Goal: Feedback & Contribution: Contribute content

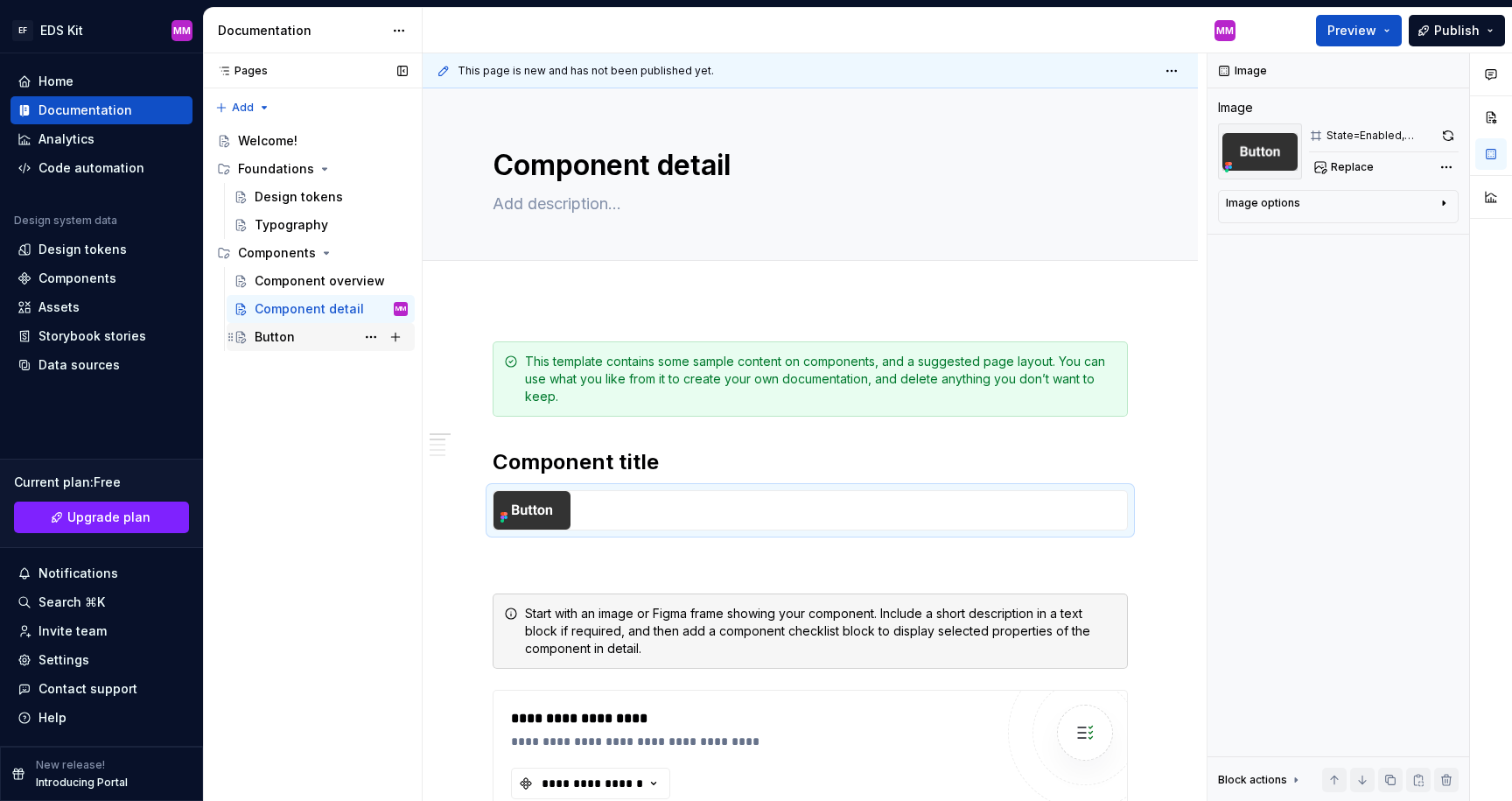
scroll to position [150, 0]
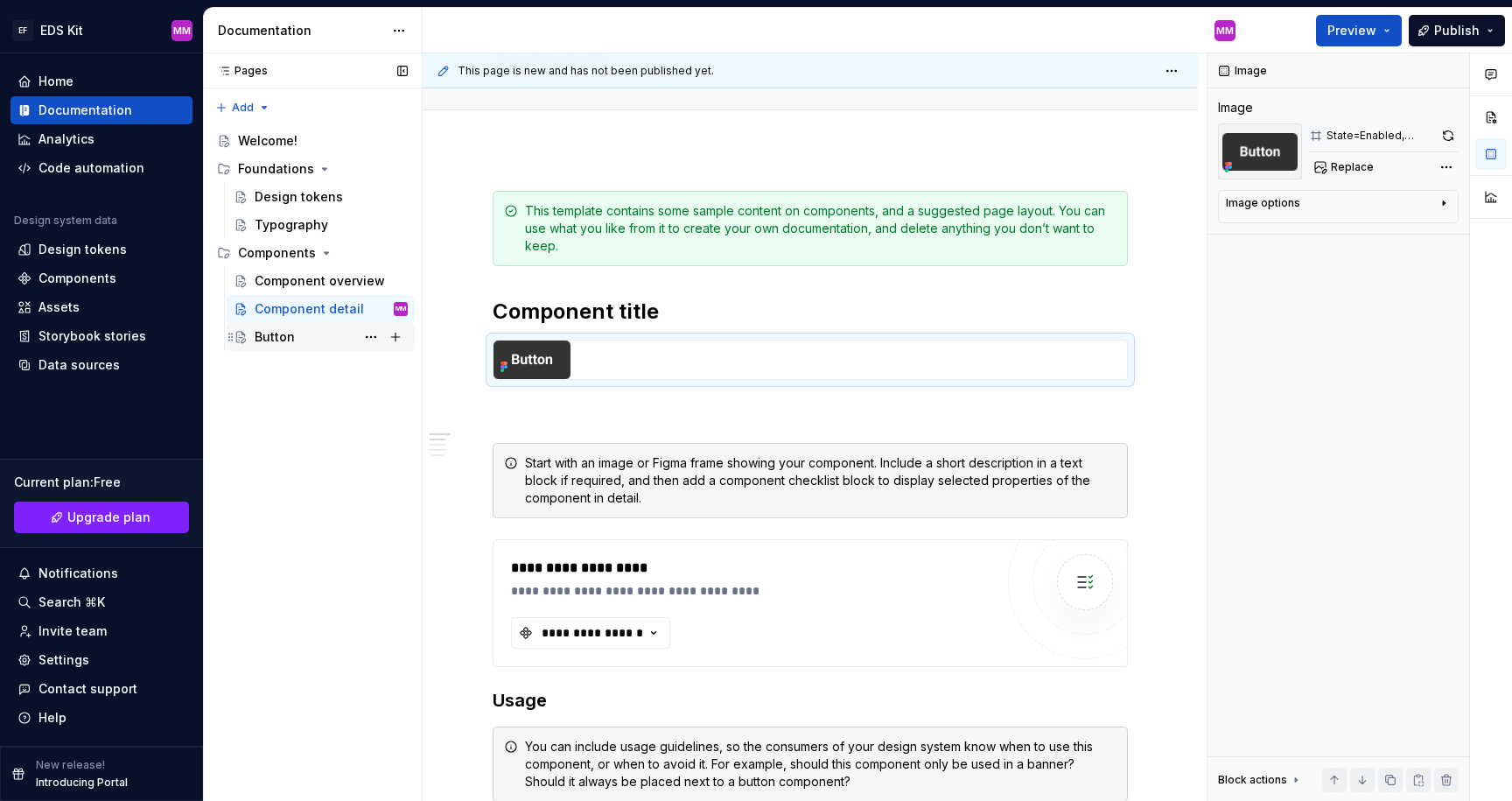
click at [280, 338] on div "Button" at bounding box center [275, 337] width 40 height 17
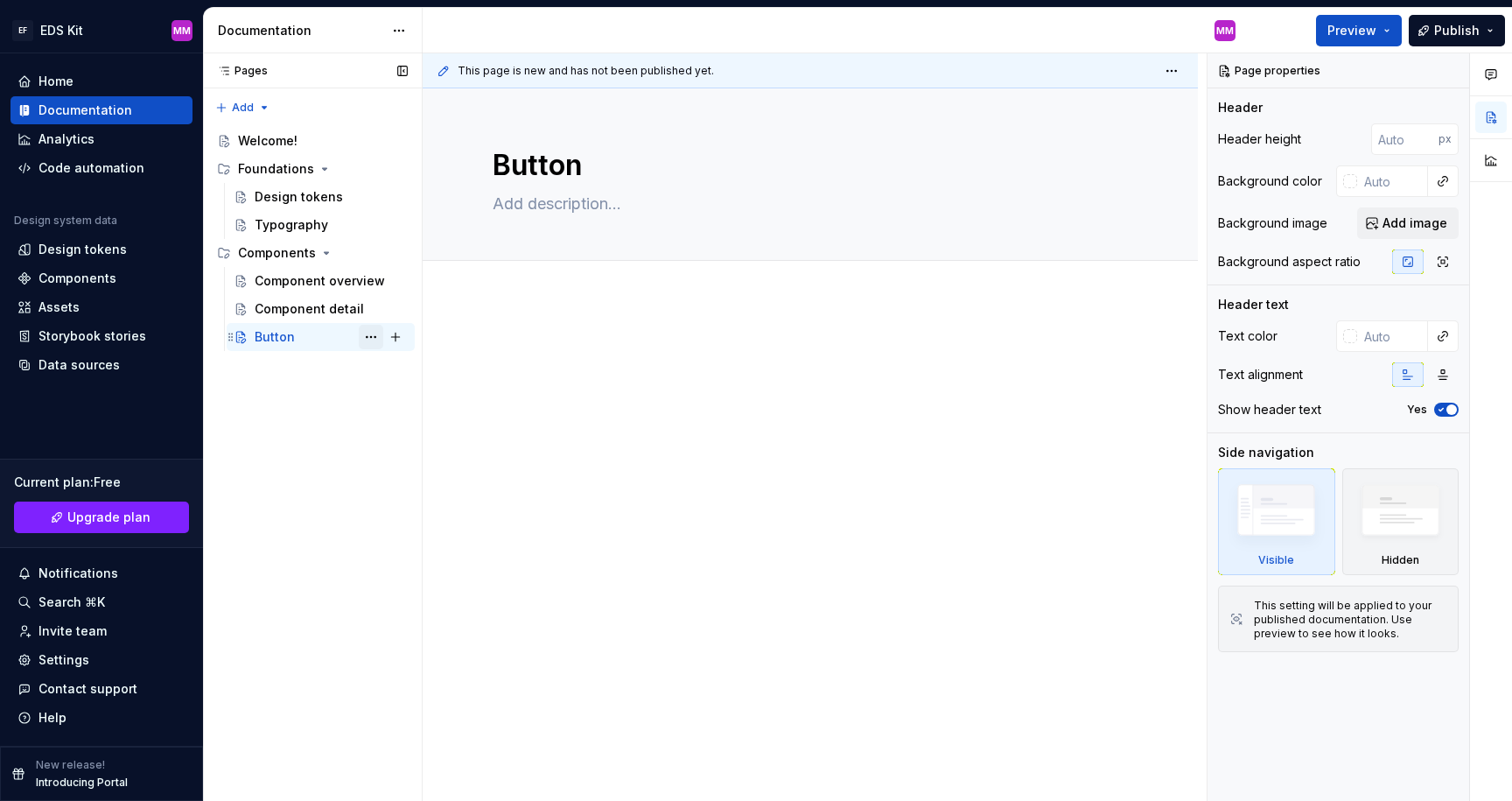
click at [370, 334] on button "Page tree" at bounding box center [370, 337] width 25 height 25
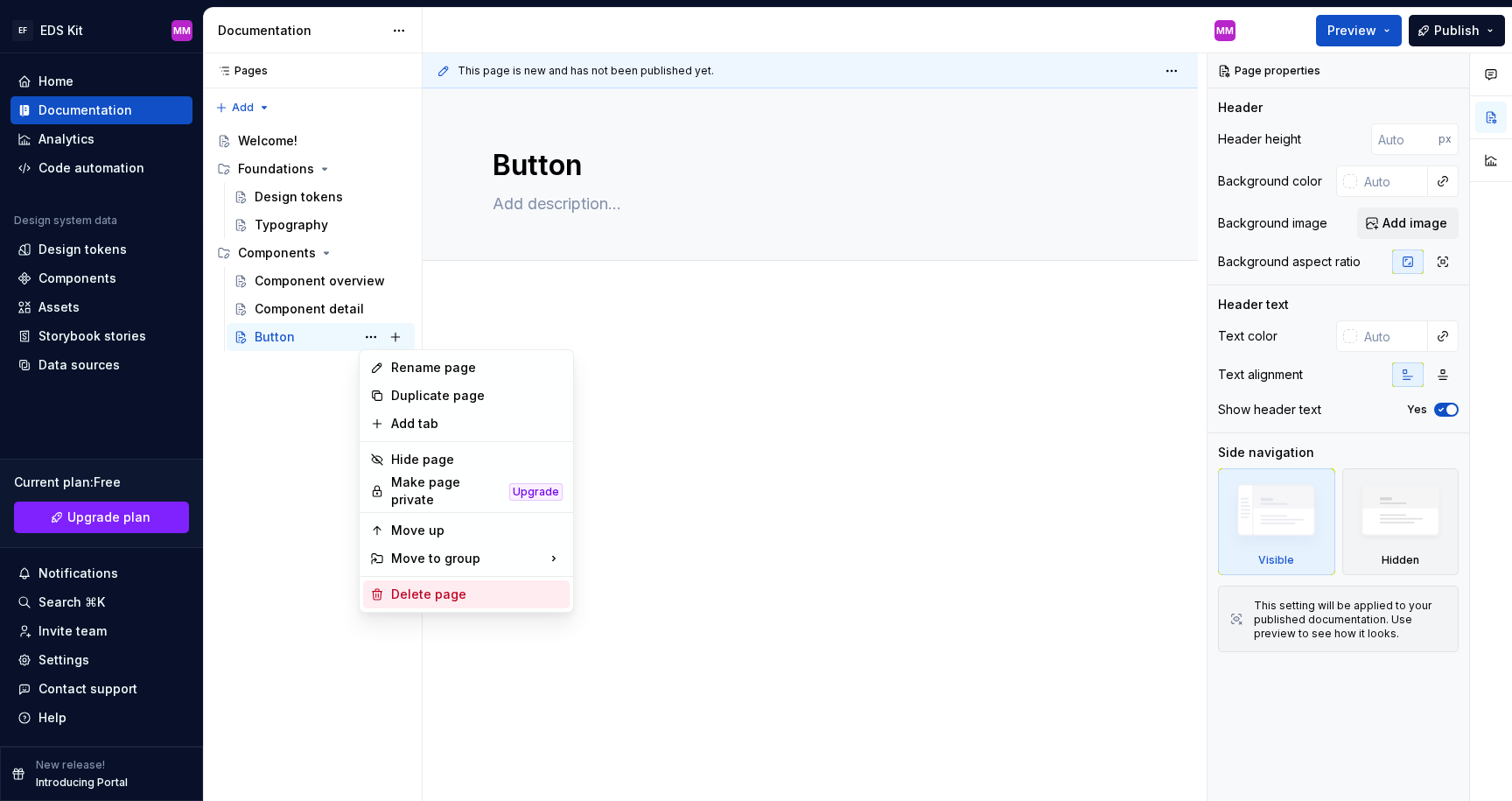
click at [392, 586] on div "Delete page" at bounding box center [477, 593] width 171 height 17
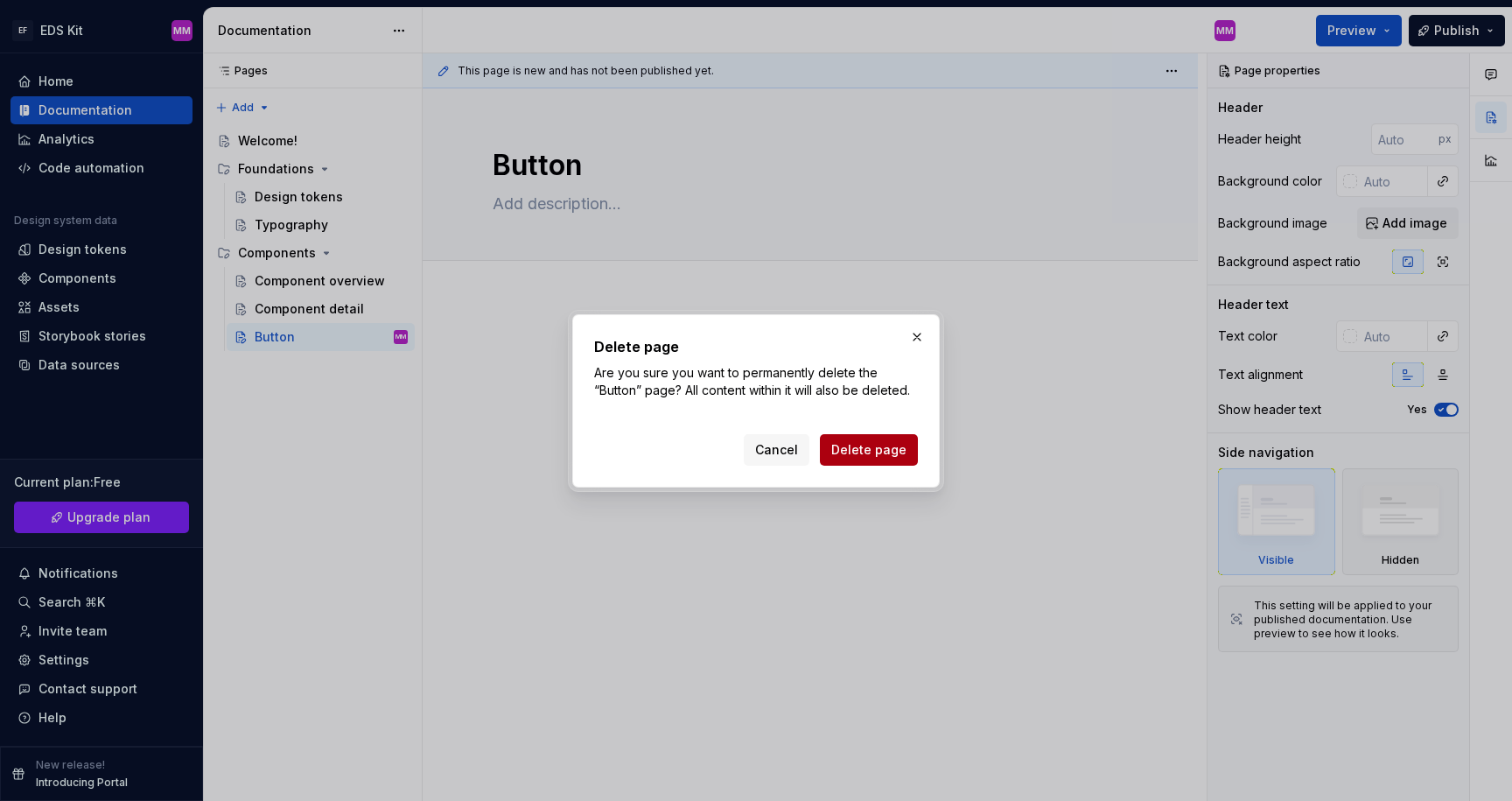
click at [882, 446] on span "Delete page" at bounding box center [868, 450] width 76 height 17
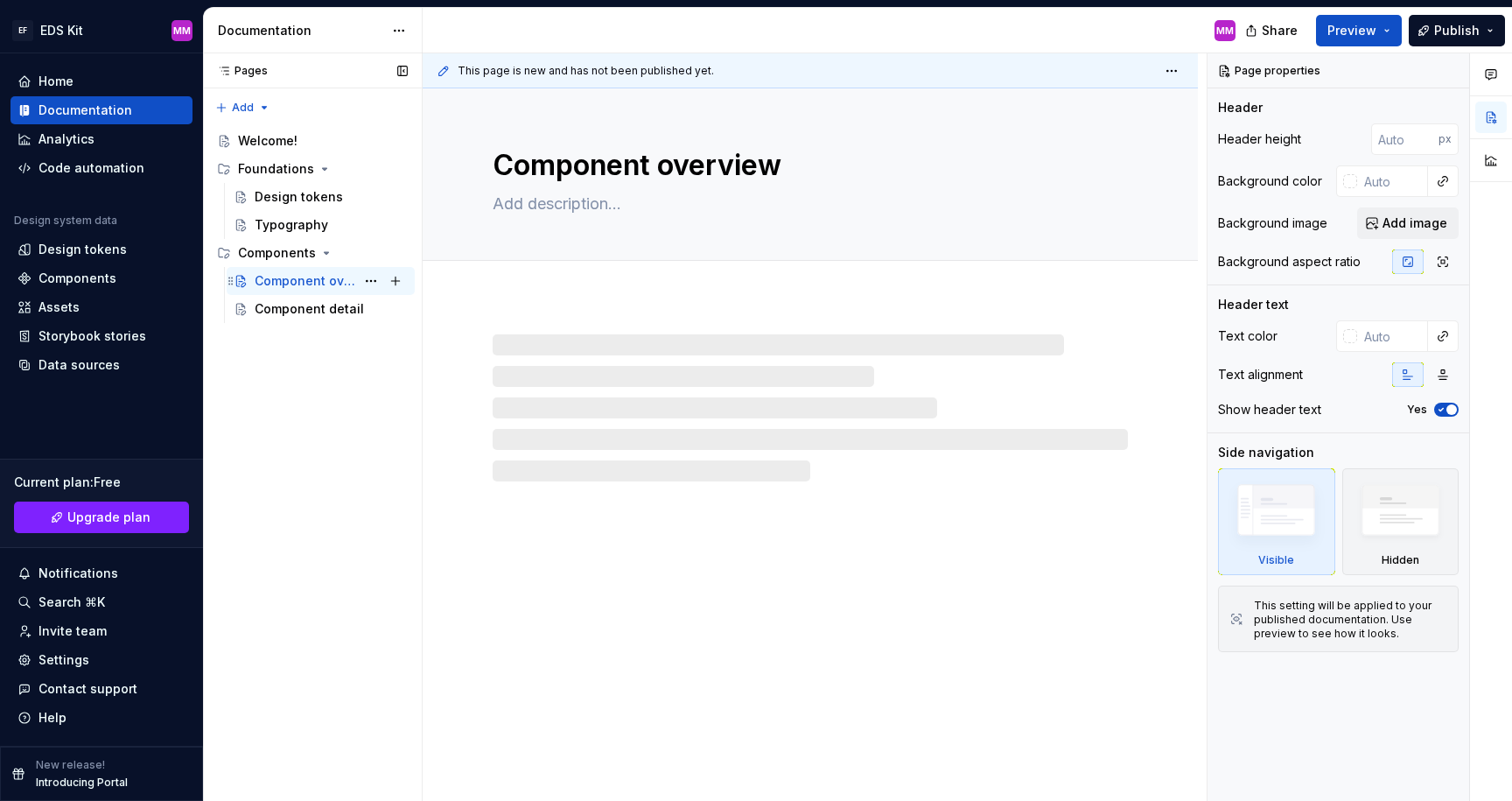
click at [283, 278] on div "Component overview" at bounding box center [305, 280] width 101 height 17
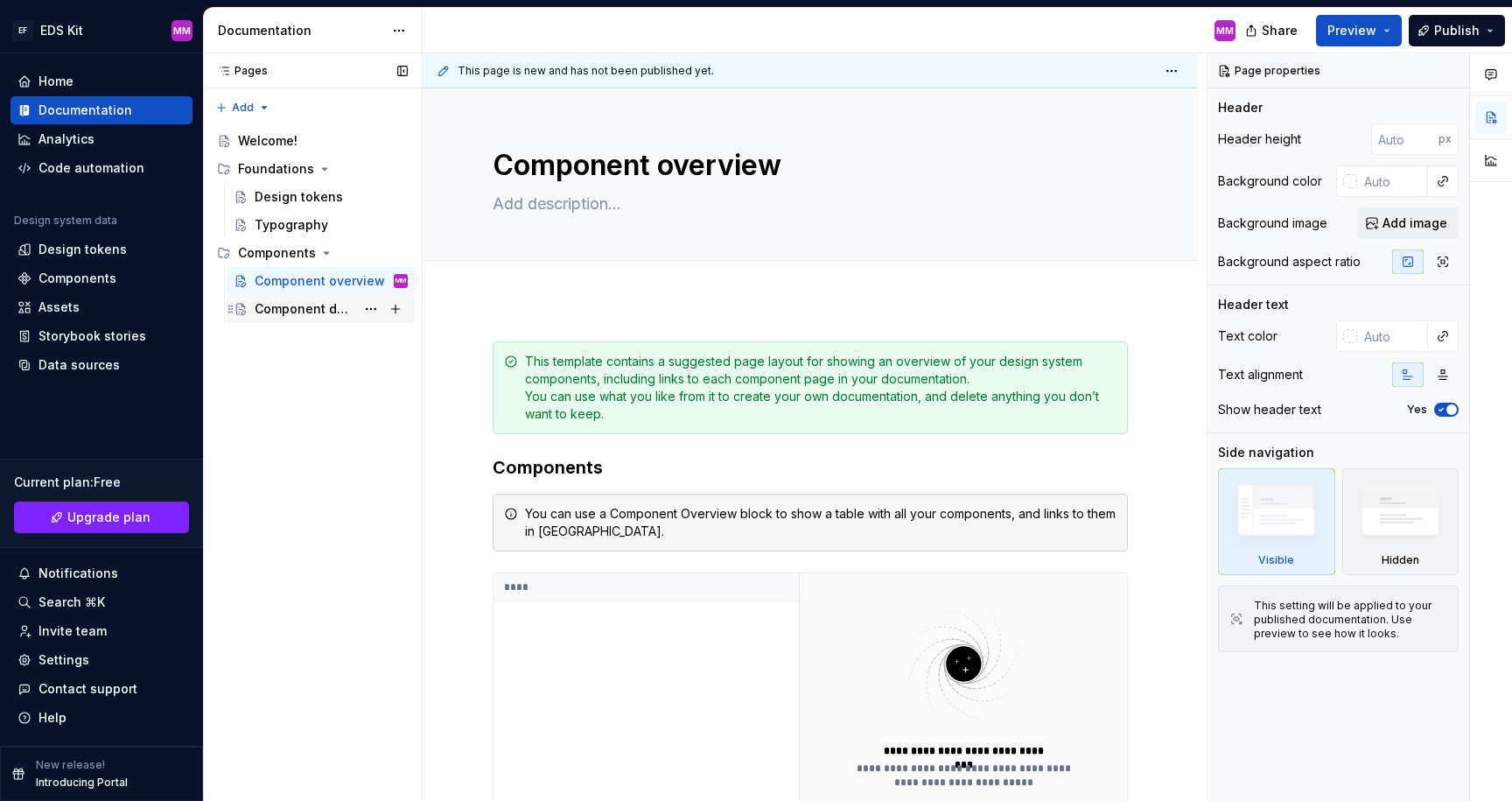
click at [313, 305] on div "Component detail" at bounding box center [305, 309] width 101 height 17
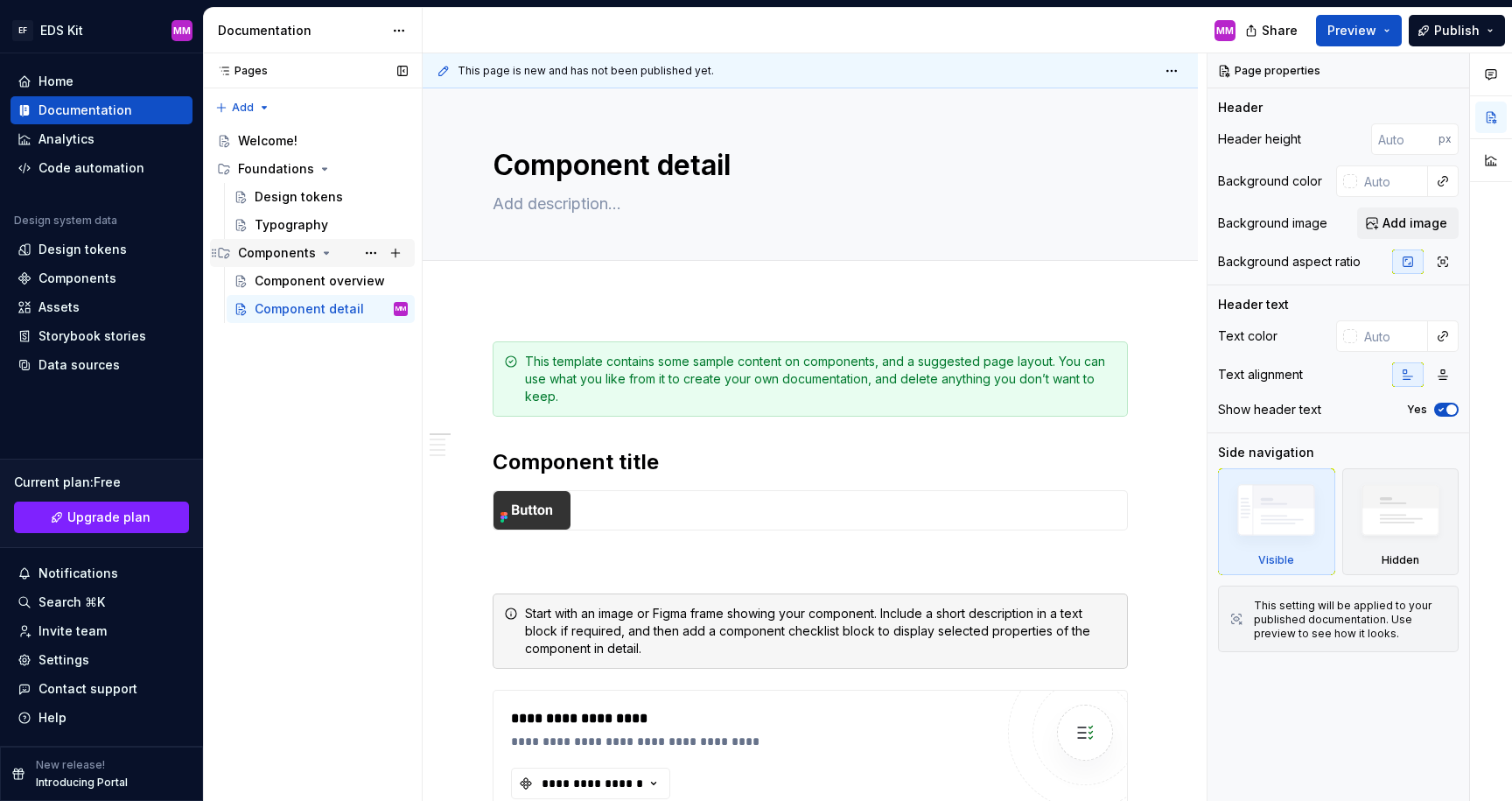
click at [258, 257] on div "Components" at bounding box center [277, 252] width 78 height 17
click at [274, 250] on div "Components" at bounding box center [277, 252] width 78 height 17
click at [333, 283] on div "Component overview" at bounding box center [305, 280] width 101 height 17
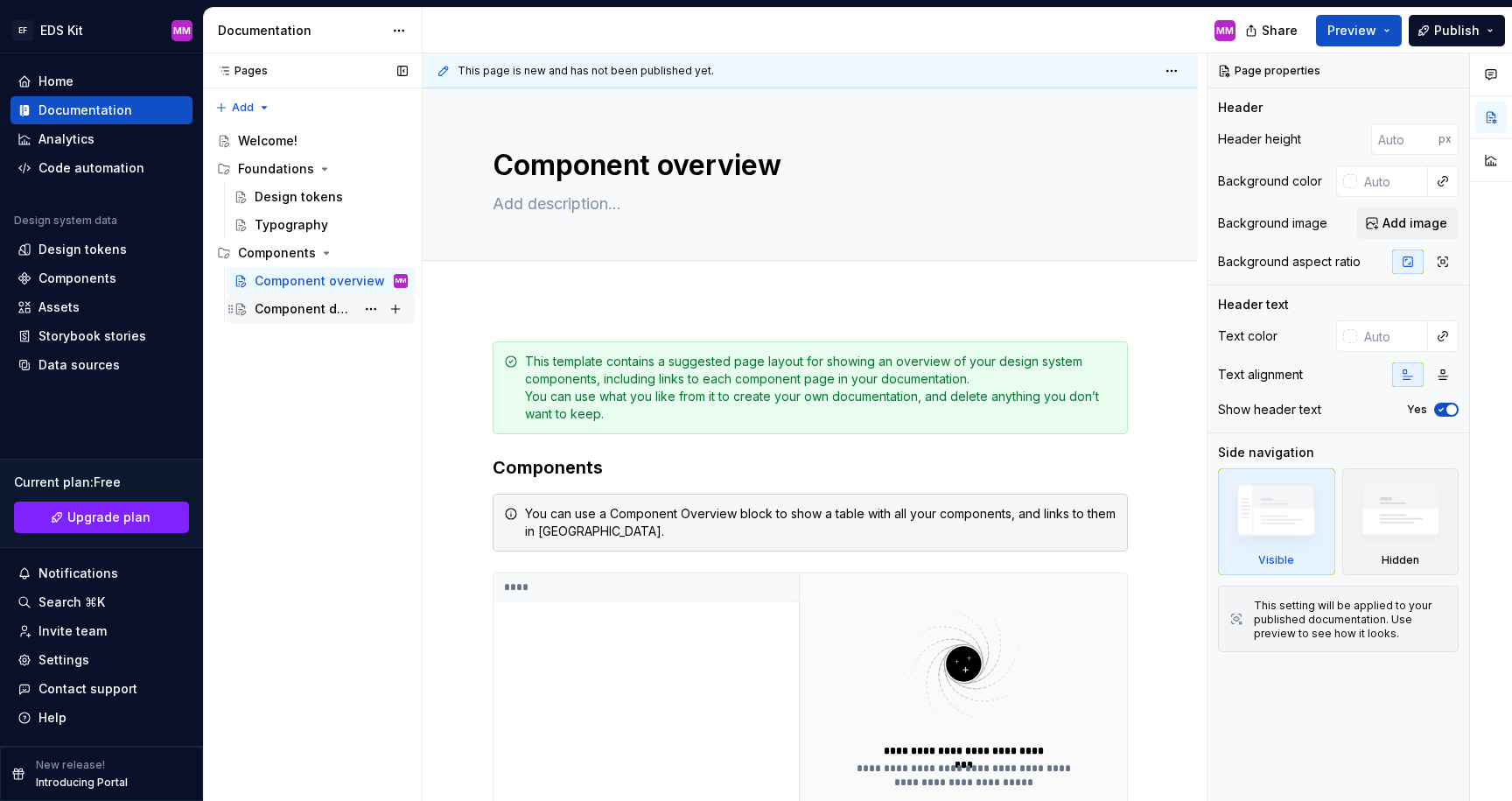
click at [319, 307] on div "Component detail" at bounding box center [305, 309] width 101 height 17
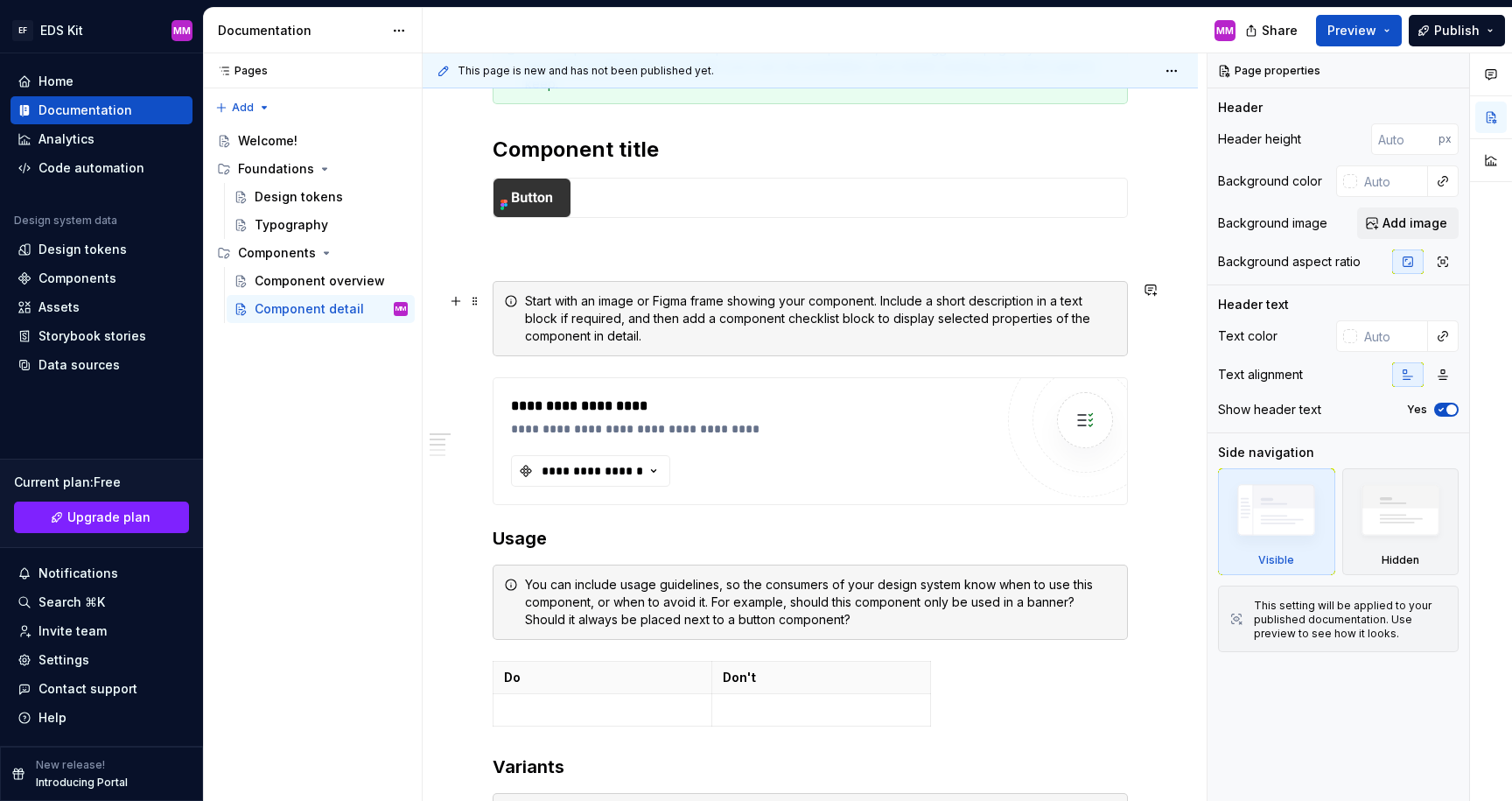
scroll to position [362, 0]
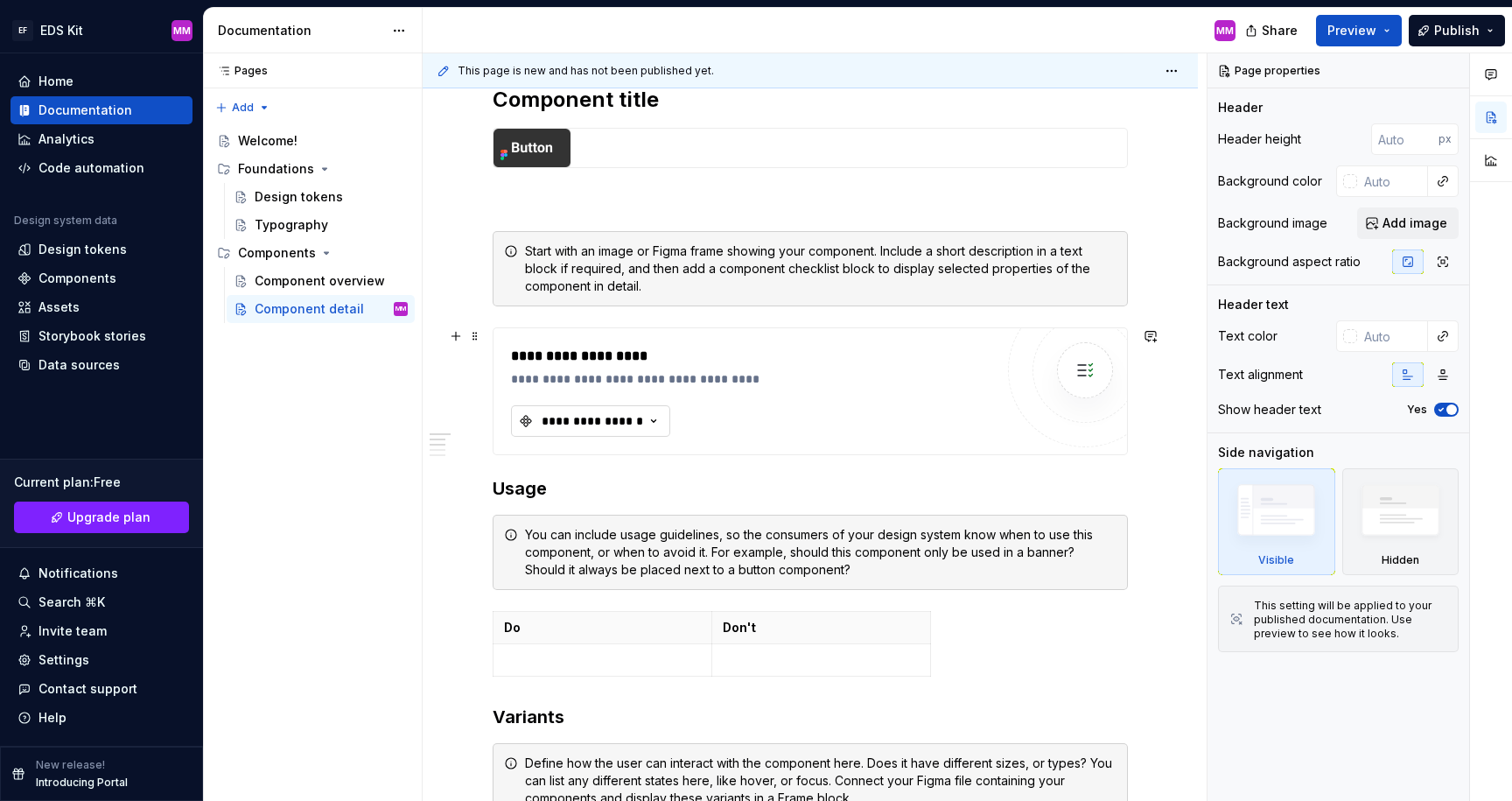
type textarea "*"
click at [660, 430] on button "**********" at bounding box center [590, 421] width 159 height 32
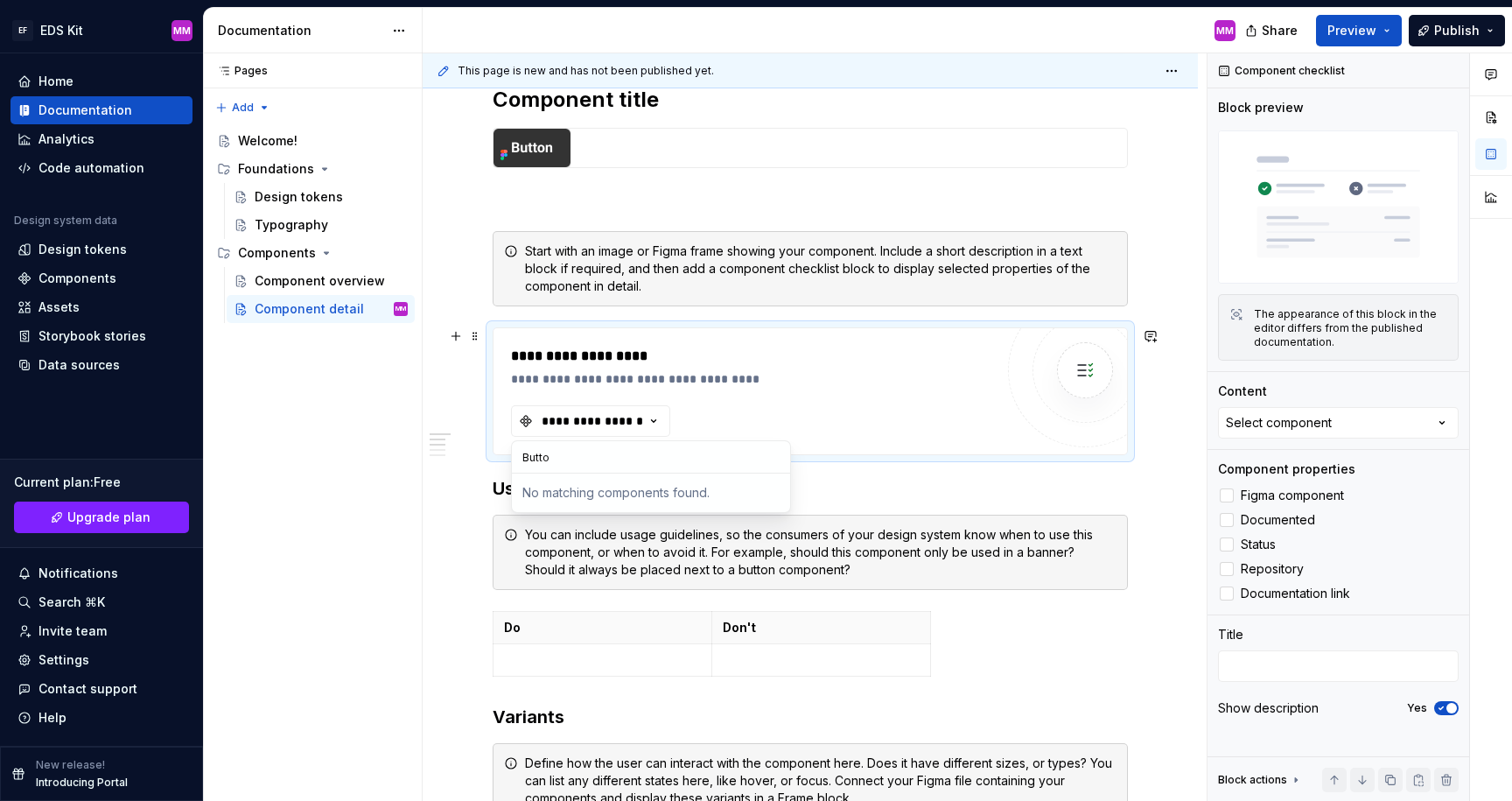
type input "Button"
click at [547, 457] on input "Button" at bounding box center [651, 457] width 279 height 32
click at [577, 461] on input "Button" at bounding box center [651, 457] width 279 height 32
click at [592, 437] on div "**********" at bounding box center [810, 391] width 634 height 126
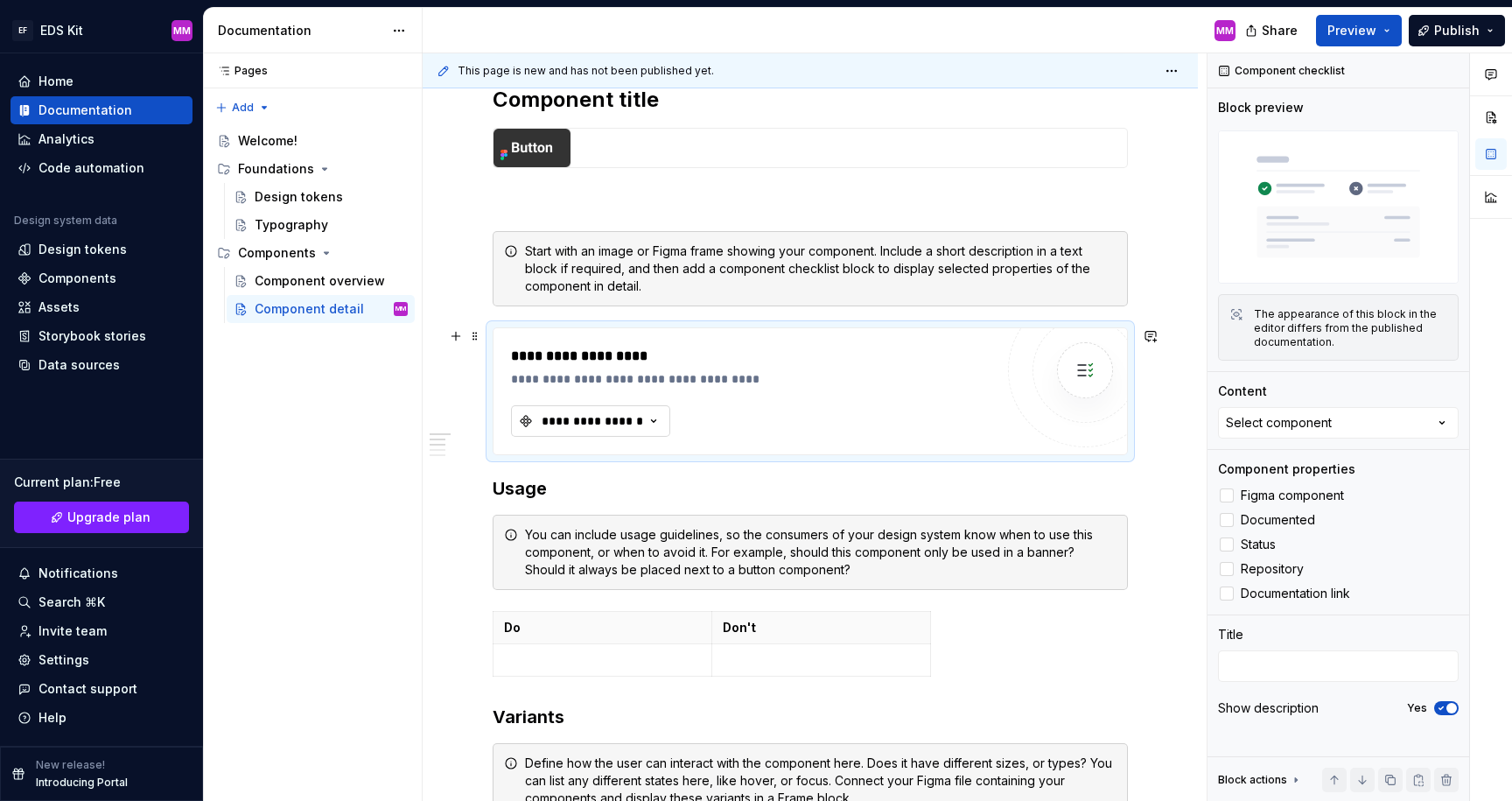
click at [604, 419] on div "**********" at bounding box center [592, 421] width 105 height 17
click at [590, 456] on input "text" at bounding box center [651, 457] width 279 height 32
type input "Button"
click at [600, 485] on div "No matching components found." at bounding box center [651, 492] width 271 height 32
click at [413, 456] on div "Pages Pages Add Accessibility guide for tree Page tree. Navigate the tree with …" at bounding box center [312, 428] width 218 height 748
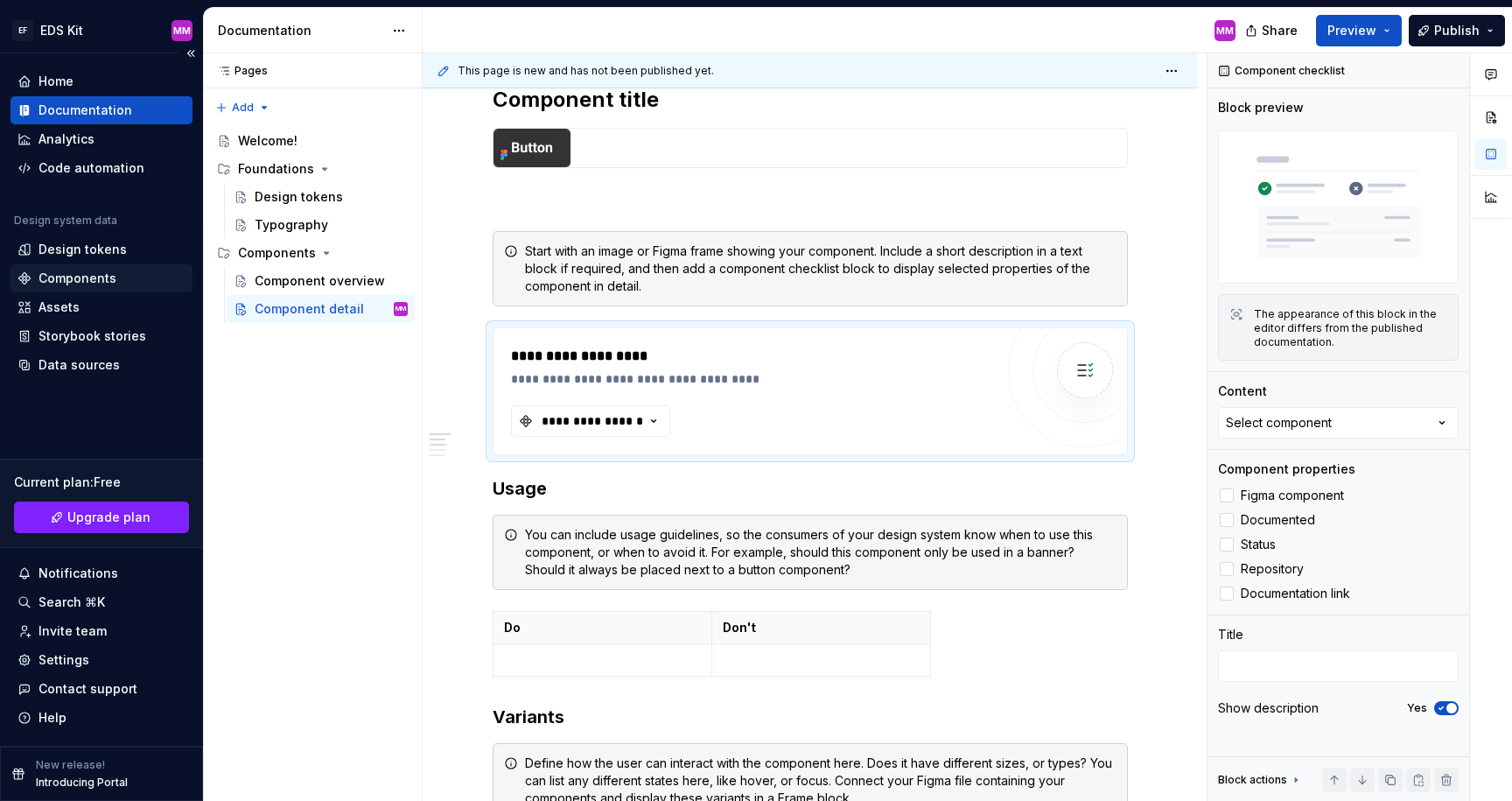
click at [88, 278] on div "Components" at bounding box center [77, 278] width 78 height 17
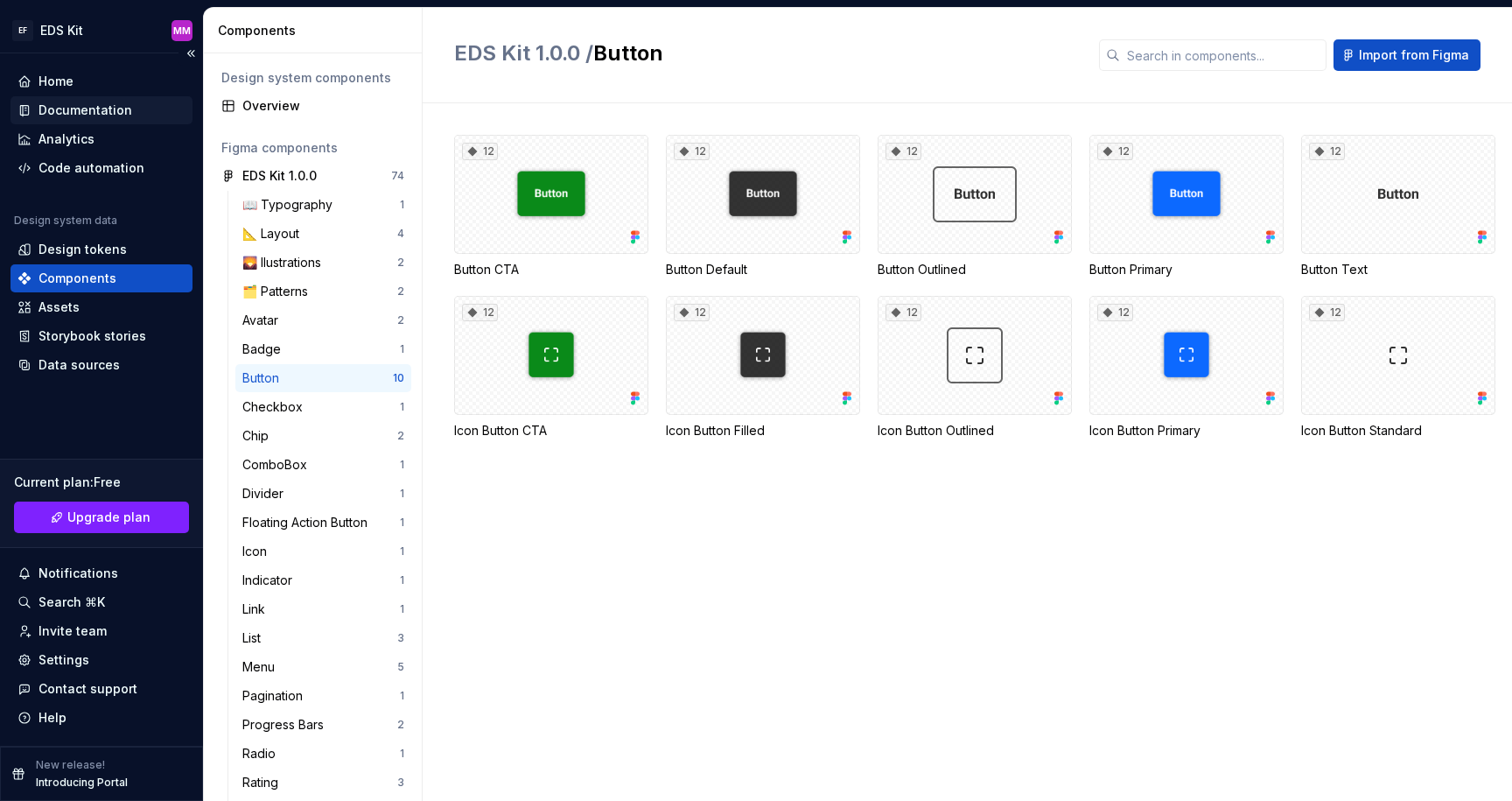
click at [113, 105] on div "Documentation" at bounding box center [85, 110] width 94 height 17
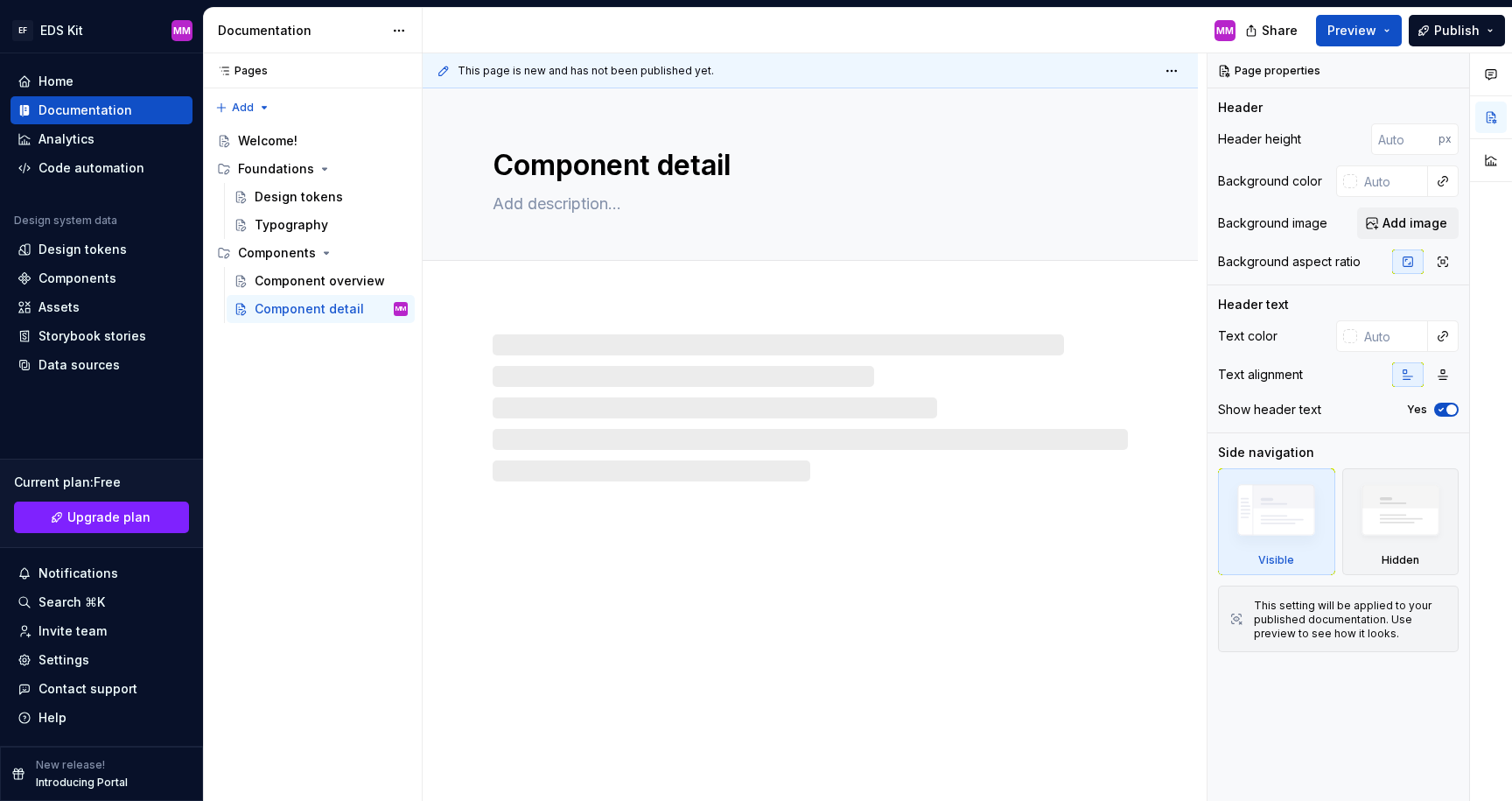
type textarea "*"
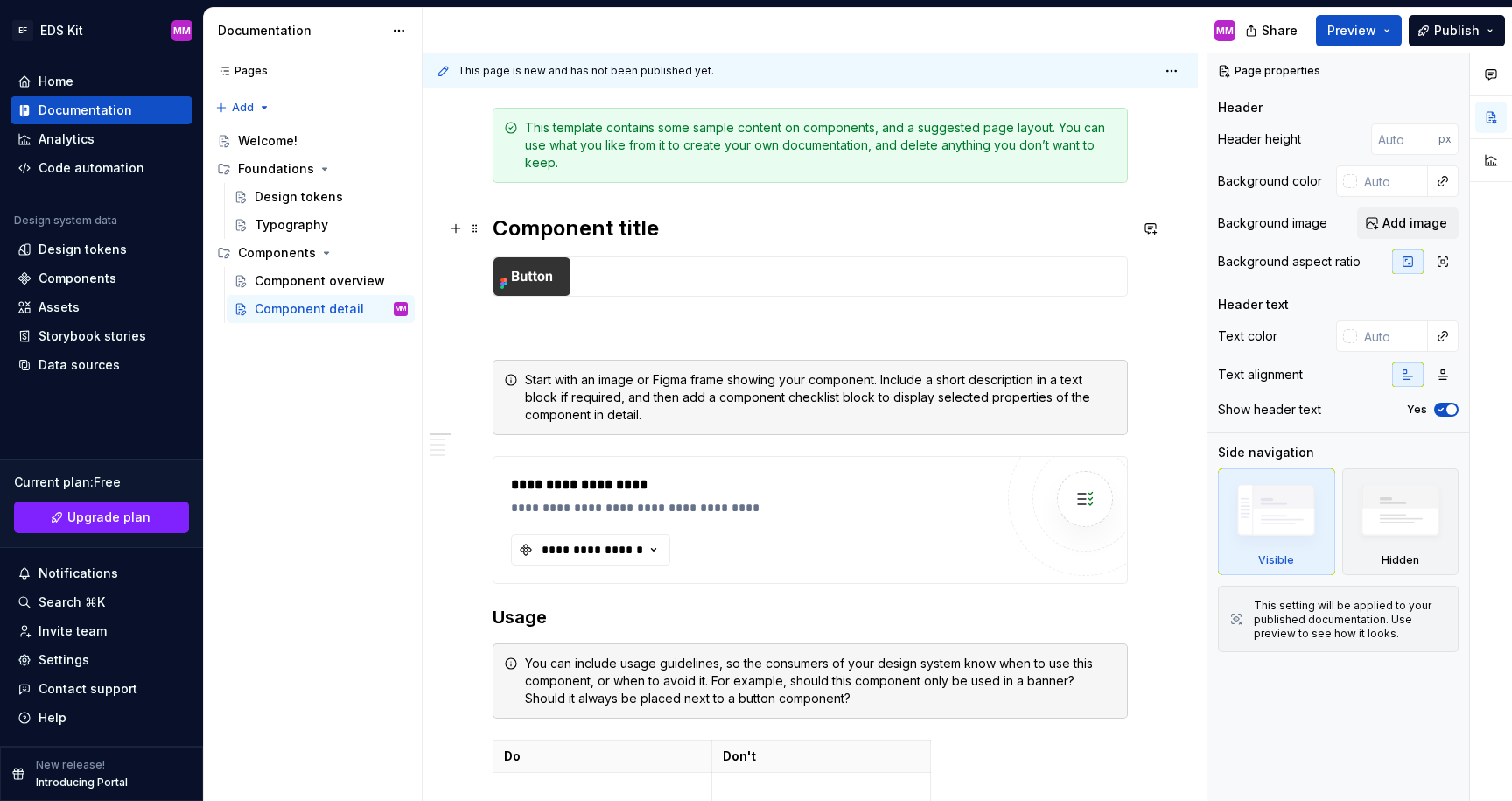
scroll to position [335, 0]
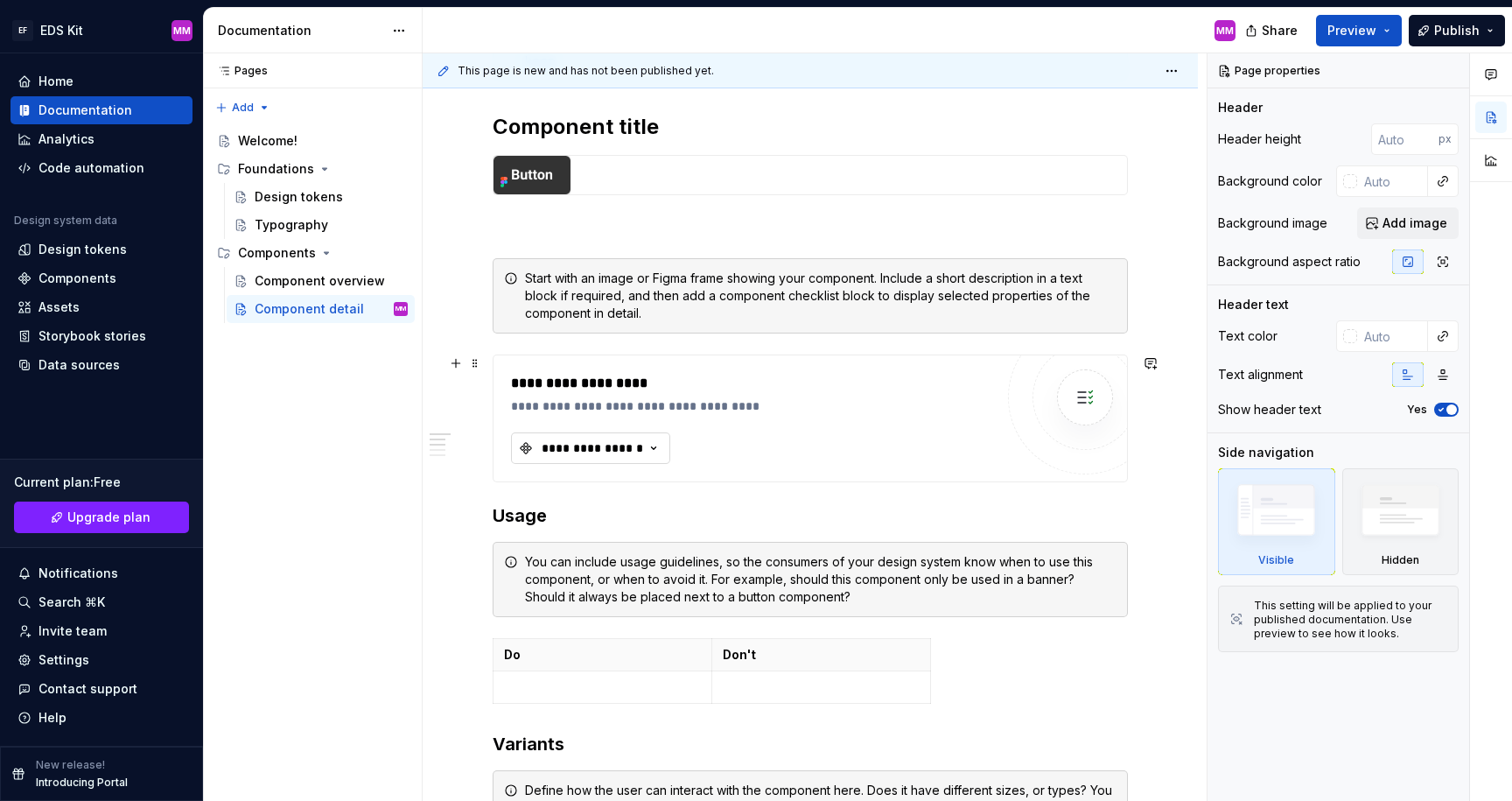
click at [625, 448] on div "**********" at bounding box center [592, 448] width 105 height 17
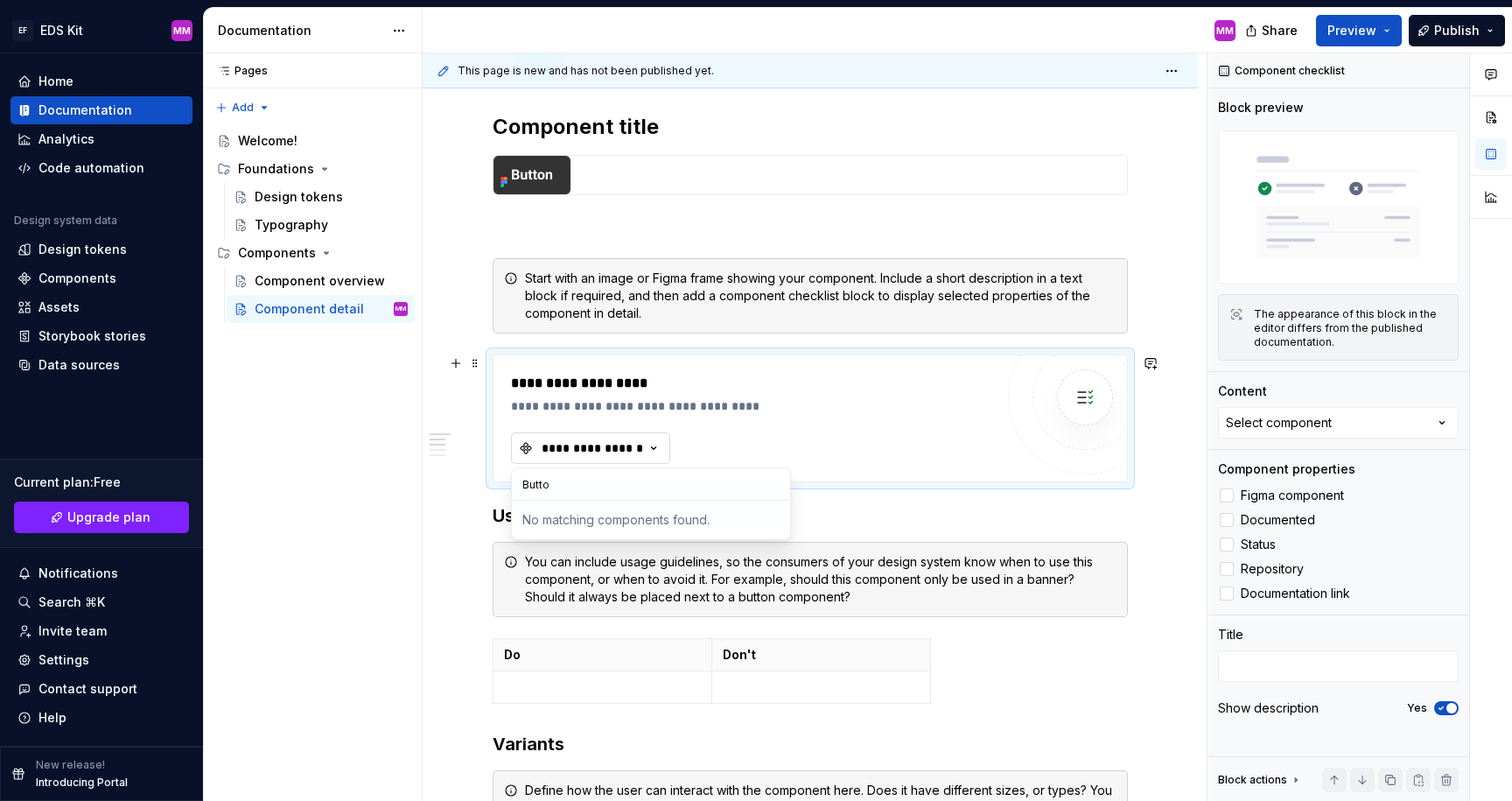
type input "Button"
type textarea "*"
type input "Button"
click at [575, 513] on div "No matching components found." at bounding box center [651, 520] width 271 height 32
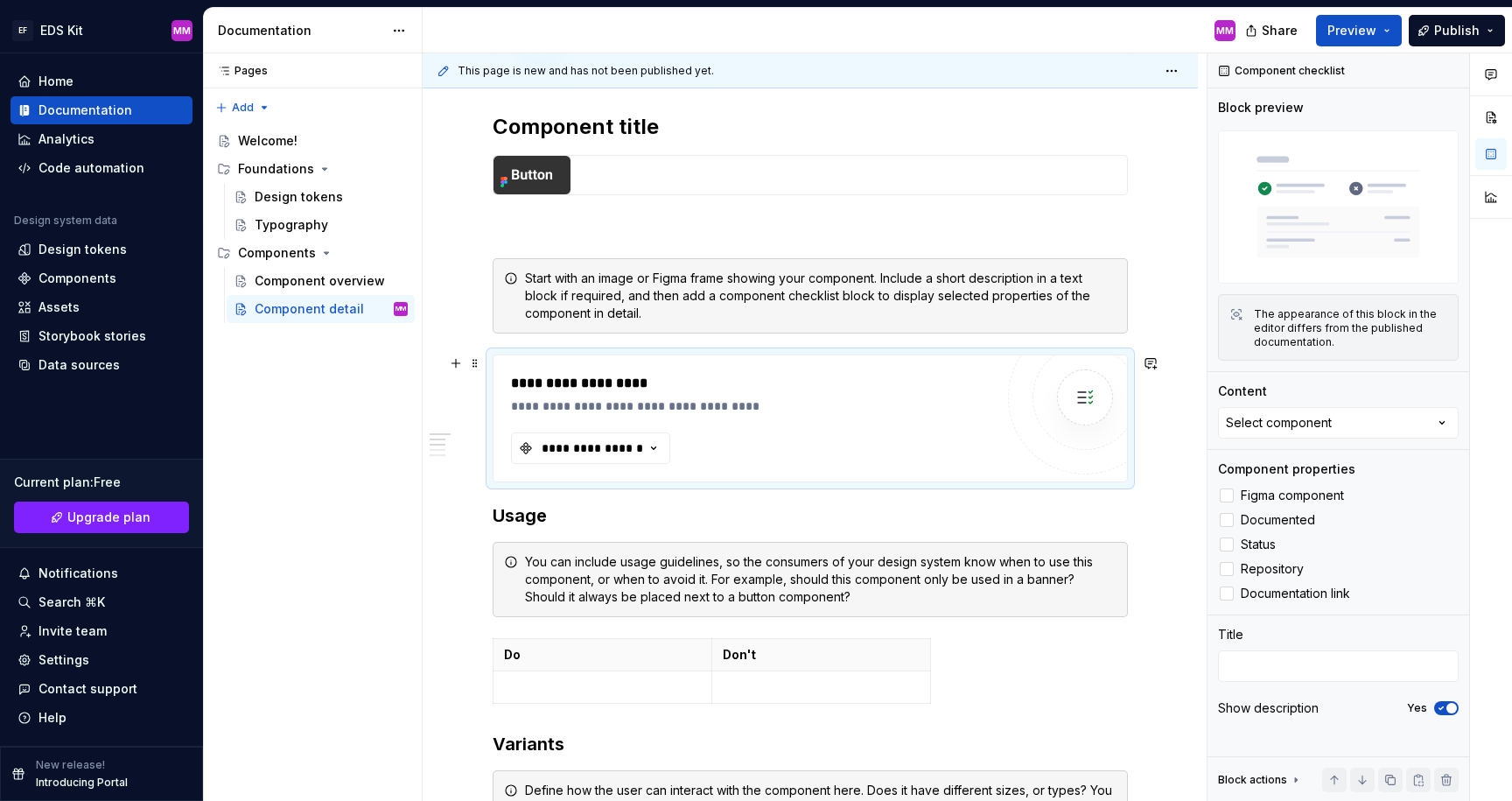
click at [535, 423] on div "**********" at bounding box center [752, 419] width 483 height 91
click at [540, 444] on div "**********" at bounding box center [592, 448] width 105 height 17
click at [543, 427] on div "**********" at bounding box center [752, 419] width 483 height 91
click at [73, 285] on div "Components" at bounding box center [77, 278] width 78 height 17
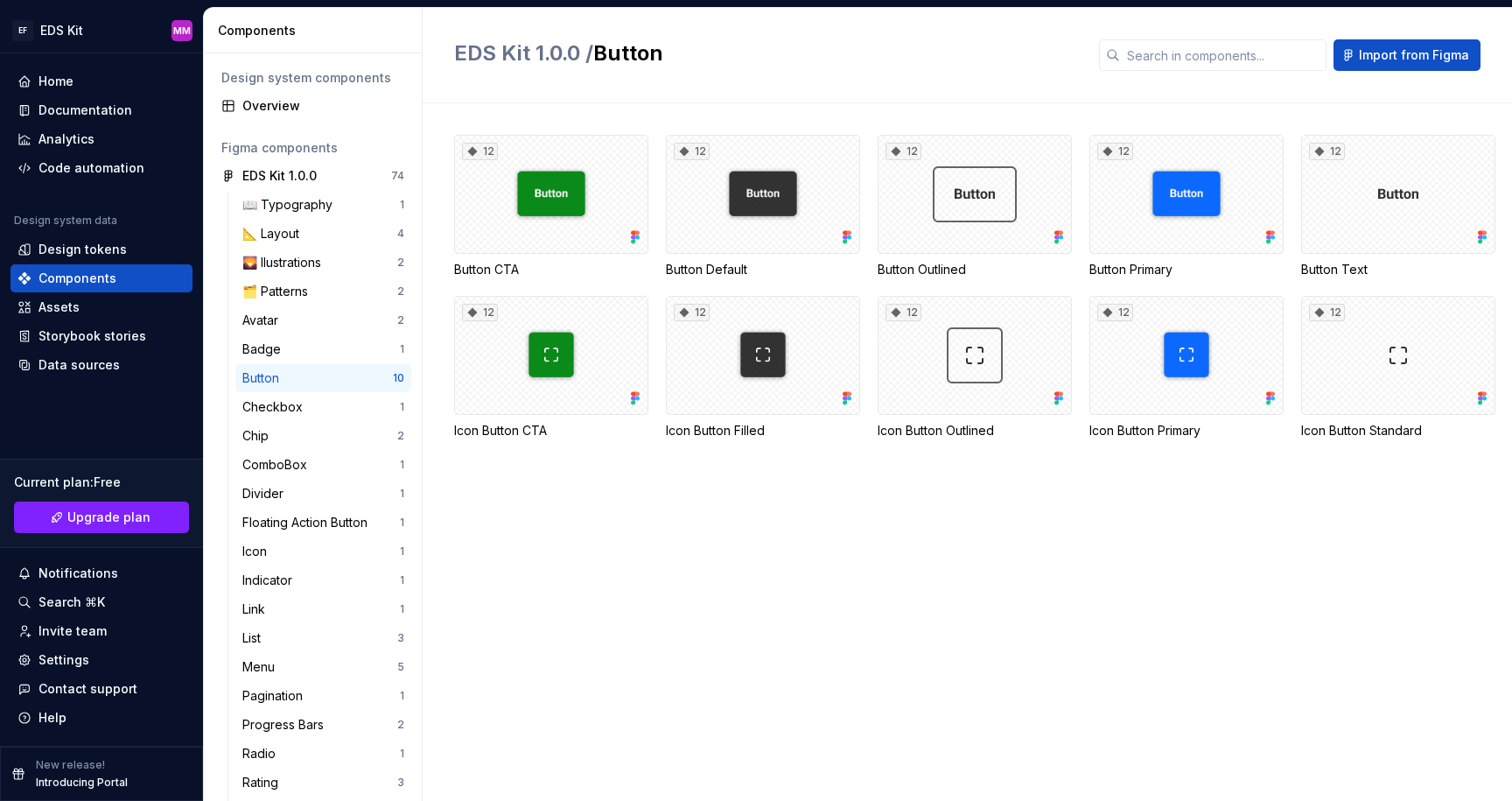
click at [318, 370] on div "Button" at bounding box center [317, 378] width 150 height 17
click at [562, 208] on div "12" at bounding box center [551, 194] width 194 height 119
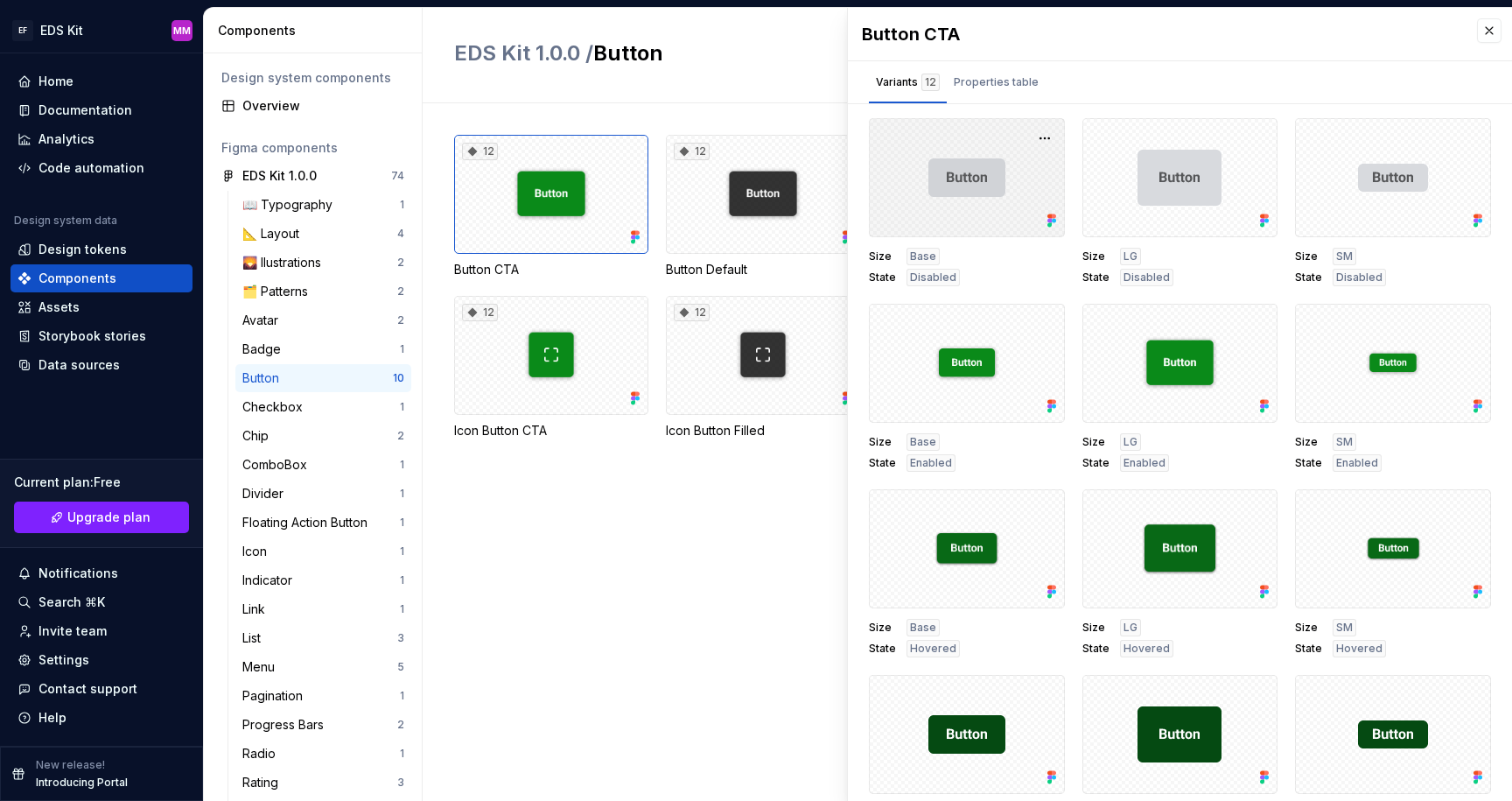
click at [988, 161] on div at bounding box center [967, 177] width 196 height 119
click at [983, 84] on div "Properties table" at bounding box center [996, 82] width 85 height 17
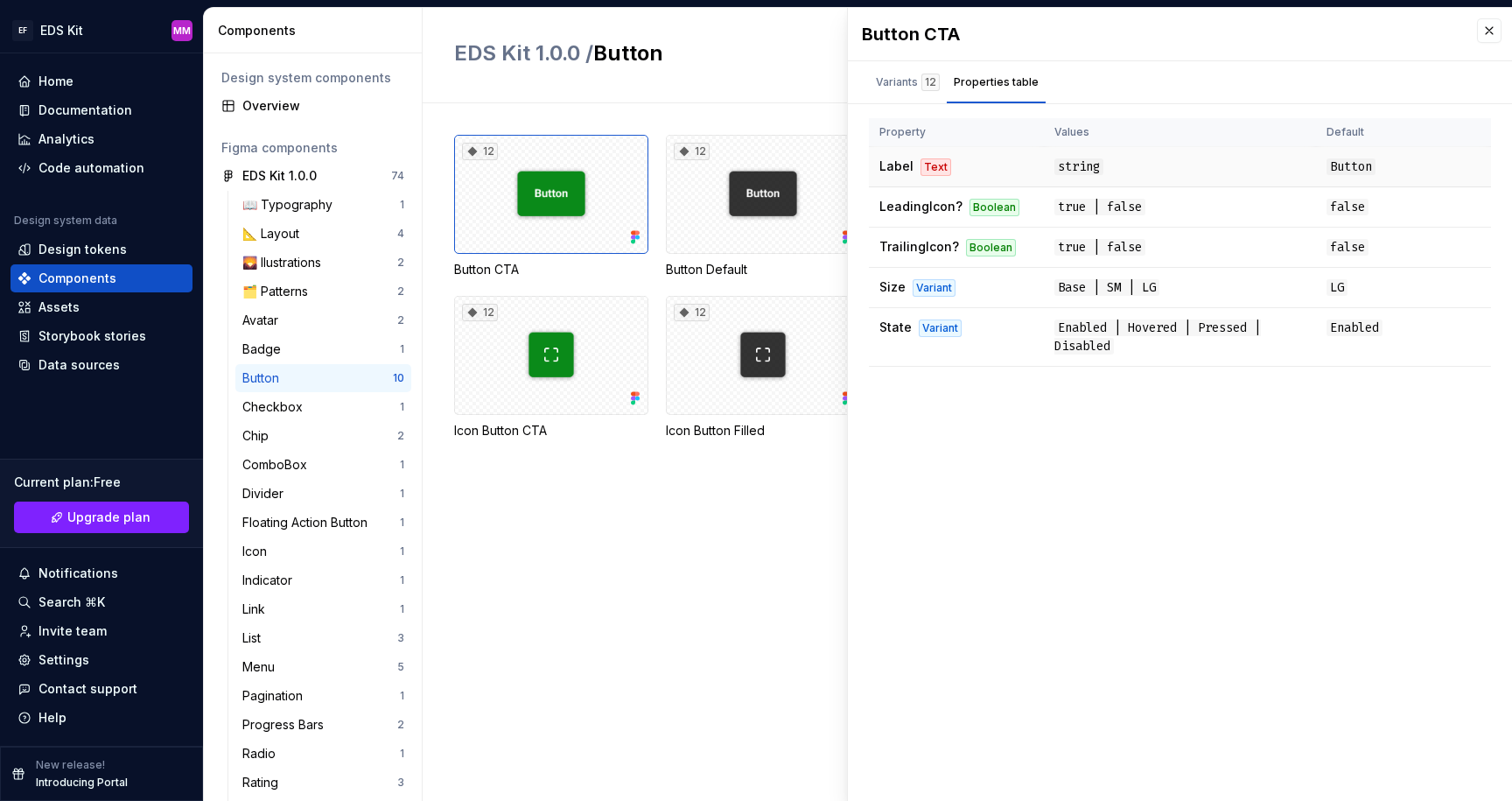
click at [920, 167] on div "Text" at bounding box center [936, 167] width 31 height 17
click at [66, 106] on div "Documentation" at bounding box center [85, 110] width 94 height 17
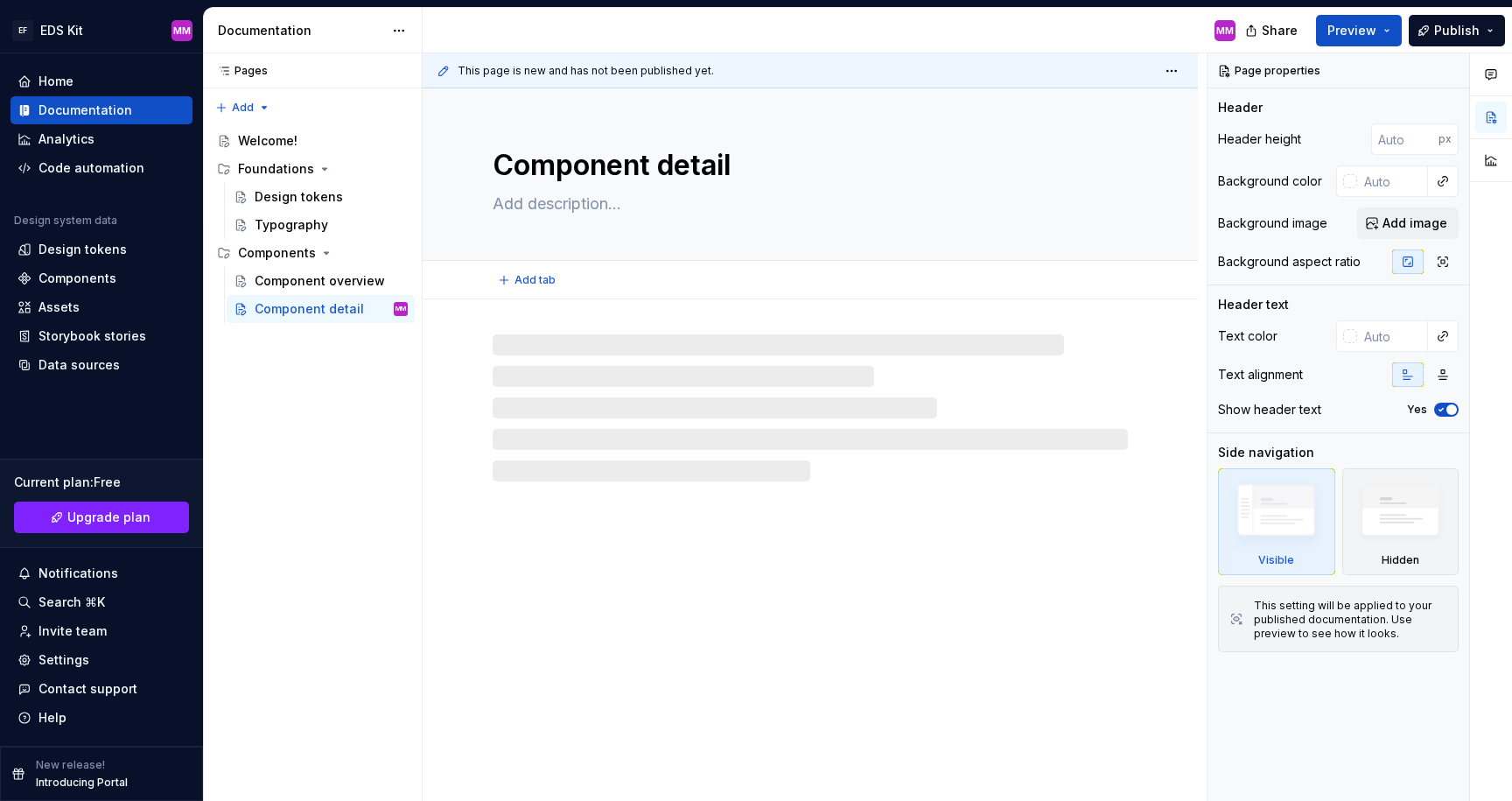
type textarea "*"
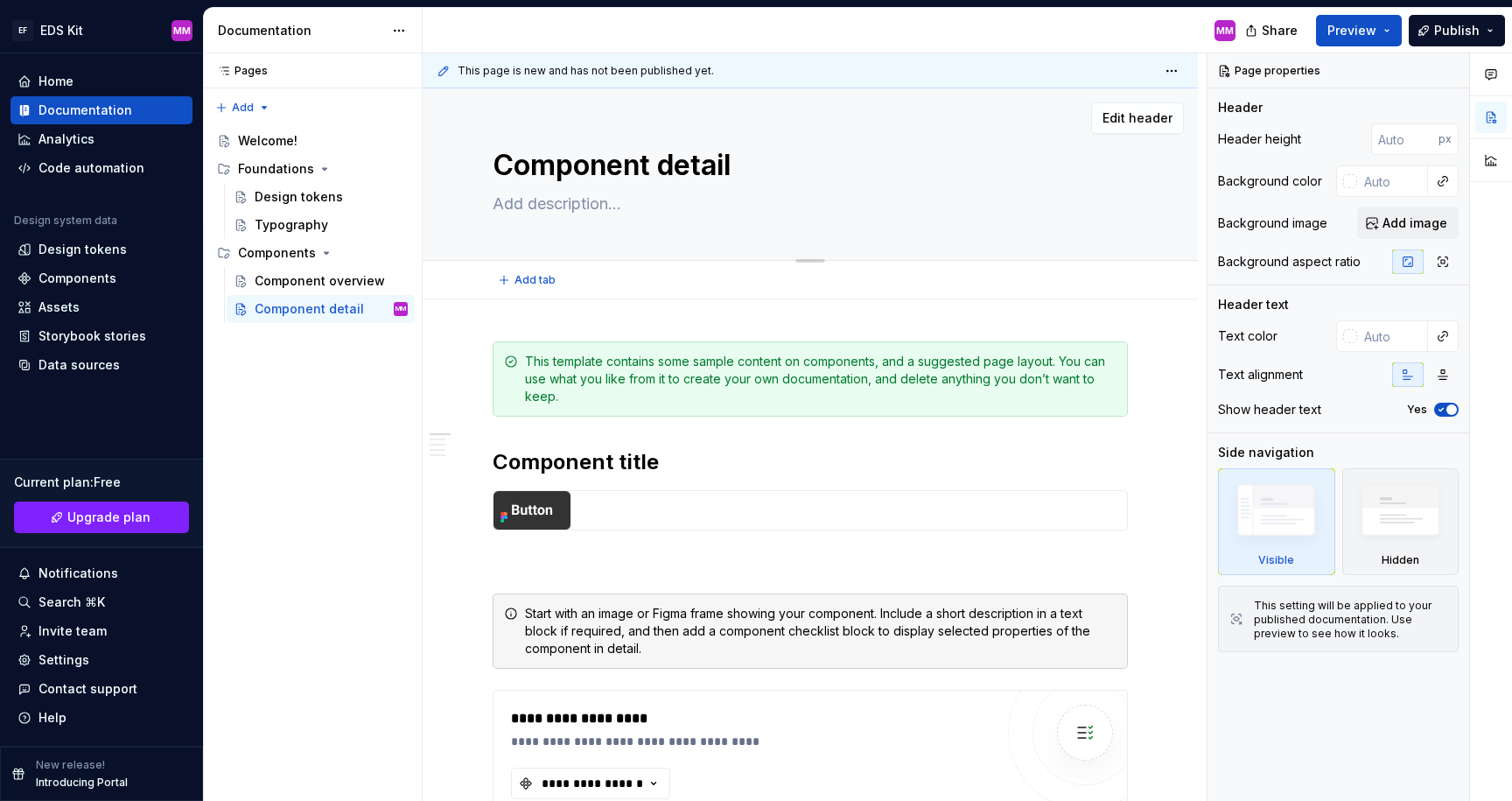
click at [550, 173] on textarea "Component detail" at bounding box center [807, 166] width 635 height 42
click at [644, 252] on div "Component detail" at bounding box center [810, 174] width 635 height 171
click at [632, 216] on textarea at bounding box center [807, 204] width 635 height 28
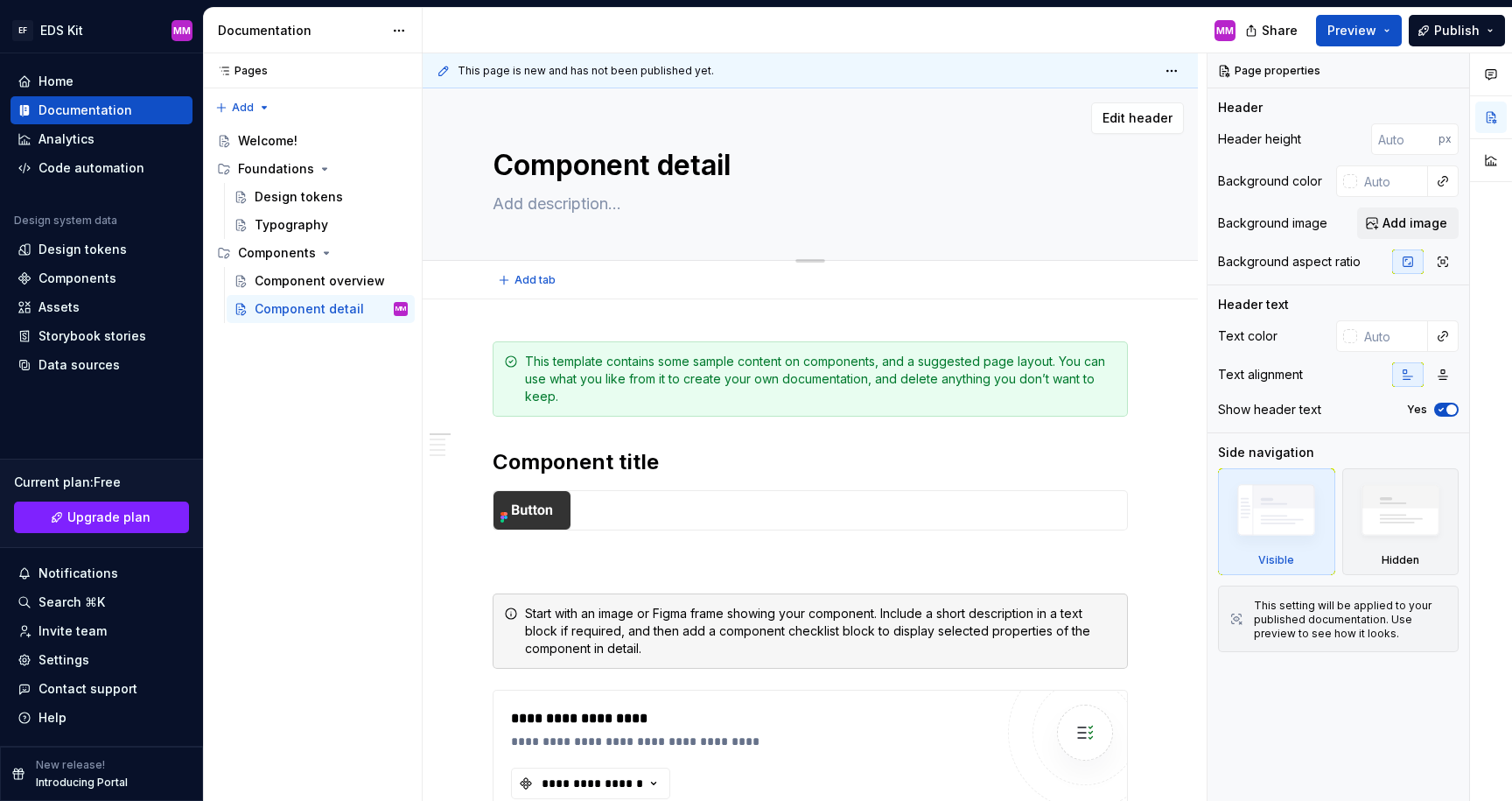
click at [647, 169] on textarea "Component detail" at bounding box center [807, 166] width 635 height 42
click at [663, 175] on textarea "Component detail" at bounding box center [807, 166] width 635 height 42
click at [735, 167] on textarea "Component detail" at bounding box center [807, 166] width 635 height 42
type textarea "*"
type textarea "B"
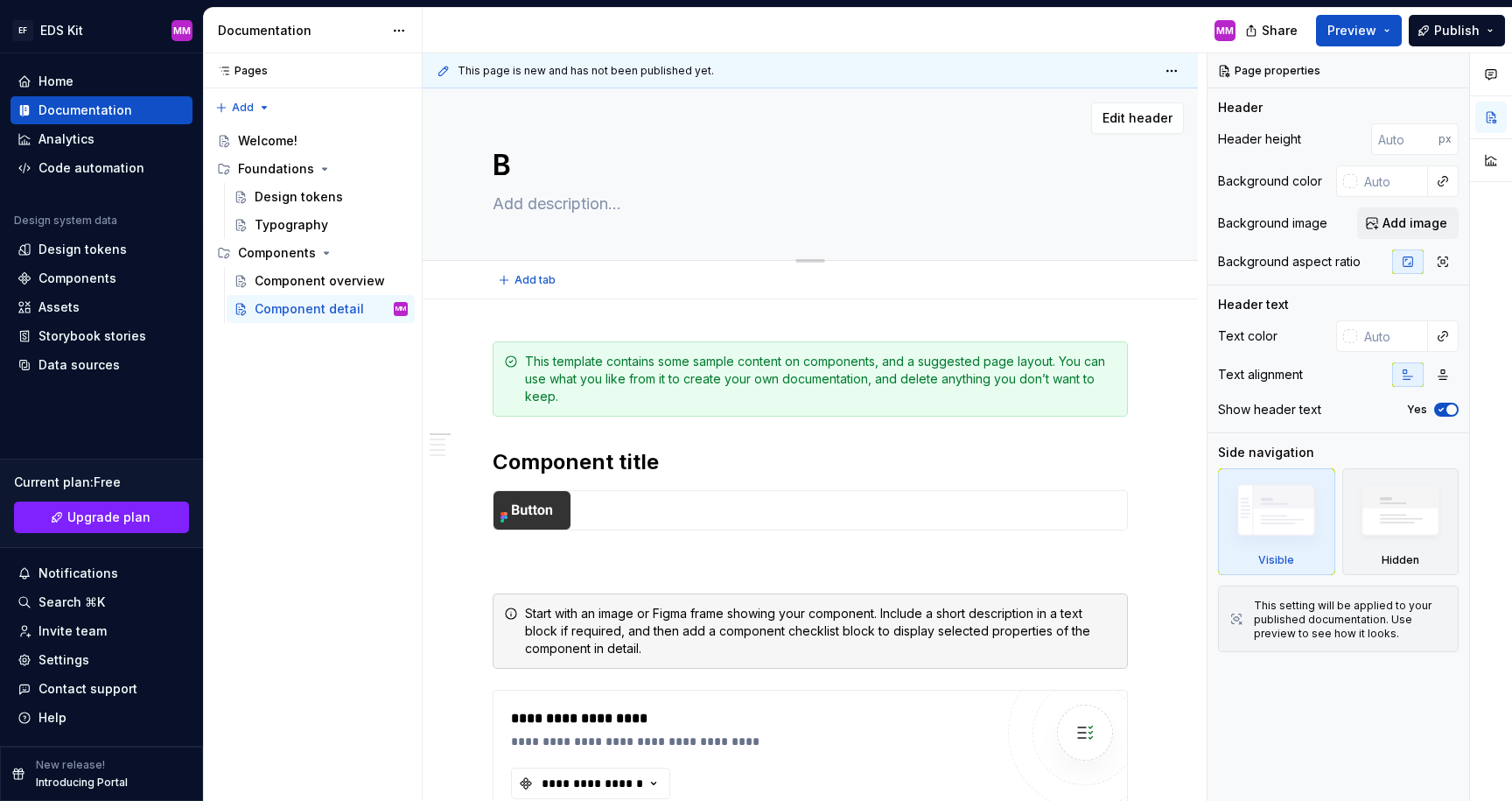
type textarea "*"
type textarea "Bu"
type textarea "*"
type textarea "But"
type textarea "*"
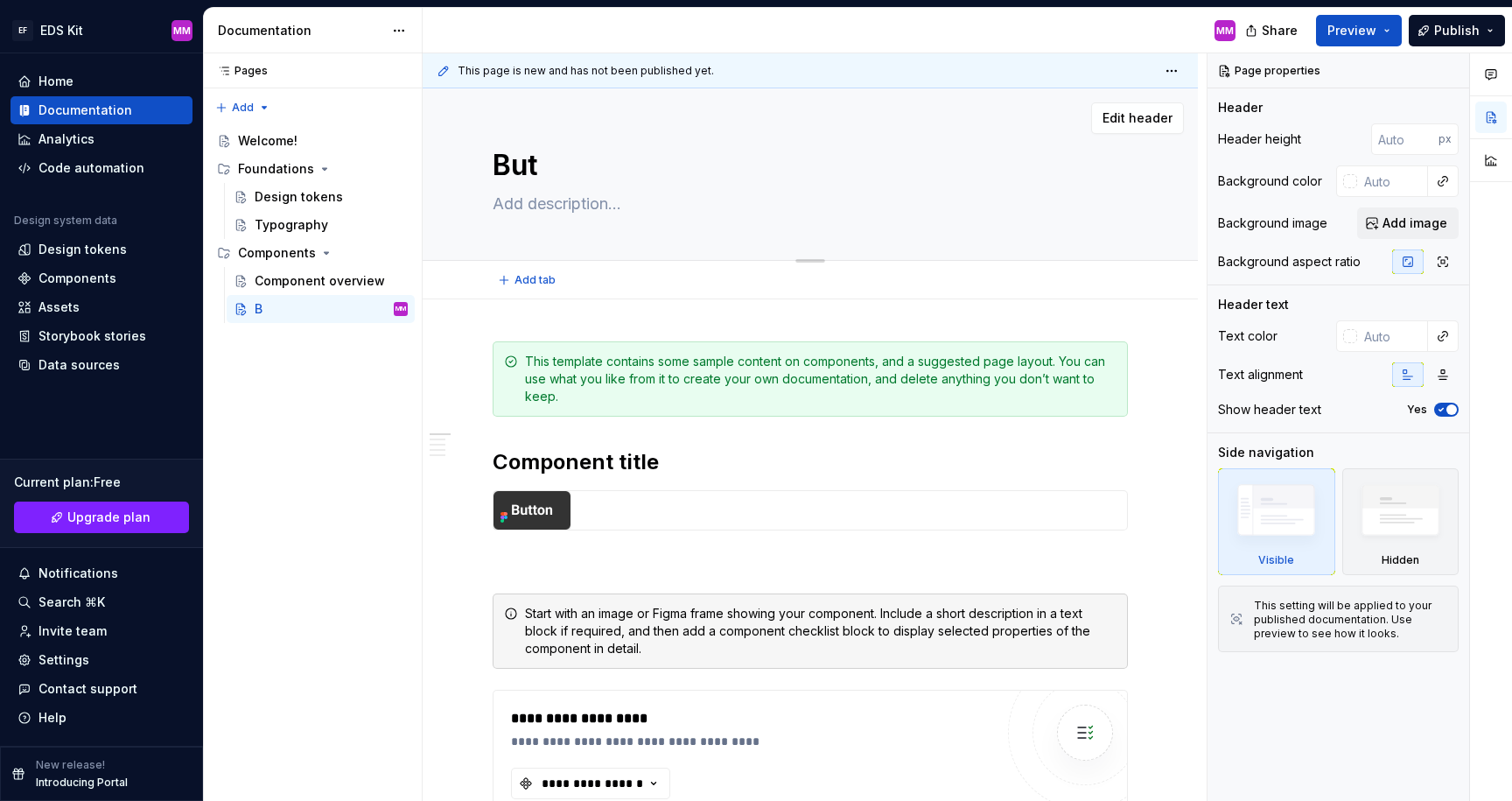
type textarea "Butt"
type textarea "*"
type textarea "Butto"
type textarea "*"
type textarea "Button"
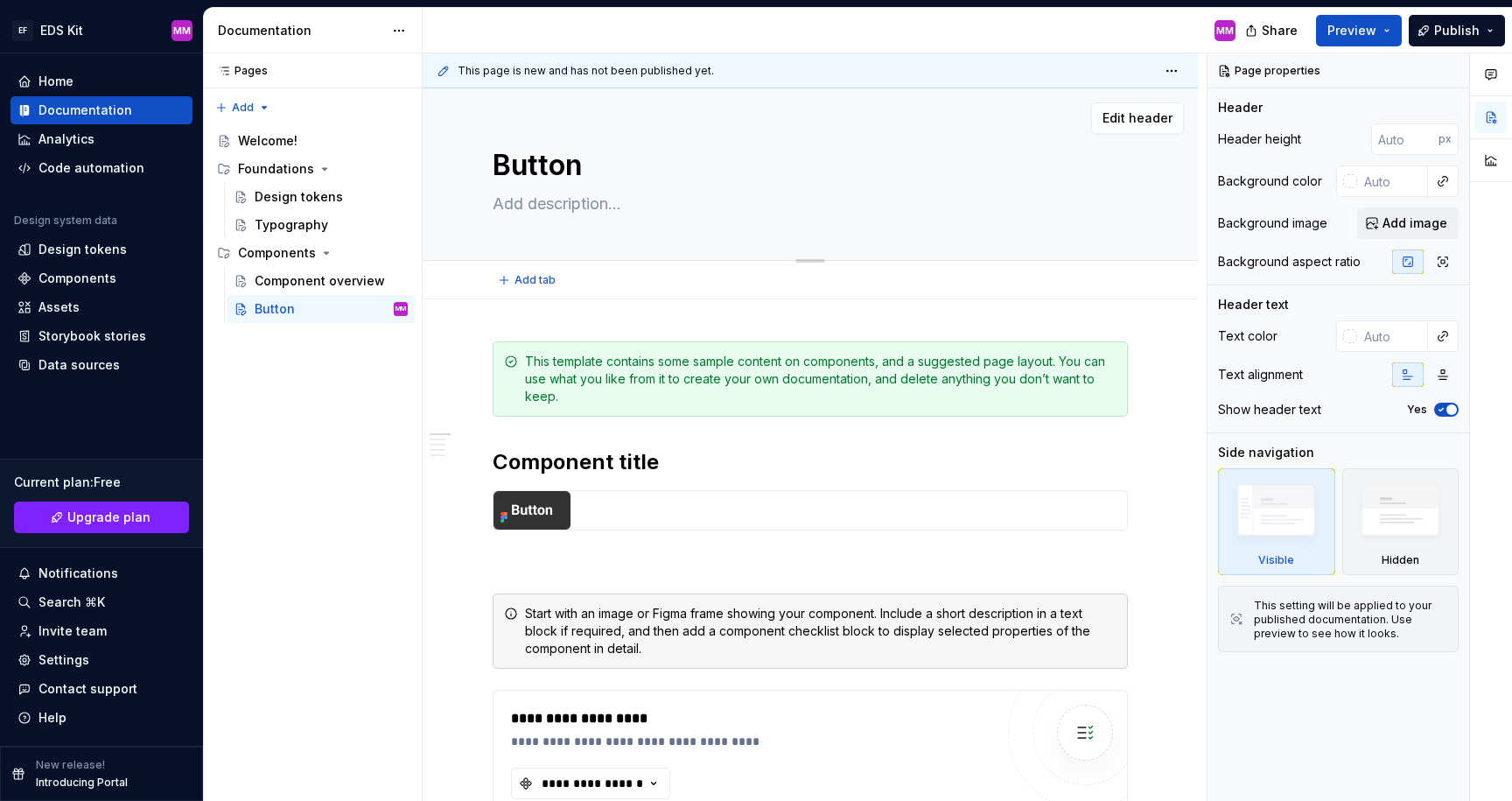
type textarea "*"
type textarea "Button"
click at [653, 197] on textarea at bounding box center [807, 204] width 635 height 28
click at [527, 203] on textarea at bounding box center [807, 204] width 635 height 28
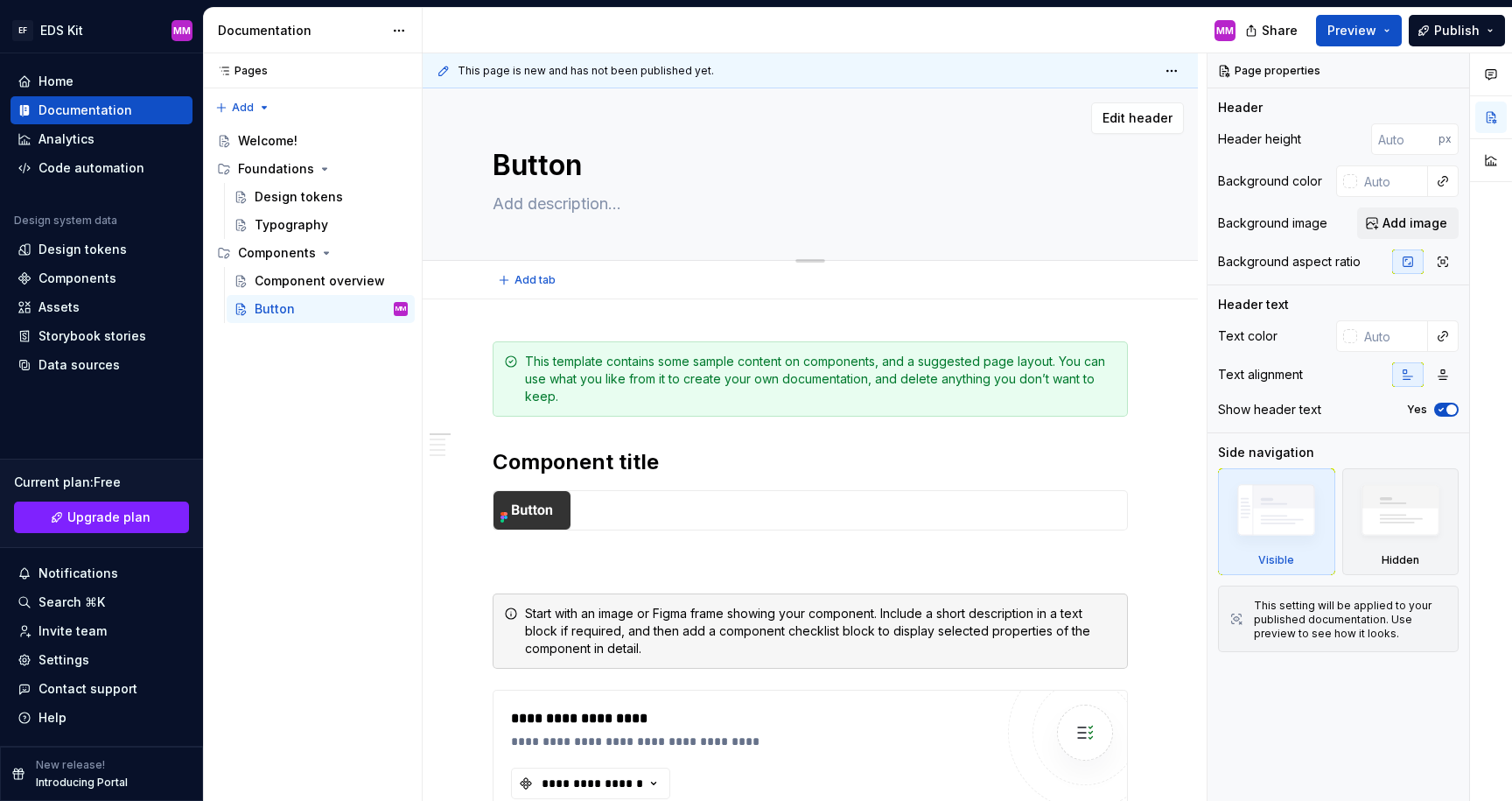
click at [527, 203] on textarea at bounding box center [807, 204] width 635 height 28
paste textarea "Buttons let people take action and make choices with one tap"
type textarea "*"
type textarea "Buttons let people take action and make choices with one tap"
type textarea "*"
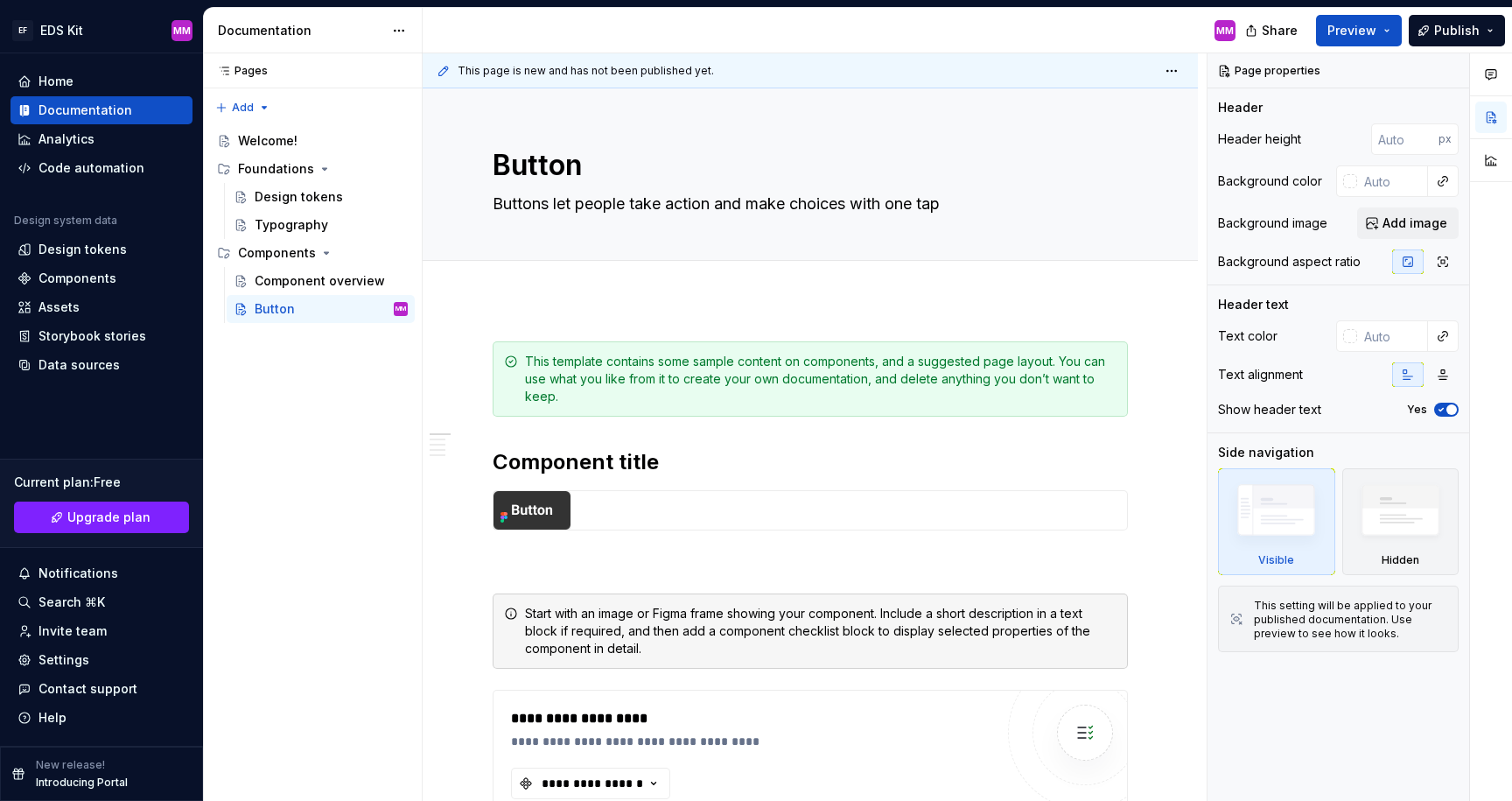
type textarea "Buttons let people take action and make choices with one tap"
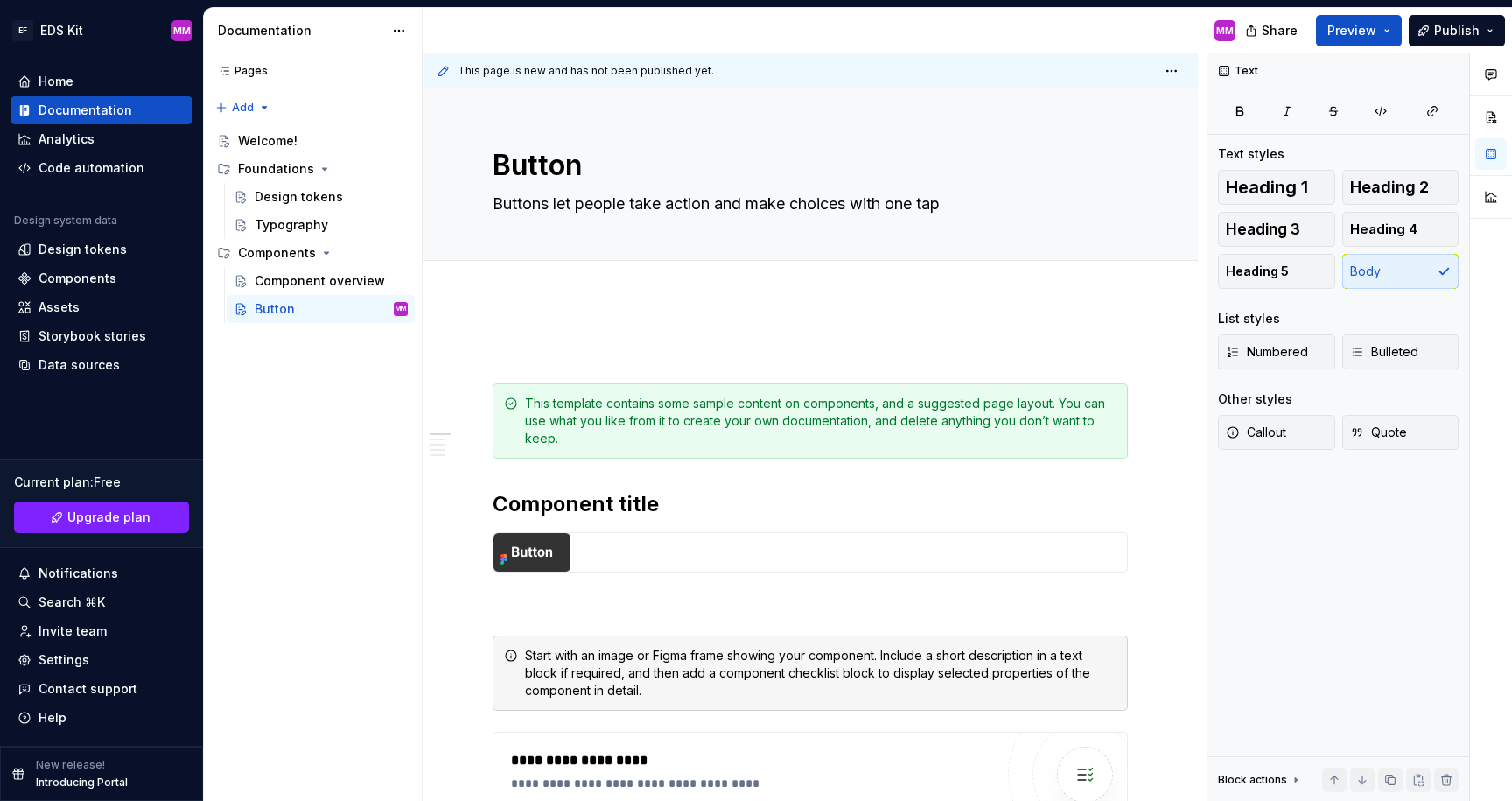
click at [462, 290] on div "Add tab" at bounding box center [810, 279] width 776 height 38
type textarea "*"
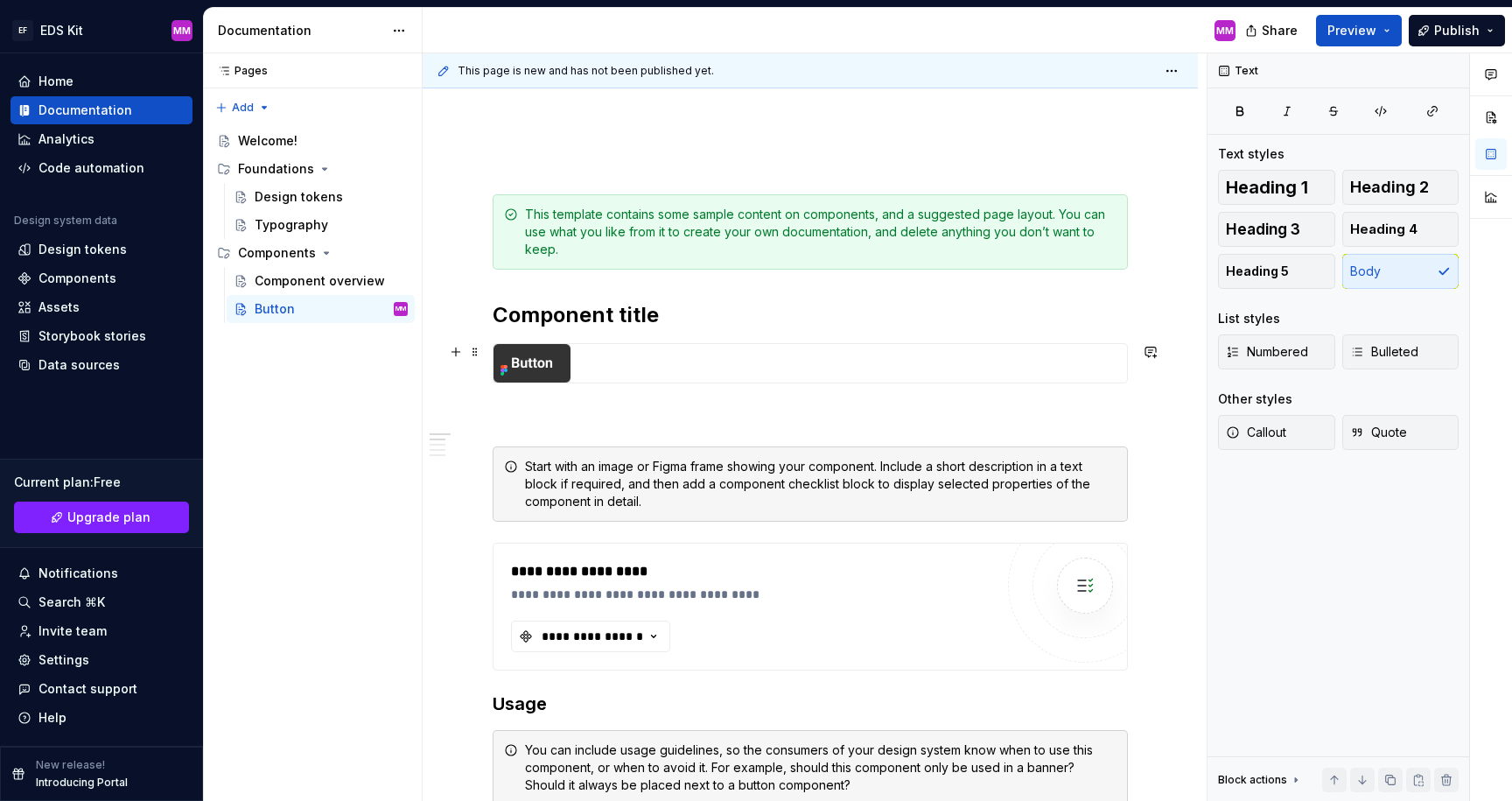
scroll to position [188, 0]
click at [541, 323] on h2 "Component title" at bounding box center [810, 317] width 635 height 28
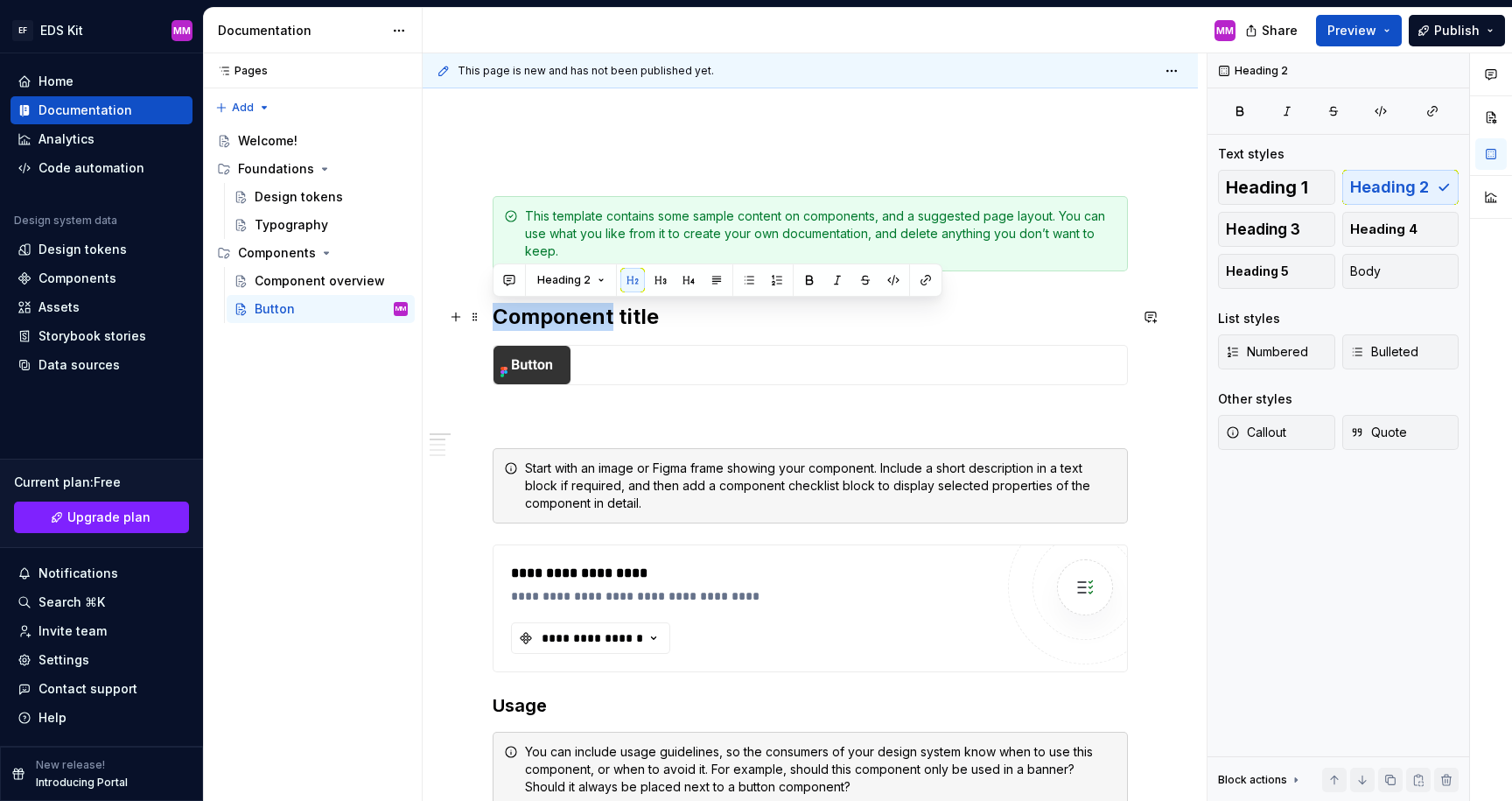
click at [541, 323] on h2 "Component title" at bounding box center [810, 317] width 635 height 28
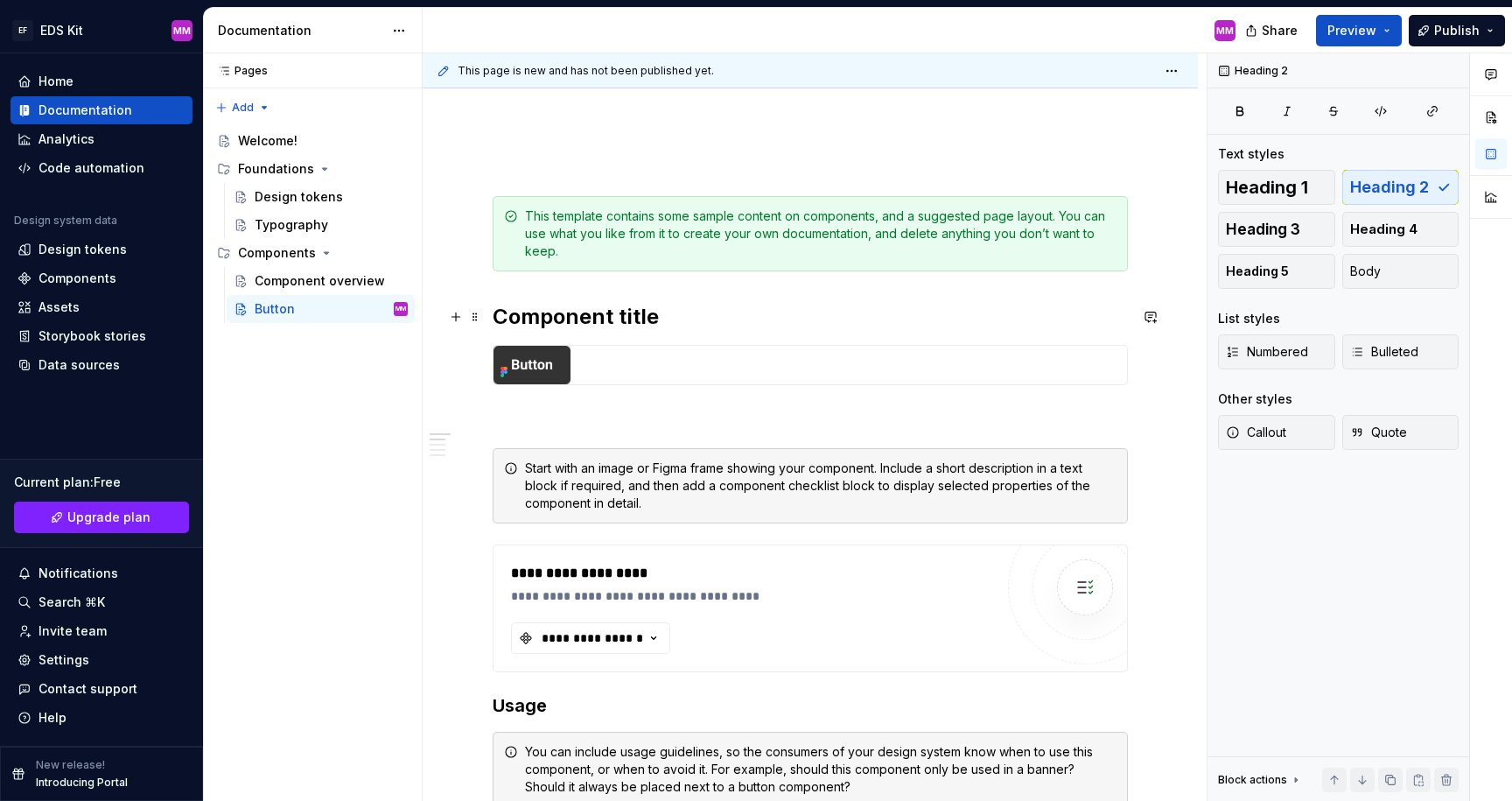
click at [543, 321] on h2 "Component title" at bounding box center [810, 317] width 635 height 28
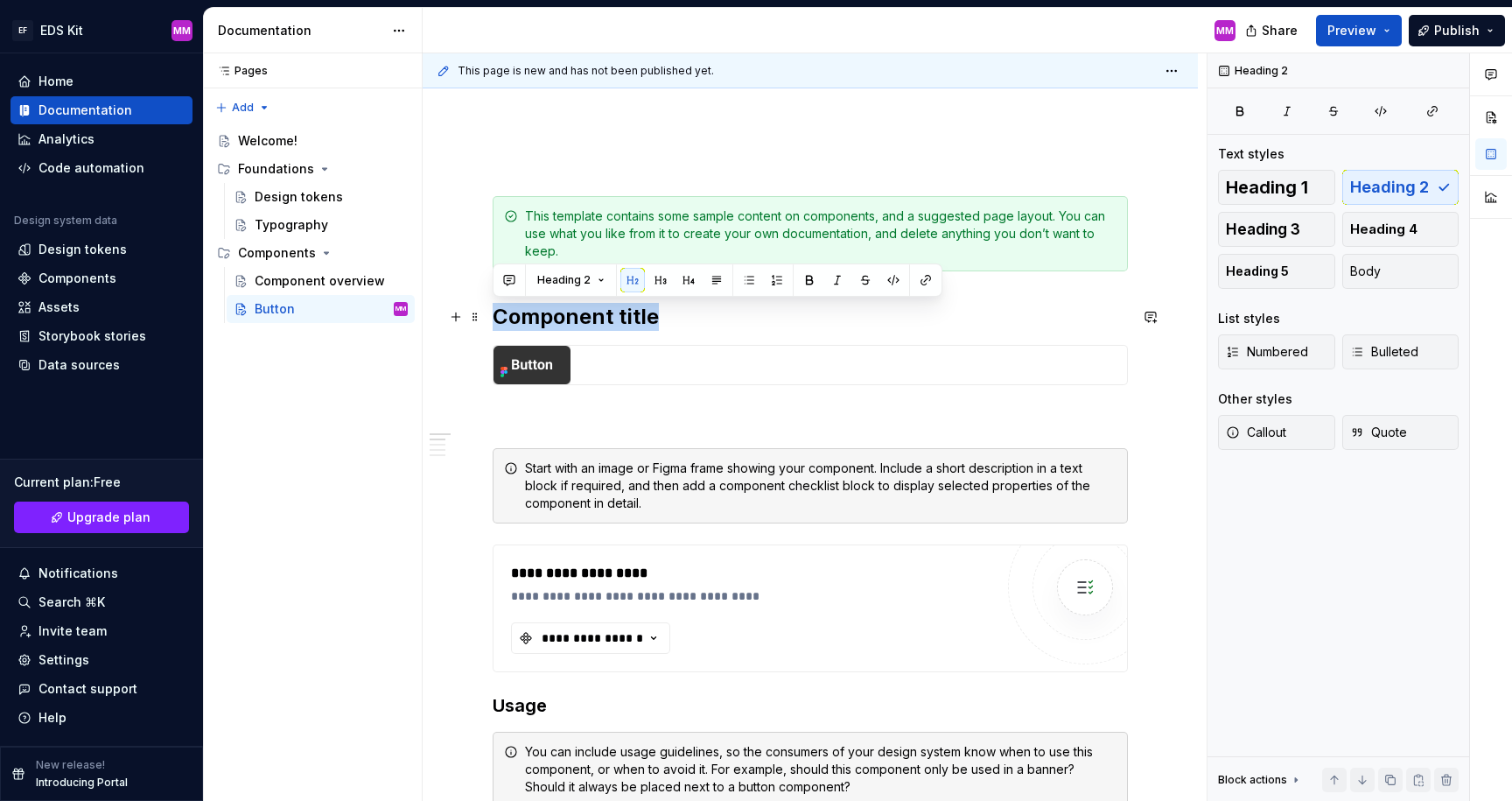
click at [543, 321] on h2 "Component title" at bounding box center [810, 317] width 635 height 28
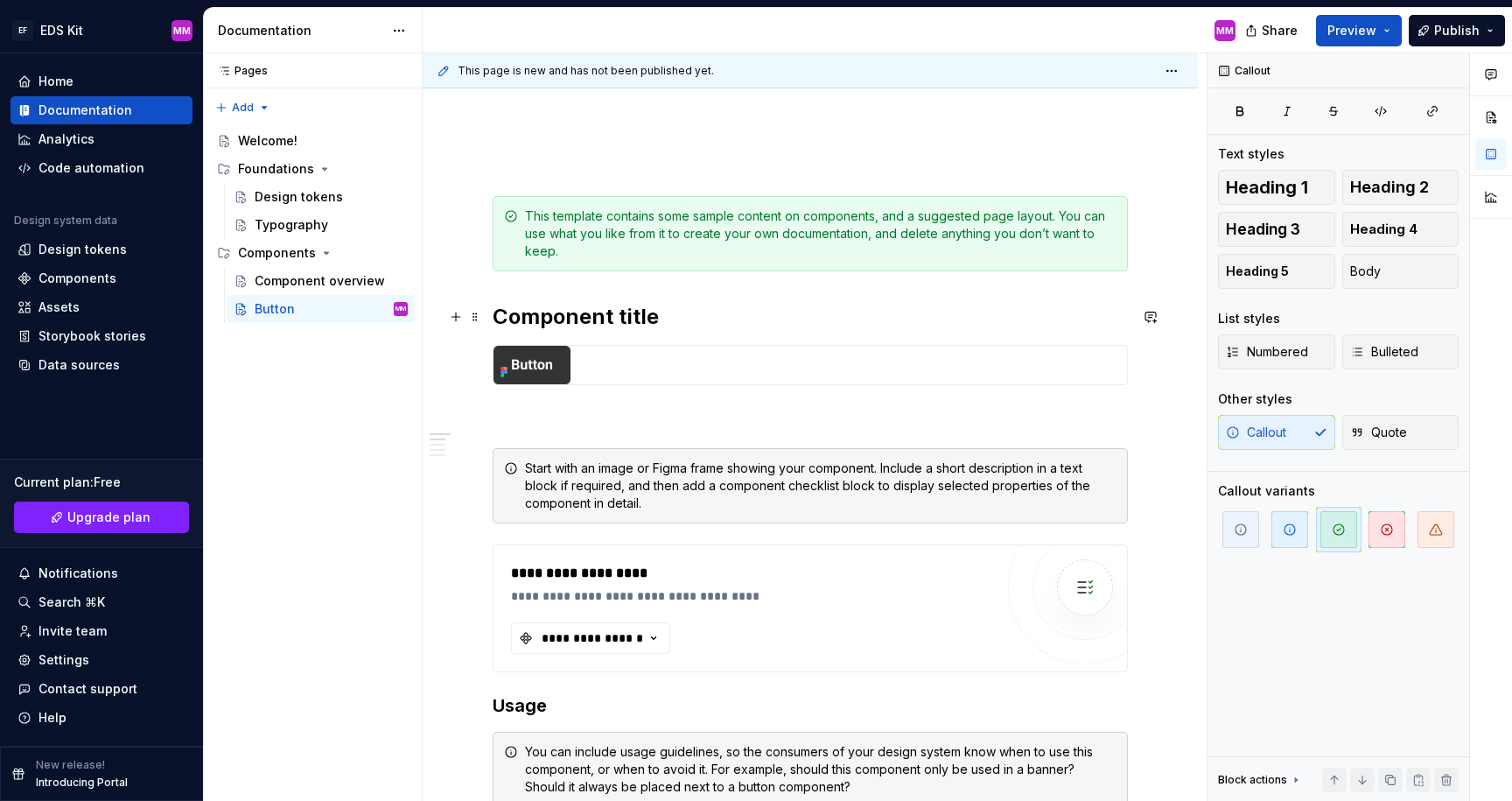
click at [546, 318] on h2 "Component title" at bounding box center [810, 317] width 635 height 28
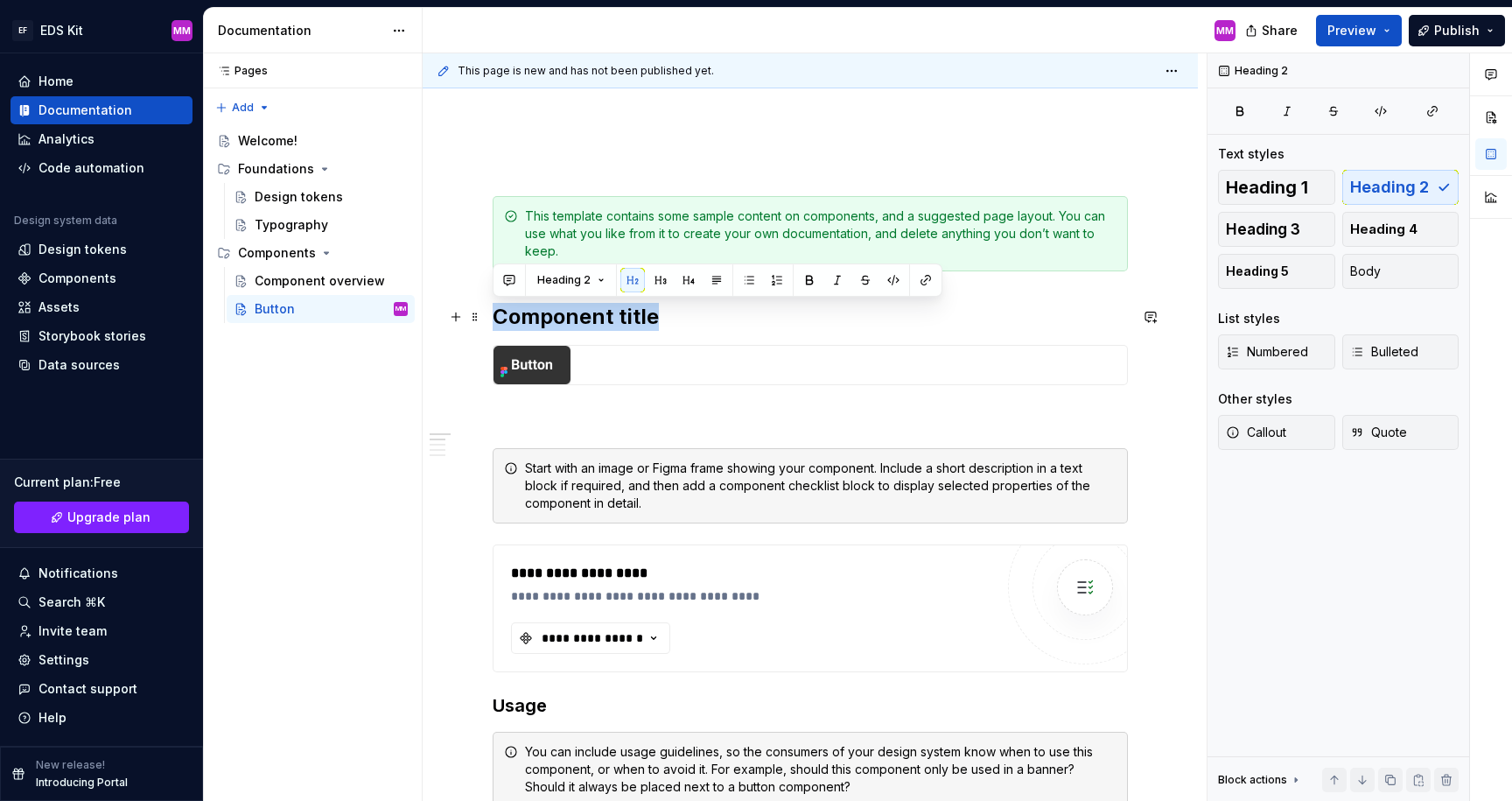
click at [546, 318] on h2 "Component title" at bounding box center [810, 317] width 635 height 28
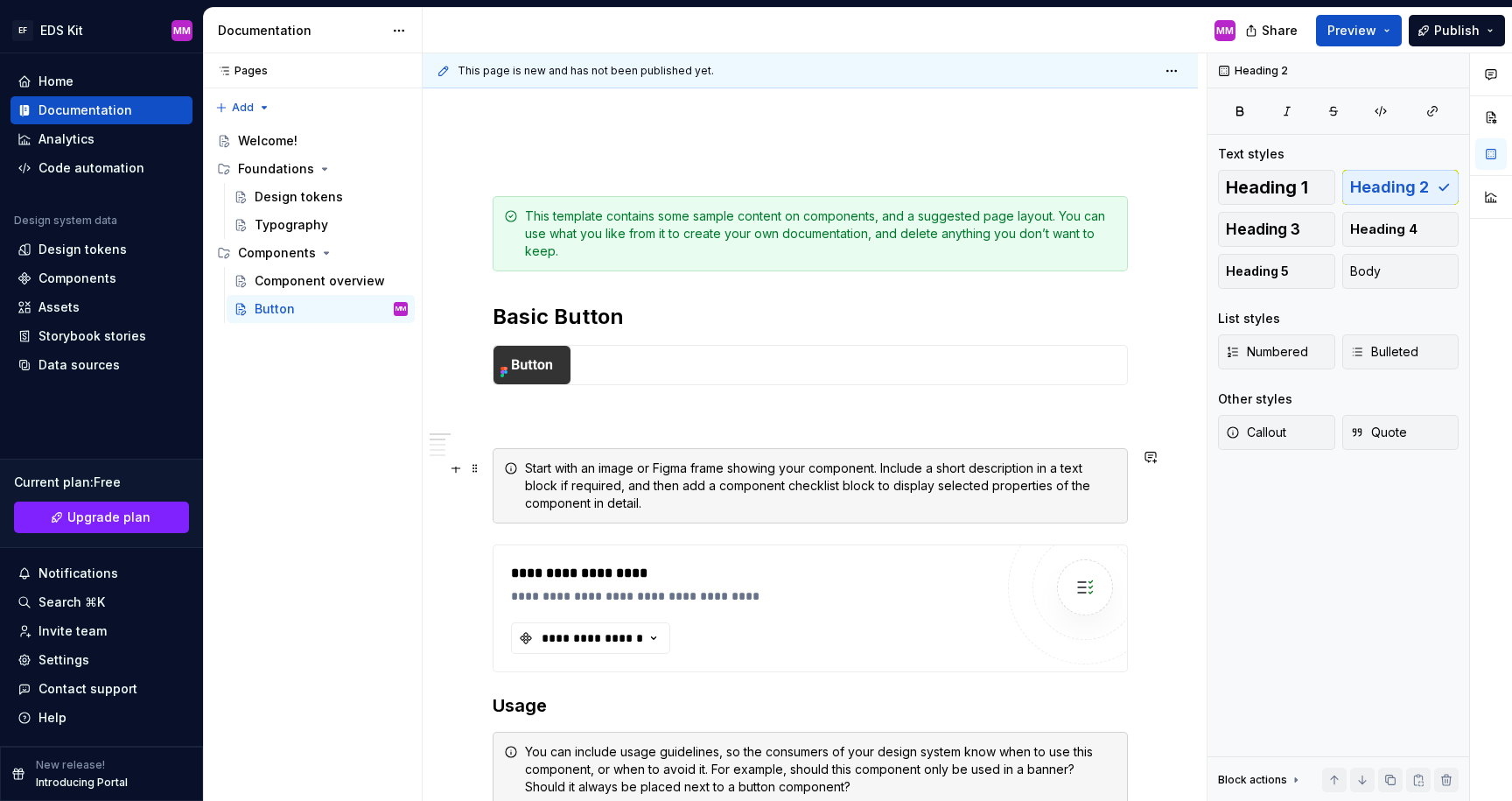
click at [560, 476] on div "Start with an image or Figma frame showing your component. Include a short desc…" at bounding box center [821, 486] width 592 height 53
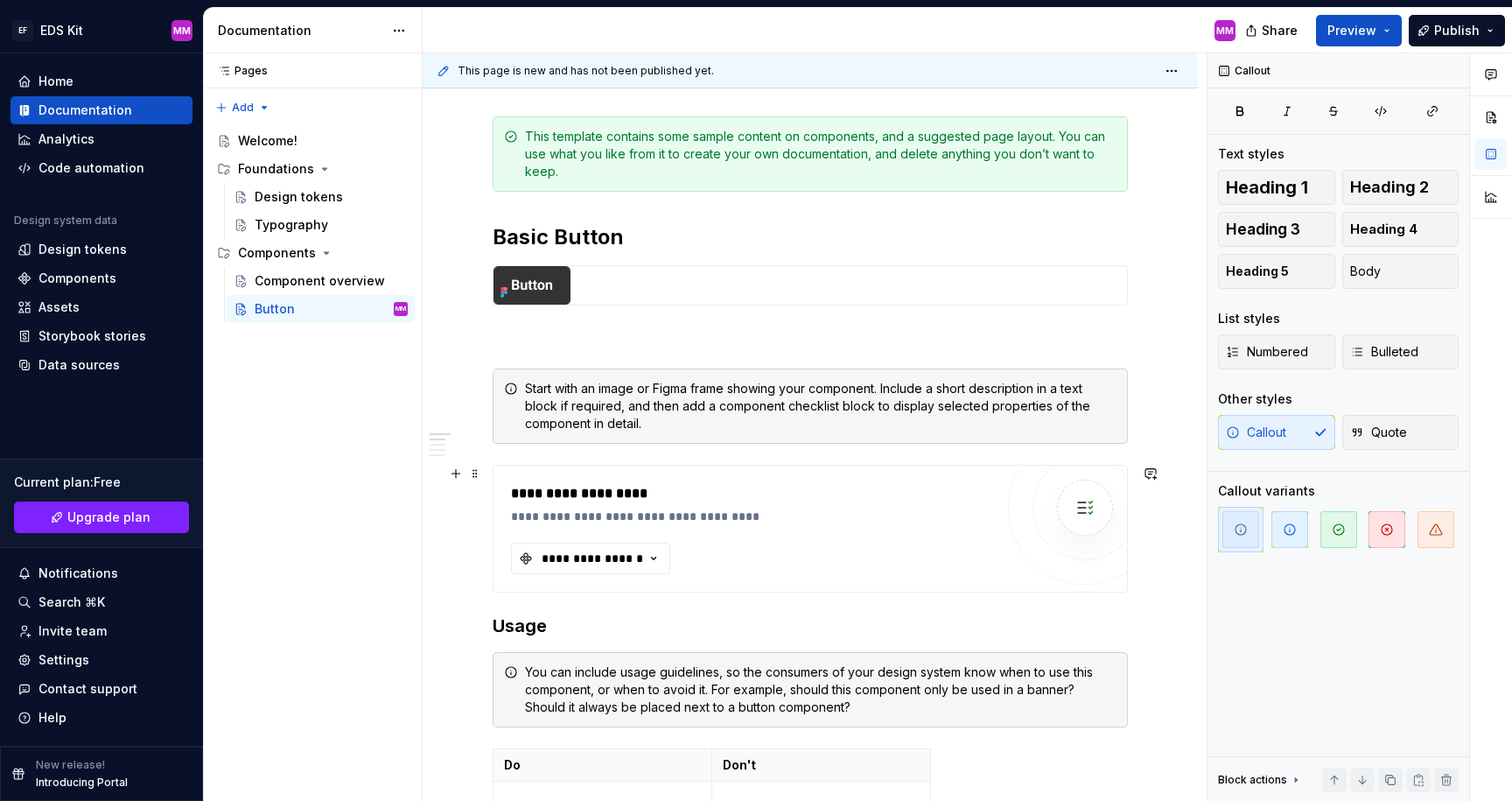
scroll to position [272, 0]
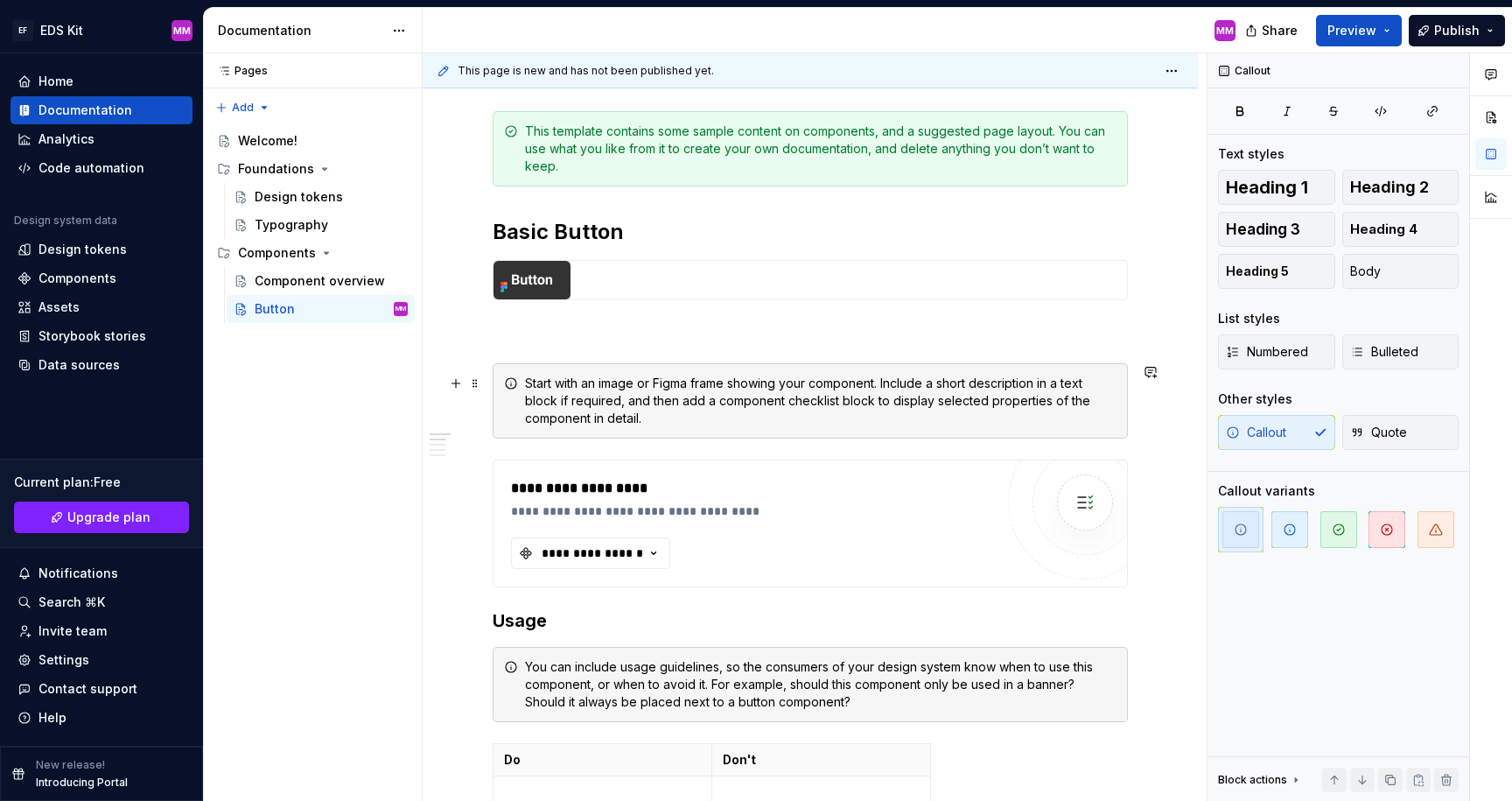
click at [588, 409] on div "Start with an image or Figma frame showing your component. Include a short desc…" at bounding box center [821, 400] width 592 height 53
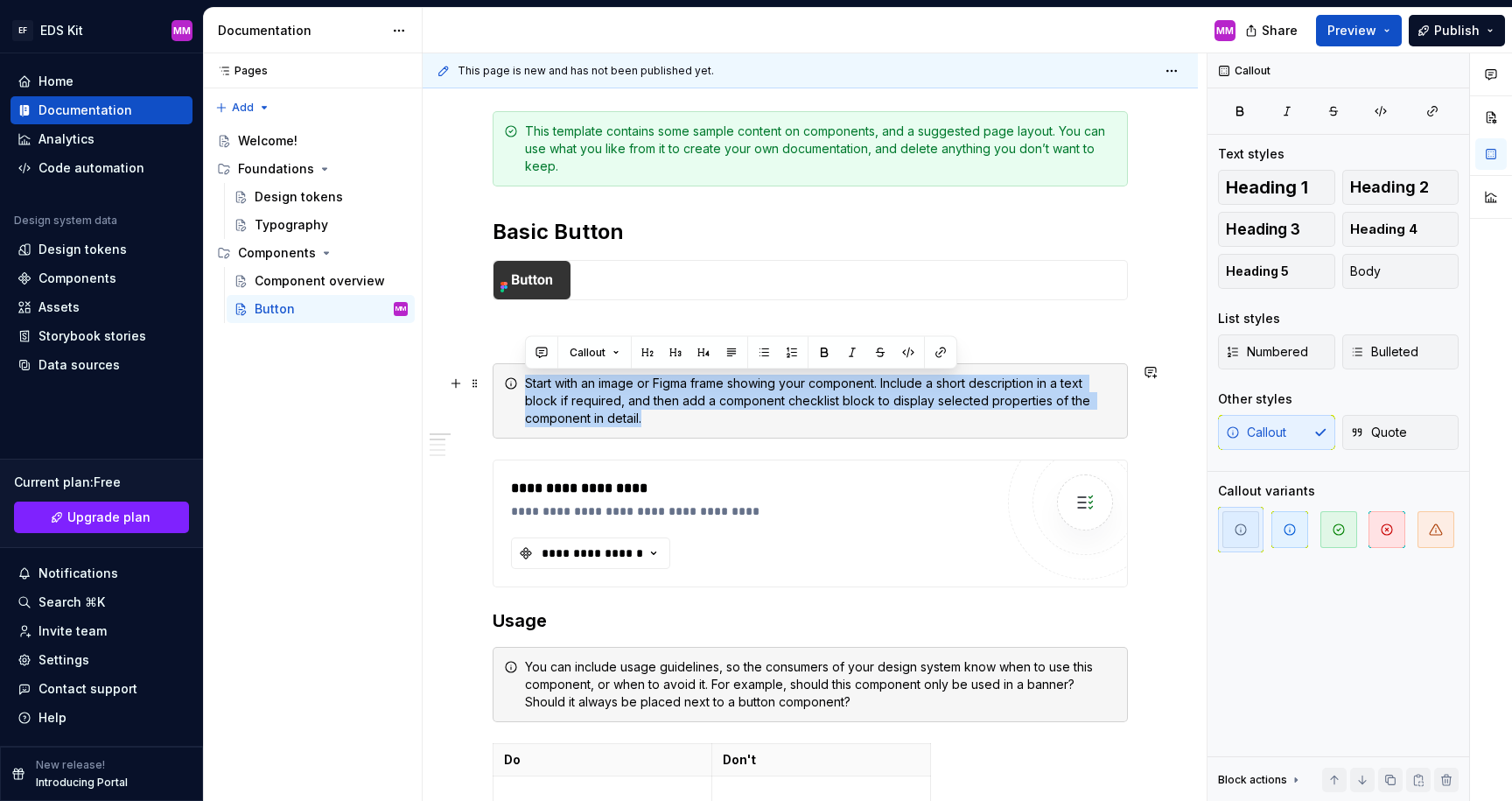
drag, startPoint x: 661, startPoint y: 415, endPoint x: 520, endPoint y: 383, distance: 144.6
click at [521, 383] on div "Start with an image or Figma frame showing your component. Include a short desc…" at bounding box center [810, 400] width 635 height 76
click at [684, 434] on div "Start with an image or Figma frame showing your component. Include a short desc…" at bounding box center [810, 400] width 635 height 76
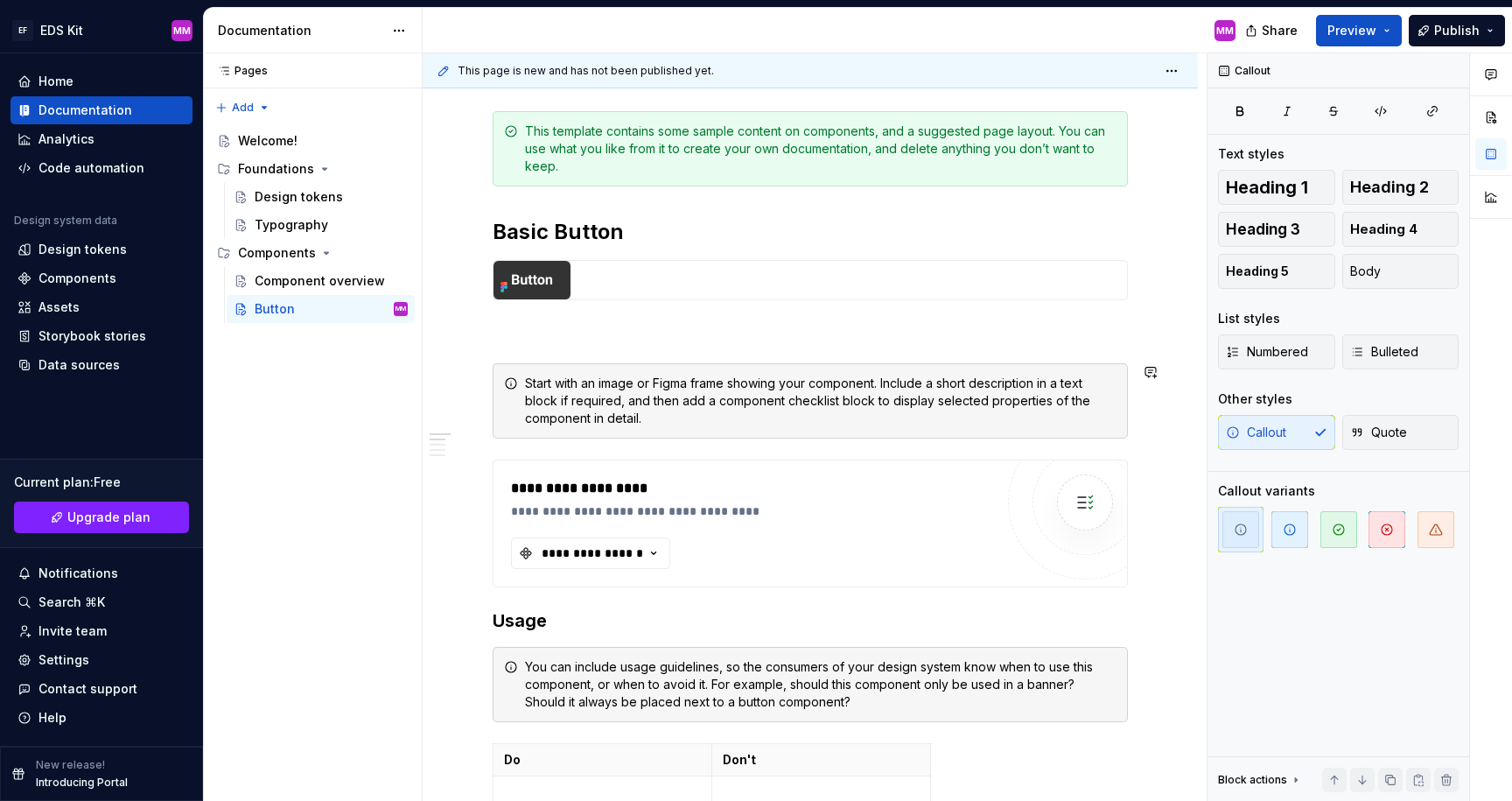
click at [699, 450] on div "**********" at bounding box center [810, 808] width 635 height 1479
click at [700, 421] on div "Start with an image or Figma frame showing your component. Include a short desc…" at bounding box center [821, 400] width 592 height 53
click at [477, 386] on span at bounding box center [474, 383] width 14 height 25
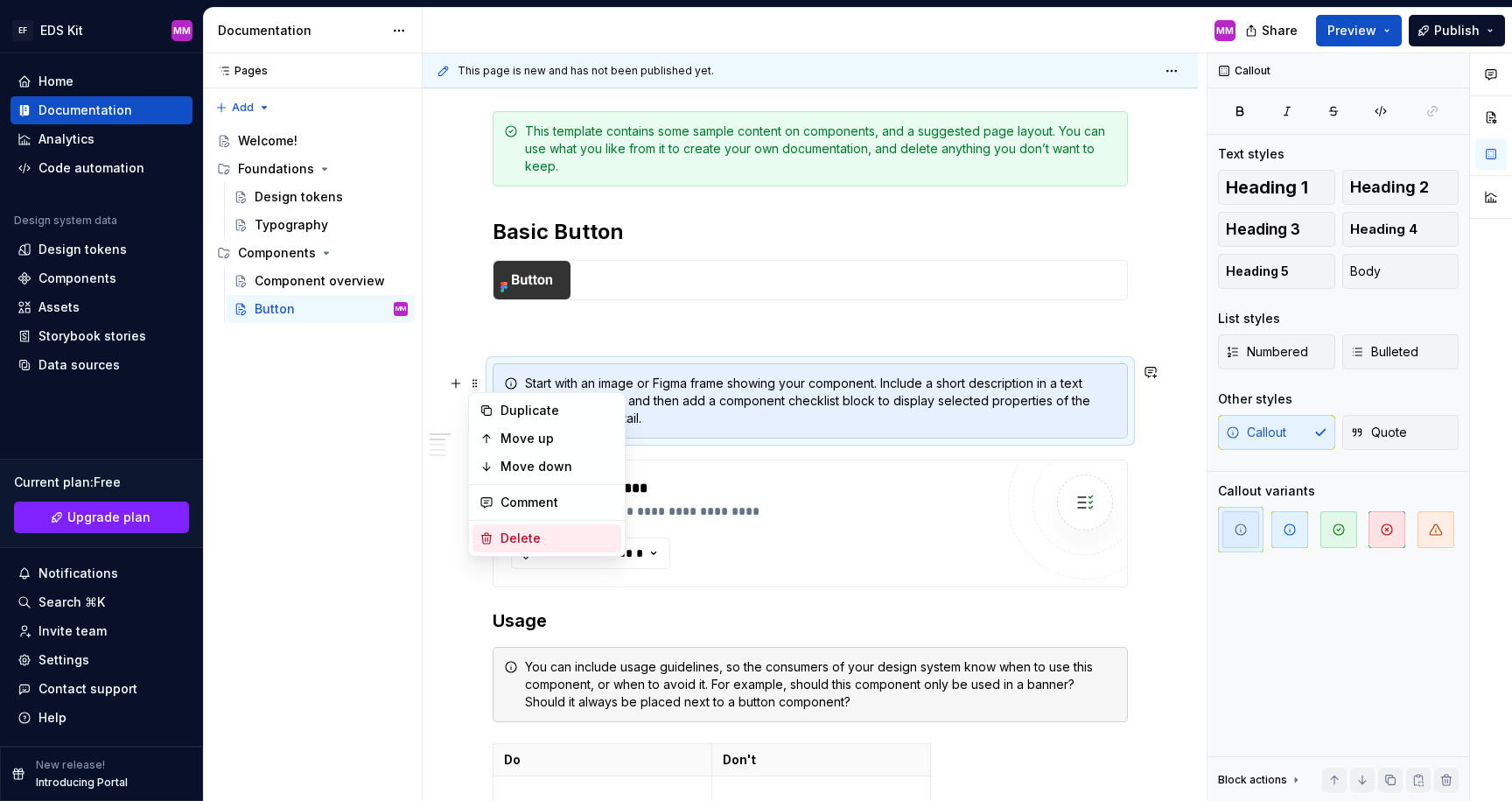
click at [508, 532] on div "Delete" at bounding box center [557, 538] width 114 height 17
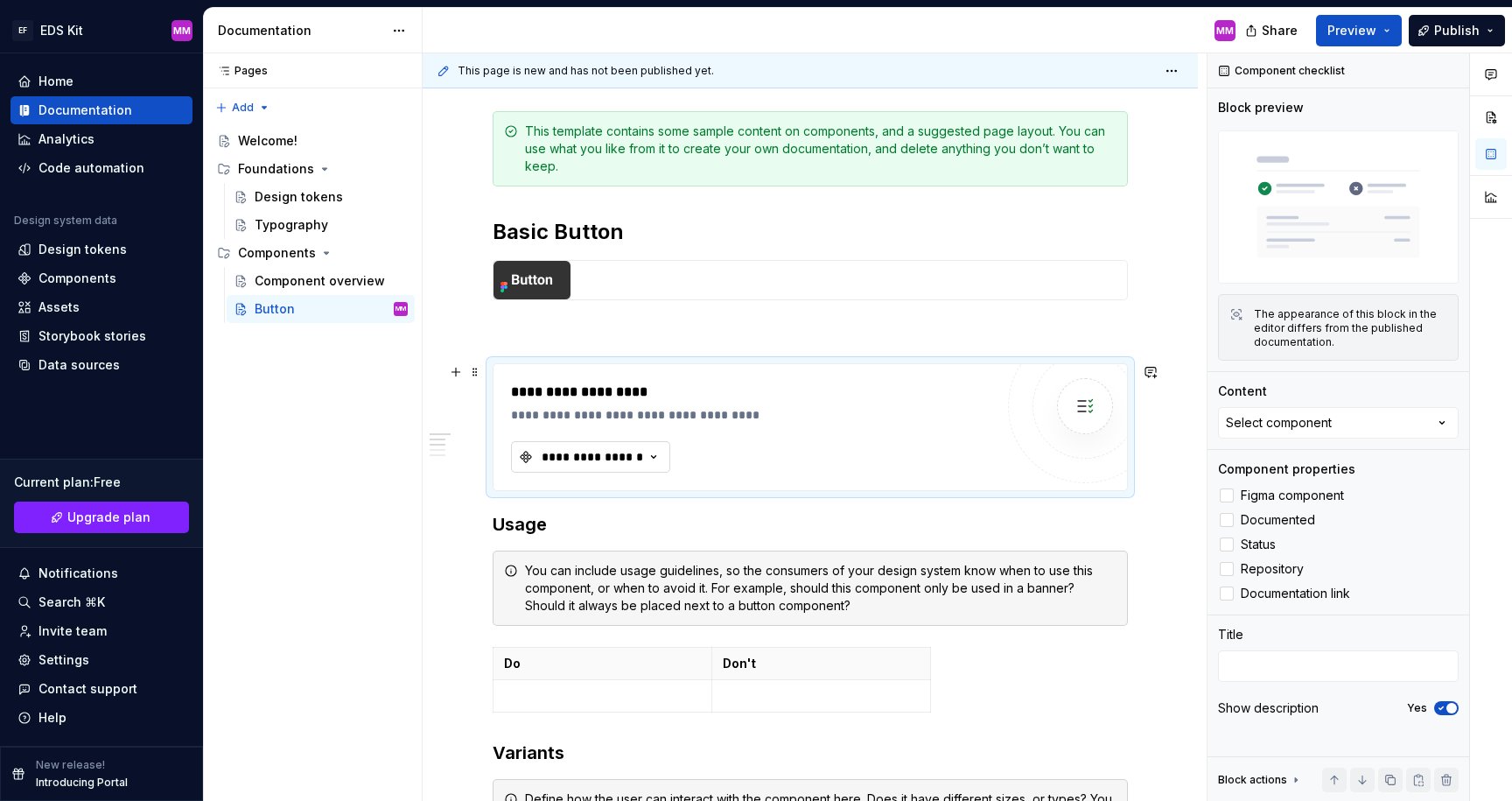
click at [579, 467] on button "**********" at bounding box center [590, 457] width 159 height 32
click at [575, 489] on input "text" at bounding box center [651, 492] width 279 height 32
type input "Button"
click at [1285, 422] on div "Select component" at bounding box center [1279, 422] width 106 height 17
type input "Button"
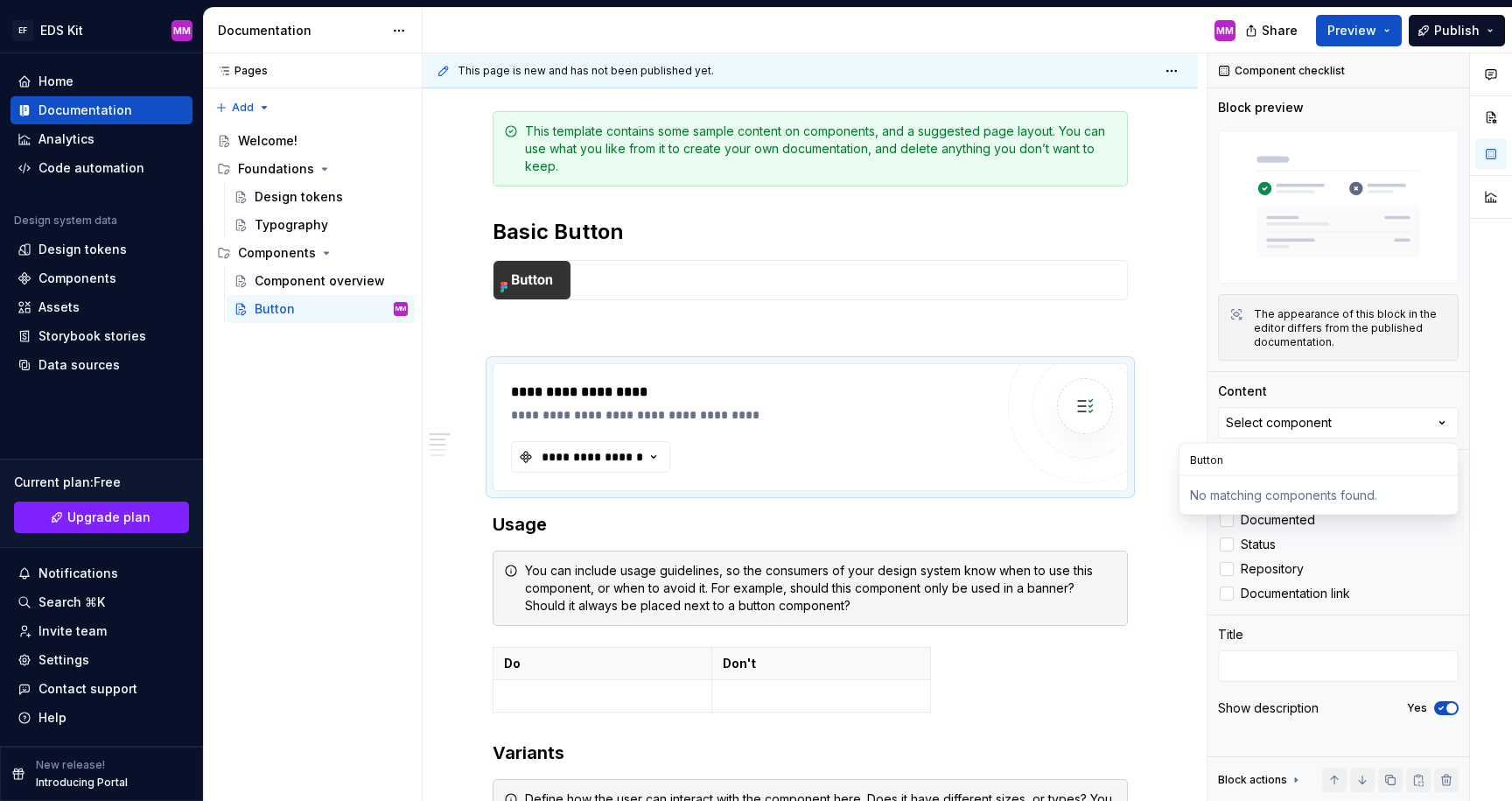
click at [1216, 489] on div "No matching components found." at bounding box center [1319, 495] width 271 height 32
click at [1269, 68] on div "Component checklist" at bounding box center [1283, 70] width 140 height 25
click at [1267, 114] on div "Block preview" at bounding box center [1261, 107] width 86 height 17
click at [744, 340] on p at bounding box center [810, 331] width 635 height 21
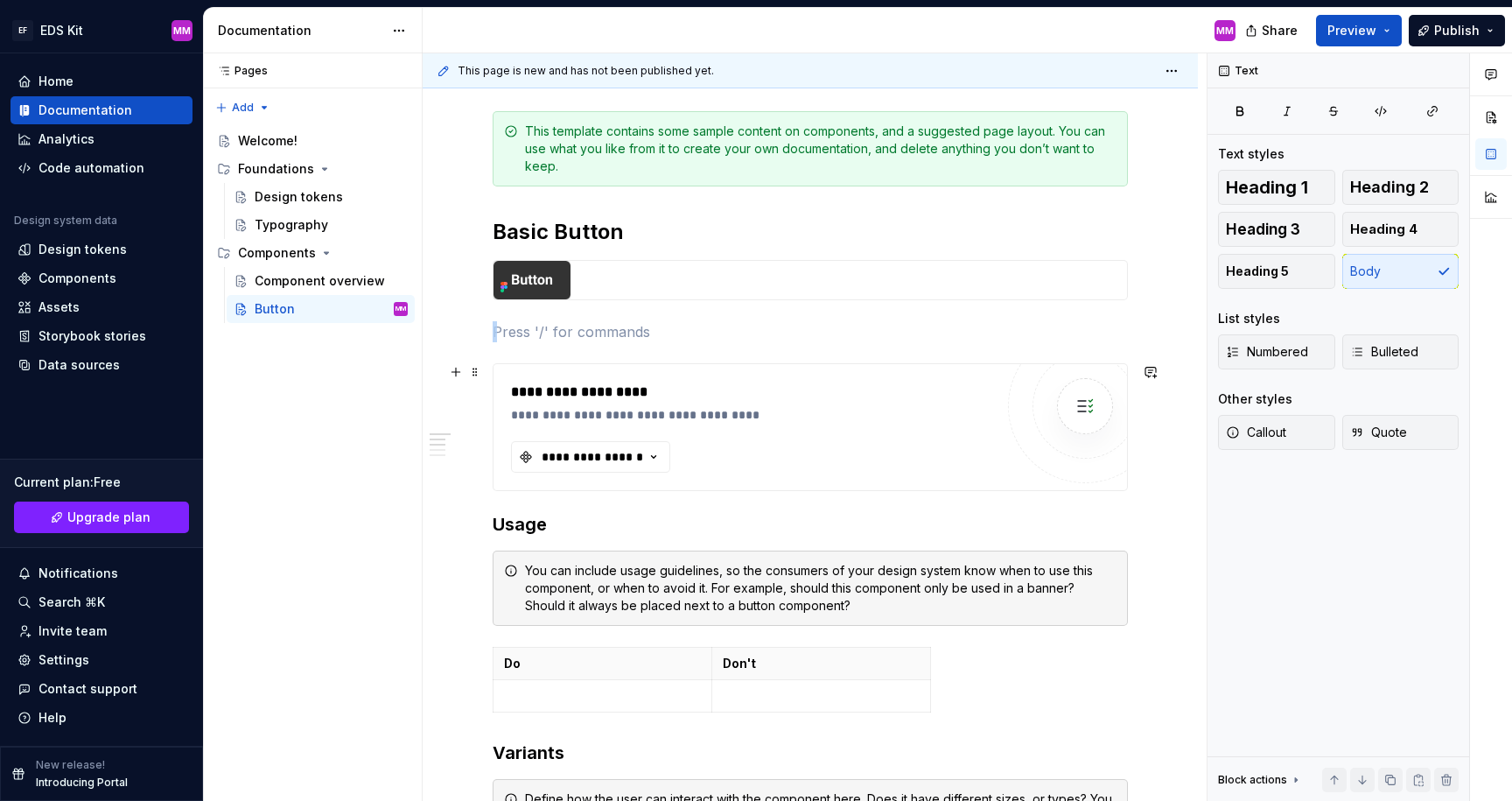
click at [748, 410] on div "**********" at bounding box center [756, 414] width 492 height 17
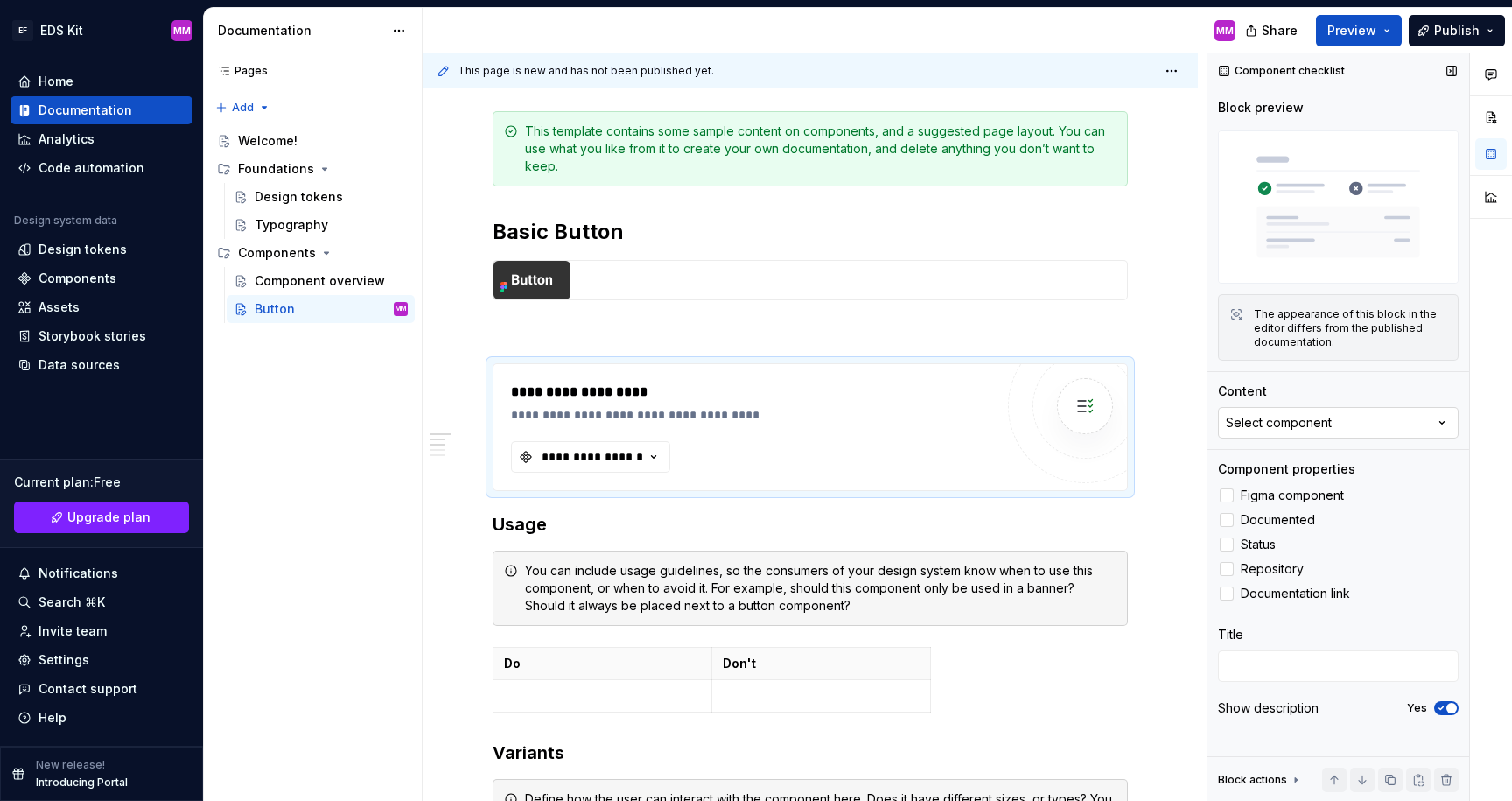
click at [1290, 417] on div "Select component" at bounding box center [1279, 422] width 106 height 17
click at [1243, 461] on input "text" at bounding box center [1319, 459] width 279 height 32
click at [1099, 404] on img at bounding box center [1085, 406] width 35 height 35
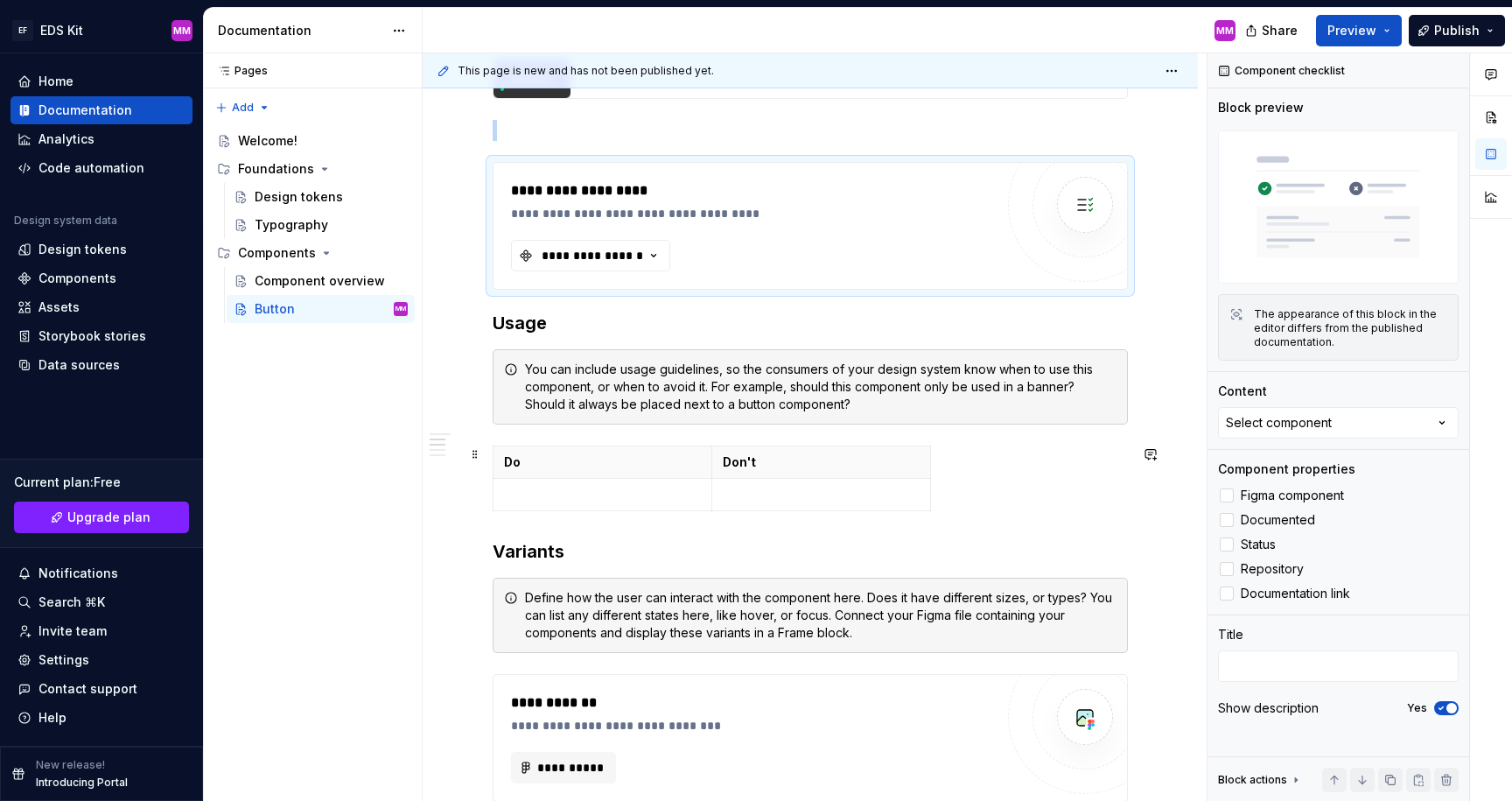
scroll to position [482, 0]
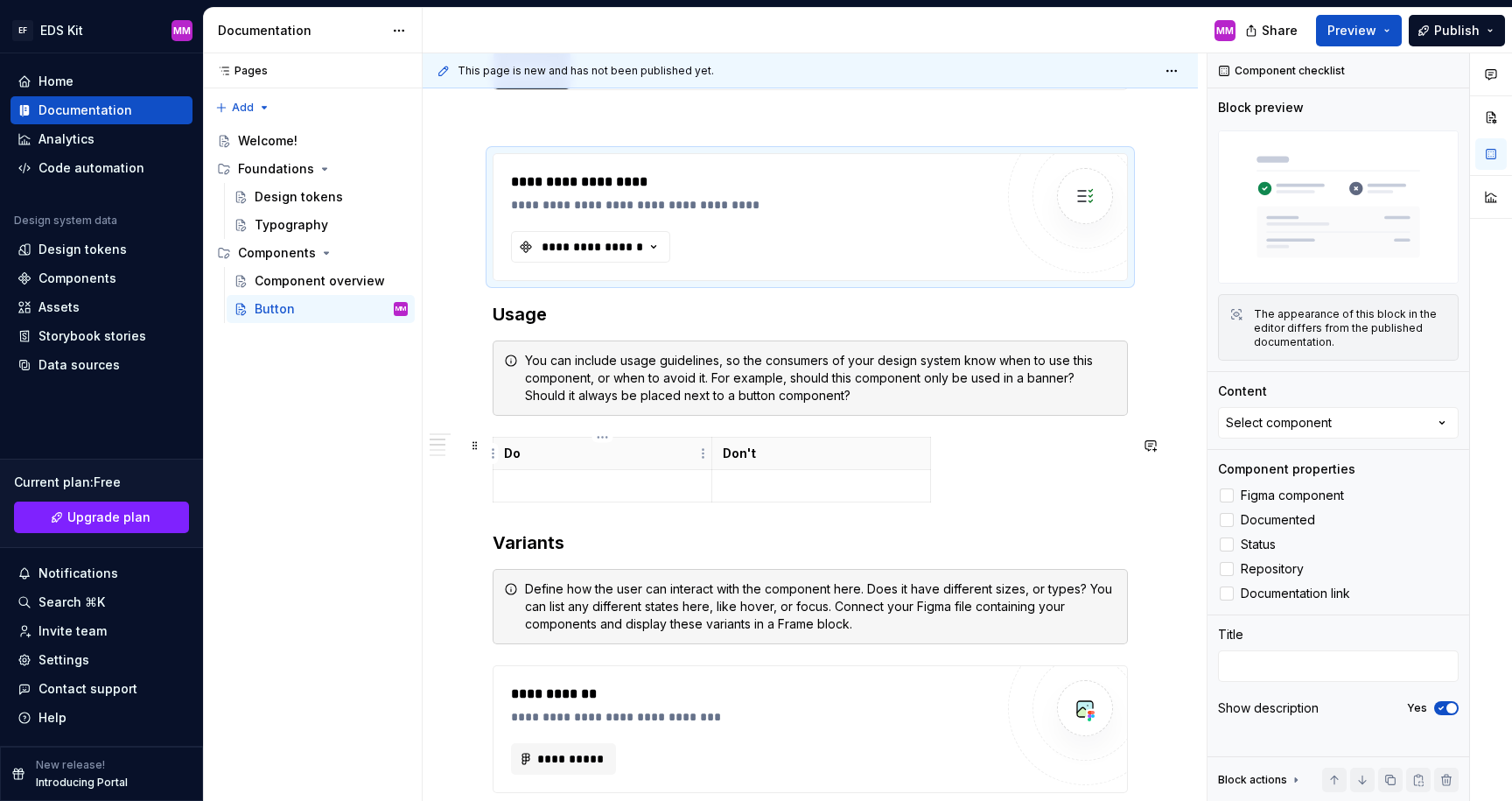
click at [564, 456] on p "Do" at bounding box center [603, 452] width 197 height 17
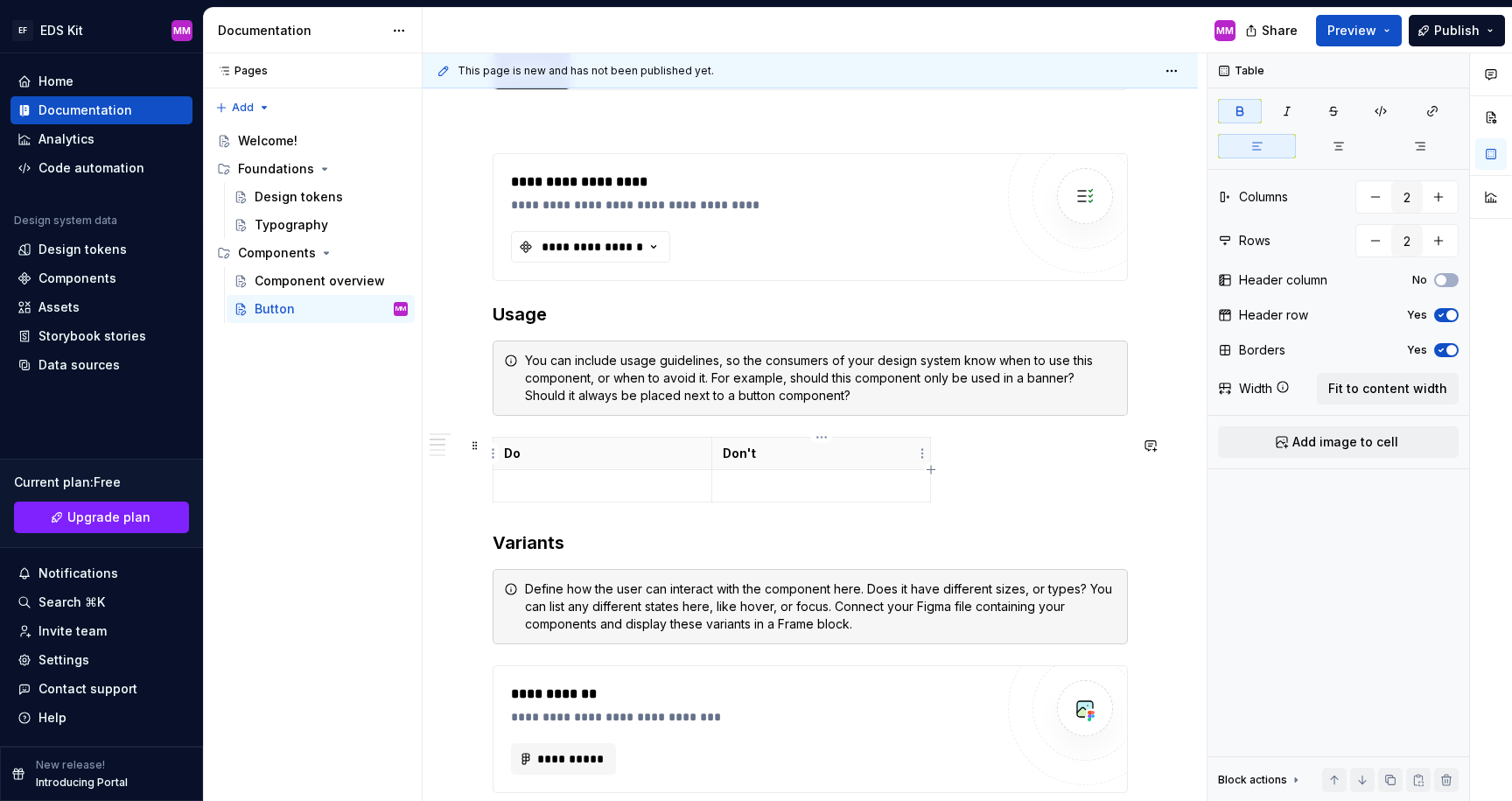
click at [758, 447] on p "Don't" at bounding box center [821, 452] width 197 height 17
click at [641, 484] on p at bounding box center [603, 485] width 197 height 17
click at [615, 451] on p "Do" at bounding box center [603, 452] width 197 height 17
click at [586, 492] on p at bounding box center [603, 485] width 197 height 17
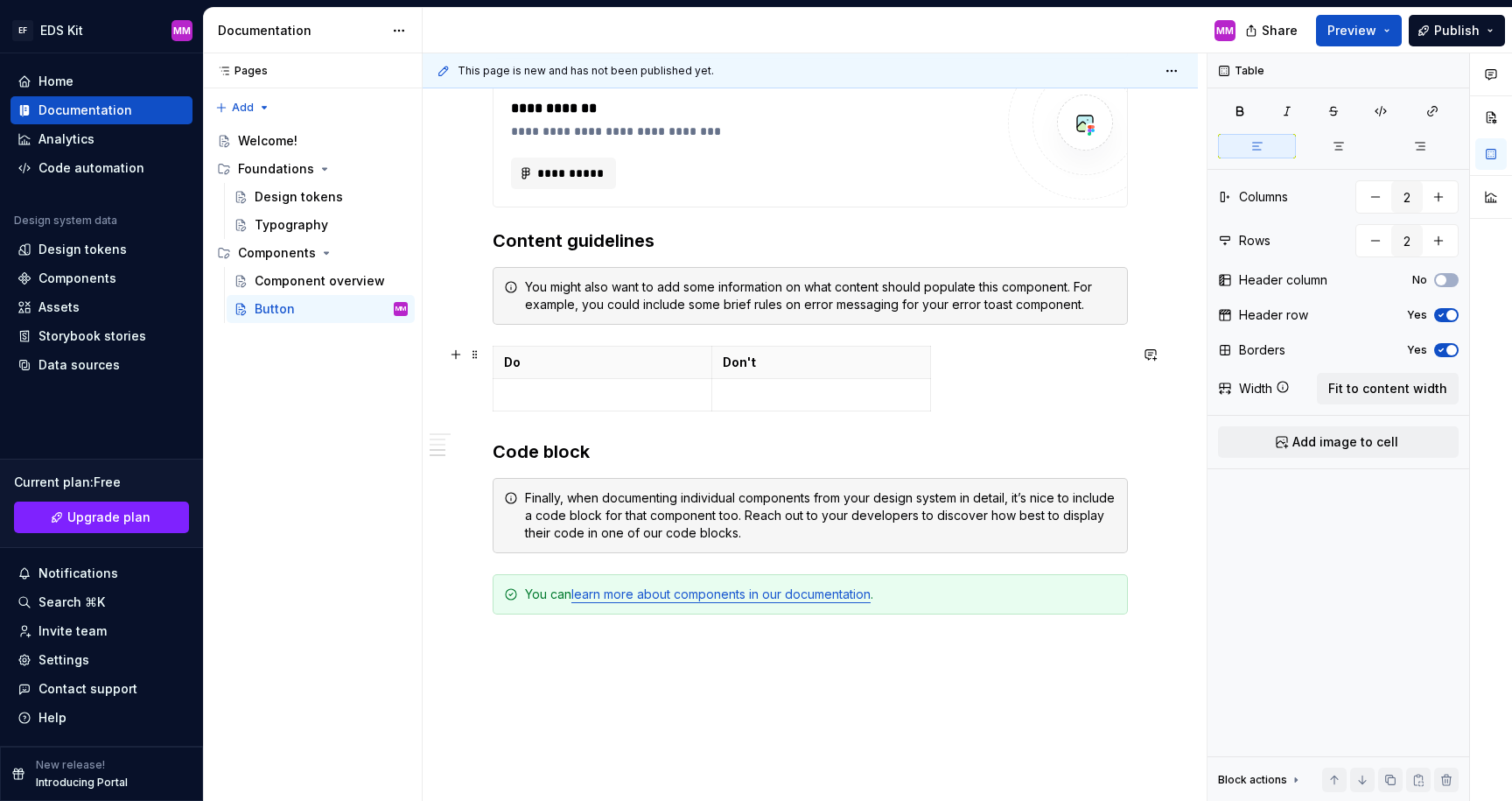
scroll to position [1069, 0]
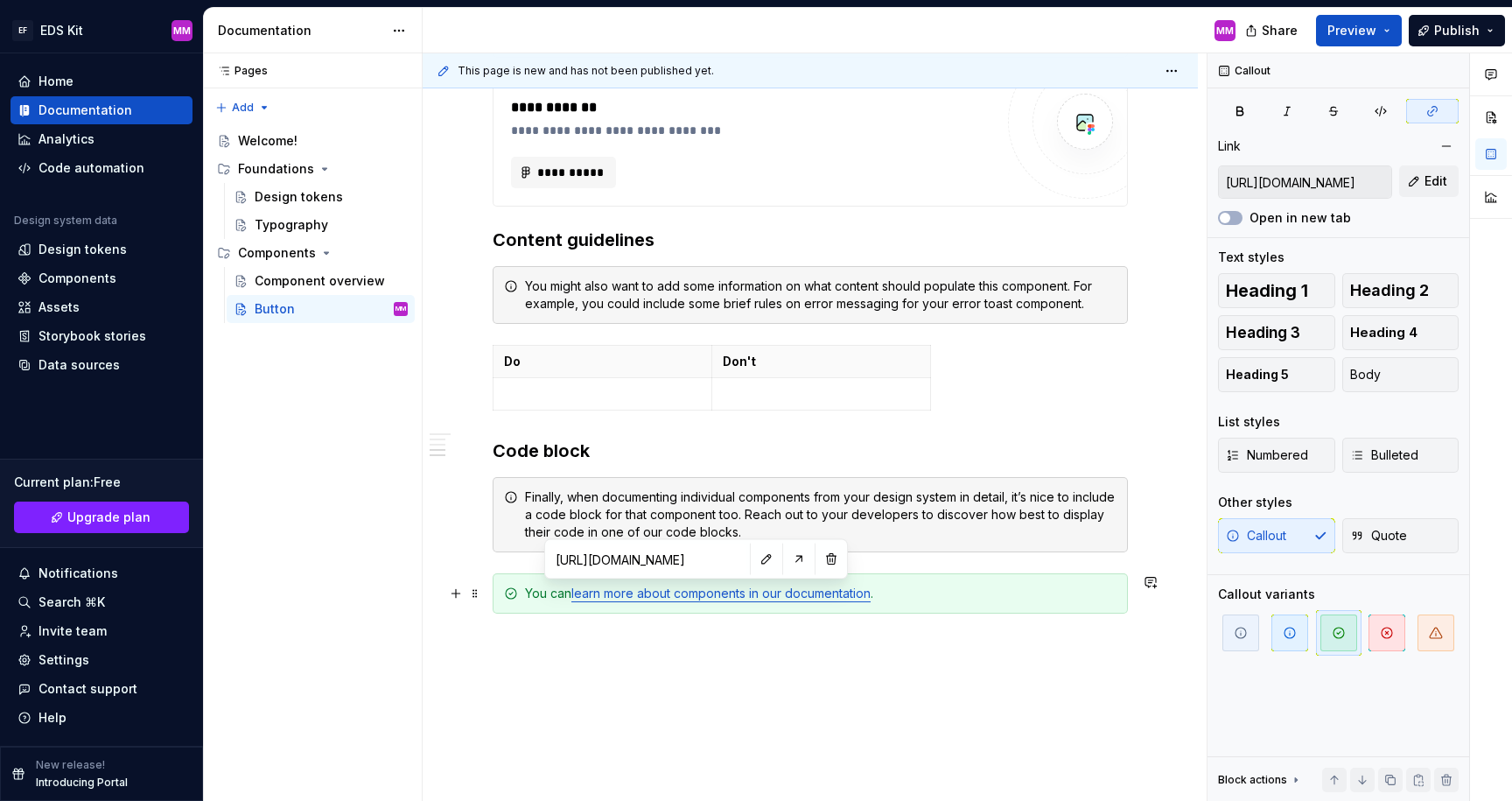
click at [675, 600] on link "learn more about components in our documentation" at bounding box center [721, 593] width 299 height 15
click at [651, 553] on input "[URL][DOMAIN_NAME]" at bounding box center [647, 559] width 198 height 32
click at [786, 559] on button "button" at bounding box center [798, 559] width 25 height 25
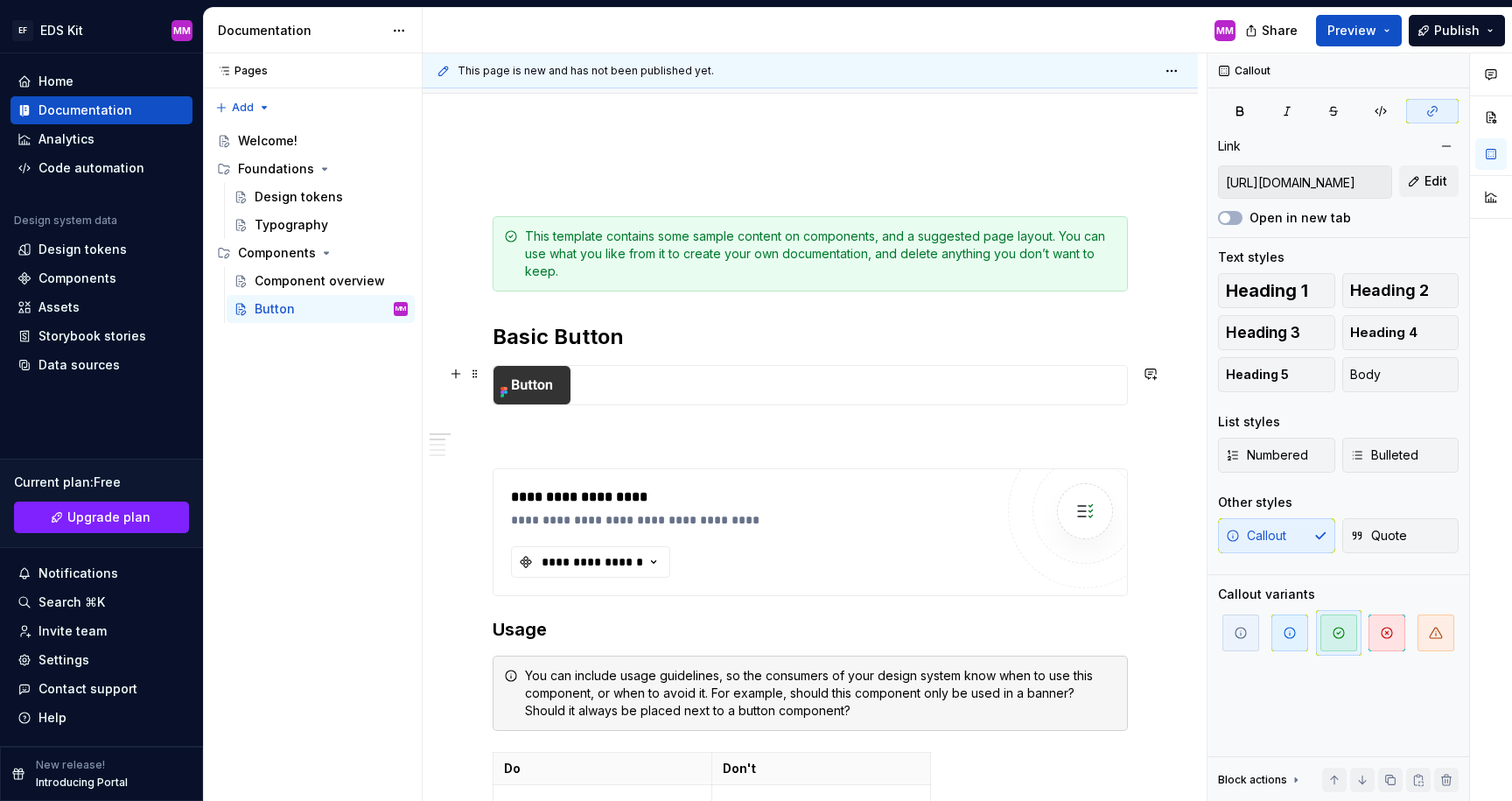
scroll to position [260, 0]
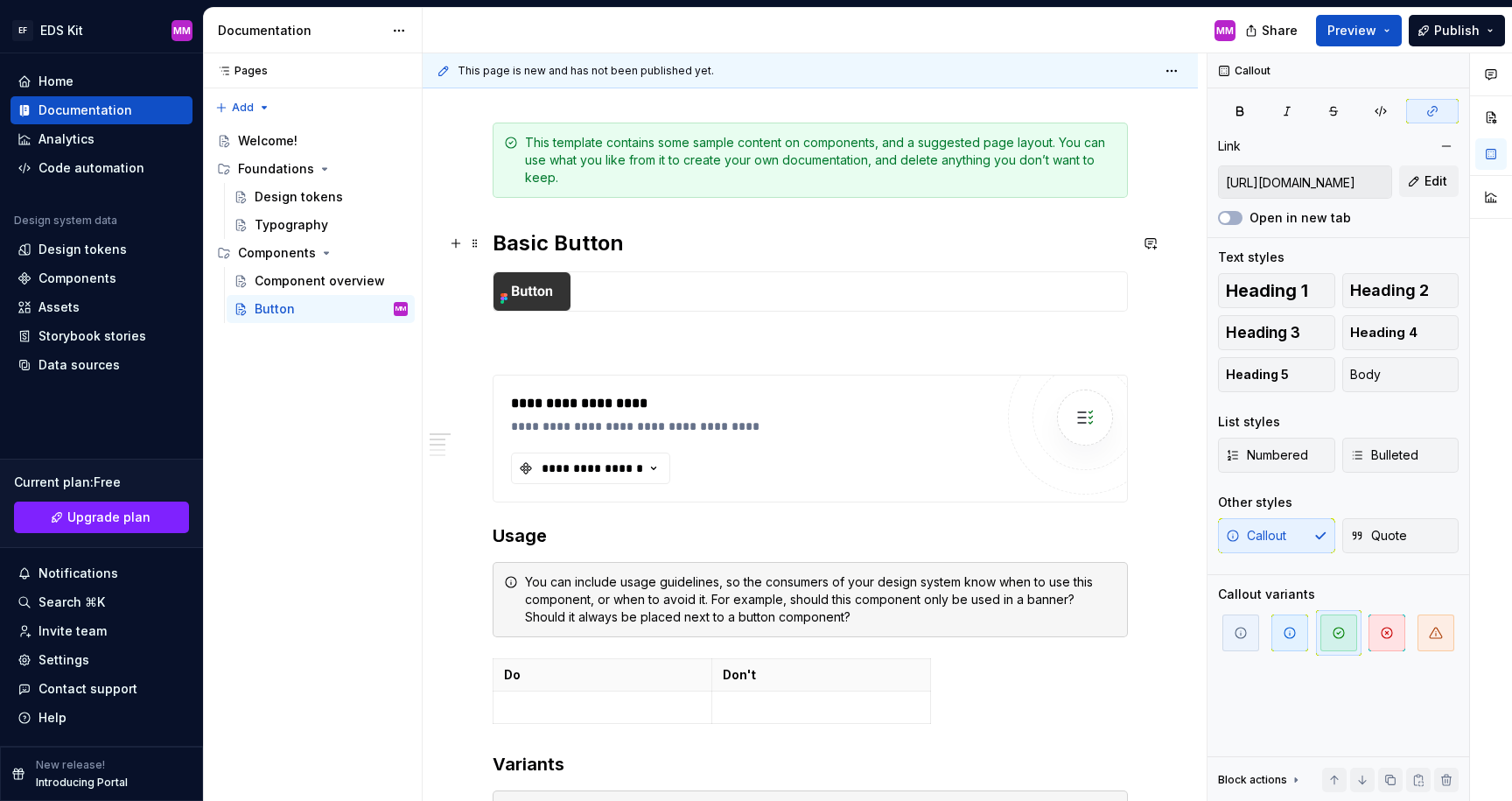
click at [528, 243] on h2 "Basic Button" at bounding box center [810, 243] width 635 height 28
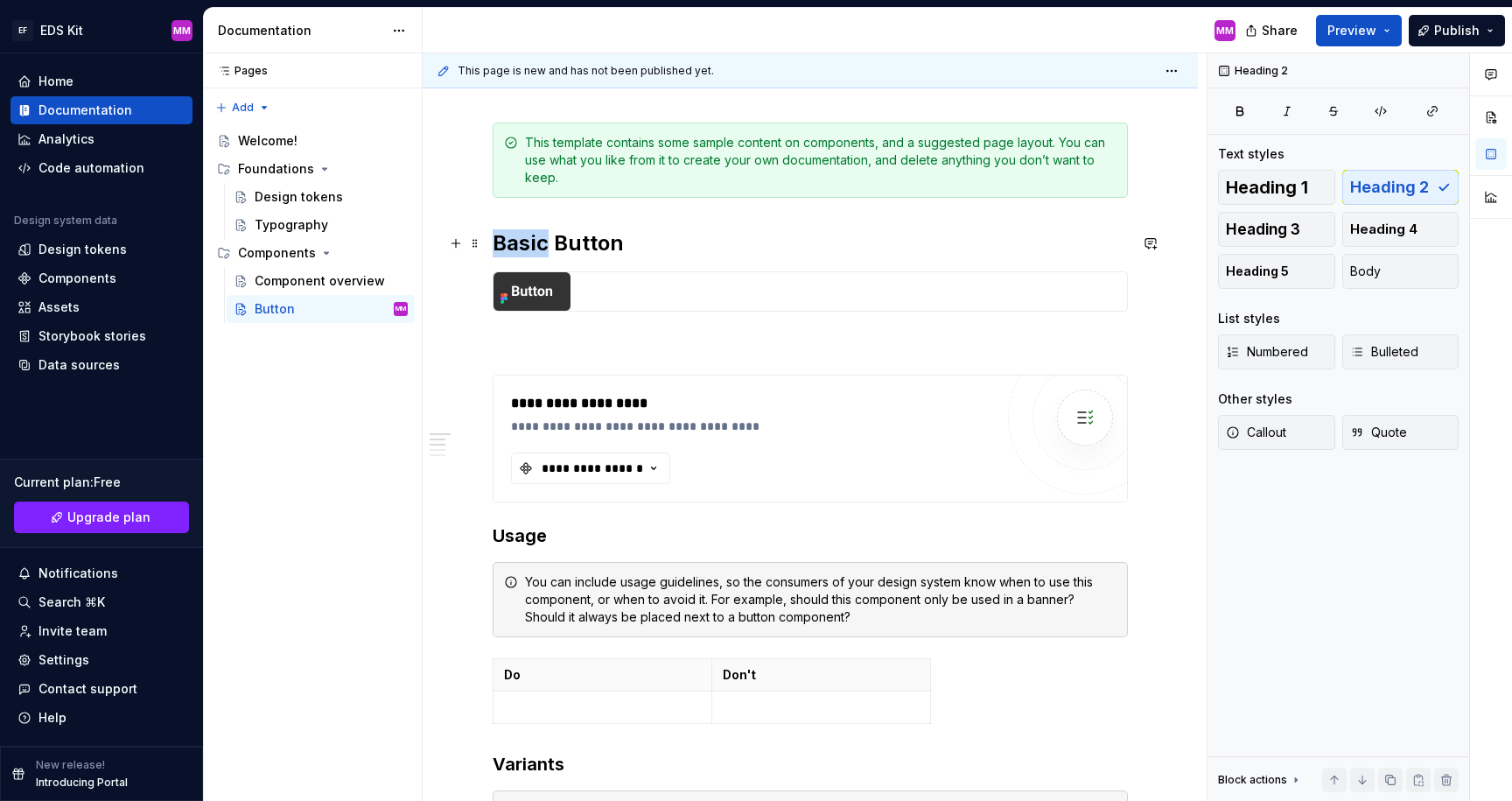
click at [528, 243] on h2 "Basic Button" at bounding box center [810, 243] width 635 height 28
click at [549, 240] on h2 "Basic Button" at bounding box center [810, 243] width 635 height 28
drag, startPoint x: 556, startPoint y: 238, endPoint x: 494, endPoint y: 239, distance: 62.0
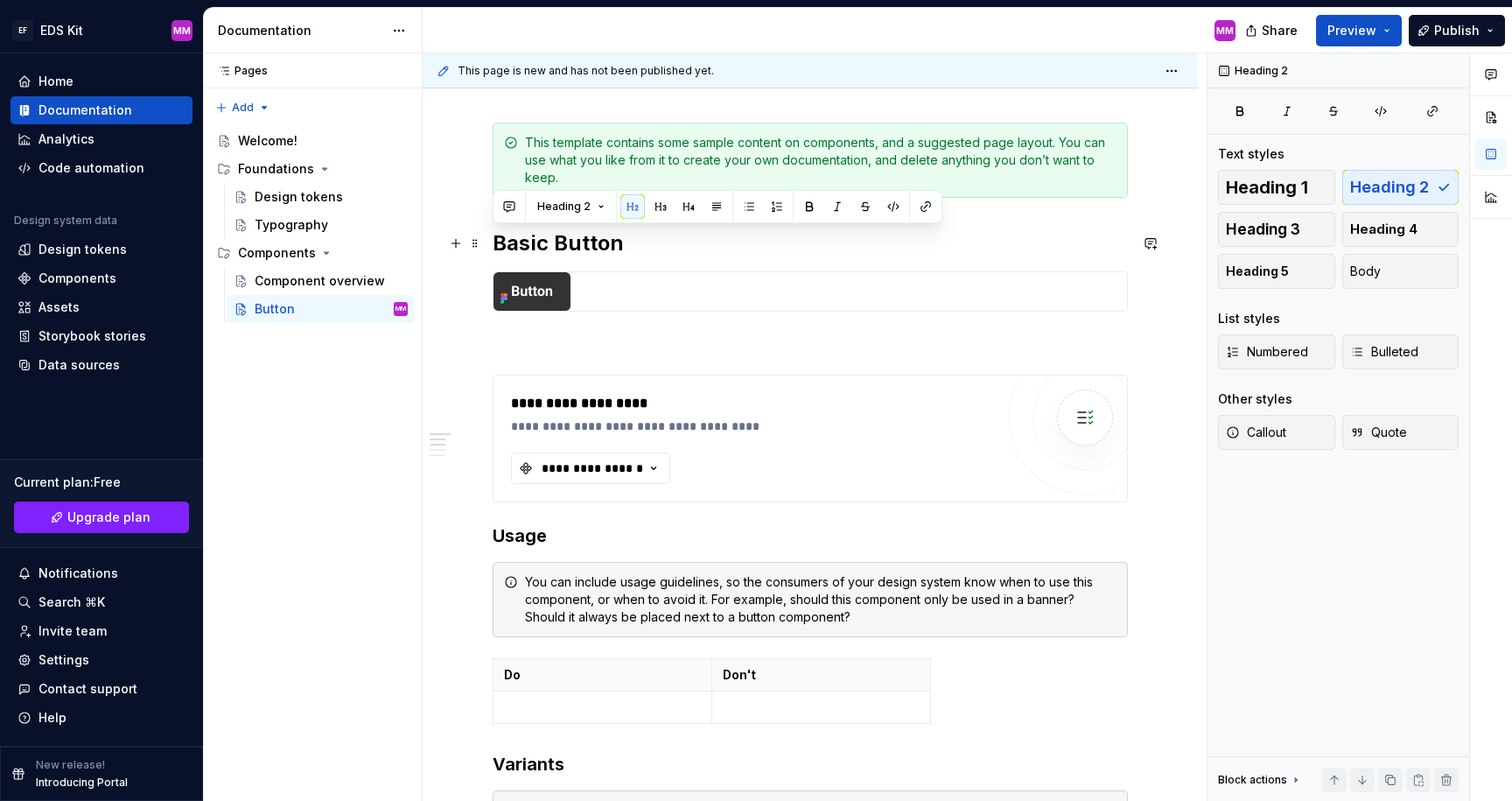
click at [561, 248] on h2 "Basic Button" at bounding box center [810, 243] width 635 height 28
drag, startPoint x: 555, startPoint y: 242, endPoint x: 541, endPoint y: 245, distance: 14.3
click at [492, 240] on div "**********" at bounding box center [810, 782] width 635 height 1404
click at [662, 246] on h2 "Basic Button" at bounding box center [810, 243] width 635 height 28
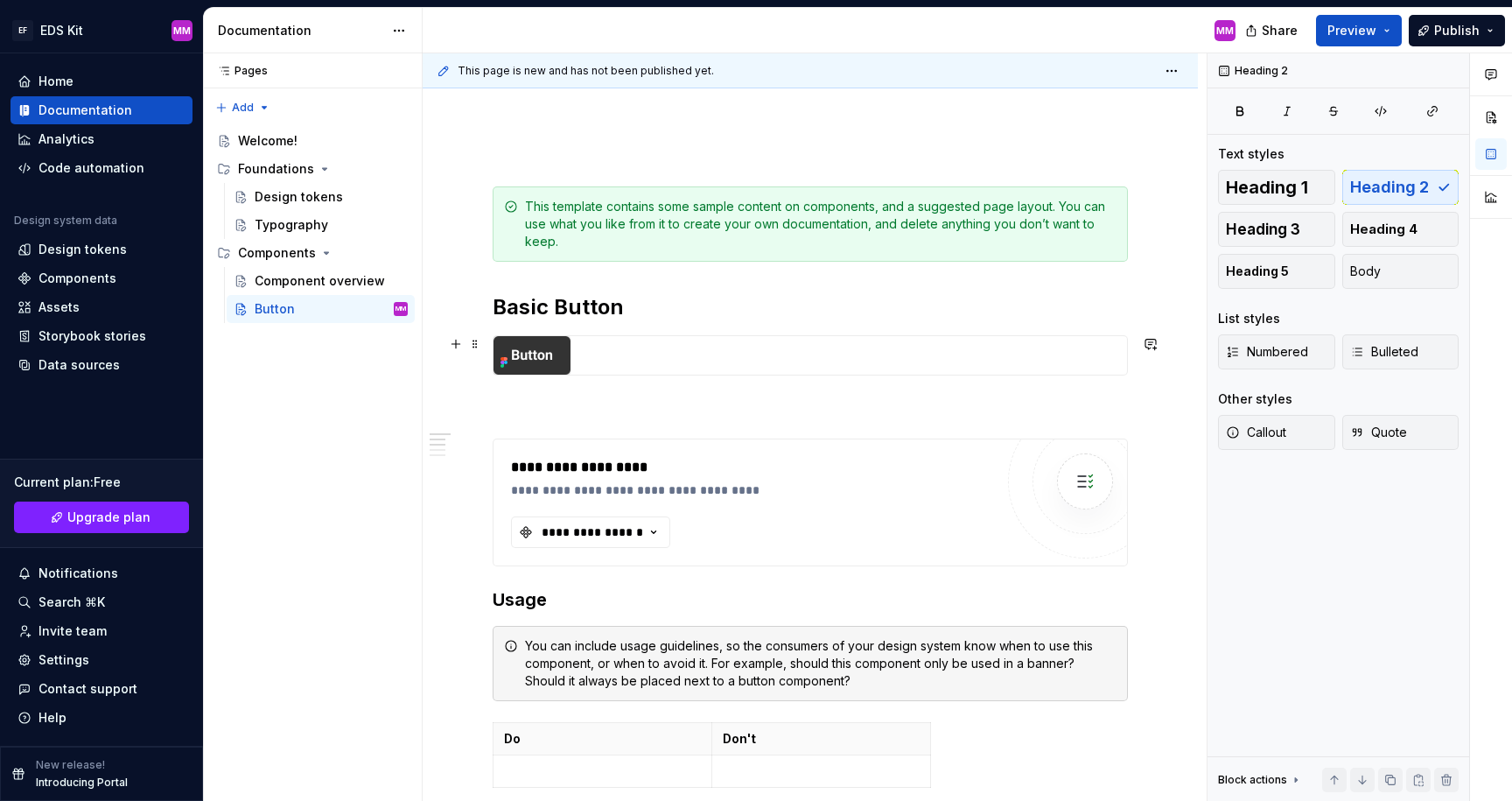
scroll to position [185, 0]
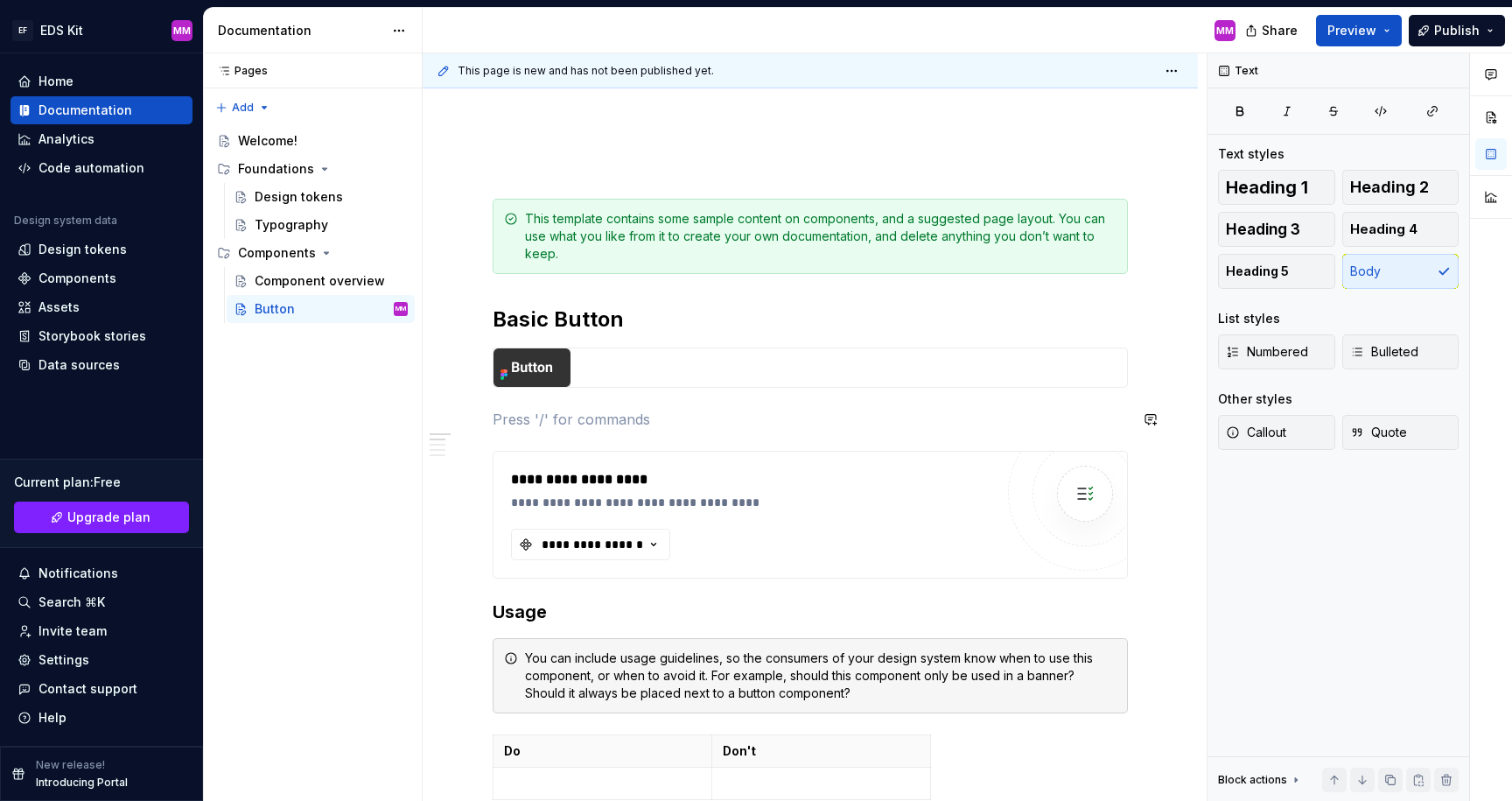
click at [296, 305] on div "Button MM" at bounding box center [331, 309] width 153 height 25
click at [303, 278] on div "Component overview" at bounding box center [305, 280] width 101 height 17
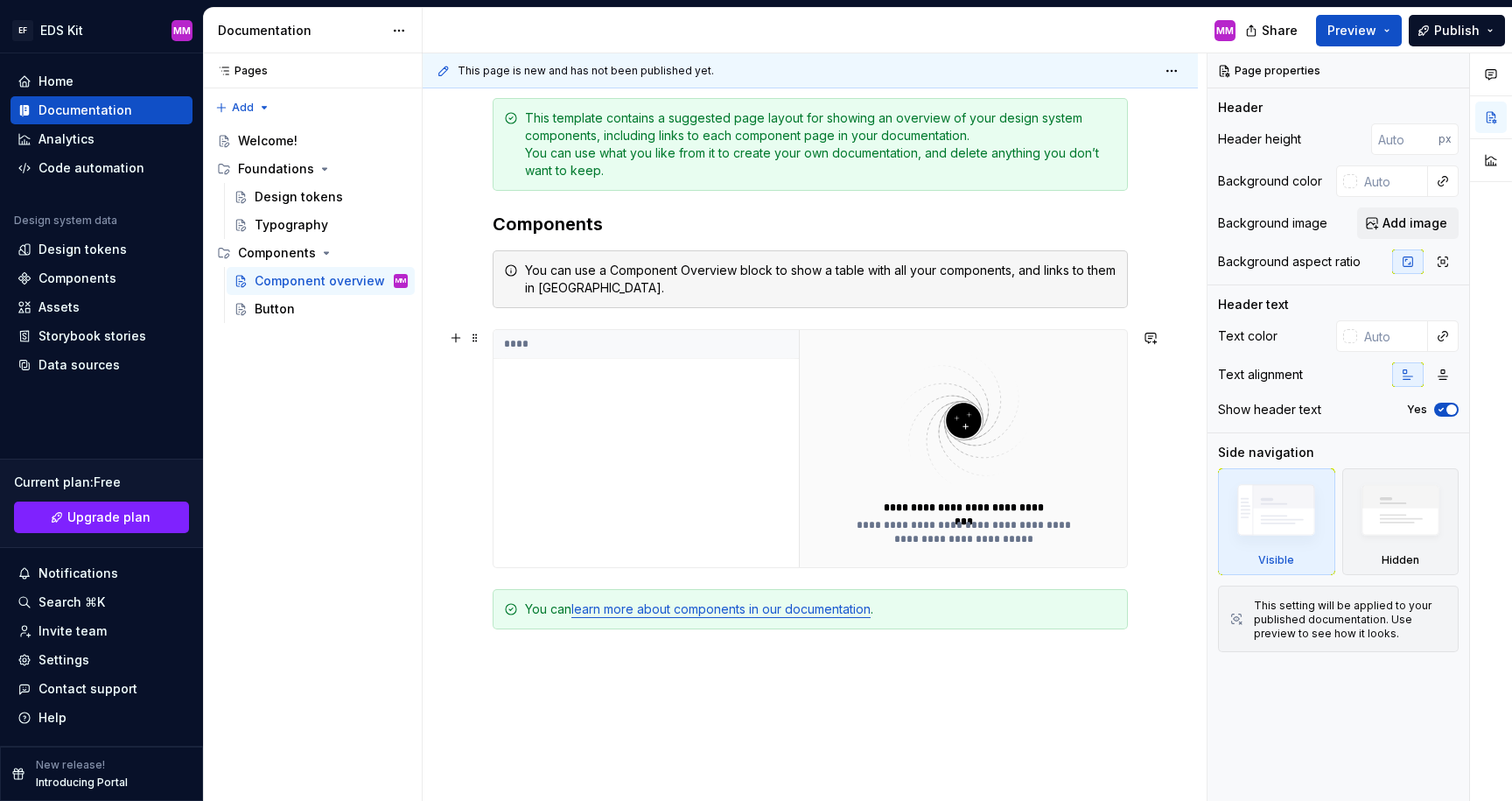
scroll to position [321, 0]
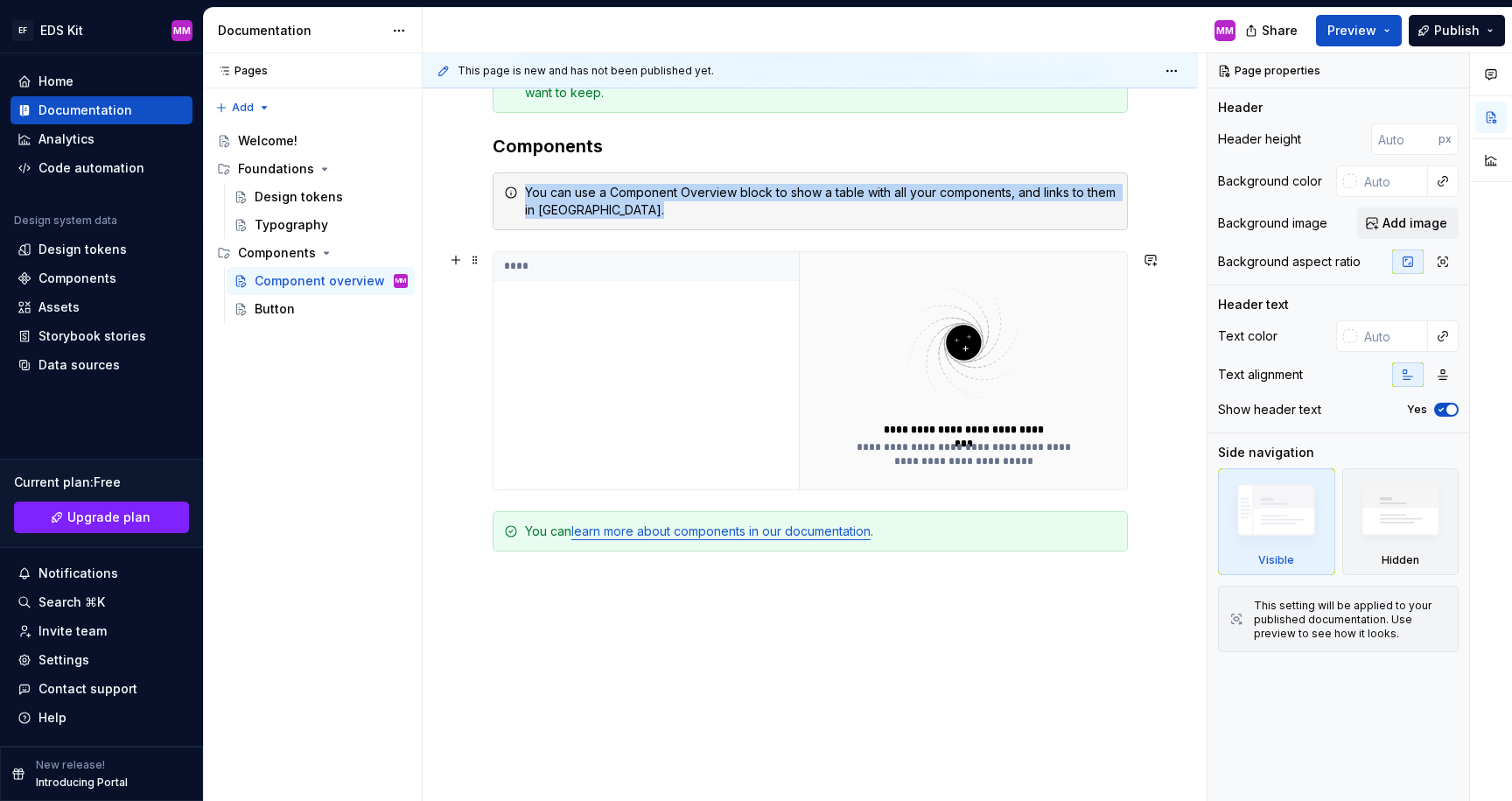
click at [918, 391] on img at bounding box center [963, 342] width 228 height 139
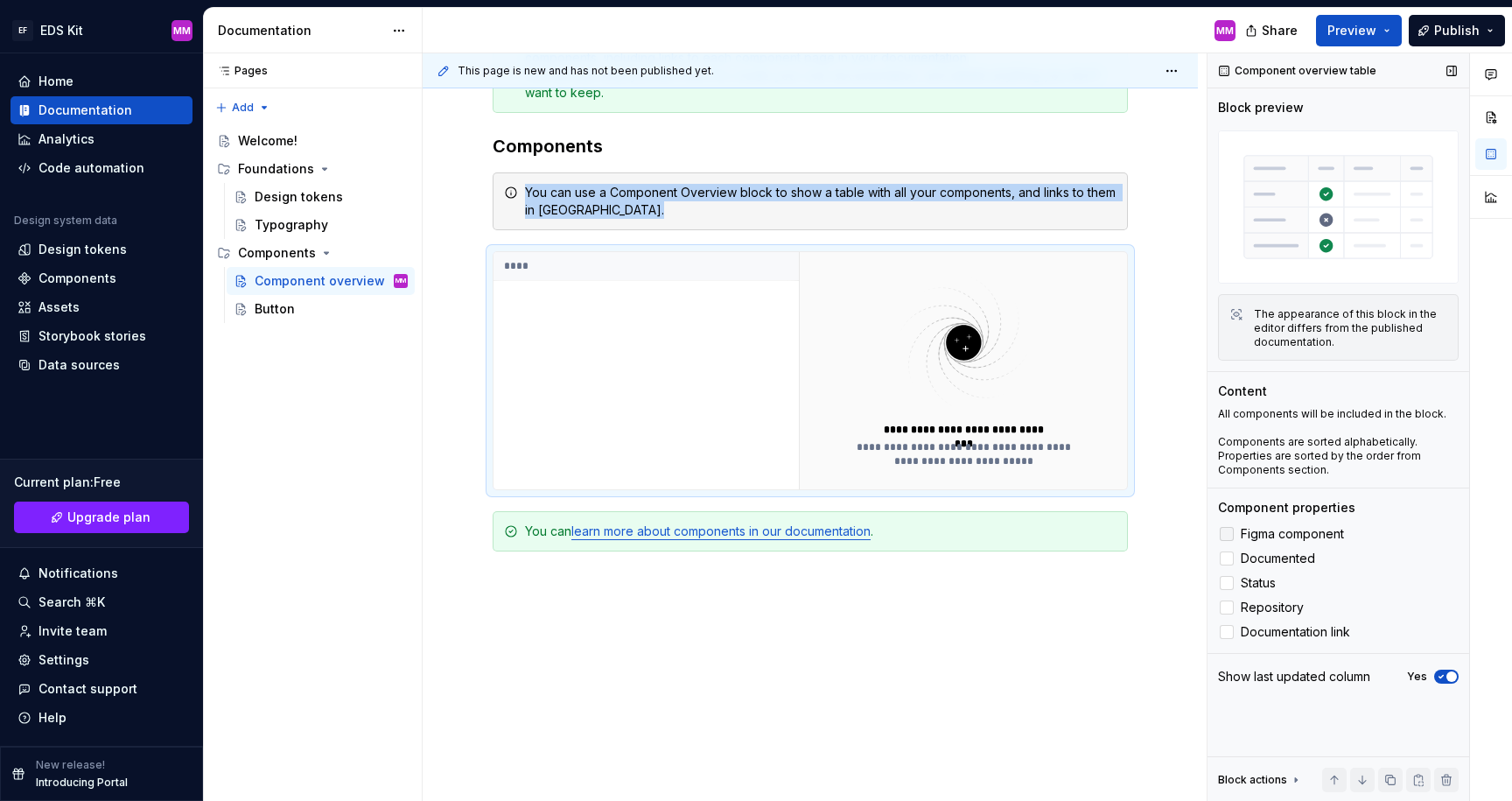
click at [1233, 537] on div at bounding box center [1226, 533] width 14 height 14
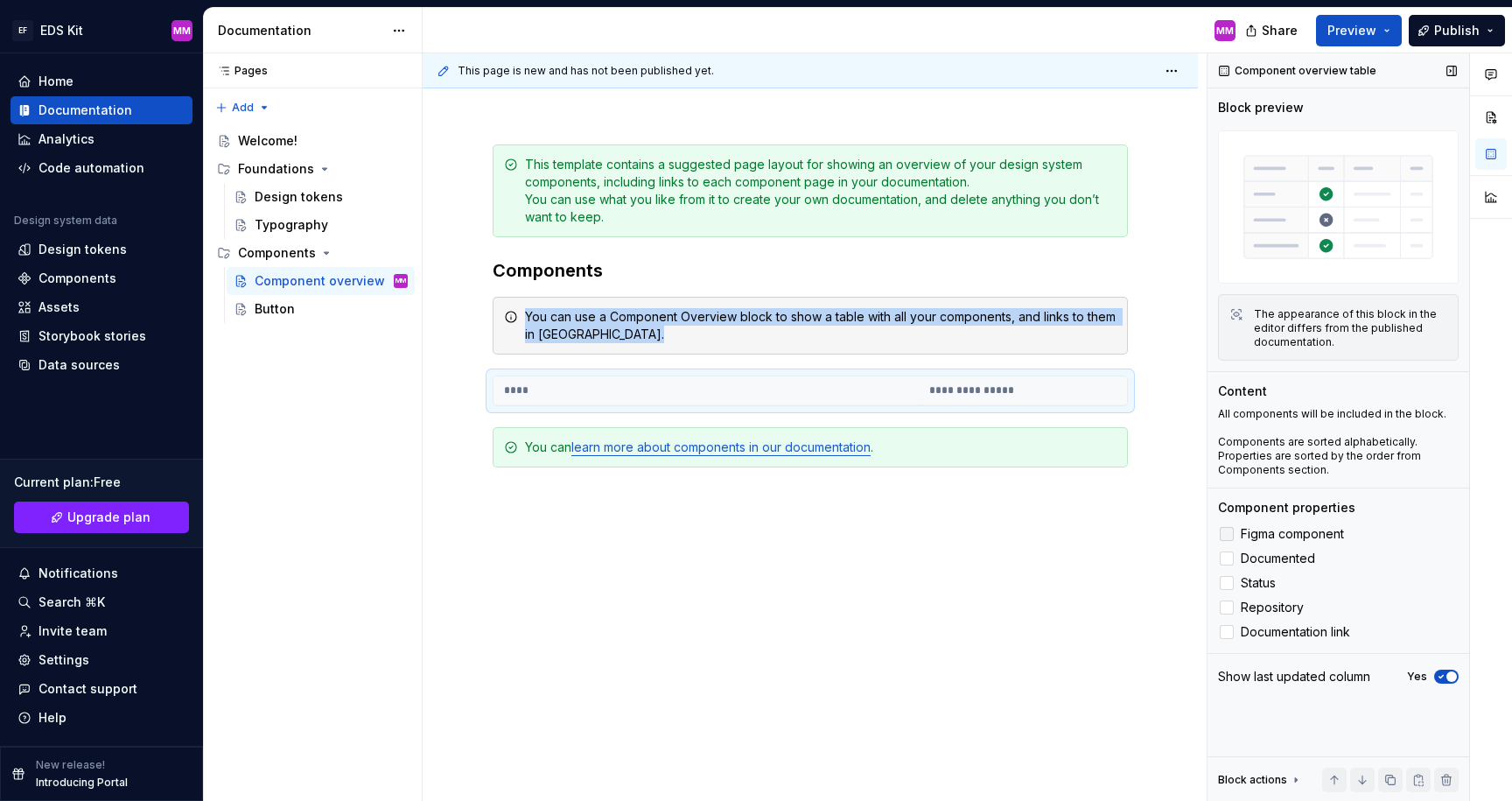
click at [1227, 533] on icon at bounding box center [1227, 533] width 0 height 0
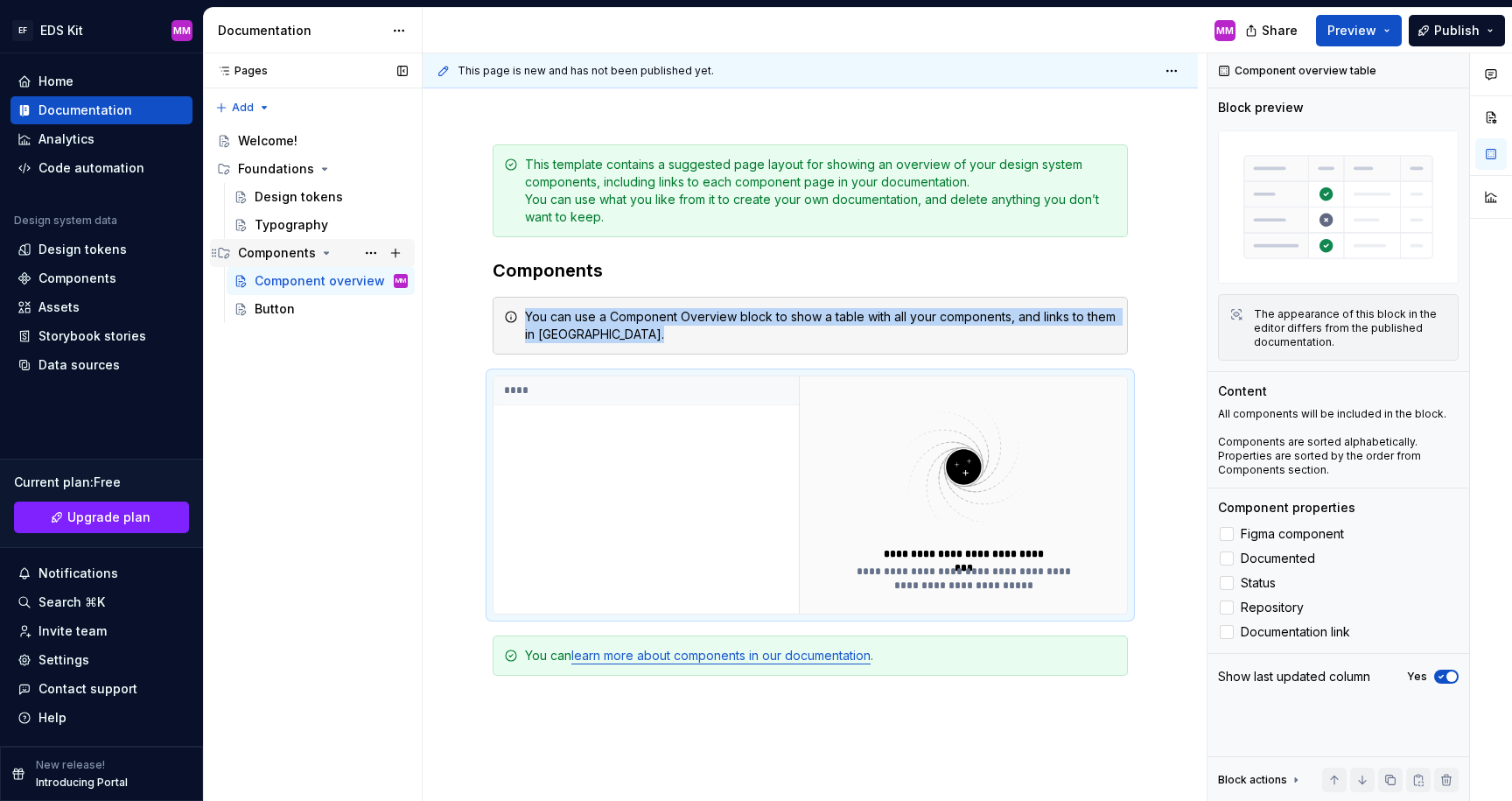
click at [289, 255] on div "Components" at bounding box center [277, 252] width 78 height 17
click at [292, 252] on div "Components" at bounding box center [277, 252] width 78 height 17
click at [66, 268] on div "Components" at bounding box center [102, 278] width 182 height 28
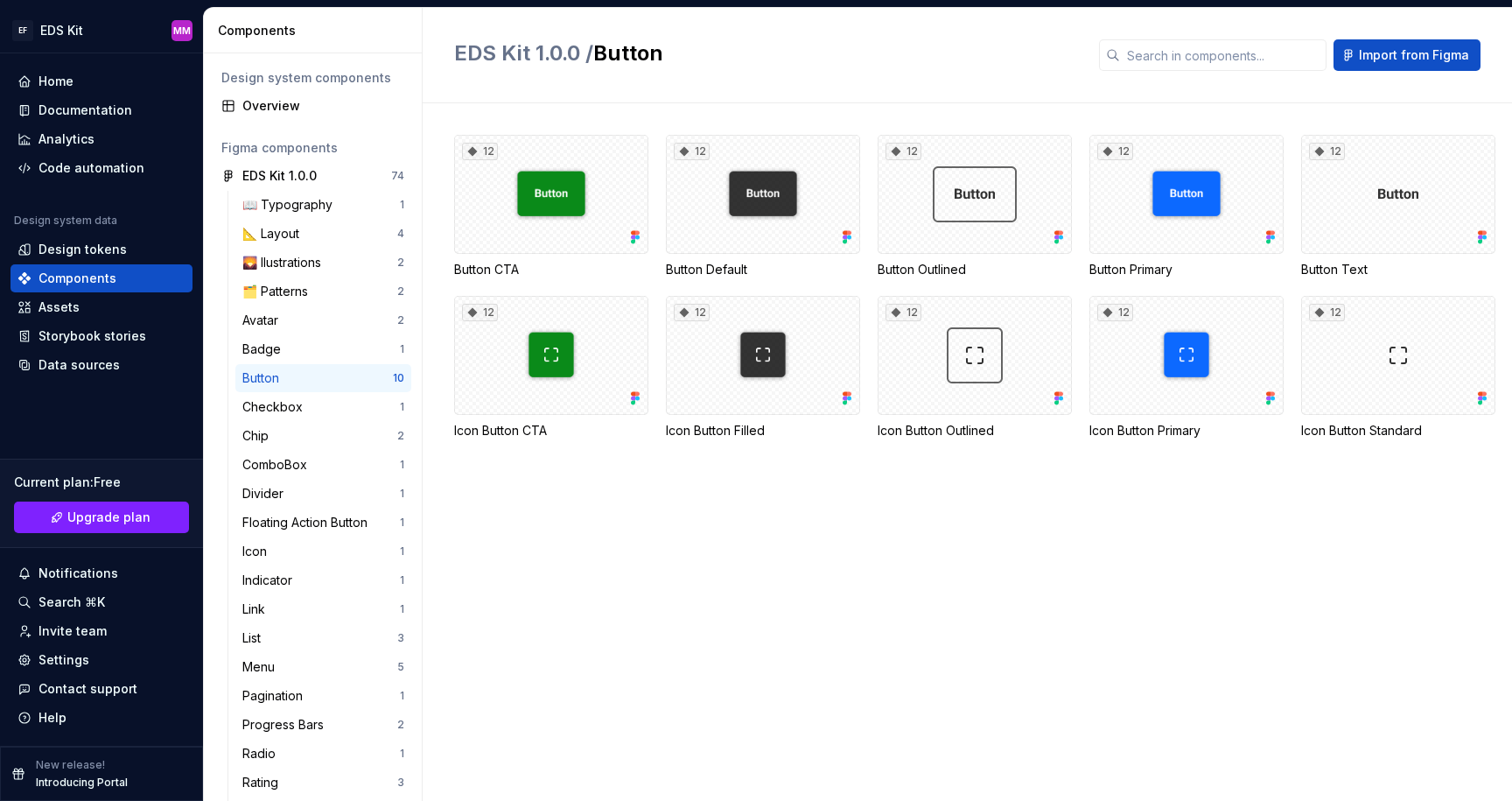
click at [305, 373] on div "Button" at bounding box center [317, 378] width 150 height 17
click at [1364, 59] on span "Import from Figma" at bounding box center [1414, 55] width 110 height 17
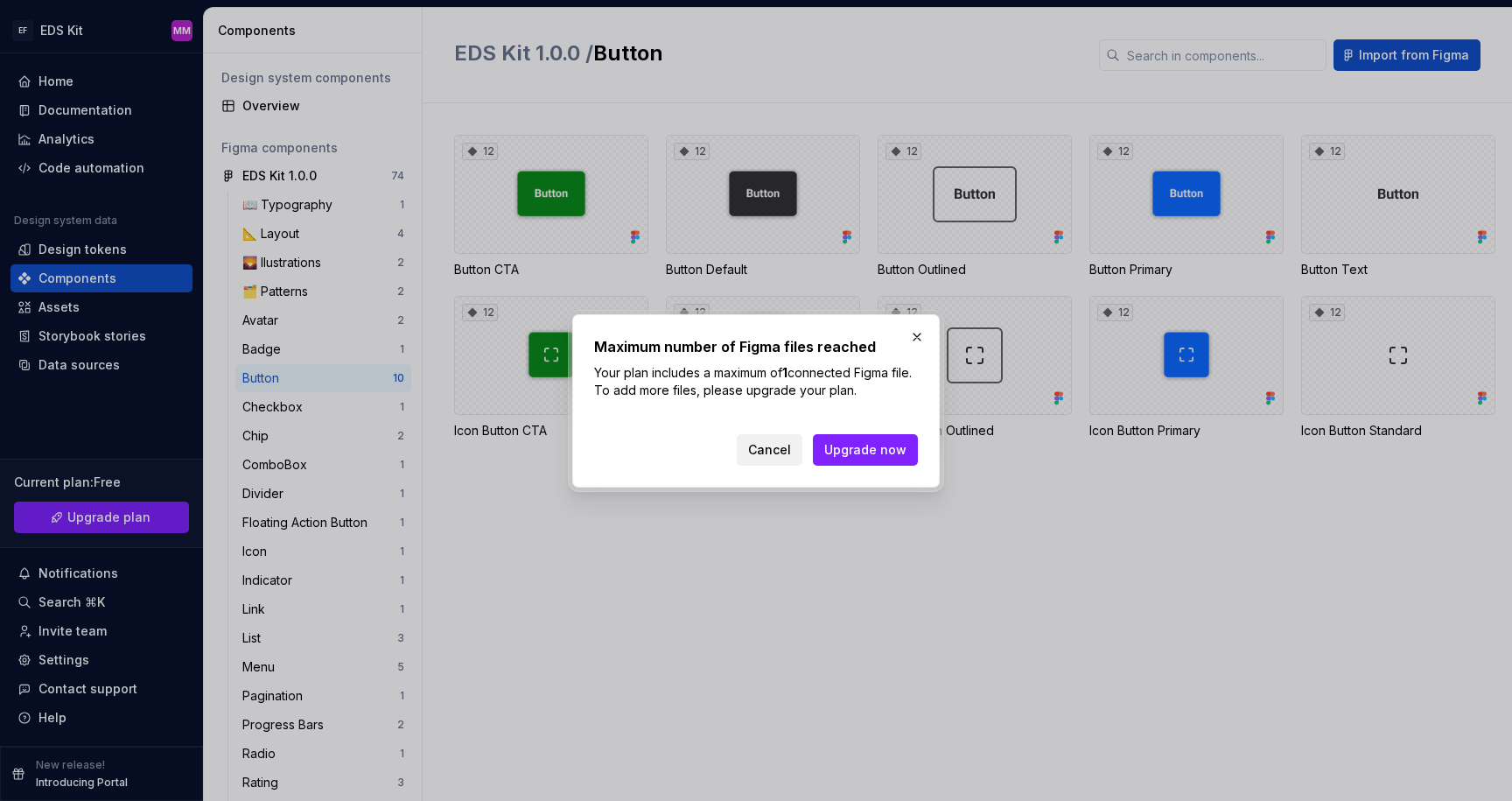
click at [776, 451] on span "Cancel" at bounding box center [769, 450] width 43 height 17
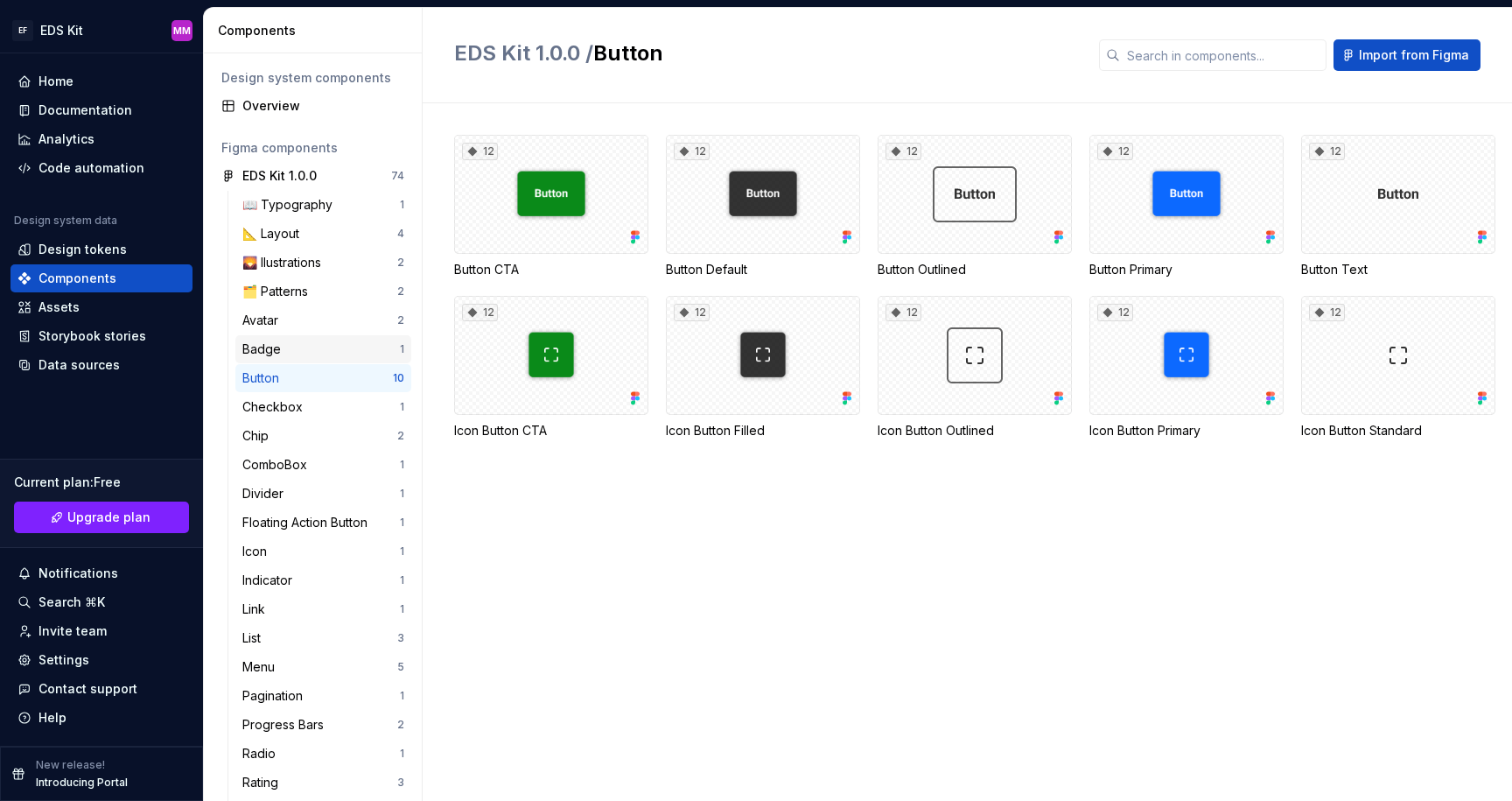
click at [303, 348] on div "Badge" at bounding box center [320, 349] width 157 height 17
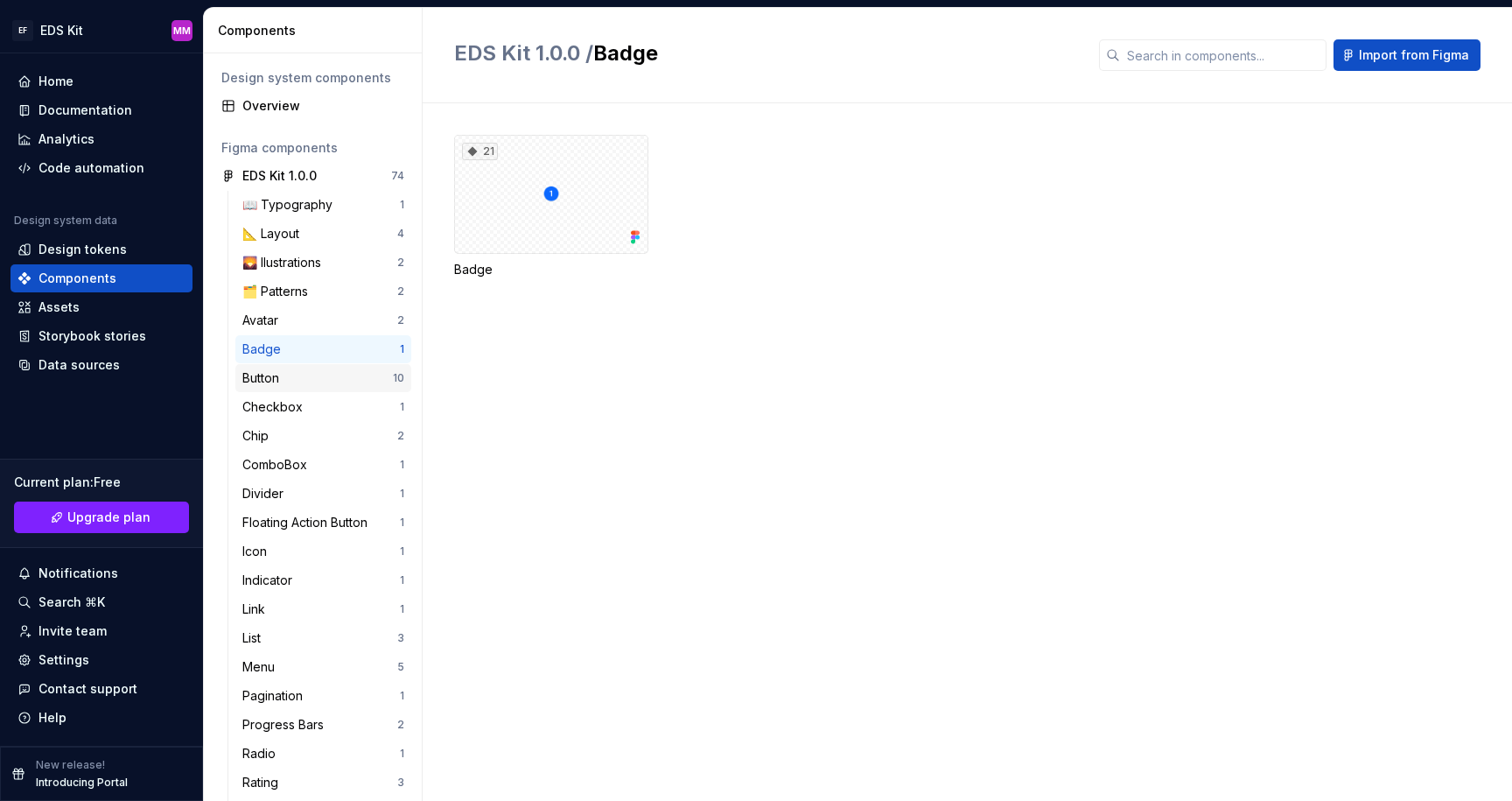
click at [298, 376] on div "Button" at bounding box center [317, 378] width 150 height 17
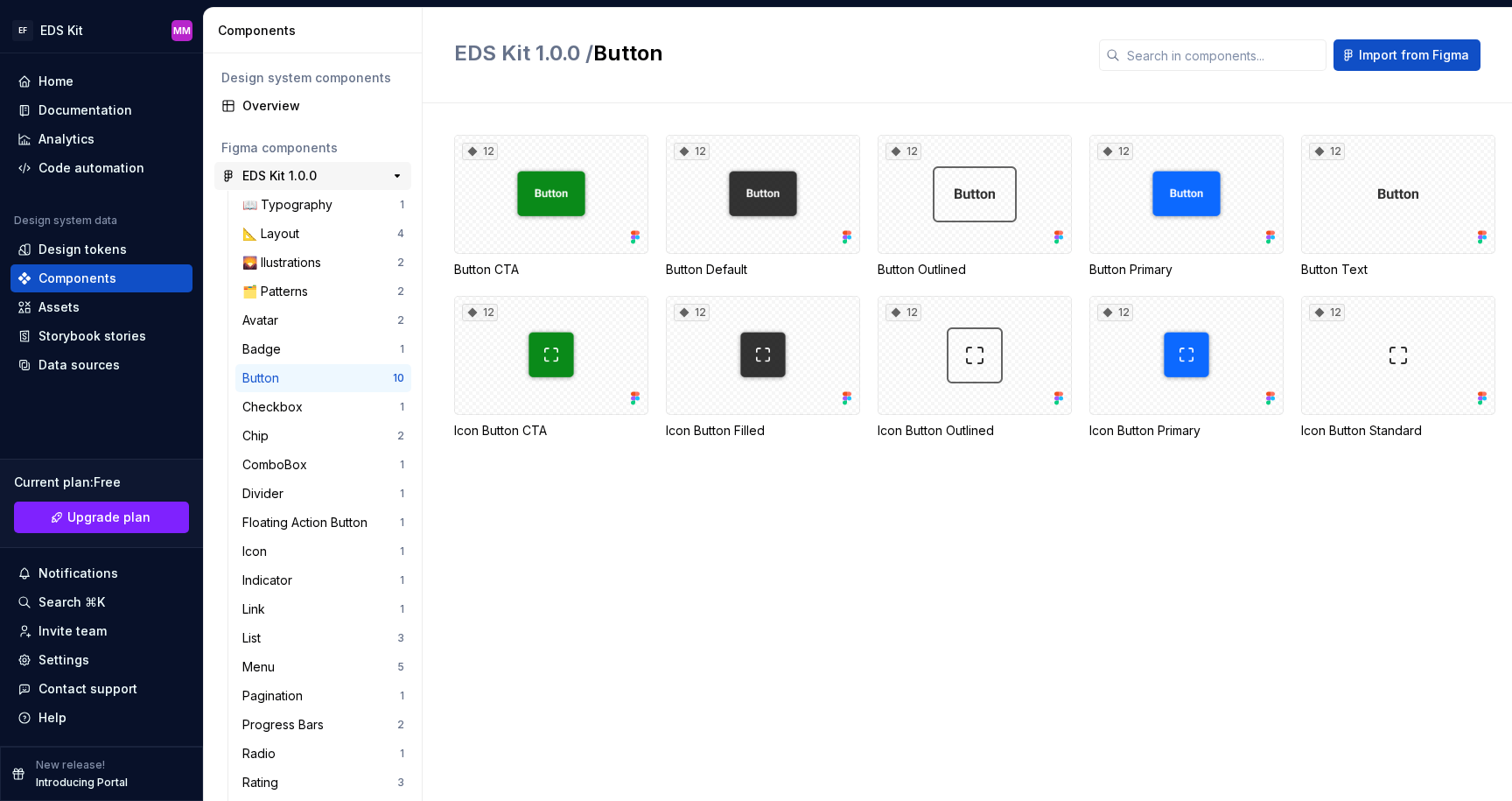
click at [299, 177] on div "EDS Kit 1.0.0" at bounding box center [279, 176] width 75 height 17
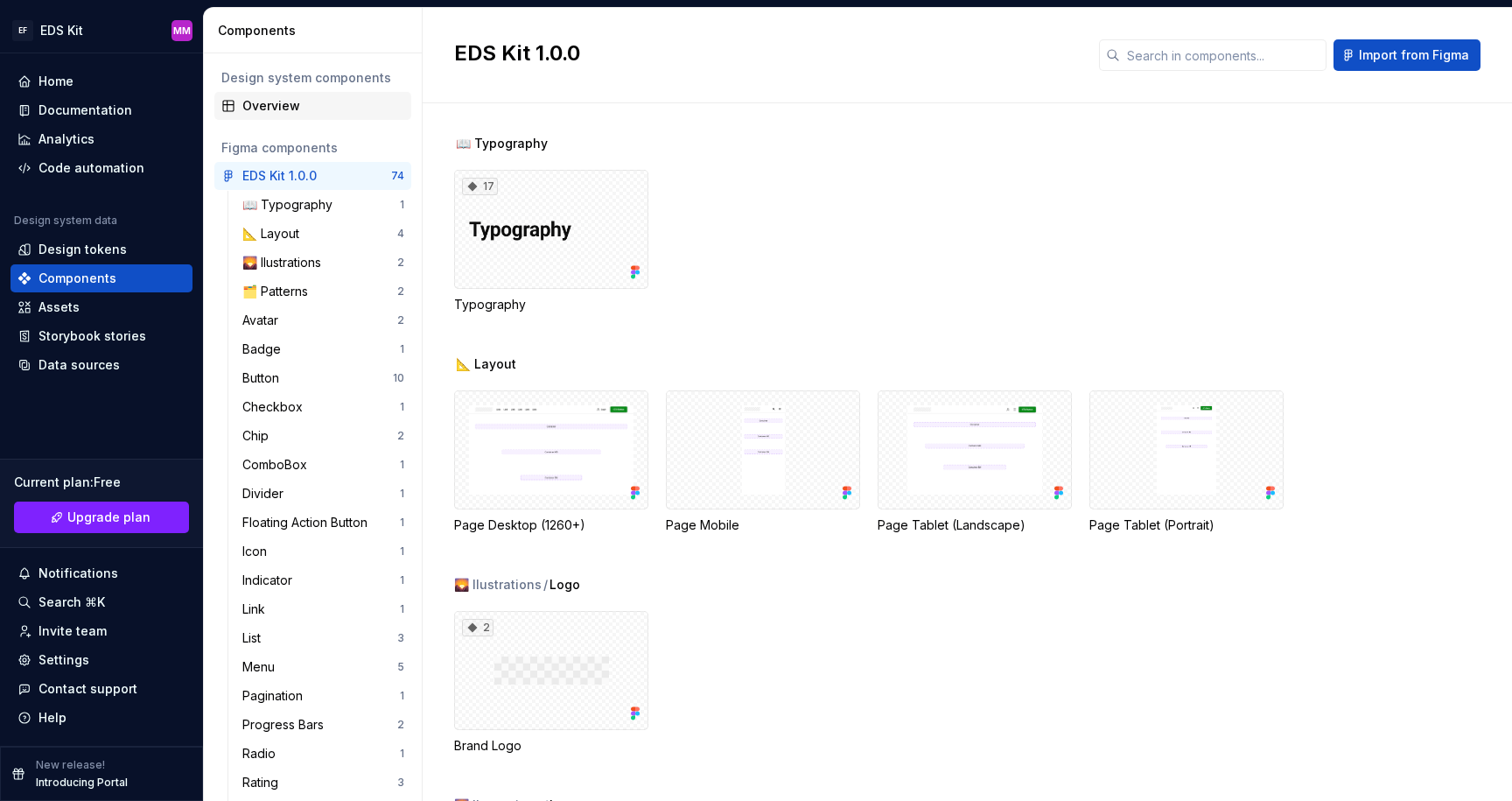
click at [260, 108] on div "Overview" at bounding box center [323, 106] width 162 height 17
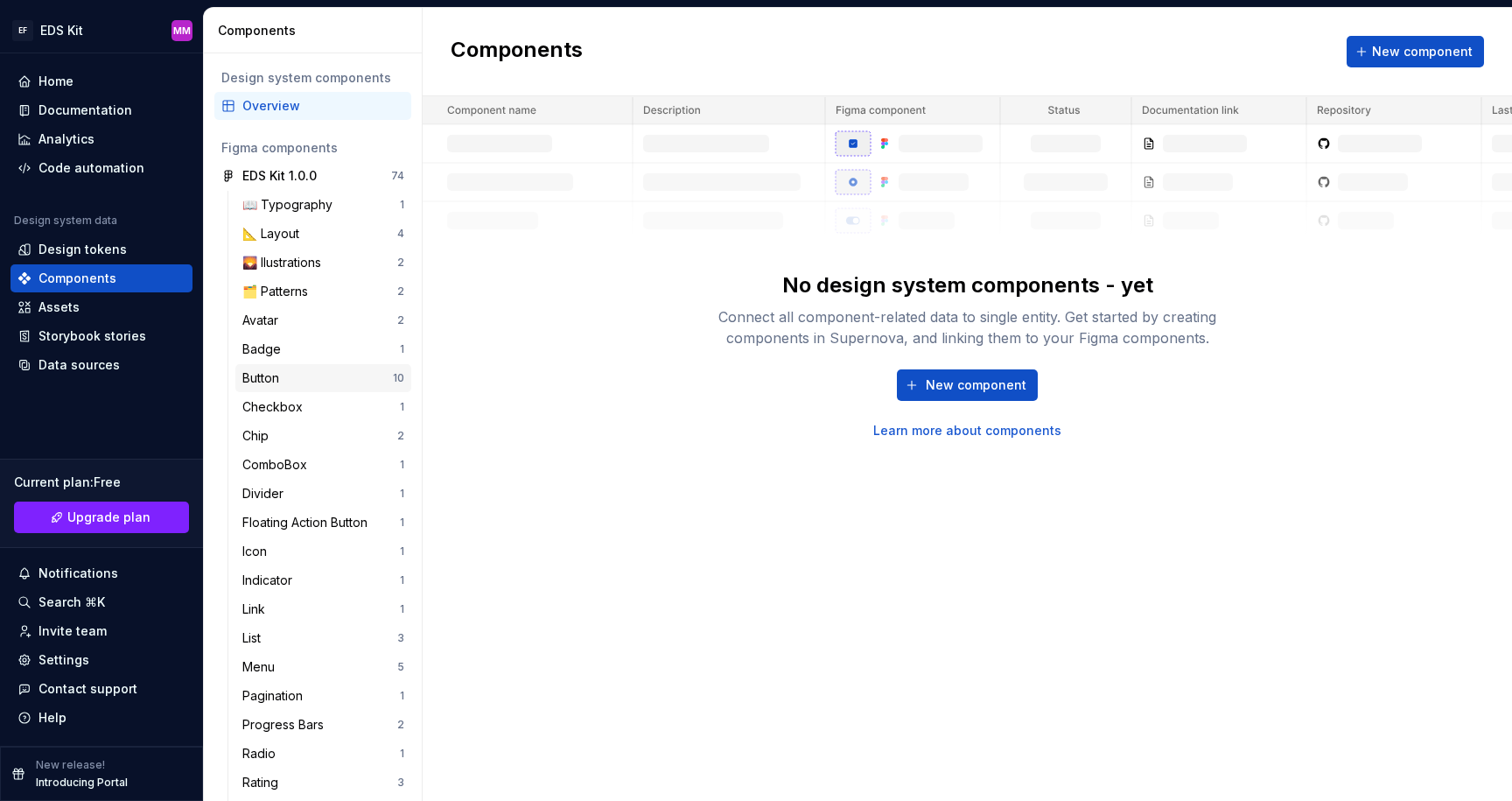
click at [283, 372] on div "Button" at bounding box center [264, 378] width 44 height 17
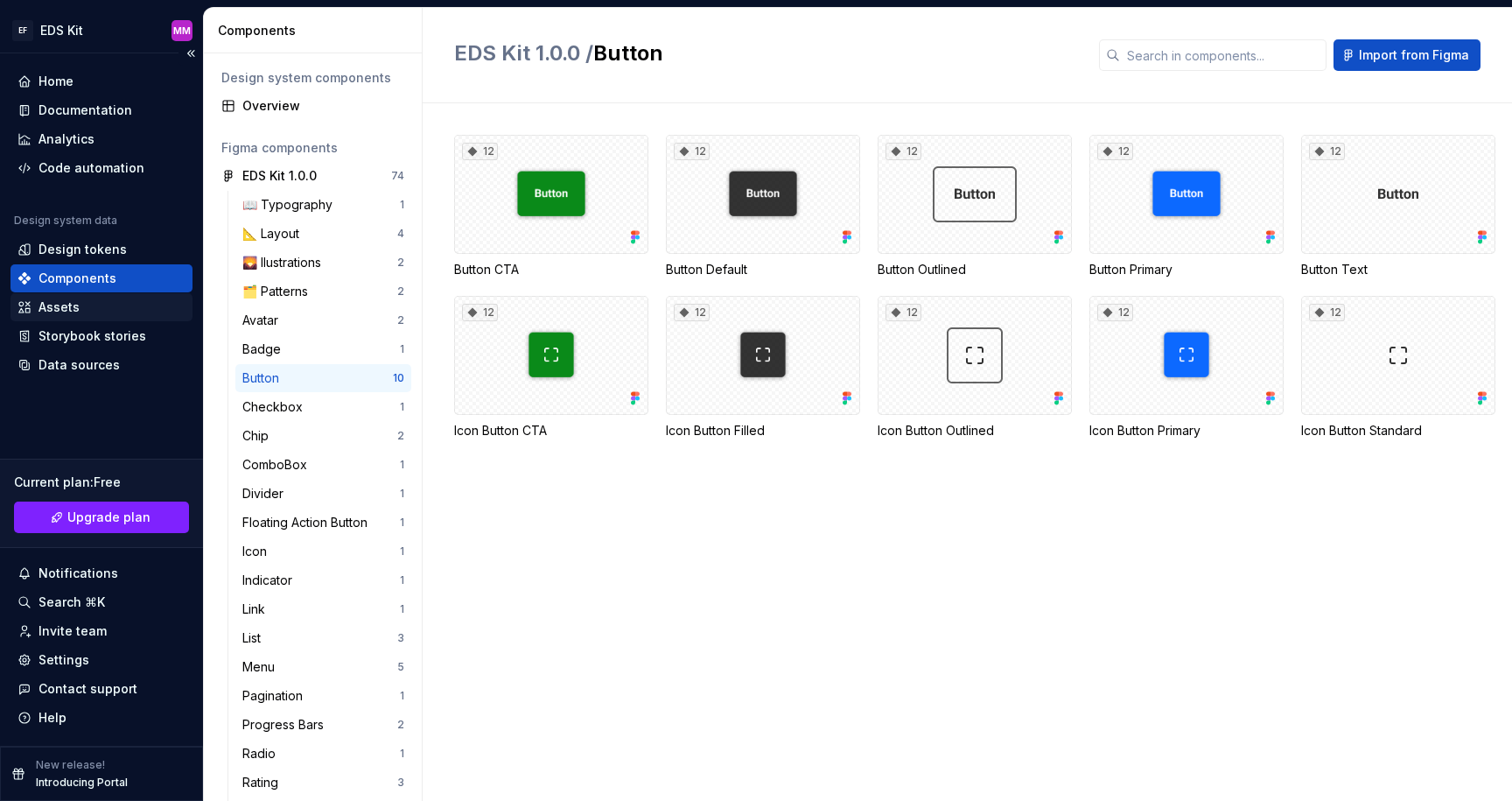
click at [79, 307] on div "Assets" at bounding box center [101, 307] width 168 height 17
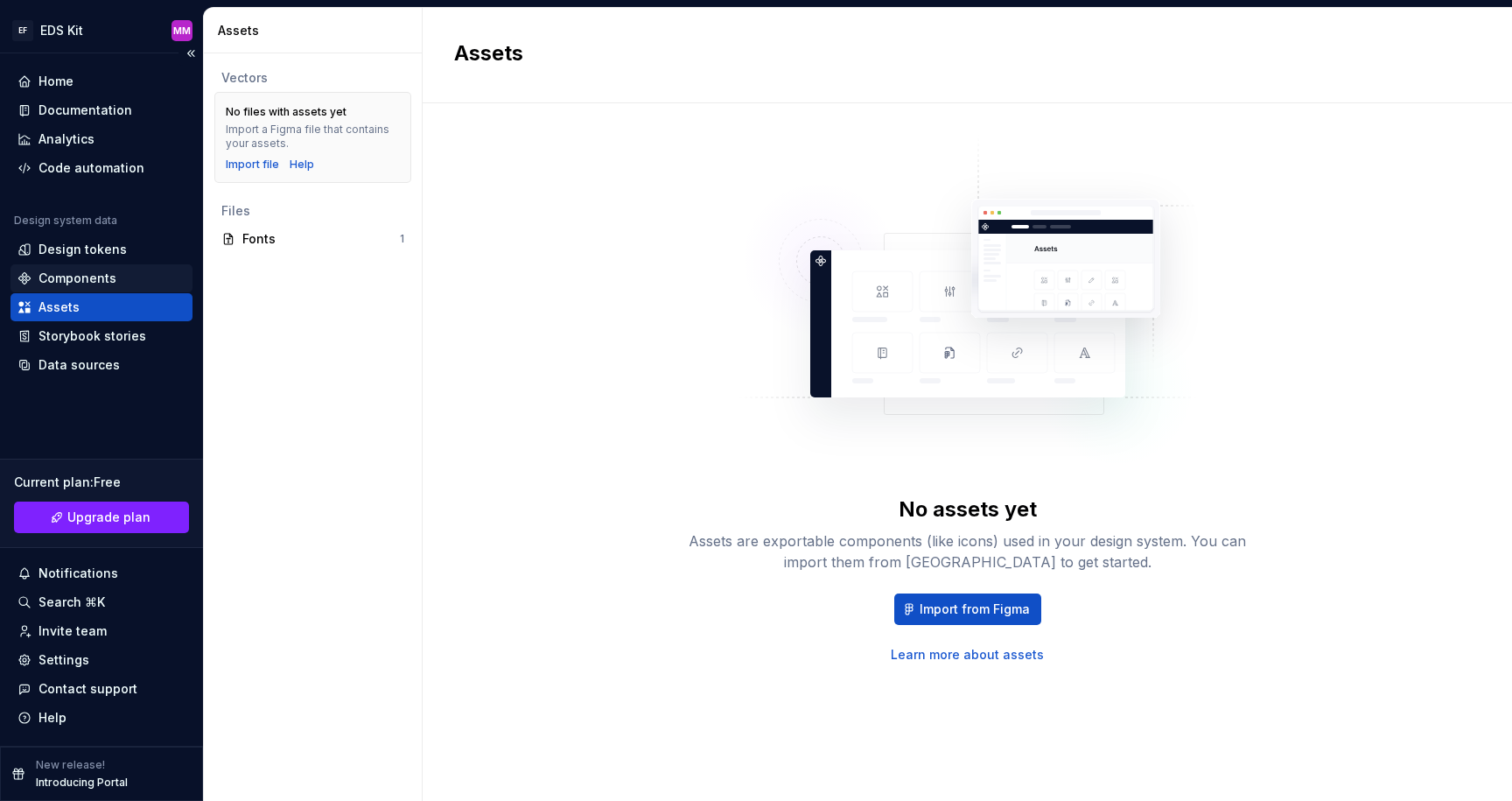
click at [88, 279] on div "Components" at bounding box center [77, 278] width 78 height 17
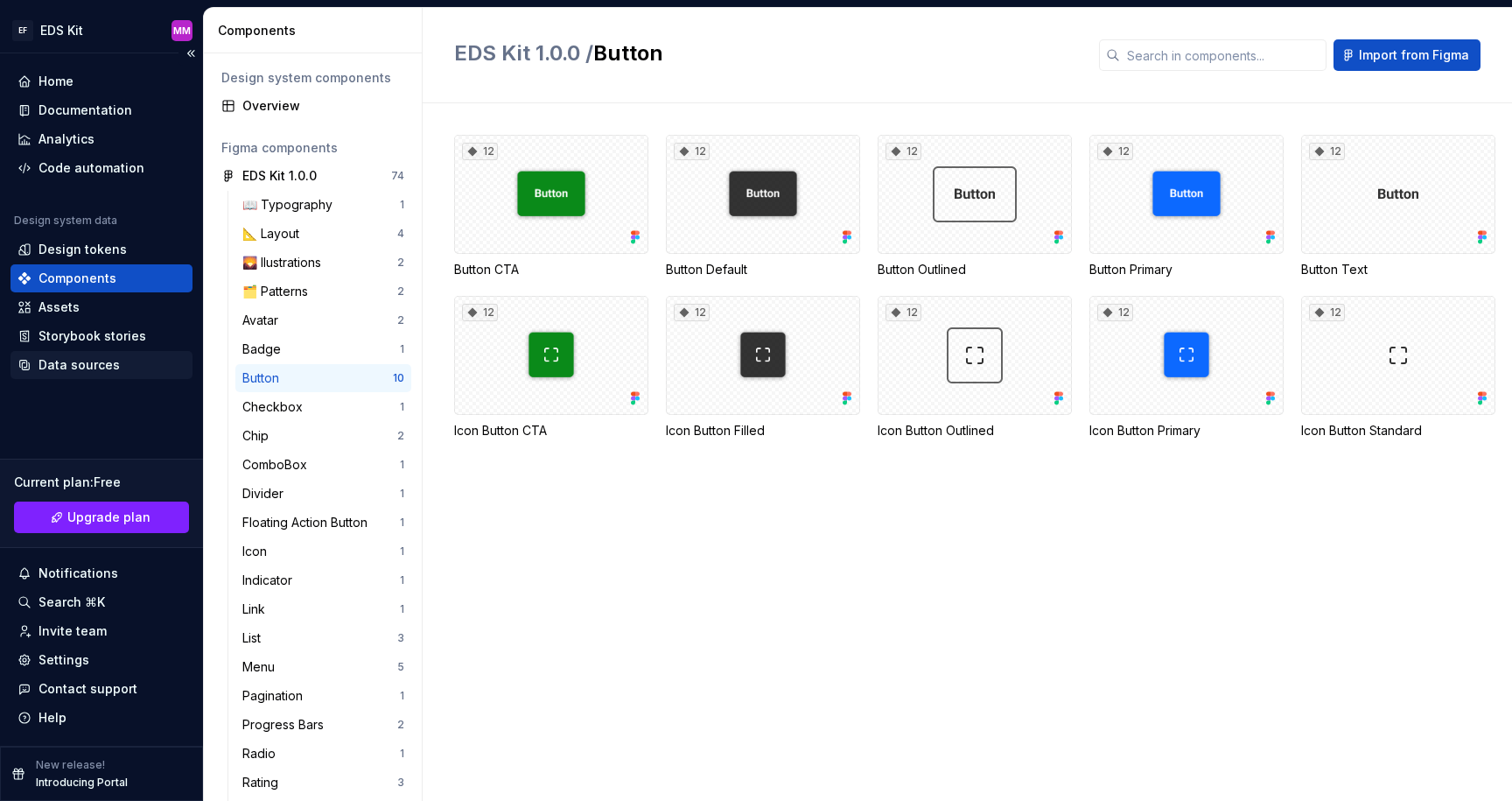
click at [85, 357] on div "Data sources" at bounding box center [78, 364] width 81 height 17
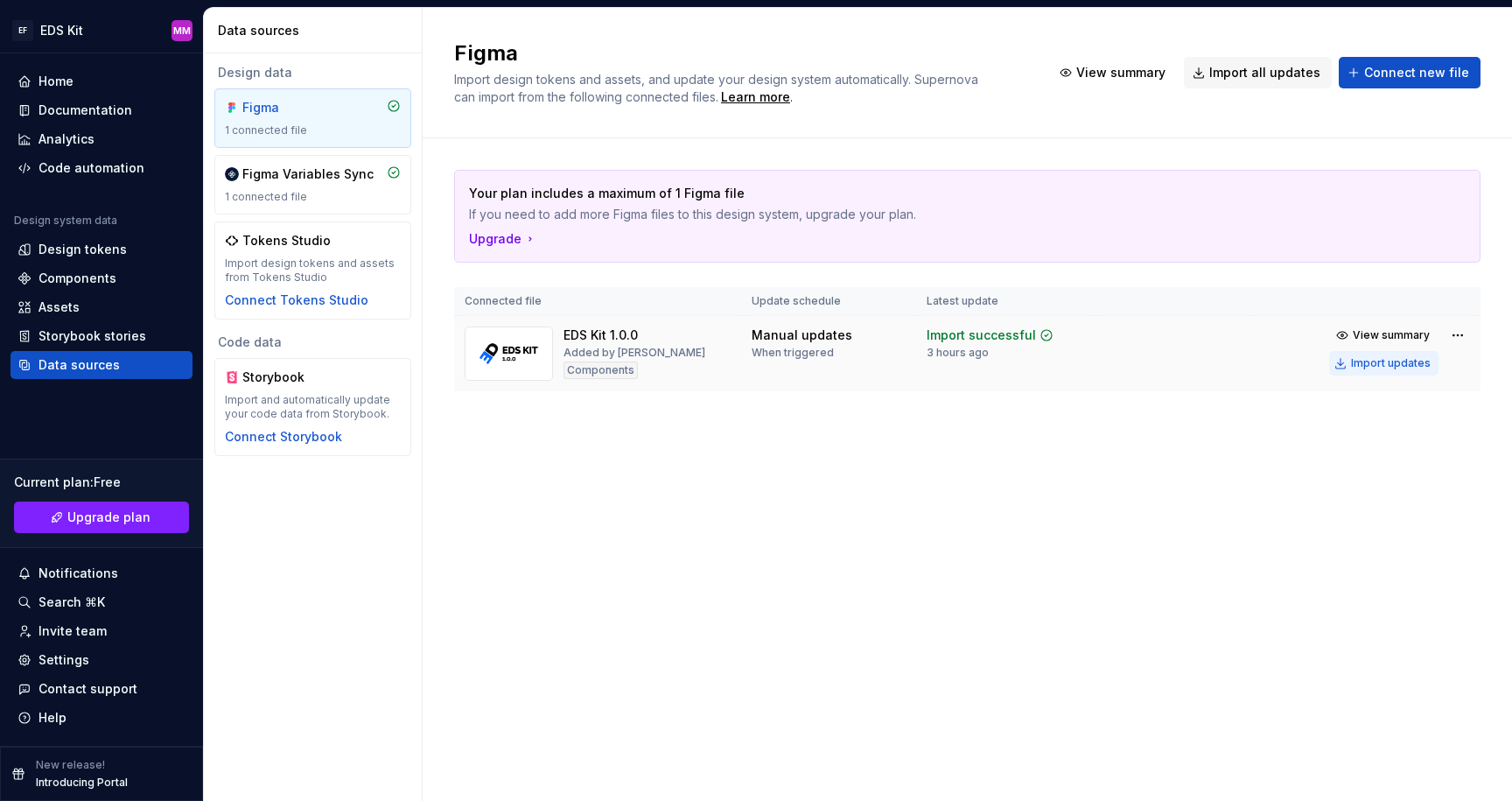
click at [1380, 365] on div "Import updates" at bounding box center [1390, 362] width 79 height 14
click at [1379, 337] on span "View summary" at bounding box center [1391, 335] width 77 height 14
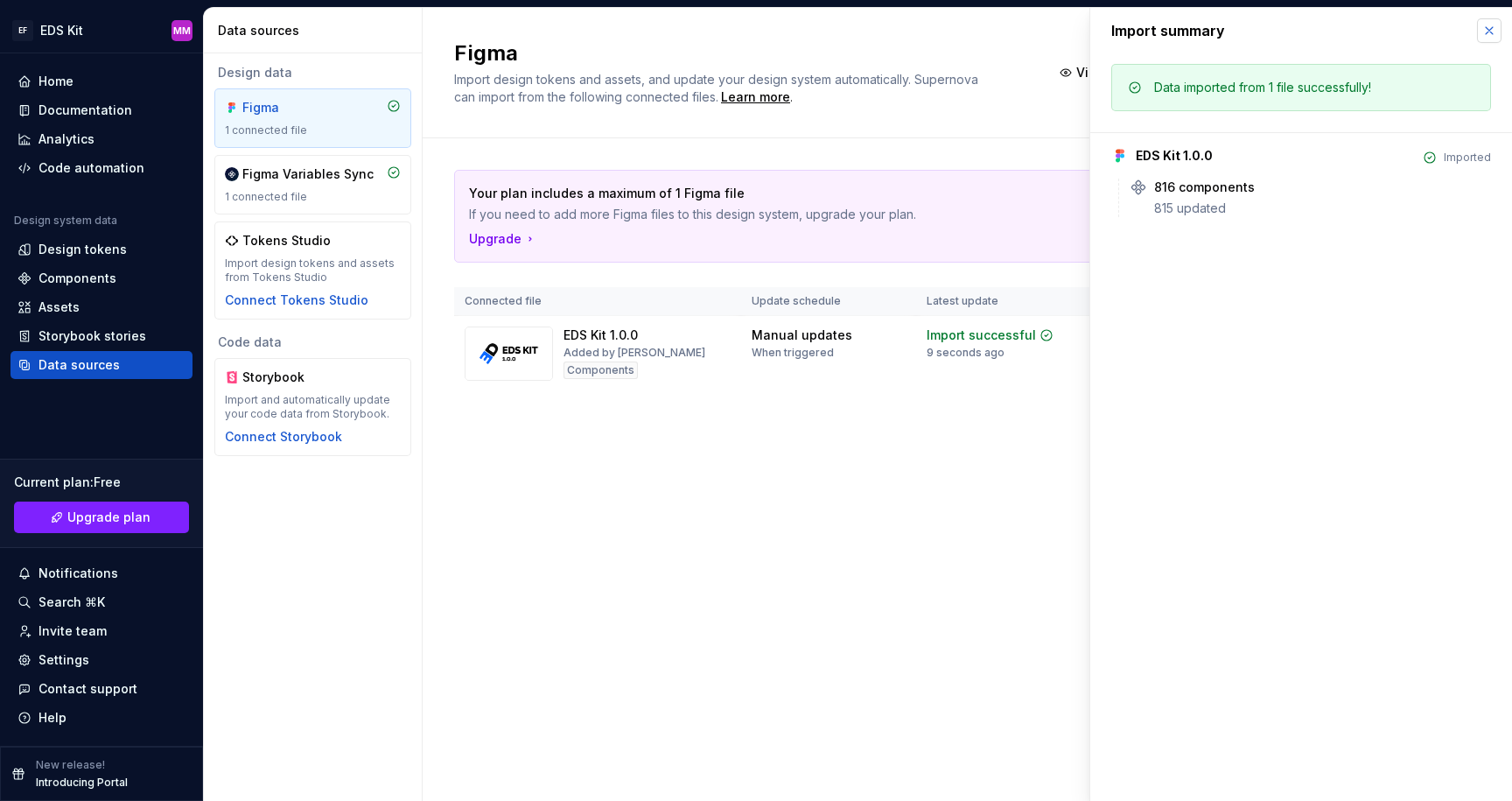
click at [1489, 29] on button "button" at bounding box center [1489, 30] width 25 height 25
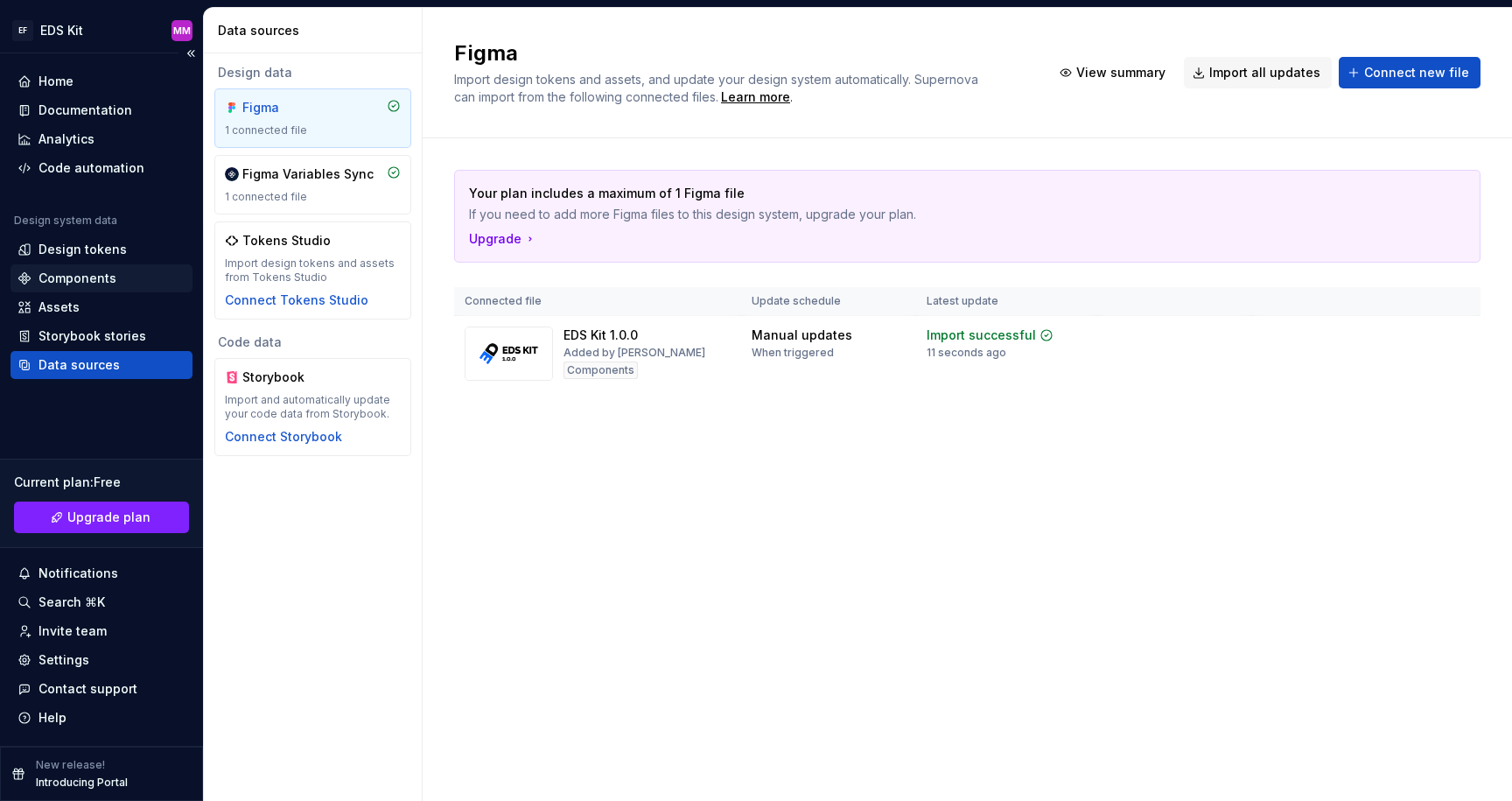
click at [95, 273] on div "Components" at bounding box center [77, 278] width 78 height 17
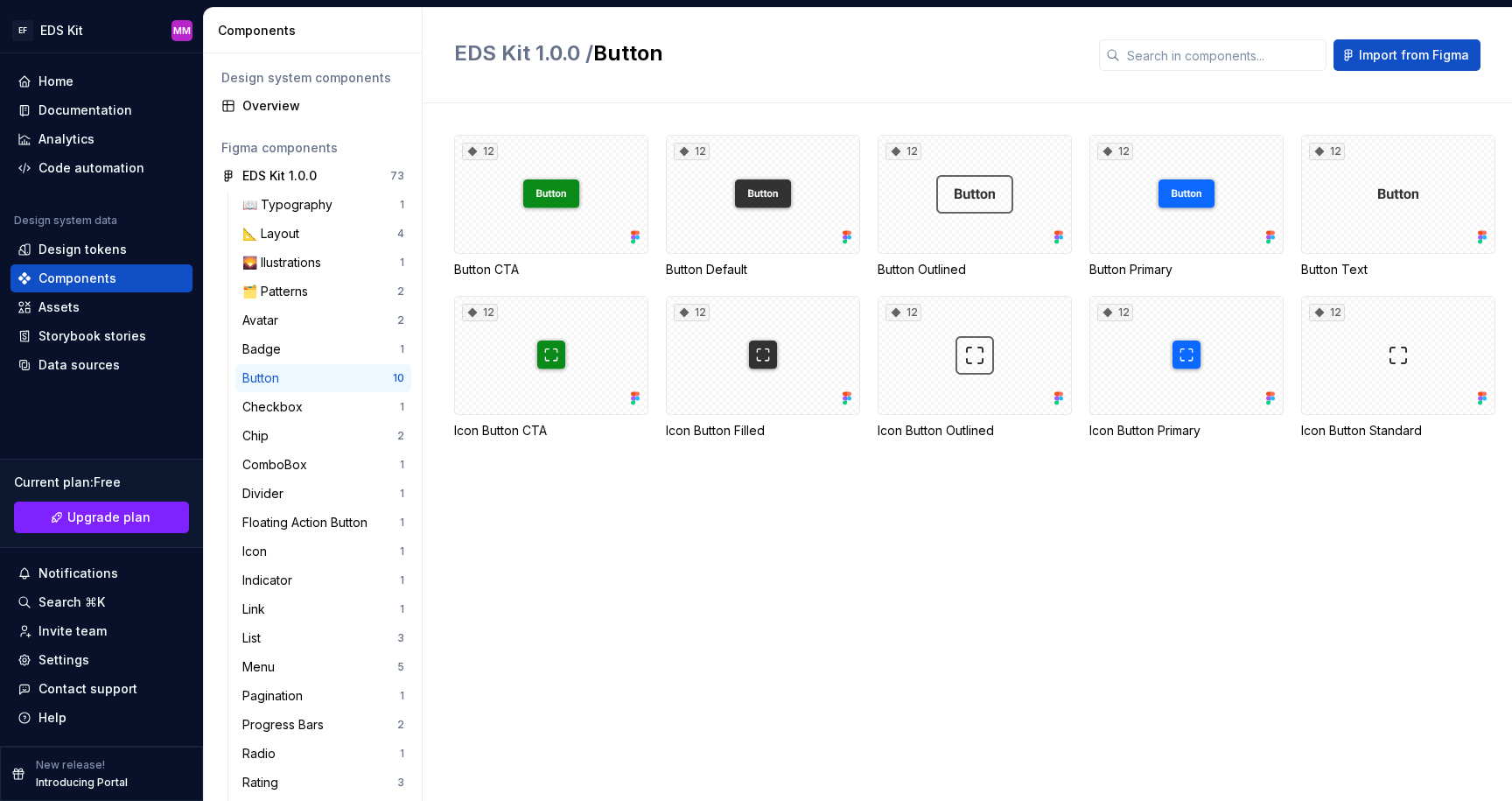
click at [290, 377] on div "Button" at bounding box center [317, 378] width 150 height 17
click at [509, 226] on div "12" at bounding box center [551, 194] width 194 height 119
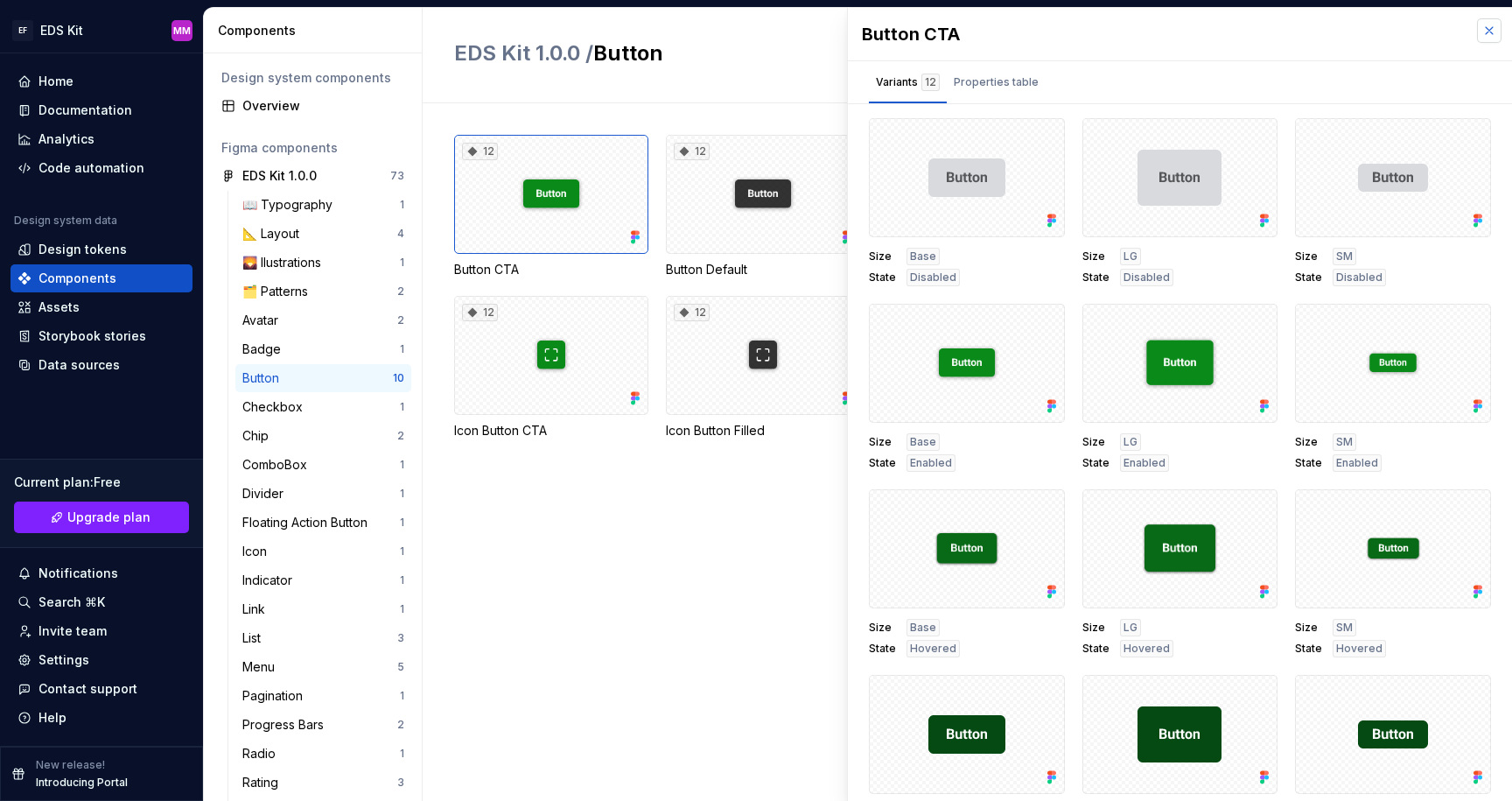
click at [1492, 27] on button "button" at bounding box center [1489, 30] width 25 height 25
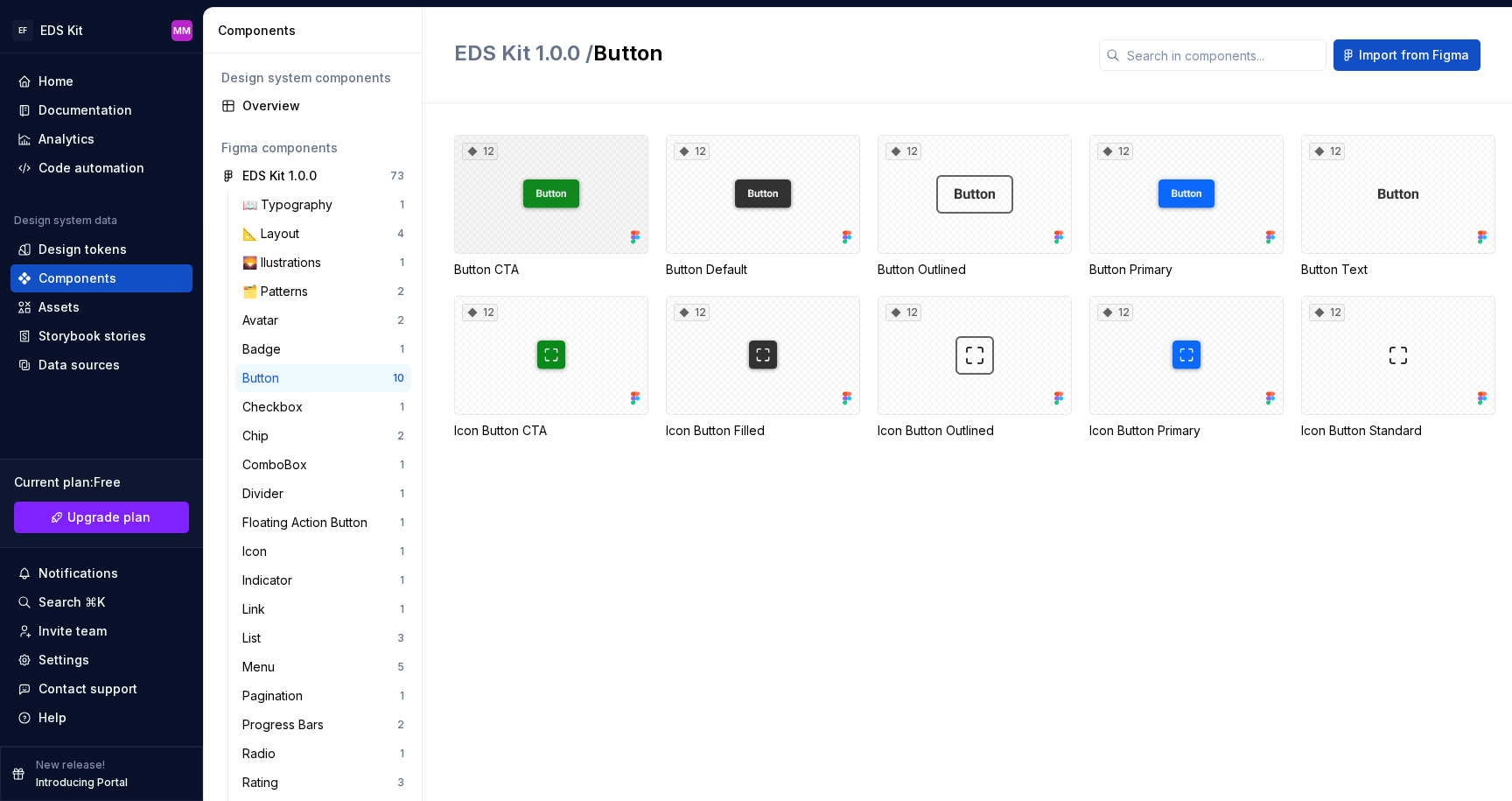
click at [527, 243] on div "12" at bounding box center [551, 194] width 194 height 119
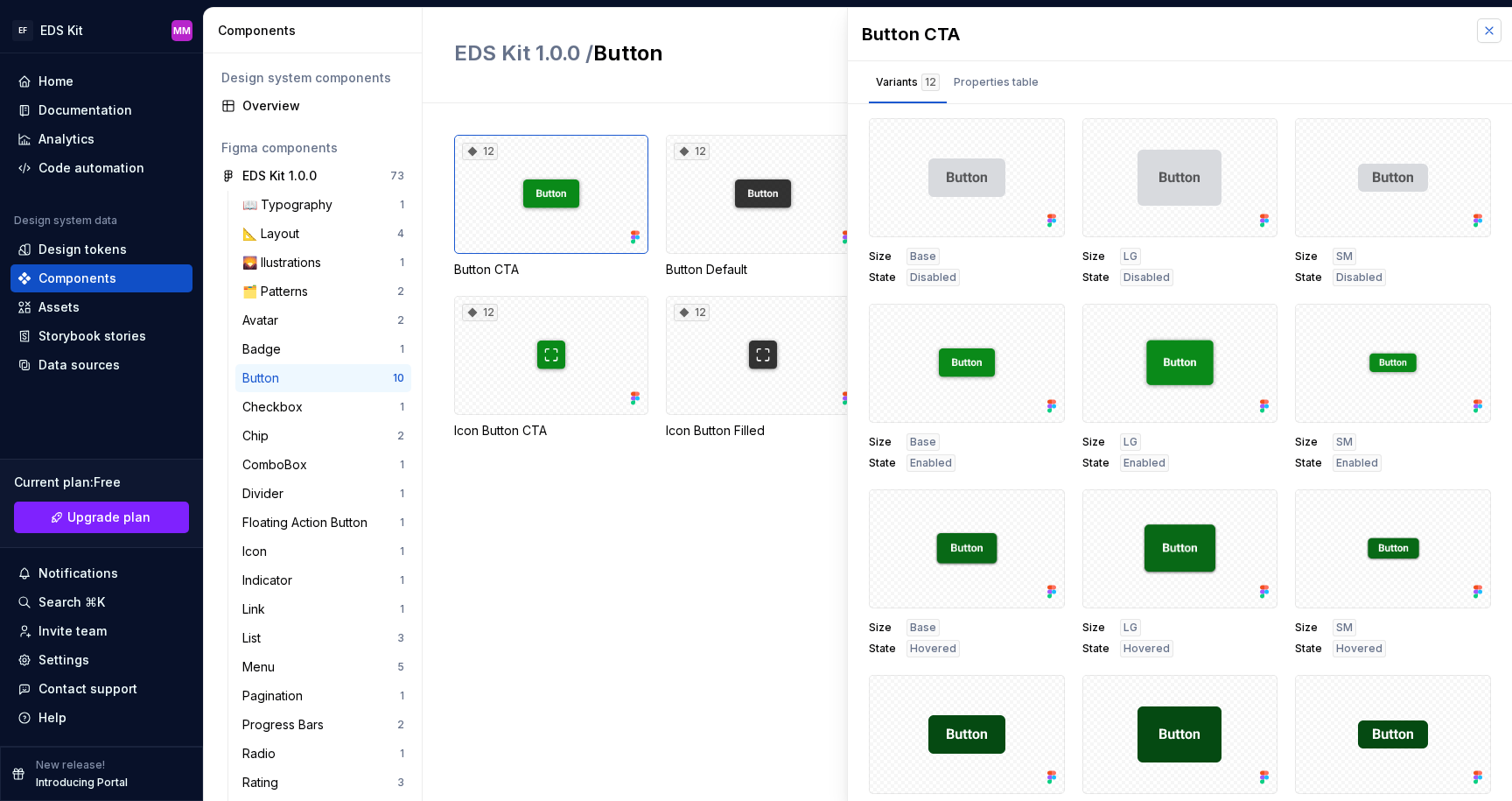
click at [1483, 26] on button "button" at bounding box center [1489, 30] width 25 height 25
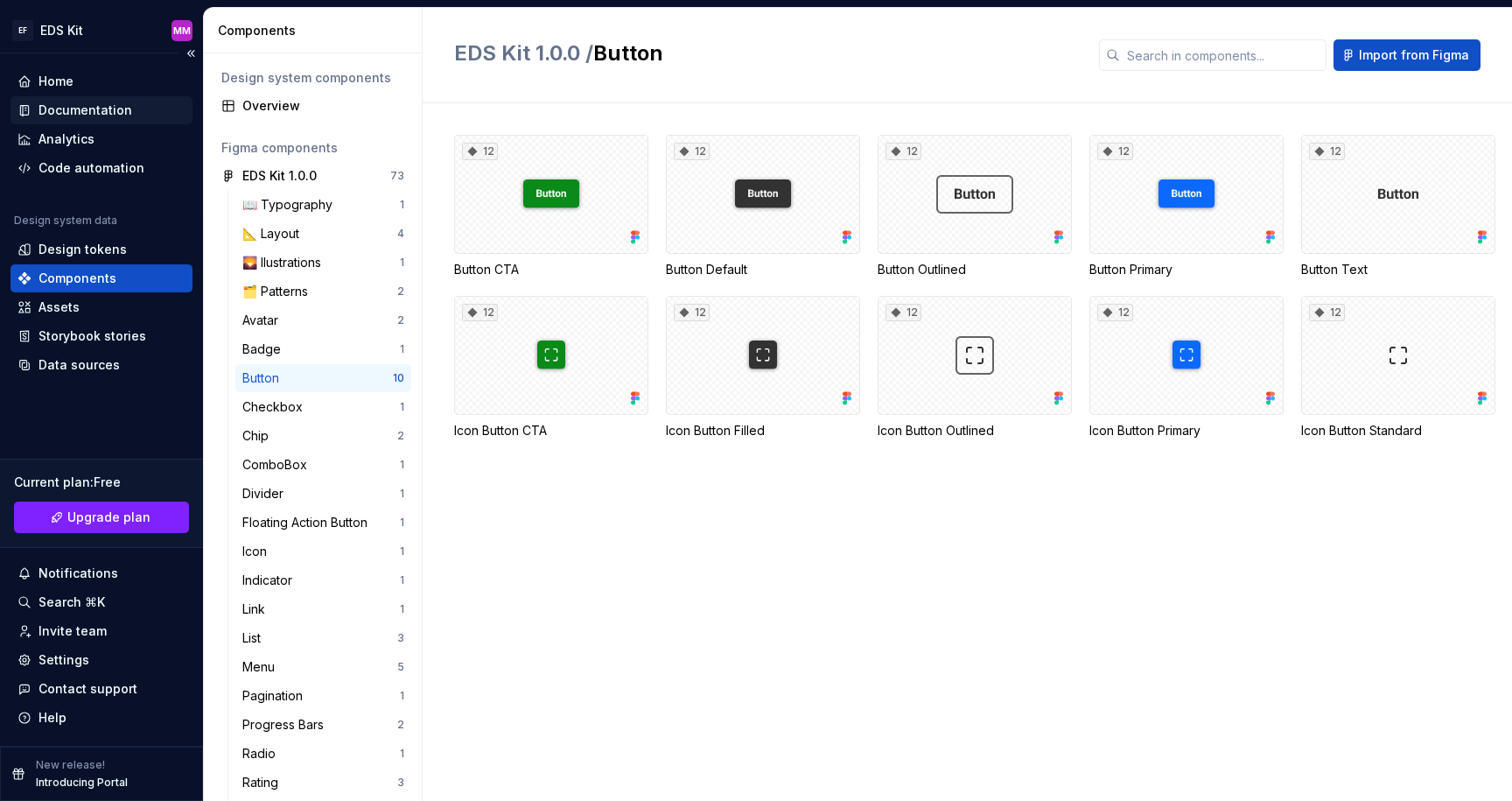
click at [72, 116] on div "Documentation" at bounding box center [85, 110] width 94 height 17
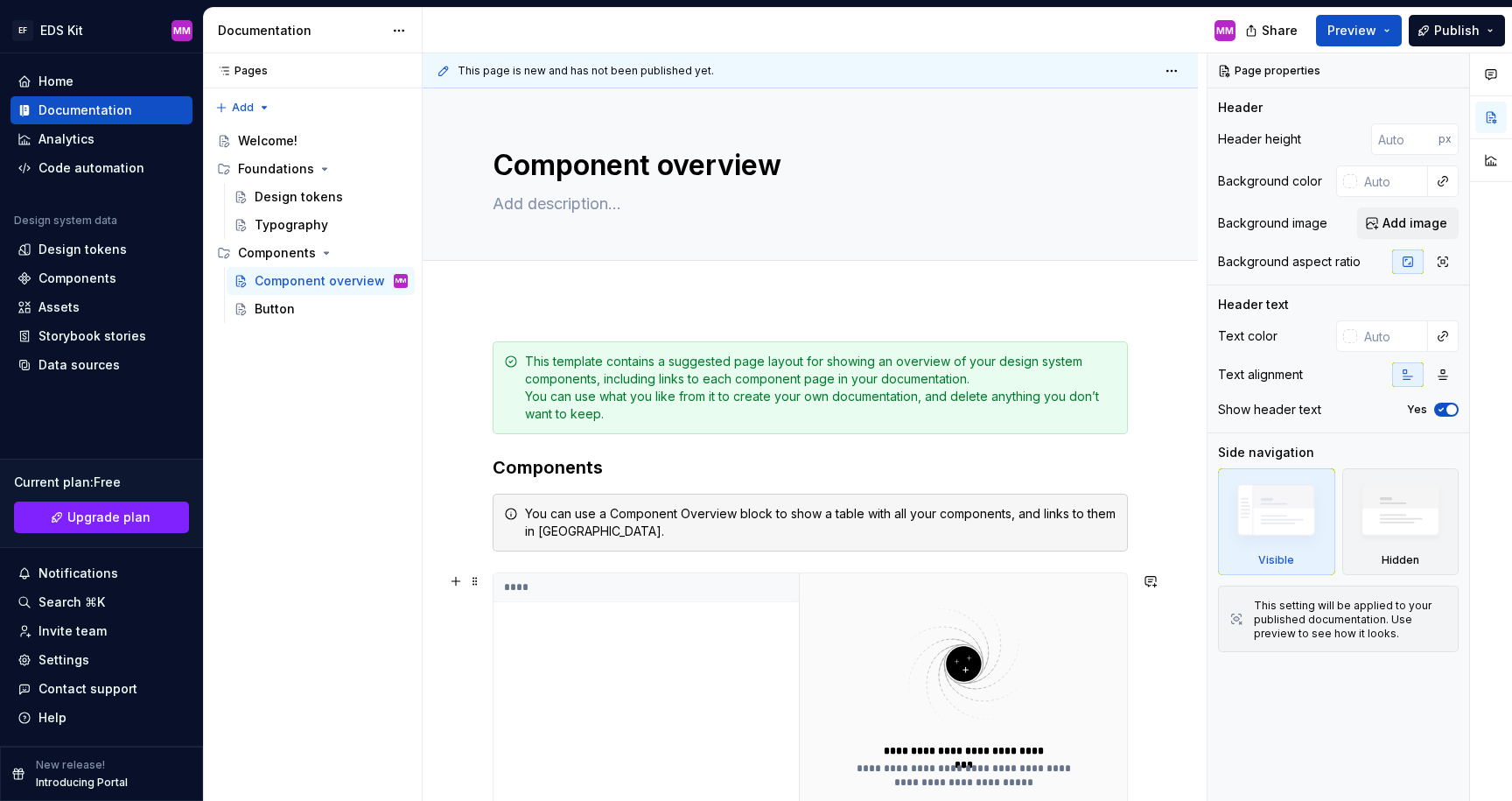
click at [685, 664] on div "****" at bounding box center [646, 692] width 306 height 238
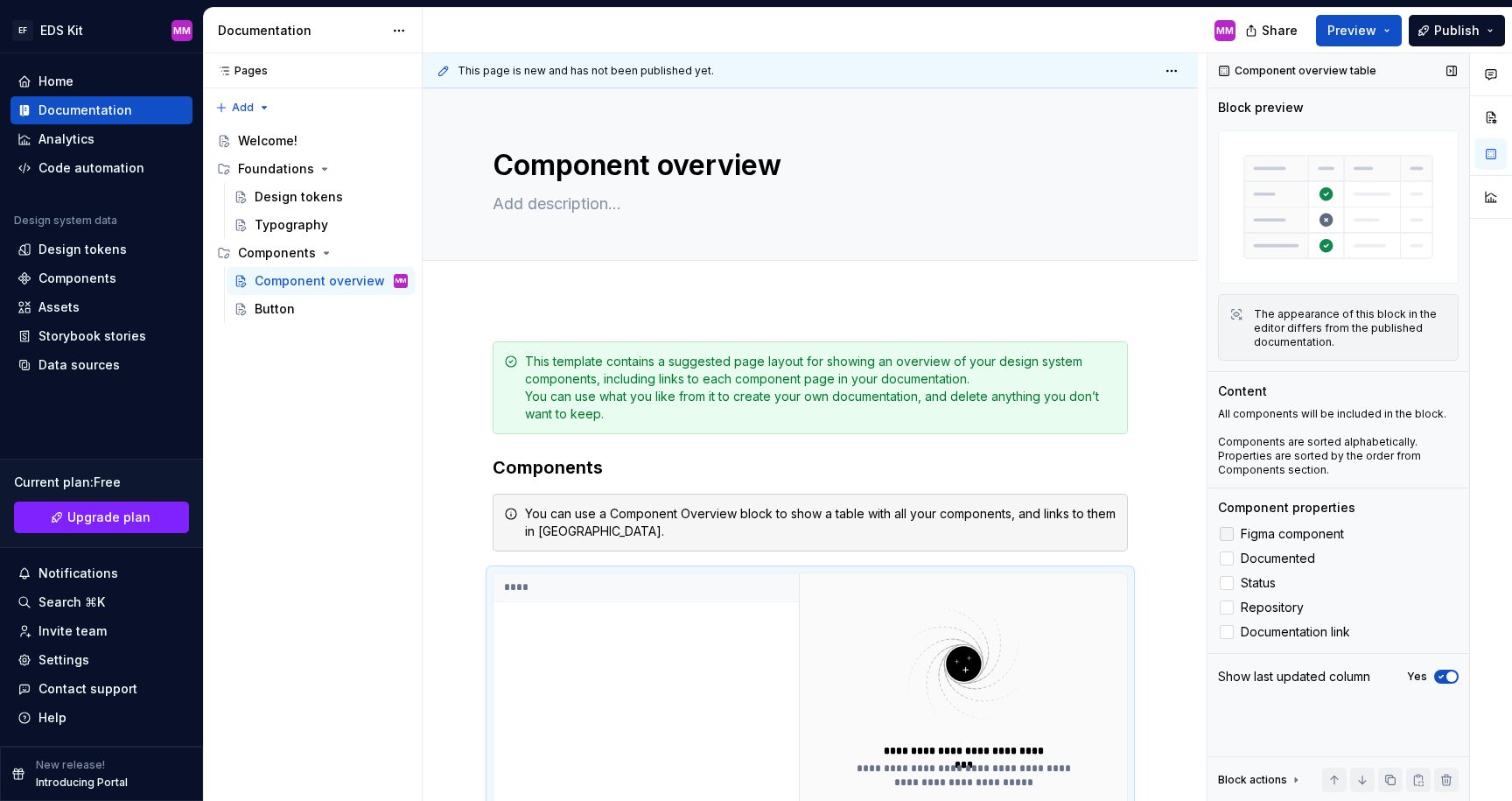
click at [1229, 534] on div at bounding box center [1226, 533] width 14 height 14
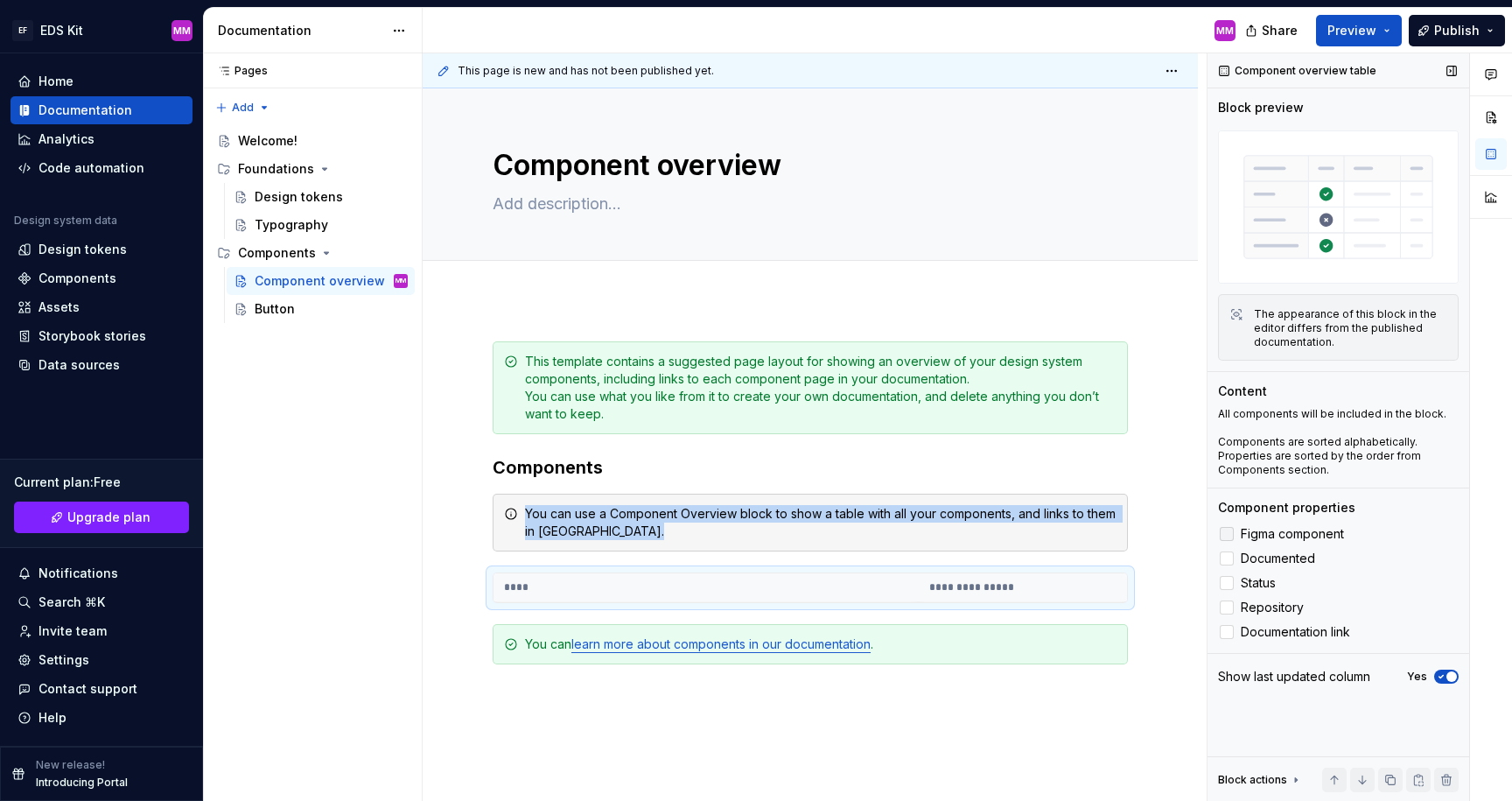
click at [1227, 533] on icon at bounding box center [1227, 533] width 0 height 0
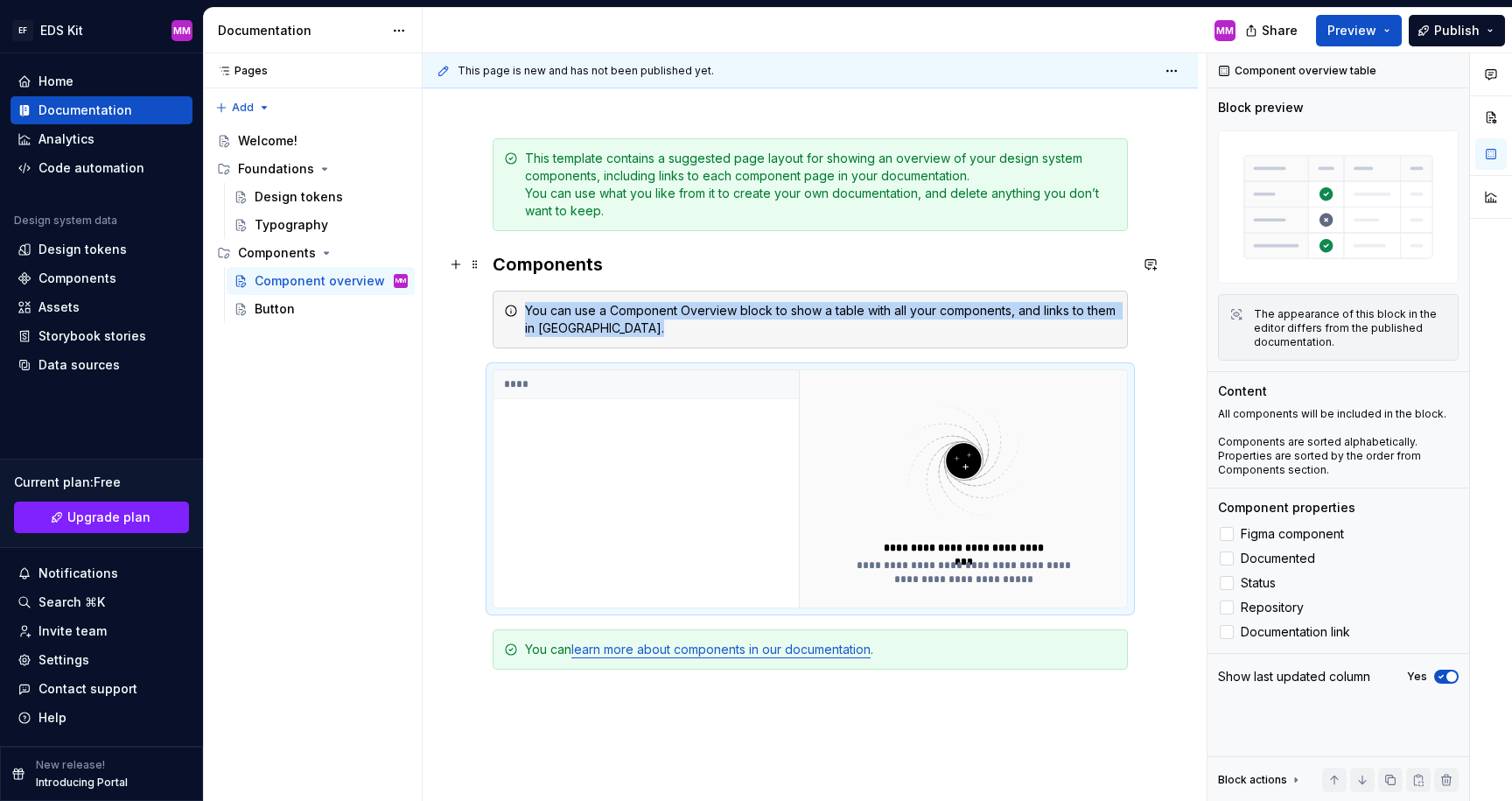
scroll to position [207, 0]
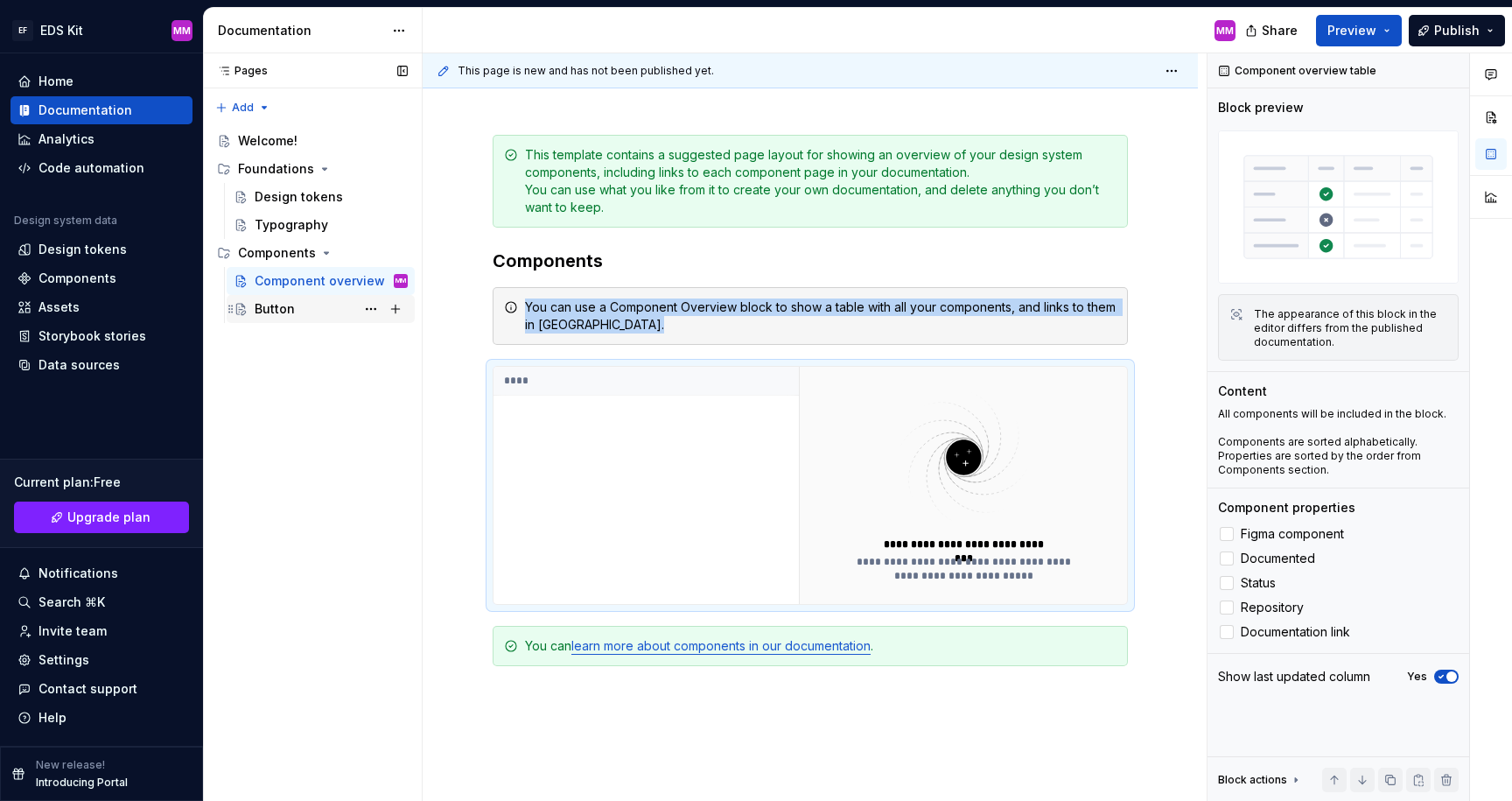
click at [264, 309] on div "Button" at bounding box center [275, 309] width 40 height 17
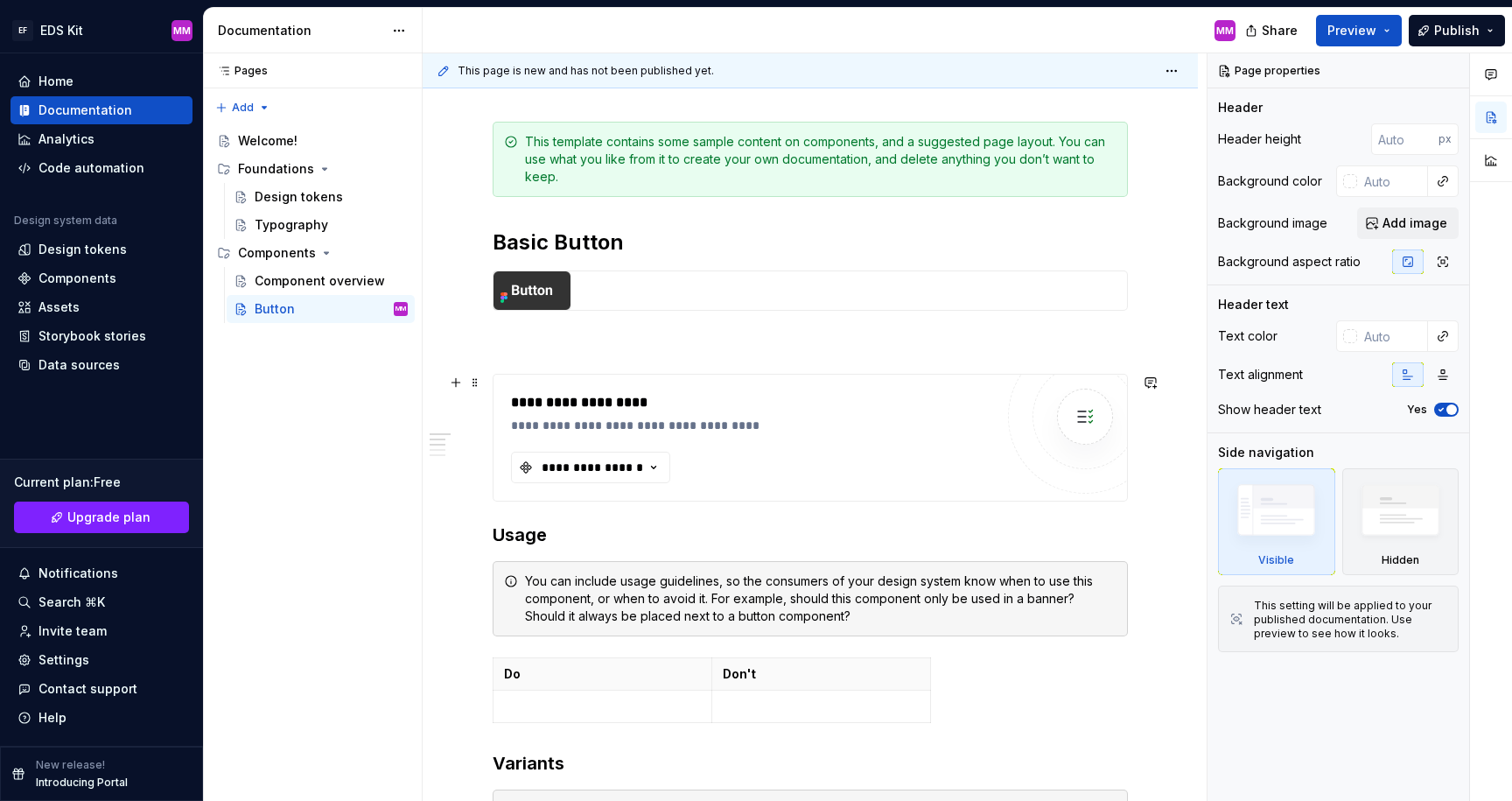
scroll to position [275, 0]
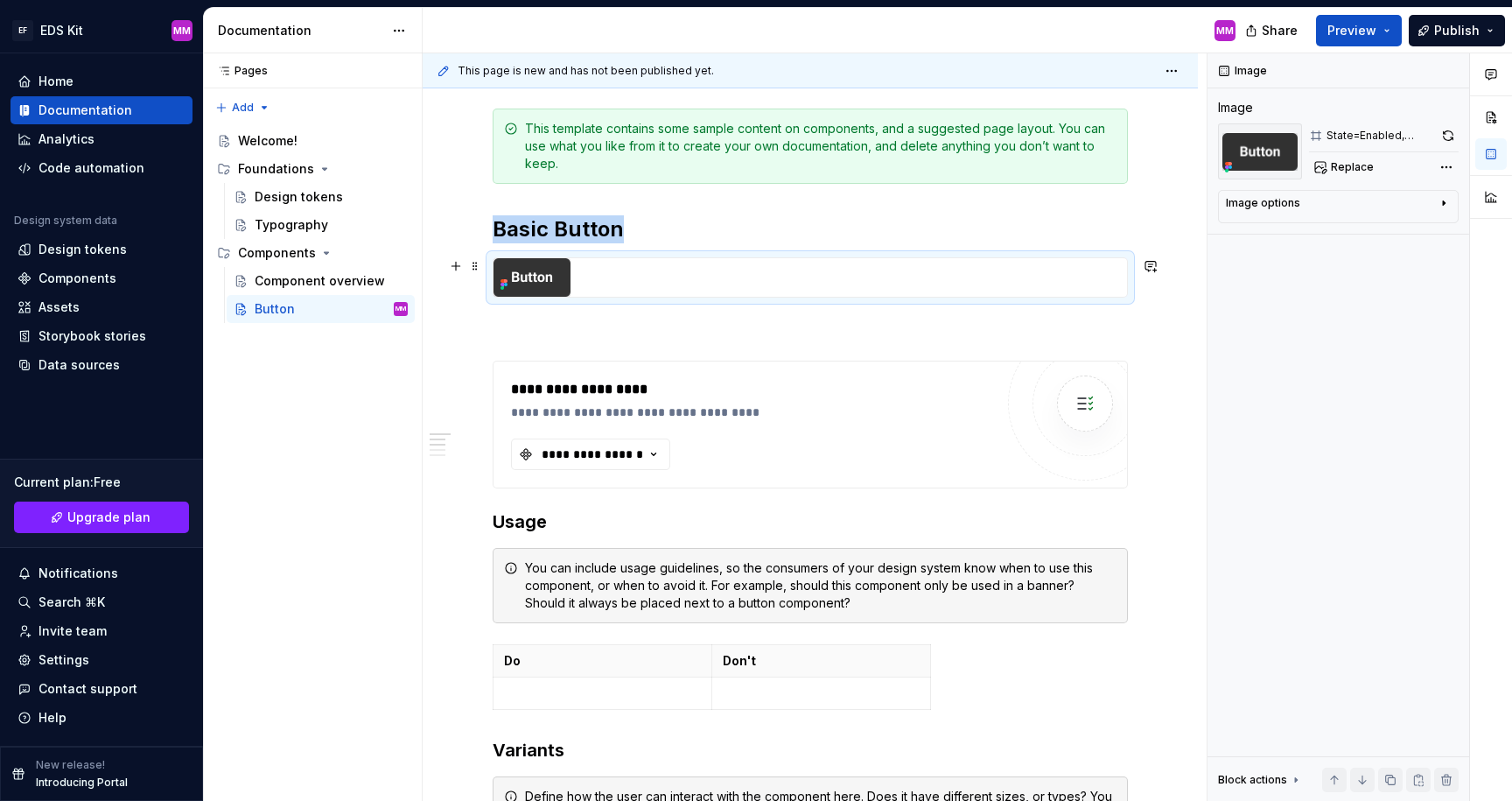
click at [536, 282] on img at bounding box center [532, 278] width 77 height 38
click at [539, 278] on img at bounding box center [532, 278] width 77 height 38
type textarea "*"
click at [1450, 134] on button "button" at bounding box center [1448, 136] width 20 height 25
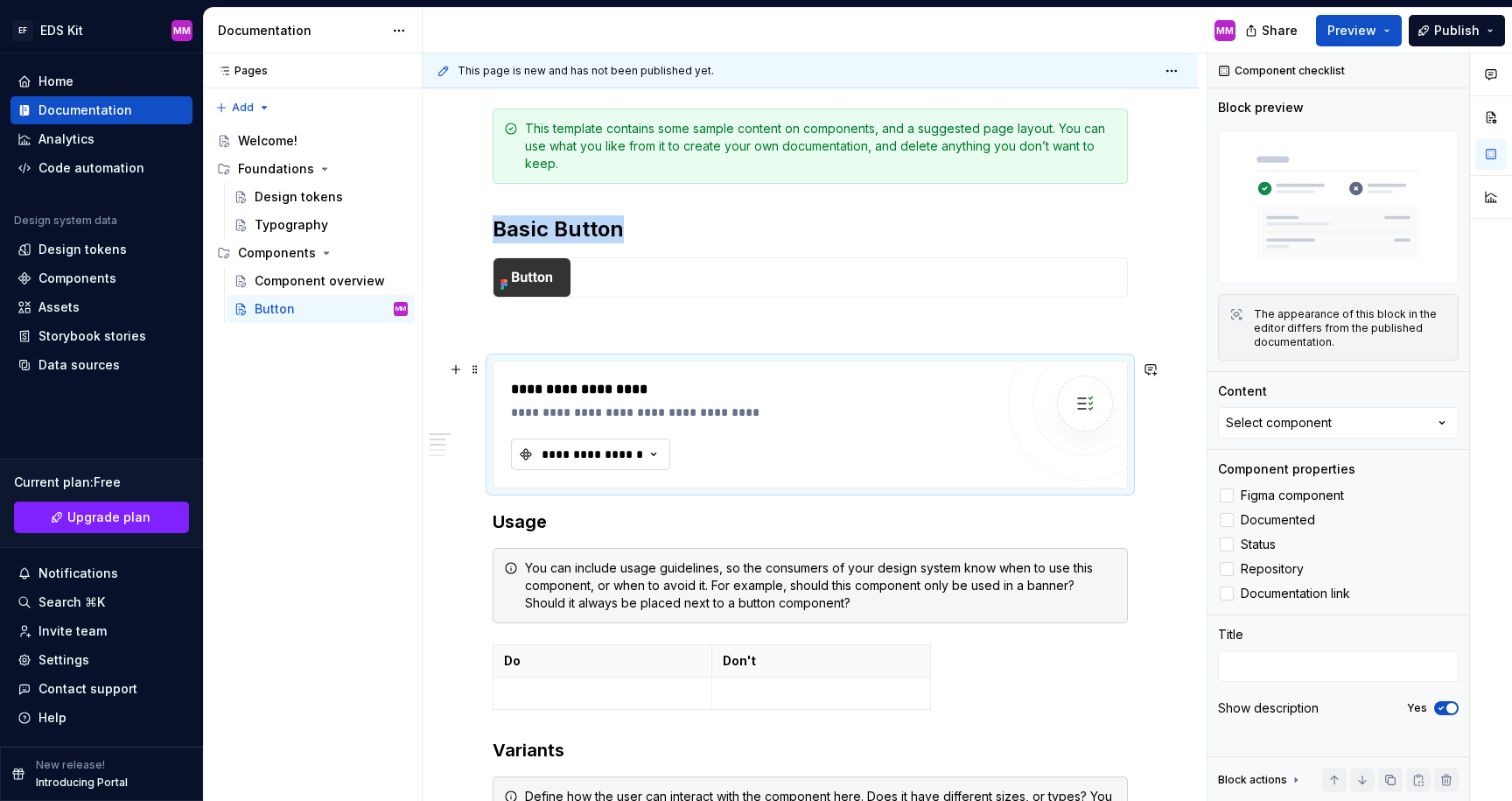
click at [651, 449] on icon "button" at bounding box center [654, 453] width 17 height 17
type input "button"
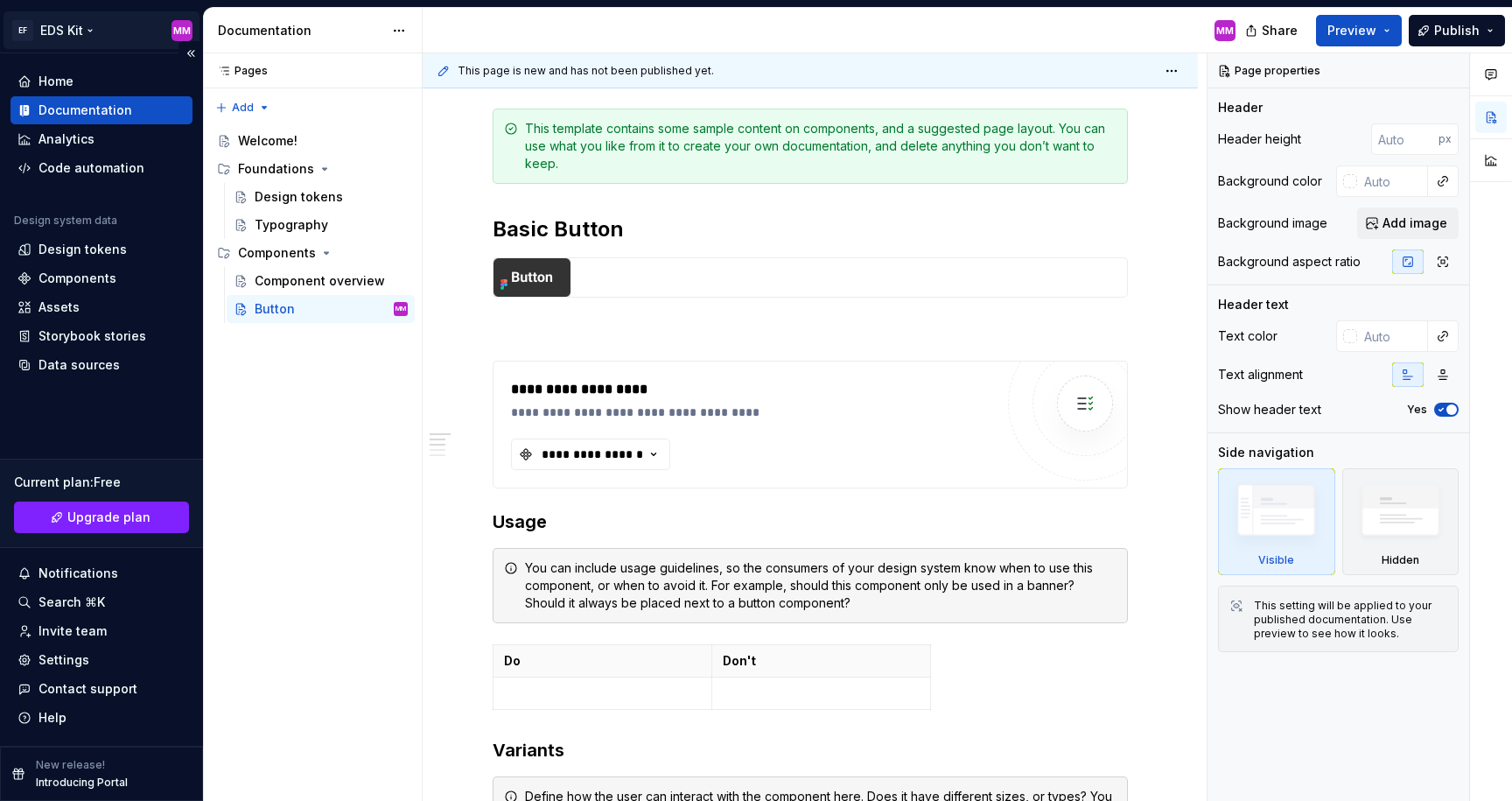
click at [88, 27] on html "EF EDS Kit MM Home Documentation Analytics Code automation Design system data D…" at bounding box center [756, 400] width 1512 height 801
click at [90, 27] on html "EF EDS Kit MM Home Documentation Analytics Code automation Design system data D…" at bounding box center [756, 400] width 1512 height 801
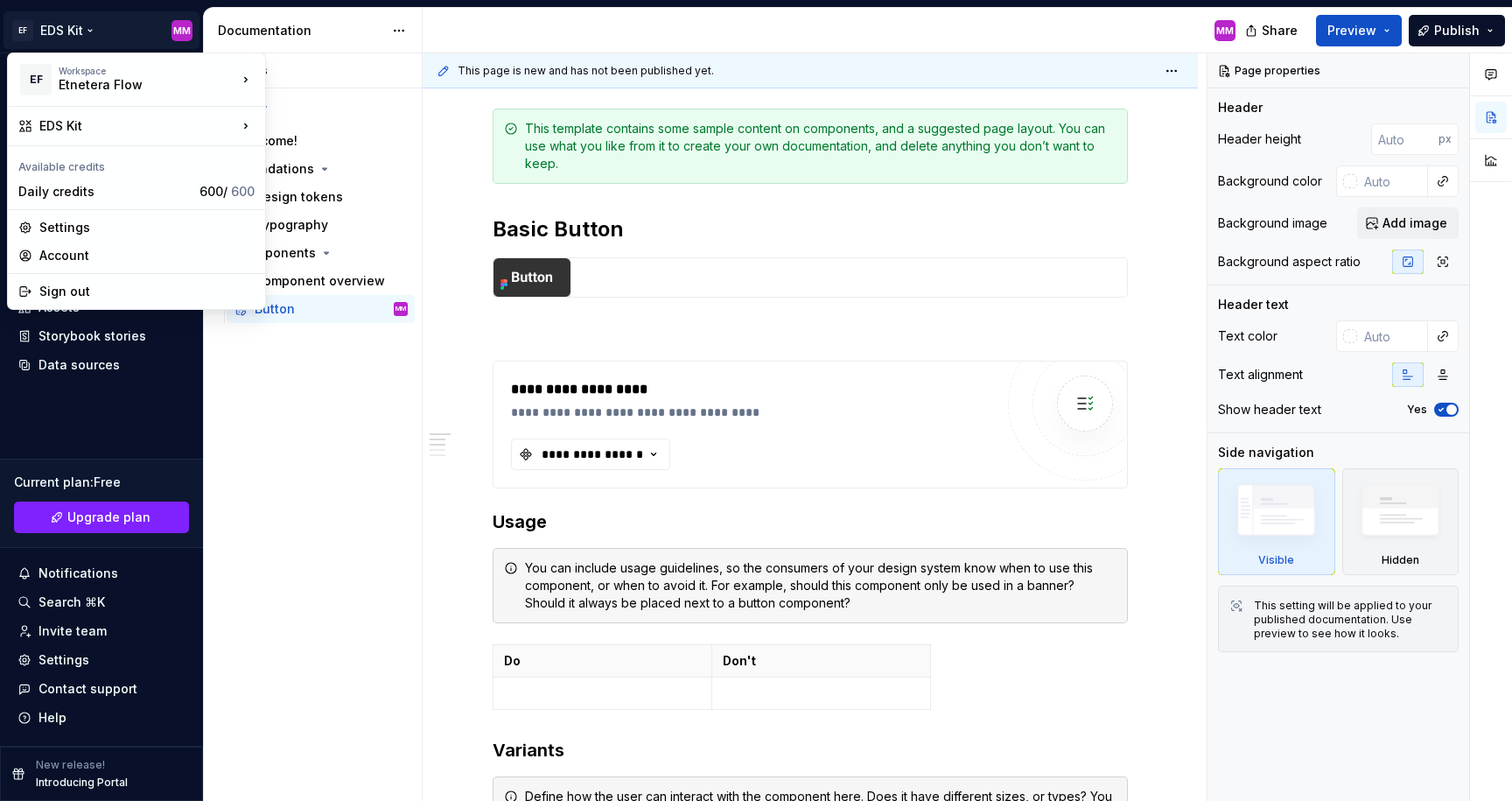
click at [90, 27] on html "EF EDS Kit MM Home Documentation Analytics Code automation Design system data D…" at bounding box center [756, 400] width 1512 height 801
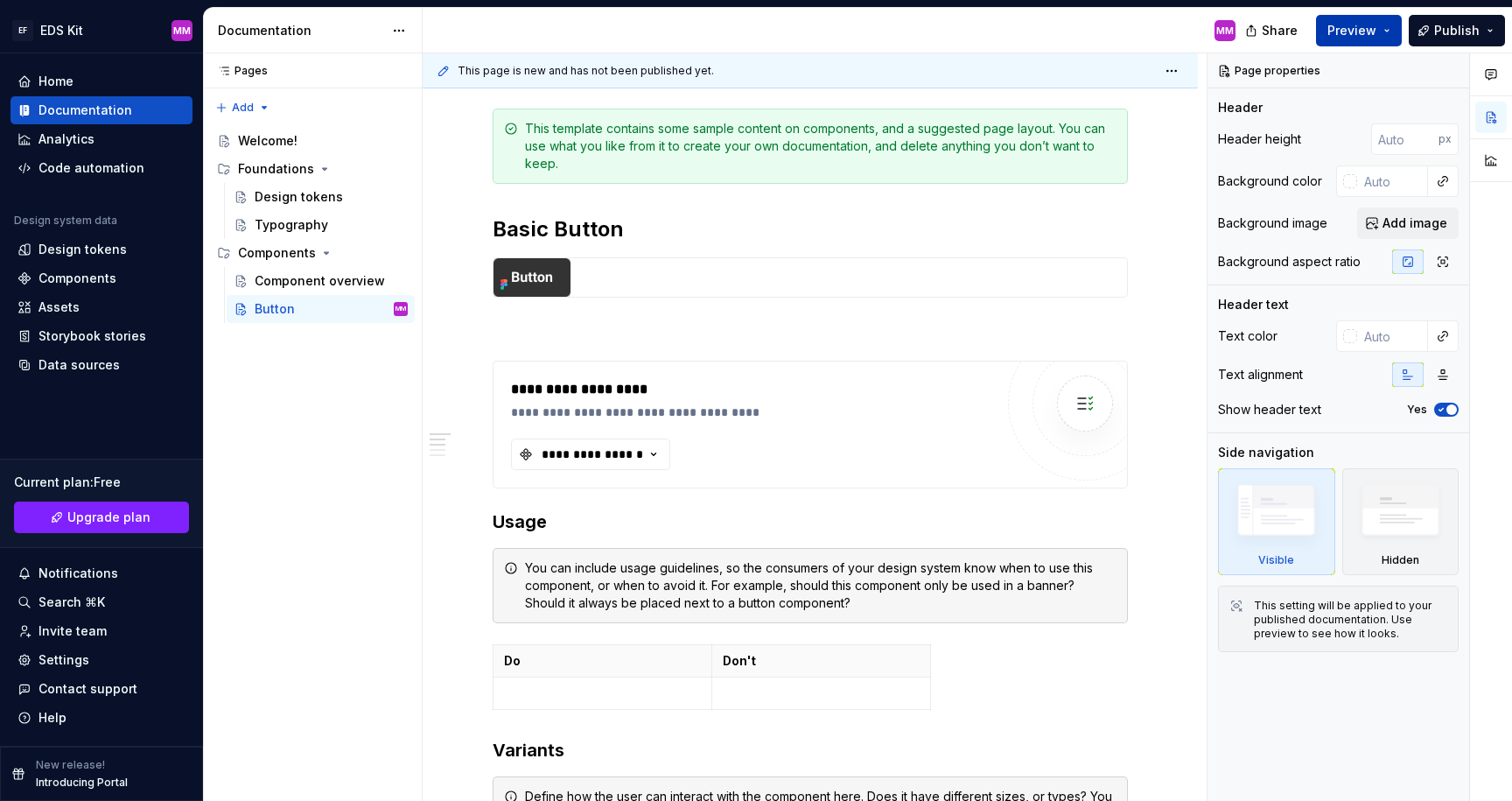
click at [1358, 29] on span "Preview" at bounding box center [1352, 30] width 49 height 17
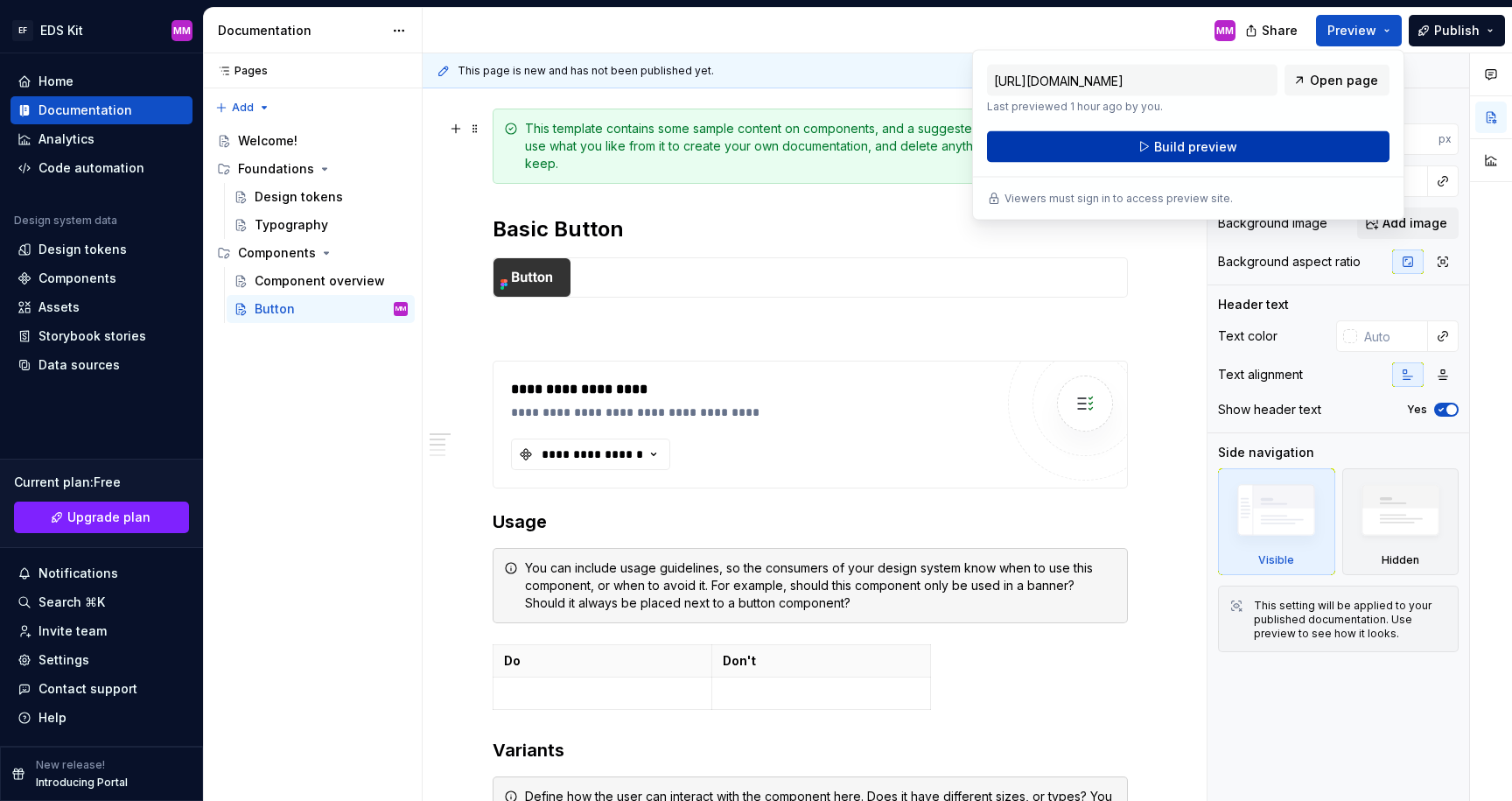
click at [1196, 148] on span "Build preview" at bounding box center [1195, 147] width 83 height 17
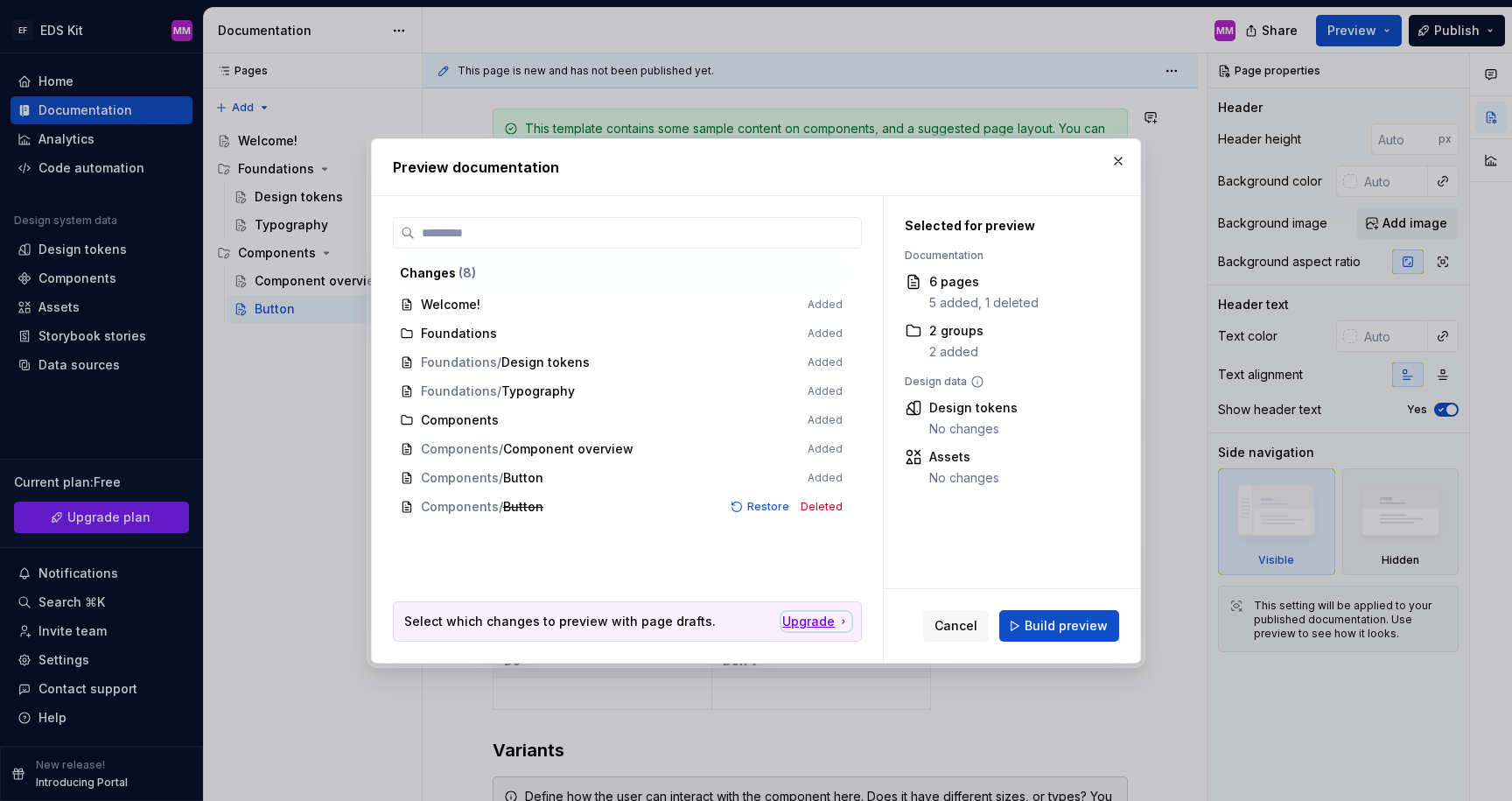
click at [816, 620] on div "Upgrade" at bounding box center [816, 621] width 68 height 17
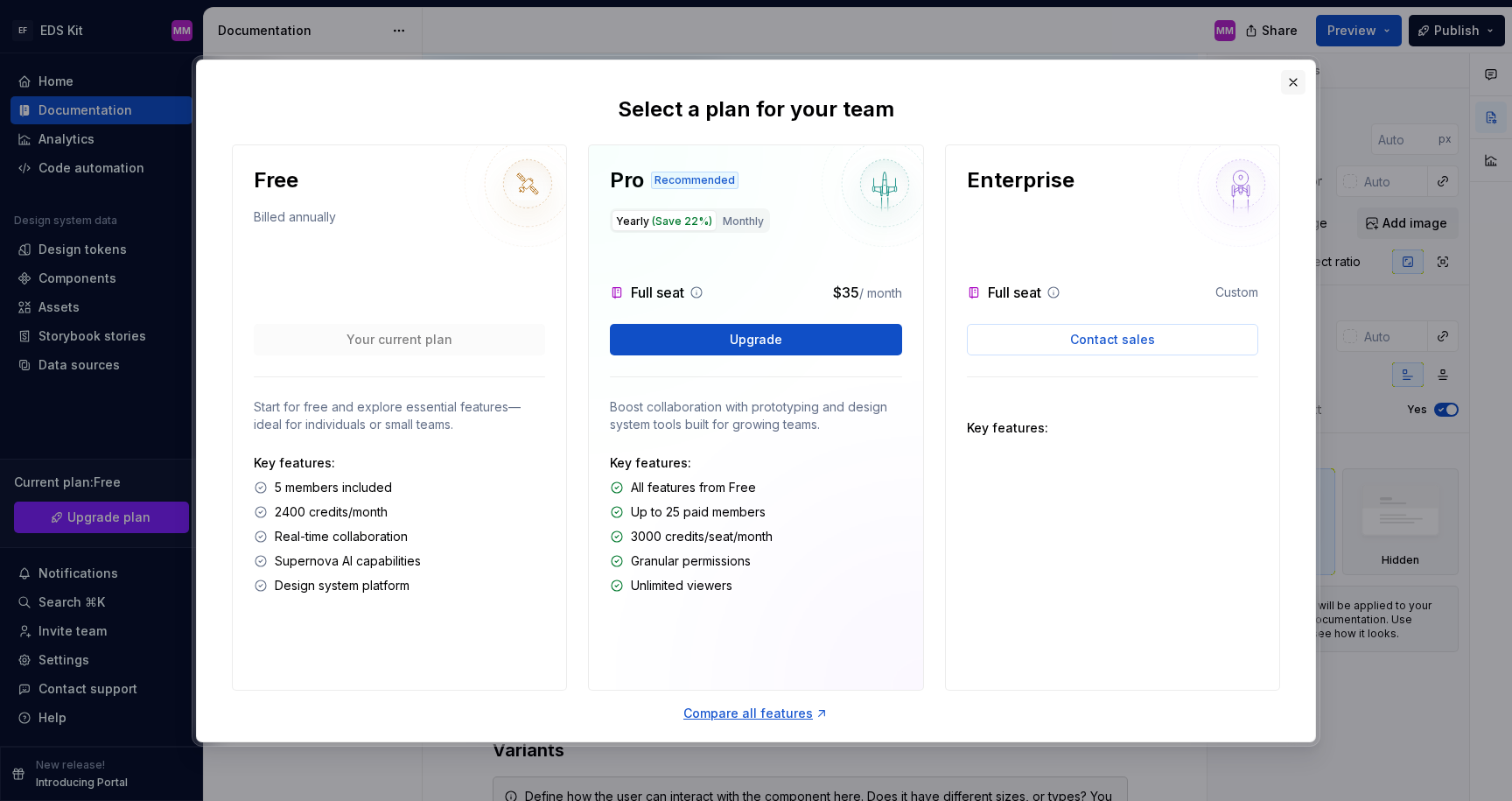
click at [1291, 81] on button "button" at bounding box center [1293, 82] width 25 height 25
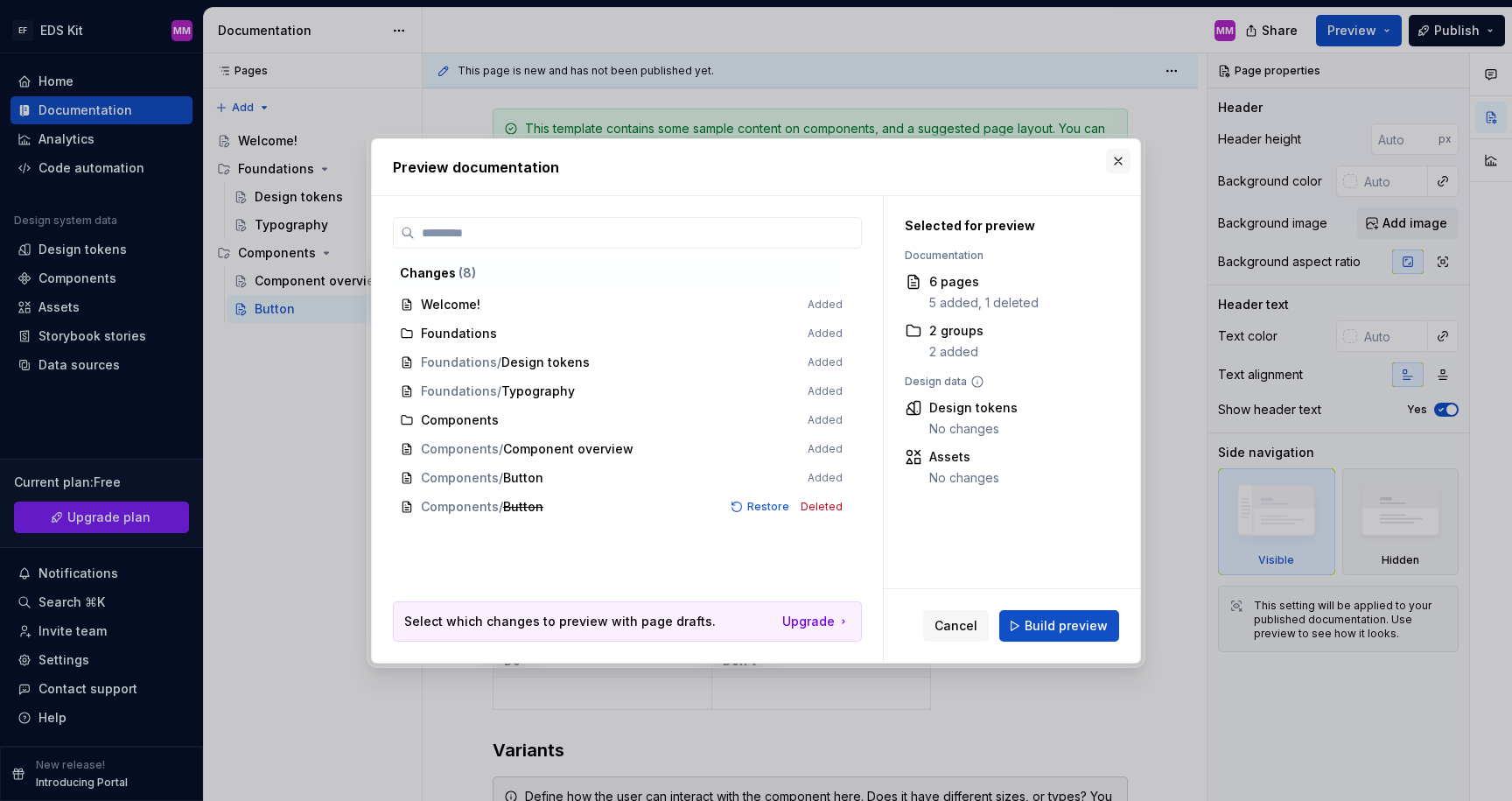
click at [1107, 166] on button "button" at bounding box center [1118, 160] width 25 height 25
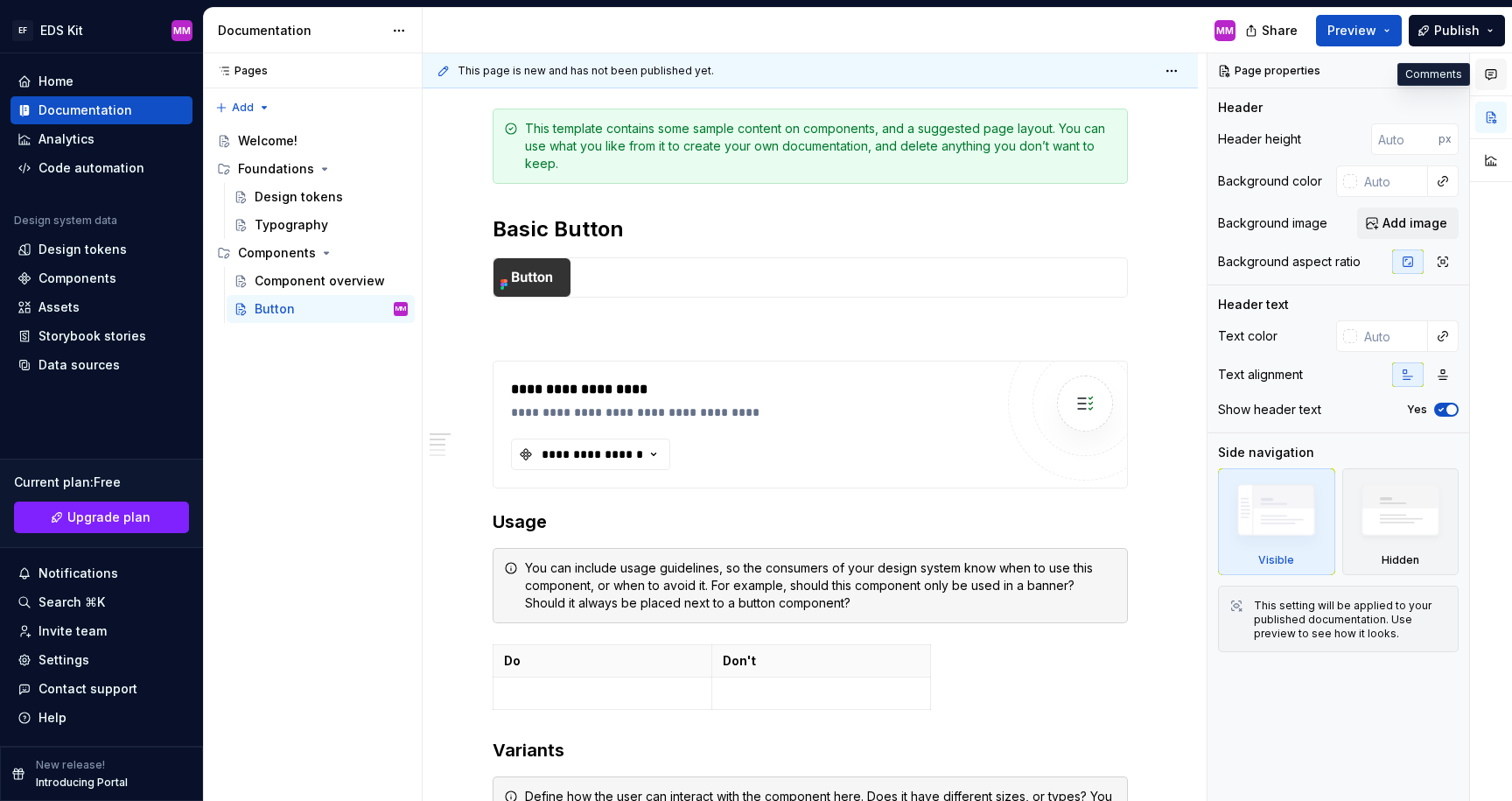
click at [1497, 75] on icon "button" at bounding box center [1491, 75] width 11 height 10
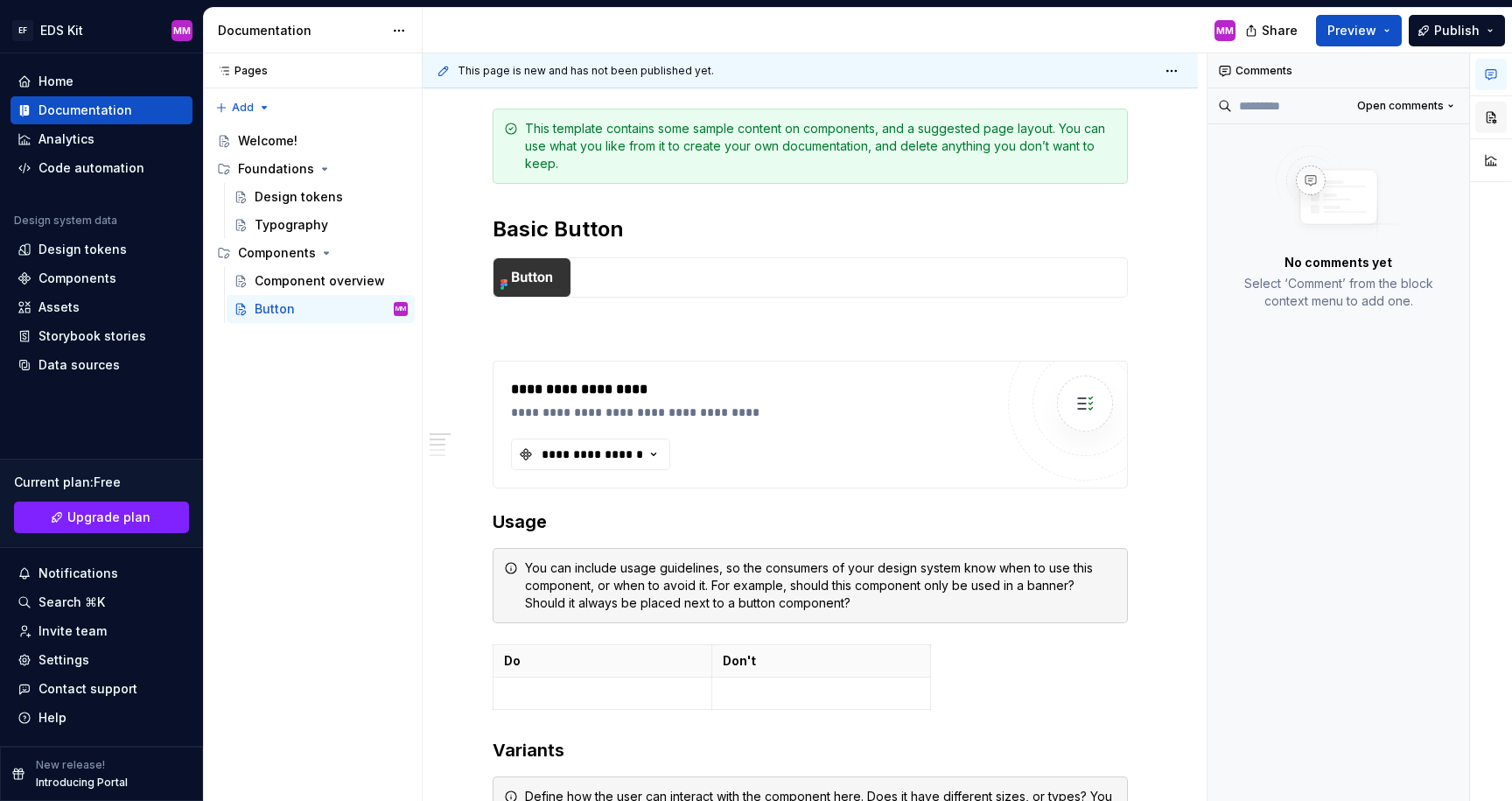
click at [1493, 114] on button "button" at bounding box center [1491, 117] width 32 height 32
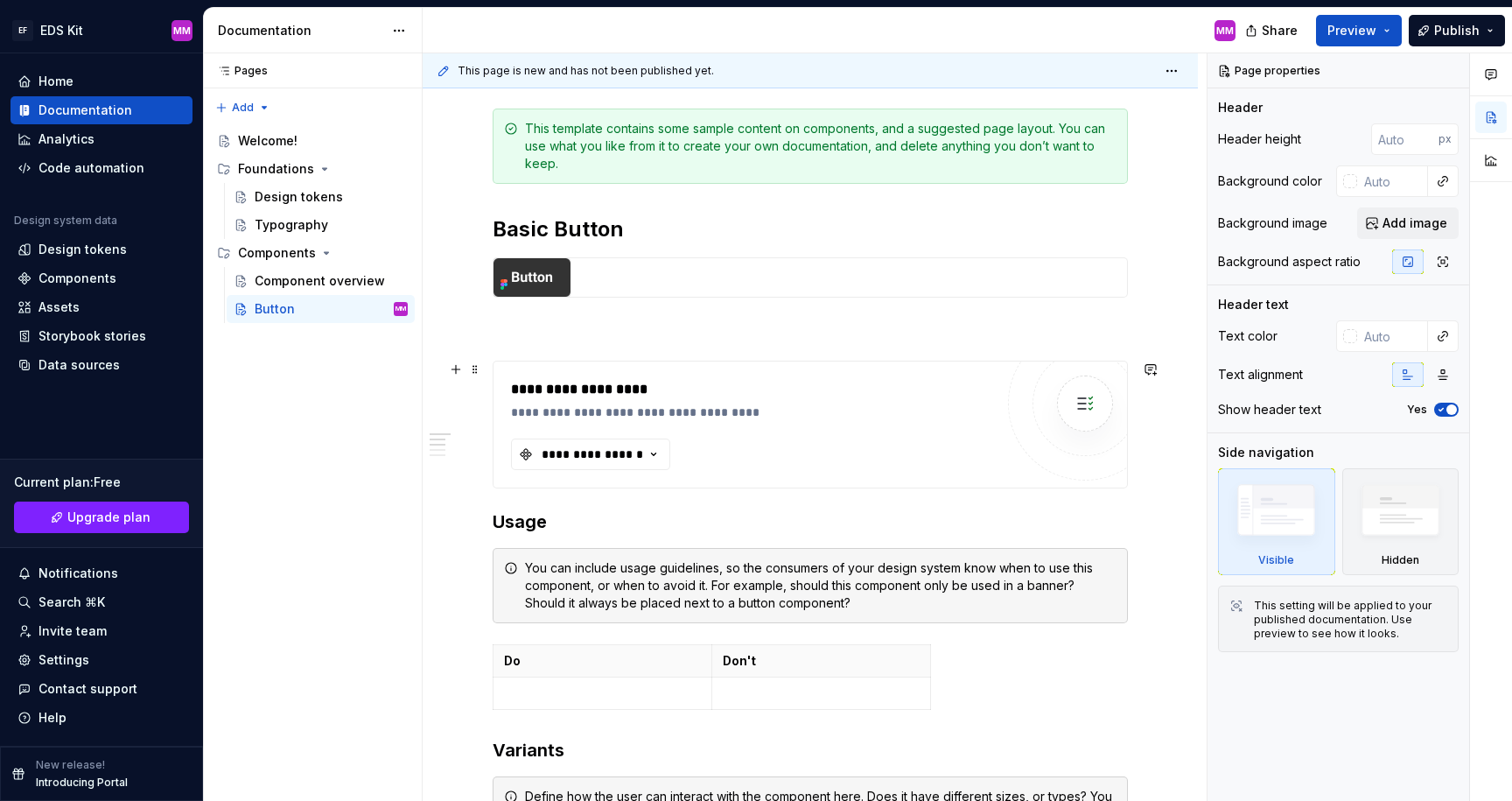
click at [632, 419] on div "**********" at bounding box center [756, 411] width 492 height 17
type textarea "*"
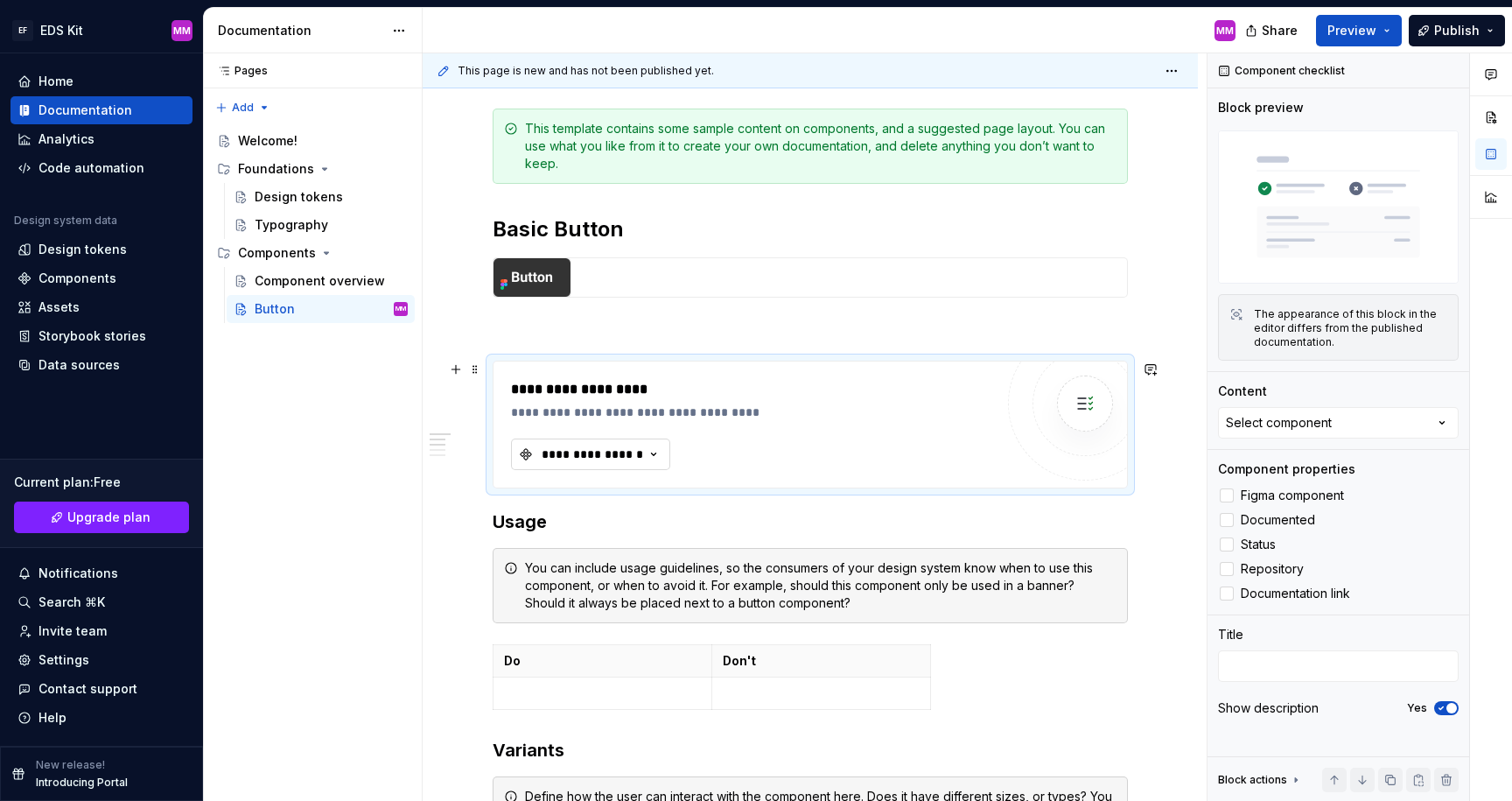
click at [614, 446] on div "**********" at bounding box center [592, 453] width 105 height 17
click at [1135, 441] on div at bounding box center [1084, 403] width 154 height 154
click at [84, 273] on div "Components" at bounding box center [77, 278] width 78 height 17
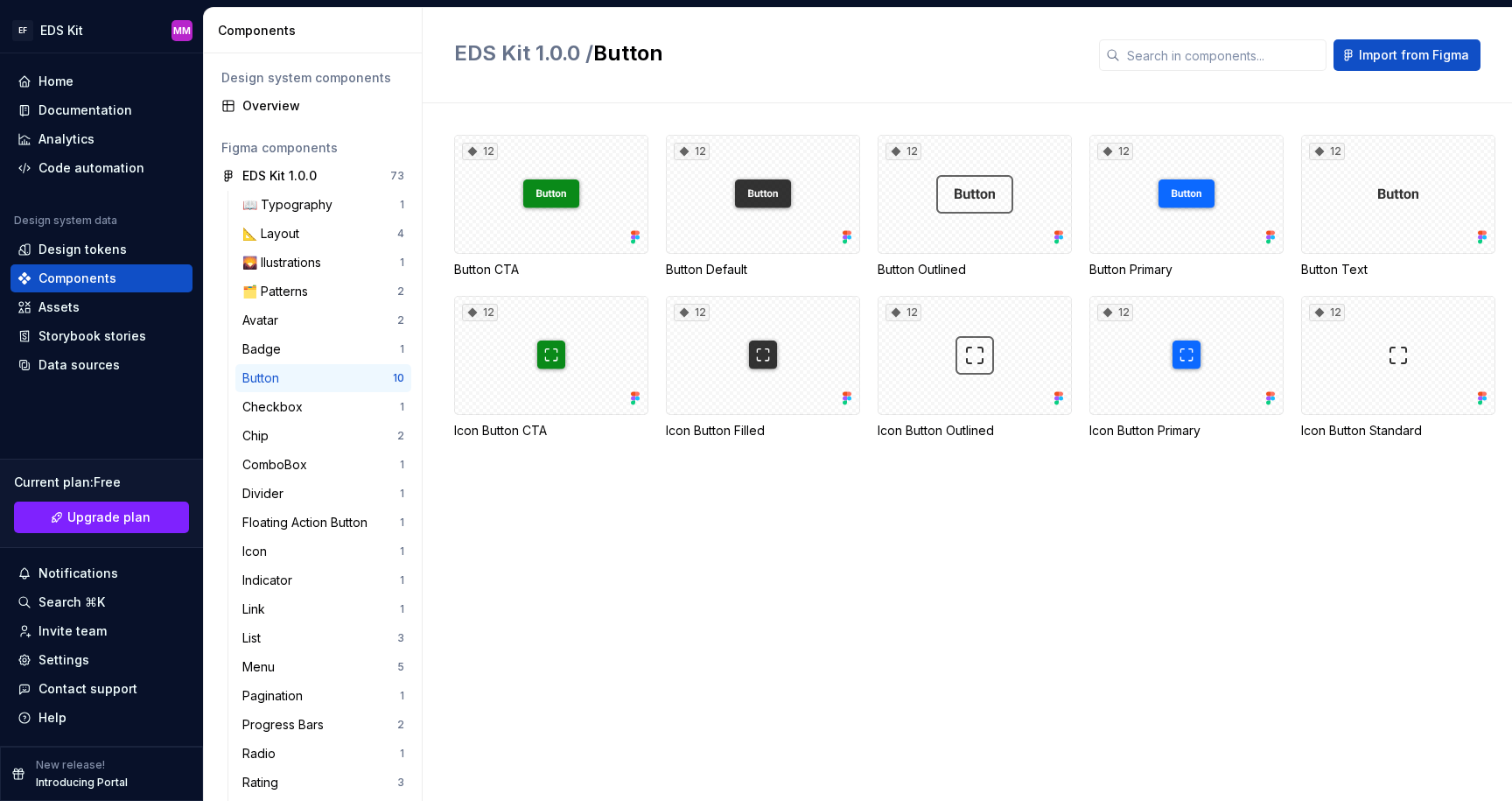
click at [289, 373] on div "Button" at bounding box center [317, 378] width 150 height 17
click at [1137, 55] on input "text" at bounding box center [1223, 55] width 207 height 32
click at [248, 167] on div "EDS Kit 1.0.0 73" at bounding box center [313, 176] width 197 height 28
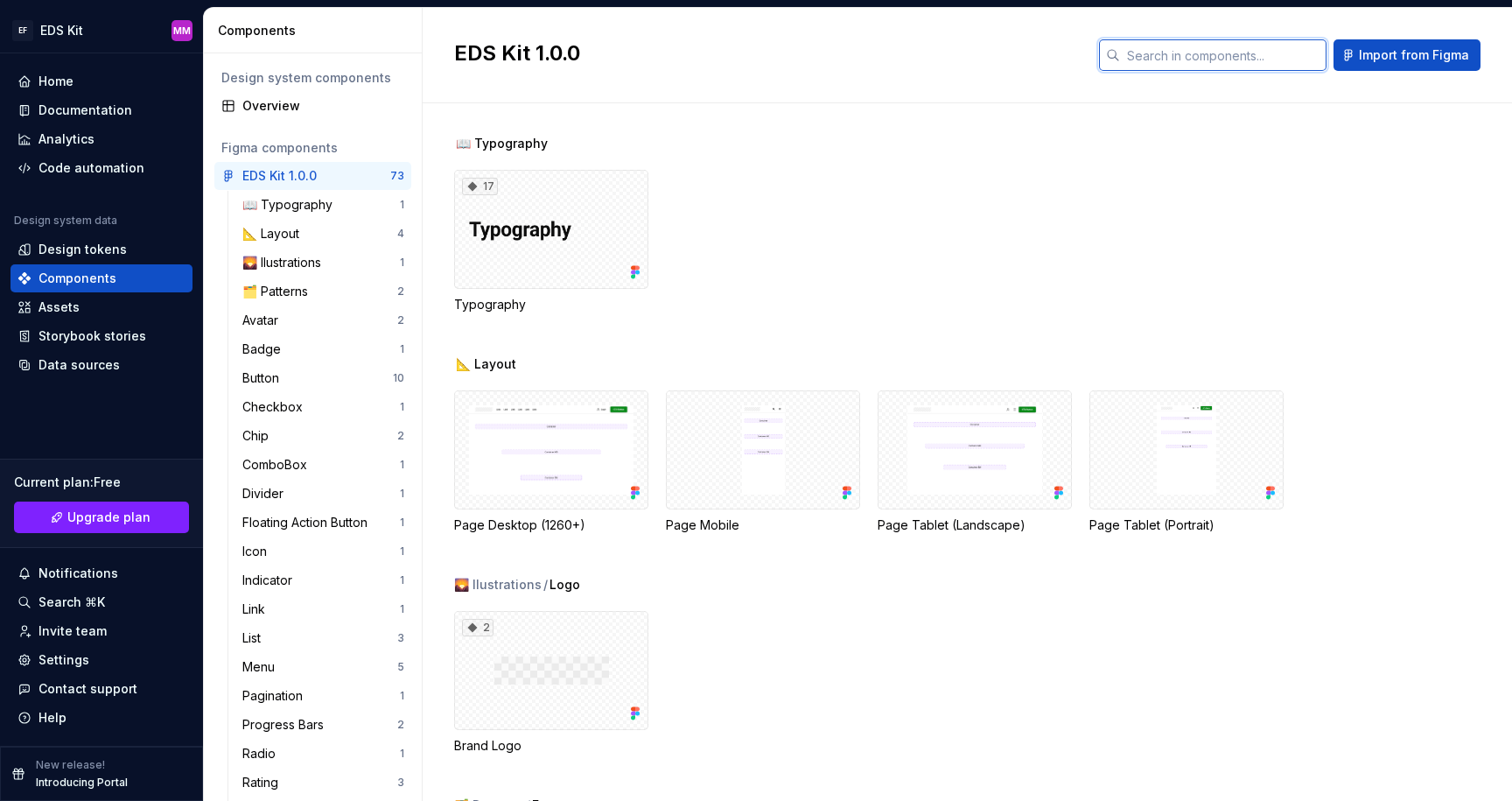
click at [1154, 53] on input "text" at bounding box center [1223, 55] width 207 height 32
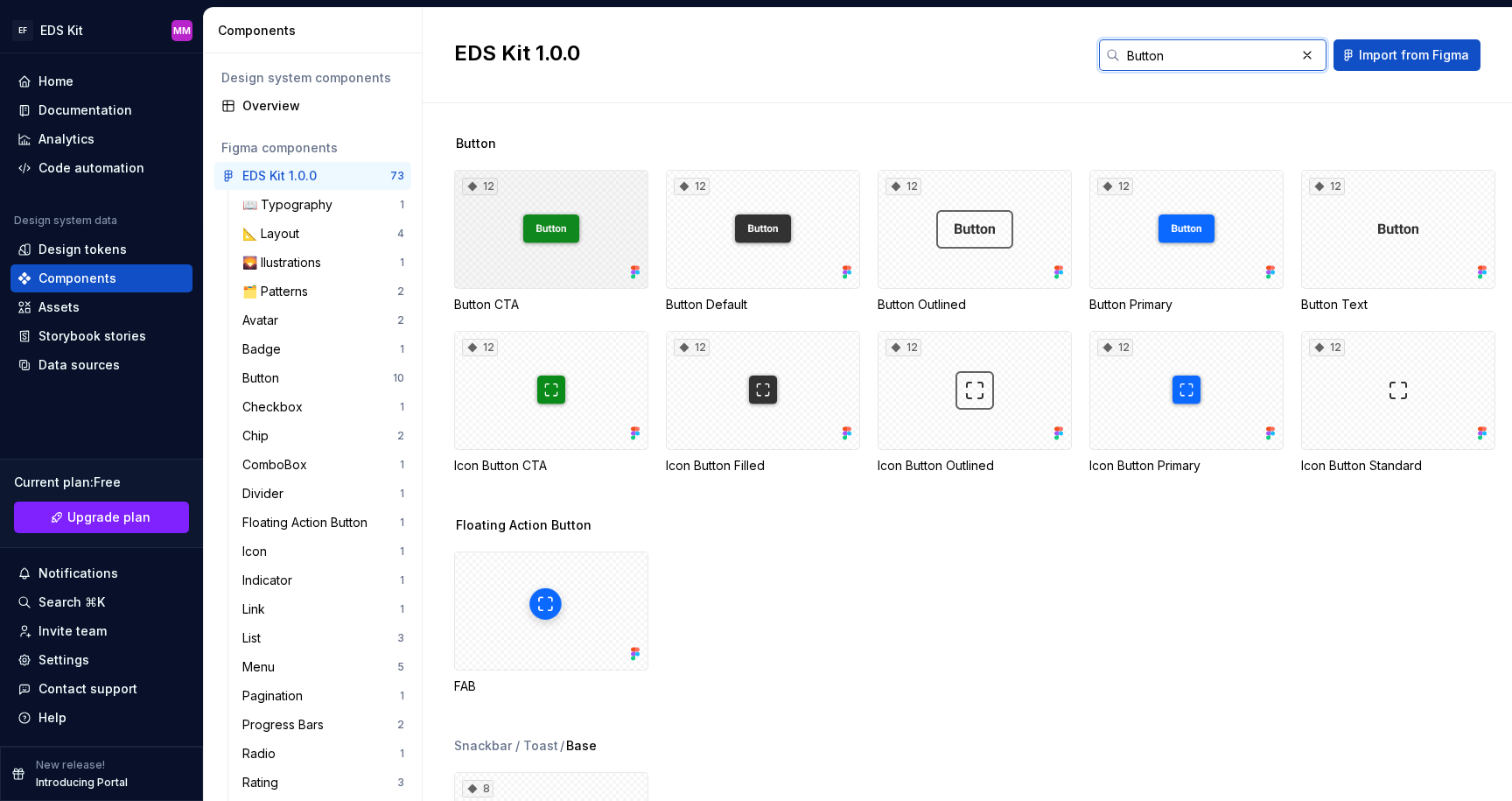
type input "Button"
click at [542, 247] on div "12" at bounding box center [551, 228] width 194 height 119
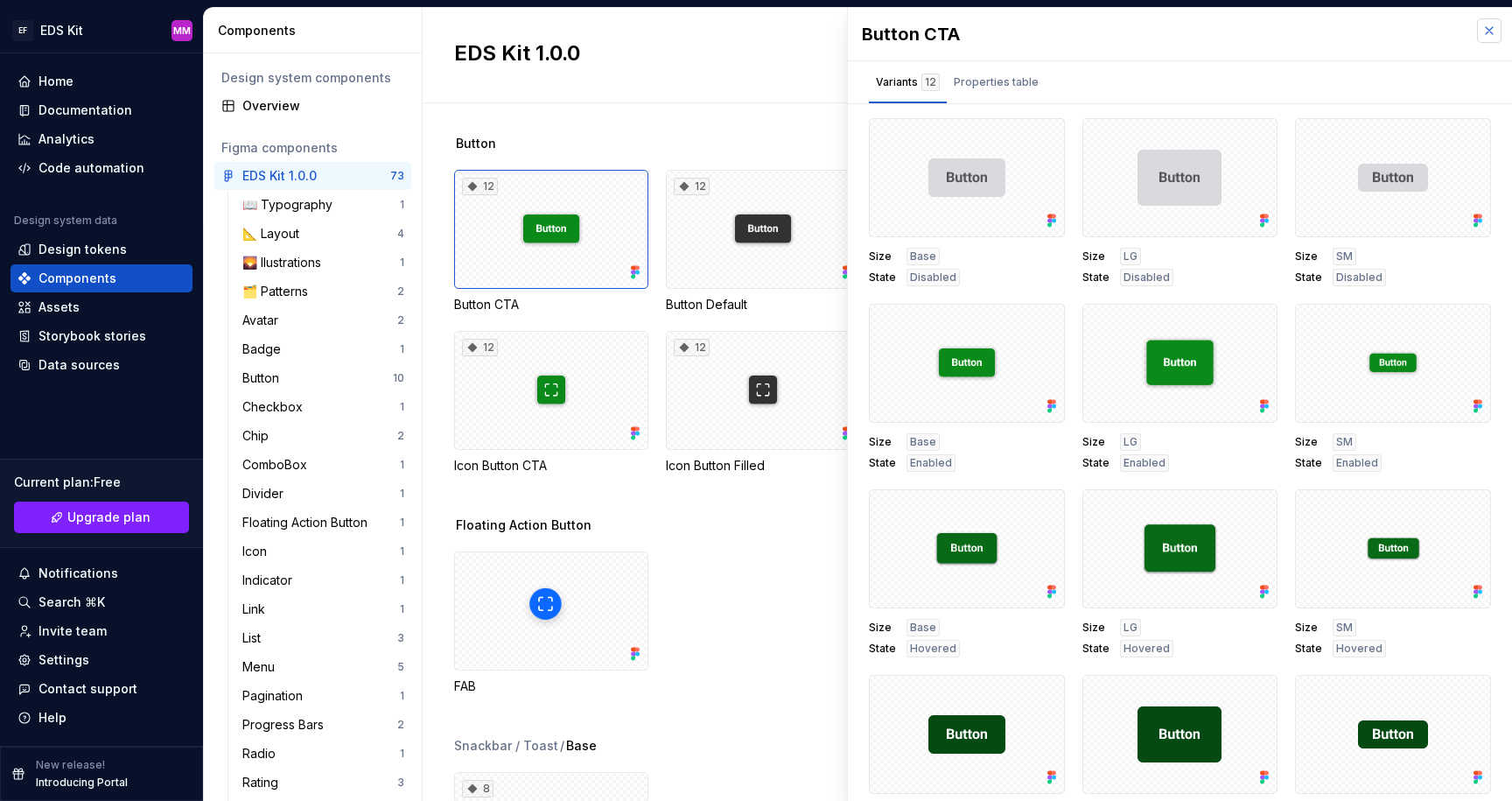
click at [1497, 27] on button "button" at bounding box center [1489, 30] width 25 height 25
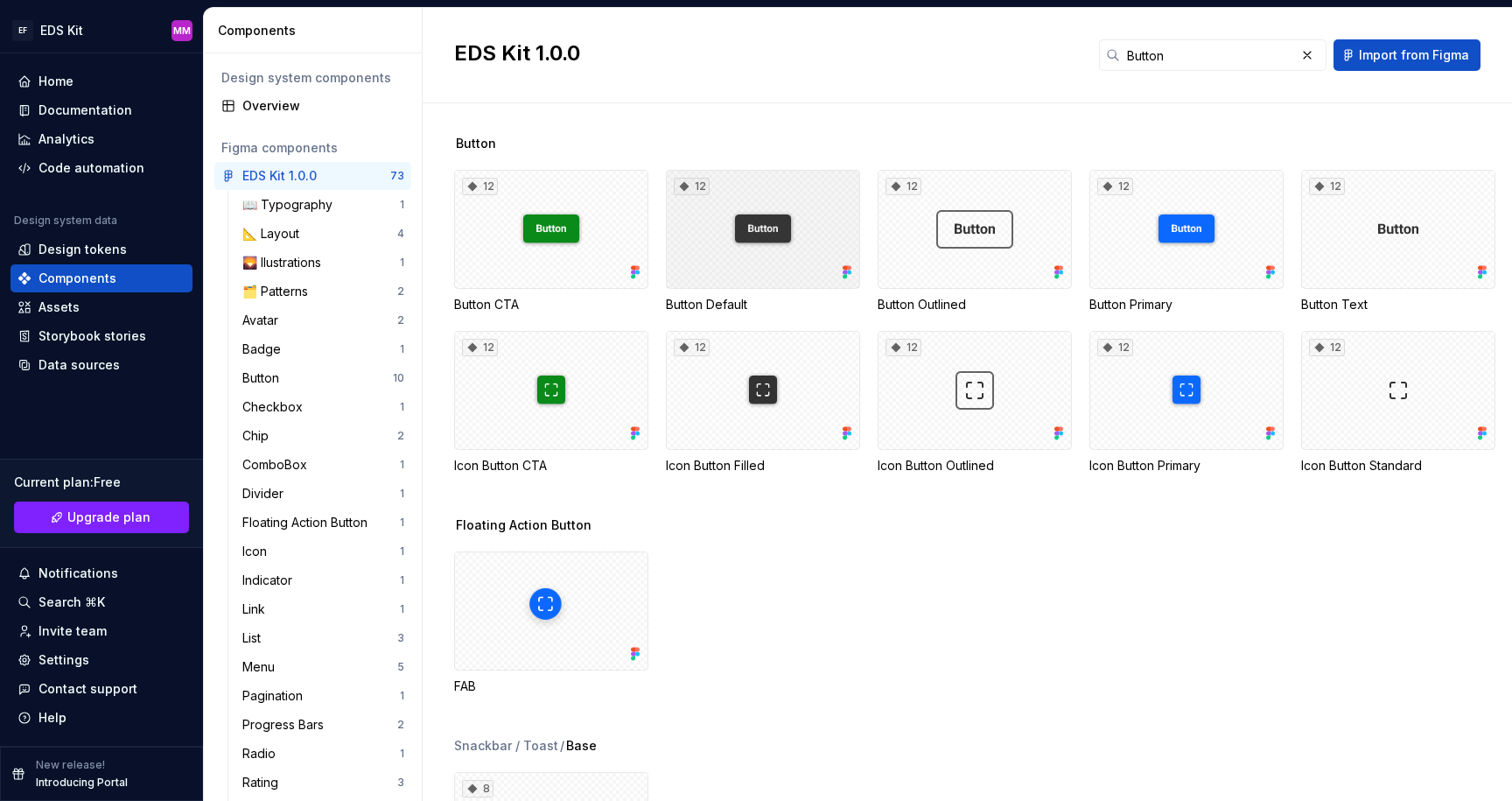
click at [807, 218] on div "12" at bounding box center [763, 228] width 194 height 119
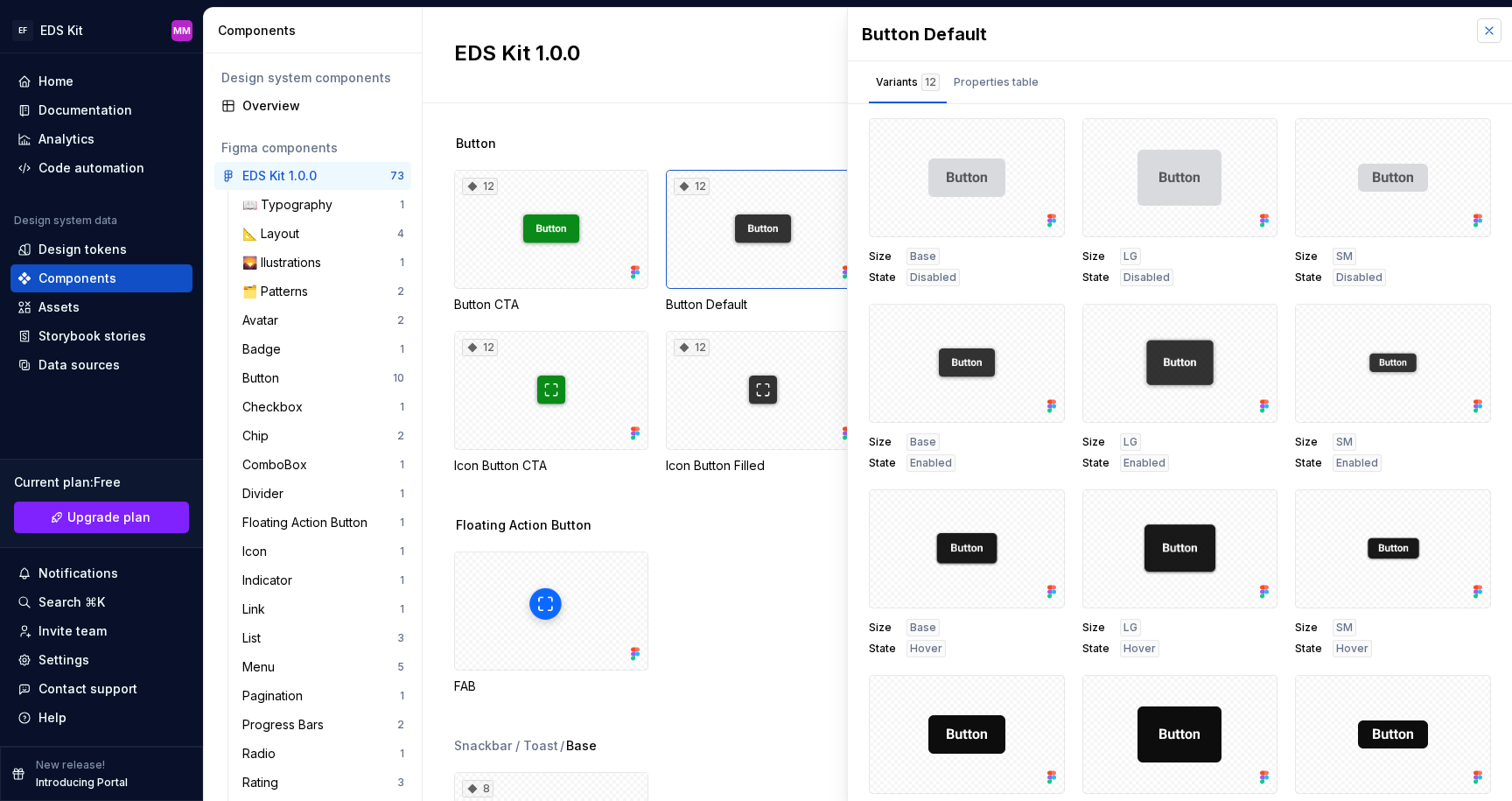
click at [1494, 32] on button "button" at bounding box center [1489, 30] width 25 height 25
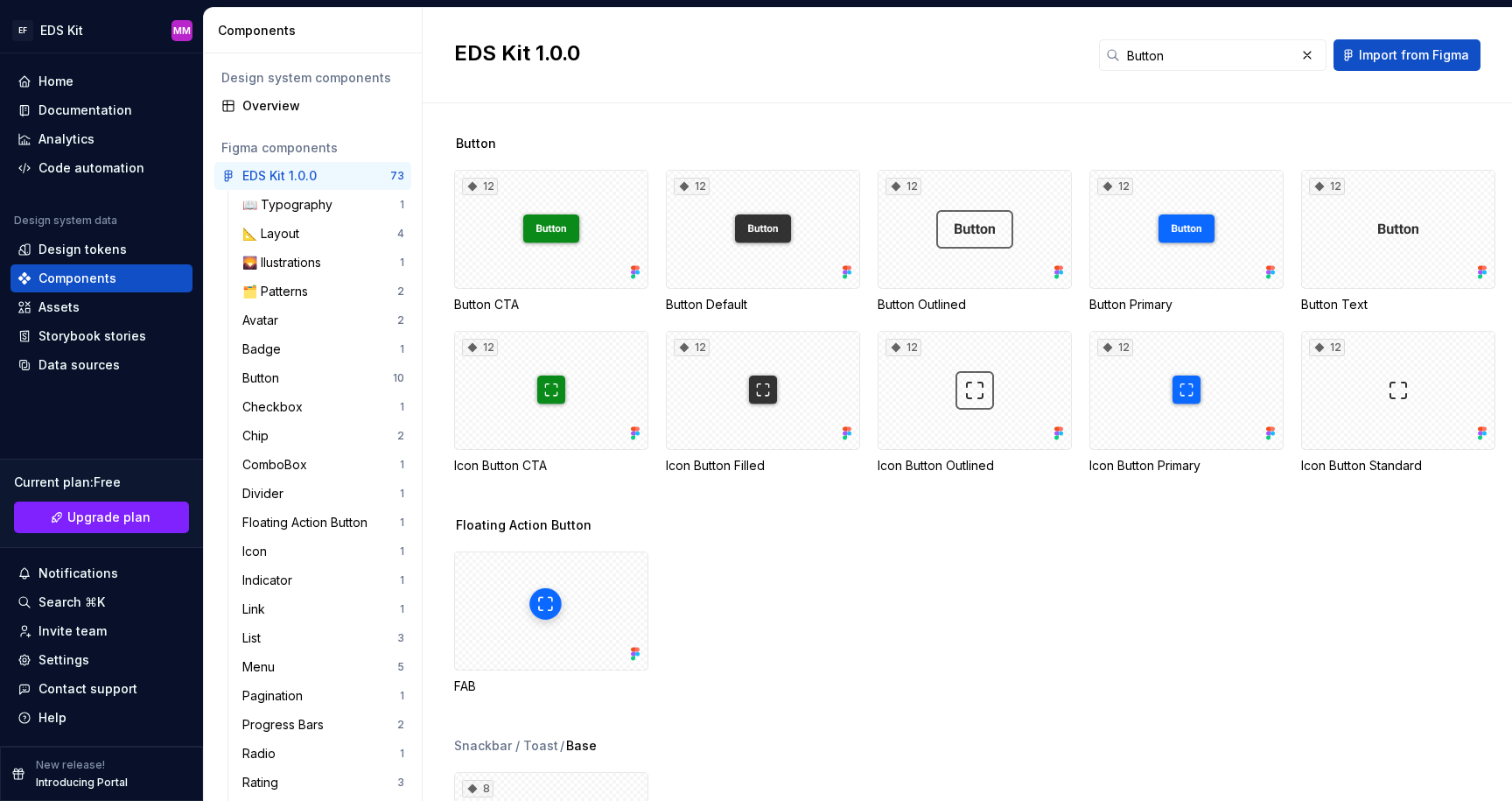
click at [894, 572] on div "FAB" at bounding box center [983, 624] width 1058 height 144
click at [965, 234] on div "12" at bounding box center [974, 228] width 194 height 119
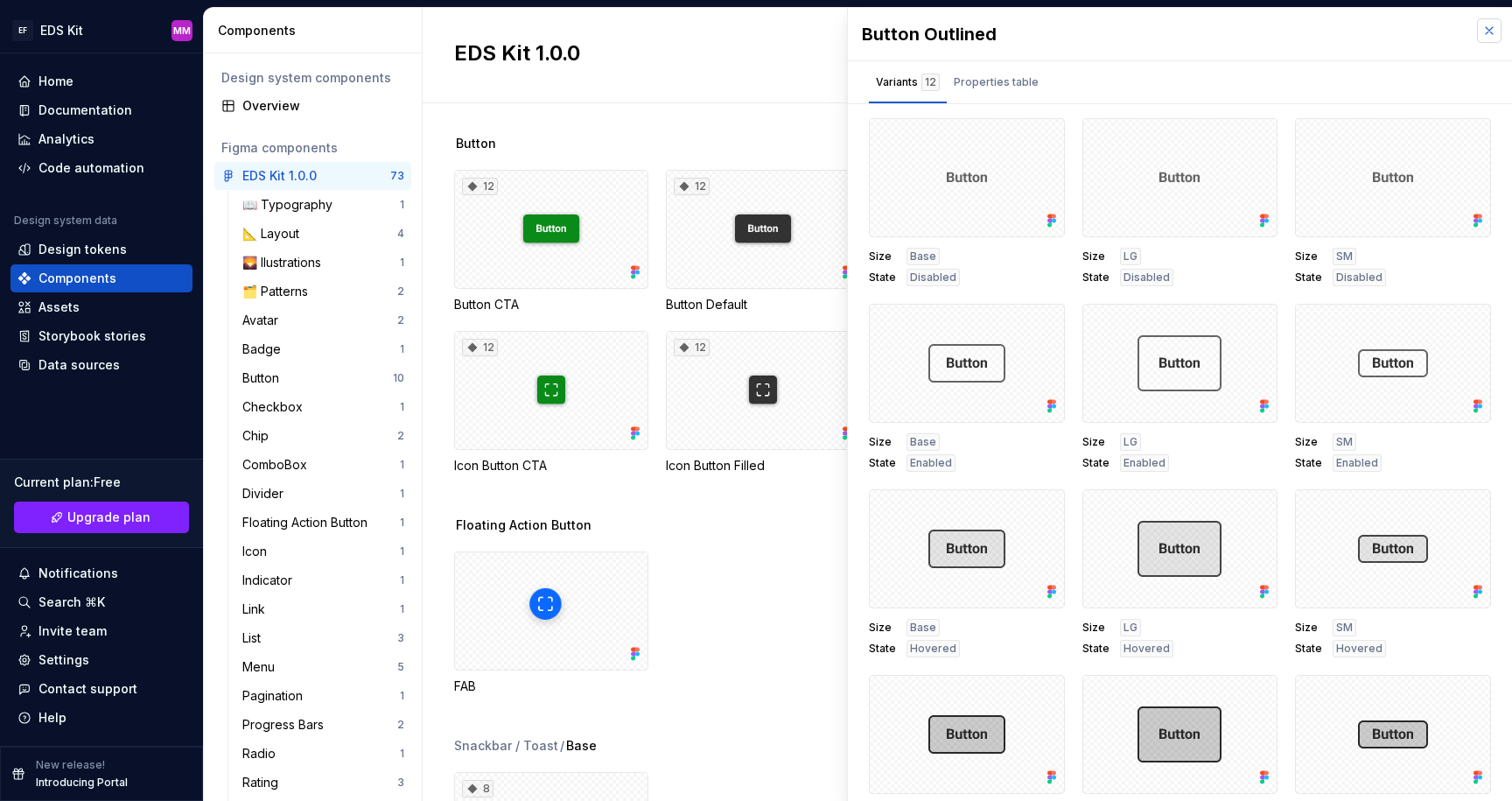
click at [1493, 35] on button "button" at bounding box center [1489, 30] width 25 height 25
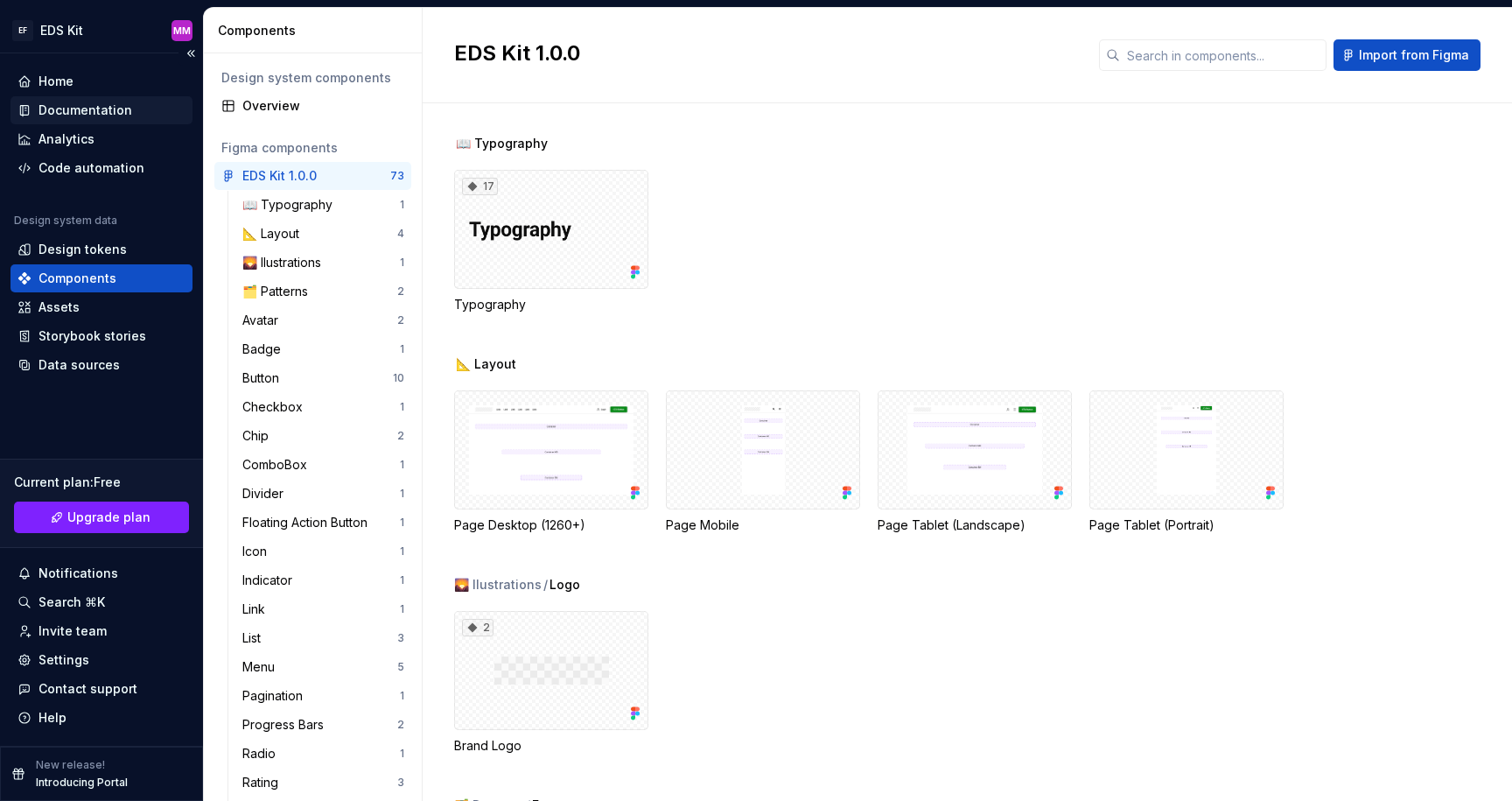
click at [79, 110] on div "Documentation" at bounding box center [85, 110] width 94 height 17
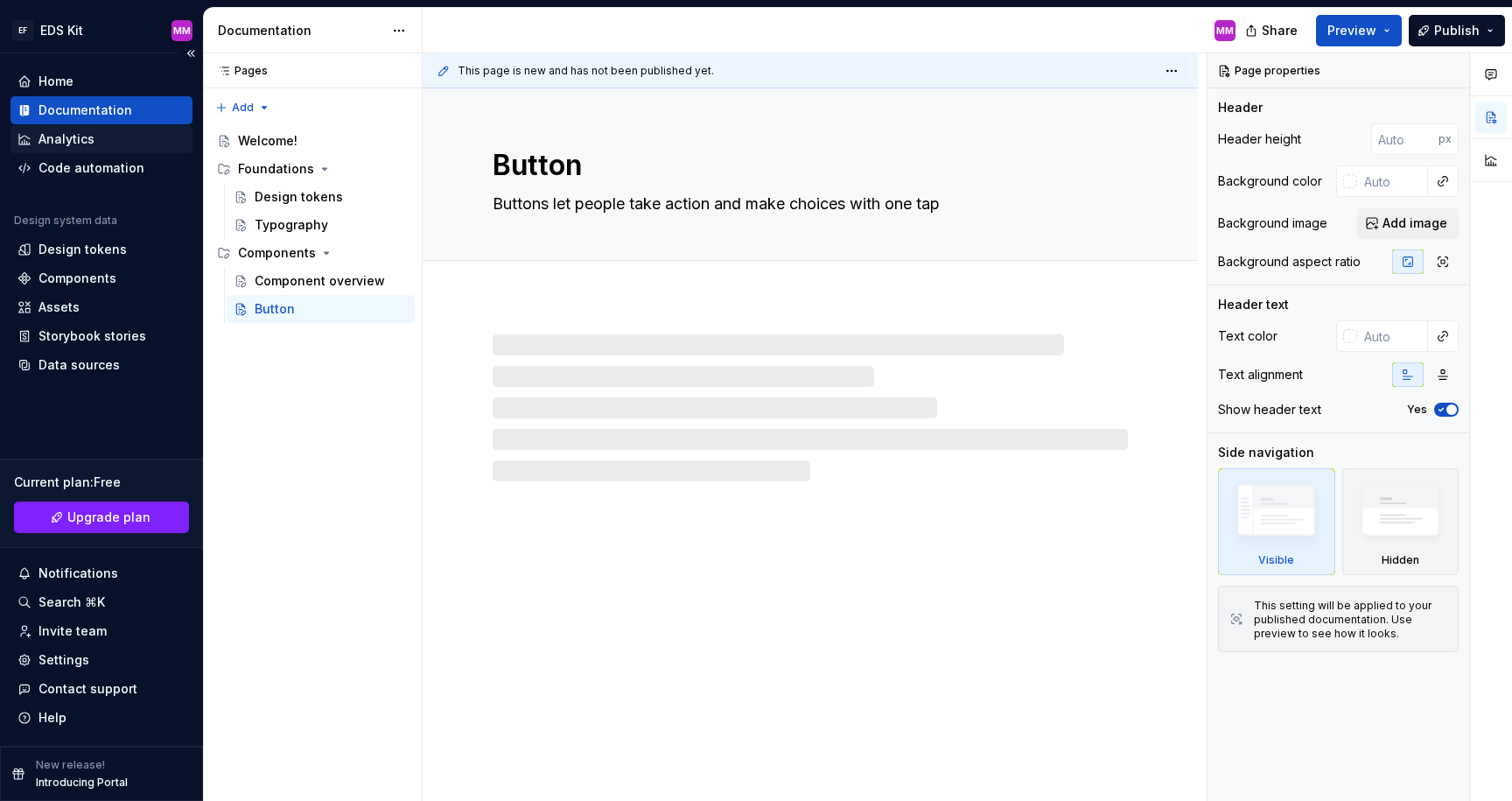
type textarea "*"
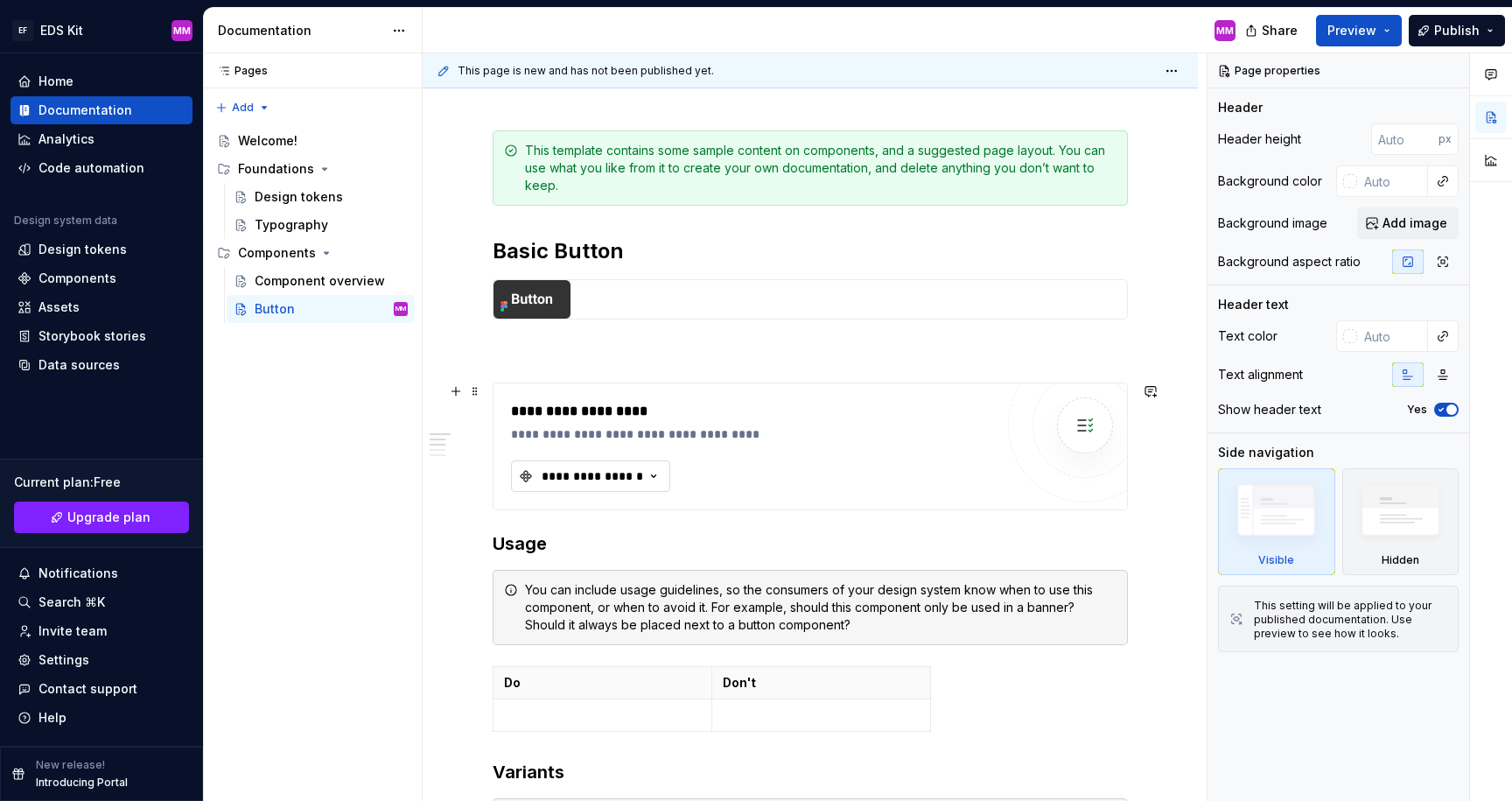
scroll to position [259, 0]
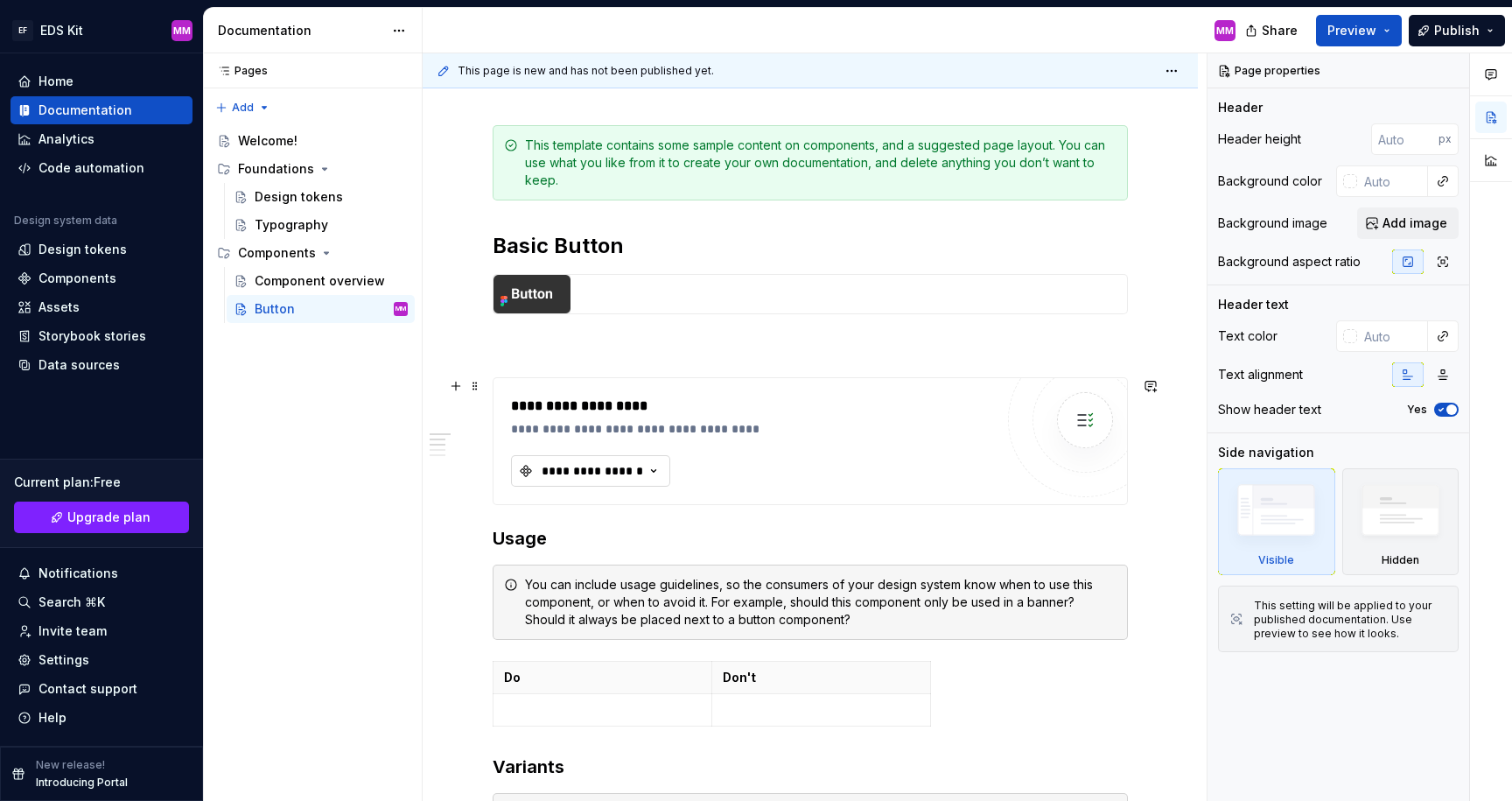
click at [587, 464] on div "**********" at bounding box center [592, 471] width 105 height 17
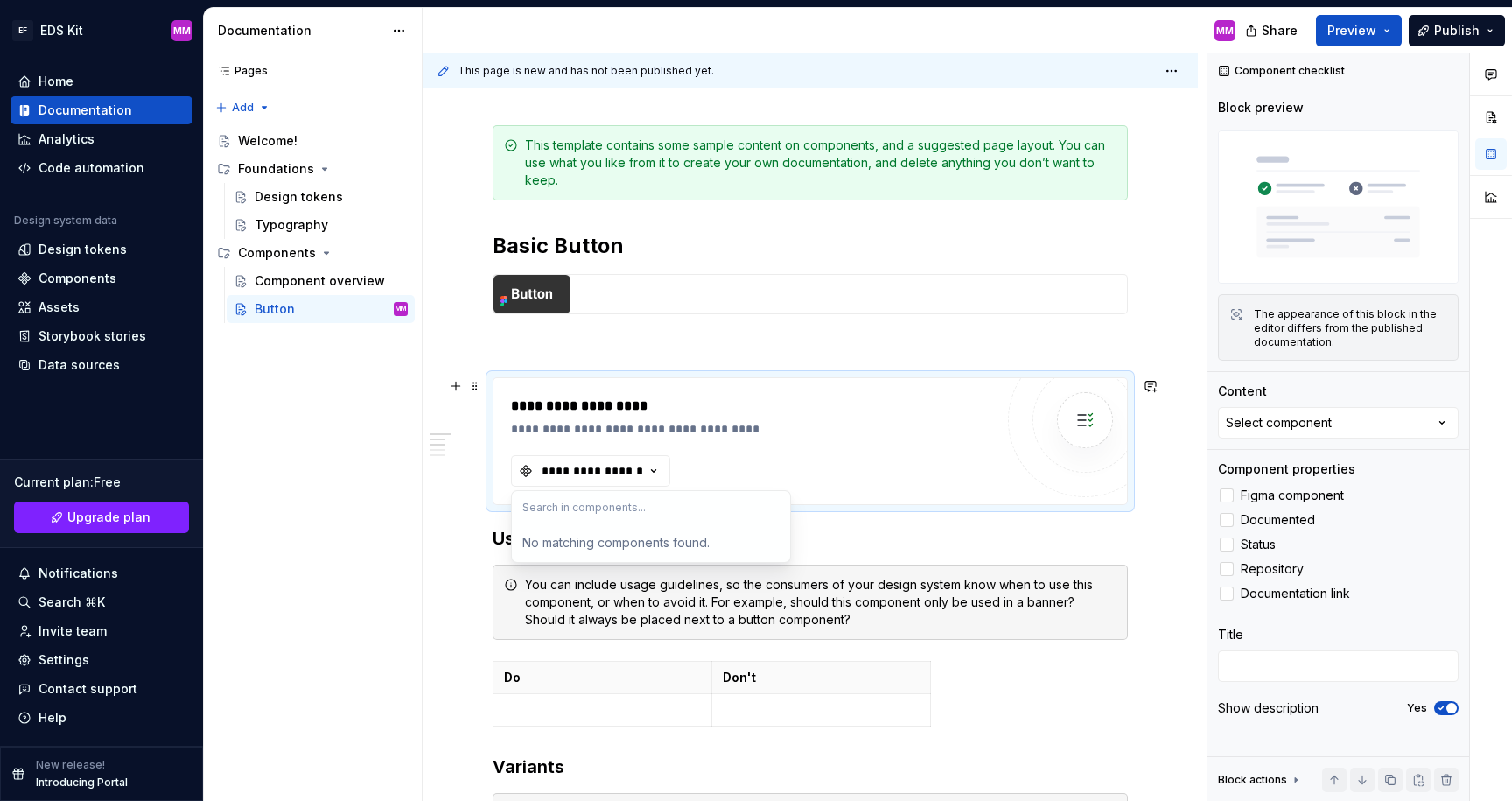
click at [582, 510] on input "text" at bounding box center [651, 506] width 279 height 32
click at [1293, 411] on button "Select component" at bounding box center [1338, 422] width 240 height 32
click at [686, 377] on div "**********" at bounding box center [810, 441] width 635 height 127
click at [655, 350] on p at bounding box center [810, 345] width 635 height 21
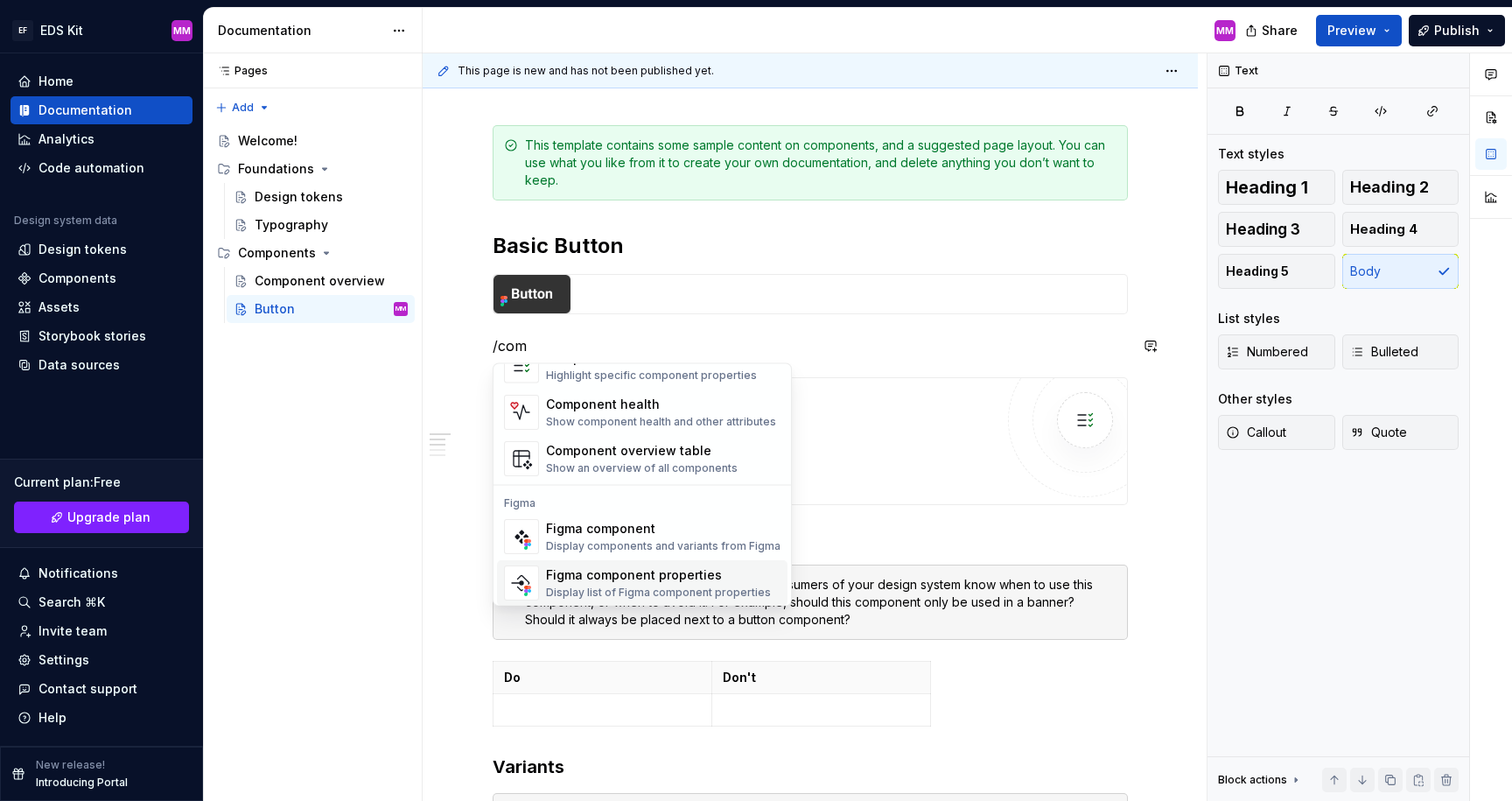
scroll to position [53, 0]
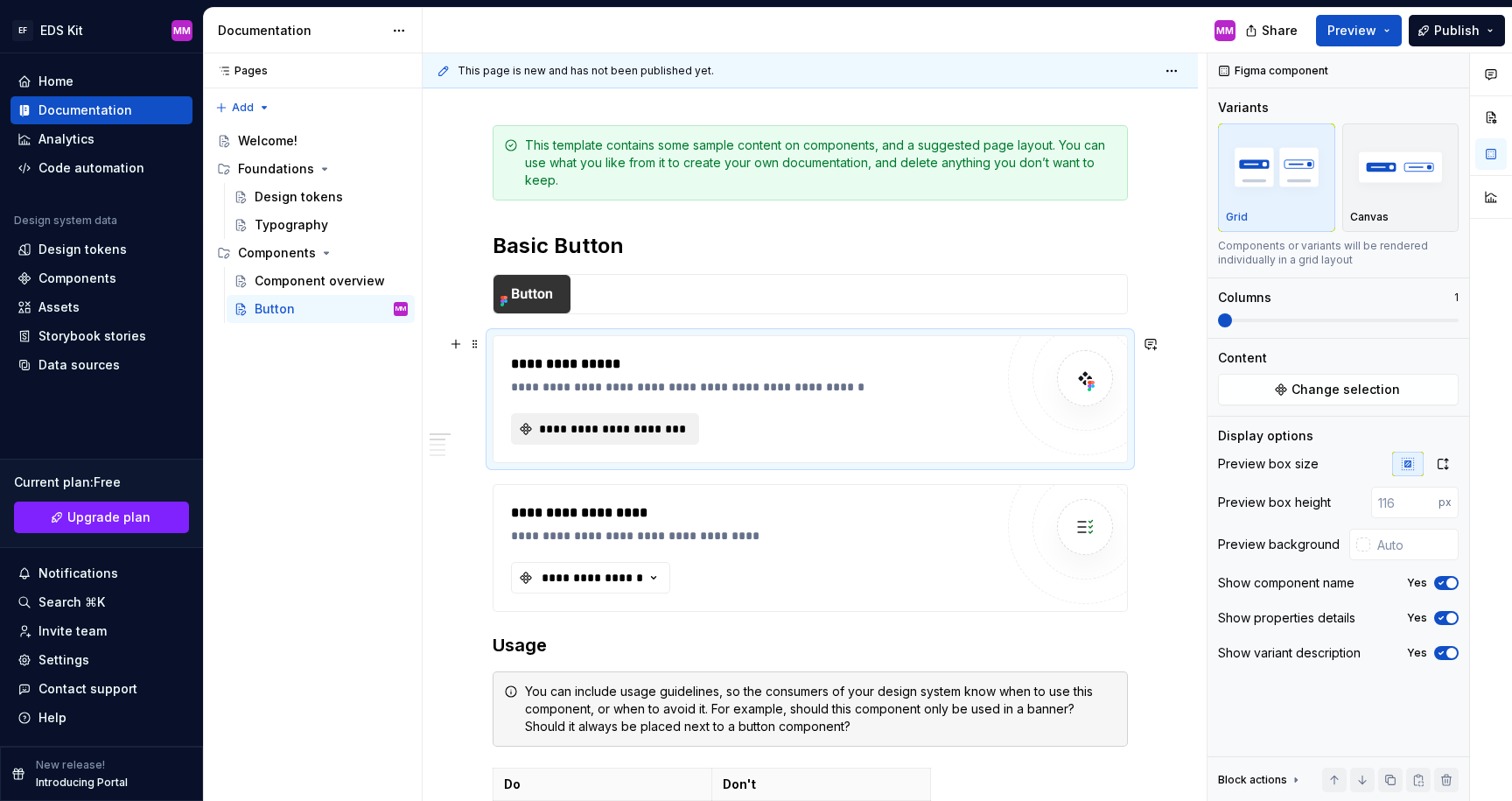
click at [564, 425] on span "**********" at bounding box center [612, 428] width 151 height 17
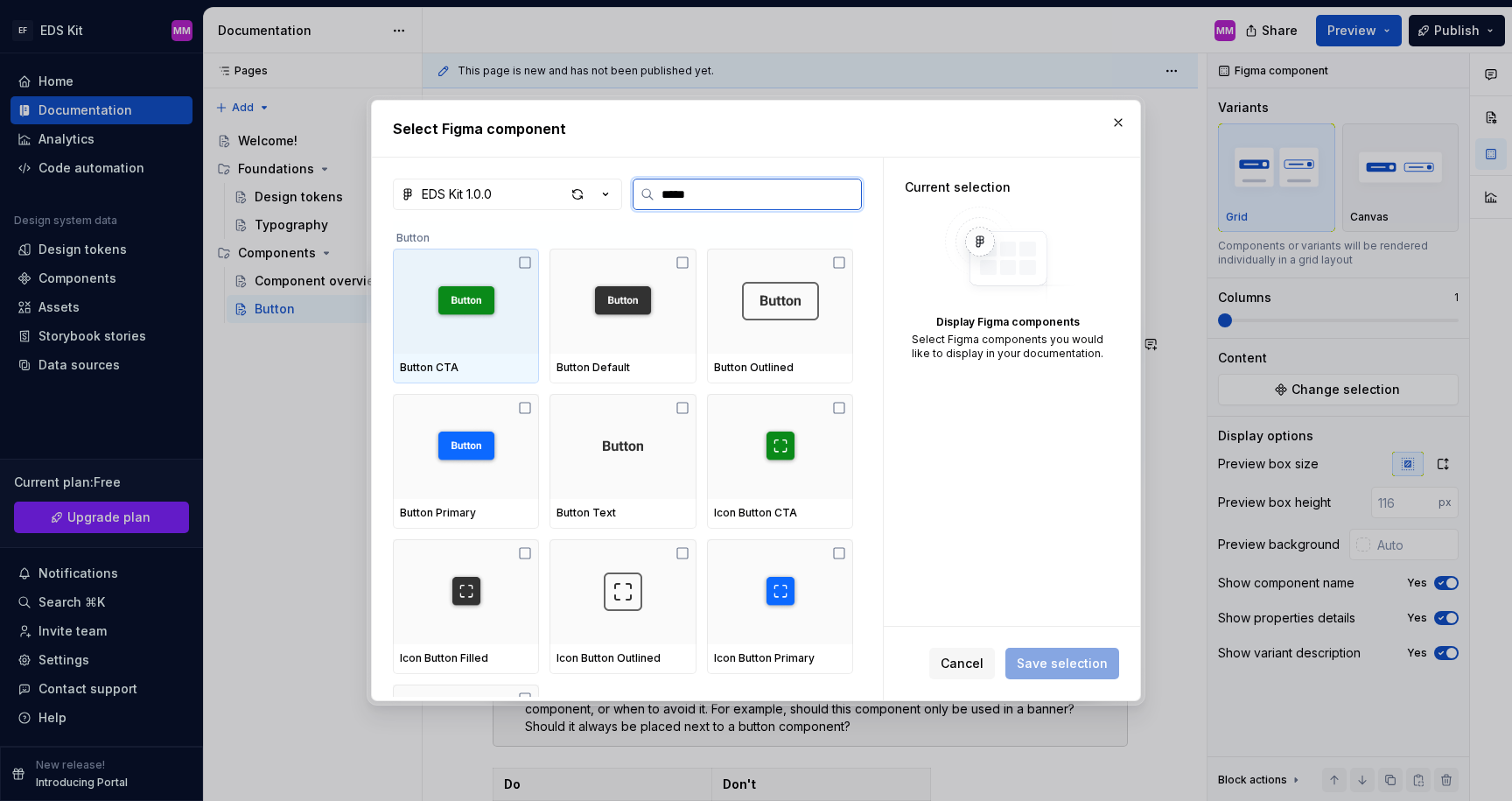
type input "******"
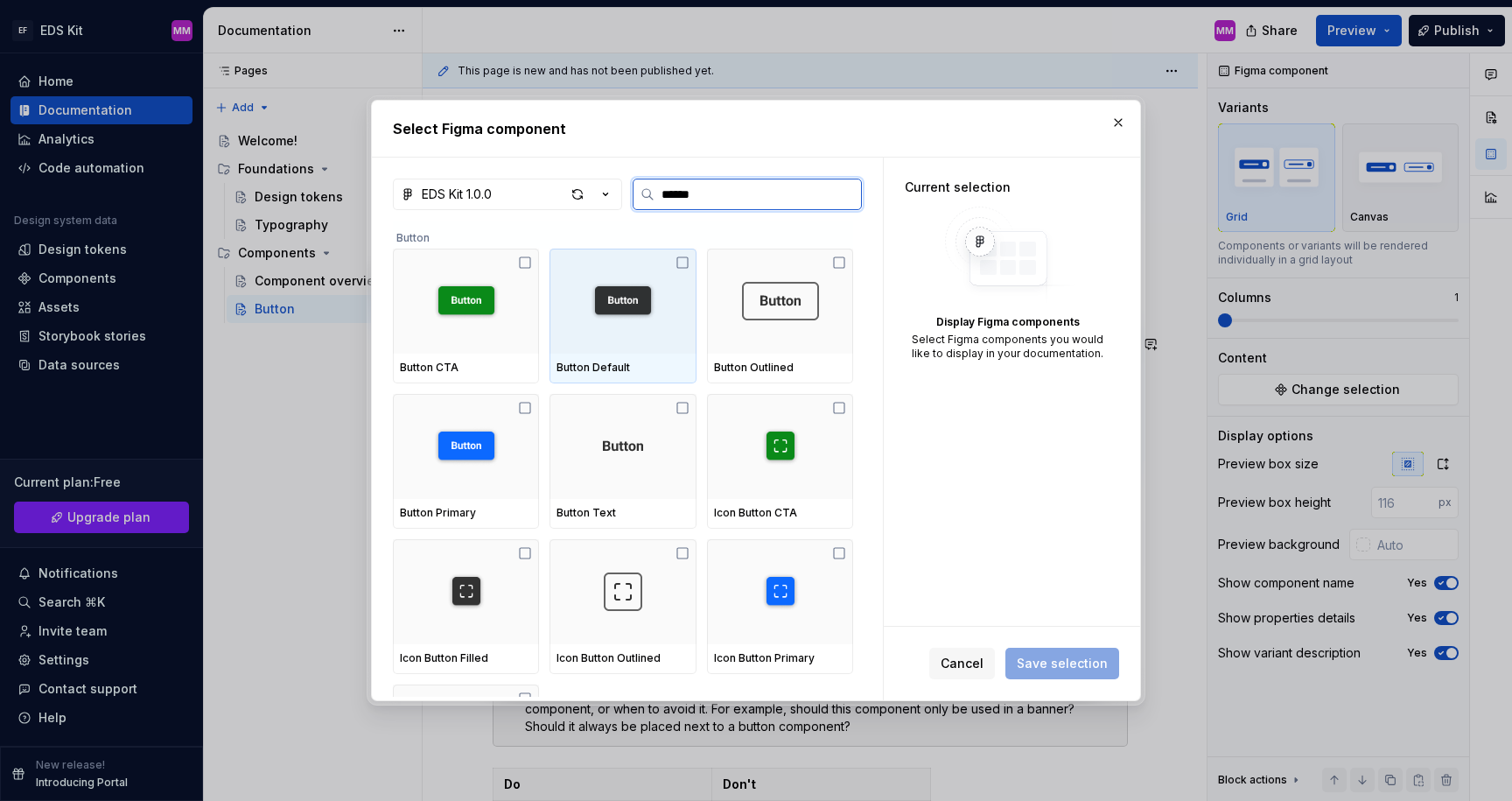
click at [641, 302] on img at bounding box center [623, 301] width 77 height 38
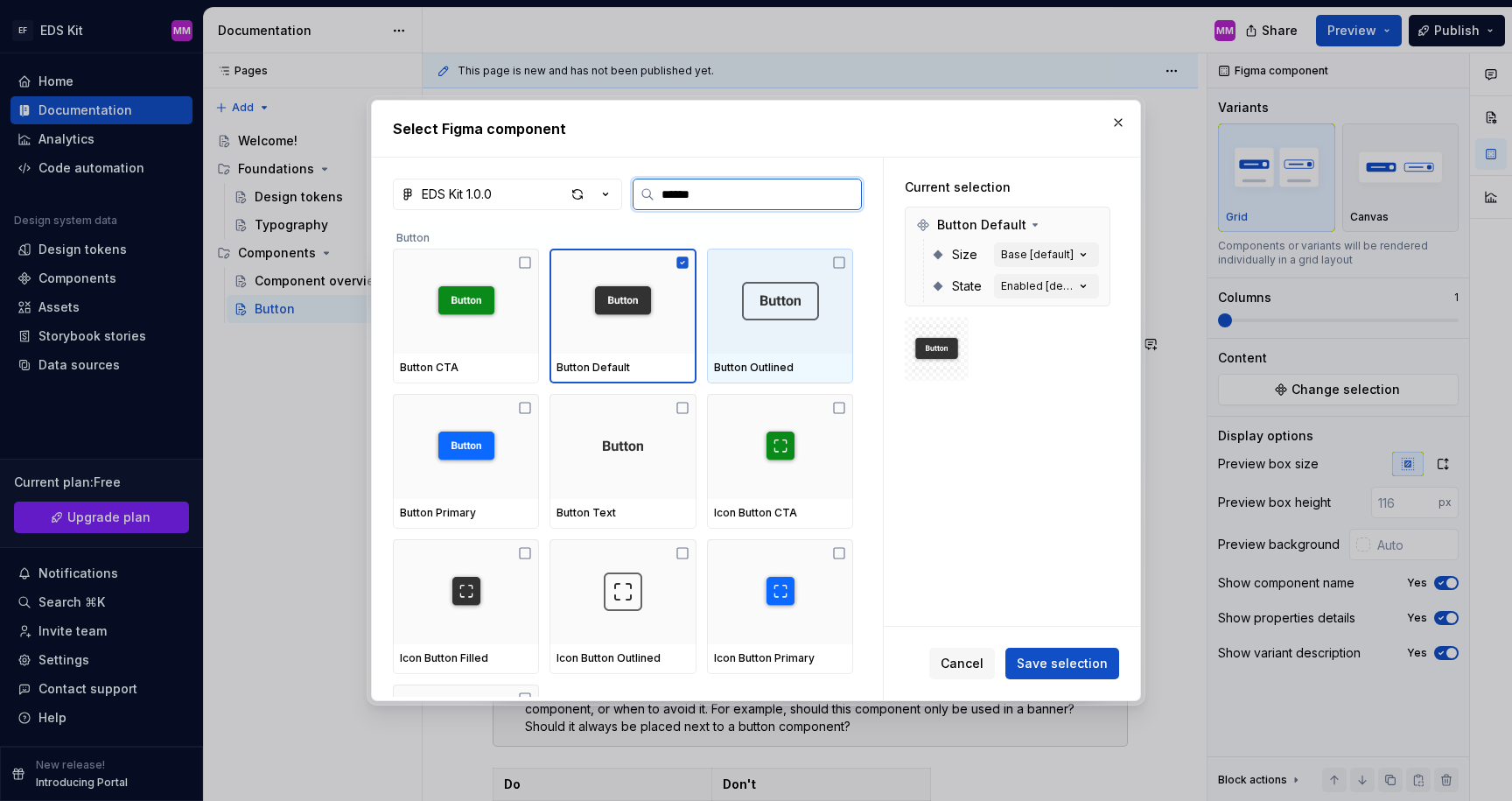
click at [773, 309] on img at bounding box center [780, 301] width 77 height 38
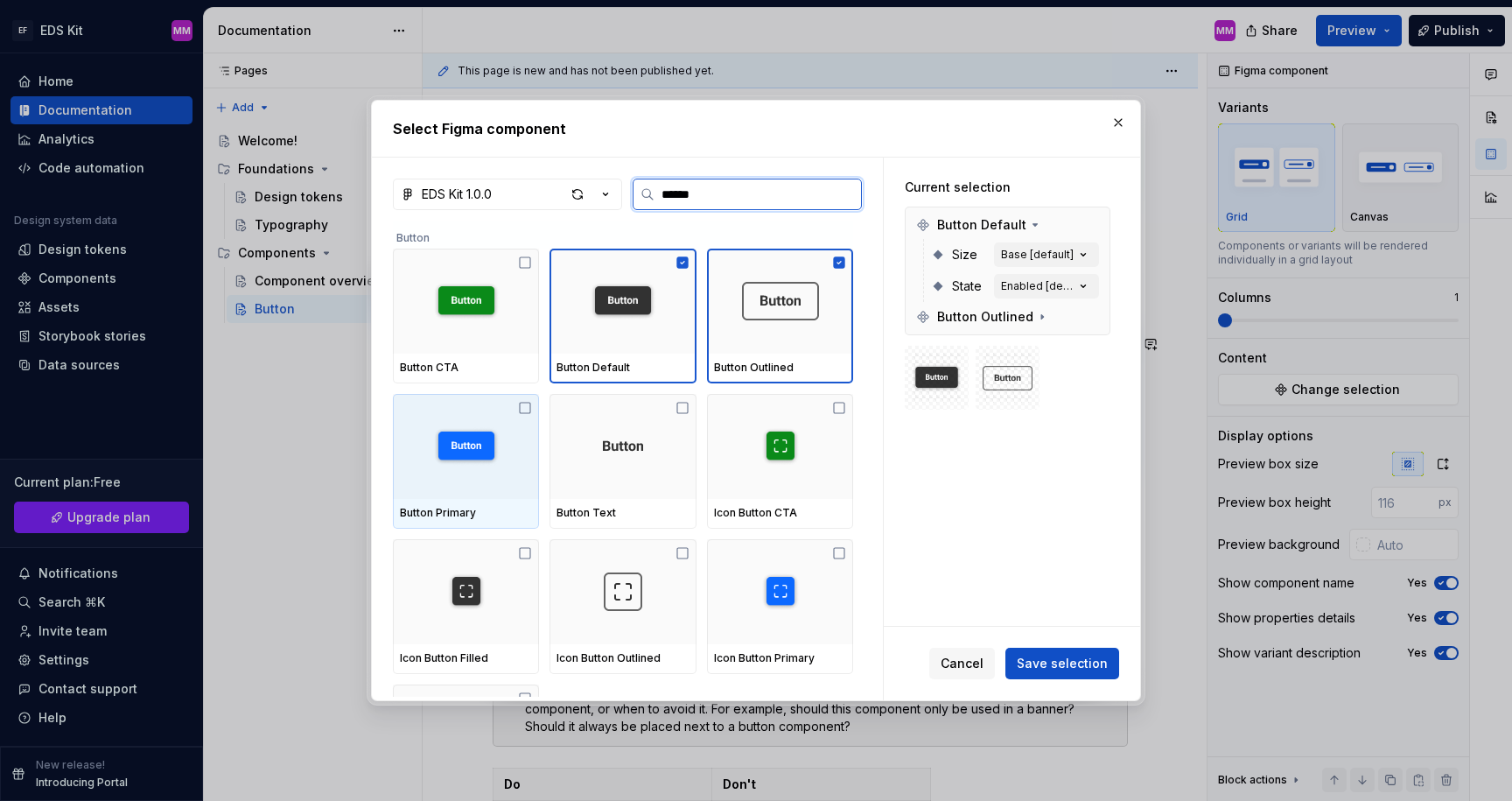
click at [467, 440] on img at bounding box center [466, 446] width 77 height 38
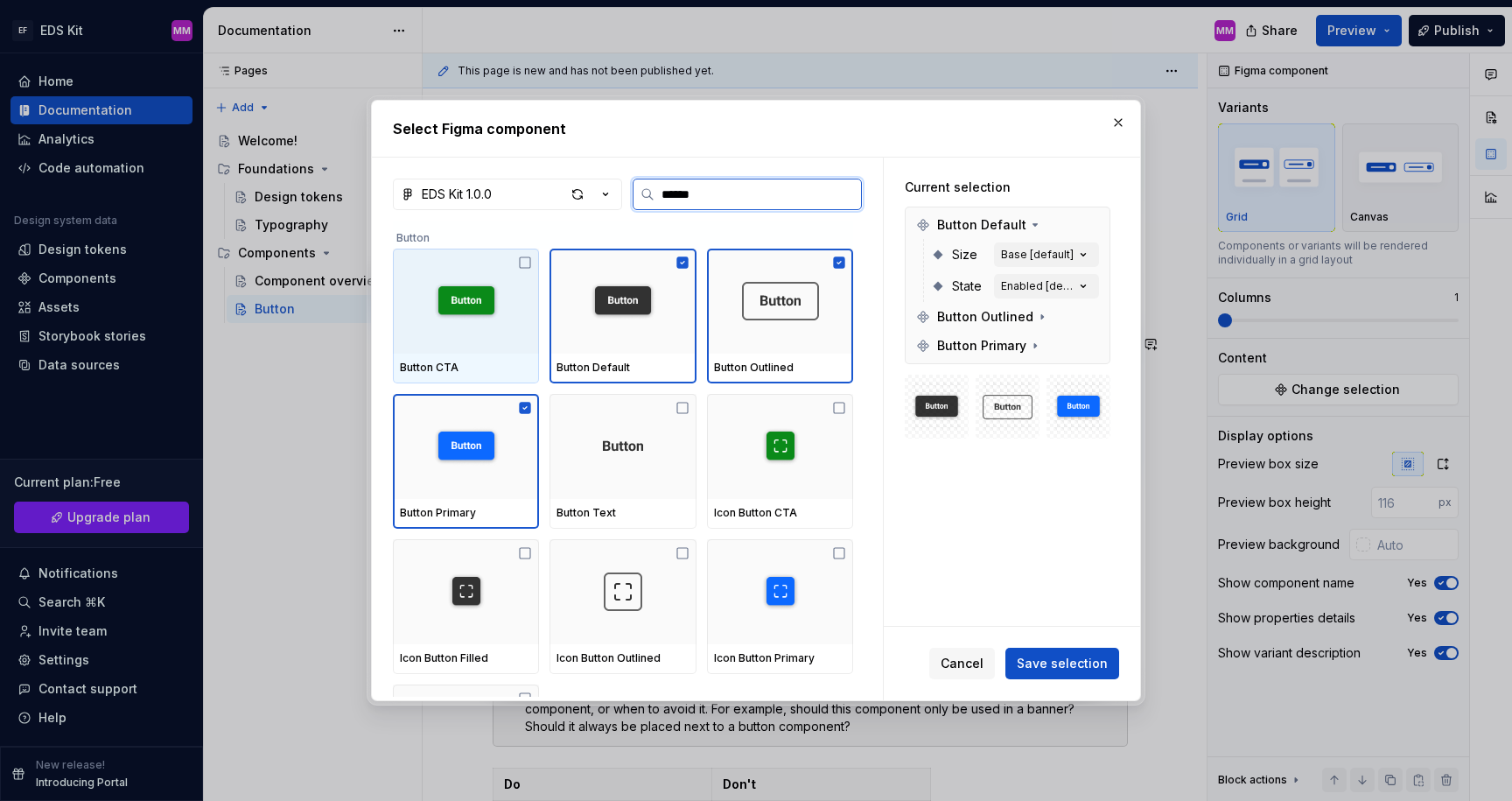
click at [464, 316] on img at bounding box center [466, 301] width 77 height 38
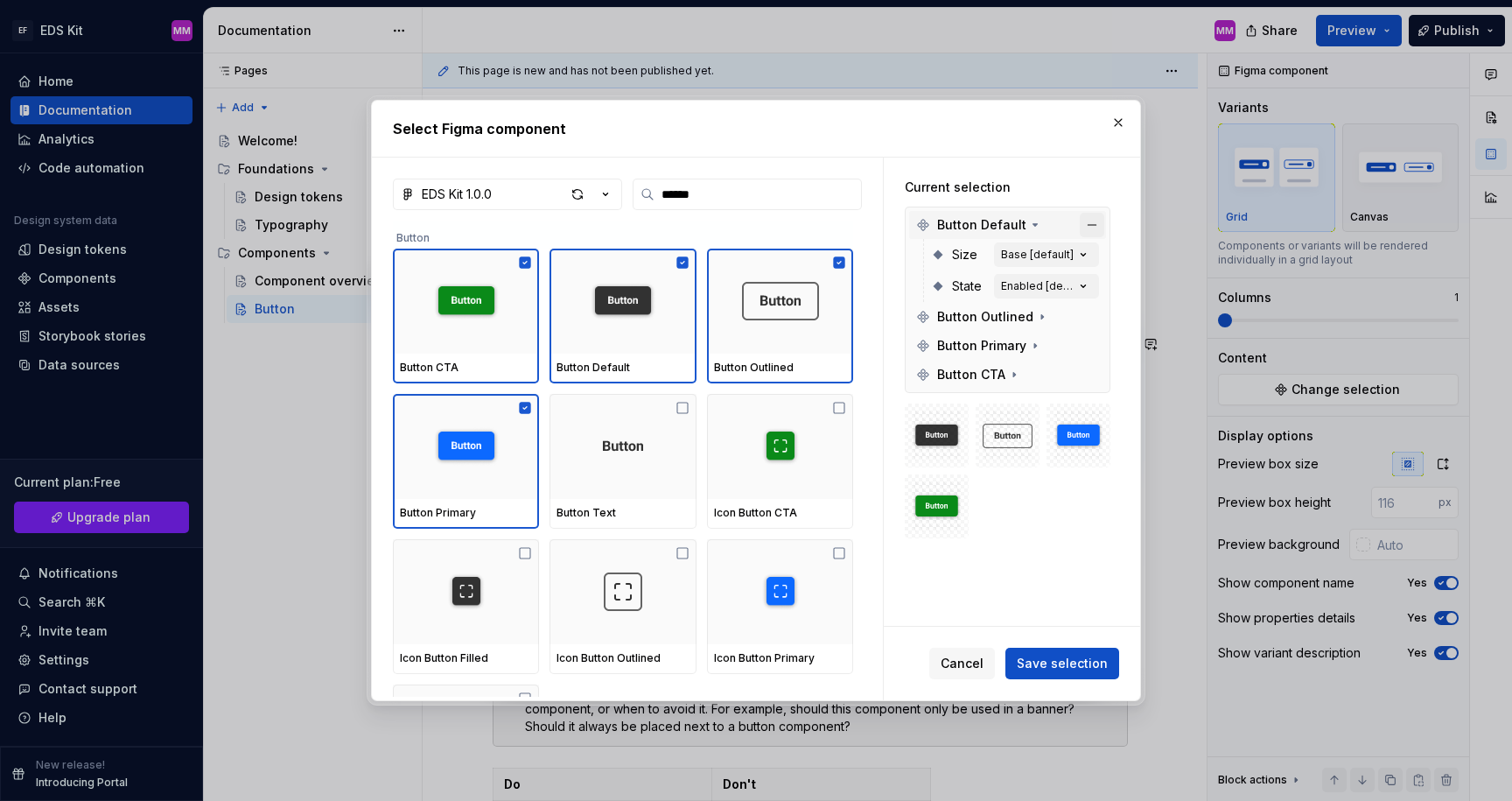
click at [1097, 222] on button "button" at bounding box center [1091, 225] width 25 height 25
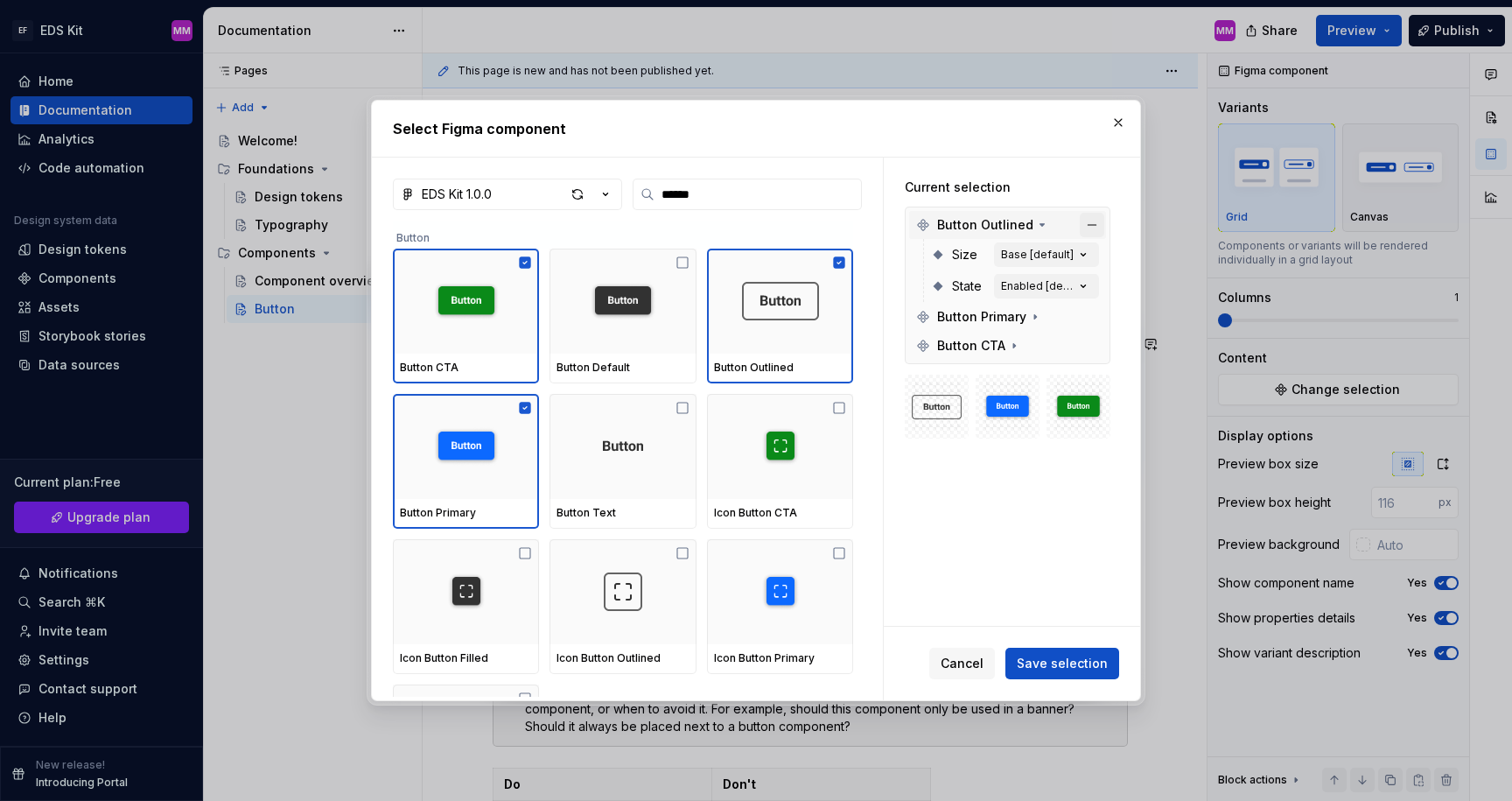
click at [1099, 223] on button "button" at bounding box center [1091, 225] width 25 height 25
click at [1099, 305] on button "button" at bounding box center [1091, 317] width 25 height 25
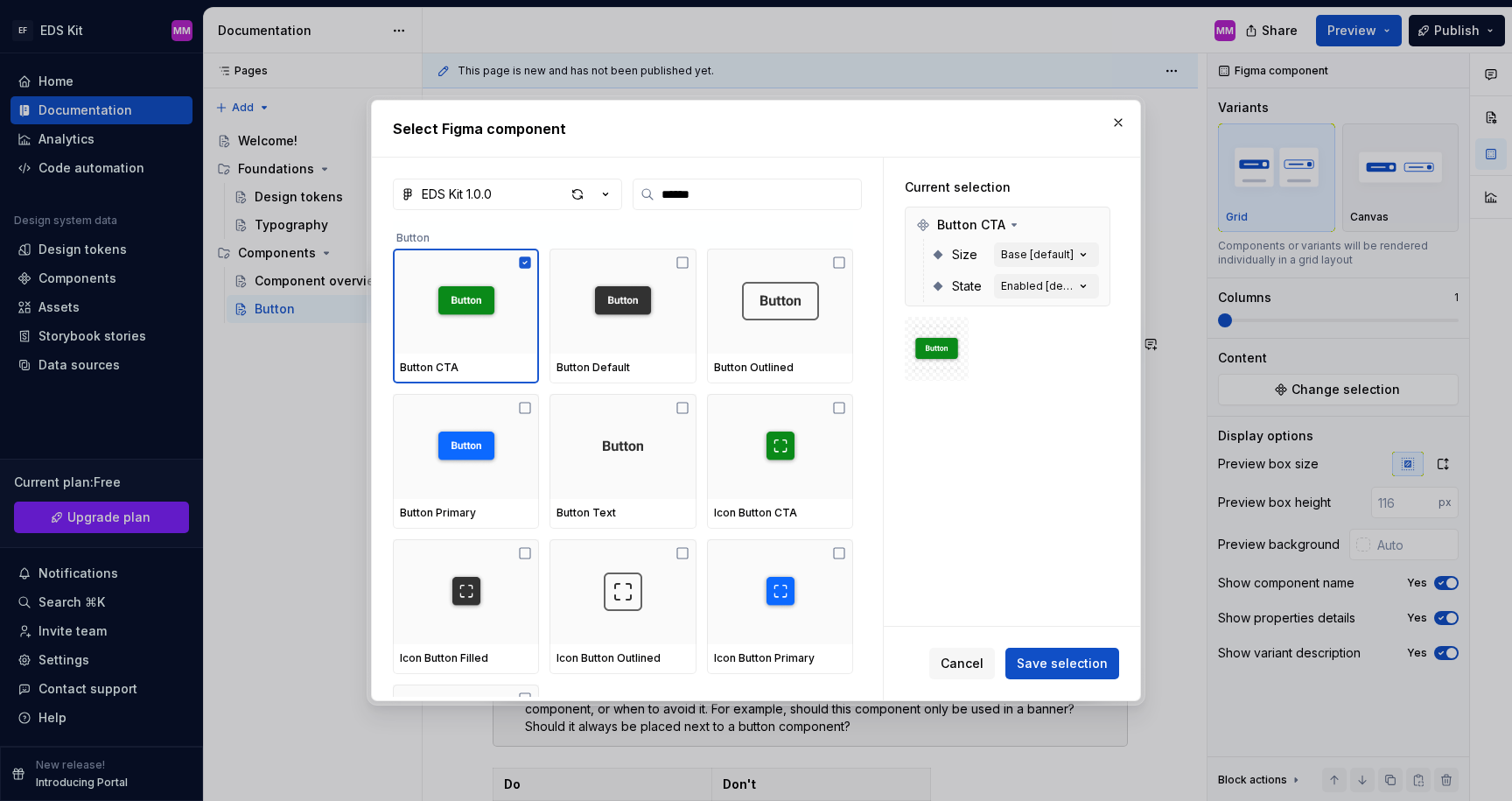
click at [1099, 223] on button "button" at bounding box center [1091, 225] width 25 height 25
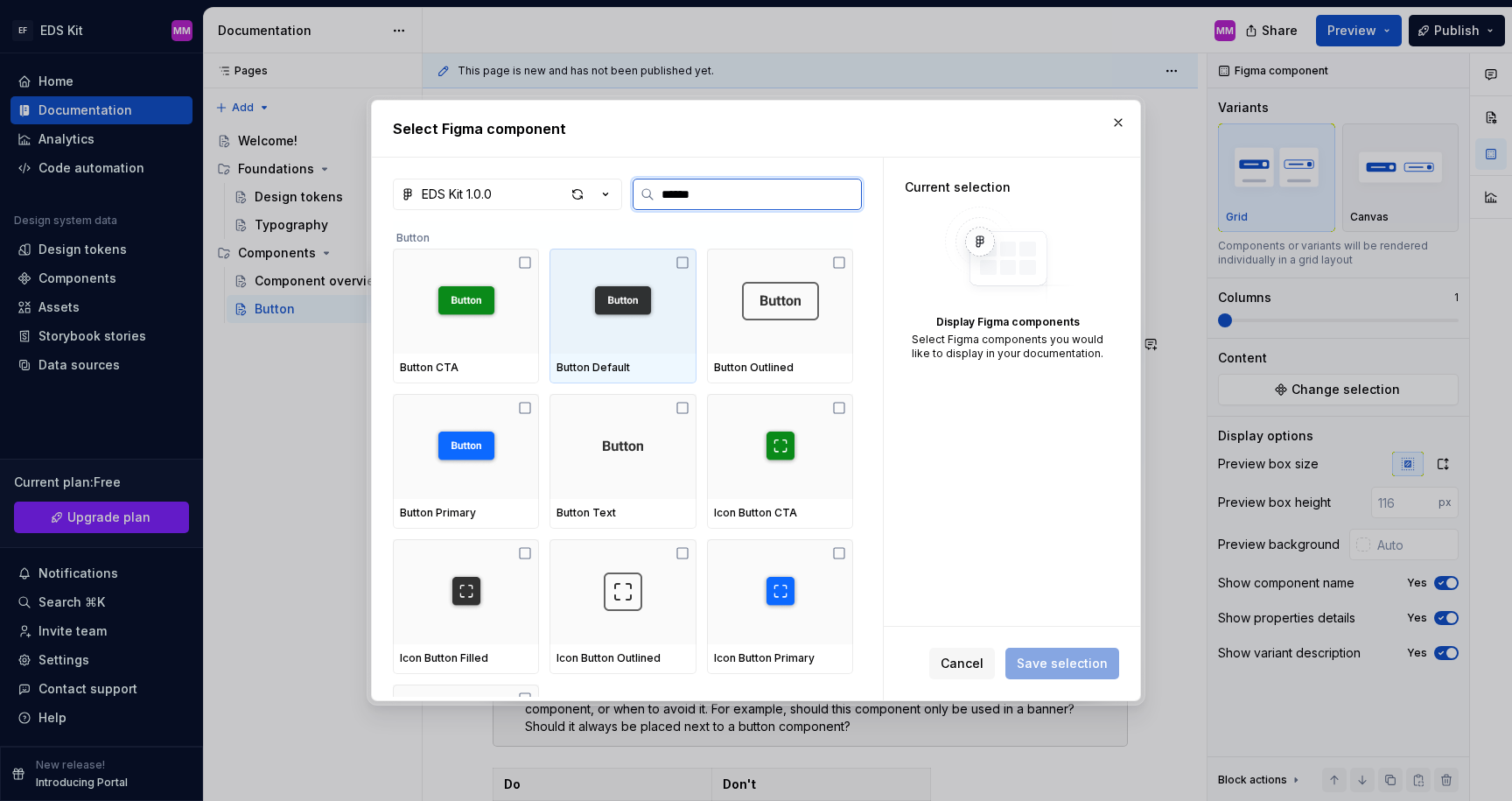
click at [631, 317] on img at bounding box center [623, 301] width 77 height 38
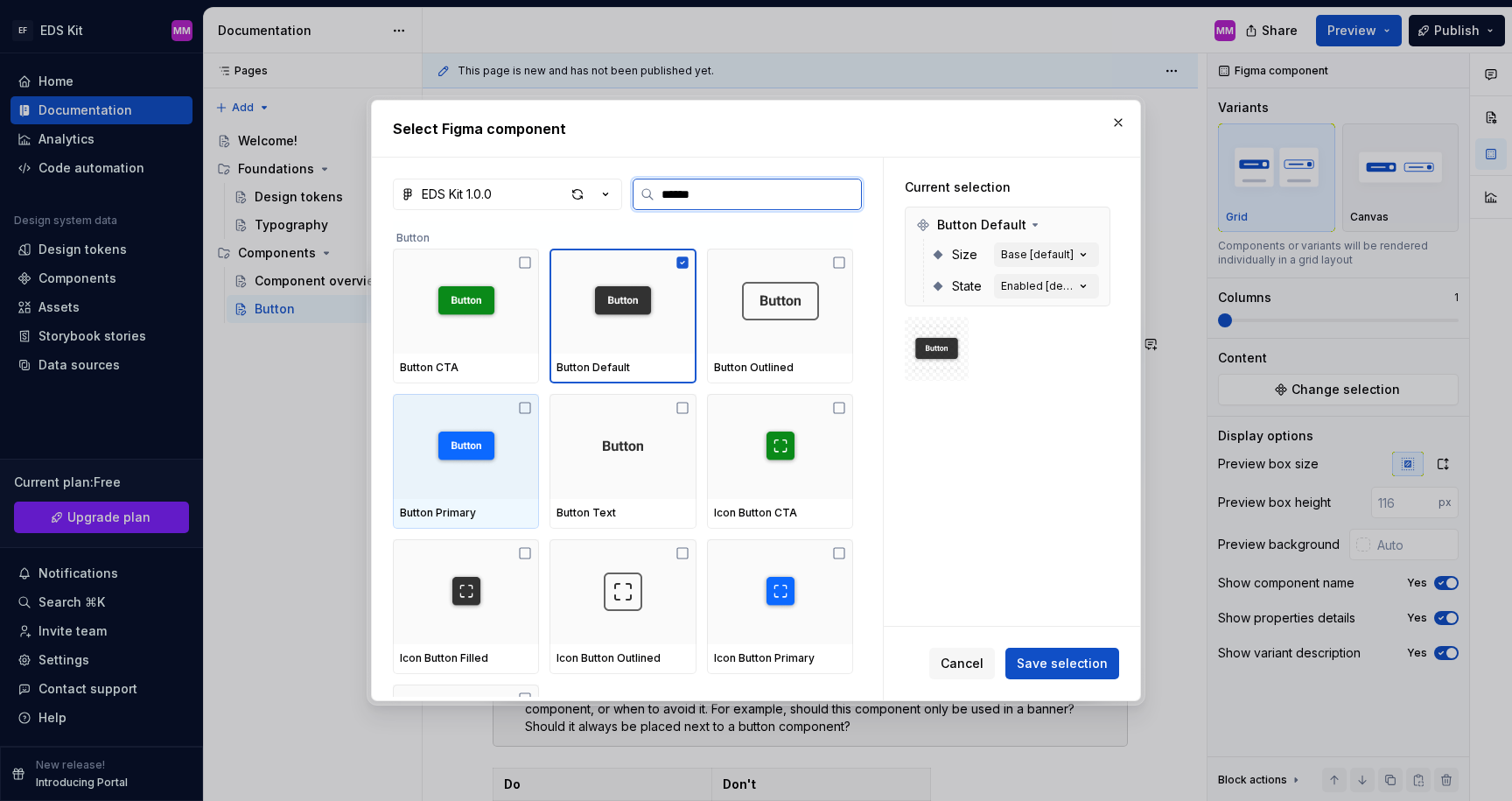
click at [472, 457] on img at bounding box center [466, 446] width 77 height 38
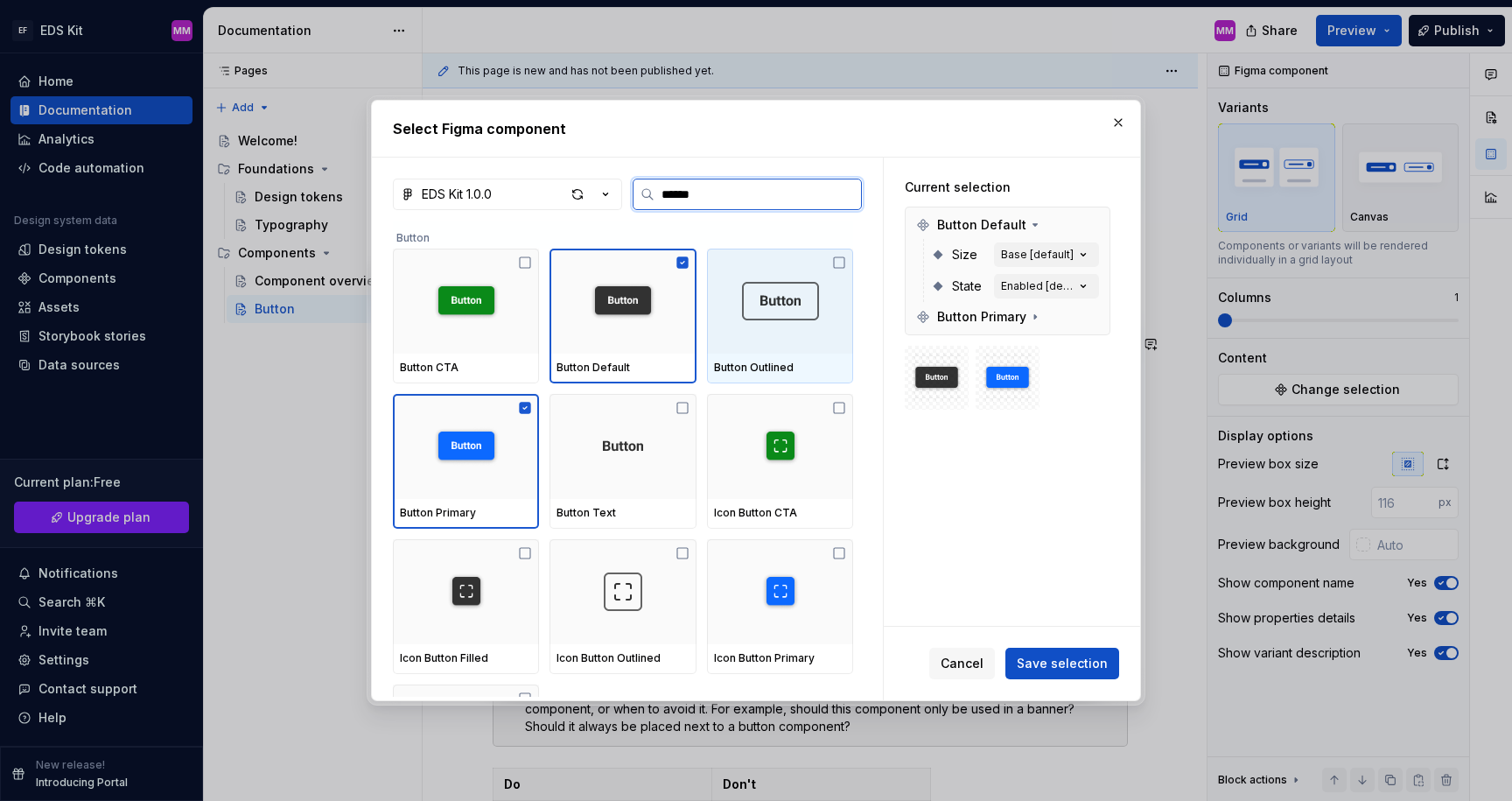
click at [763, 313] on img at bounding box center [780, 301] width 77 height 38
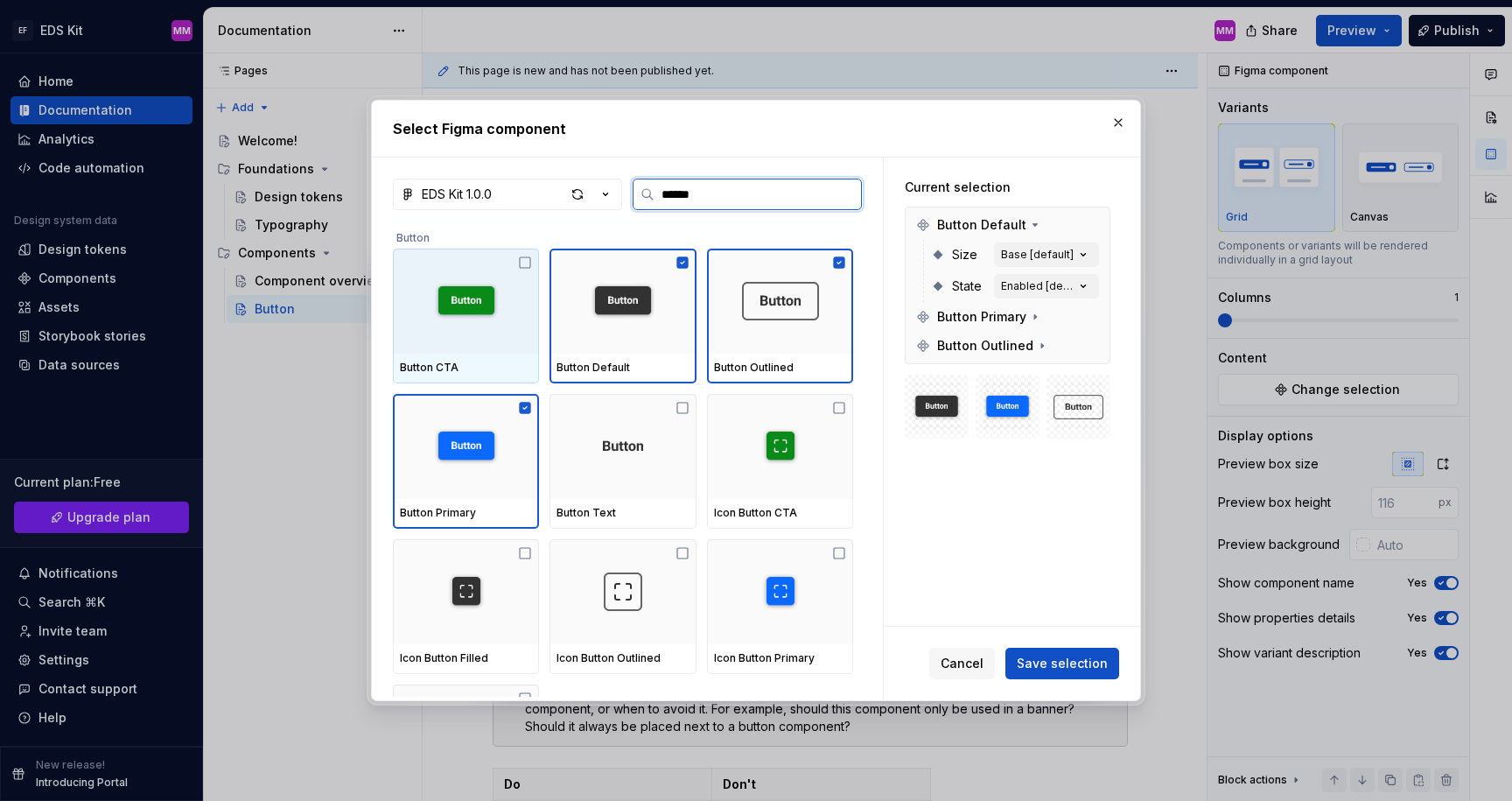
click at [462, 316] on img at bounding box center [466, 301] width 77 height 38
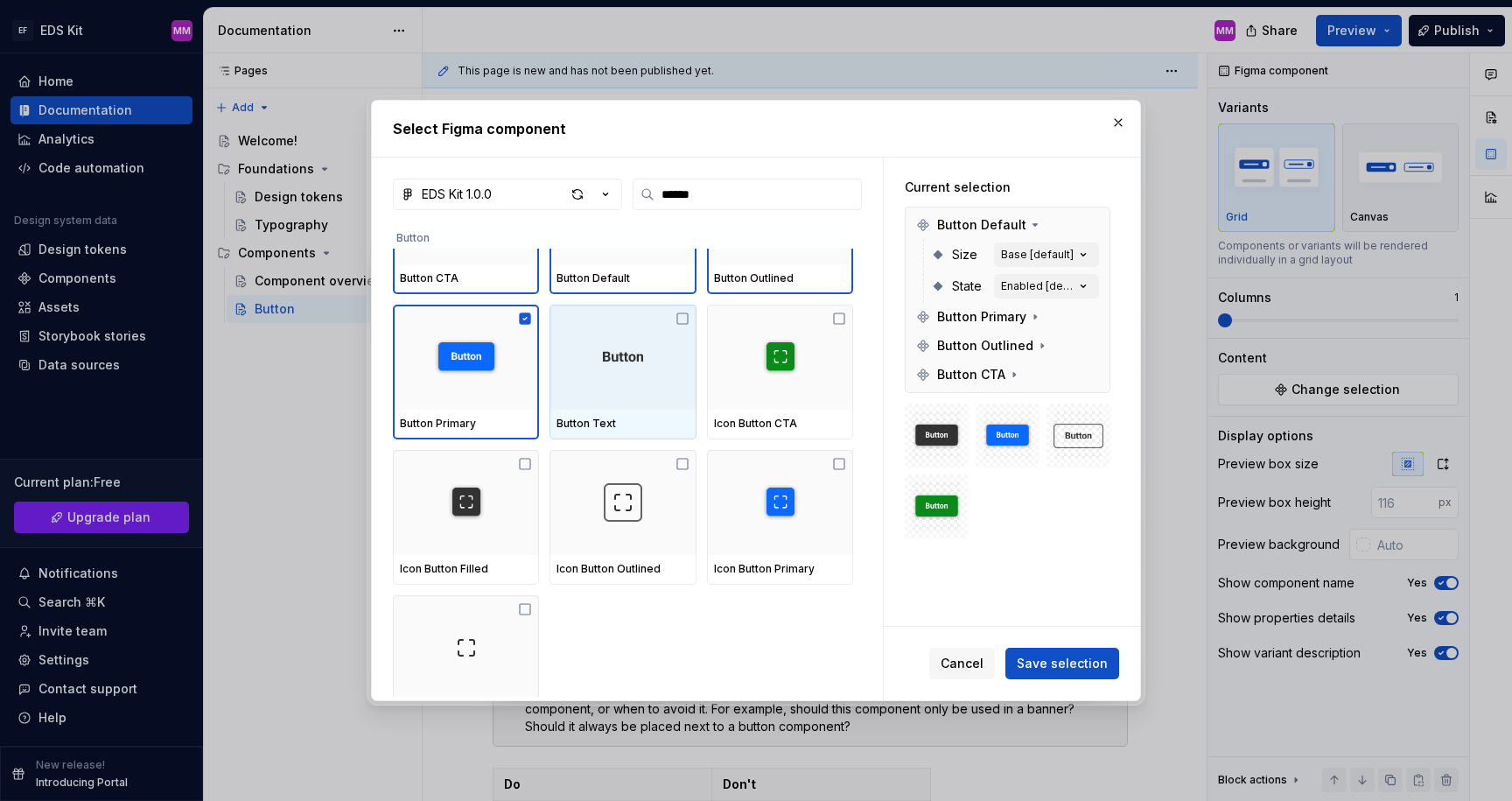
scroll to position [93, 0]
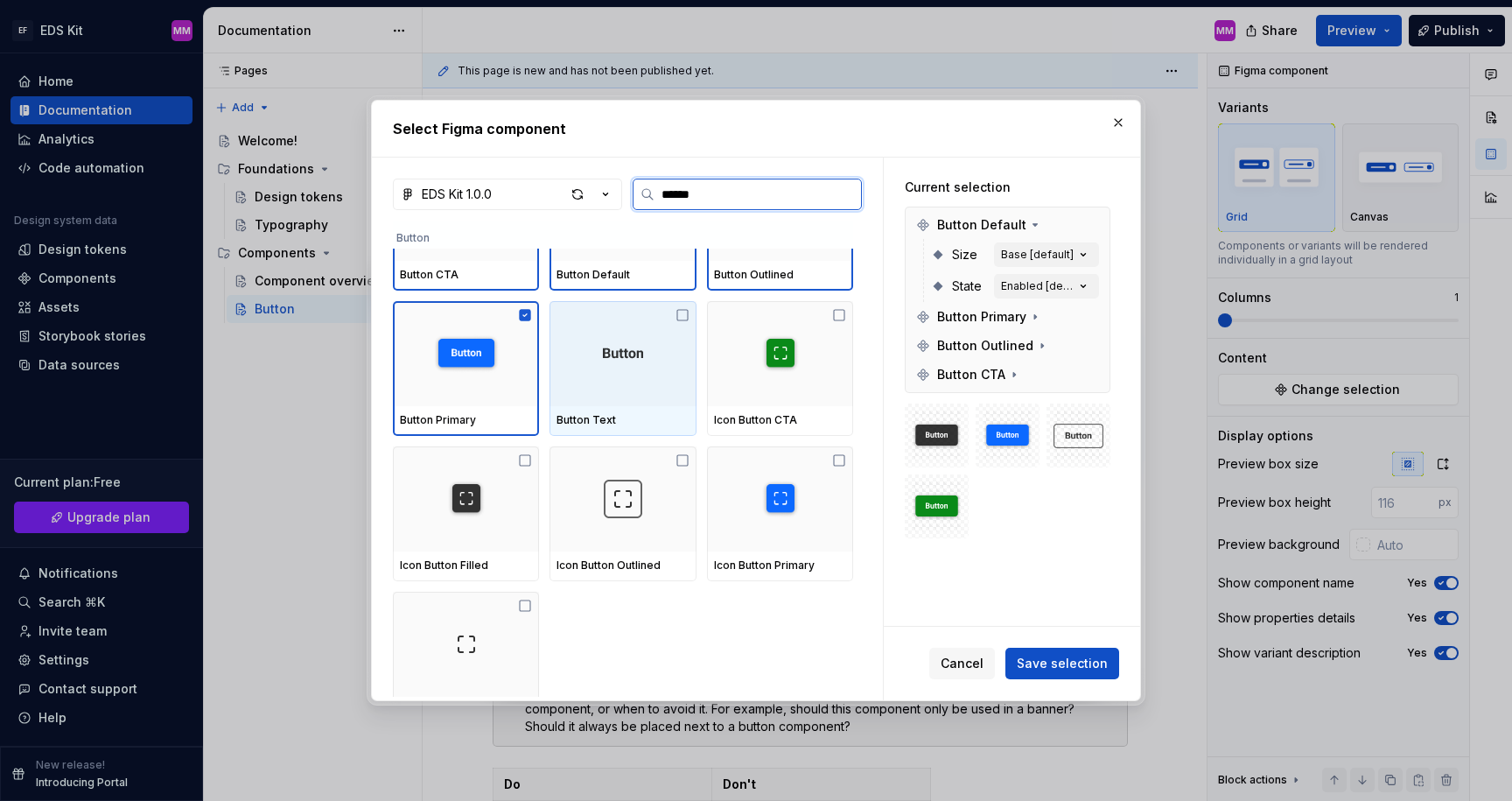
click at [628, 360] on img at bounding box center [623, 353] width 77 height 38
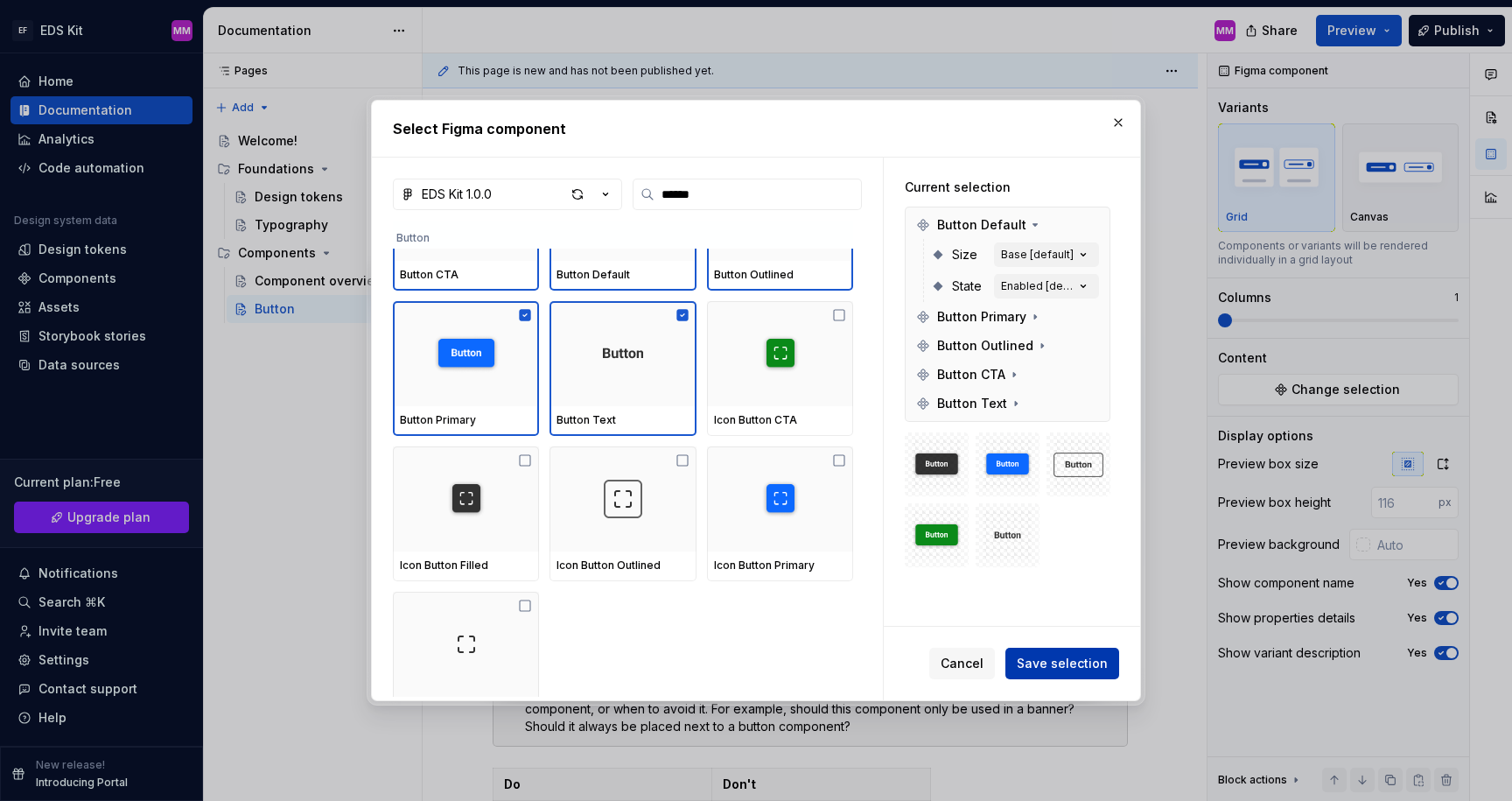
click at [1056, 662] on span "Save selection" at bounding box center [1062, 663] width 91 height 17
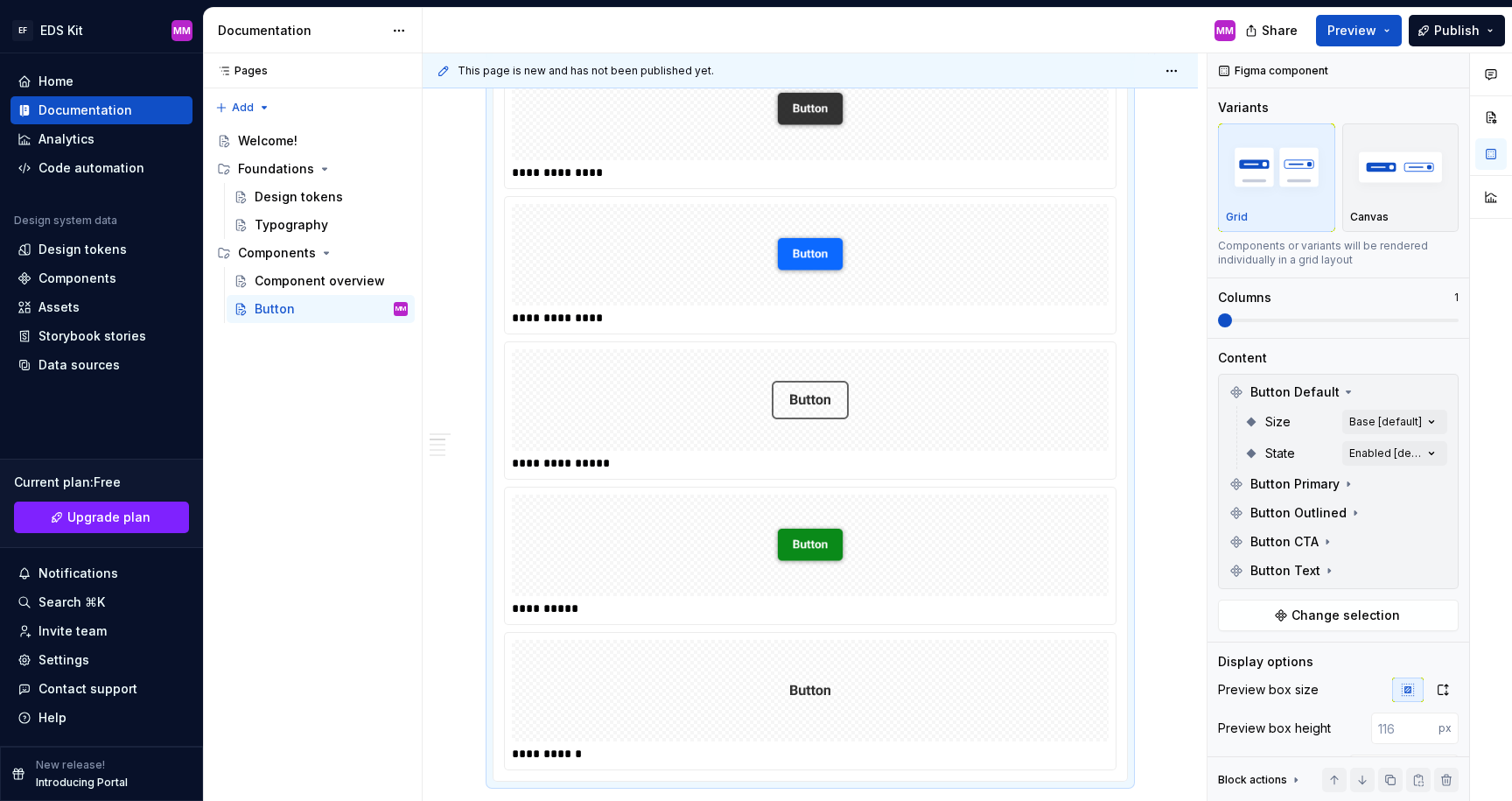
scroll to position [461, 0]
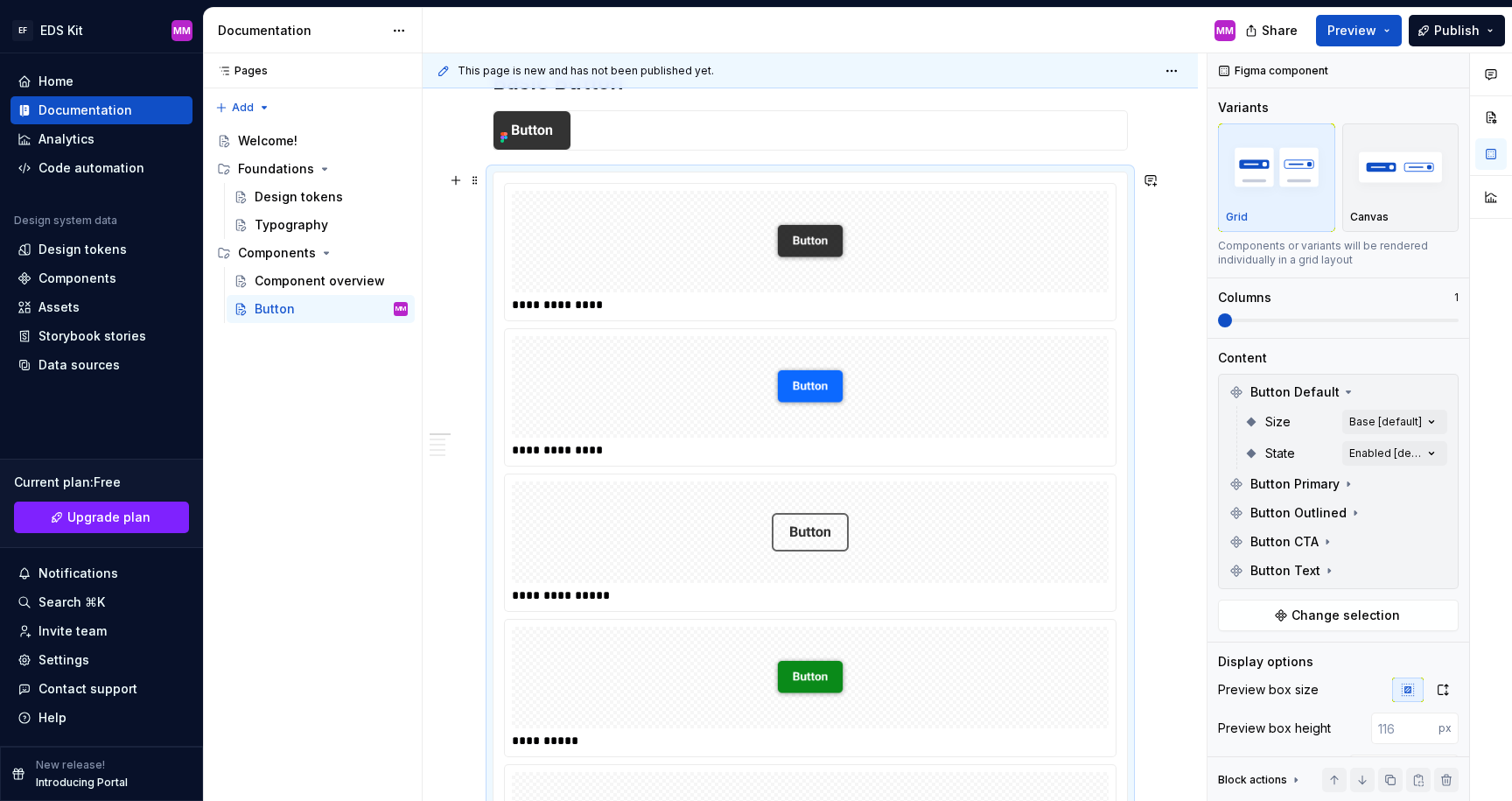
scroll to position [319, 0]
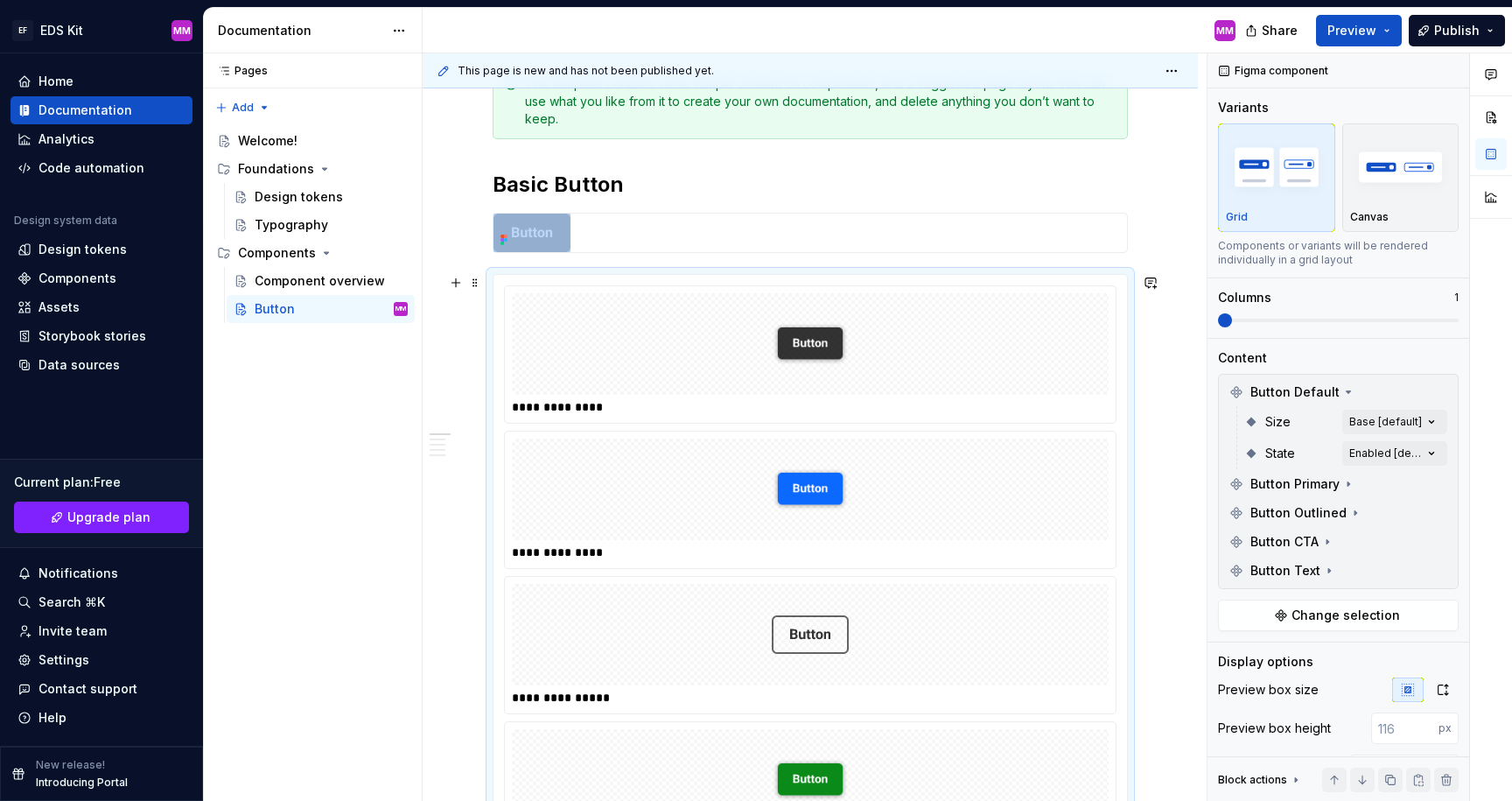
click at [796, 340] on img at bounding box center [810, 344] width 77 height 87
click at [752, 181] on h2 "Basic Button" at bounding box center [810, 184] width 635 height 28
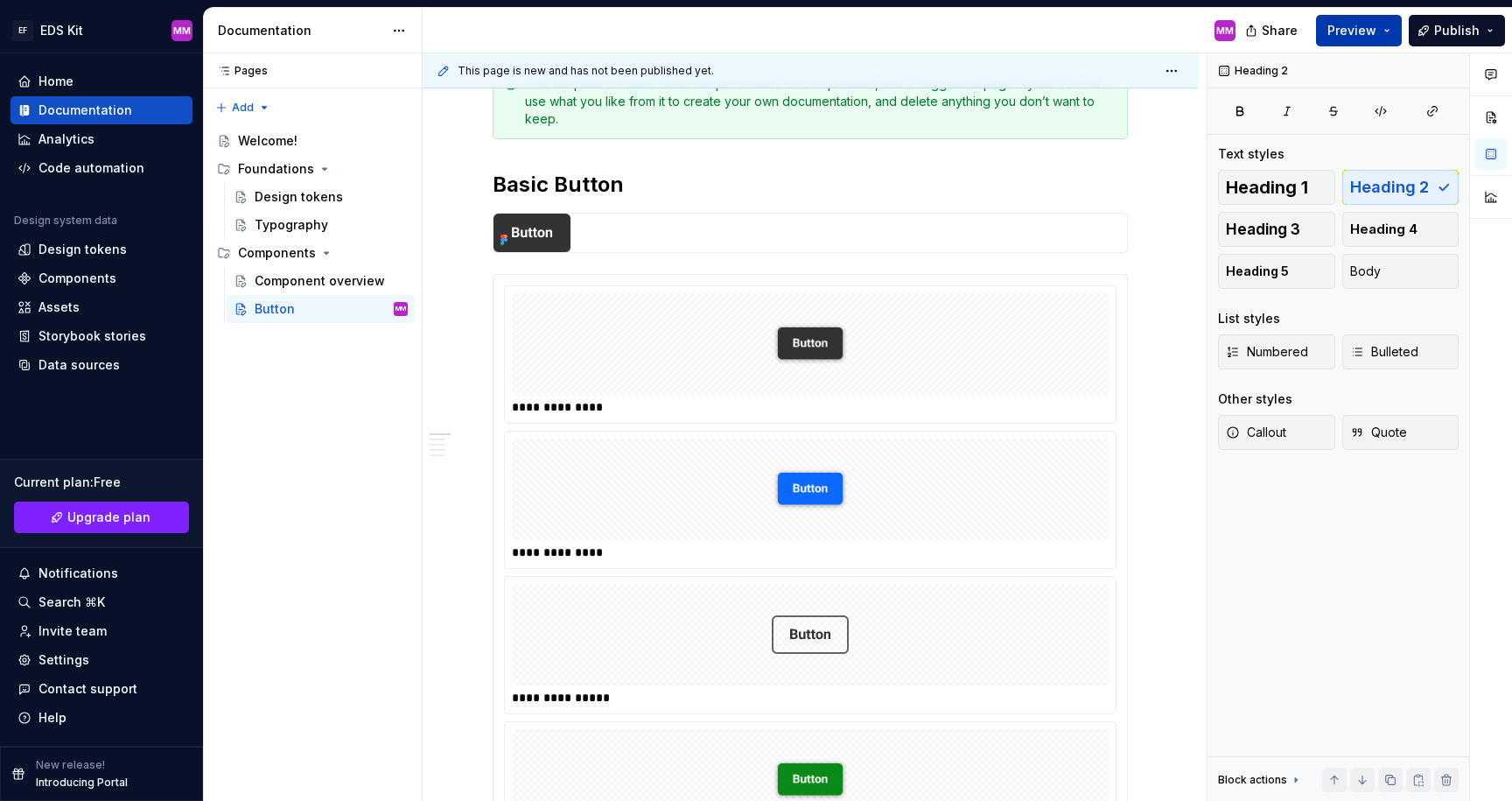
click at [1351, 30] on span "Preview" at bounding box center [1352, 30] width 49 height 17
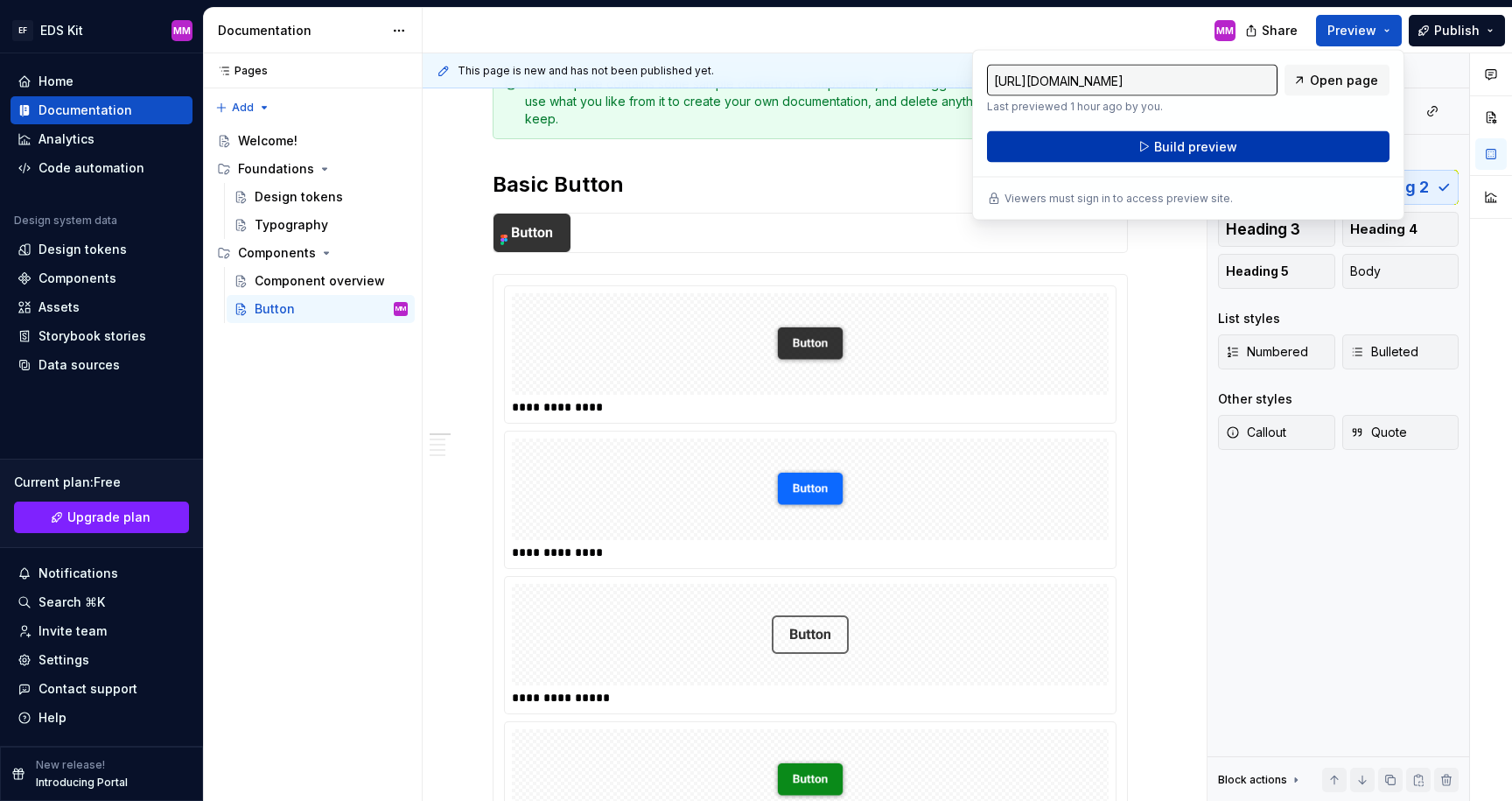
click at [1166, 149] on span "Build preview" at bounding box center [1195, 147] width 83 height 17
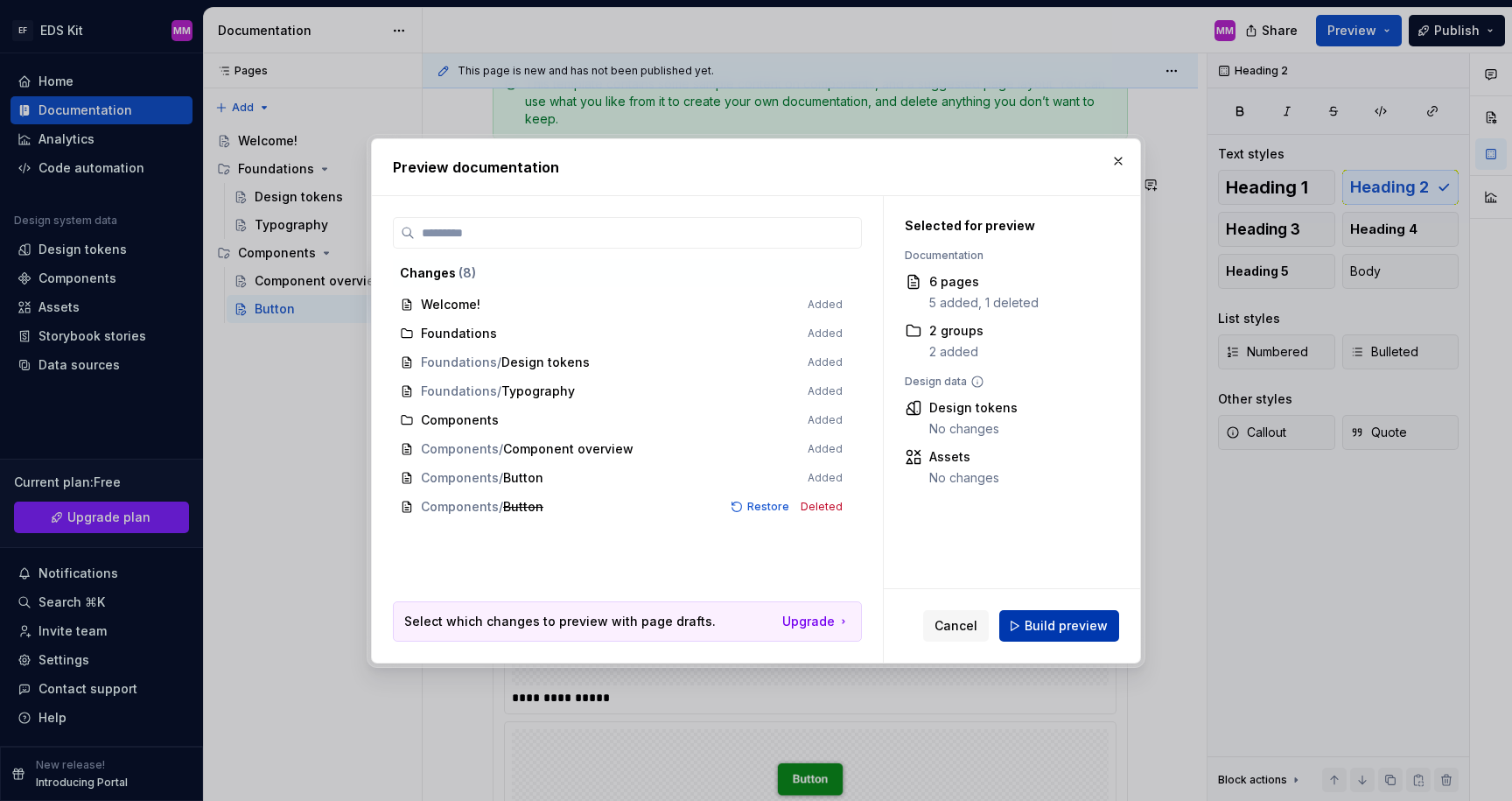
click at [1081, 624] on span "Build preview" at bounding box center [1066, 625] width 83 height 17
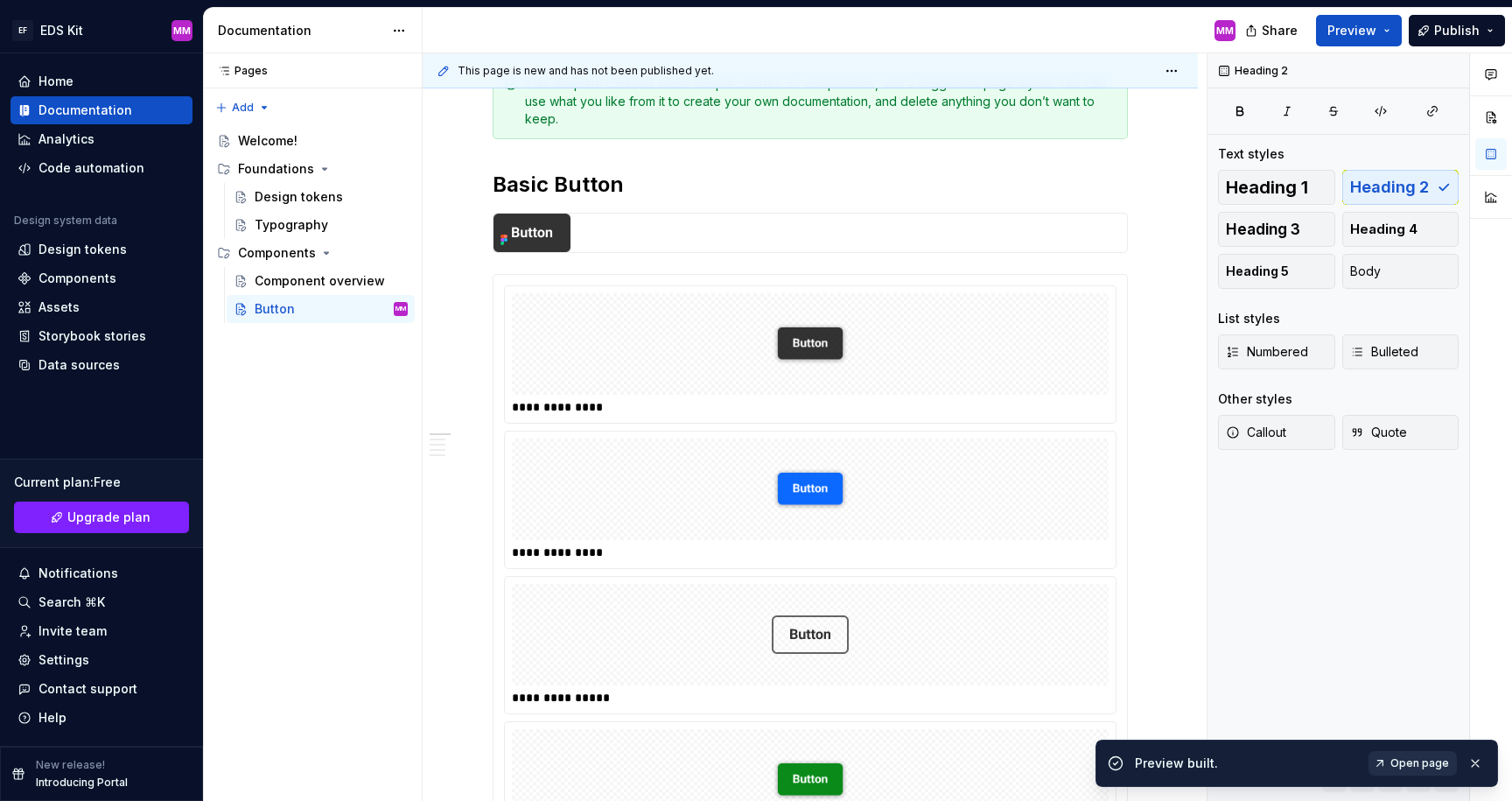
click at [1399, 767] on span "Open page" at bounding box center [1420, 763] width 58 height 14
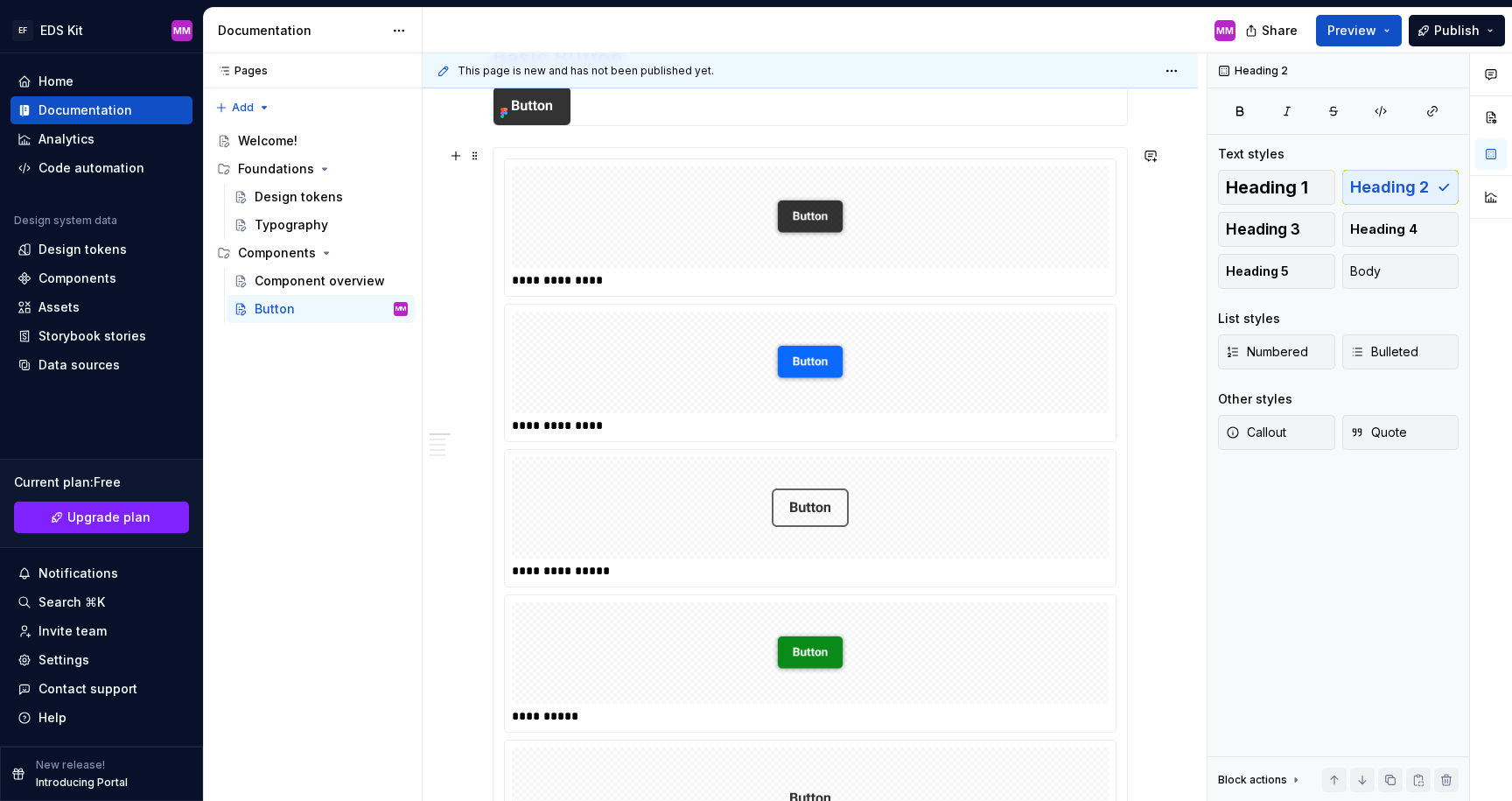
scroll to position [447, 0]
click at [1070, 189] on div at bounding box center [810, 217] width 597 height 102
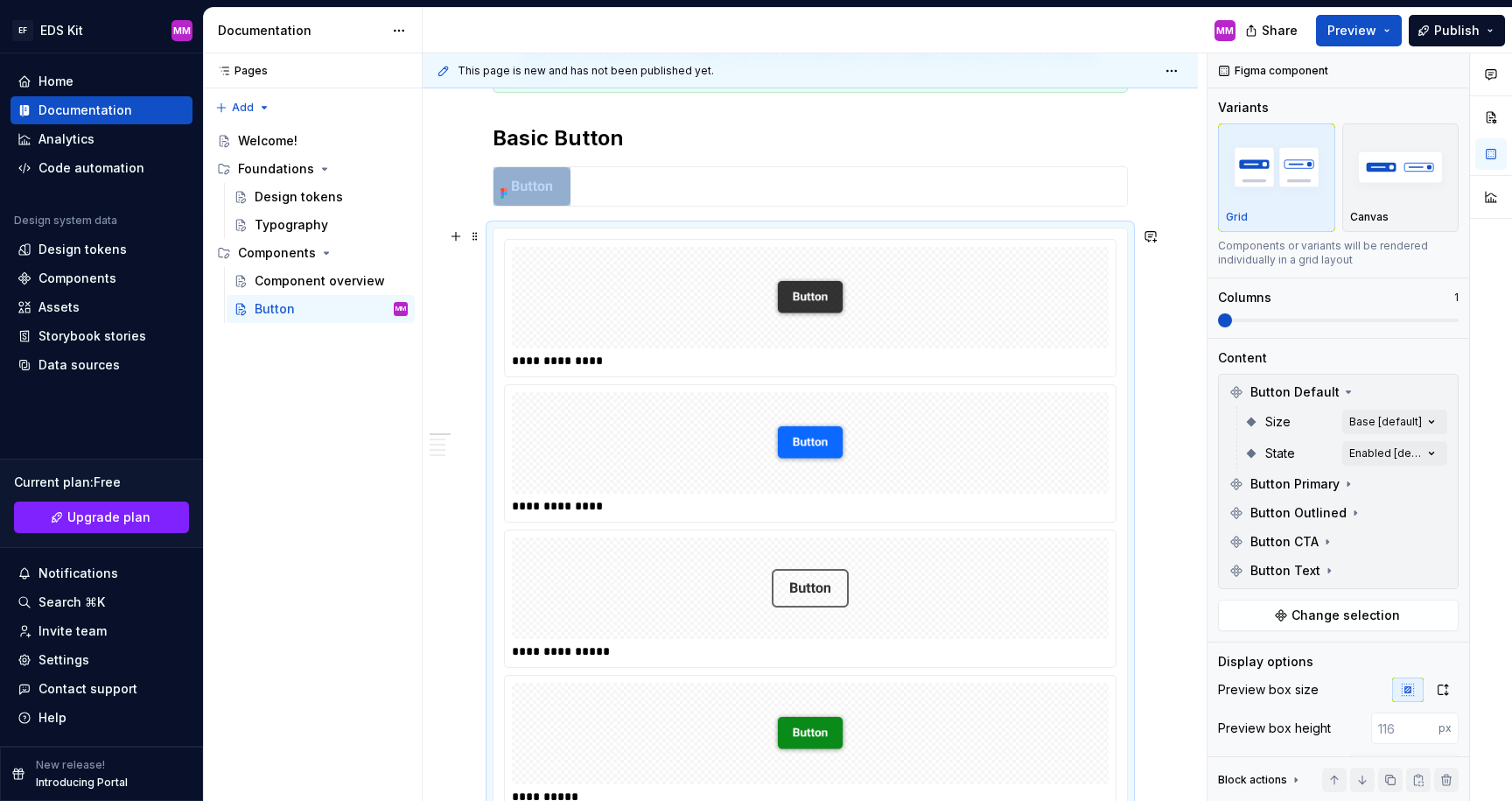
scroll to position [364, 0]
click at [816, 438] on img at bounding box center [810, 444] width 77 height 87
click at [1304, 489] on span "Button Primary" at bounding box center [1295, 483] width 89 height 17
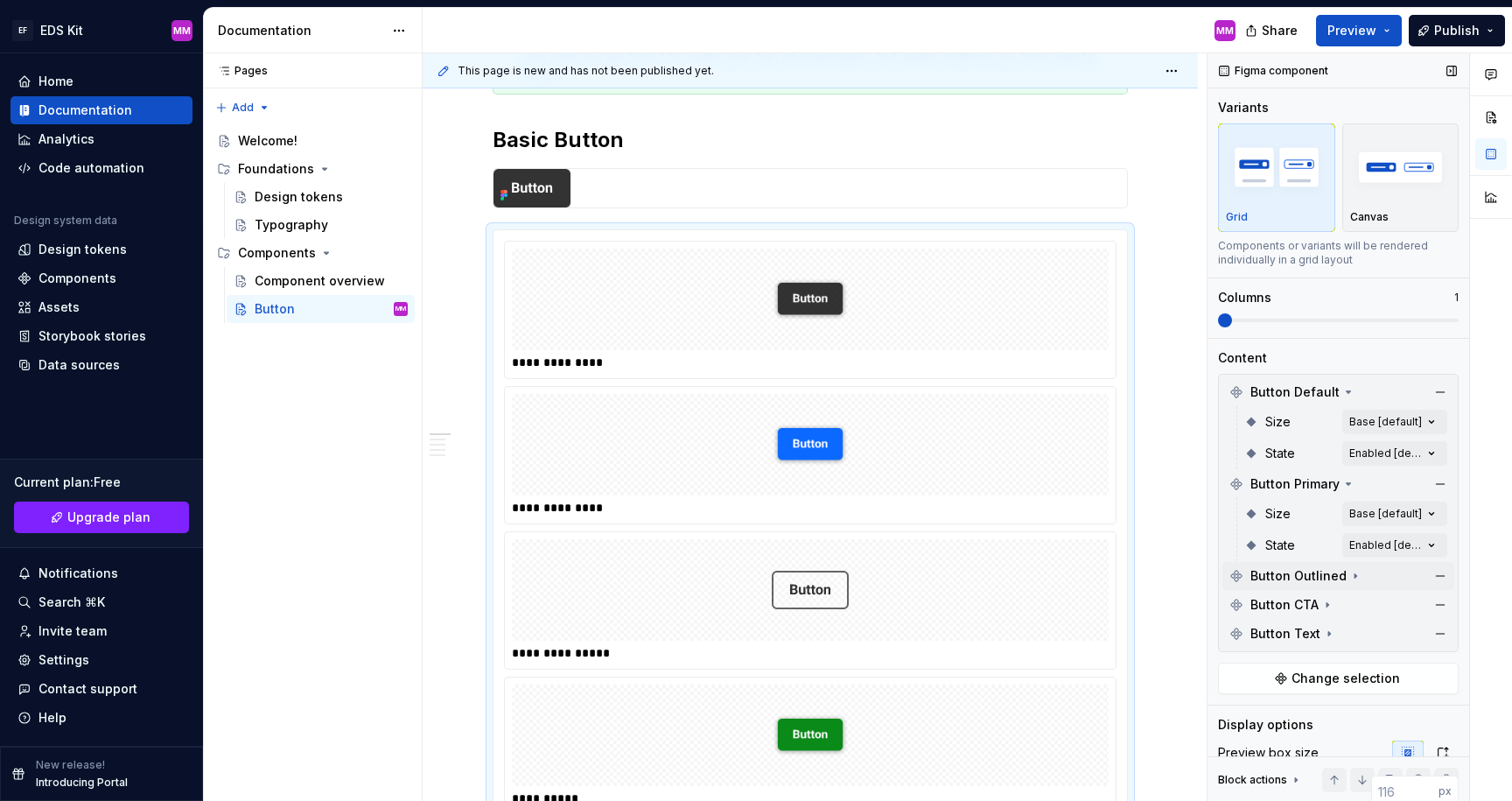
click at [1292, 577] on span "Button Outlined" at bounding box center [1299, 575] width 96 height 17
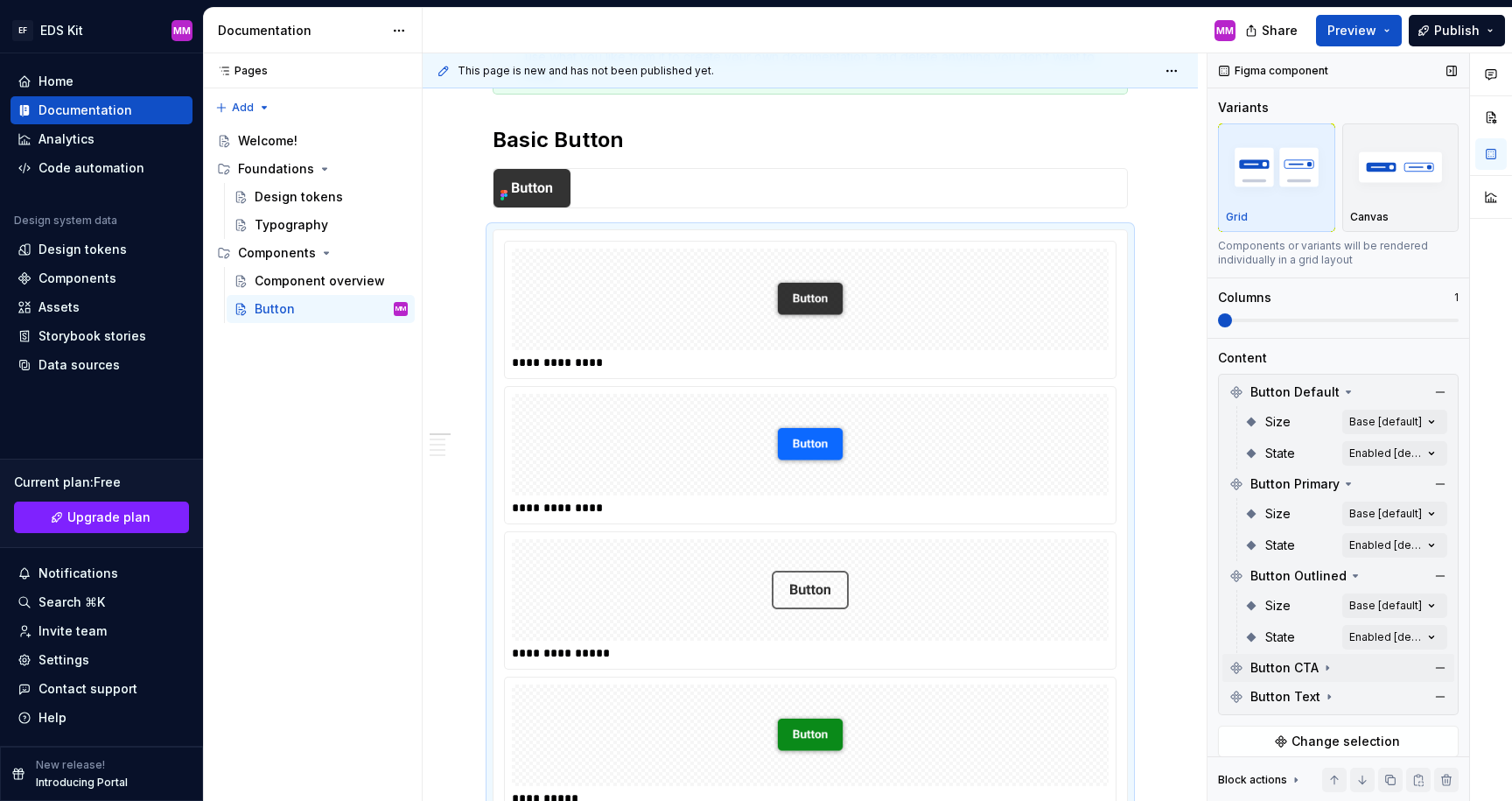
click at [1296, 667] on span "Button CTA" at bounding box center [1284, 667] width 68 height 17
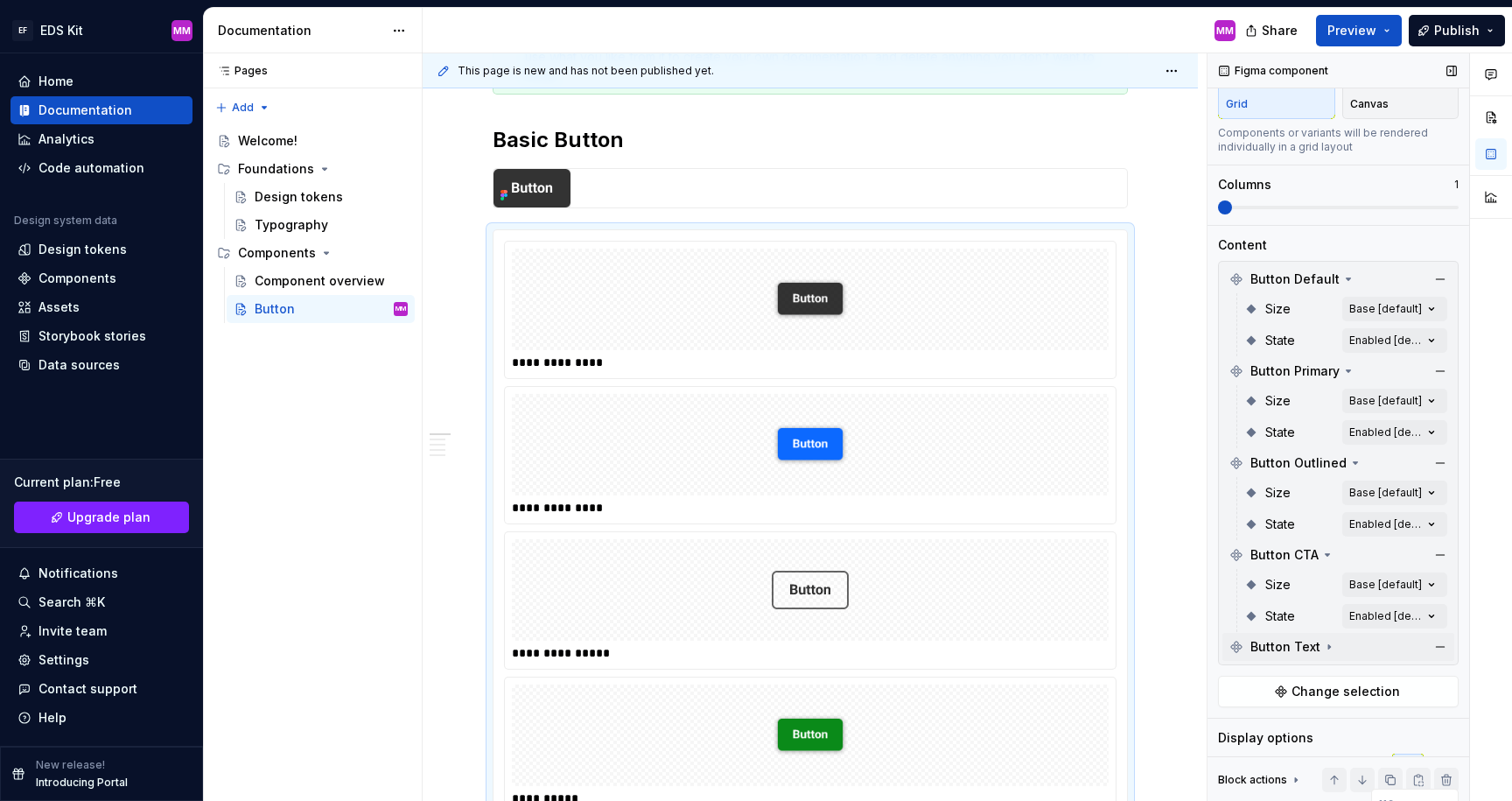
scroll to position [116, 0]
click at [1294, 644] on span "Button Text" at bounding box center [1285, 644] width 70 height 17
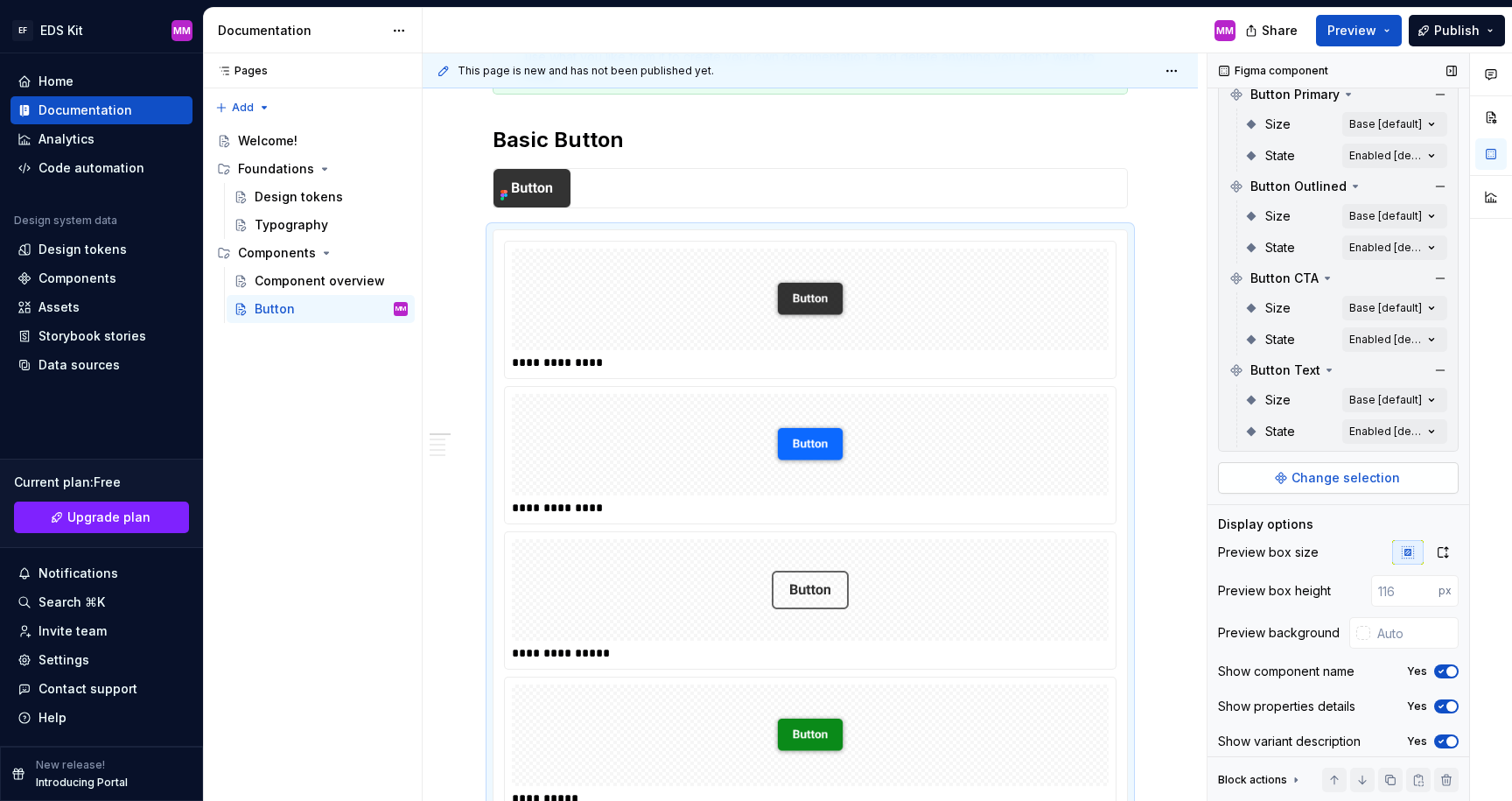
scroll to position [397, 0]
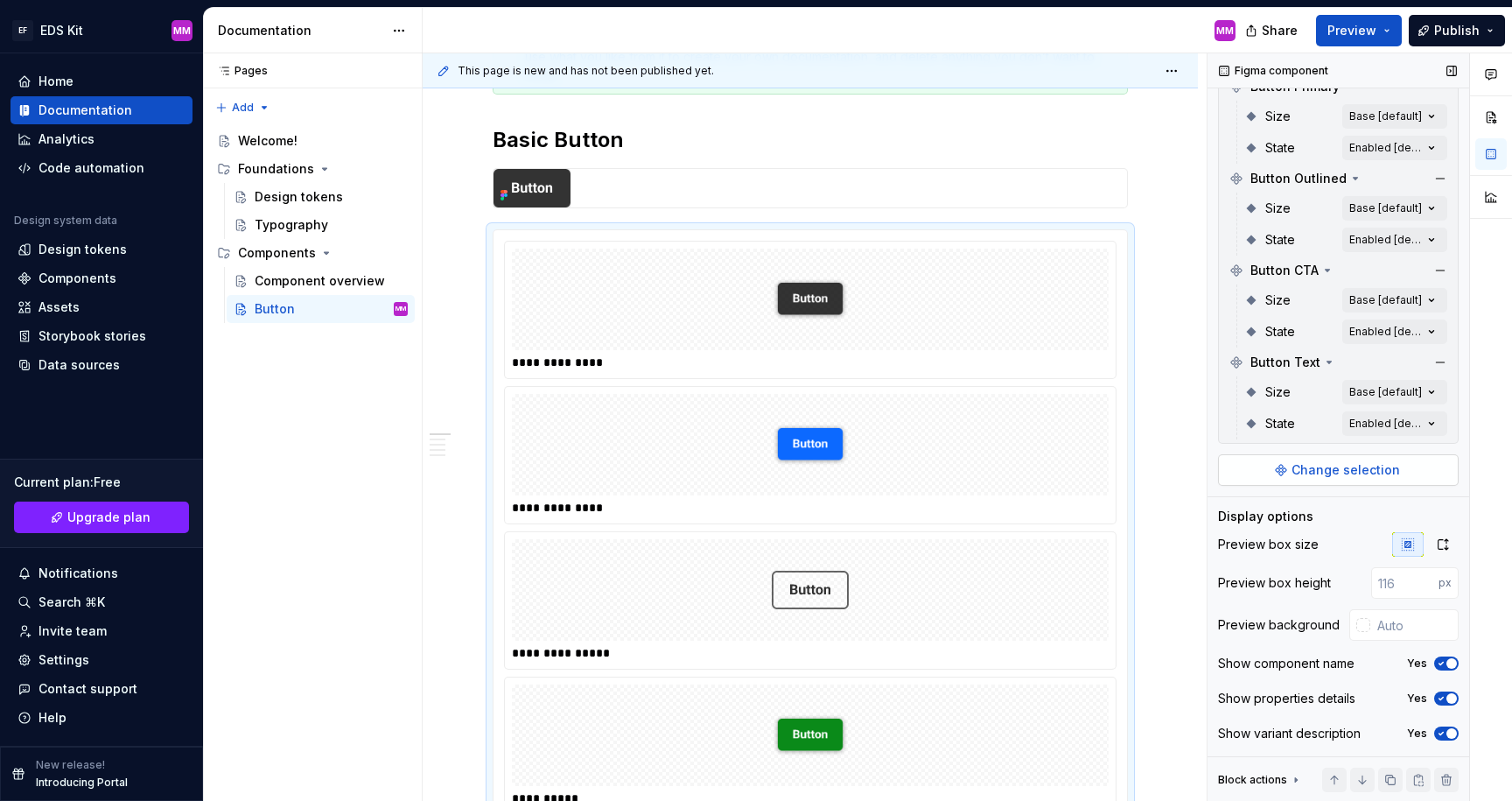
click at [1282, 471] on button "Change selection" at bounding box center [1338, 470] width 240 height 32
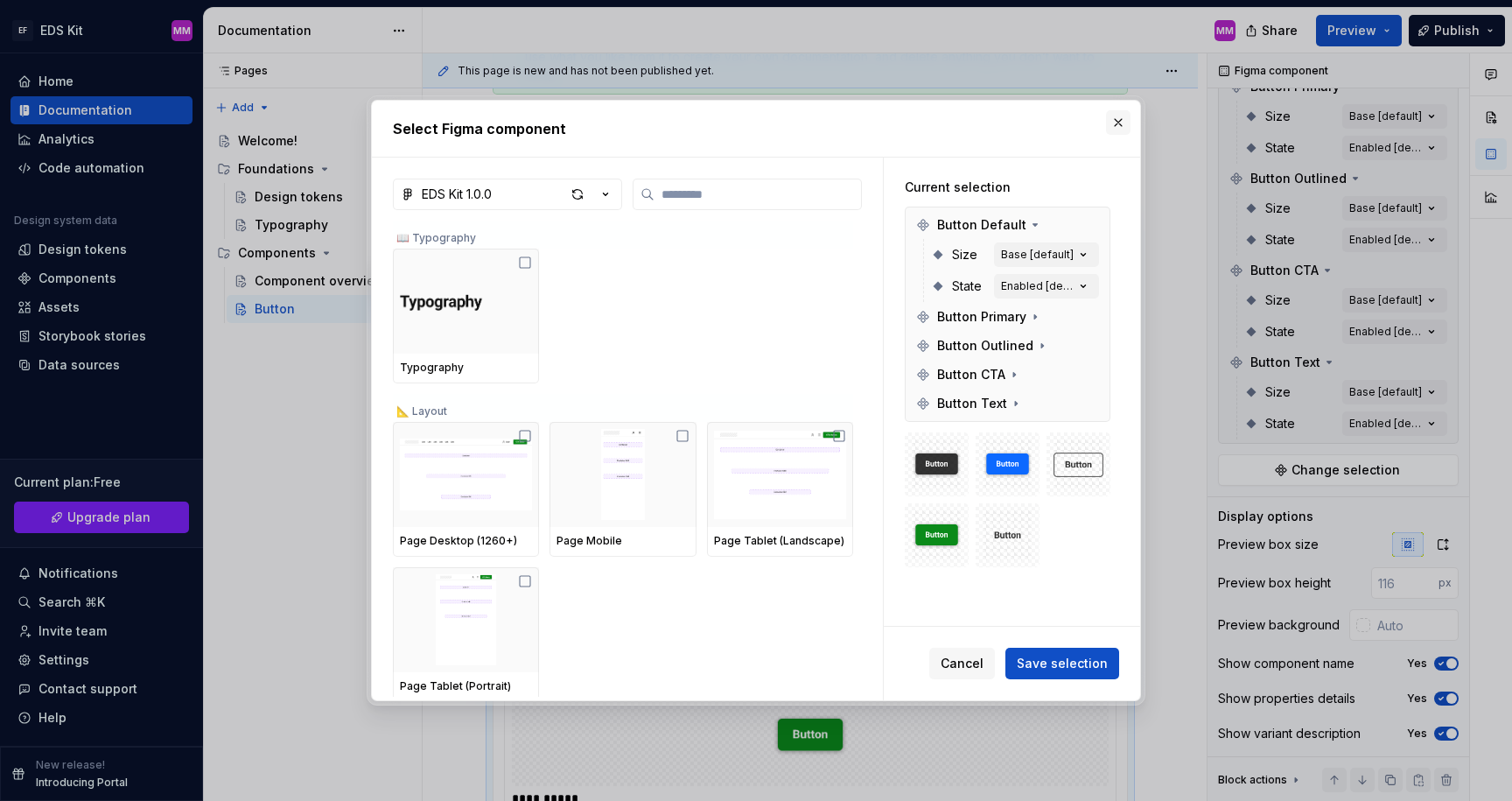
click at [1119, 118] on button "button" at bounding box center [1118, 122] width 25 height 25
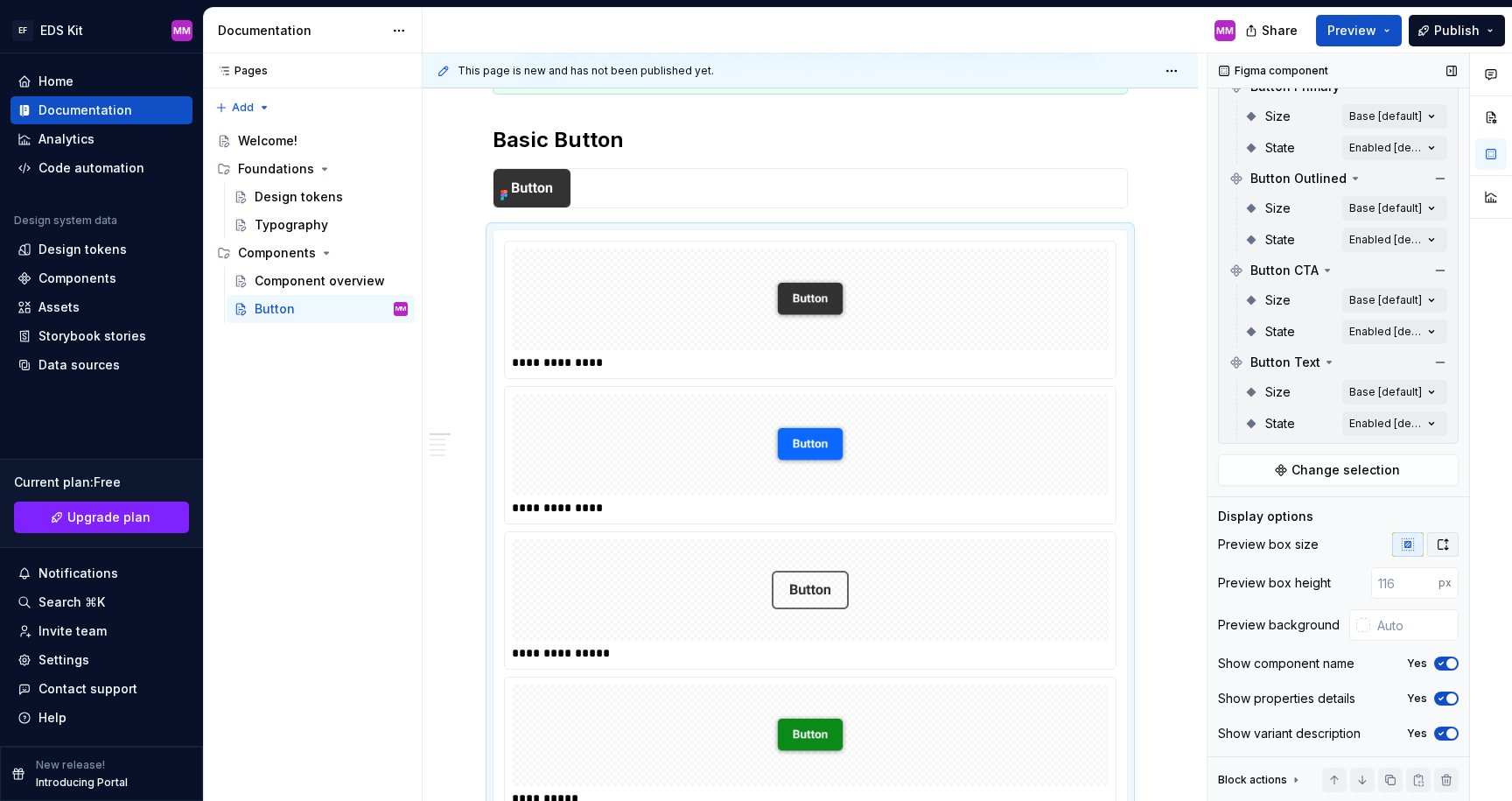
click at [1446, 544] on icon "button" at bounding box center [1443, 543] width 14 height 14
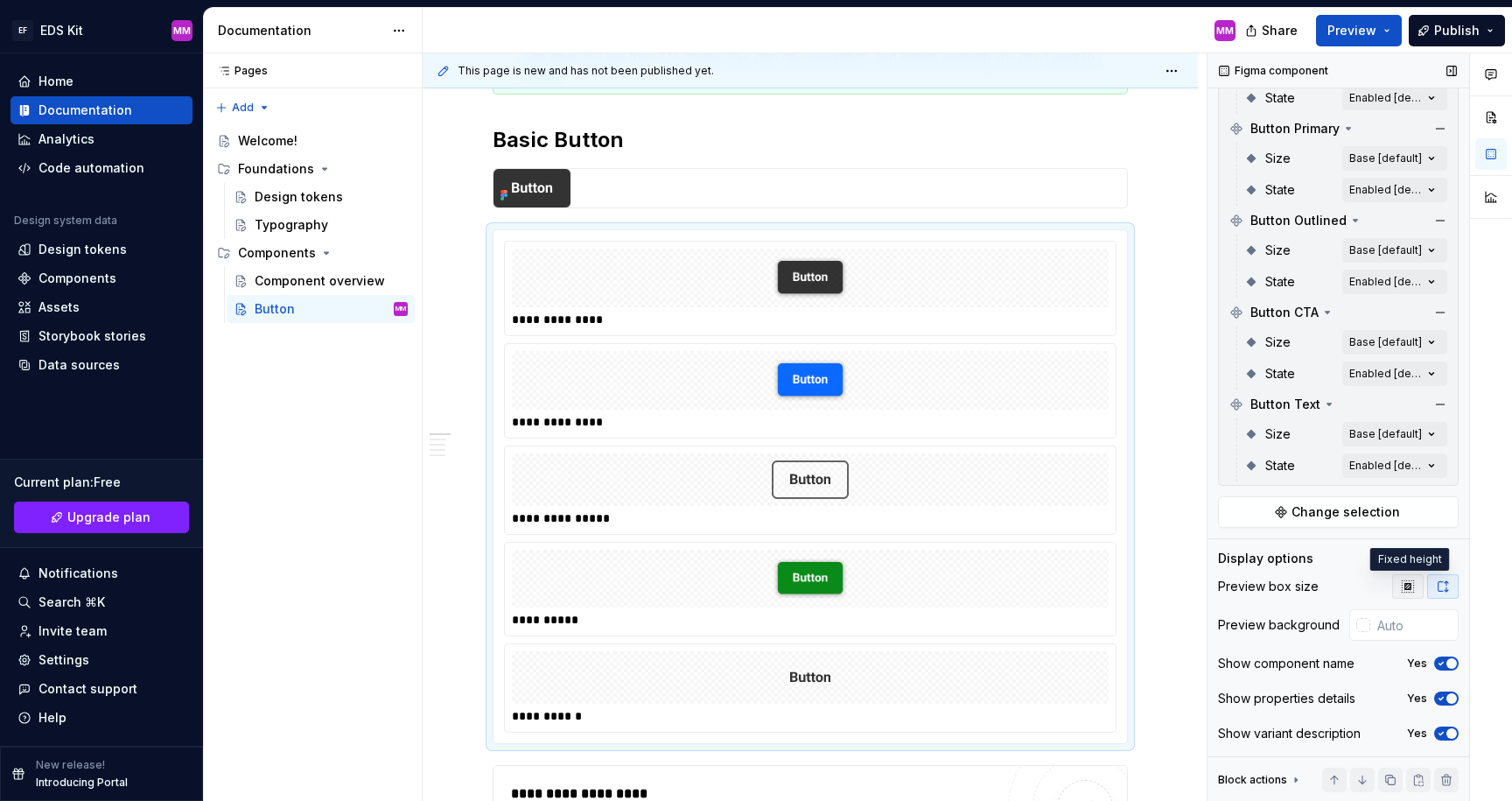
click at [1398, 581] on button "button" at bounding box center [1407, 586] width 32 height 25
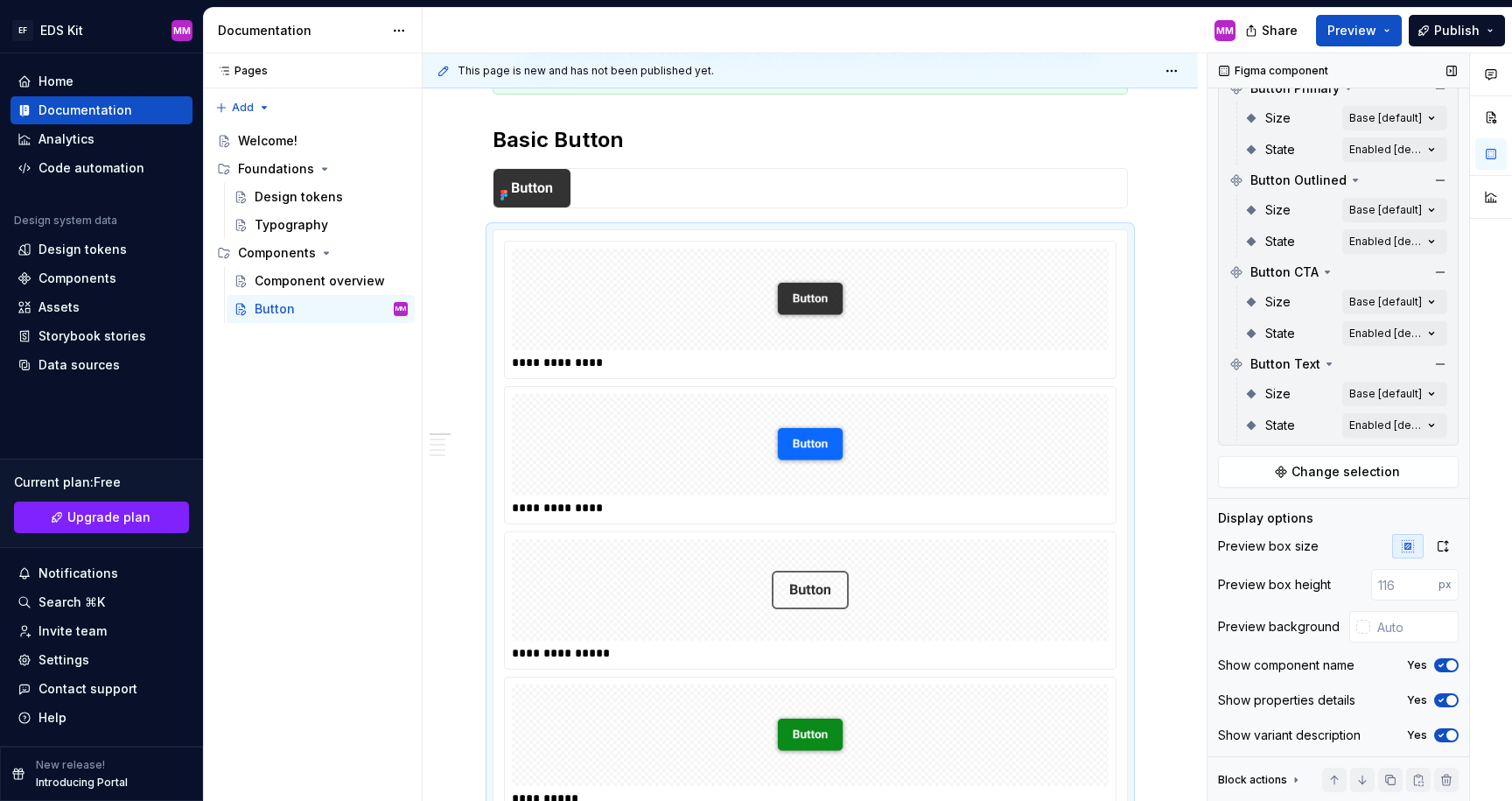
scroll to position [397, 0]
click at [1360, 622] on div at bounding box center [1363, 624] width 14 height 14
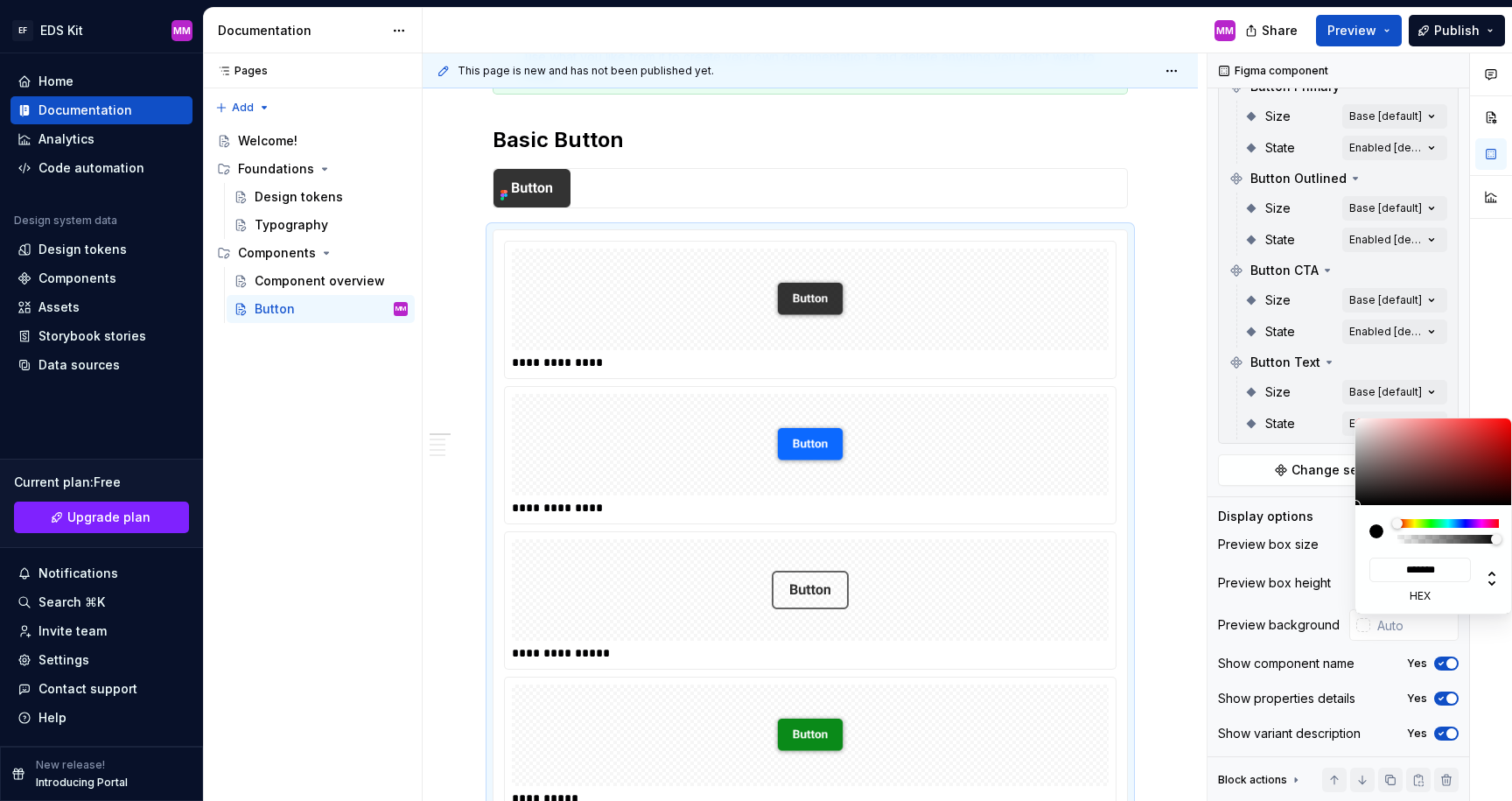
click at [1318, 626] on div "Comments Open comments No comments yet Select ‘Comment’ from the block context …" at bounding box center [1360, 428] width 305 height 748
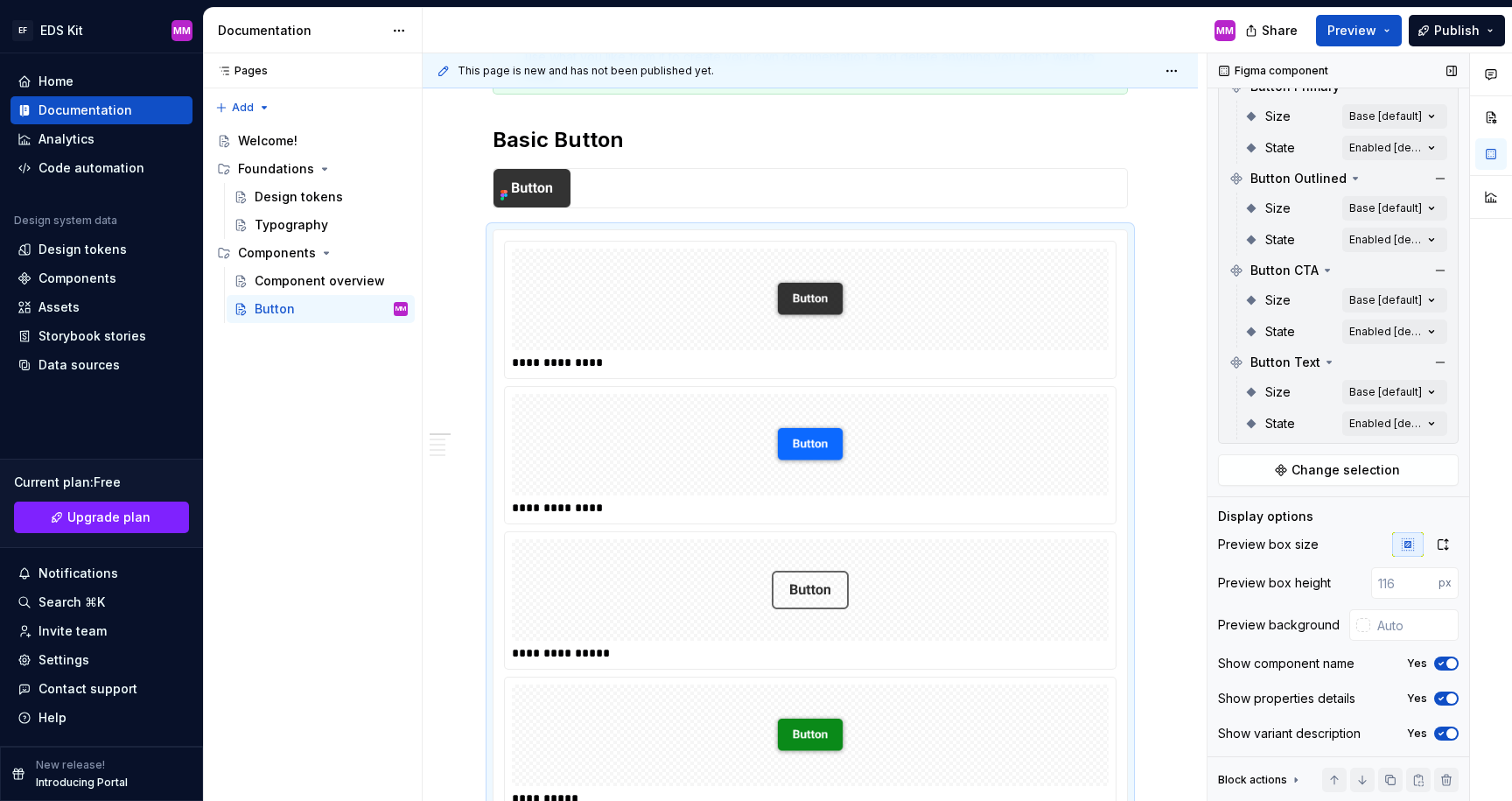
click at [1438, 663] on icon "button" at bounding box center [1441, 664] width 14 height 11
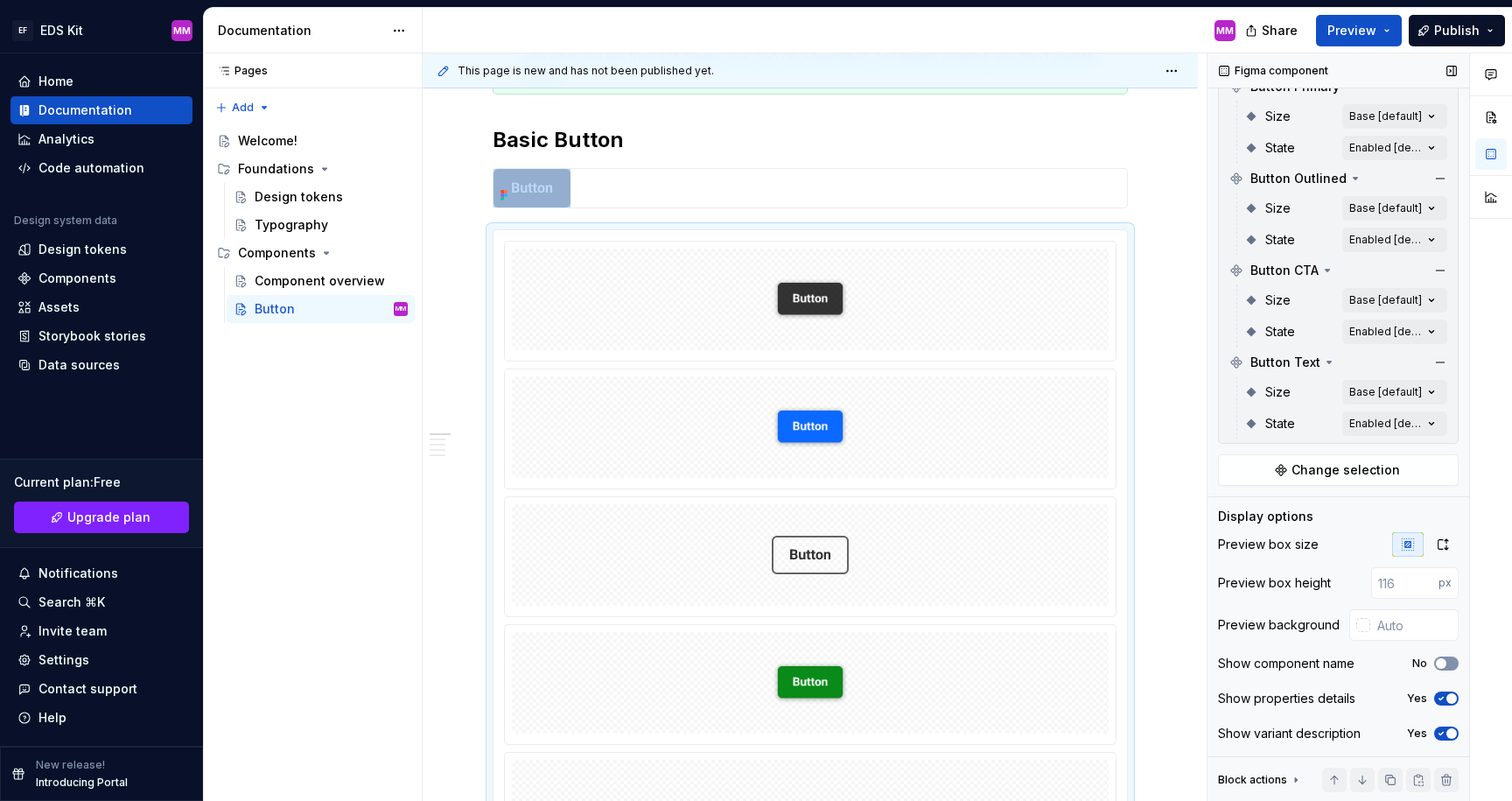
scroll to position [446, 0]
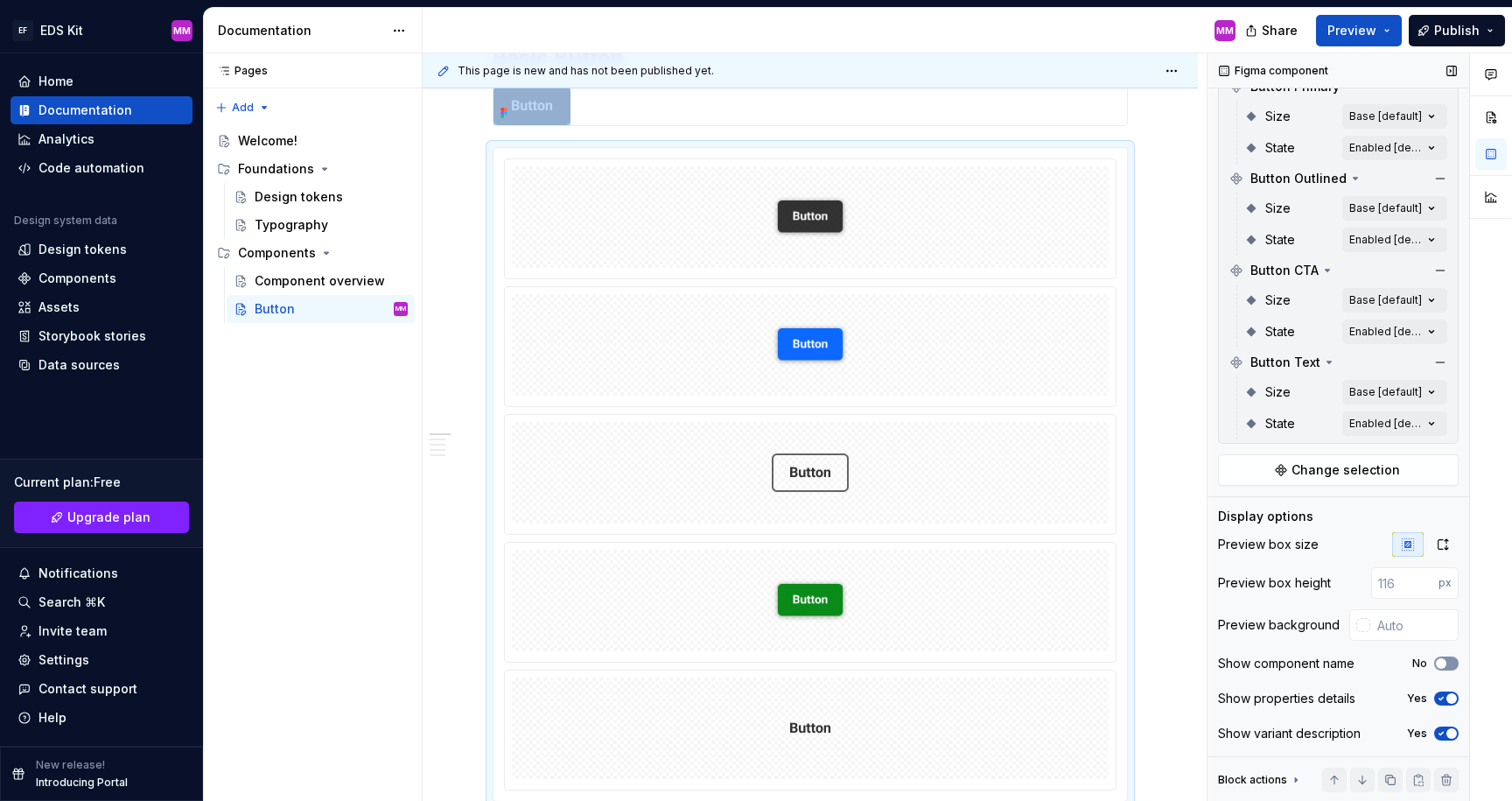
click at [1440, 663] on span "button" at bounding box center [1442, 664] width 11 height 11
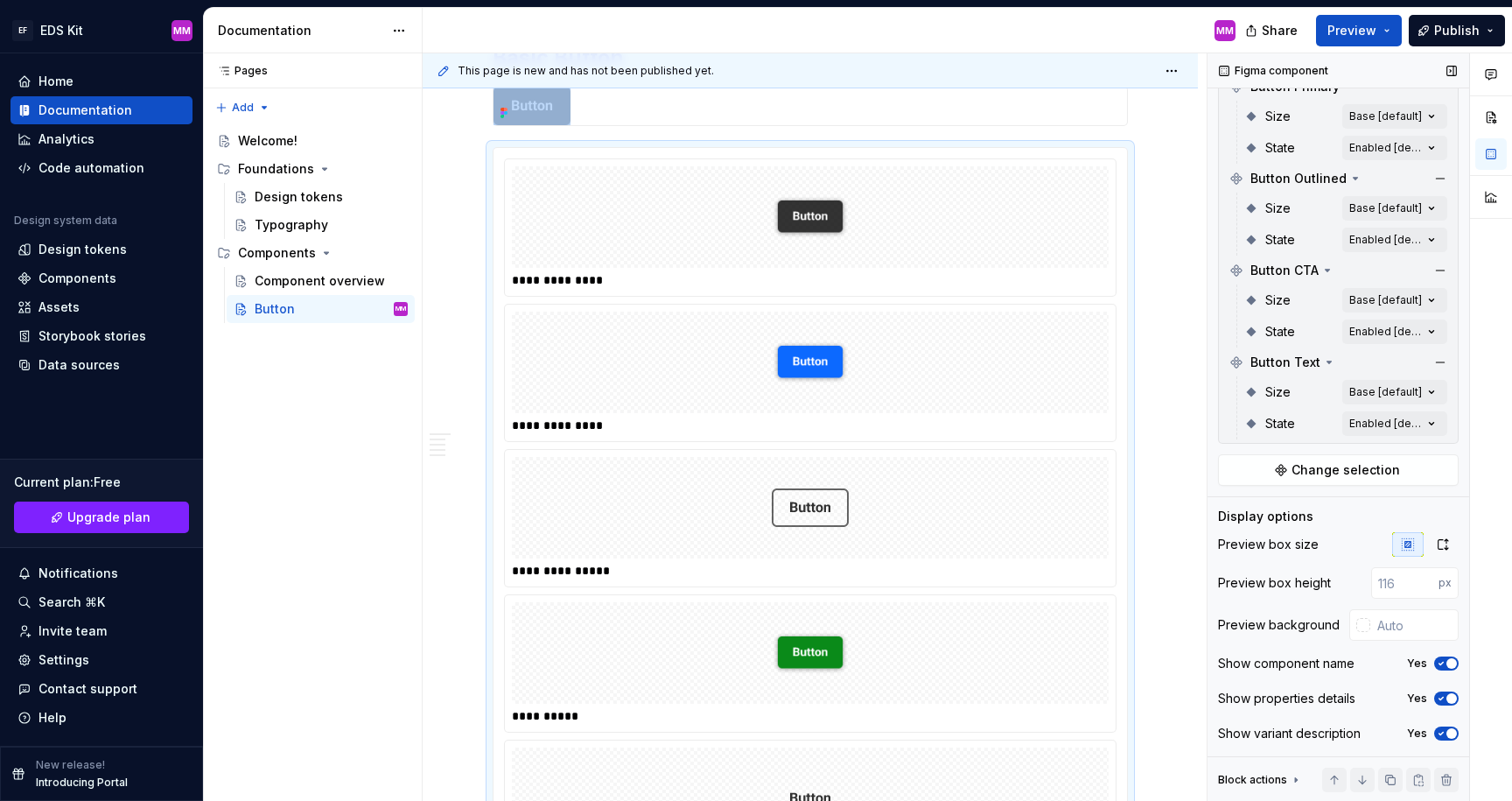
scroll to position [533, 0]
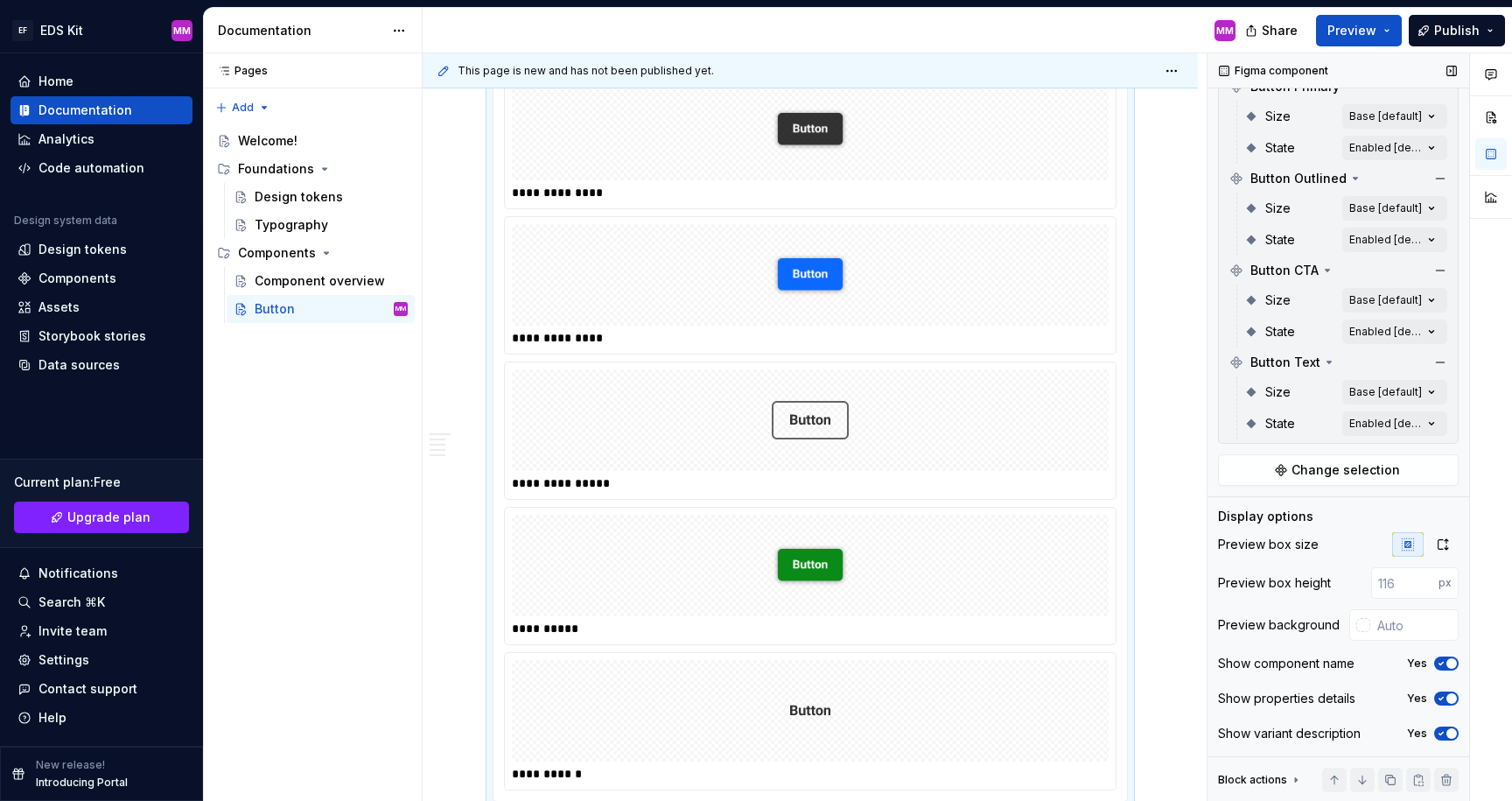
click at [1439, 699] on icon "button" at bounding box center [1441, 698] width 14 height 11
click at [1443, 697] on span "button" at bounding box center [1442, 698] width 11 height 11
click at [1441, 735] on icon "button" at bounding box center [1441, 734] width 14 height 11
click at [1444, 733] on span "button" at bounding box center [1442, 734] width 11 height 11
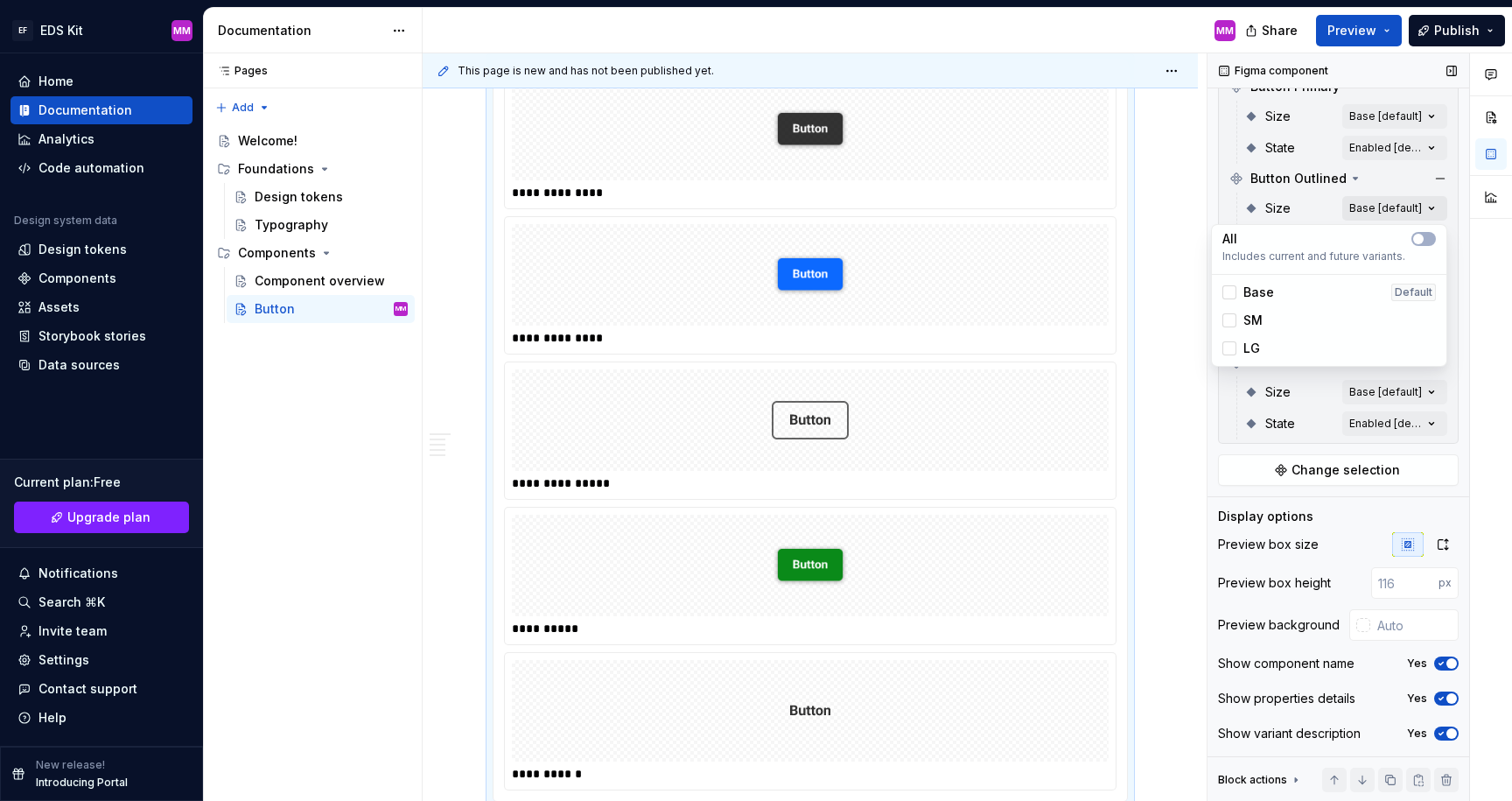
click at [1386, 207] on div "Comments Open comments No comments yet Select ‘Comment’ from the block context …" at bounding box center [1360, 428] width 305 height 748
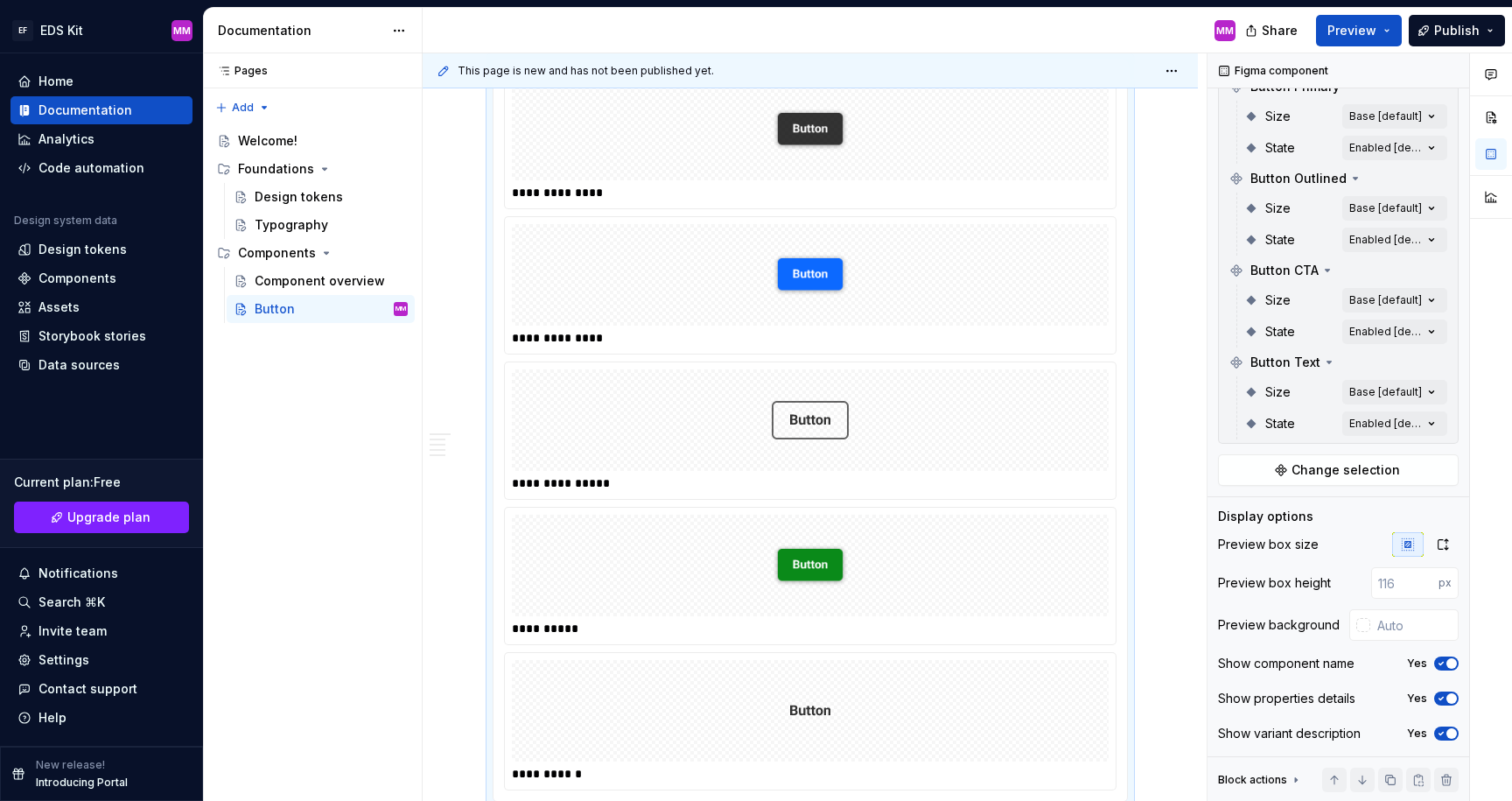
click at [1386, 207] on div "Comments Open comments No comments yet Select ‘Comment’ from the block context …" at bounding box center [1360, 428] width 305 height 748
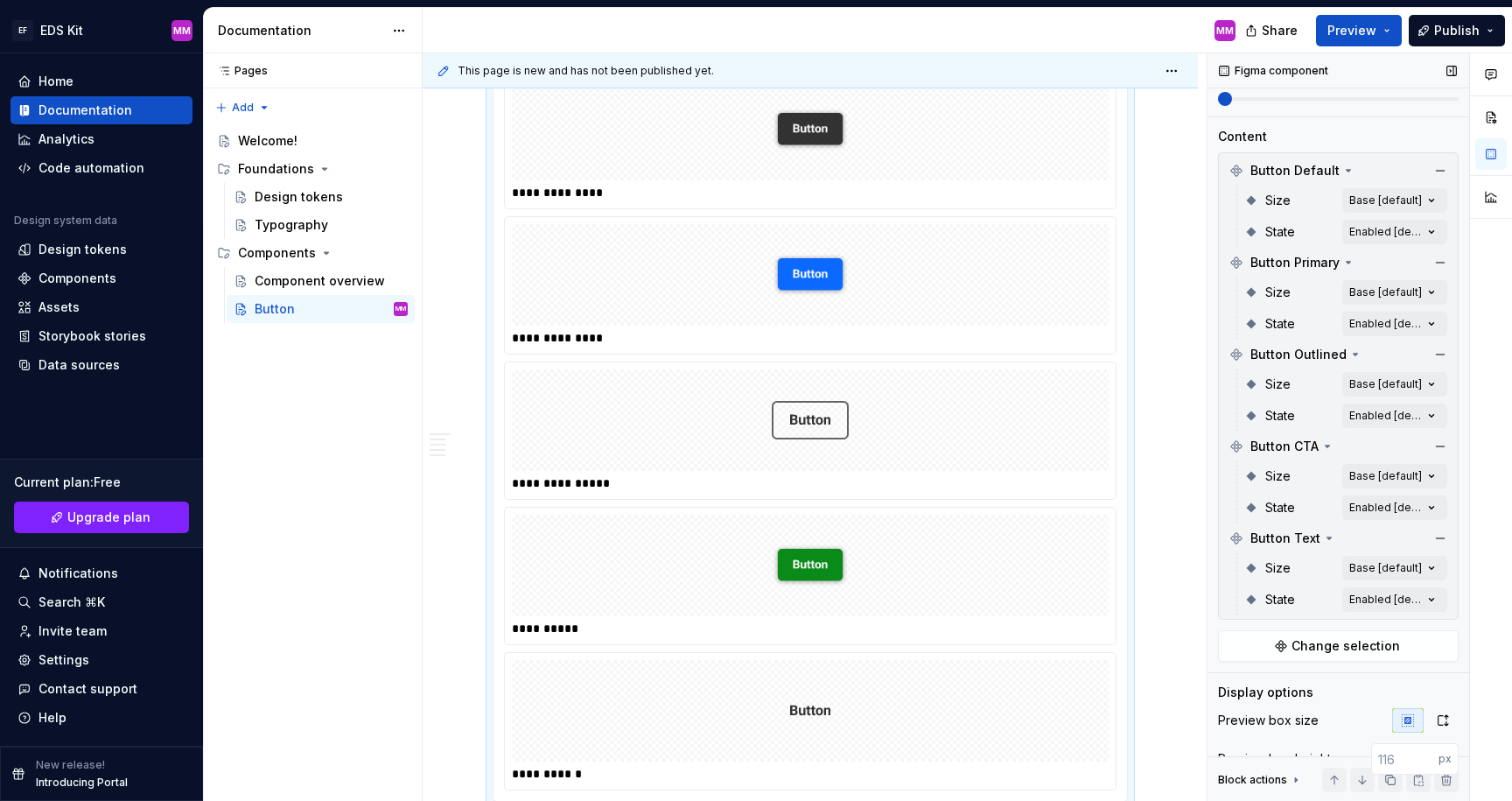
scroll to position [94, 0]
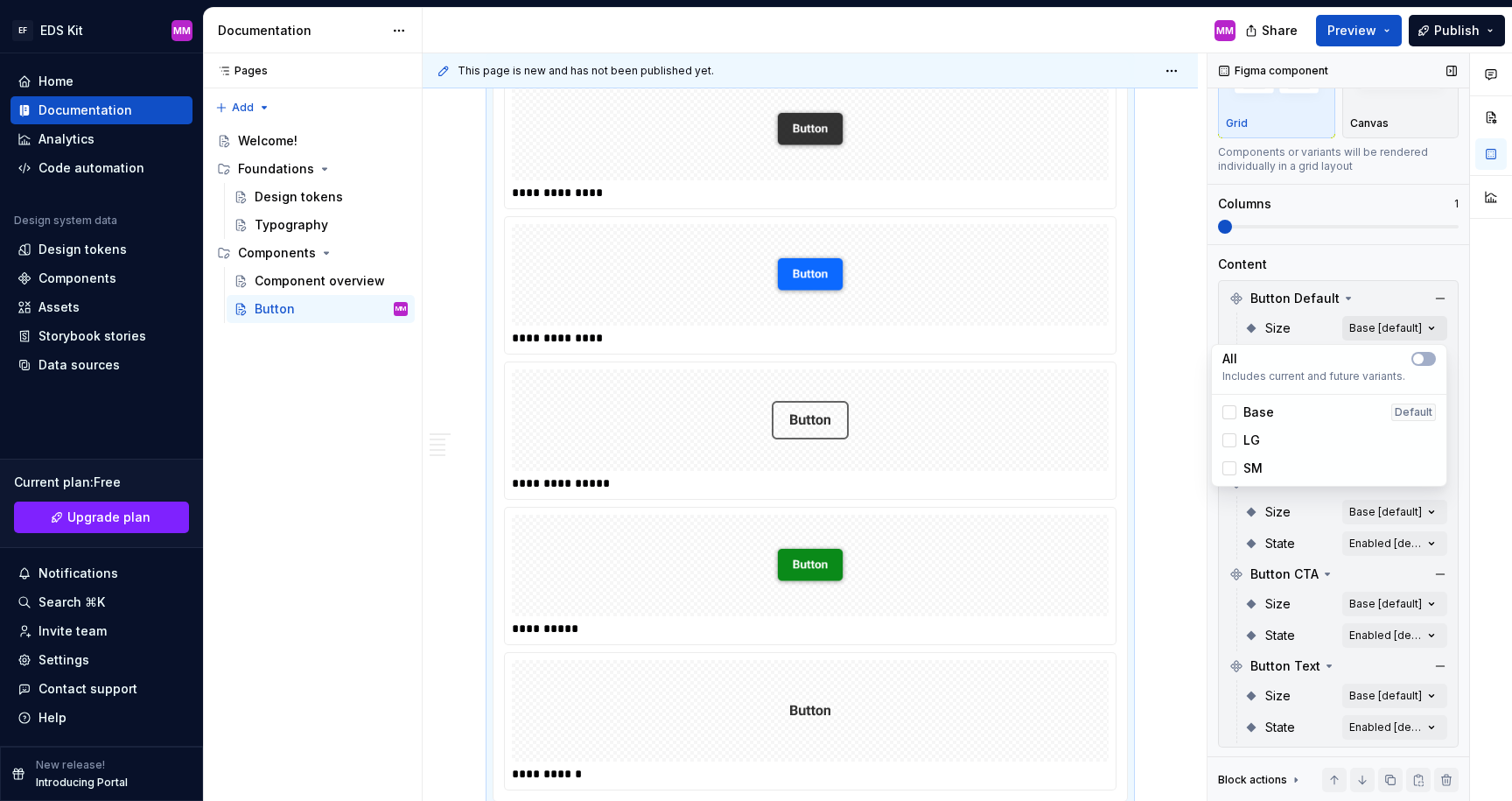
click at [1363, 316] on div "Comments Open comments No comments yet Select ‘Comment’ from the block context …" at bounding box center [1360, 428] width 305 height 748
click at [1234, 414] on div at bounding box center [1229, 411] width 14 height 14
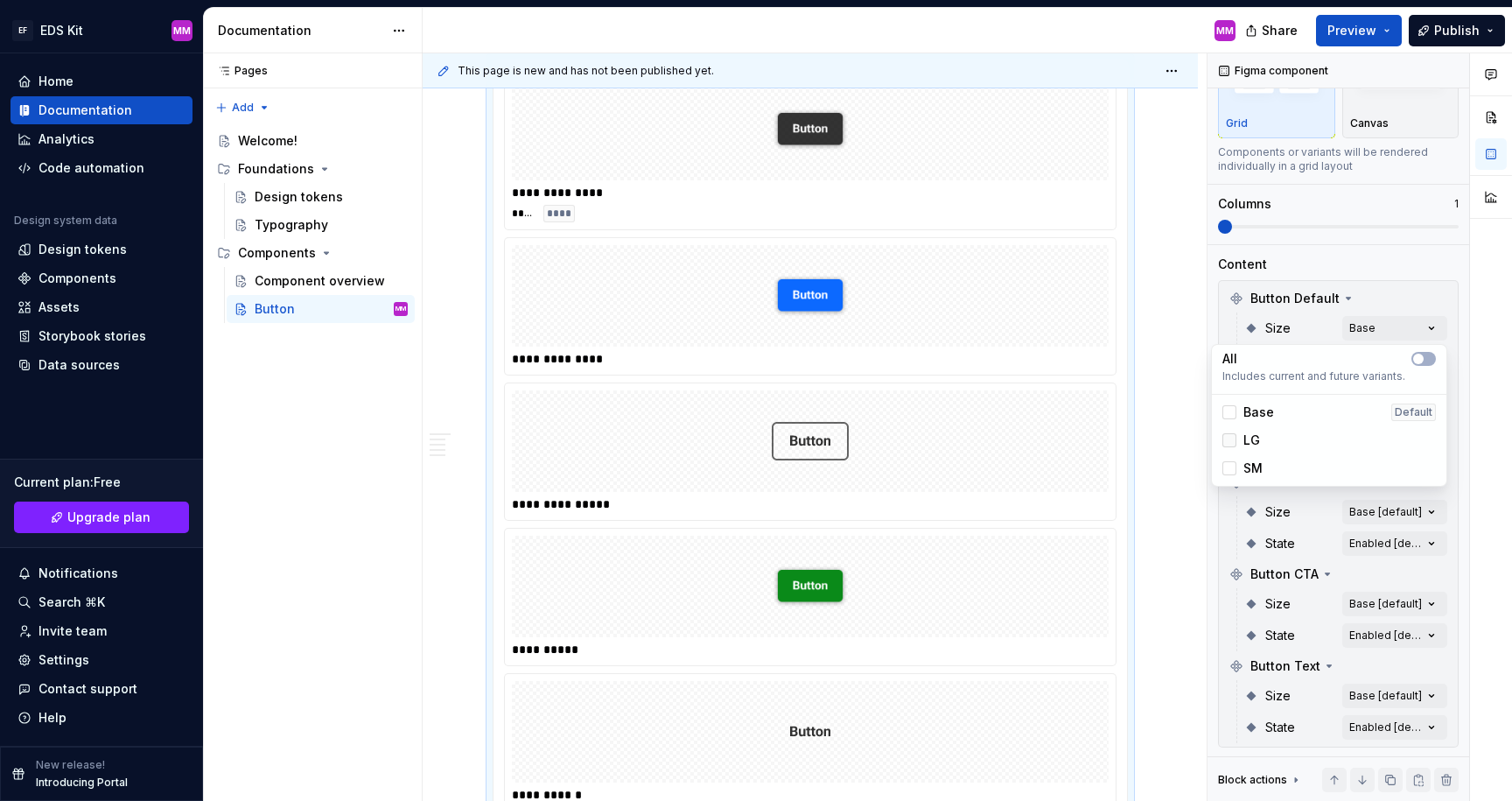
click at [1232, 445] on div at bounding box center [1229, 440] width 14 height 14
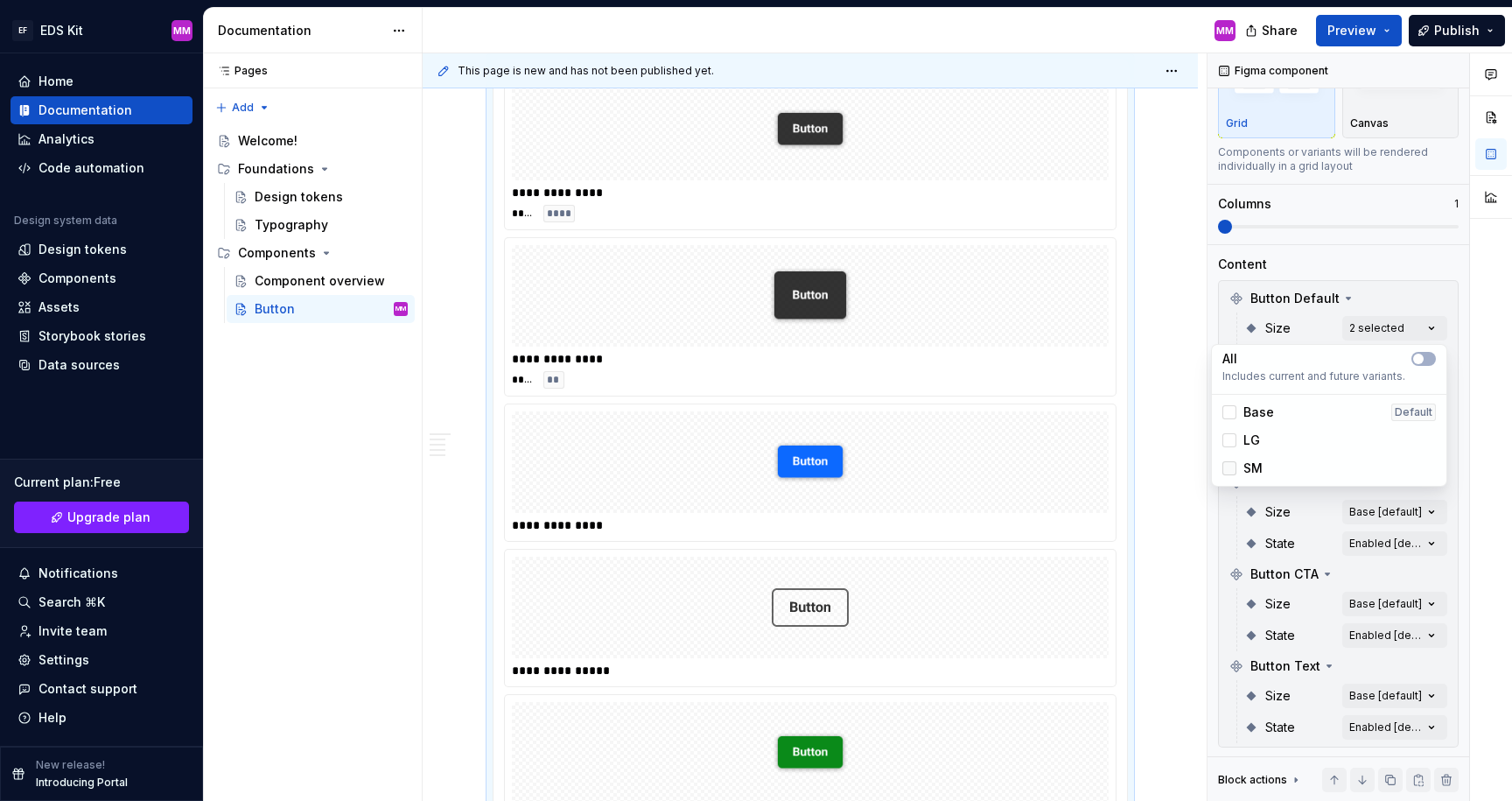
click at [1228, 464] on div at bounding box center [1229, 468] width 14 height 14
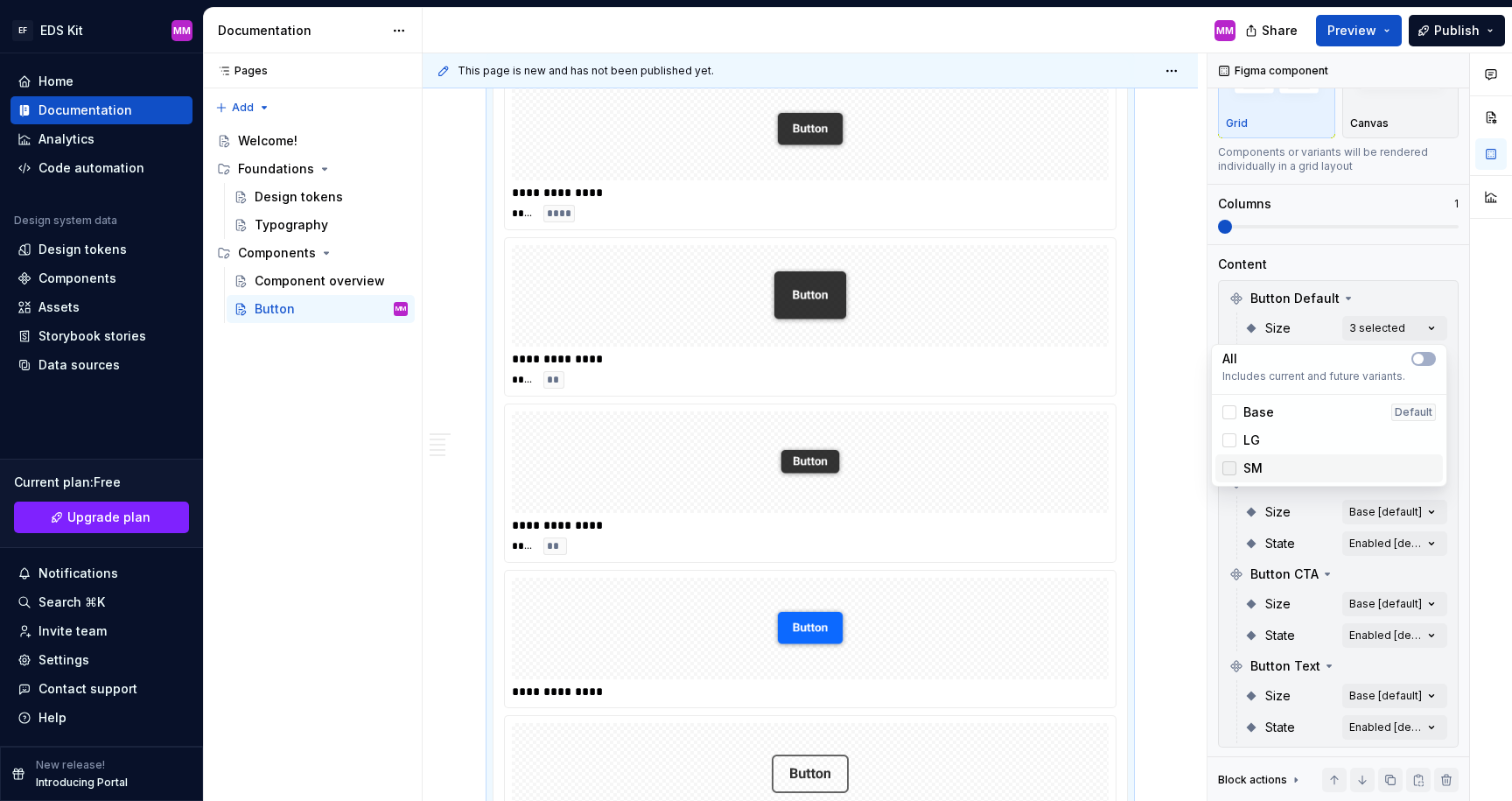
click at [1230, 468] on icon at bounding box center [1230, 468] width 0 height 0
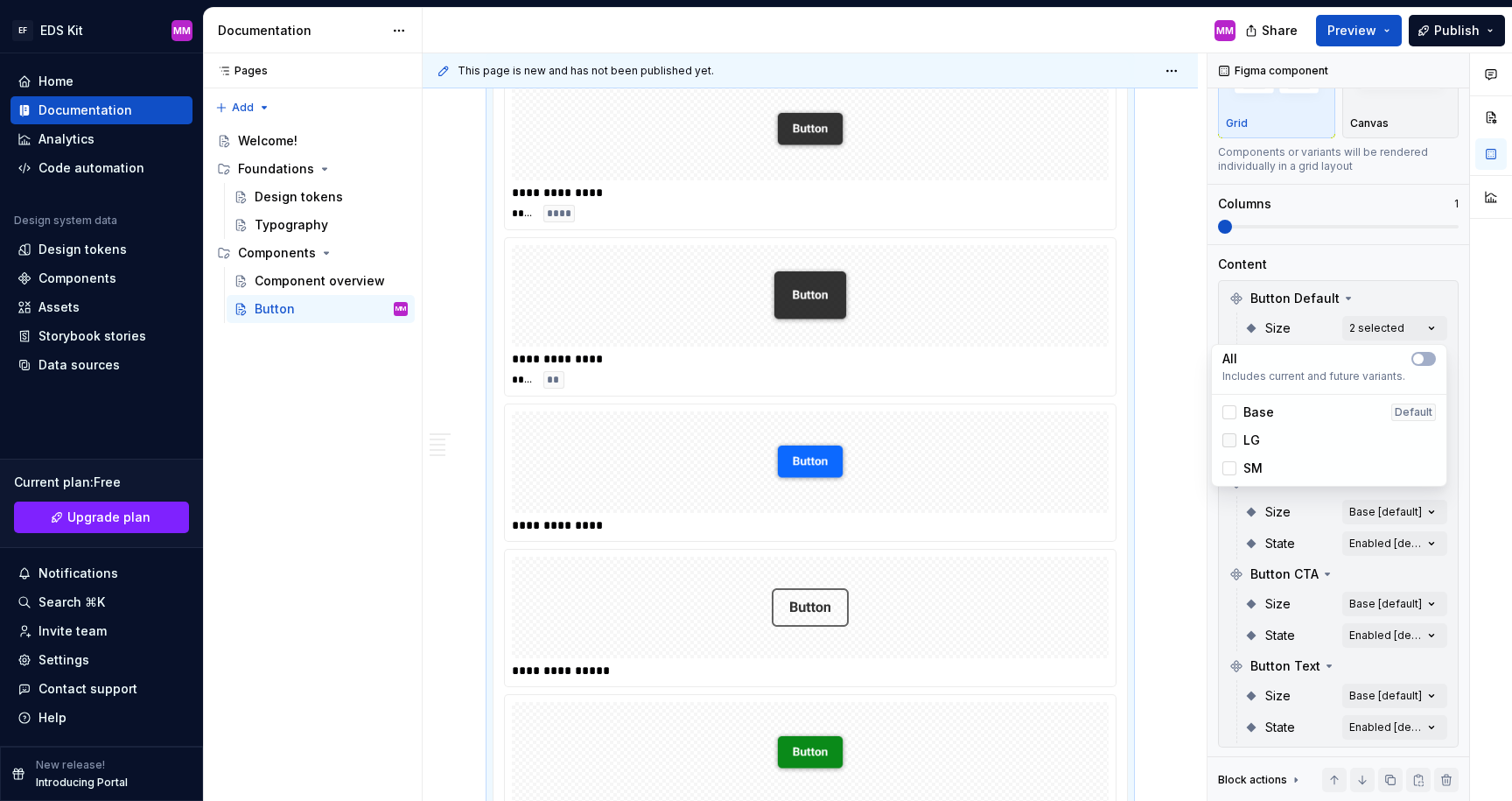
click at [1230, 441] on icon at bounding box center [1230, 441] width 0 height 0
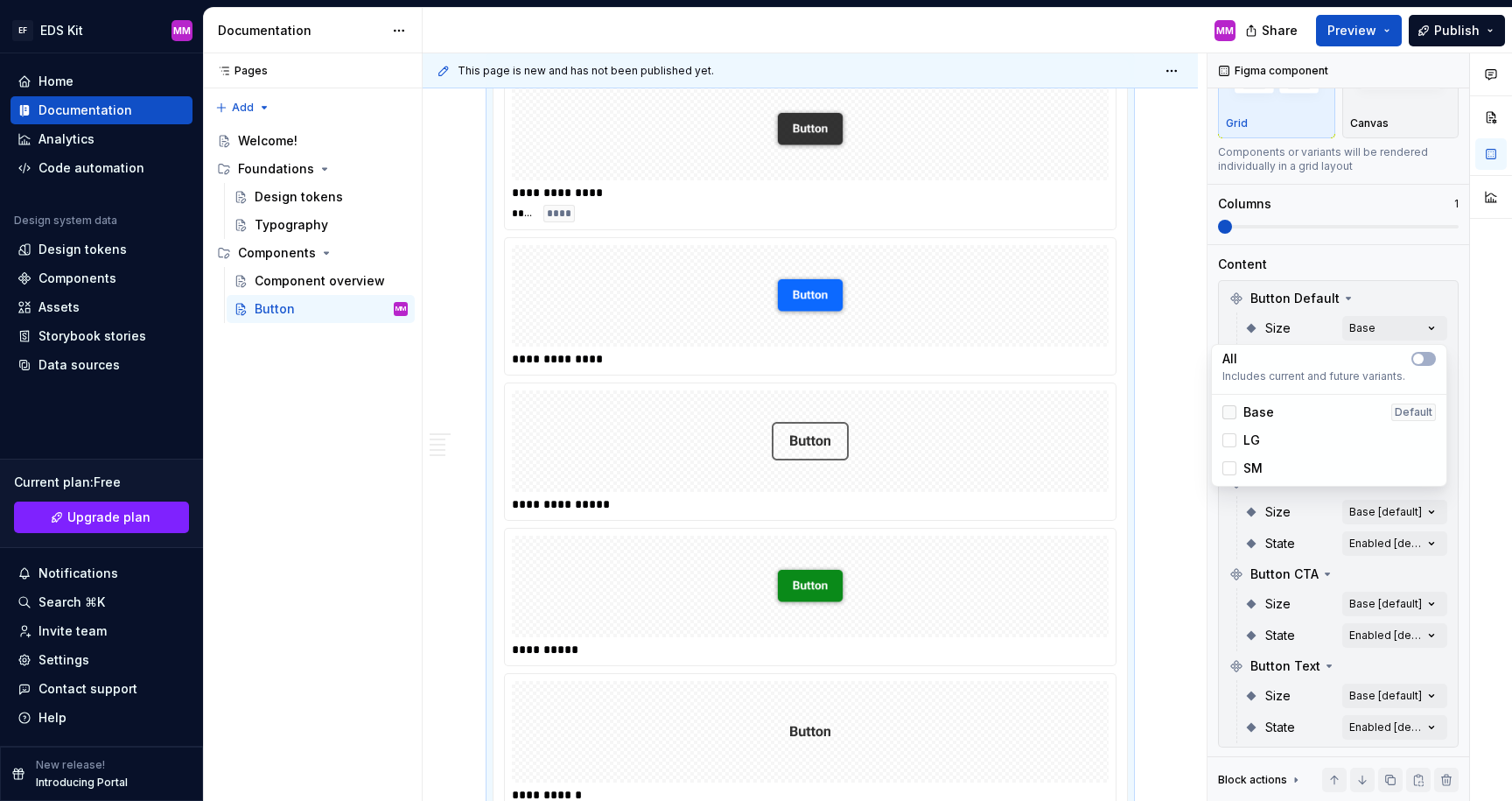
click at [1230, 412] on icon at bounding box center [1230, 412] width 0 height 0
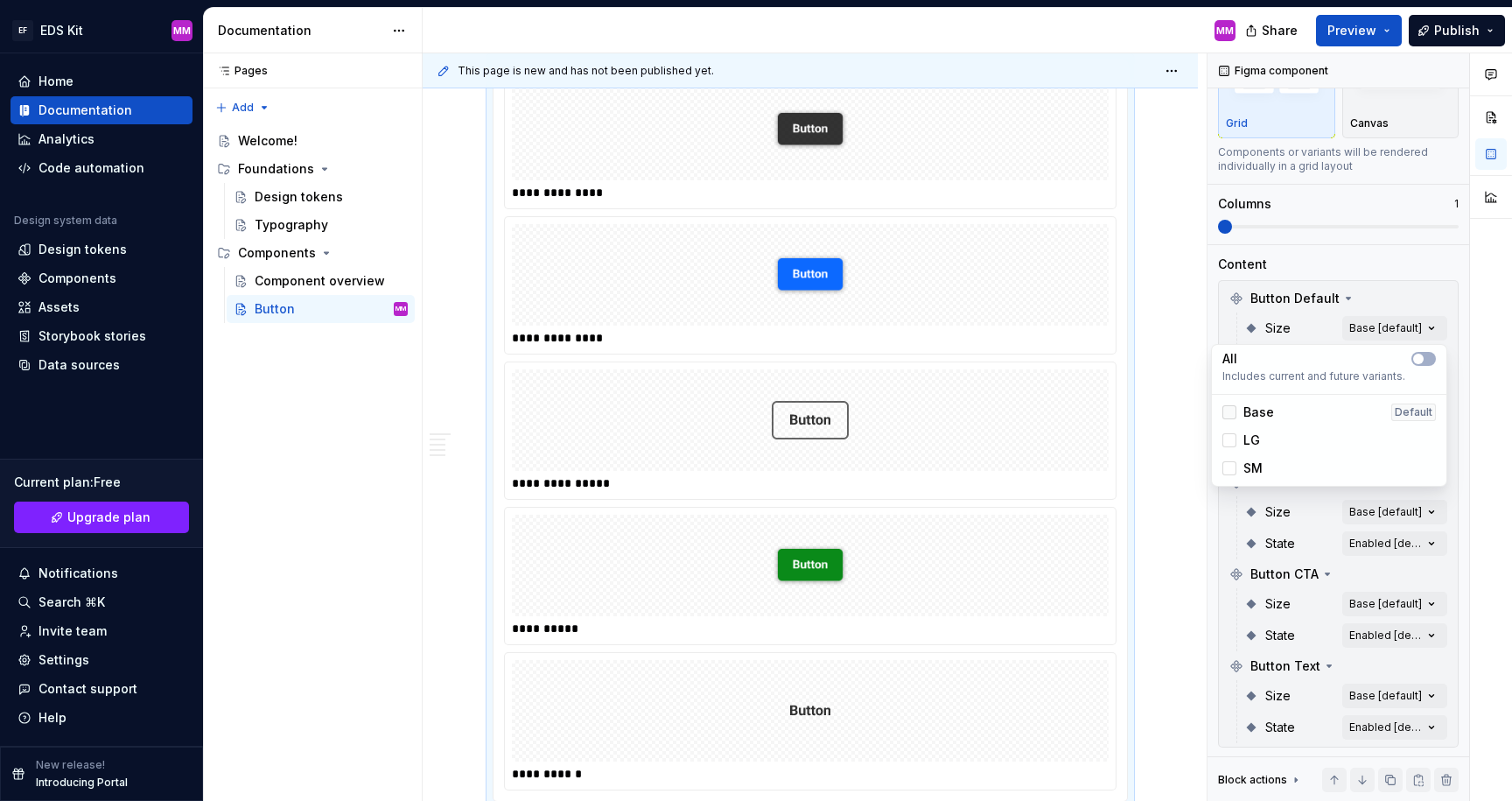
click at [1231, 407] on div at bounding box center [1229, 411] width 14 height 14
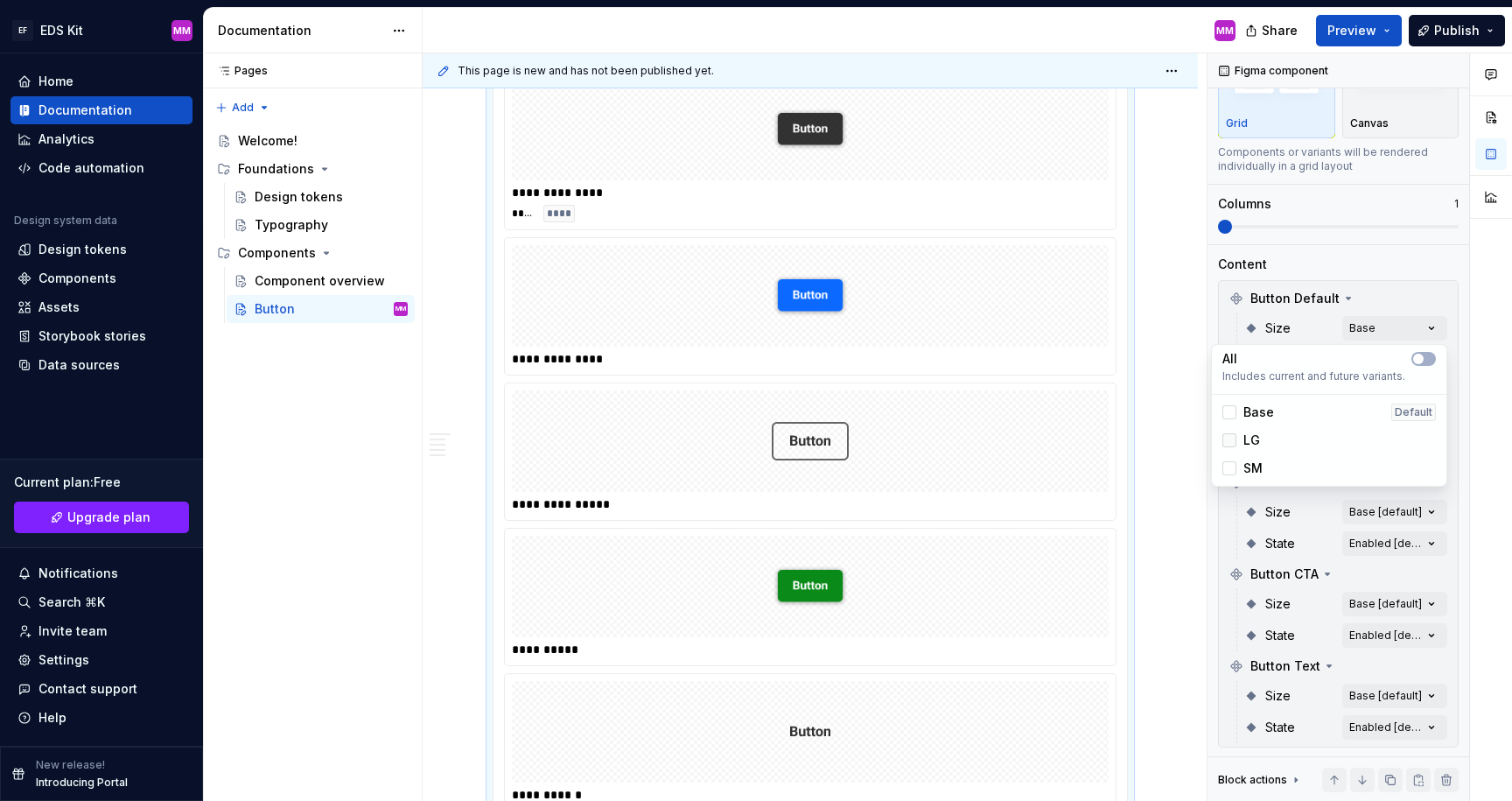
click at [1225, 435] on div at bounding box center [1229, 440] width 14 height 14
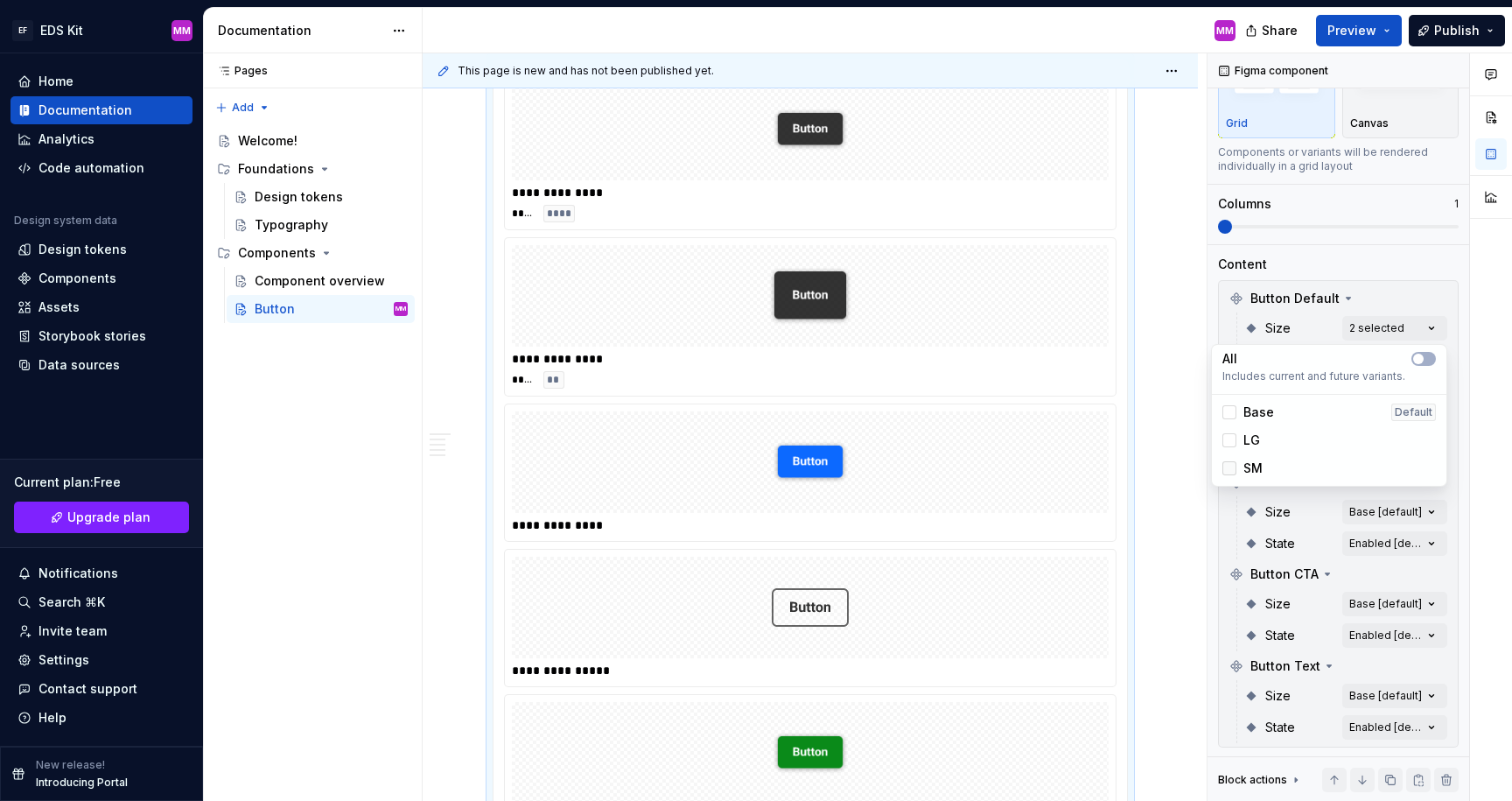
click at [1233, 472] on div at bounding box center [1229, 468] width 14 height 14
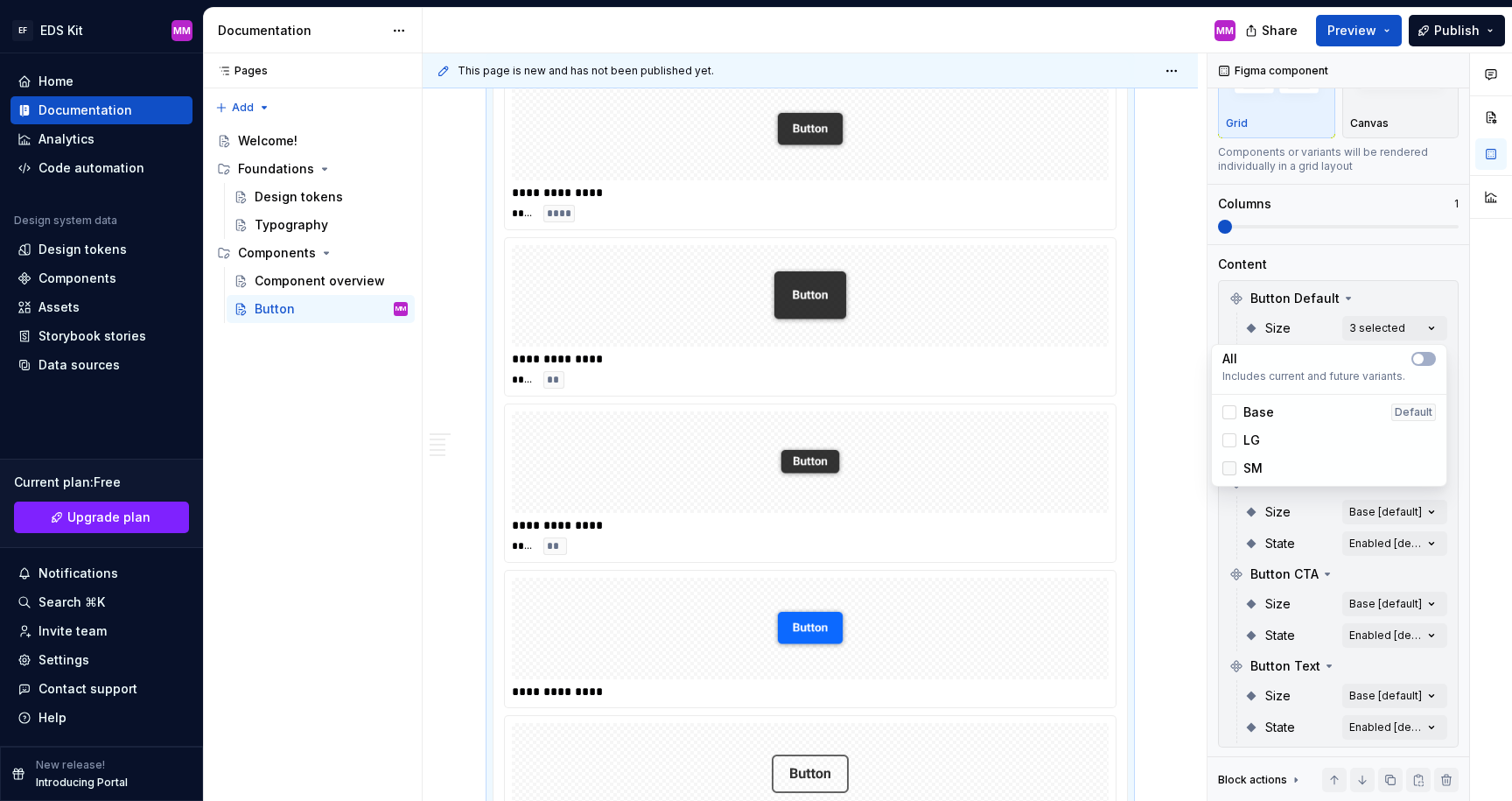
click at [1230, 468] on icon at bounding box center [1230, 468] width 0 height 0
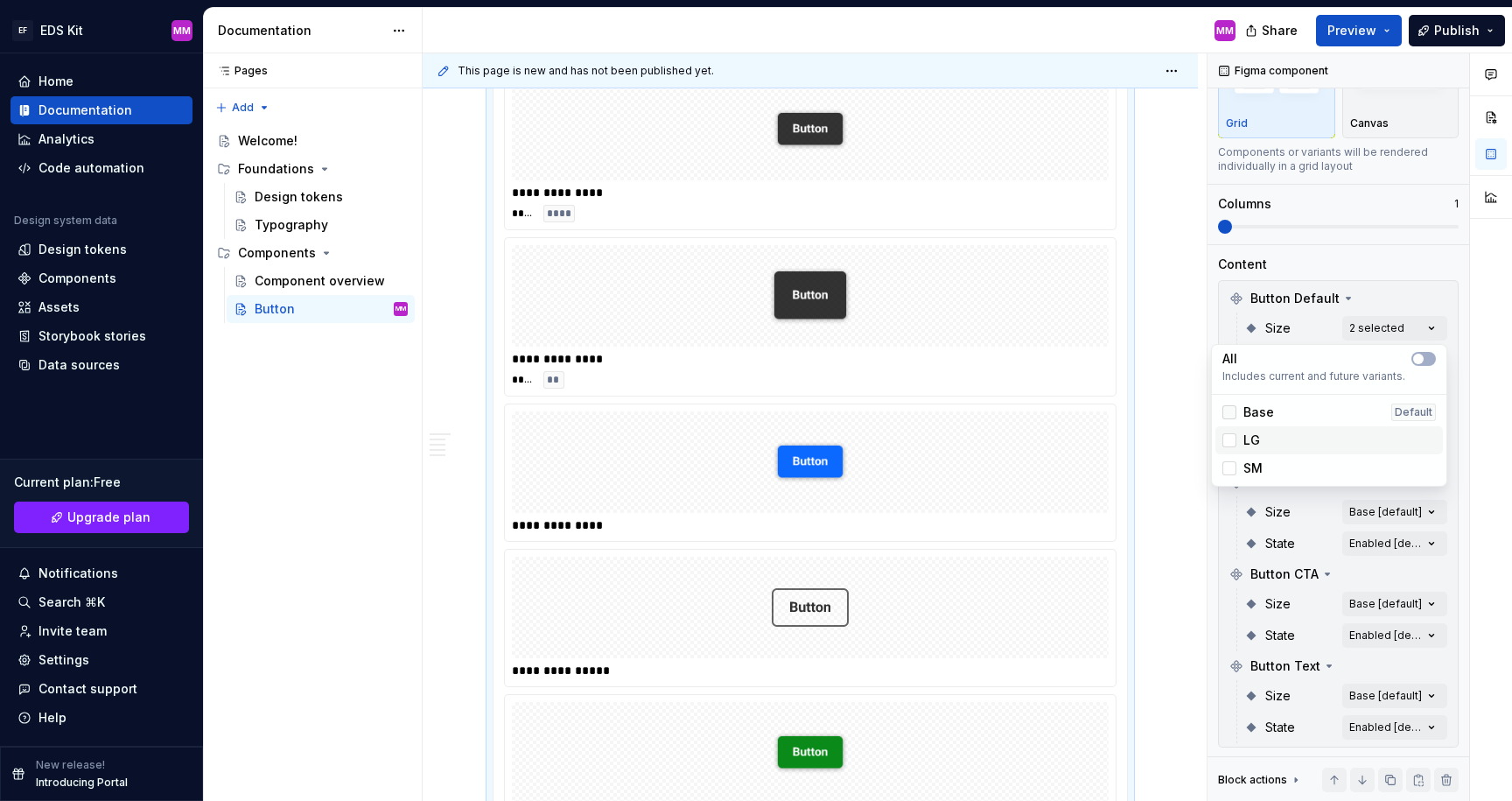
drag, startPoint x: 1233, startPoint y: 443, endPoint x: 1233, endPoint y: 415, distance: 28.0
click at [1230, 441] on icon at bounding box center [1230, 441] width 0 height 0
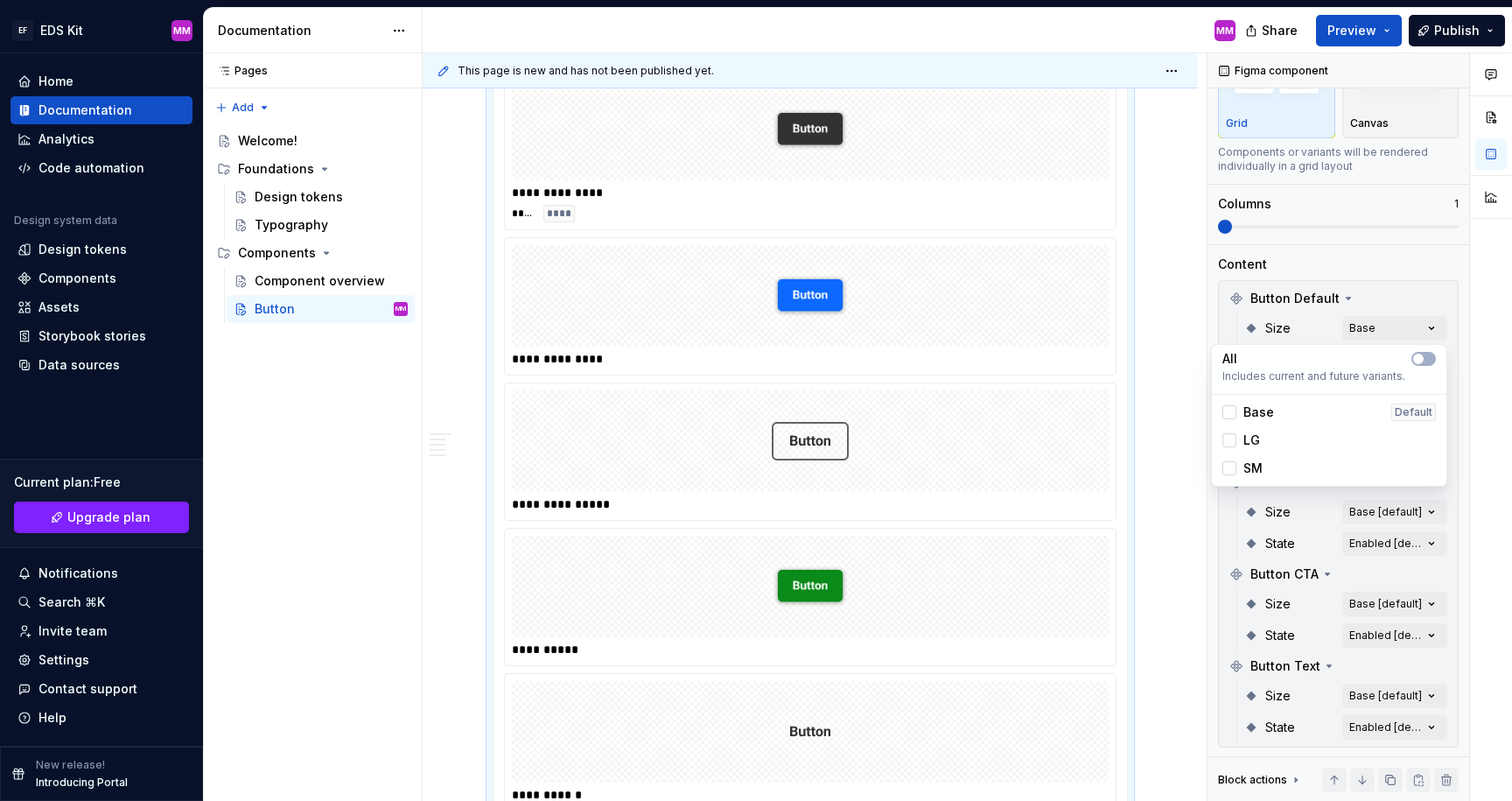
click at [1233, 404] on div "Base" at bounding box center [1248, 411] width 52 height 17
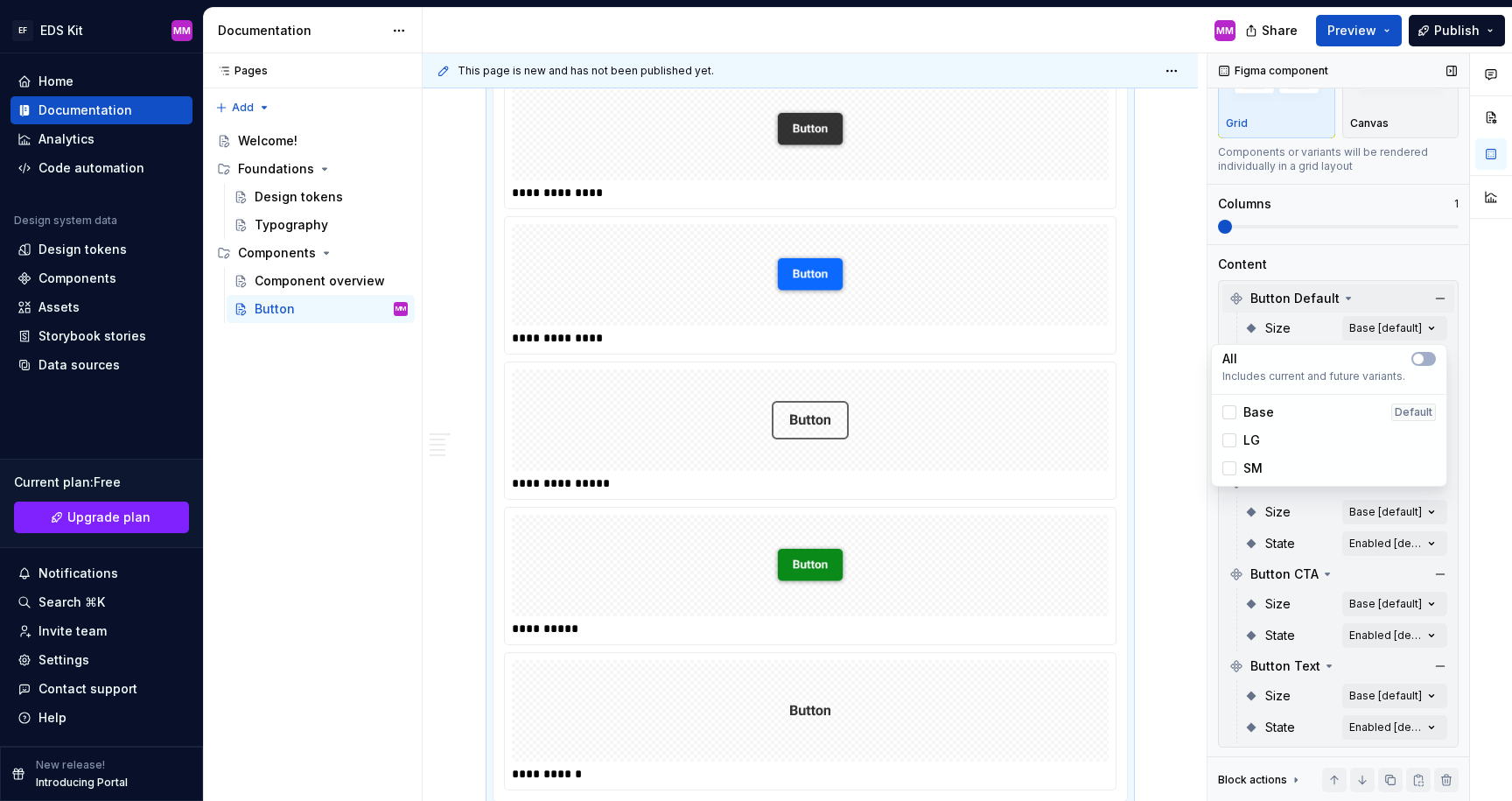
click at [1323, 309] on div "Comments Open comments No comments yet Select ‘Comment’ from the block context …" at bounding box center [1360, 428] width 305 height 748
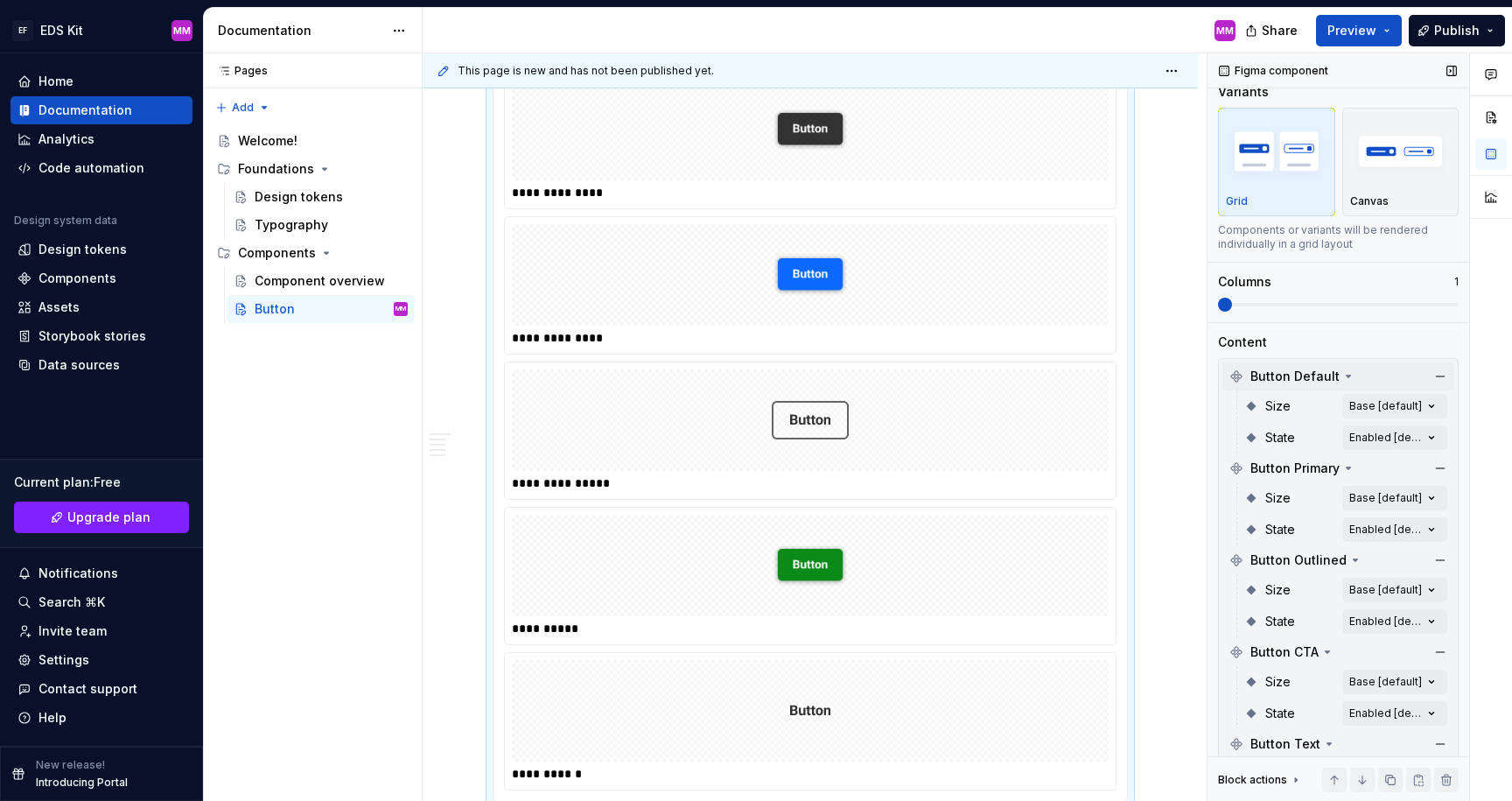
scroll to position [0, 0]
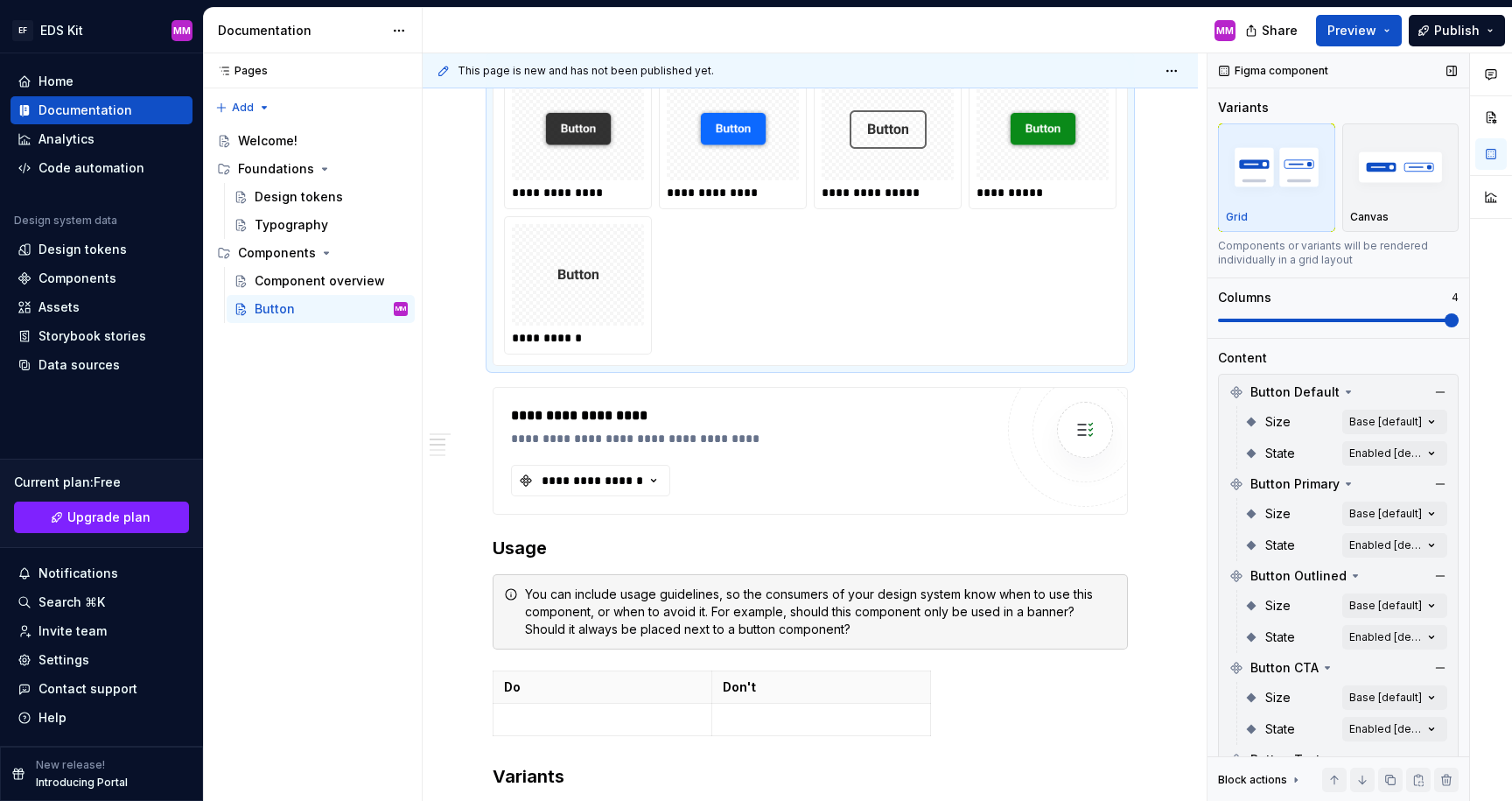
click at [1453, 317] on span at bounding box center [1451, 319] width 14 height 14
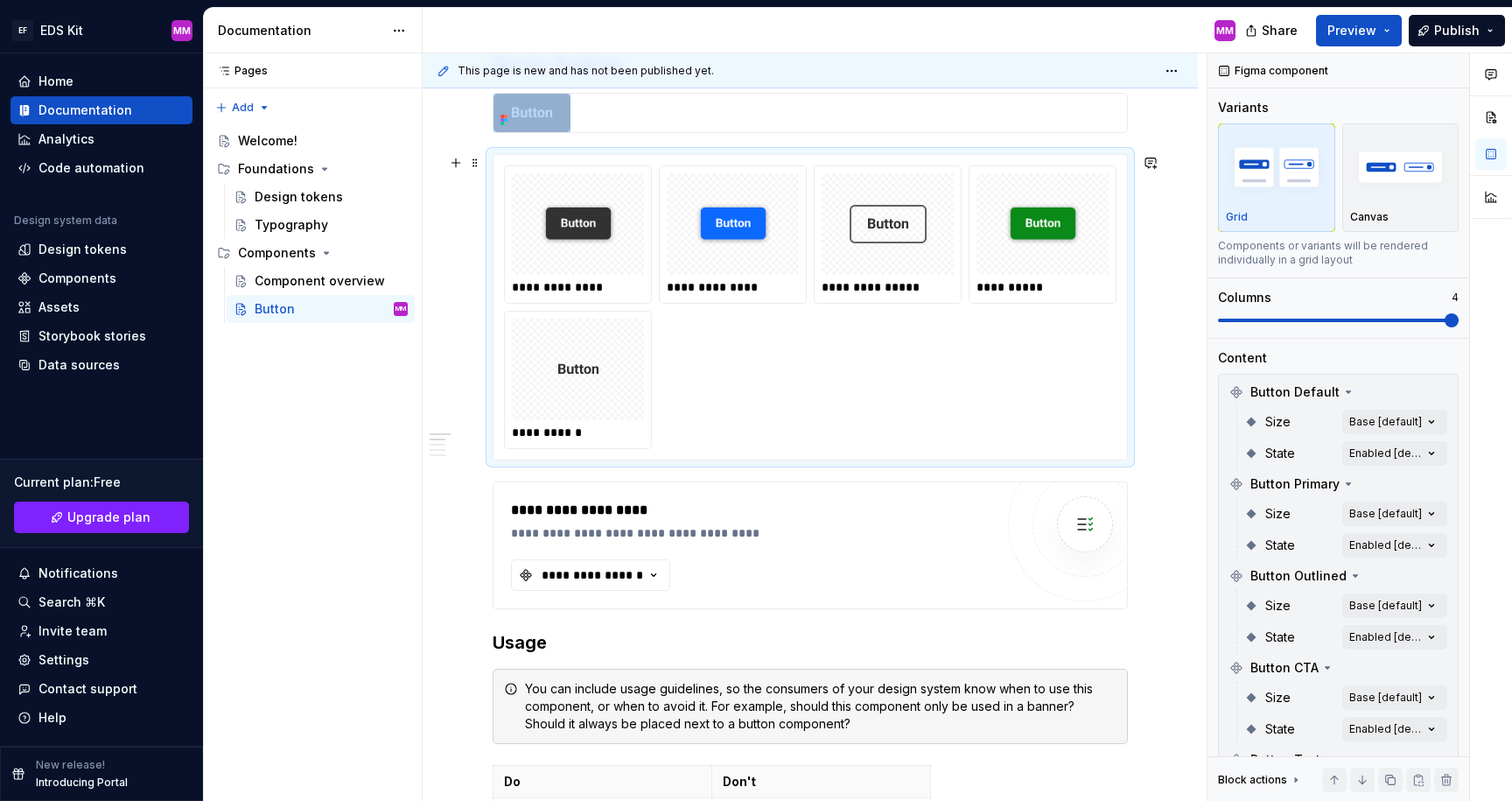
scroll to position [396, 0]
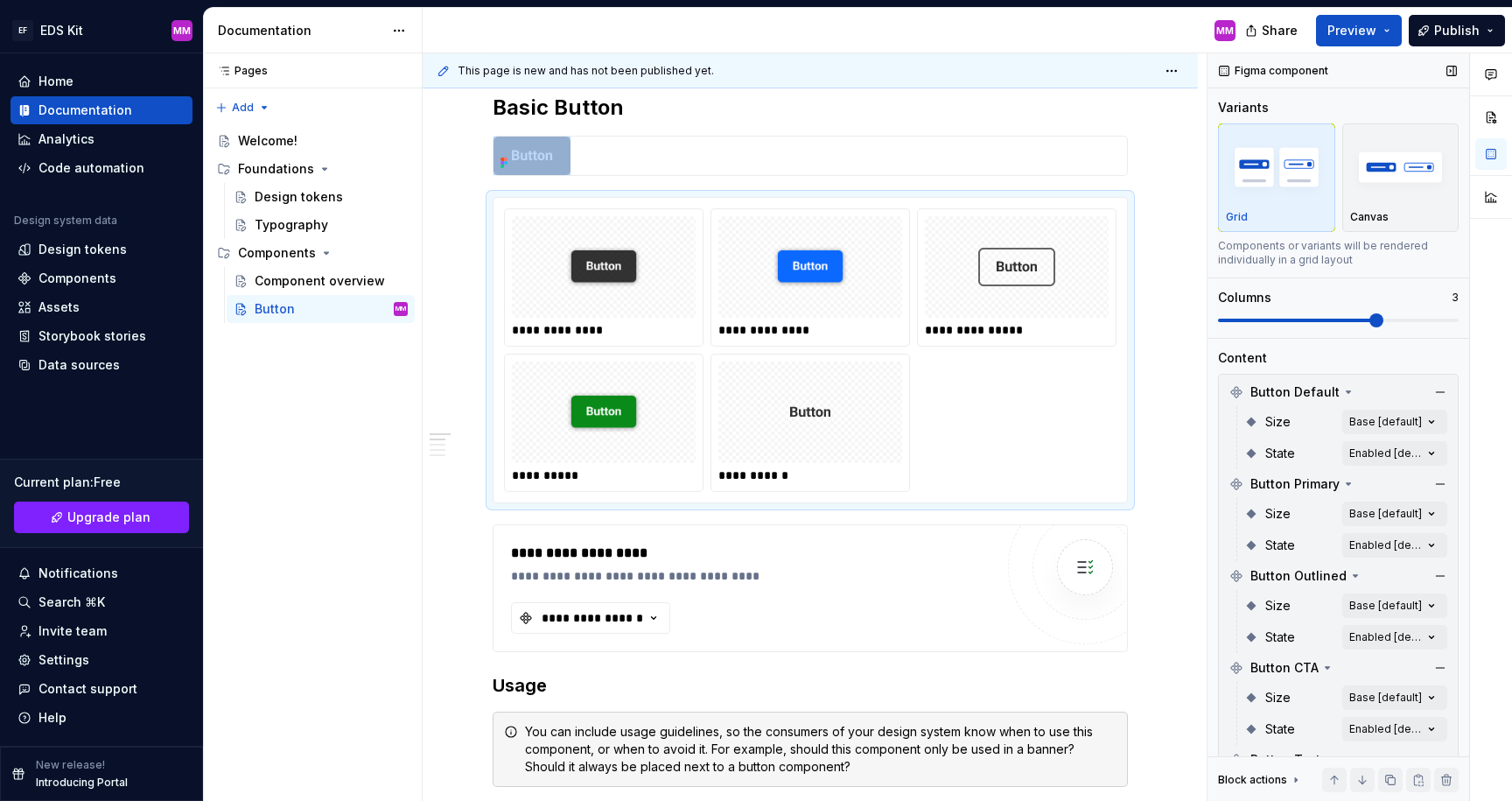
click at [1384, 320] on span at bounding box center [1375, 319] width 14 height 14
click at [1415, 190] on img "button" at bounding box center [1401, 167] width 102 height 64
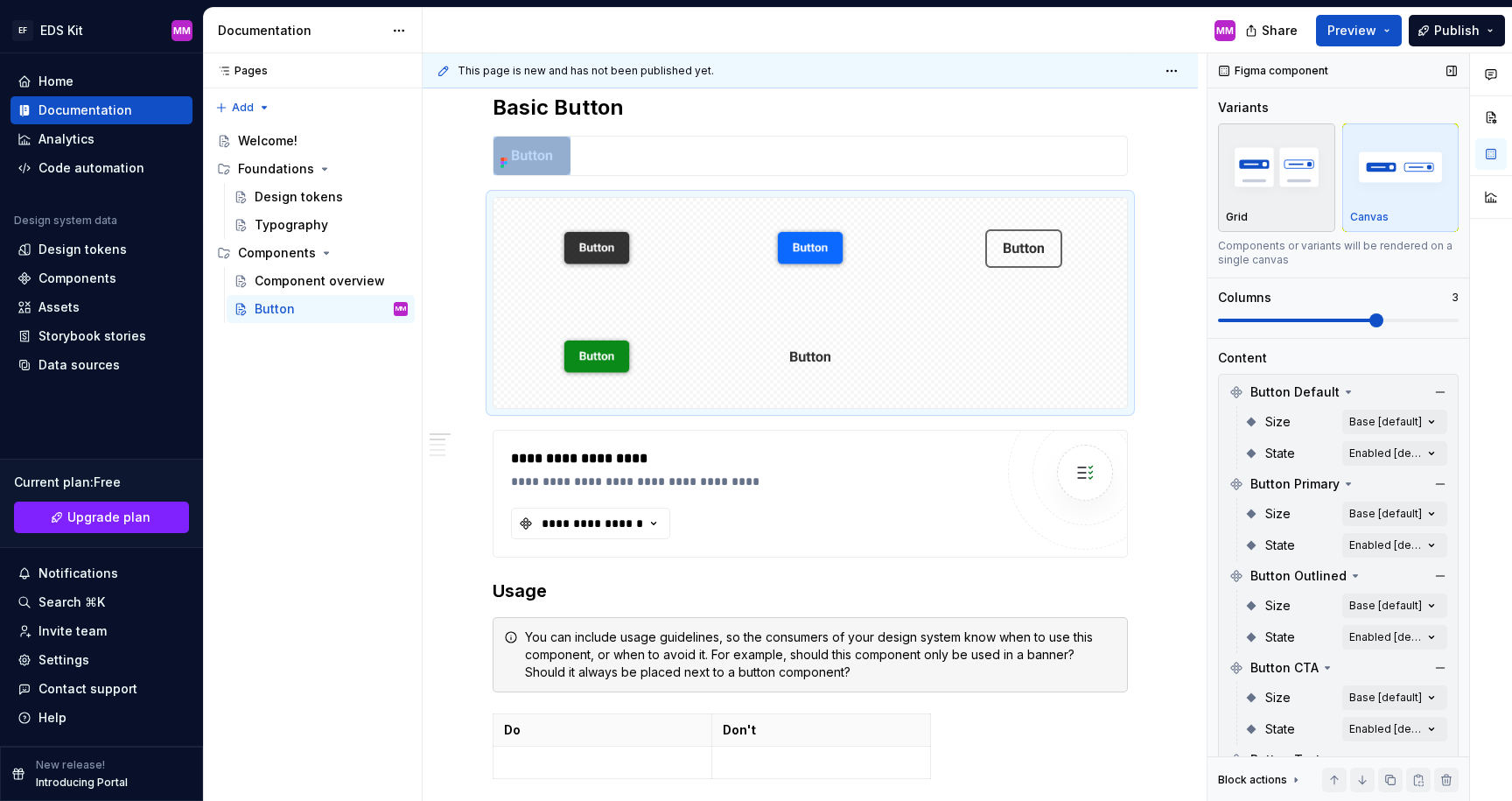
click at [1304, 198] on img "button" at bounding box center [1277, 167] width 102 height 64
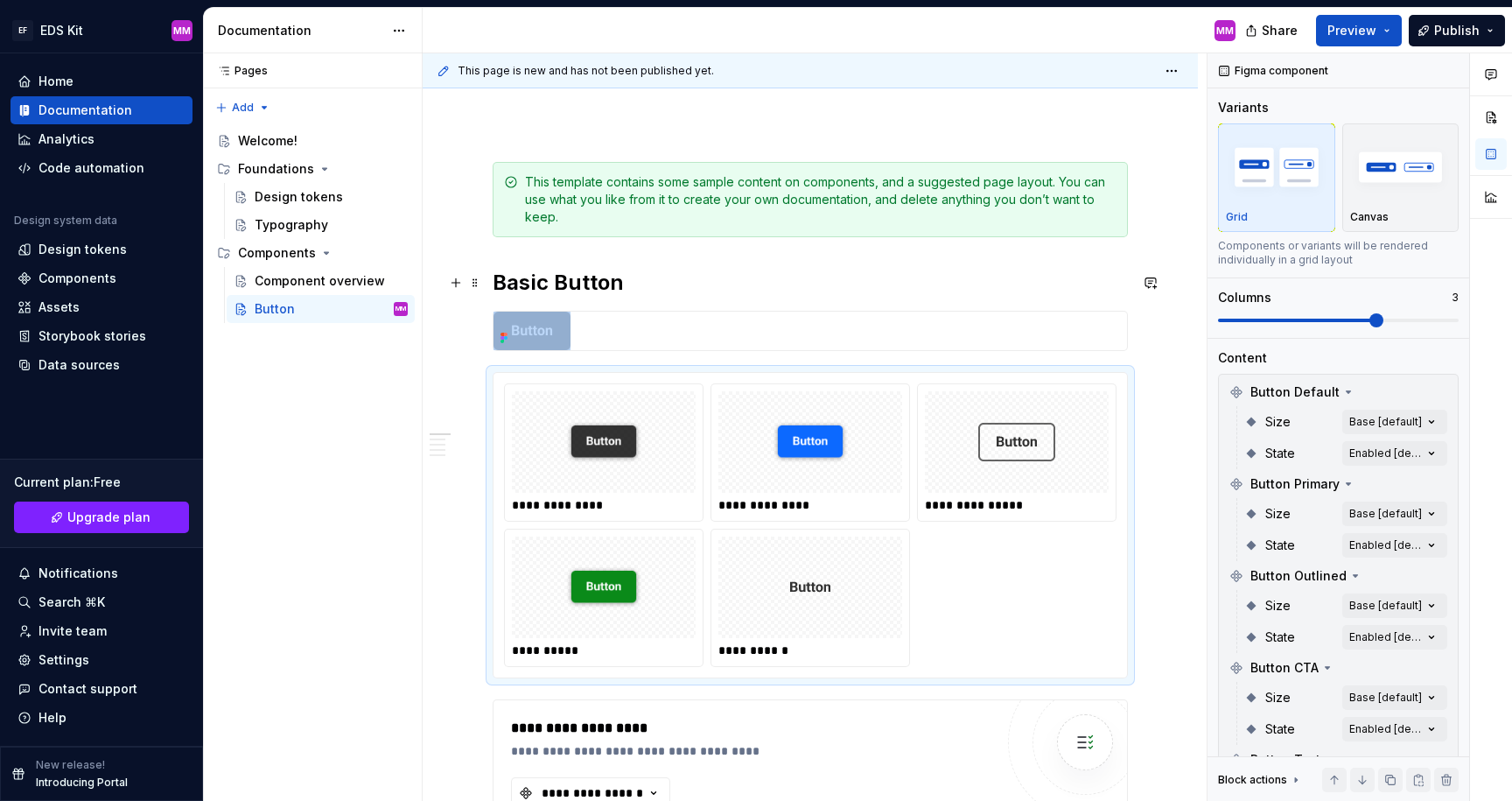
scroll to position [229, 0]
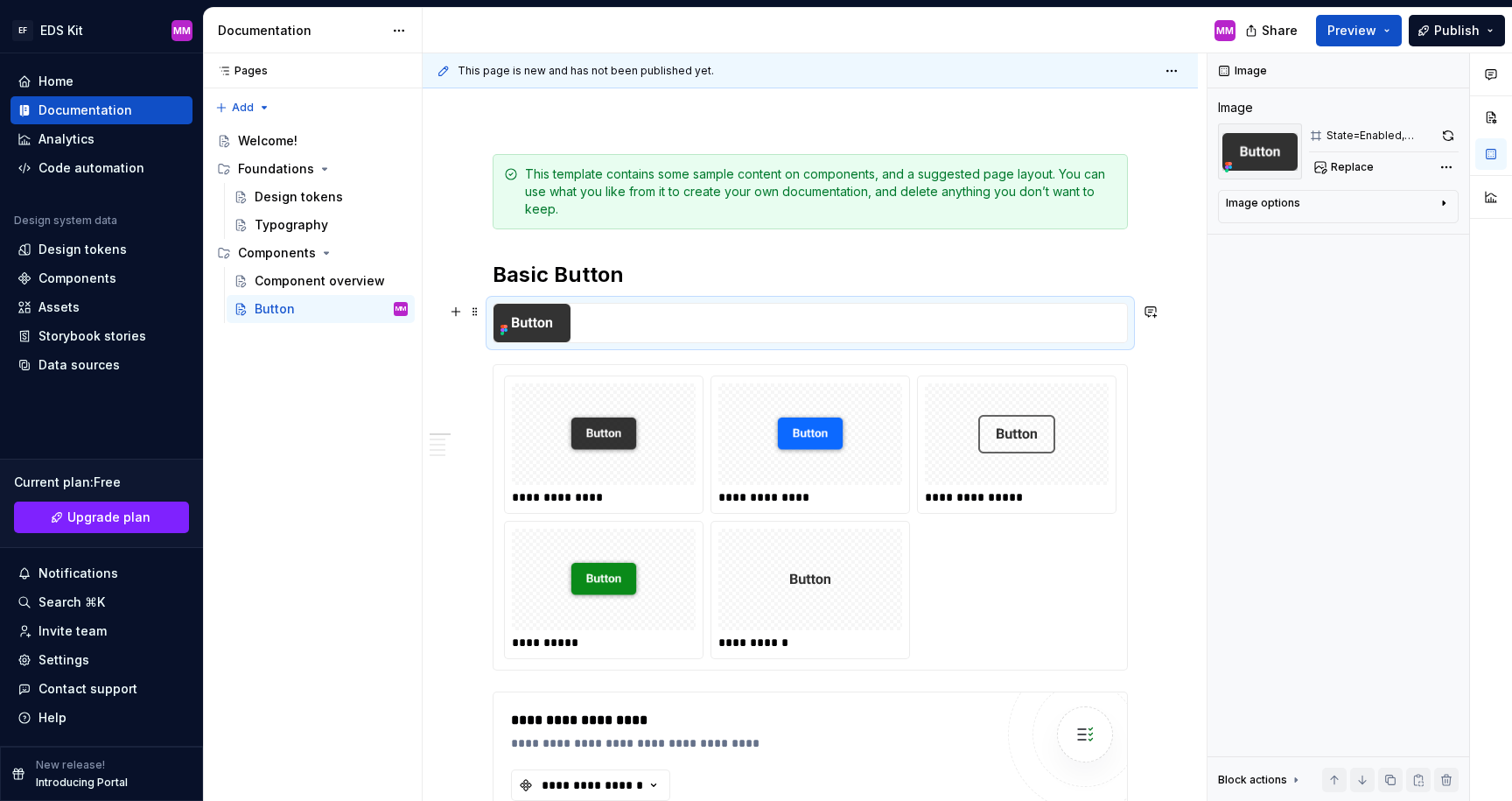
click at [577, 313] on div at bounding box center [810, 323] width 634 height 38
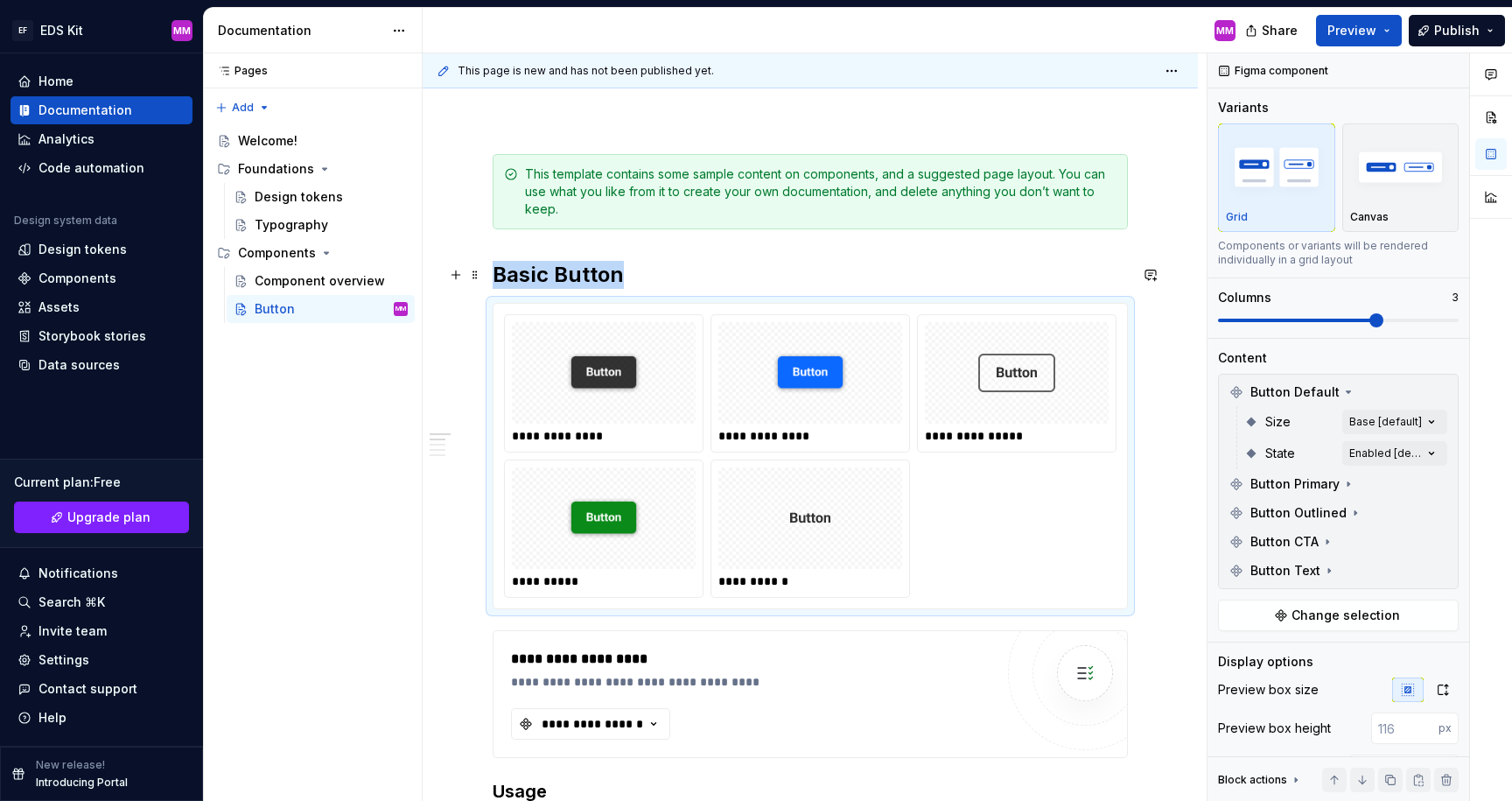
click at [643, 265] on h2 "Basic Button" at bounding box center [810, 274] width 635 height 28
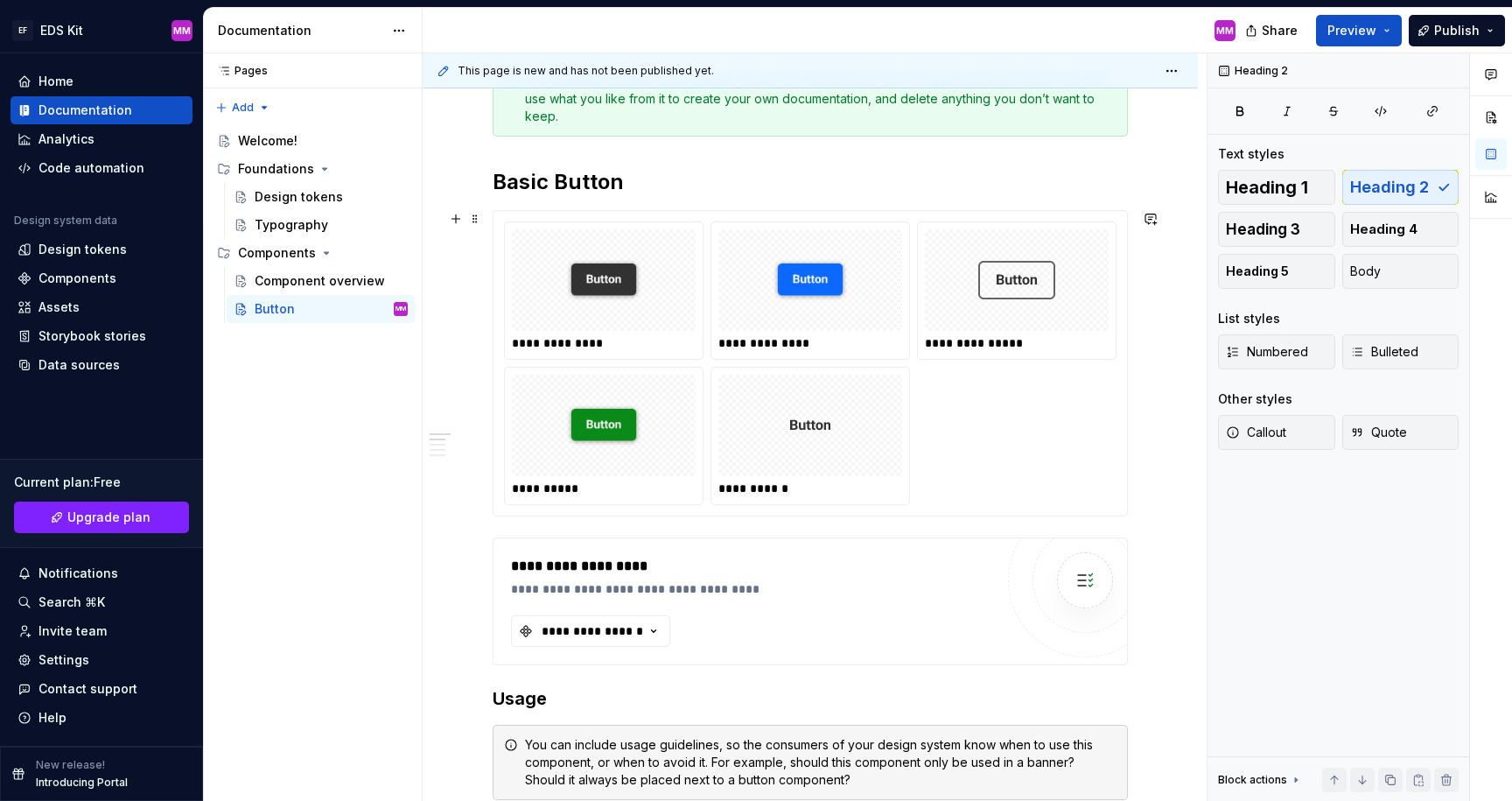
scroll to position [326, 0]
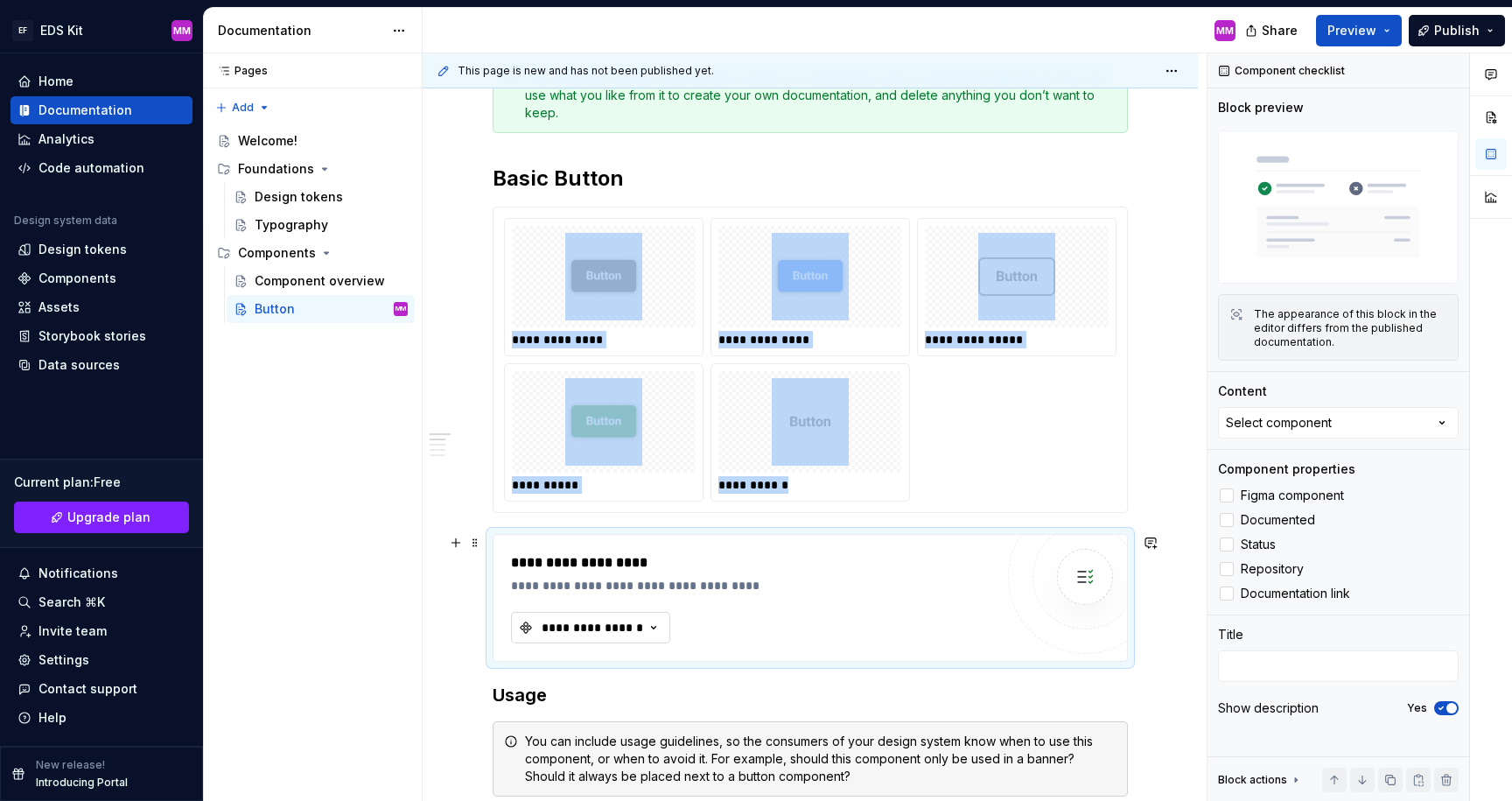
click at [614, 616] on button "**********" at bounding box center [590, 627] width 159 height 32
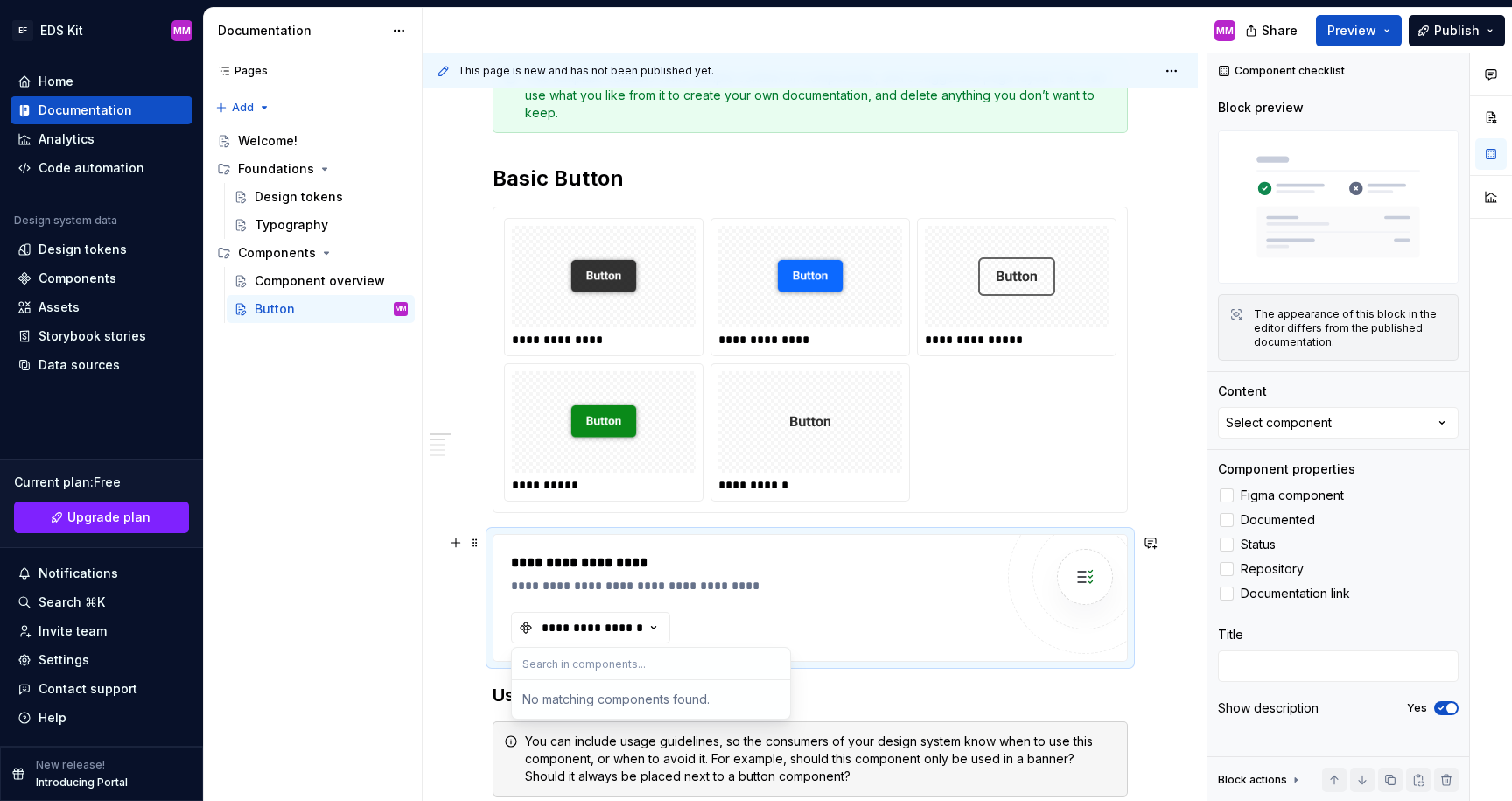
click at [994, 643] on div "**********" at bounding box center [752, 598] width 483 height 91
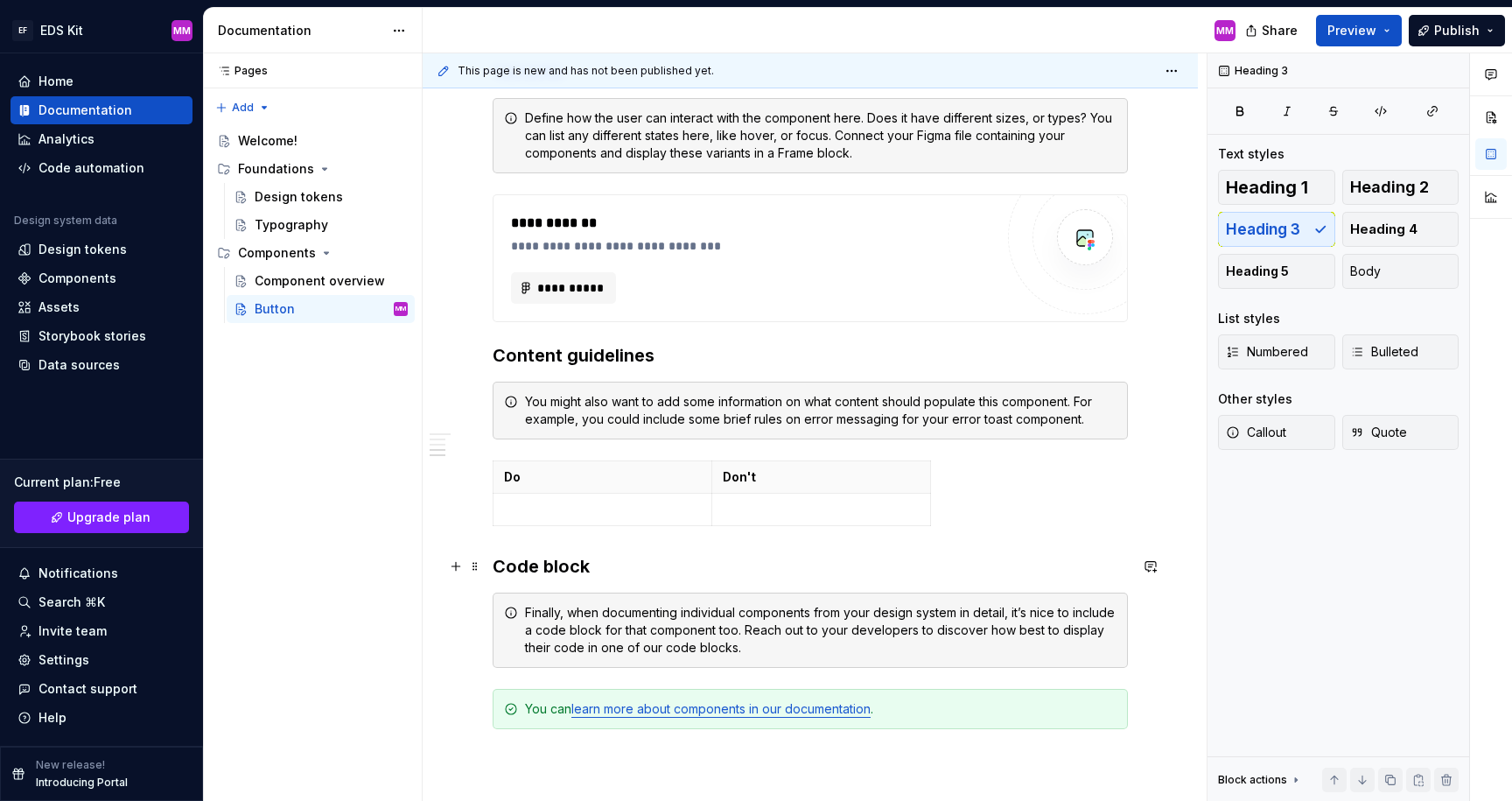
scroll to position [931, 0]
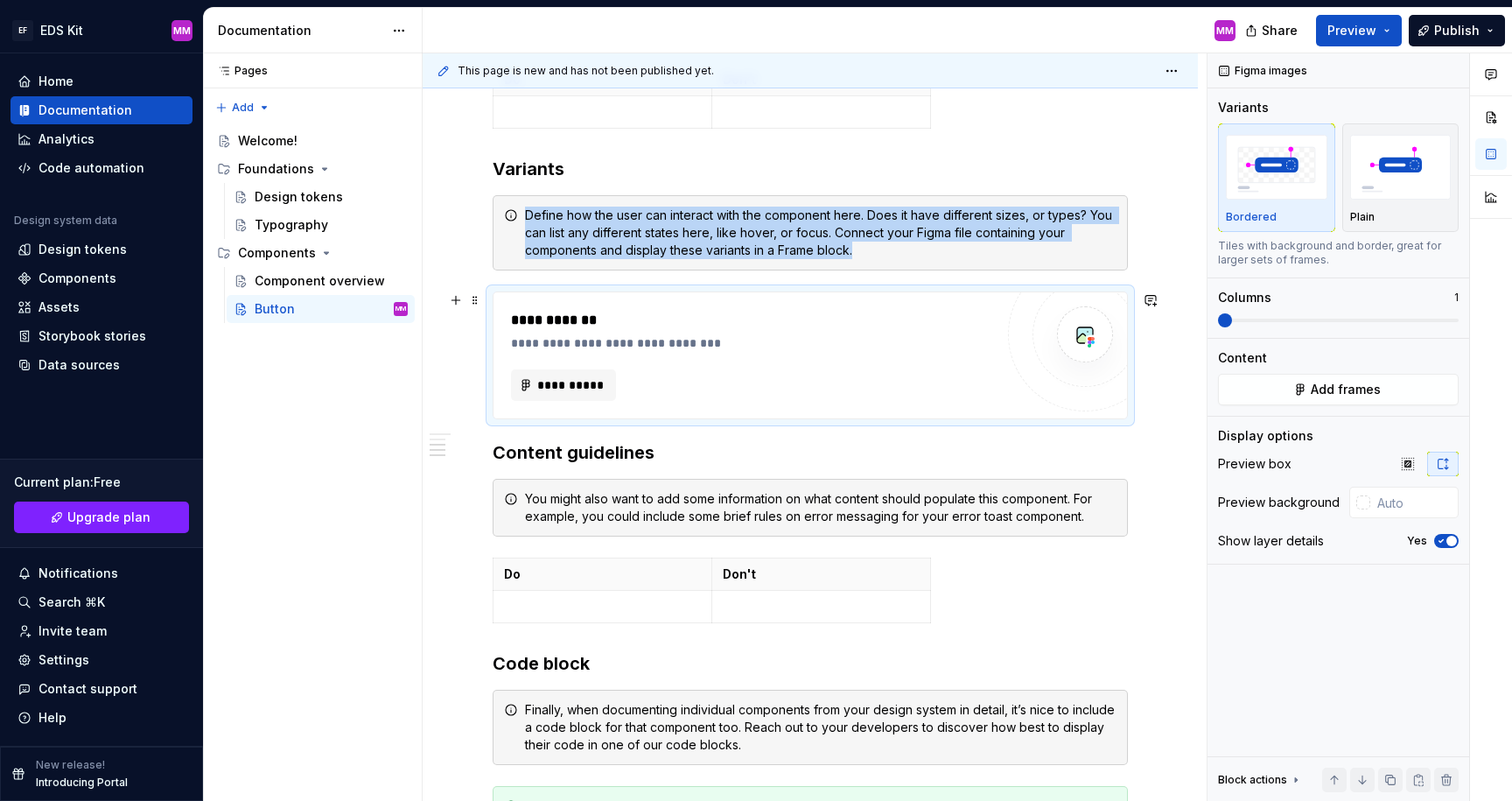
click at [691, 373] on div "**********" at bounding box center [752, 385] width 483 height 32
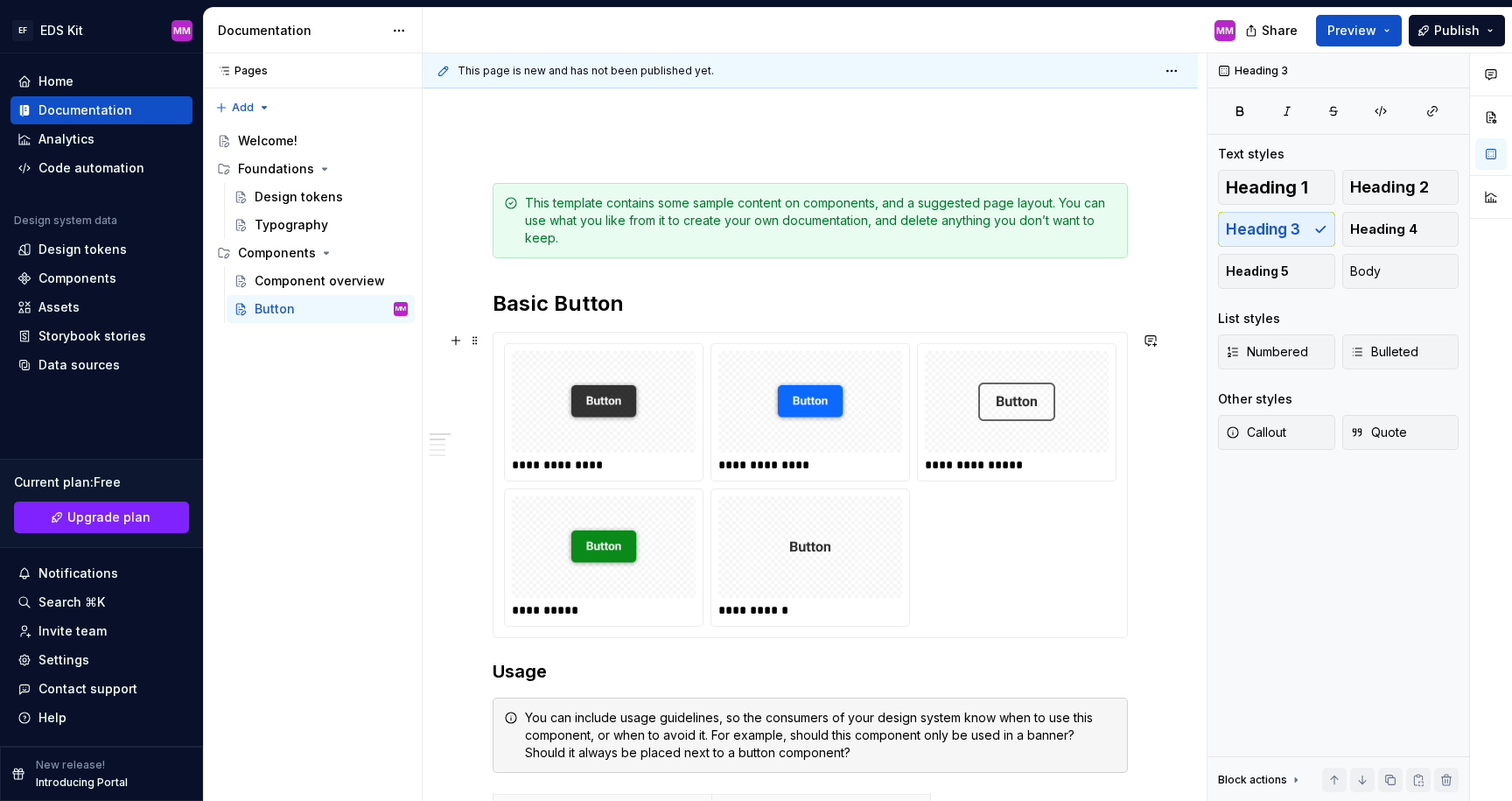
scroll to position [212, 0]
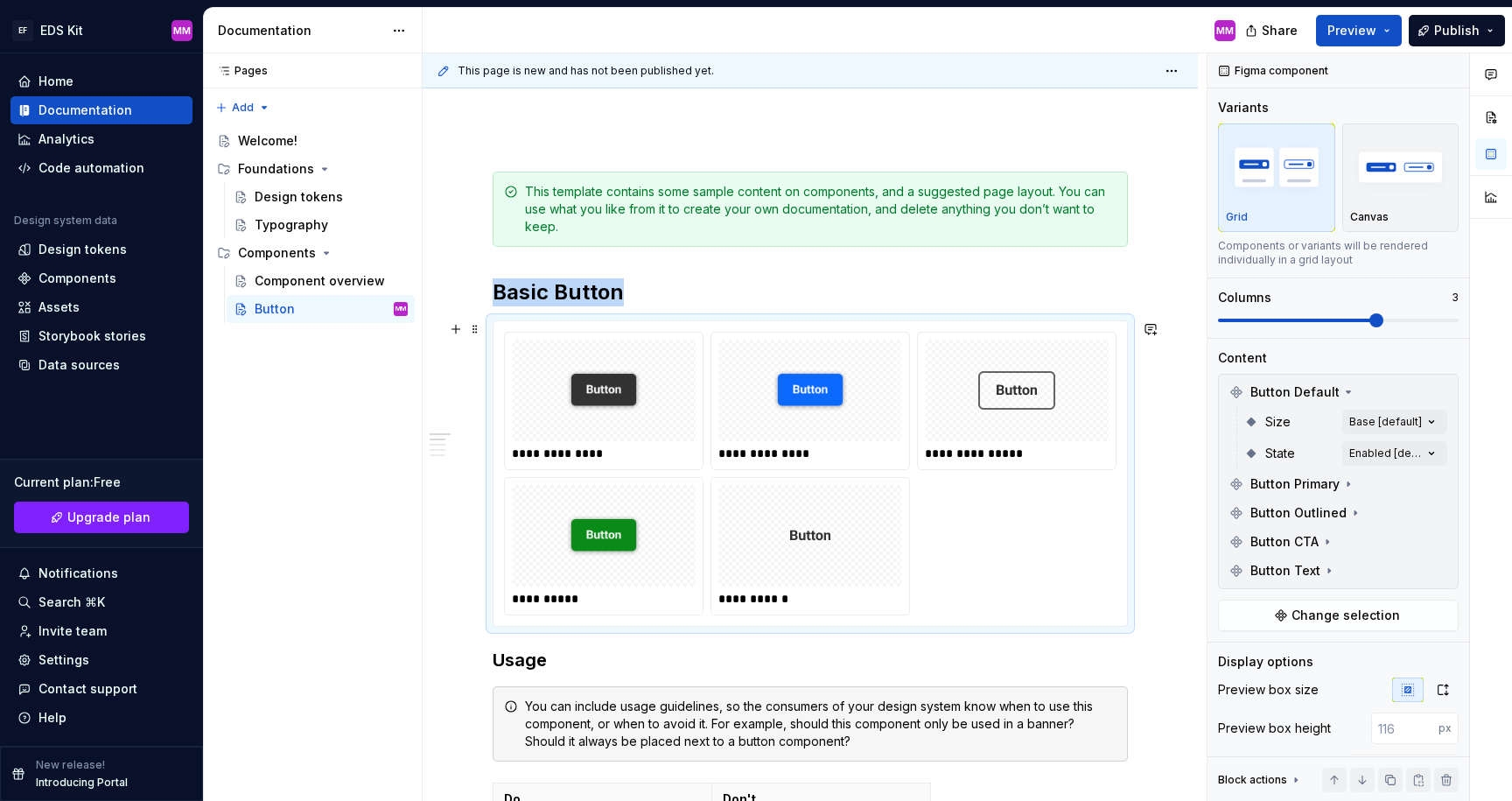
click at [1030, 408] on img at bounding box center [1017, 390] width 77 height 87
click at [1032, 397] on img at bounding box center [1017, 390] width 77 height 87
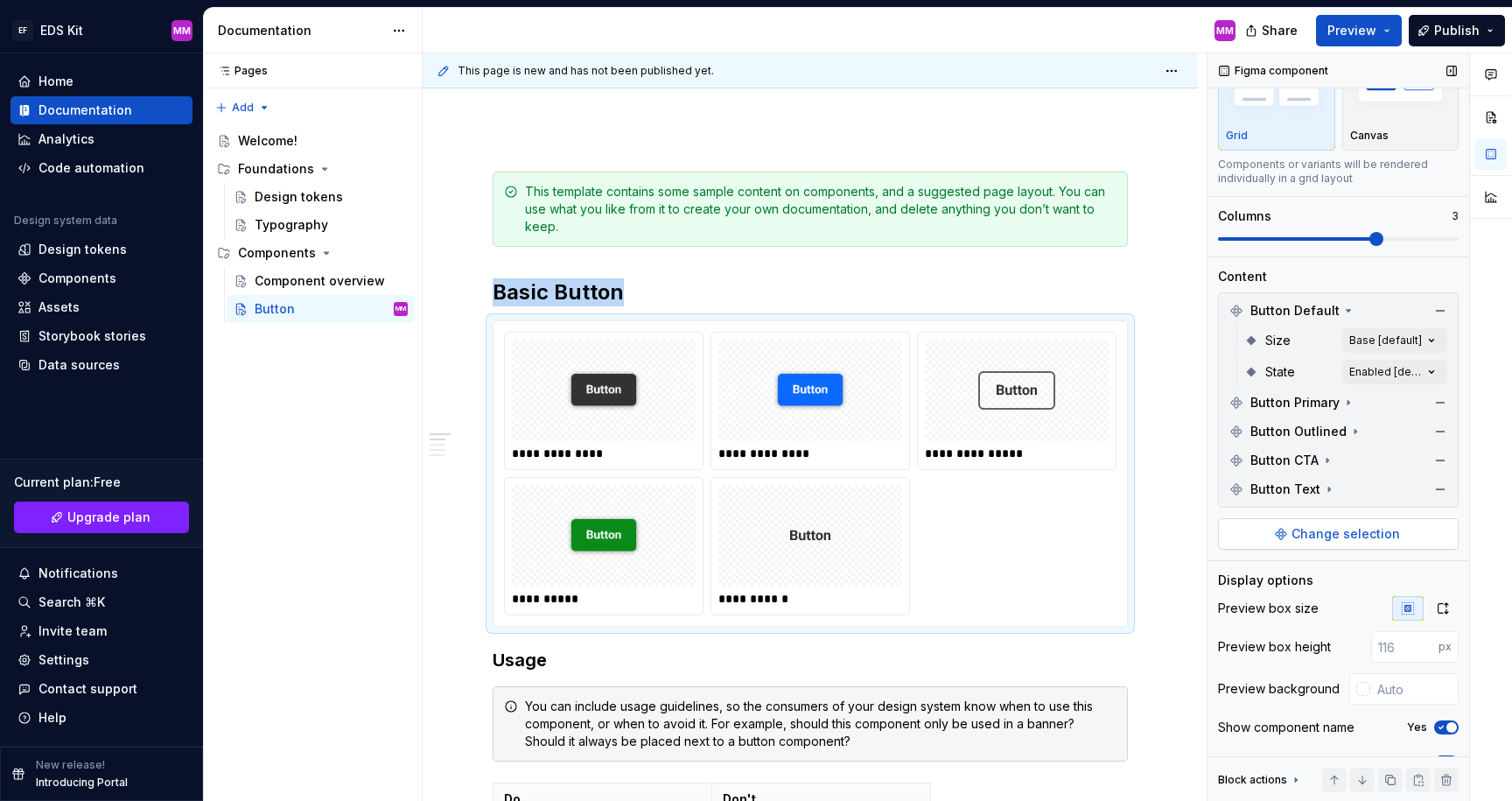
scroll to position [146, 0]
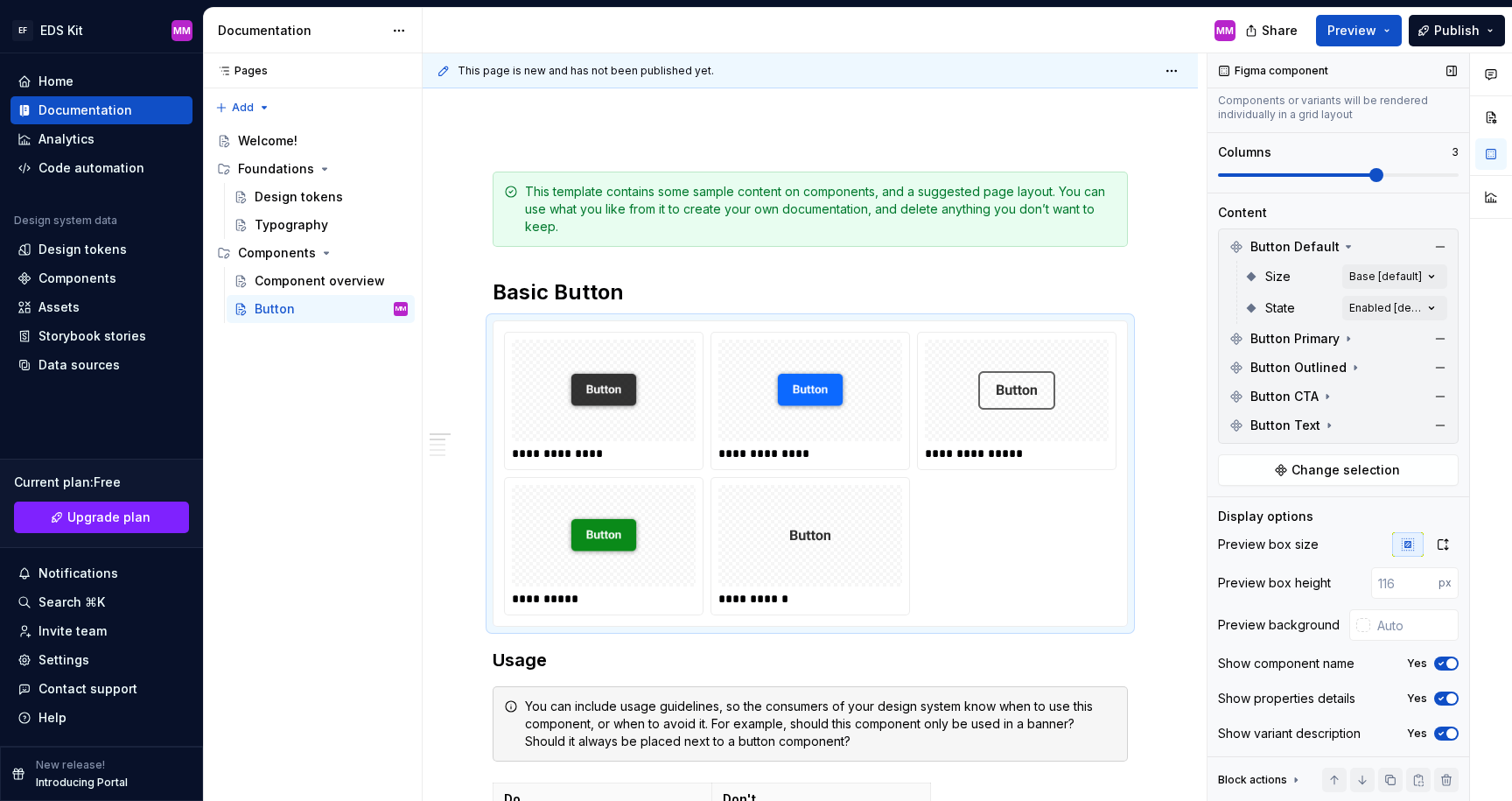
click at [1286, 776] on div "Block actions" at bounding box center [1260, 779] width 85 height 25
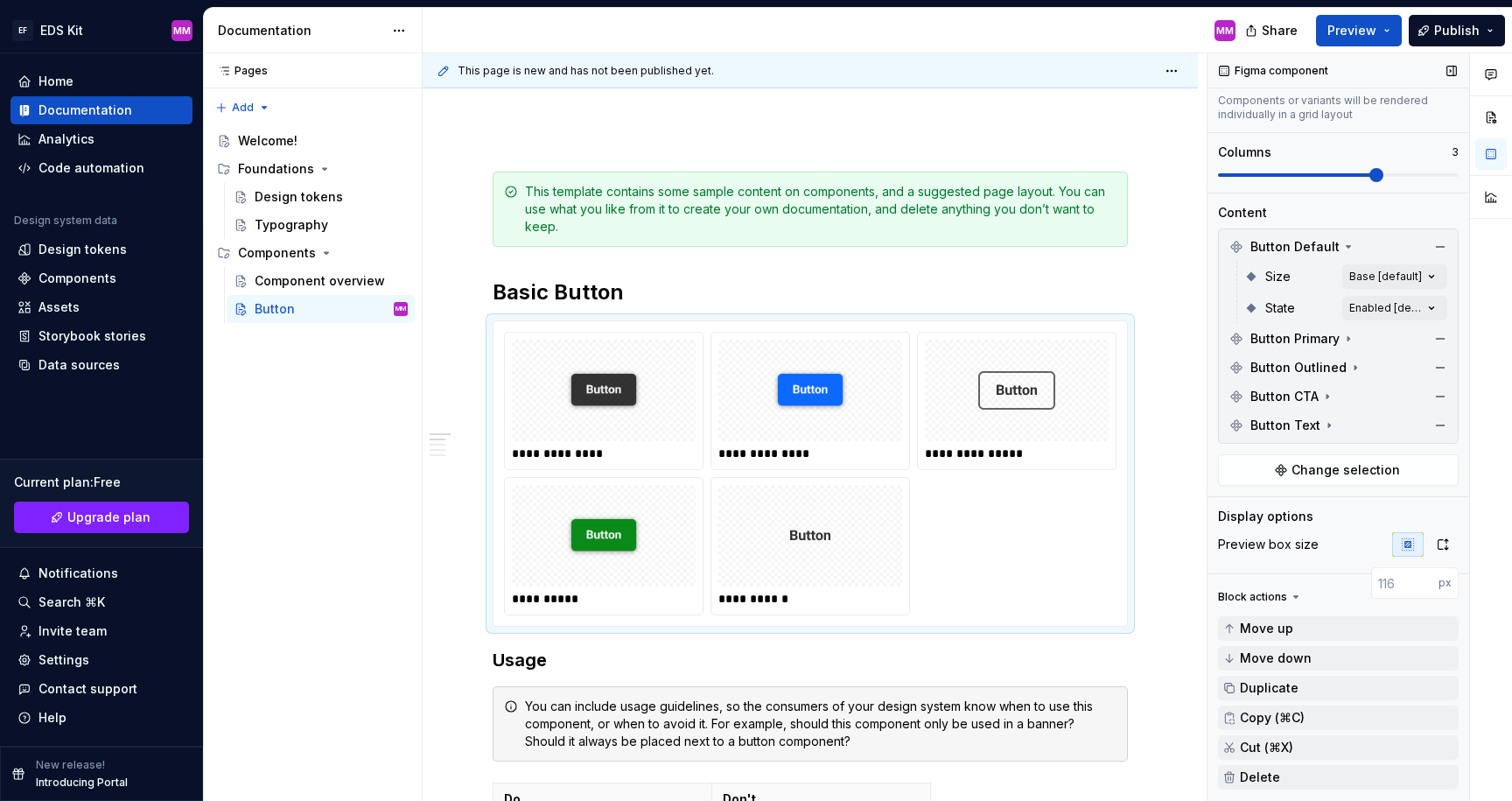
click at [1274, 595] on div "Block actions" at bounding box center [1253, 596] width 69 height 14
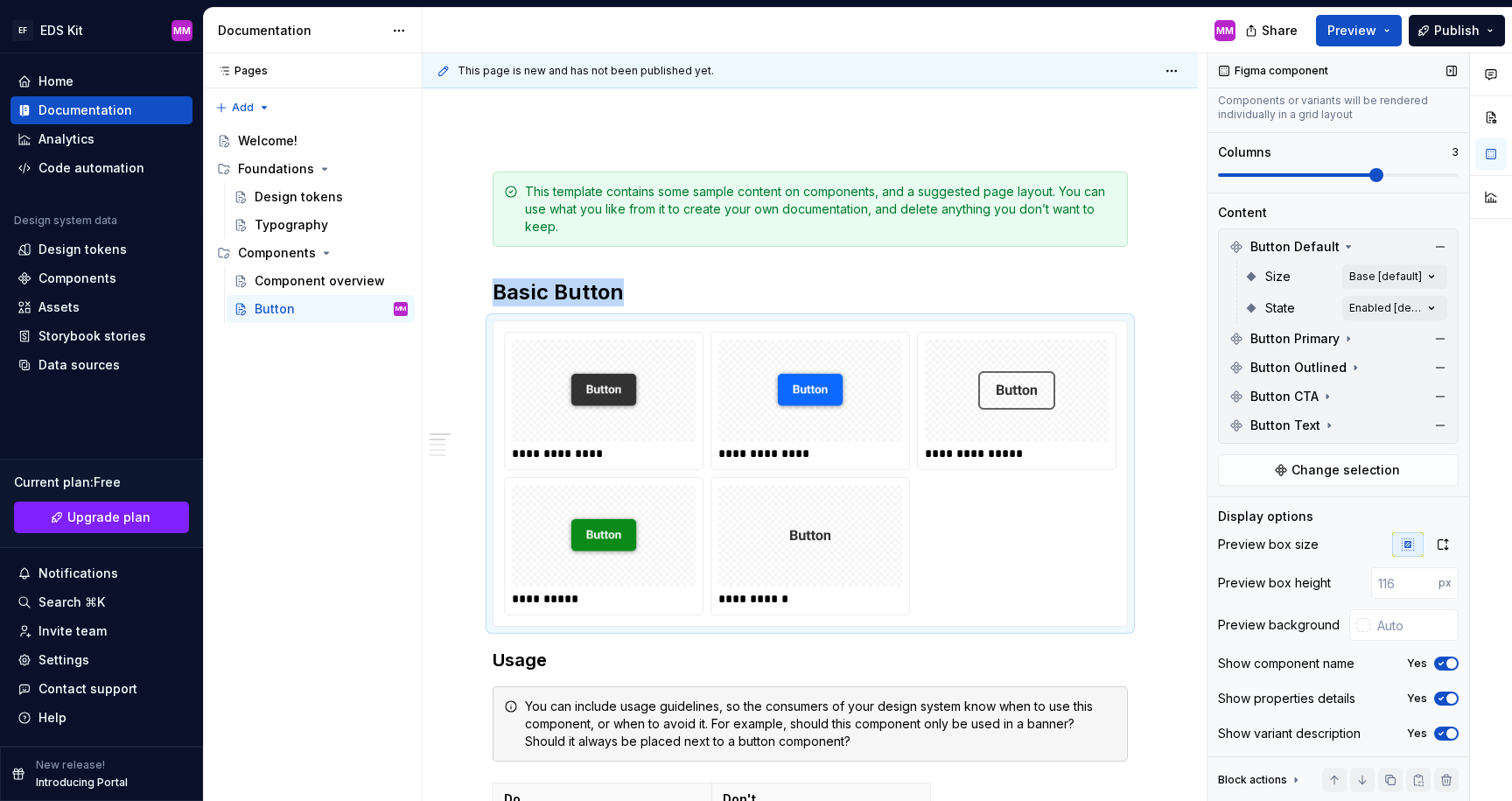
click at [1384, 173] on span at bounding box center [1375, 175] width 14 height 14
click at [888, 279] on h2 "Basic Button" at bounding box center [810, 292] width 635 height 28
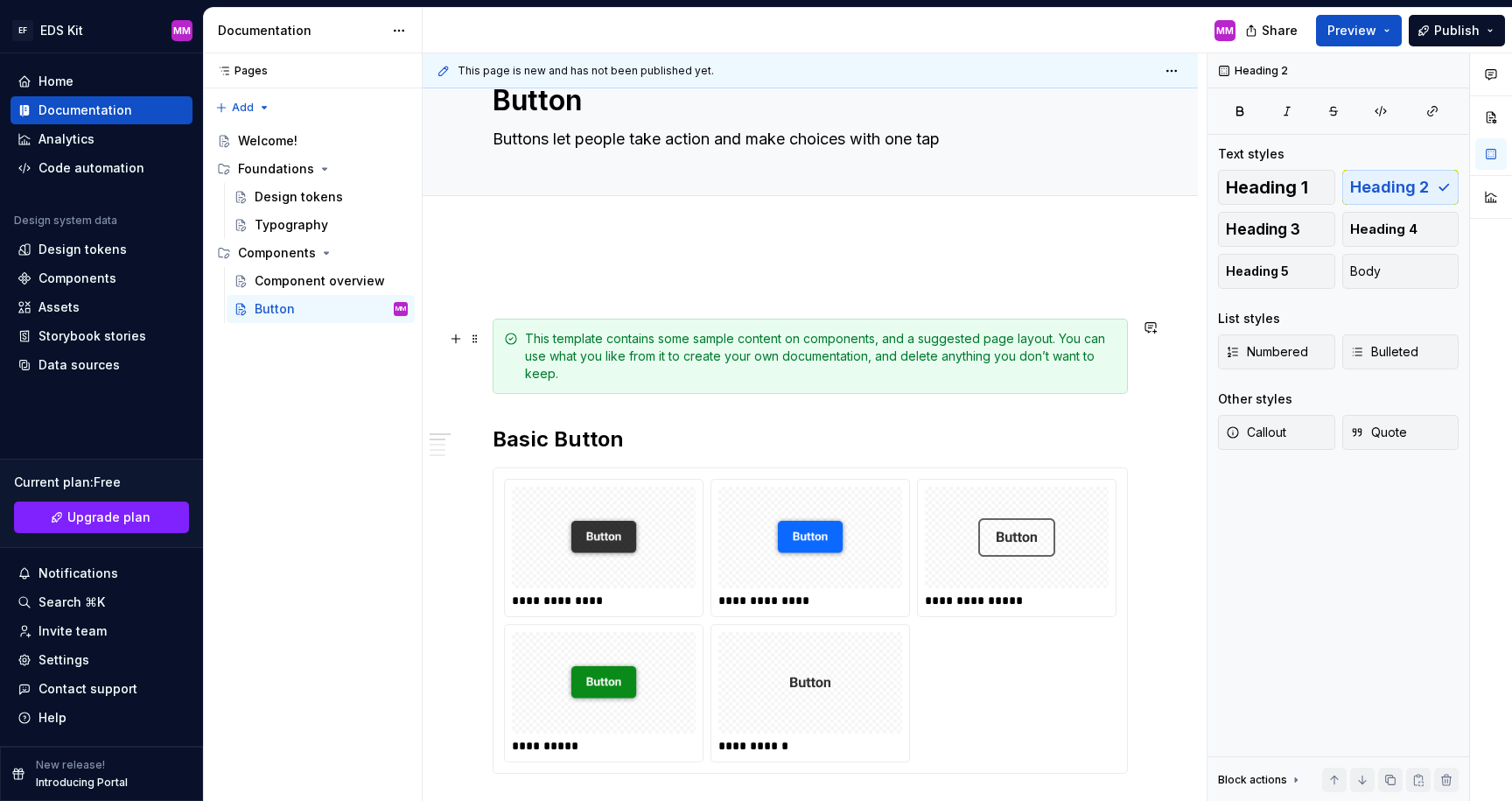
scroll to position [62, 0]
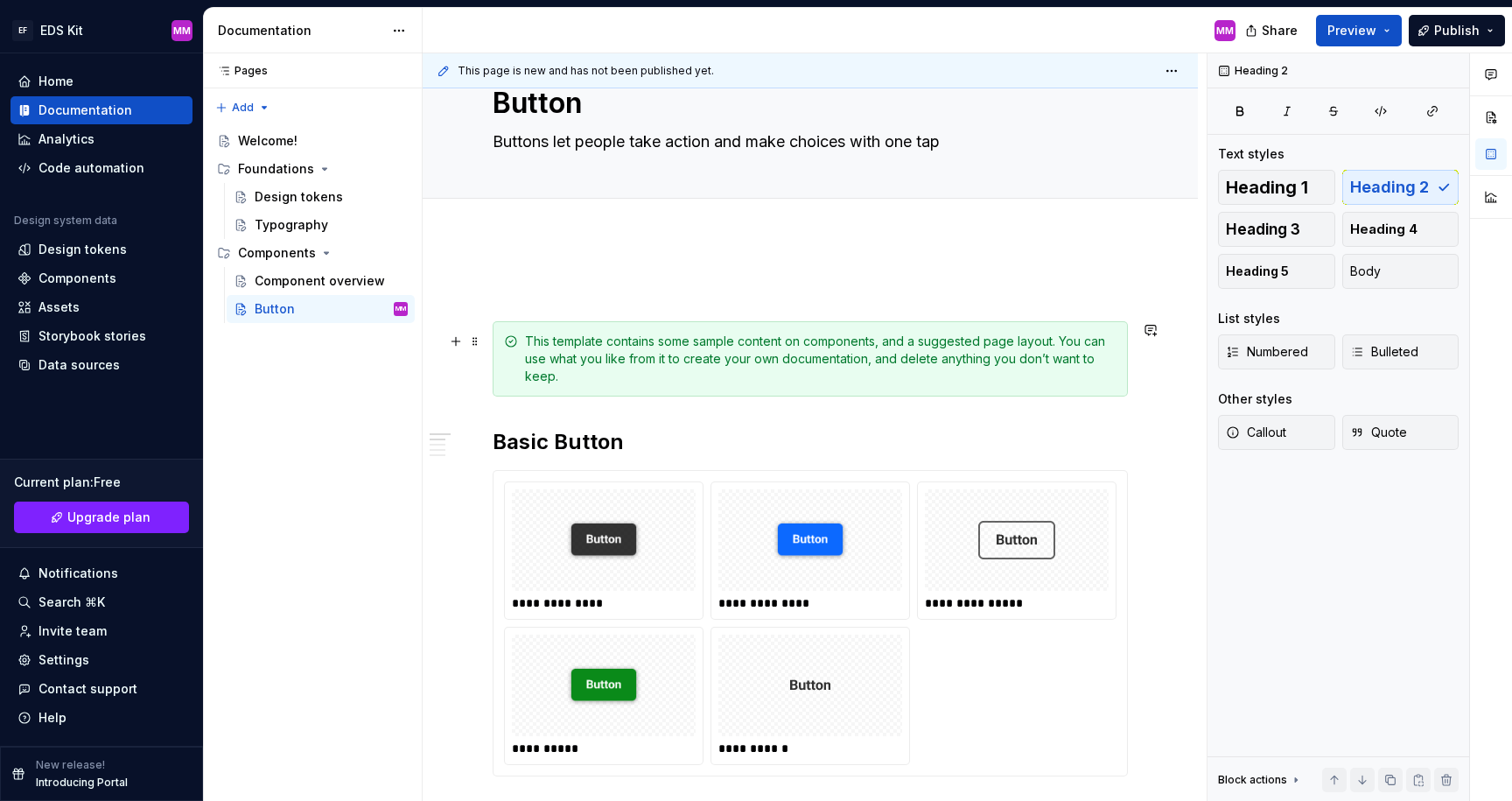
click at [730, 349] on div "This template contains some sample content on components, and a suggested page …" at bounding box center [821, 359] width 592 height 53
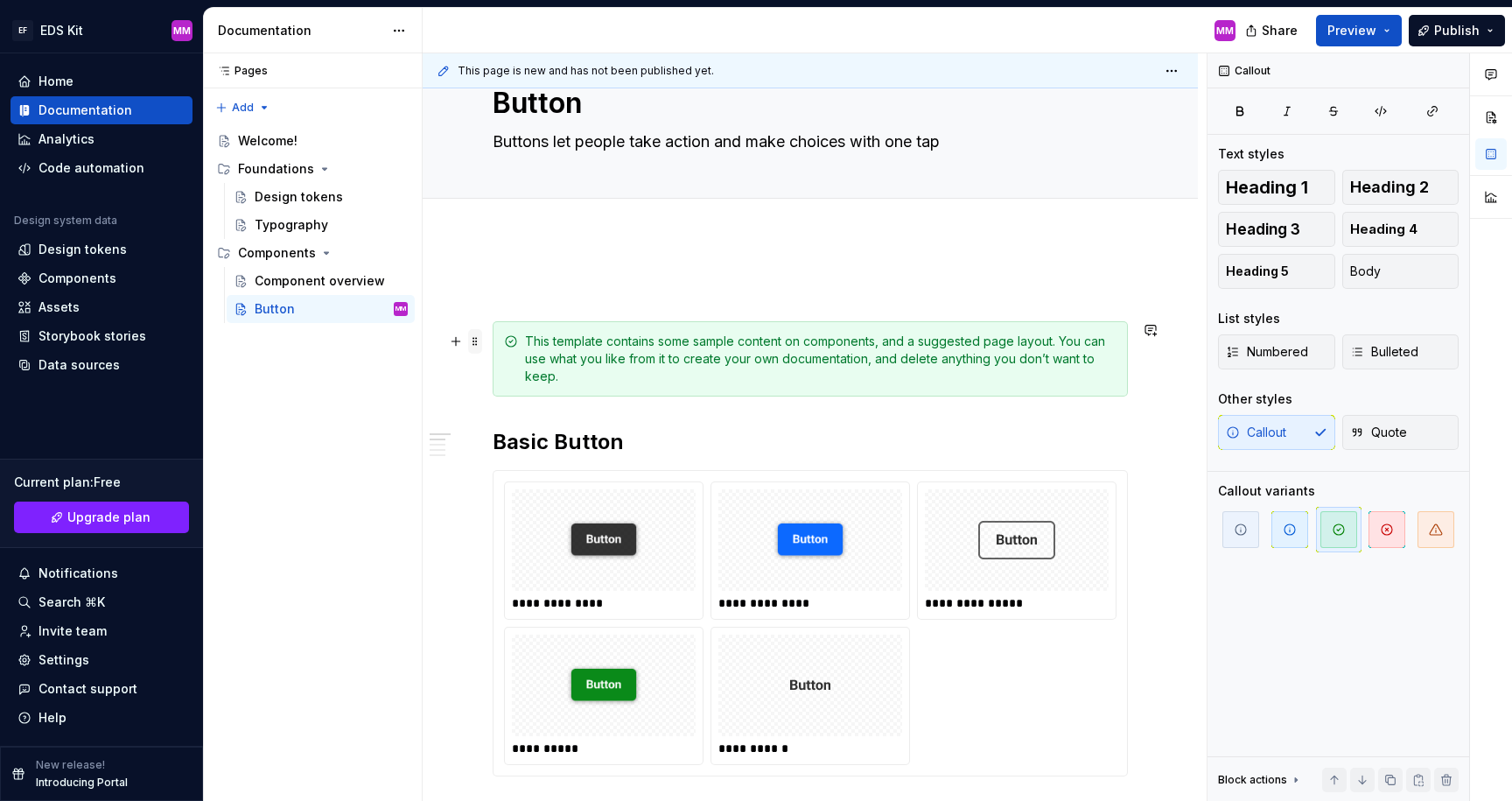
click at [471, 341] on span at bounding box center [474, 340] width 14 height 25
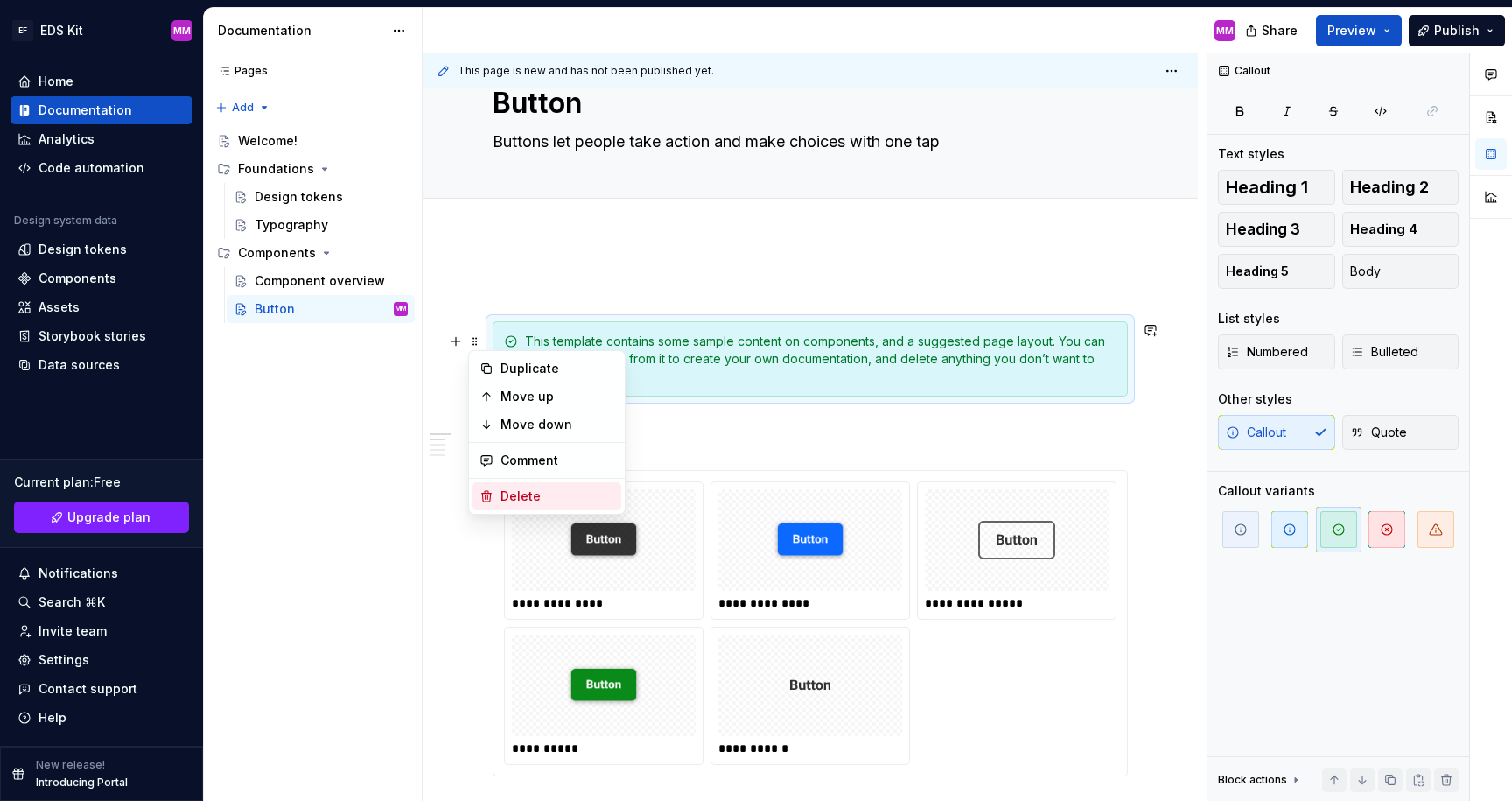
click at [511, 490] on div "Delete" at bounding box center [557, 495] width 114 height 17
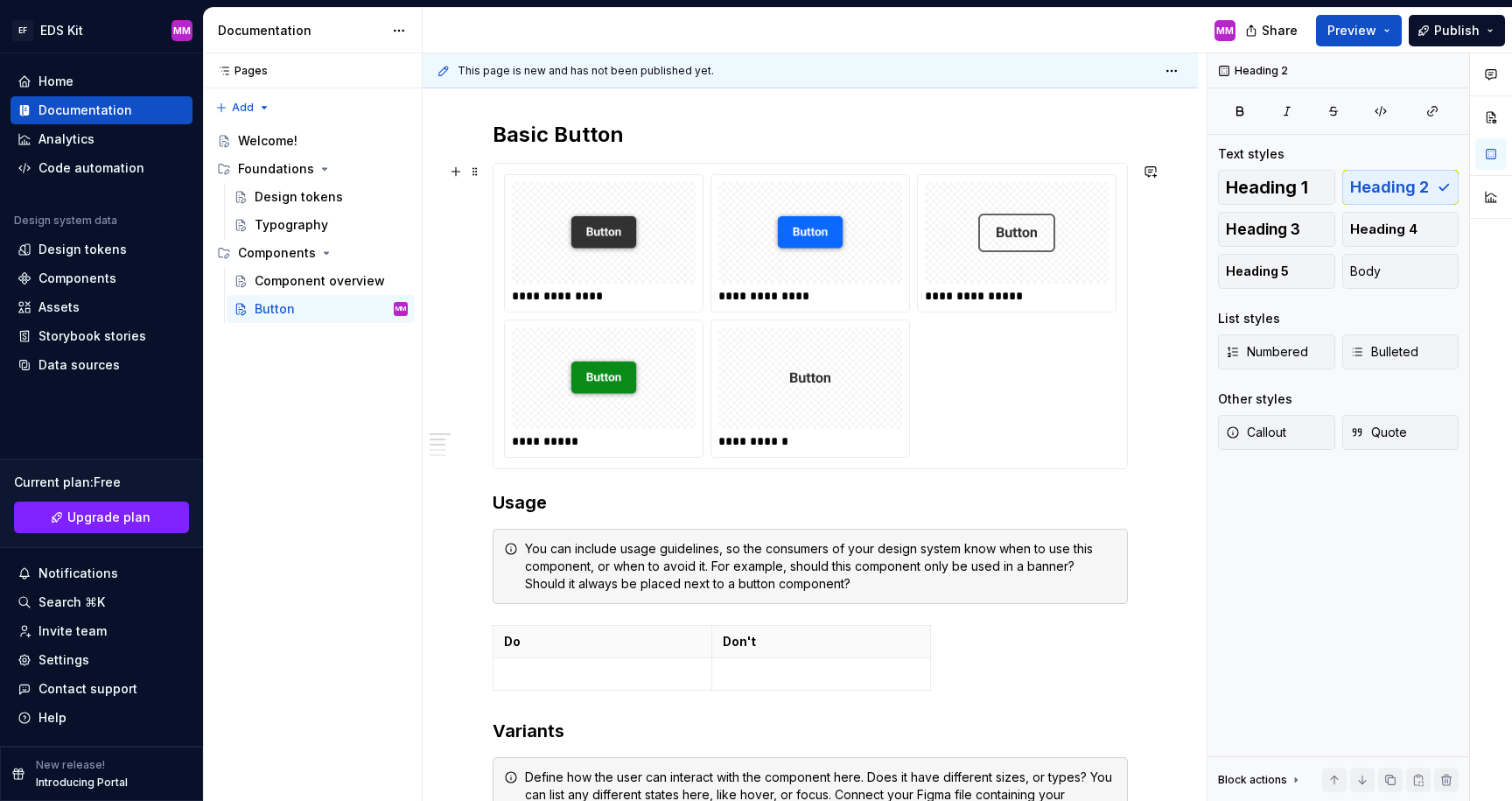
scroll to position [181, 0]
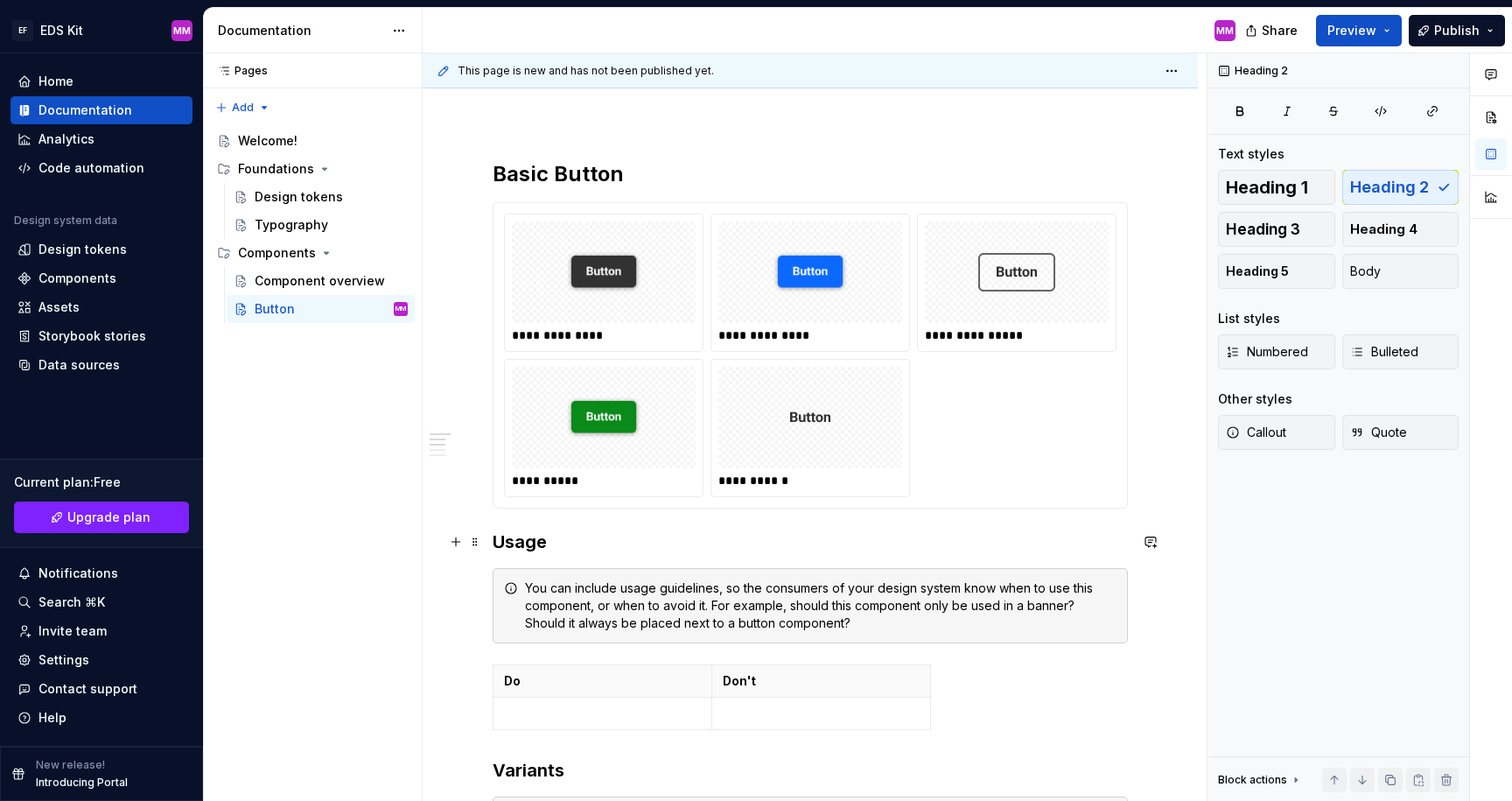
click at [567, 542] on h3 "Usage" at bounding box center [810, 542] width 635 height 25
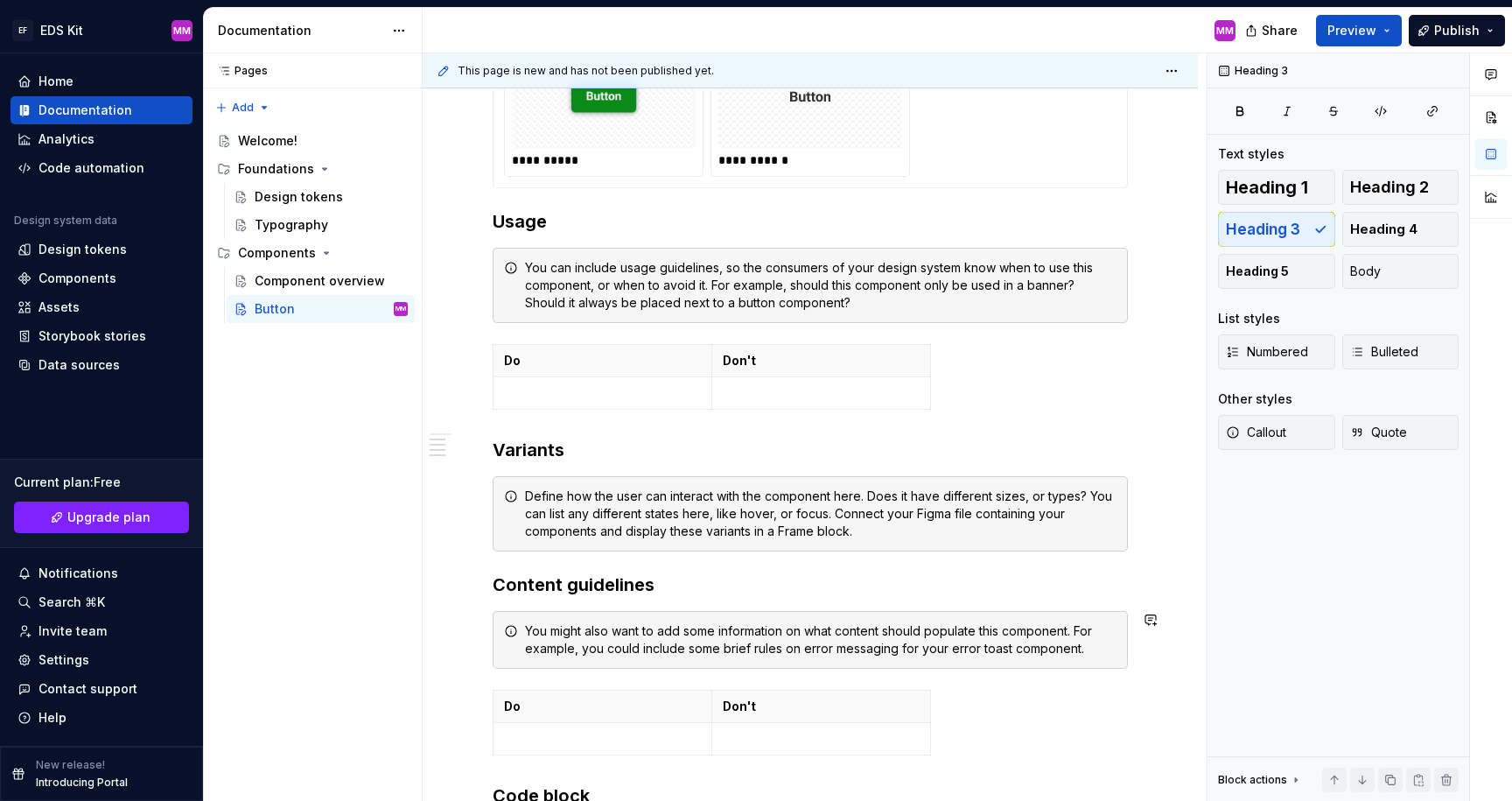
scroll to position [503, 0]
click at [675, 516] on div "Define how the user can interact with the component here. Does it have differen…" at bounding box center [821, 512] width 592 height 53
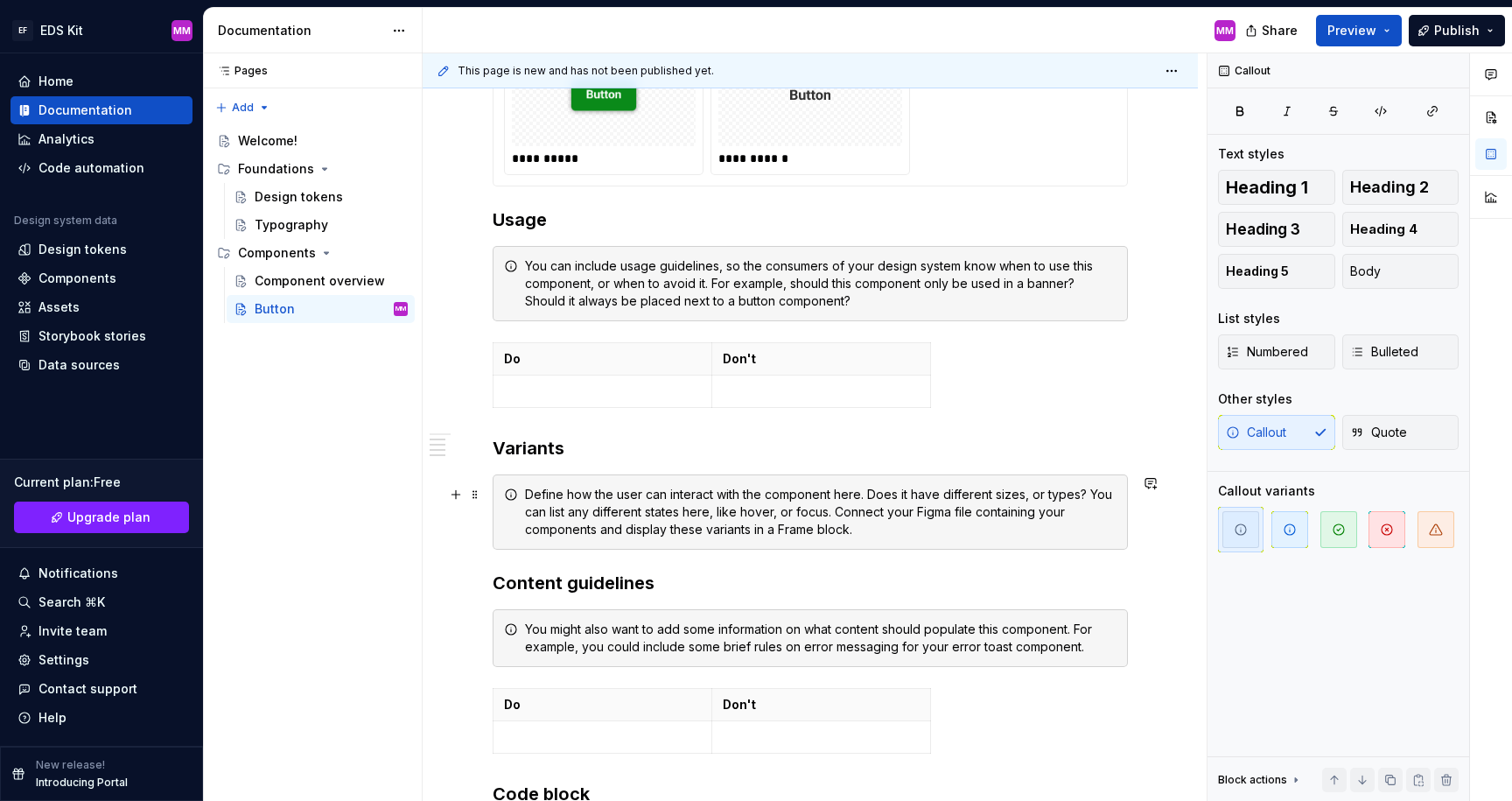
click at [821, 518] on div "Define how the user can interact with the component here. Does it have differen…" at bounding box center [821, 512] width 592 height 53
click at [854, 529] on div "Define how the user can interact with the component here. Does it have differen…" at bounding box center [821, 512] width 592 height 53
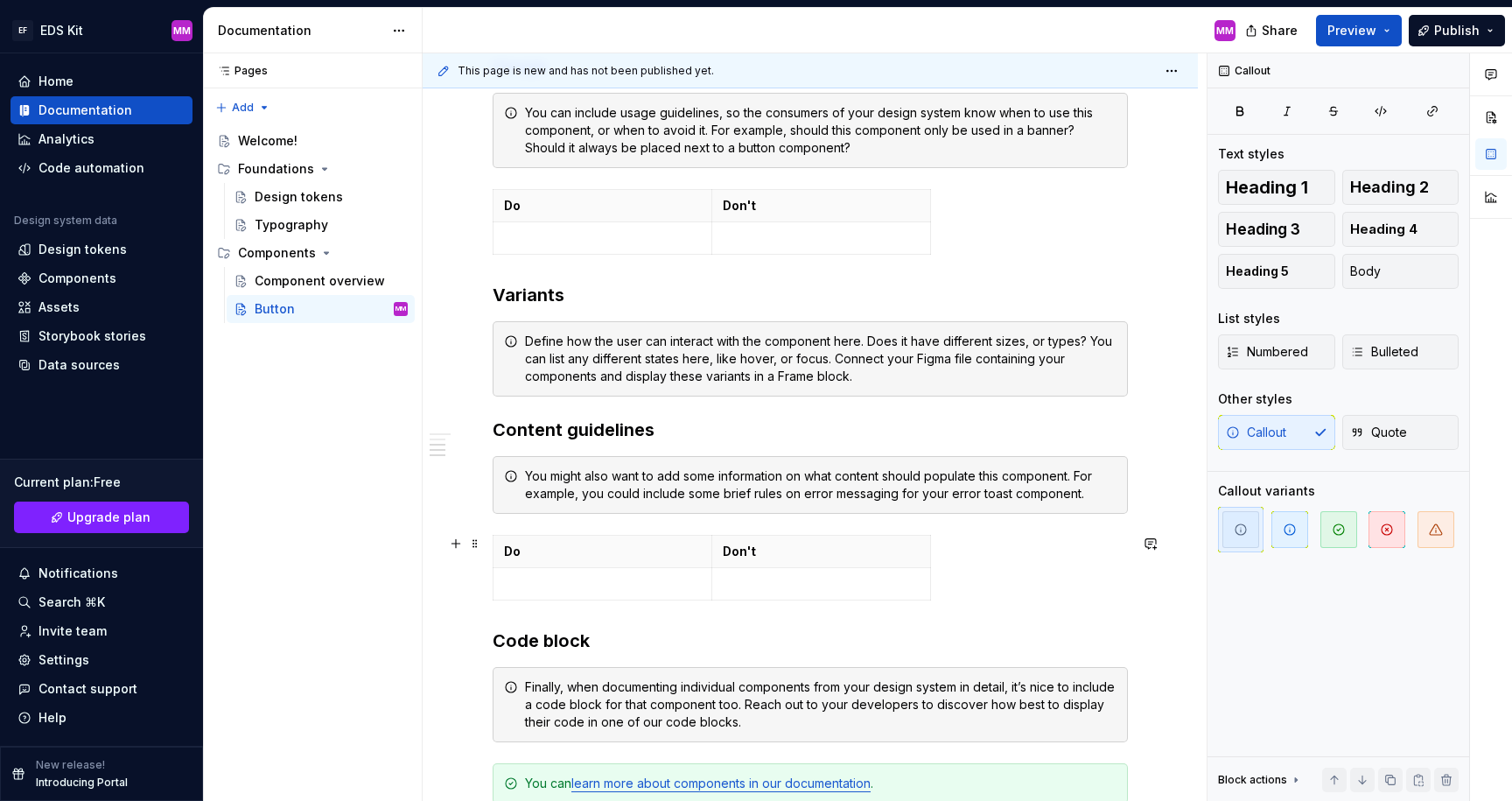
scroll to position [593, 0]
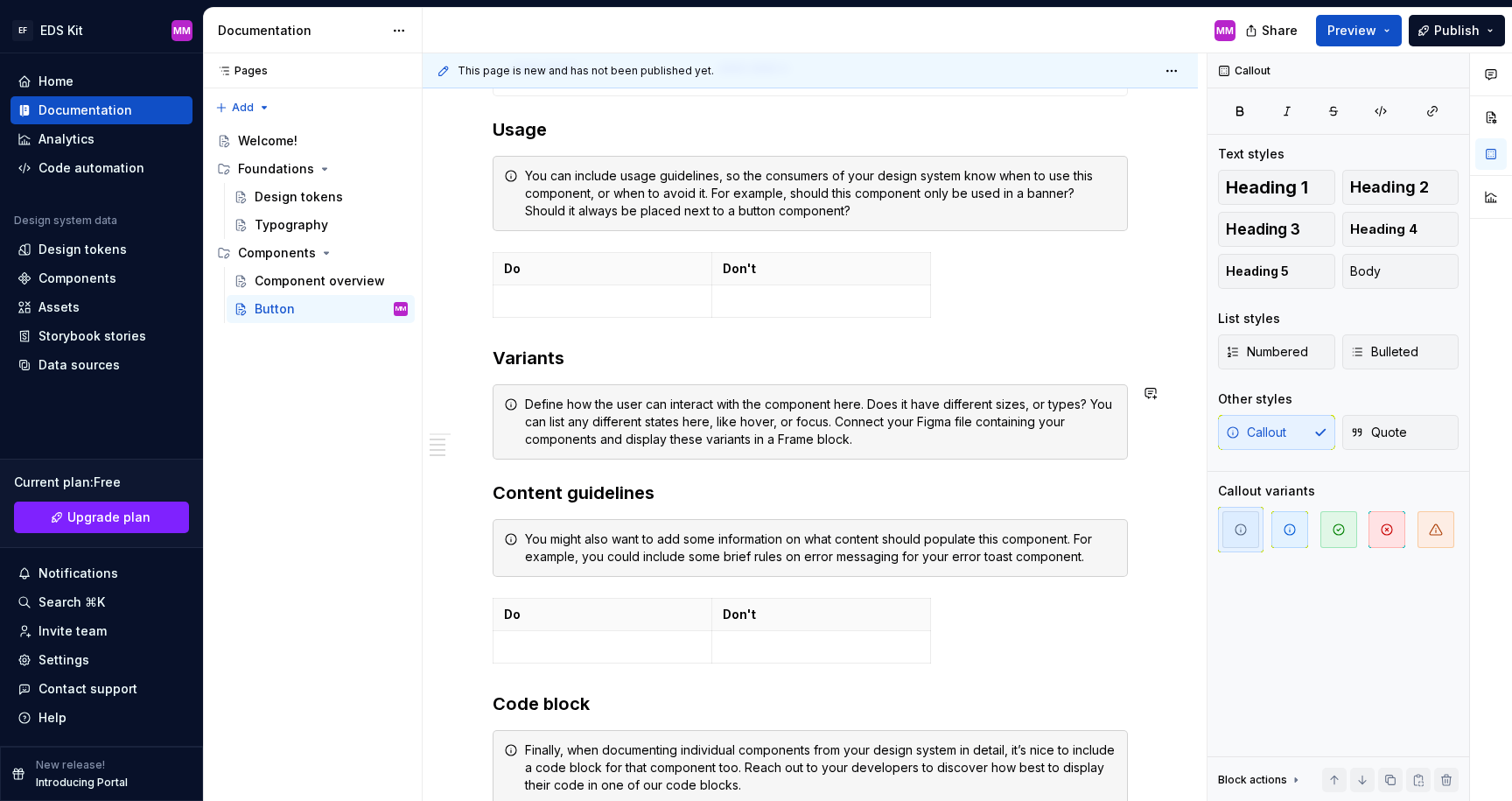
click at [603, 377] on div "**********" at bounding box center [810, 328] width 635 height 1161
click at [480, 405] on span at bounding box center [474, 404] width 14 height 25
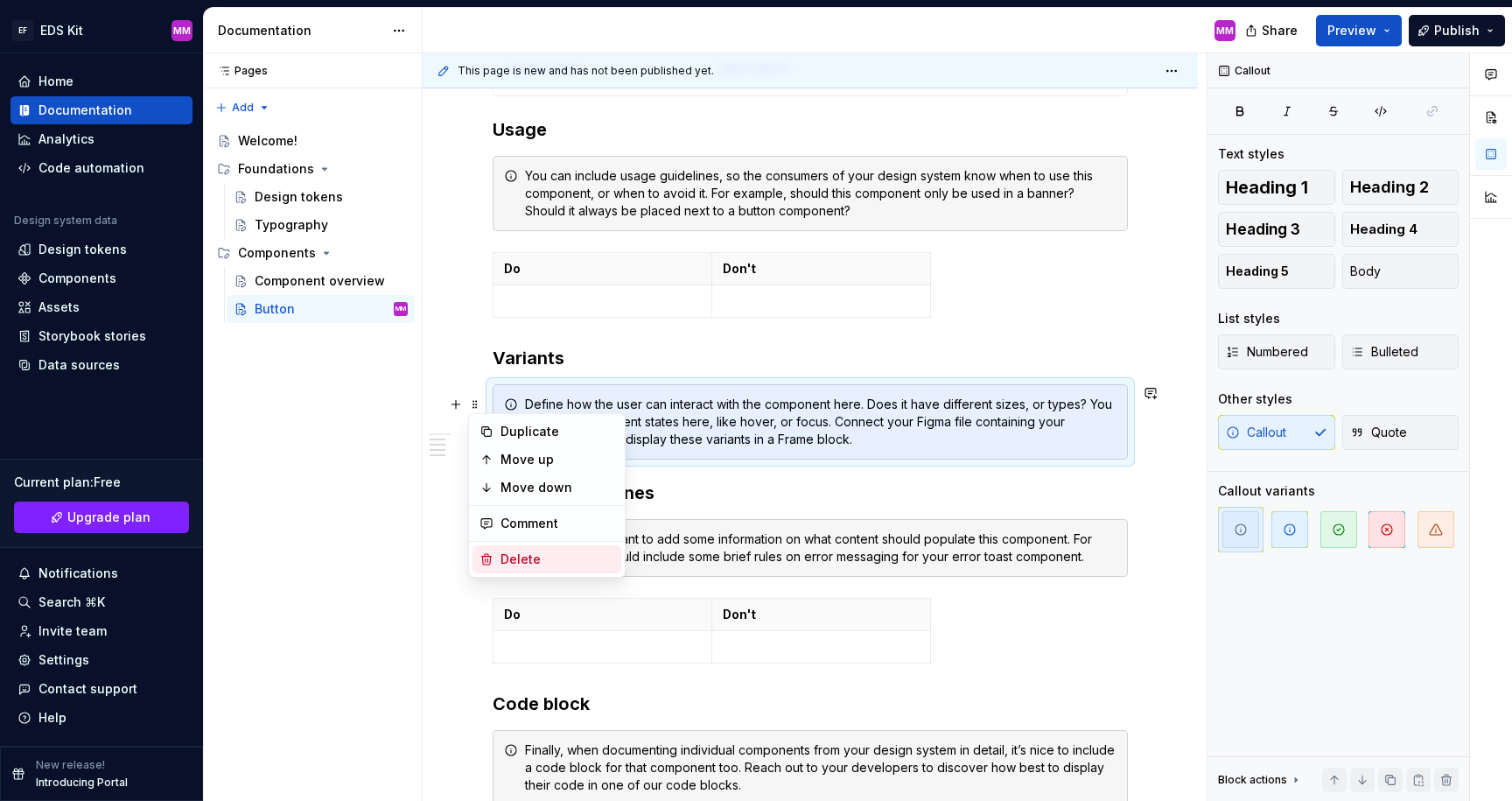
click at [542, 554] on div "Delete" at bounding box center [557, 559] width 114 height 17
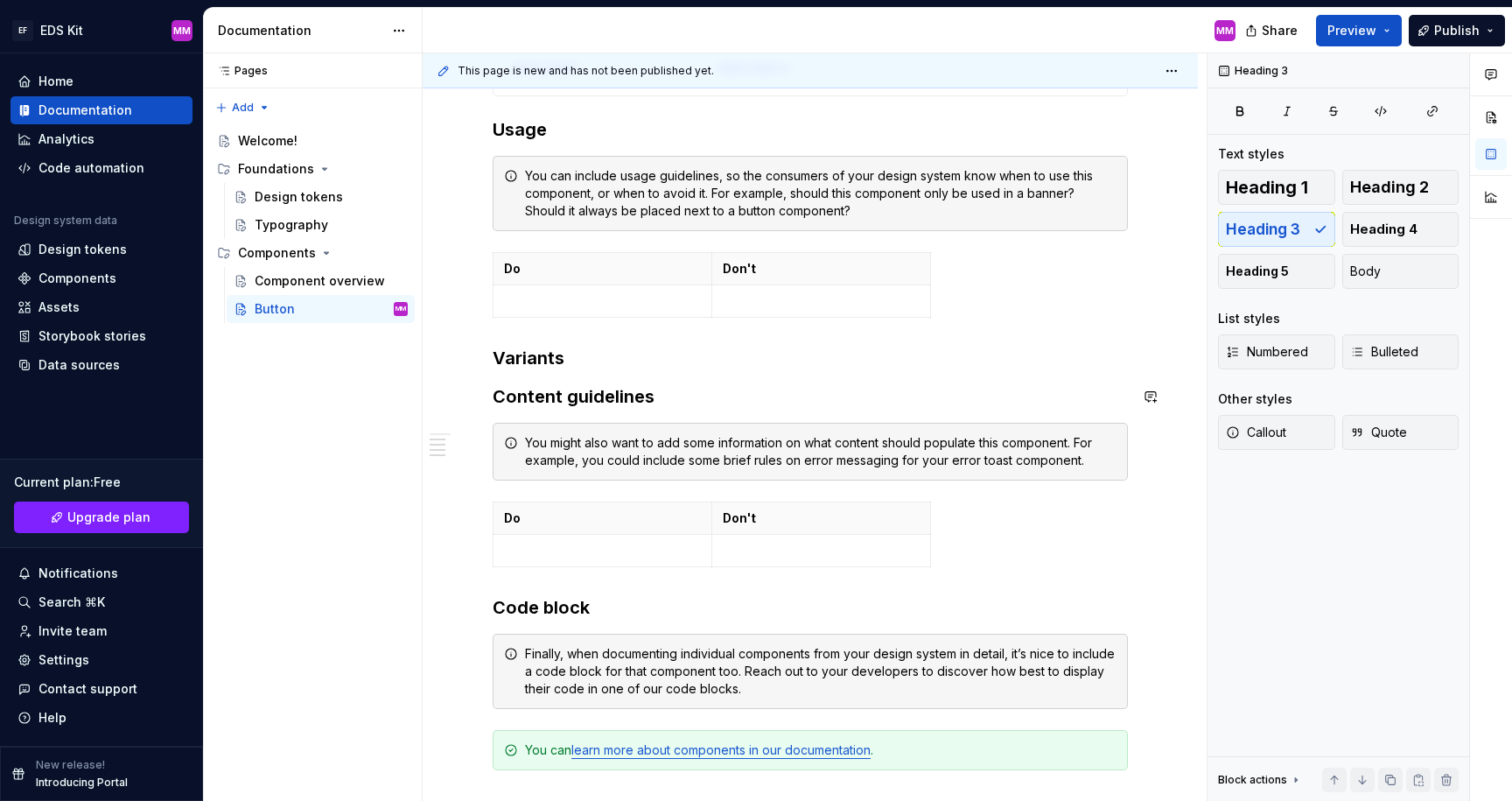
click at [600, 369] on h3 "Variants" at bounding box center [810, 358] width 635 height 25
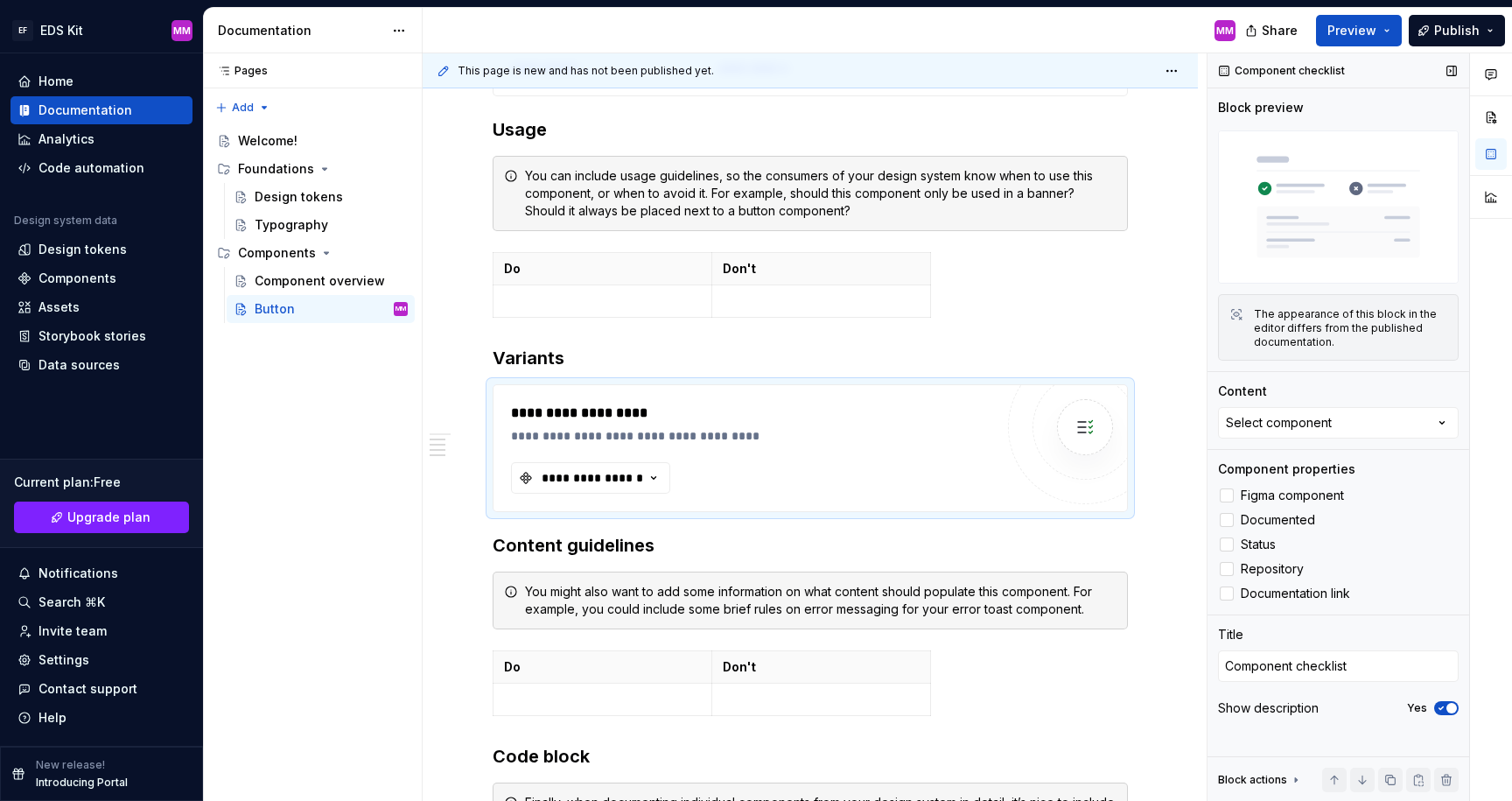
type textarea "*"
click at [655, 476] on icon "button" at bounding box center [654, 477] width 17 height 17
type input "Button"
click at [1280, 425] on div "Select component" at bounding box center [1279, 422] width 106 height 17
click at [1189, 412] on div "**********" at bounding box center [810, 464] width 776 height 1516
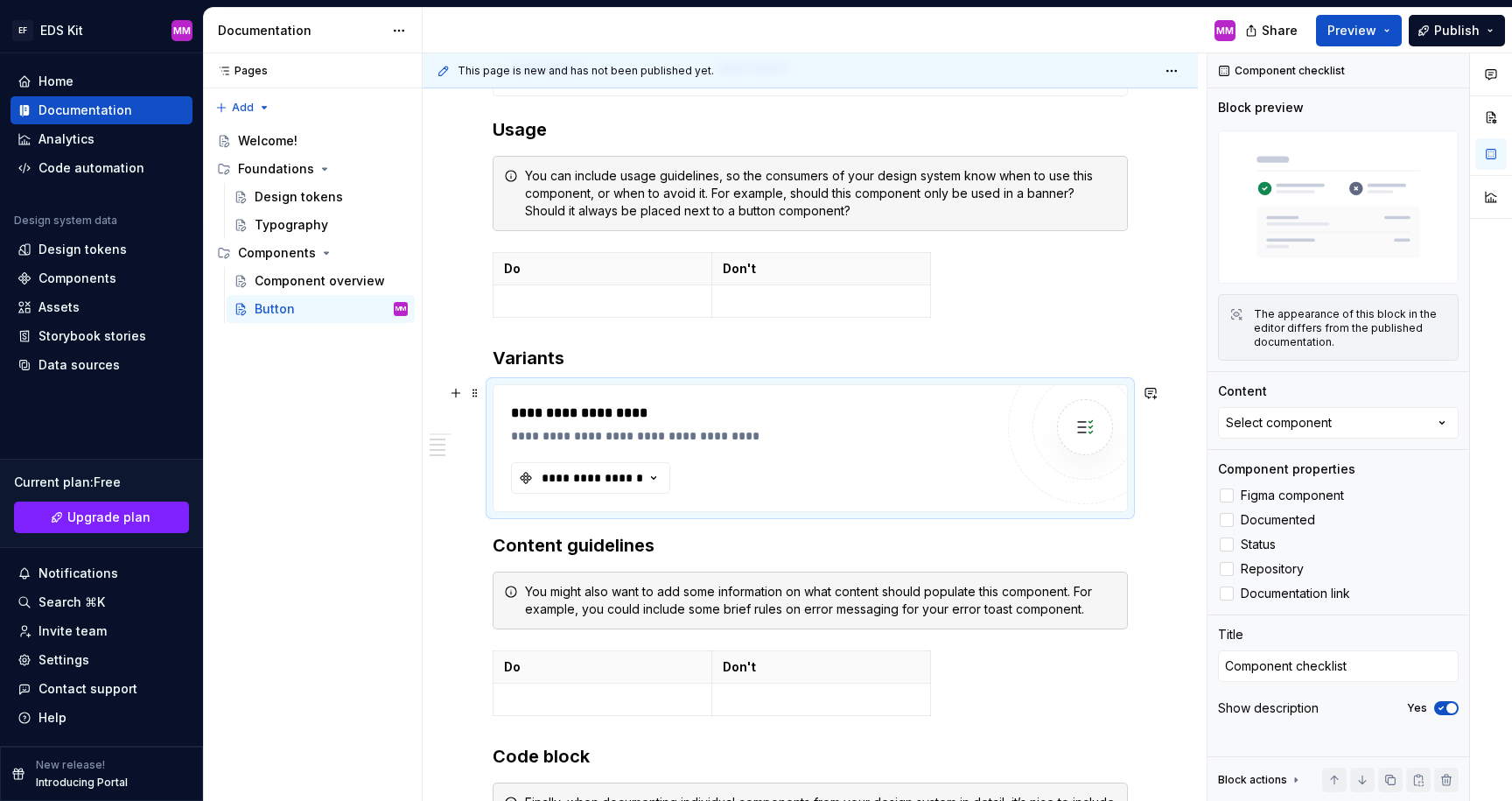
click at [676, 398] on div "**********" at bounding box center [810, 448] width 634 height 126
click at [675, 374] on div "**********" at bounding box center [810, 354] width 635 height 1212
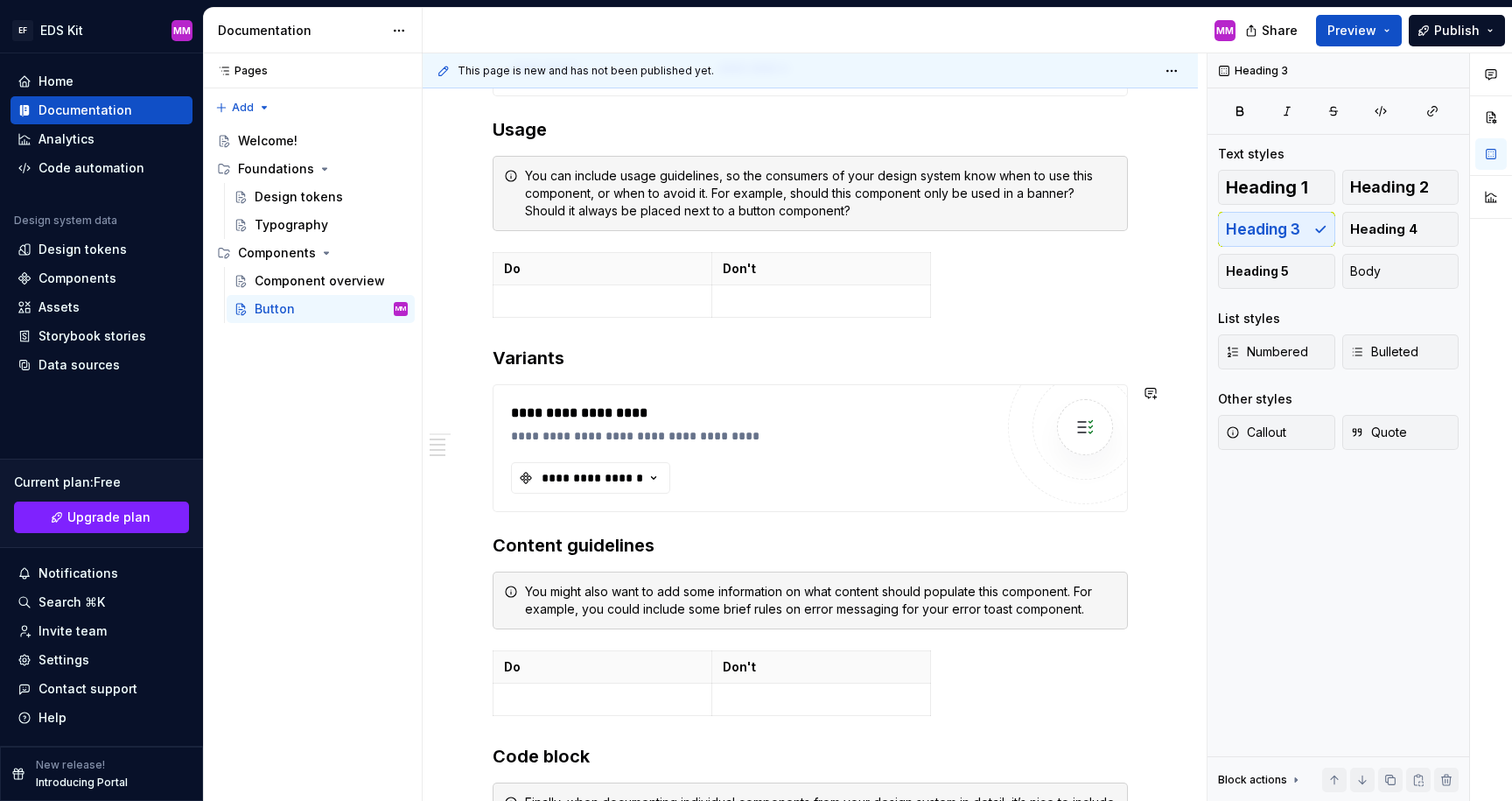
type textarea "*"
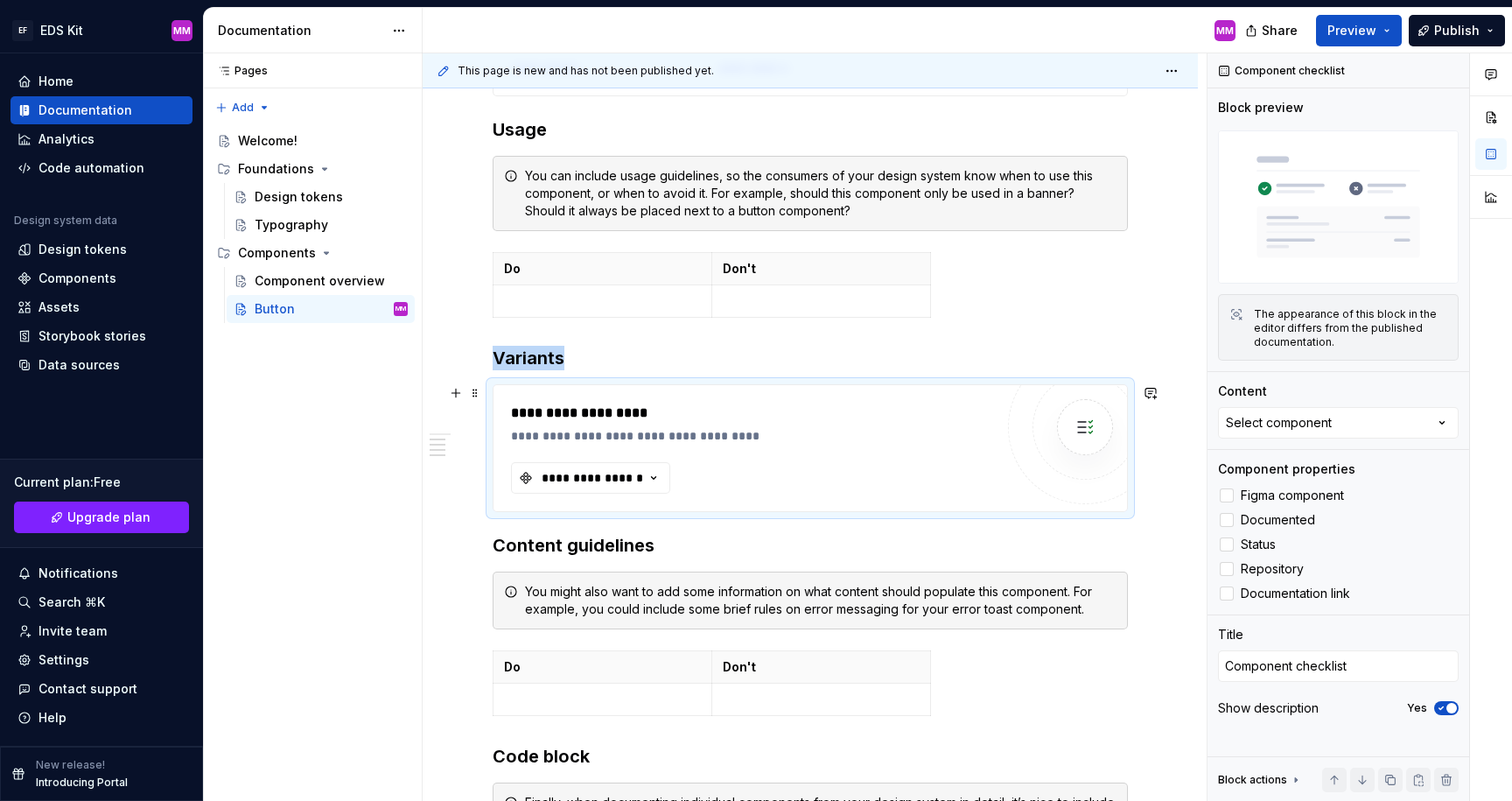
click at [677, 429] on div "**********" at bounding box center [756, 435] width 492 height 17
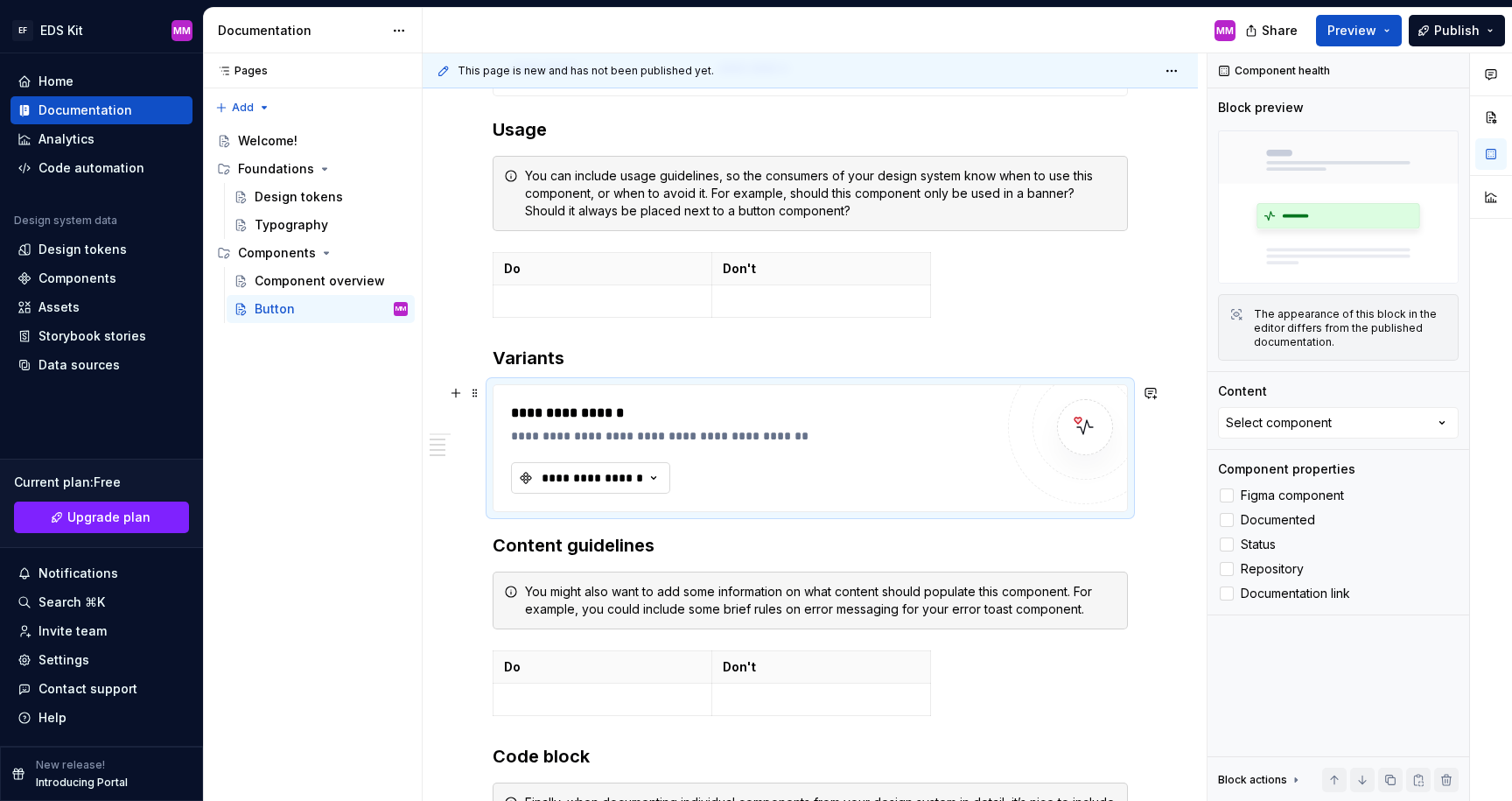
click at [614, 468] on button "**********" at bounding box center [590, 478] width 159 height 32
type input "button"
click at [526, 405] on div "**********" at bounding box center [756, 412] width 492 height 21
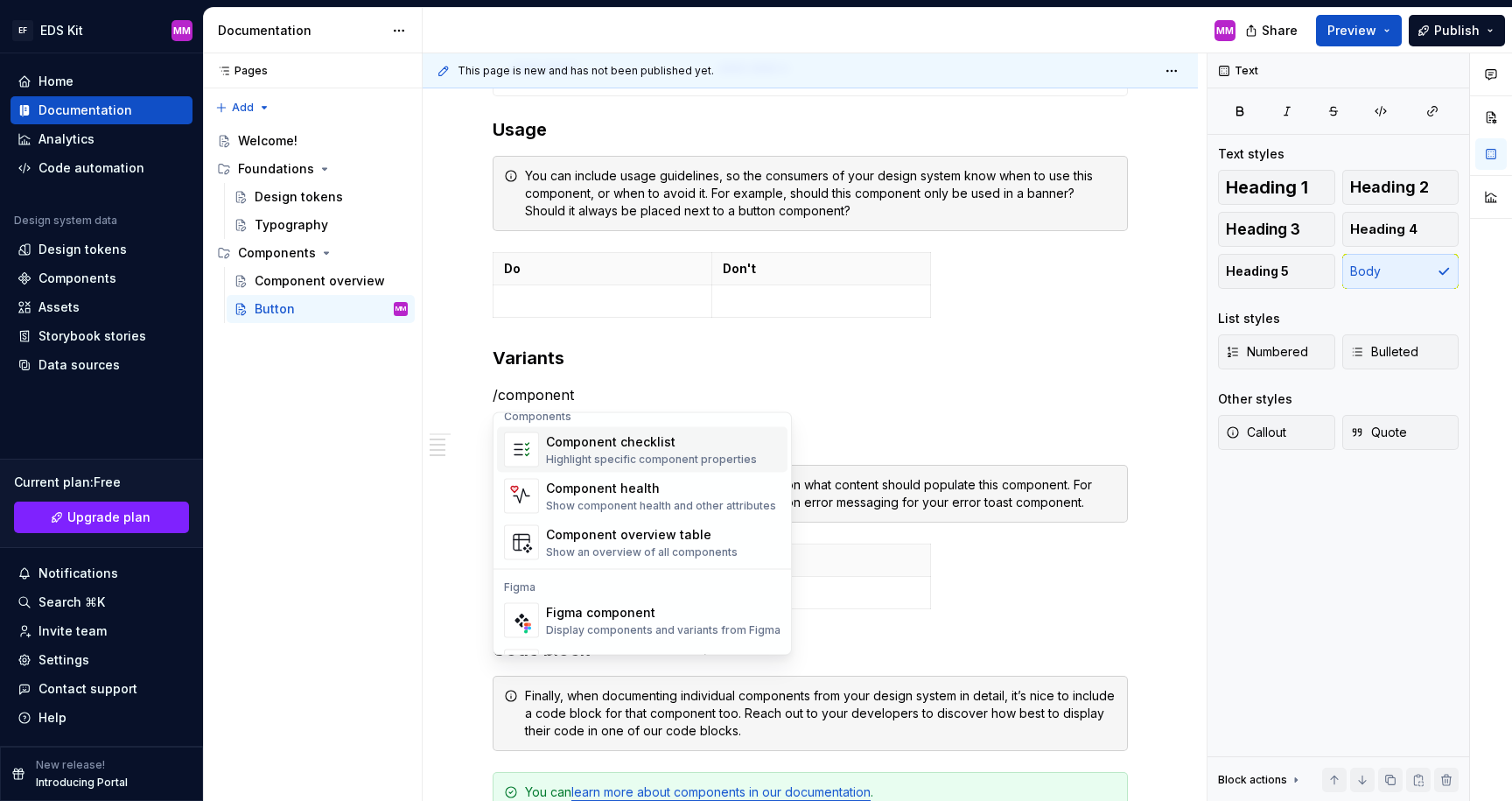
scroll to position [53, 0]
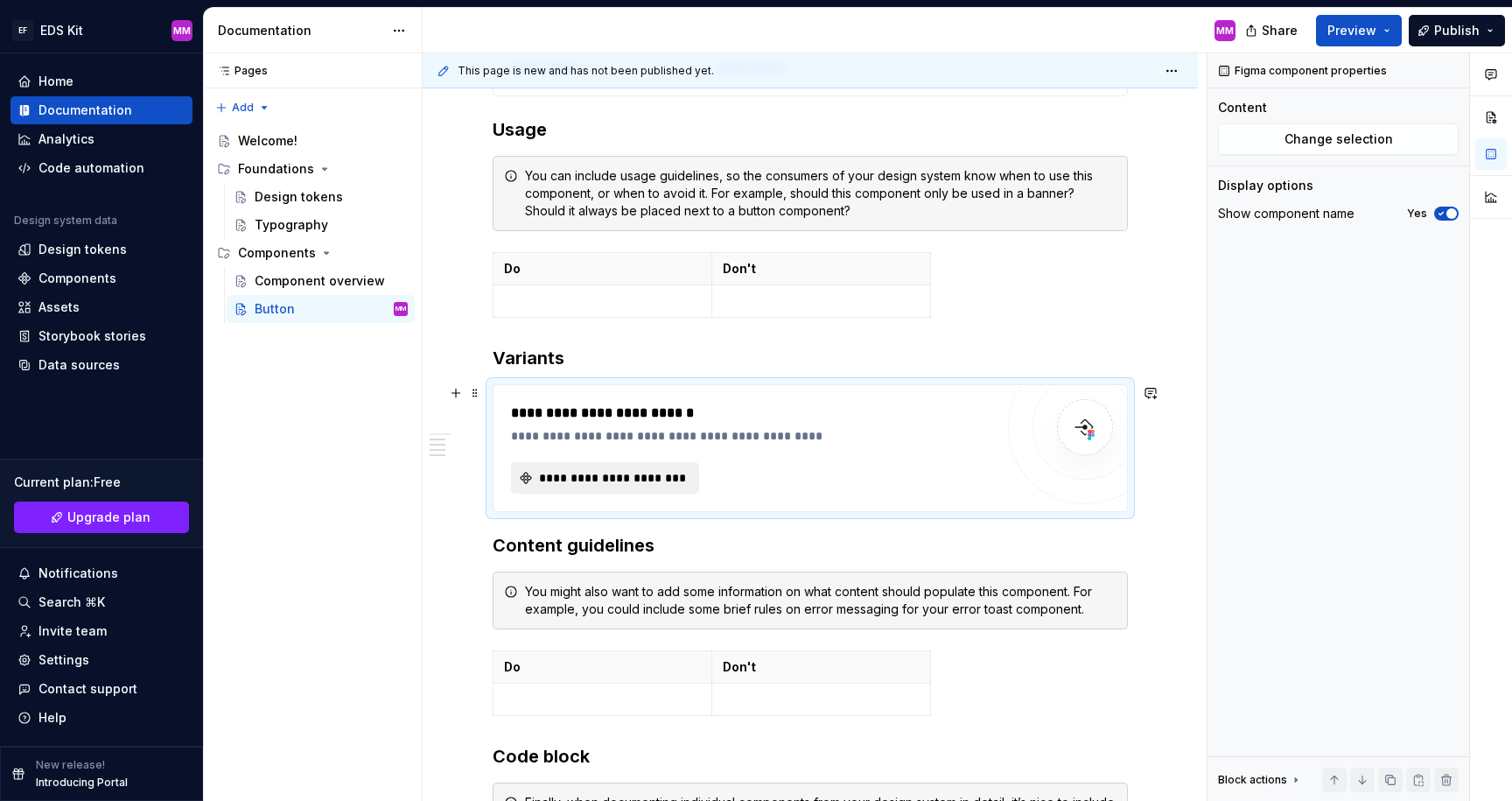
click at [568, 464] on button "**********" at bounding box center [604, 478] width 188 height 32
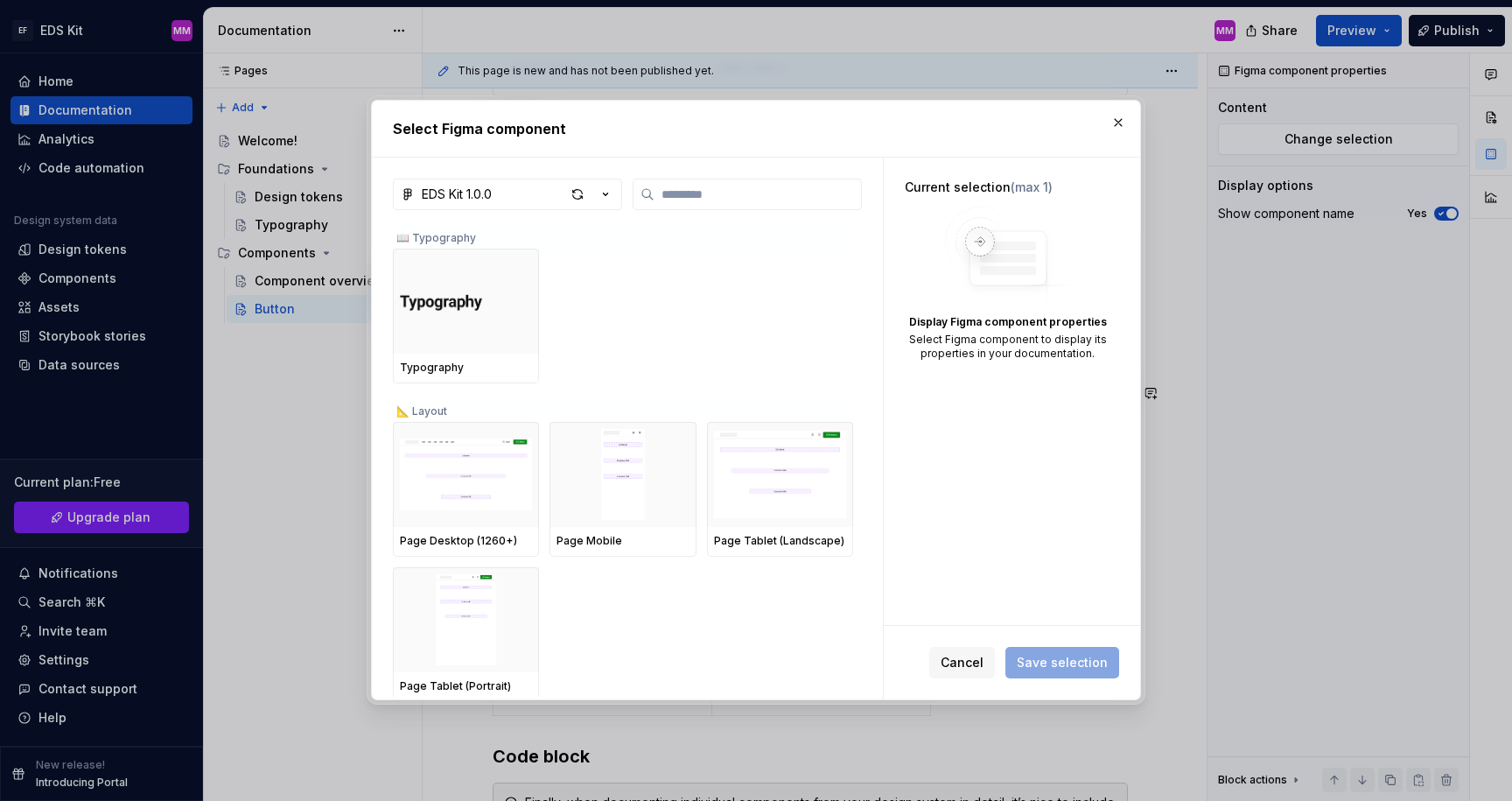
type textarea "*"
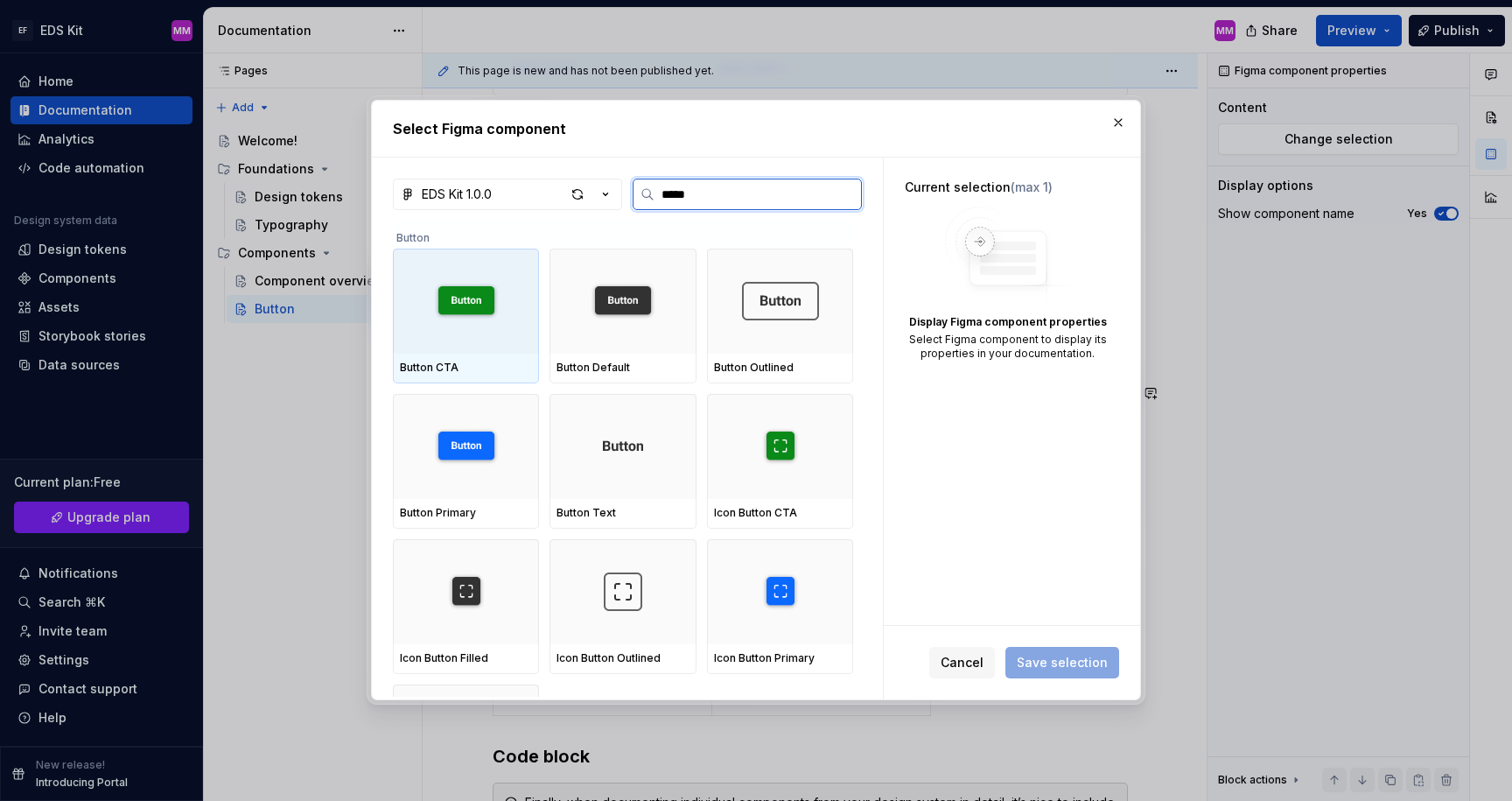
type input "******"
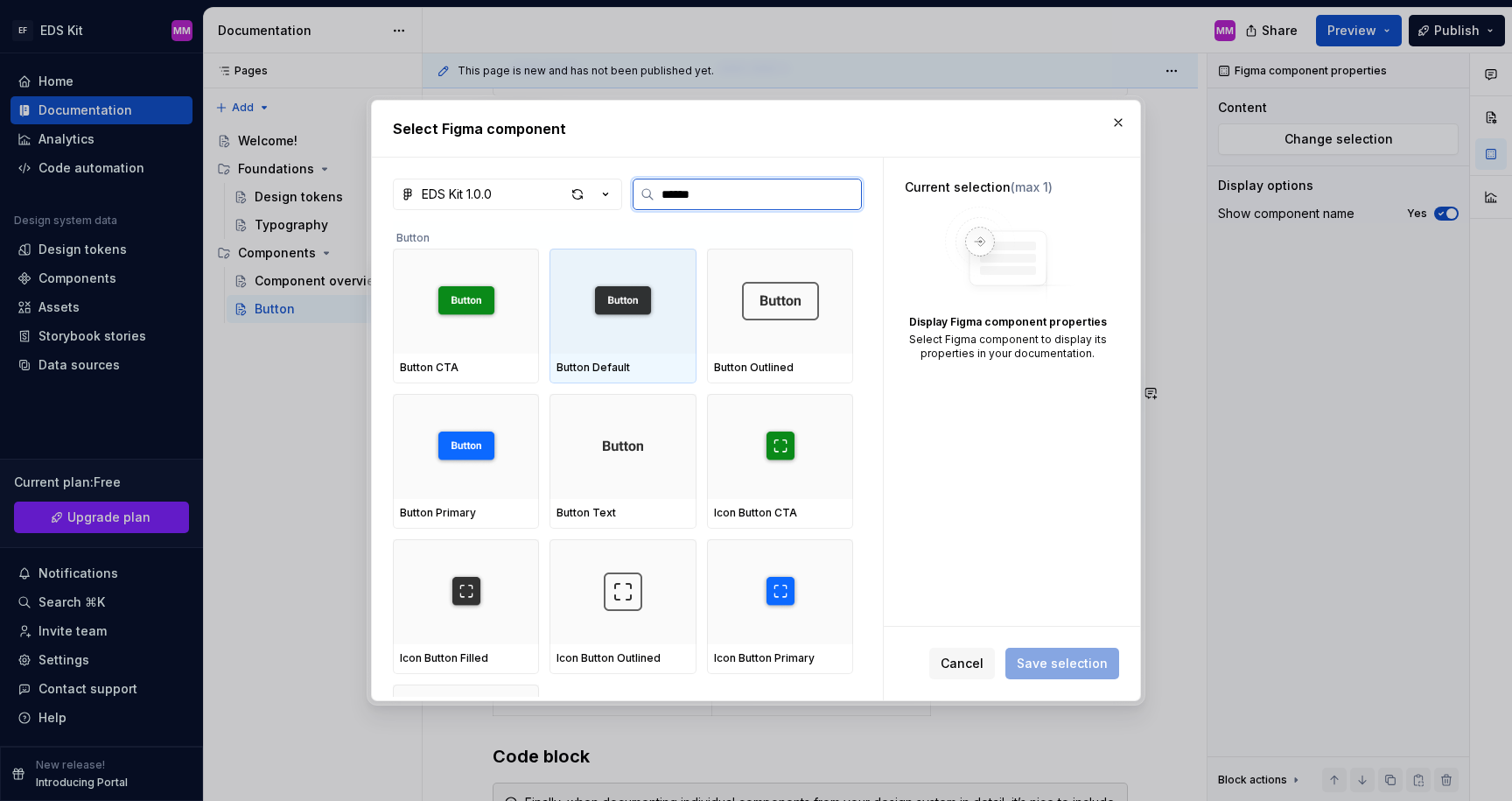
click at [630, 293] on img at bounding box center [623, 301] width 77 height 38
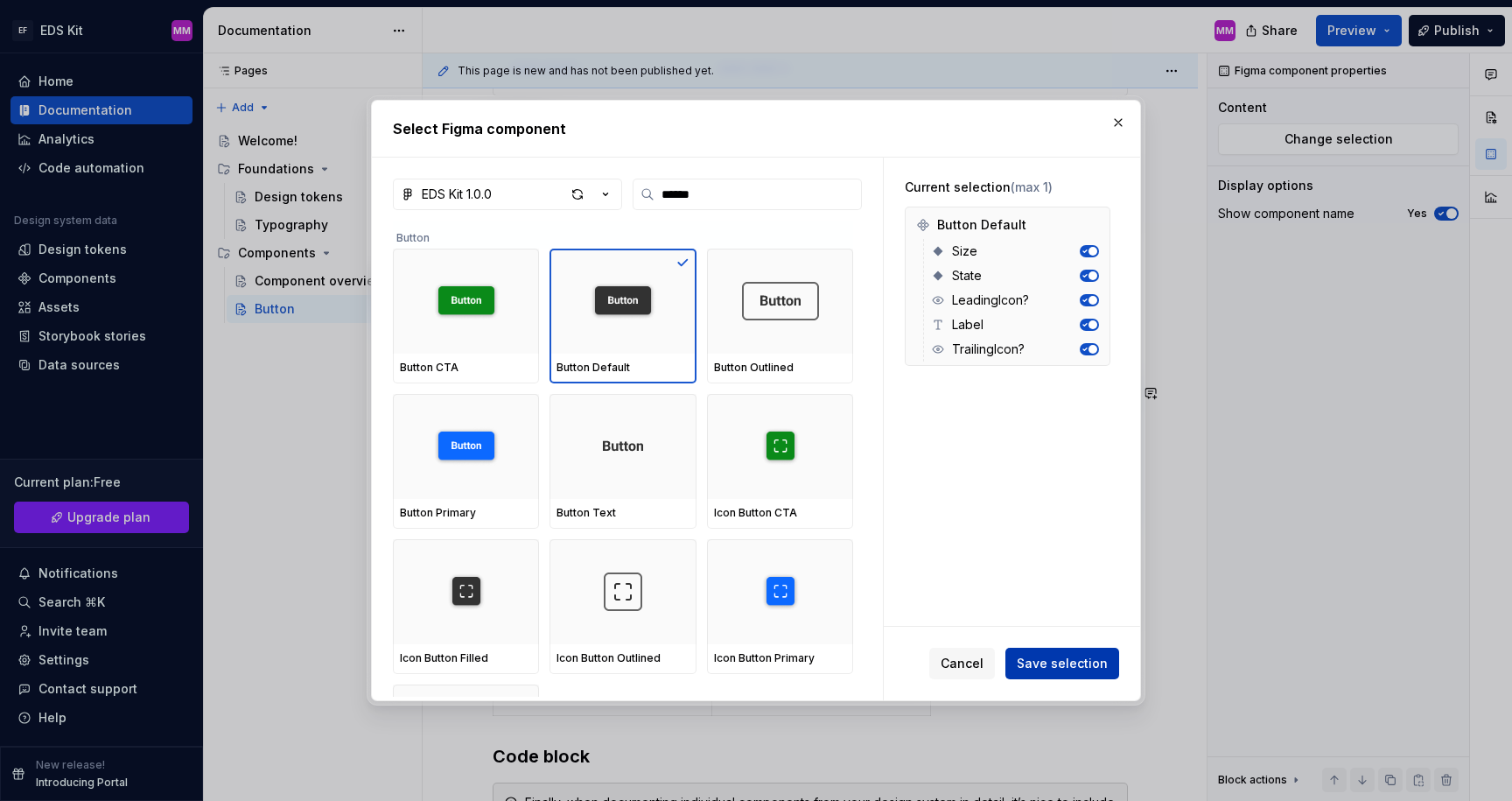
click at [1041, 657] on span "Save selection" at bounding box center [1062, 663] width 91 height 17
type textarea "*"
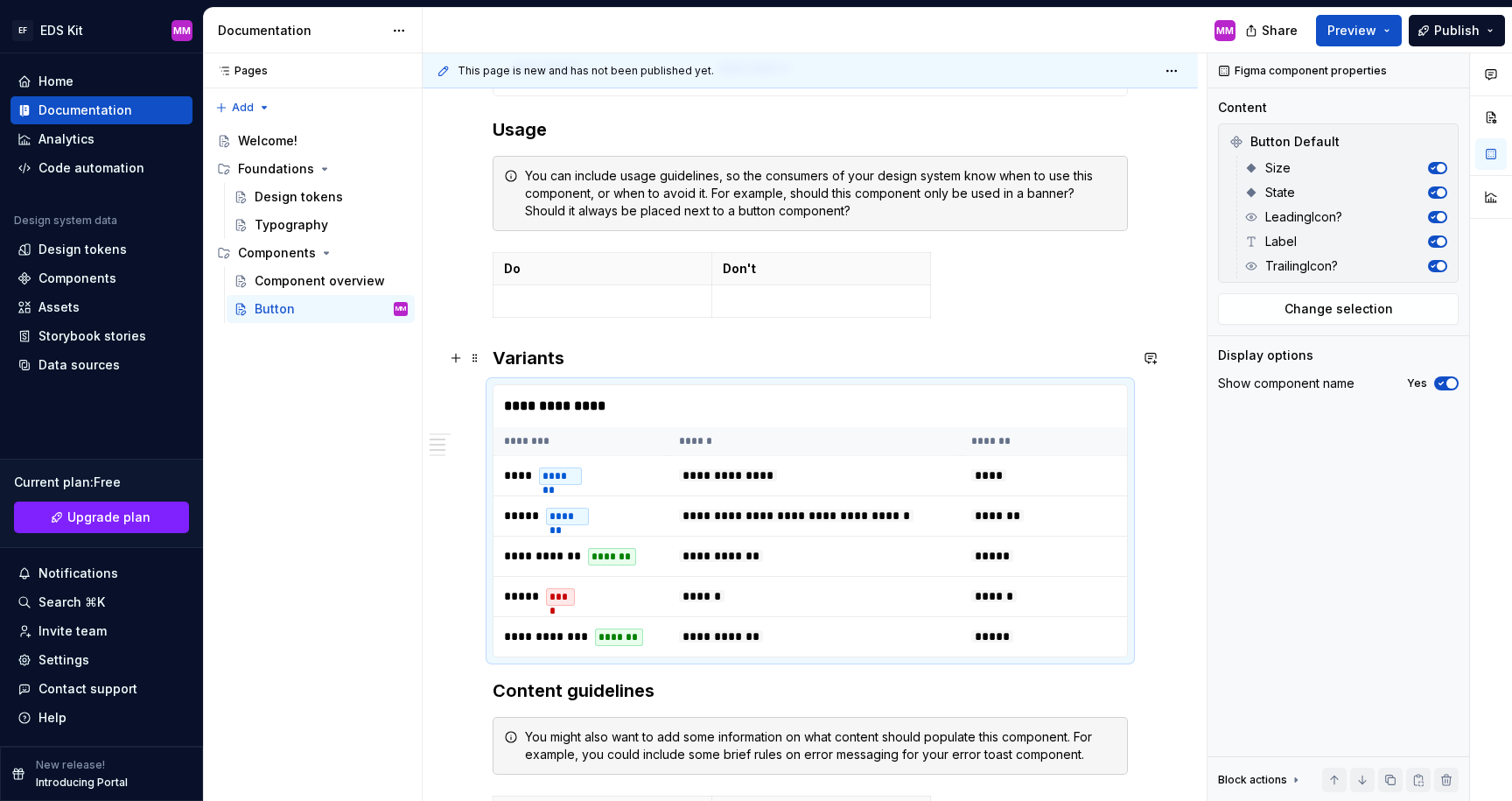
click at [604, 358] on h3 "Variants" at bounding box center [810, 358] width 635 height 25
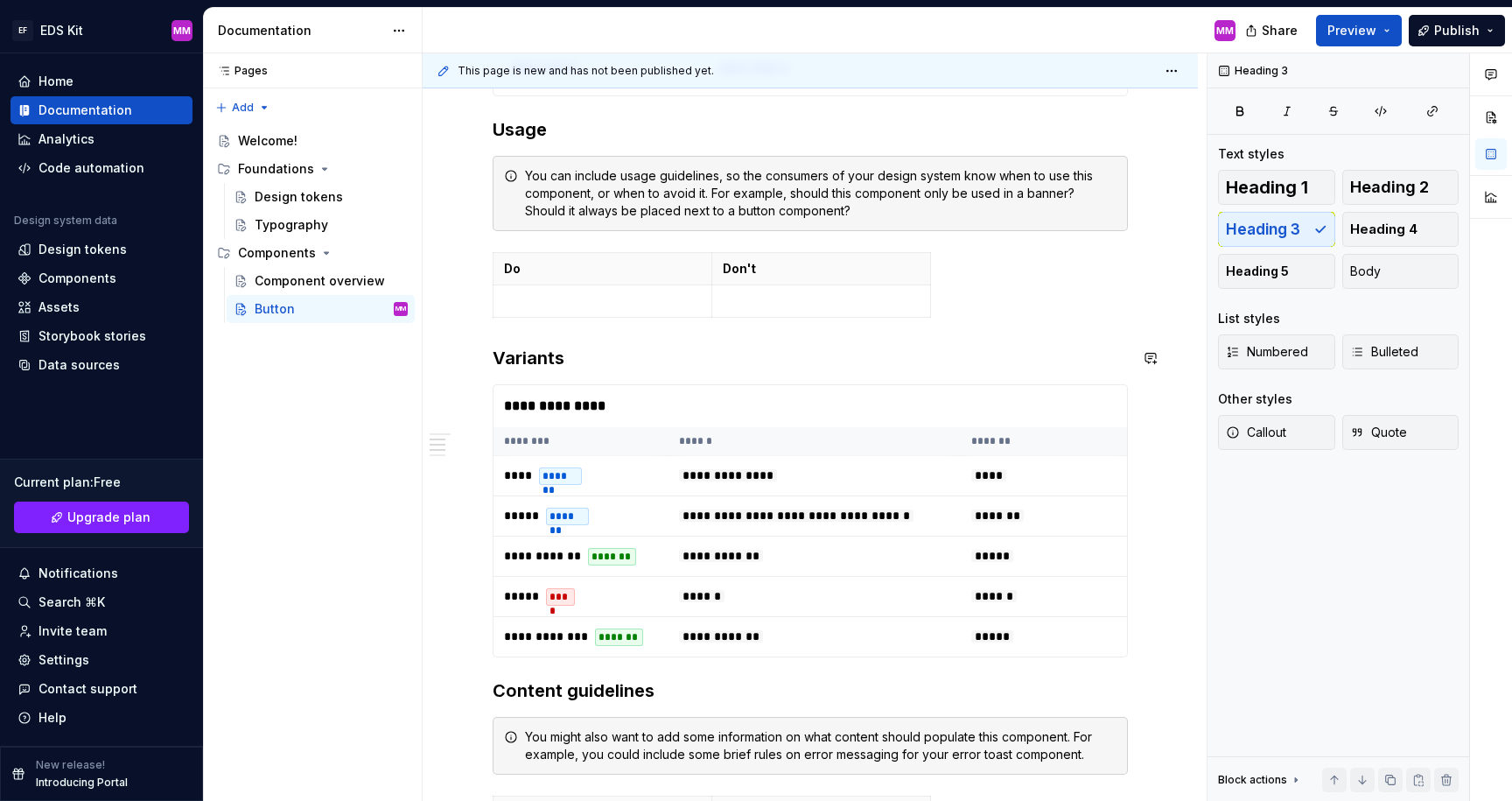
click at [611, 344] on div "**********" at bounding box center [810, 427] width 635 height 1358
click at [614, 329] on div "**********" at bounding box center [810, 427] width 635 height 1358
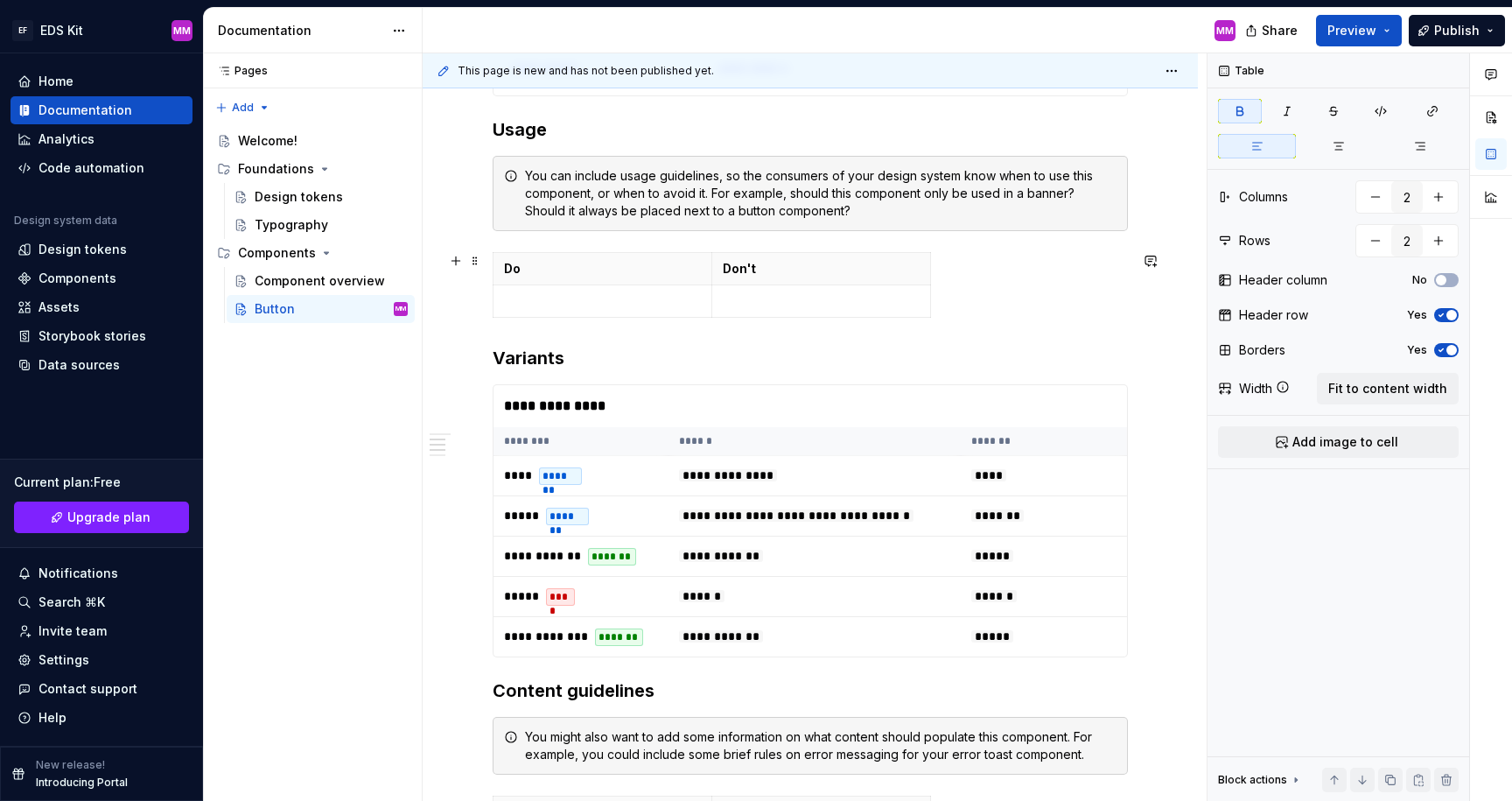
click at [617, 321] on div "Do Don't" at bounding box center [810, 289] width 635 height 73
click at [594, 400] on div "**********" at bounding box center [815, 406] width 643 height 42
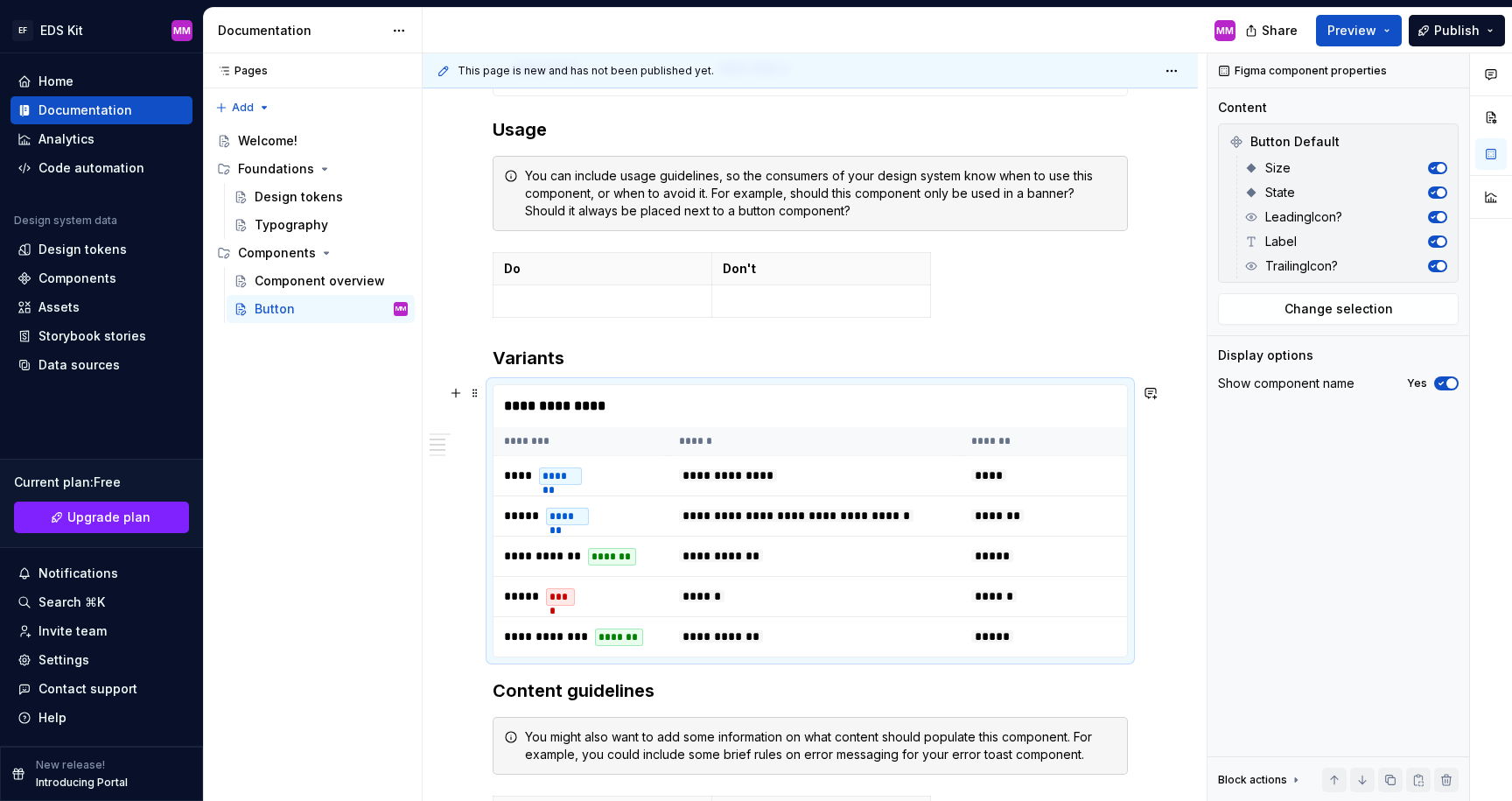
click at [589, 407] on div "**********" at bounding box center [815, 406] width 643 height 42
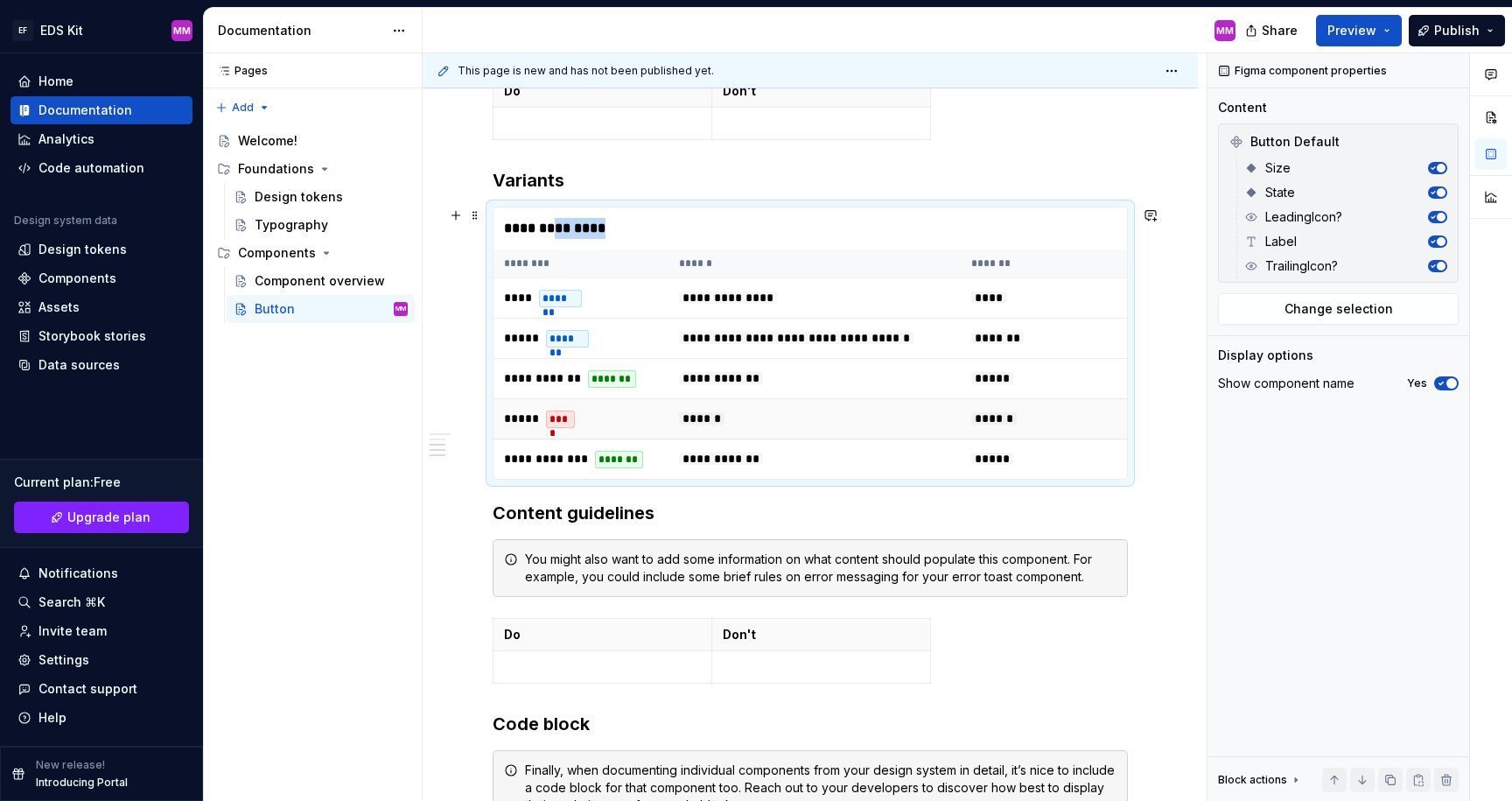
scroll to position [775, 0]
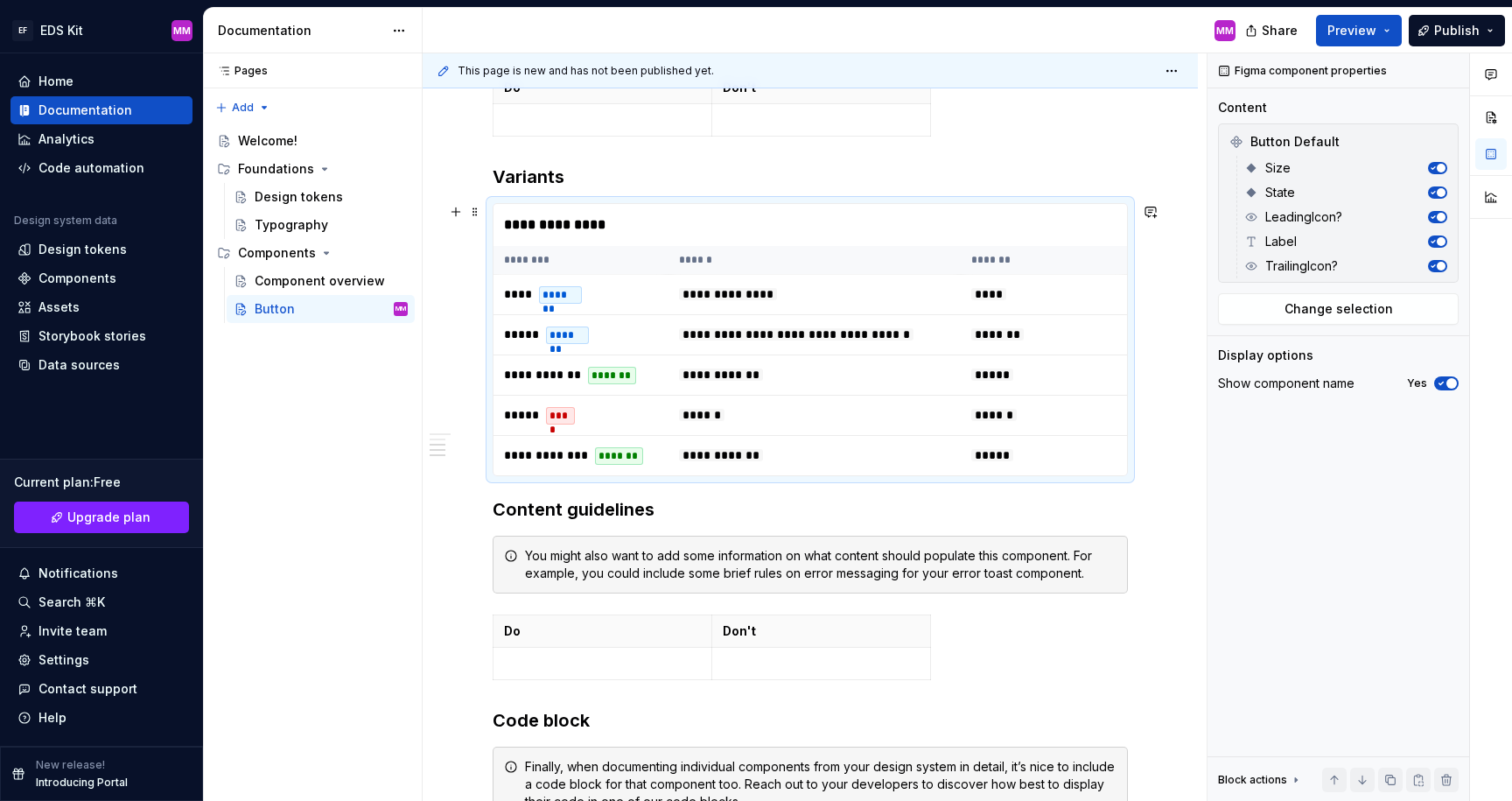
click at [464, 350] on div "**********" at bounding box center [810, 356] width 776 height 1662
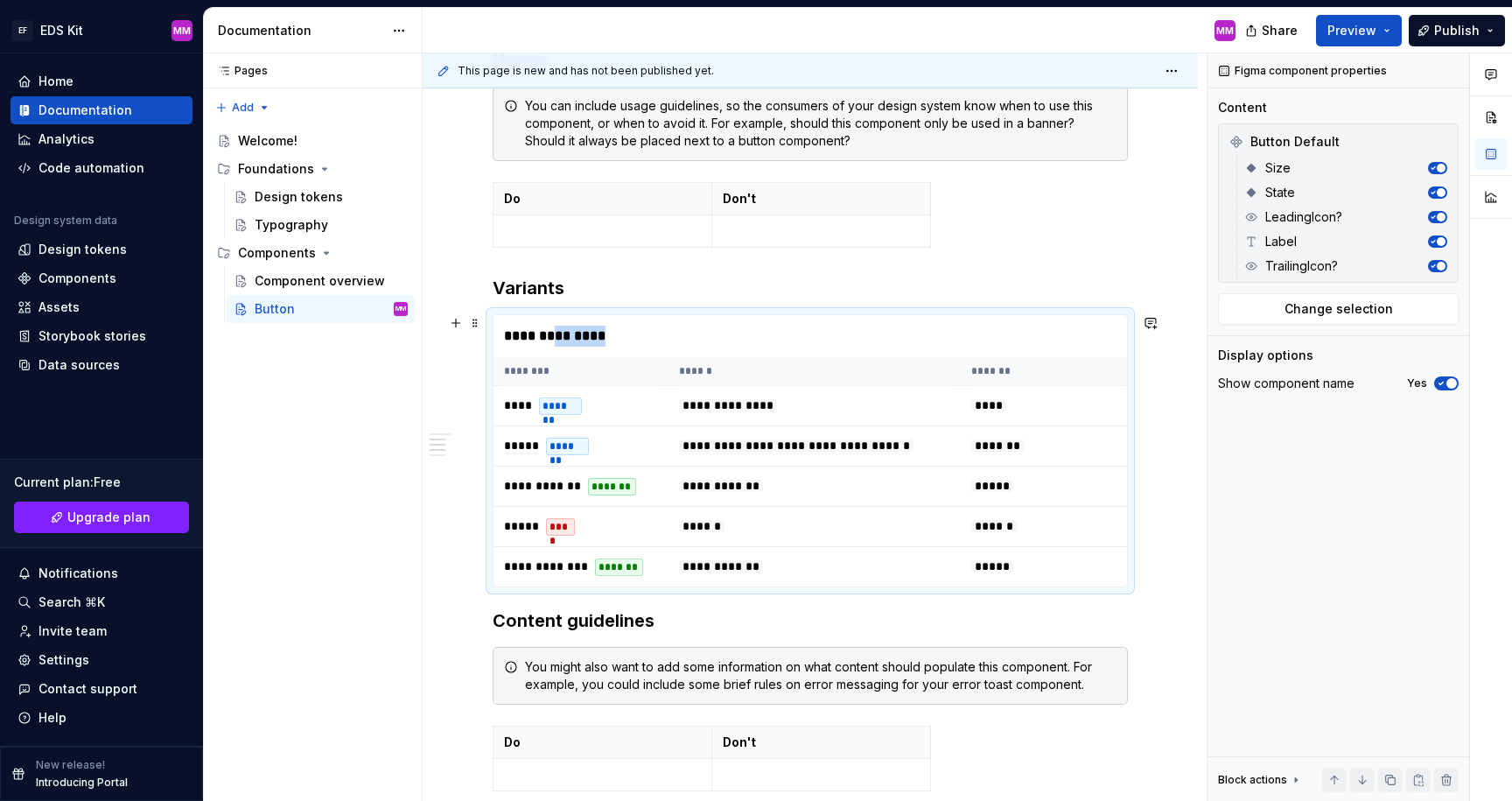
scroll to position [657, 0]
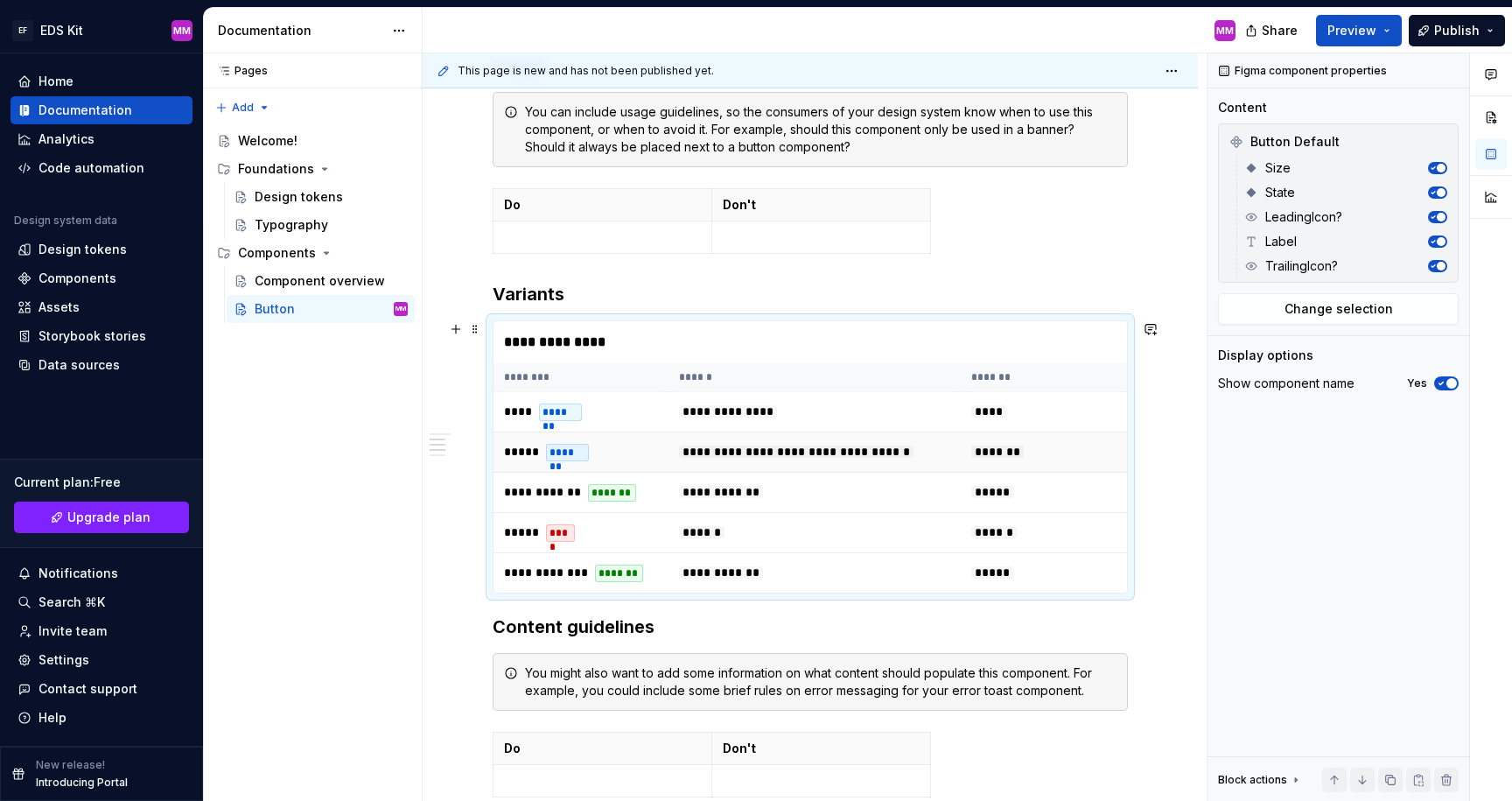
click at [512, 451] on span "*****" at bounding box center [522, 451] width 35 height 12
drag, startPoint x: 522, startPoint y: 410, endPoint x: 541, endPoint y: 485, distance: 77.4
click at [541, 485] on tbody "**********" at bounding box center [815, 492] width 643 height 201
click at [588, 411] on td "**** *******" at bounding box center [581, 412] width 175 height 40
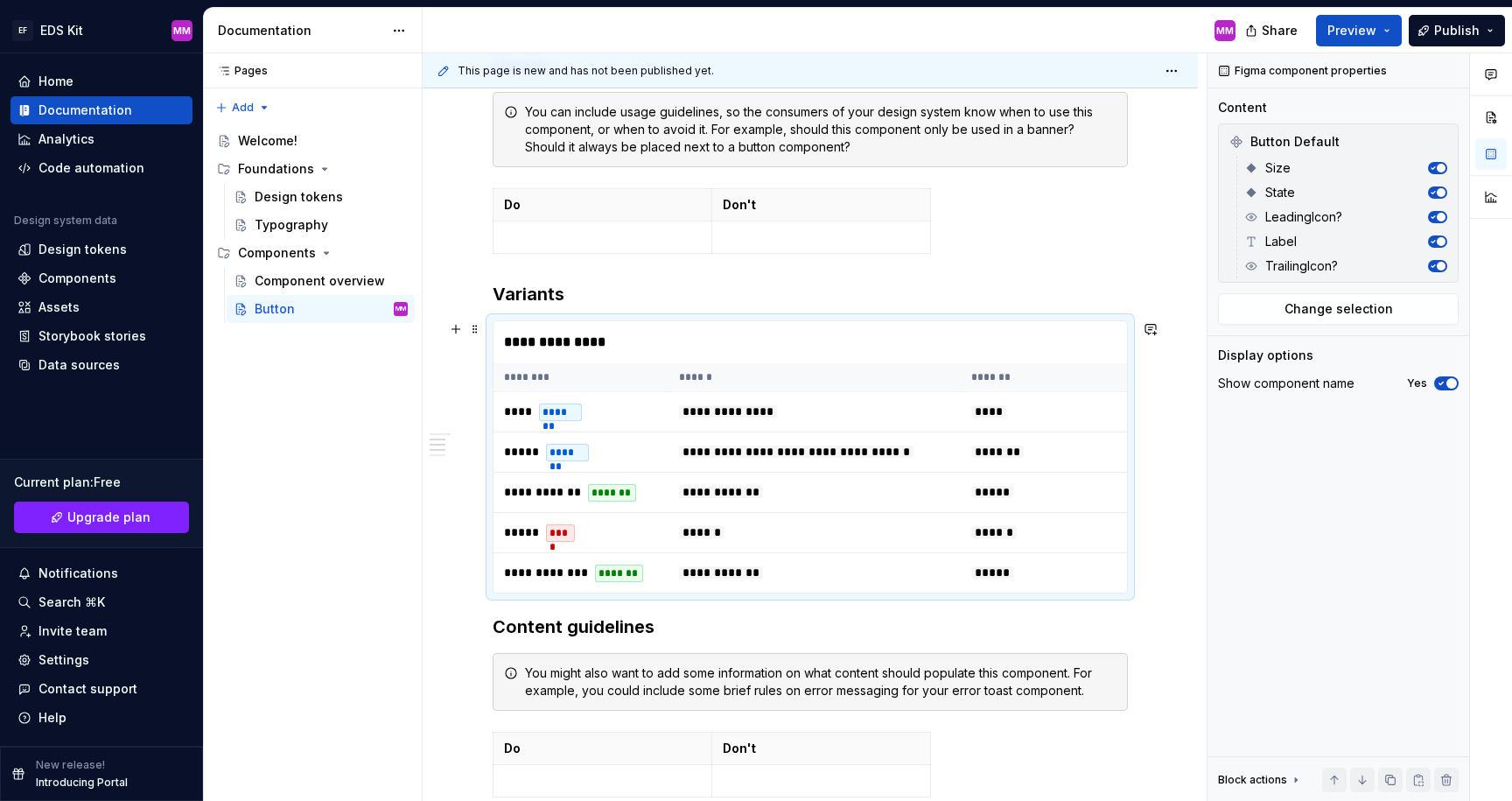
click at [602, 349] on div "**********" at bounding box center [815, 342] width 643 height 42
click at [1249, 254] on div "TrailingIcon?" at bounding box center [1345, 266] width 203 height 25
drag, startPoint x: 1253, startPoint y: 233, endPoint x: 1251, endPoint y: 206, distance: 27.1
click at [1253, 233] on div "Label" at bounding box center [1345, 241] width 203 height 25
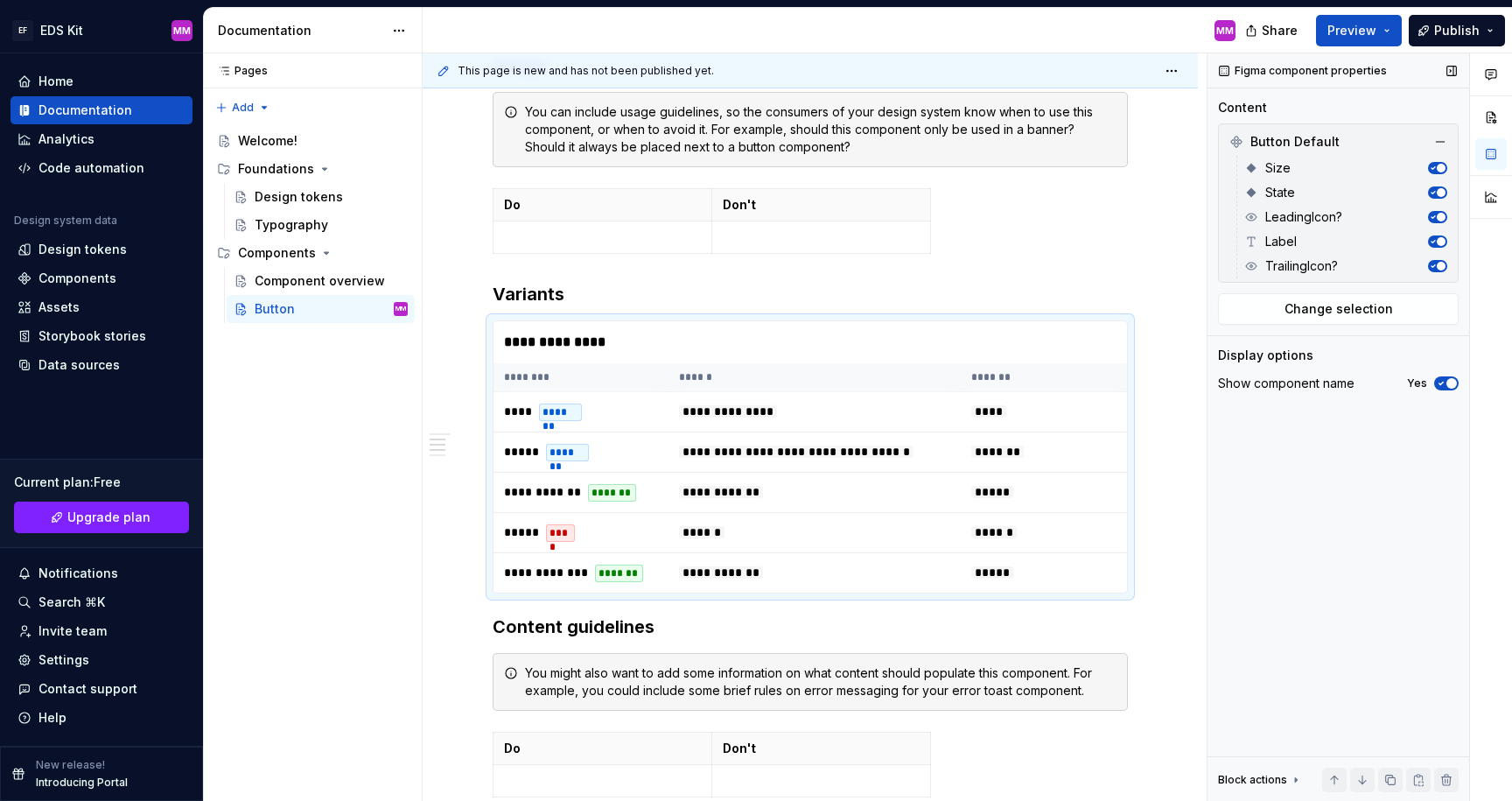
click at [1253, 199] on div "State" at bounding box center [1345, 192] width 203 height 25
click at [1257, 169] on icon at bounding box center [1251, 167] width 14 height 14
click at [573, 288] on h3 "Variants" at bounding box center [810, 294] width 635 height 25
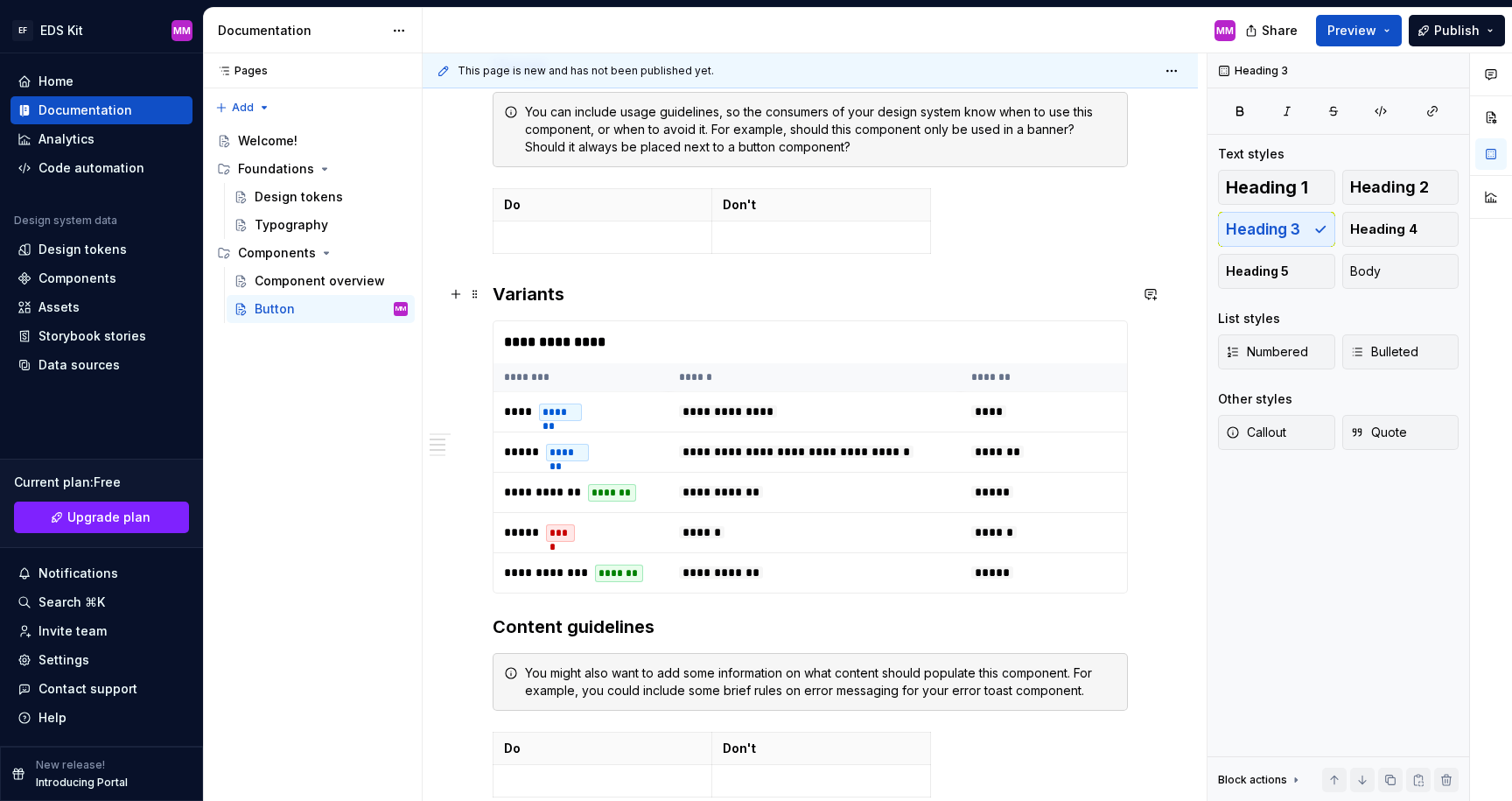
click at [541, 289] on h3 "Variants" at bounding box center [810, 294] width 635 height 25
click at [493, 290] on h3 "Properties" at bounding box center [810, 294] width 635 height 25
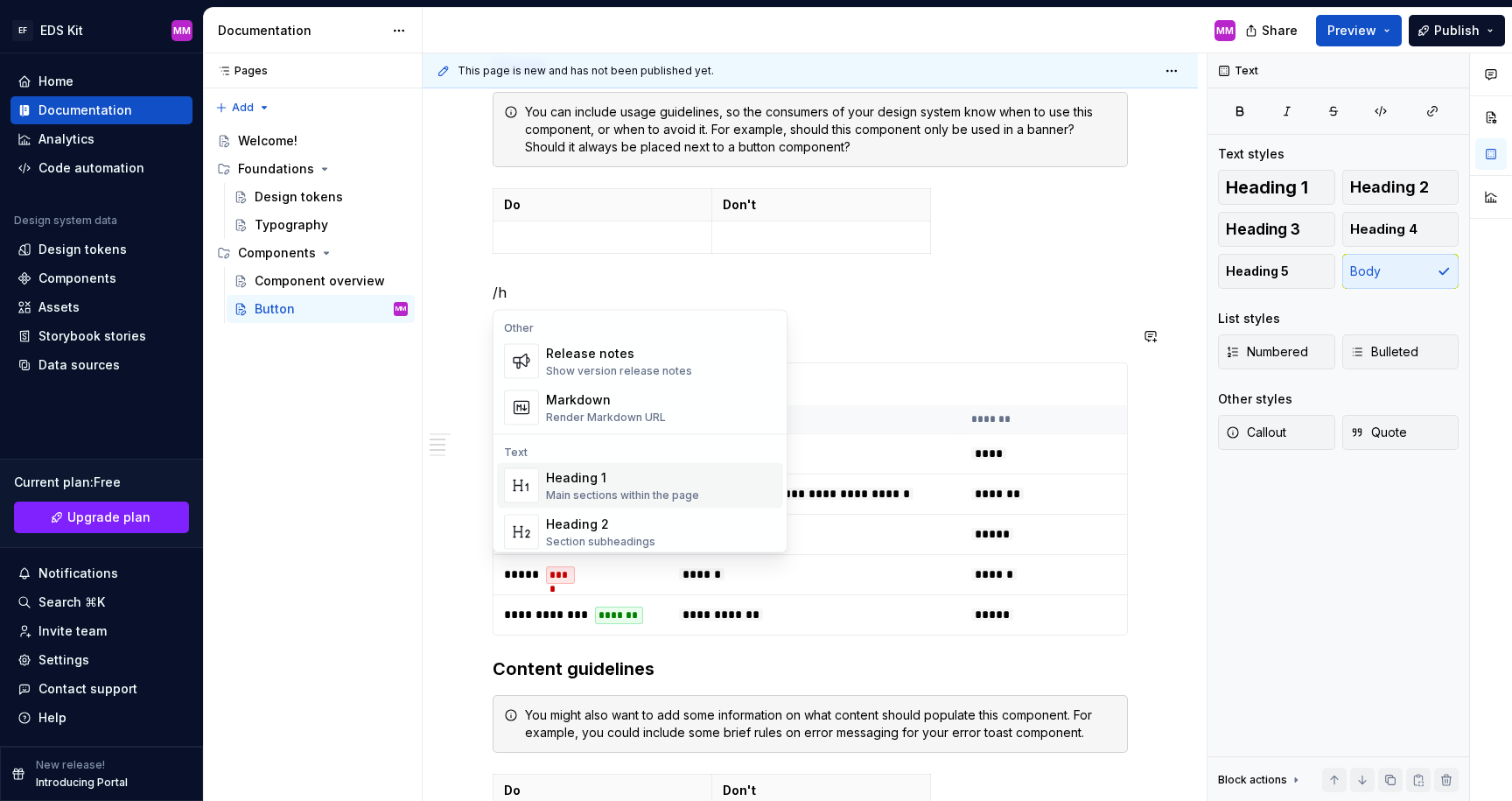
scroll to position [16, 0]
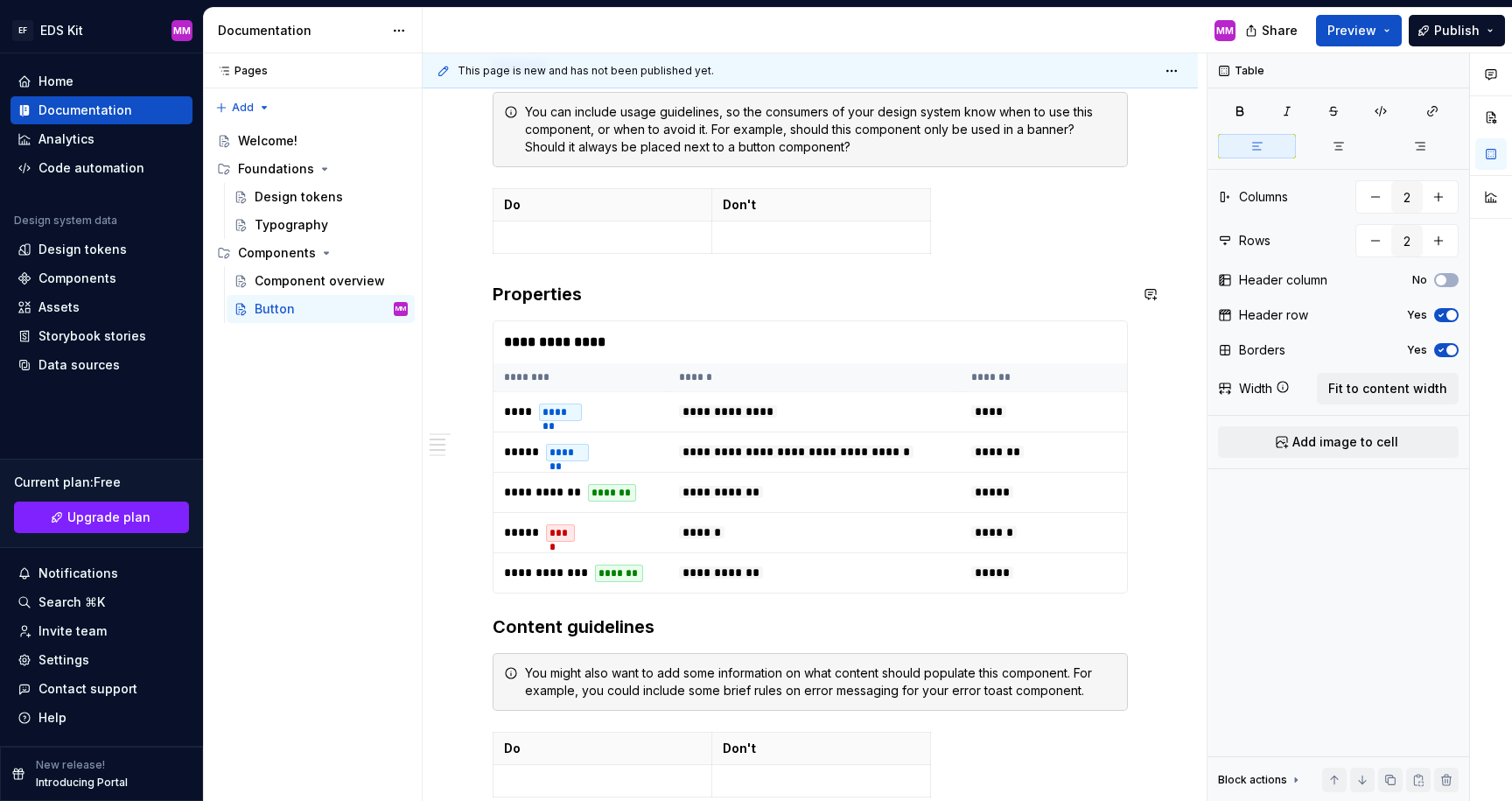
type input "3"
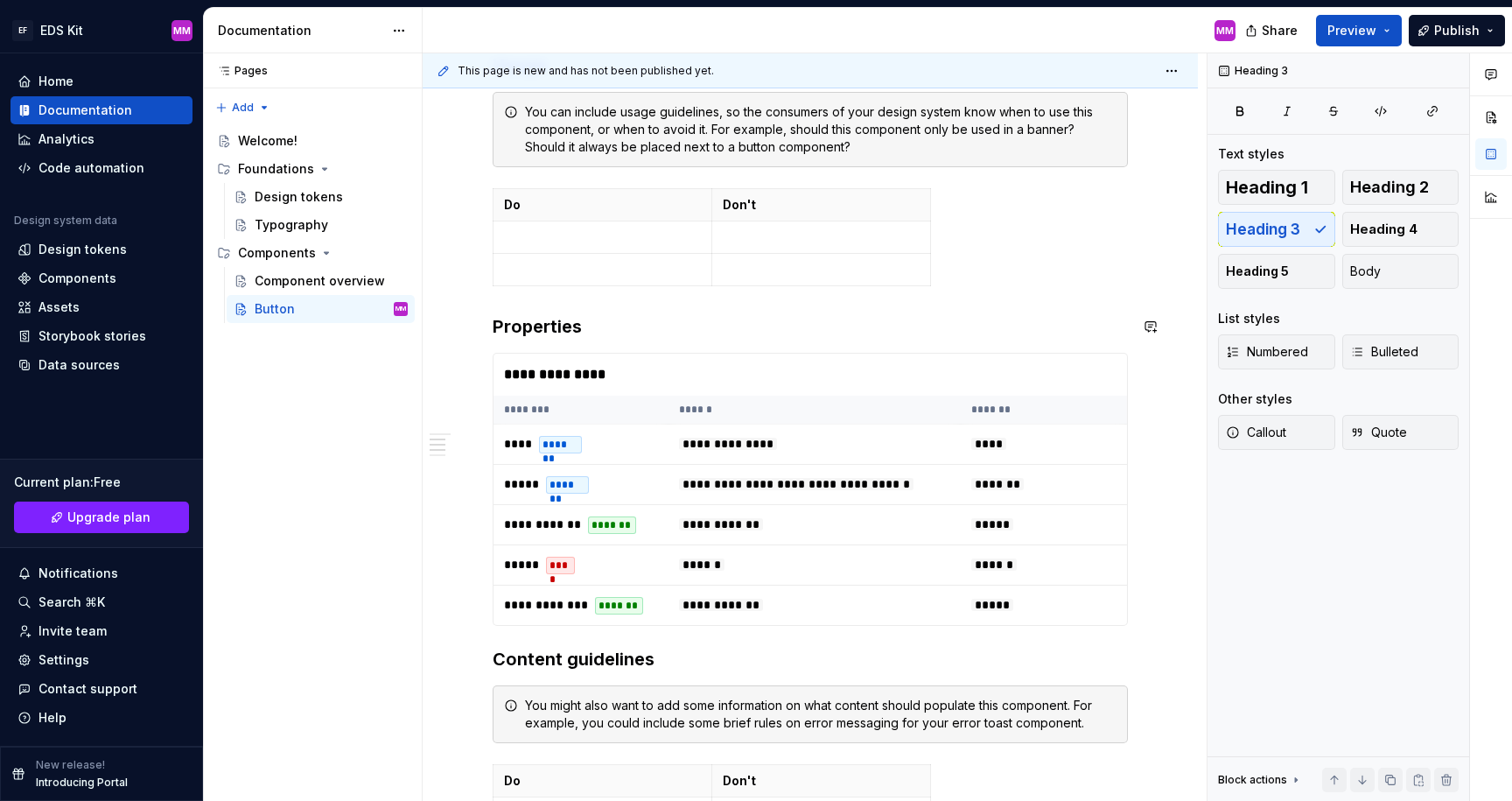
click at [548, 310] on div "**********" at bounding box center [810, 380] width 635 height 1391
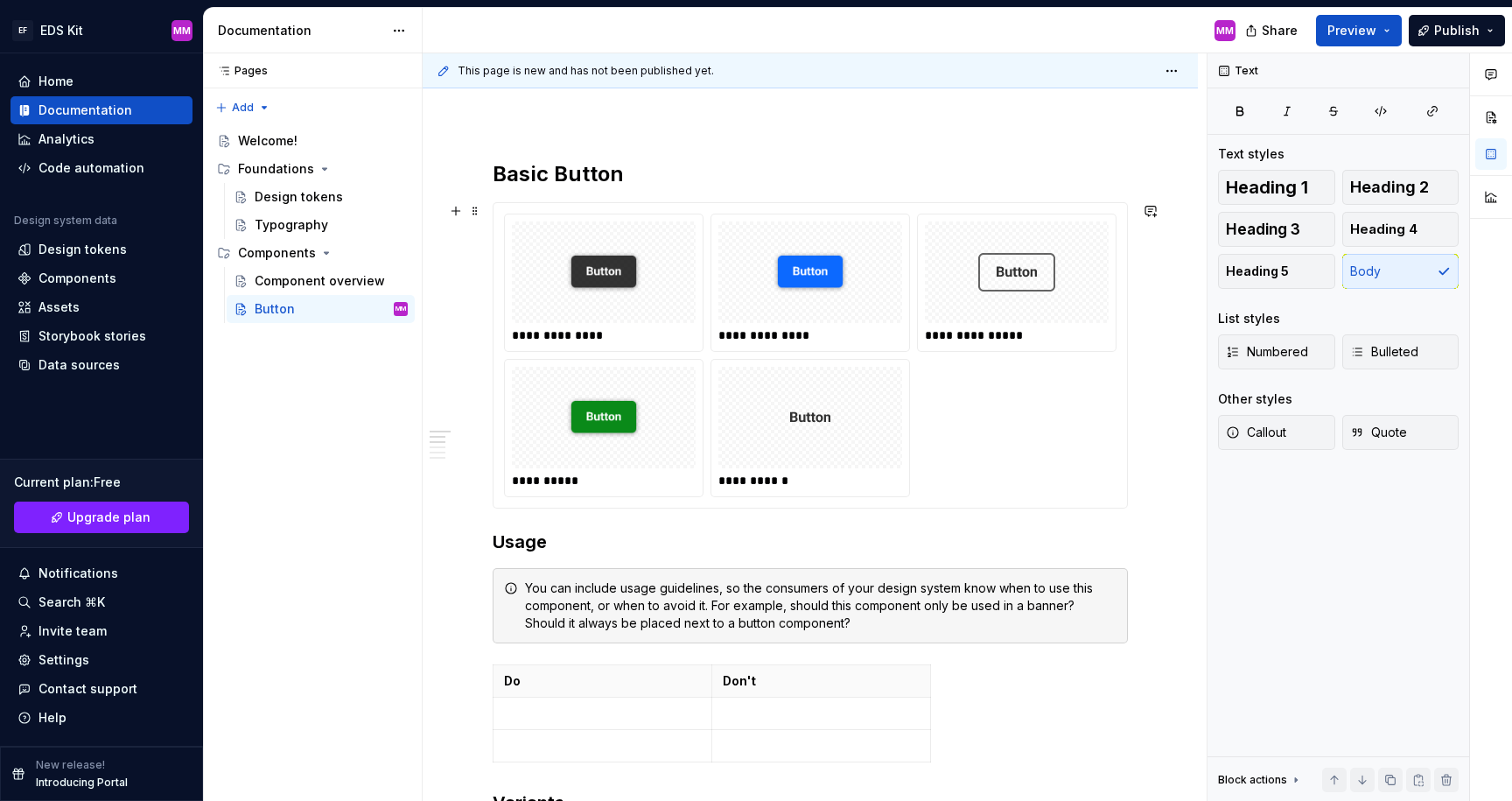
scroll to position [147, 0]
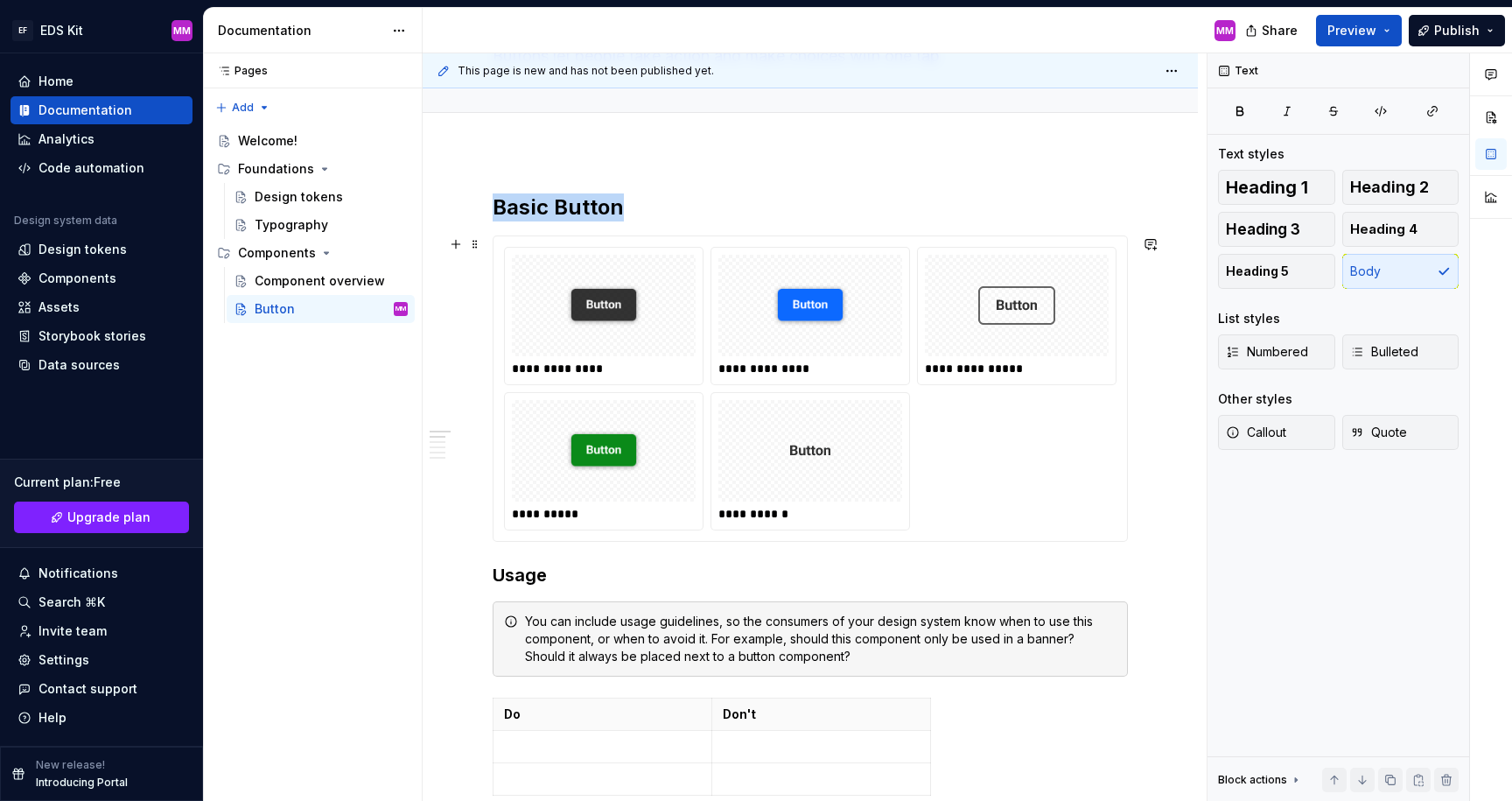
click at [611, 307] on img at bounding box center [604, 305] width 77 height 87
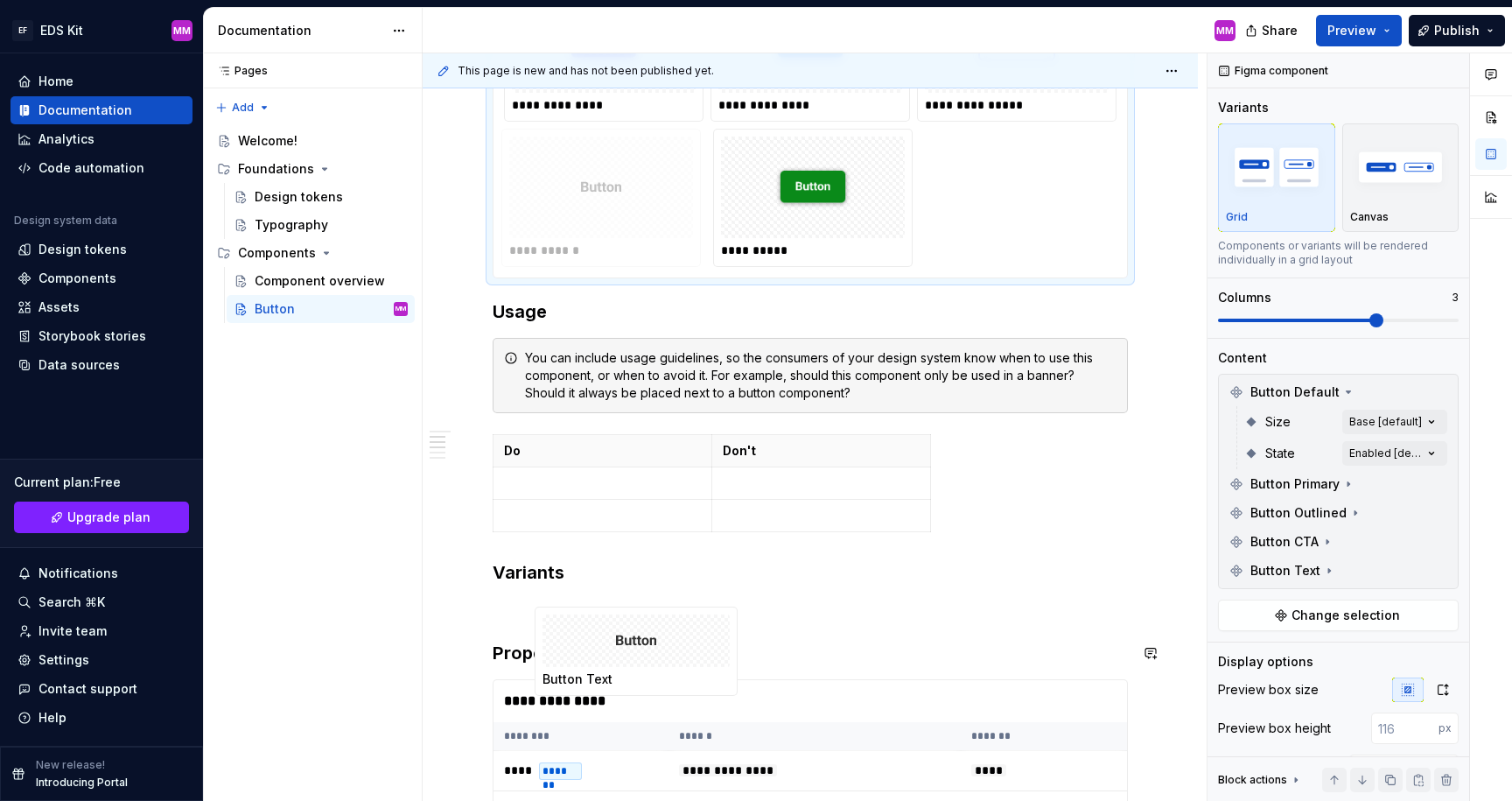
scroll to position [421, 0]
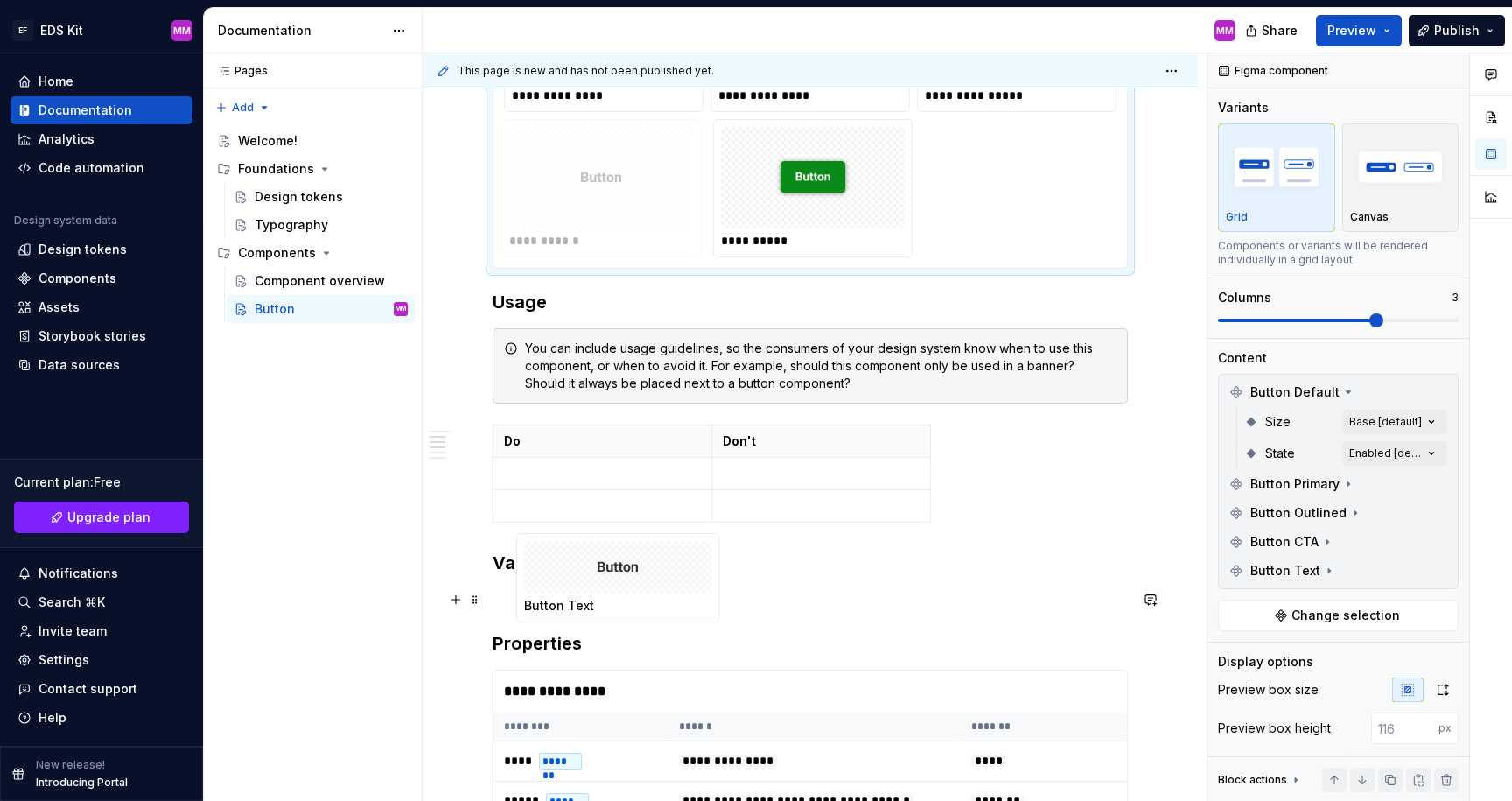
drag, startPoint x: 735, startPoint y: 208, endPoint x: 536, endPoint y: 594, distance: 434.3
click at [536, 594] on body "EF EDS Kit MM Home Documentation Analytics Code automation Design system data D…" at bounding box center [756, 400] width 1512 height 801
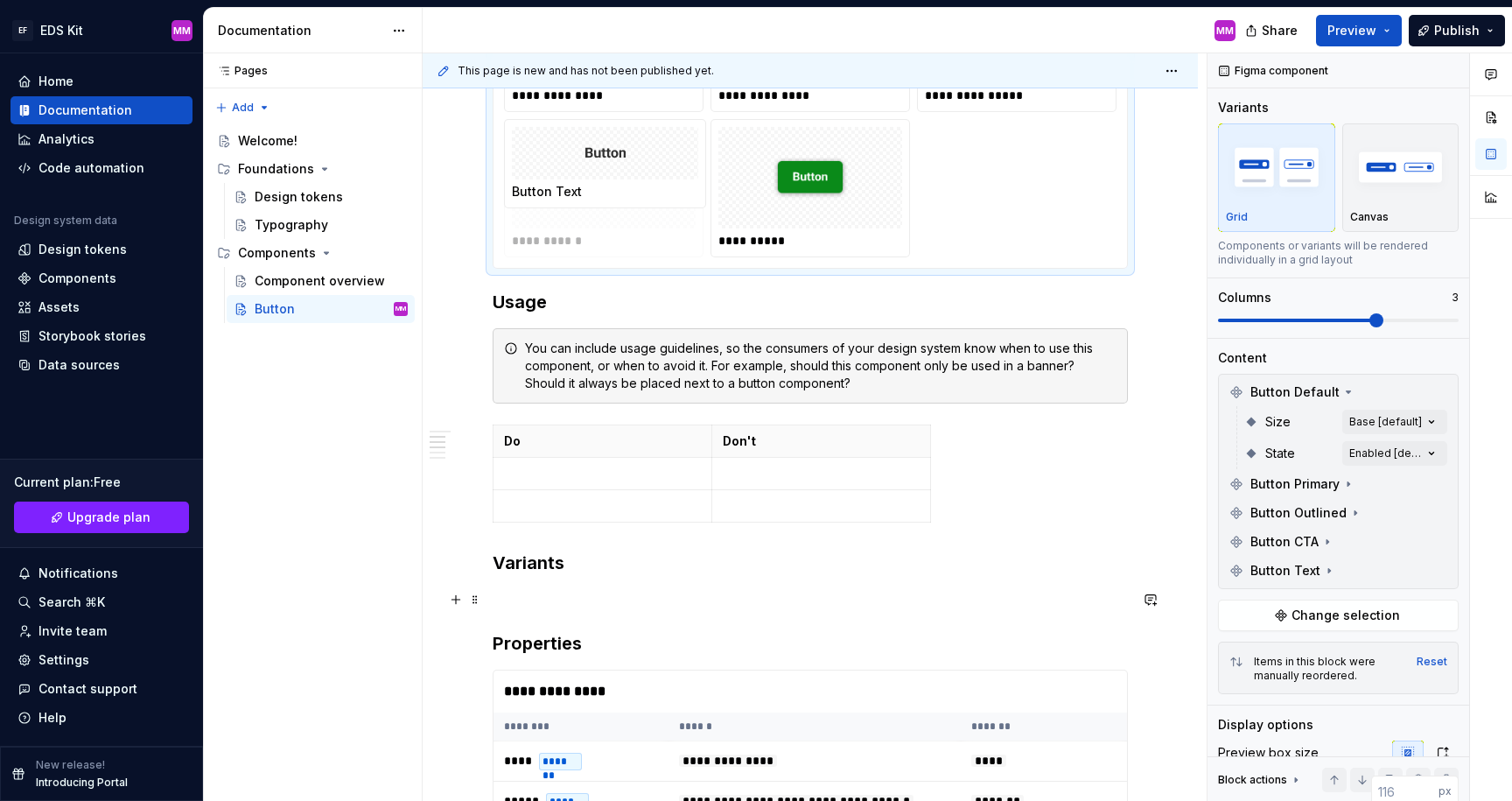
drag, startPoint x: 587, startPoint y: 208, endPoint x: 592, endPoint y: 608, distance: 400.0
click at [592, 608] on body "EF EDS Kit MM Home Documentation Analytics Code automation Design system data D…" at bounding box center [756, 400] width 1512 height 801
click at [1354, 775] on button "button" at bounding box center [1362, 779] width 25 height 25
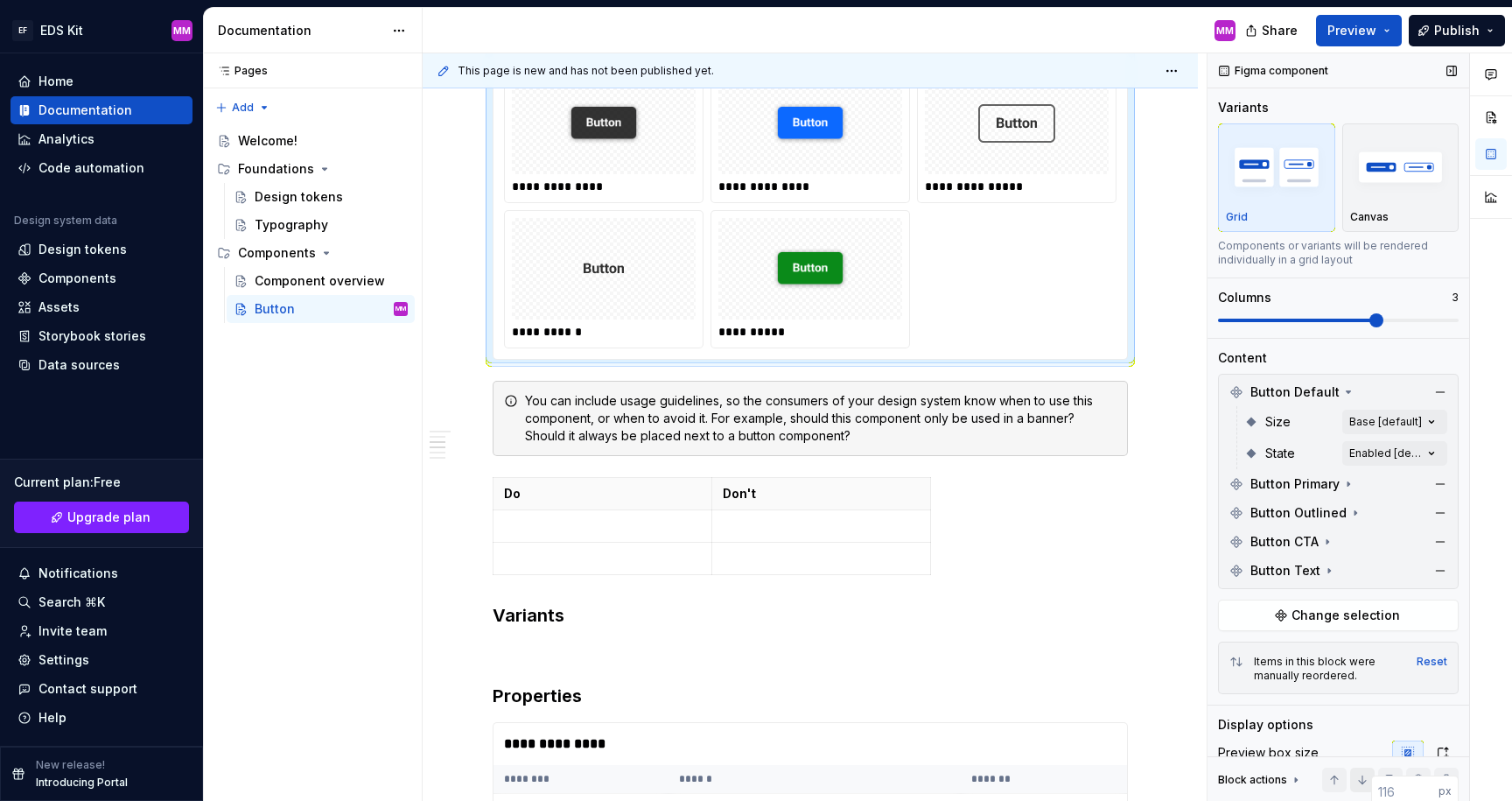
click at [1354, 775] on button "button" at bounding box center [1362, 779] width 25 height 25
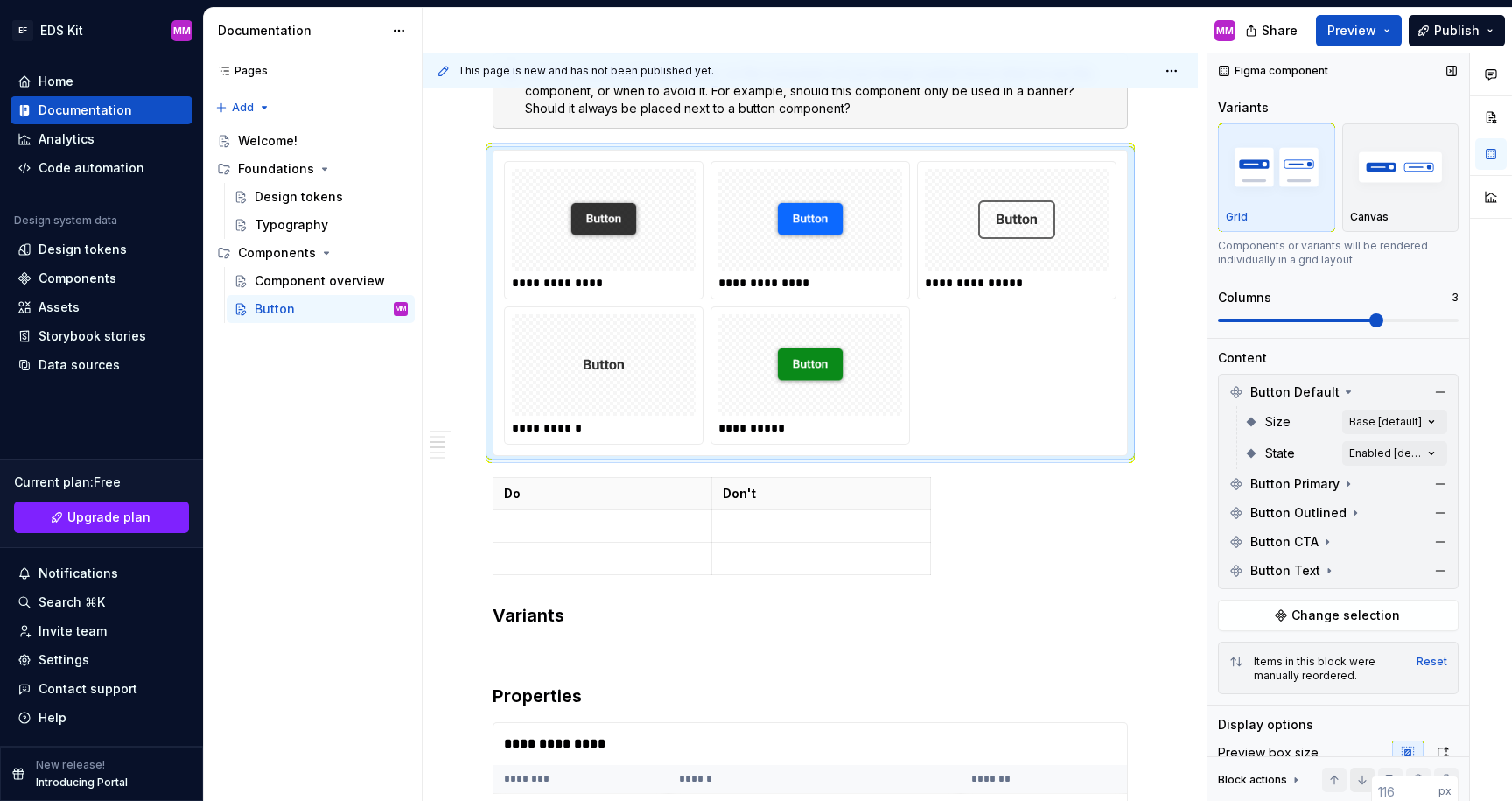
click at [1354, 775] on button "button" at bounding box center [1362, 779] width 25 height 25
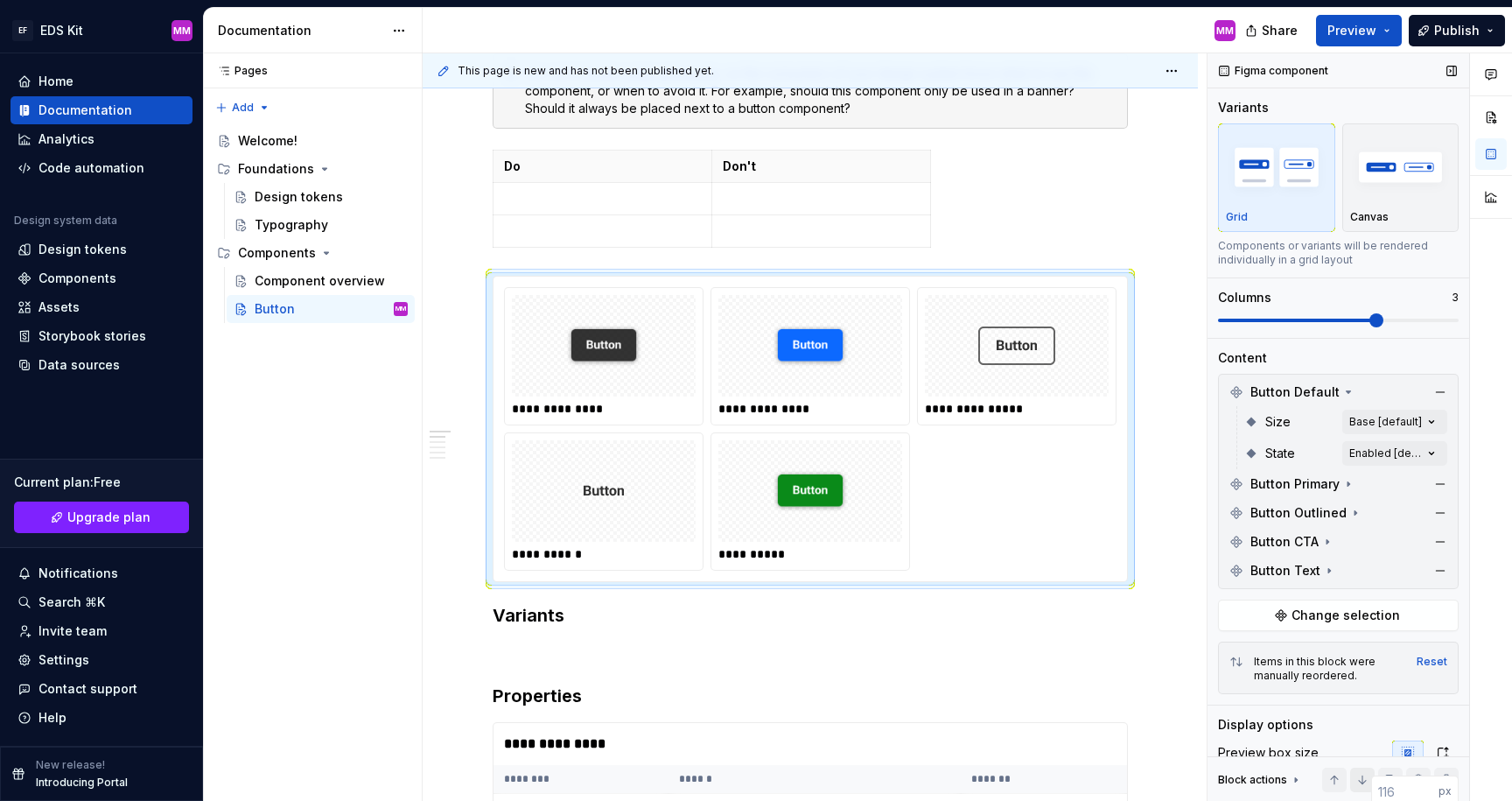
scroll to position [148, 0]
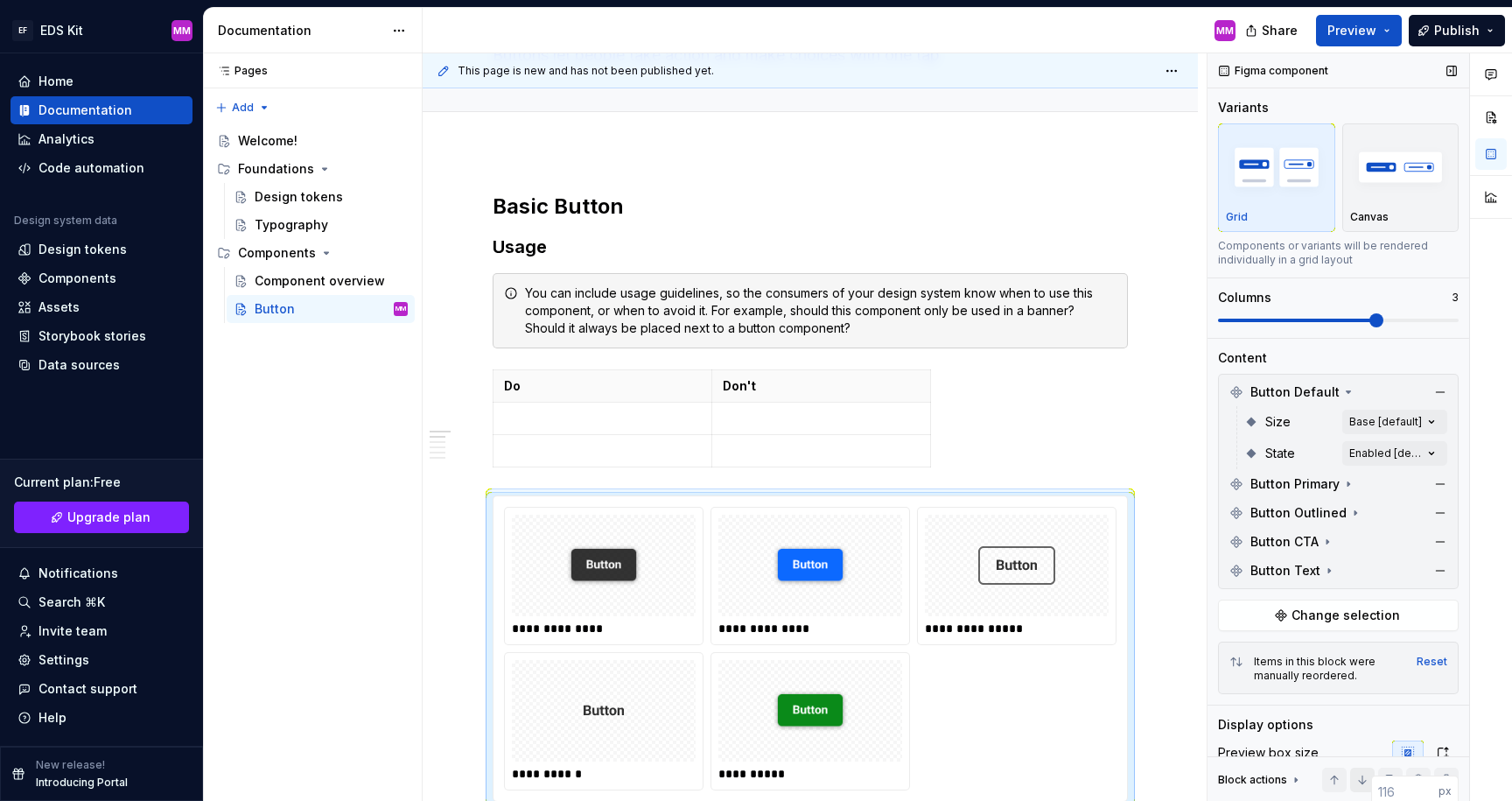
click at [1354, 775] on button "button" at bounding box center [1362, 779] width 25 height 25
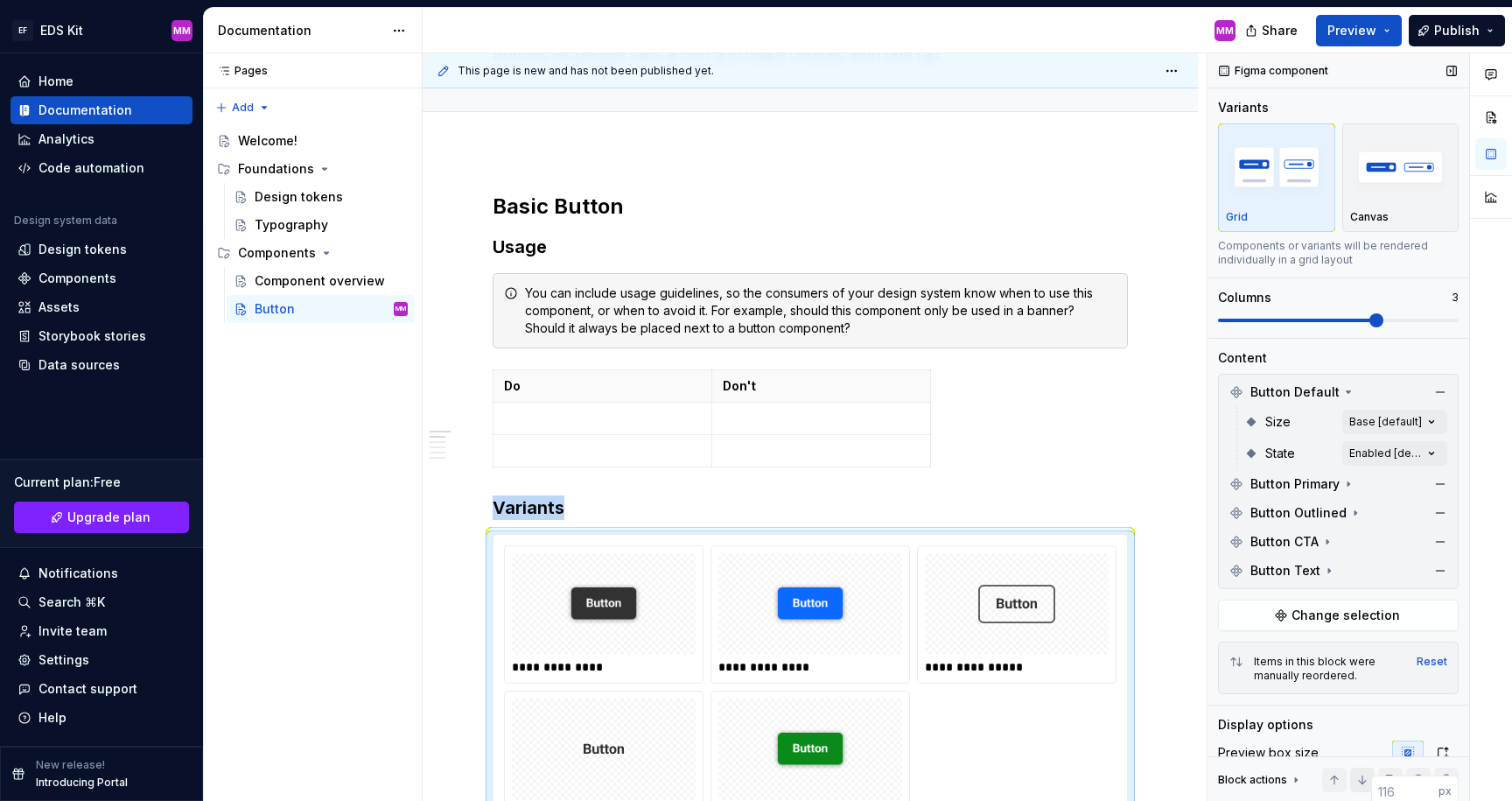
scroll to position [188, 0]
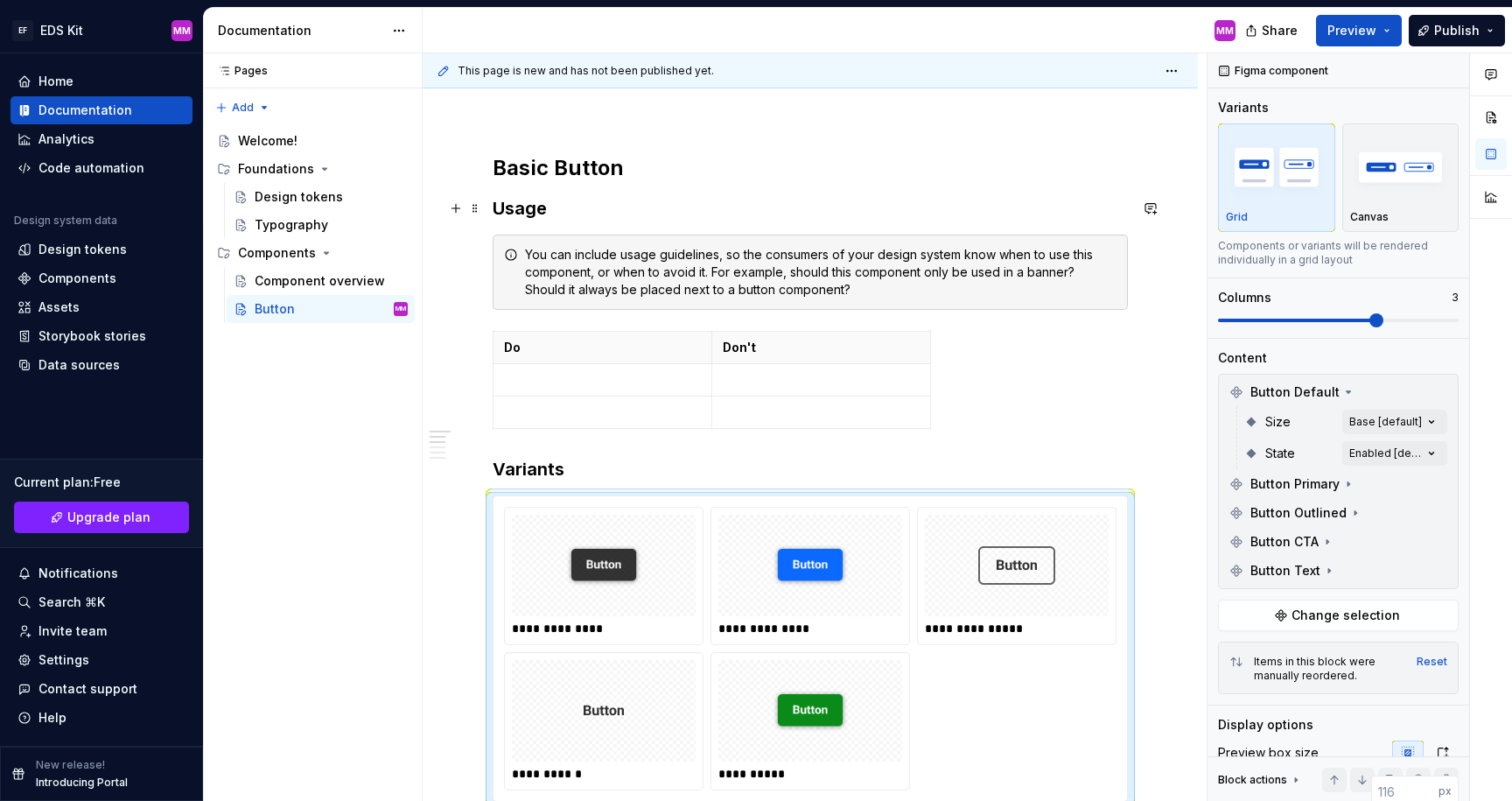
click at [598, 215] on h3 "Usage" at bounding box center [810, 208] width 635 height 25
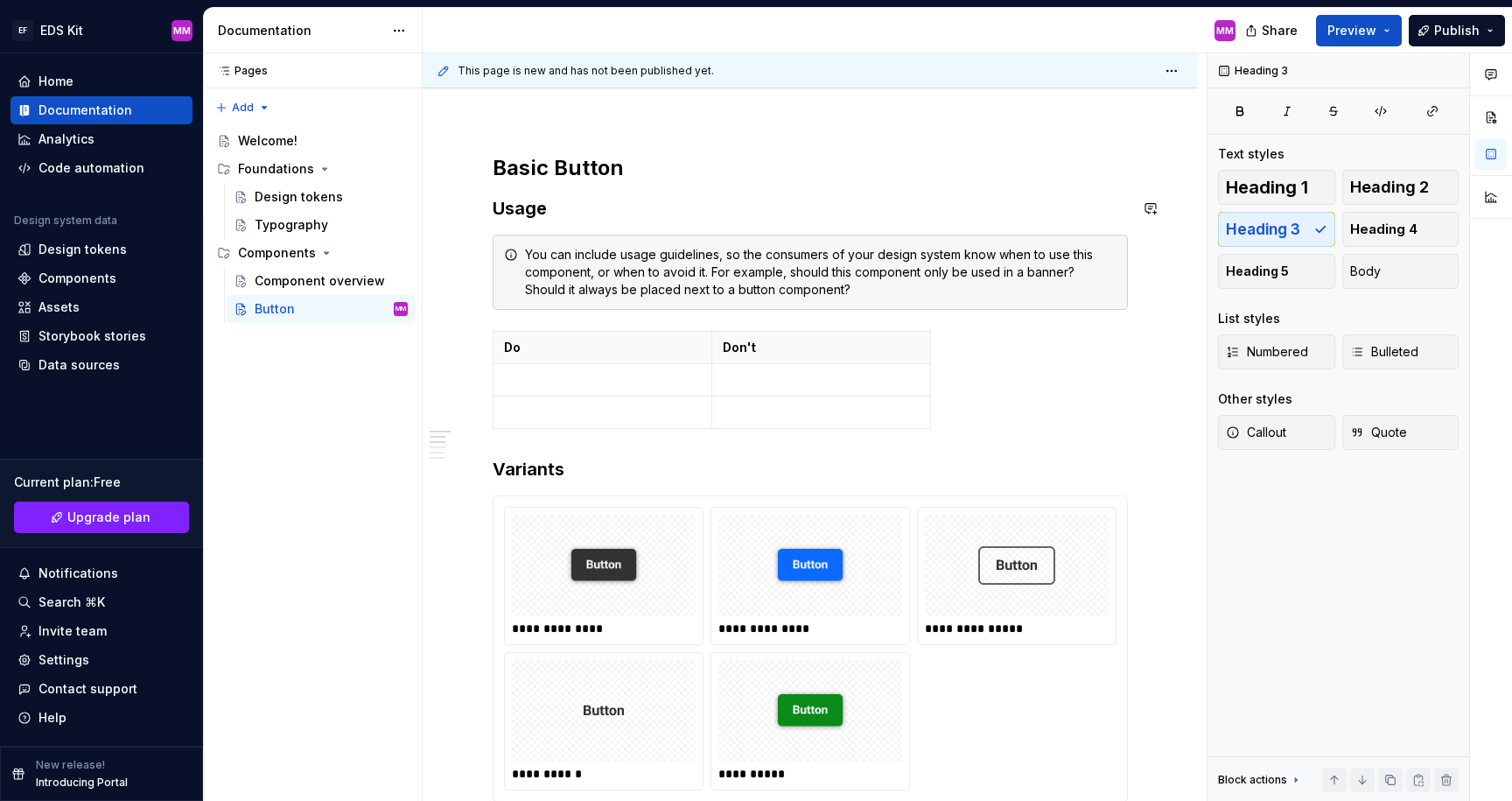
click at [633, 167] on h2 "Basic Button" at bounding box center [810, 167] width 635 height 28
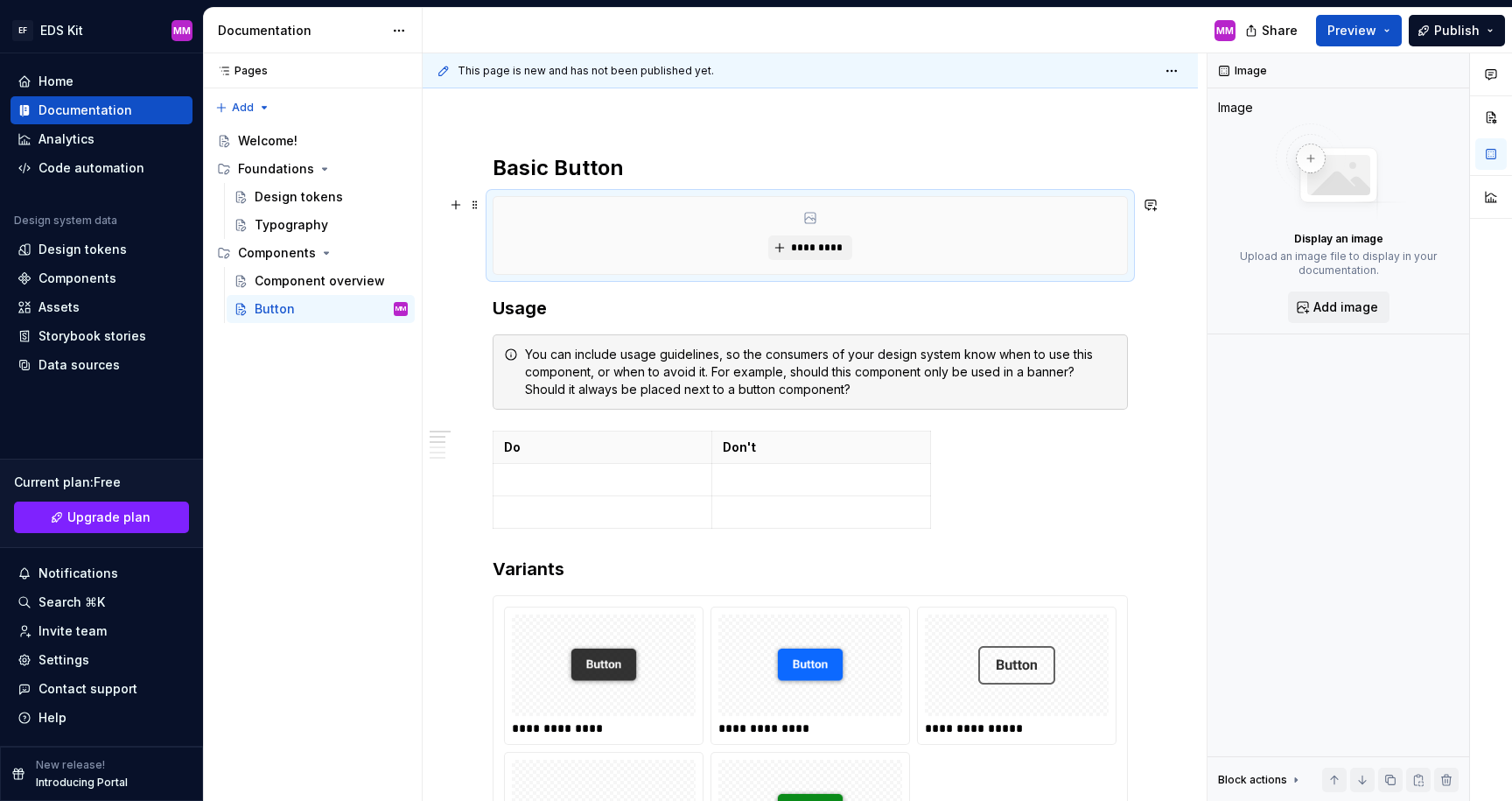
click at [923, 241] on div "*********" at bounding box center [810, 235] width 634 height 77
click at [814, 248] on span "*********" at bounding box center [817, 247] width 54 height 14
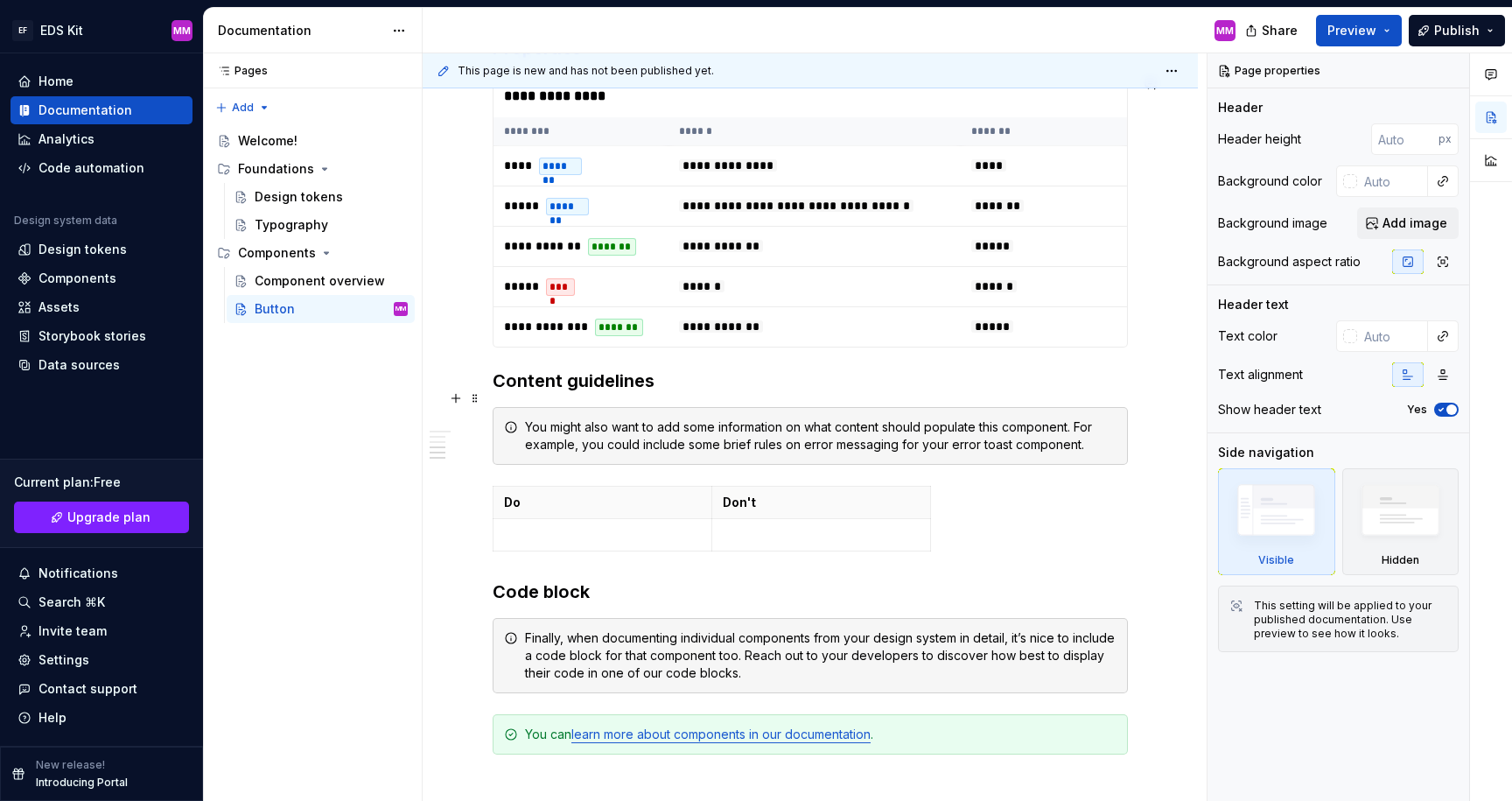
scroll to position [1248, 0]
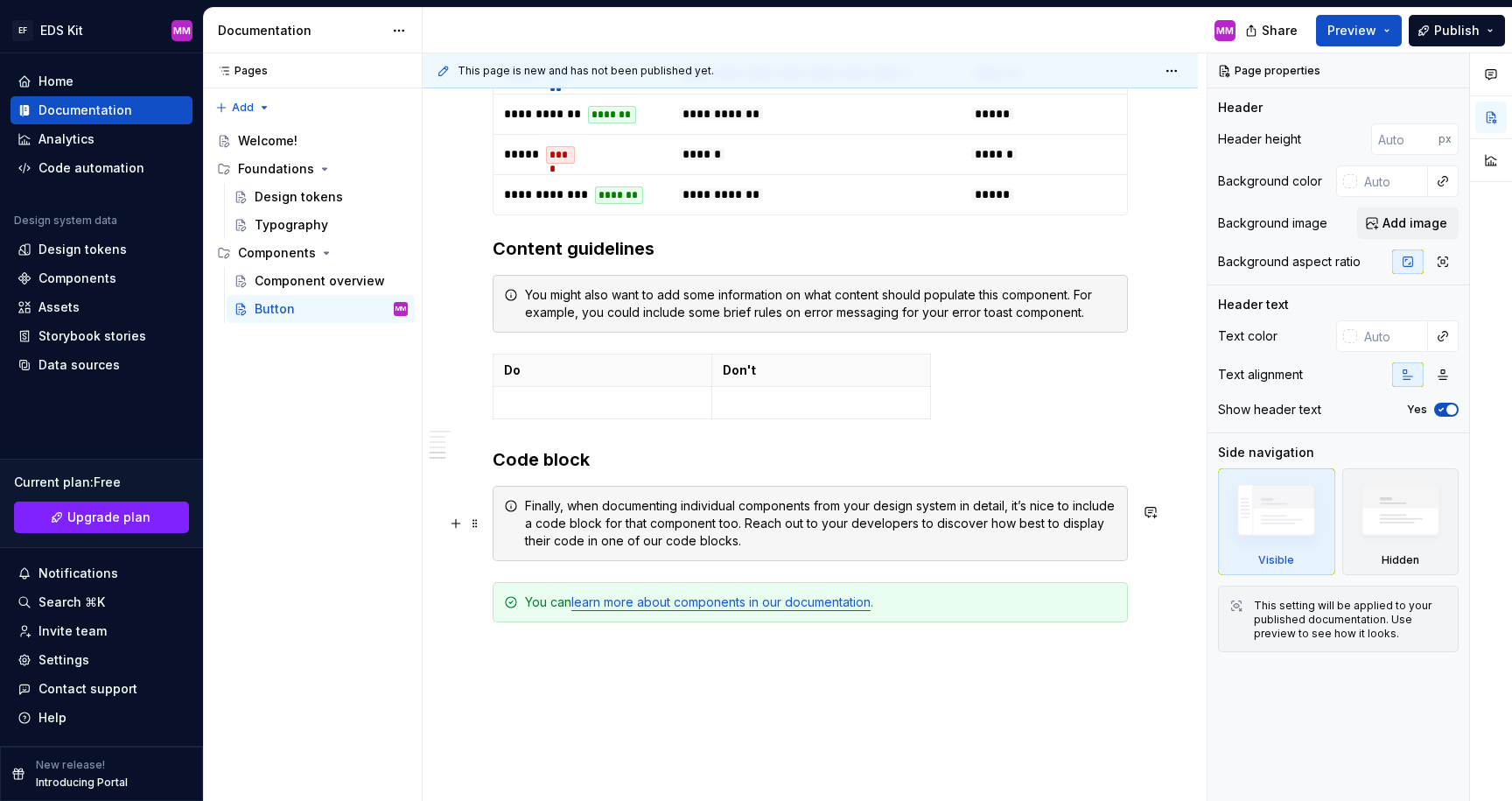
click at [744, 550] on div "Finally, when documenting individual components from your design system in deta…" at bounding box center [821, 523] width 592 height 53
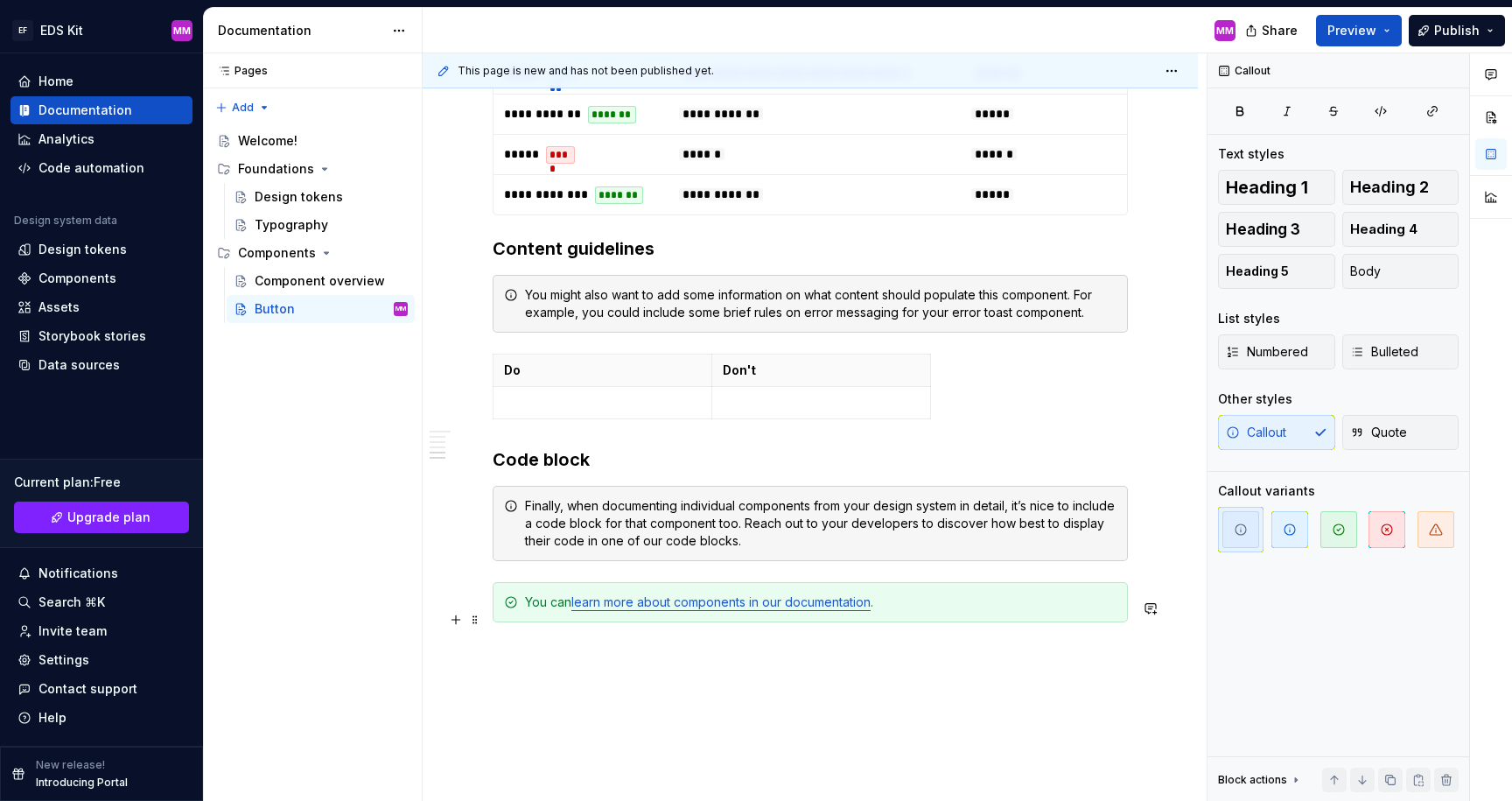
click at [746, 609] on link "learn more about components in our documentation" at bounding box center [721, 602] width 299 height 15
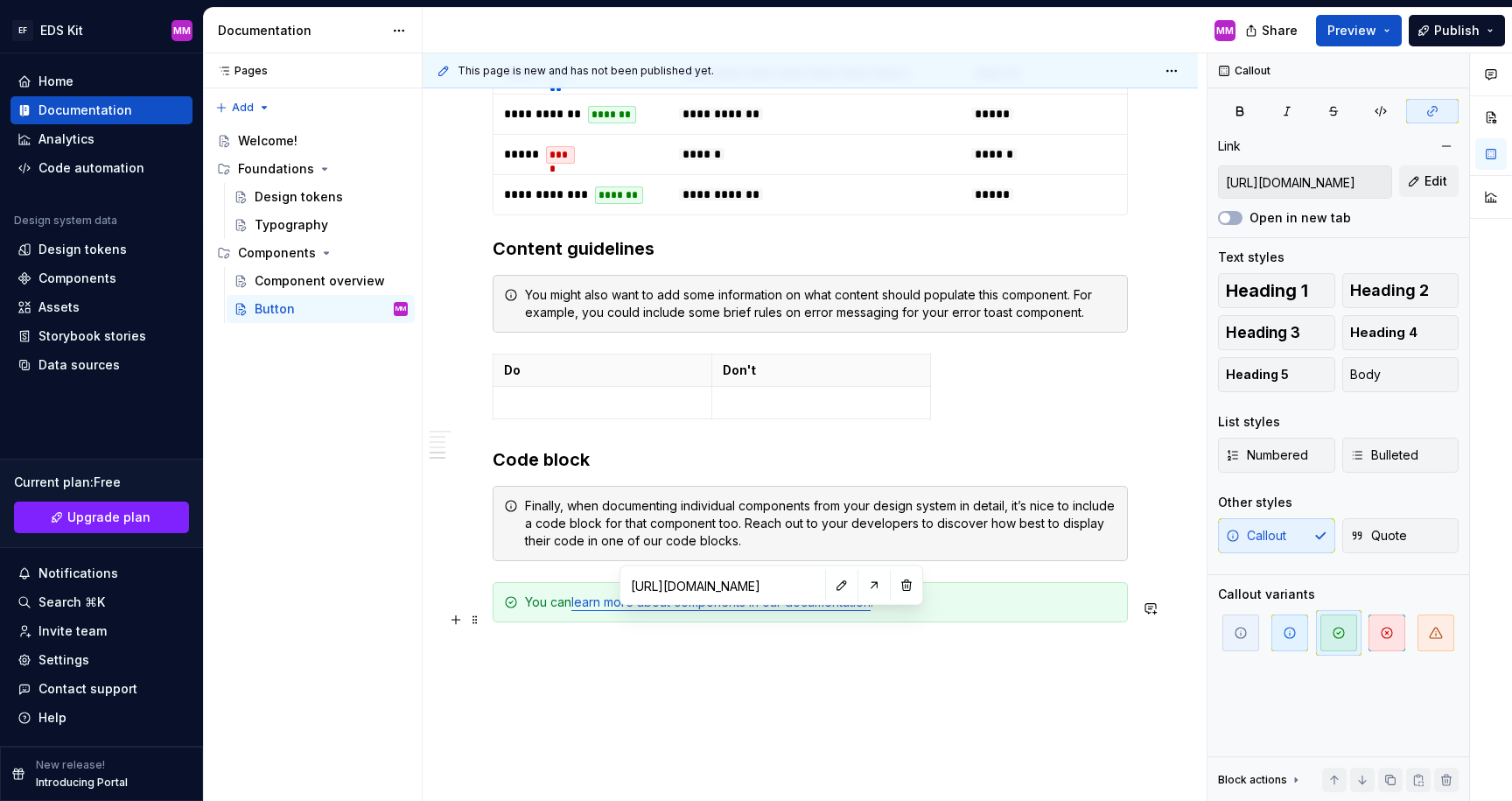
click at [524, 618] on div "You can learn more about components in our documentation ." at bounding box center [810, 602] width 635 height 40
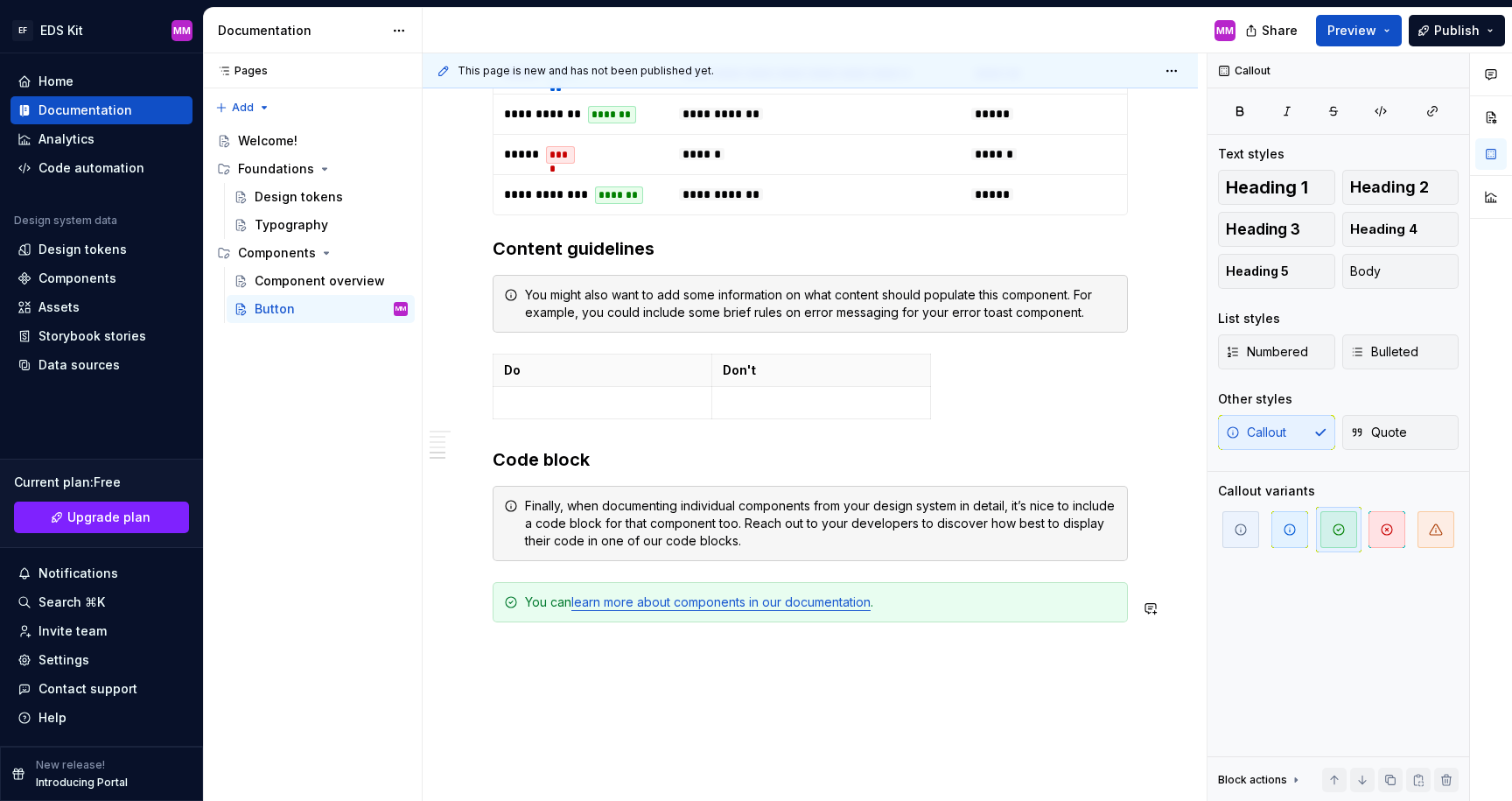
click at [602, 471] on h3 "Code block" at bounding box center [810, 459] width 635 height 25
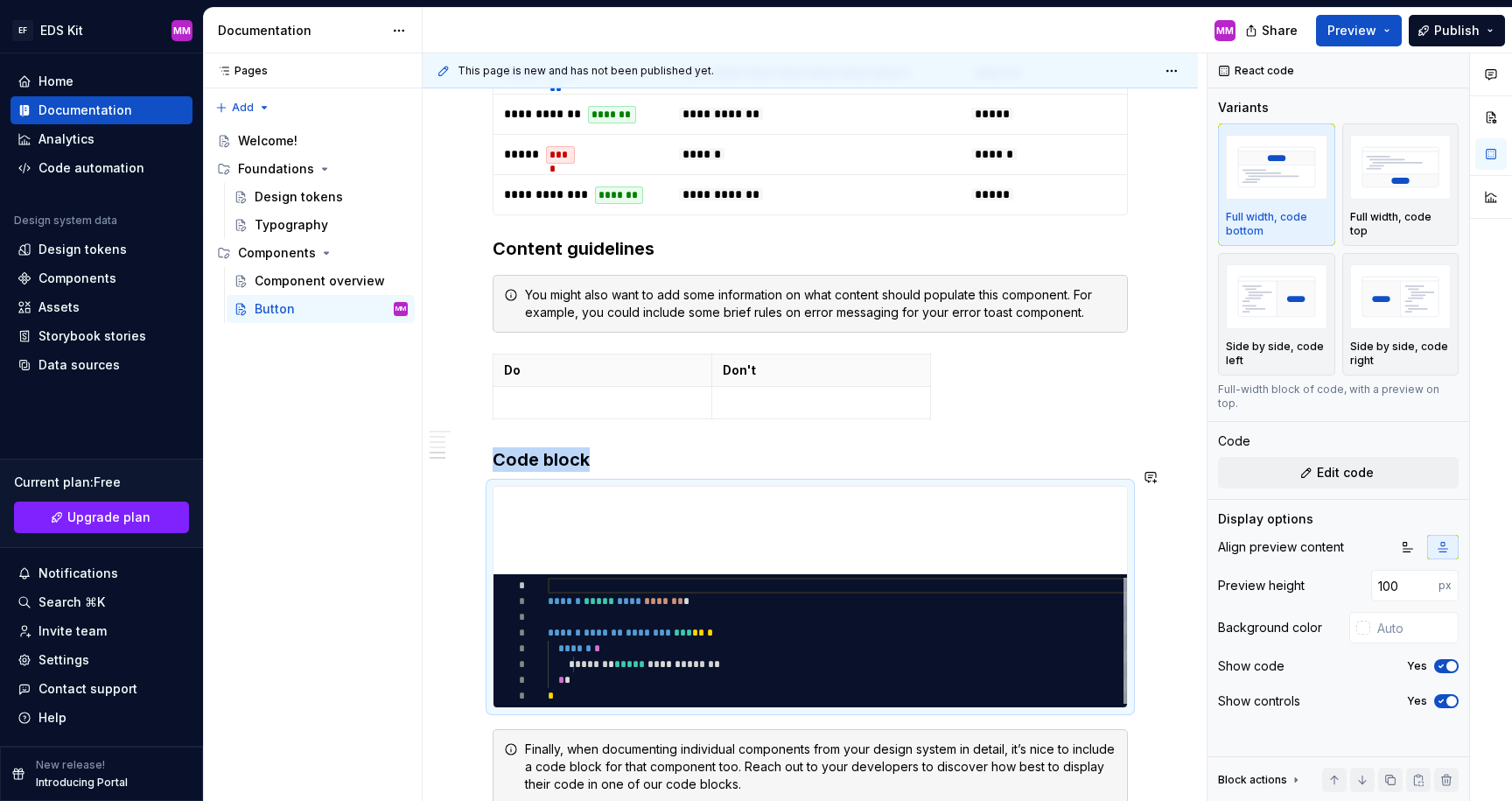
type textarea "*"
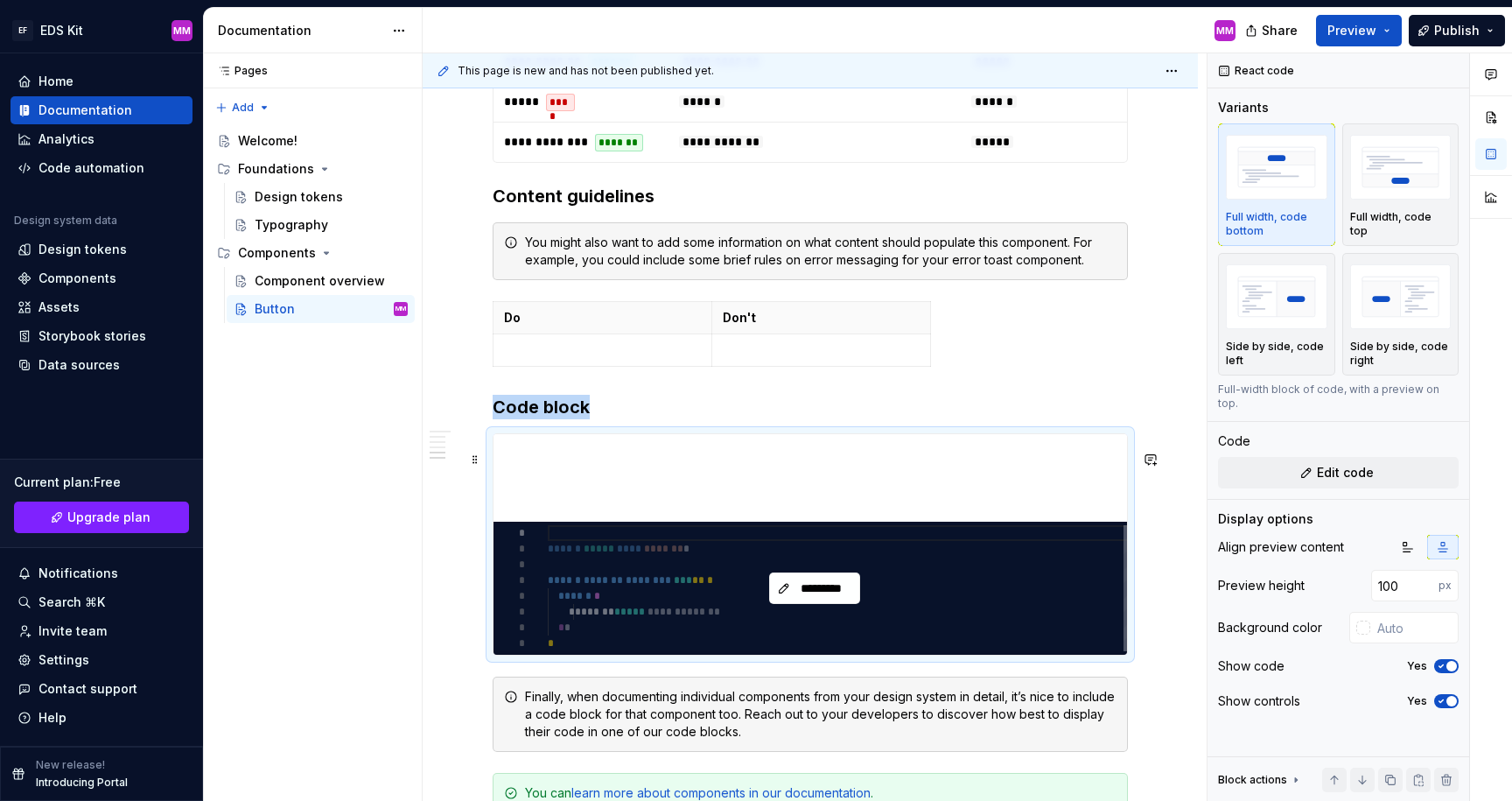
scroll to position [1302, 0]
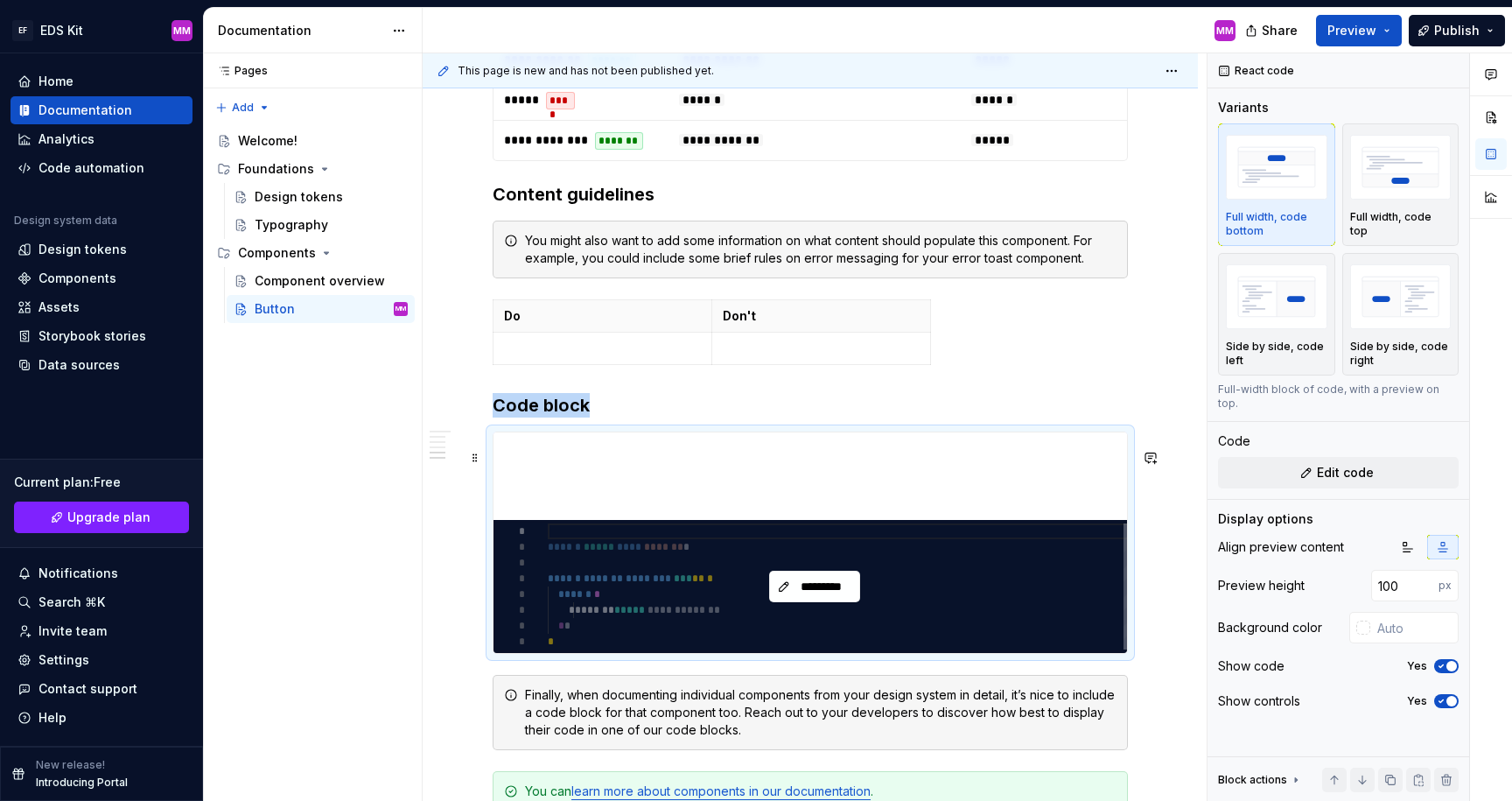
click at [656, 623] on div "*********" at bounding box center [815, 586] width 643 height 133
click at [654, 627] on div "*********" at bounding box center [815, 586] width 643 height 133
click at [825, 595] on span "*********" at bounding box center [822, 585] width 55 height 17
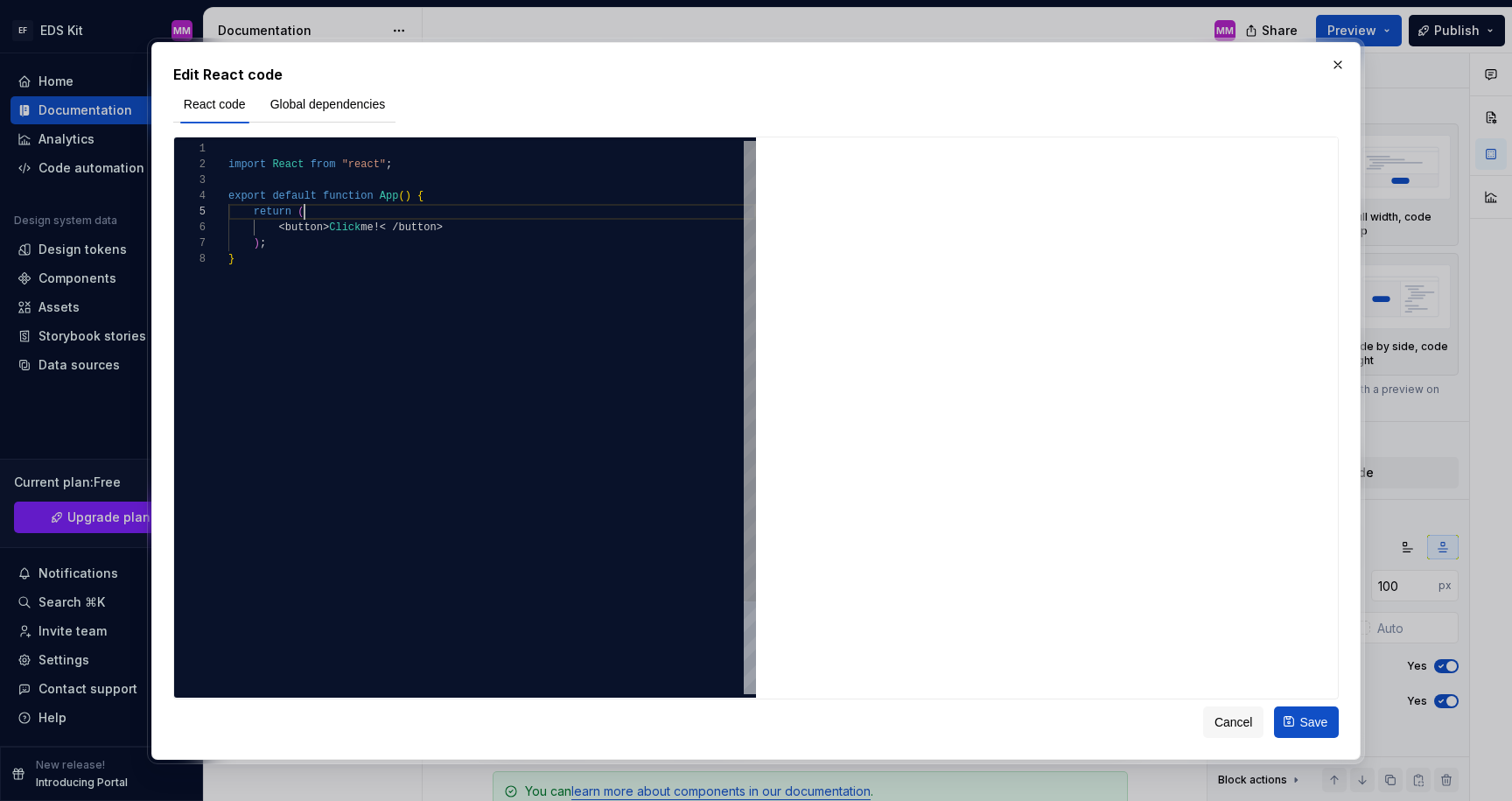
click at [436, 213] on div "import React from "react" ; export default function App ( ) { return ( < button…" at bounding box center [492, 472] width 528 height 664
drag, startPoint x: 458, startPoint y: 218, endPoint x: 468, endPoint y: 224, distance: 11.7
click at [458, 218] on div "return (" at bounding box center [492, 211] width 528 height 15
click at [468, 224] on div "import React from "react" ; export default function App ( ) { return ( < button…" at bounding box center [492, 472] width 528 height 664
click at [464, 215] on div "import React from "react" ; export default function App ( ) { return ( < button…" at bounding box center [492, 472] width 528 height 664
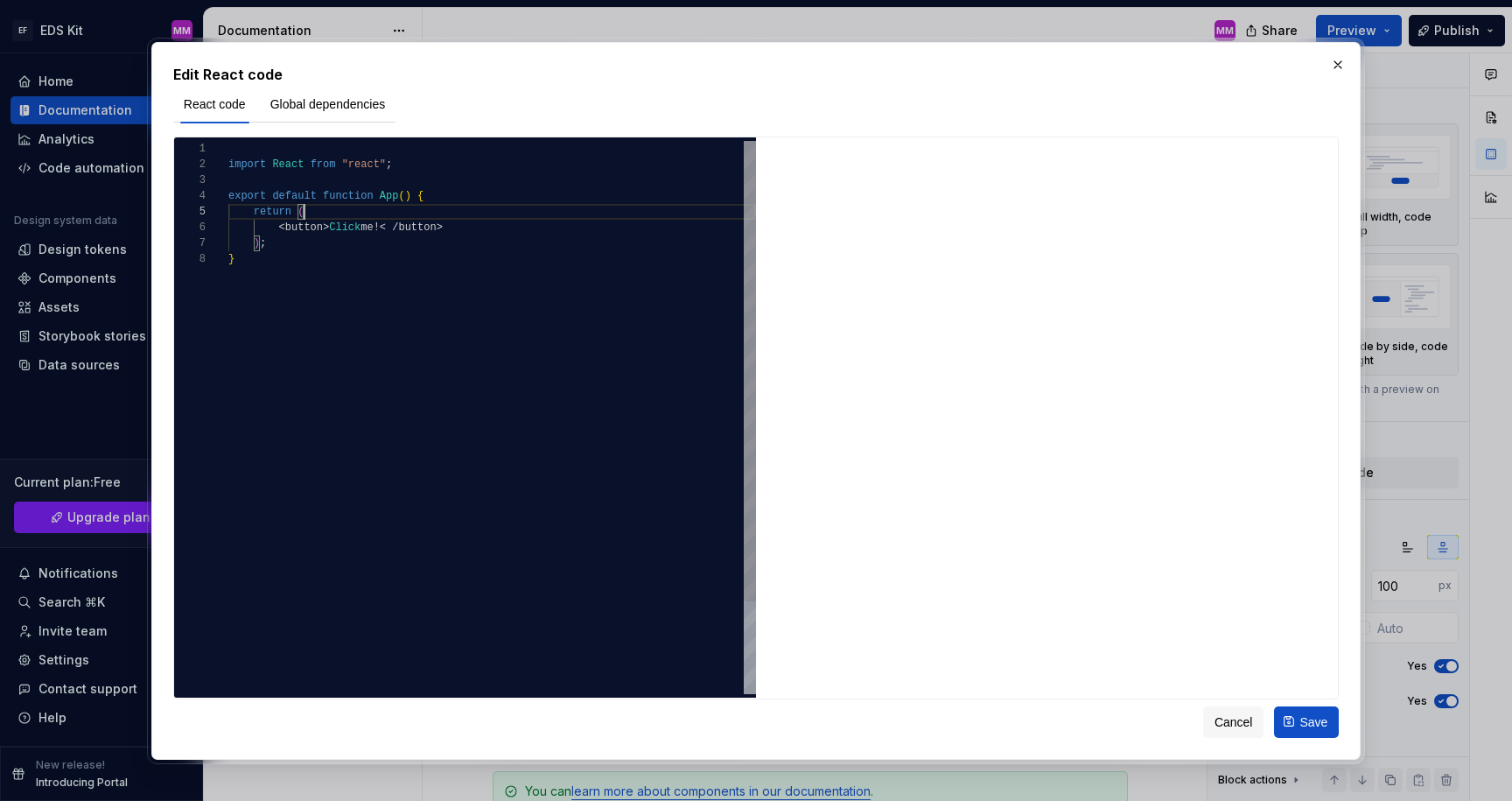
click at [468, 228] on div "import React from "react" ; export default function App ( ) { return ( < button…" at bounding box center [492, 472] width 528 height 664
click at [462, 216] on div "import React from "react" ; export default function App ( ) { return ( < button…" at bounding box center [492, 472] width 528 height 664
click at [411, 165] on div "import React from "react" ; export default function App ( ) { return ( < button…" at bounding box center [492, 472] width 528 height 664
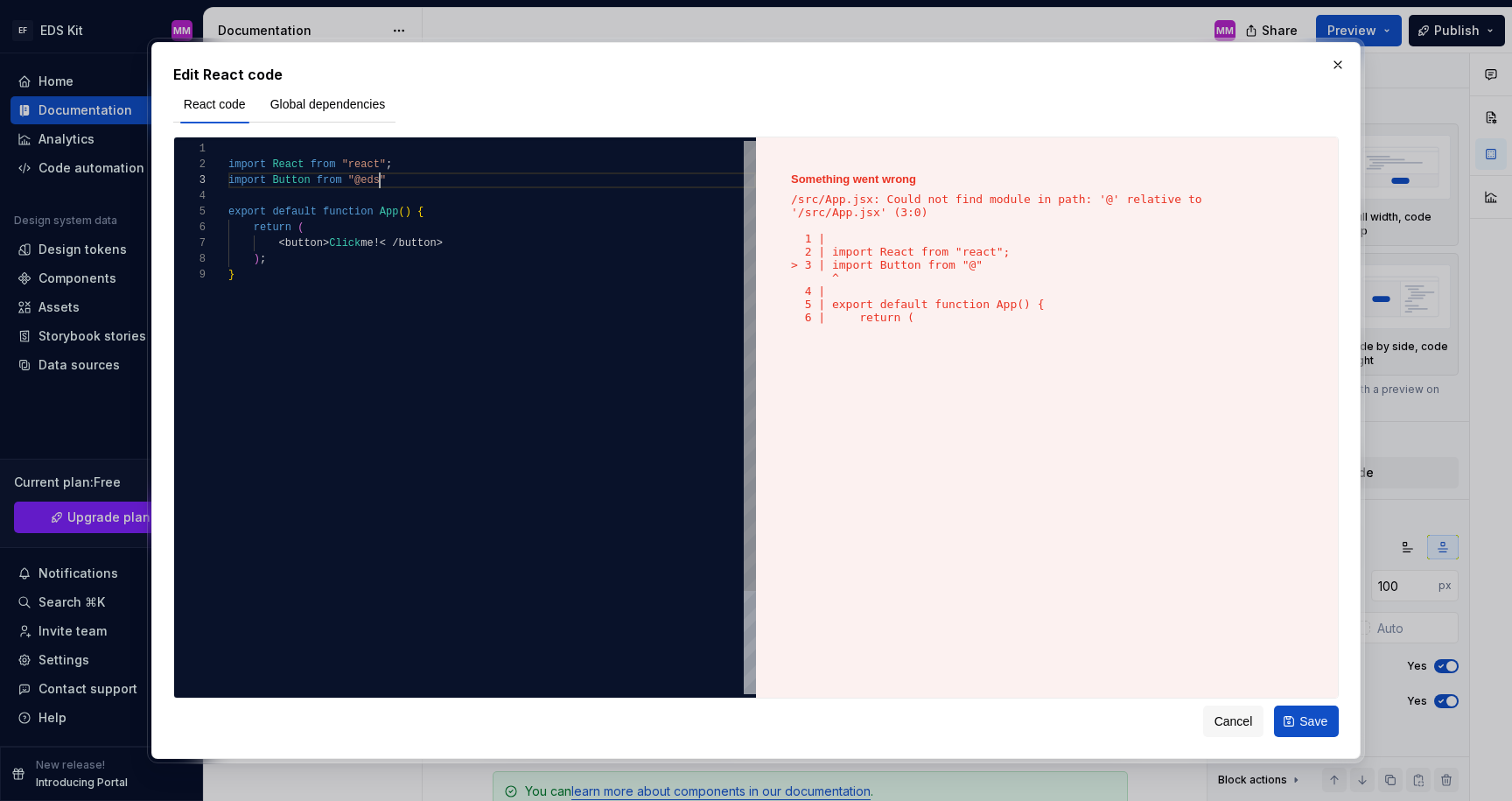
scroll to position [32, 158]
type textarea "**********"
type textarea "*"
click at [423, 168] on div "import React from "react" ; export default function App ( ) { return ( < button…" at bounding box center [492, 481] width 528 height 679
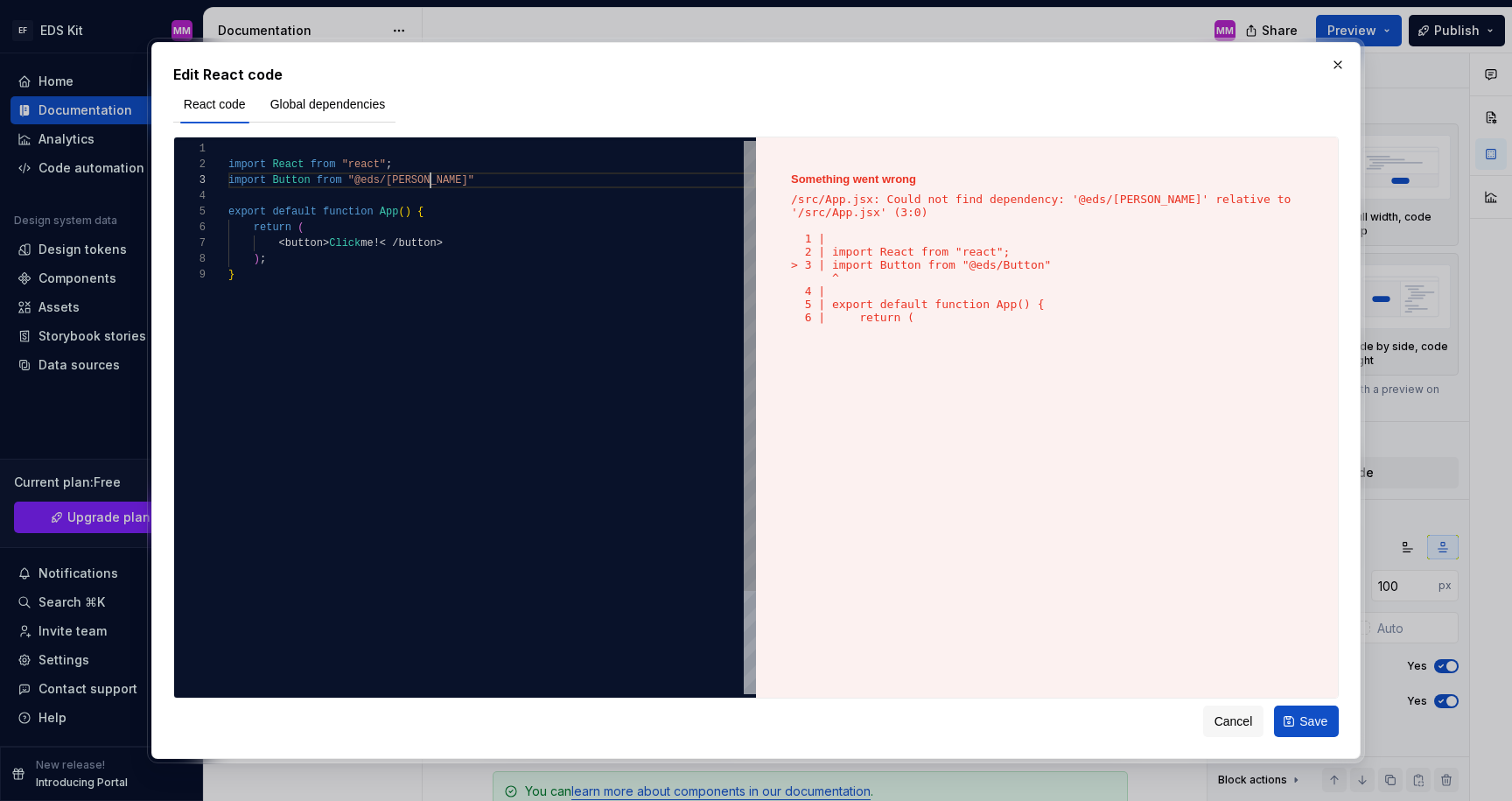
click at [454, 181] on div "import React from "react" ; export default function App ( ) { return ( < button…" at bounding box center [492, 481] width 528 height 679
drag, startPoint x: 444, startPoint y: 164, endPoint x: 451, endPoint y: 178, distance: 15.7
click at [444, 165] on div "import React from "react" ;" at bounding box center [492, 164] width 528 height 15
click at [451, 178] on div "import React from "react" ; export default function App ( ) { return ( < button…" at bounding box center [492, 481] width 528 height 679
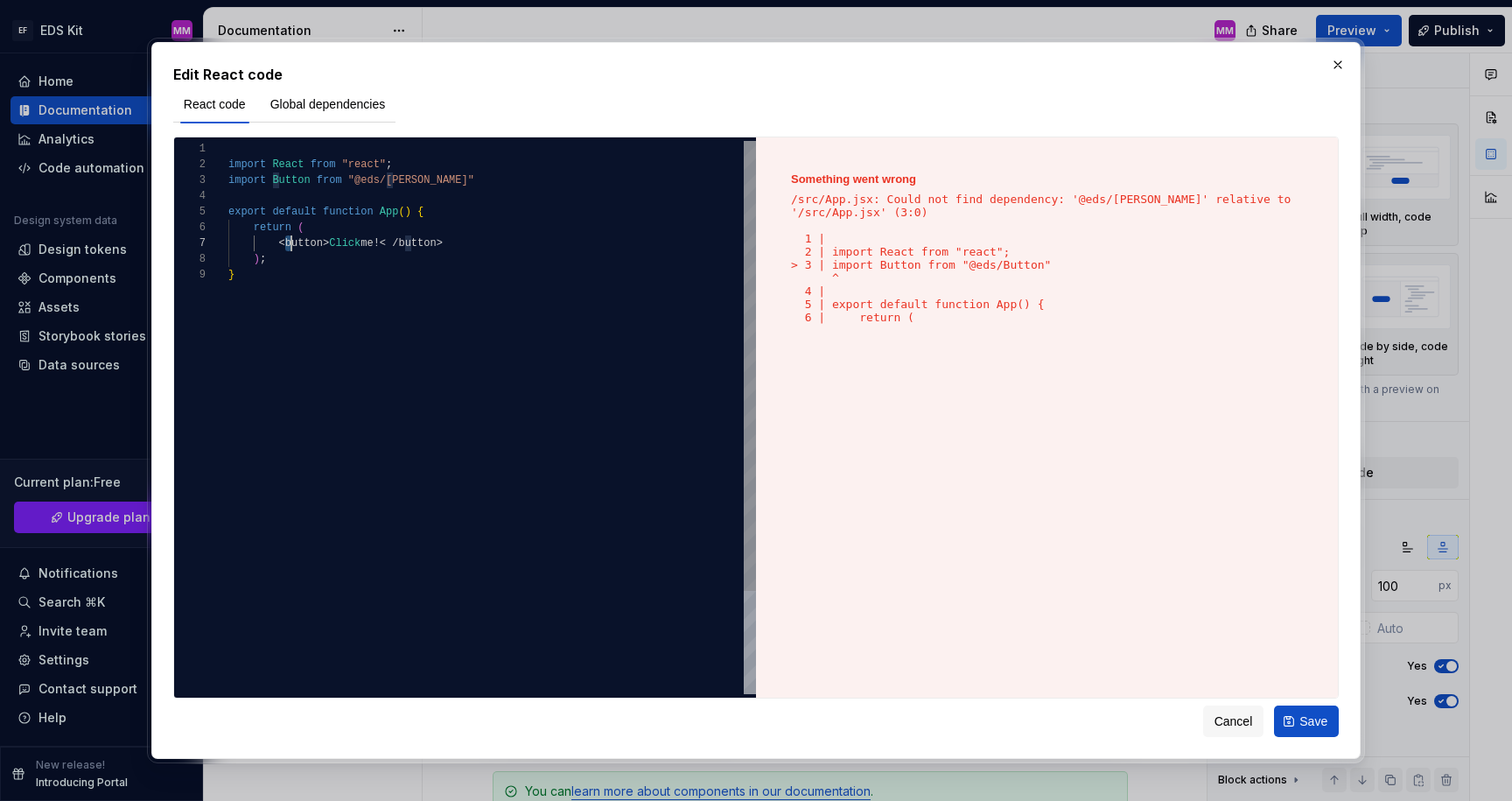
click at [289, 243] on div "import React from "react" ; export default function App ( ) { return ( < button…" at bounding box center [492, 481] width 528 height 679
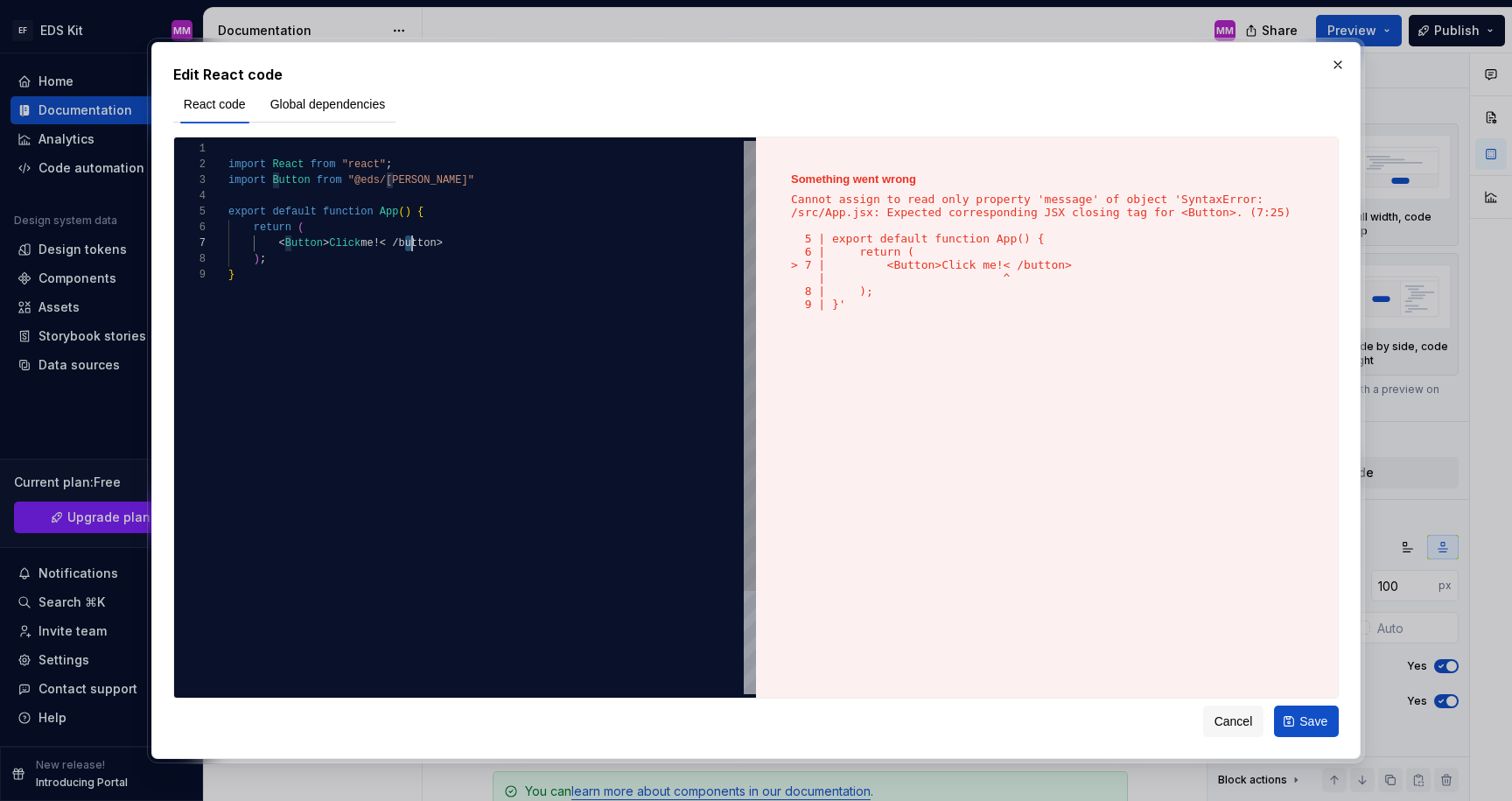
click at [411, 242] on div "import React from "react" ; export default function App ( ) { return ( < Button…" at bounding box center [492, 481] width 528 height 679
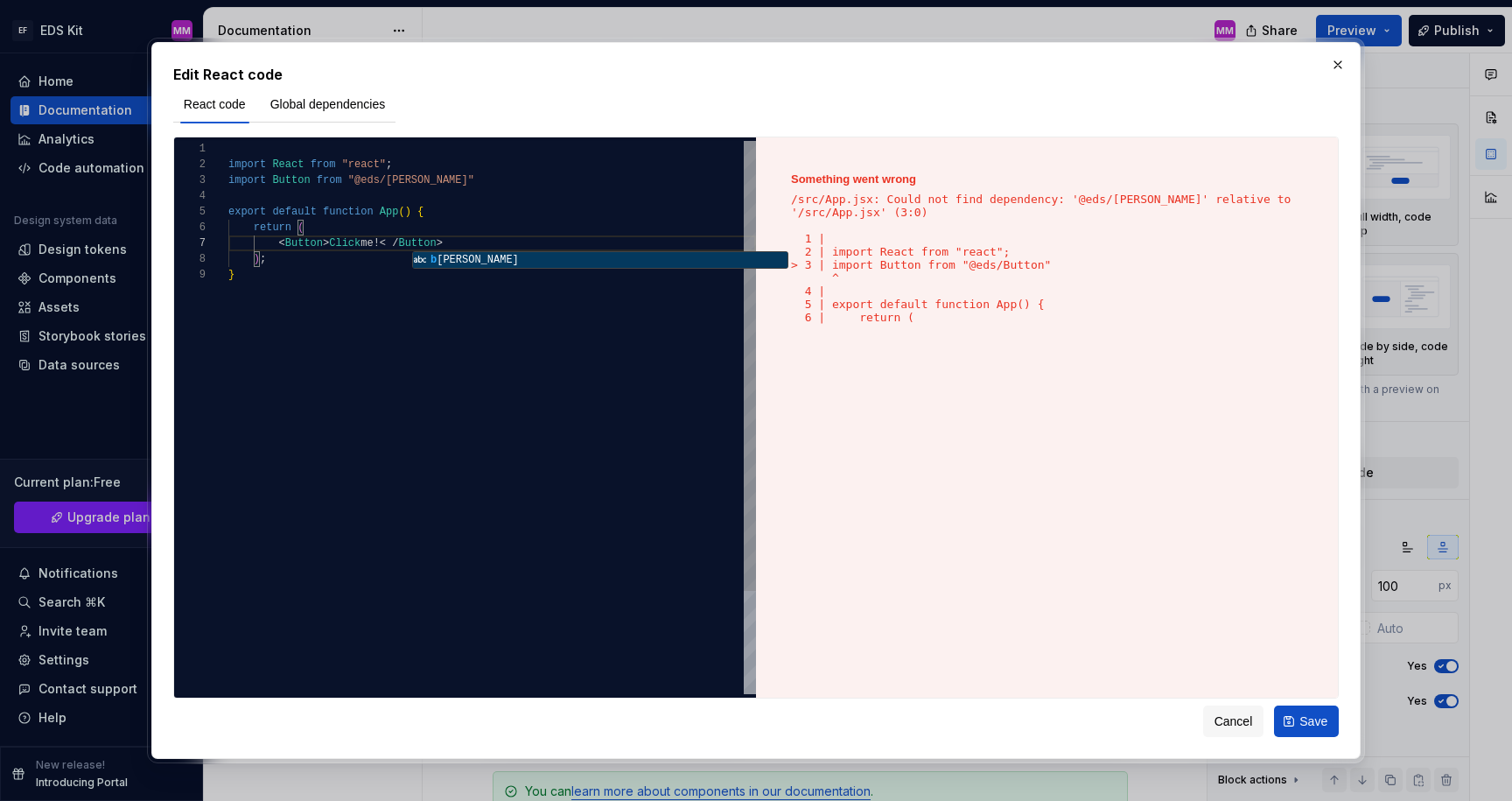
click at [398, 238] on div "import React from "react" ; export default function App ( ) { return ( < Button…" at bounding box center [492, 481] width 528 height 679
click at [326, 243] on div "import React from "react" ; export default function App ( ) { return ( < Button…" at bounding box center [492, 481] width 528 height 679
click at [329, 226] on div "import React from "react" ; export default function App ( ) { return ( < Button…" at bounding box center [492, 481] width 528 height 679
click at [279, 258] on div "import React from "react" ; export default function App ( ) { return ( < Button…" at bounding box center [492, 481] width 528 height 679
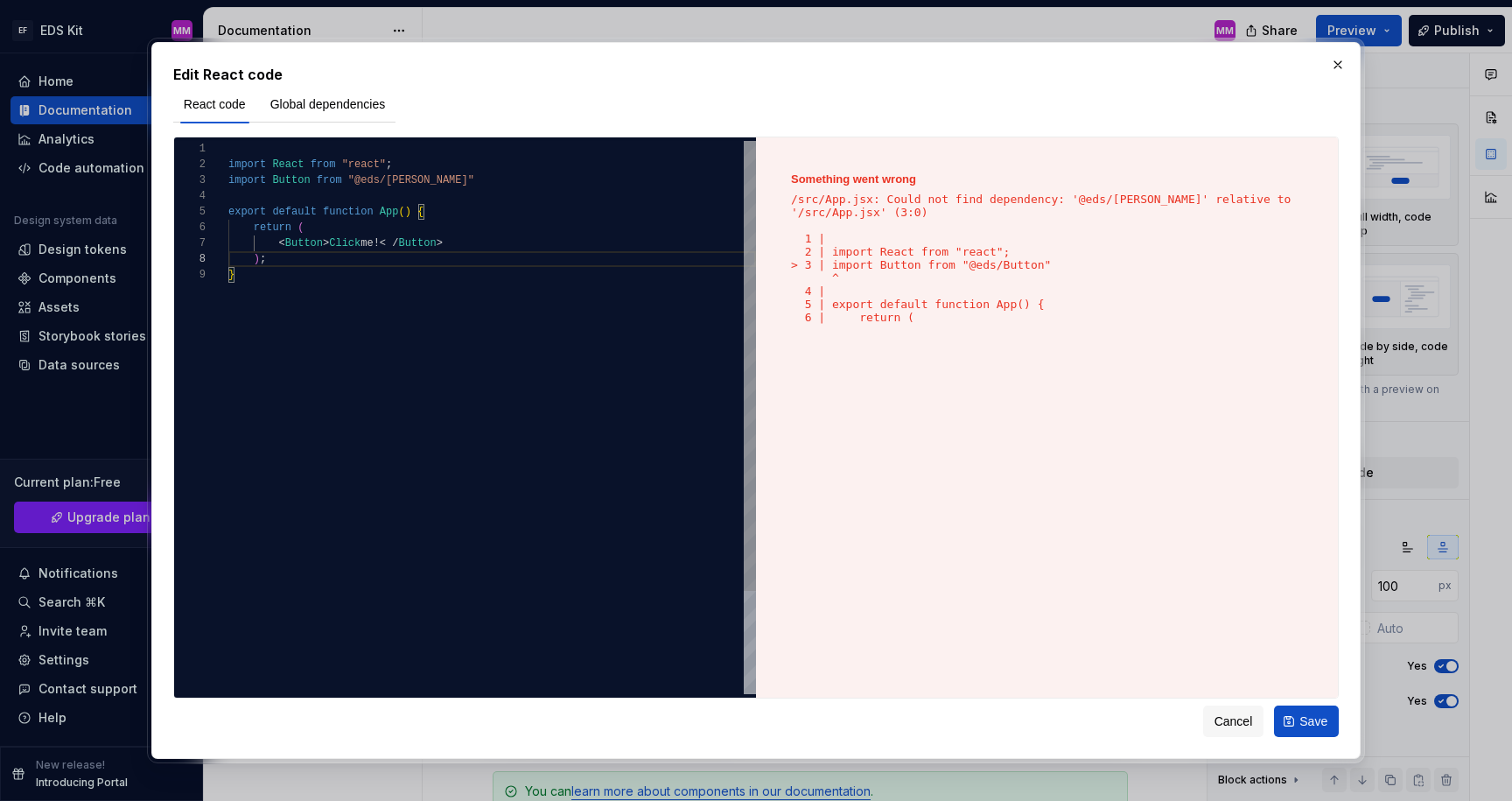
click at [445, 216] on div "import React from "react" ; export default function App ( ) { return ( < Button…" at bounding box center [492, 481] width 528 height 679
click at [443, 197] on div "import React from "react" ; export default function App ( ) { return ( < Button…" at bounding box center [492, 481] width 528 height 679
click at [447, 181] on div "import React from "react" ; export default function App ( ) { return ( < Button…" at bounding box center [492, 481] width 528 height 679
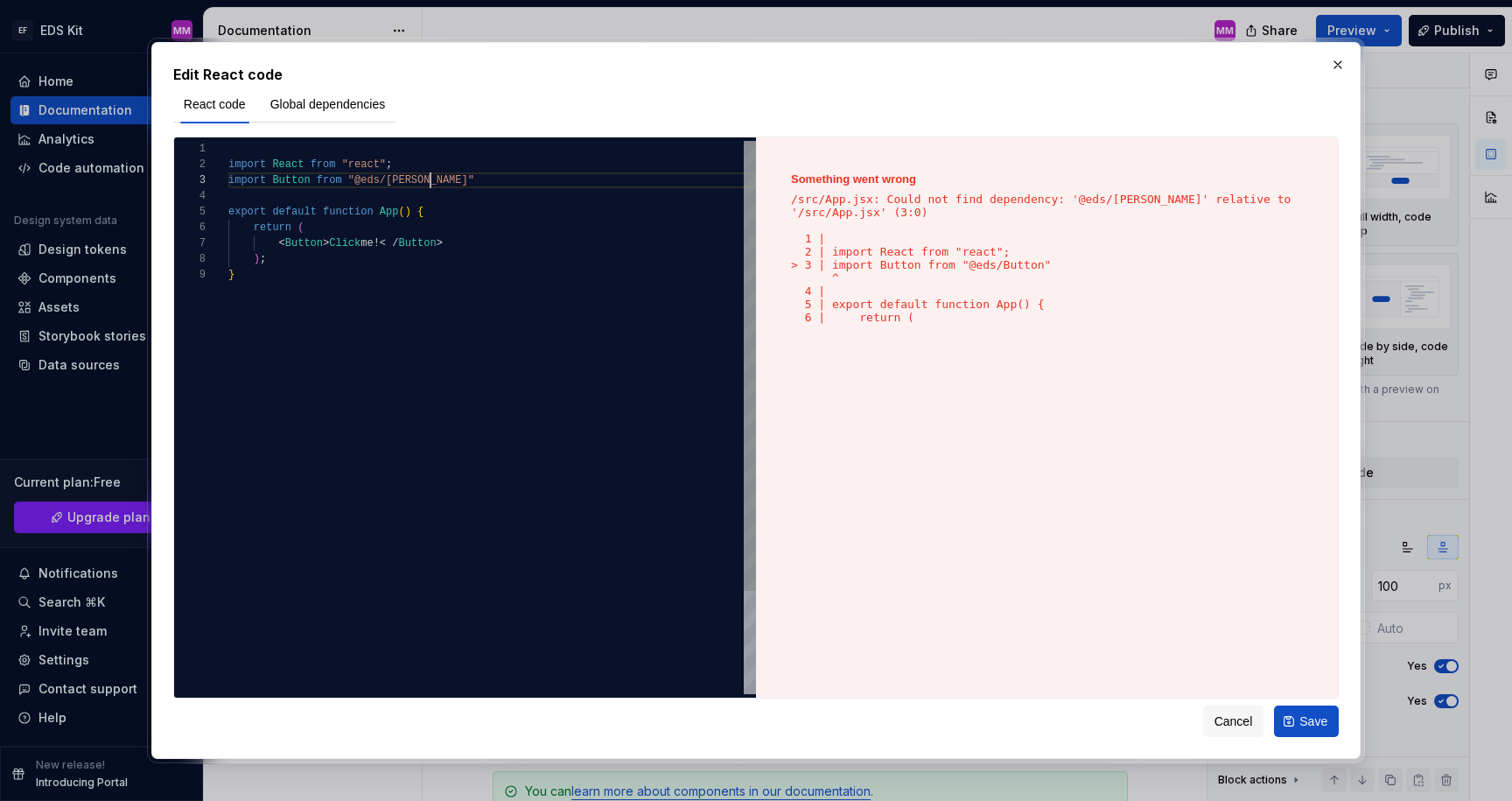
click at [445, 167] on div "import React from "react" ; export default function App ( ) { return ( < Button…" at bounding box center [492, 481] width 528 height 679
type textarea "**********"
click at [1294, 719] on button "Save" at bounding box center [1306, 721] width 65 height 32
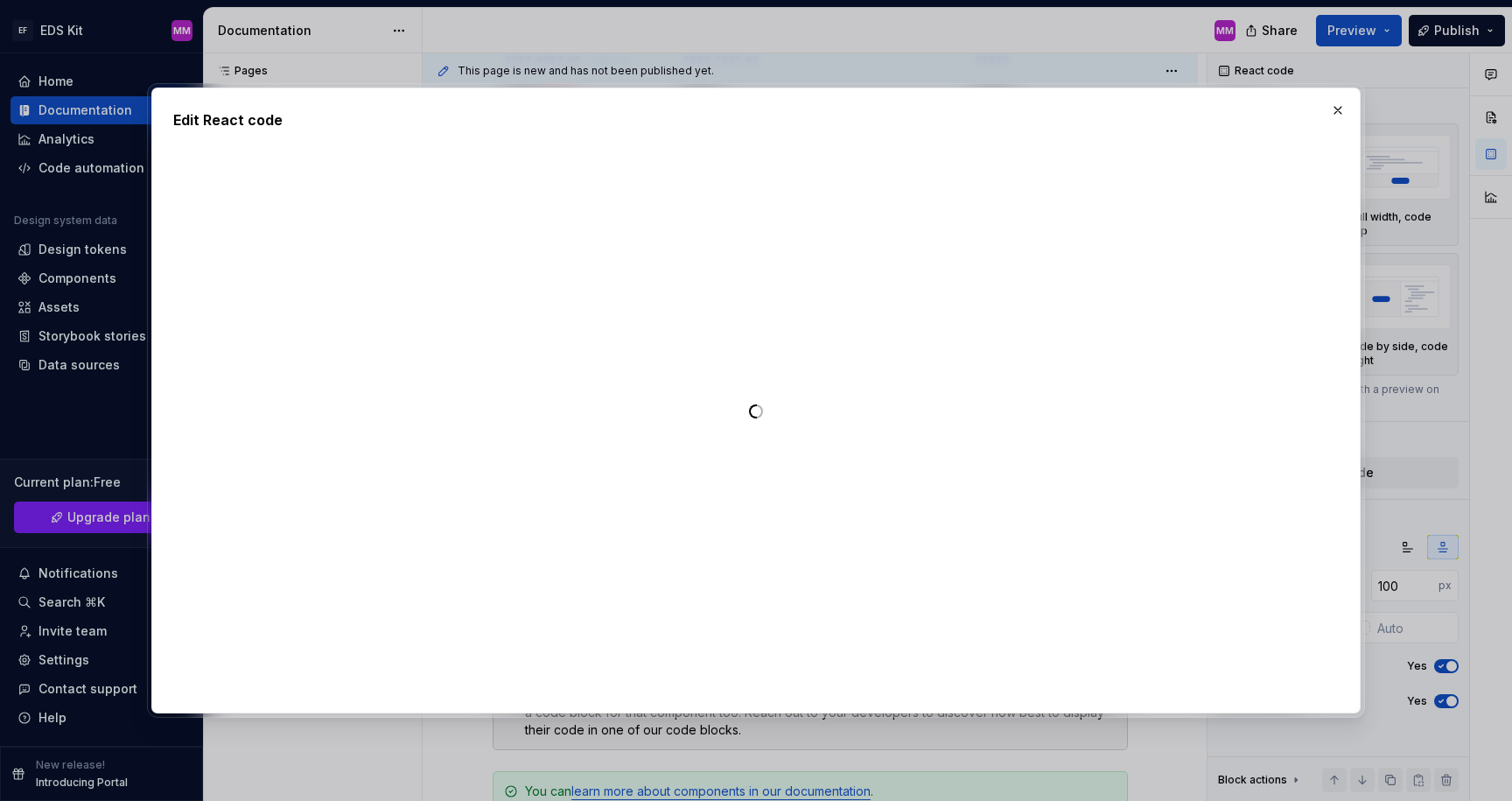
type textarea "*"
type textarea "**********"
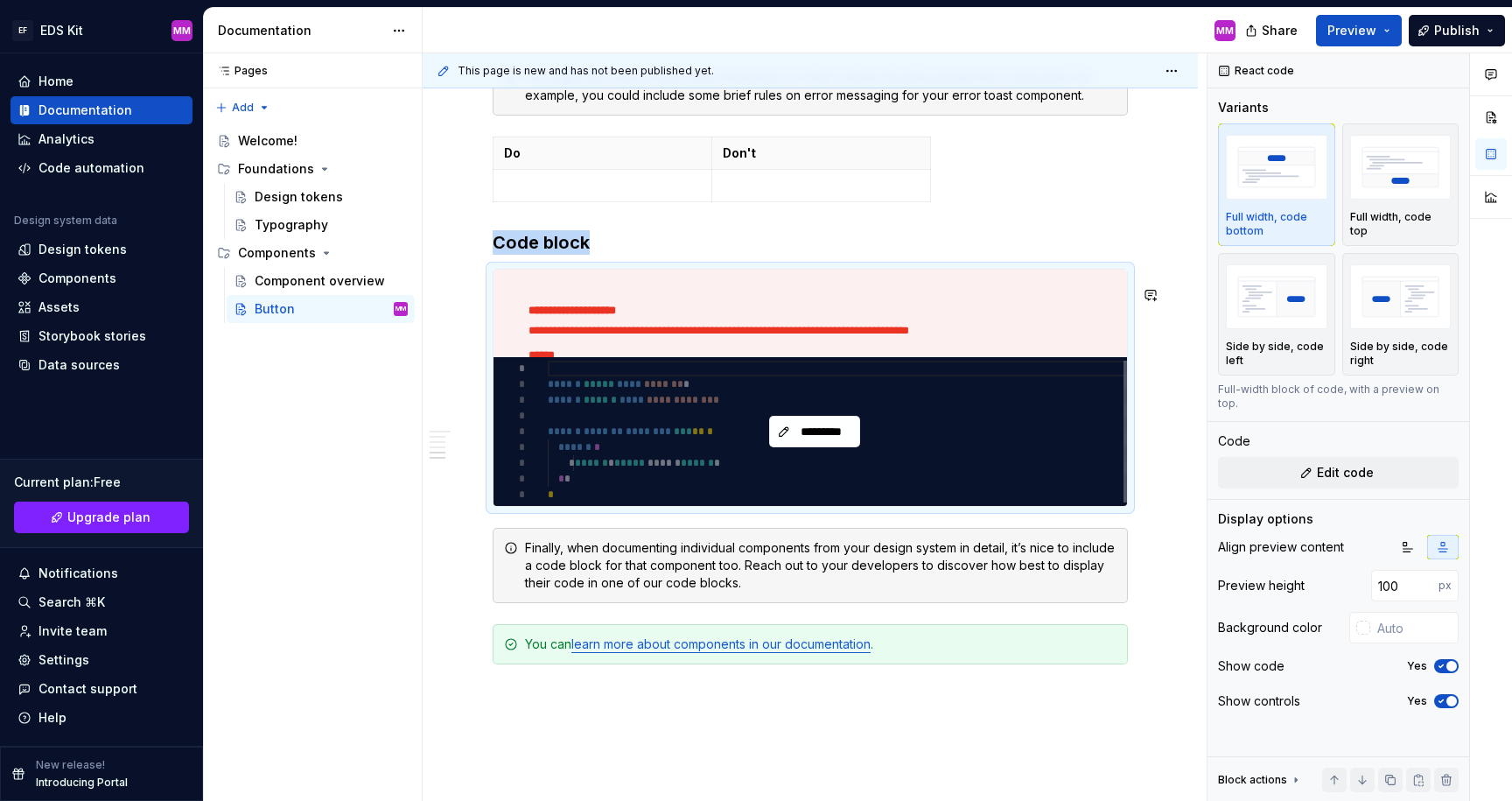
scroll to position [1467, 0]
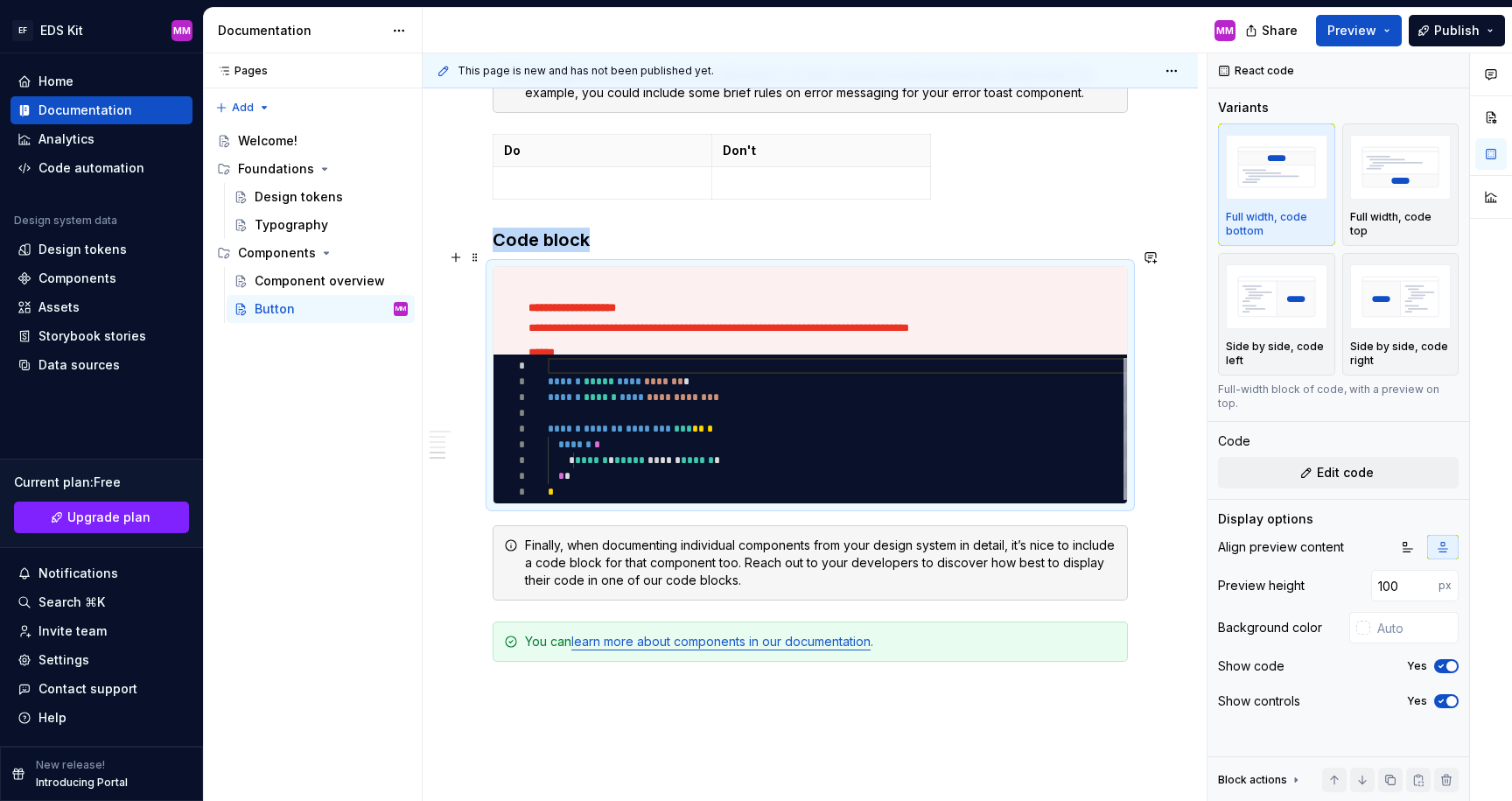
click at [599, 252] on h3 "Code block" at bounding box center [810, 239] width 635 height 25
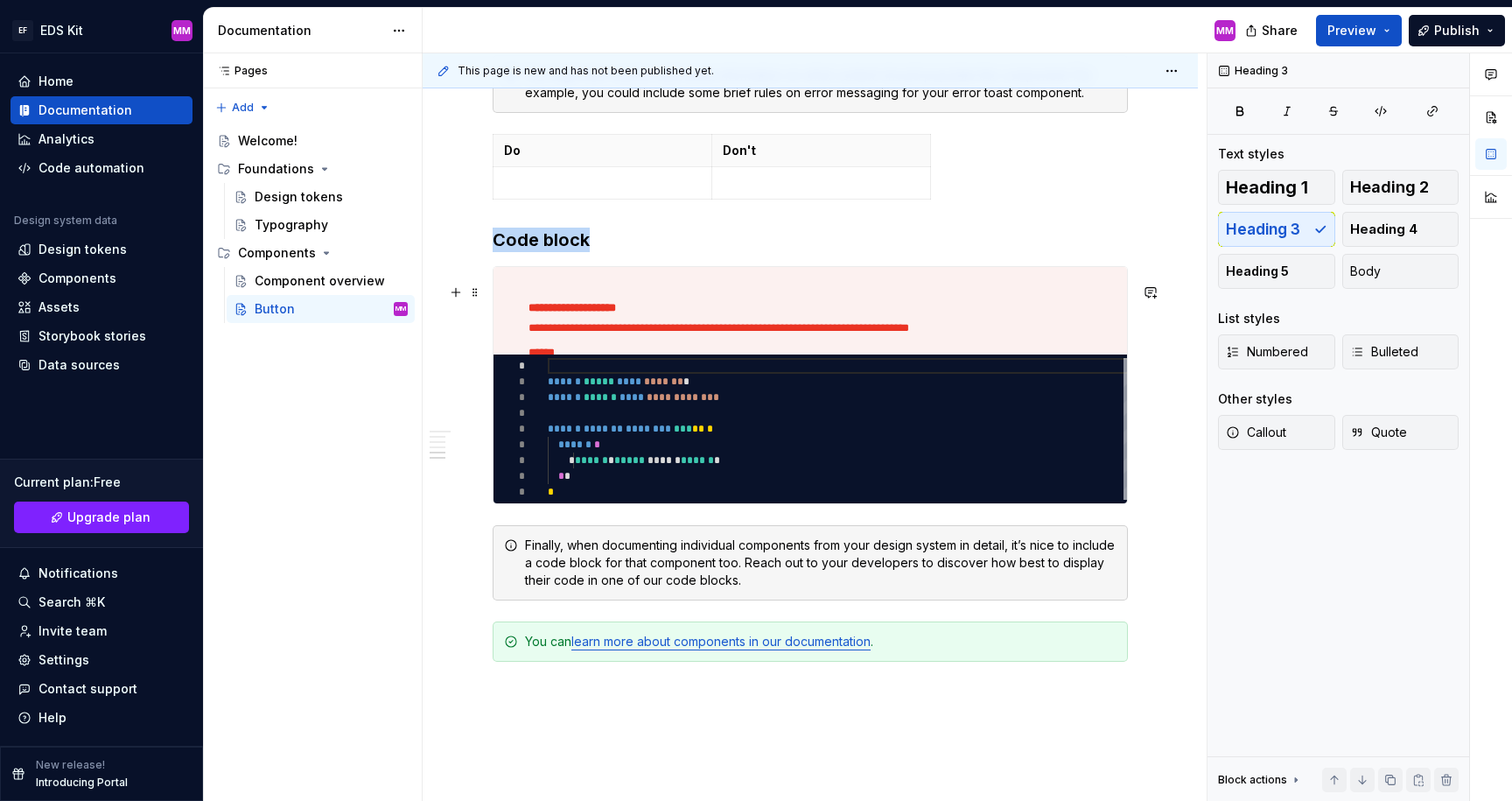
click at [631, 347] on p "**********" at bounding box center [815, 388] width 573 height 131
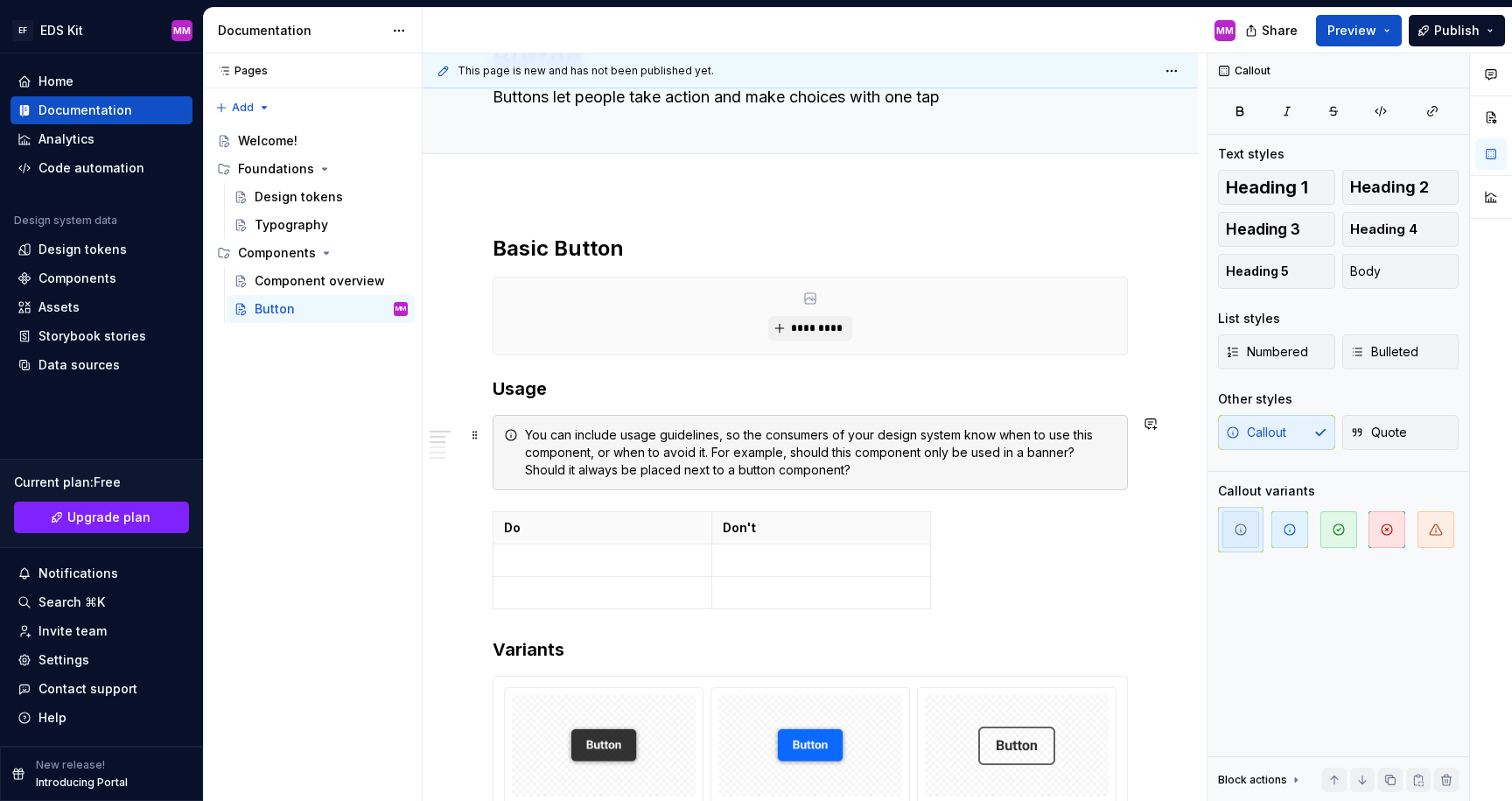
scroll to position [0, 0]
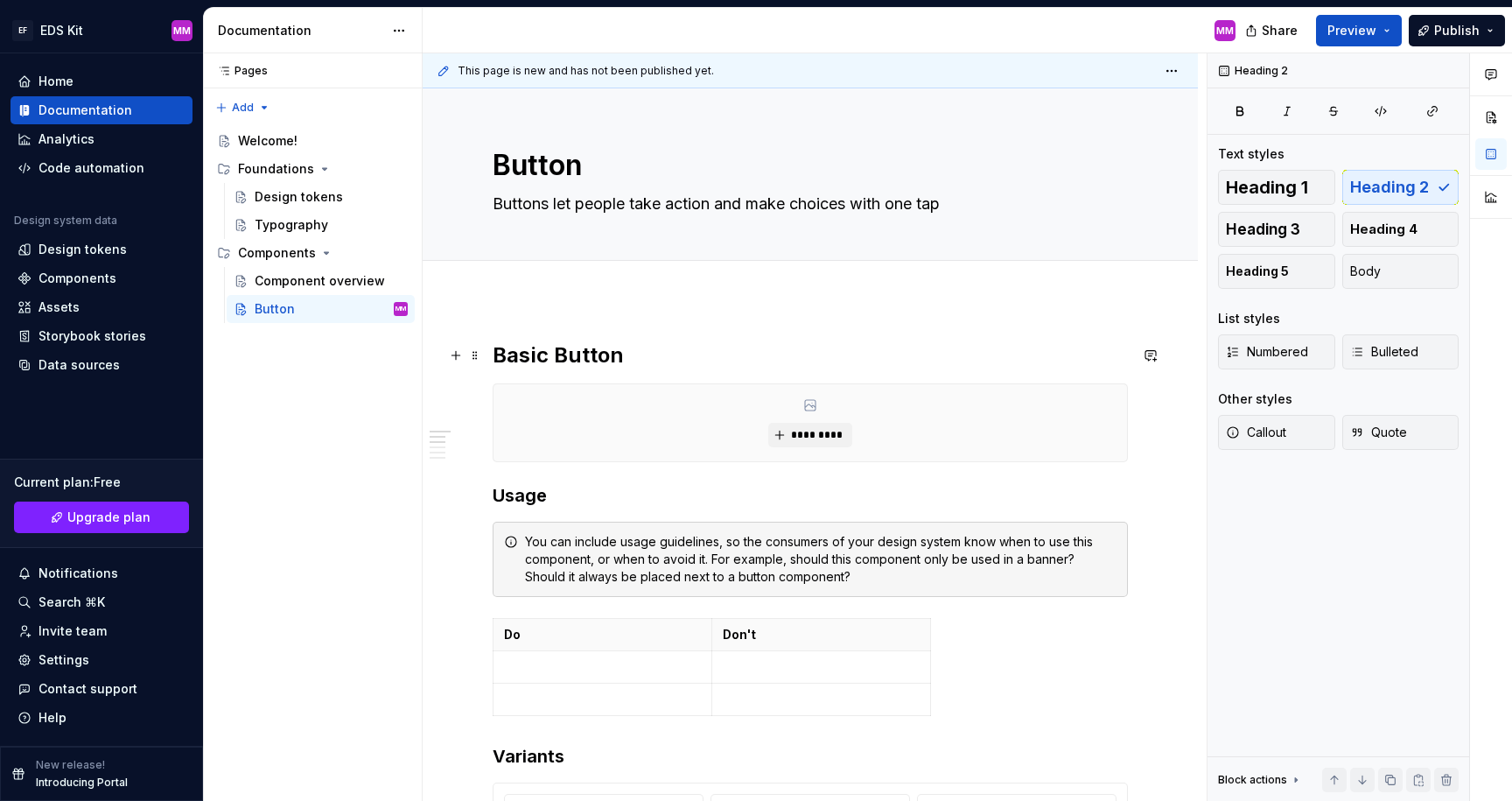
click at [672, 362] on h2 "Basic Button" at bounding box center [810, 355] width 635 height 28
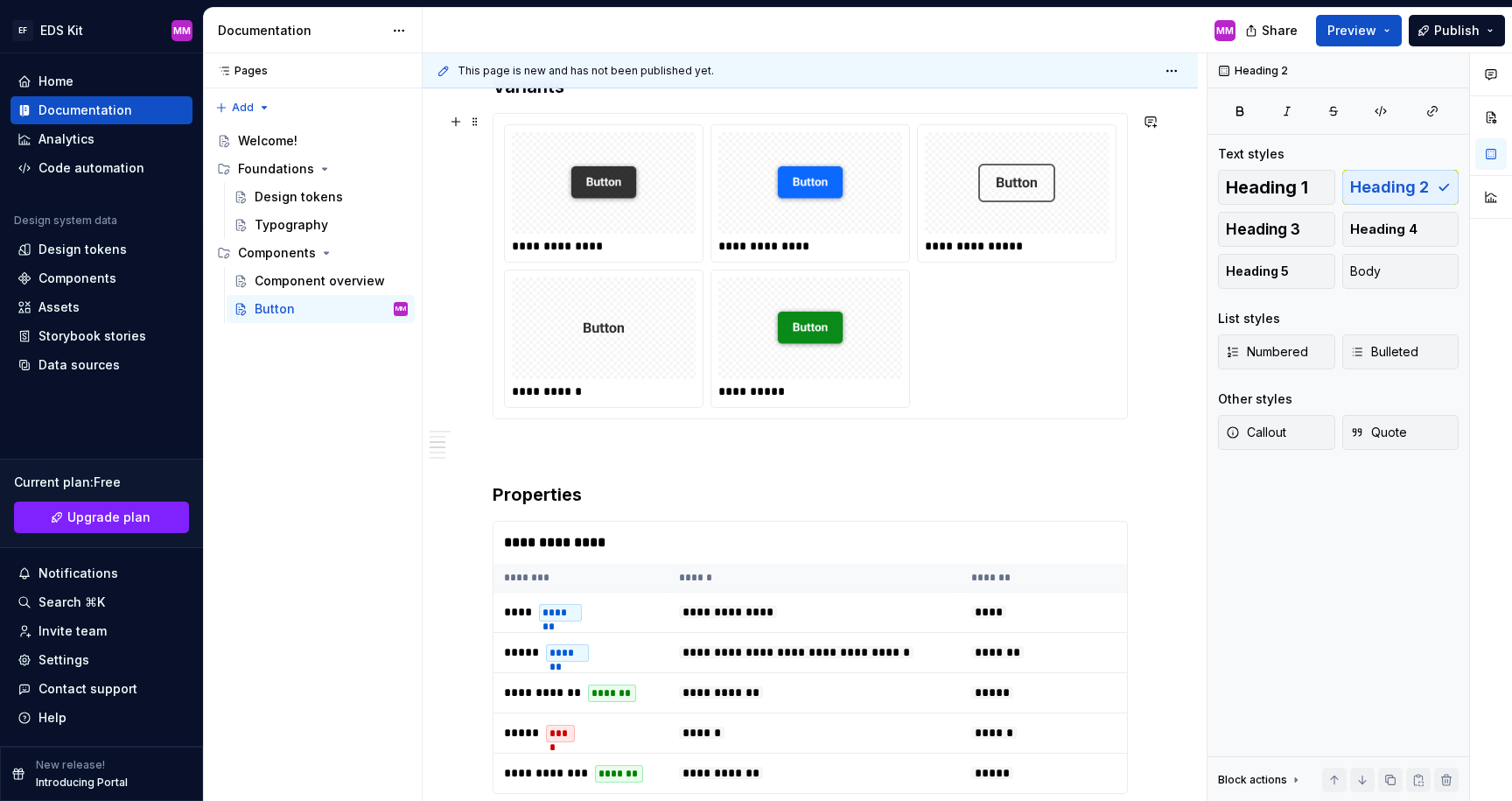
scroll to position [668, 0]
click at [583, 451] on p at bounding box center [810, 451] width 635 height 21
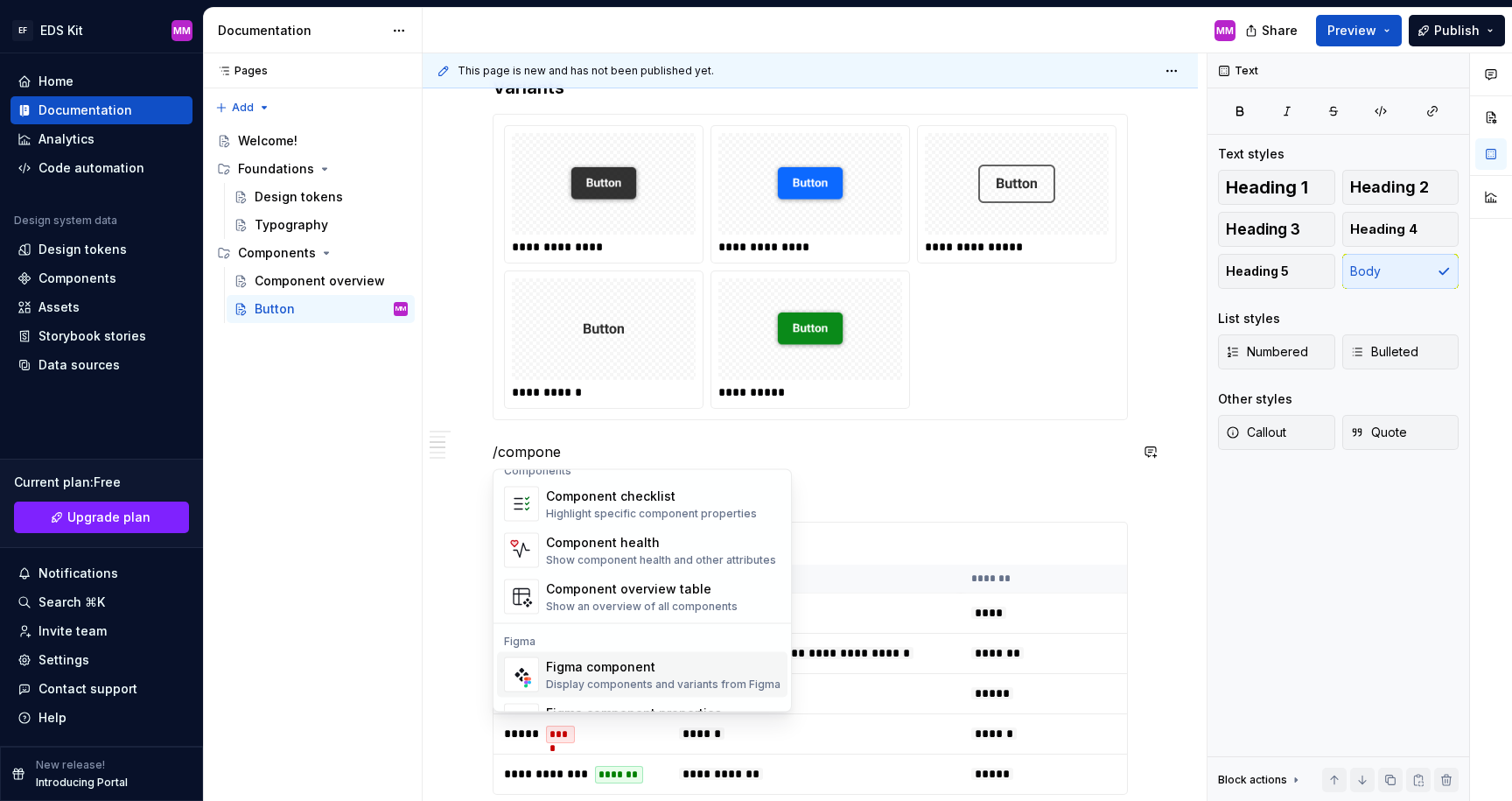
scroll to position [53, 0]
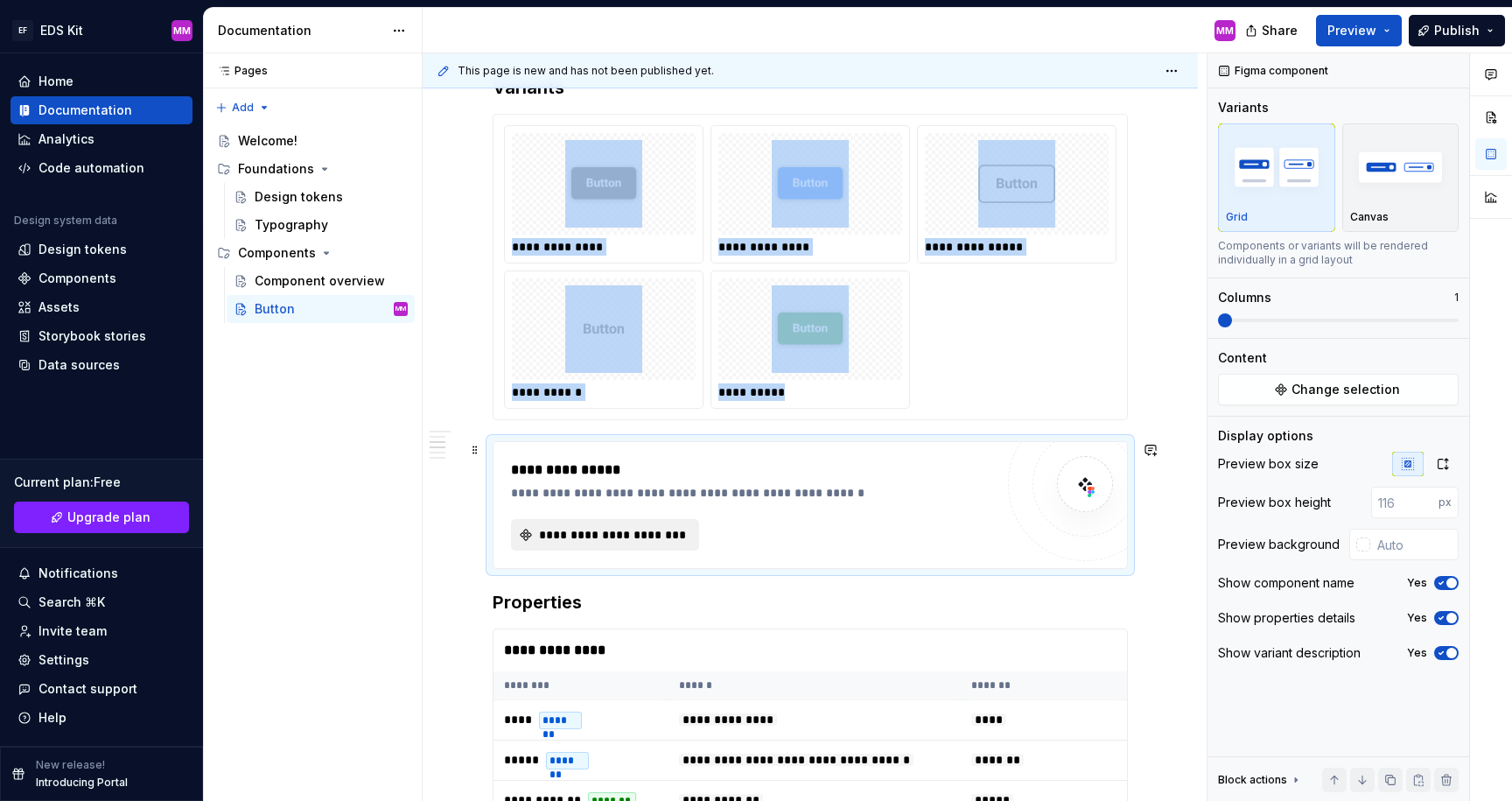
click at [575, 530] on span "**********" at bounding box center [612, 534] width 151 height 17
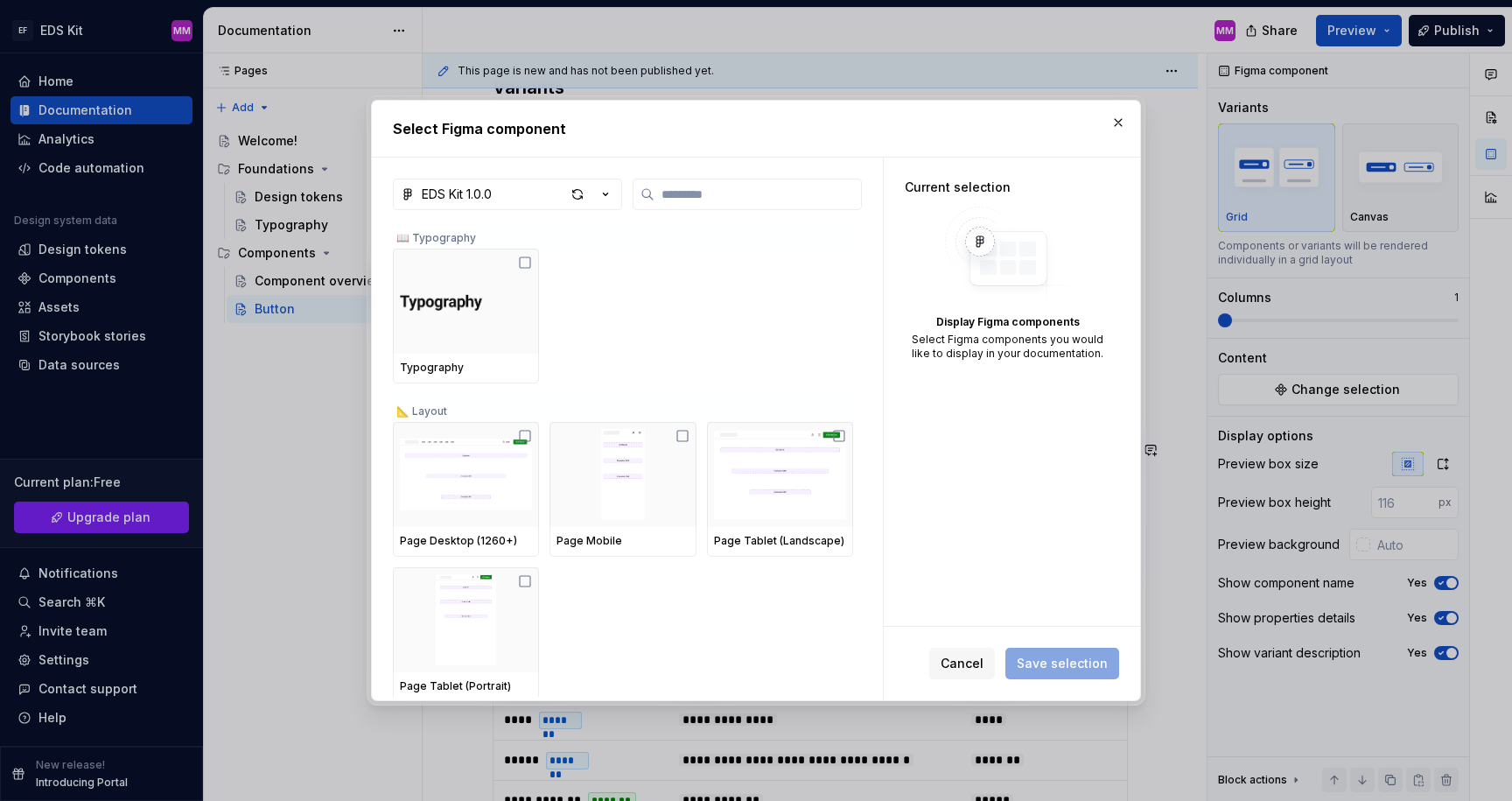
type textarea "*"
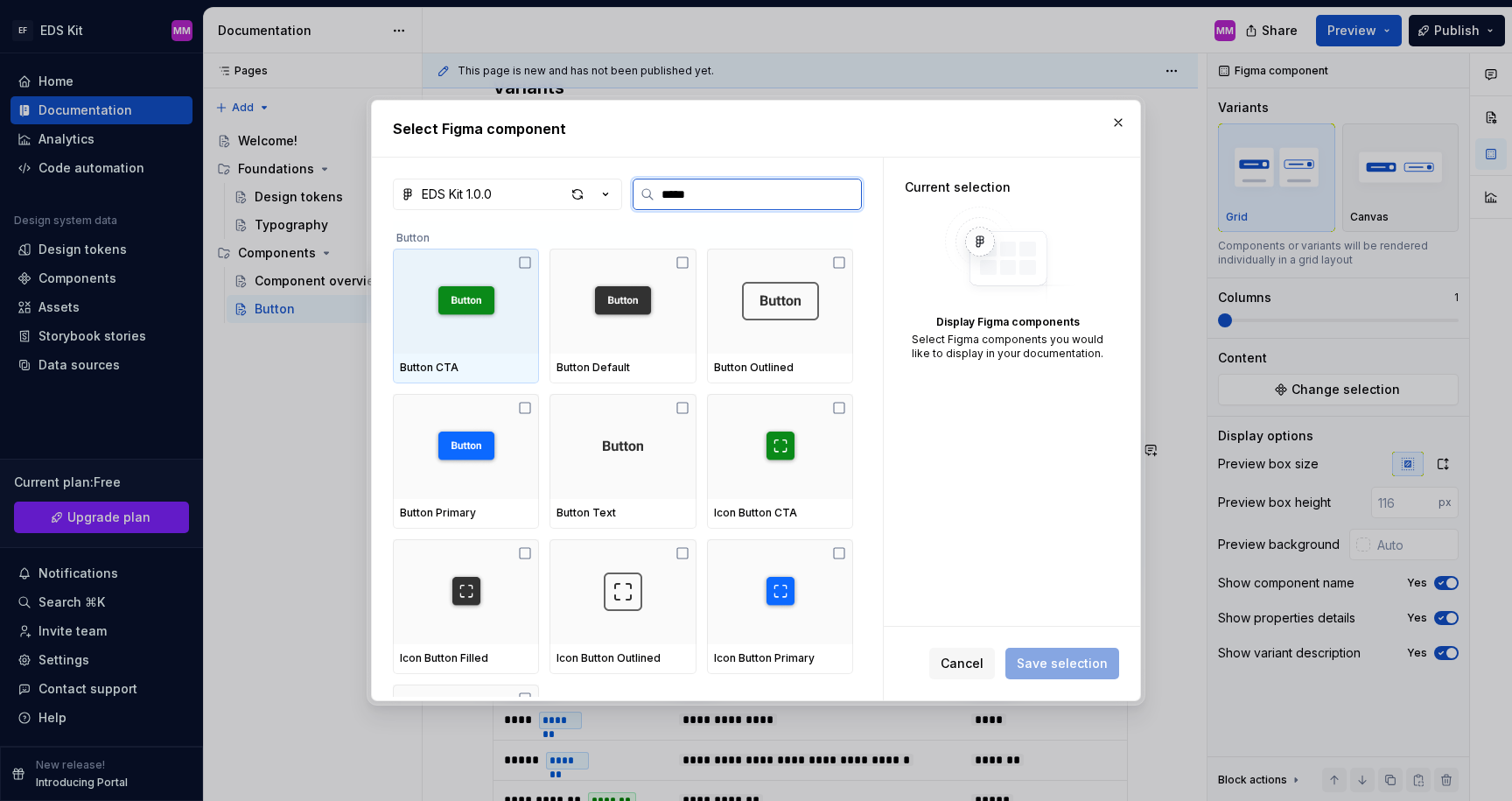
type input "******"
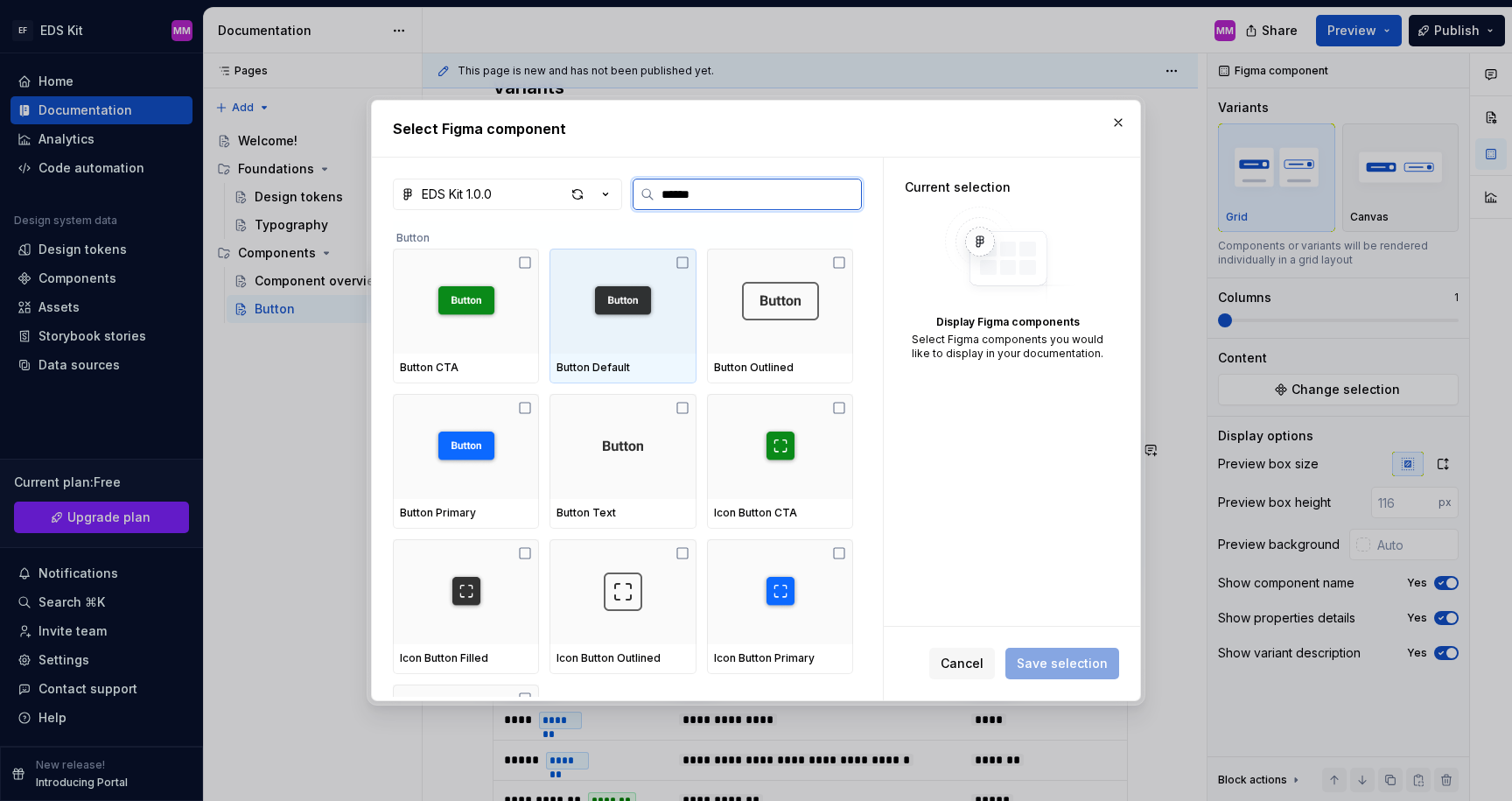
click at [614, 305] on img at bounding box center [623, 301] width 77 height 38
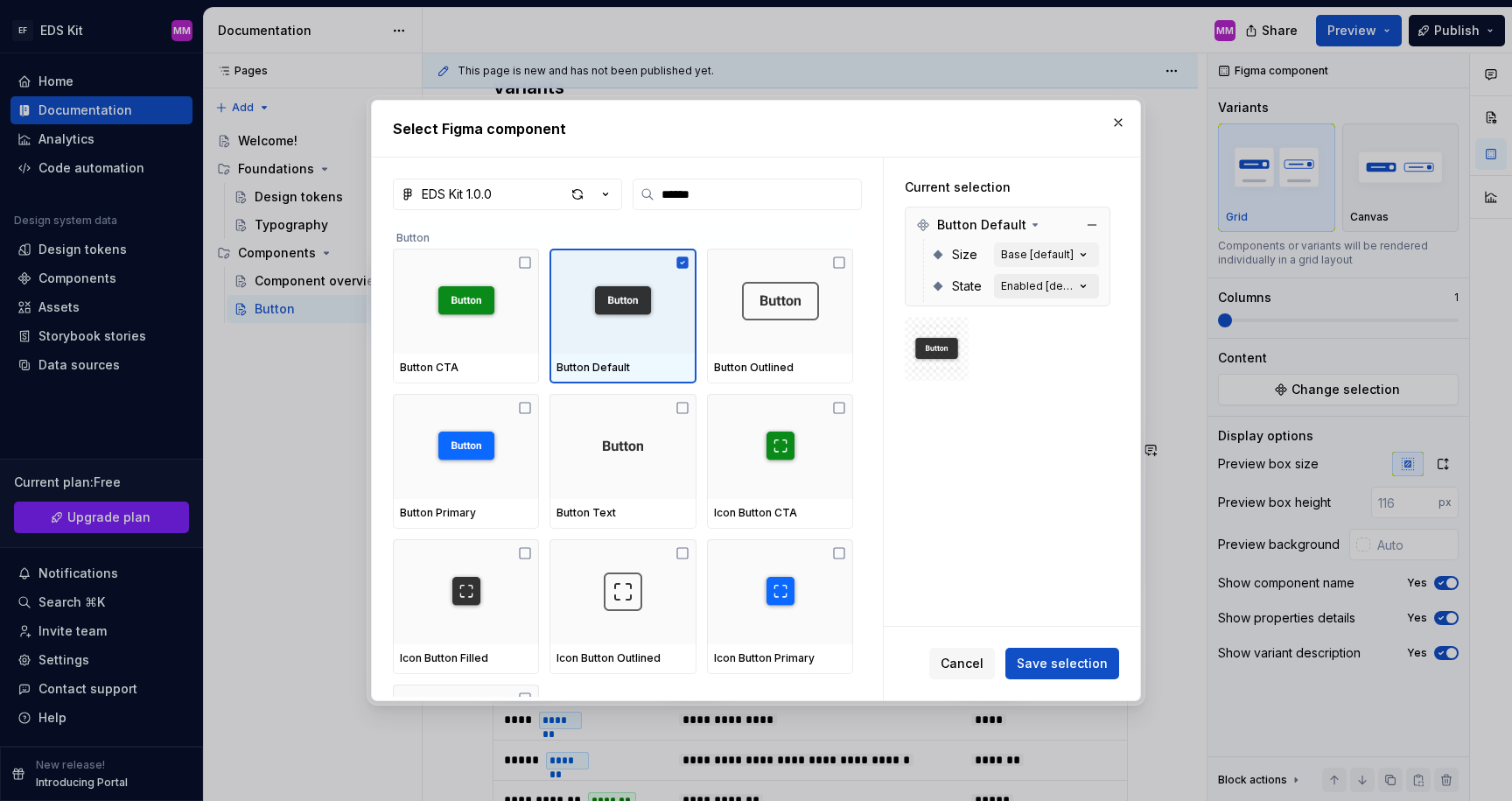
click at [1050, 290] on div "Enabled [default]" at bounding box center [1038, 286] width 74 height 14
click at [1036, 248] on div "Base [default]" at bounding box center [1038, 254] width 73 height 14
click at [1040, 291] on div "Enabled [default]" at bounding box center [1038, 286] width 74 height 14
click at [1075, 288] on div "Enabled [default]" at bounding box center [1038, 286] width 74 height 14
click at [1091, 285] on icon "button" at bounding box center [1083, 286] width 17 height 17
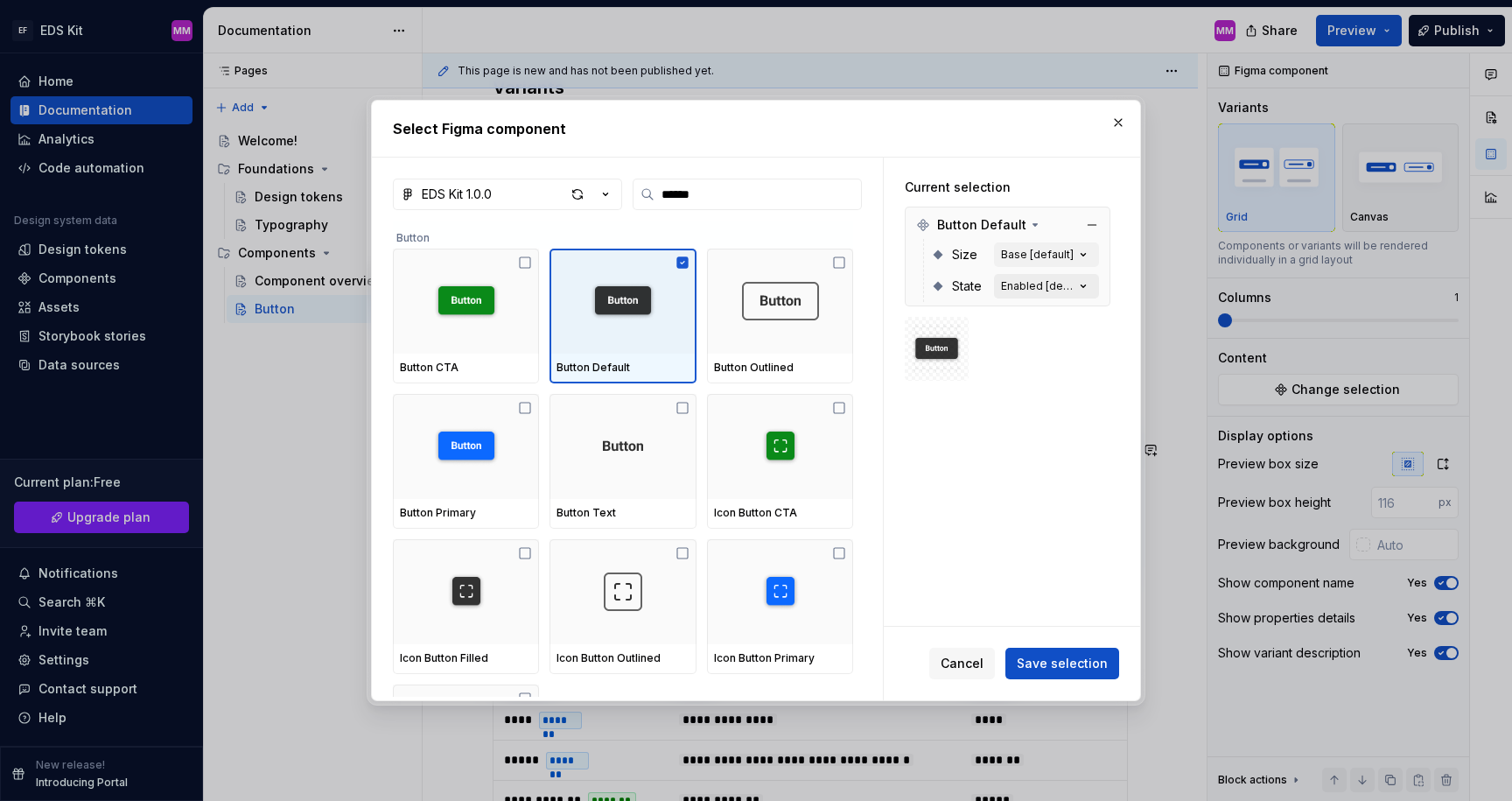
click at [1091, 285] on icon "button" at bounding box center [1083, 286] width 17 height 17
click at [945, 345] on img at bounding box center [937, 349] width 50 height 38
click at [1060, 294] on button "Enabled [default]" at bounding box center [1046, 286] width 105 height 25
click at [1067, 282] on div "Enabled [default]" at bounding box center [1038, 286] width 74 height 14
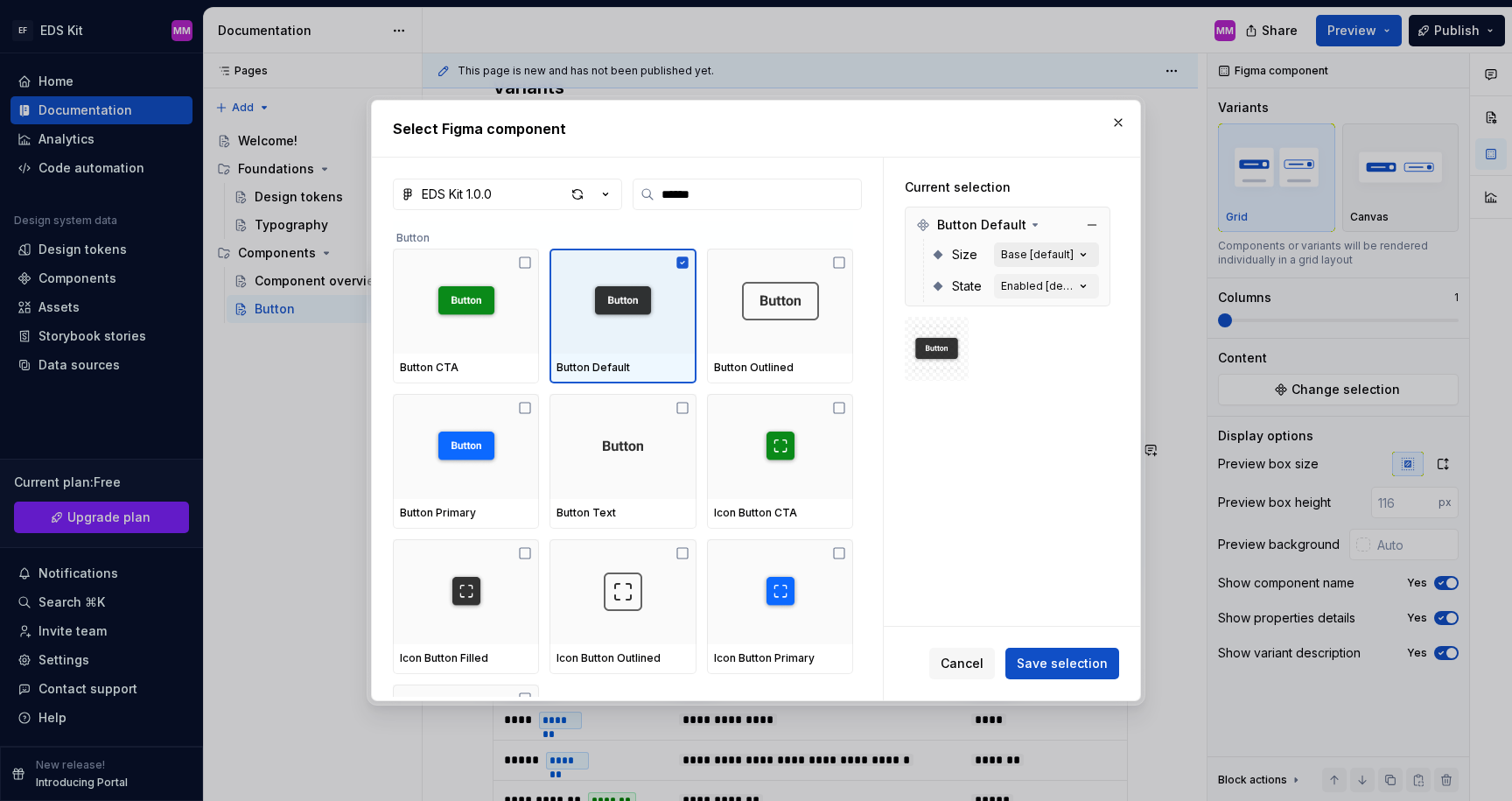
click at [1050, 255] on div "Base [default]" at bounding box center [1038, 254] width 73 height 14
click at [1043, 284] on div "Enabled [default]" at bounding box center [1038, 286] width 74 height 14
click at [1037, 251] on div "Base [default]" at bounding box center [1038, 254] width 73 height 14
click at [1029, 226] on icon at bounding box center [1035, 224] width 14 height 14
click at [1035, 226] on icon at bounding box center [1036, 225] width 2 height 5
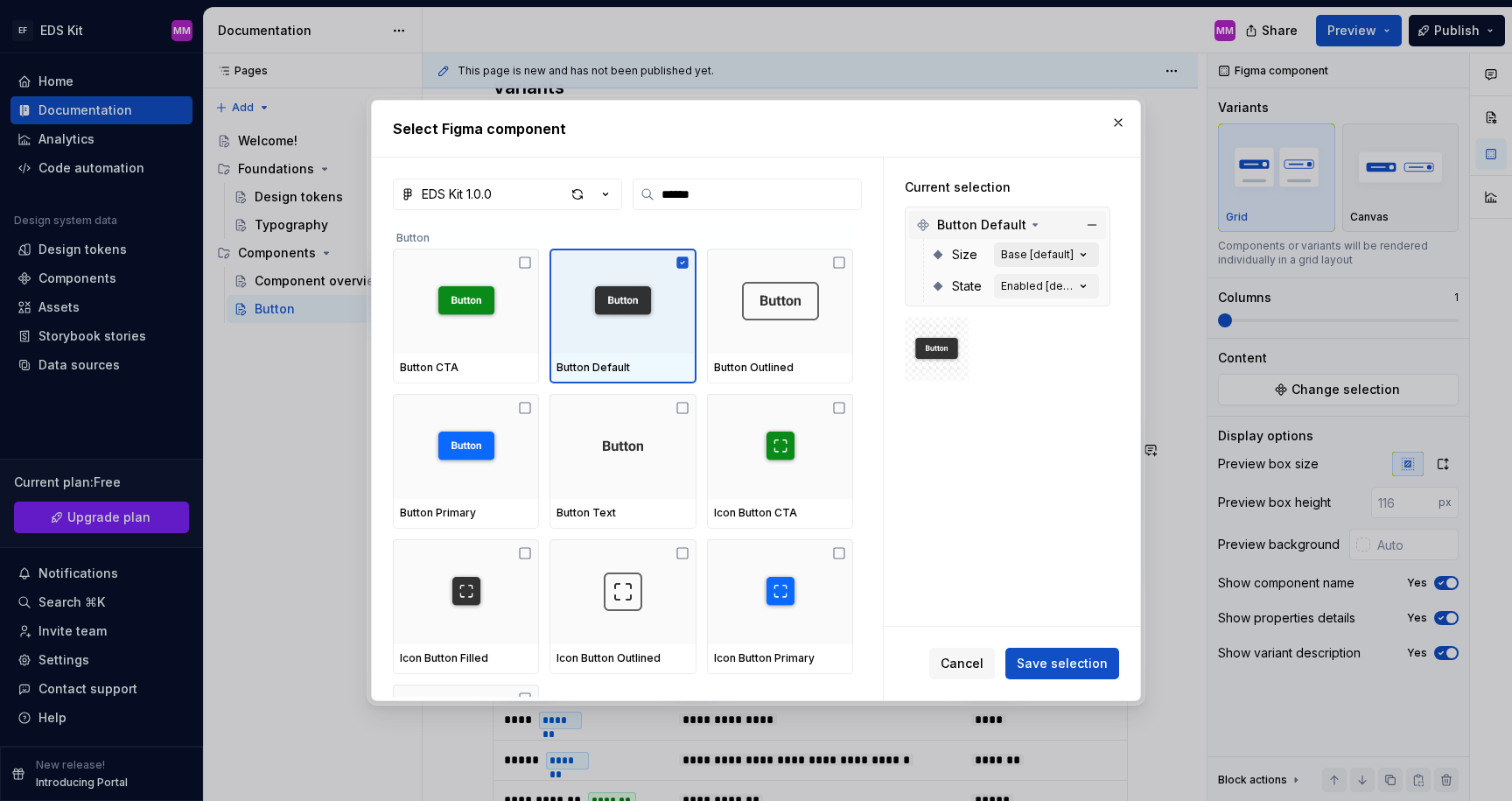
click at [1042, 251] on div "Base [default]" at bounding box center [1038, 254] width 73 height 14
click at [1058, 288] on div "Enabled [default]" at bounding box center [1038, 286] width 74 height 14
click at [1045, 396] on div "Current selection Button Default Size Base [default] State Enabled [default]" at bounding box center [1008, 279] width 248 height 244
click at [1112, 123] on button "button" at bounding box center [1118, 122] width 25 height 25
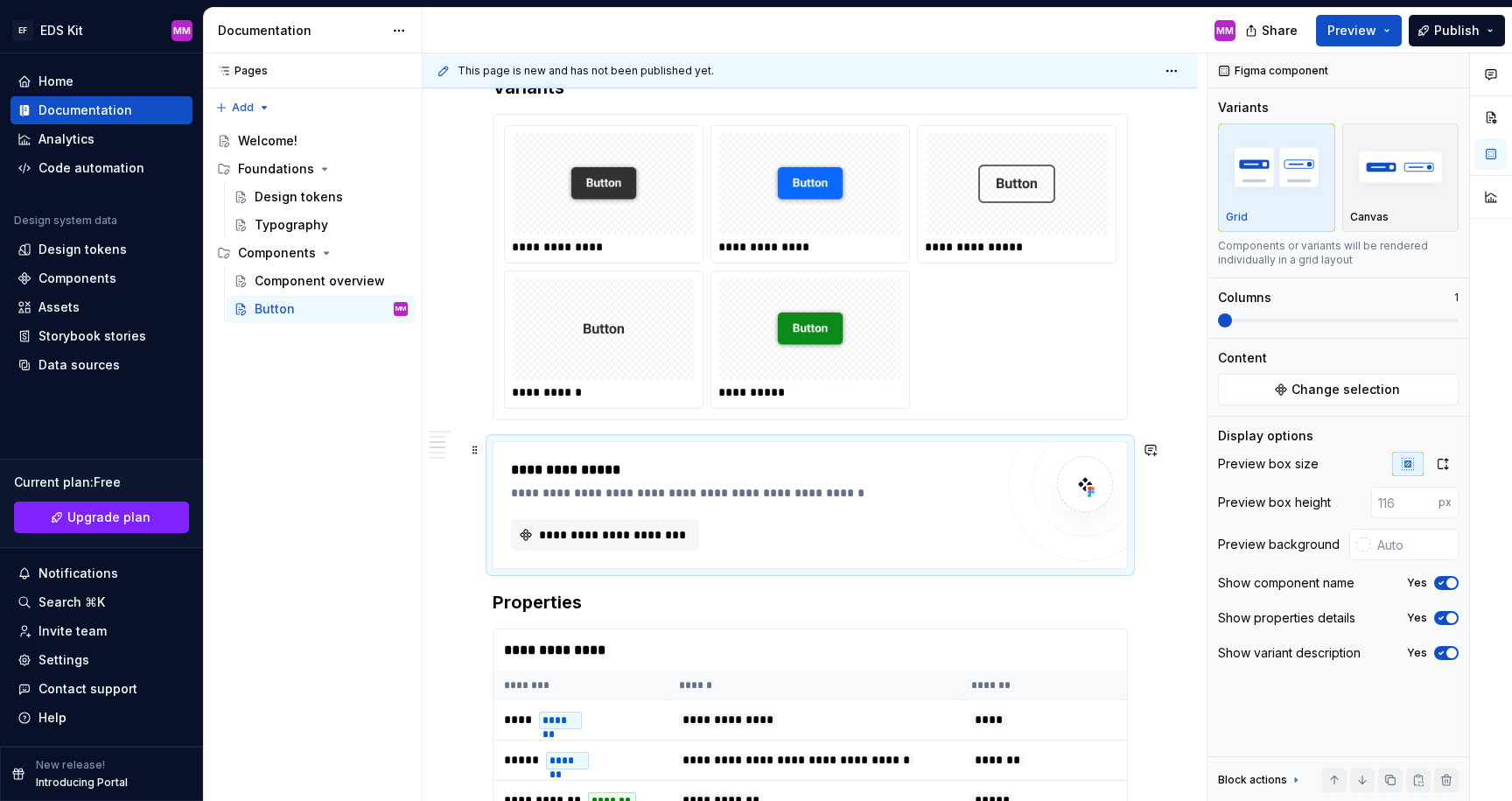
click at [871, 487] on div "**********" at bounding box center [756, 492] width 492 height 17
click at [969, 441] on div "**********" at bounding box center [810, 505] width 635 height 127
click at [479, 450] on span at bounding box center [474, 450] width 14 height 25
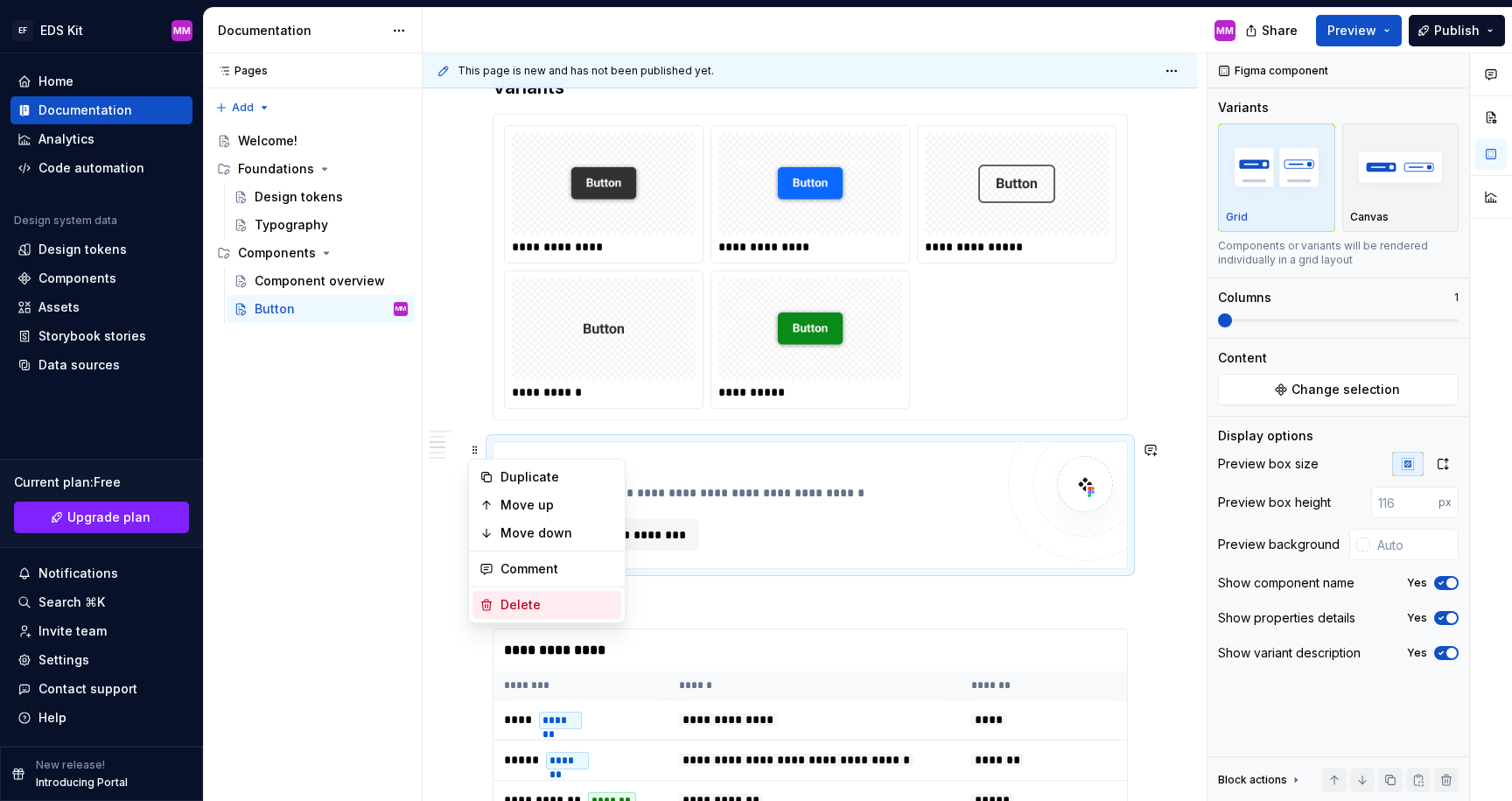
click at [511, 607] on div "Delete" at bounding box center [557, 604] width 114 height 17
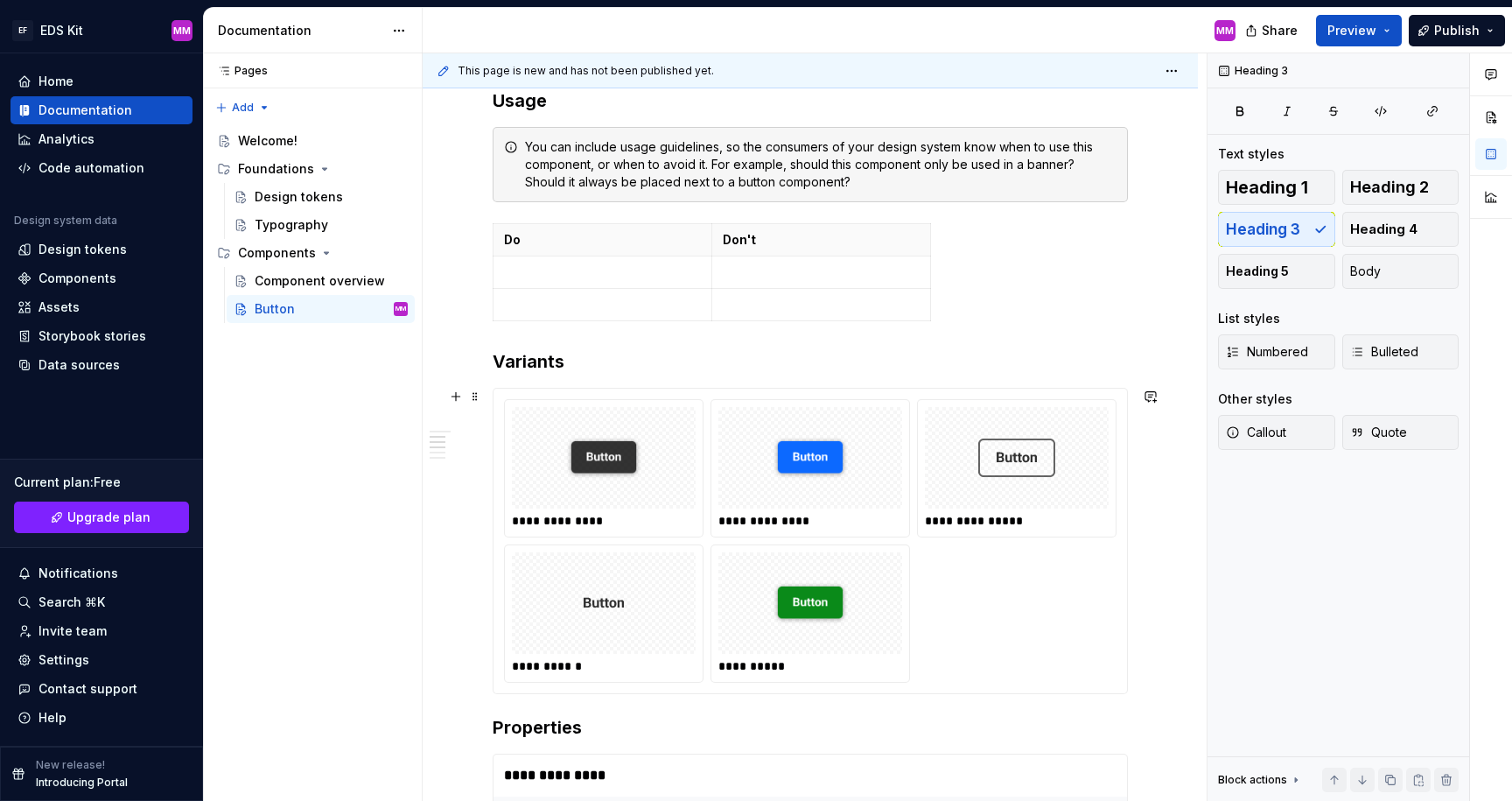
scroll to position [437, 0]
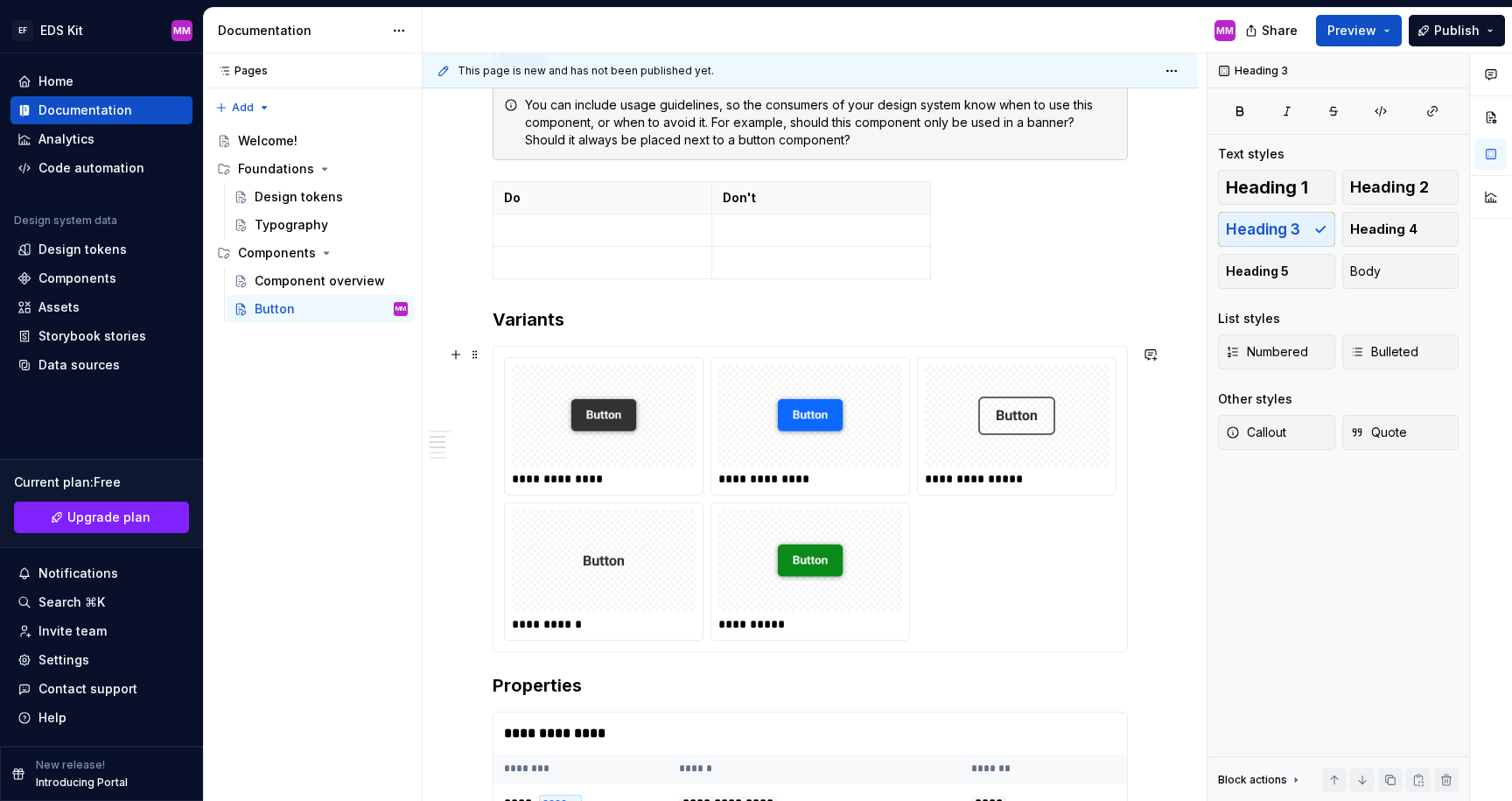
click at [498, 360] on div "**********" at bounding box center [810, 499] width 634 height 305
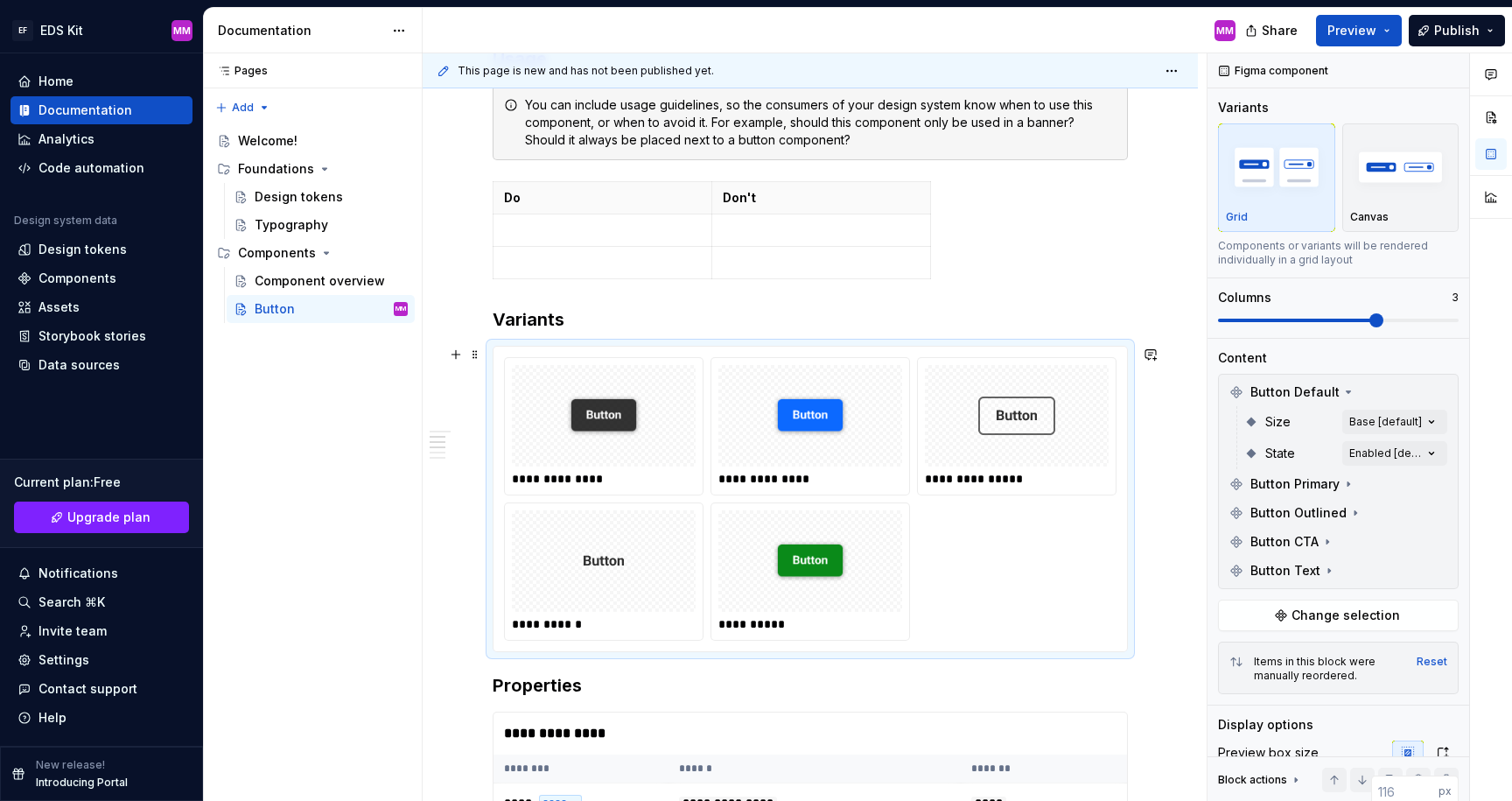
click at [482, 355] on div "**********" at bounding box center [810, 778] width 776 height 1832
click at [479, 355] on span at bounding box center [474, 354] width 14 height 25
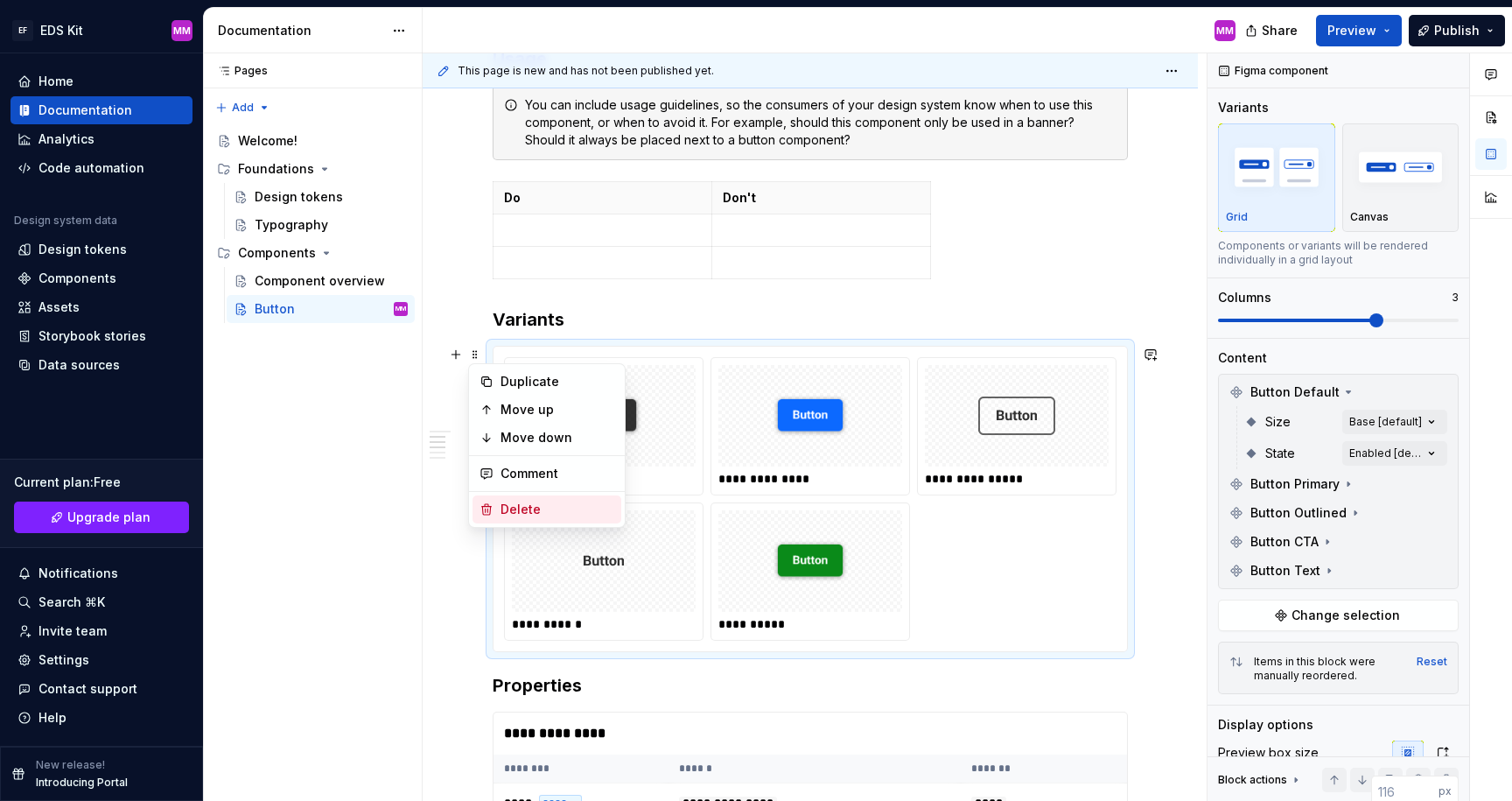
click at [523, 511] on div "Delete" at bounding box center [557, 509] width 114 height 17
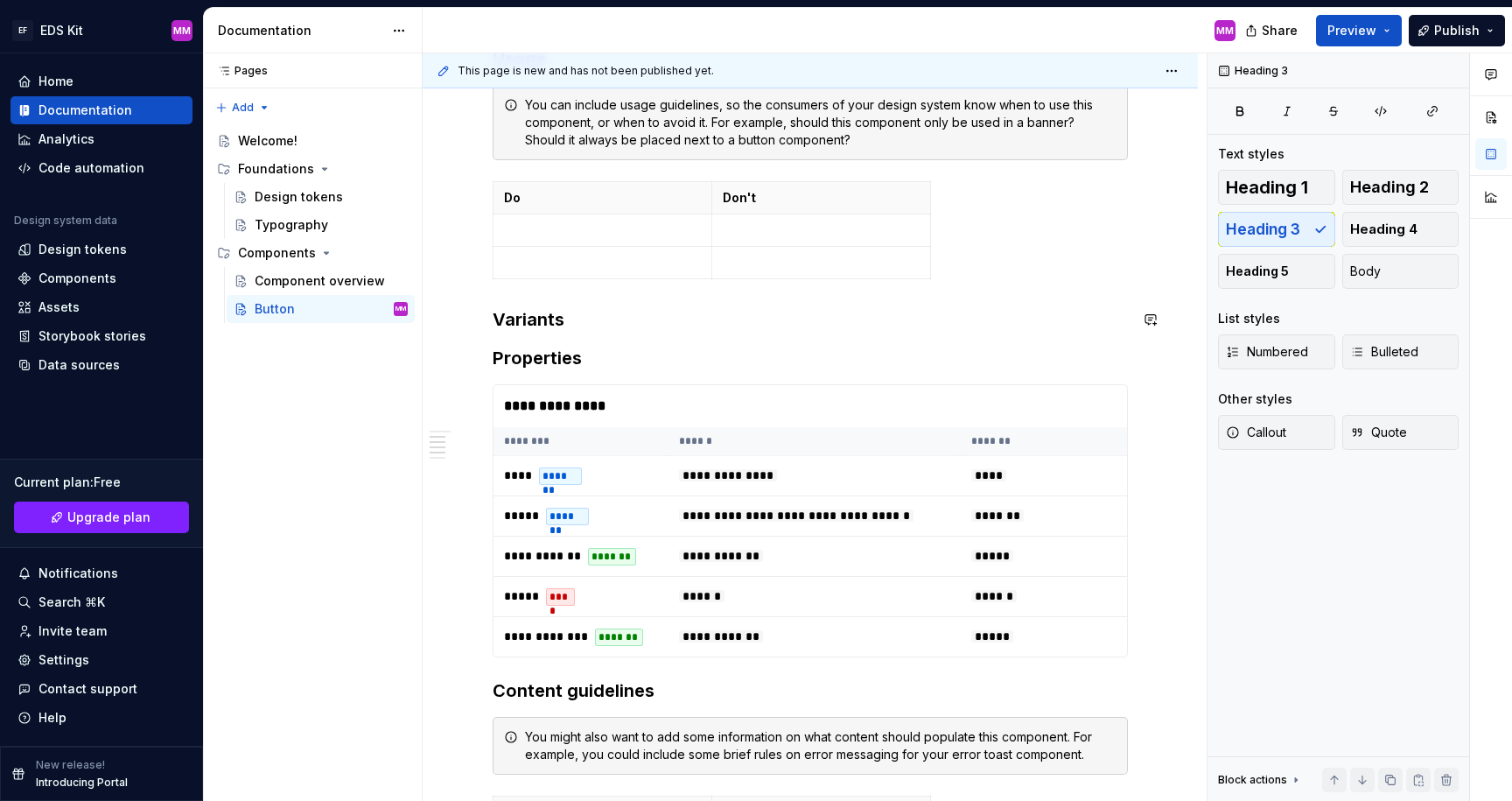
drag, startPoint x: 561, startPoint y: 305, endPoint x: 570, endPoint y: 309, distance: 9.8
click at [561, 305] on div "**********" at bounding box center [810, 505] width 635 height 1202
click at [580, 317] on h3 "Variants" at bounding box center [810, 319] width 635 height 25
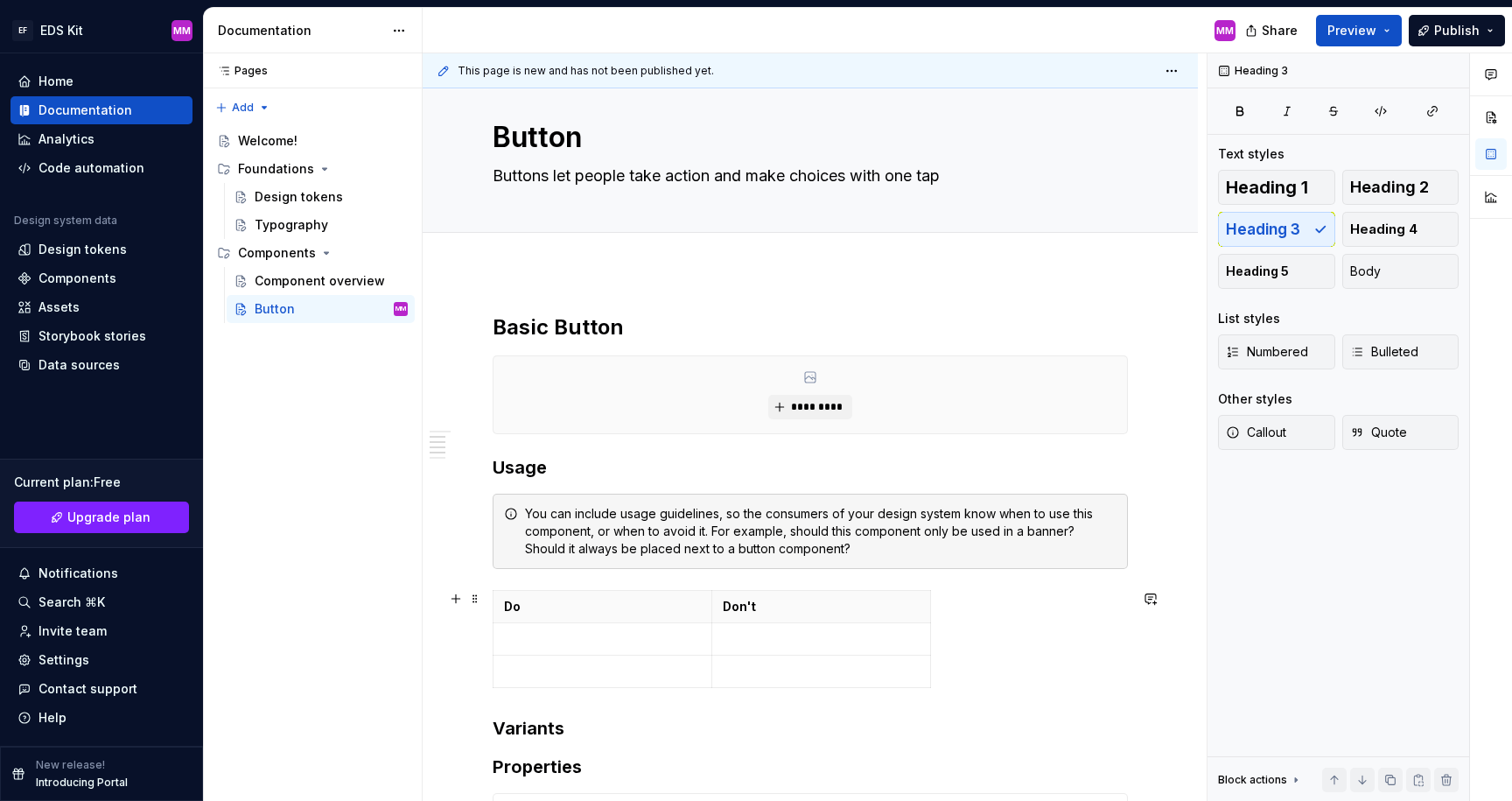
scroll to position [0, 0]
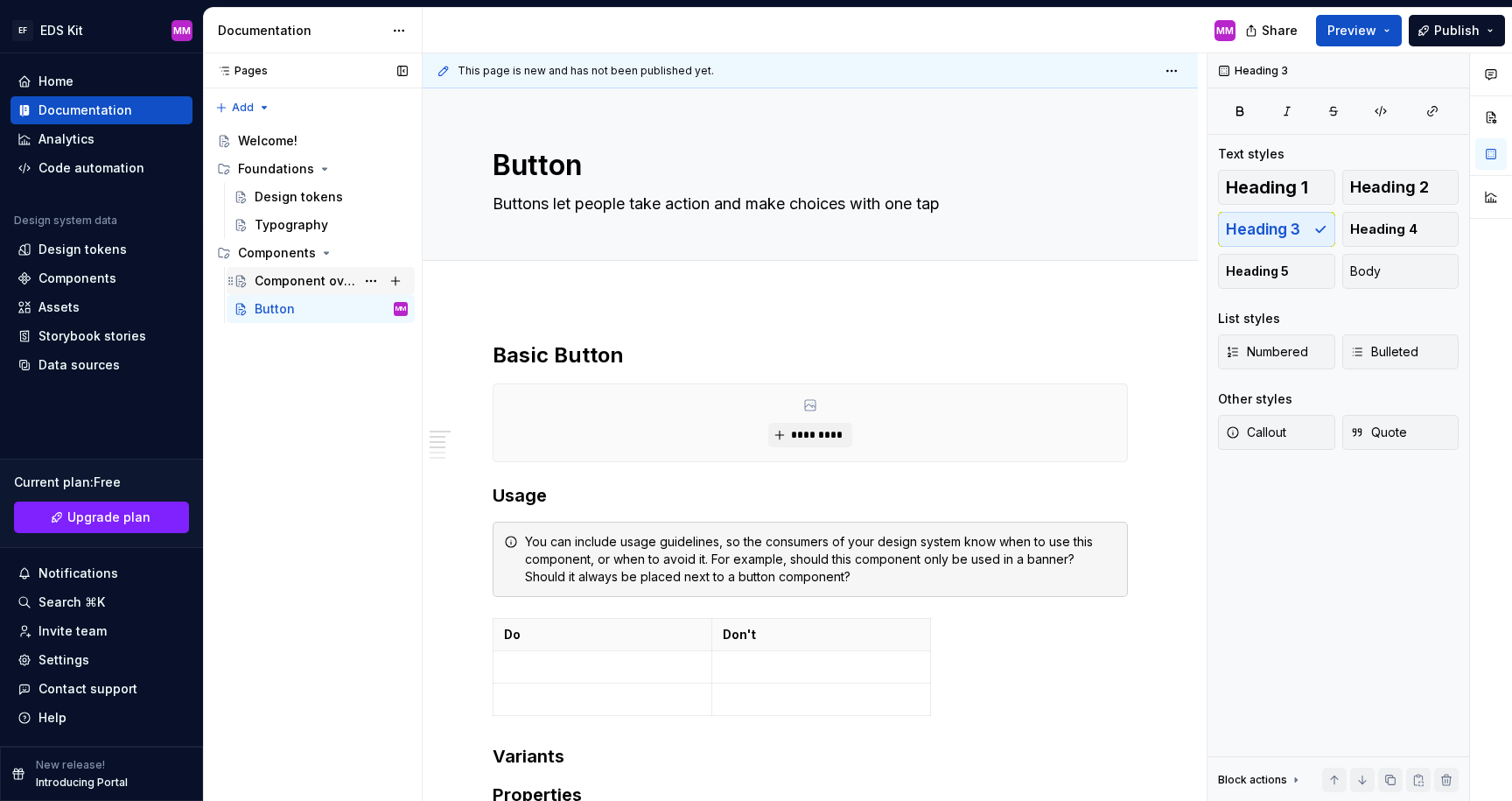
click at [278, 276] on div "Component overview" at bounding box center [305, 280] width 101 height 17
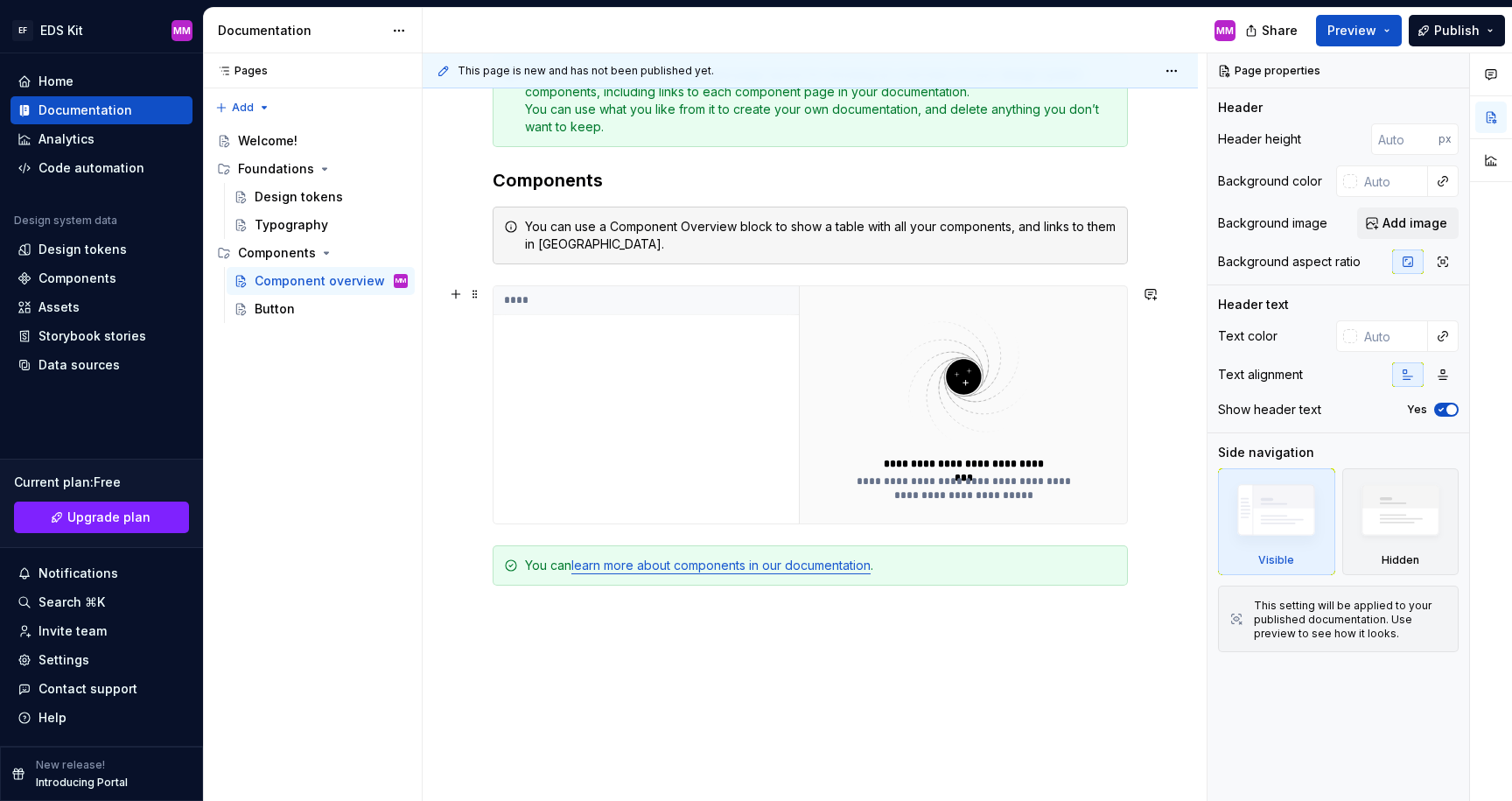
scroll to position [304, 0]
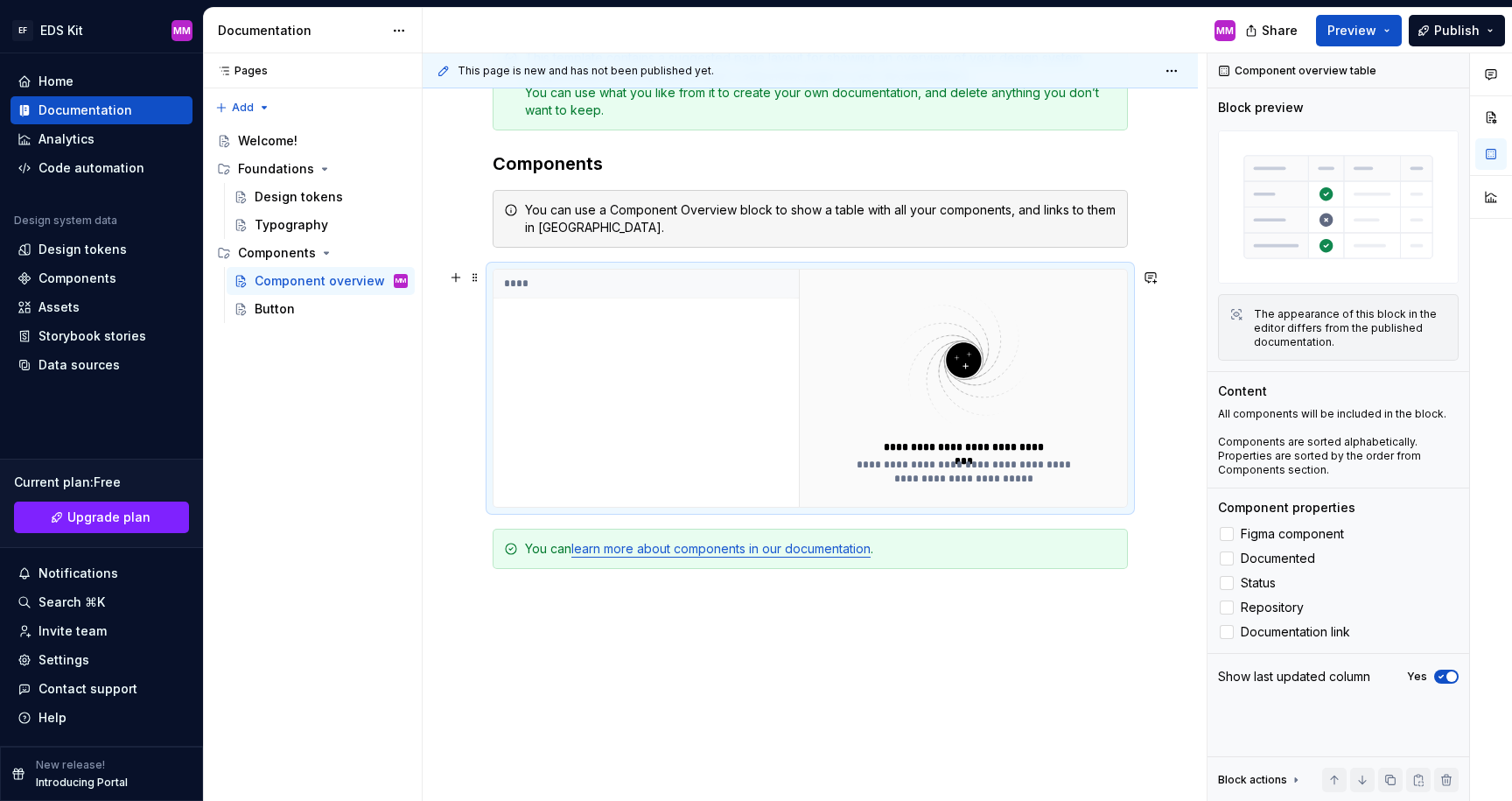
click at [649, 337] on div "****" at bounding box center [646, 388] width 306 height 238
type textarea "*"
click at [649, 337] on div "****" at bounding box center [646, 388] width 306 height 238
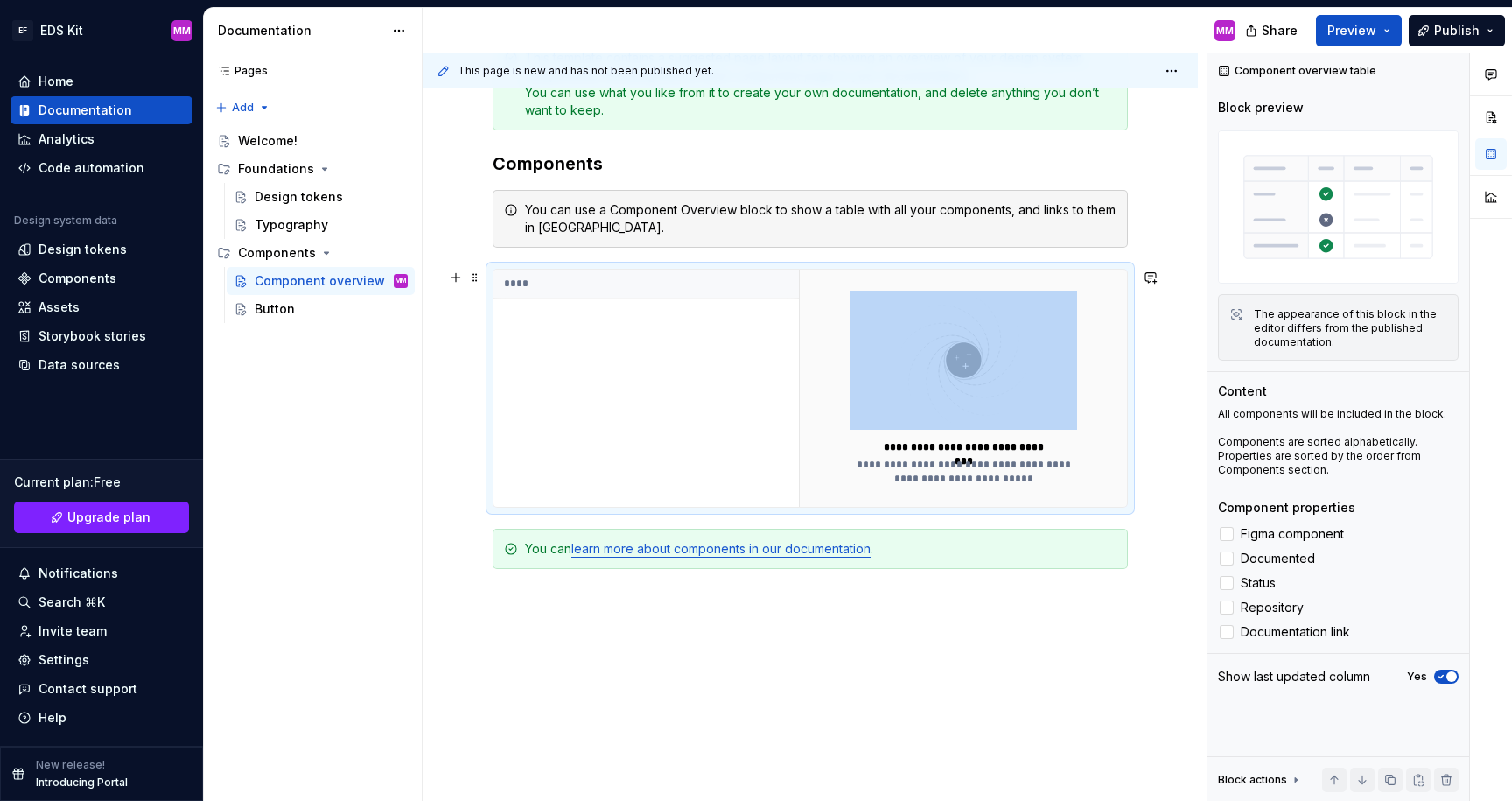
click at [649, 337] on div "****" at bounding box center [646, 388] width 306 height 238
click at [868, 296] on img at bounding box center [963, 360] width 228 height 139
click at [929, 382] on img at bounding box center [963, 360] width 228 height 139
click at [1232, 532] on div at bounding box center [1226, 533] width 14 height 14
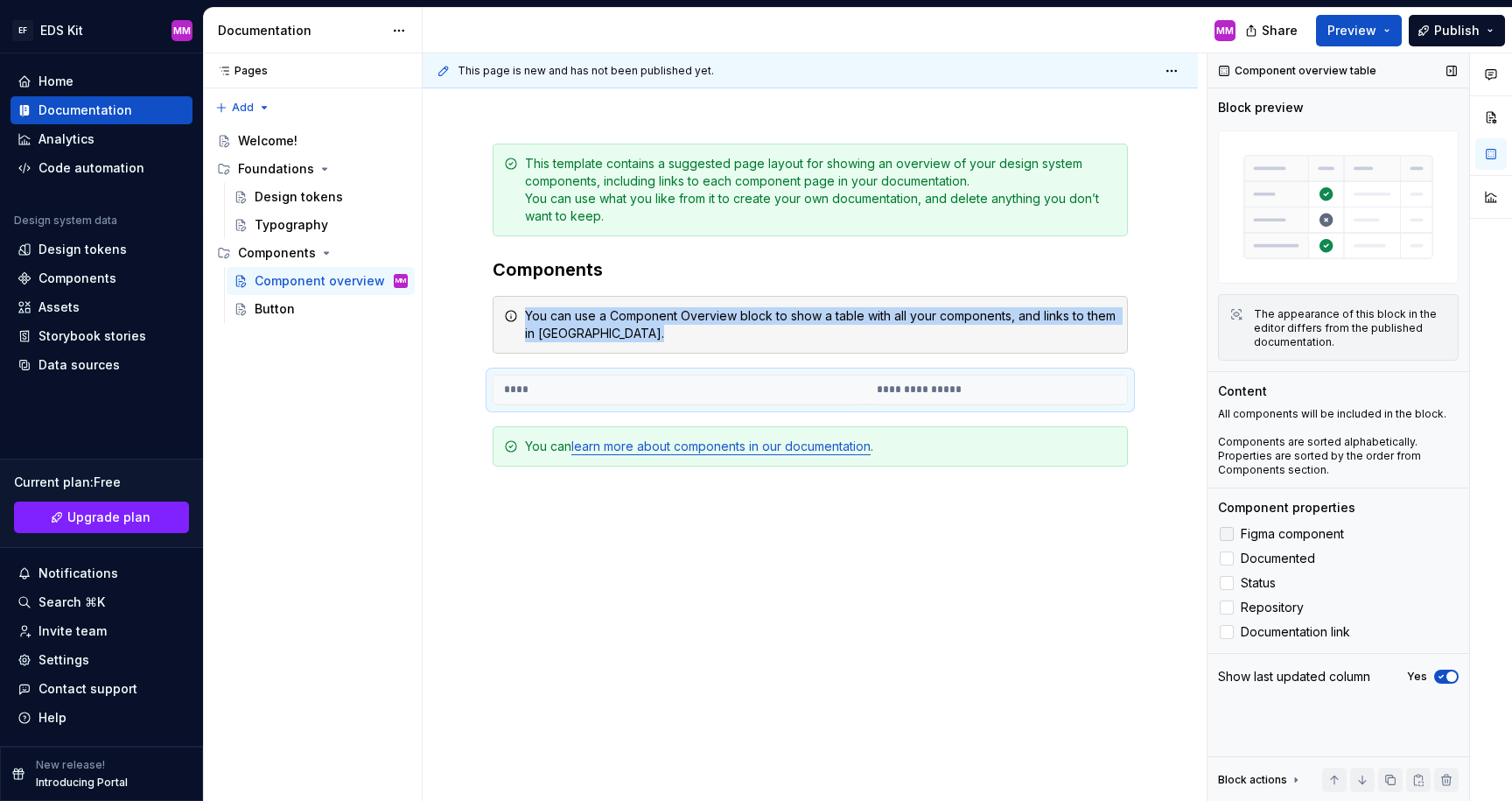
scroll to position [197, 0]
click at [1229, 563] on div at bounding box center [1226, 558] width 14 height 14
click at [1227, 558] on icon at bounding box center [1227, 558] width 0 height 0
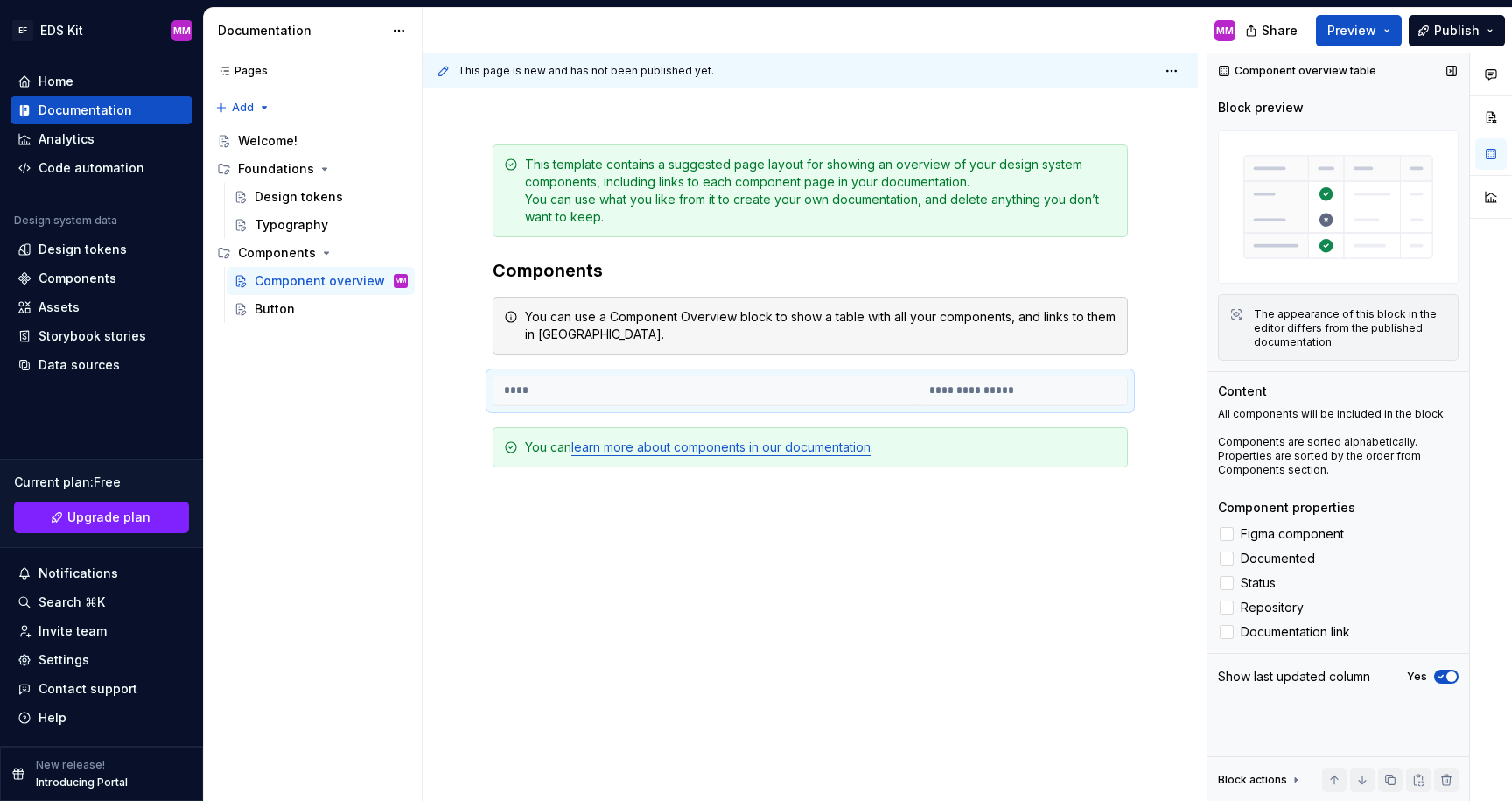
drag, startPoint x: 1259, startPoint y: 473, endPoint x: 1242, endPoint y: 470, distance: 17.3
click at [1259, 473] on p "Components are sorted alphabetically. Properties are sorted by the order from C…" at bounding box center [1338, 456] width 240 height 42
click at [714, 389] on th "****" at bounding box center [705, 390] width 425 height 29
click at [479, 393] on span at bounding box center [474, 384] width 14 height 25
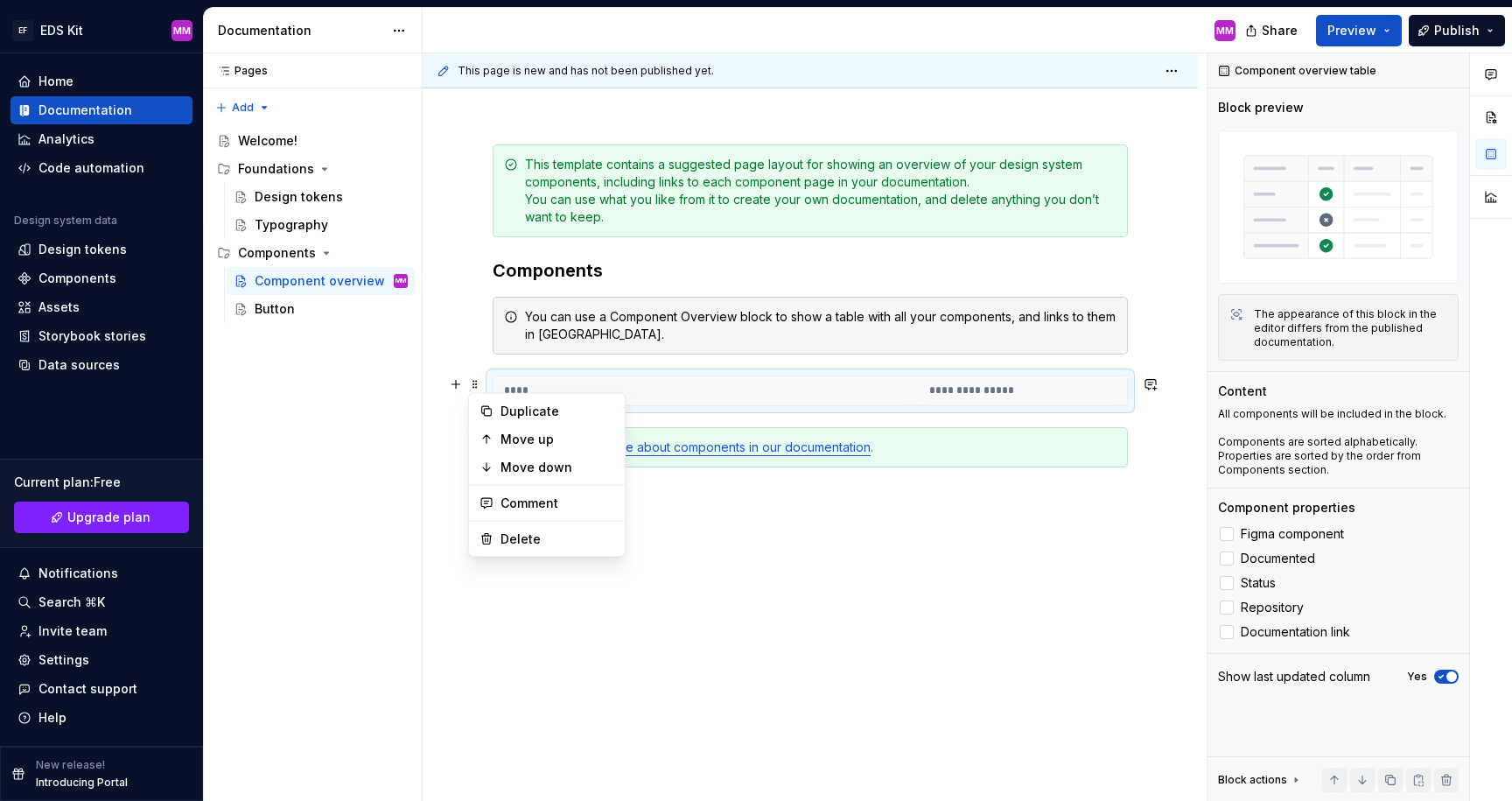
click at [587, 390] on th "****" at bounding box center [705, 390] width 425 height 29
click at [627, 390] on th "****" at bounding box center [705, 390] width 425 height 29
click at [640, 406] on div "**********" at bounding box center [810, 390] width 635 height 31
click at [469, 386] on span at bounding box center [474, 384] width 14 height 25
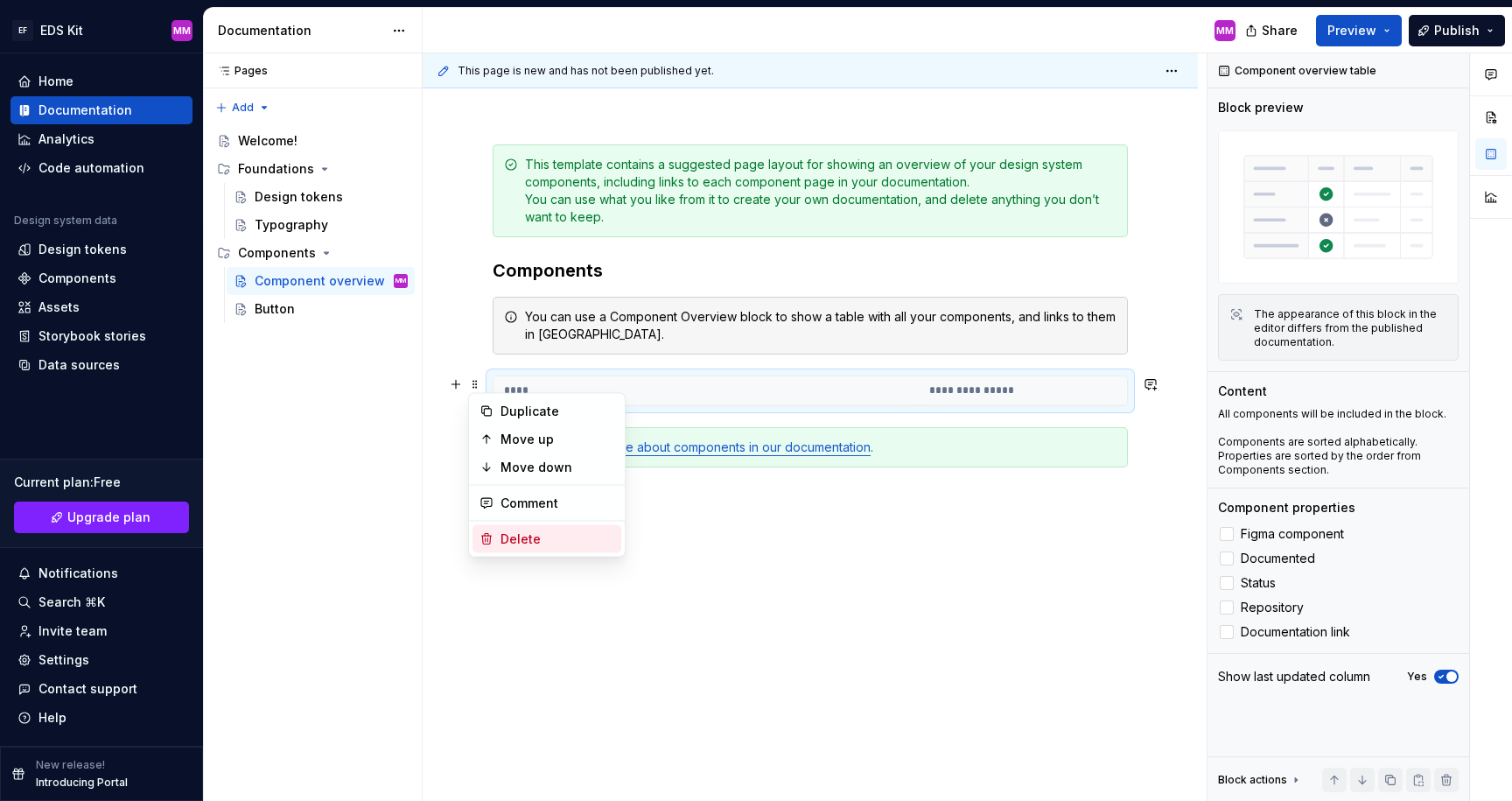
click at [508, 543] on div "Delete" at bounding box center [557, 539] width 114 height 17
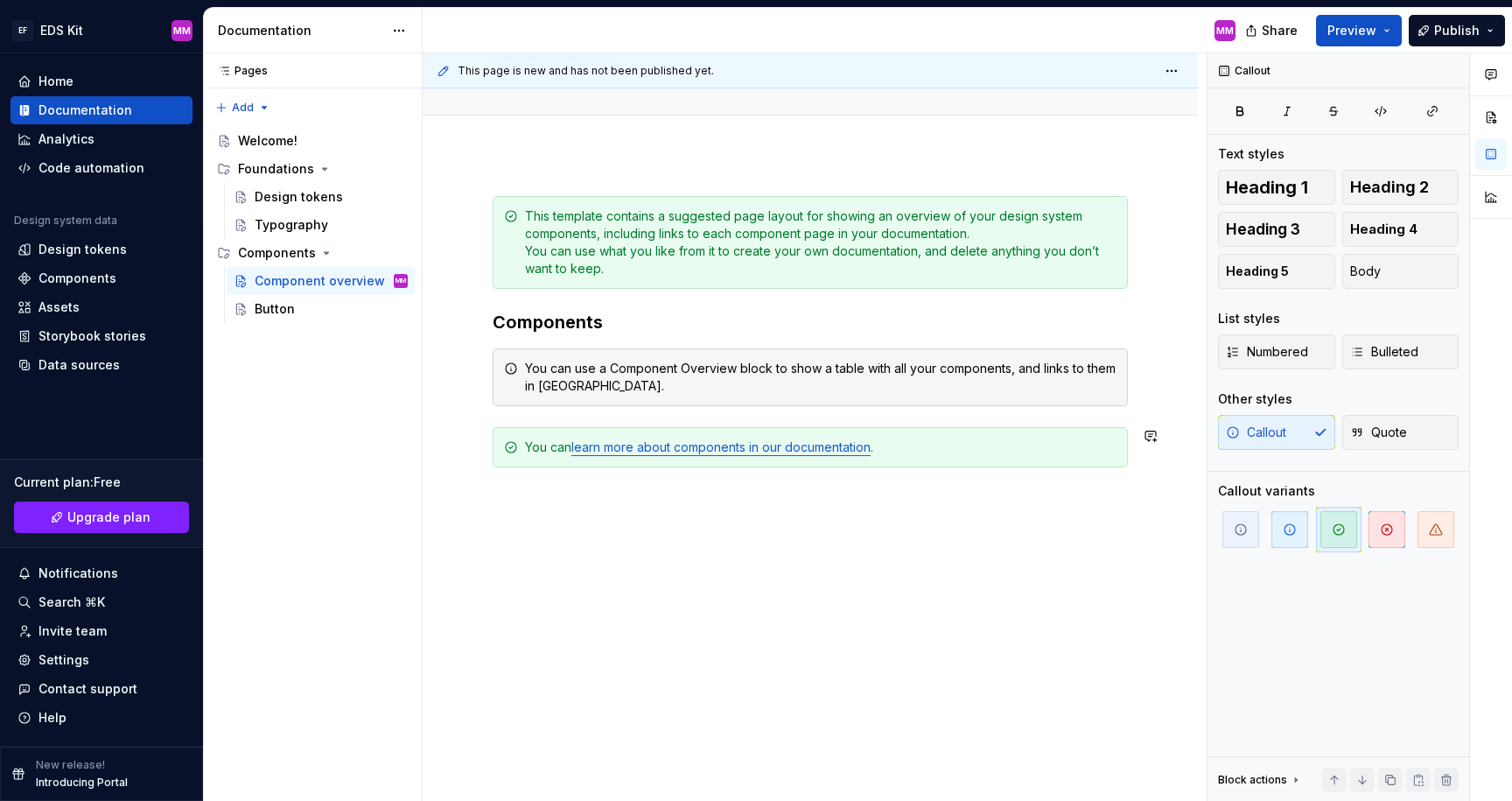
click at [571, 411] on div "This template contains a suggested page layout for showing an overview of your …" at bounding box center [810, 368] width 635 height 345
click at [644, 330] on h3 "Components" at bounding box center [810, 321] width 635 height 25
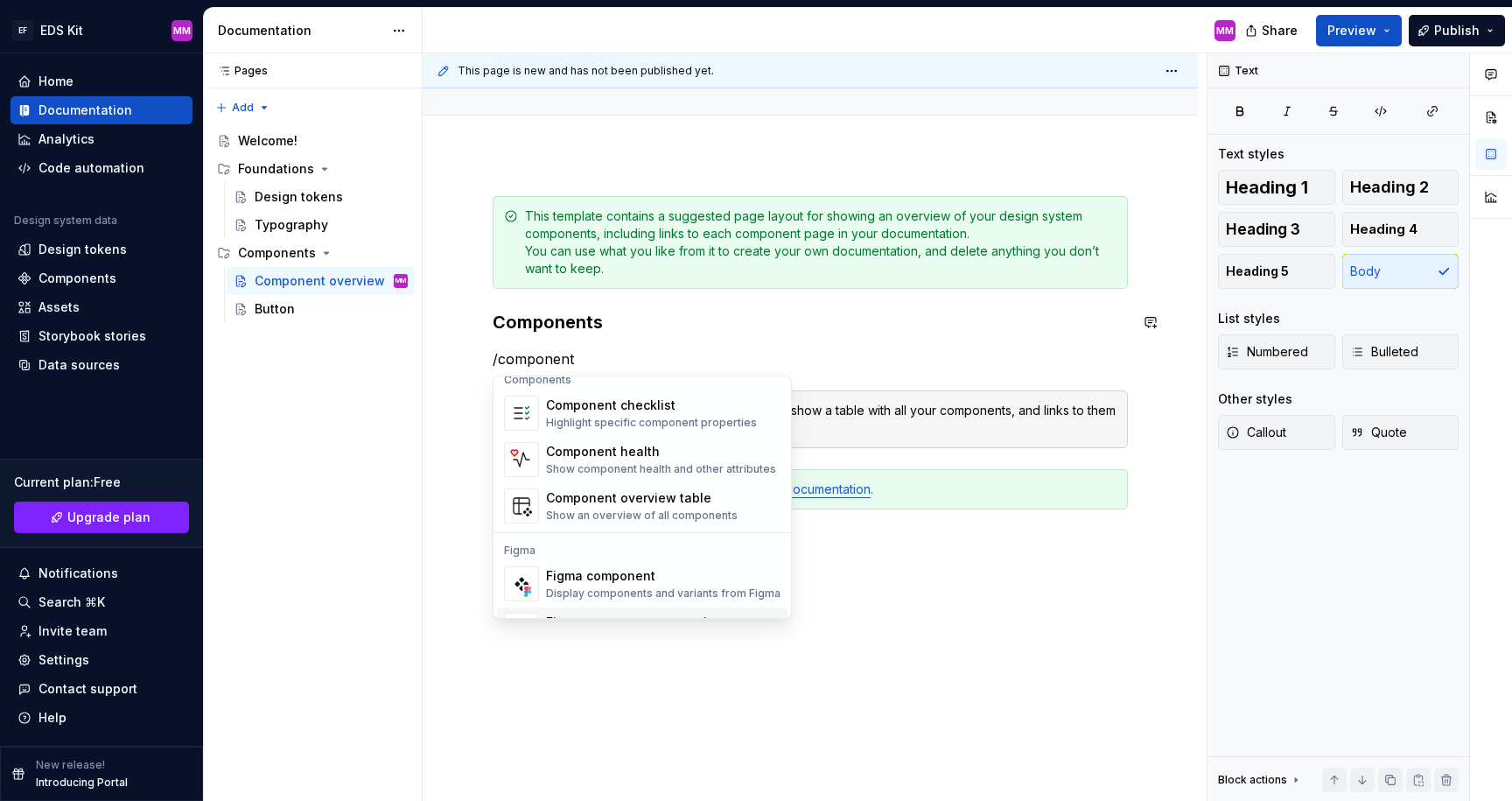
scroll to position [53, 0]
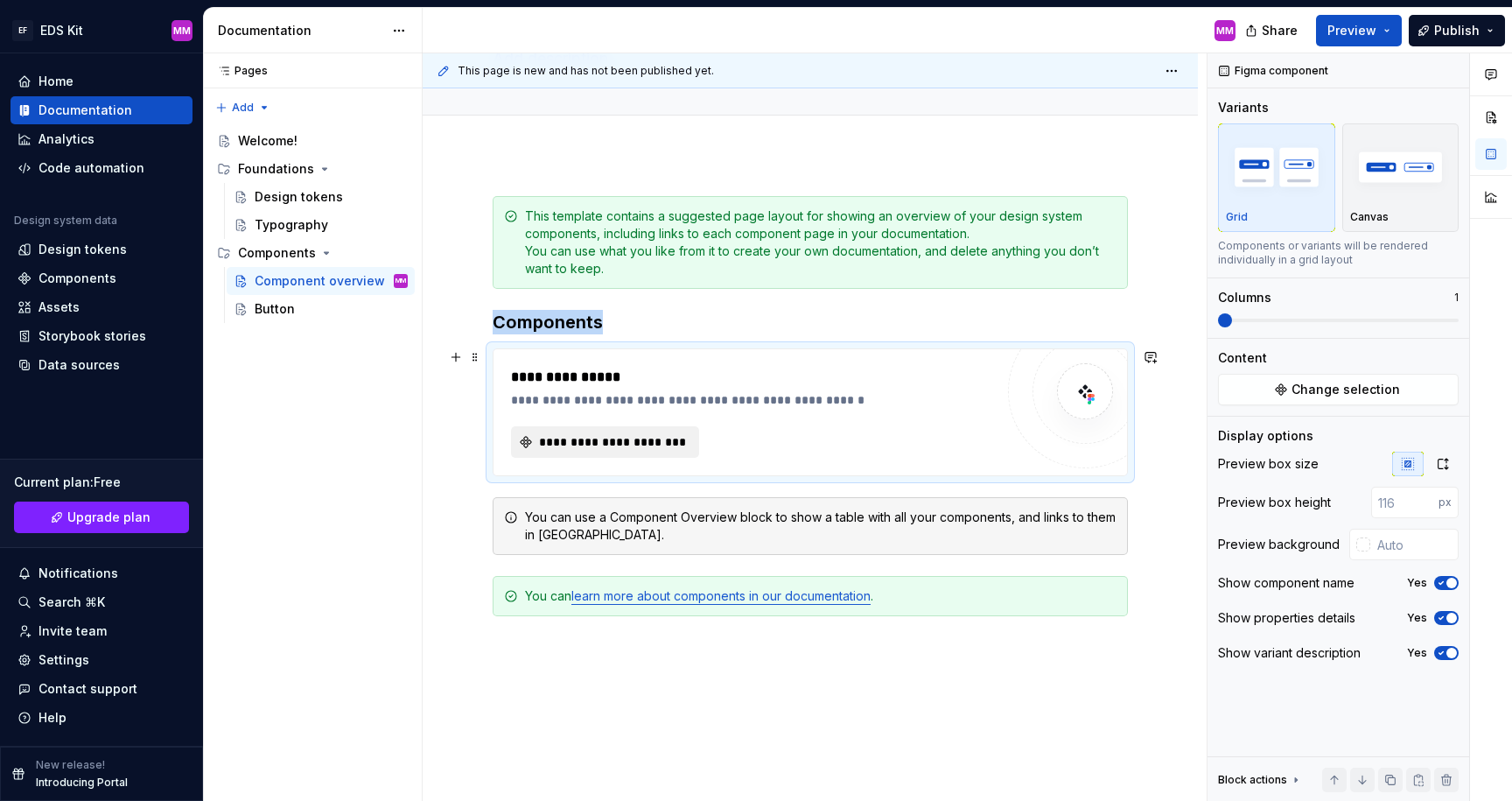
click at [558, 433] on span "**********" at bounding box center [612, 441] width 151 height 17
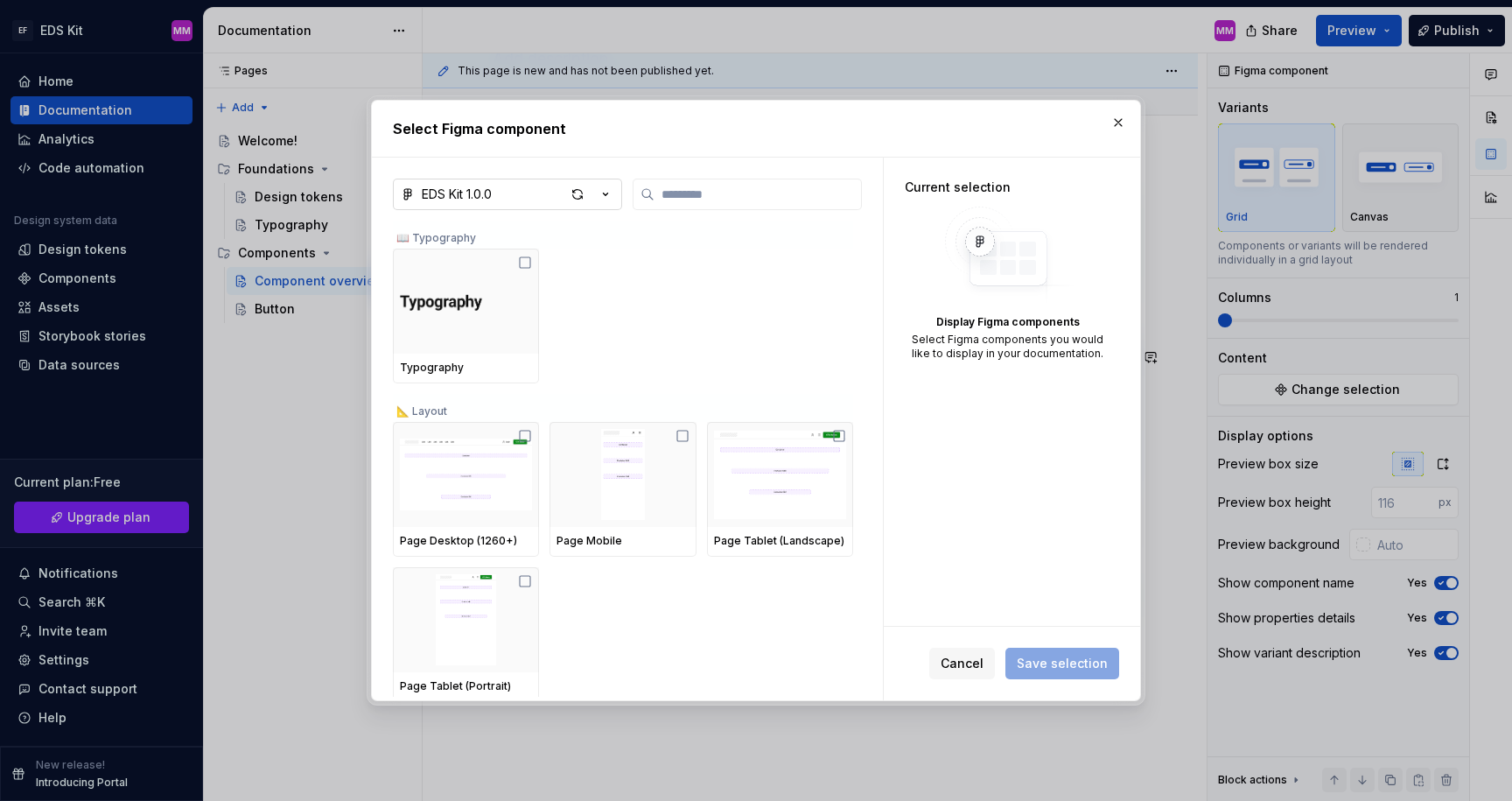
click at [478, 197] on div "EDS Kit 1.0.0" at bounding box center [456, 194] width 70 height 17
click at [491, 192] on div "Select Figma component EDS Kit 1.0.0 📖 Typography Typography 📐 Layout Page Desk…" at bounding box center [756, 400] width 1512 height 801
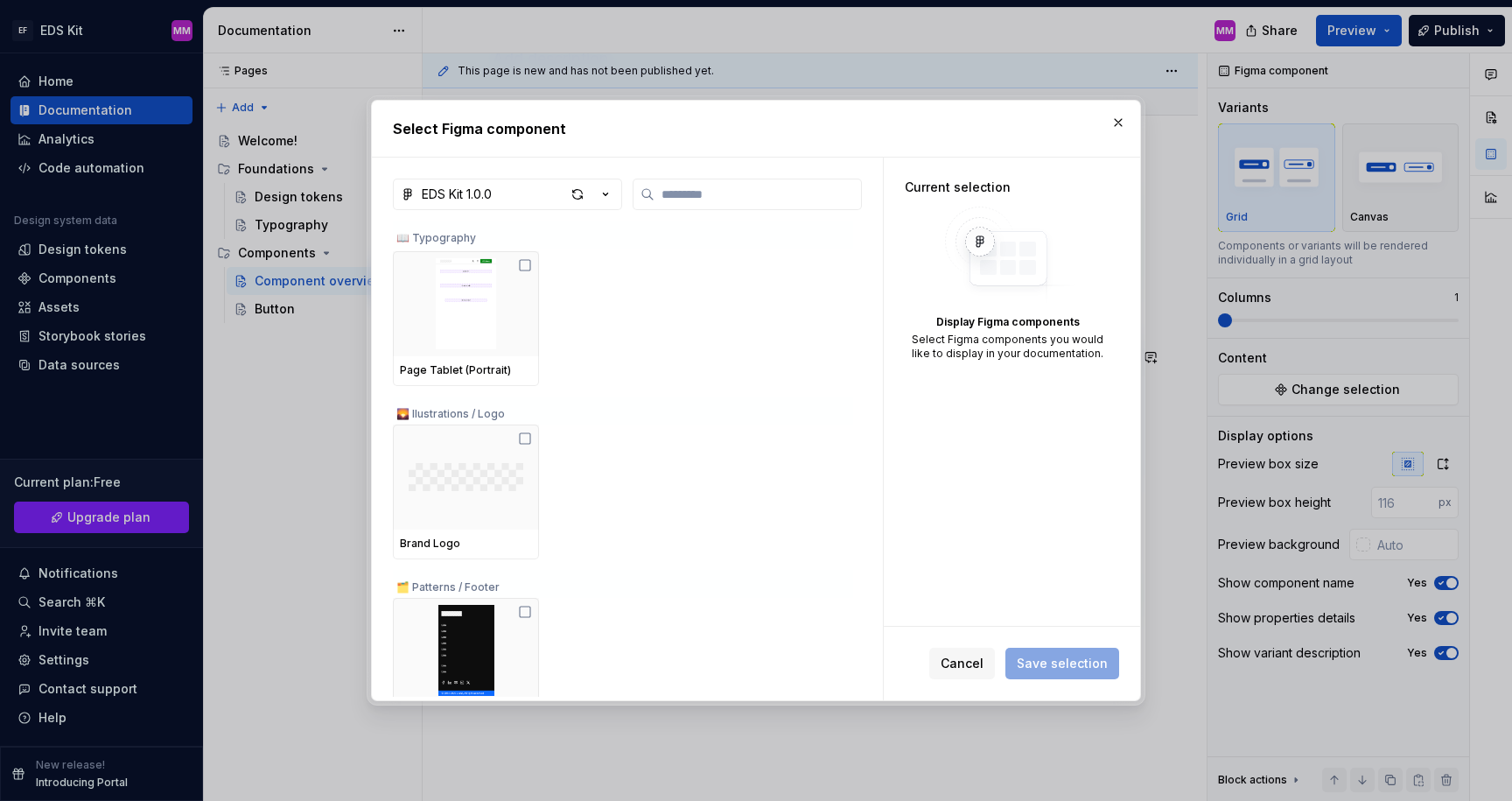
scroll to position [0, 0]
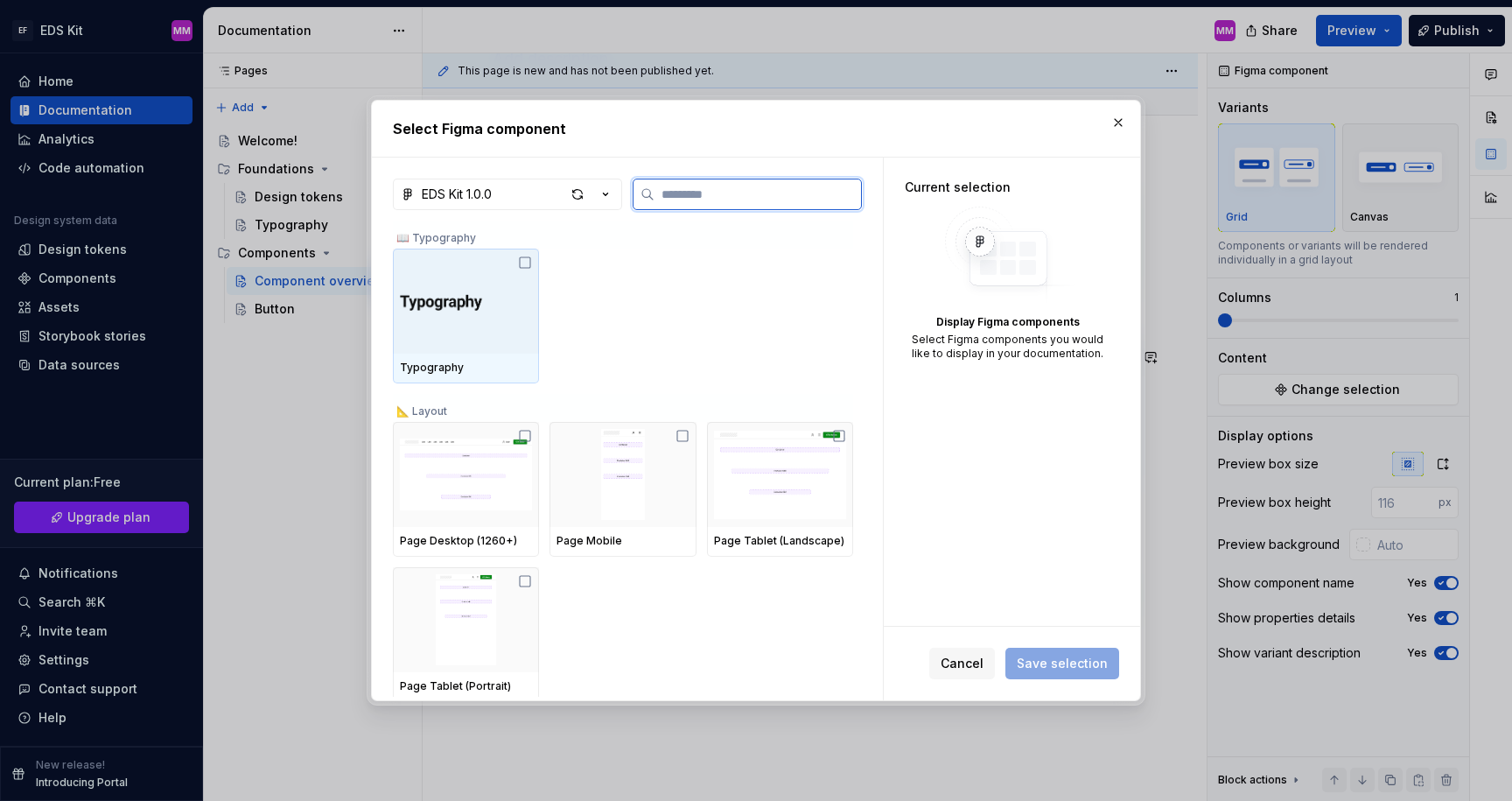
click at [463, 295] on img at bounding box center [465, 301] width 132 height 38
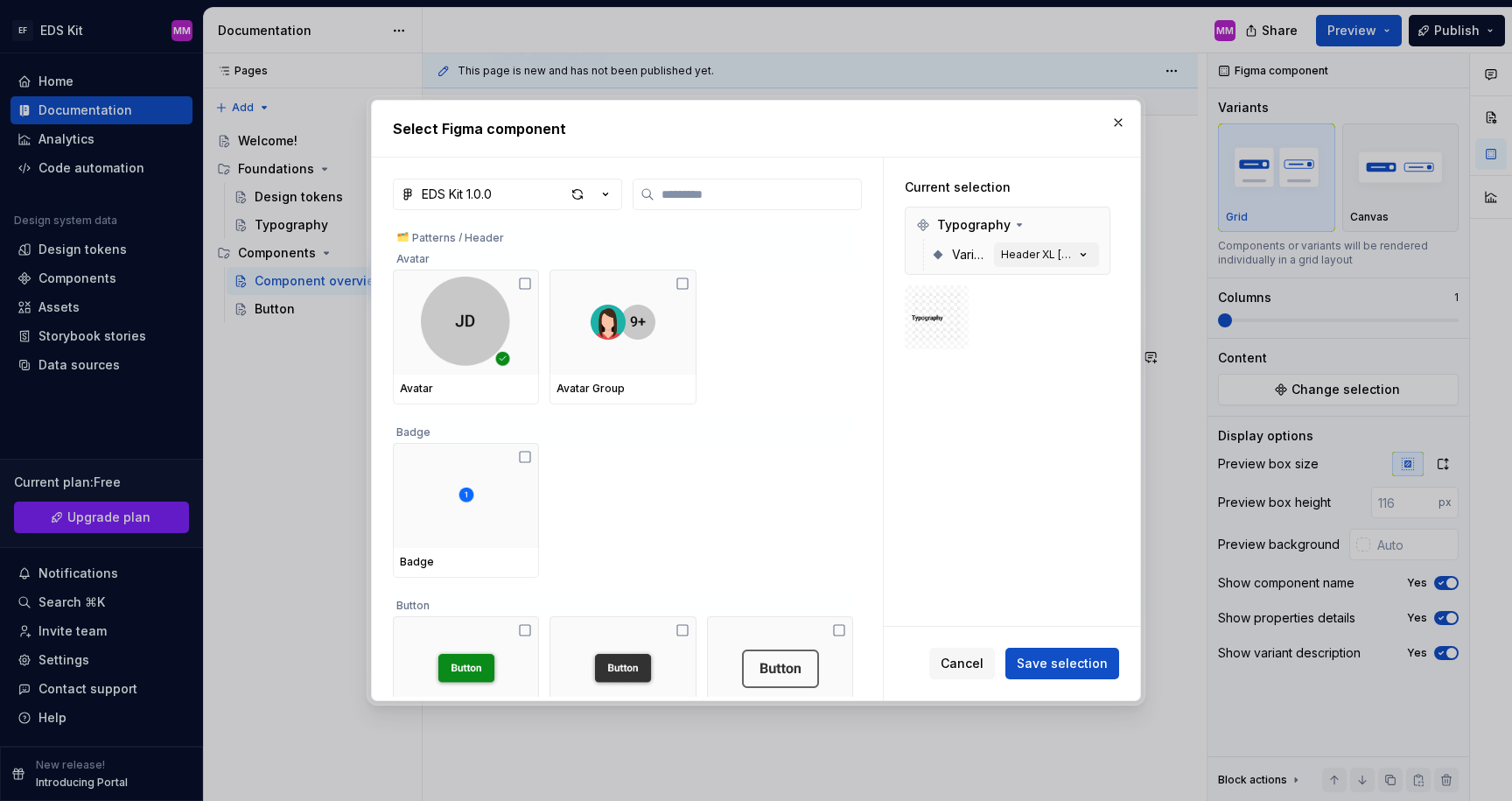
scroll to position [940, 0]
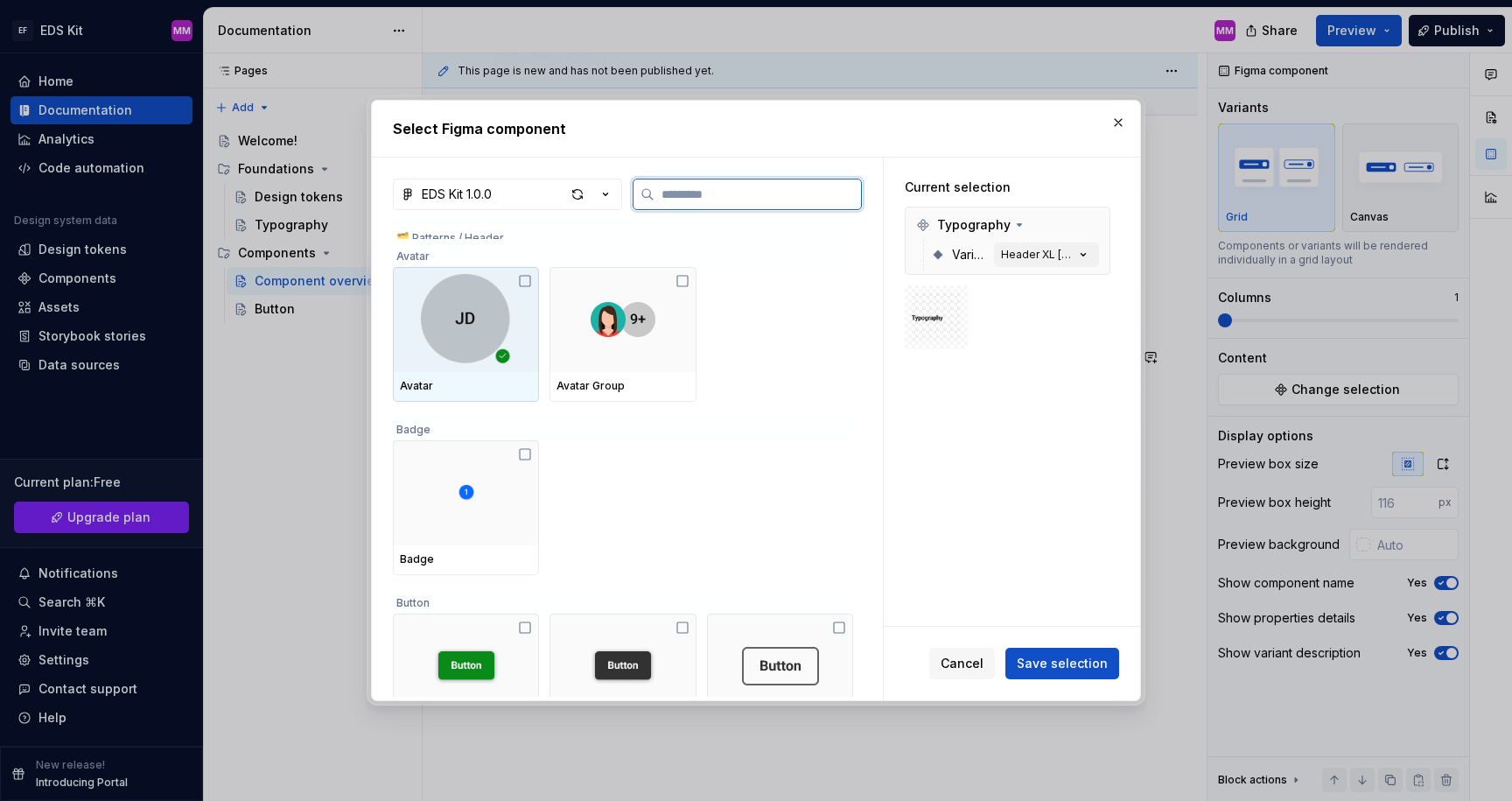
click at [463, 321] on img at bounding box center [466, 319] width 112 height 91
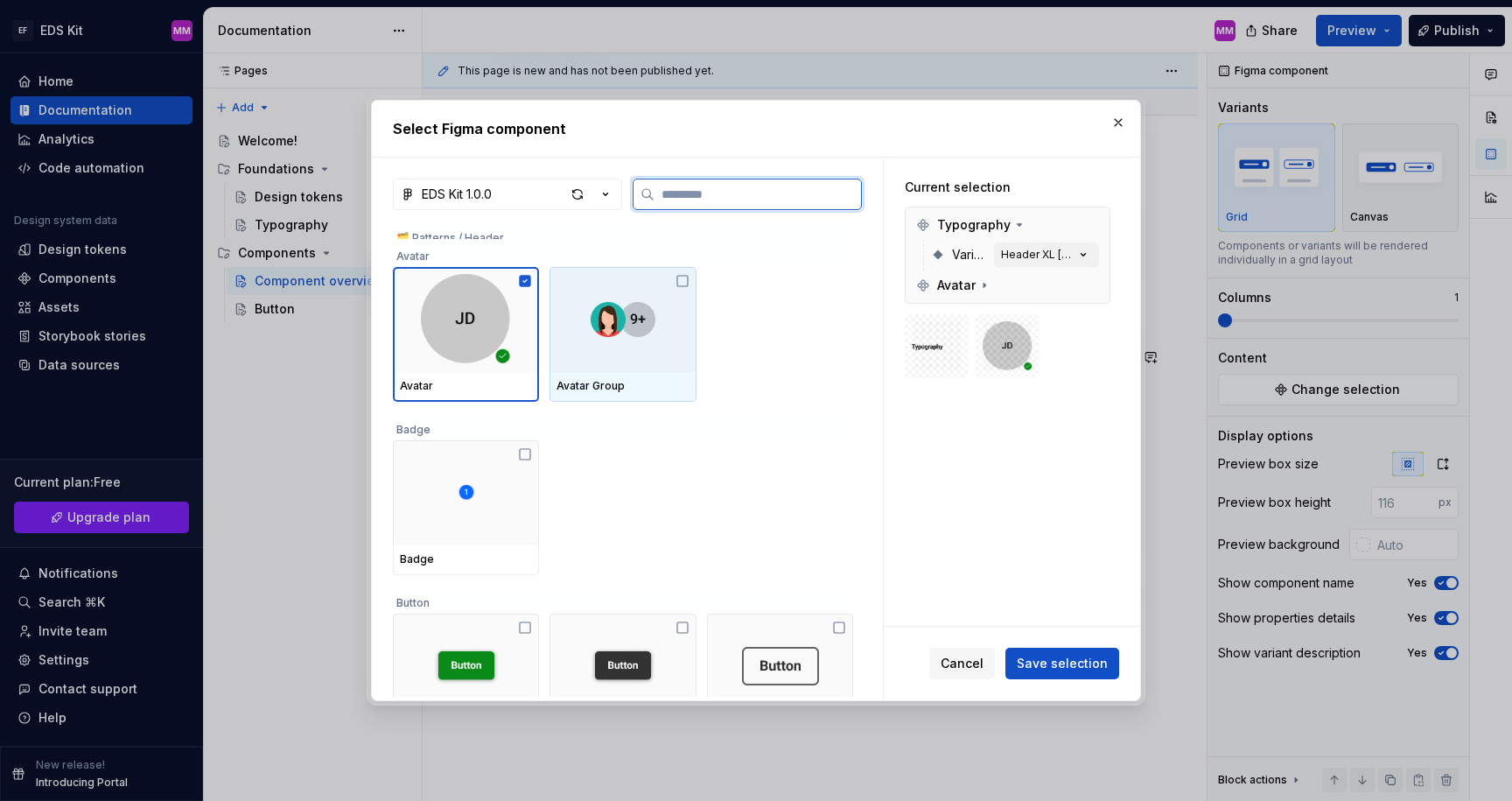
click at [628, 332] on img at bounding box center [623, 319] width 65 height 35
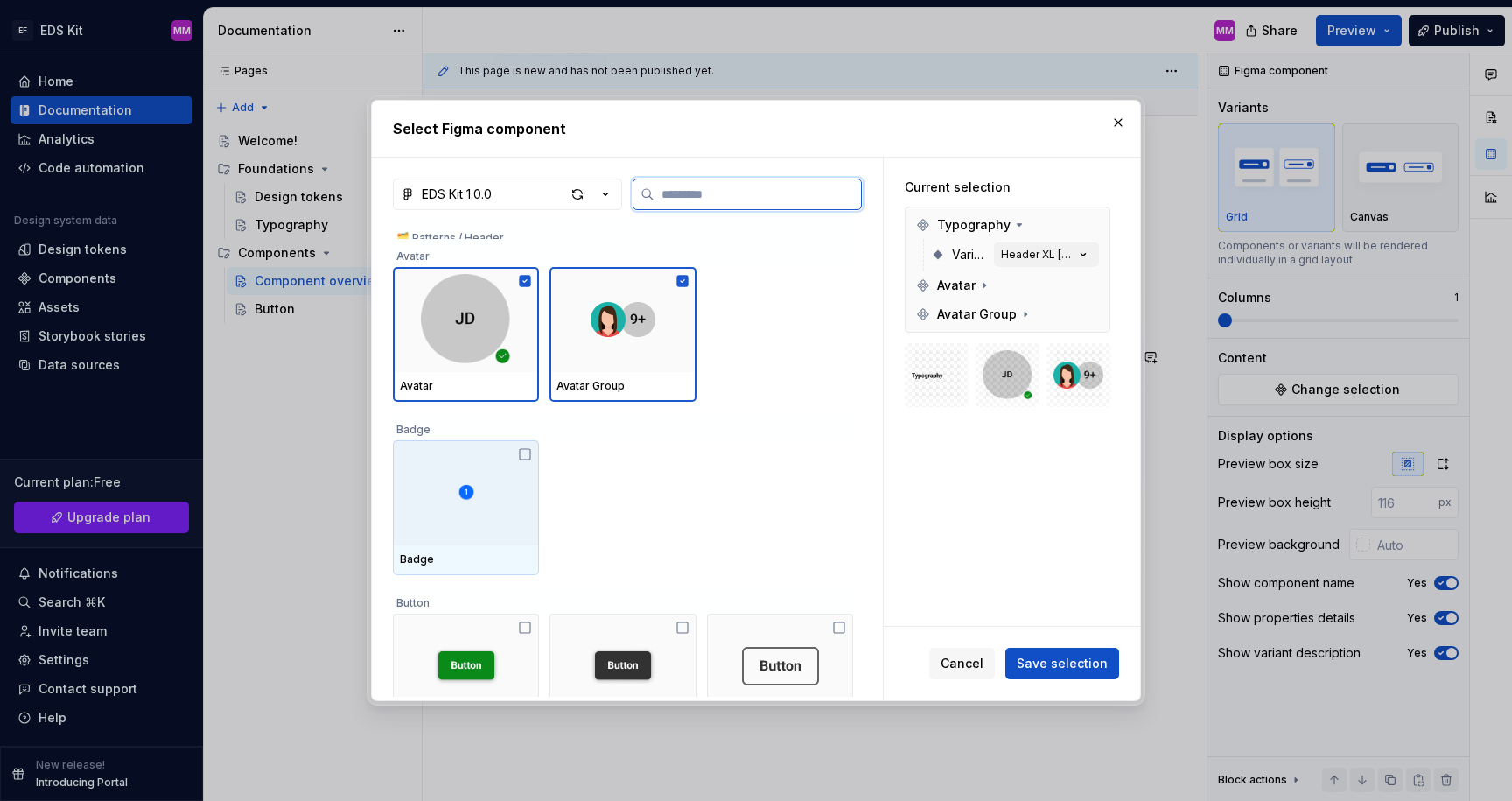
click at [495, 504] on div at bounding box center [466, 492] width 147 height 105
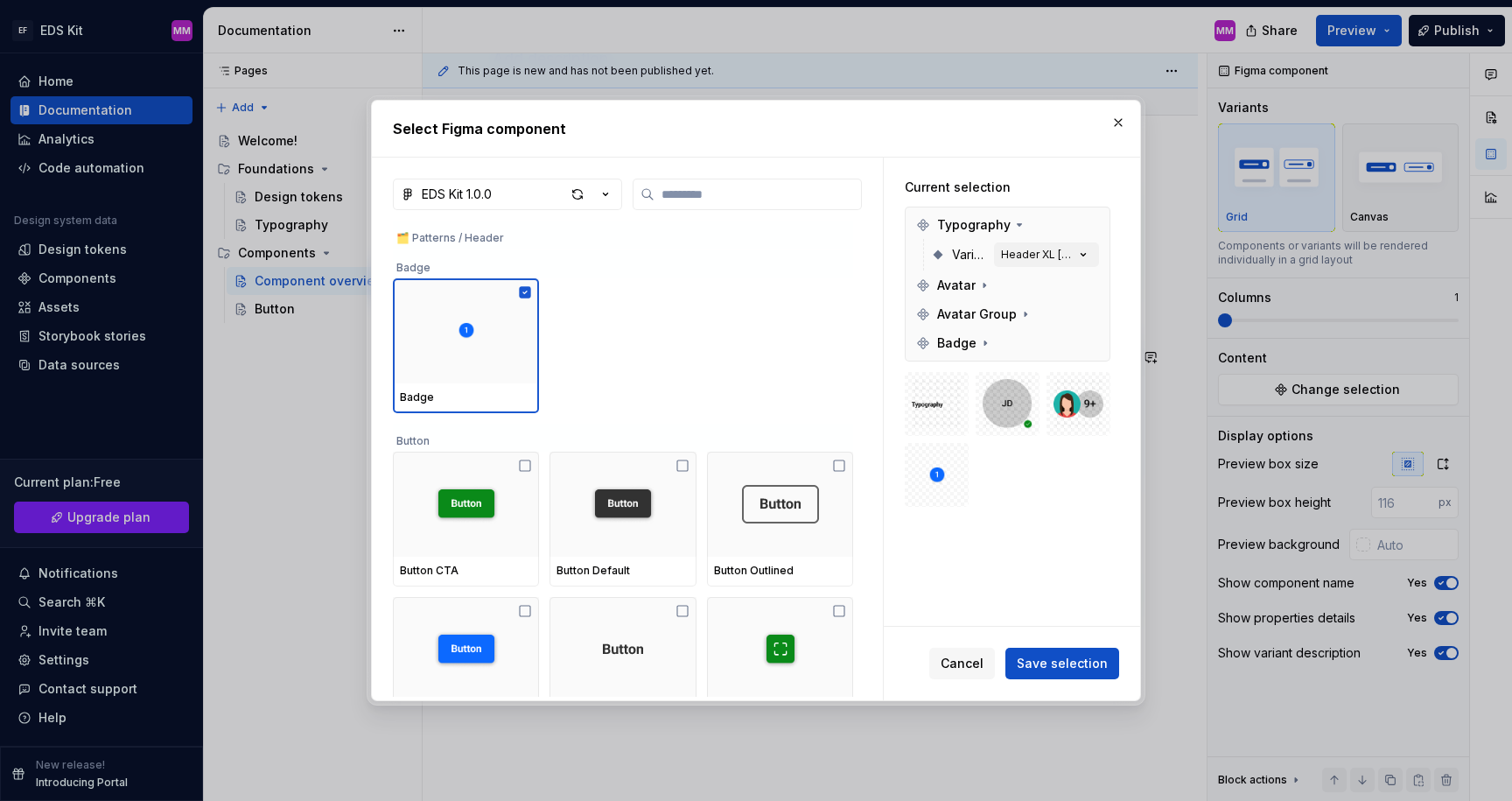
scroll to position [1103, 0]
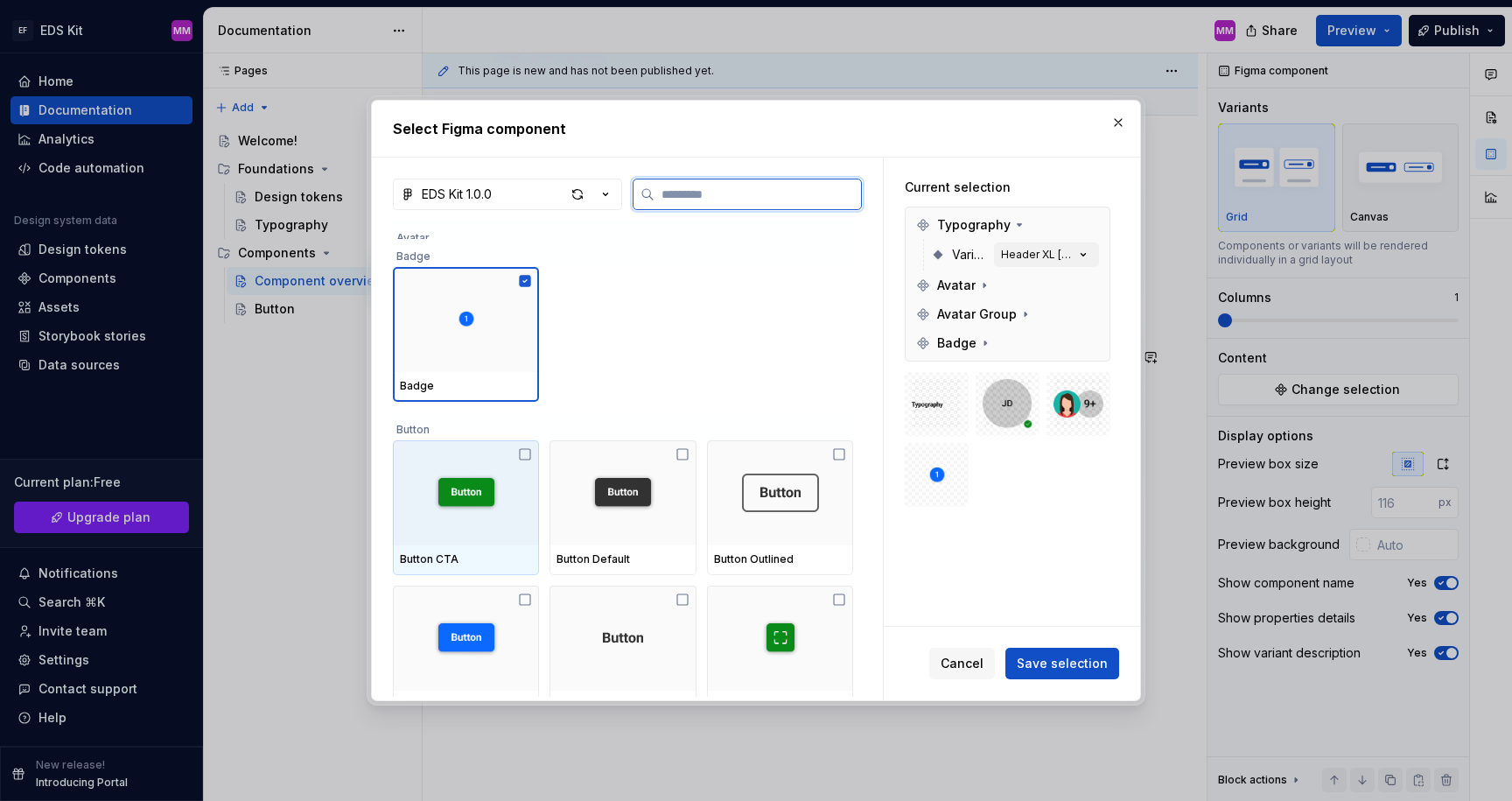
click at [479, 490] on img at bounding box center [466, 492] width 77 height 38
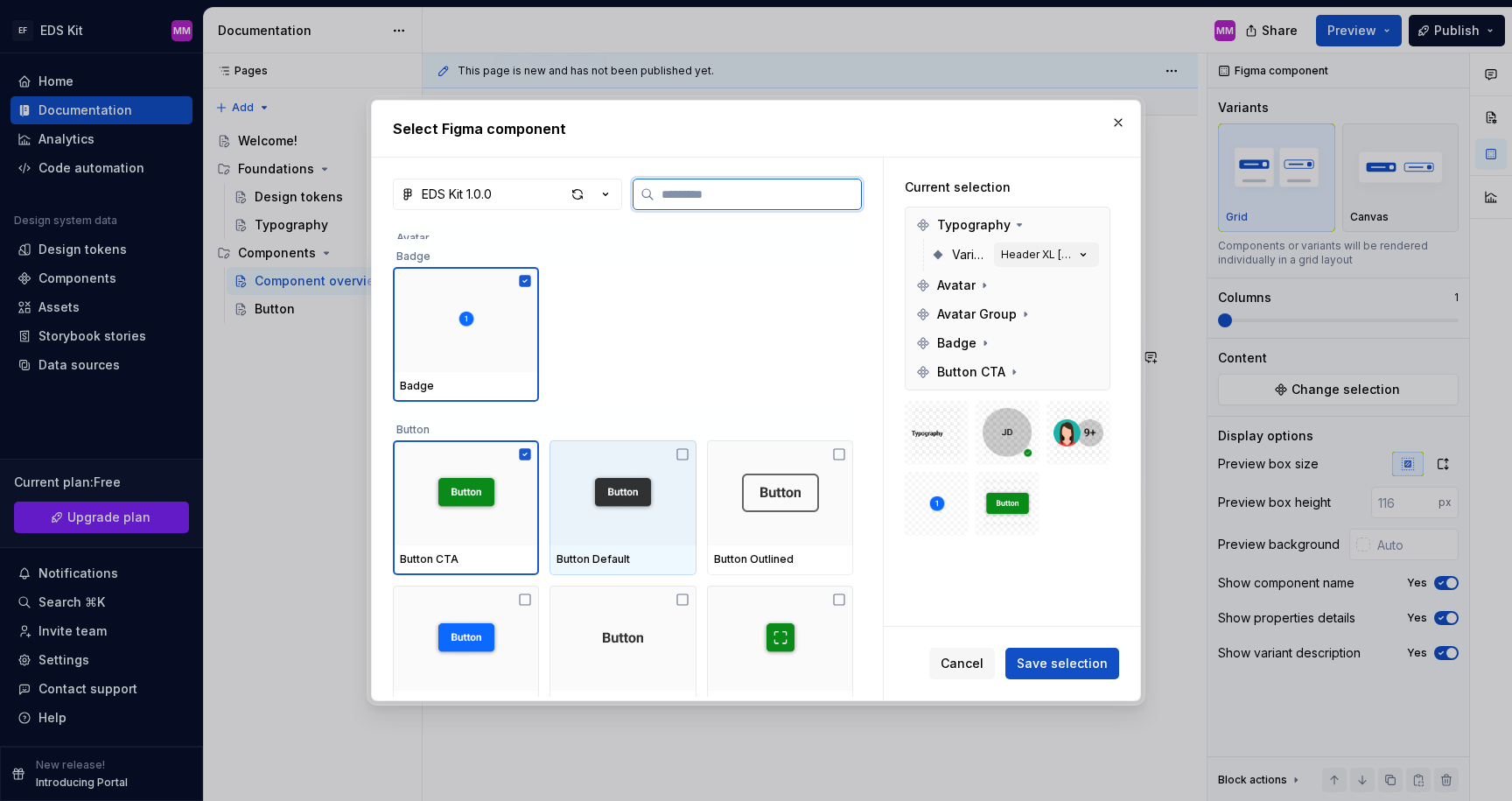
click at [643, 496] on img at bounding box center [623, 492] width 77 height 38
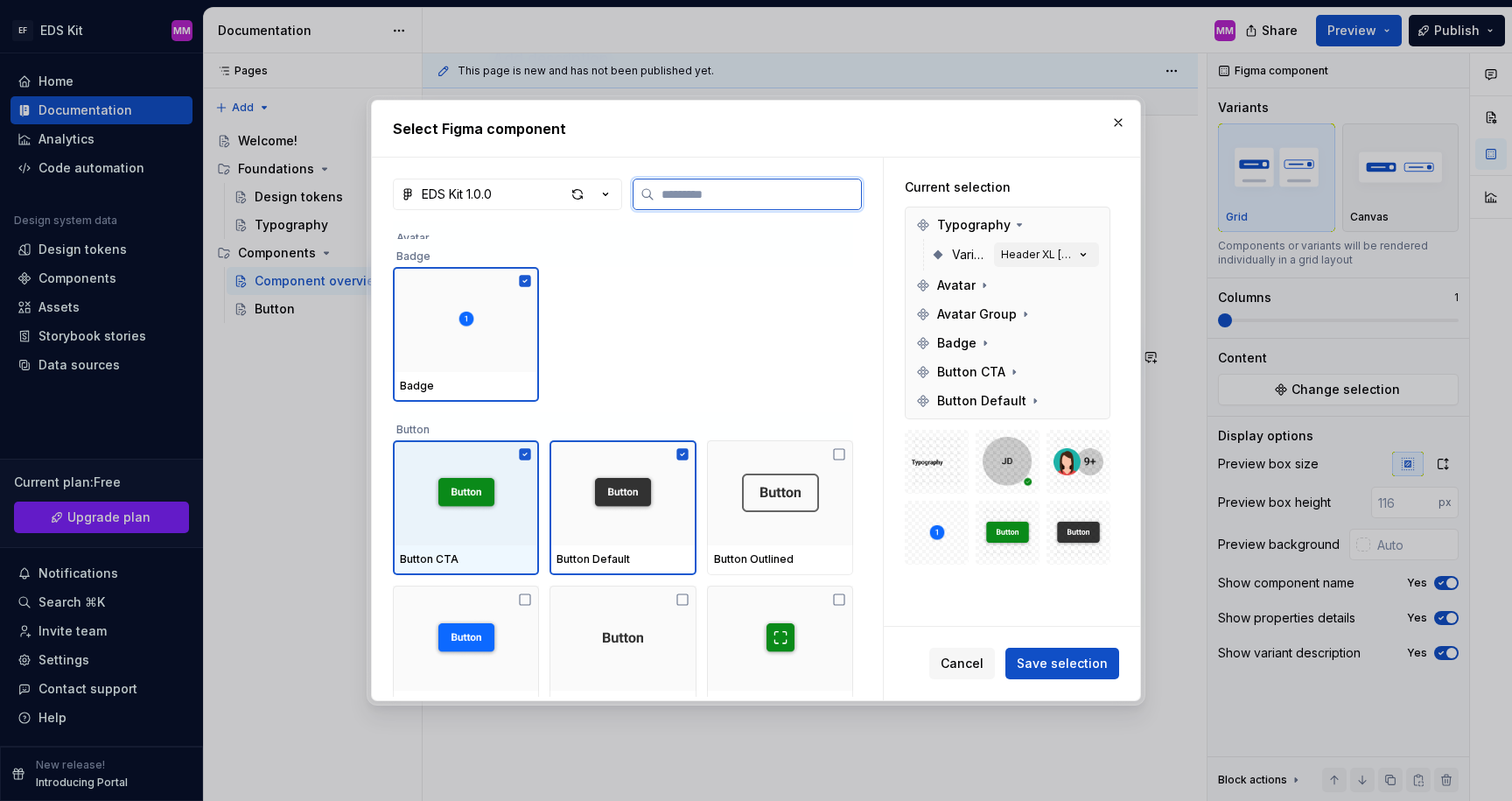
click at [485, 492] on img at bounding box center [466, 492] width 77 height 38
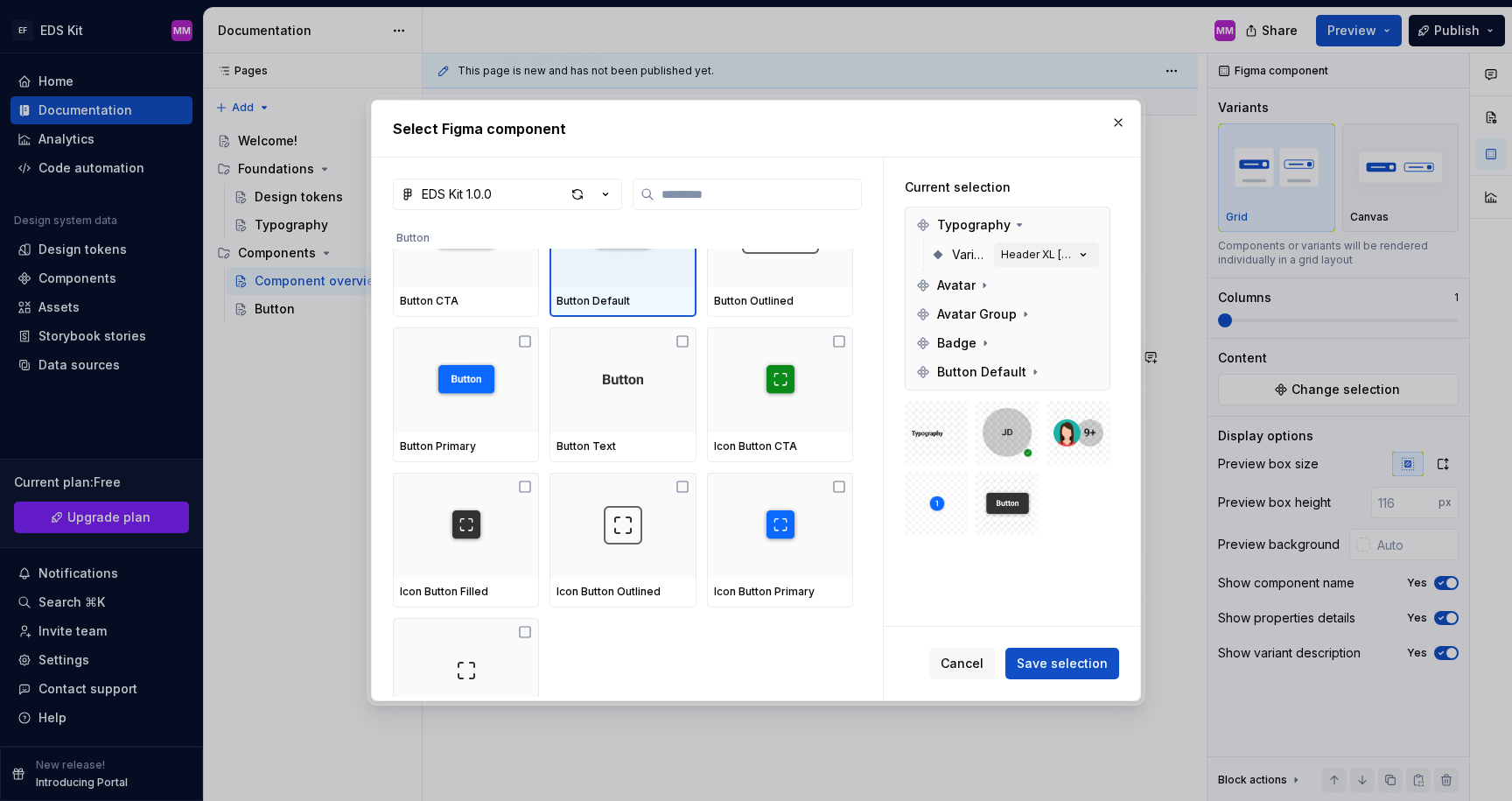
scroll to position [1352, 0]
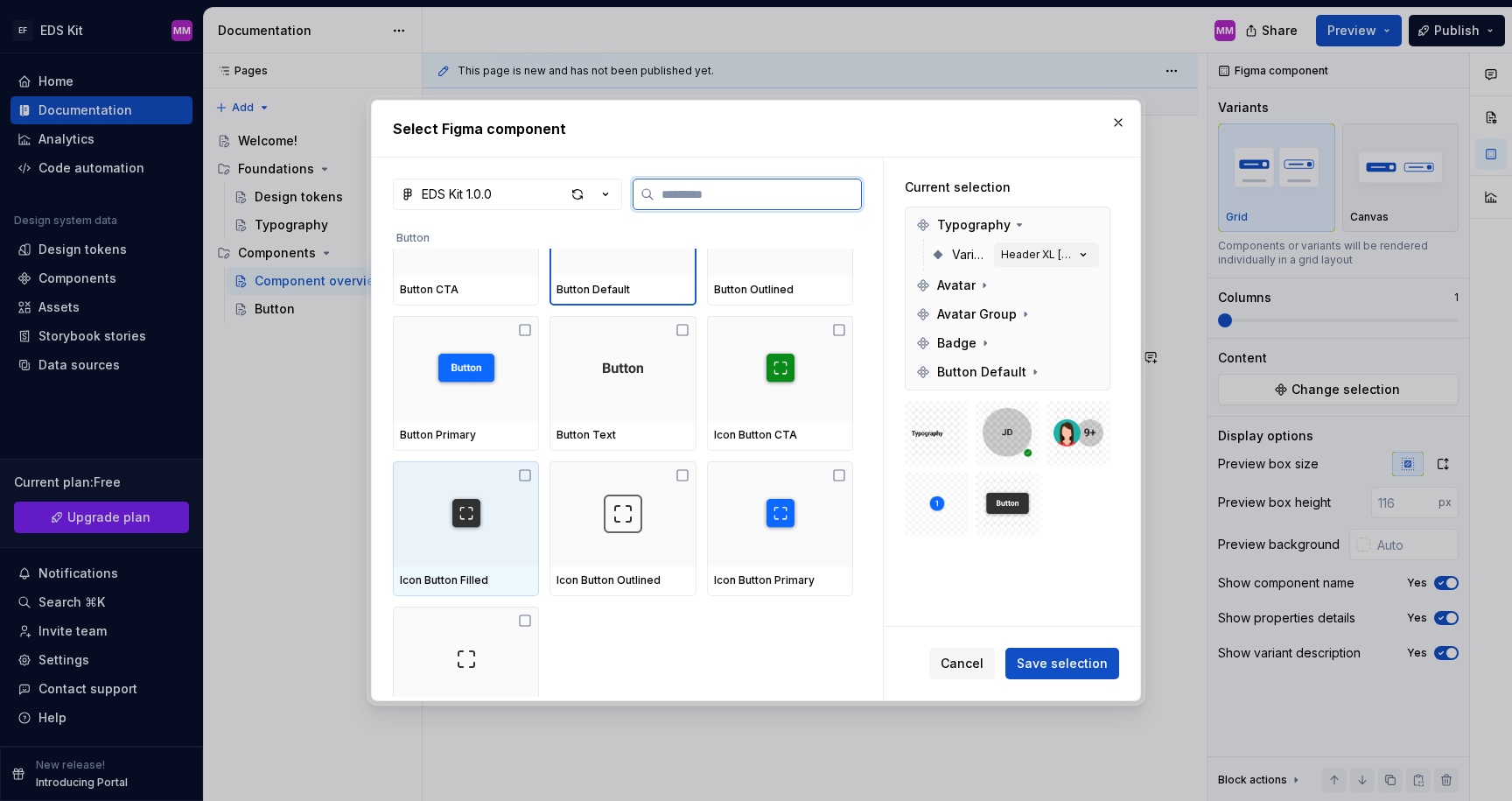
click at [474, 522] on img at bounding box center [466, 513] width 38 height 38
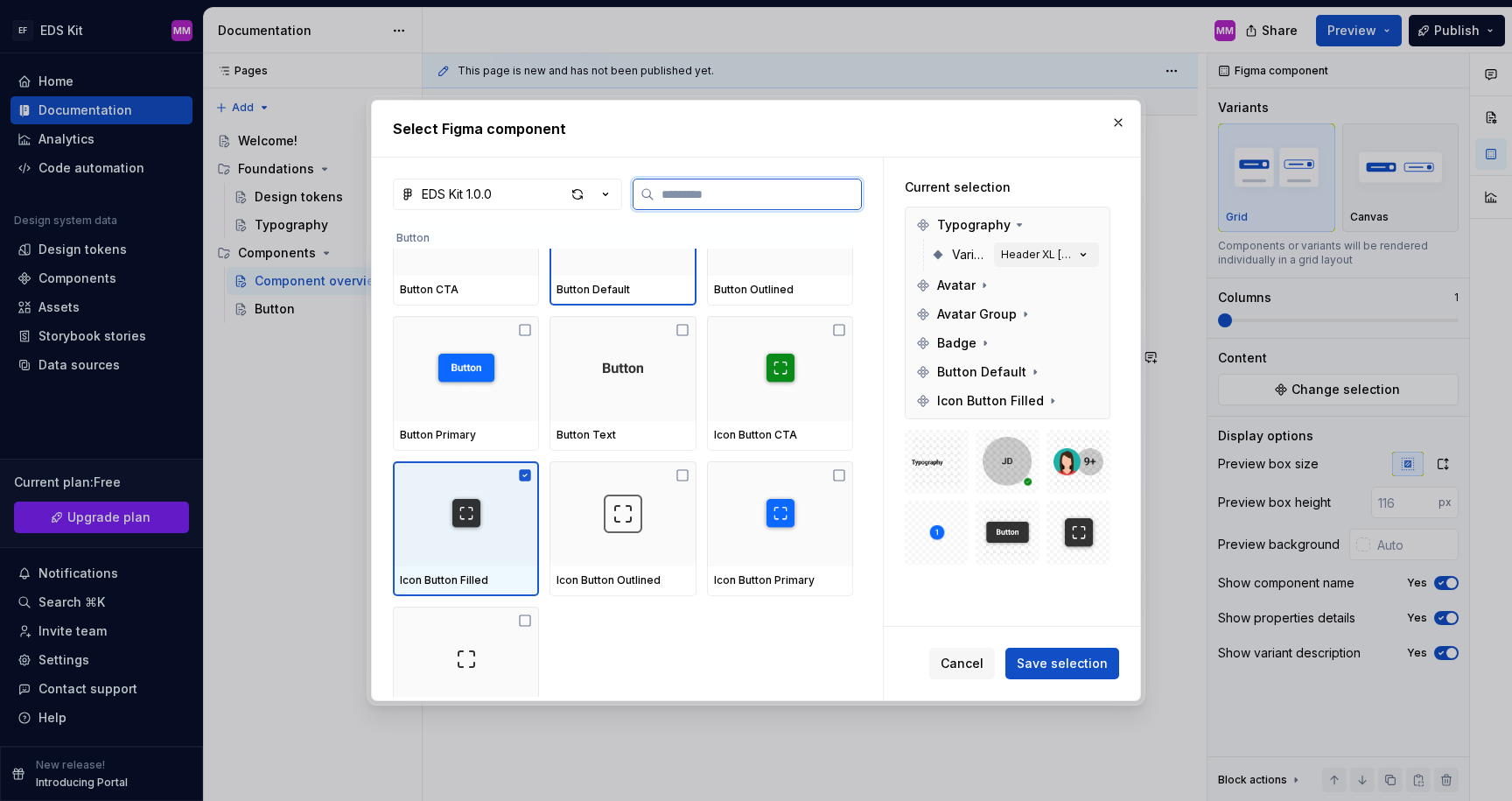
click at [518, 532] on div at bounding box center [466, 513] width 147 height 105
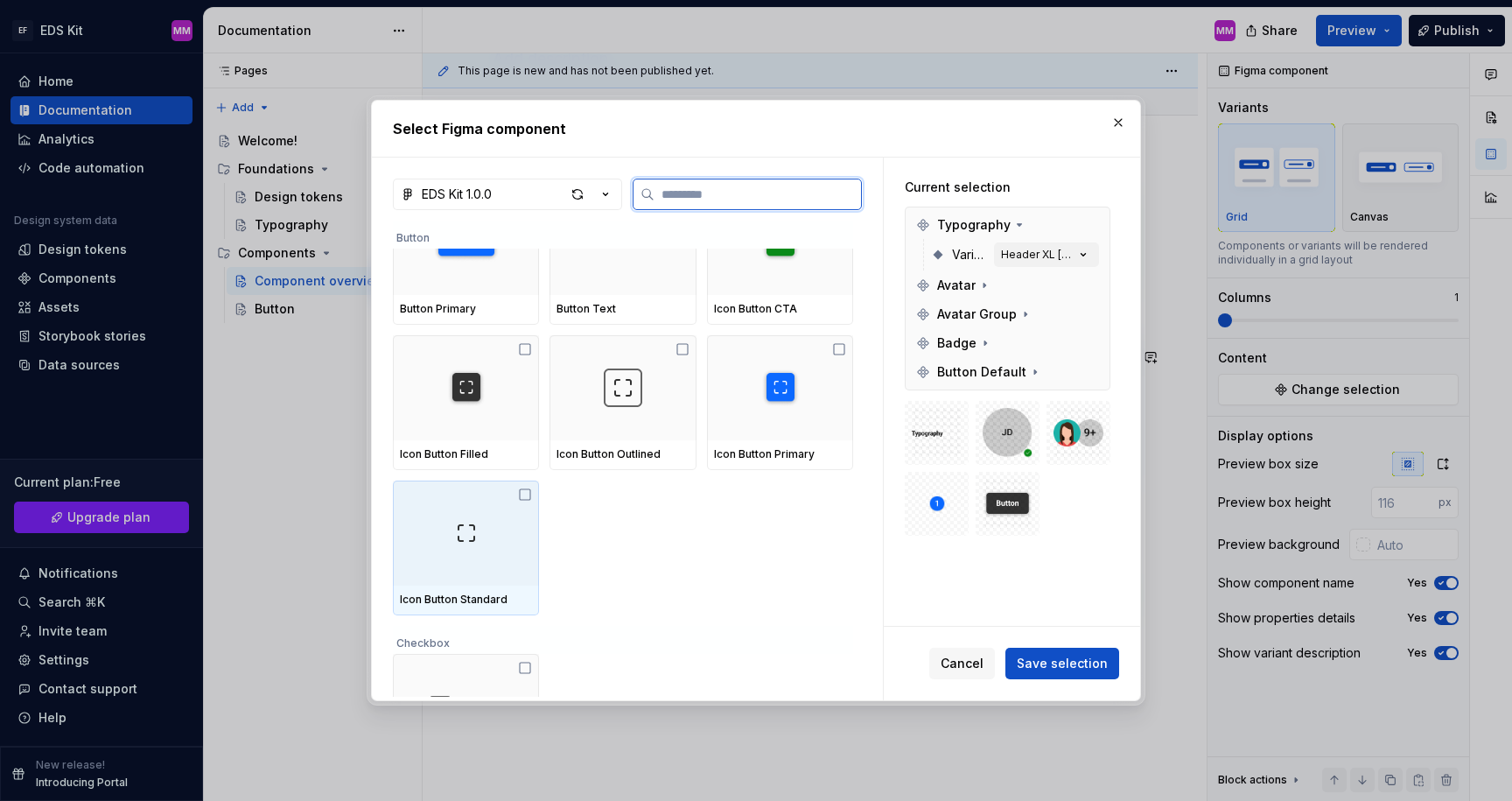
click at [497, 532] on div at bounding box center [466, 532] width 147 height 105
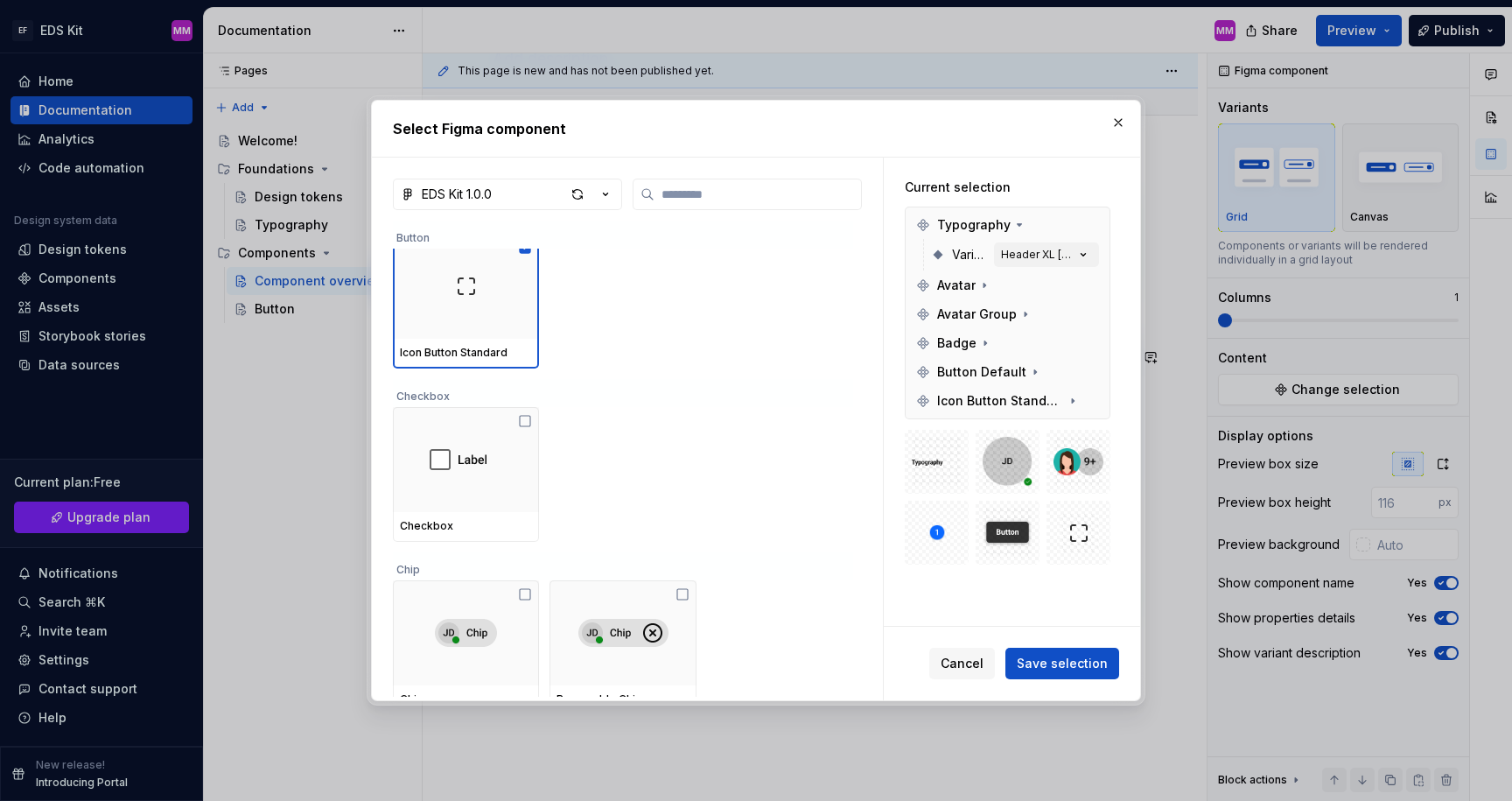
scroll to position [1767, 0]
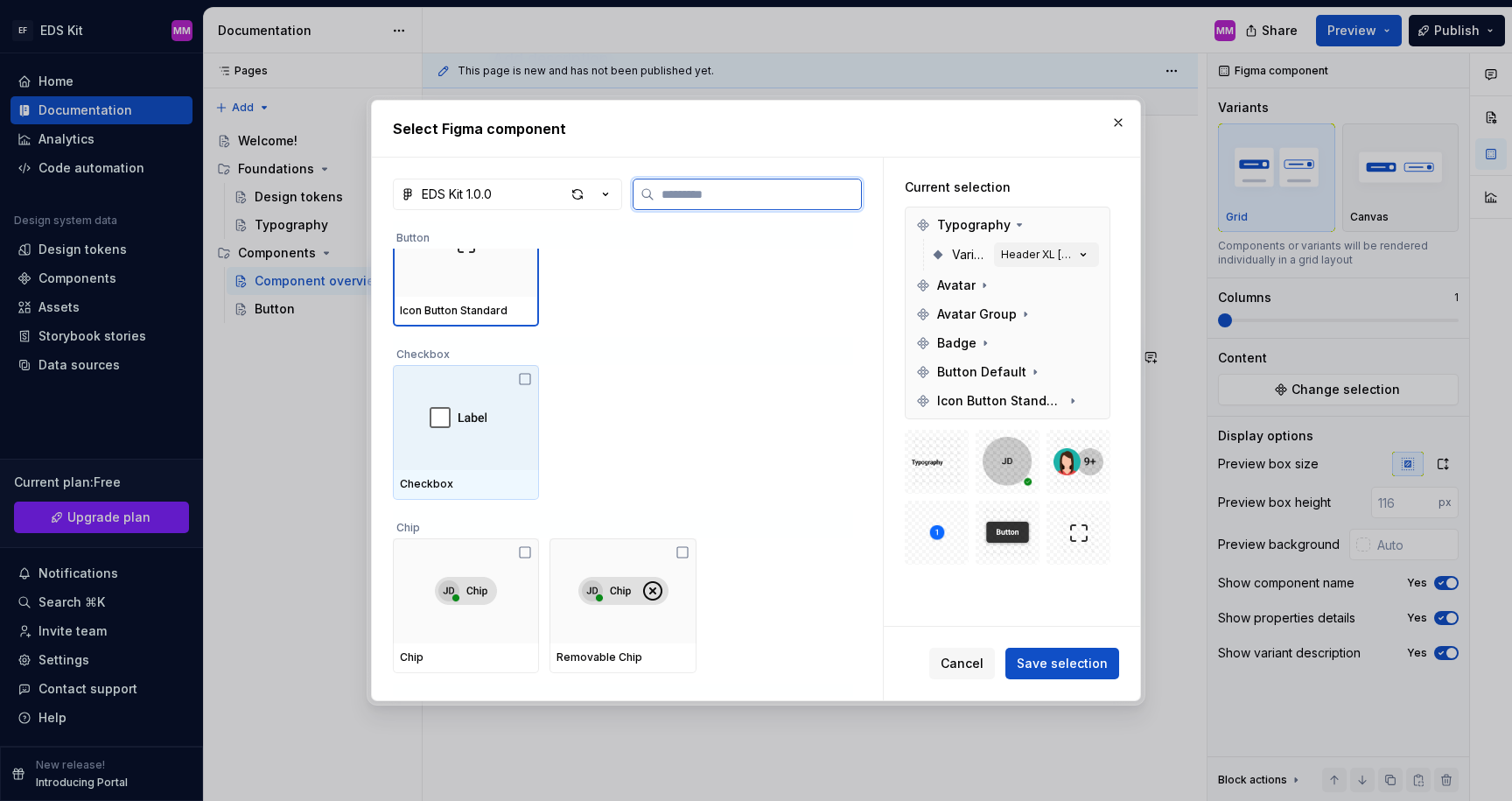
click at [465, 423] on img at bounding box center [466, 417] width 73 height 38
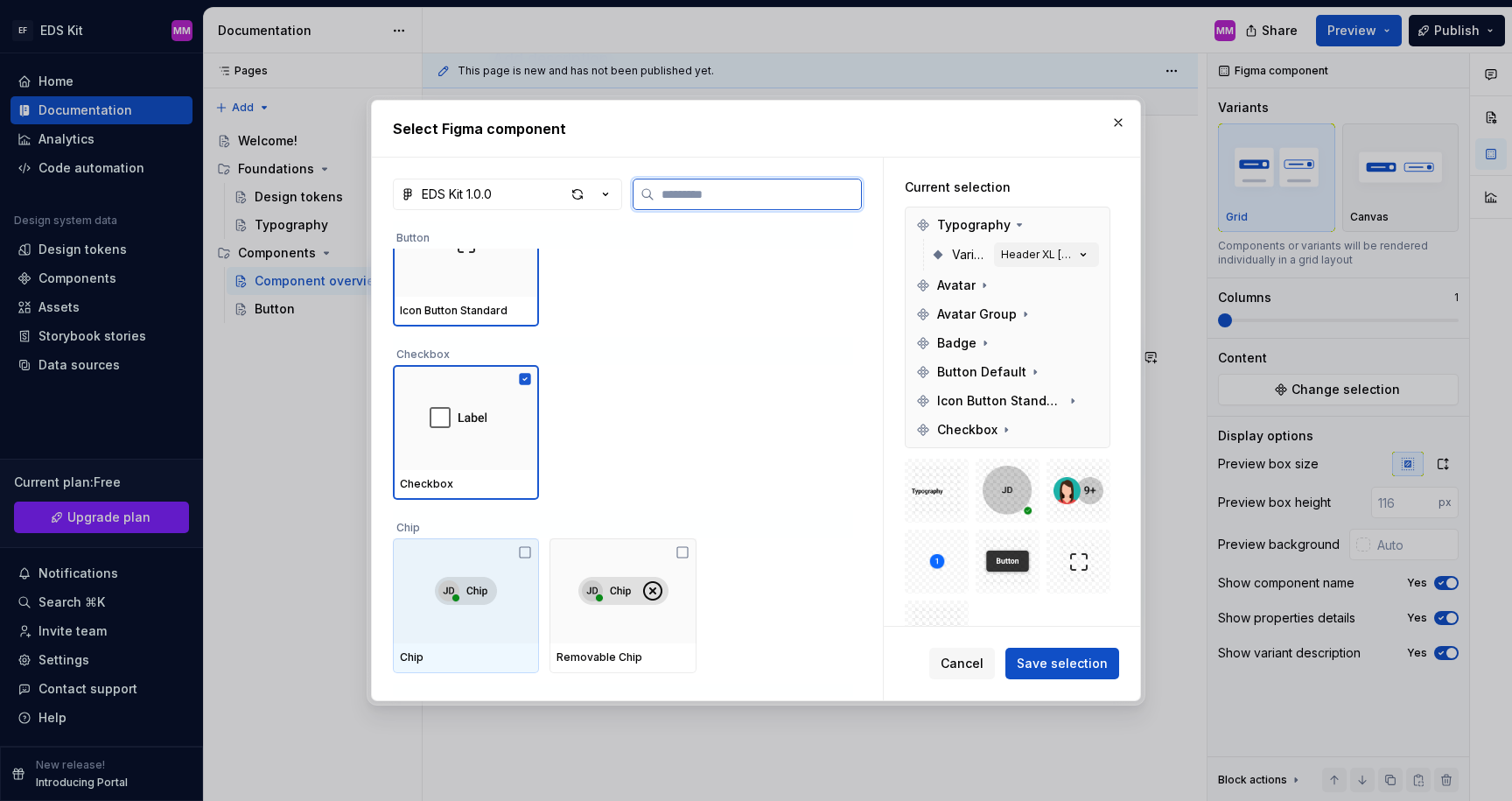
click at [443, 589] on img at bounding box center [466, 591] width 62 height 28
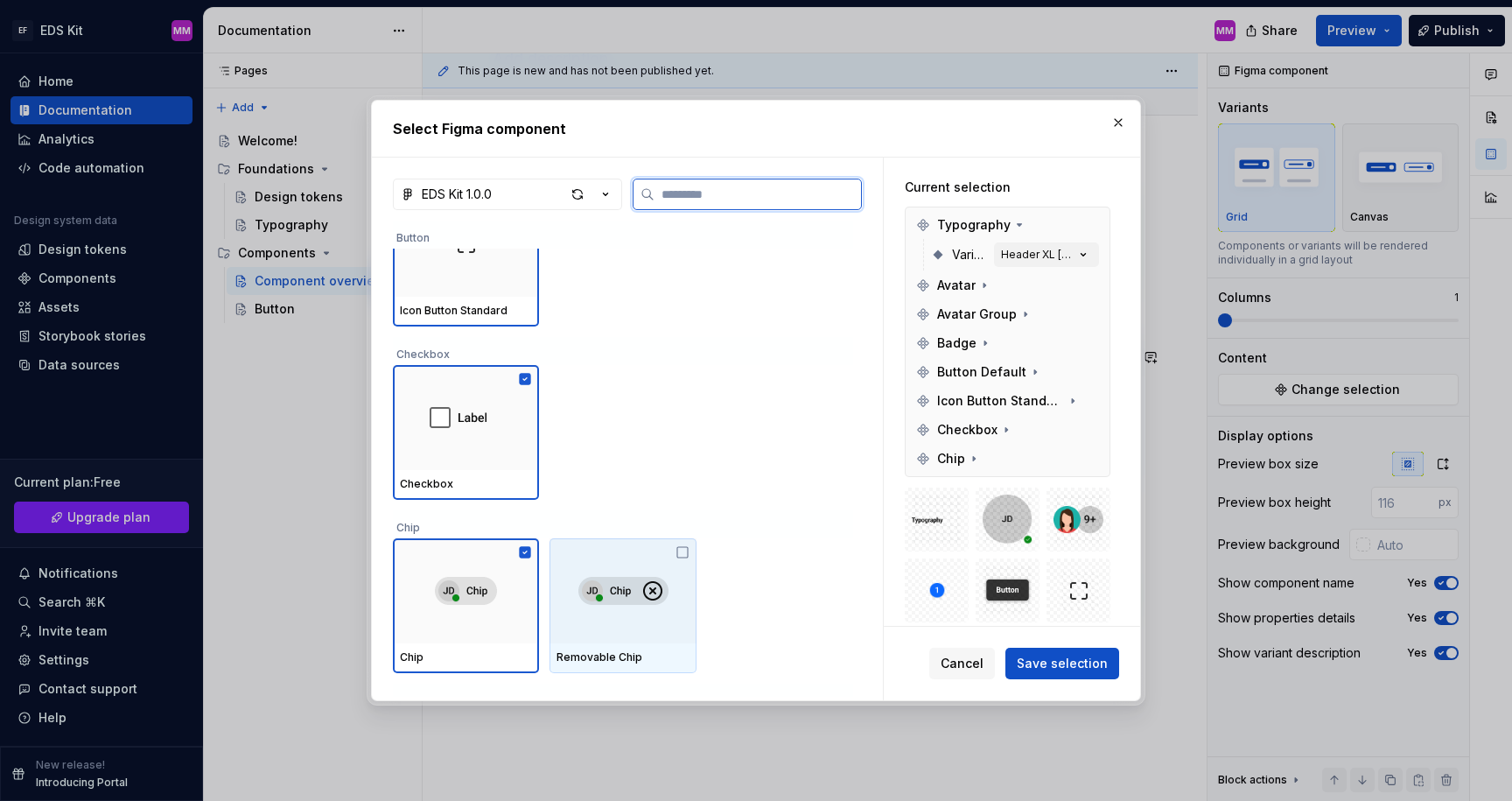
click at [637, 597] on img at bounding box center [623, 591] width 90 height 28
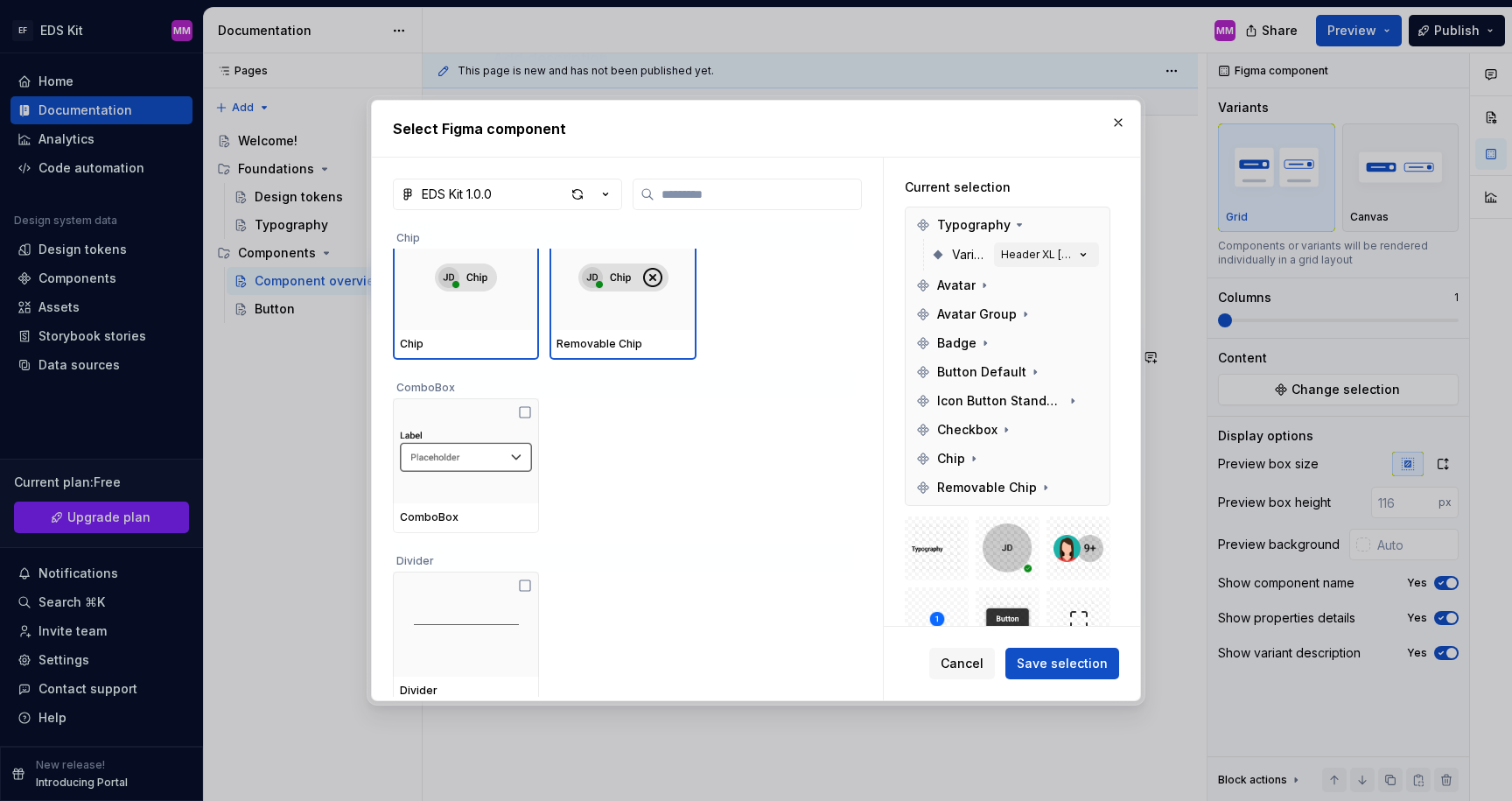
scroll to position [2006, 0]
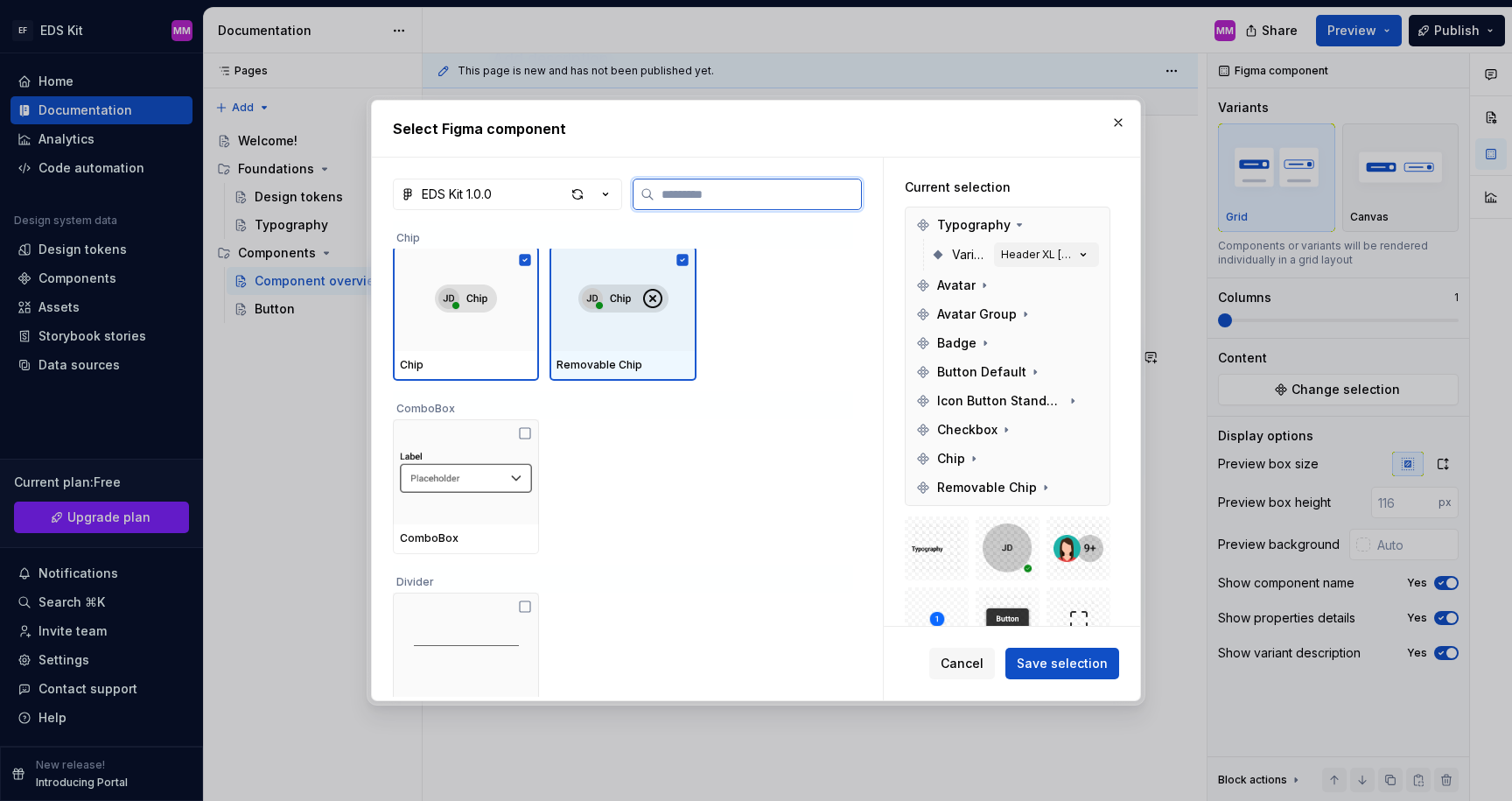
click at [624, 307] on img at bounding box center [623, 298] width 90 height 28
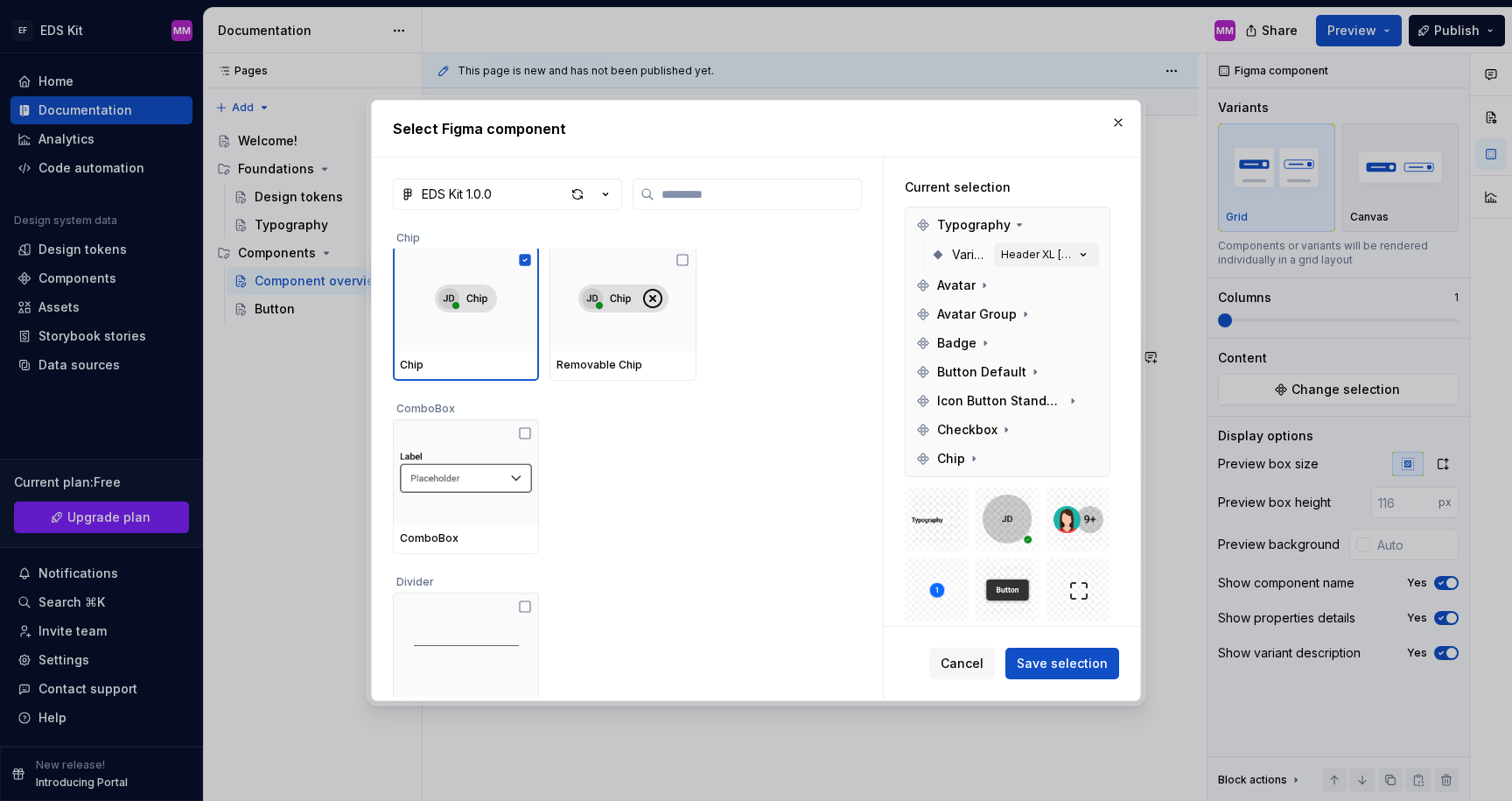
scroll to position [2084, 0]
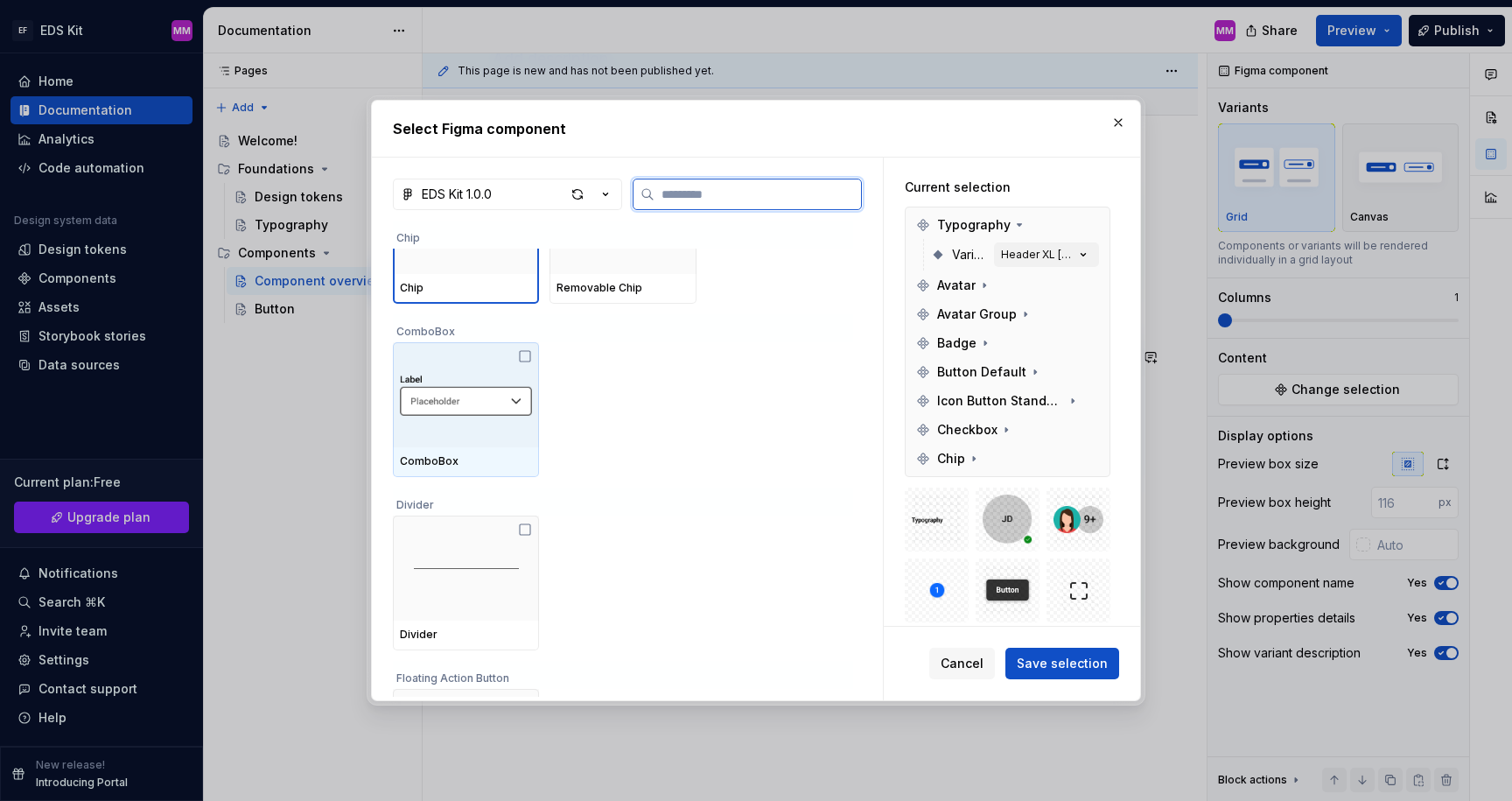
click at [476, 396] on img at bounding box center [465, 395] width 132 height 54
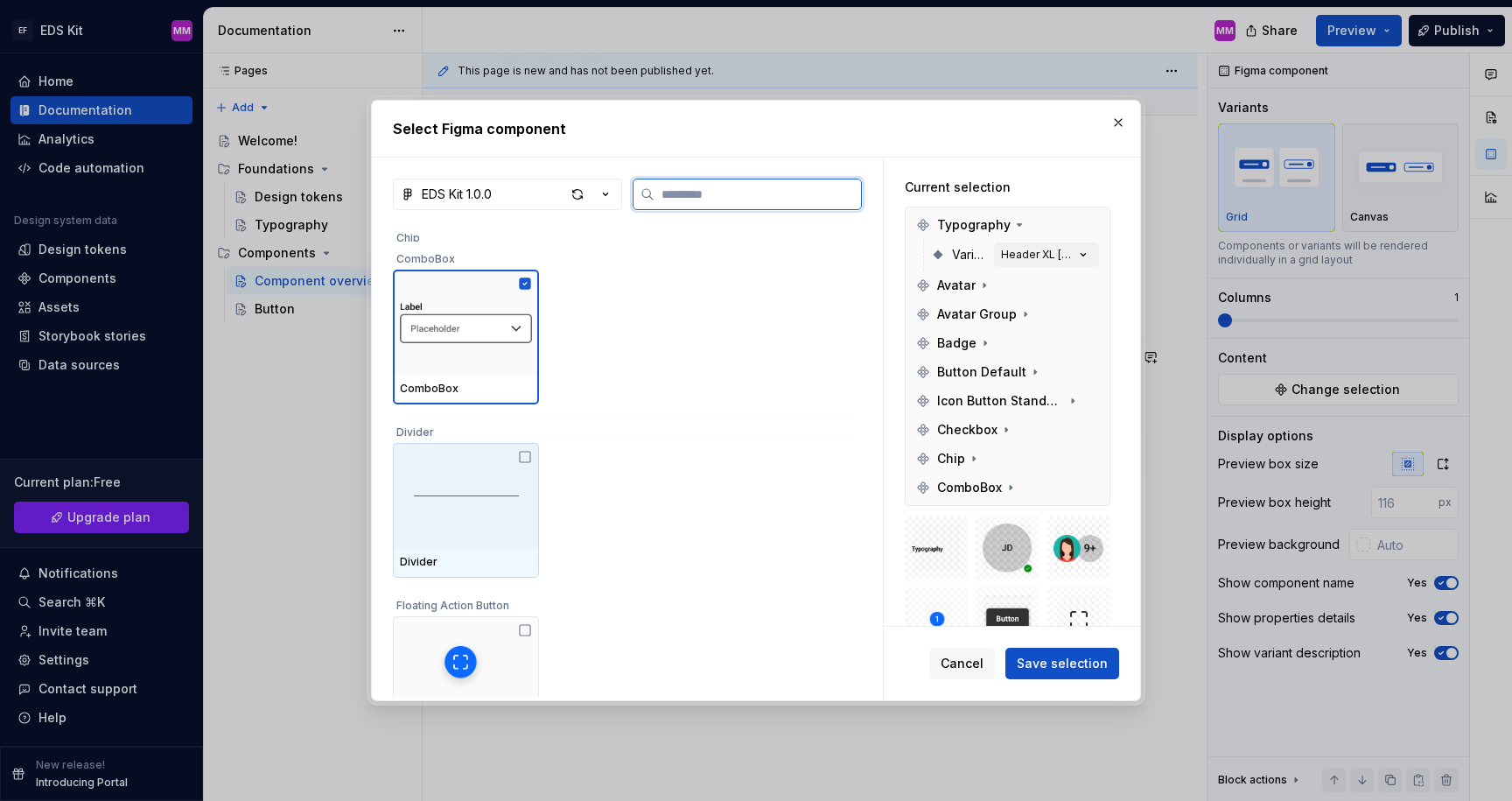
click at [482, 495] on img at bounding box center [466, 495] width 105 height 1
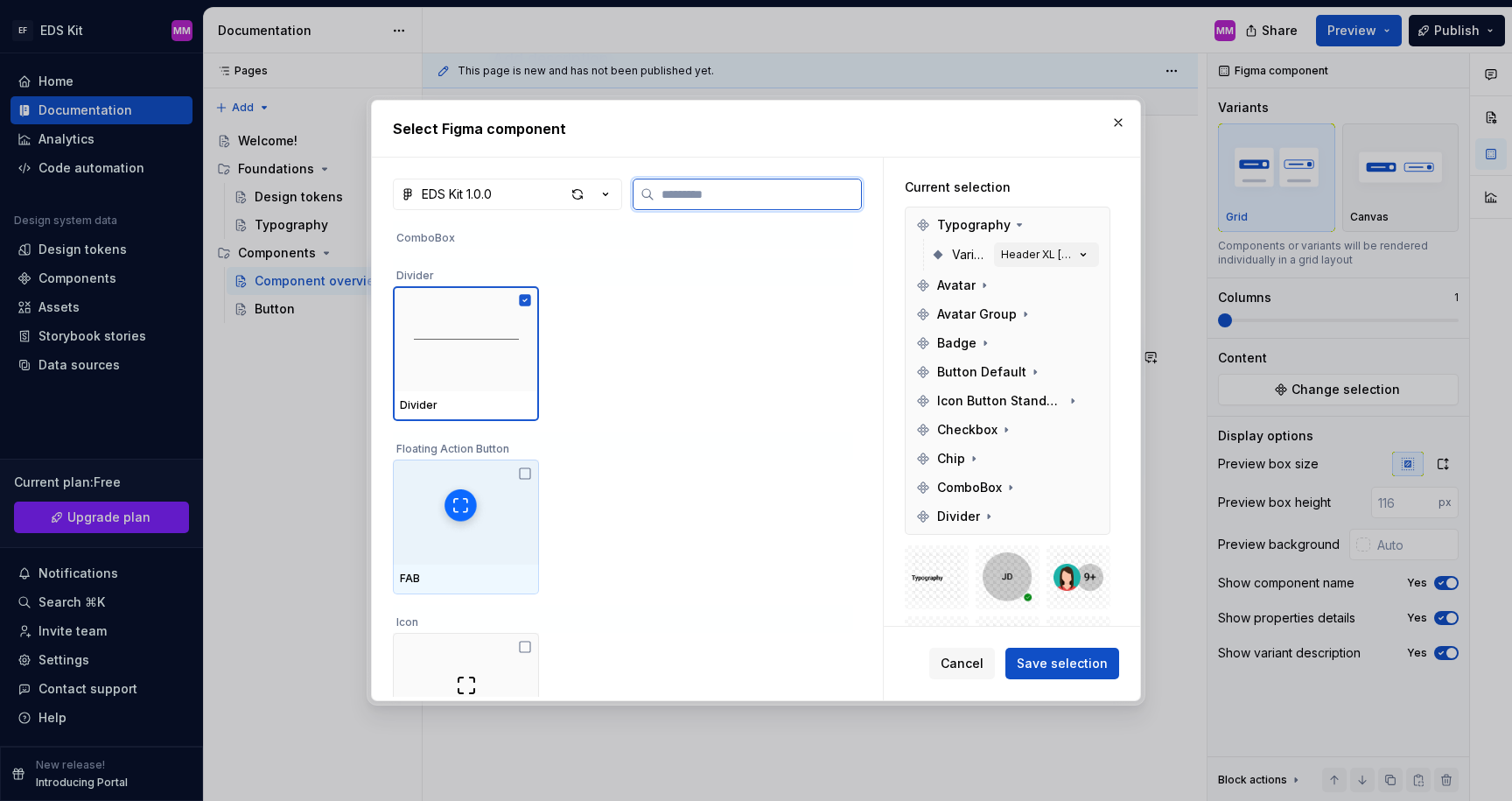
click at [495, 505] on img at bounding box center [466, 512] width 66 height 66
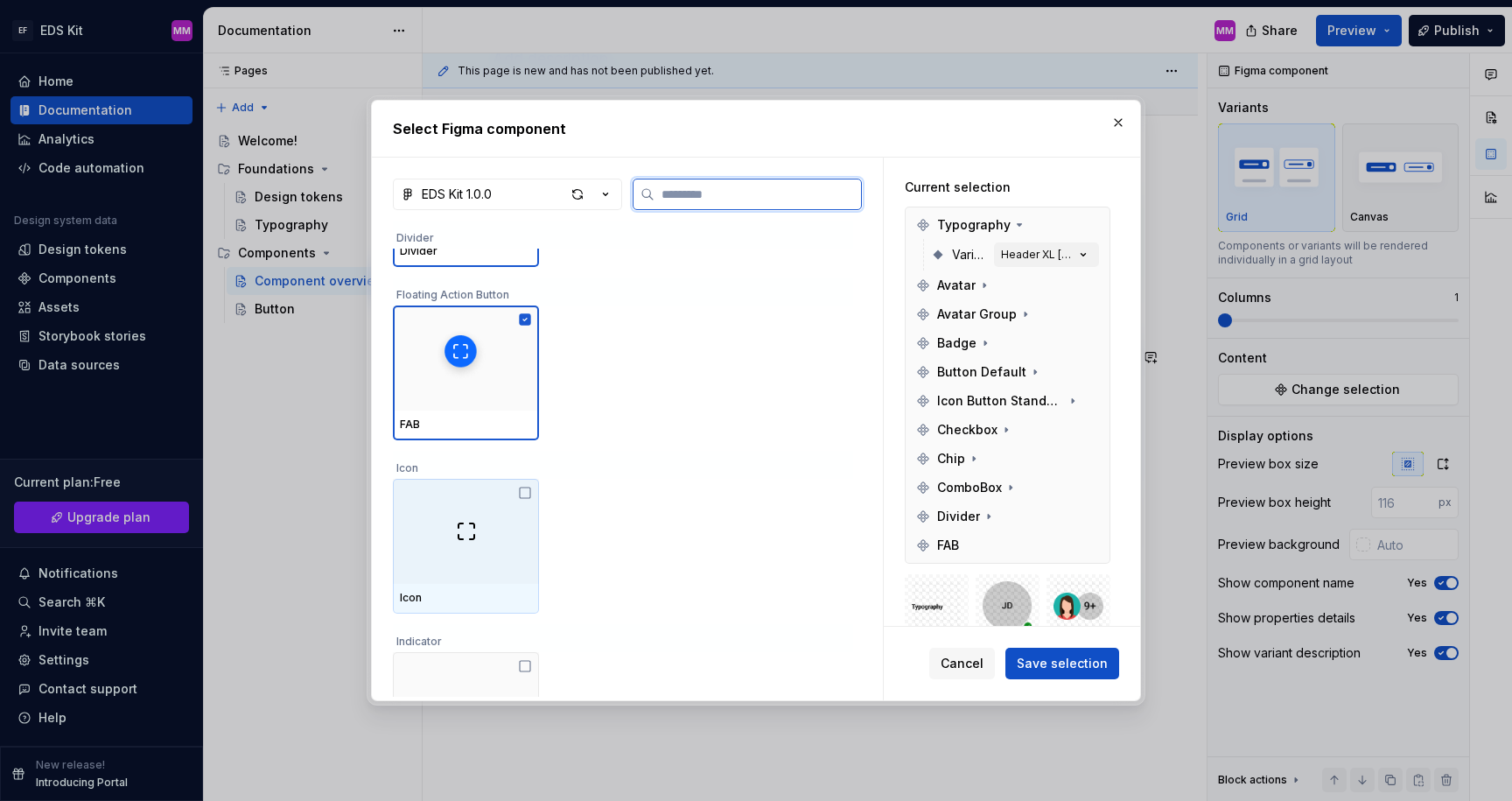
click at [502, 524] on div at bounding box center [466, 531] width 147 height 105
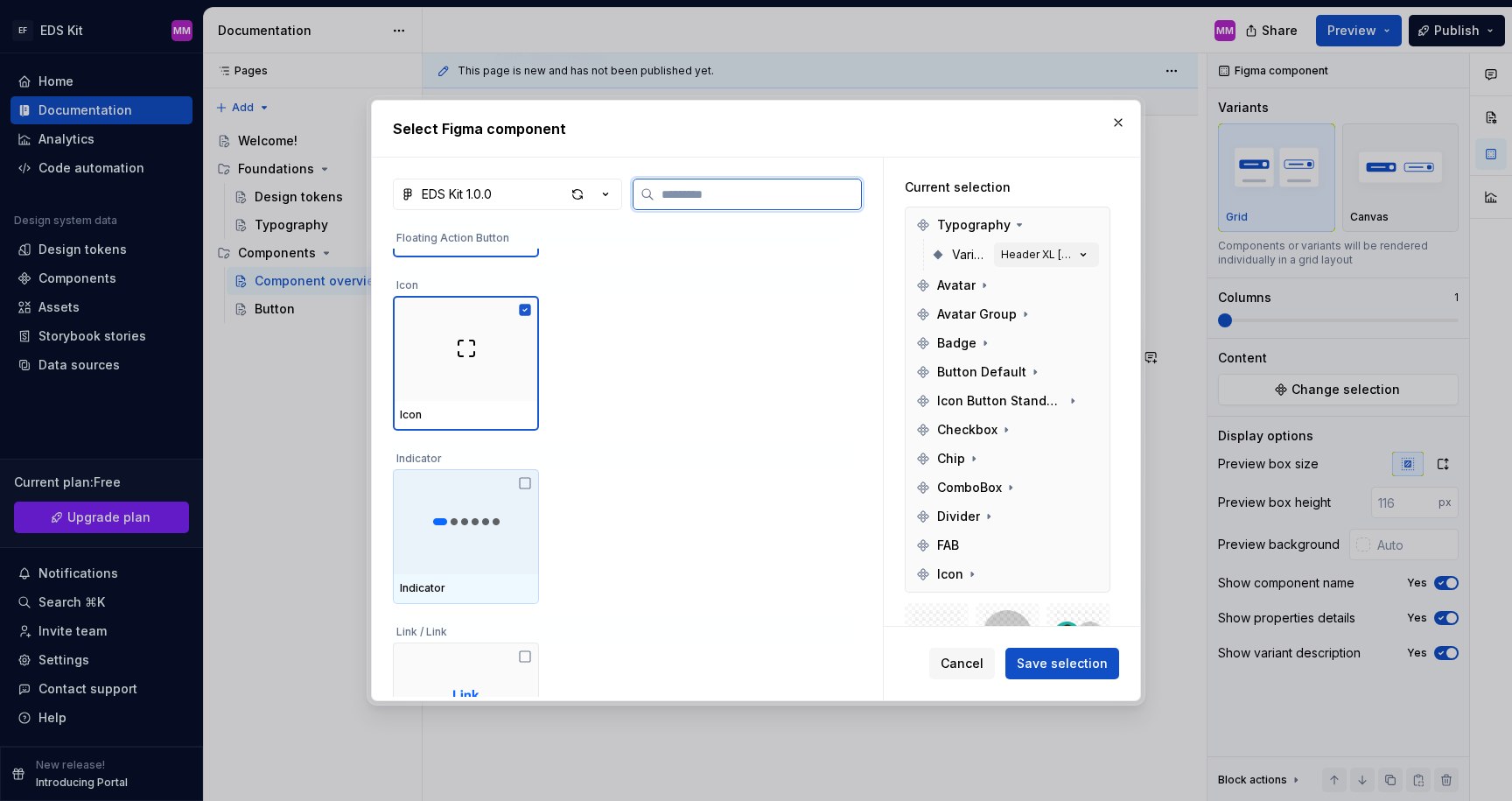
click at [508, 519] on img at bounding box center [466, 521] width 87 height 14
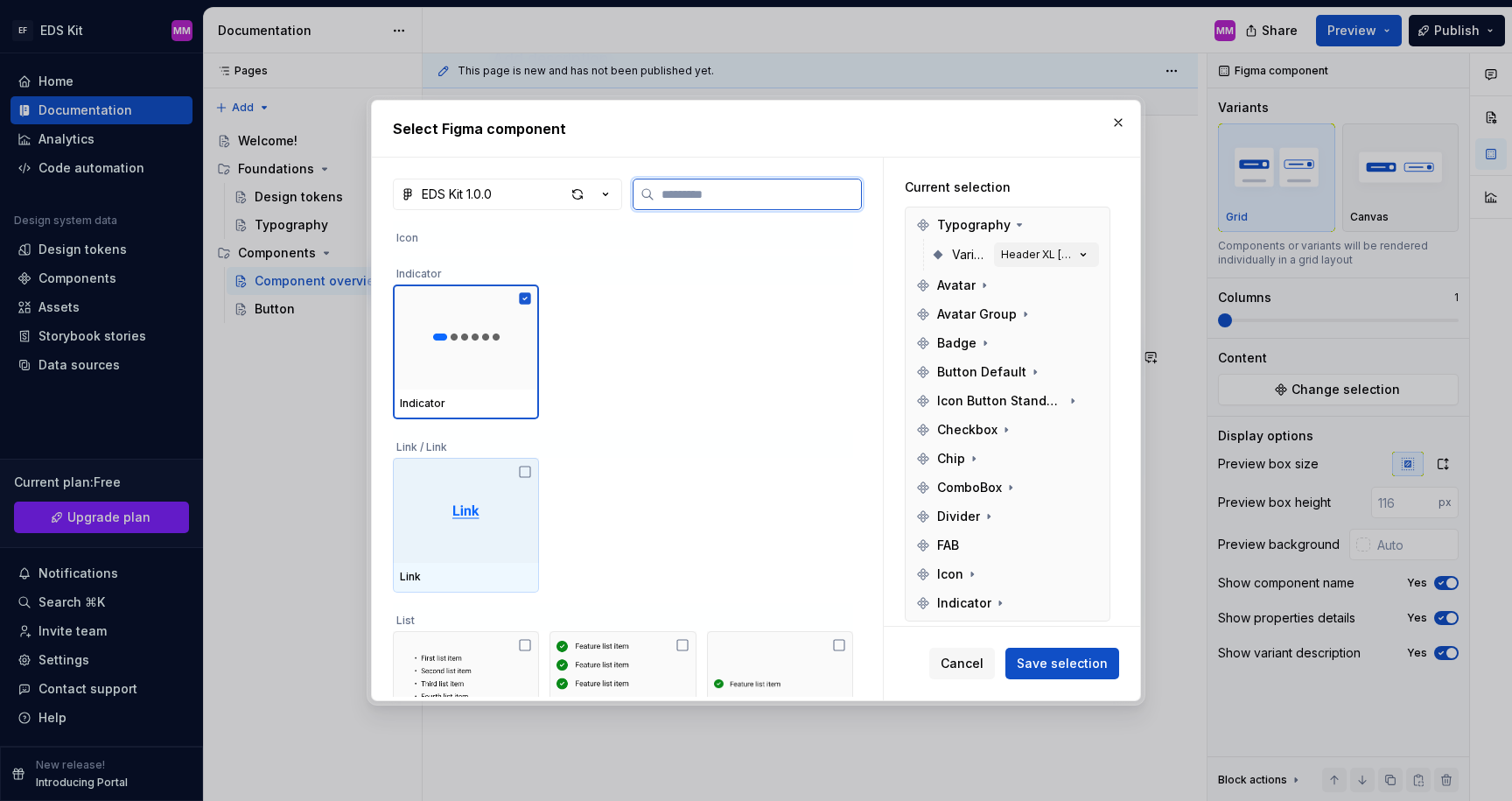
click at [489, 520] on div at bounding box center [466, 510] width 147 height 105
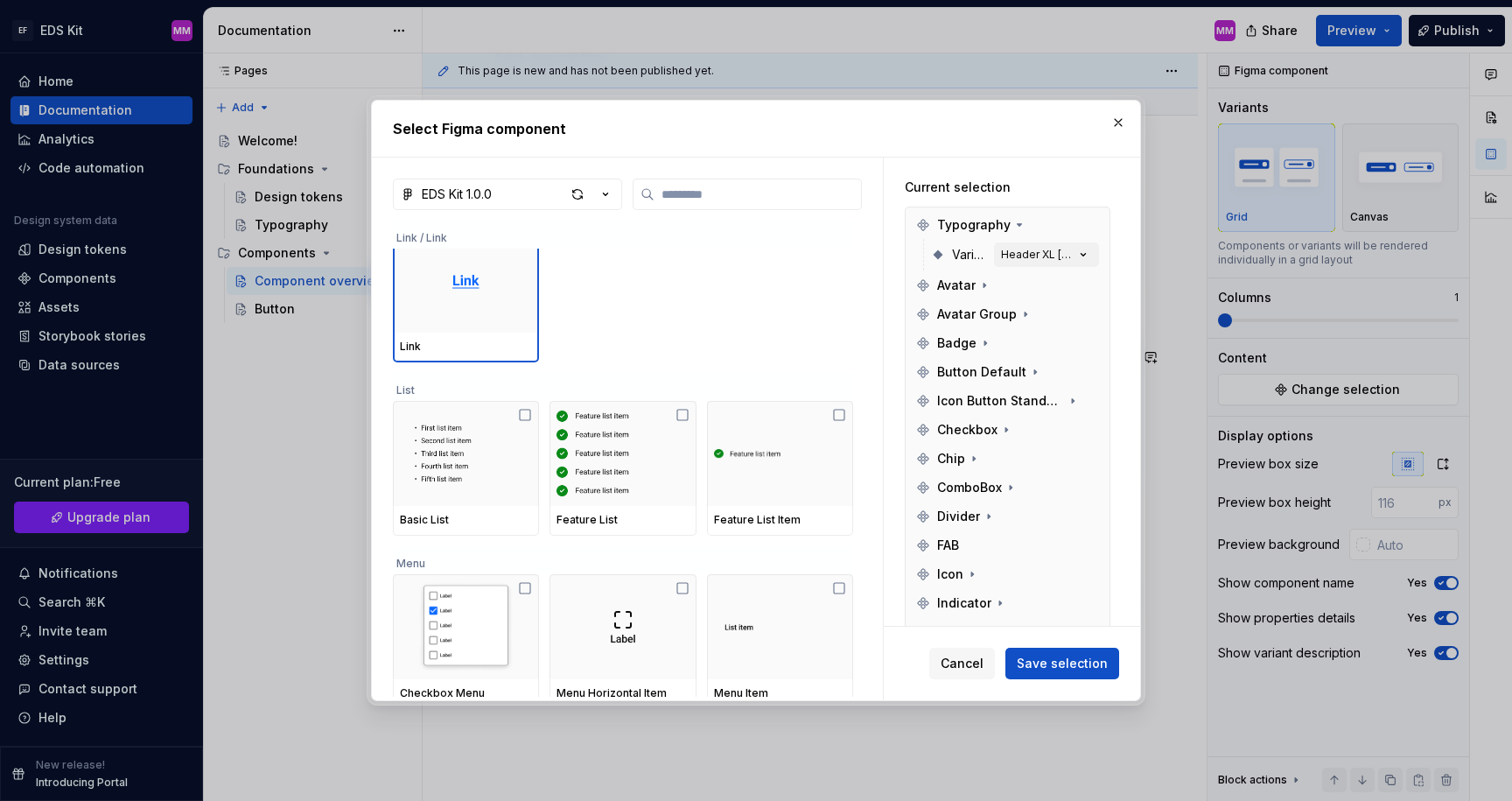
scroll to position [3000, 0]
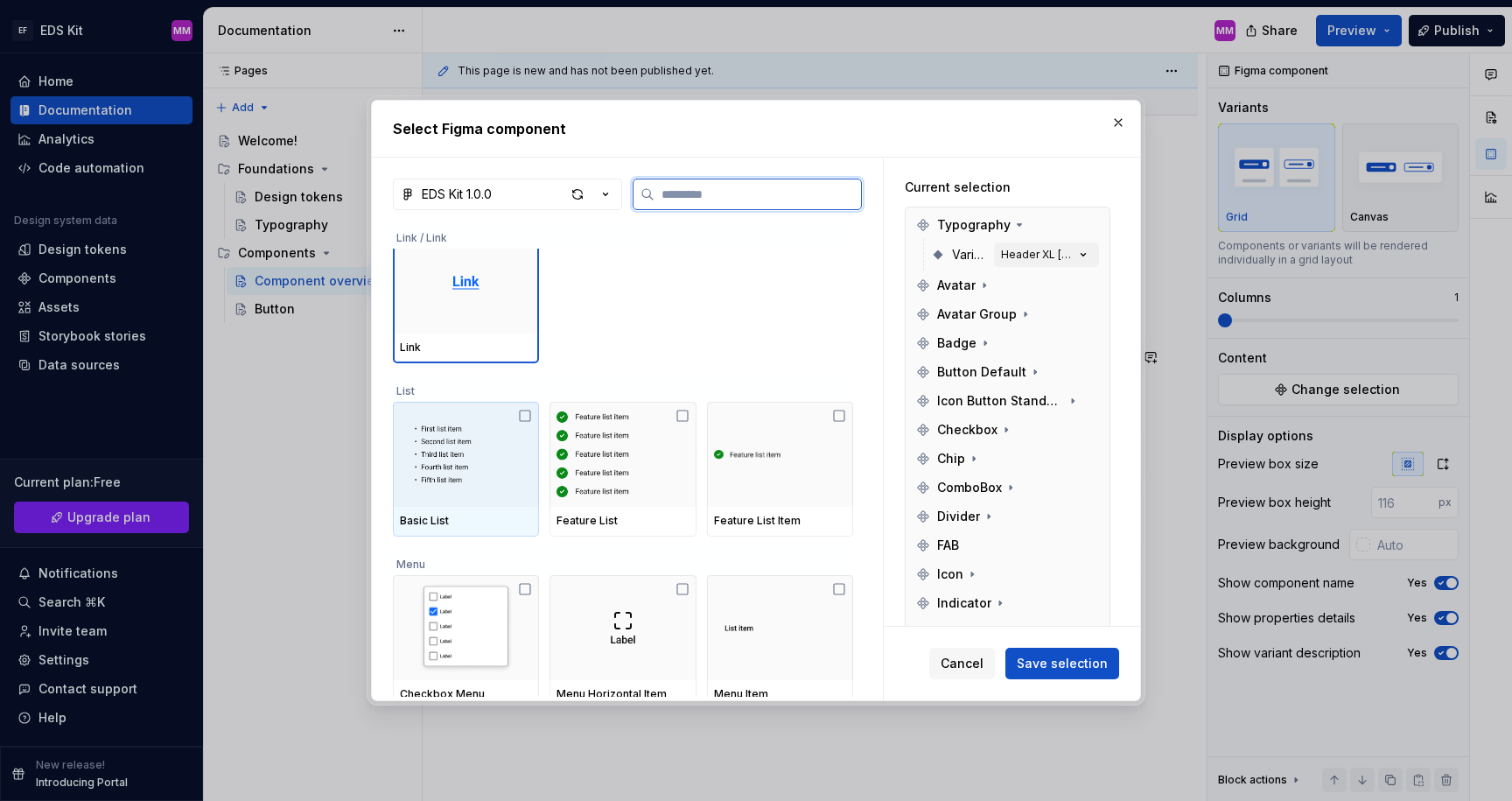
click at [498, 471] on img at bounding box center [465, 454] width 132 height 91
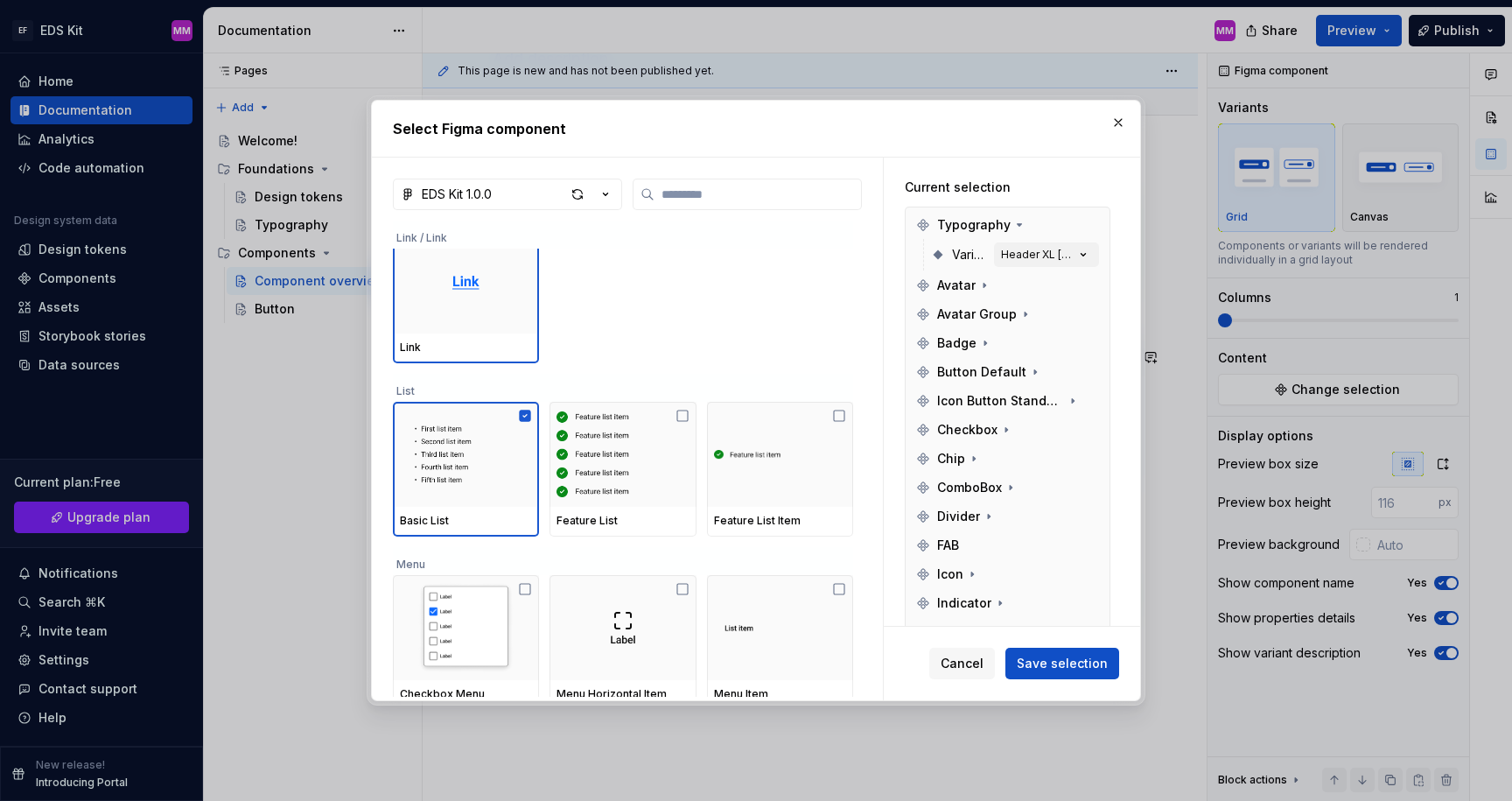
click at [707, 477] on div "Basic List Feature List Feature List Item" at bounding box center [624, 469] width 461 height 135
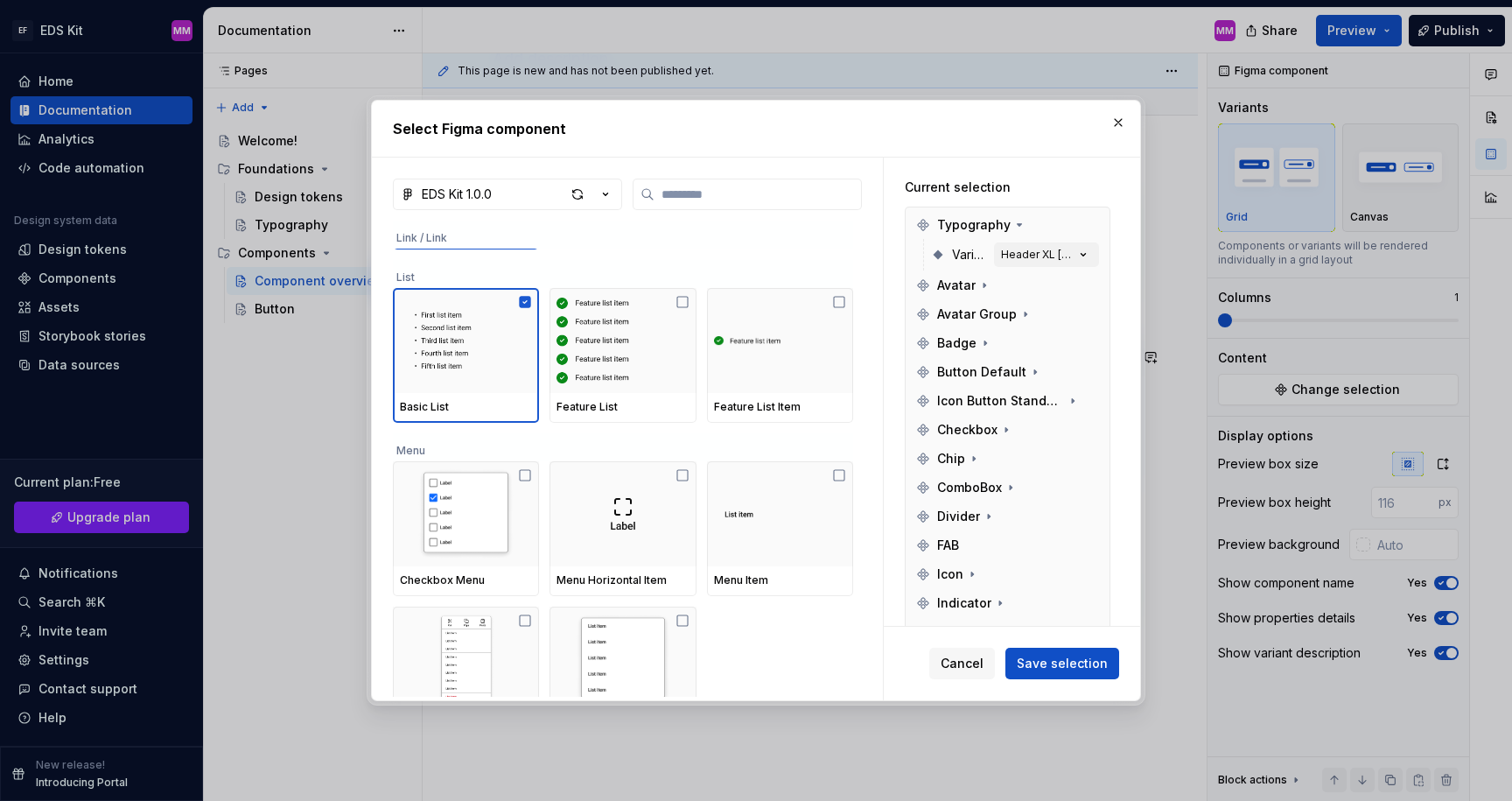
scroll to position [3117, 0]
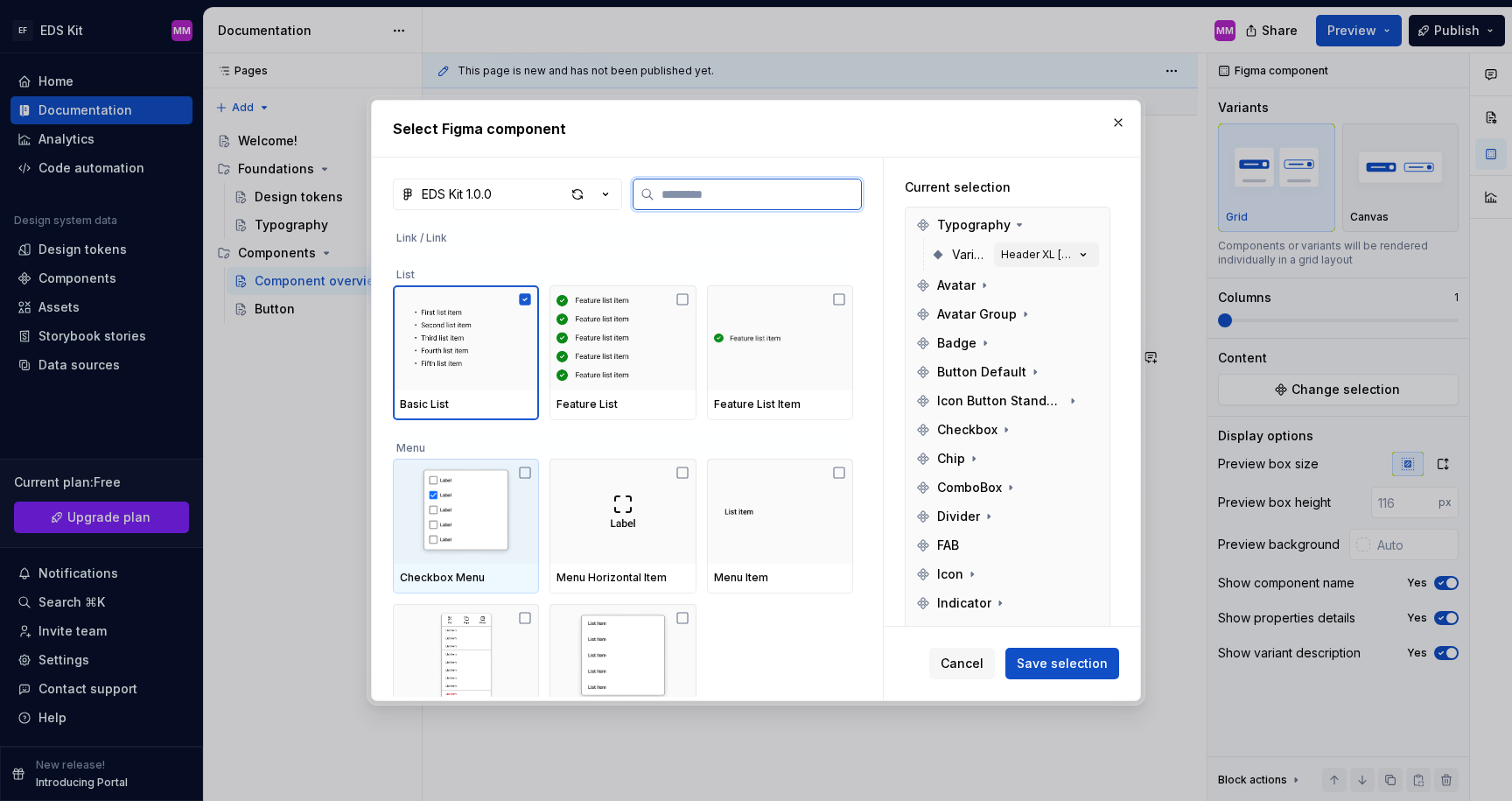
click at [490, 507] on img at bounding box center [465, 511] width 132 height 91
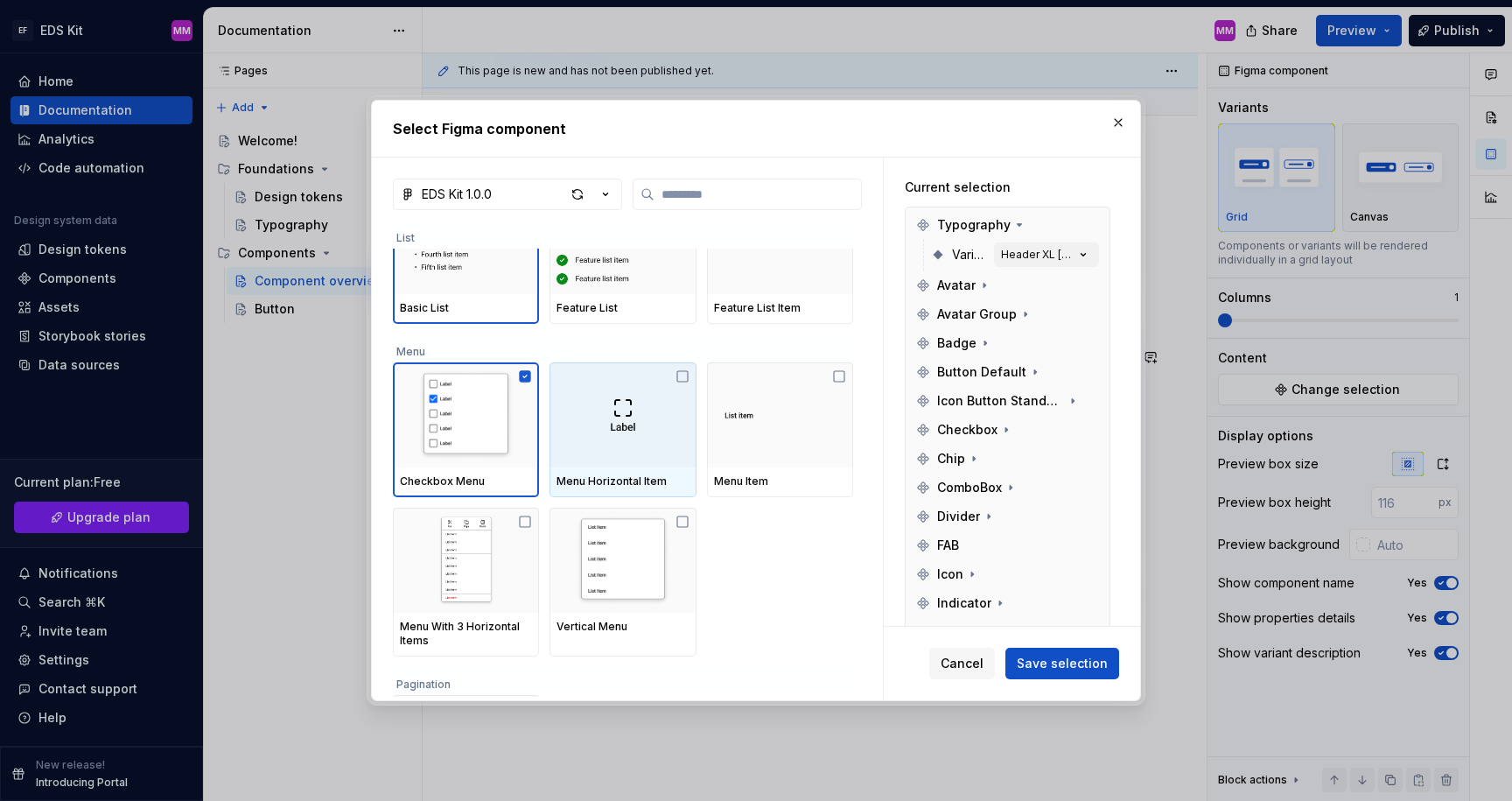
scroll to position [3205, 0]
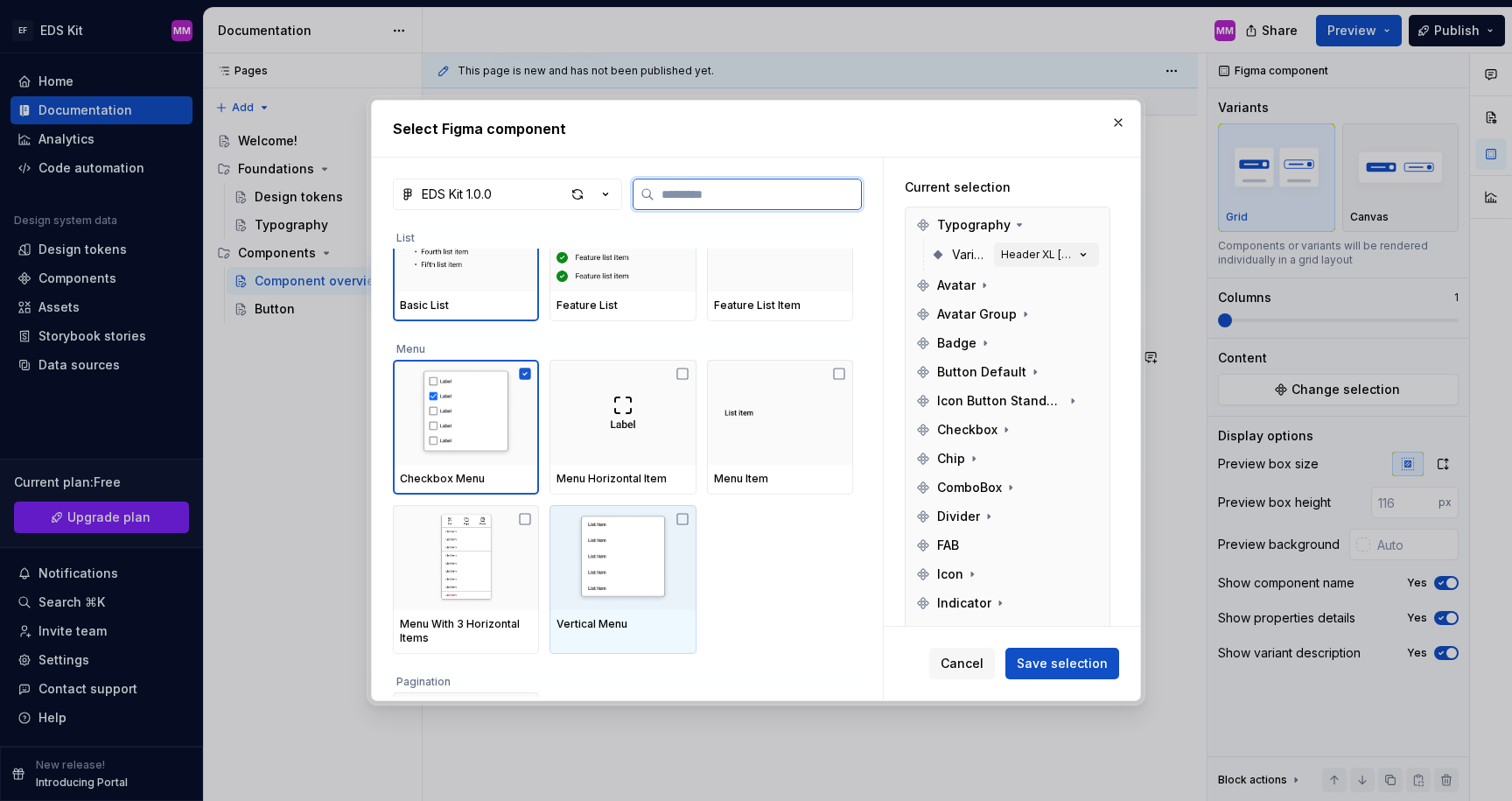
click at [594, 556] on img at bounding box center [622, 557] width 132 height 91
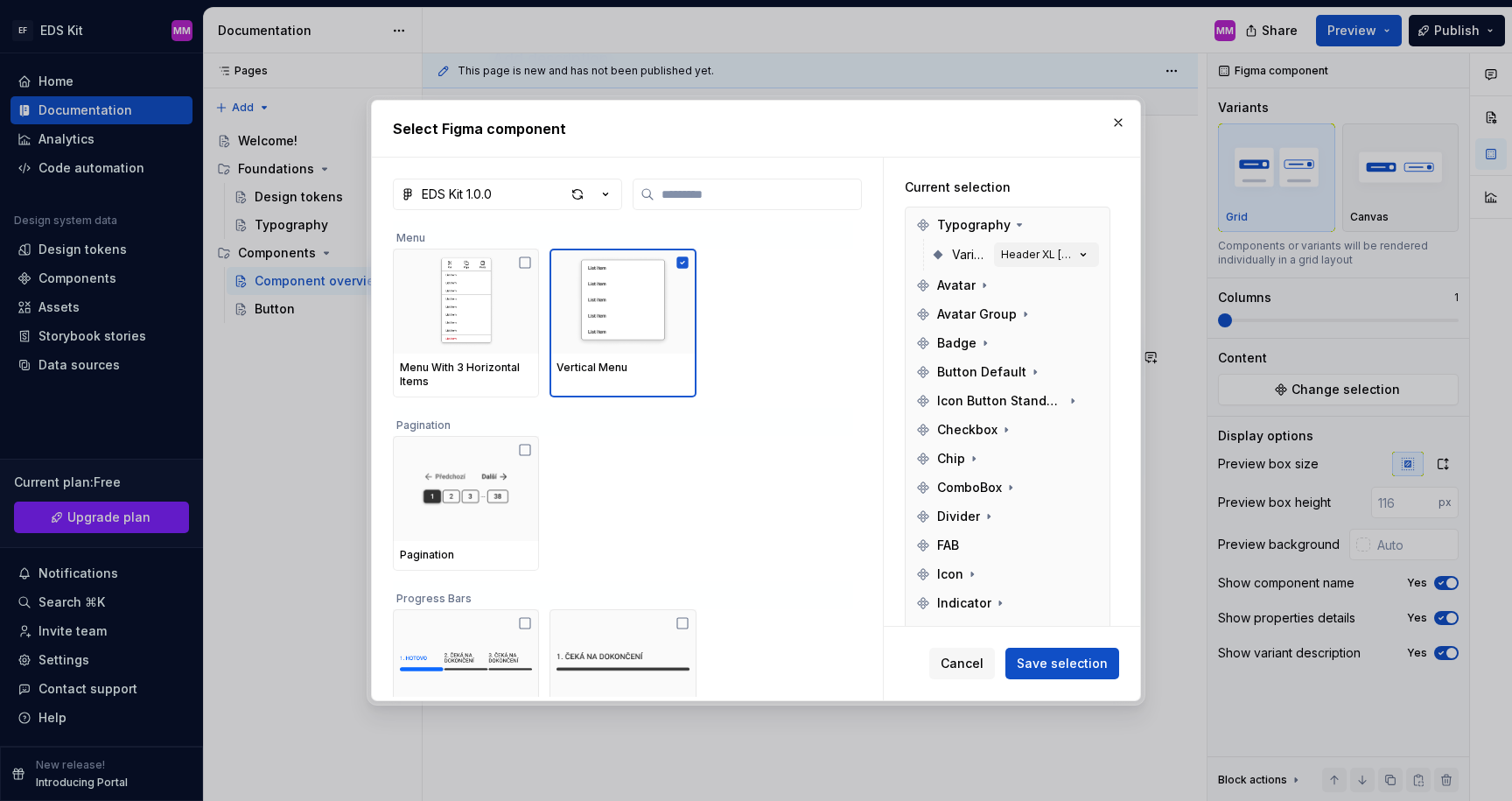
scroll to position [3473, 0]
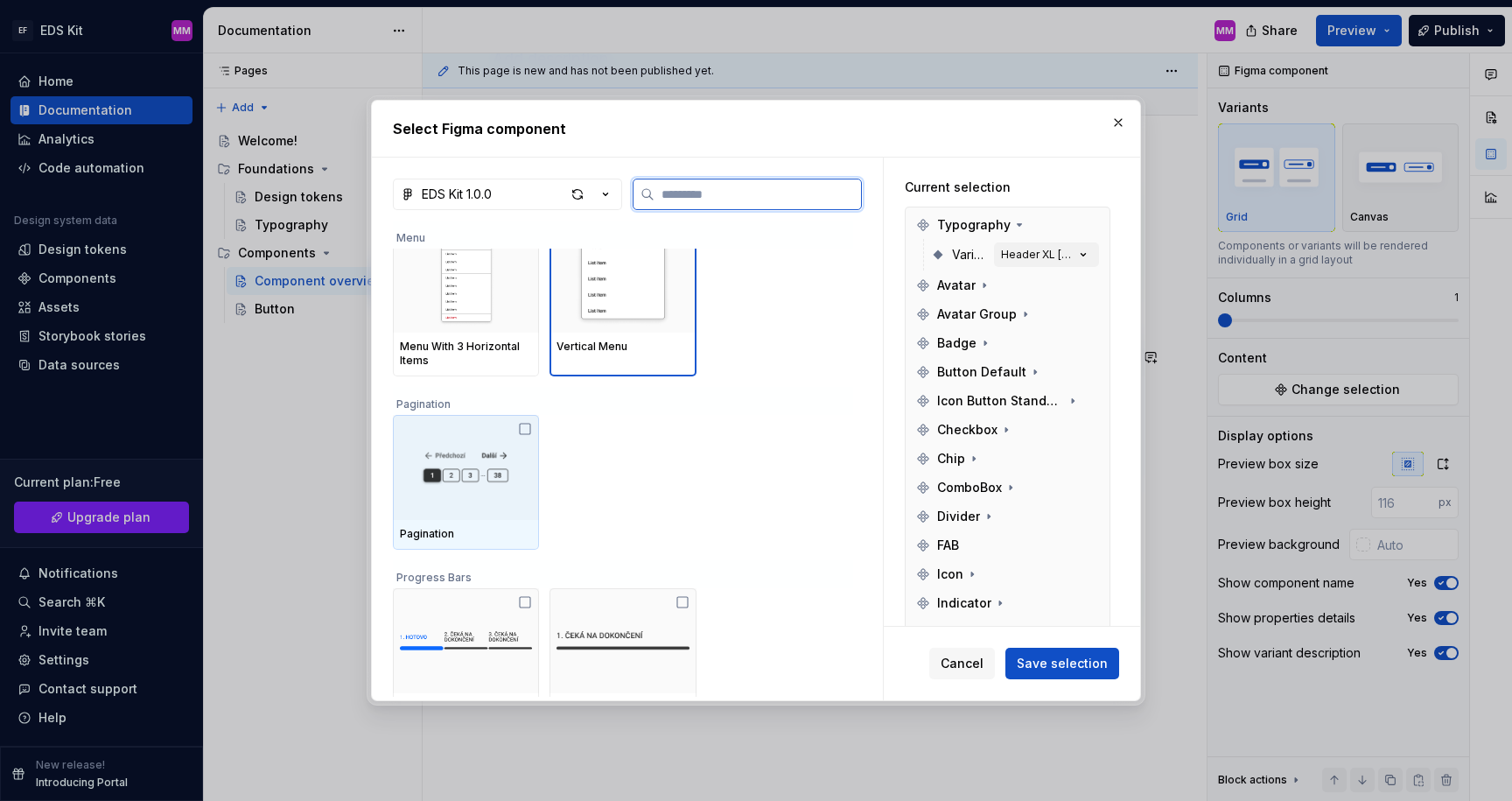
click at [472, 477] on img at bounding box center [465, 467] width 132 height 70
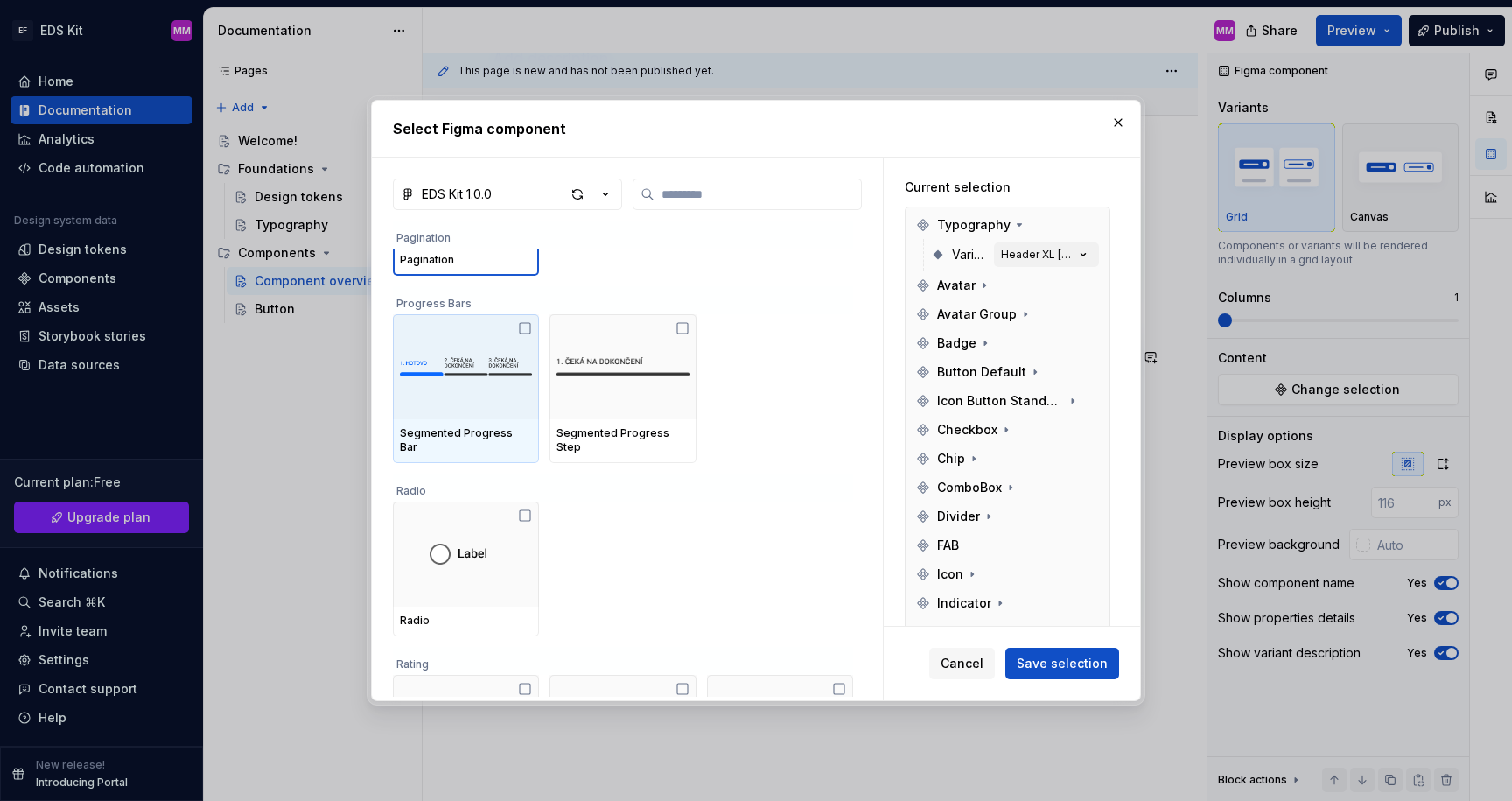
scroll to position [3765, 0]
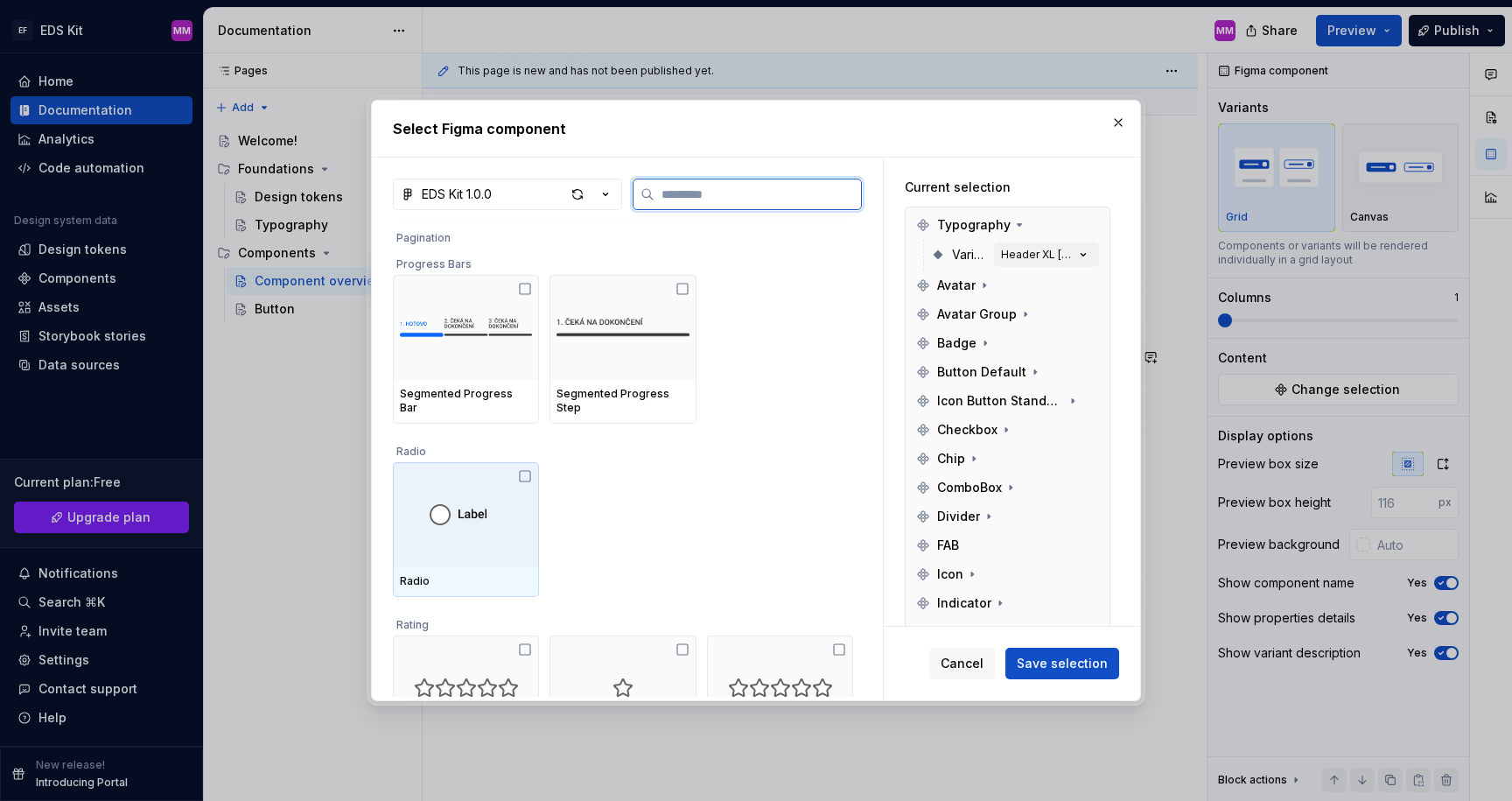
click at [487, 495] on img at bounding box center [466, 514] width 73 height 38
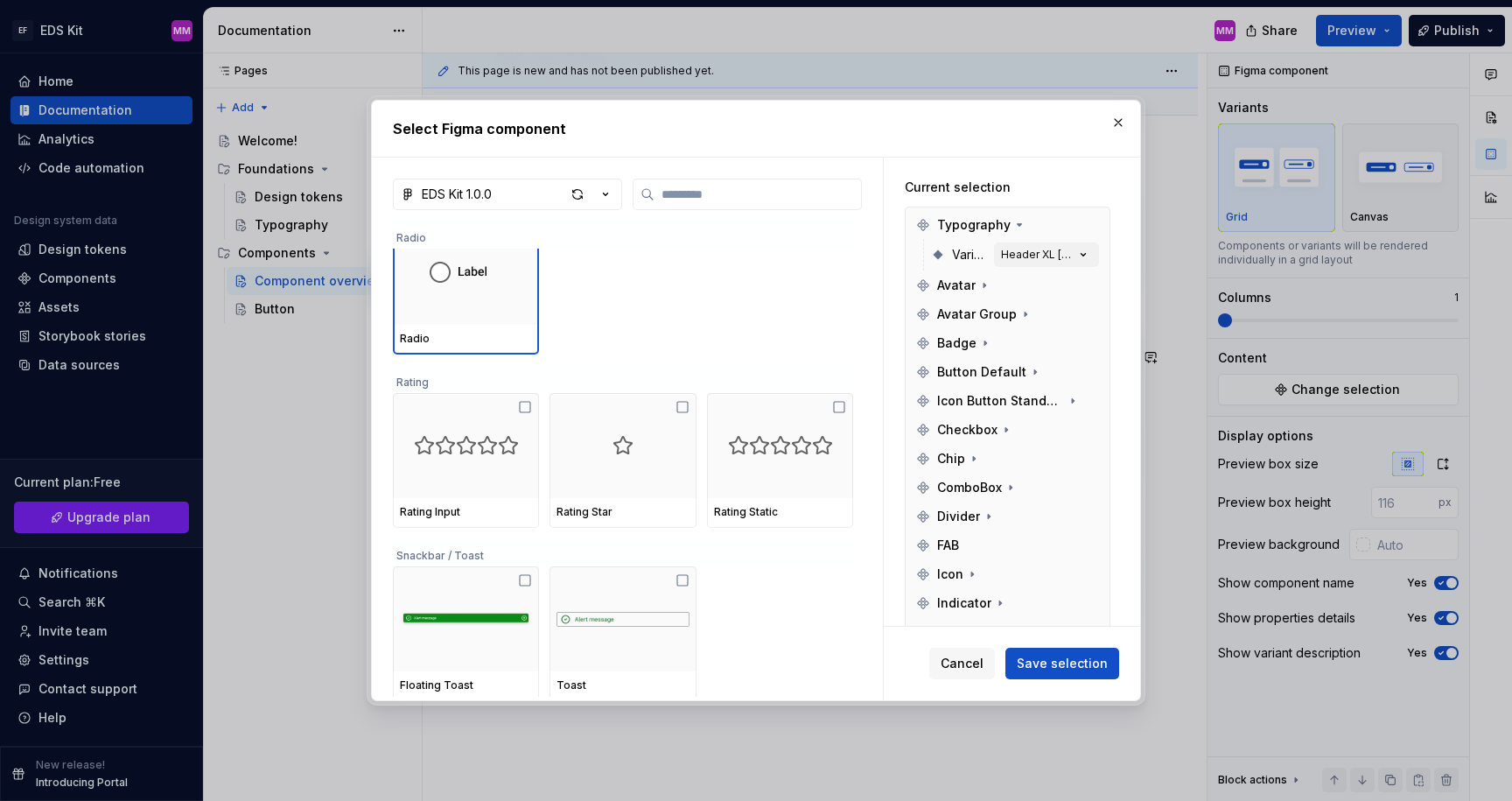
scroll to position [3970, 0]
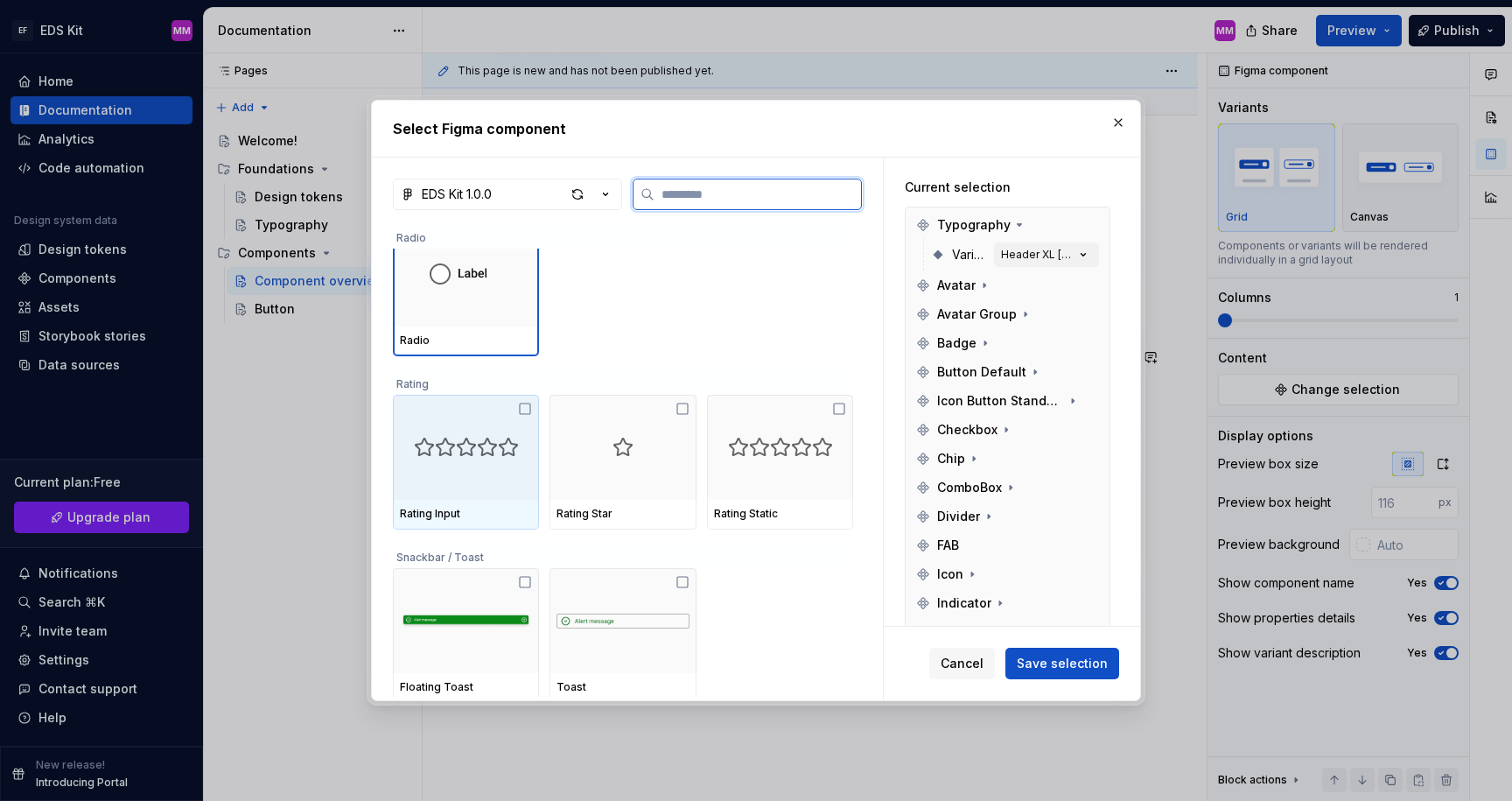
click at [482, 445] on img at bounding box center [466, 447] width 105 height 21
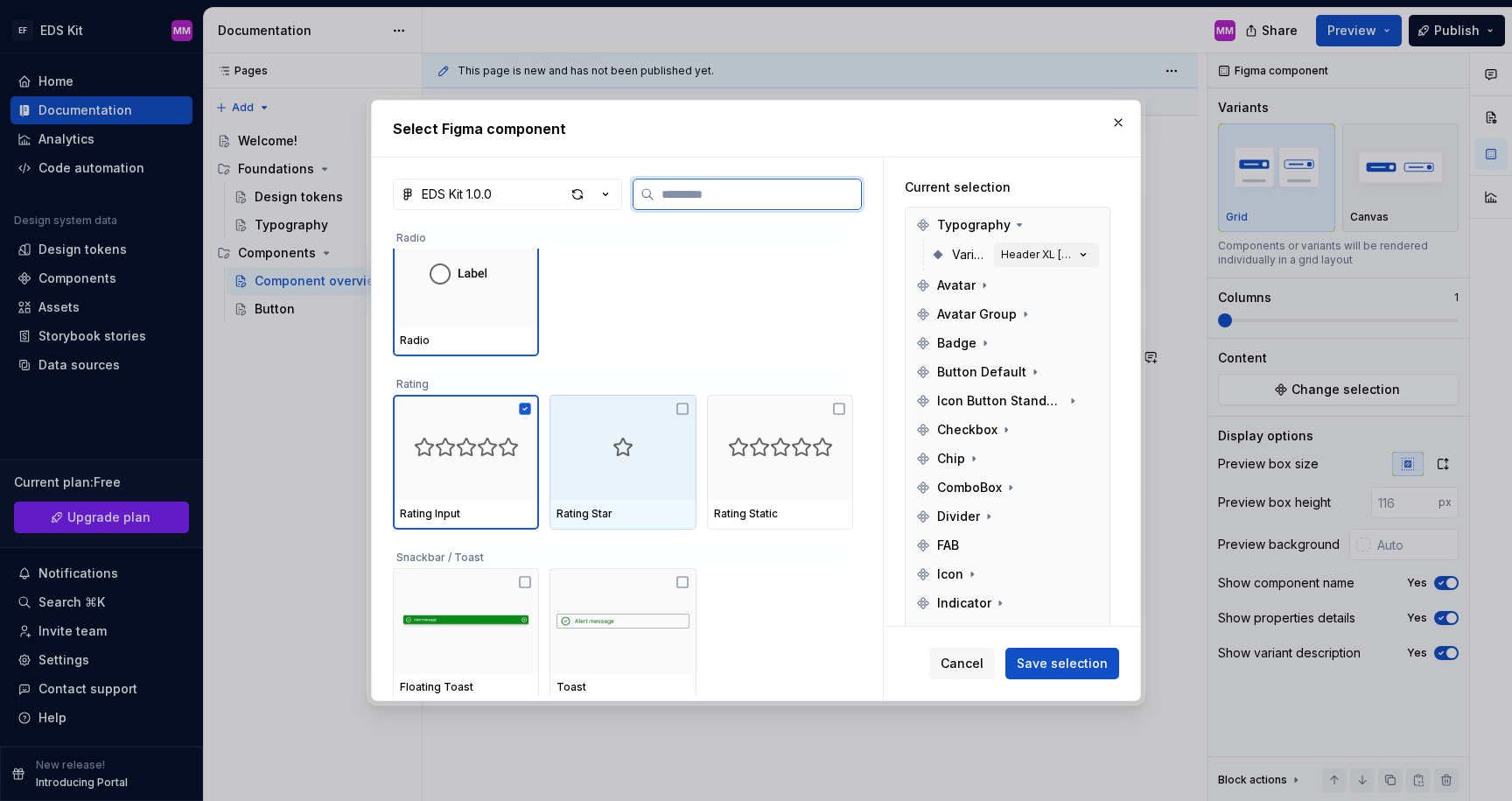
click at [623, 453] on img at bounding box center [623, 447] width 21 height 21
click at [622, 453] on img at bounding box center [623, 447] width 21 height 21
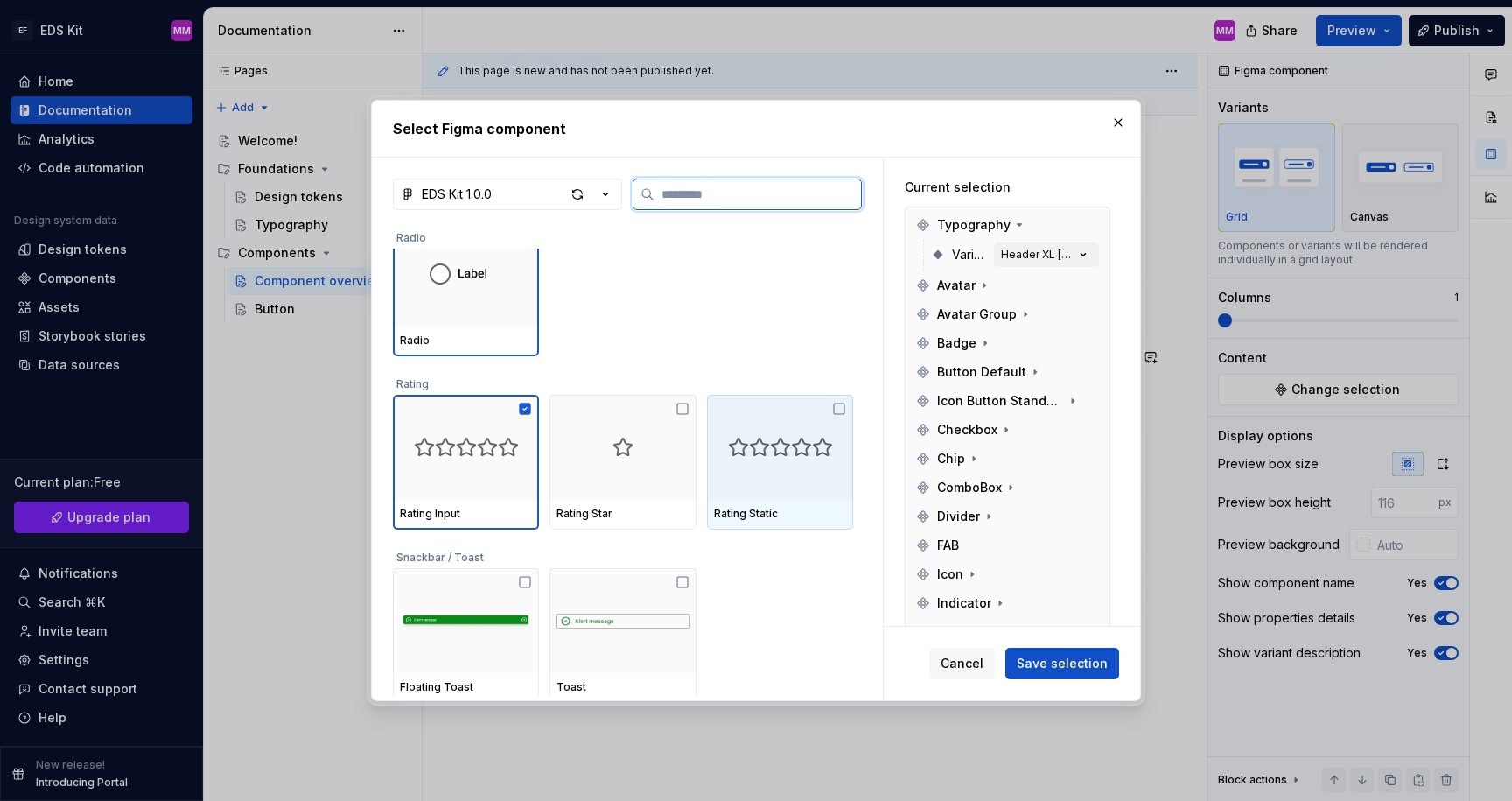
click at [799, 468] on div at bounding box center [780, 447] width 147 height 105
click at [758, 450] on img at bounding box center [780, 447] width 105 height 21
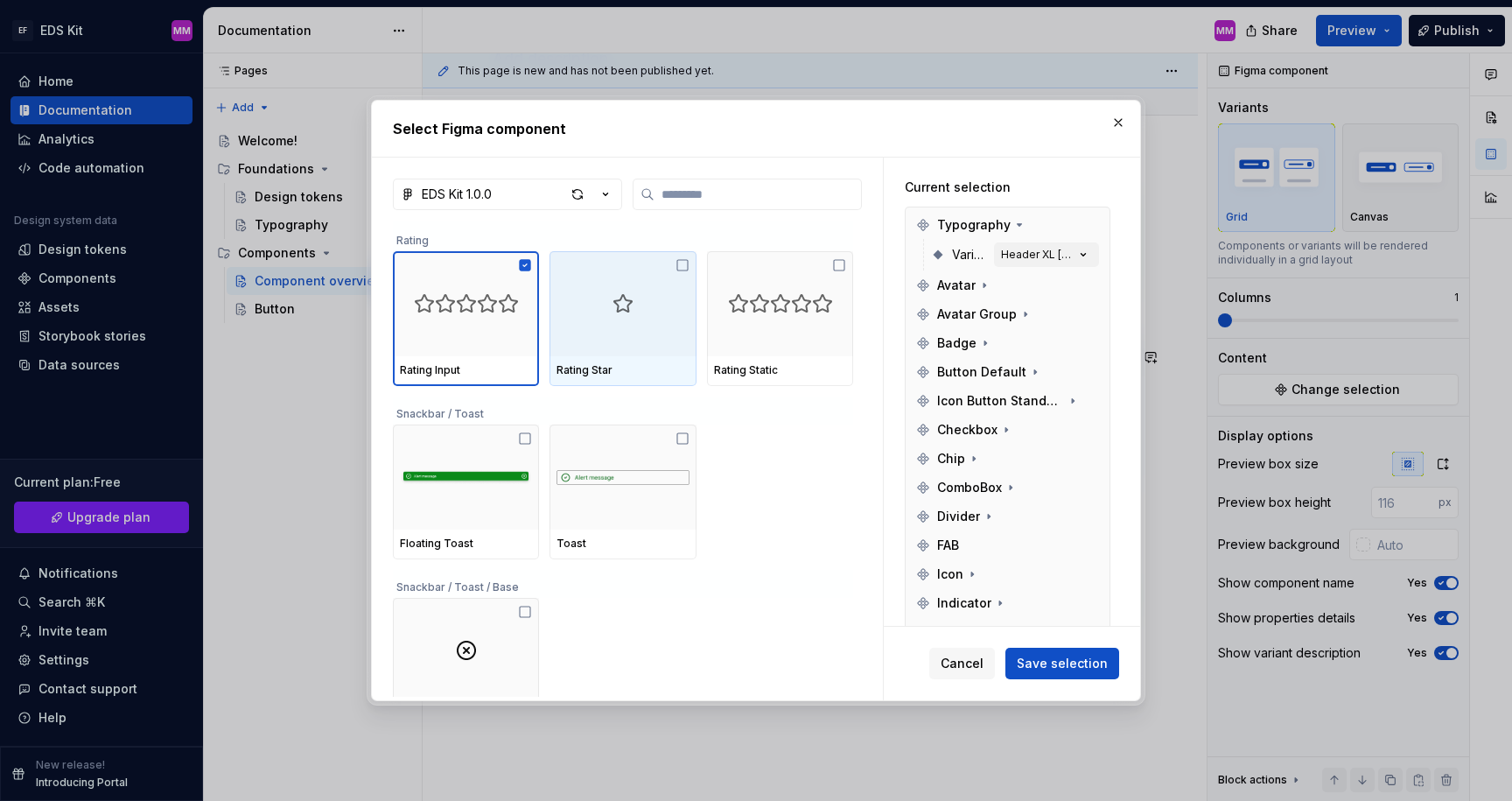
scroll to position [4114, 0]
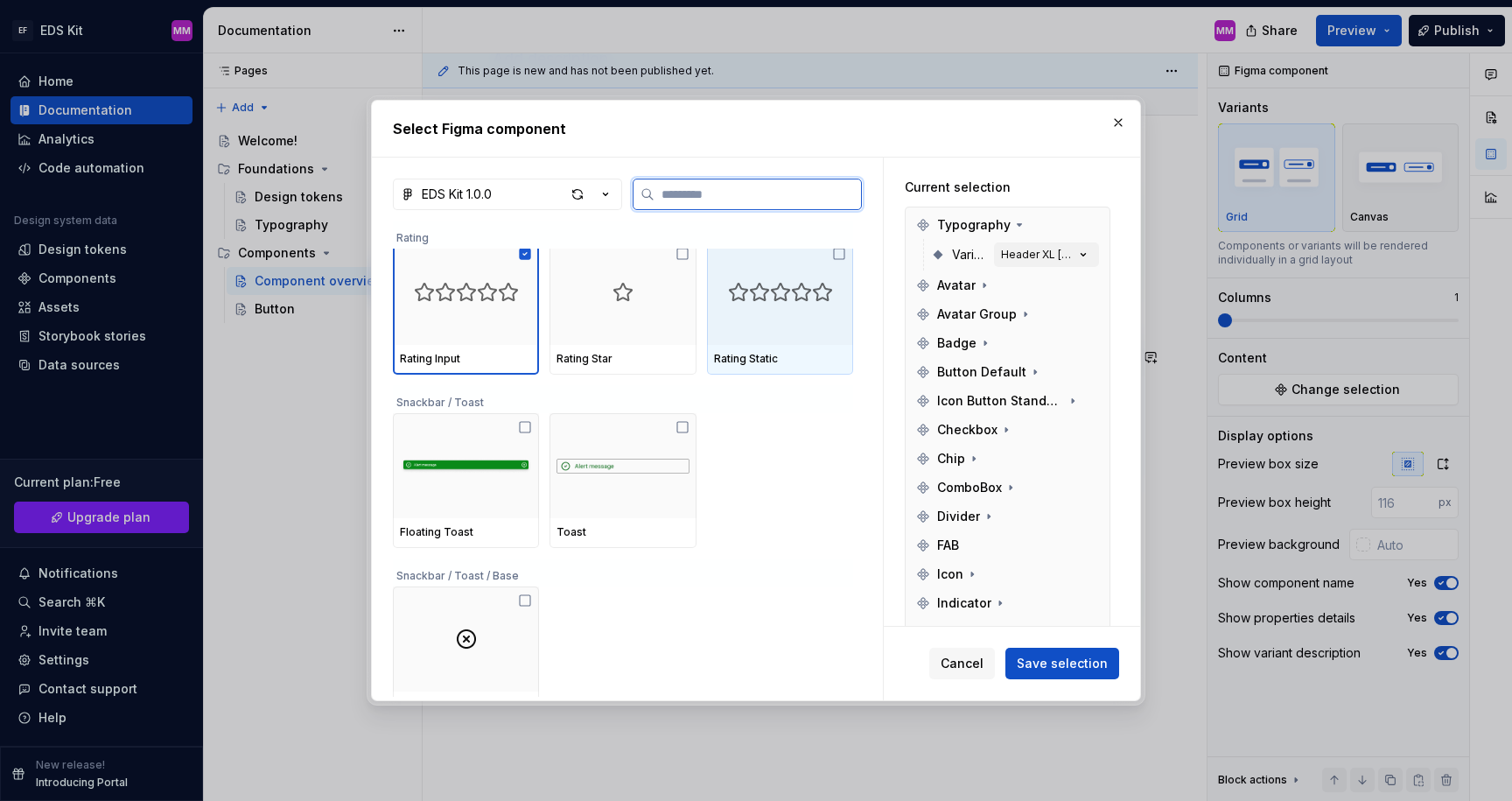
click at [786, 320] on div at bounding box center [780, 291] width 147 height 105
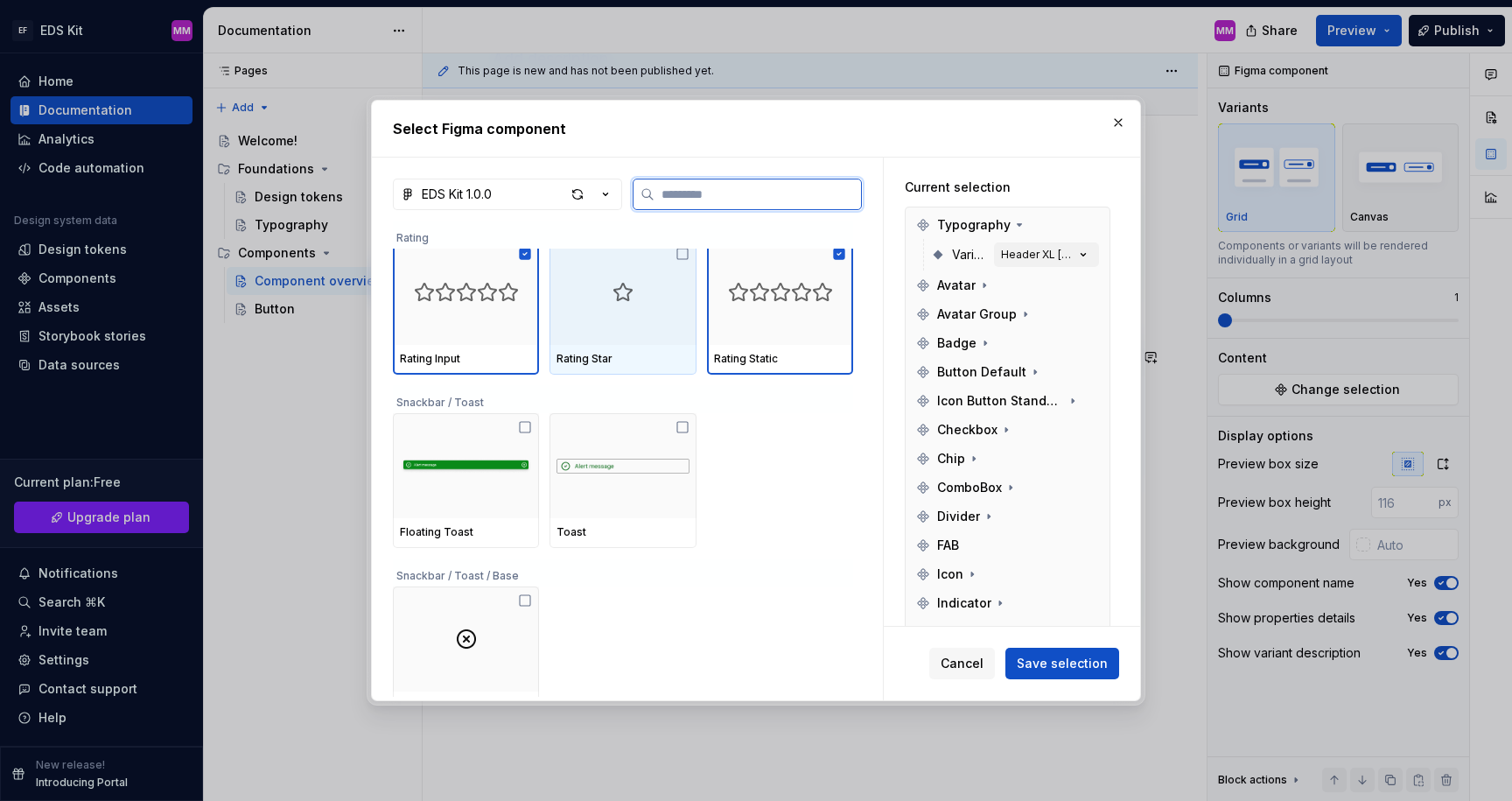
click at [621, 309] on div at bounding box center [623, 291] width 147 height 105
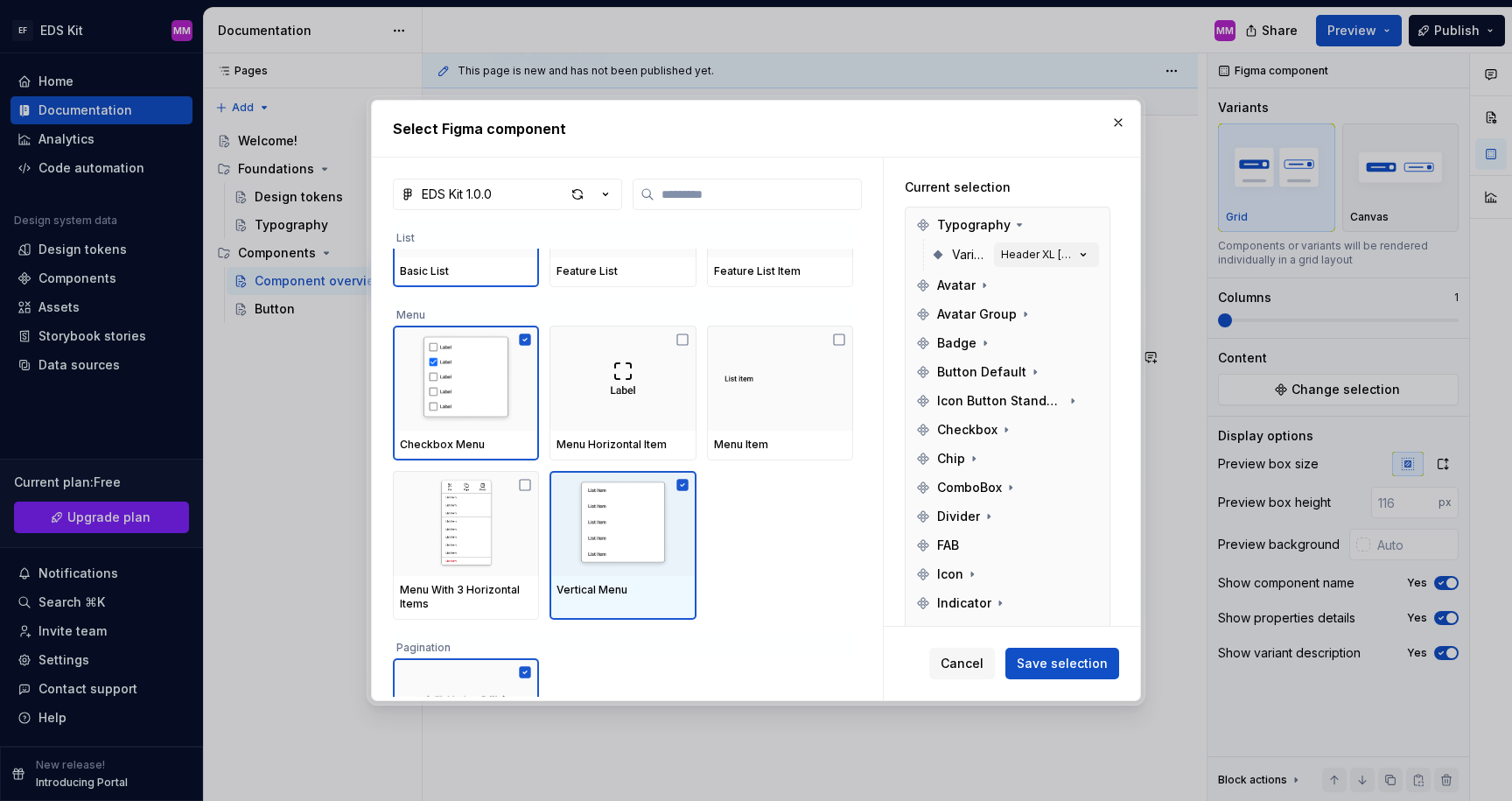
scroll to position [3286, 0]
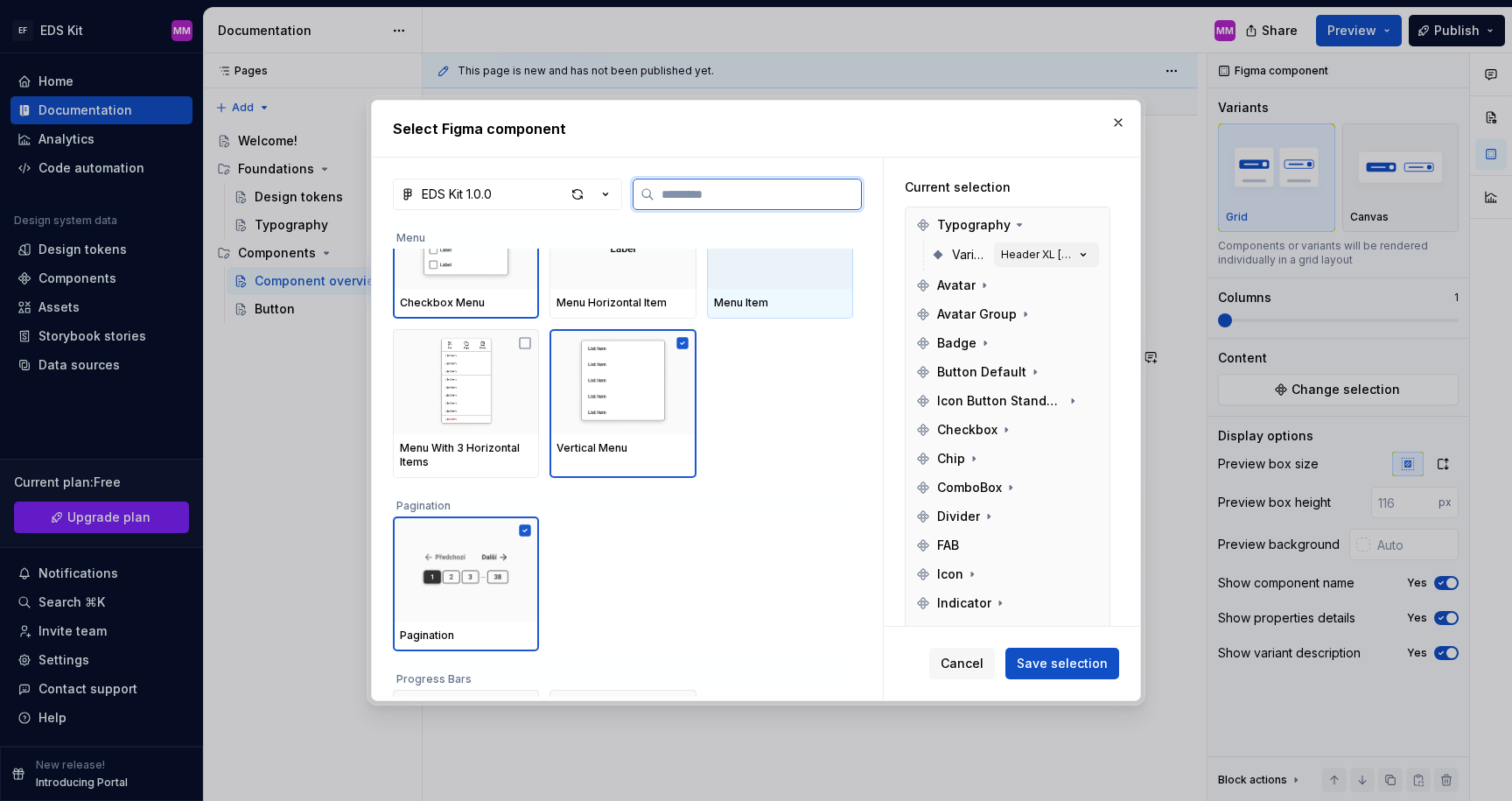
click at [730, 271] on div at bounding box center [780, 236] width 147 height 105
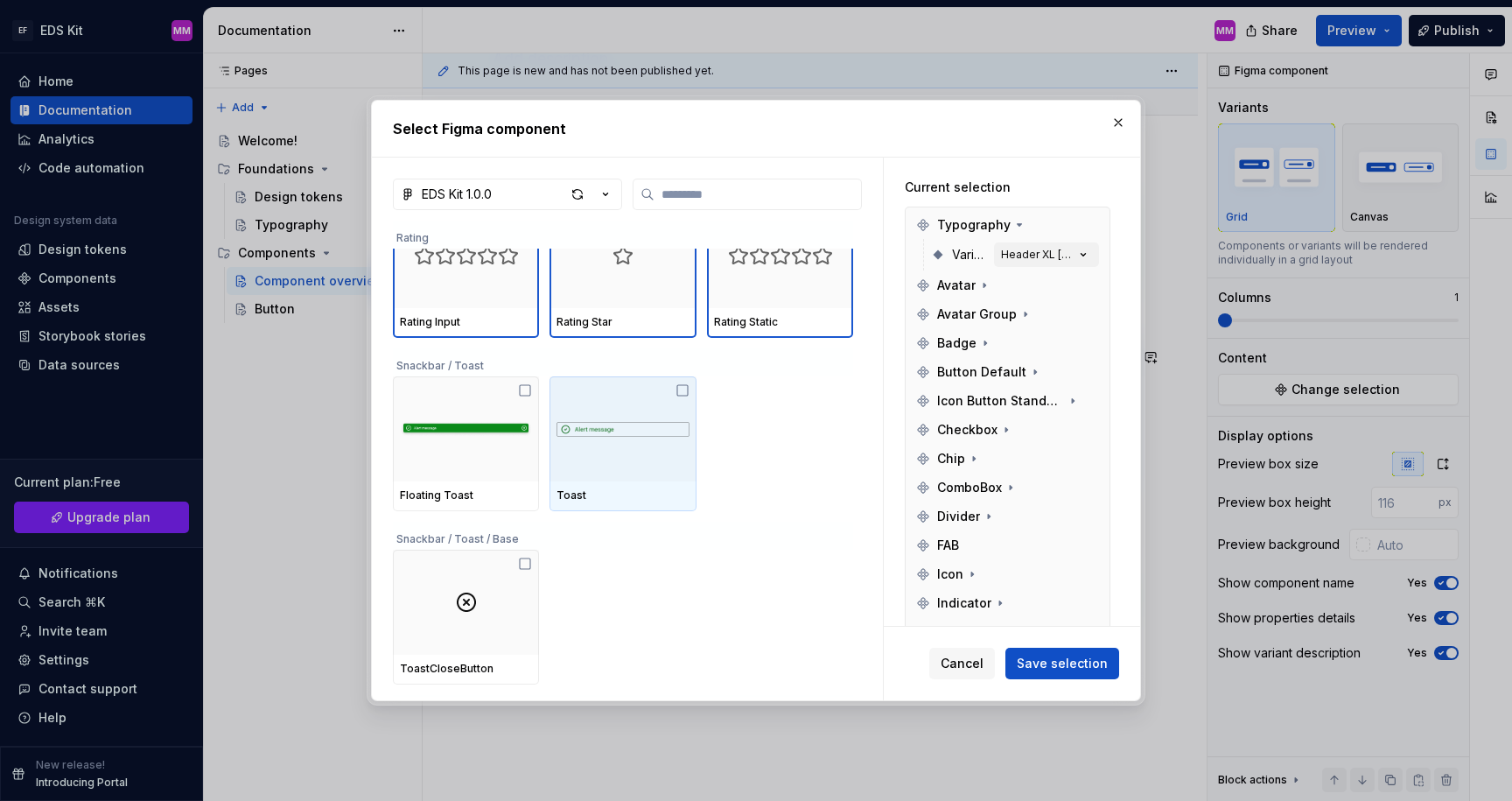
scroll to position [4176, 0]
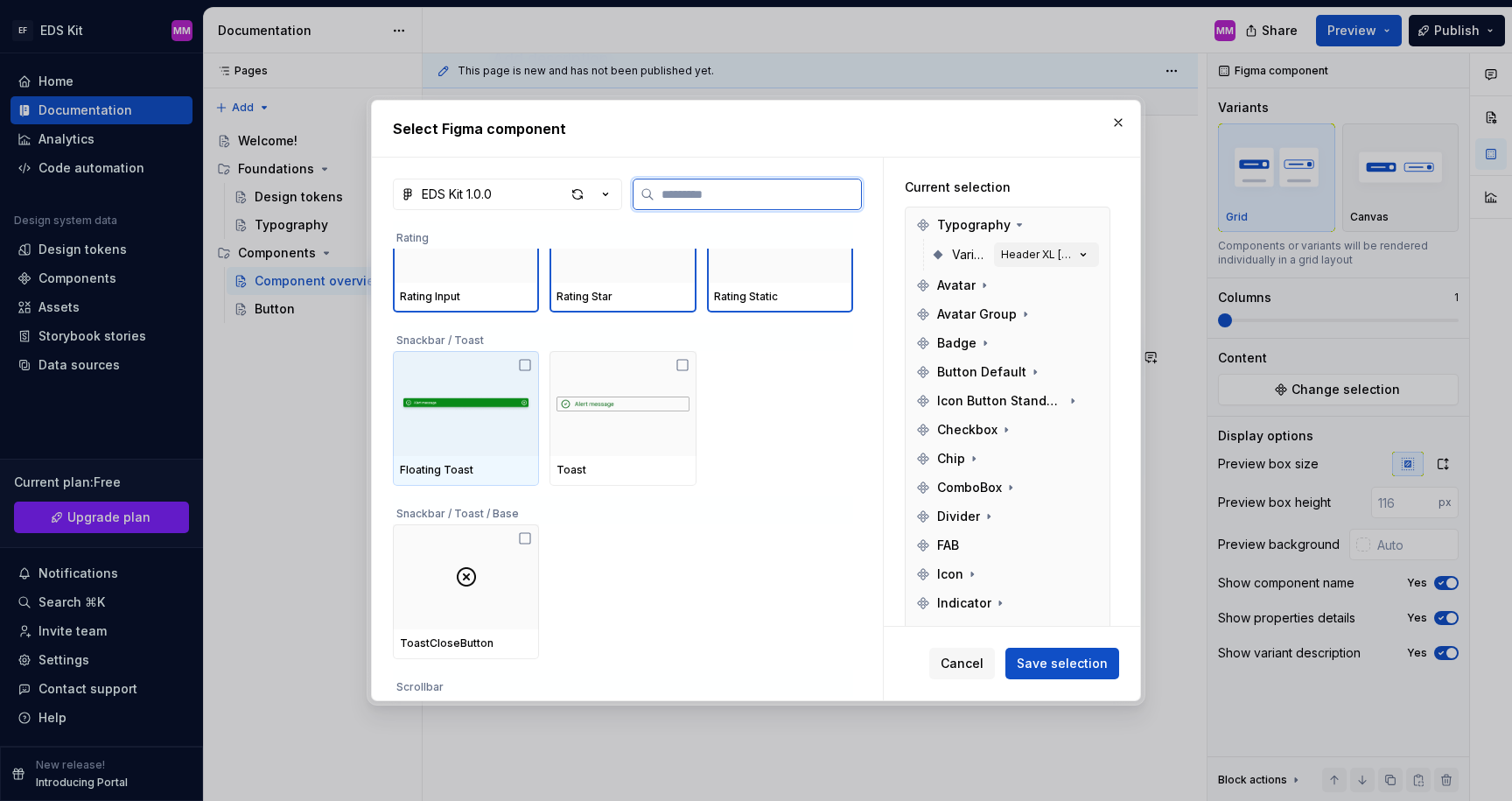
click at [465, 417] on img at bounding box center [465, 403] width 132 height 49
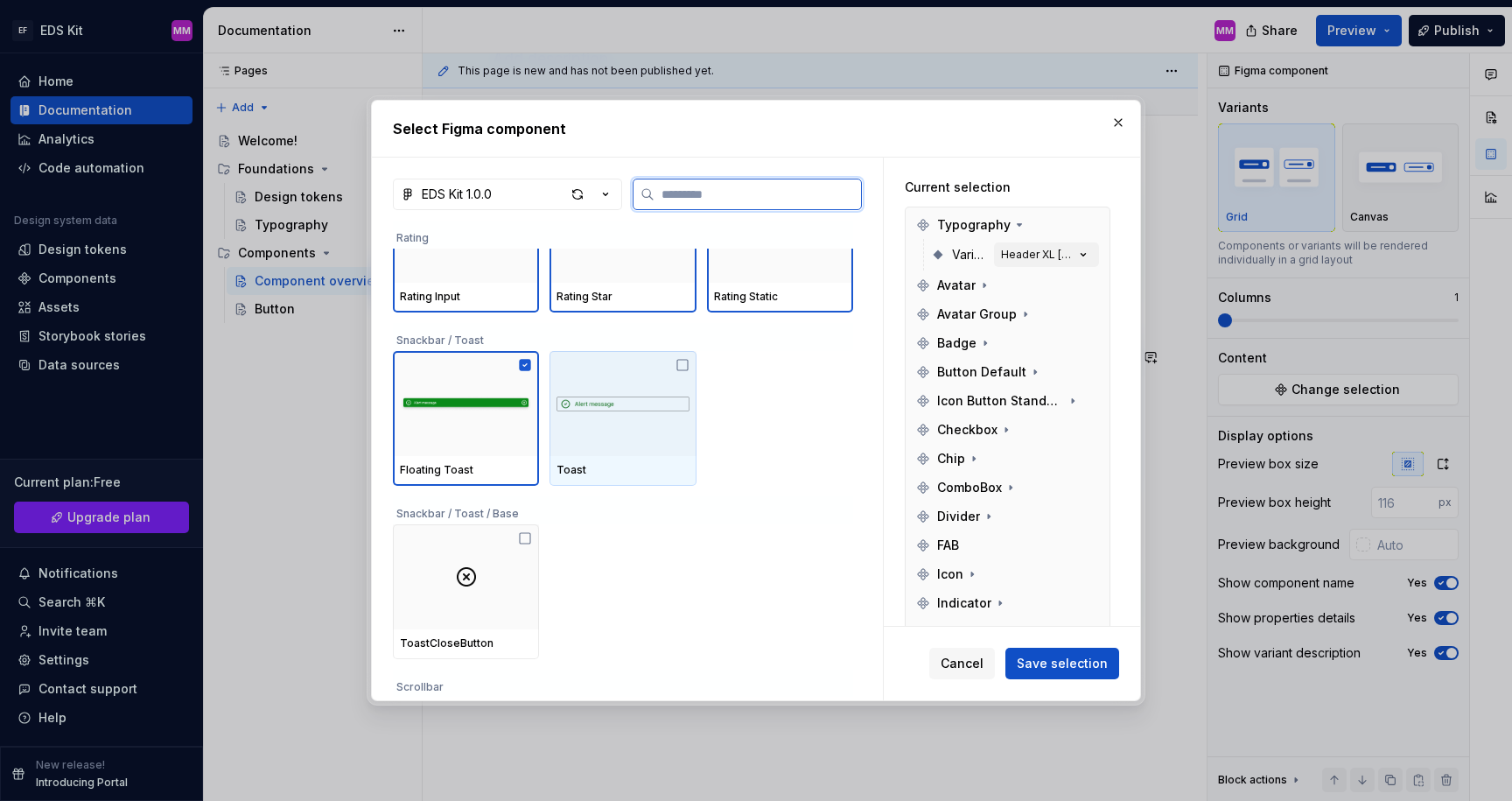
click at [634, 415] on img at bounding box center [622, 403] width 132 height 35
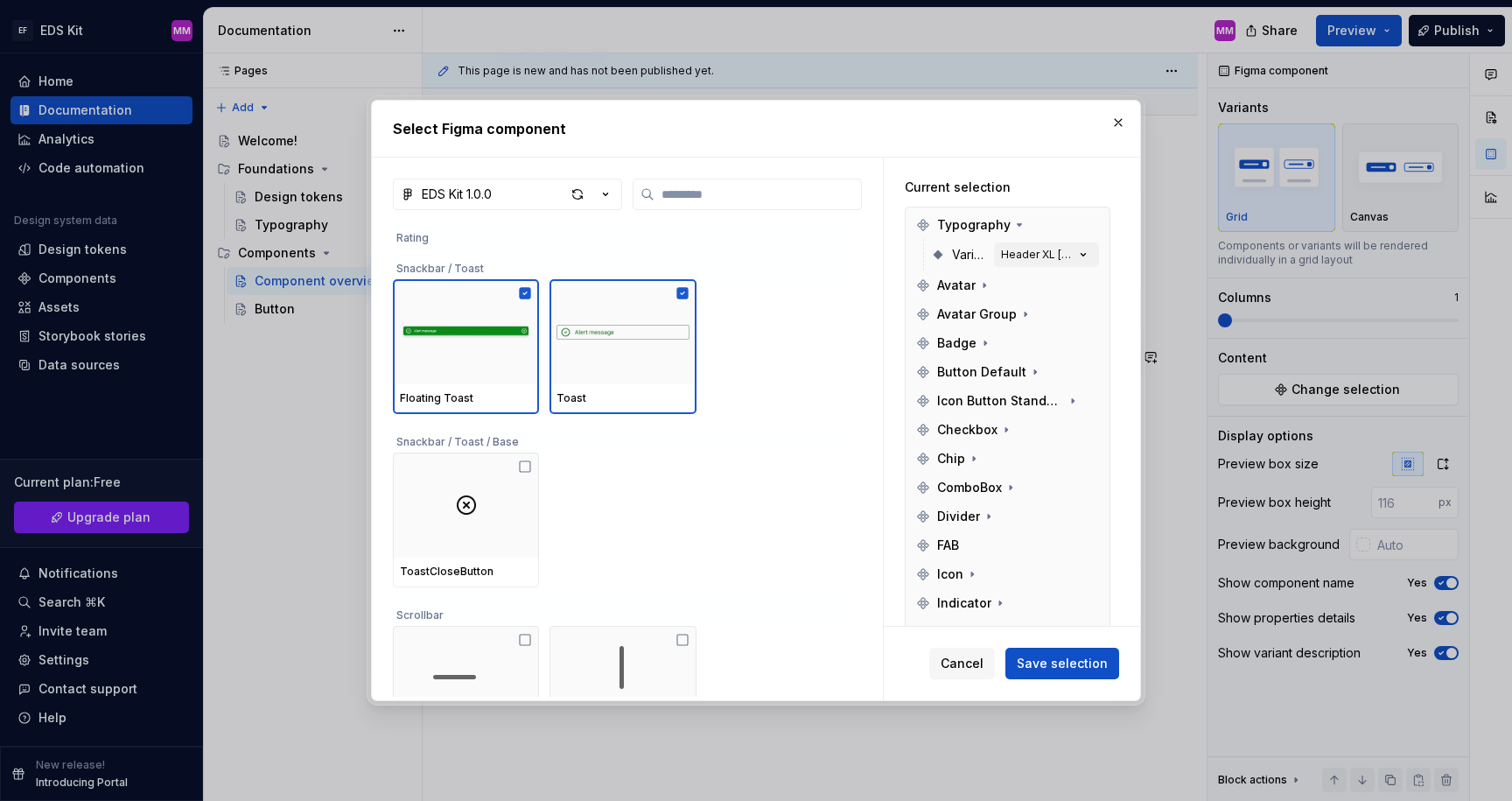
scroll to position [4252, 0]
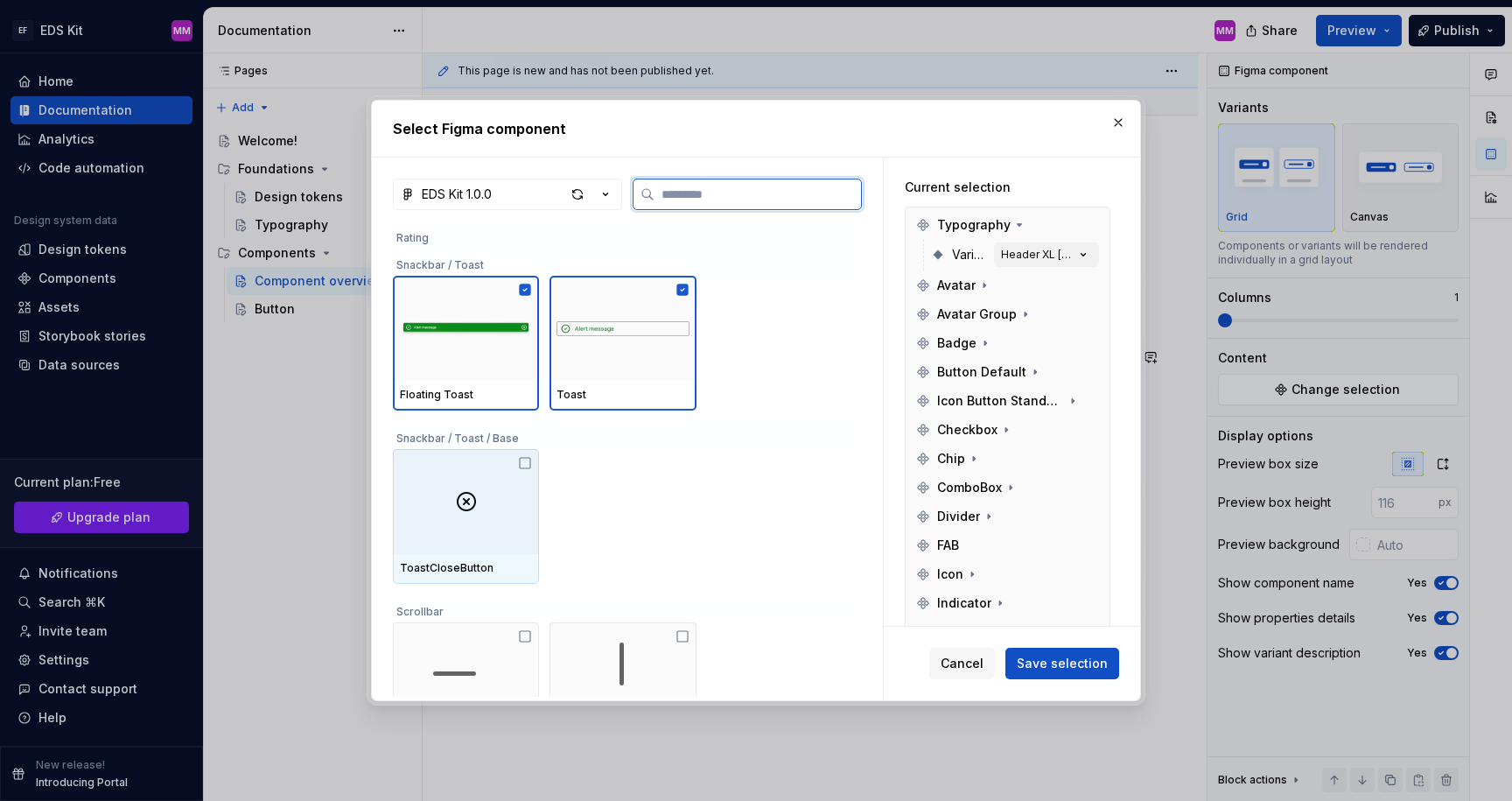
click at [435, 491] on div at bounding box center [466, 501] width 147 height 105
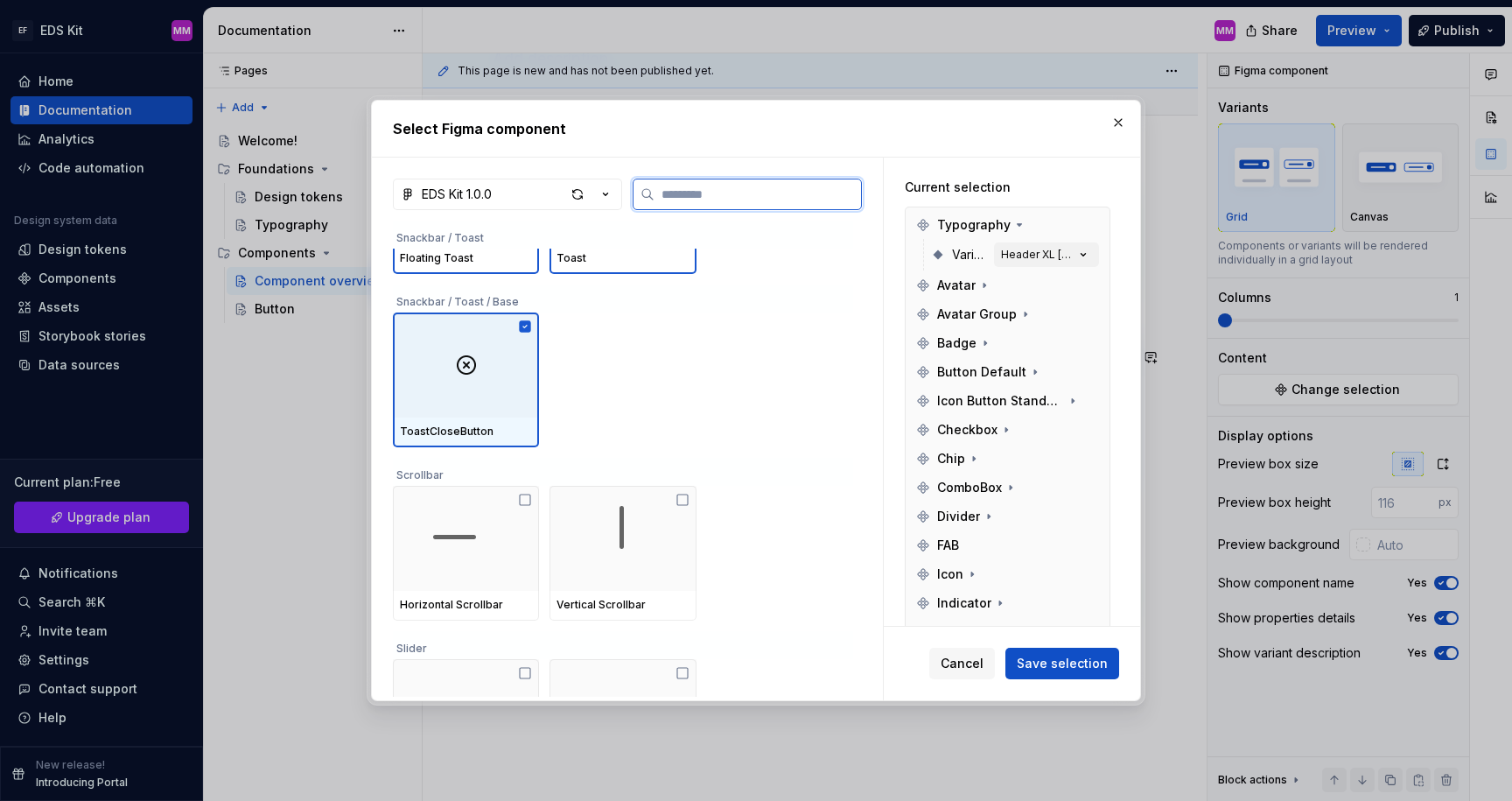
click at [457, 348] on div at bounding box center [466, 364] width 147 height 105
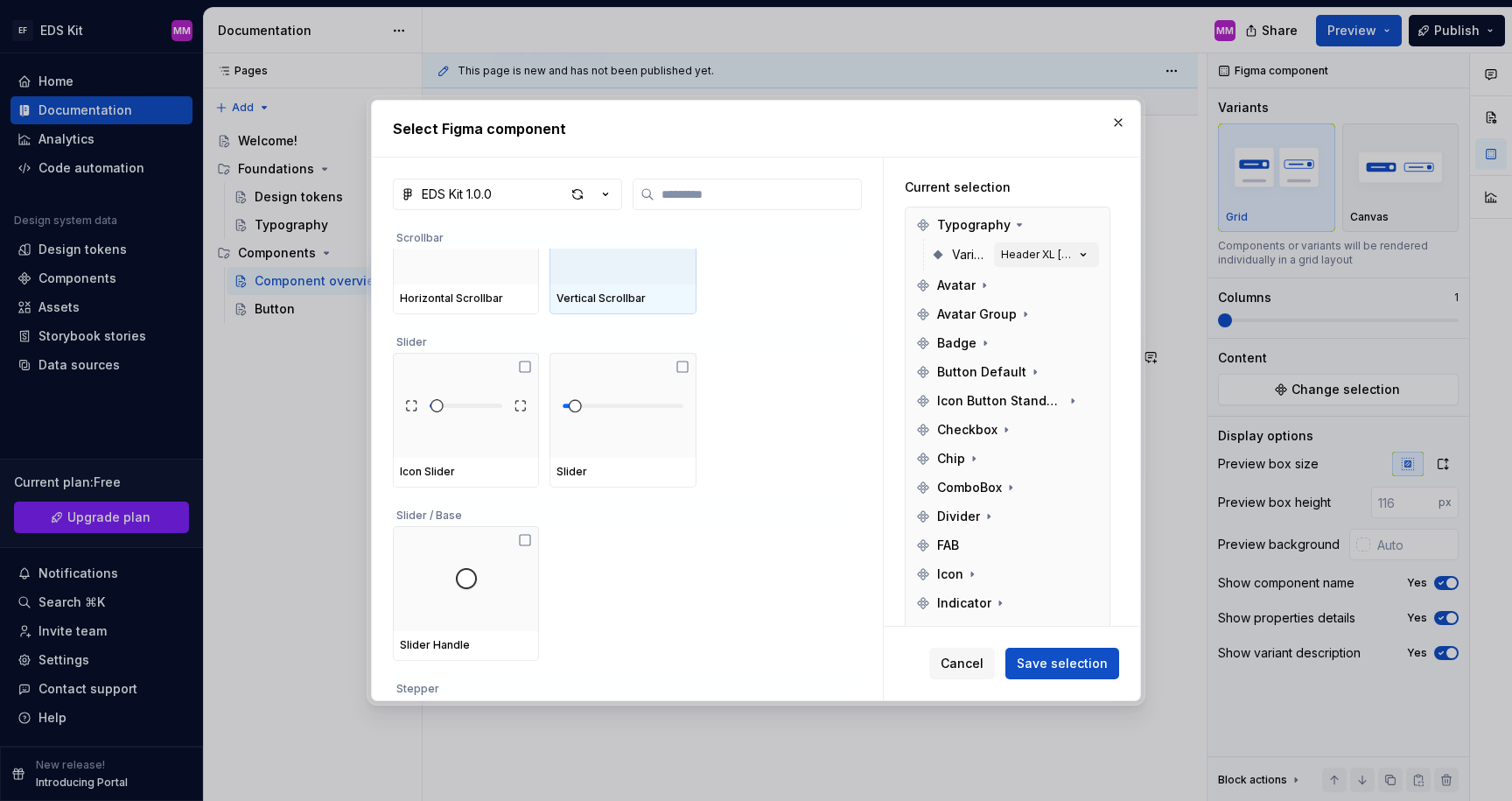
scroll to position [4664, 0]
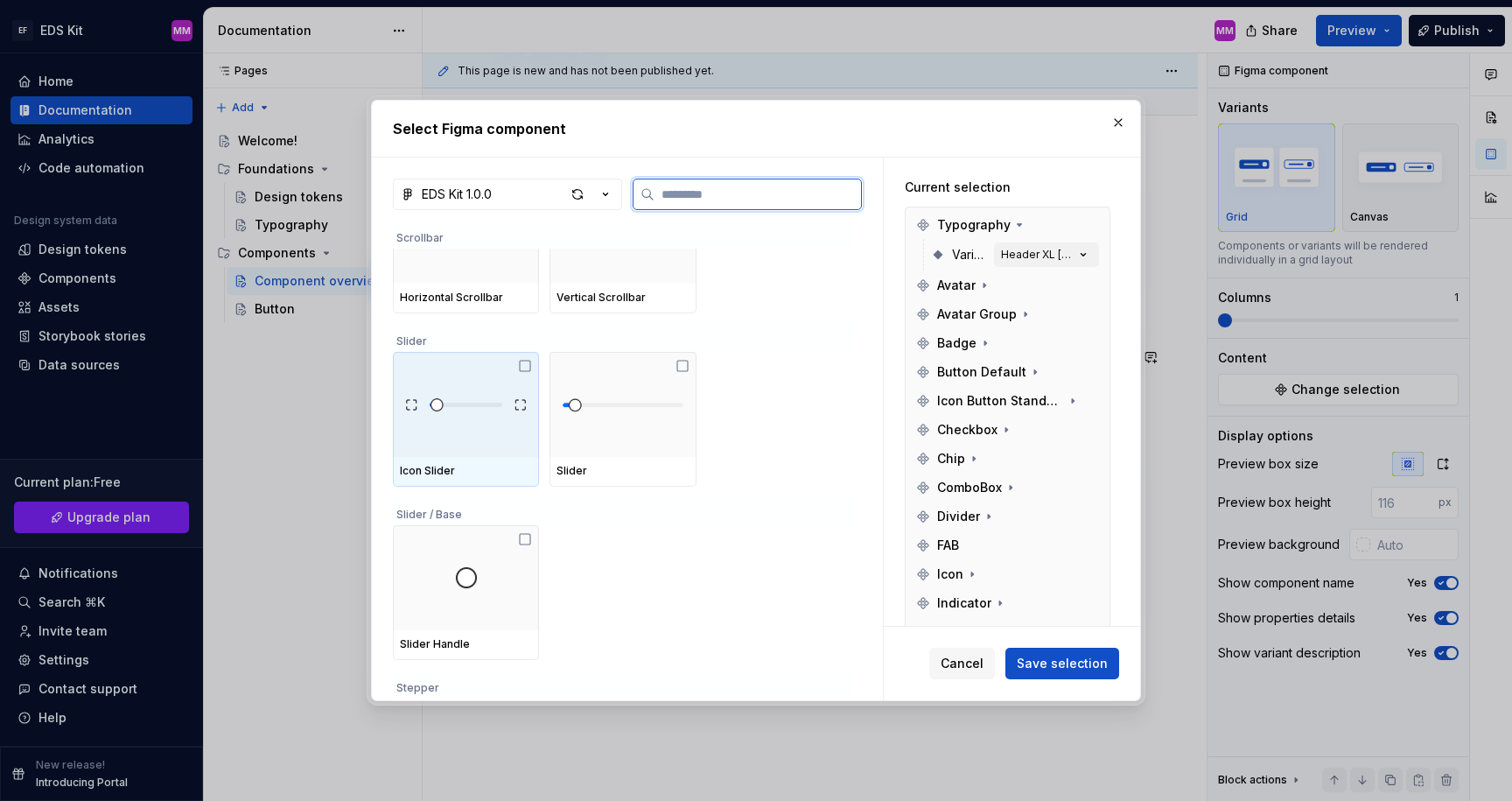
click at [473, 409] on img at bounding box center [465, 404] width 132 height 35
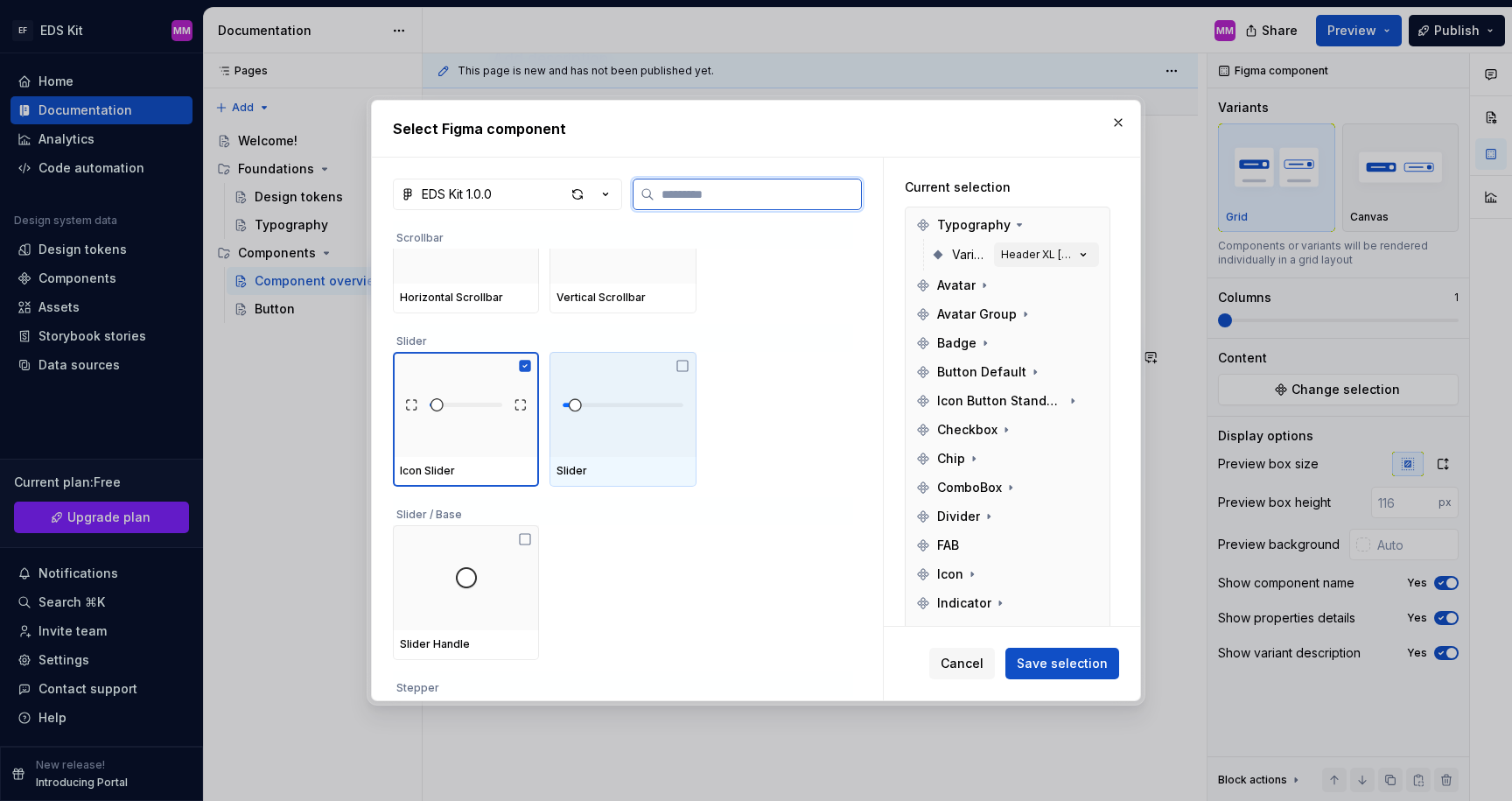
click at [636, 421] on img at bounding box center [622, 404] width 132 height 35
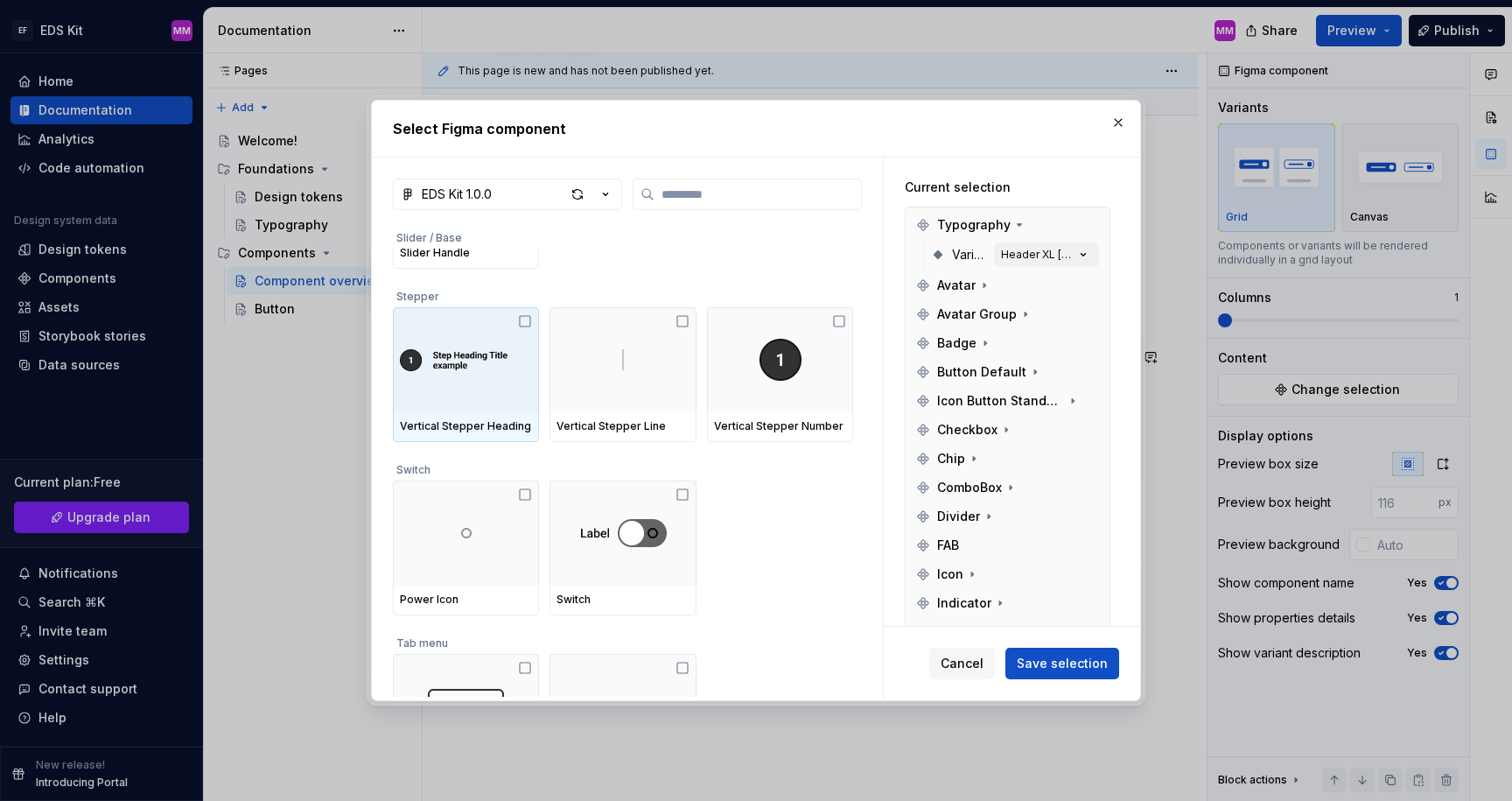
scroll to position [5047, 0]
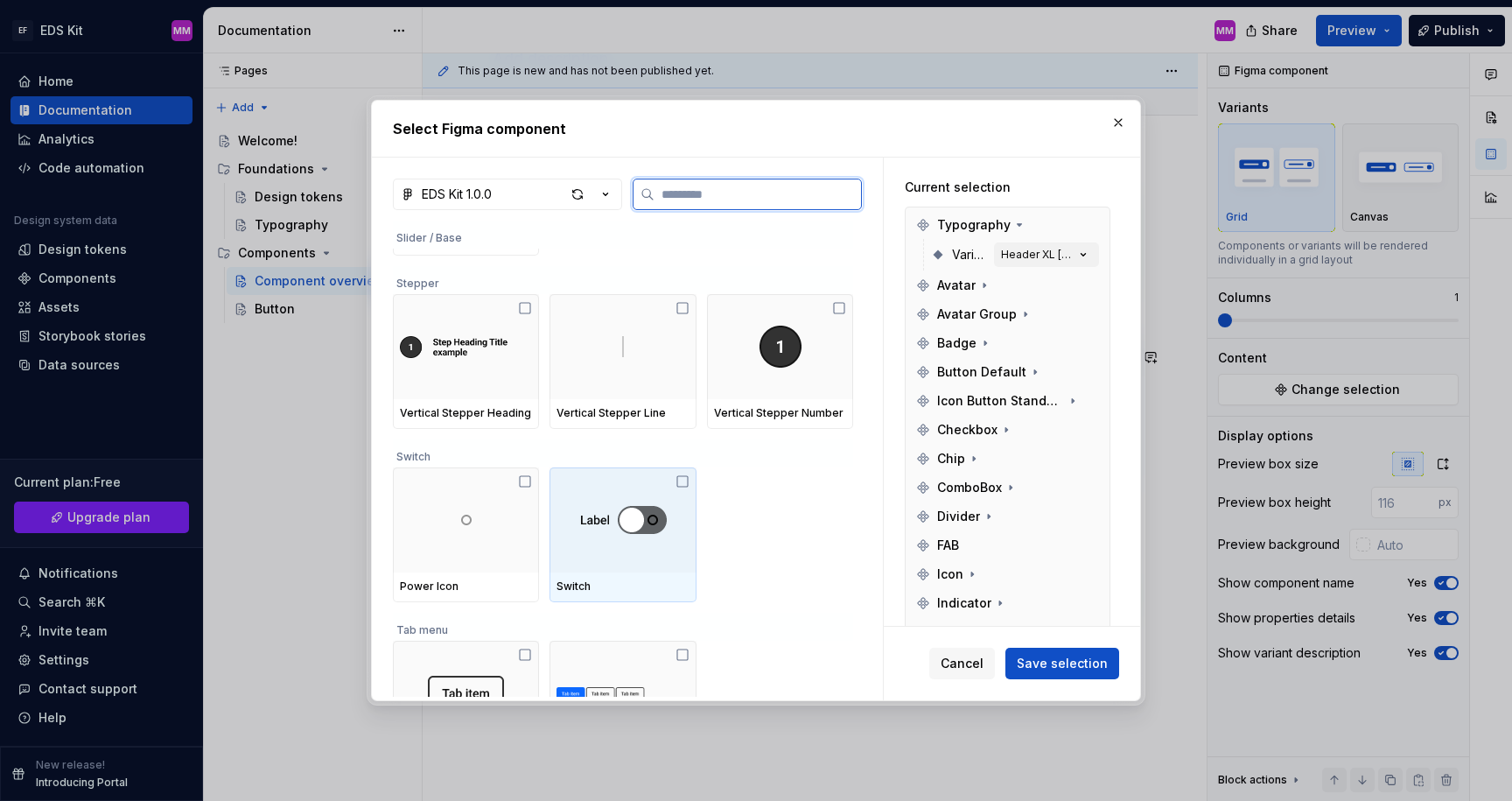
click at [610, 531] on img at bounding box center [623, 520] width 86 height 35
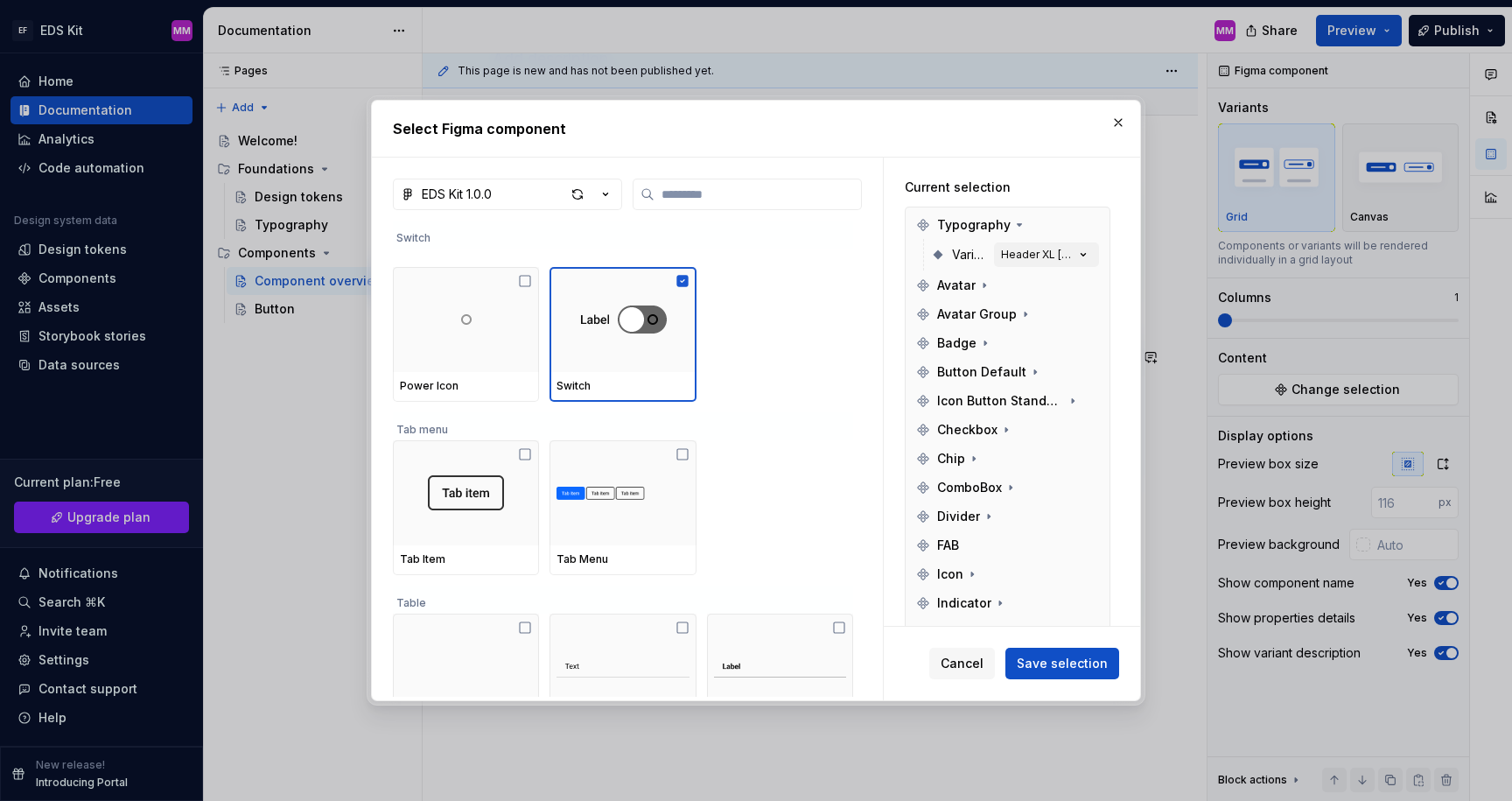
scroll to position [5286, 0]
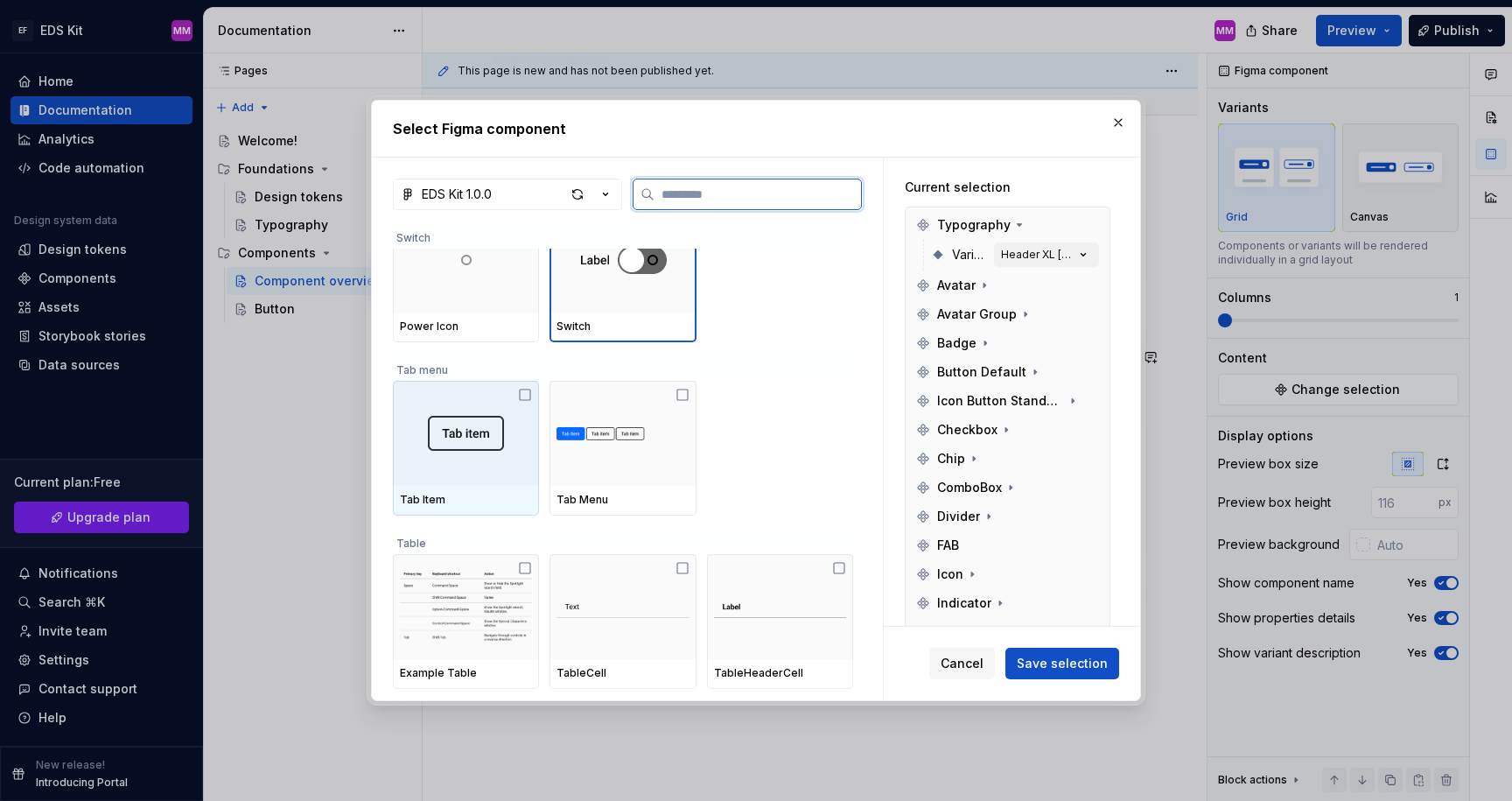
click at [463, 420] on img at bounding box center [466, 433] width 76 height 35
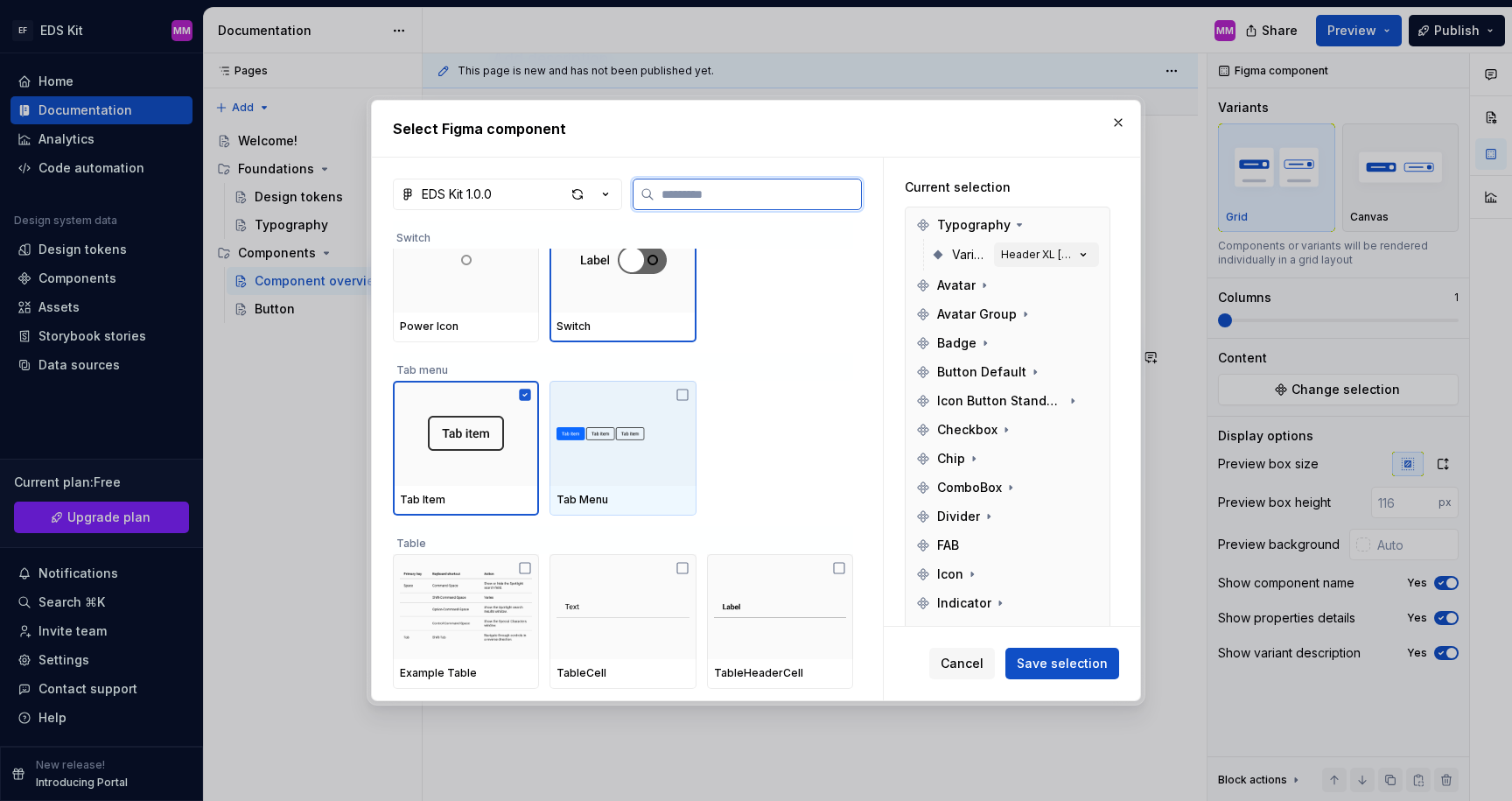
click at [625, 446] on img at bounding box center [622, 433] width 132 height 35
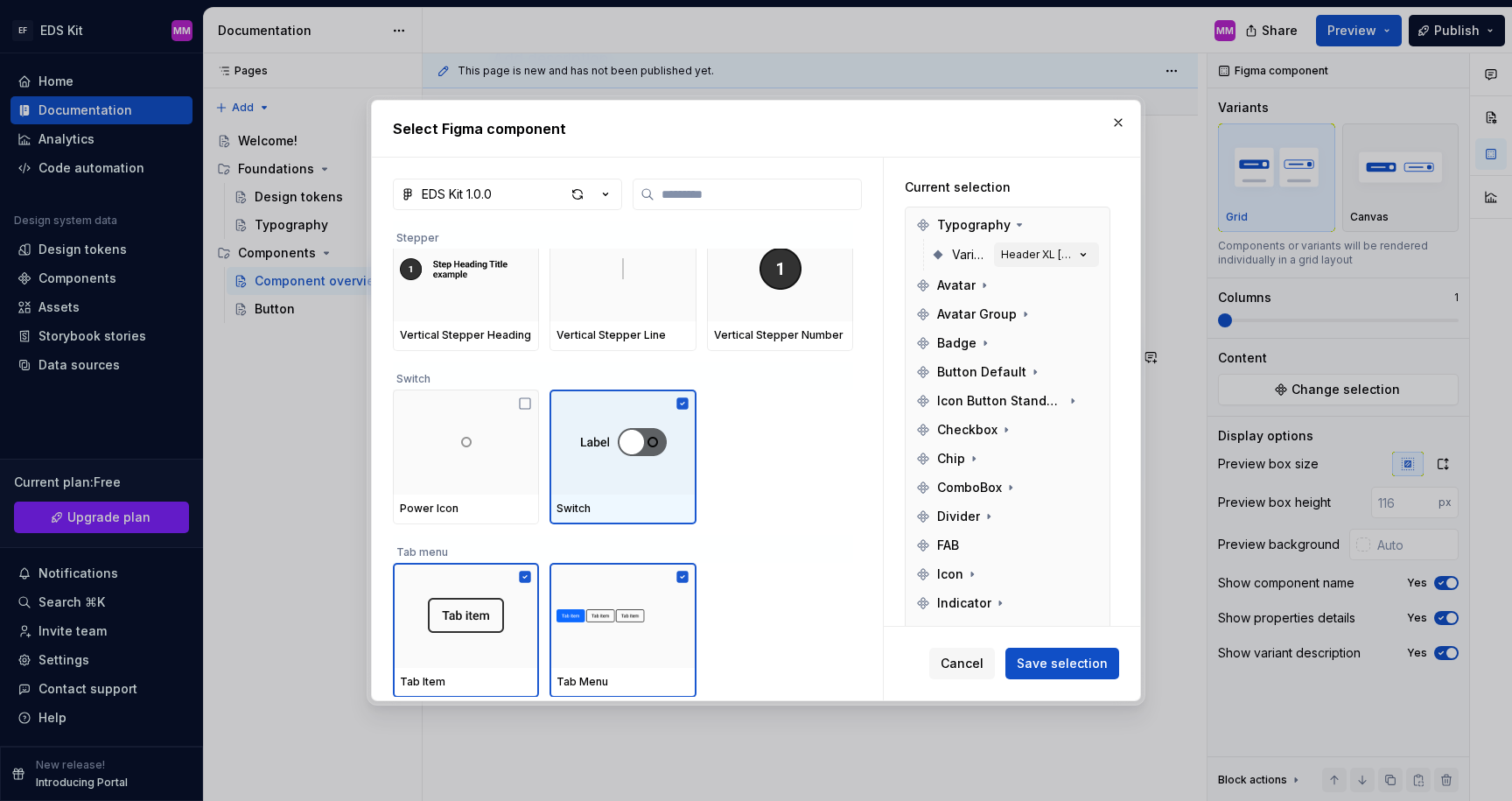
scroll to position [5114, 0]
click at [1036, 658] on span "Save selection" at bounding box center [1062, 663] width 91 height 17
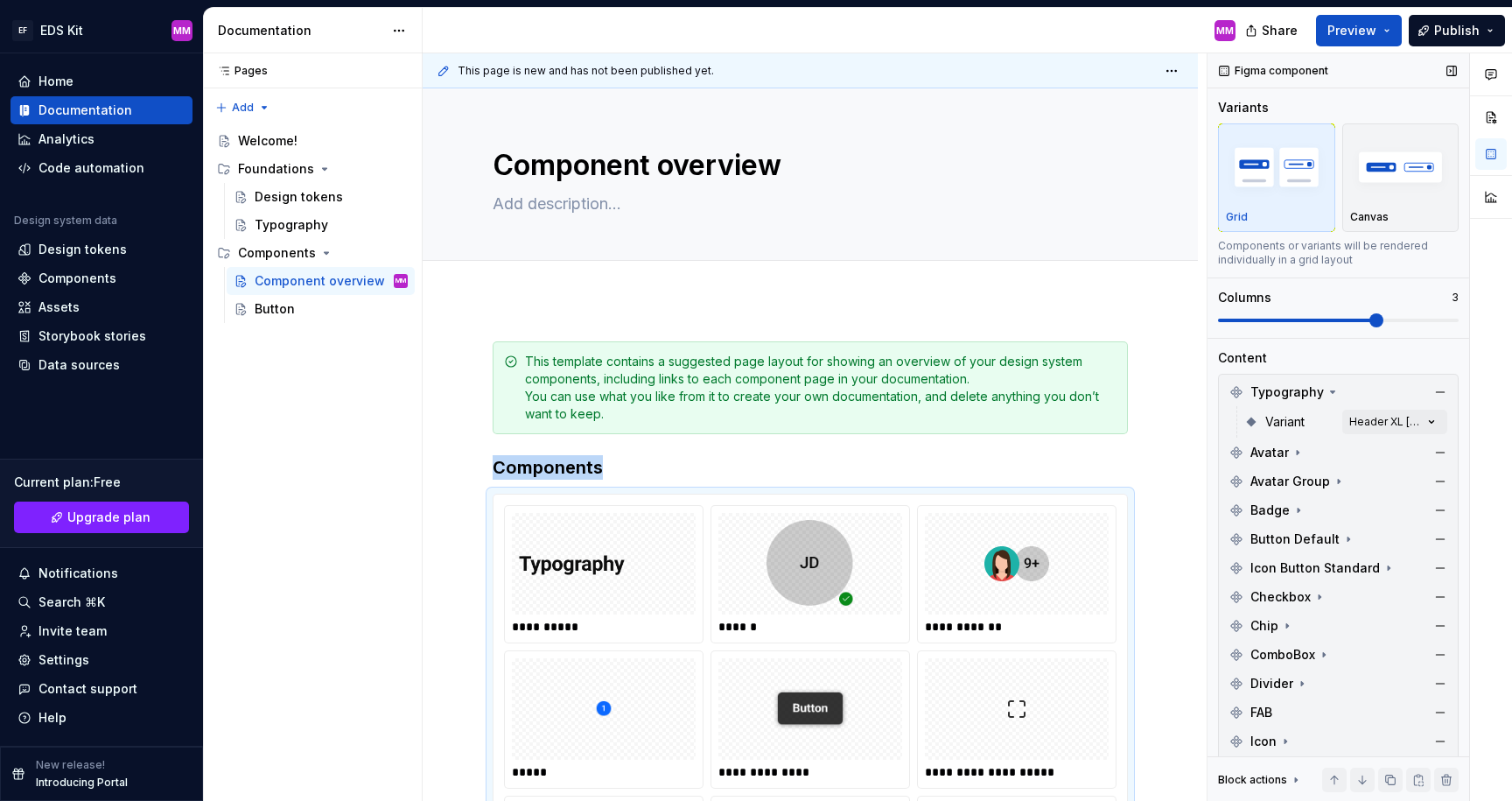
scroll to position [441, 0]
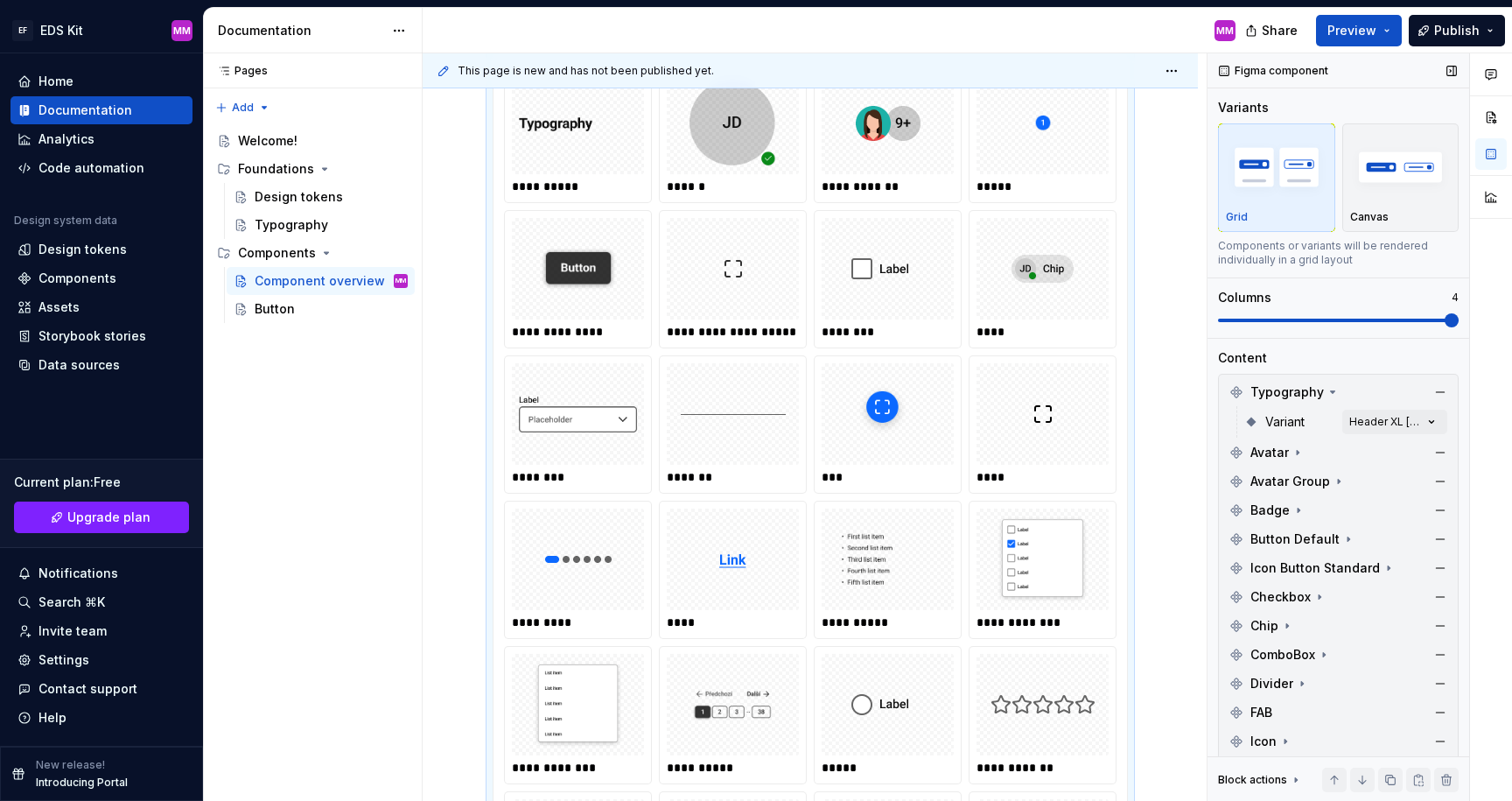
click at [1445, 321] on span at bounding box center [1451, 319] width 14 height 14
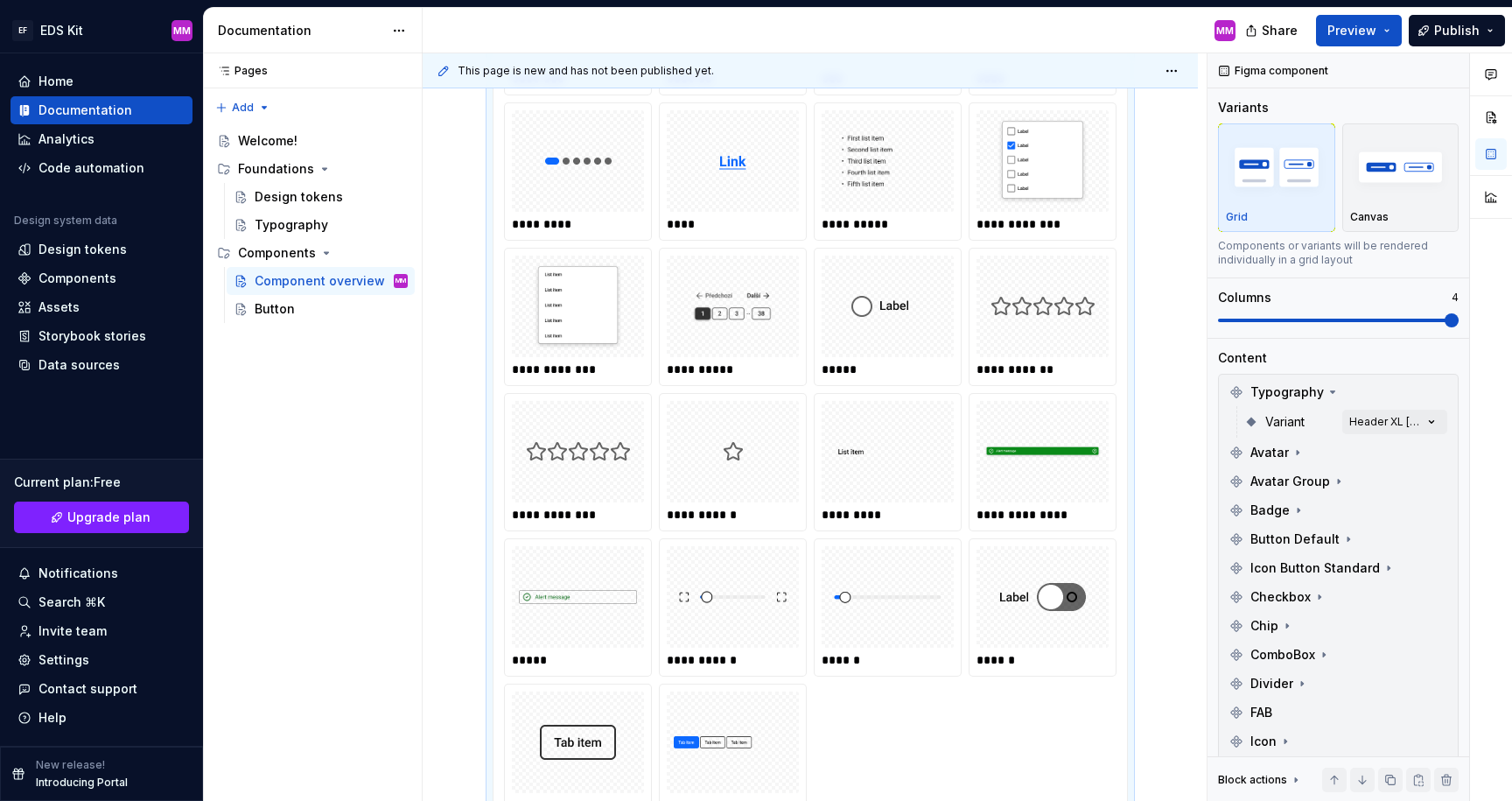
scroll to position [117, 0]
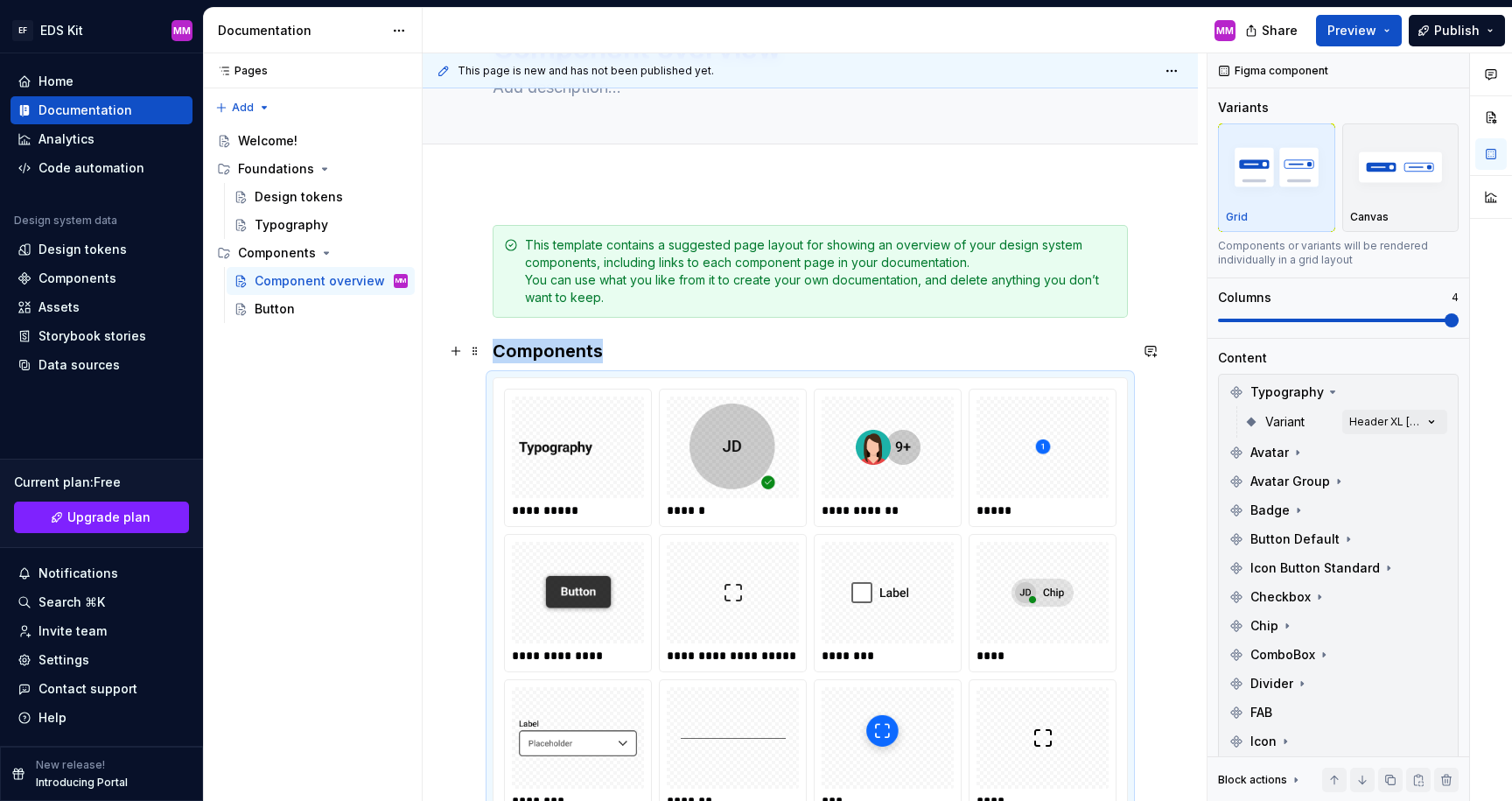
click at [715, 351] on h3 "Components" at bounding box center [810, 350] width 635 height 25
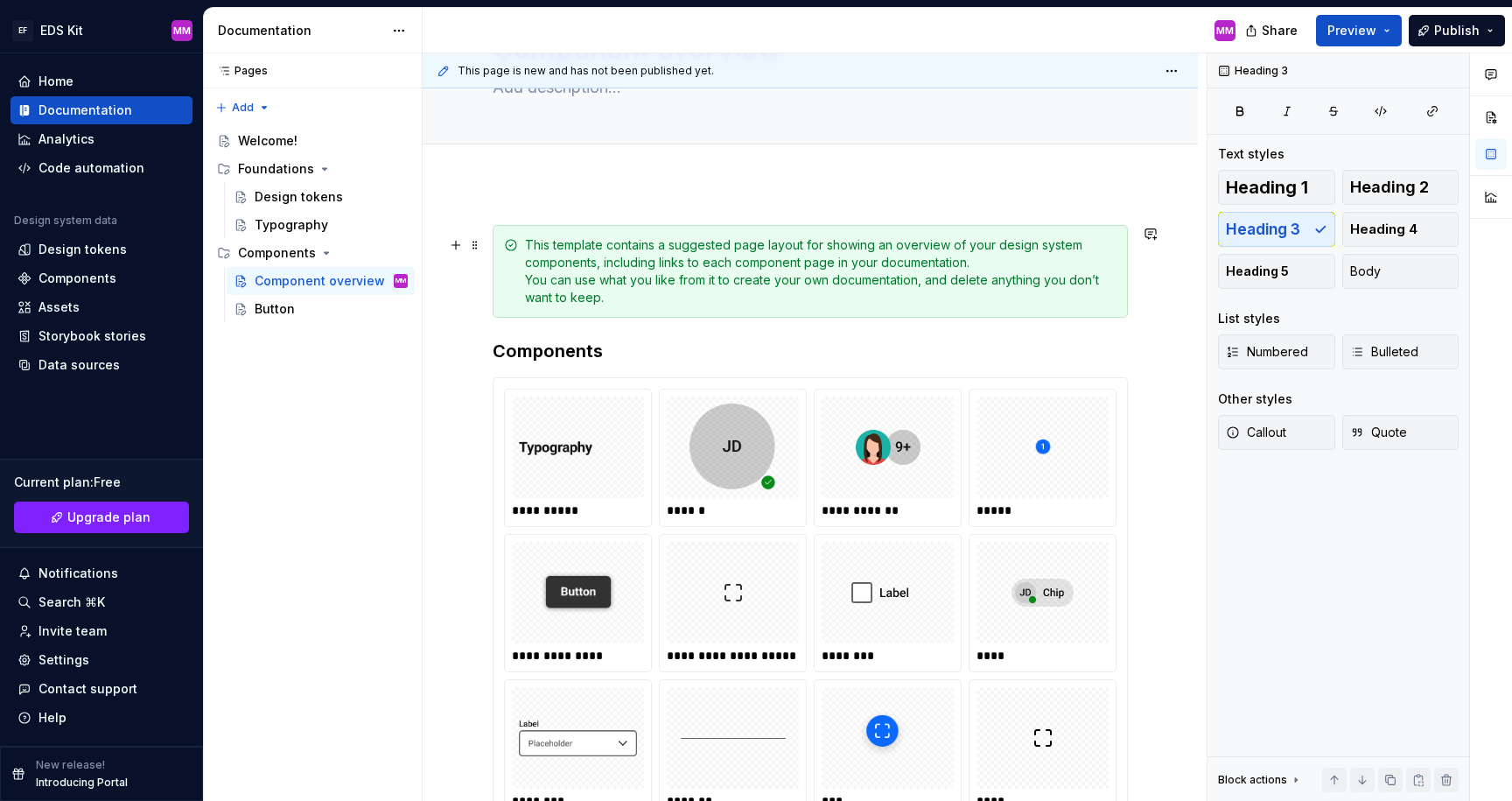
click at [707, 242] on div "This template contains a suggested page layout for showing an overview of your …" at bounding box center [821, 271] width 592 height 70
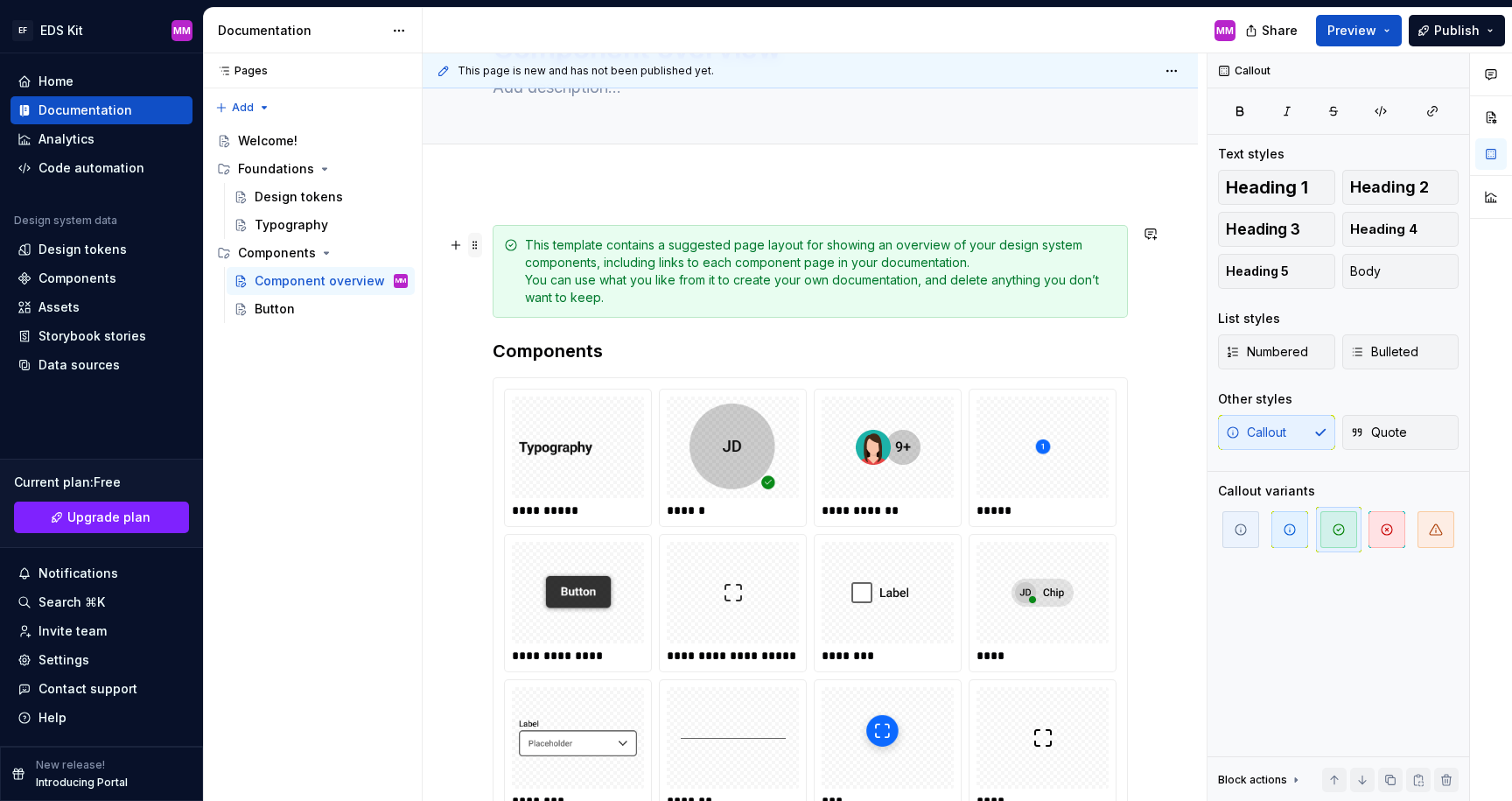
click at [478, 243] on span at bounding box center [474, 245] width 14 height 25
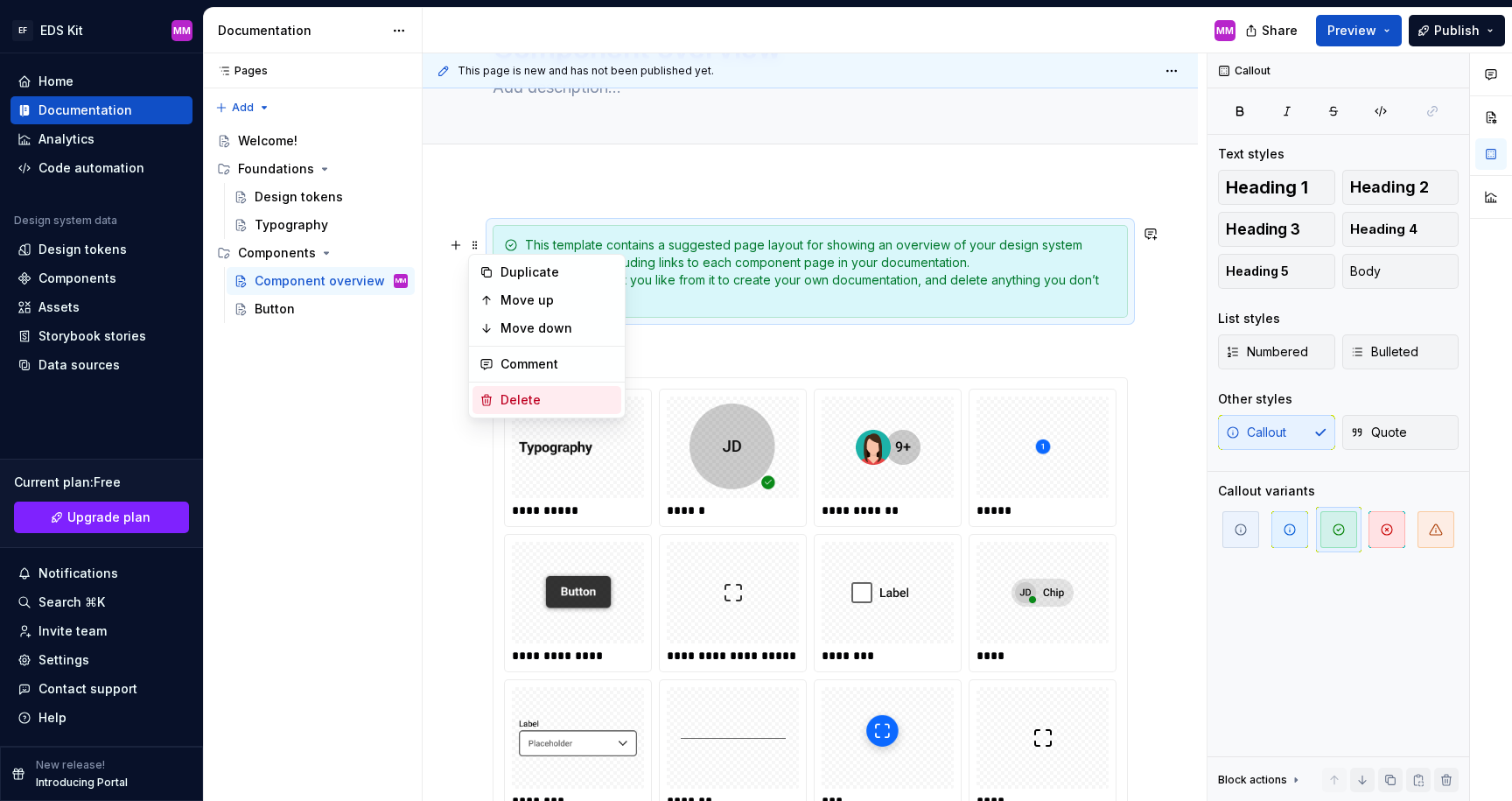
click at [510, 387] on div "Delete" at bounding box center [546, 400] width 148 height 28
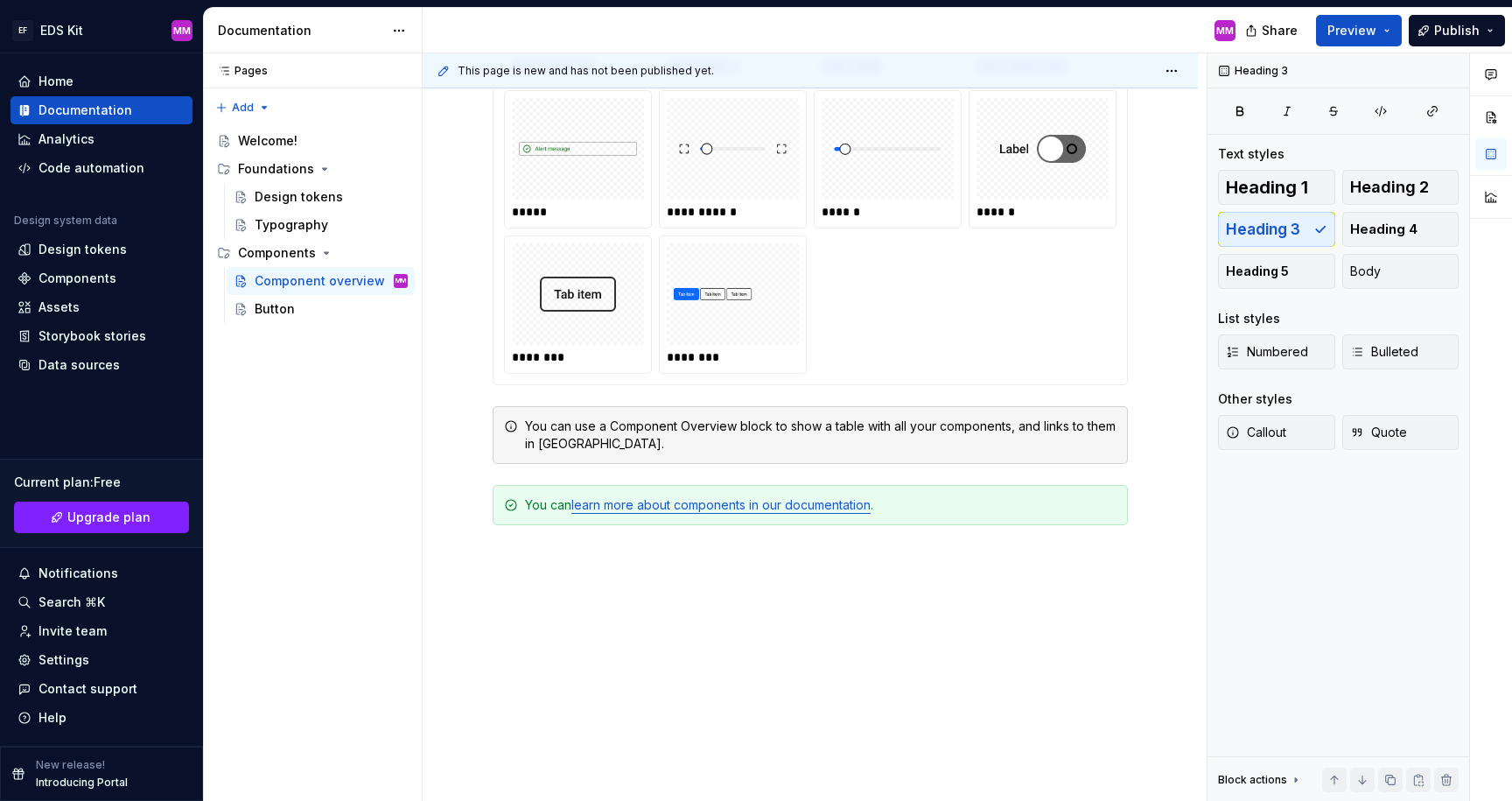
scroll to position [1202, 0]
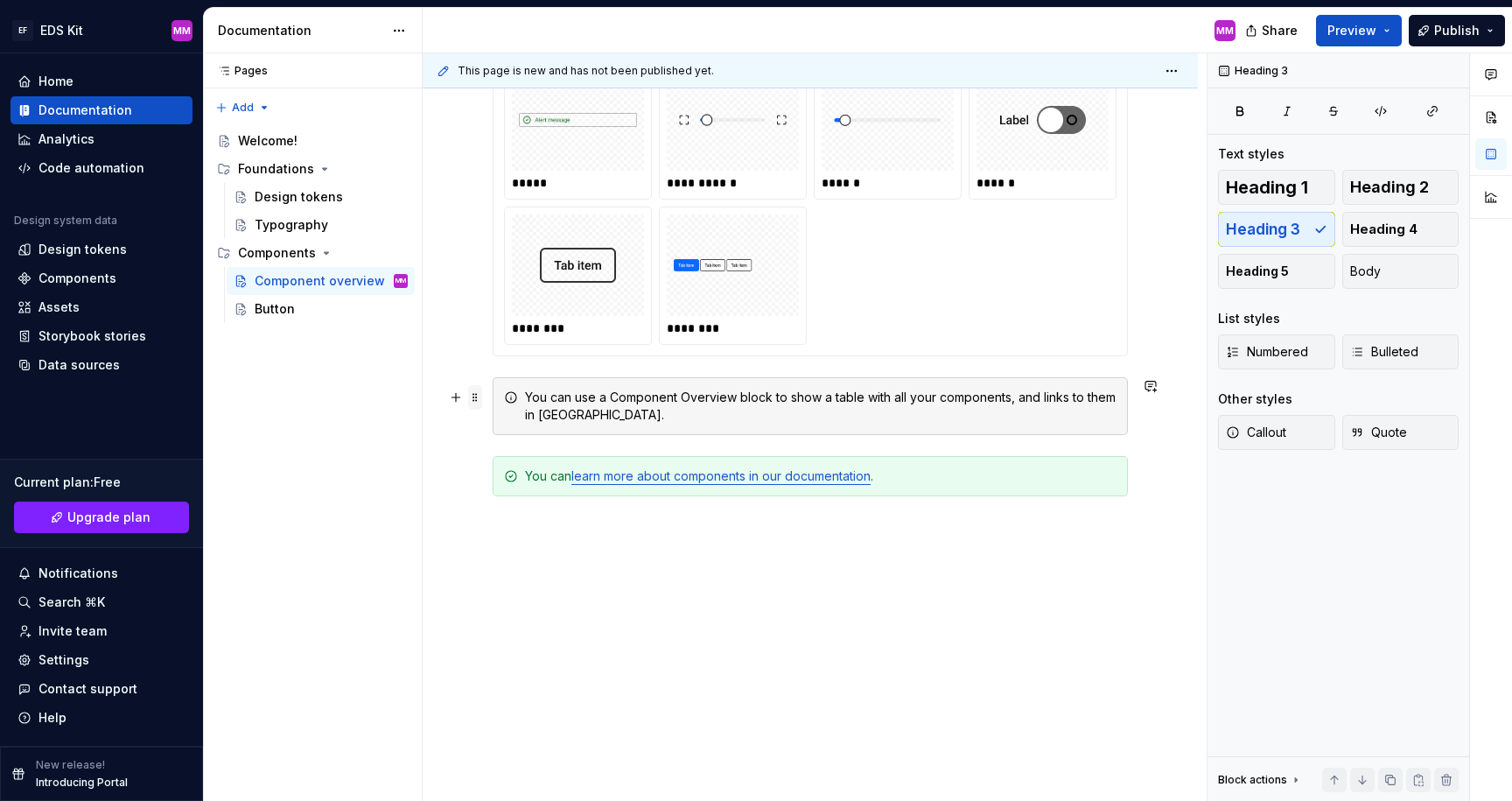
click at [479, 400] on span at bounding box center [474, 397] width 14 height 25
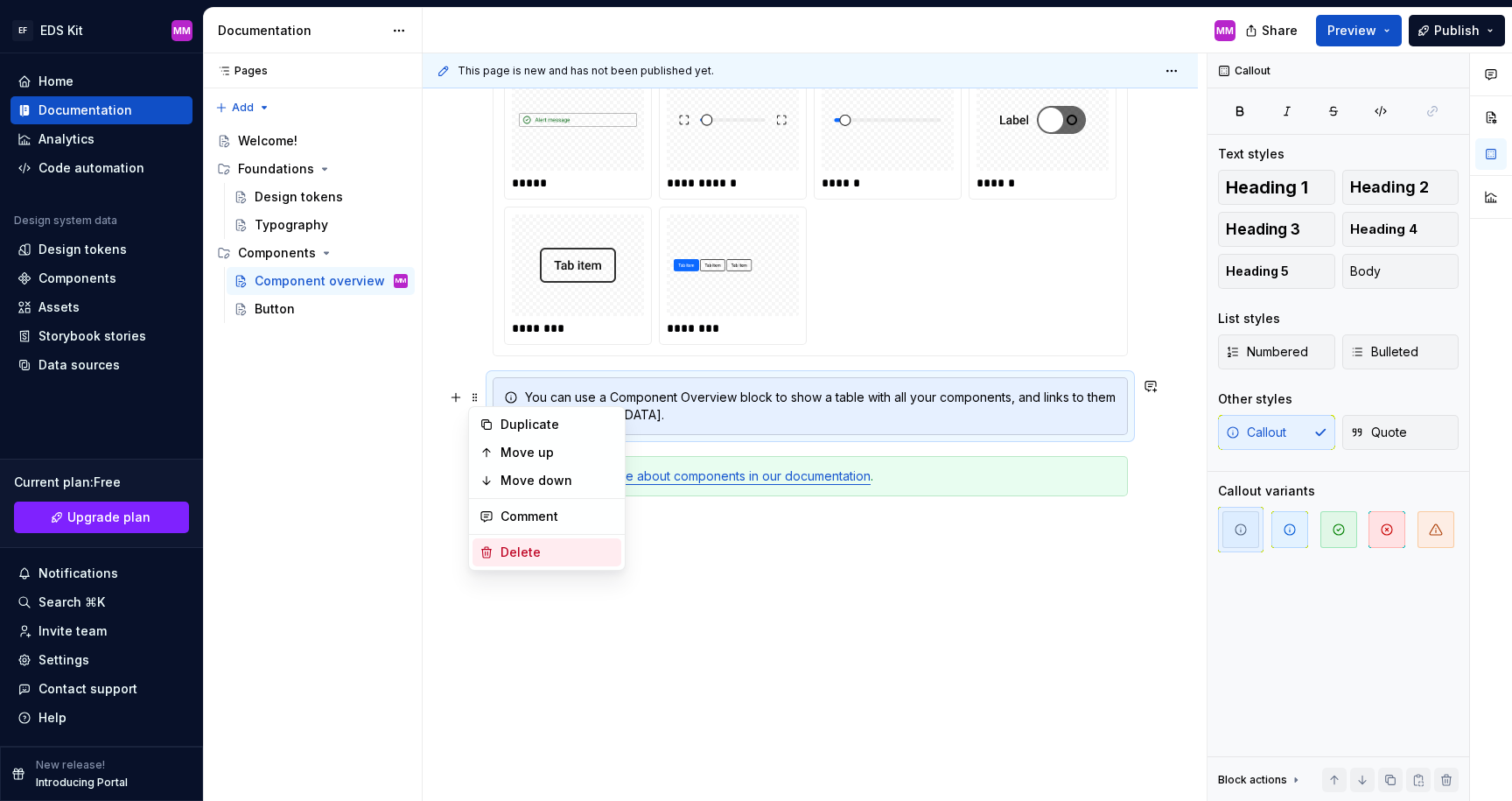
click at [517, 546] on div "Delete" at bounding box center [557, 552] width 114 height 17
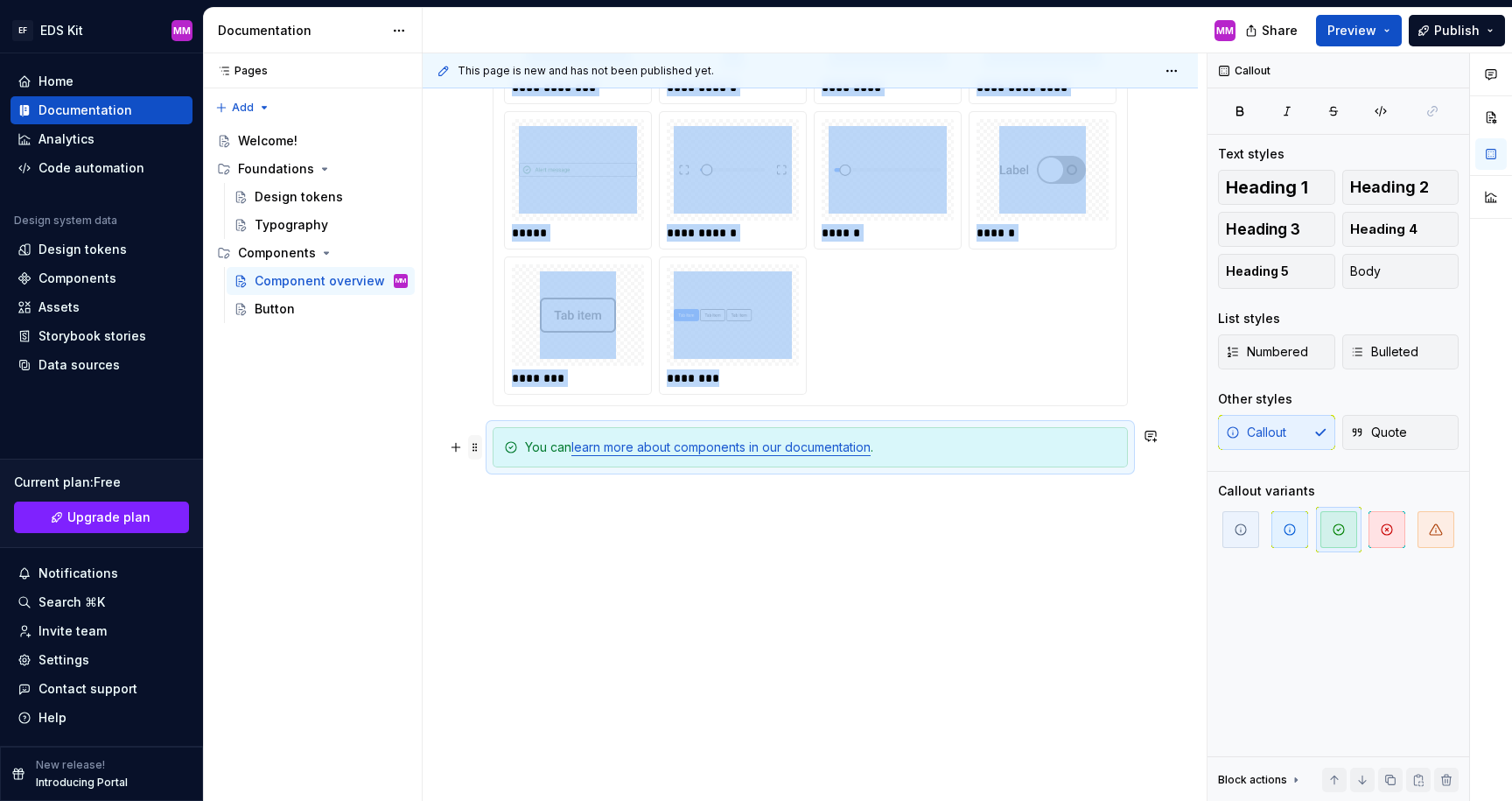
click at [474, 440] on span at bounding box center [474, 447] width 14 height 25
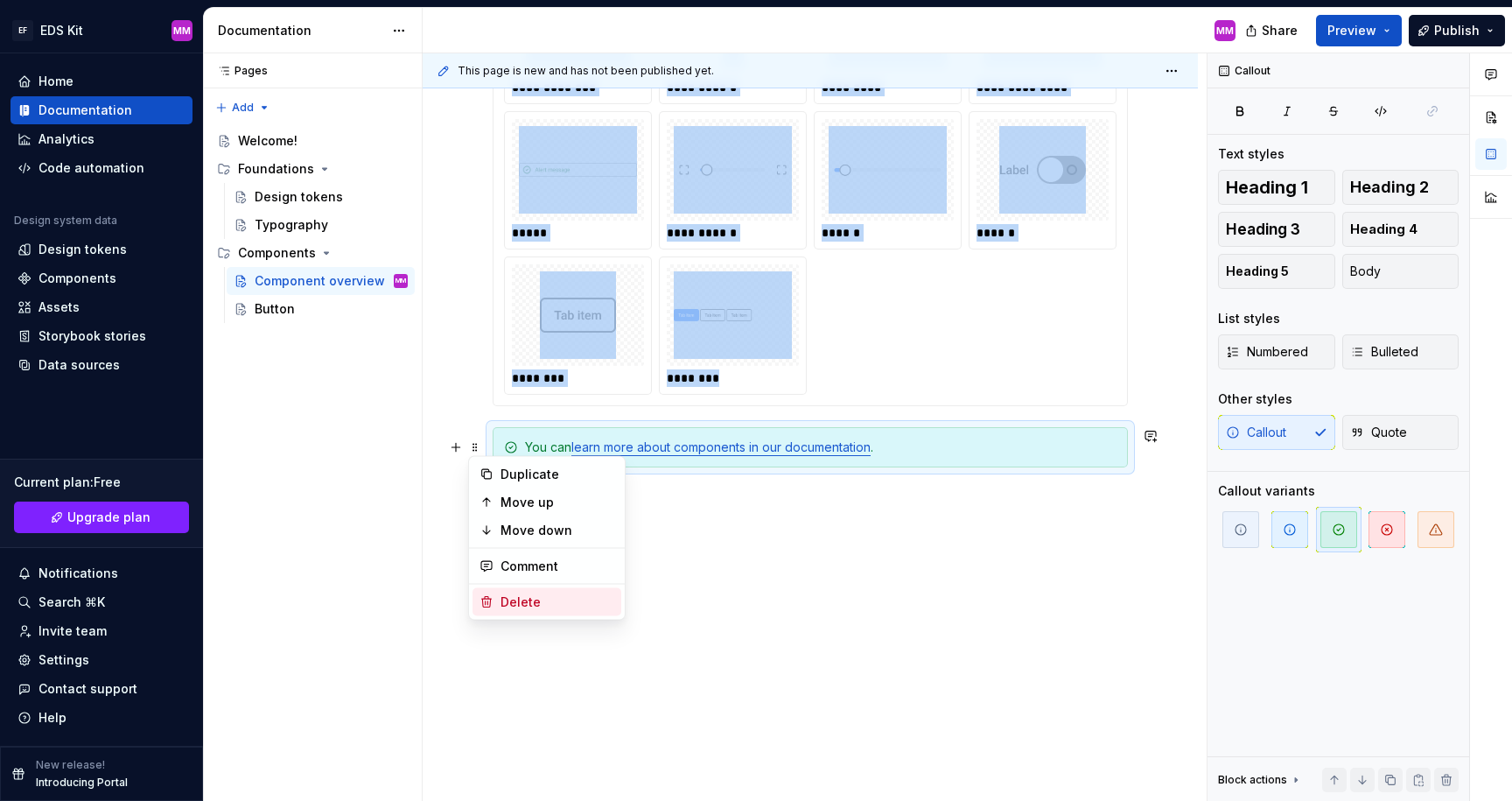
click at [504, 608] on div "Delete" at bounding box center [557, 602] width 114 height 17
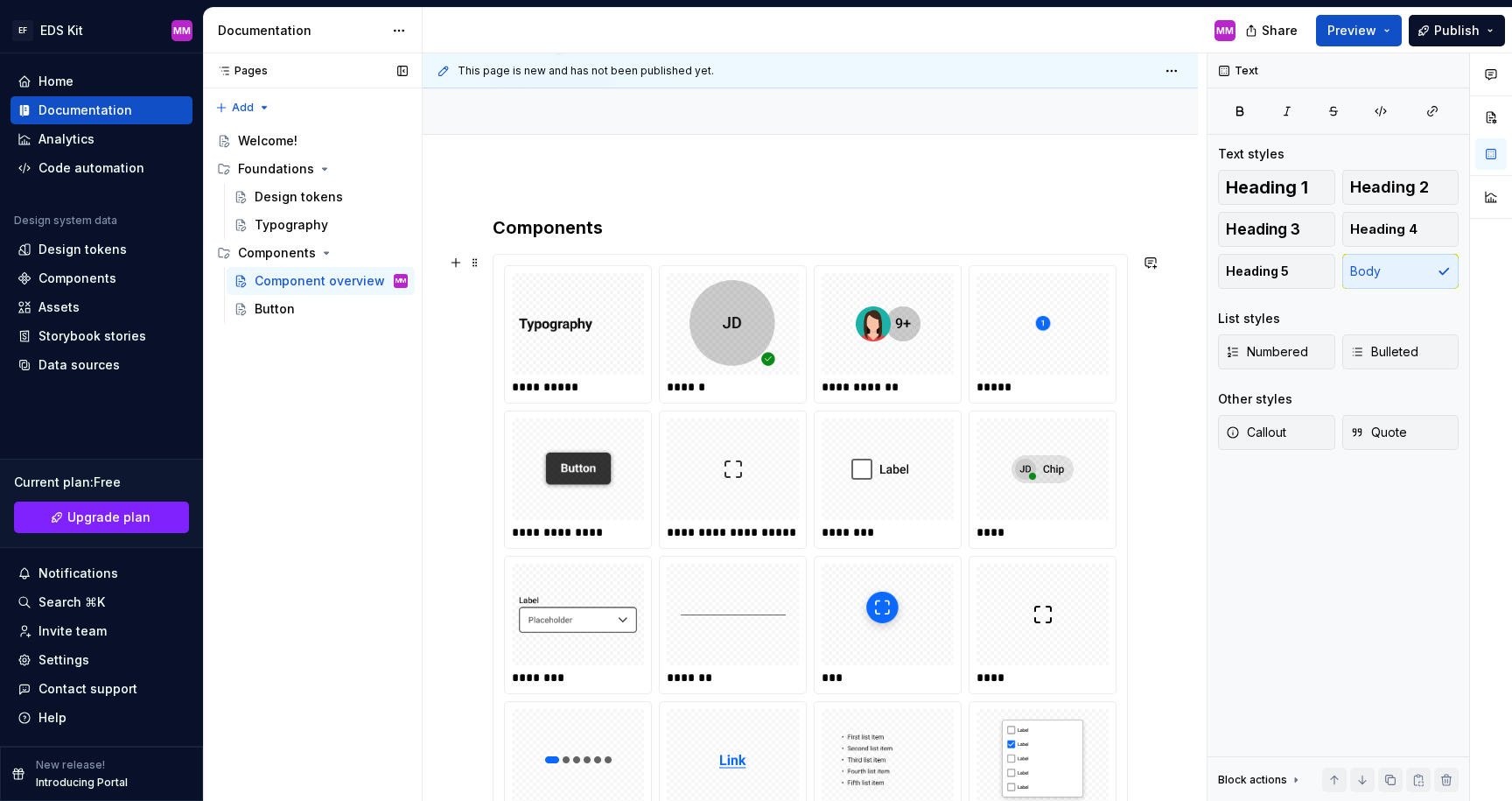
scroll to position [0, 0]
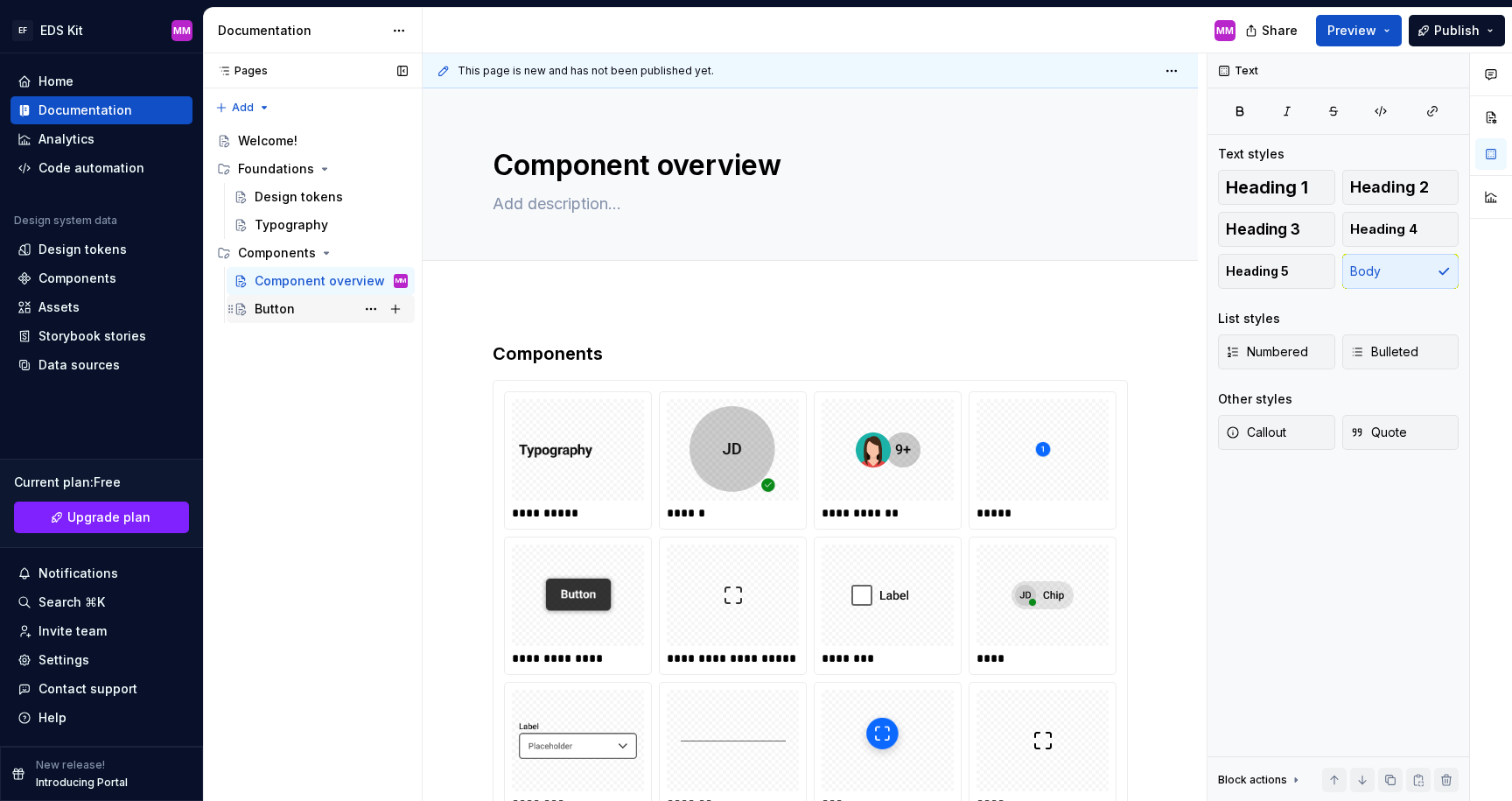
click at [299, 307] on div "Button" at bounding box center [331, 309] width 153 height 25
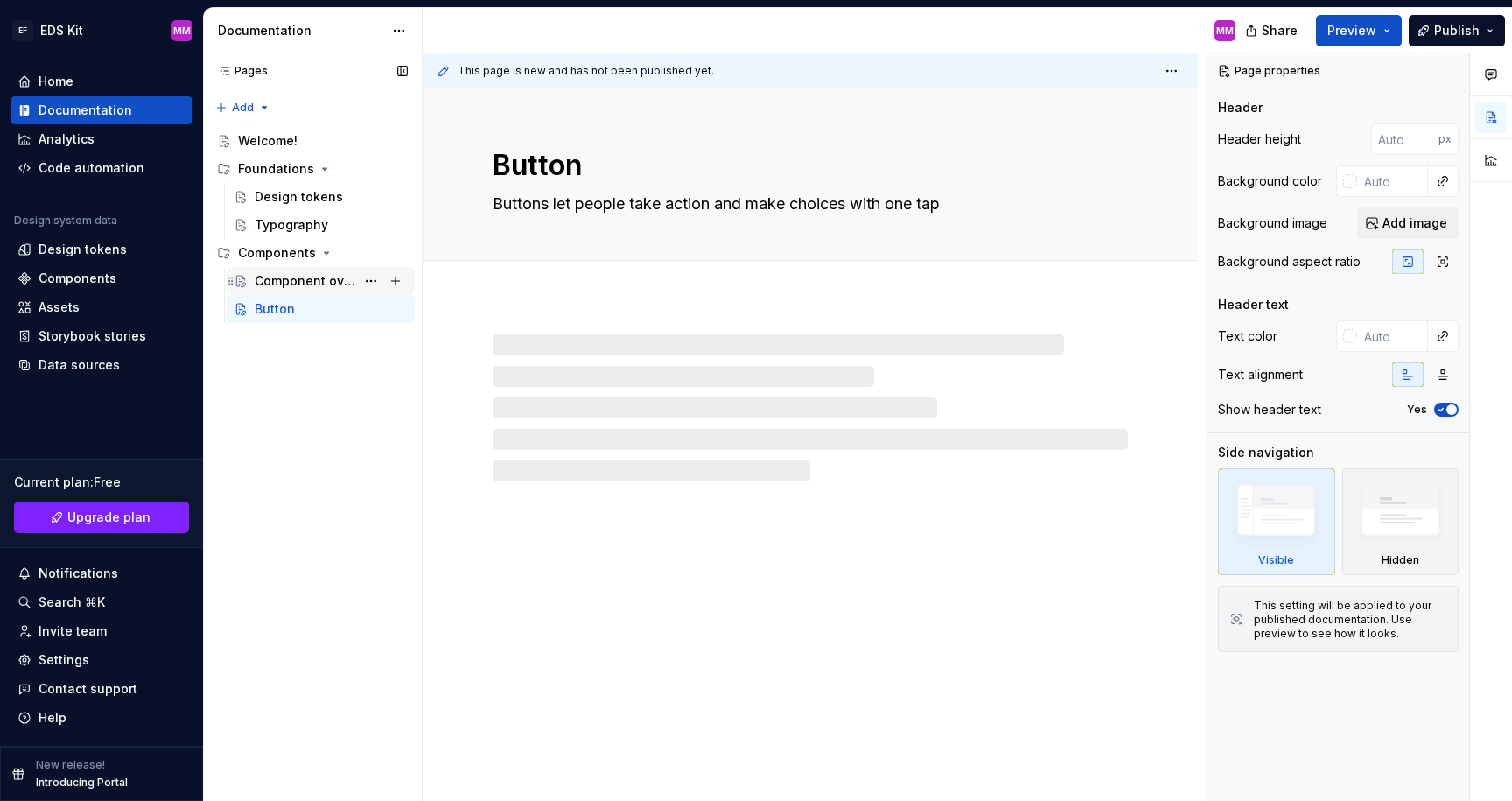
click at [299, 273] on div "Component overview" at bounding box center [305, 280] width 101 height 17
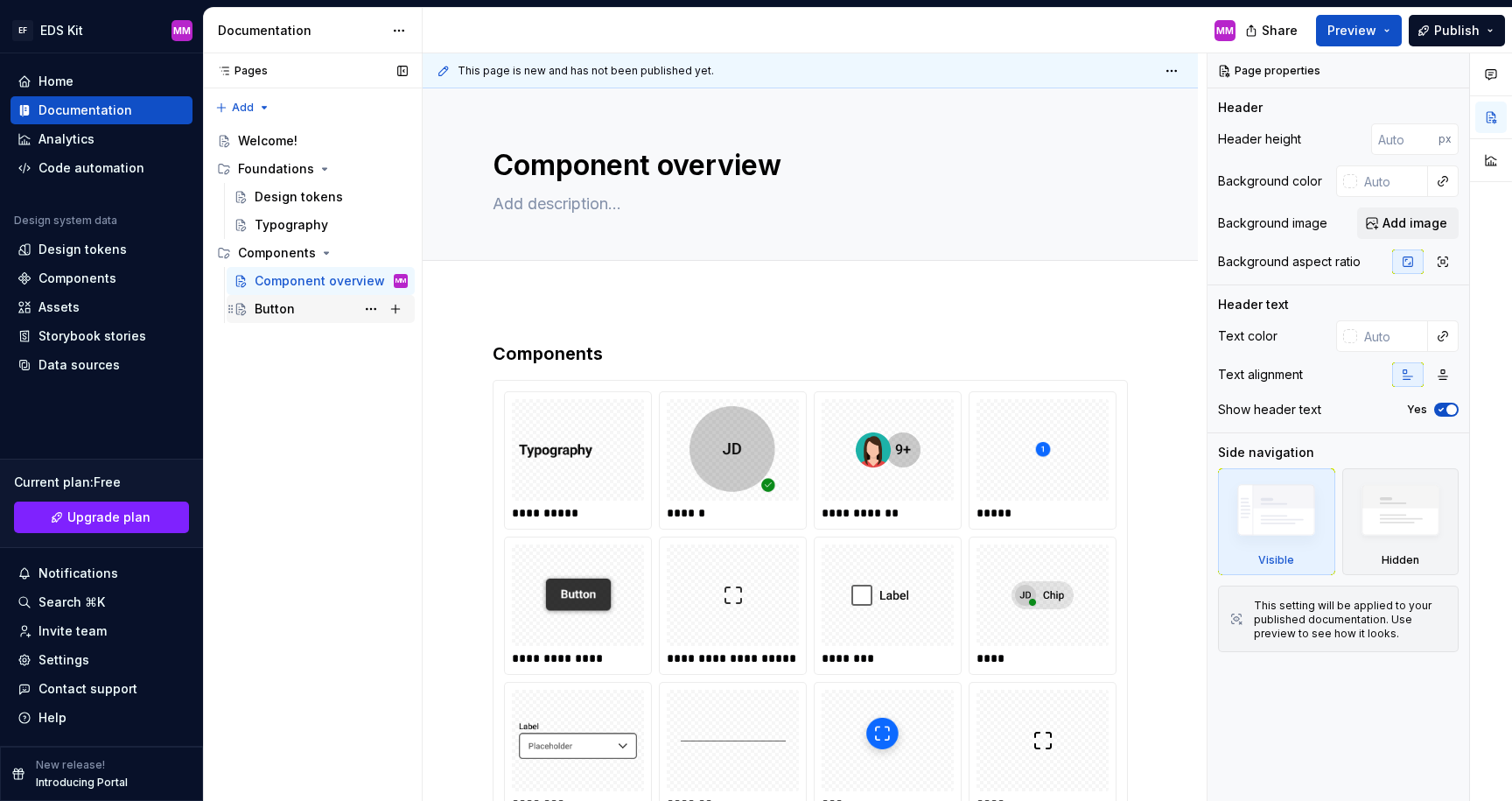
click at [292, 302] on div "Button" at bounding box center [275, 309] width 40 height 17
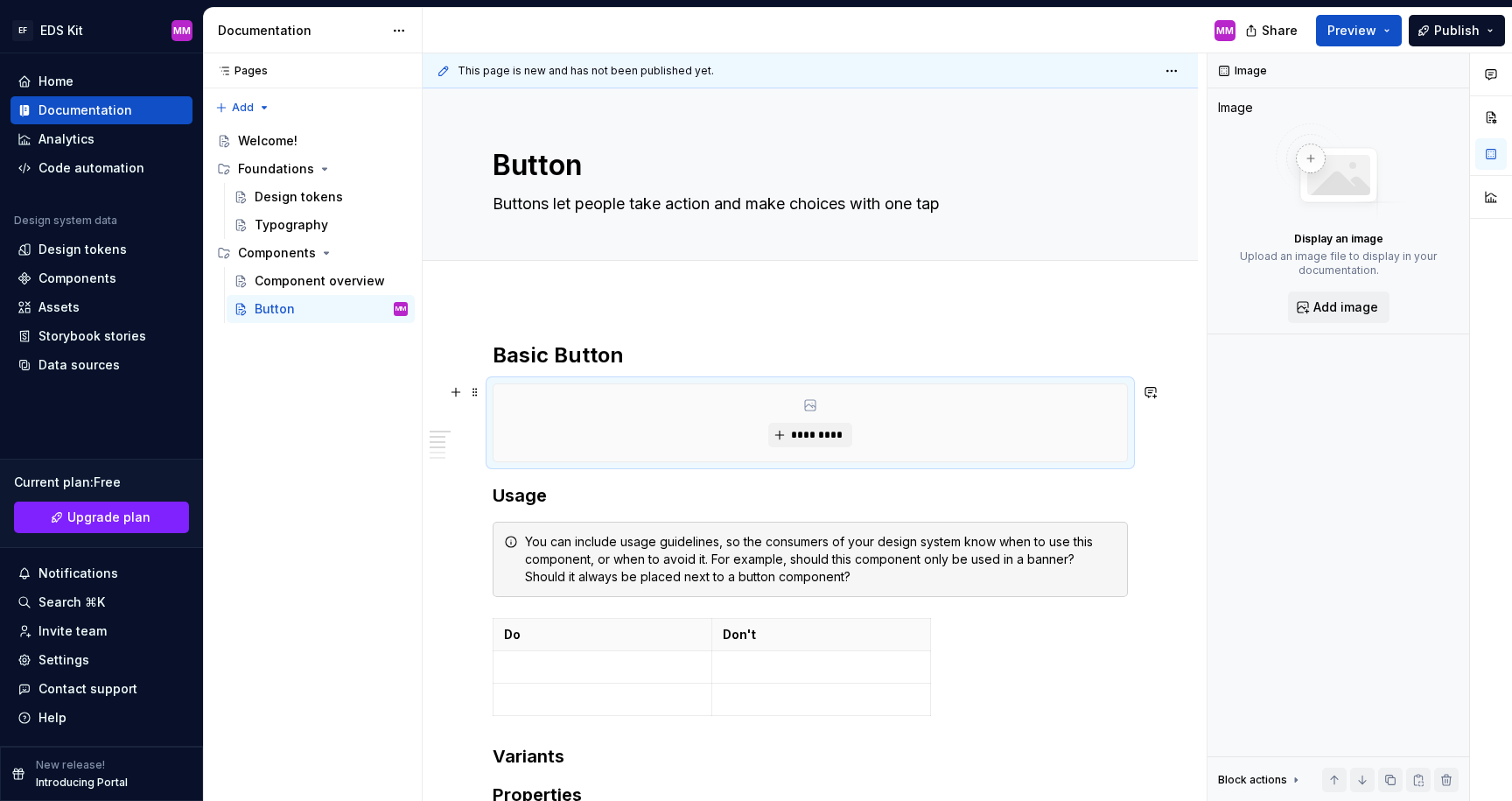
click at [533, 403] on div "*********" at bounding box center [810, 422] width 634 height 77
click at [809, 431] on span "*********" at bounding box center [817, 434] width 54 height 14
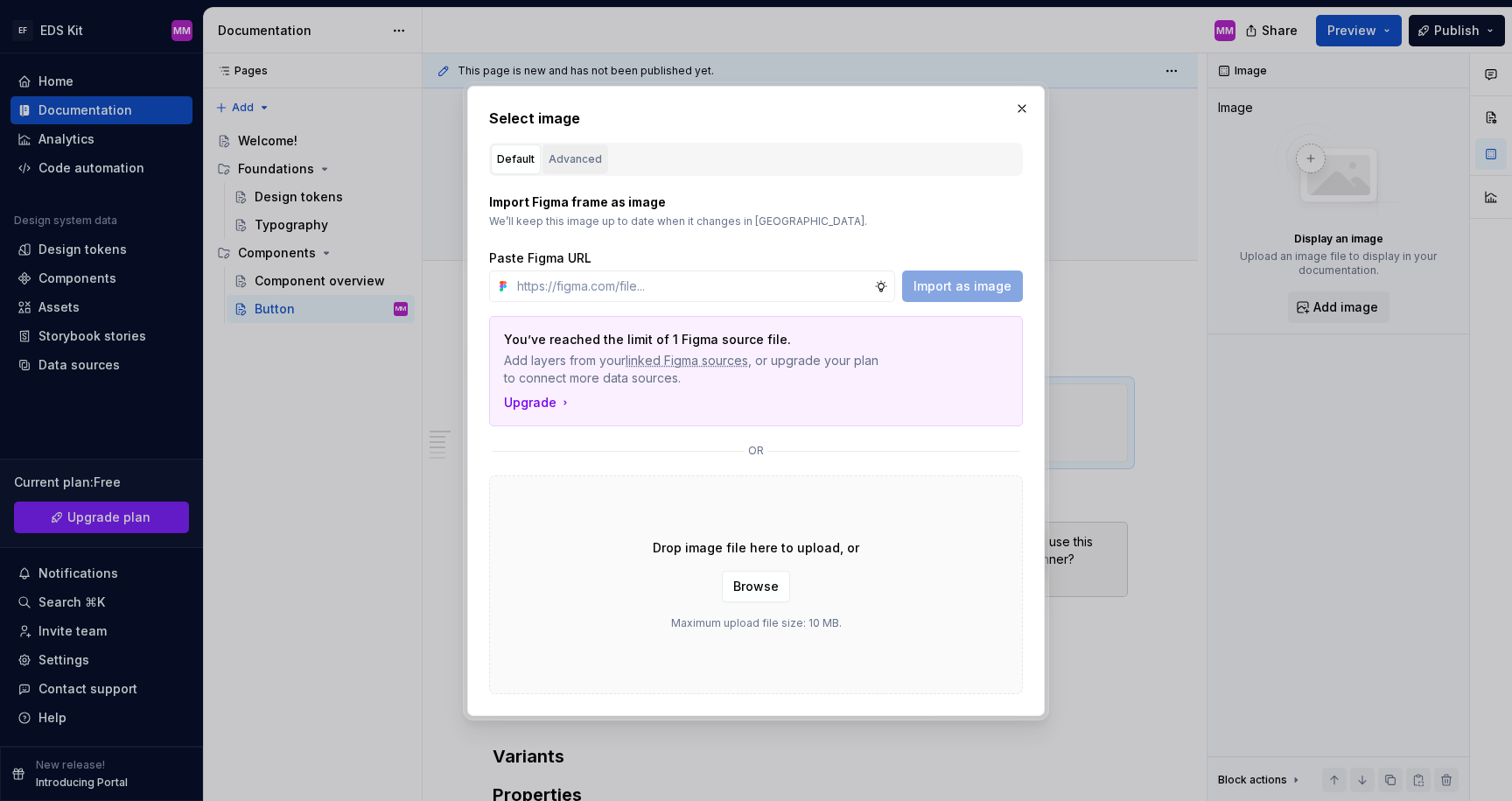
click at [573, 152] on div "Advanced" at bounding box center [575, 158] width 54 height 17
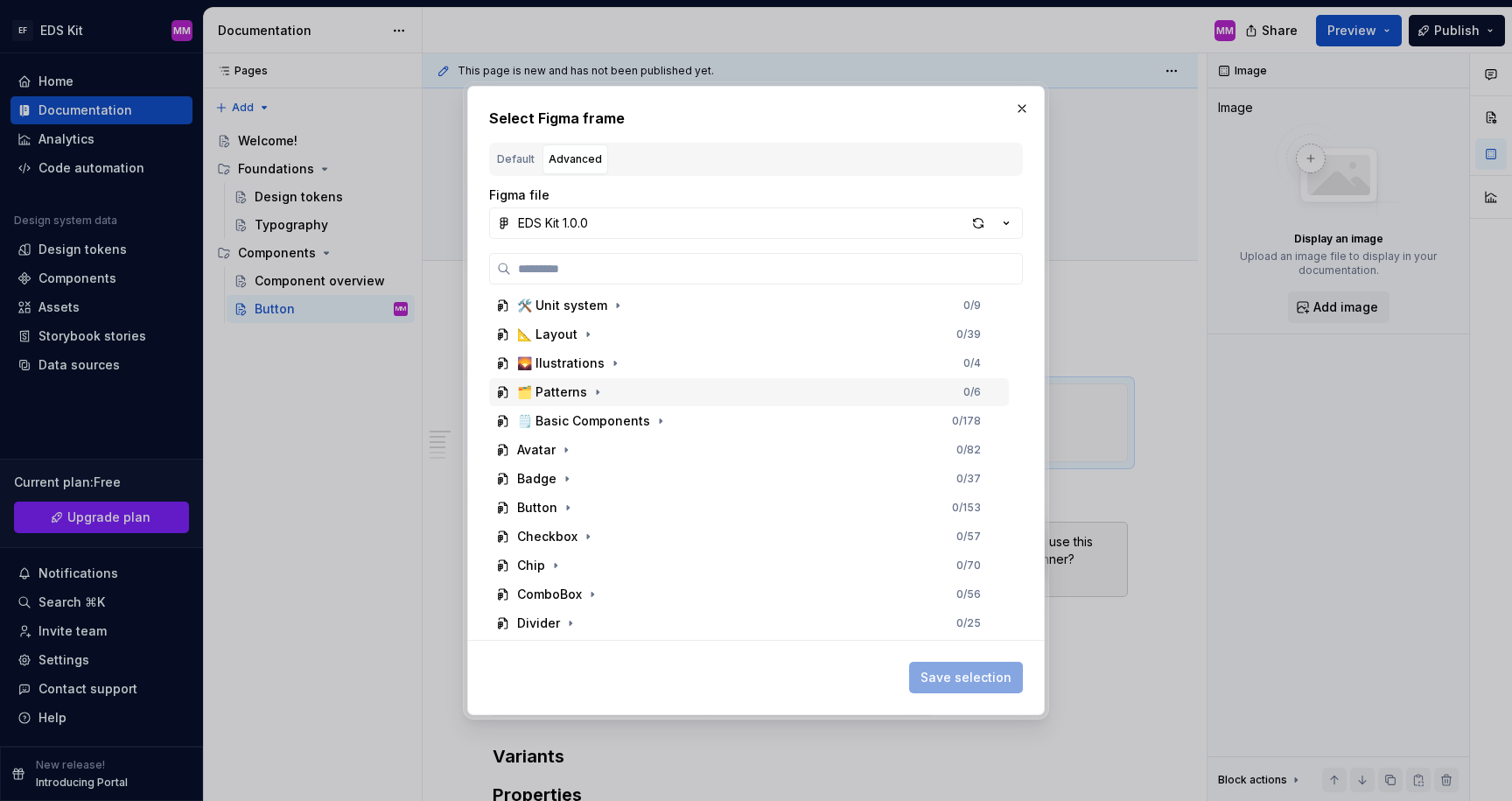
scroll to position [102, 0]
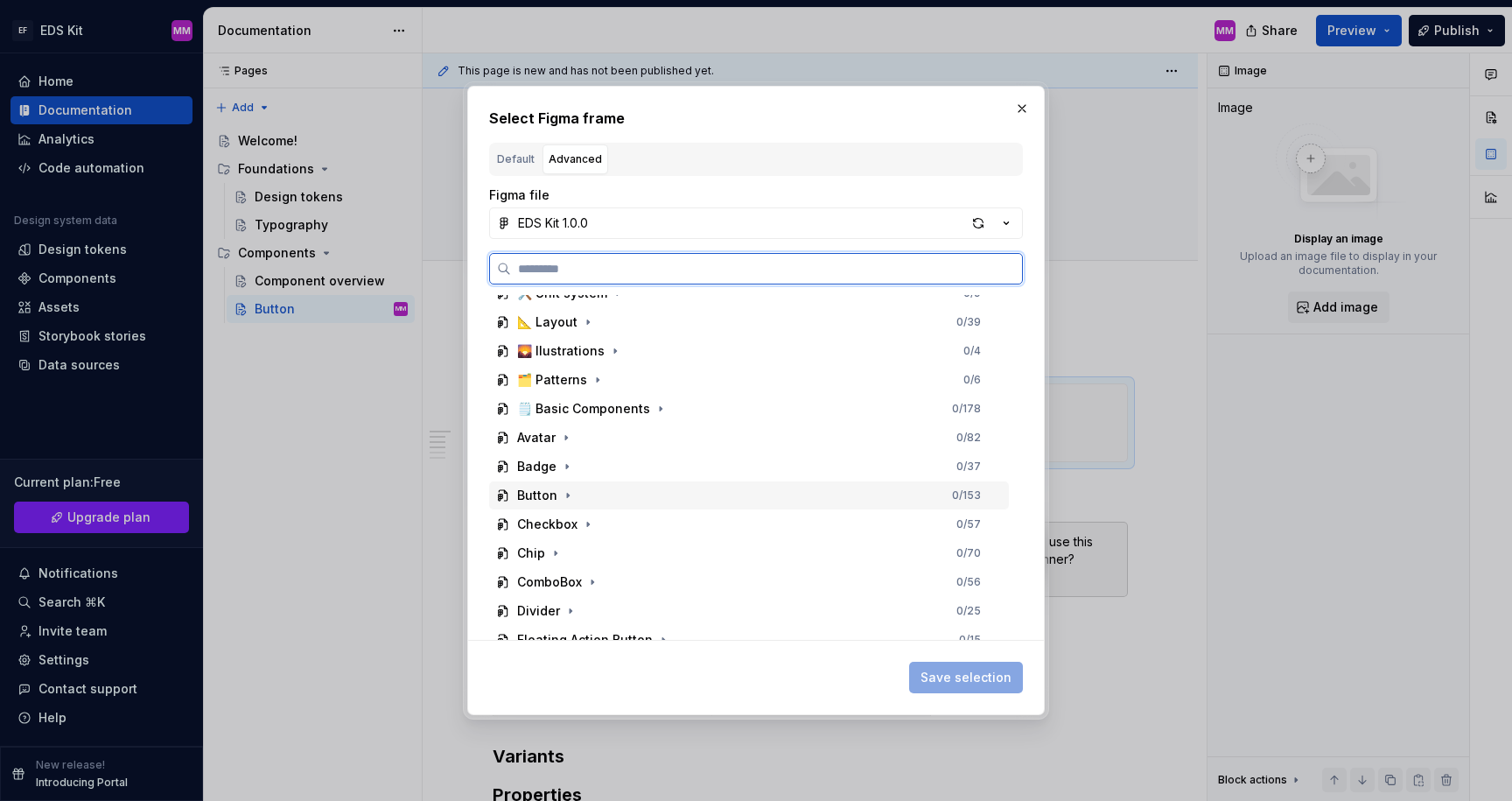
click at [552, 504] on div "Button" at bounding box center [537, 495] width 40 height 17
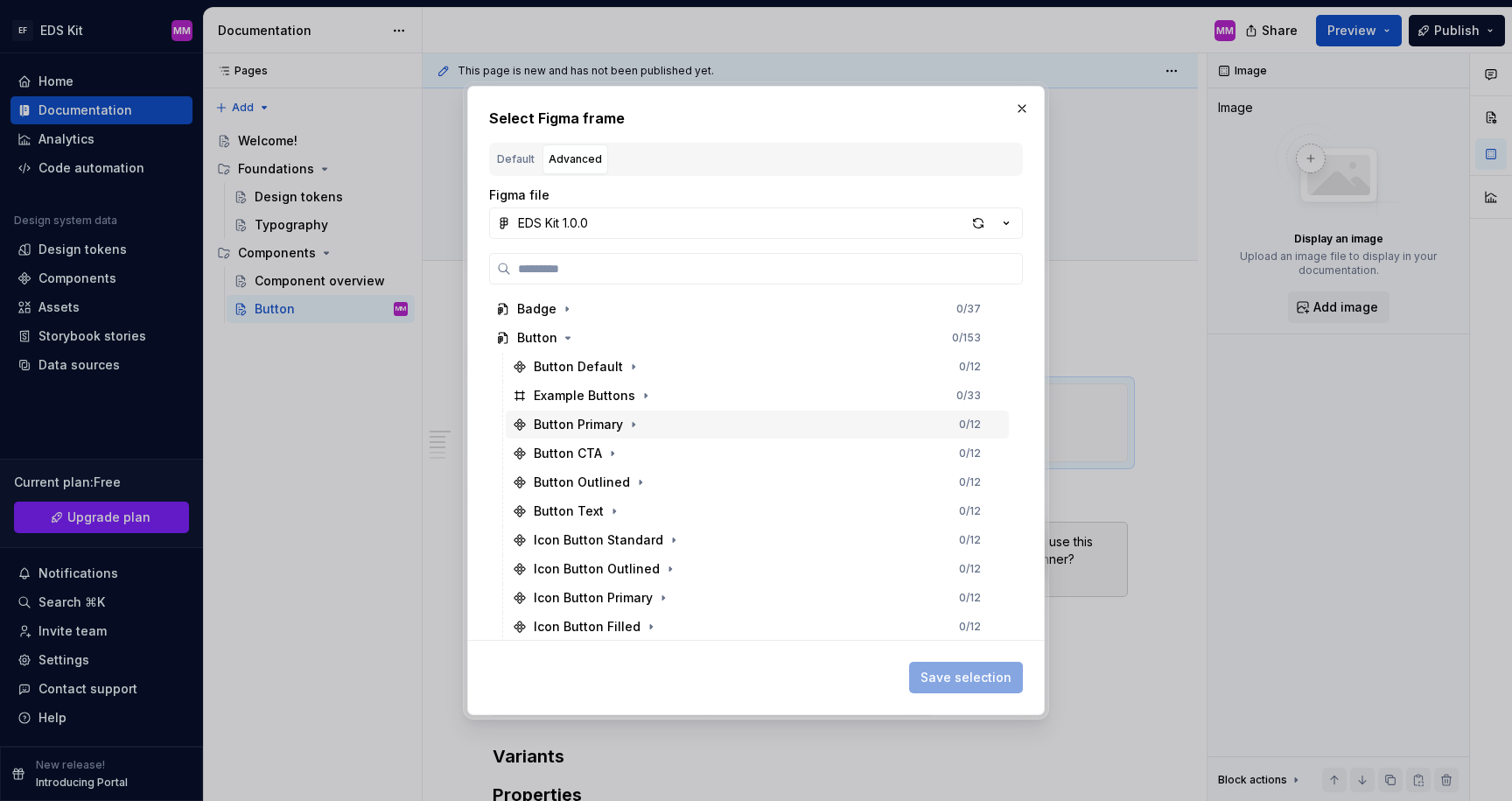
scroll to position [261, 0]
click at [635, 364] on button "button" at bounding box center [633, 364] width 17 height 17
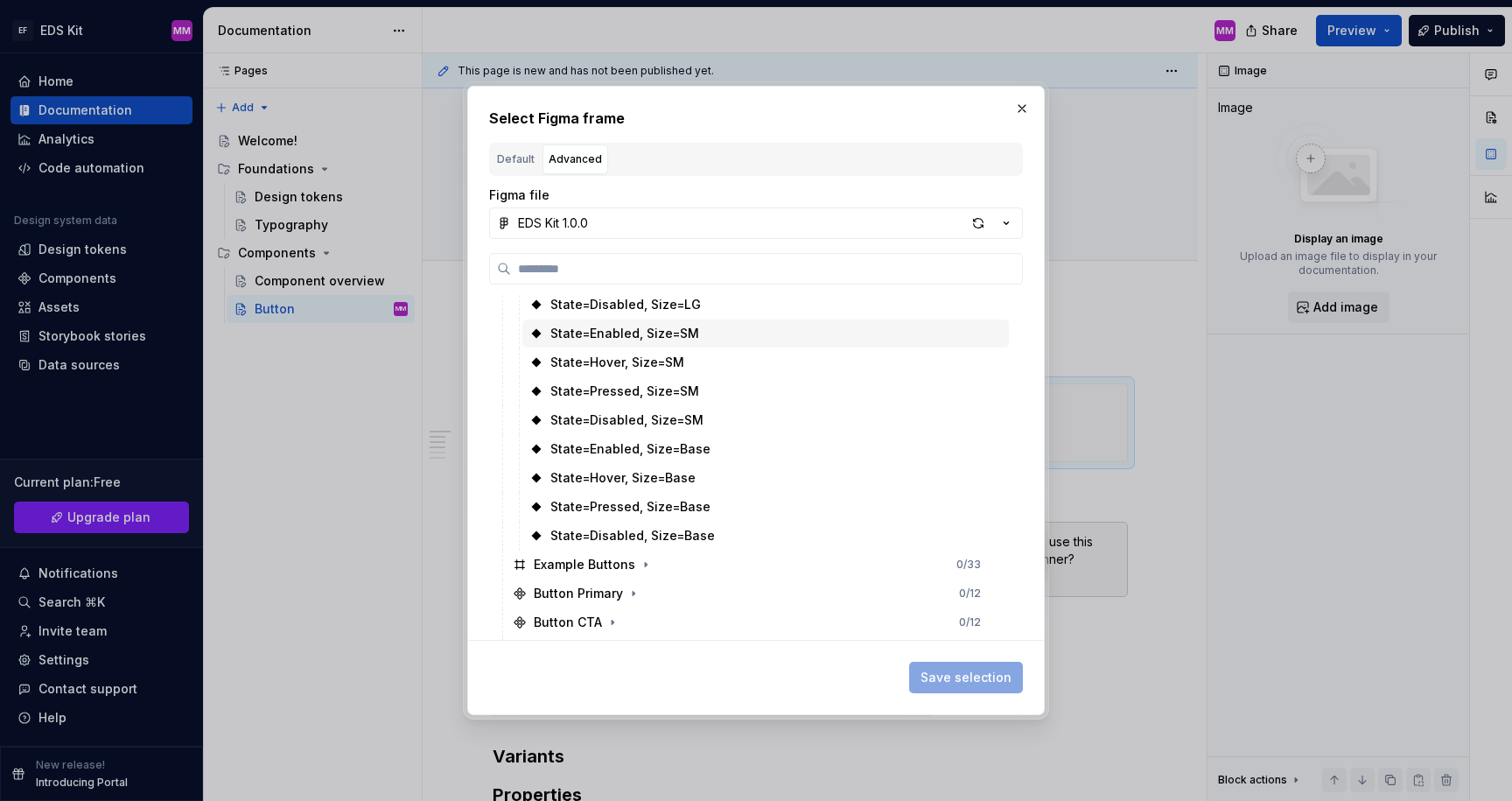
scroll to position [464, 0]
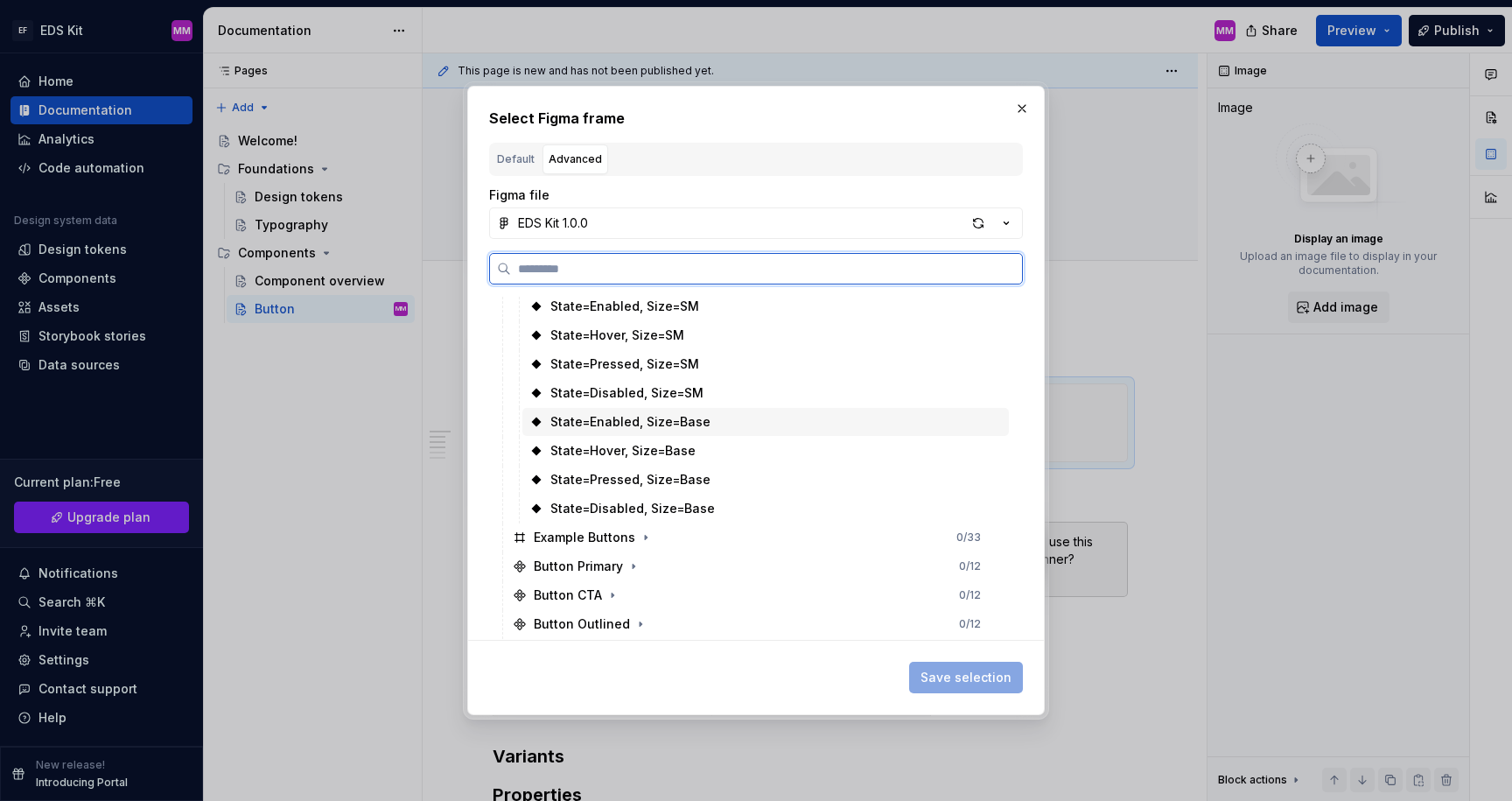
click at [616, 422] on div "State=Enabled, Size=Base" at bounding box center [631, 421] width 160 height 17
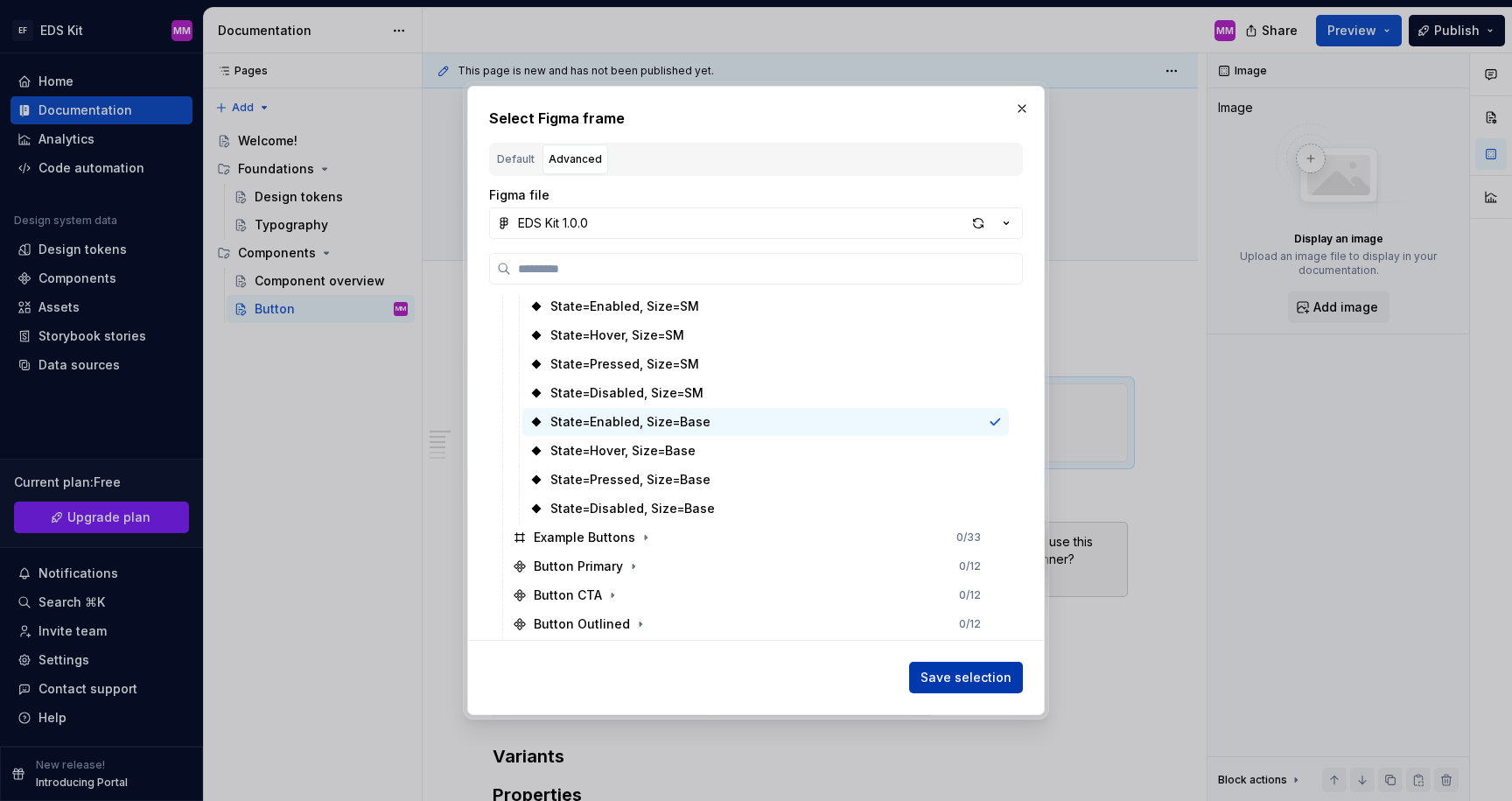
click at [968, 670] on span "Save selection" at bounding box center [966, 676] width 91 height 17
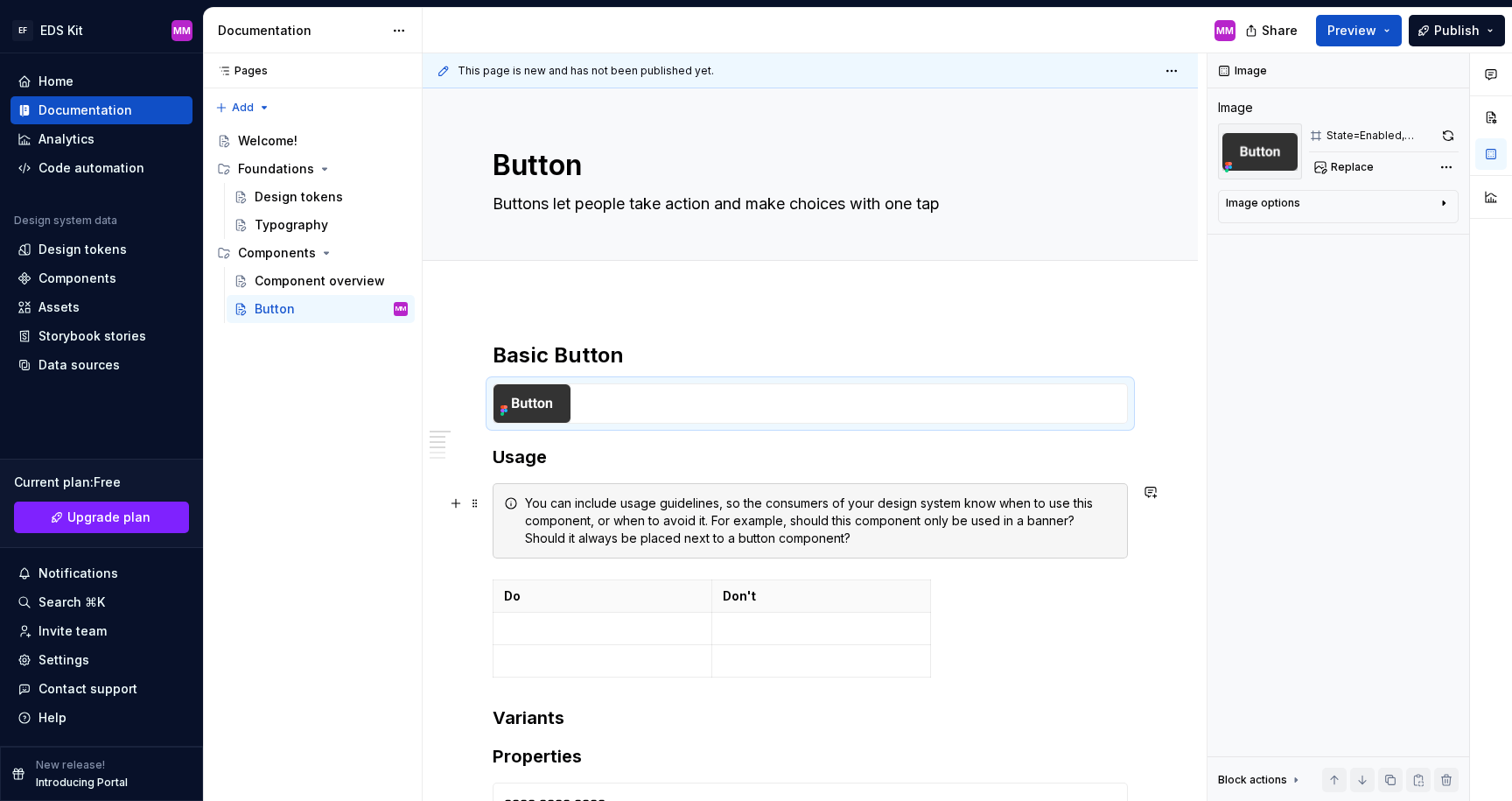
click at [549, 497] on div "You can include usage guidelines, so the consumers of your design system know w…" at bounding box center [821, 521] width 592 height 53
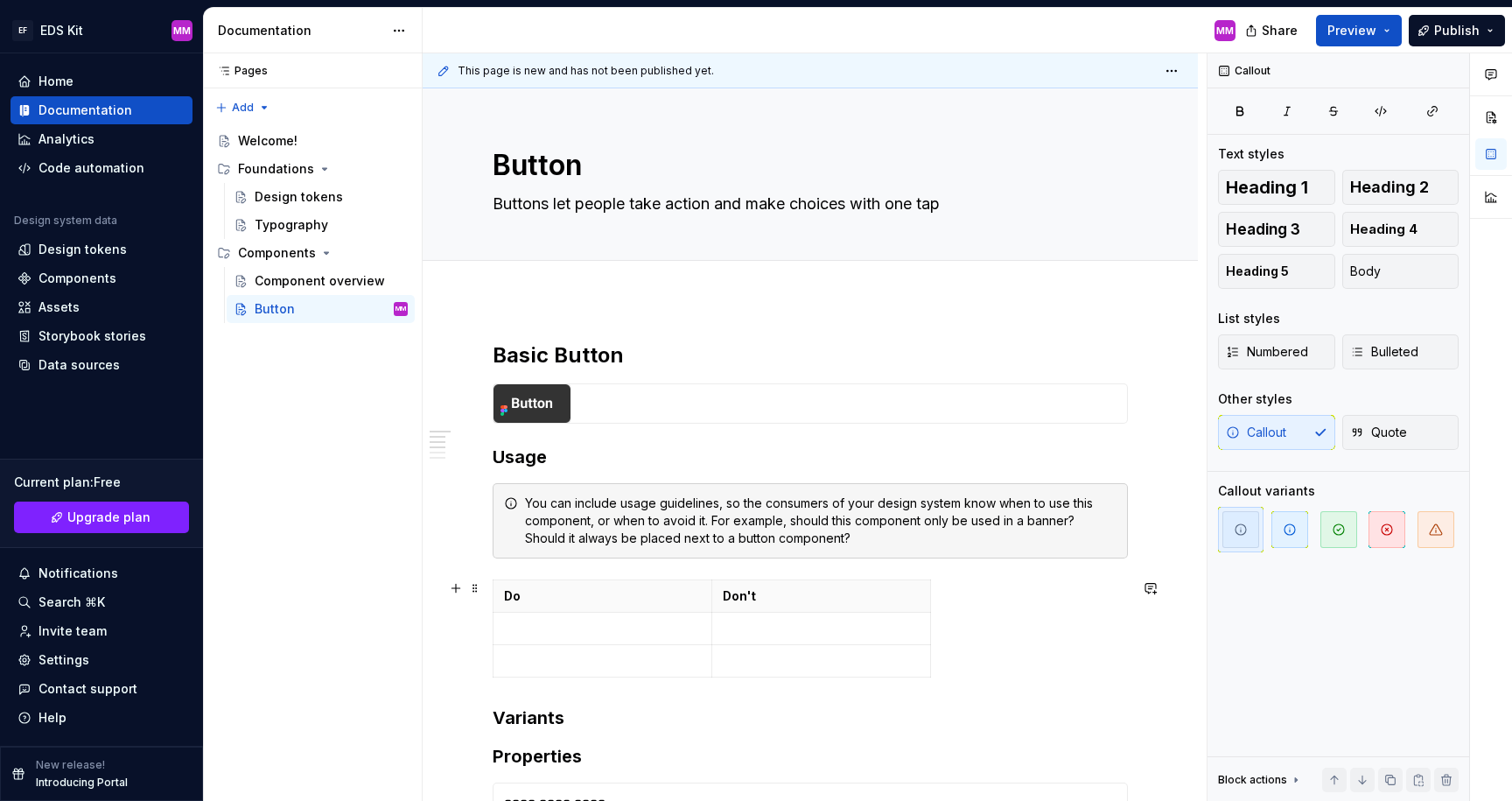
click at [983, 596] on div "Do Don't" at bounding box center [810, 631] width 635 height 105
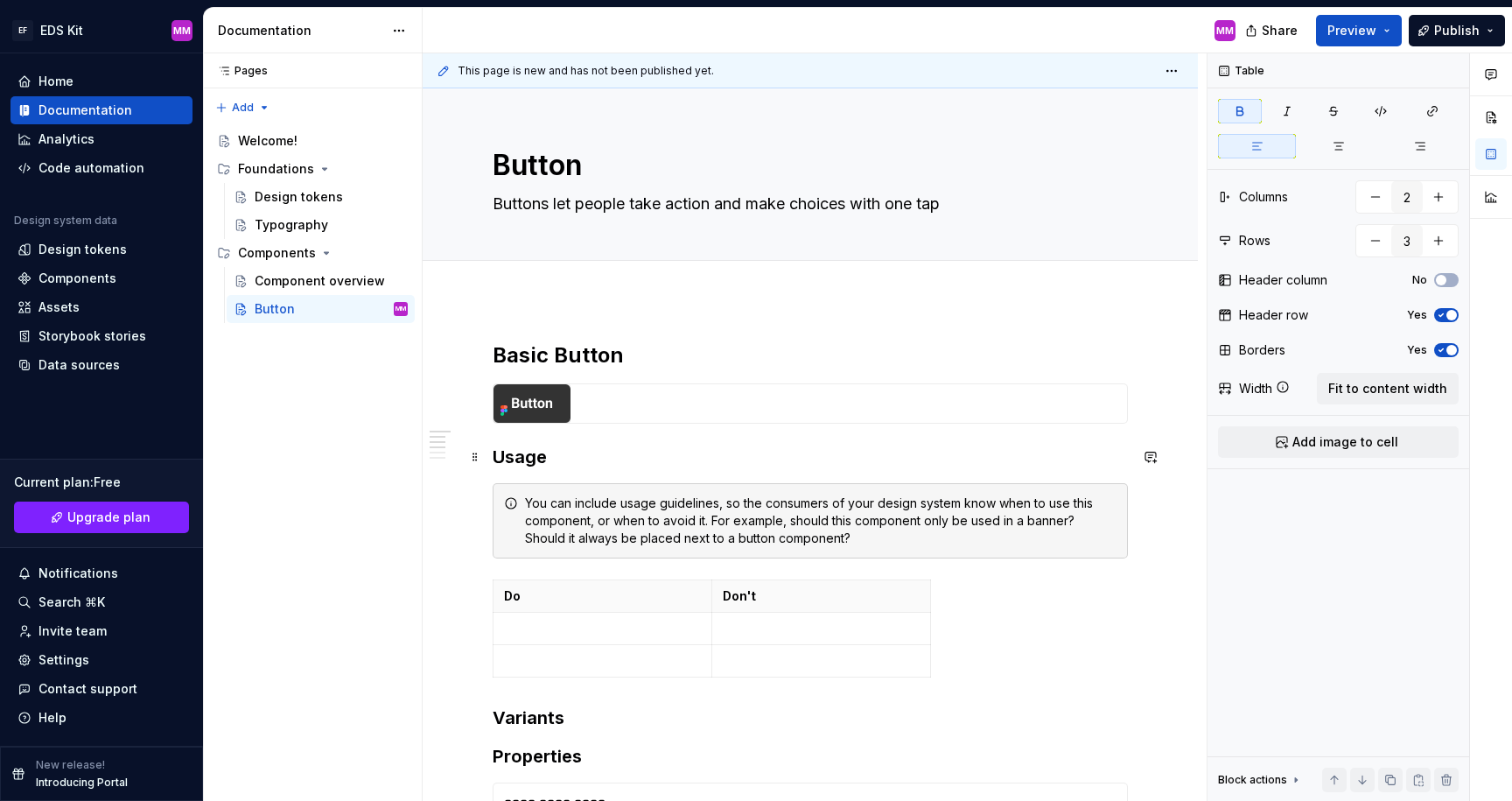
click at [586, 458] on h3 "Usage" at bounding box center [810, 456] width 635 height 25
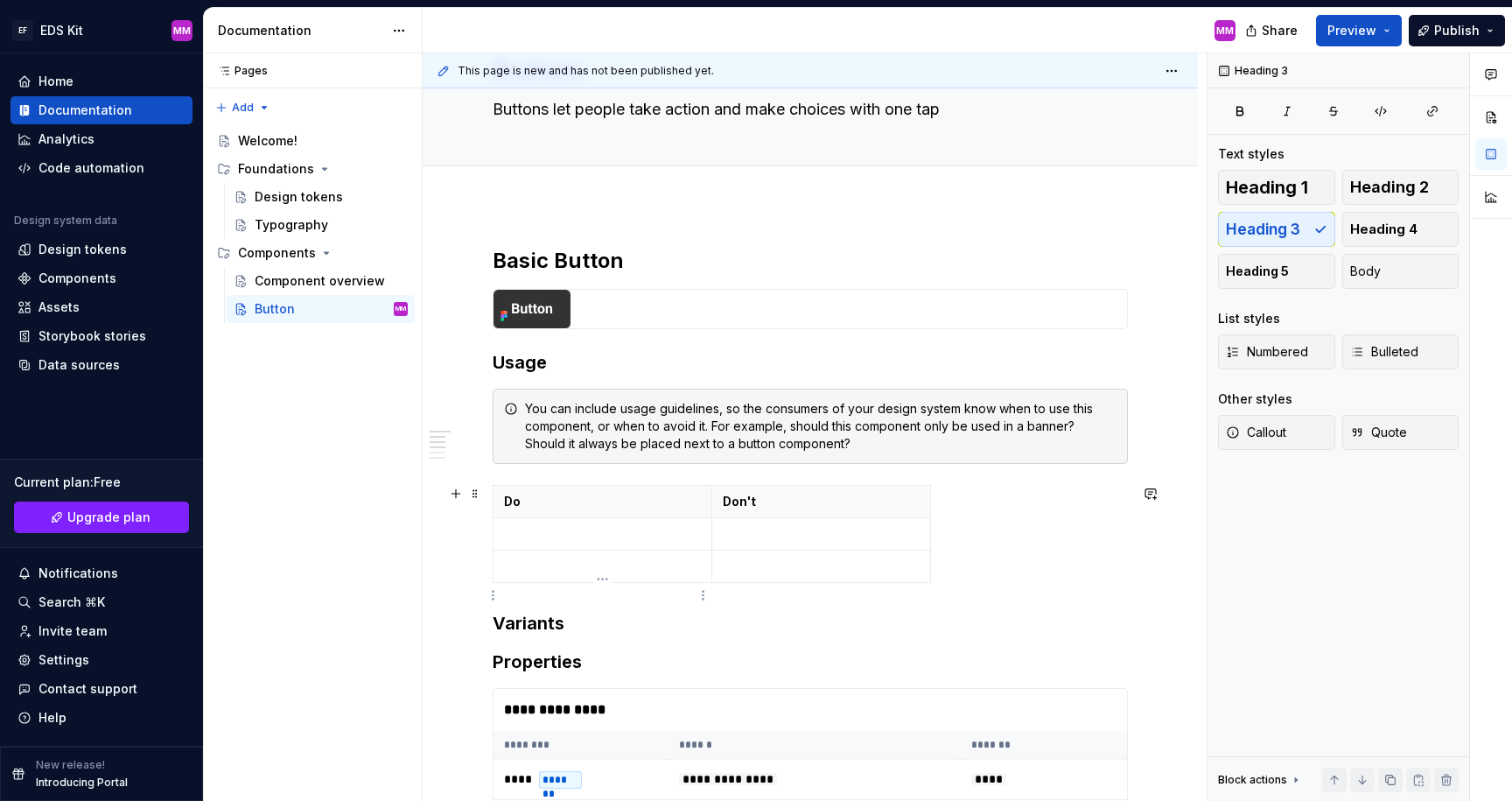
scroll to position [98, 0]
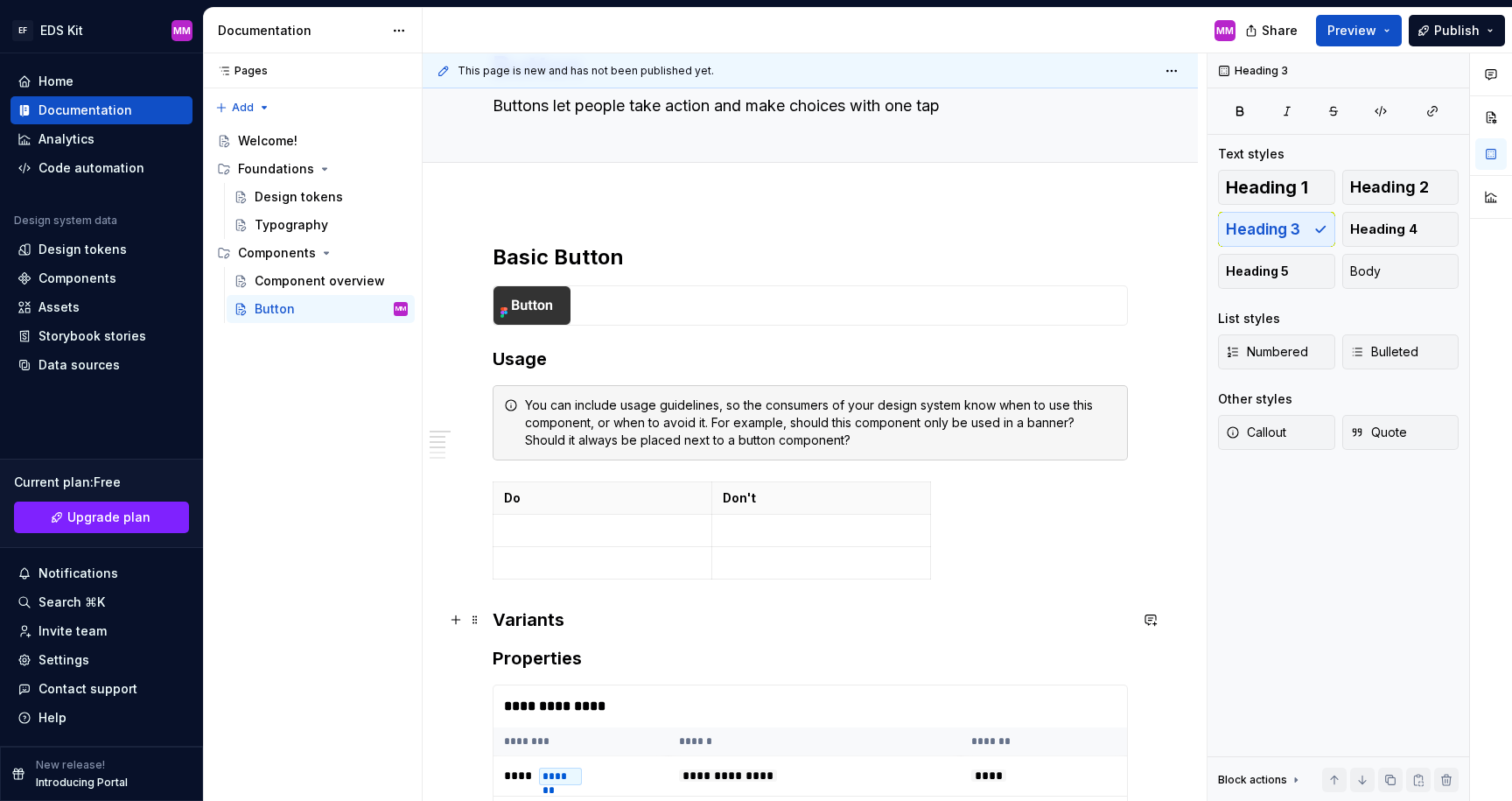
click at [541, 614] on h3 "Variants" at bounding box center [810, 619] width 635 height 25
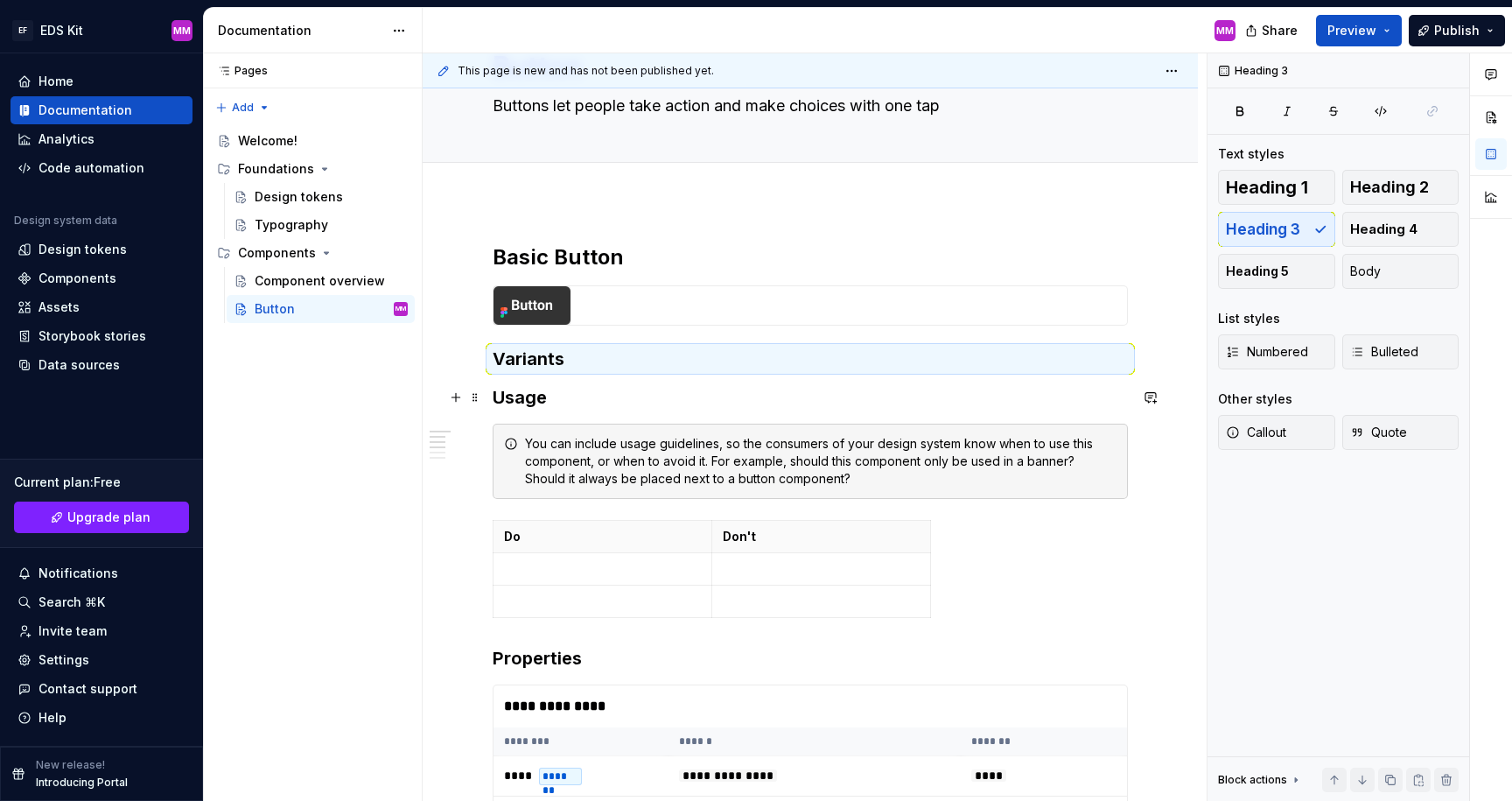
click at [594, 394] on h3 "Usage" at bounding box center [810, 397] width 635 height 25
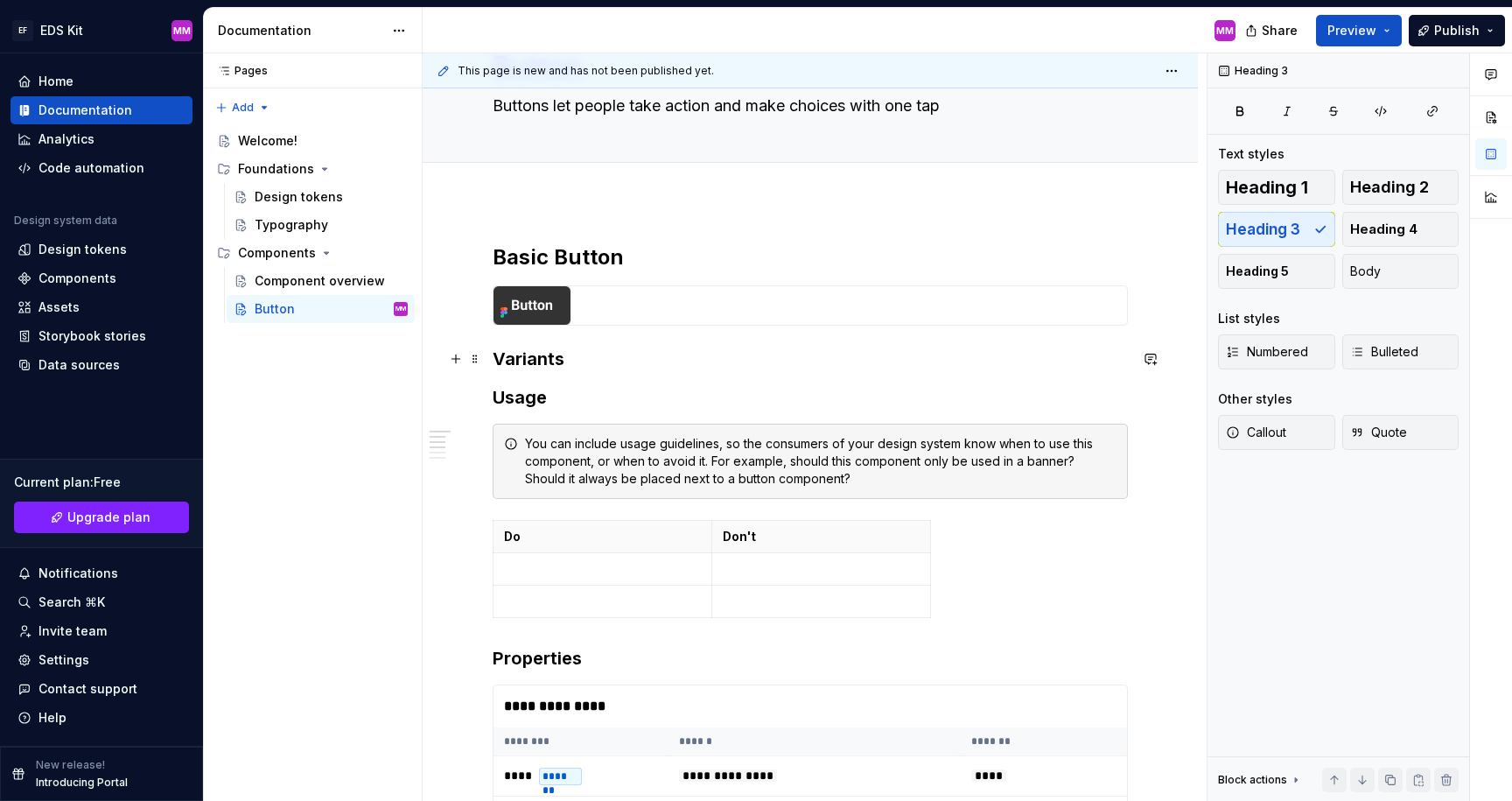
click at [583, 355] on h3 "Variants" at bounding box center [810, 359] width 635 height 25
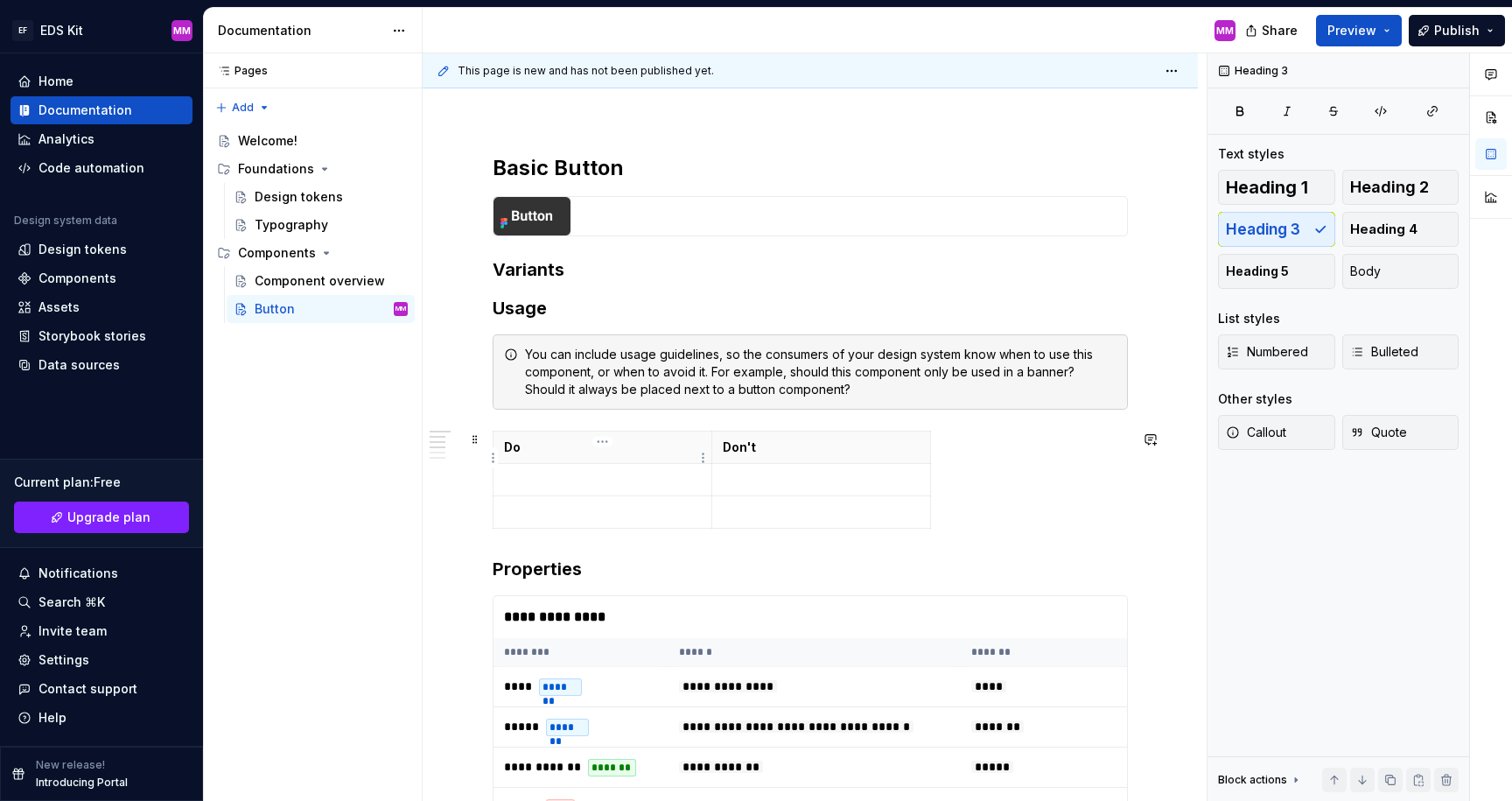
scroll to position [163, 0]
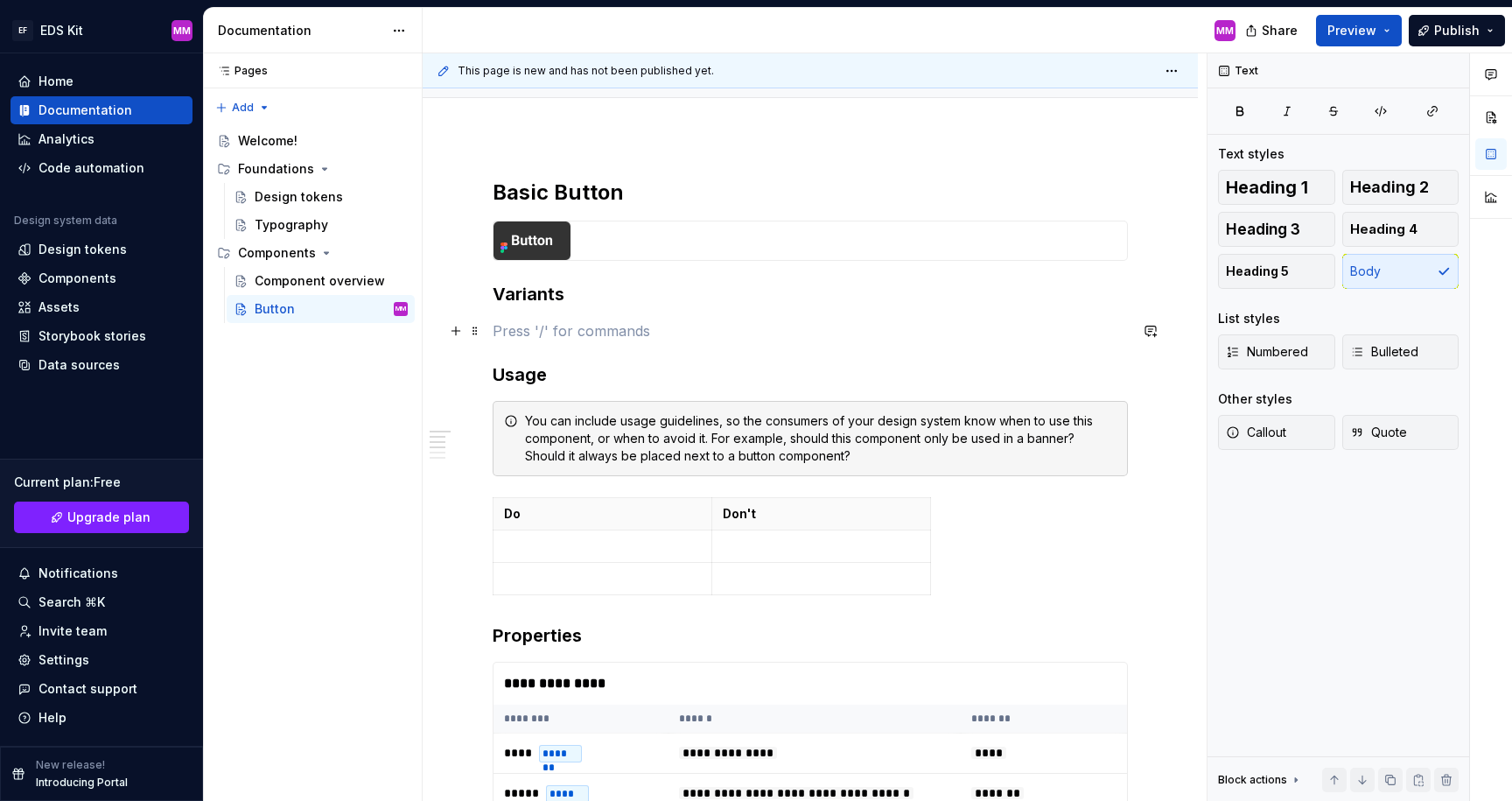
click at [645, 337] on p at bounding box center [810, 330] width 635 height 21
click at [574, 321] on p at bounding box center [810, 330] width 635 height 21
click at [563, 330] on p at bounding box center [810, 330] width 635 height 21
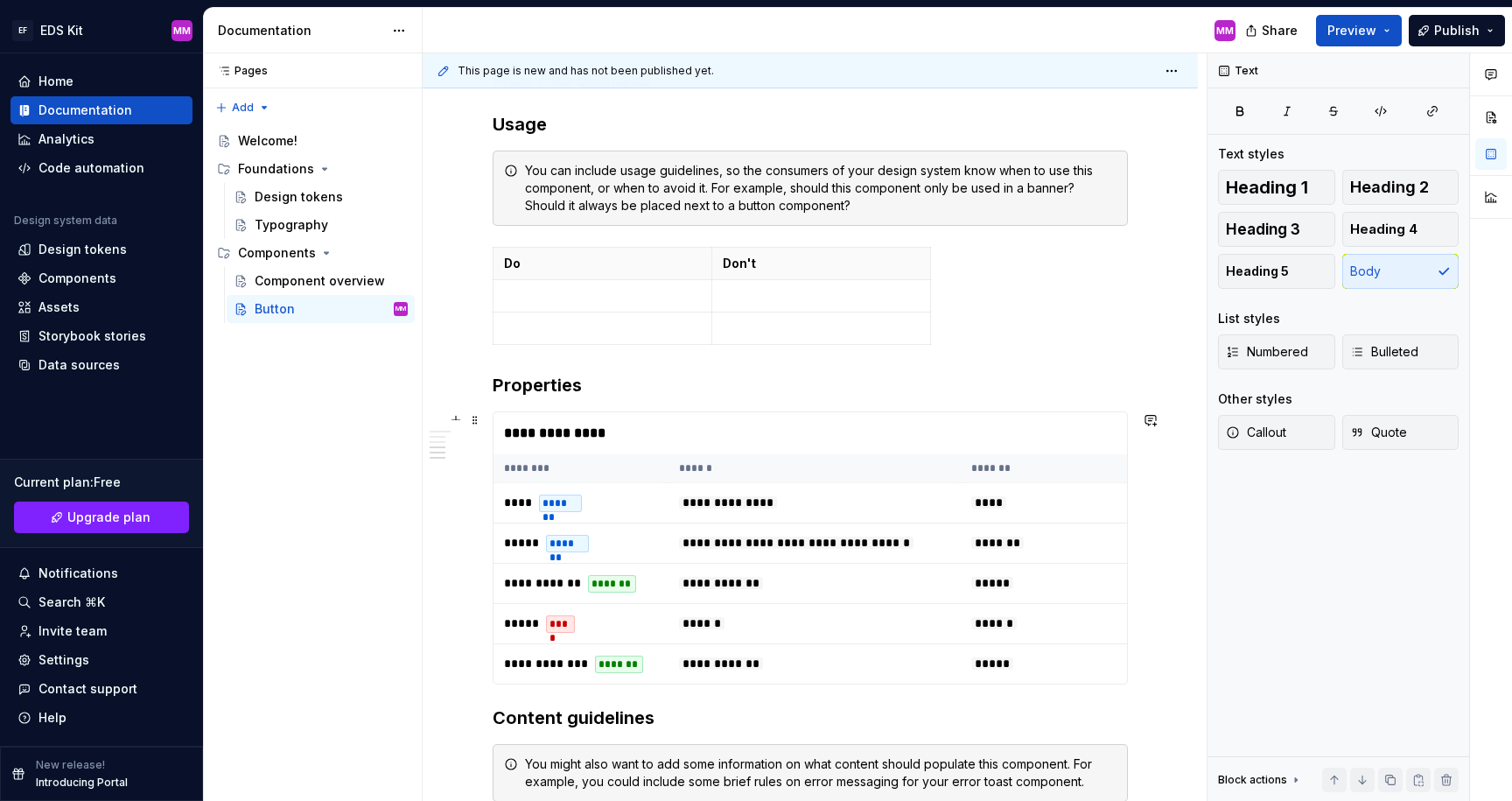
scroll to position [0, 0]
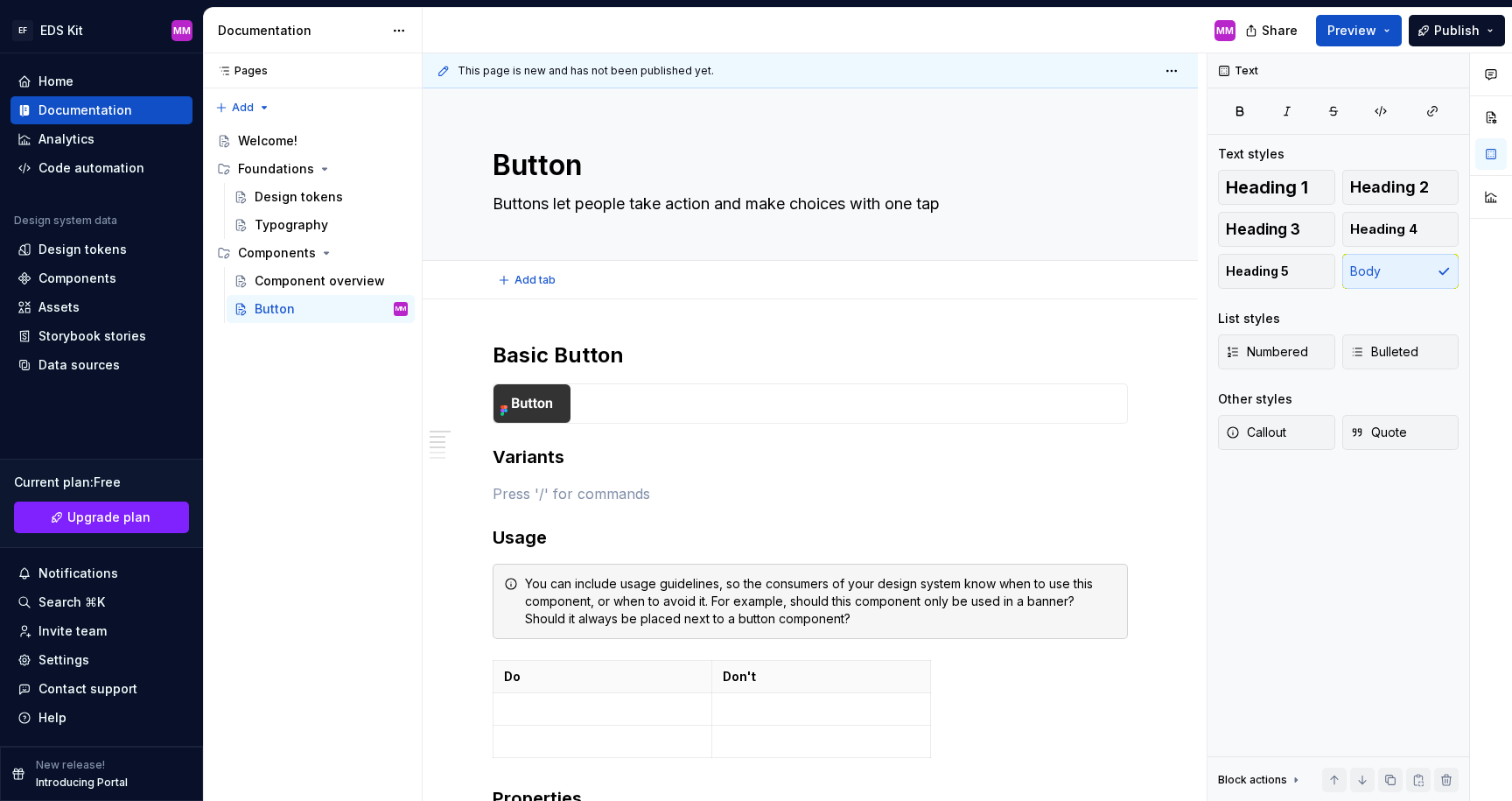
type textarea "*"
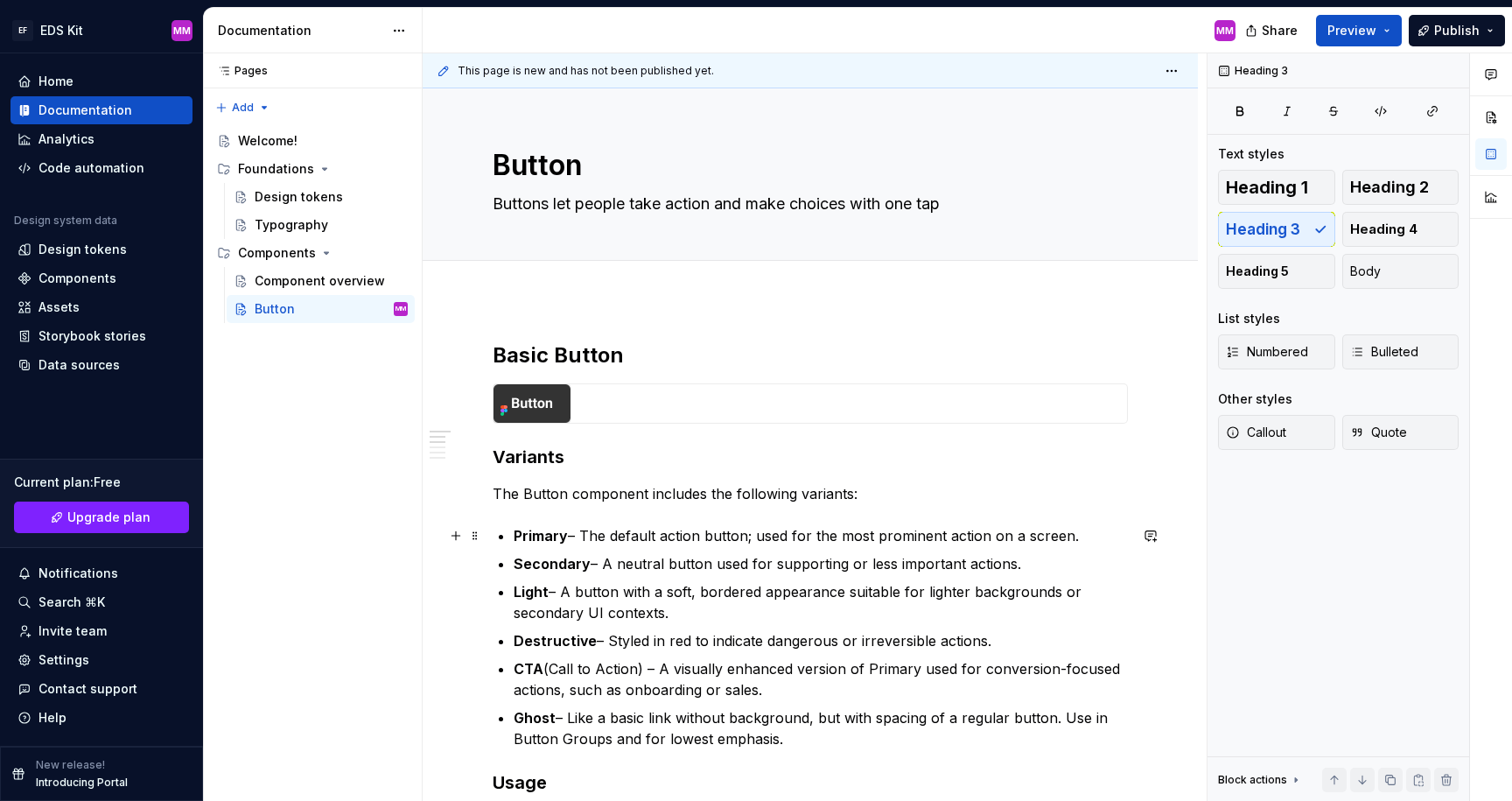
scroll to position [71, 0]
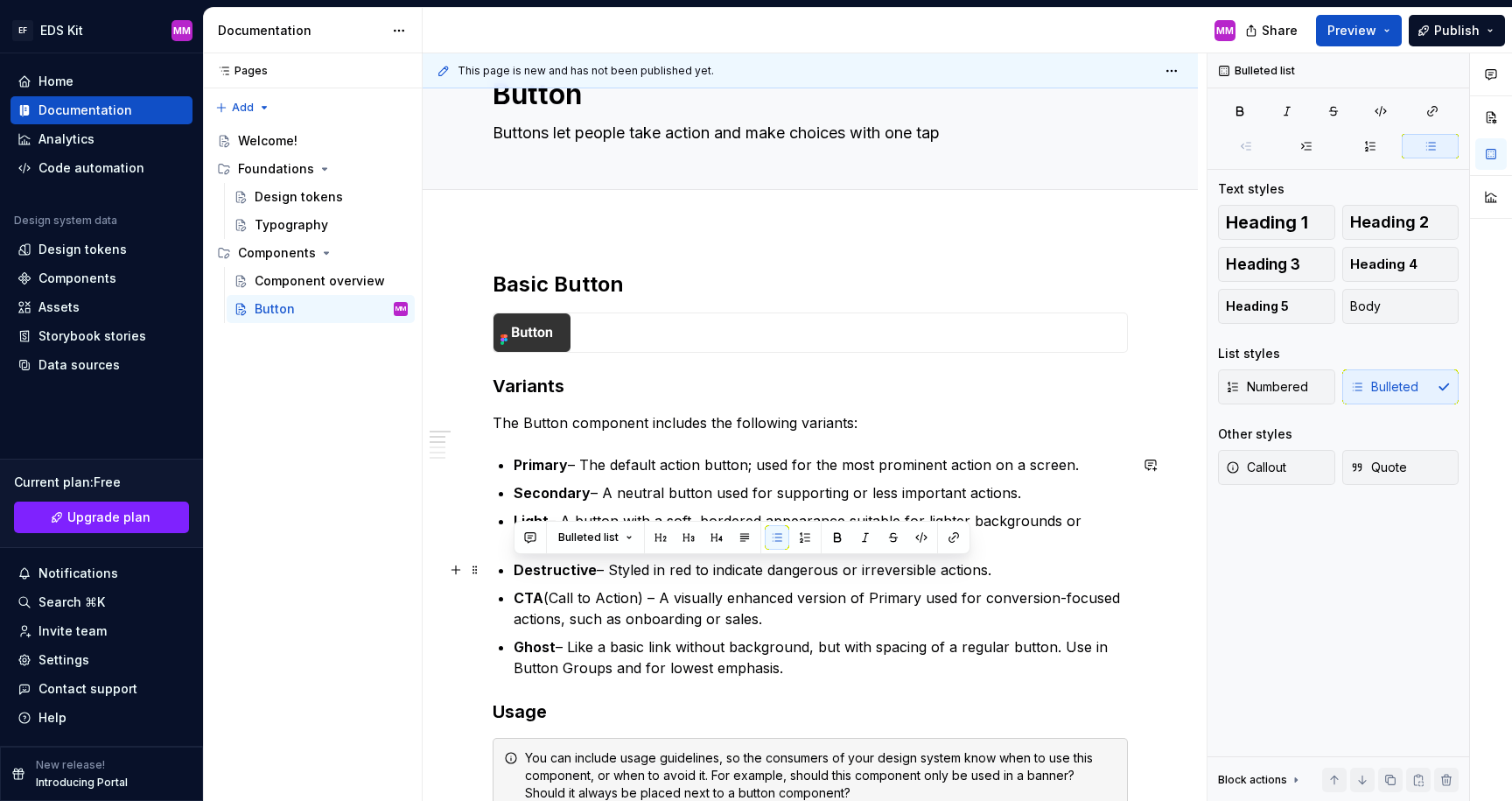
drag, startPoint x: 518, startPoint y: 573, endPoint x: 993, endPoint y: 566, distance: 475.1
click at [993, 566] on p "Destructive – Styled in red to indicate dangerous or irreversible actions." at bounding box center [820, 569] width 614 height 21
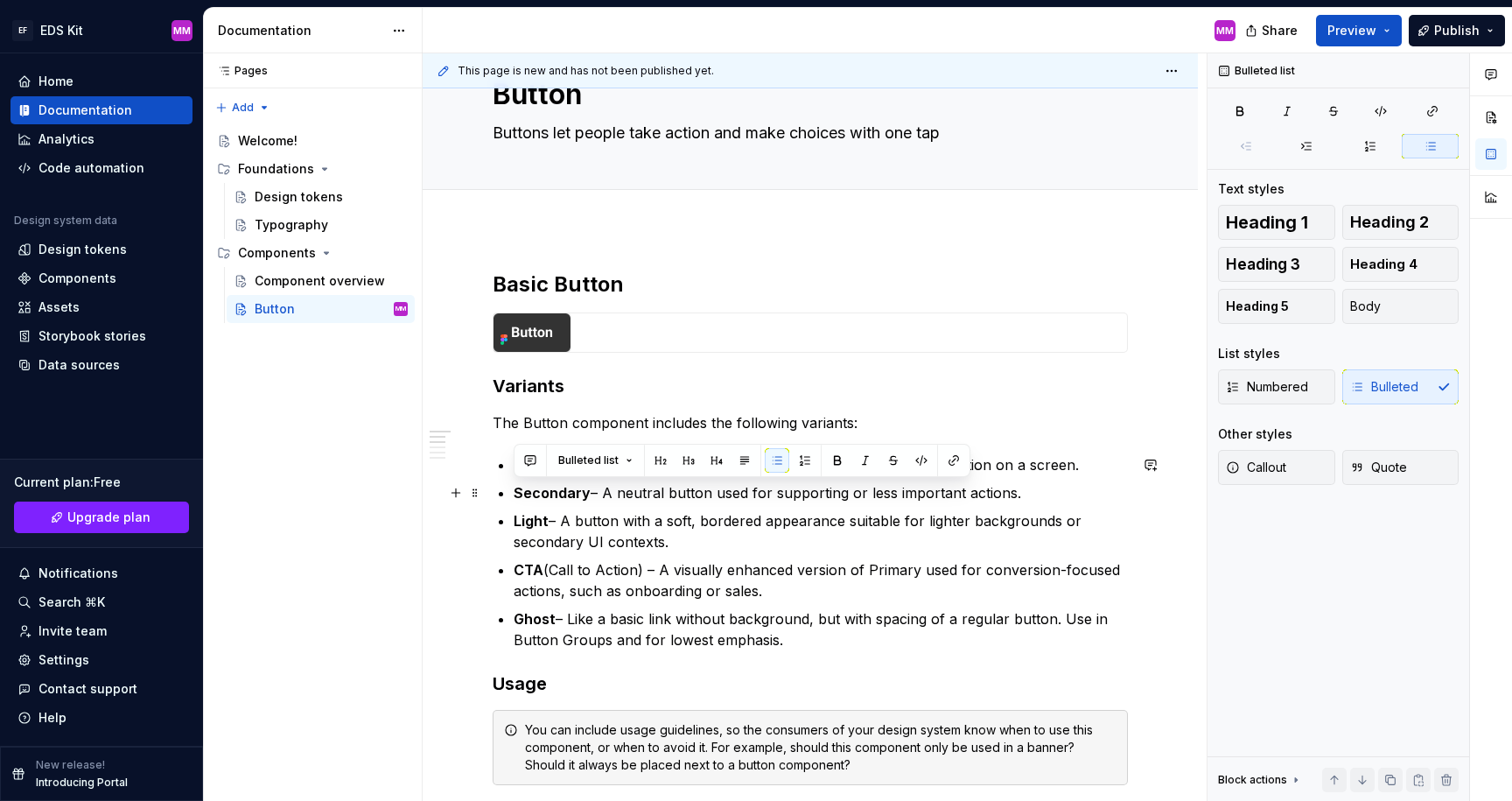
drag, startPoint x: 512, startPoint y: 489, endPoint x: 1013, endPoint y: 496, distance: 501.0
drag, startPoint x: 911, startPoint y: 492, endPoint x: 509, endPoint y: 495, distance: 402.0
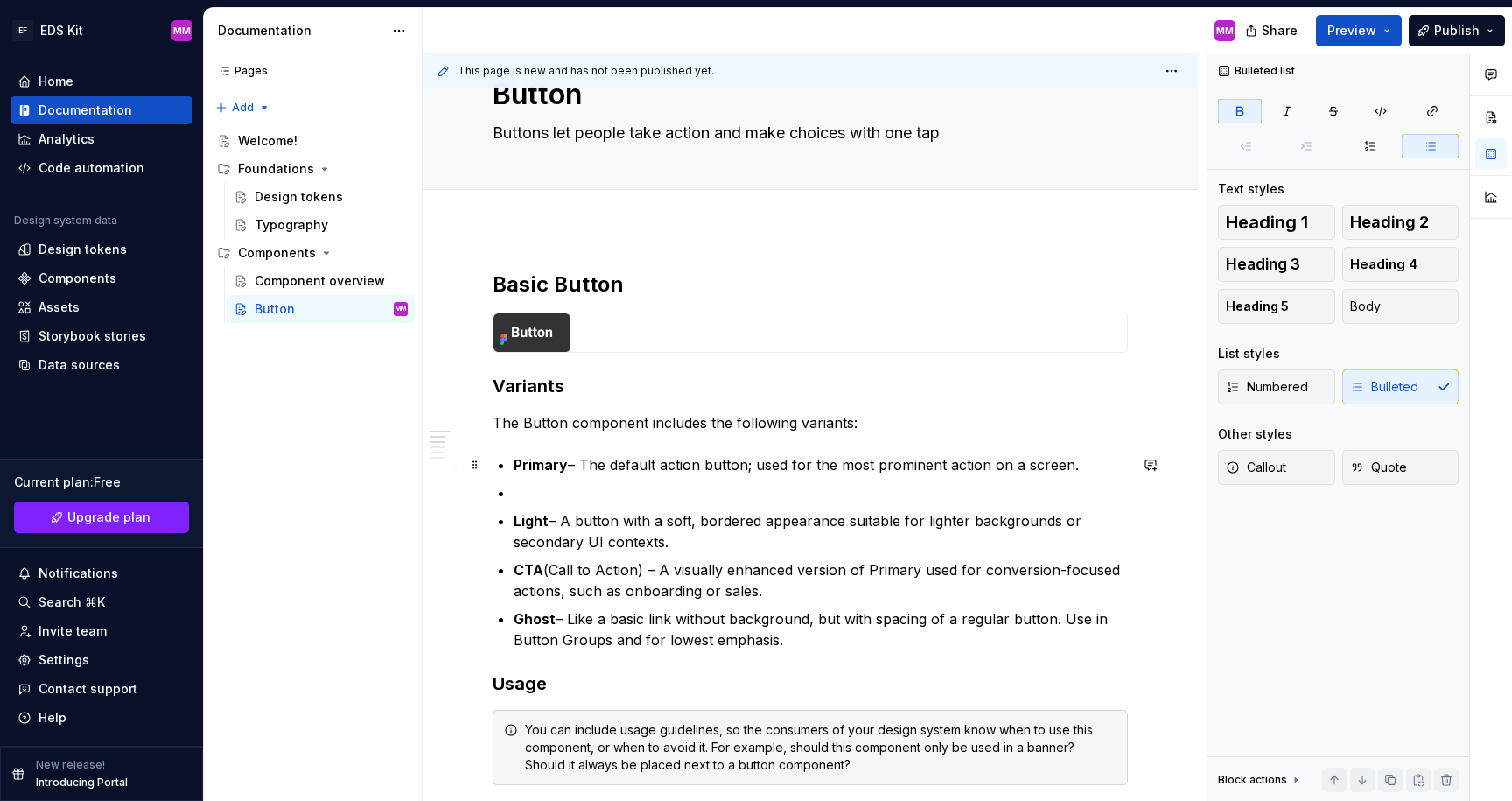
click at [513, 467] on strong "Primary" at bounding box center [541, 464] width 55 height 17
click at [824, 539] on p "Light – A button with a soft, bordered appearance suitable for lighter backgrou…" at bounding box center [820, 531] width 614 height 42
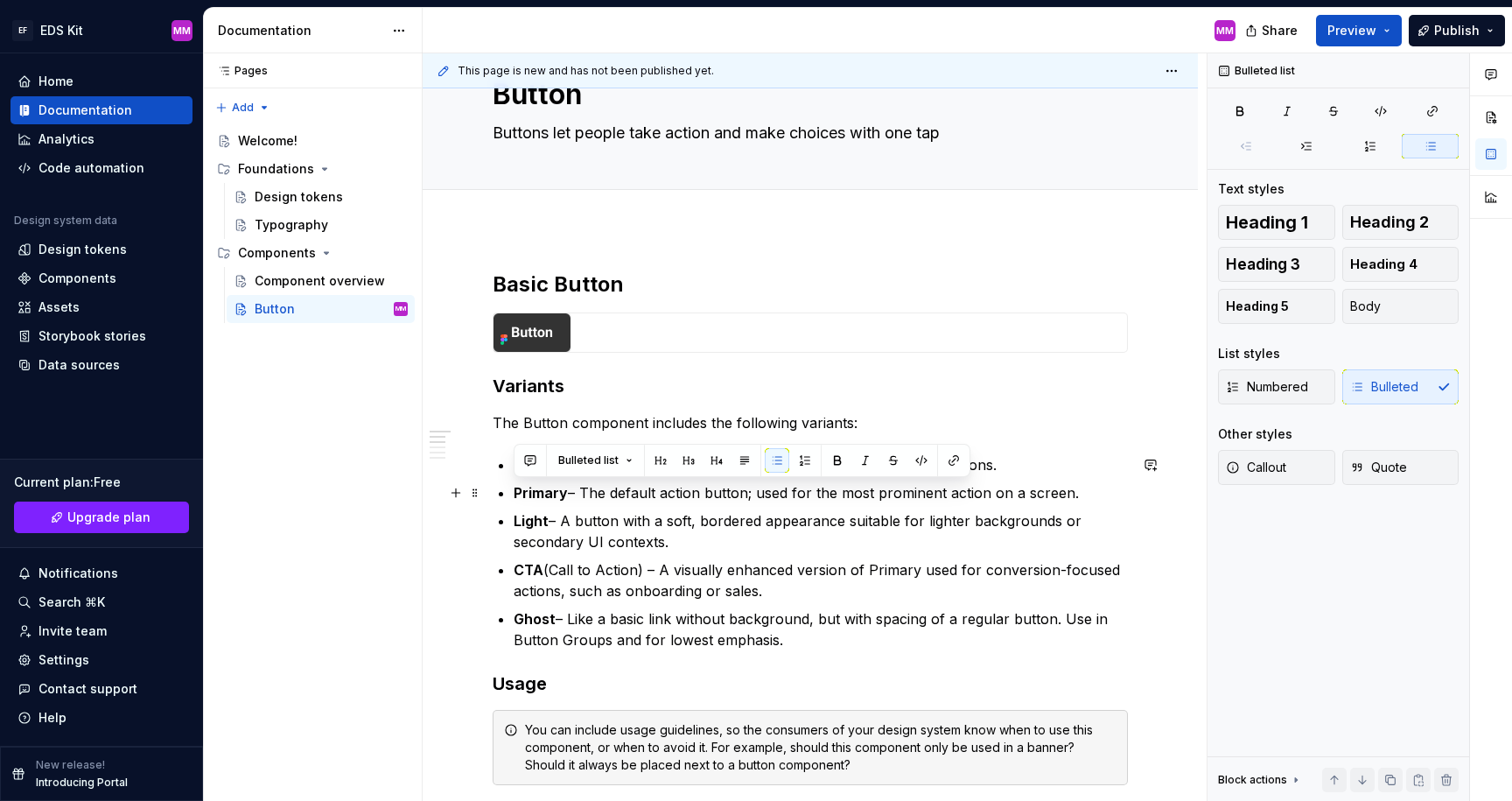
drag, startPoint x: 511, startPoint y: 492, endPoint x: 1078, endPoint y: 495, distance: 567.0
click at [1078, 495] on p "Primary – The default action button; used for the most prominent action on a sc…" at bounding box center [820, 492] width 614 height 21
drag, startPoint x: 1082, startPoint y: 494, endPoint x: 512, endPoint y: 502, distance: 570.1
click at [513, 502] on p "Primary – The default action button; used for the most prominent action on a sc…" at bounding box center [820, 492] width 614 height 21
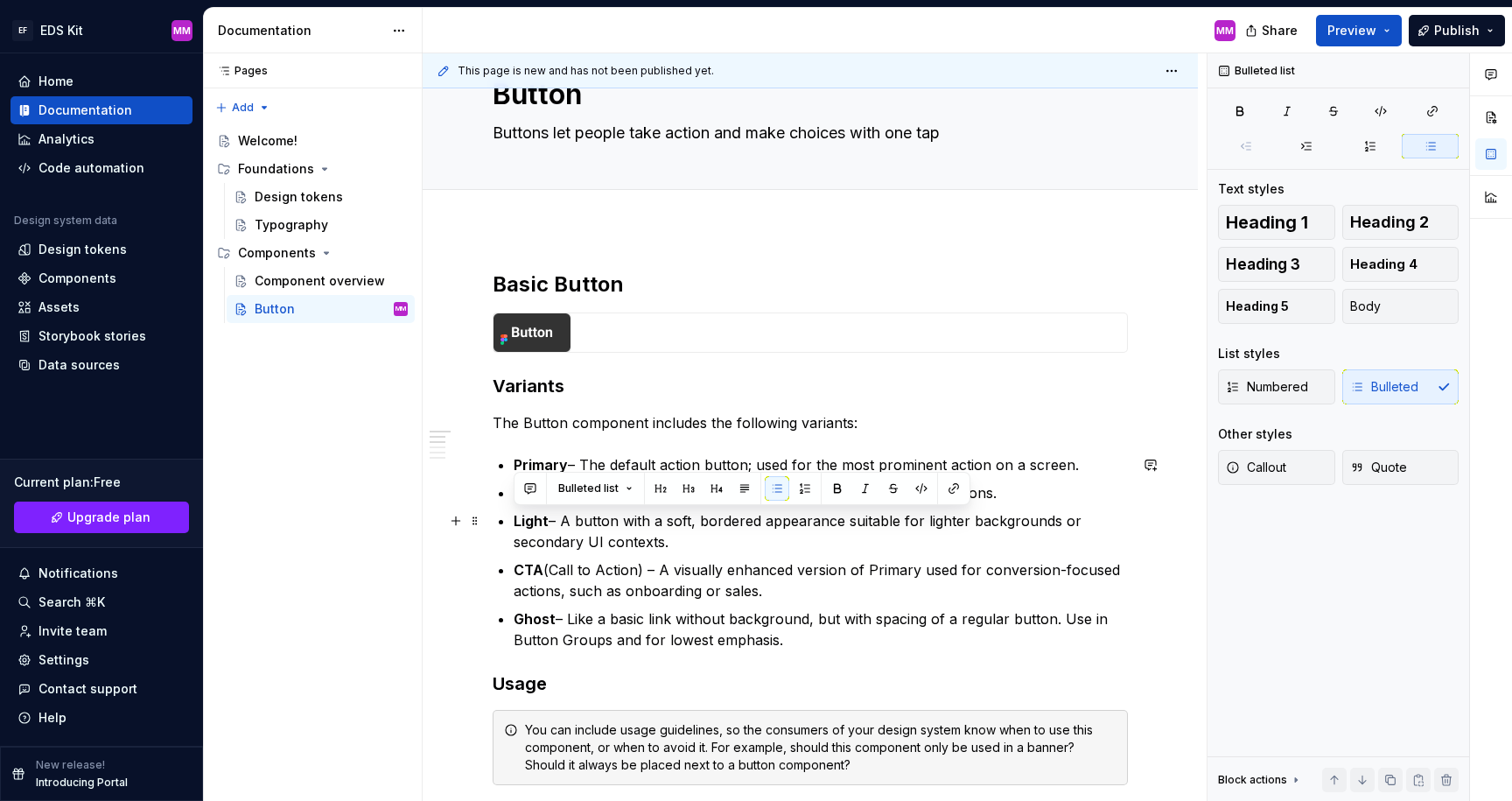
drag, startPoint x: 699, startPoint y: 547, endPoint x: 497, endPoint y: 524, distance: 203.3
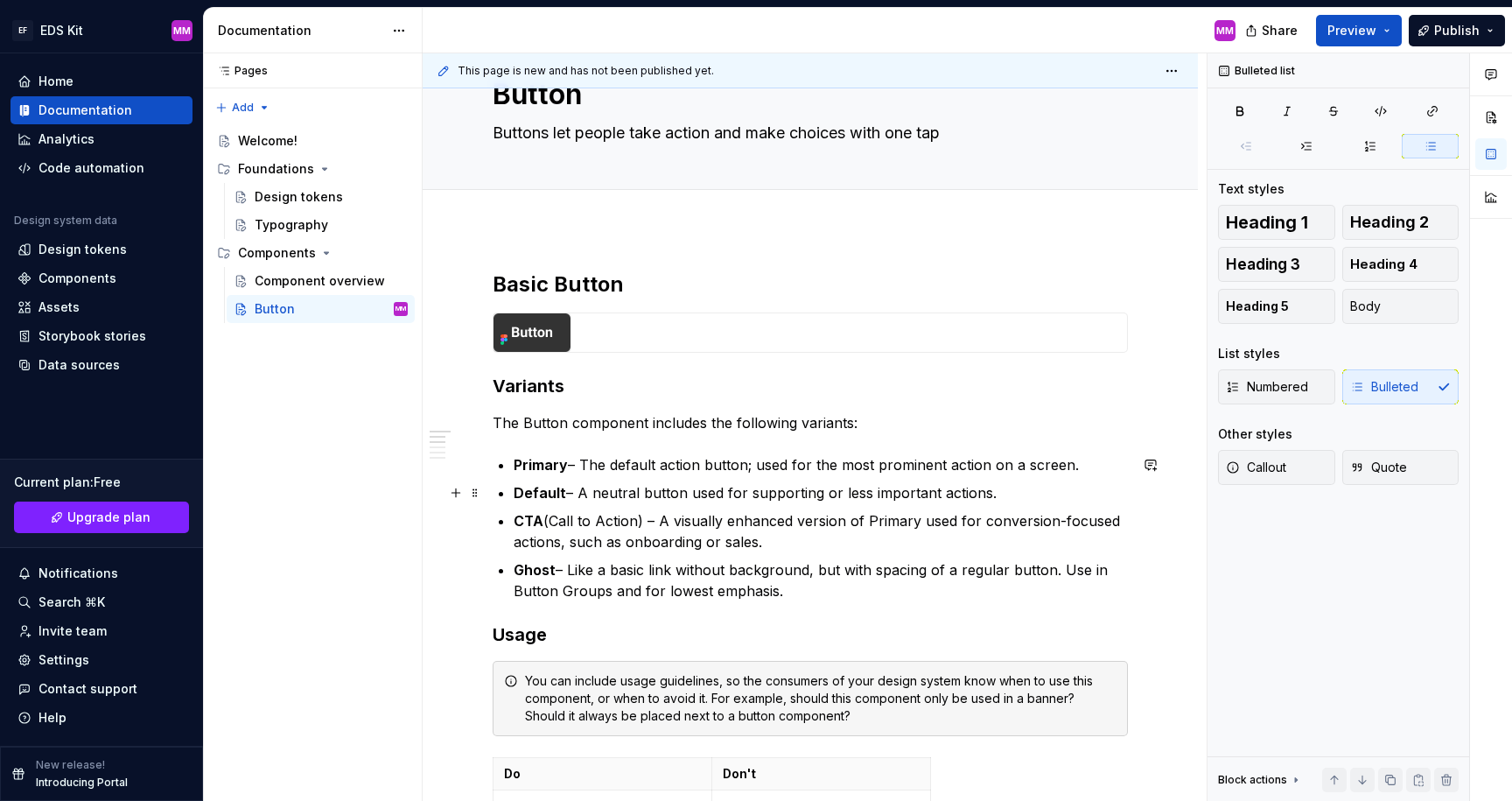
click at [998, 496] on p "Default – A neutral button used for supporting or less important actions." at bounding box center [820, 492] width 614 height 21
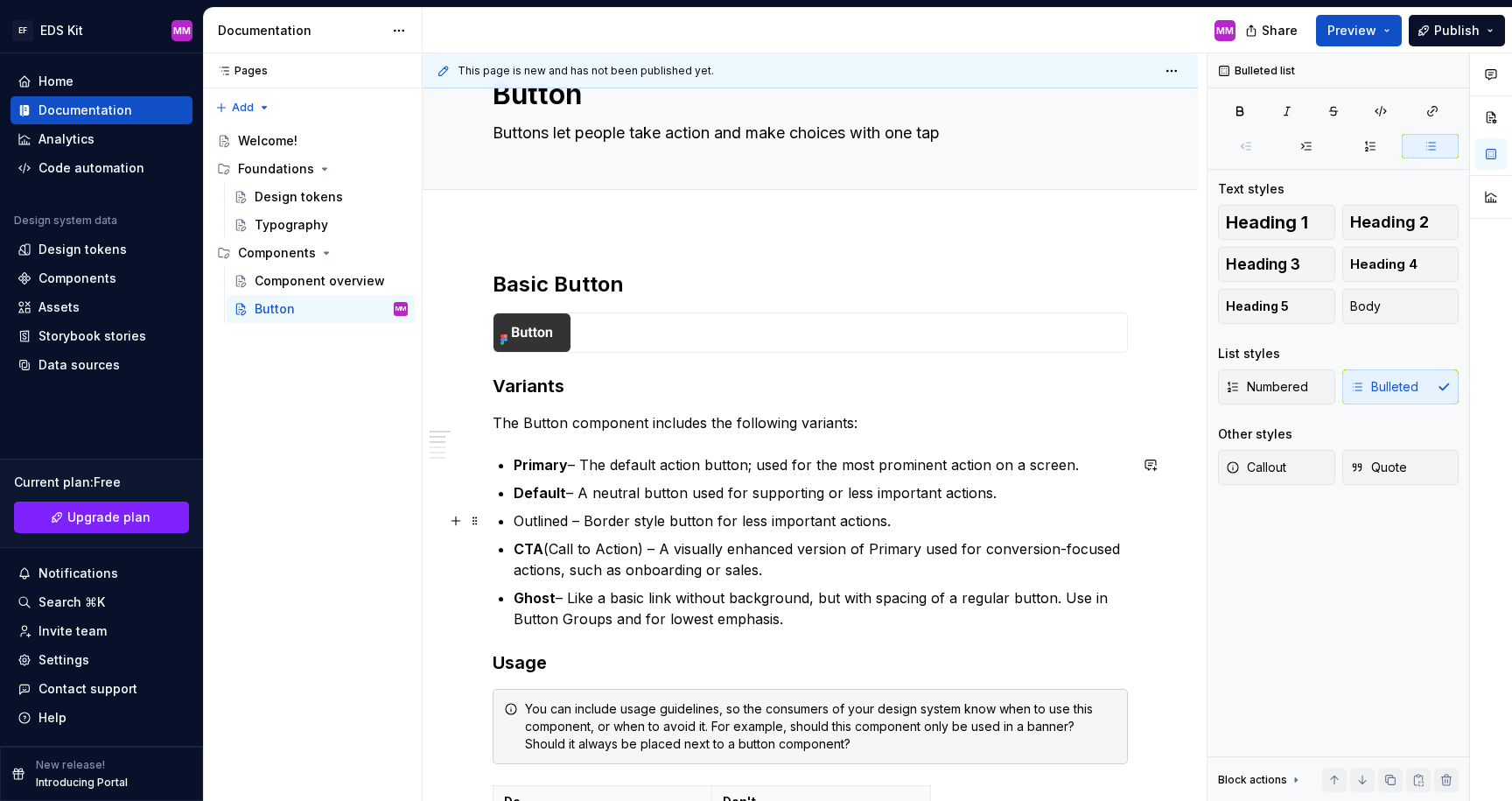
click at [530, 520] on p "Outlined – Border style button for less important actions." at bounding box center [820, 520] width 614 height 21
click at [964, 514] on p "Outlined – Border style button for less important actions." at bounding box center [820, 520] width 614 height 21
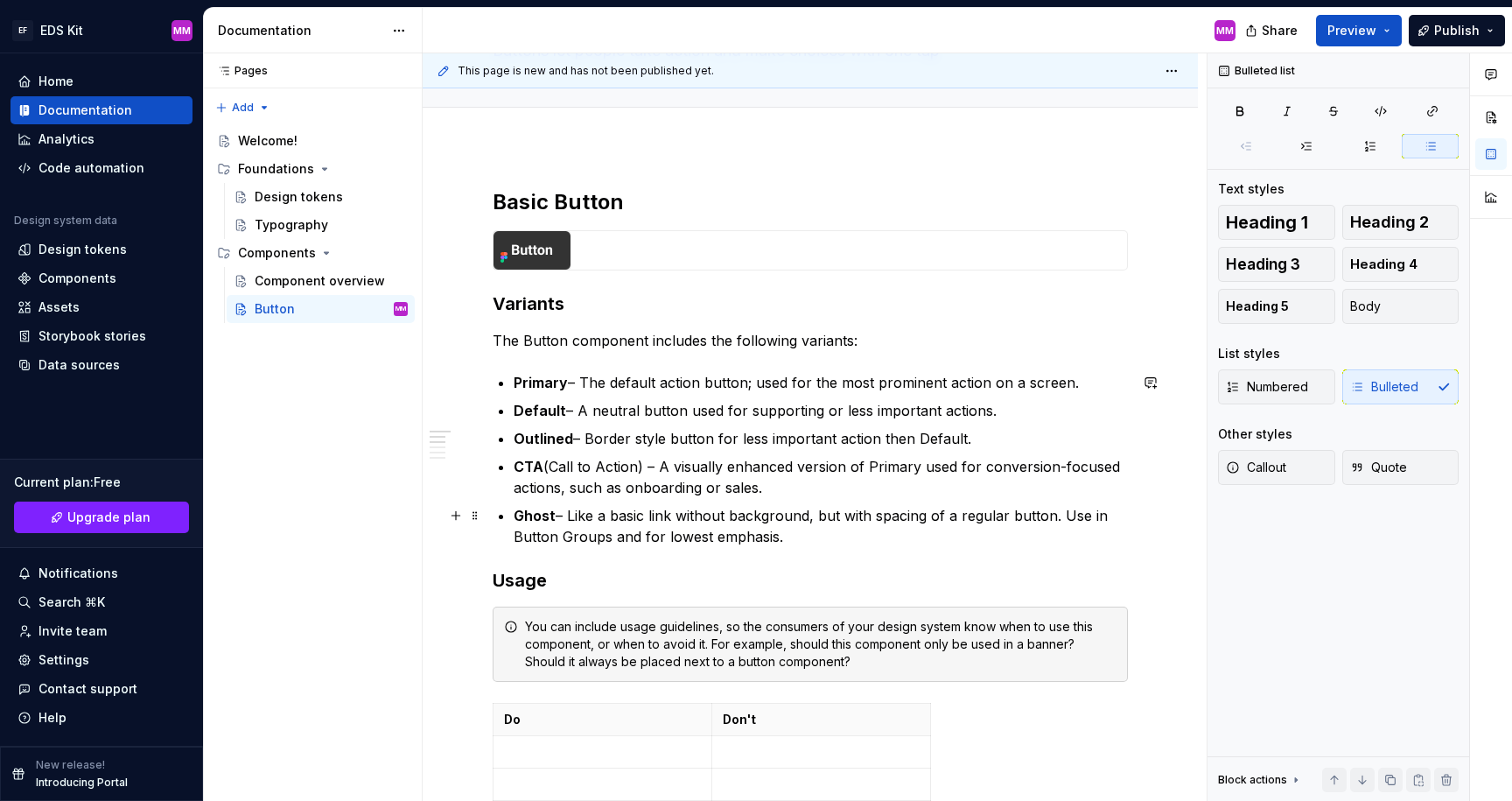
scroll to position [166, 0]
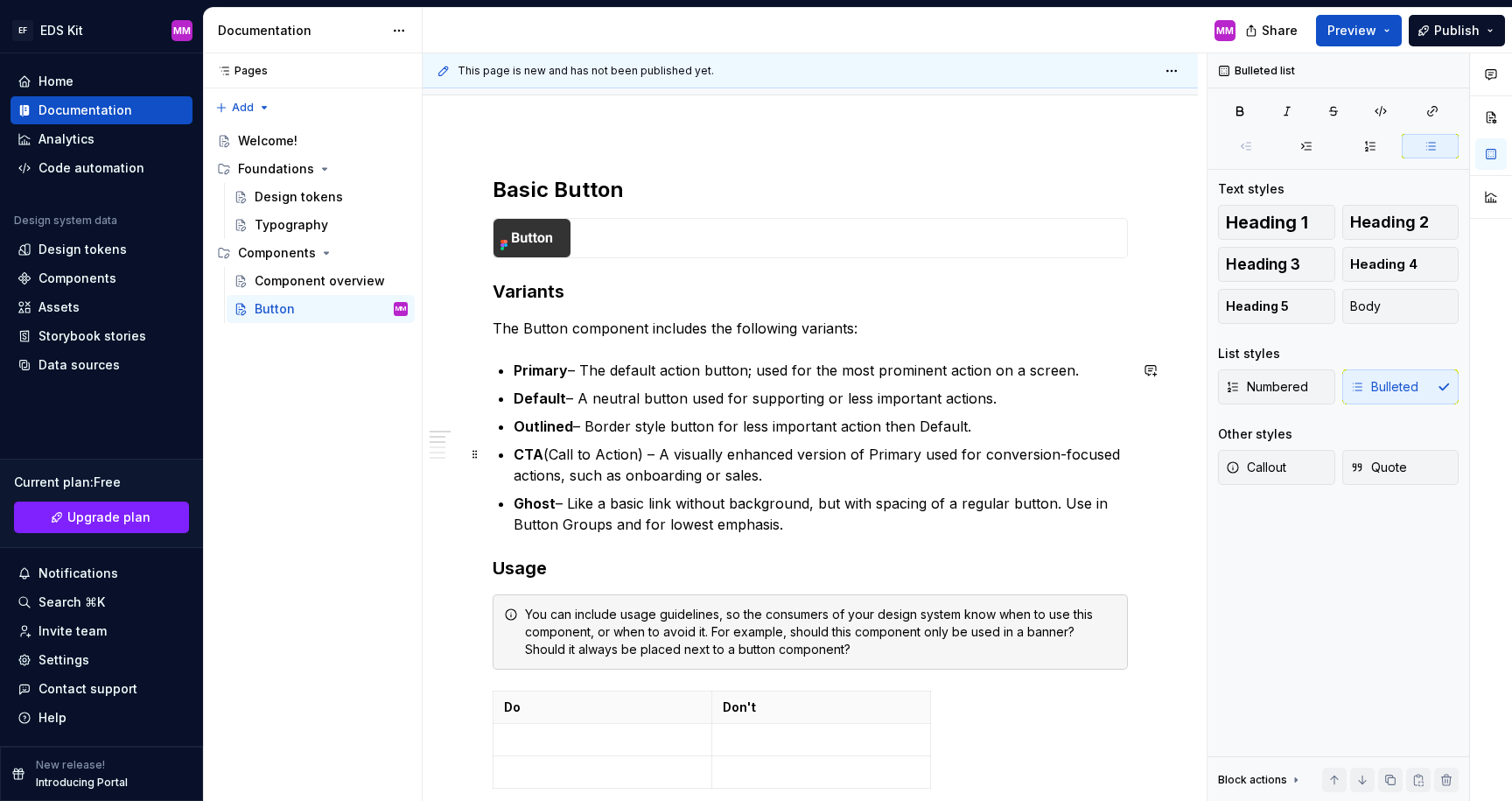
click at [849, 472] on p "CTA (Call to Action) – A visually enhanced version of Primary used for conversi…" at bounding box center [820, 464] width 614 height 42
click at [800, 527] on p "Ghost – Like a basic link without background, but with spacing of a regular but…" at bounding box center [820, 513] width 614 height 42
click at [532, 495] on strong "Ghost" at bounding box center [534, 502] width 42 height 17
click at [827, 517] on p "Text – Like a basic link without background, but with spacing of a regular butt…" at bounding box center [820, 513] width 614 height 42
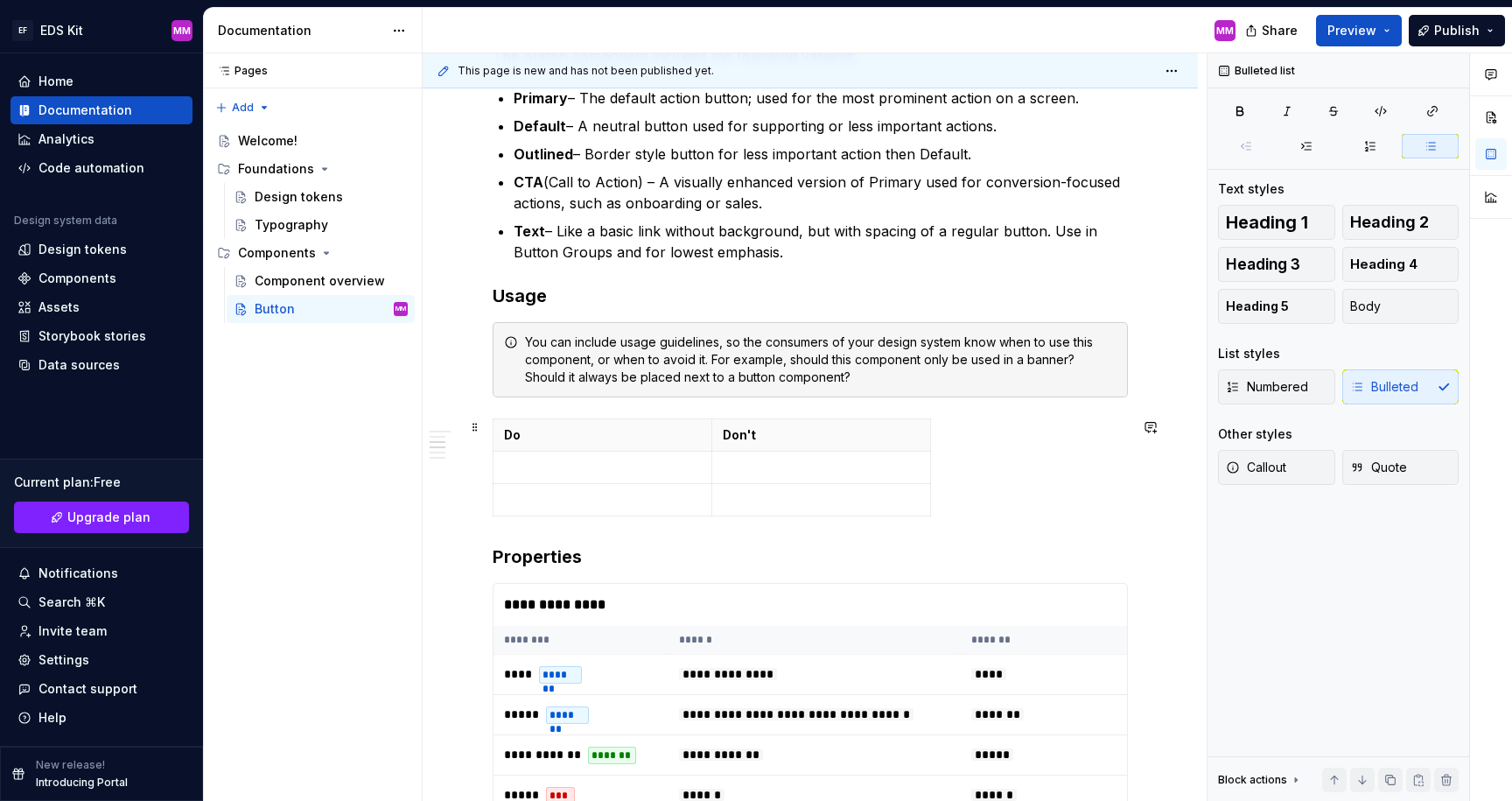
scroll to position [439, 0]
click at [602, 454] on td at bounding box center [603, 467] width 218 height 33
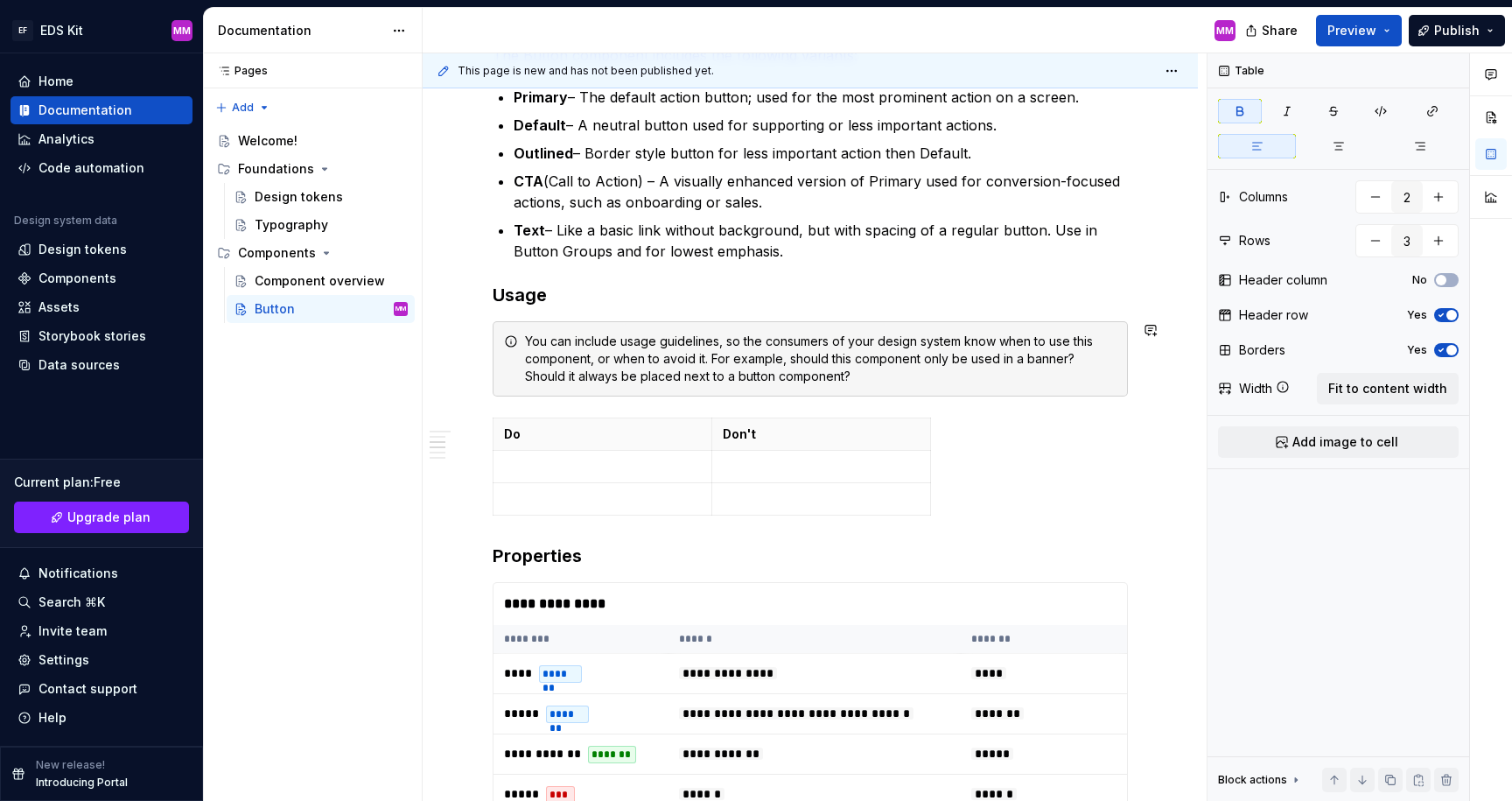
click at [573, 404] on div "**********" at bounding box center [810, 603] width 635 height 1401
click at [950, 474] on div "Do Don't" at bounding box center [810, 470] width 635 height 105
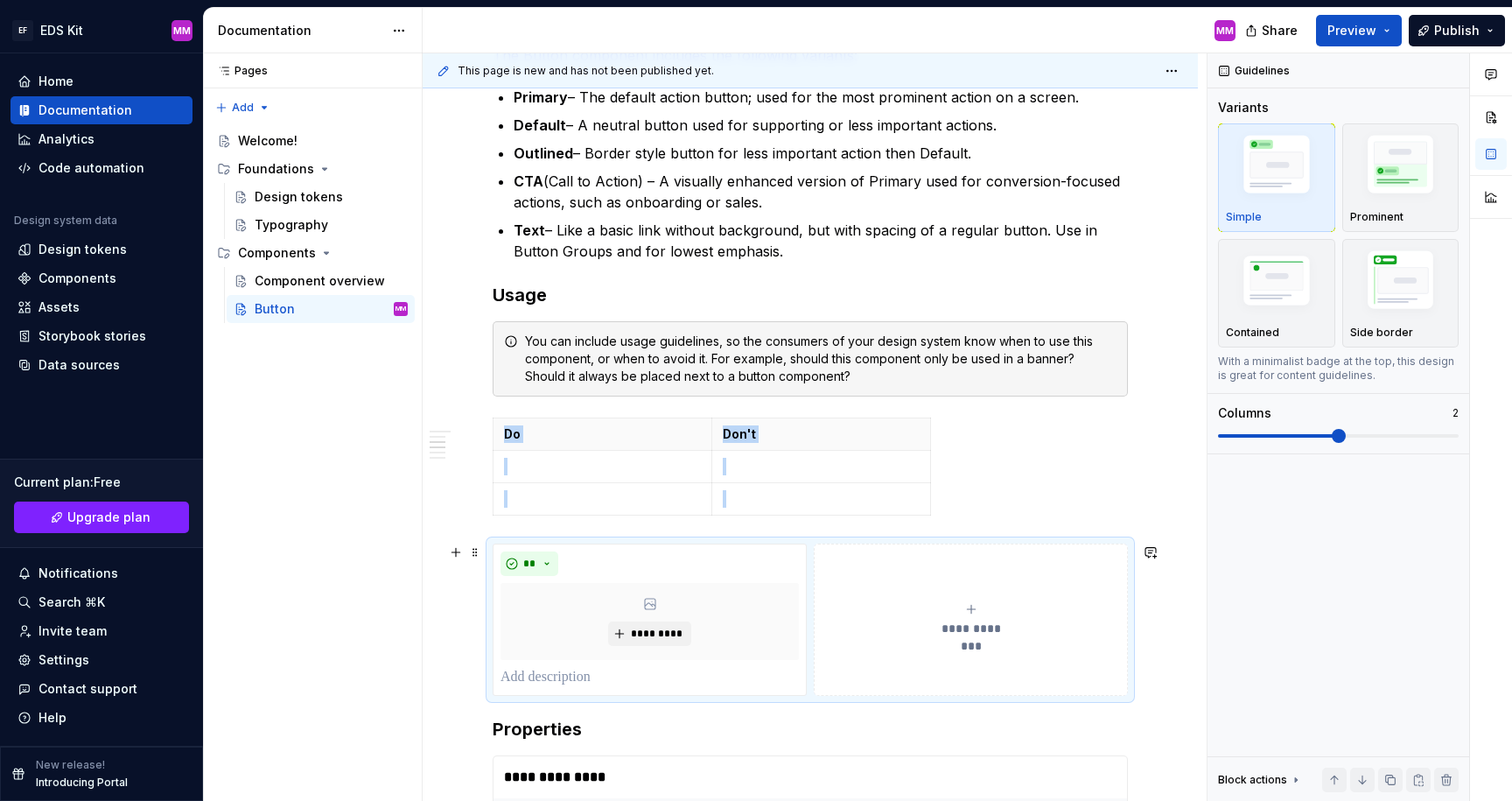
click at [889, 583] on button "**********" at bounding box center [970, 619] width 314 height 152
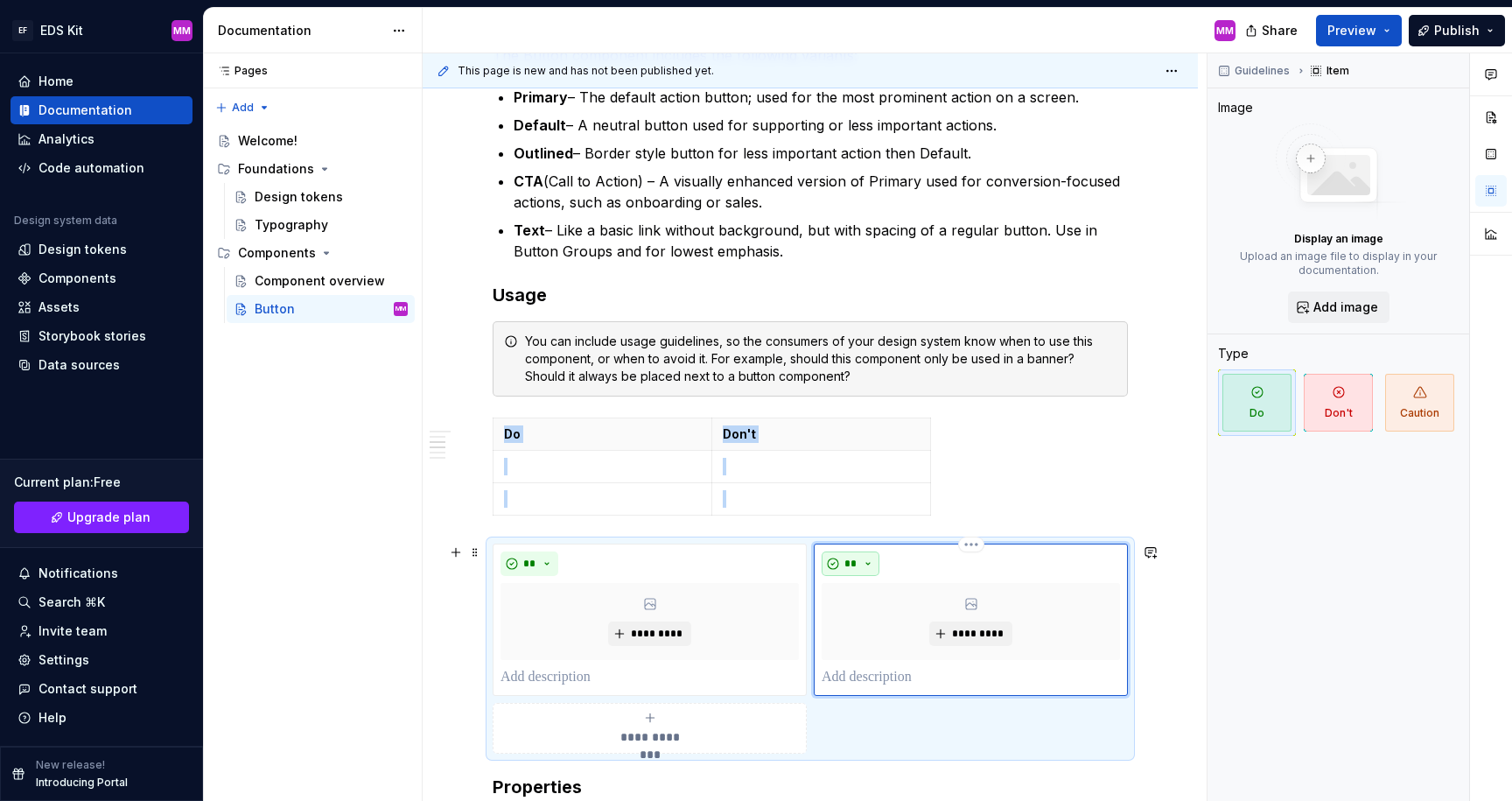
click at [871, 559] on button "**" at bounding box center [850, 563] width 57 height 25
click at [893, 628] on div "Don't" at bounding box center [896, 625] width 33 height 17
click at [610, 626] on div "*********" at bounding box center [650, 621] width 299 height 77
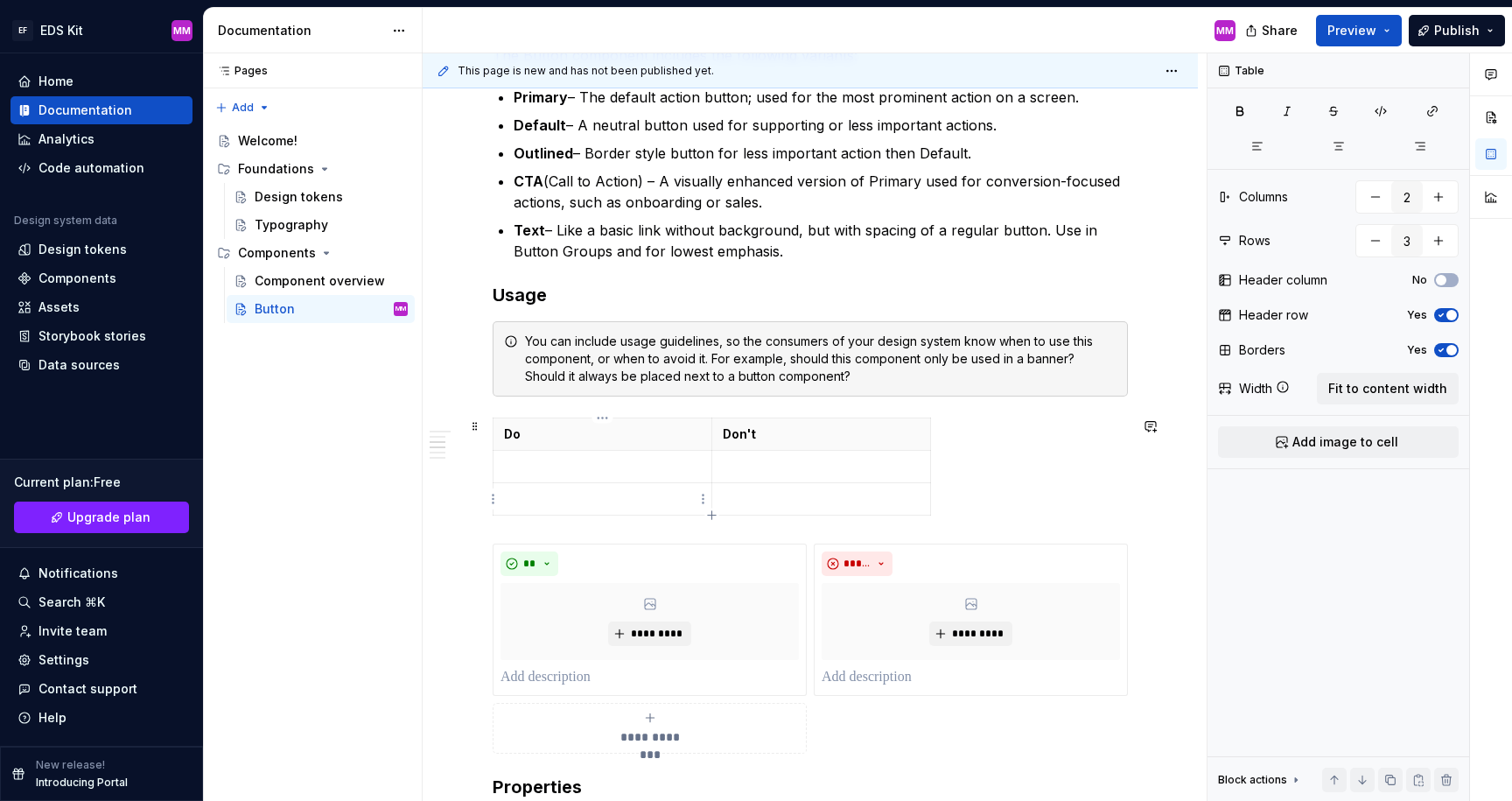
click at [600, 488] on td at bounding box center [603, 500] width 218 height 33
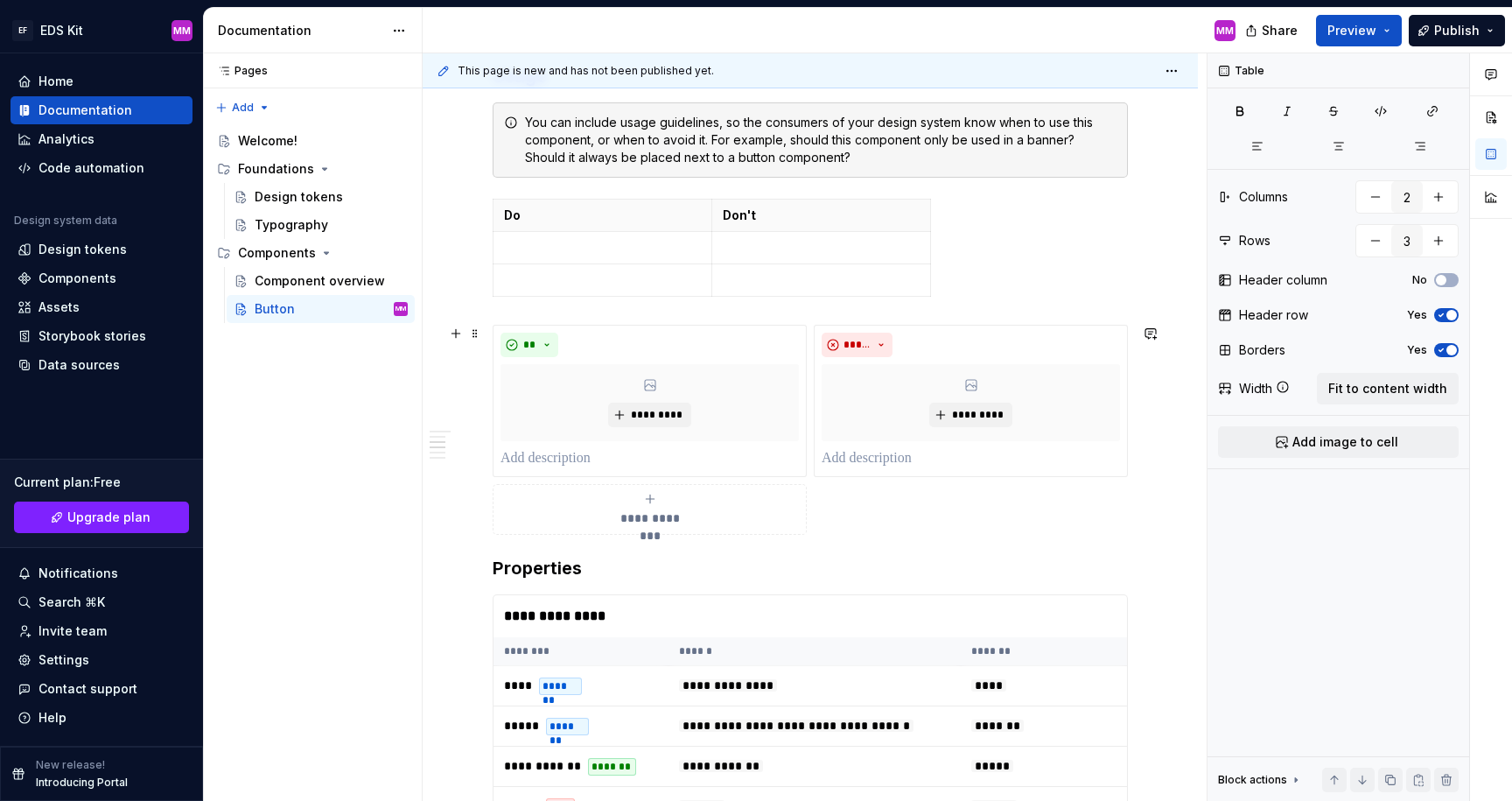
scroll to position [685, 0]
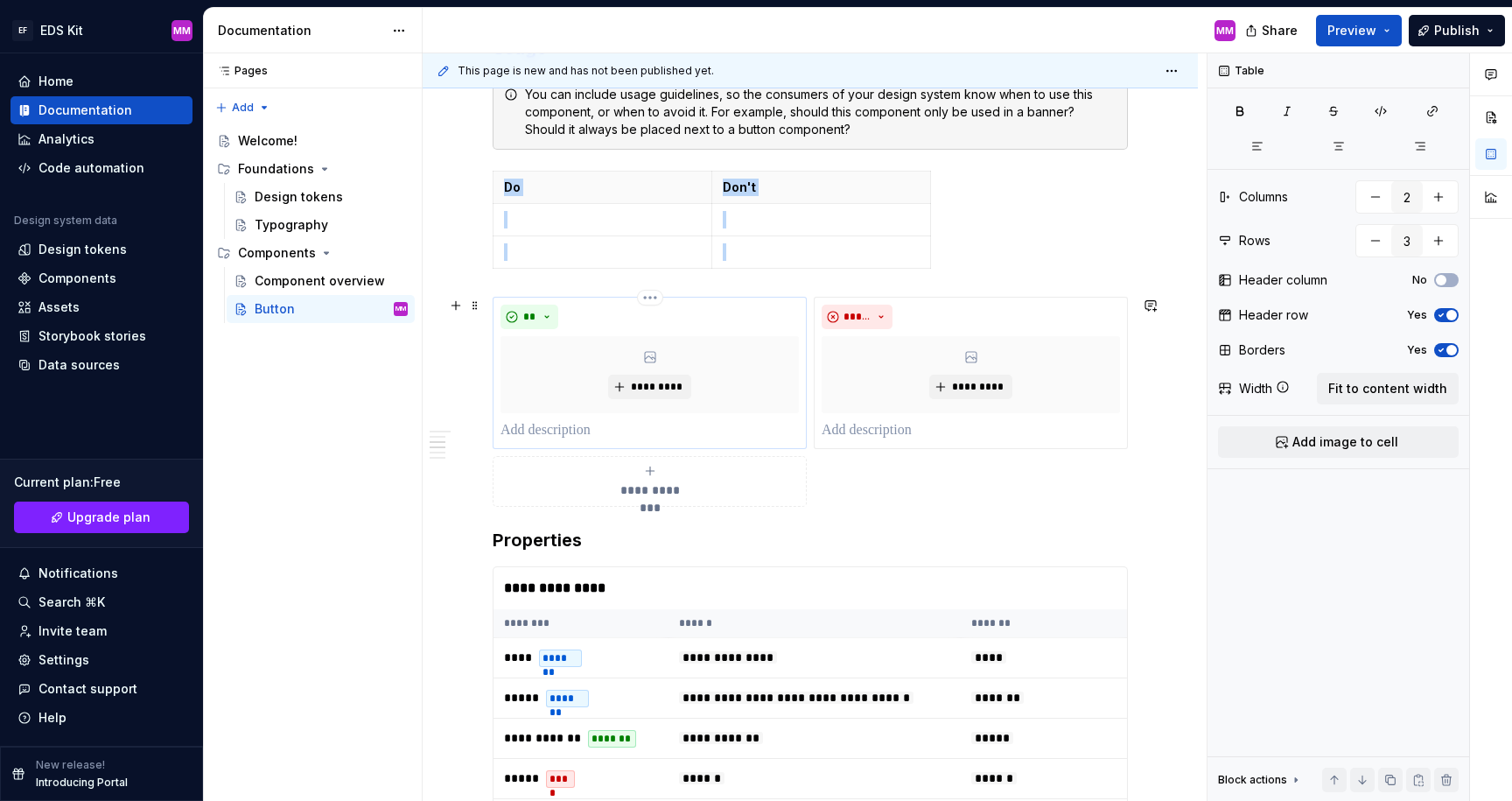
click at [576, 351] on div "*********" at bounding box center [650, 374] width 299 height 77
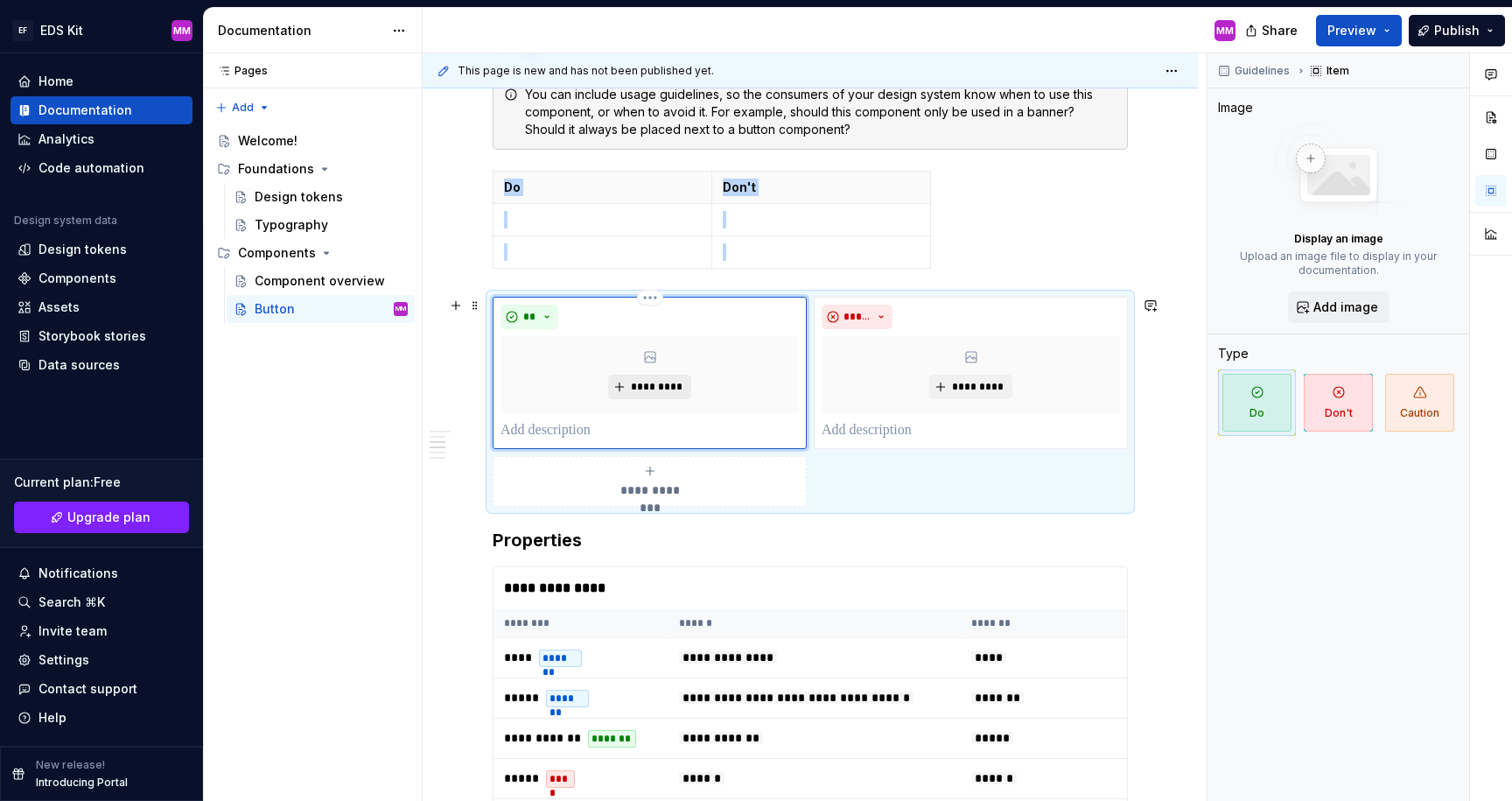
click at [651, 380] on span "*********" at bounding box center [656, 386] width 54 height 14
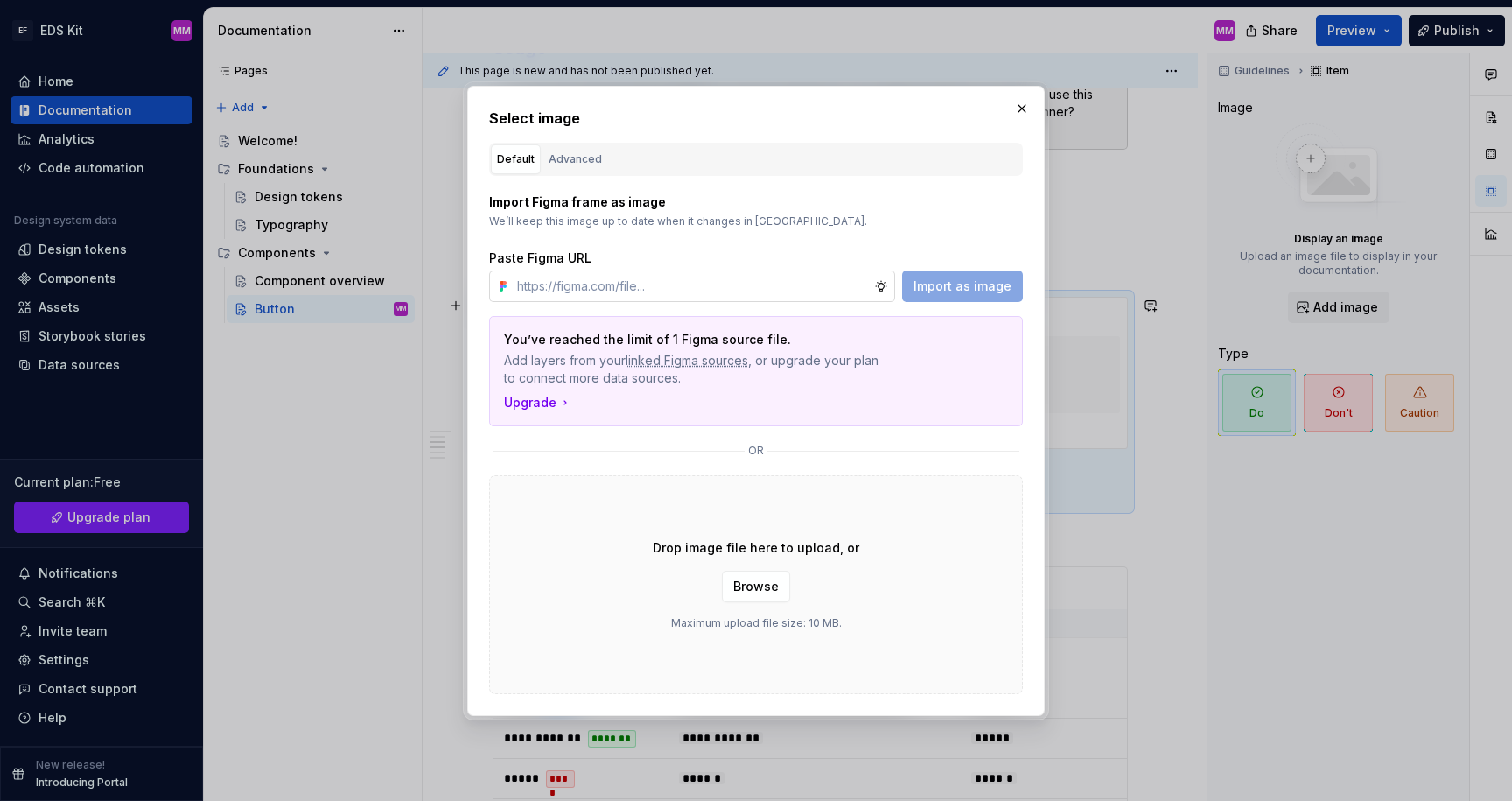
type textarea "*"
click at [592, 284] on input "text" at bounding box center [692, 286] width 364 height 32
paste input "[URL][DOMAIN_NAME]"
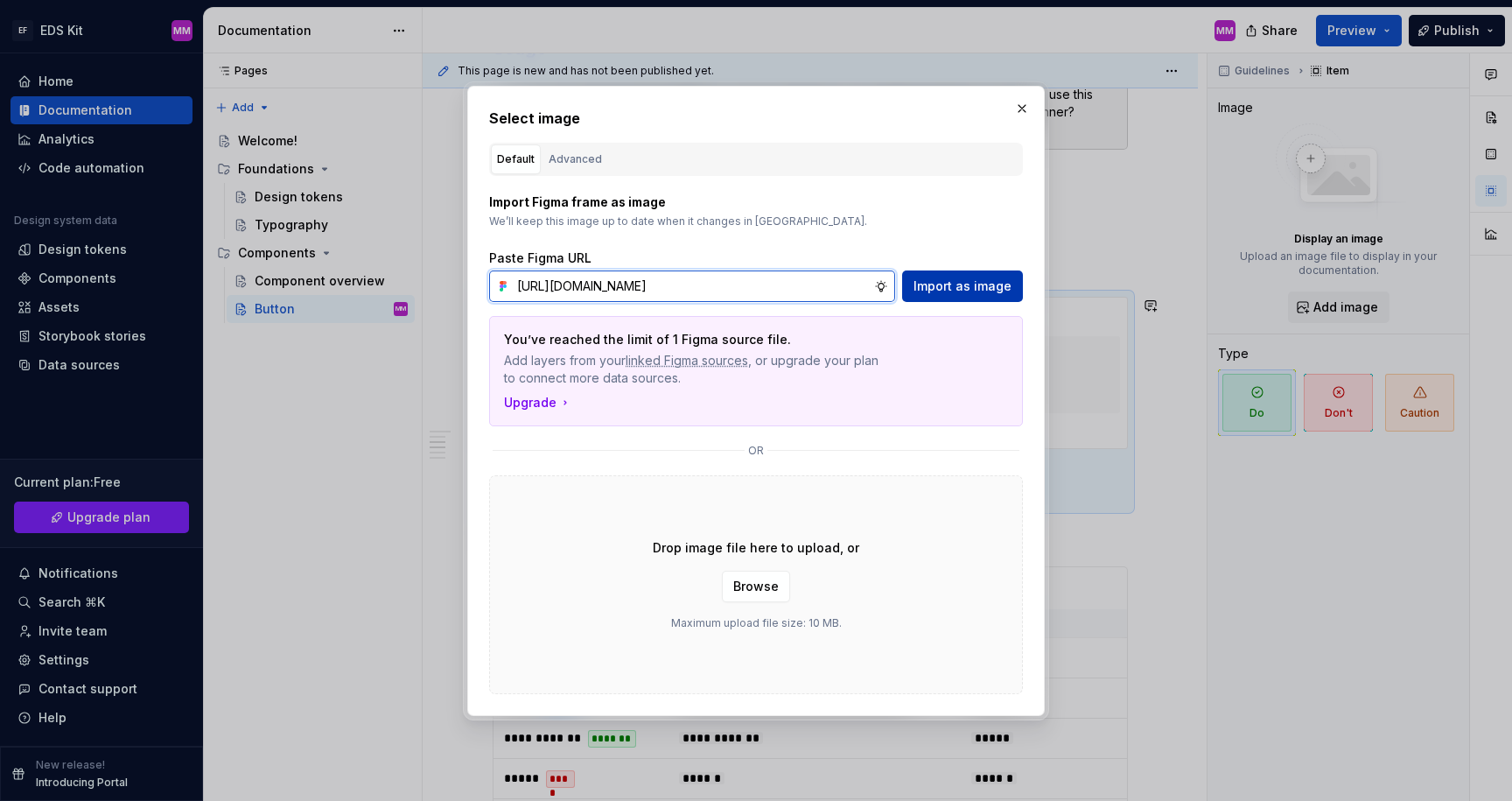
type input "[URL][DOMAIN_NAME]"
click at [948, 295] on button "Import as image" at bounding box center [962, 286] width 121 height 32
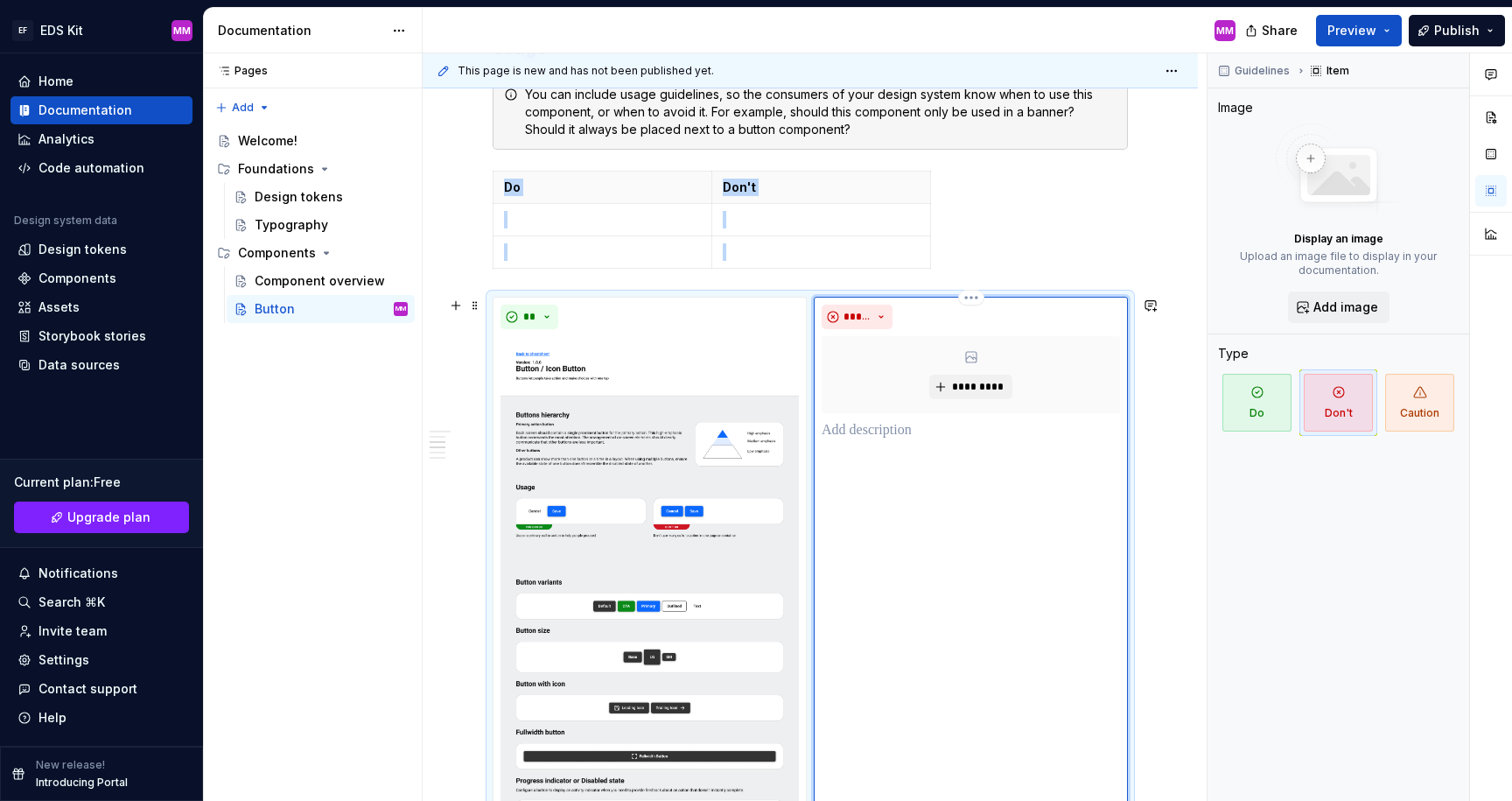
click at [909, 374] on div "*********" at bounding box center [971, 374] width 299 height 77
click at [665, 491] on img at bounding box center [650, 622] width 299 height 572
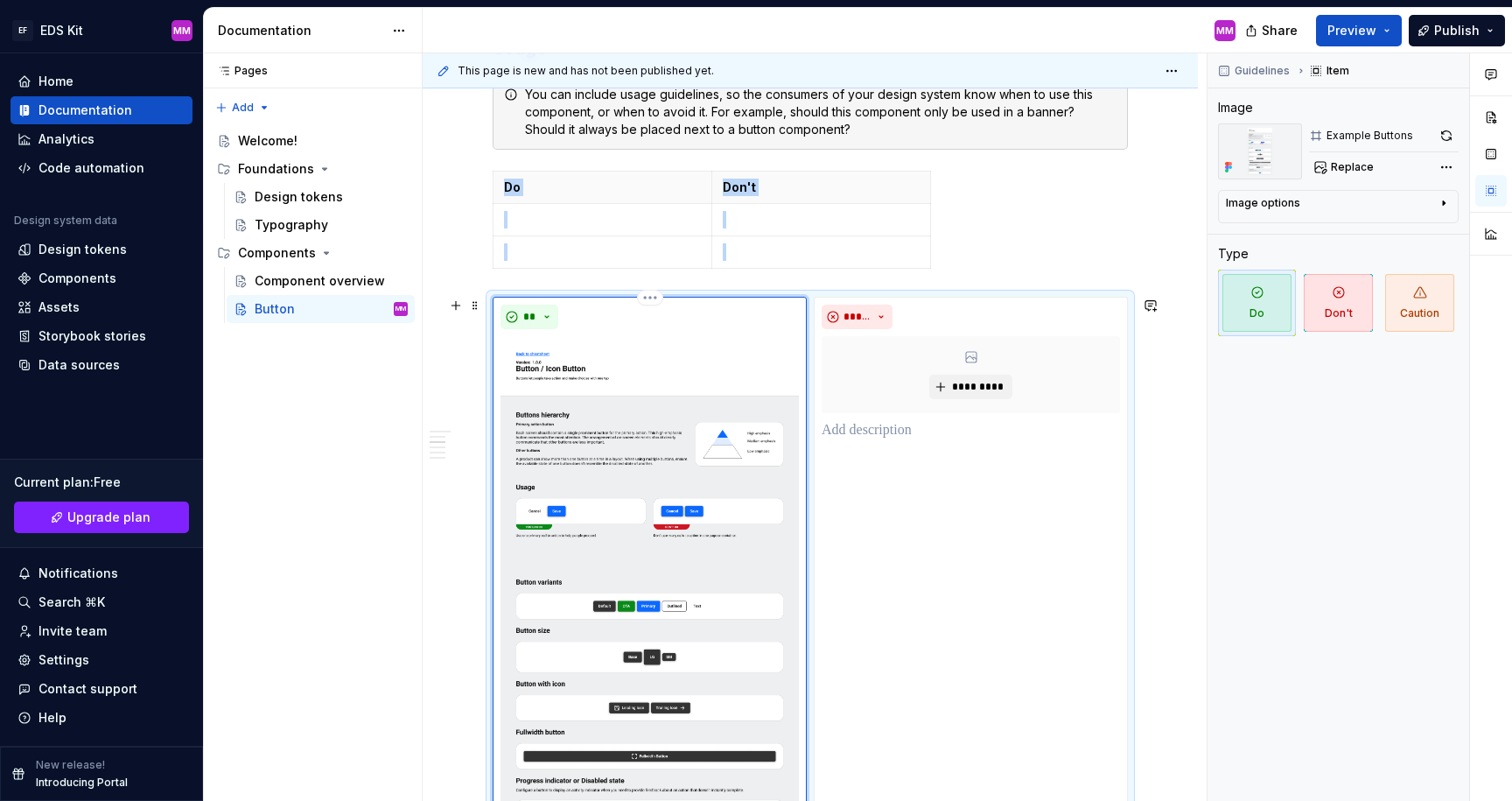
scroll to position [854, 0]
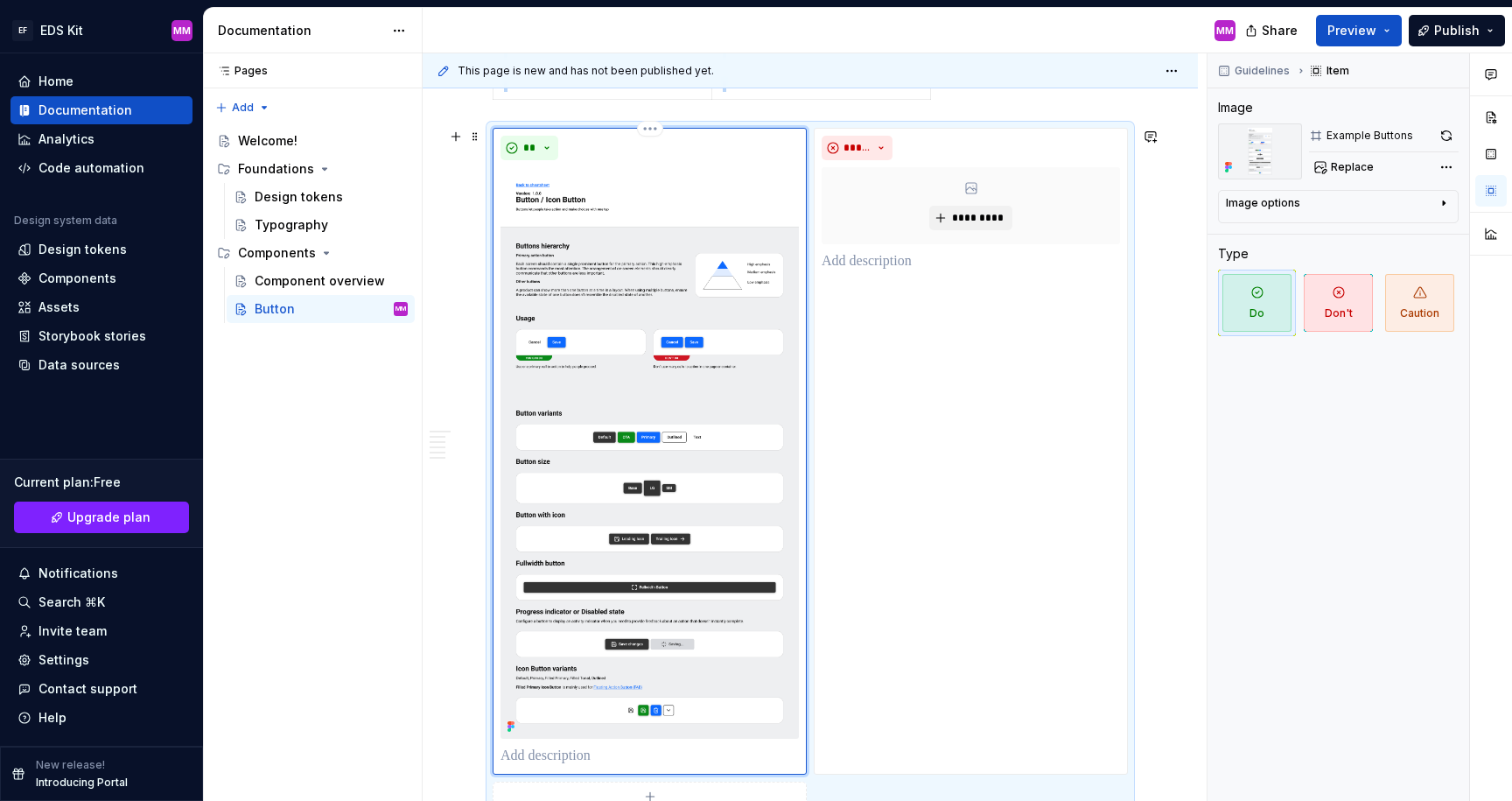
click at [653, 360] on img at bounding box center [650, 453] width 299 height 572
click at [655, 322] on img at bounding box center [650, 453] width 299 height 572
click at [648, 125] on html "EF EDS Kit MM Home Documentation Analytics Code automation Design system data D…" at bounding box center [756, 400] width 1512 height 801
type textarea "*"
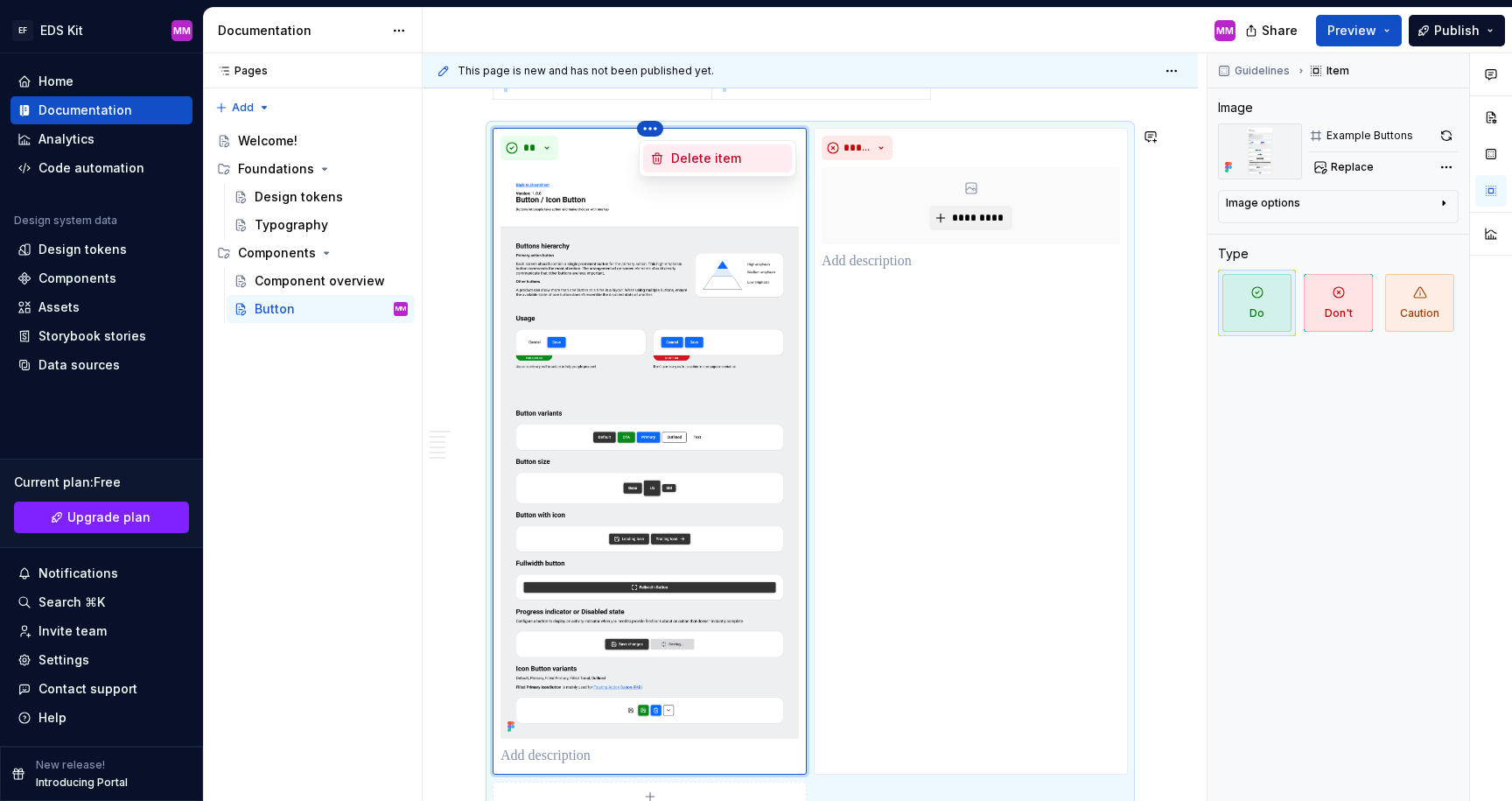
click at [687, 153] on div "Delete item" at bounding box center [727, 157] width 114 height 17
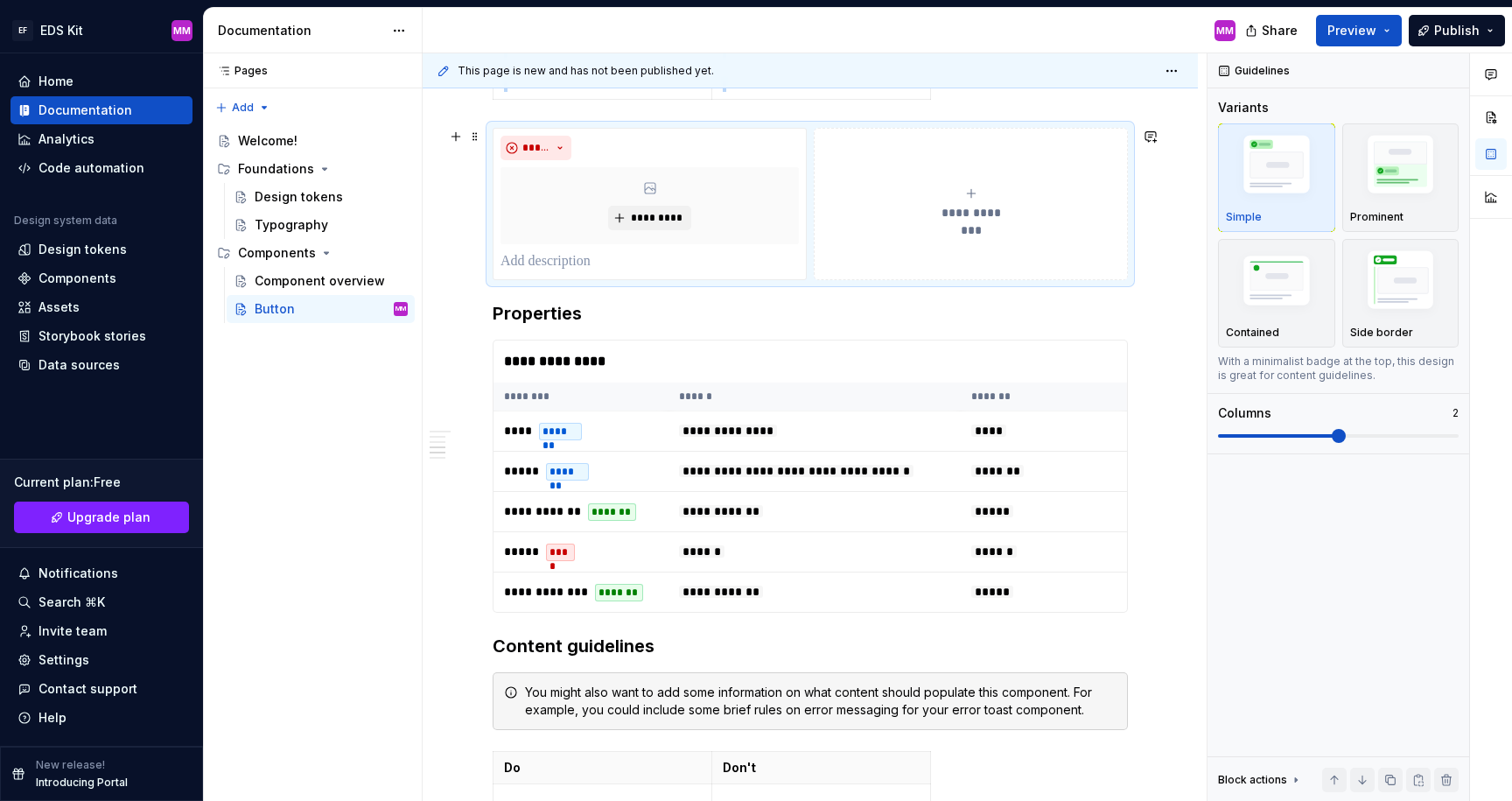
click at [994, 199] on div "**********" at bounding box center [971, 204] width 299 height 35
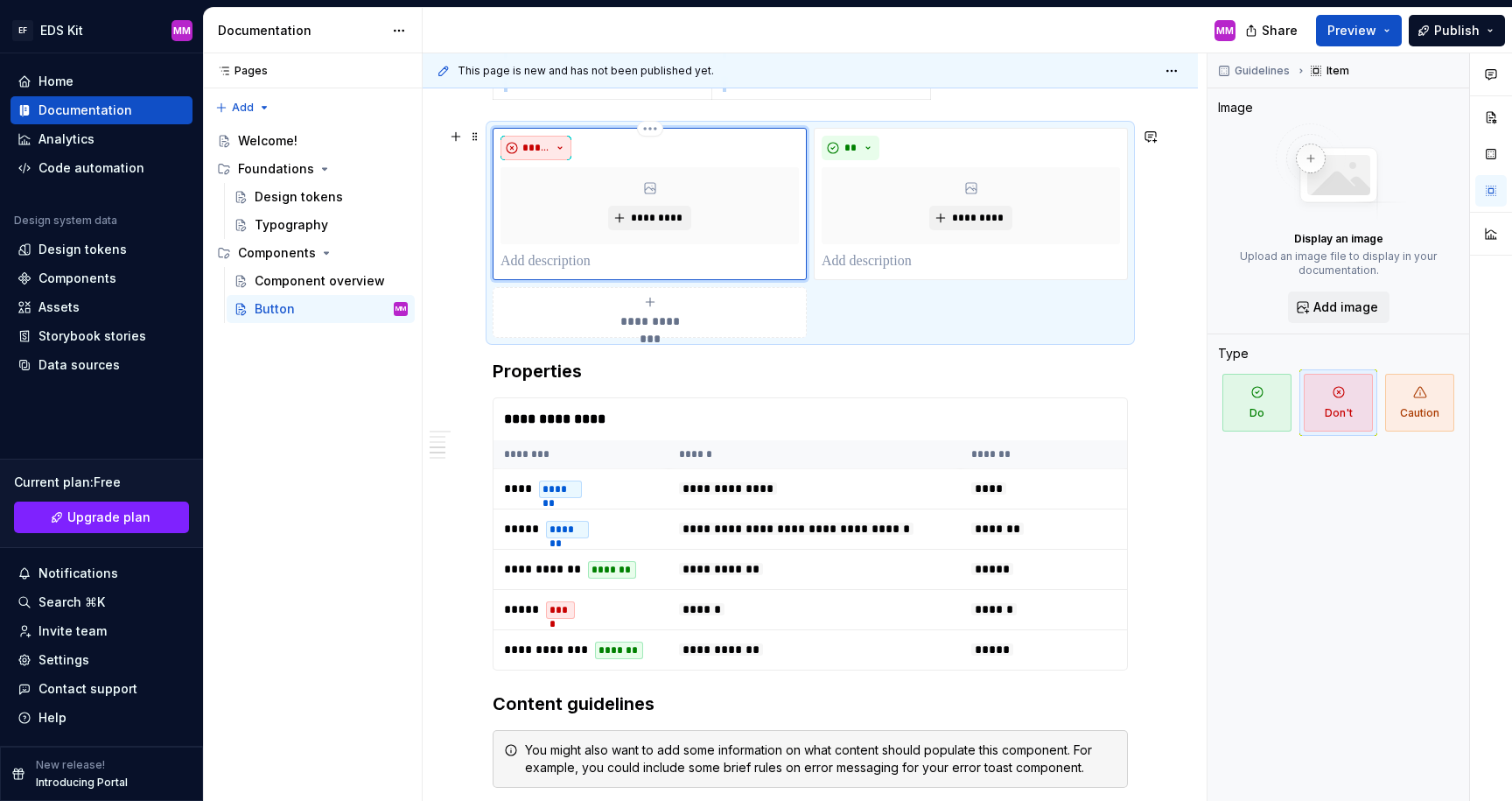
click at [534, 144] on span "*****" at bounding box center [536, 147] width 27 height 14
click at [547, 179] on span "Do" at bounding box center [579, 182] width 148 height 28
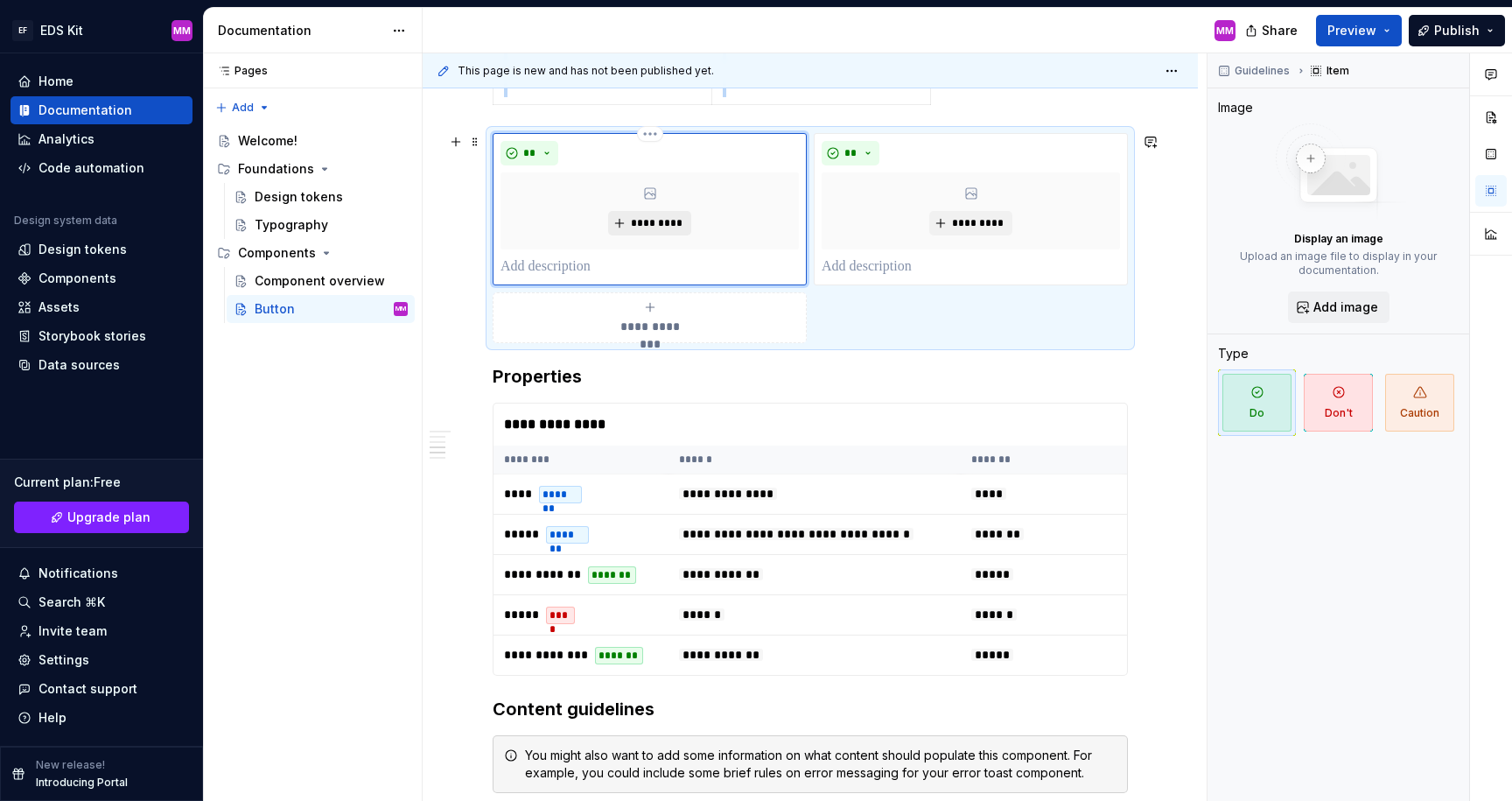
click at [645, 219] on span "*********" at bounding box center [656, 222] width 54 height 14
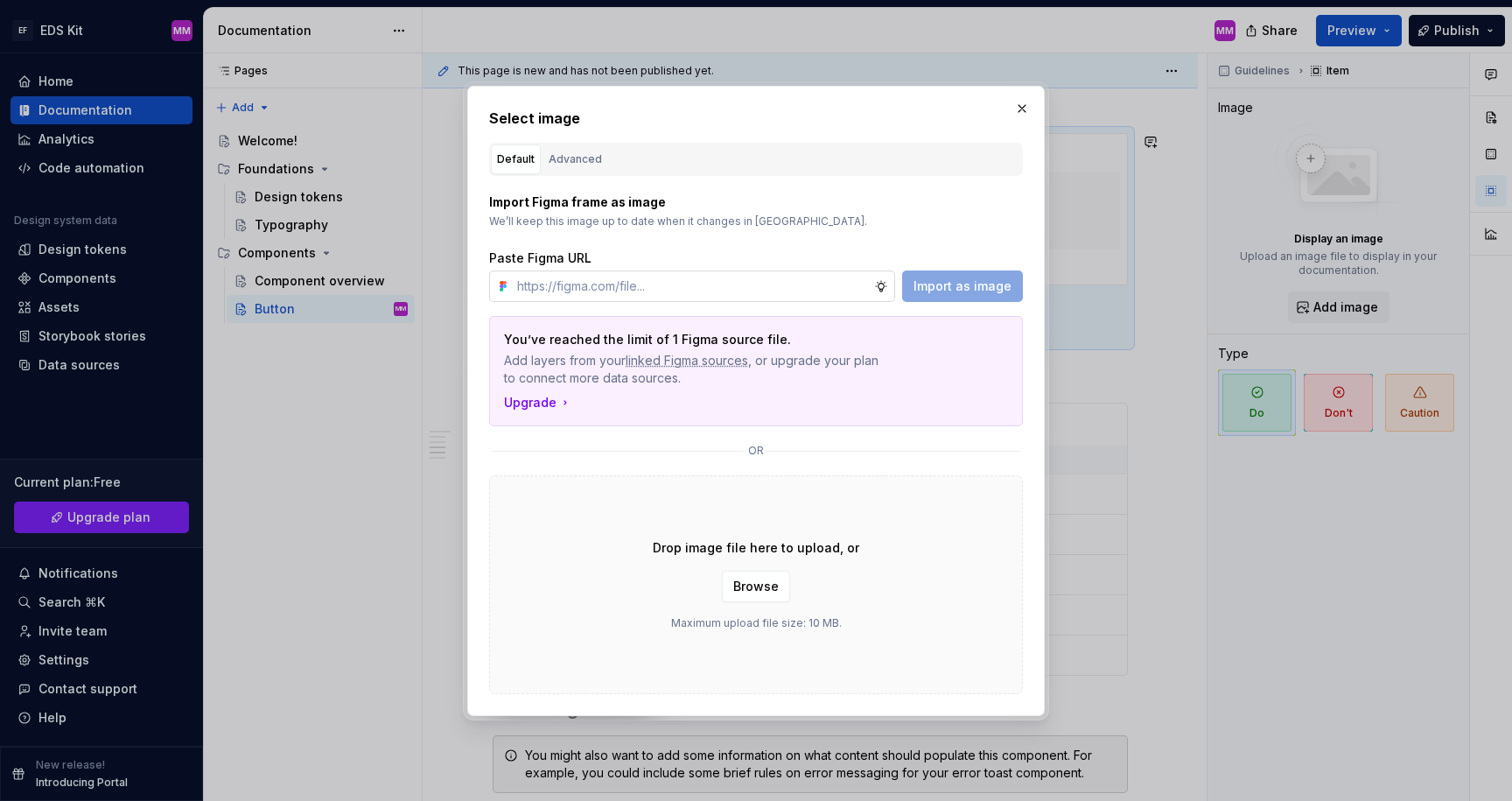
click at [627, 279] on input "text" at bounding box center [692, 286] width 364 height 32
type input "[URL][DOMAIN_NAME]"
click at [925, 294] on button "Import as image" at bounding box center [962, 286] width 121 height 32
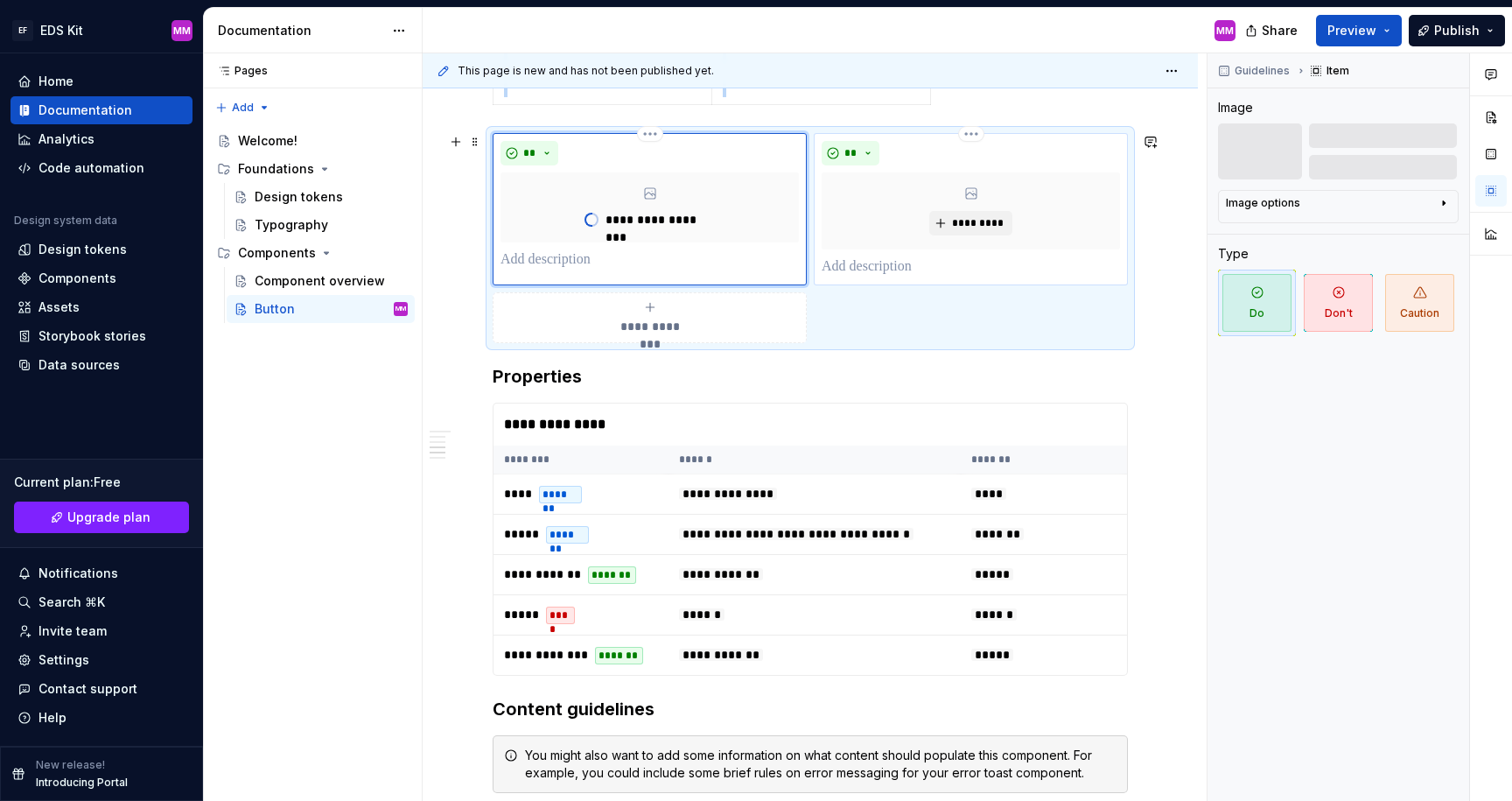
click at [872, 262] on p at bounding box center [971, 267] width 299 height 21
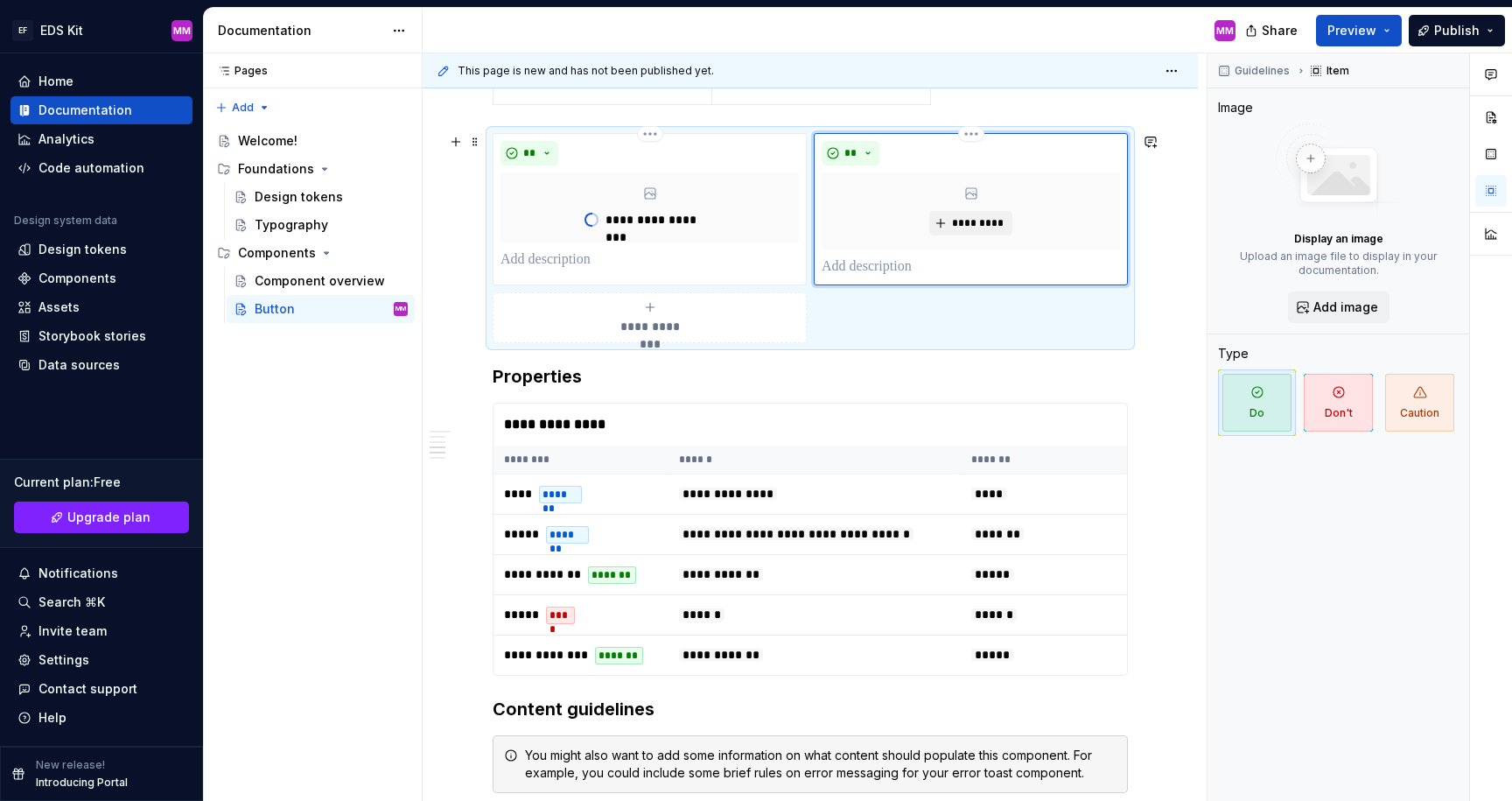
click at [893, 216] on div "*********" at bounding box center [971, 210] width 299 height 77
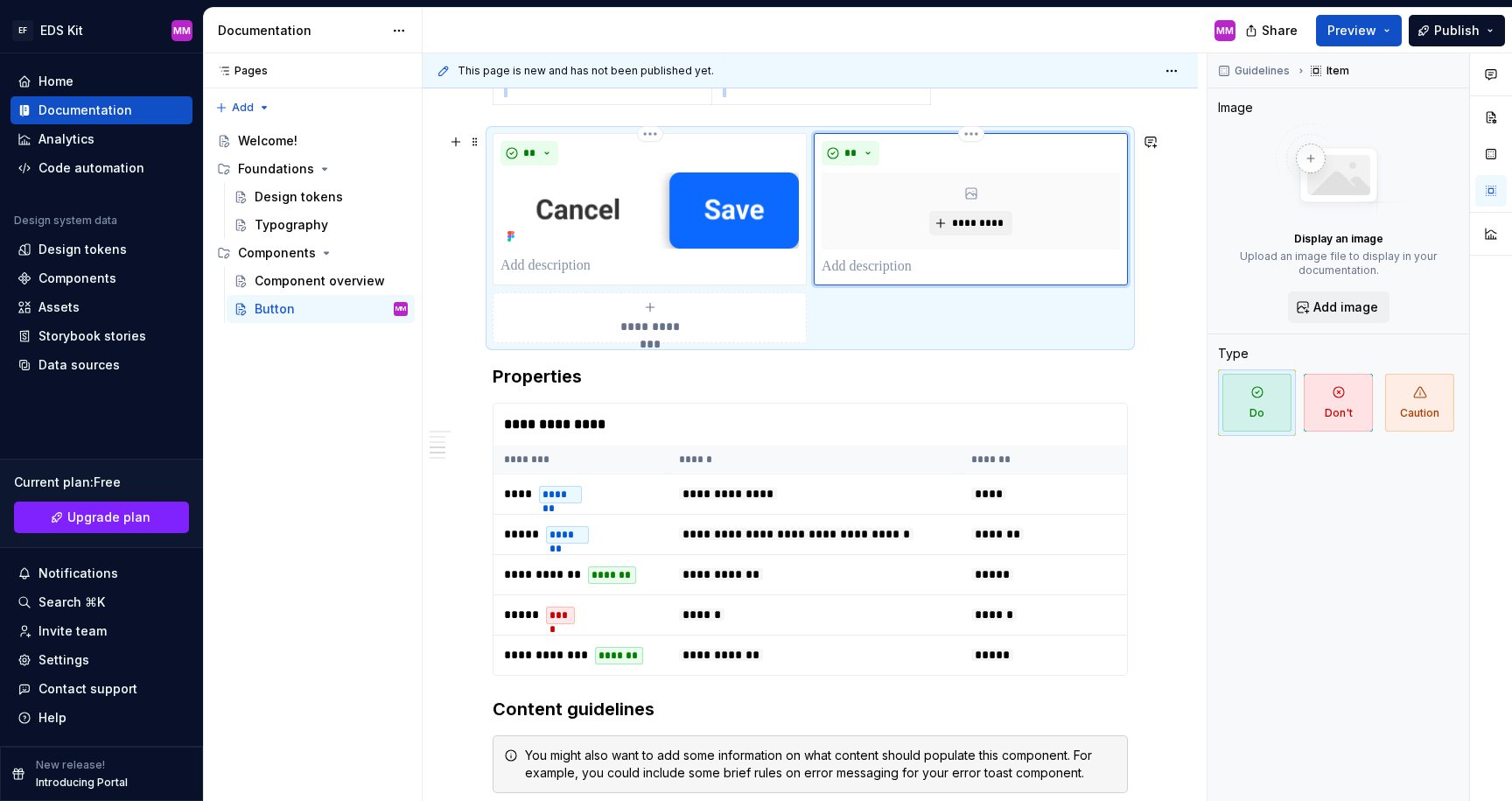
click at [880, 213] on div "*********" at bounding box center [971, 210] width 299 height 77
click at [428, 259] on div "**********" at bounding box center [810, 418] width 776 height 1935
click at [462, 212] on div "**********" at bounding box center [810, 418] width 776 height 1935
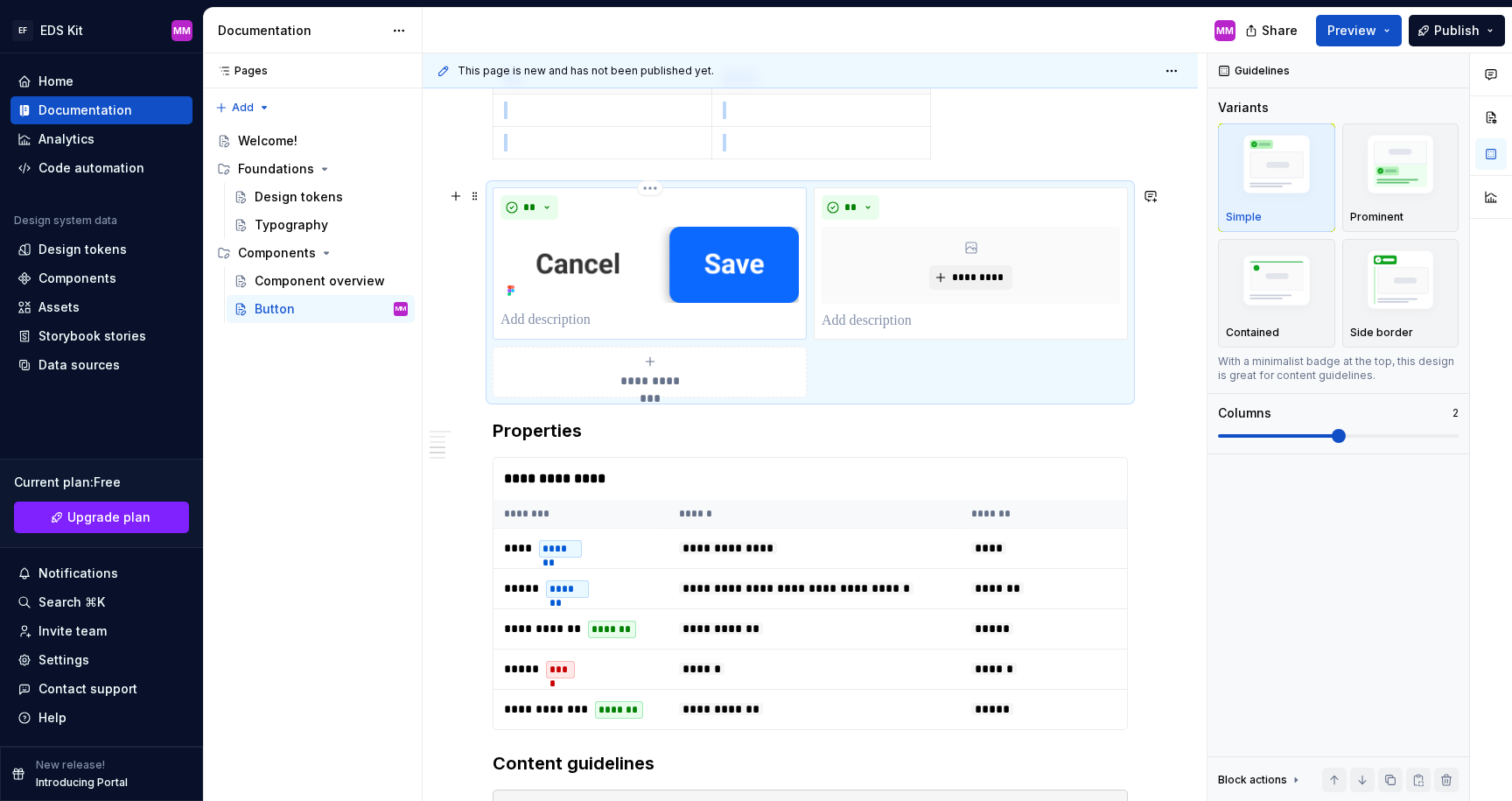
scroll to position [796, 0]
click at [581, 263] on img at bounding box center [650, 264] width 299 height 76
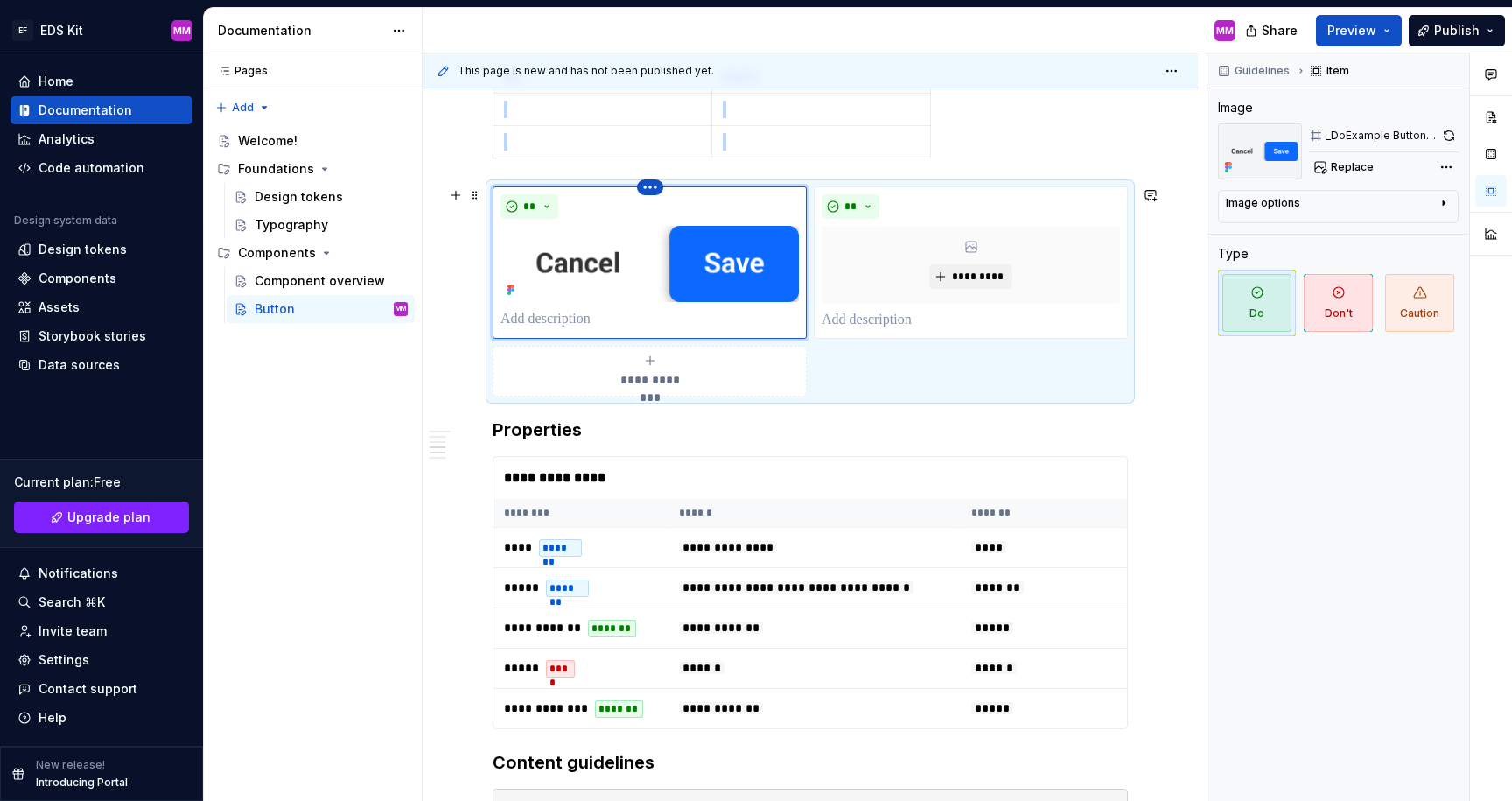
click at [650, 184] on html "EF EDS Kit MM Home Documentation Analytics Code automation Design system data D…" at bounding box center [756, 400] width 1512 height 801
click at [682, 212] on div "Delete item" at bounding box center [727, 217] width 114 height 17
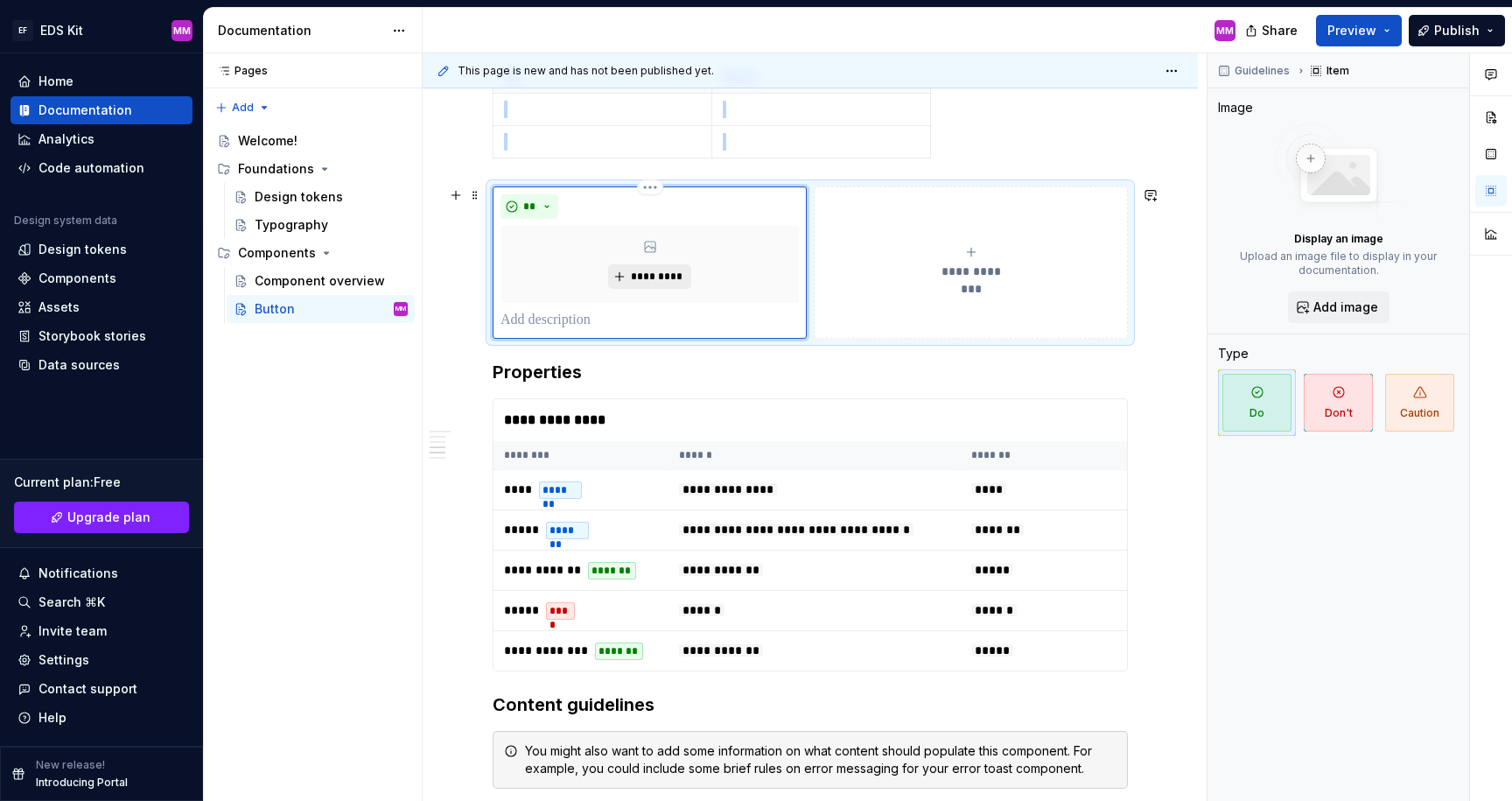
click at [630, 269] on button "*********" at bounding box center [649, 276] width 83 height 25
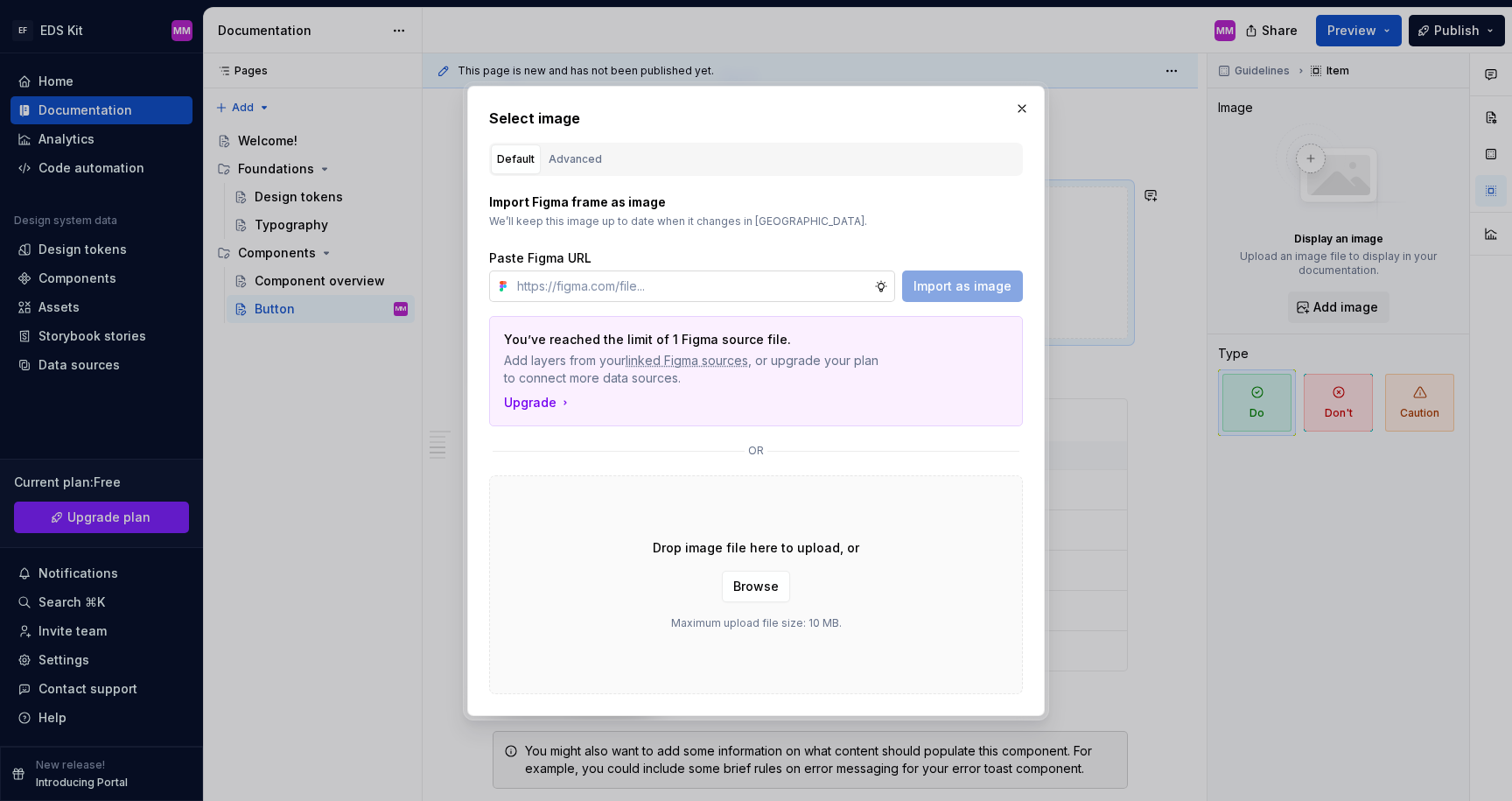
click at [619, 283] on input "text" at bounding box center [692, 286] width 364 height 32
type textarea "*"
type input "[URL][DOMAIN_NAME]"
click at [950, 285] on span "Import as image" at bounding box center [963, 286] width 98 height 17
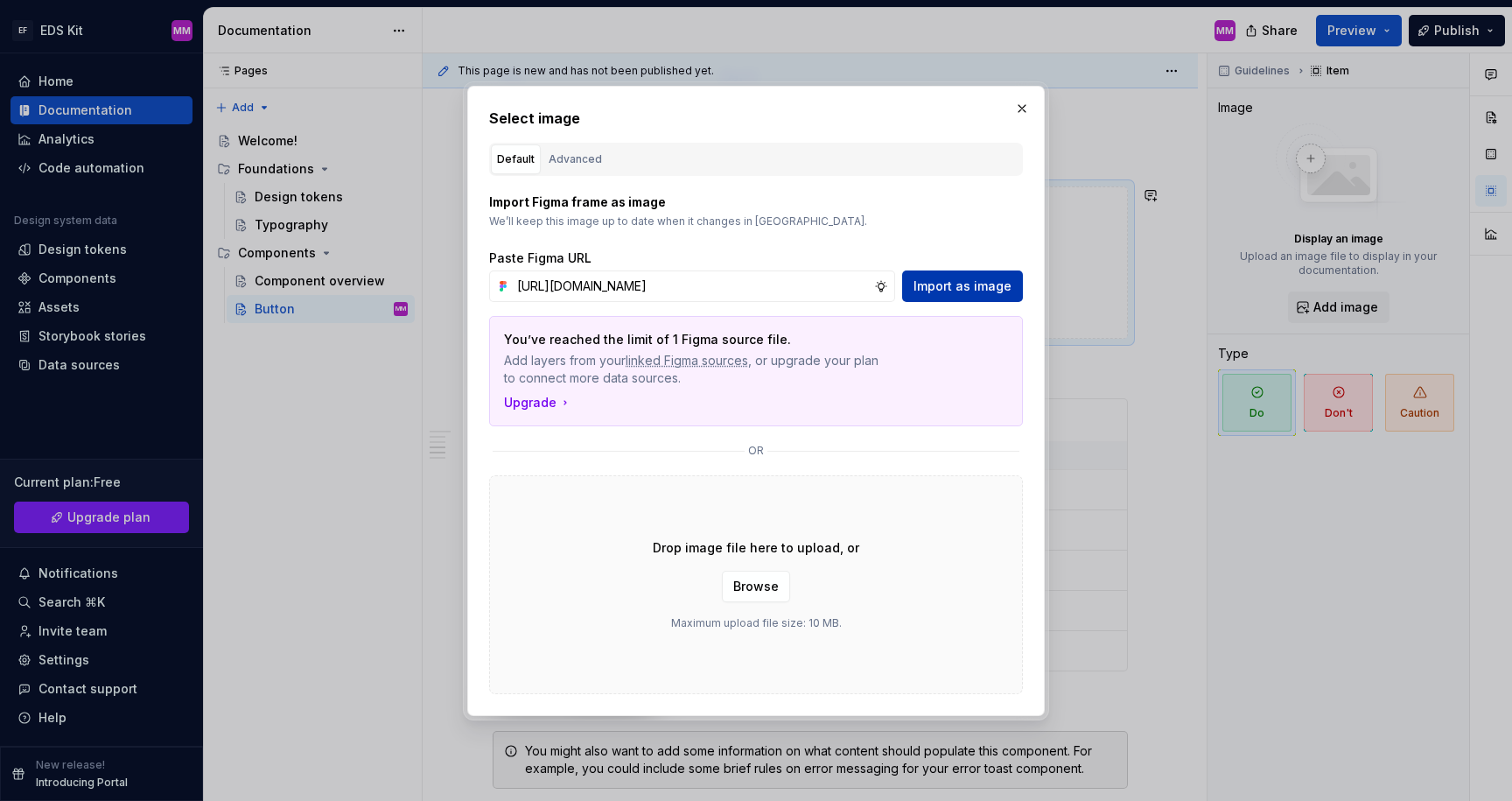
scroll to position [0, 0]
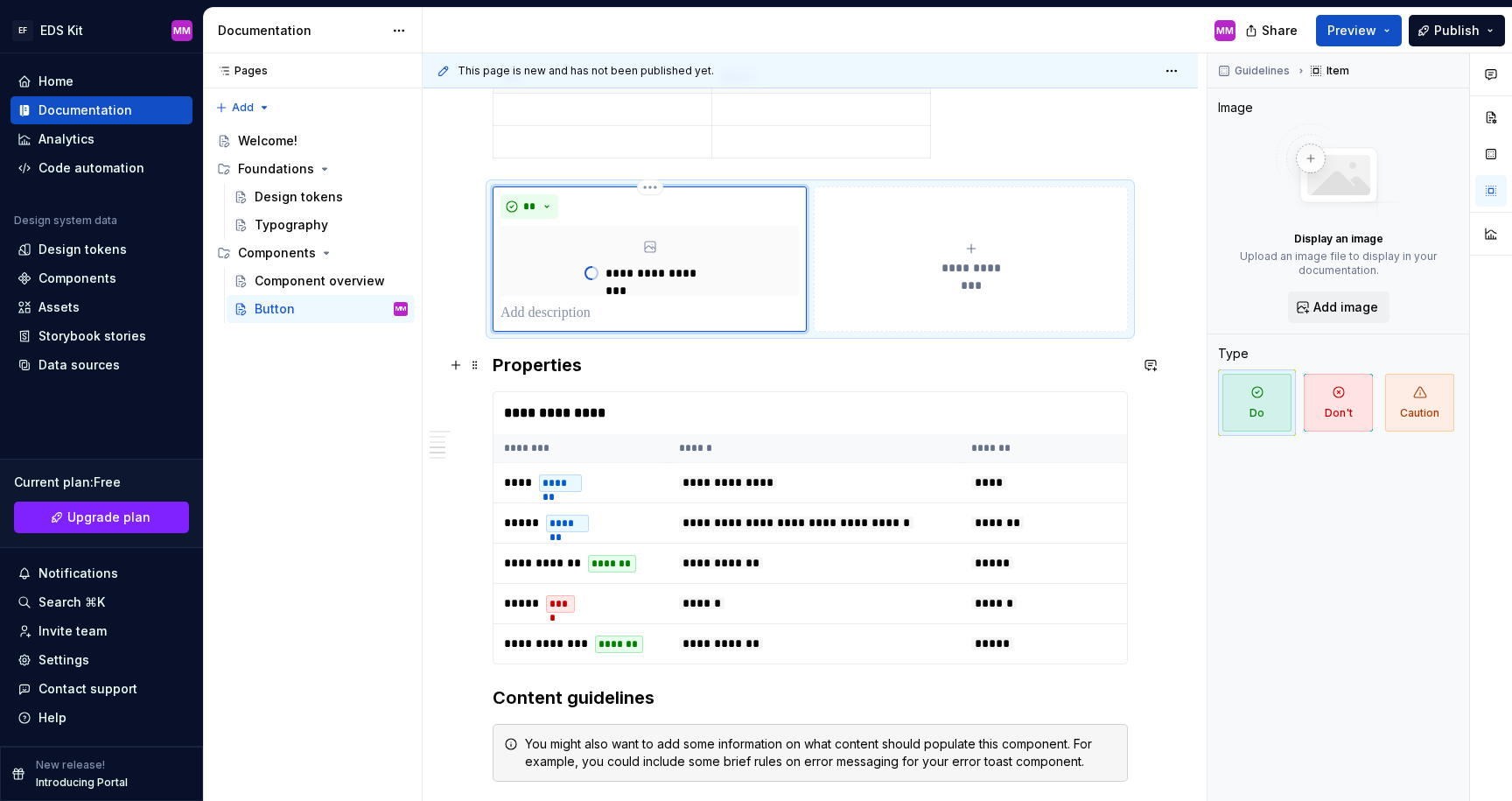
type textarea "*"
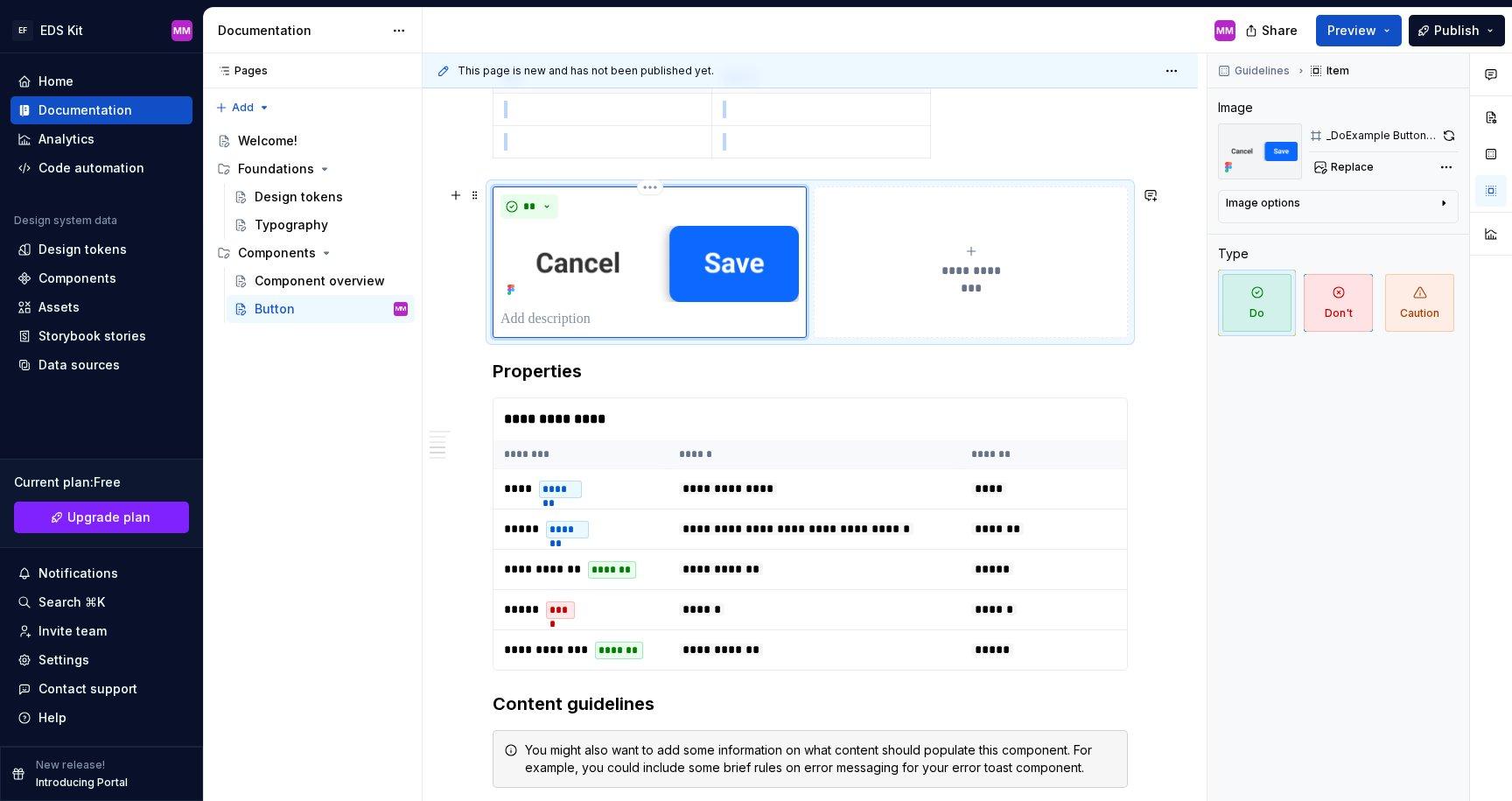
click at [966, 261] on div "**********" at bounding box center [971, 261] width 299 height 35
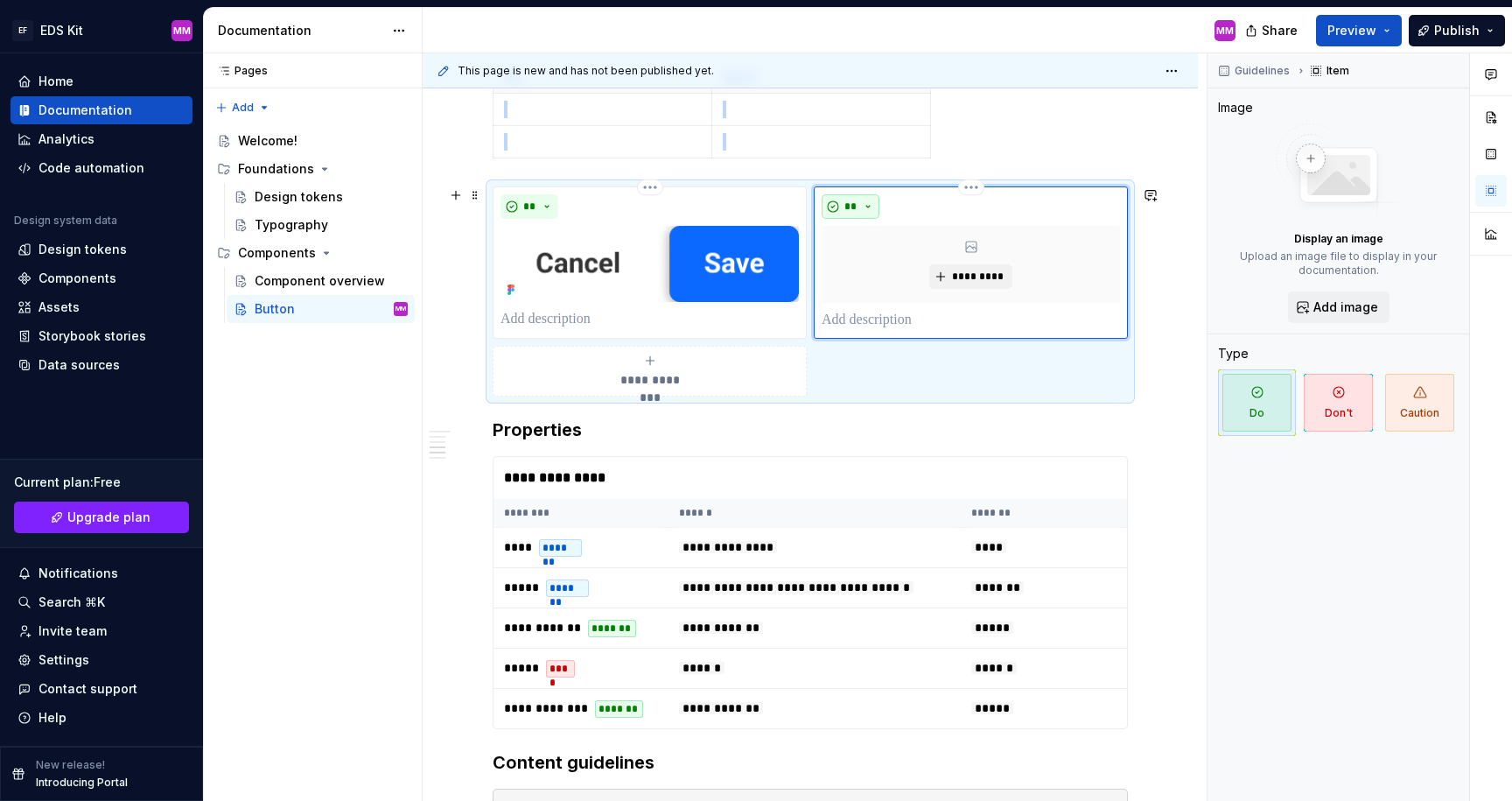
click at [863, 213] on button "**" at bounding box center [850, 206] width 57 height 25
click at [867, 269] on div "Suggestions" at bounding box center [865, 268] width 14 height 14
click at [881, 276] on div "*********" at bounding box center [971, 264] width 299 height 77
click at [967, 275] on span "*********" at bounding box center [978, 276] width 54 height 14
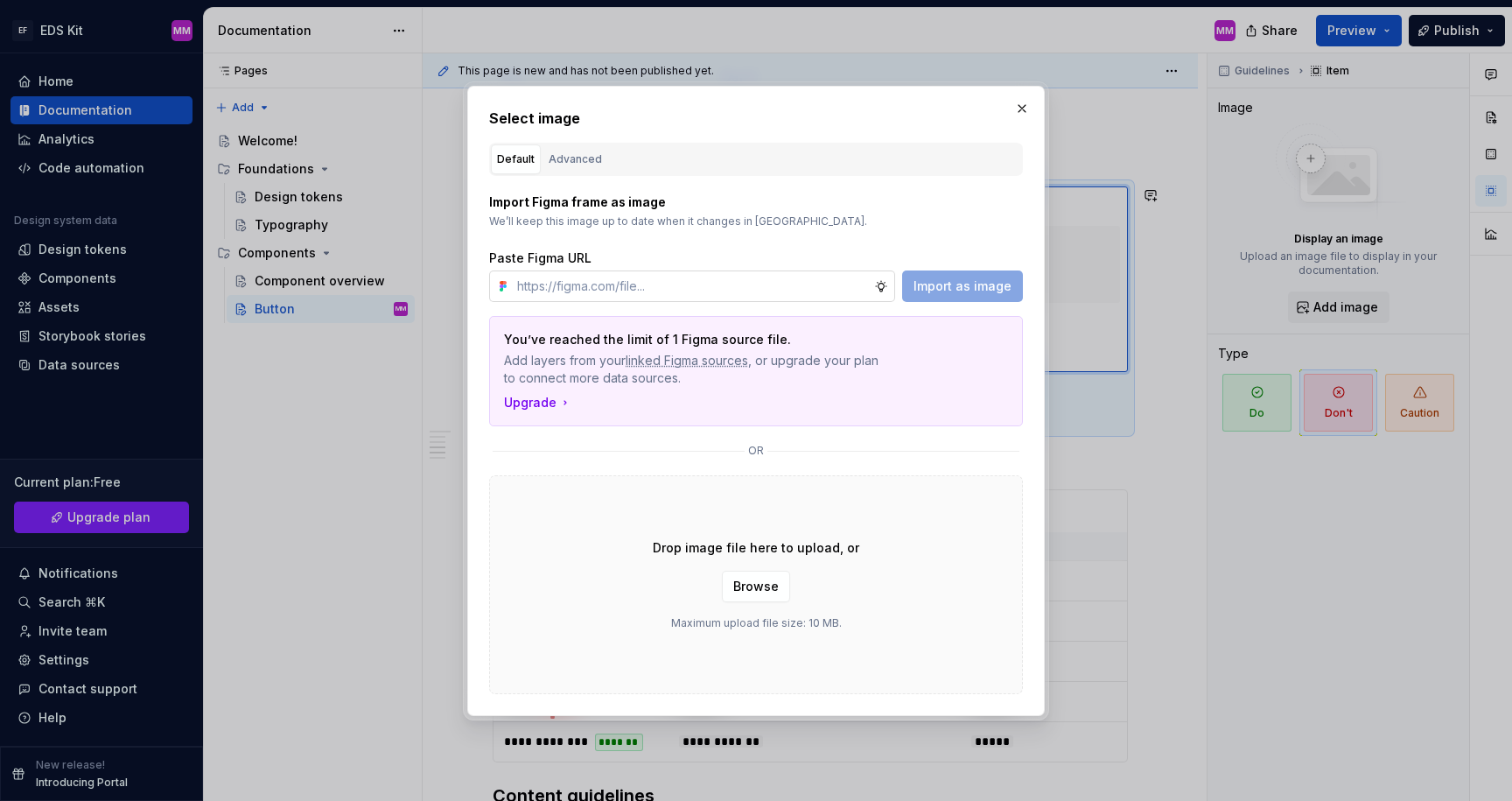
click at [792, 293] on input "text" at bounding box center [692, 286] width 364 height 32
type input "[URL][DOMAIN_NAME]"
click at [957, 285] on span "Import as image" at bounding box center [963, 286] width 98 height 17
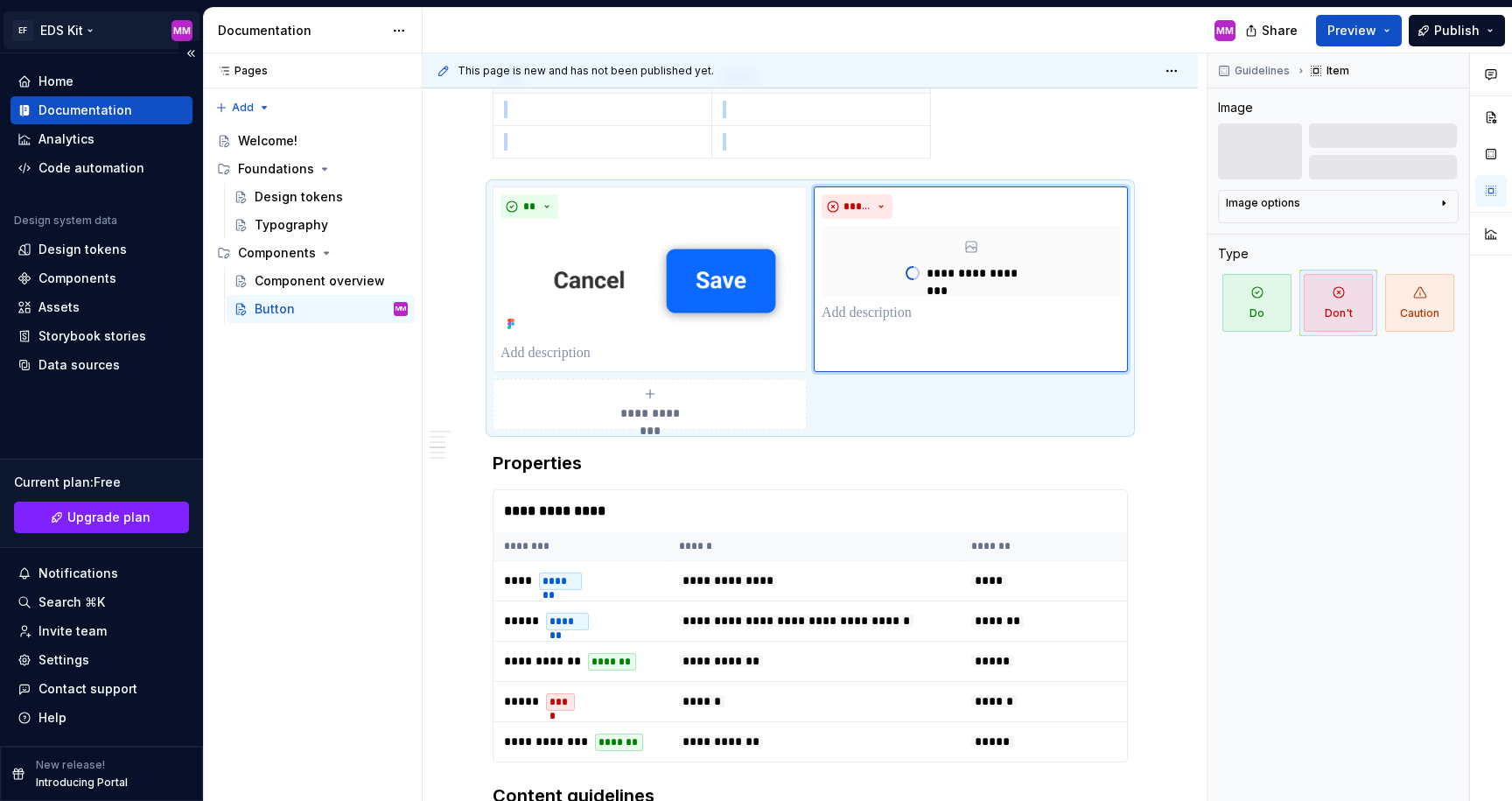
click at [96, 32] on html "EF EDS Kit MM Home Documentation Analytics Code automation Design system data D…" at bounding box center [756, 400] width 1512 height 801
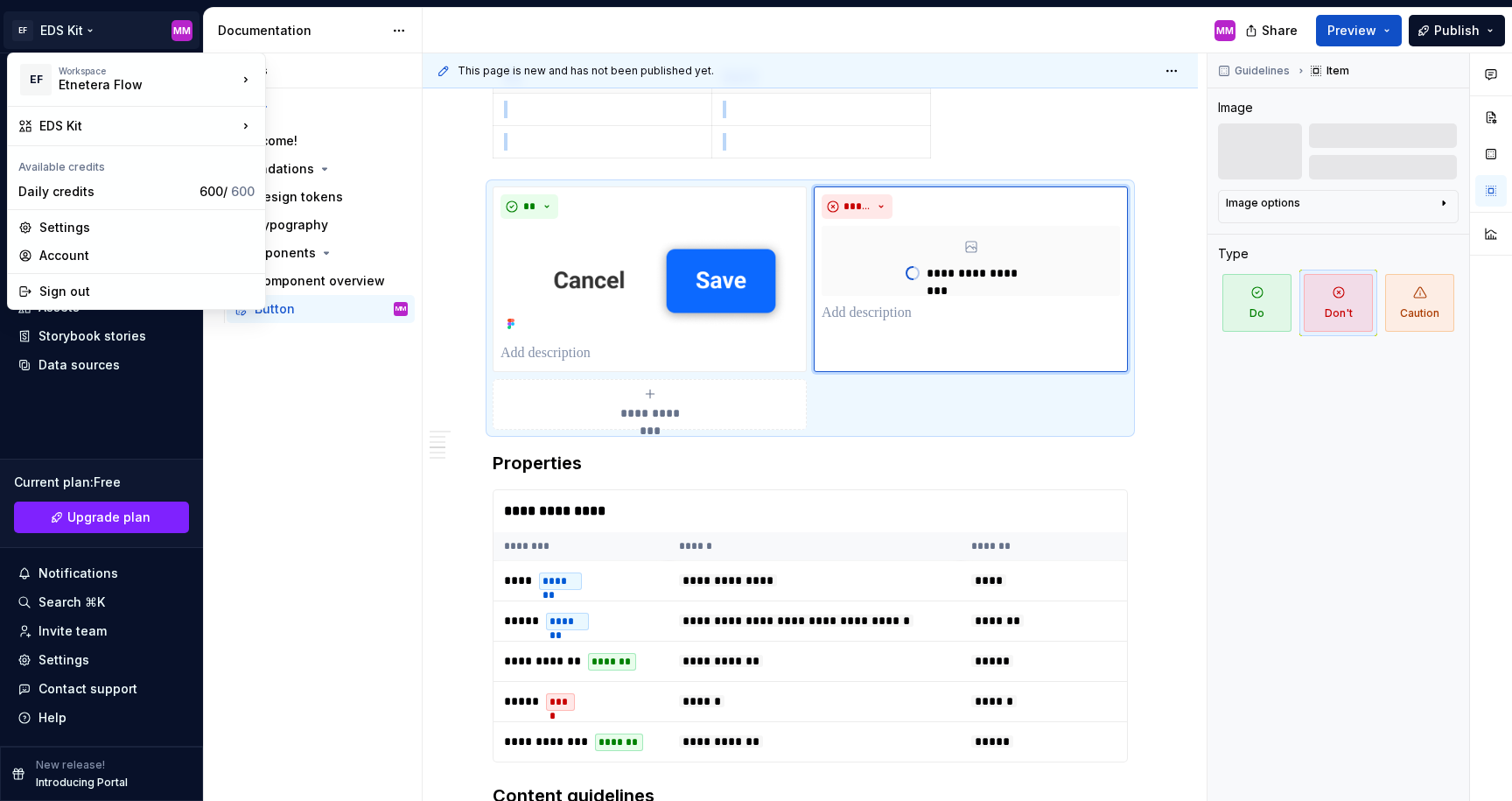
click at [91, 28] on html "EF EDS Kit MM Home Documentation Analytics Code automation Design system data D…" at bounding box center [756, 400] width 1512 height 801
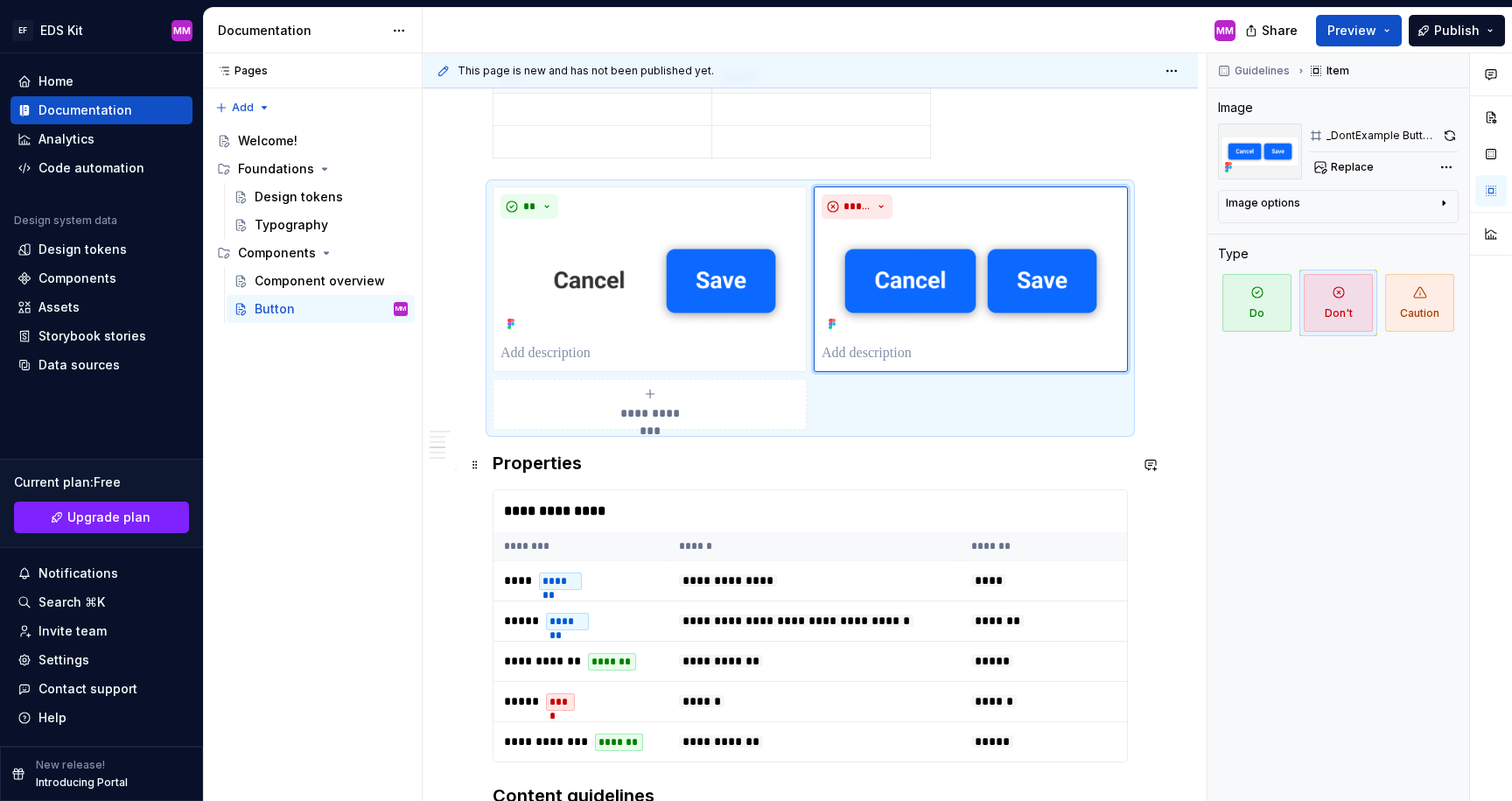
click at [809, 469] on h3 "Properties" at bounding box center [810, 462] width 635 height 25
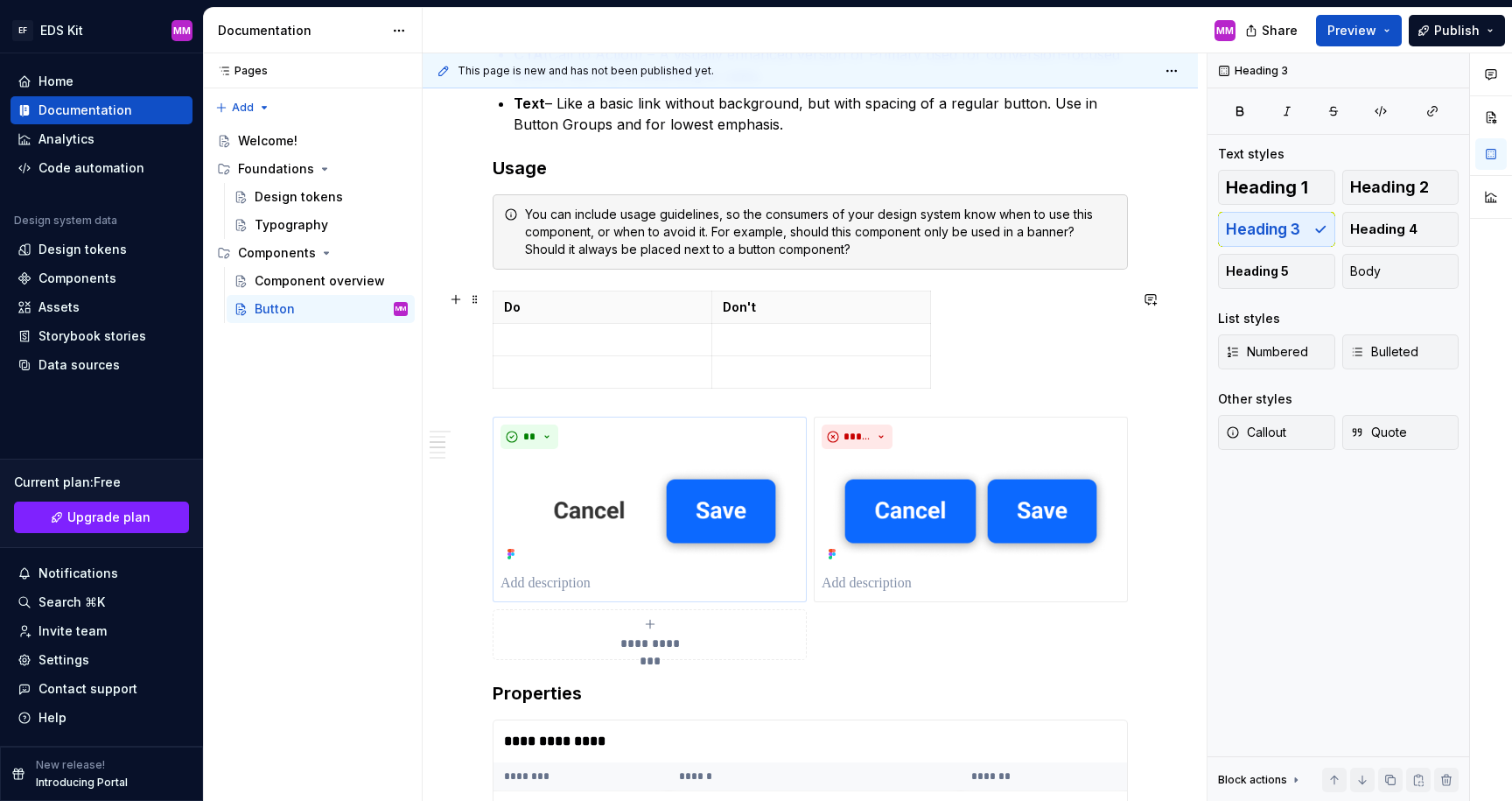
scroll to position [555, 0]
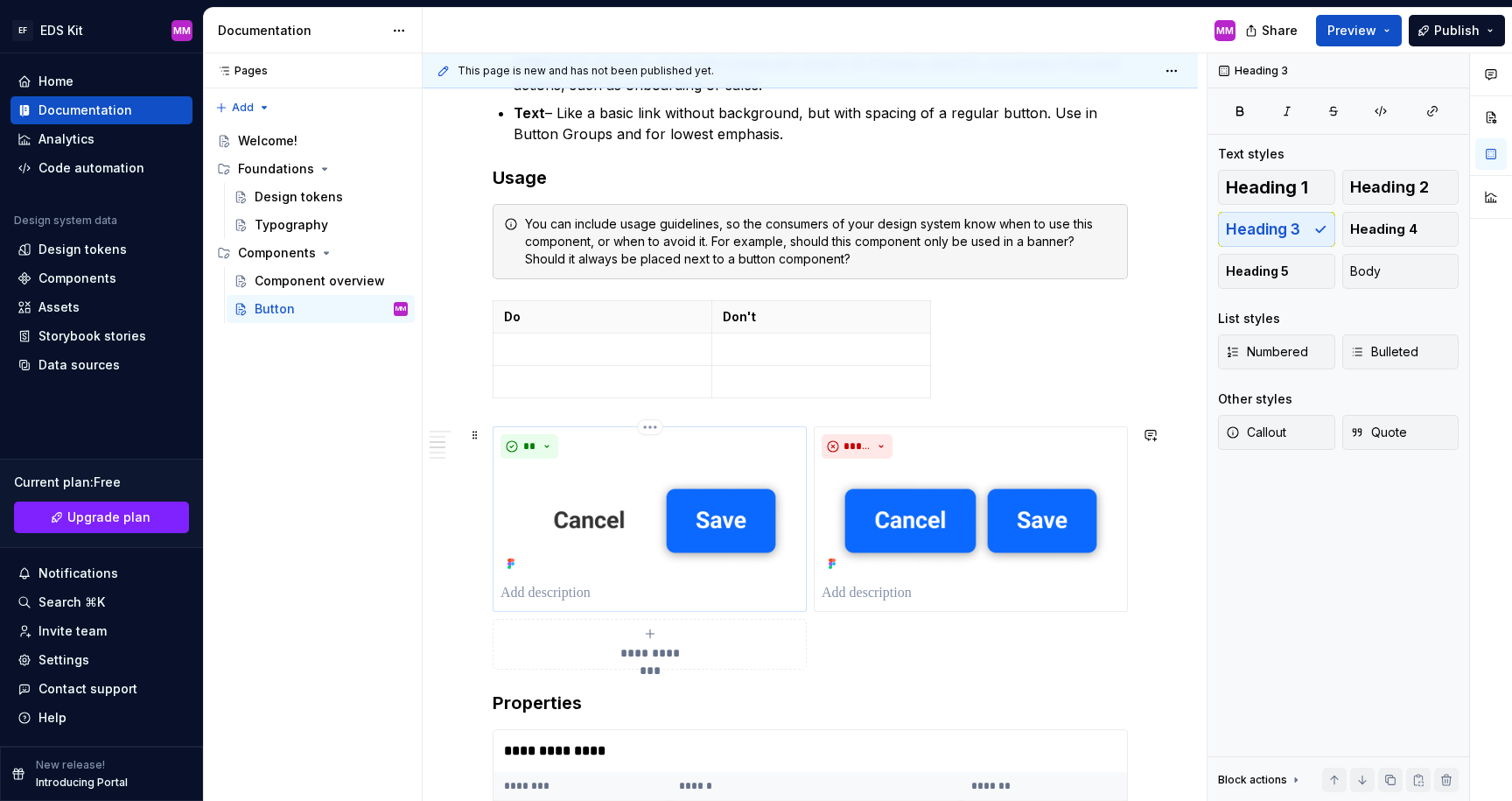
click at [571, 591] on p at bounding box center [650, 593] width 299 height 21
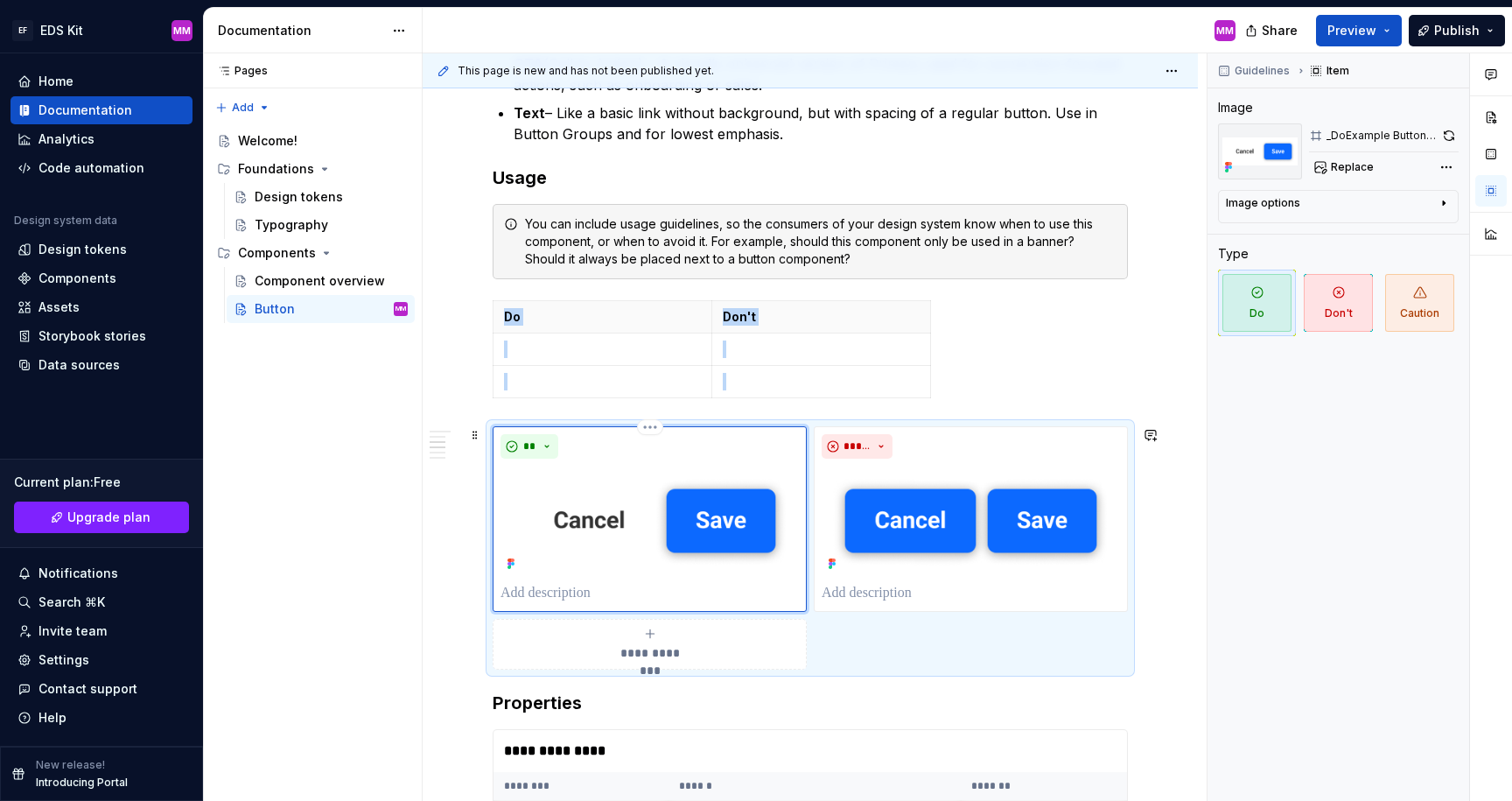
click at [583, 527] on img at bounding box center [650, 520] width 299 height 110
click at [1405, 193] on div "Image options Alignment Caption" at bounding box center [1338, 207] width 240 height 34
click at [1400, 201] on div "Image options" at bounding box center [1332, 206] width 211 height 21
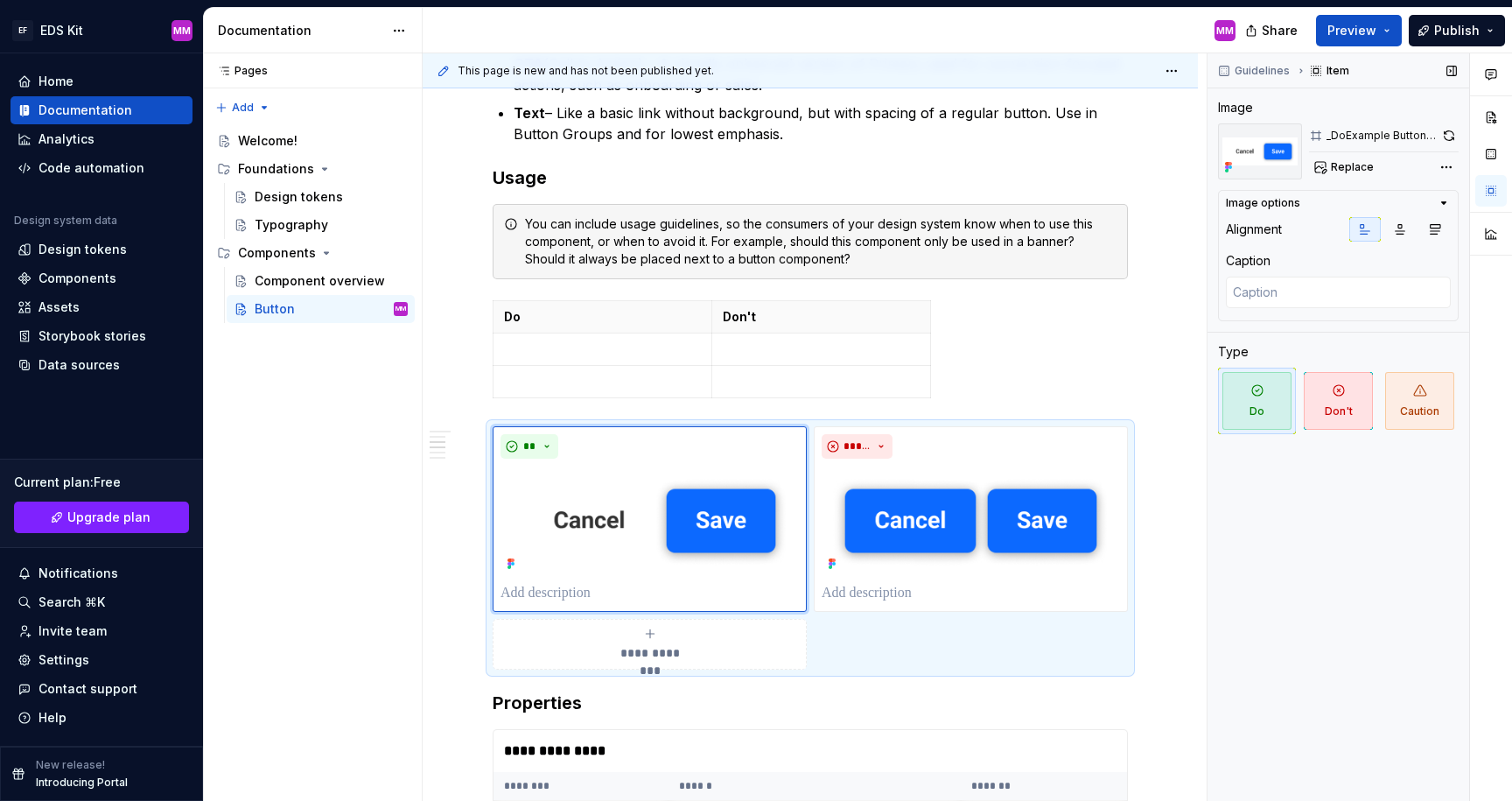
click at [1402, 202] on div "Image options" at bounding box center [1332, 202] width 211 height 14
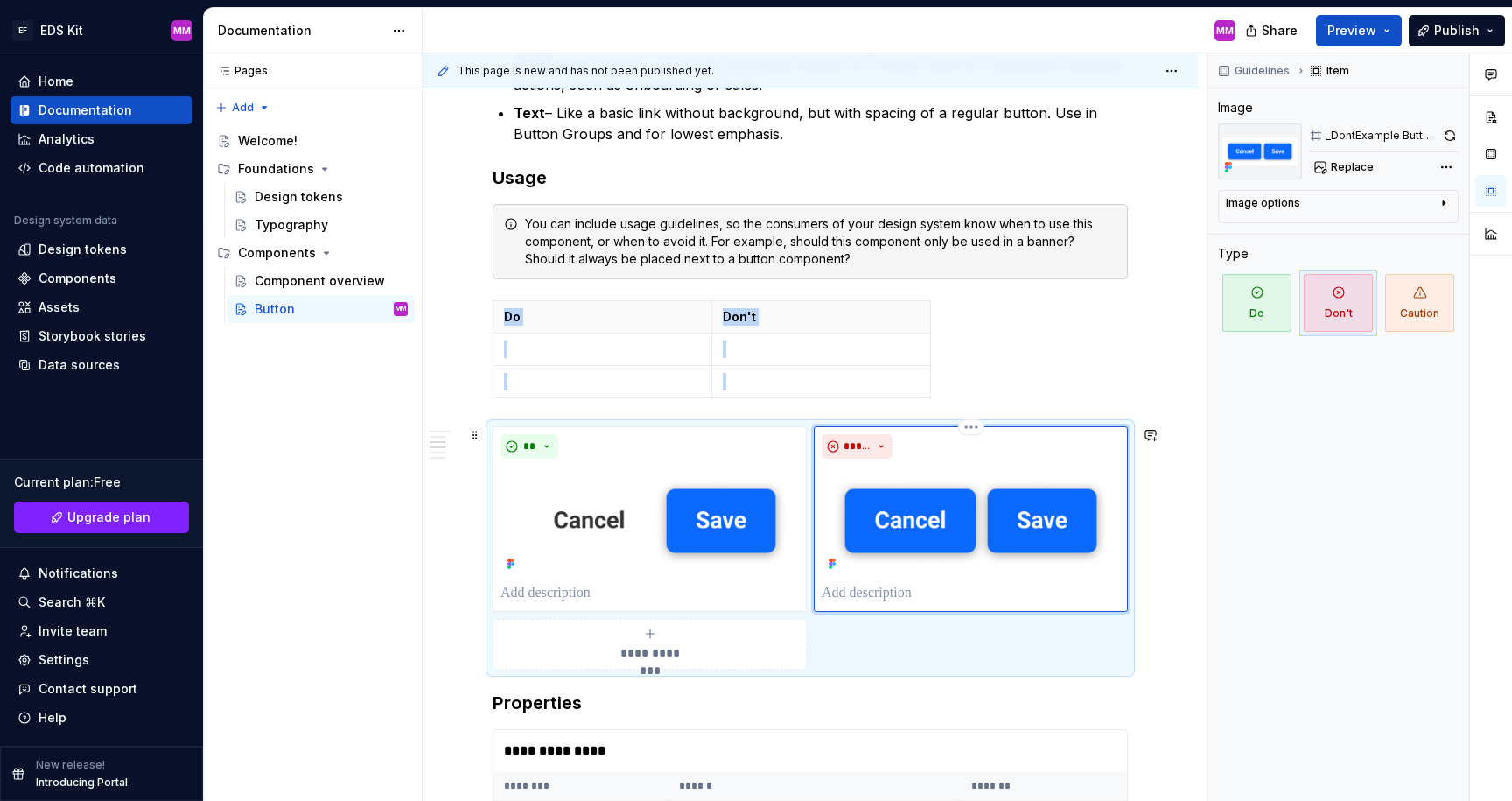
click at [900, 570] on img at bounding box center [971, 520] width 299 height 110
click at [744, 576] on img at bounding box center [650, 520] width 299 height 110
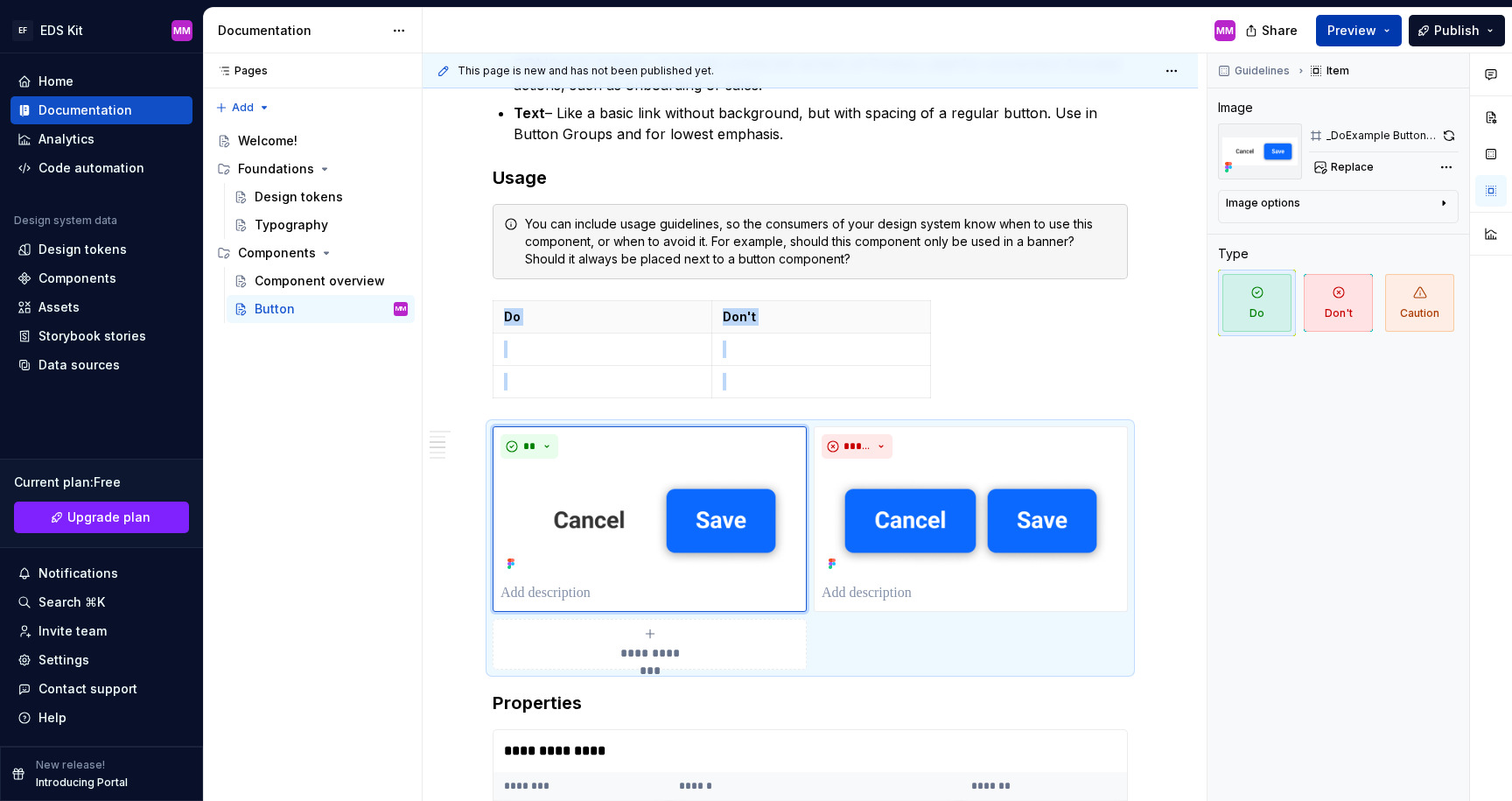
click at [1340, 34] on span "Preview" at bounding box center [1352, 30] width 49 height 17
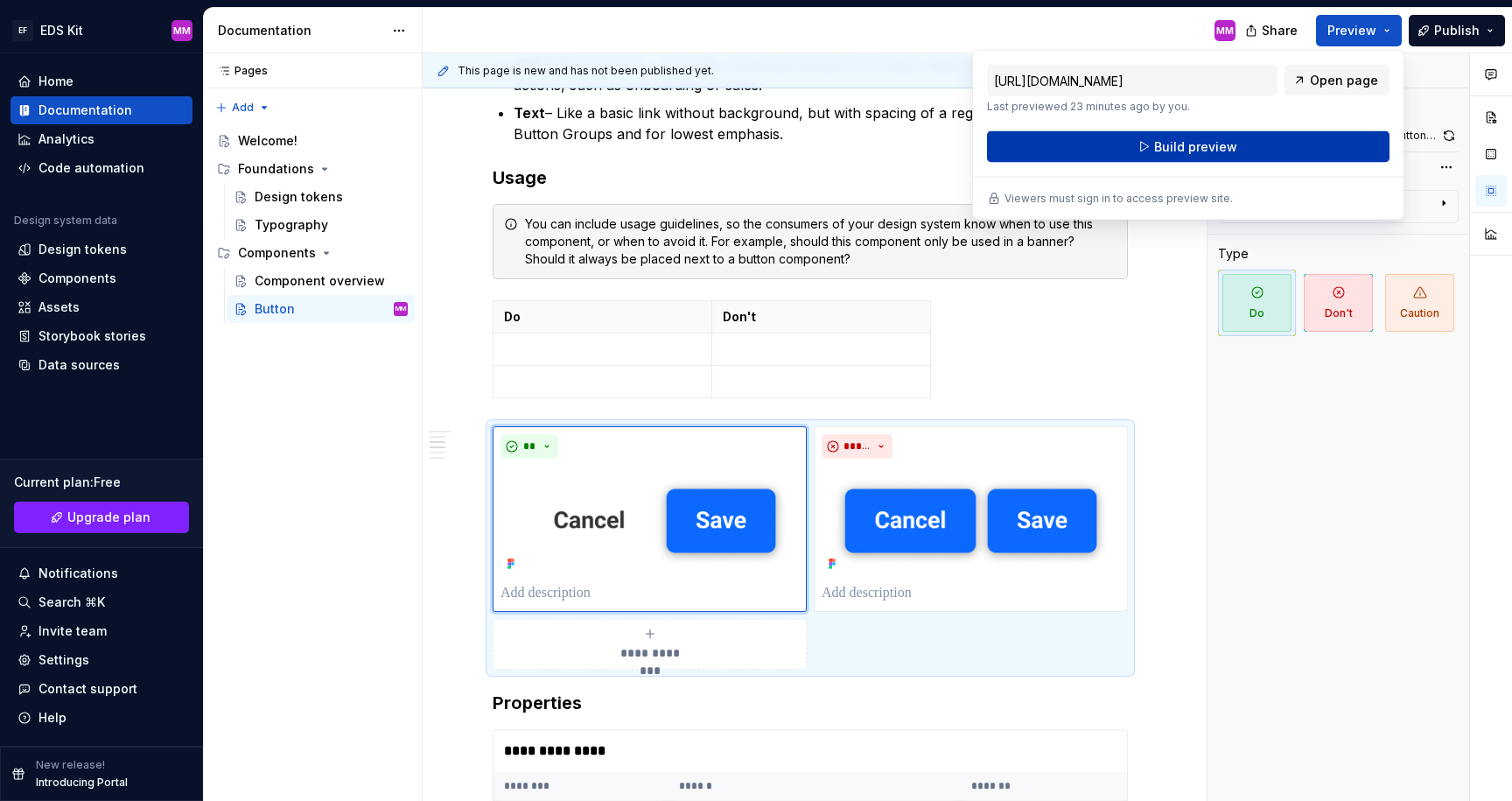
click at [1158, 147] on span "Build preview" at bounding box center [1195, 147] width 83 height 17
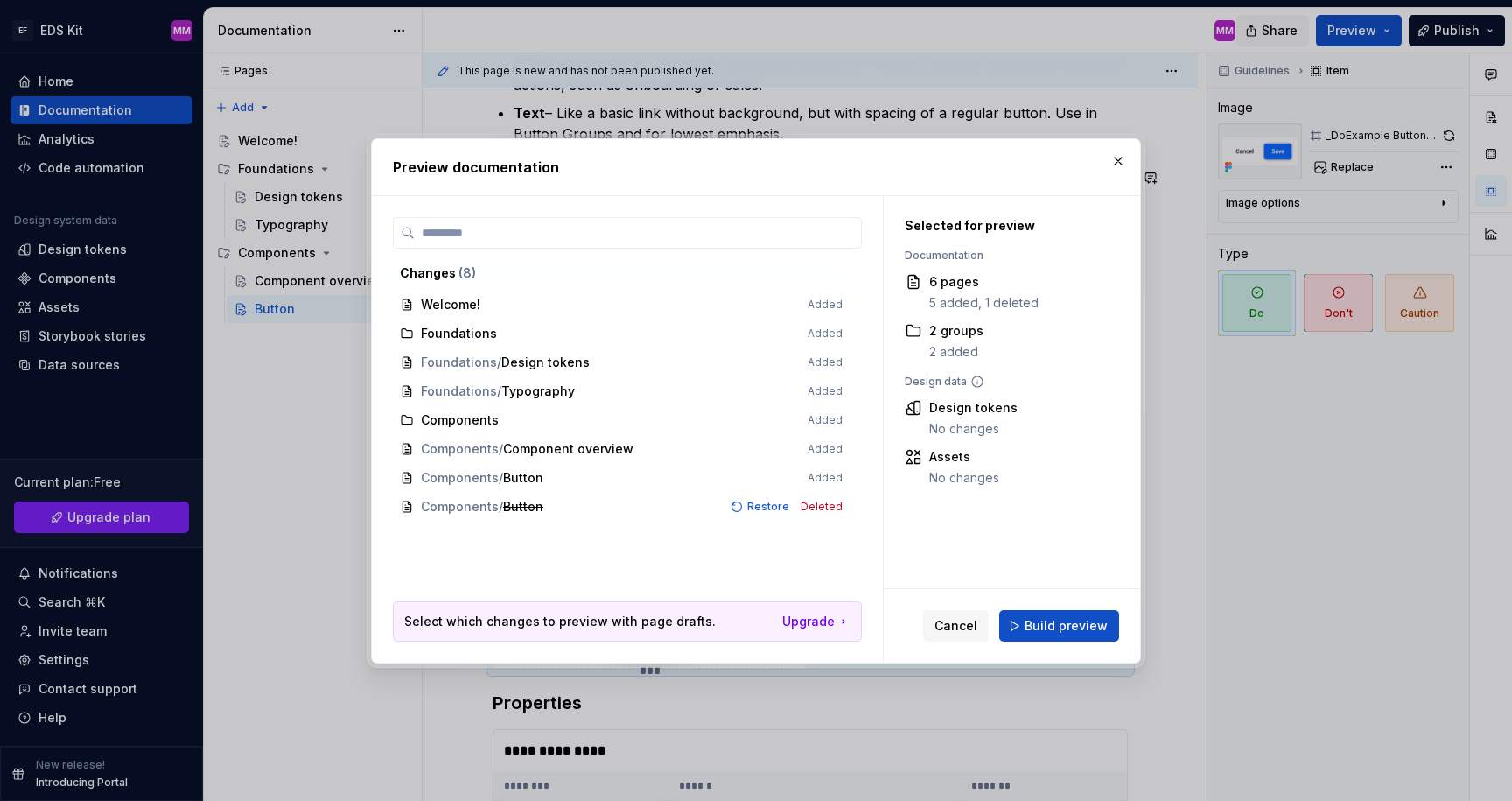
drag, startPoint x: 1121, startPoint y: 163, endPoint x: 1302, endPoint y: 46, distance: 215.5
click at [1121, 163] on button "button" at bounding box center [1118, 160] width 25 height 25
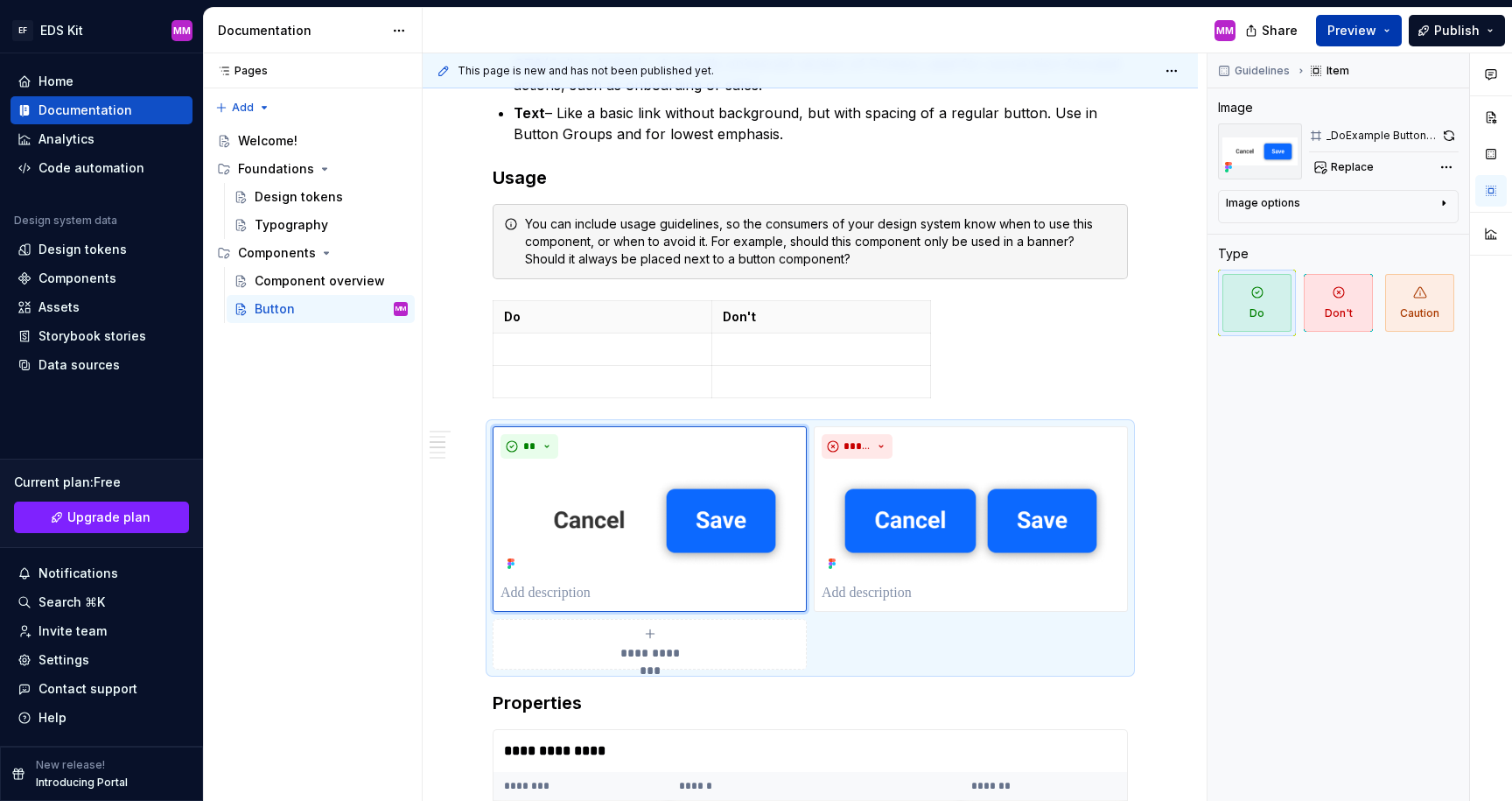
click at [1348, 39] on button "Preview" at bounding box center [1359, 30] width 86 height 32
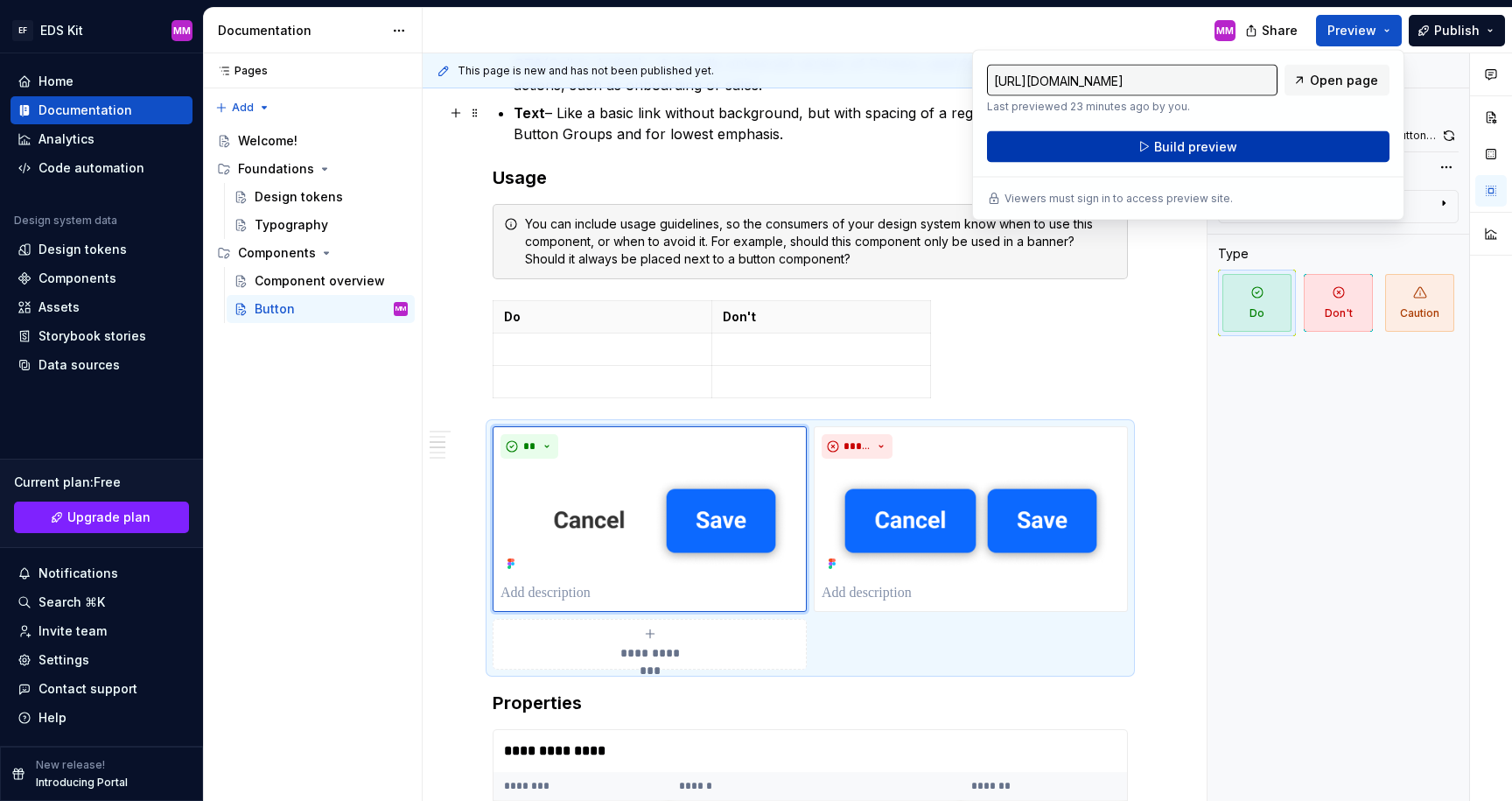
click at [1193, 144] on span "Build preview" at bounding box center [1195, 147] width 83 height 17
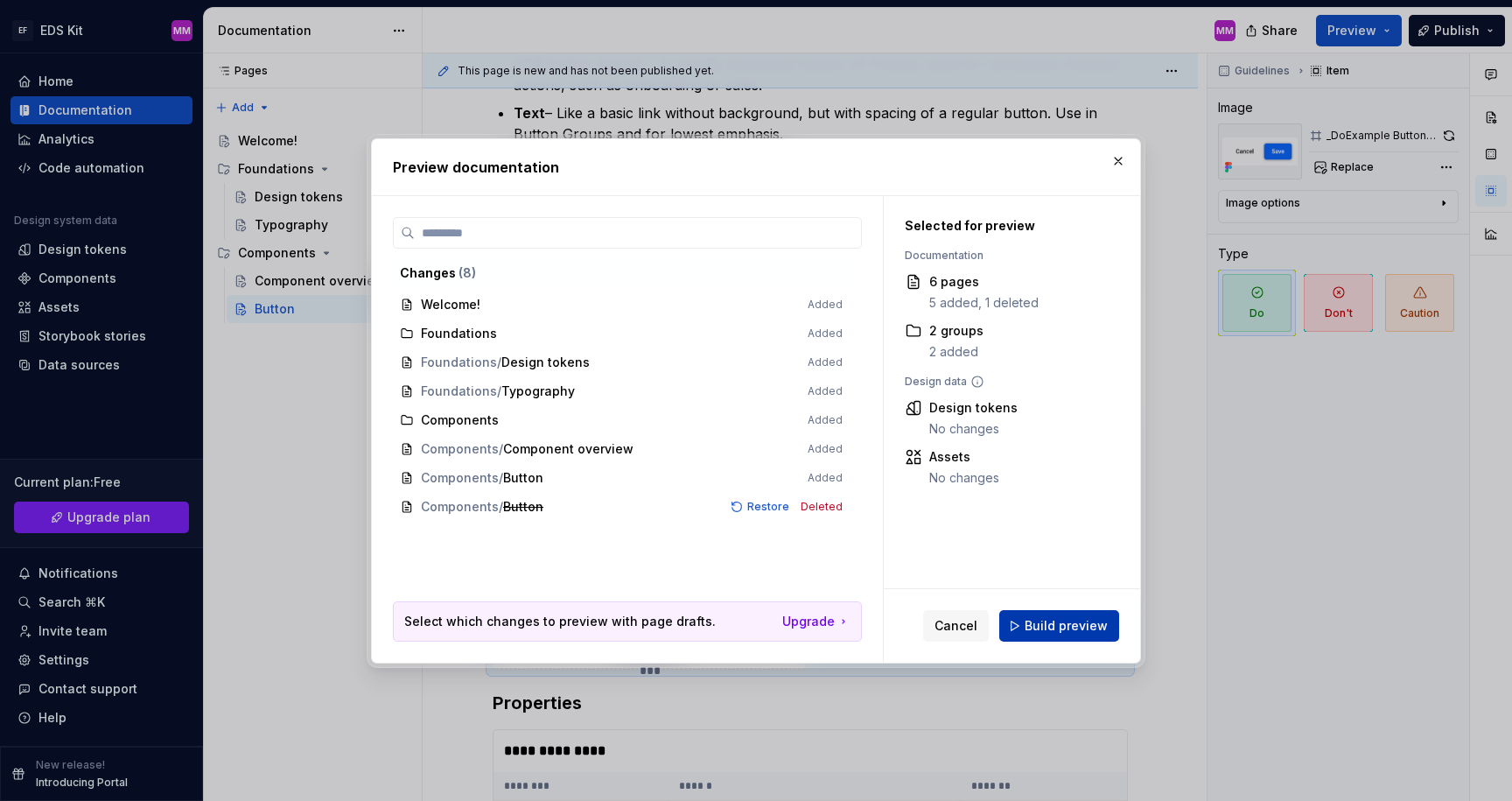
click at [1071, 626] on span "Build preview" at bounding box center [1066, 625] width 83 height 17
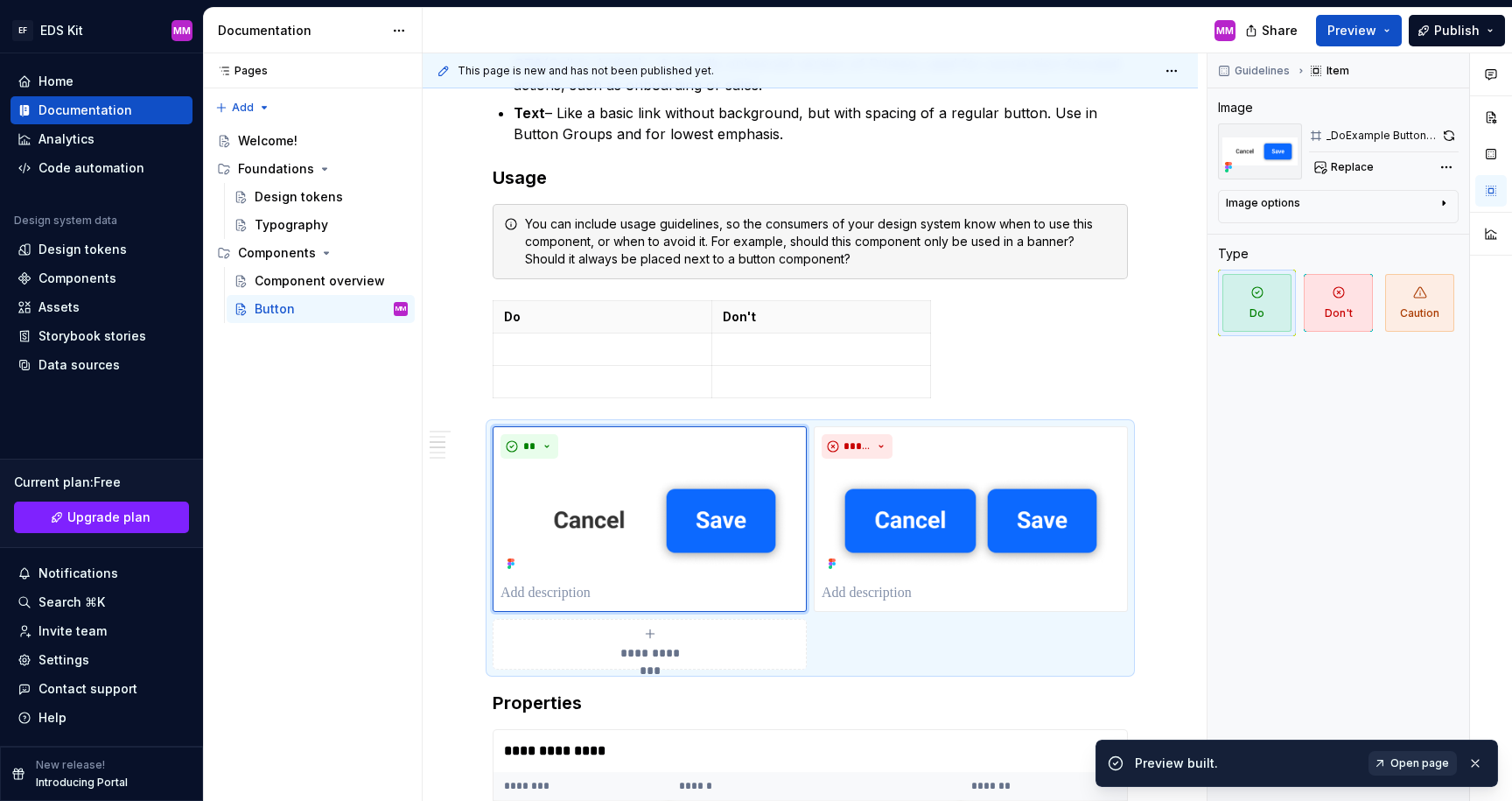
click at [1410, 768] on span "Open page" at bounding box center [1420, 763] width 58 height 14
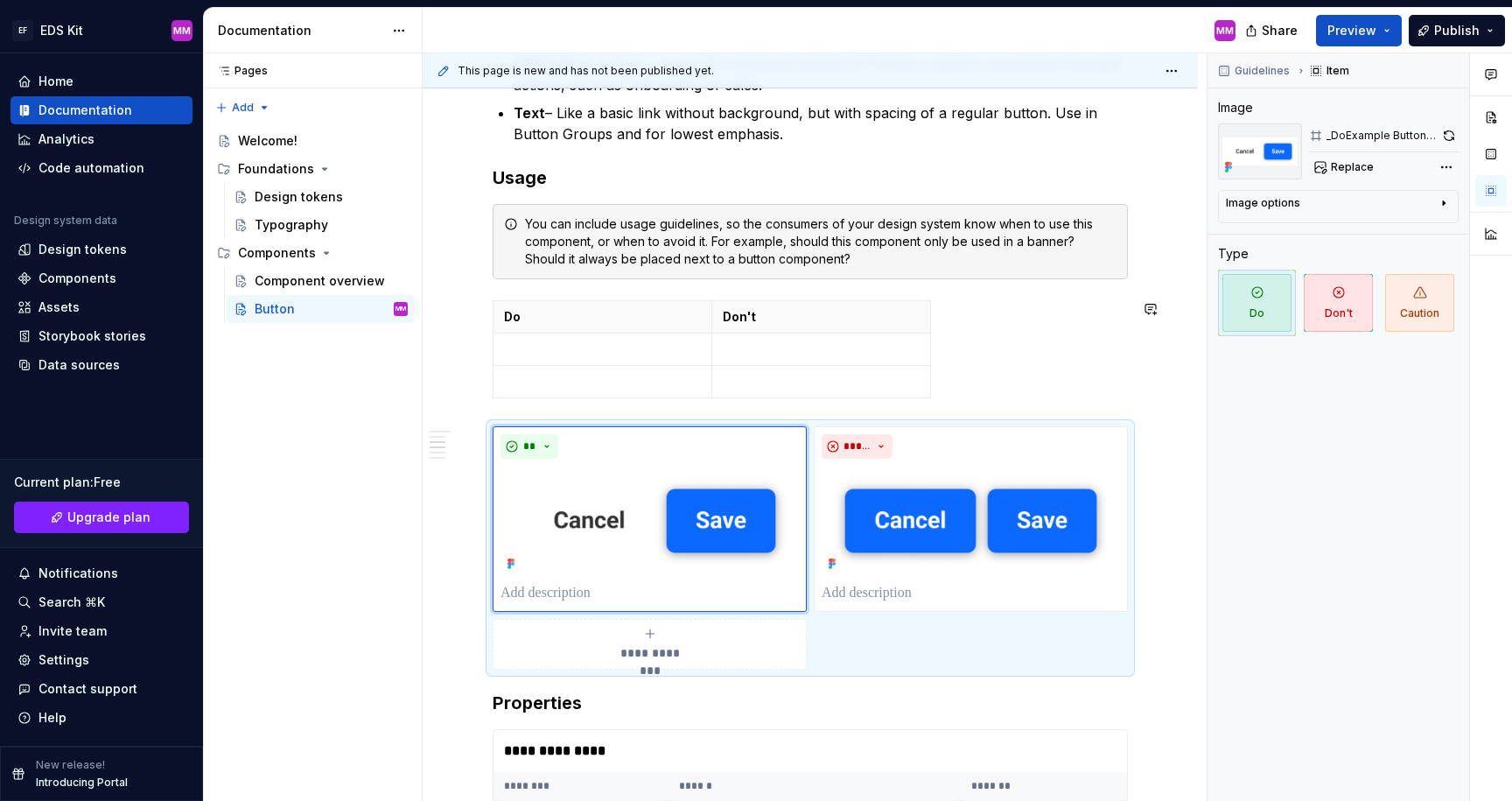
click at [462, 287] on div "**********" at bounding box center [810, 727] width 776 height 1969
click at [1189, 70] on html "EF EDS Kit MM Home Documentation Analytics Code automation Design system data D…" at bounding box center [756, 400] width 1512 height 801
click at [1184, 68] on html "EF EDS Kit MM Home Documentation Analytics Code automation Design system data D…" at bounding box center [756, 400] width 1512 height 801
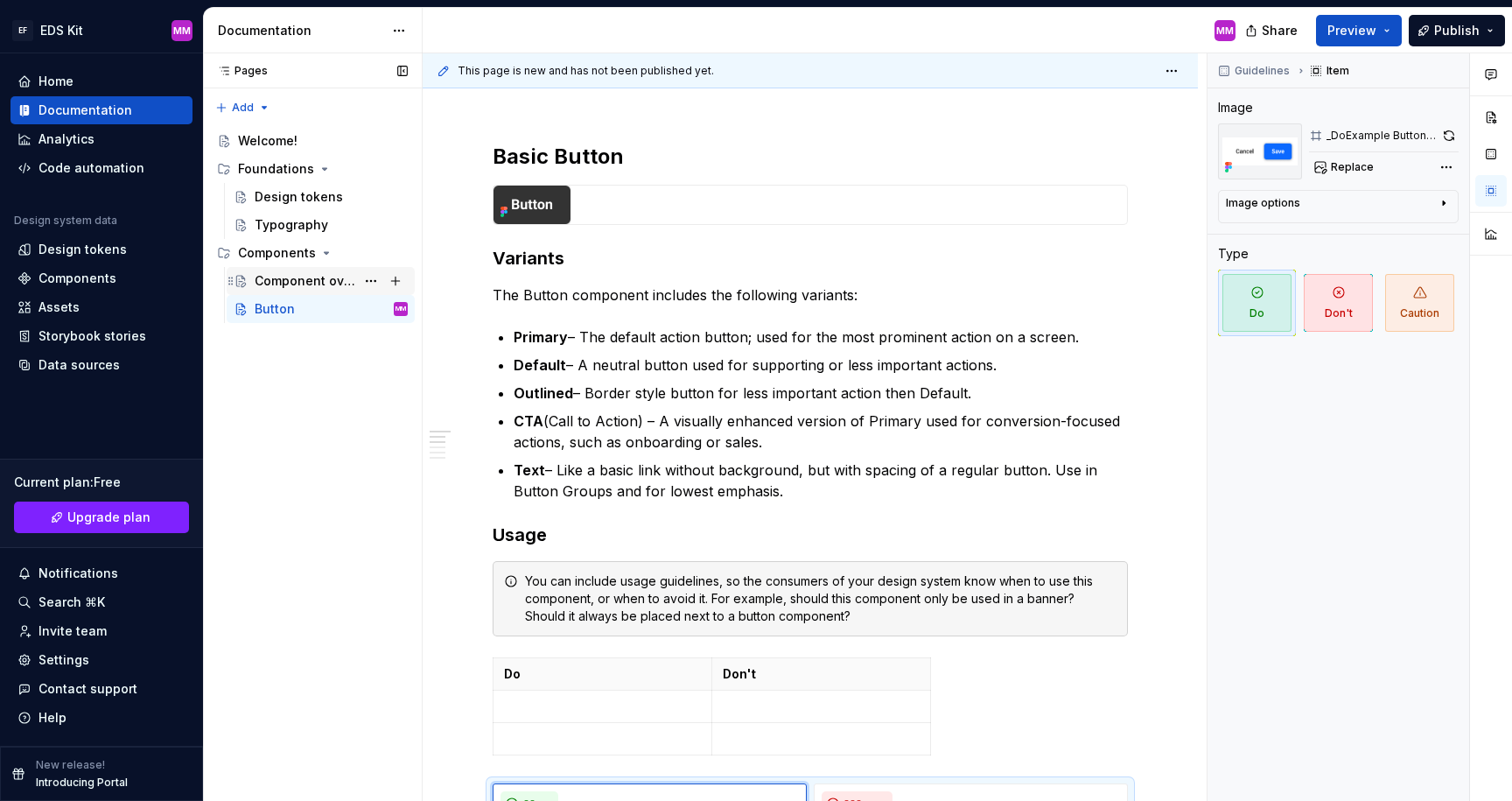
click at [290, 292] on div "Component overview" at bounding box center [331, 280] width 153 height 25
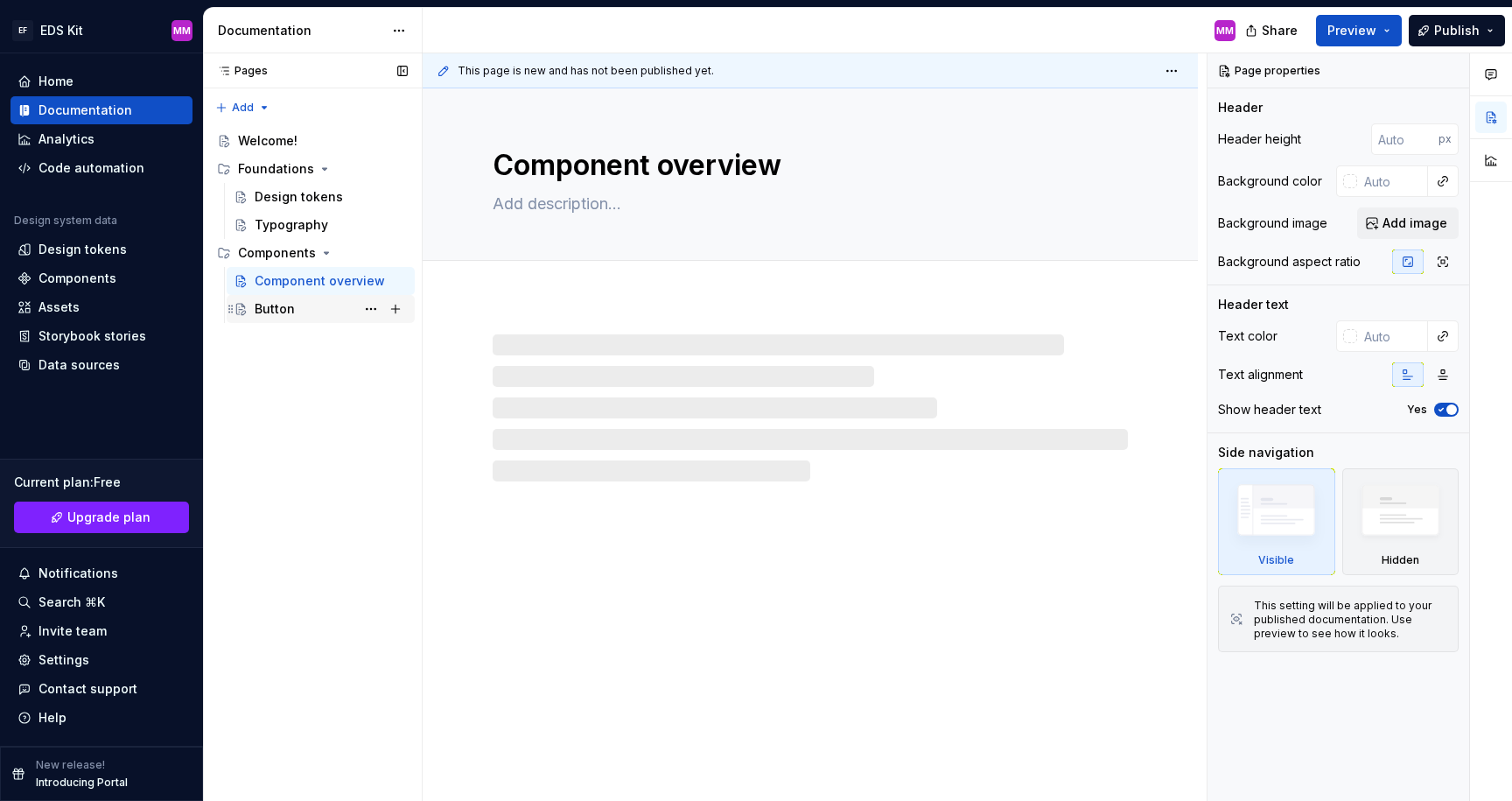
click at [289, 312] on div "Button" at bounding box center [275, 309] width 40 height 17
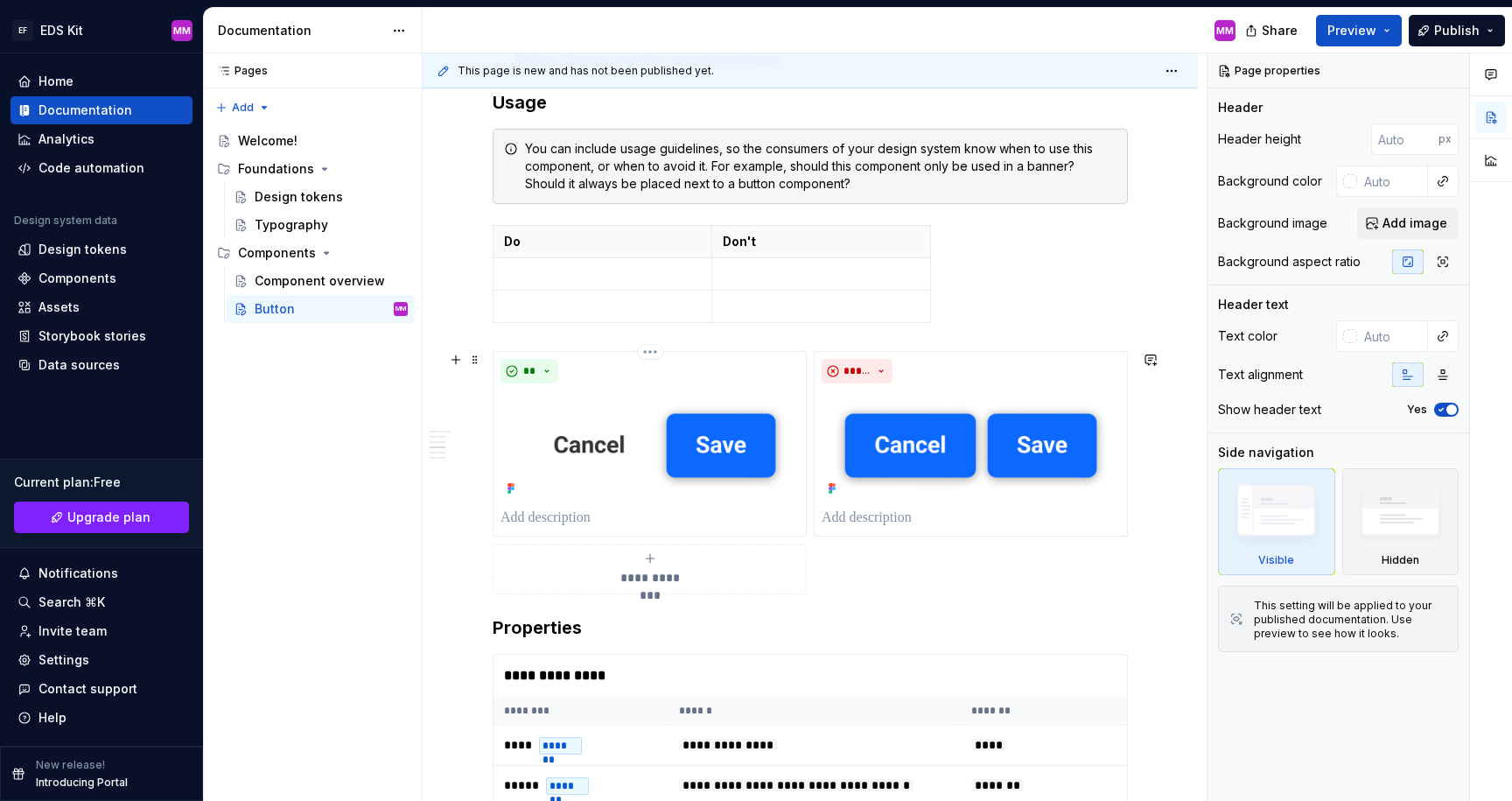
scroll to position [603, 0]
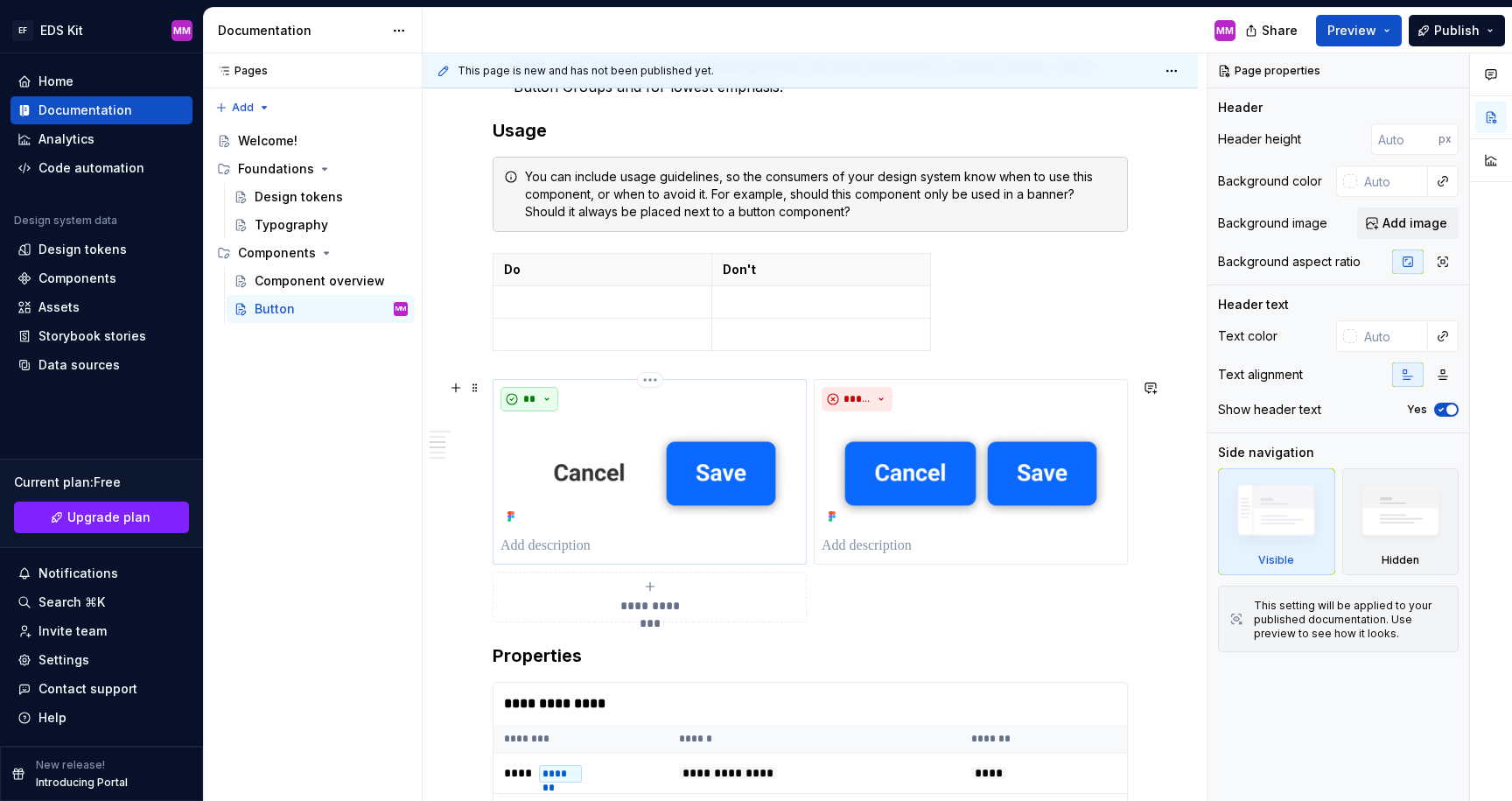
click at [536, 400] on button "**" at bounding box center [529, 399] width 57 height 25
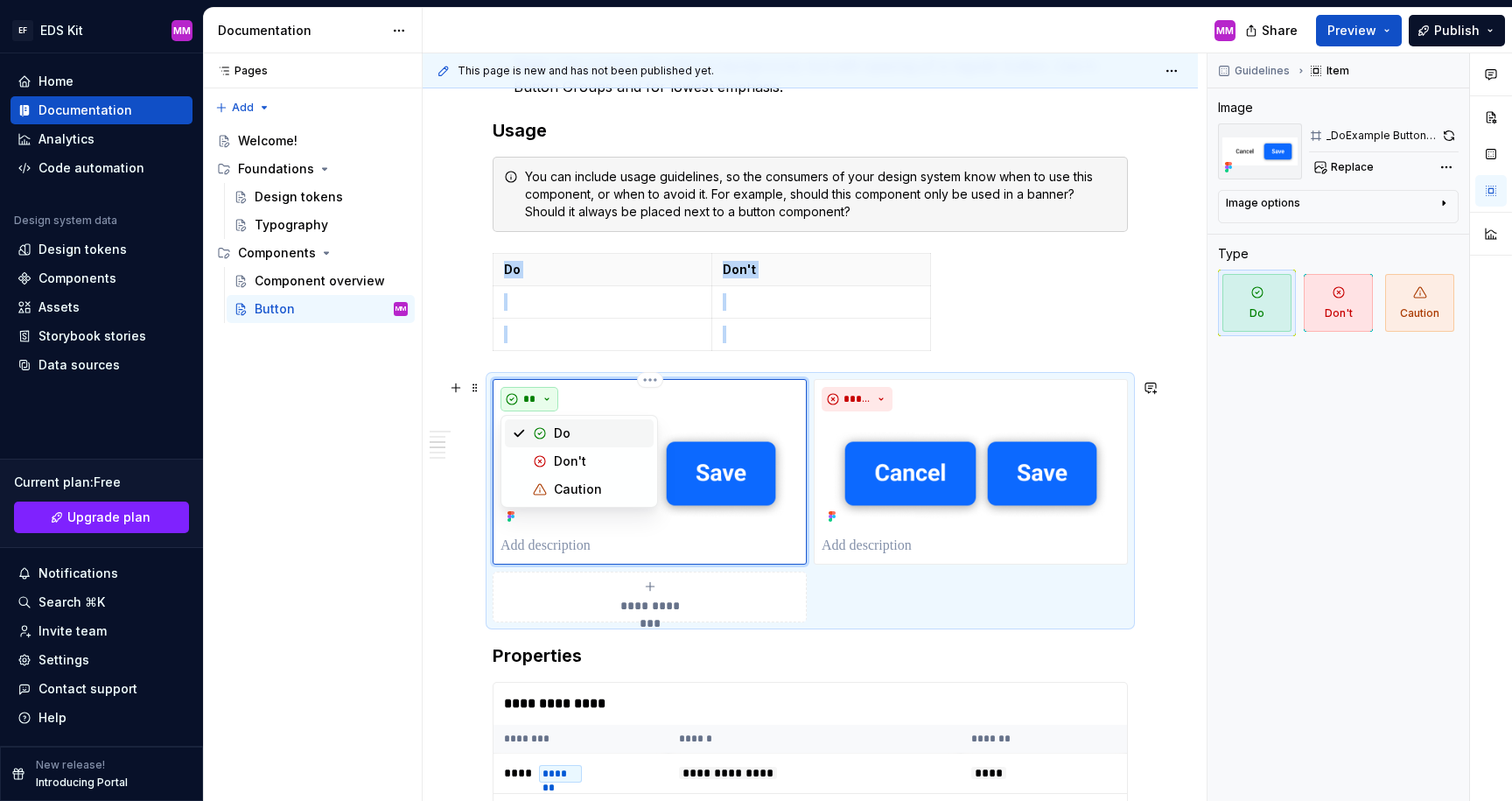
click at [539, 396] on button "**" at bounding box center [529, 399] width 57 height 25
click at [647, 407] on div "**" at bounding box center [650, 399] width 299 height 25
click at [1011, 408] on div "*****" at bounding box center [971, 399] width 299 height 25
click at [704, 405] on div "**" at bounding box center [650, 399] width 299 height 25
click at [1356, 210] on div "Image options" at bounding box center [1332, 206] width 211 height 21
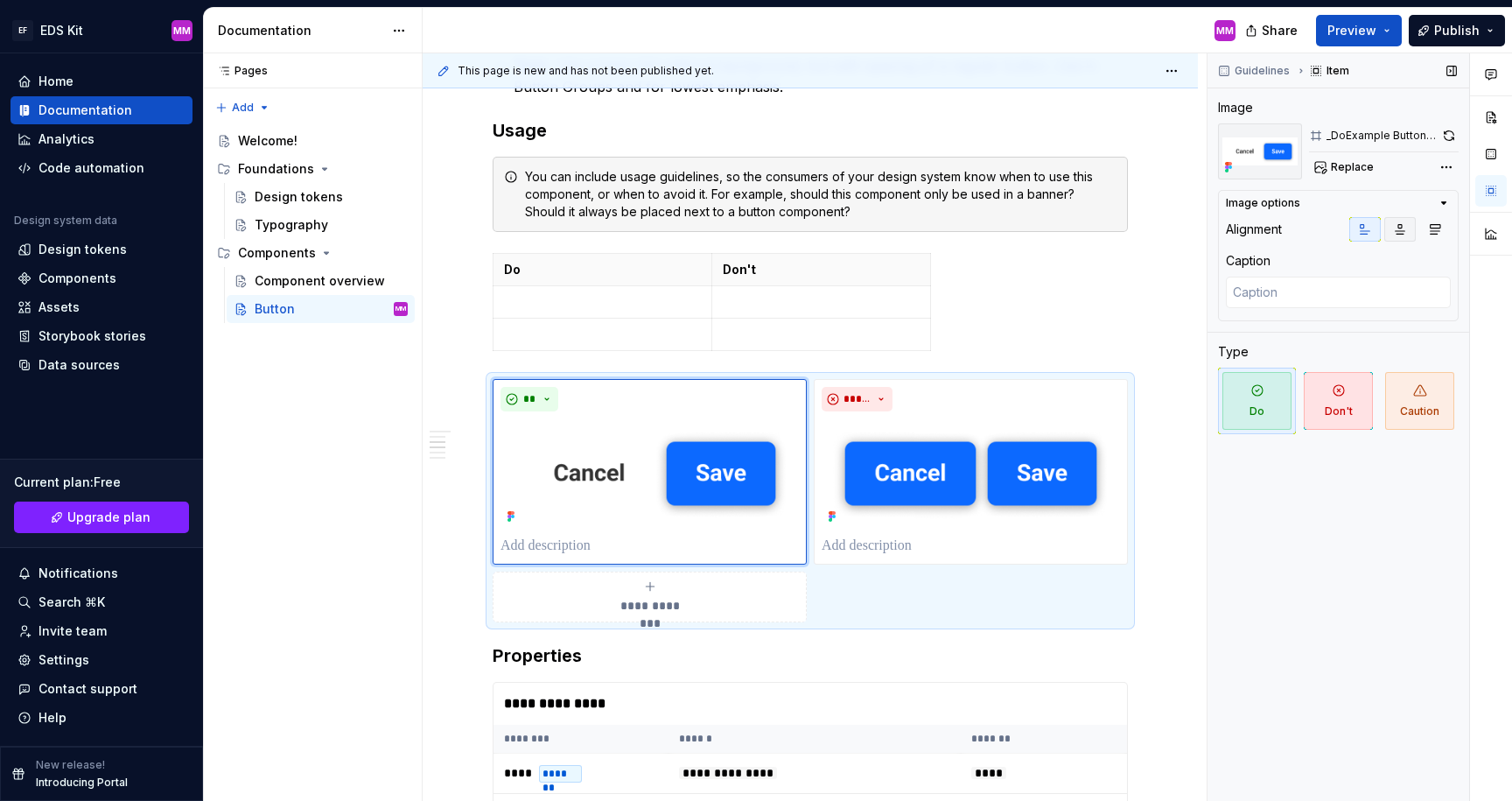
click at [1399, 229] on icon "button" at bounding box center [1399, 228] width 14 height 14
click at [975, 430] on img at bounding box center [971, 473] width 299 height 110
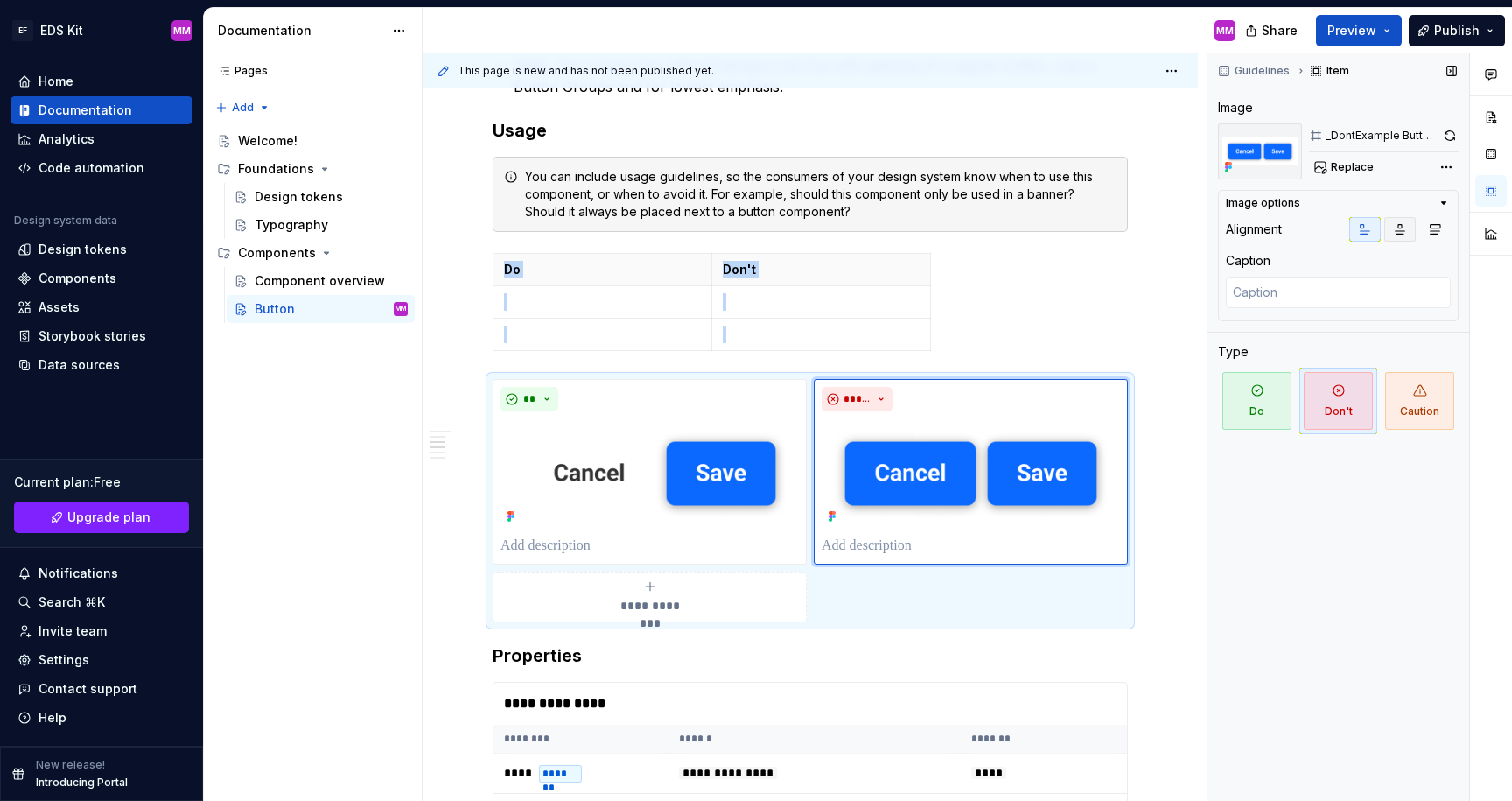
click at [1406, 234] on icon "button" at bounding box center [1399, 228] width 14 height 14
click at [751, 447] on img at bounding box center [650, 473] width 299 height 110
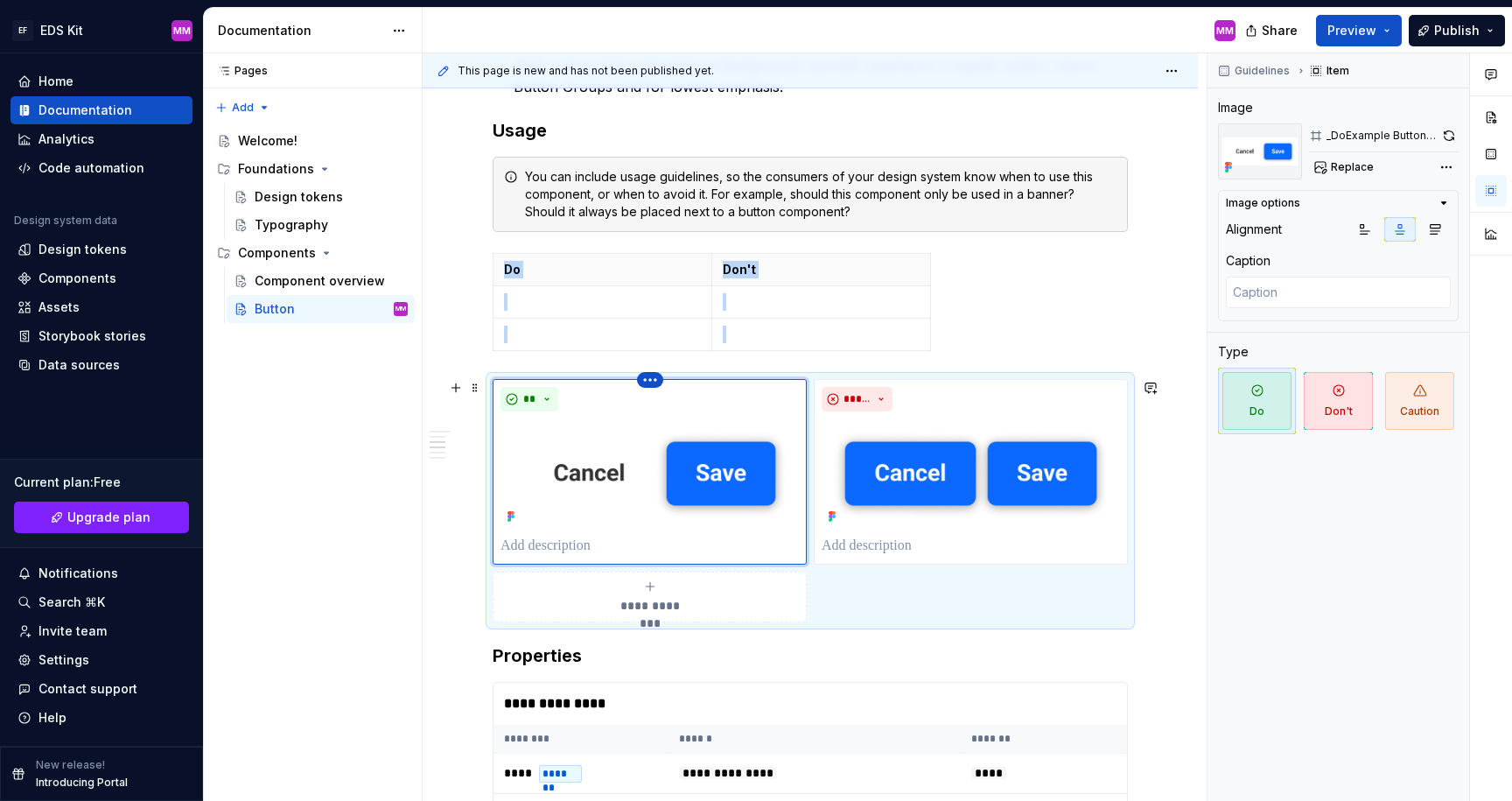
click at [645, 380] on html "EF EDS Kit MM Home Documentation Analytics Code automation Design system data D…" at bounding box center [756, 400] width 1512 height 801
click at [604, 428] on html "EF EDS Kit MM Home Documentation Analytics Code automation Design system data D…" at bounding box center [756, 400] width 1512 height 801
click at [1441, 168] on div "Comments Open comments No comments yet Select ‘Comment’ from the block context …" at bounding box center [1360, 428] width 305 height 748
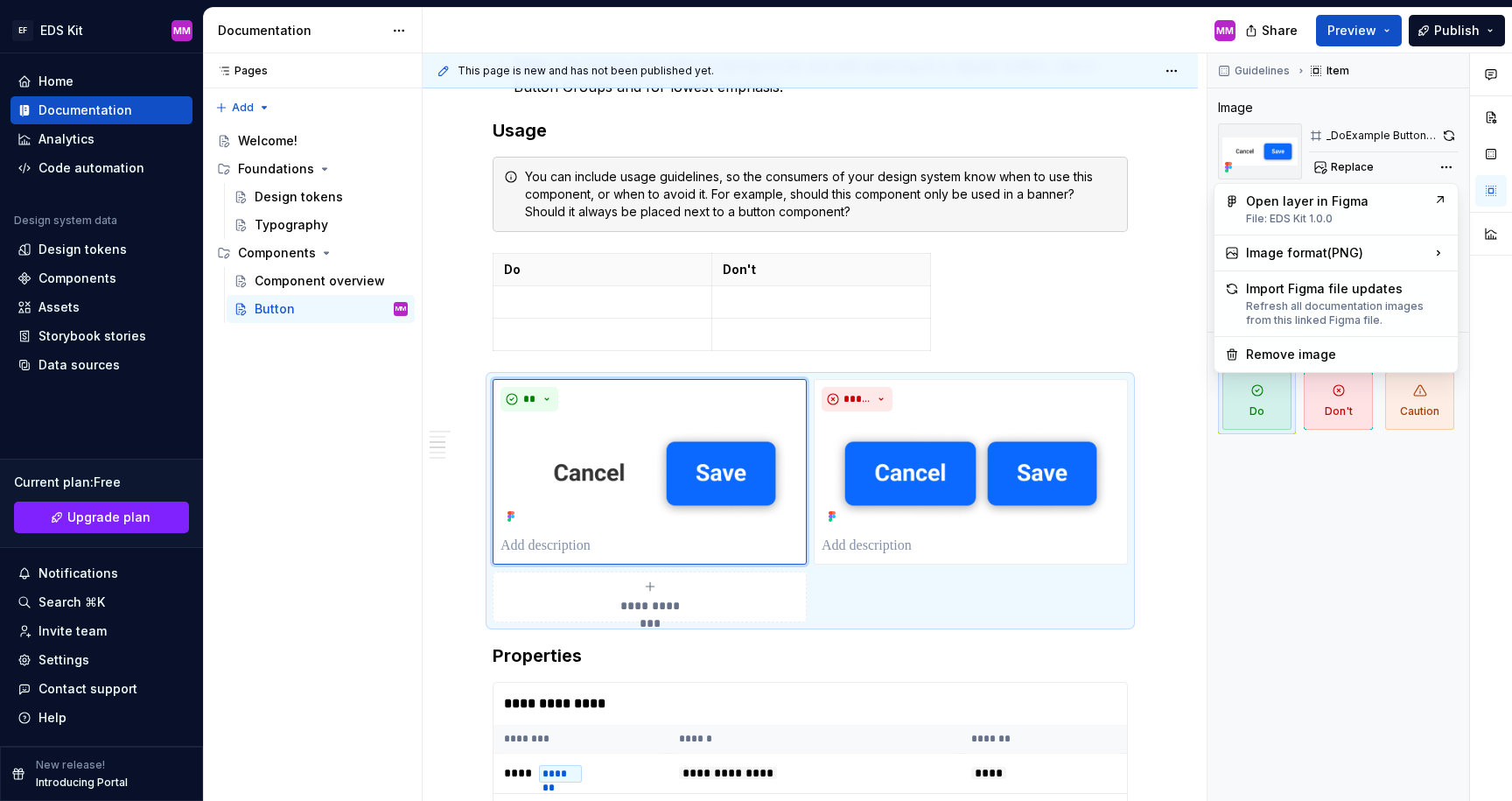
click at [1450, 137] on div "Comments Open comments No comments yet Select ‘Comment’ from the block context …" at bounding box center [1360, 428] width 305 height 748
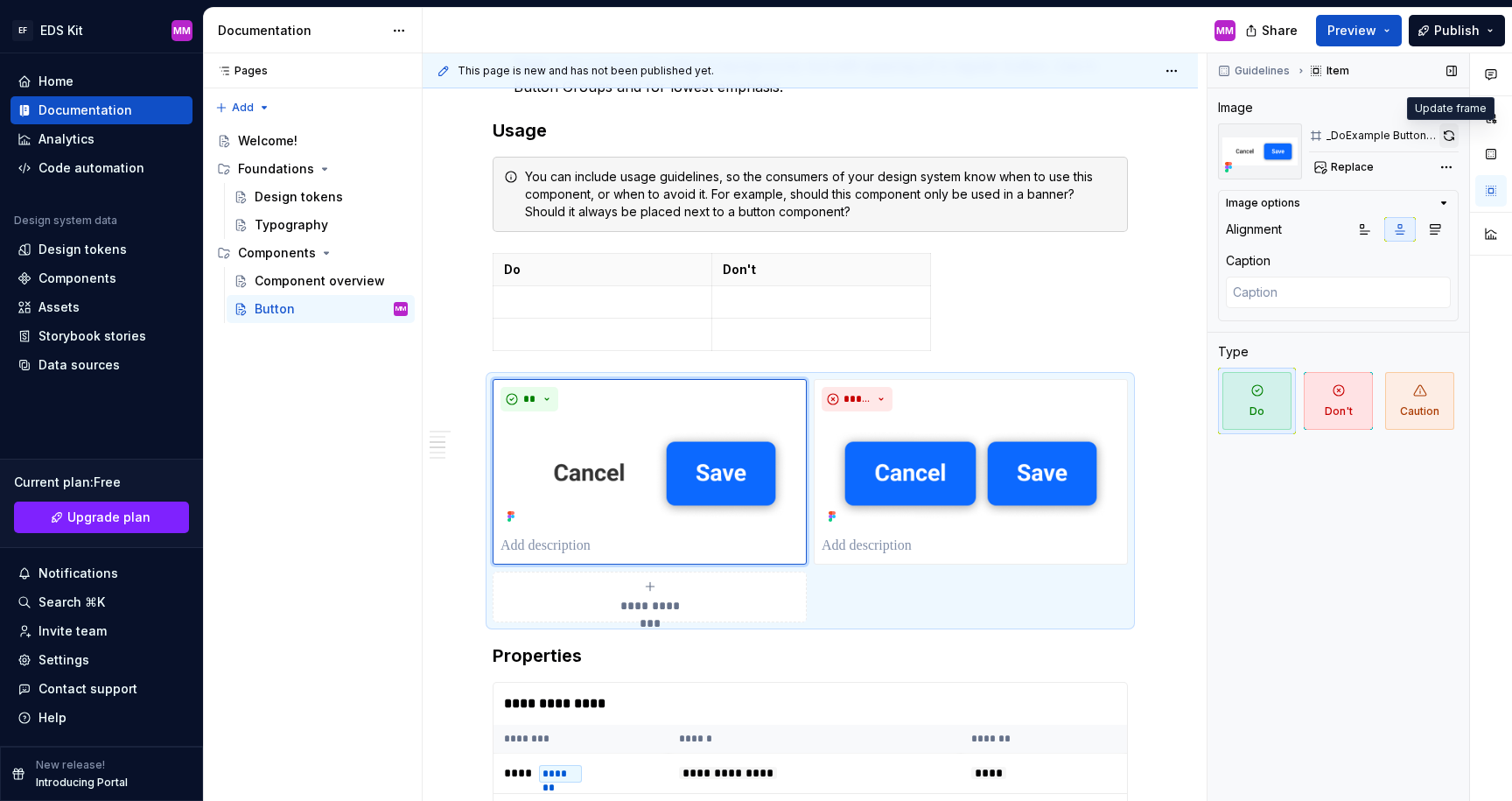
click at [1450, 131] on button "button" at bounding box center [1448, 136] width 19 height 25
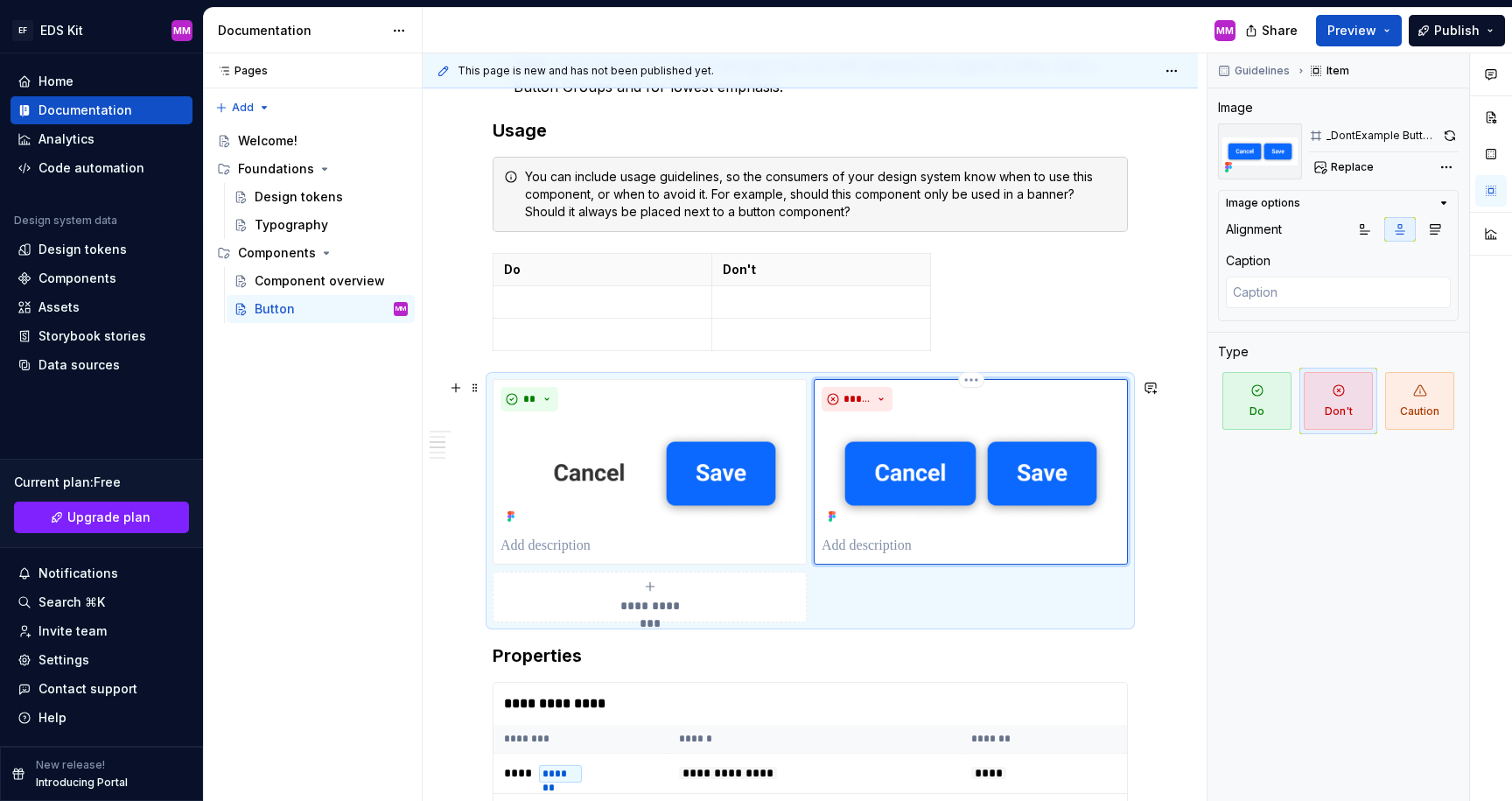
click at [972, 421] on img at bounding box center [971, 473] width 299 height 110
click at [1452, 130] on button "button" at bounding box center [1449, 136] width 18 height 25
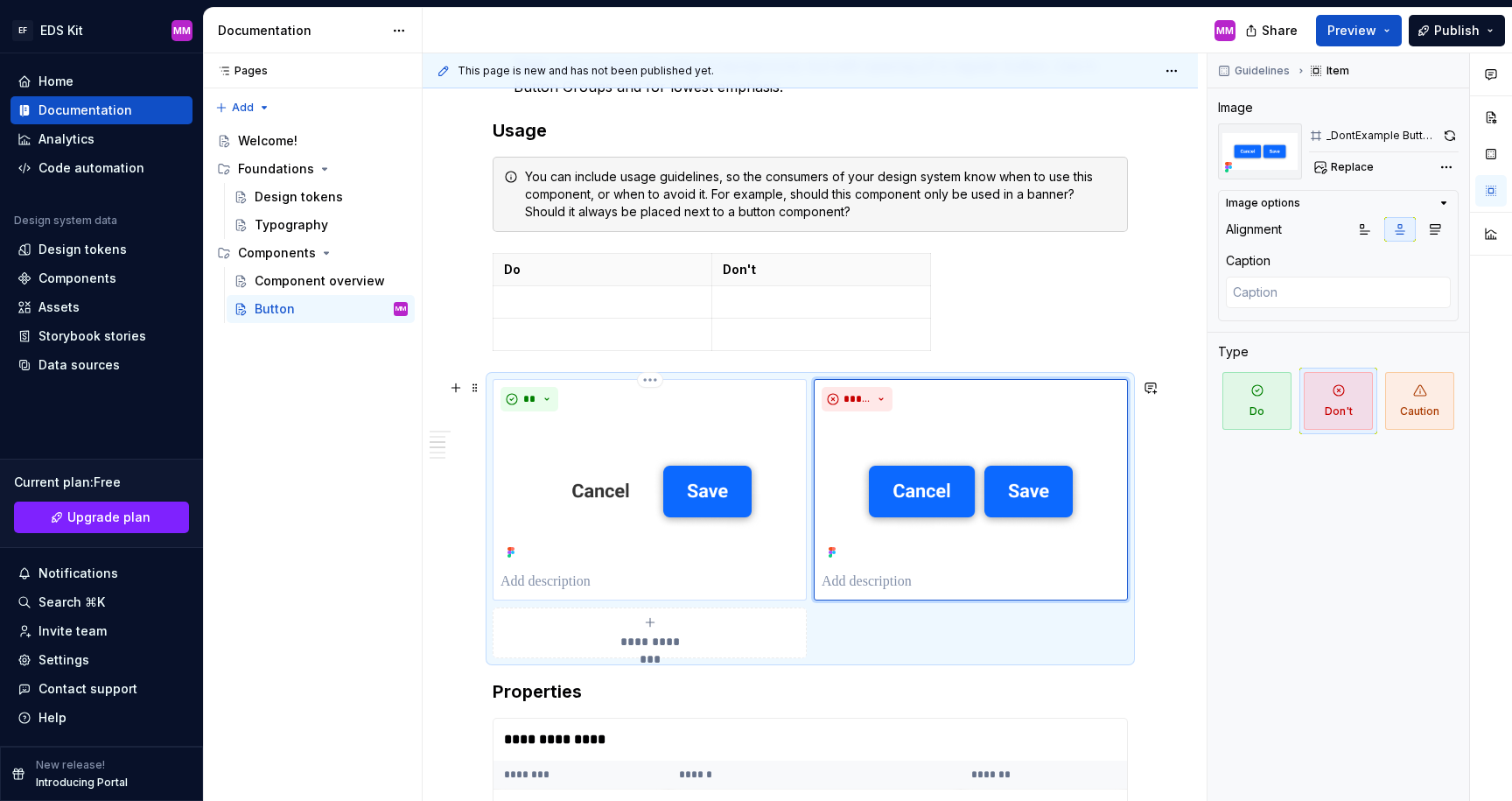
click at [530, 580] on p at bounding box center [650, 582] width 299 height 21
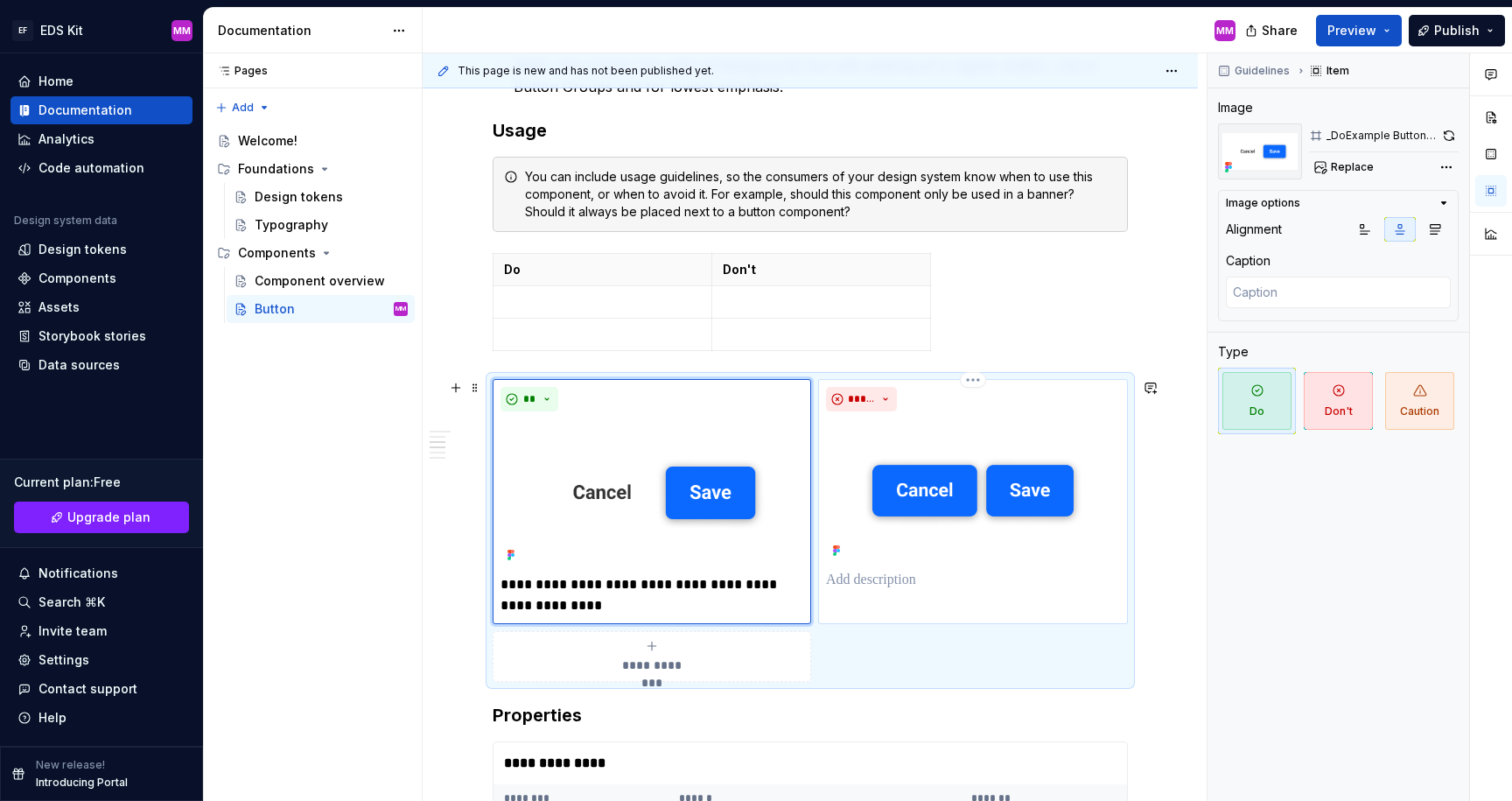
click at [895, 583] on p at bounding box center [973, 580] width 294 height 21
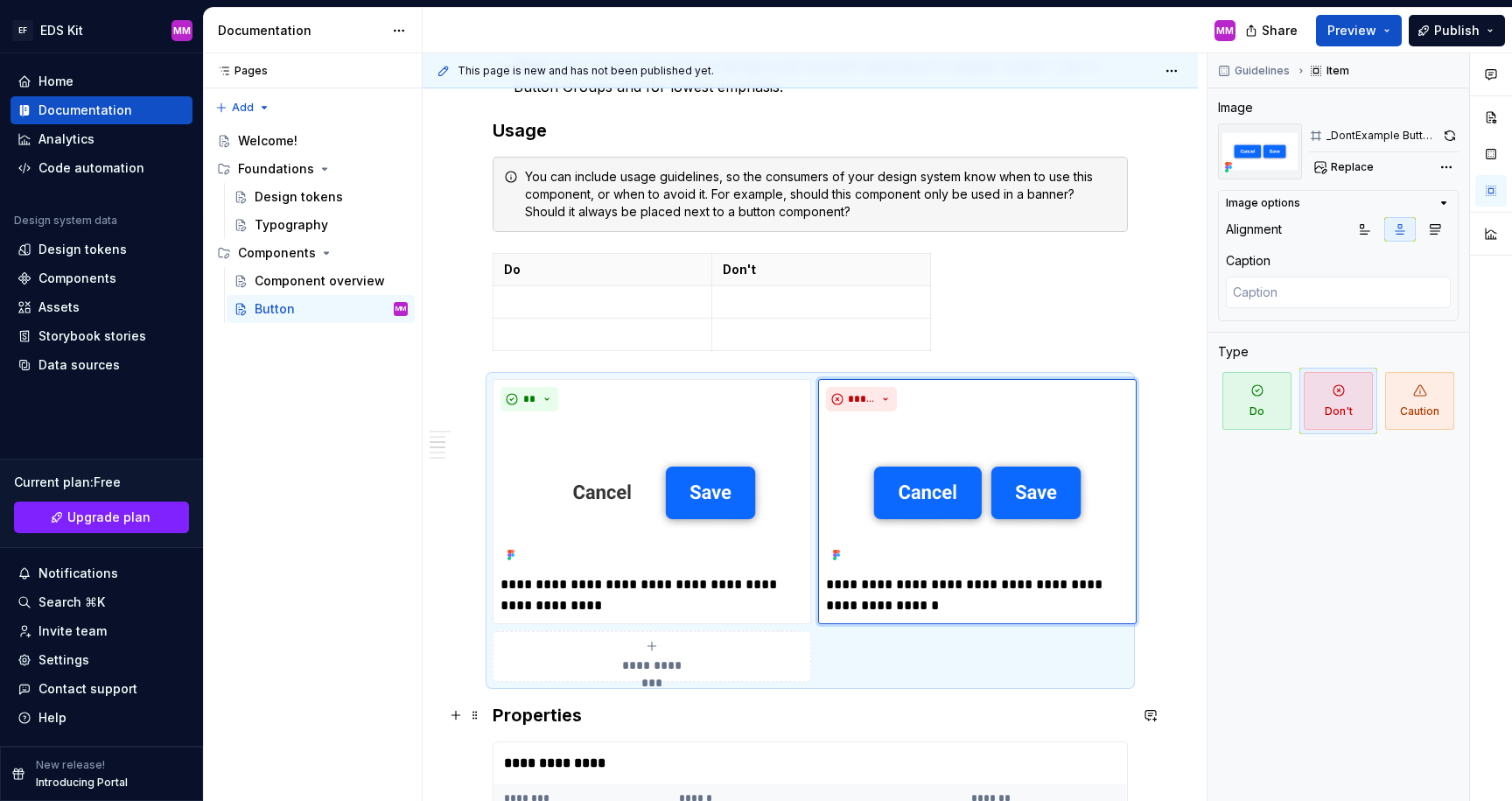
click at [979, 711] on h3 "Properties" at bounding box center [810, 715] width 635 height 25
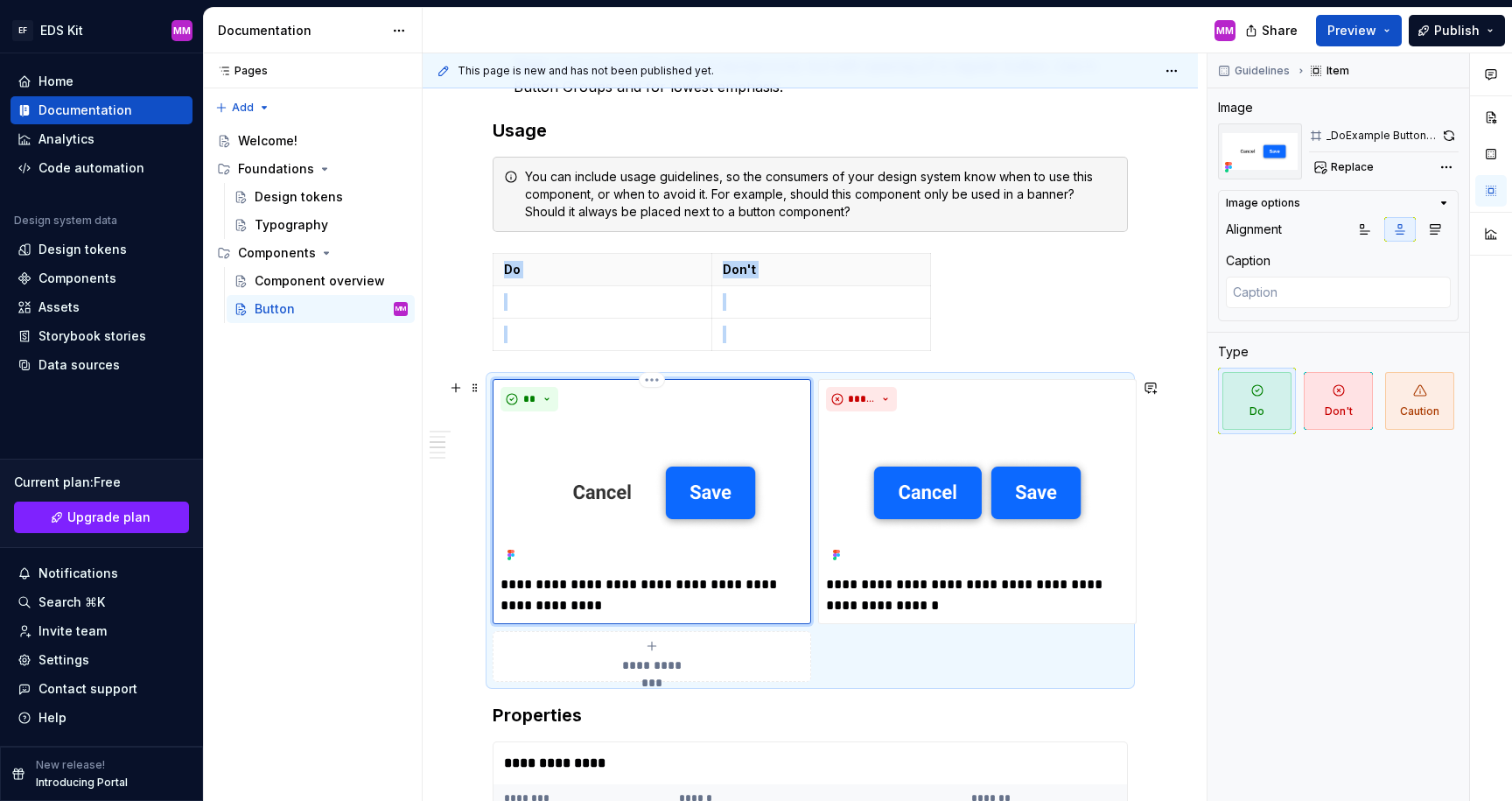
click at [652, 483] on img at bounding box center [652, 492] width 303 height 148
click at [949, 494] on img at bounding box center [978, 492] width 303 height 148
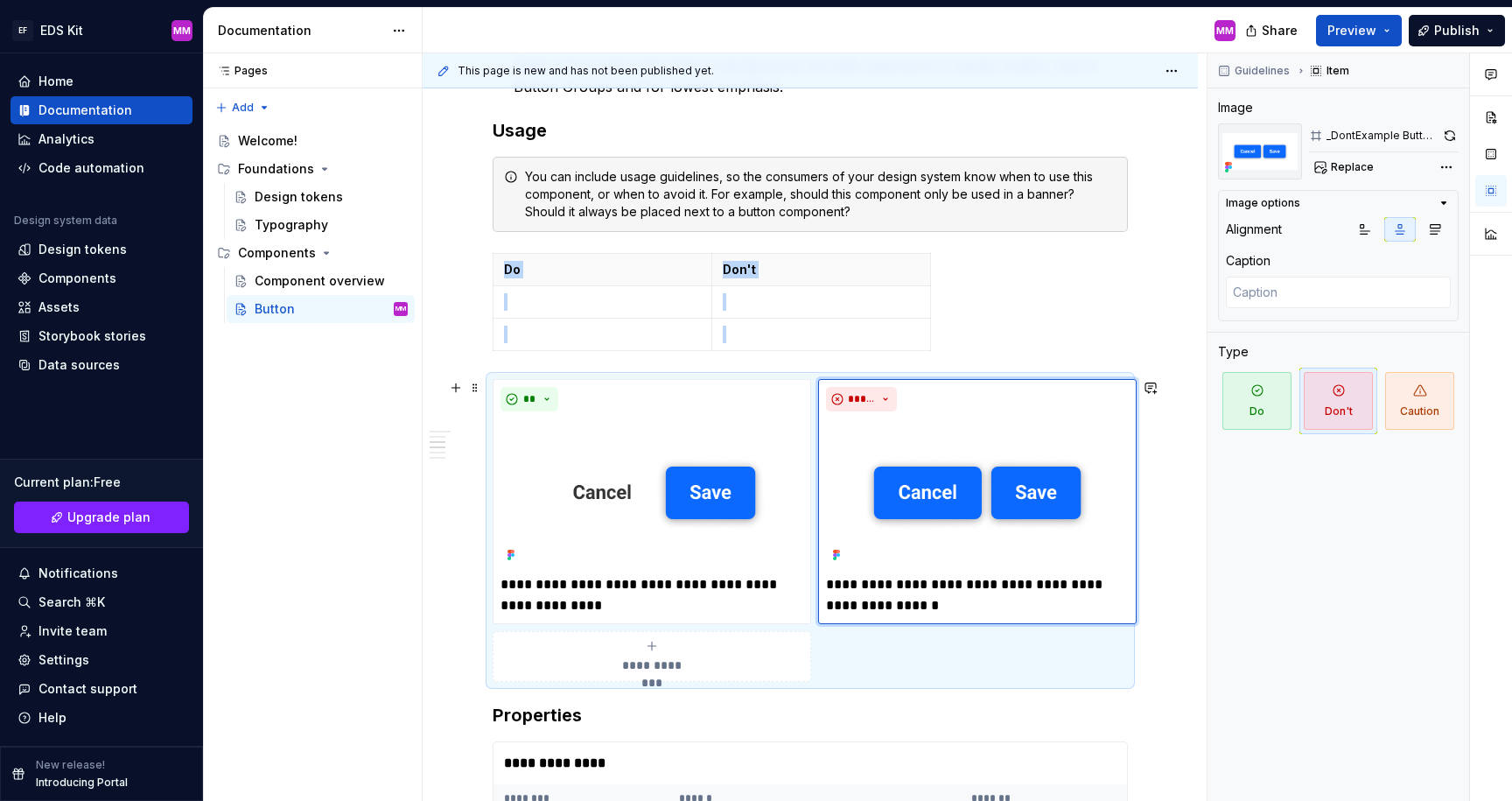
click at [967, 689] on div "**********" at bounding box center [810, 601] width 635 height 1725
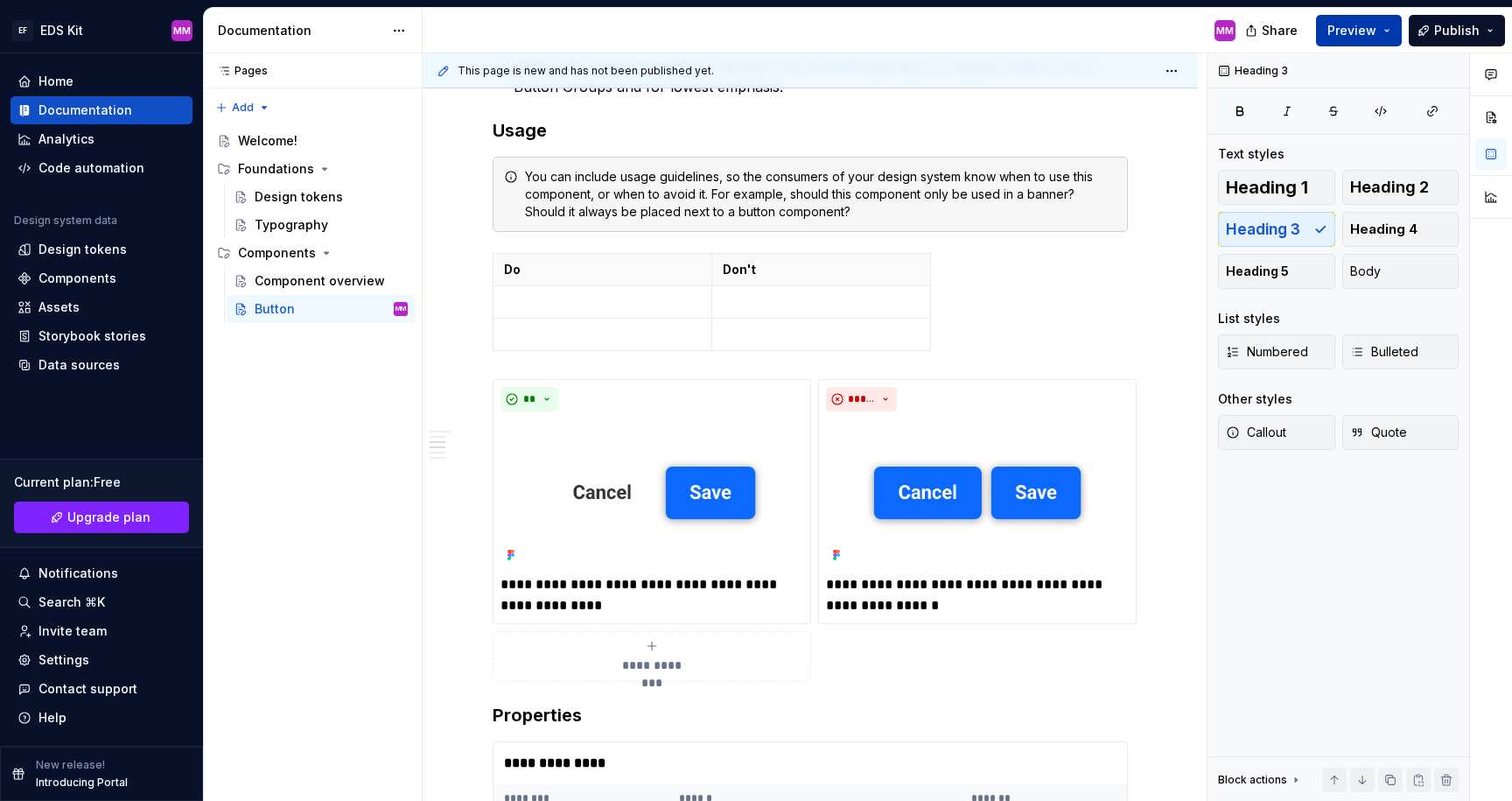
click at [1383, 30] on button "Preview" at bounding box center [1359, 30] width 86 height 32
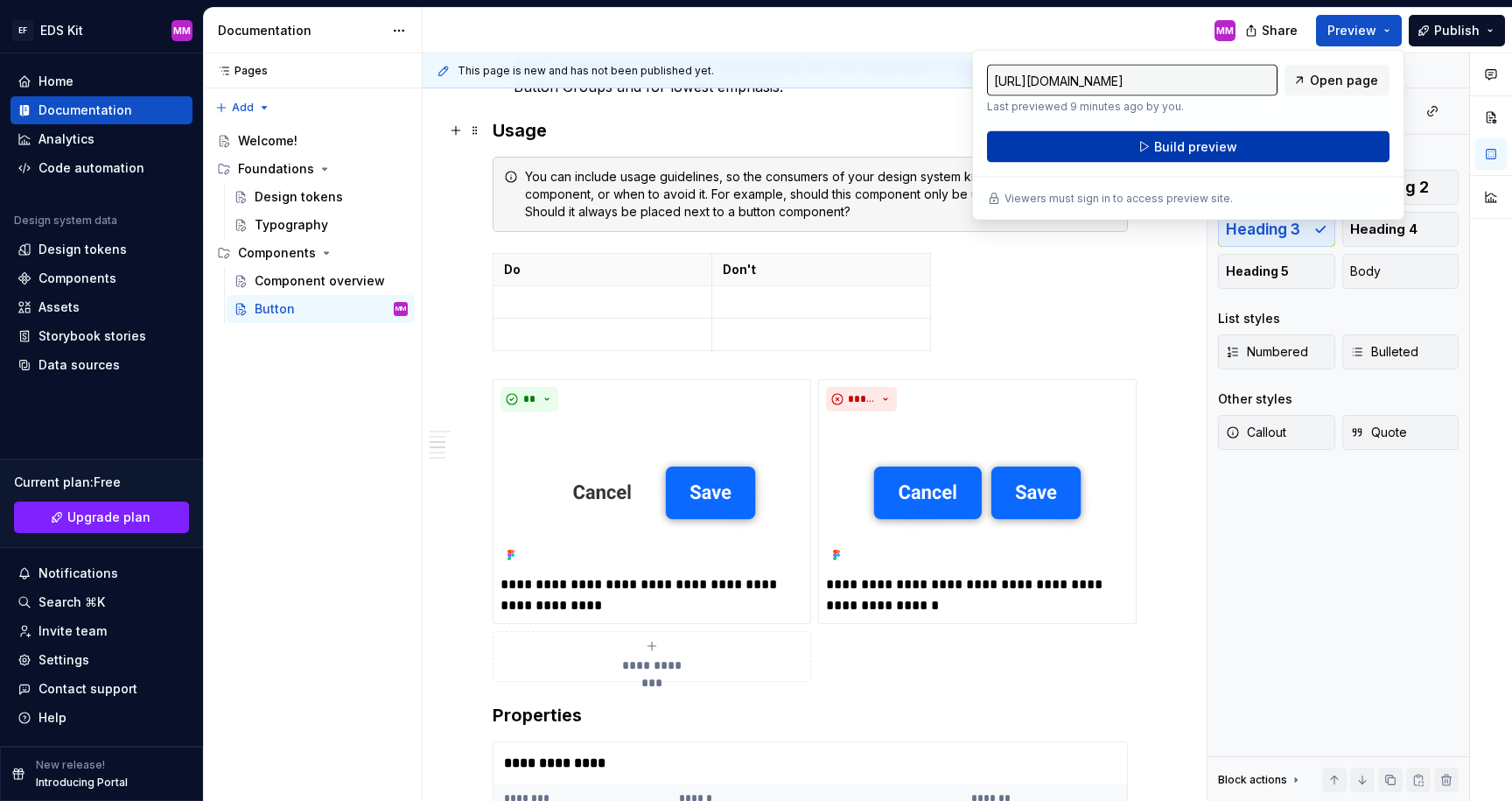
click at [1163, 141] on span "Build preview" at bounding box center [1195, 147] width 83 height 17
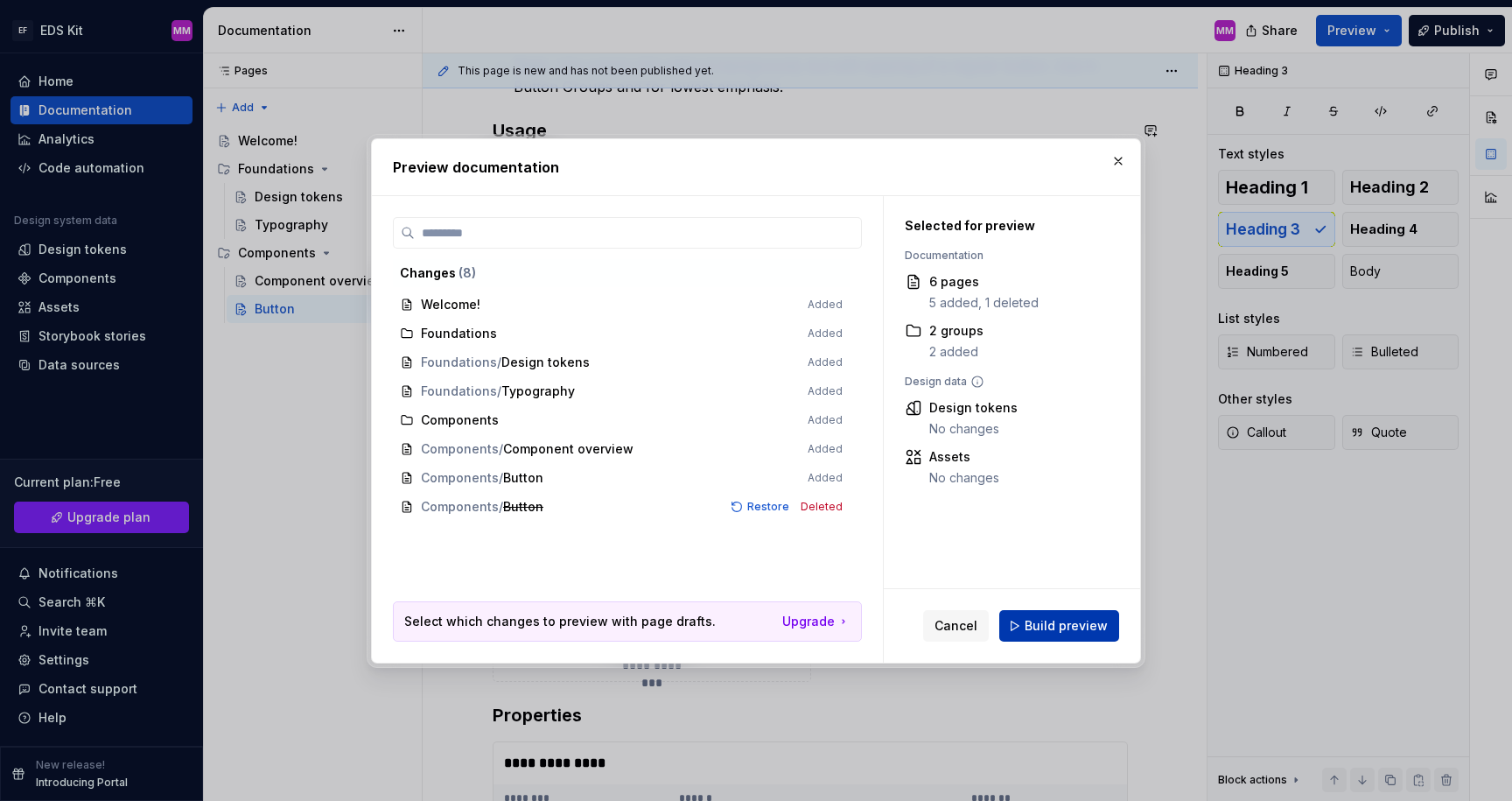
click at [1060, 628] on span "Build preview" at bounding box center [1066, 625] width 83 height 17
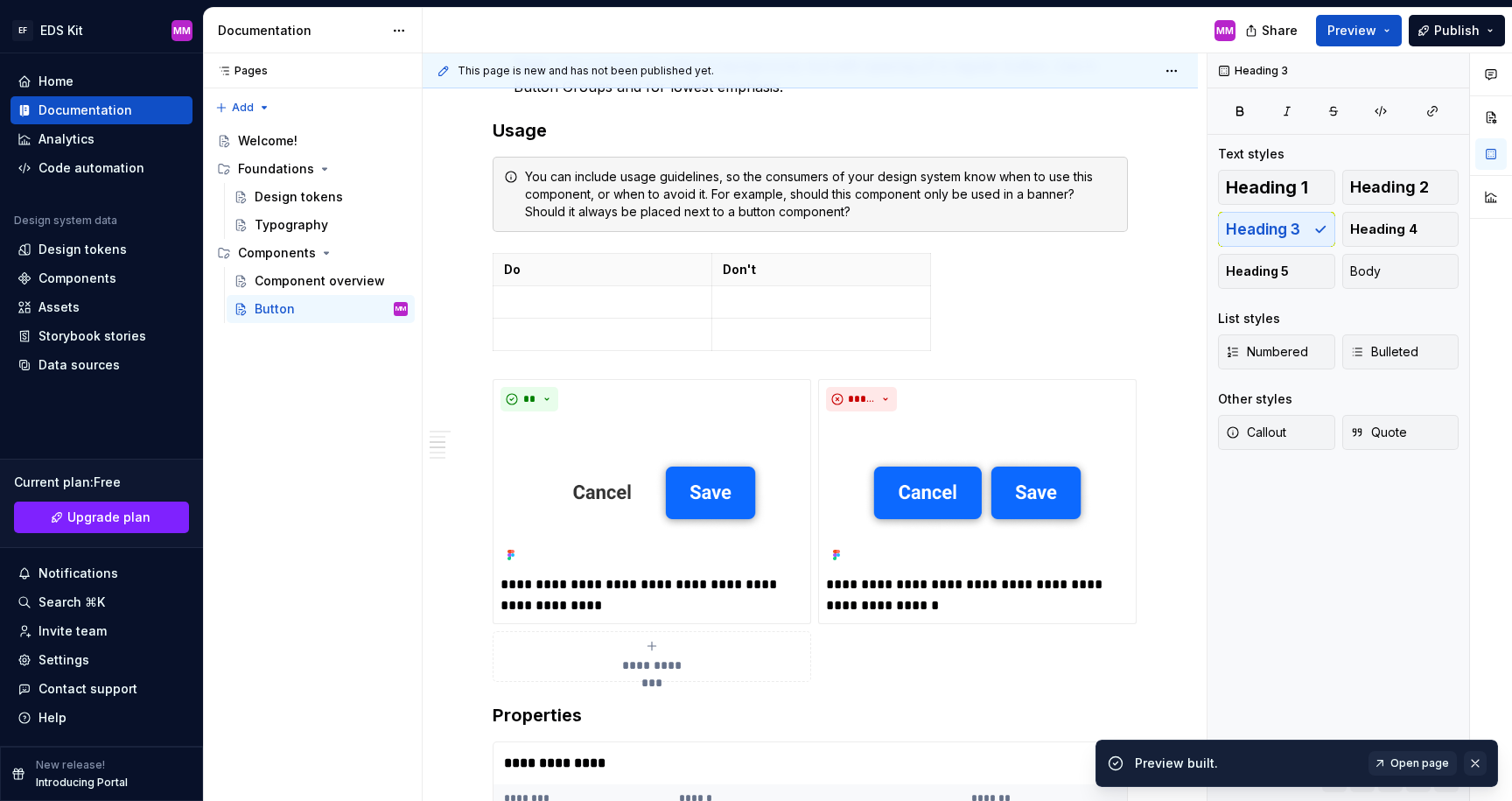
click at [1468, 758] on button "button" at bounding box center [1475, 763] width 23 height 25
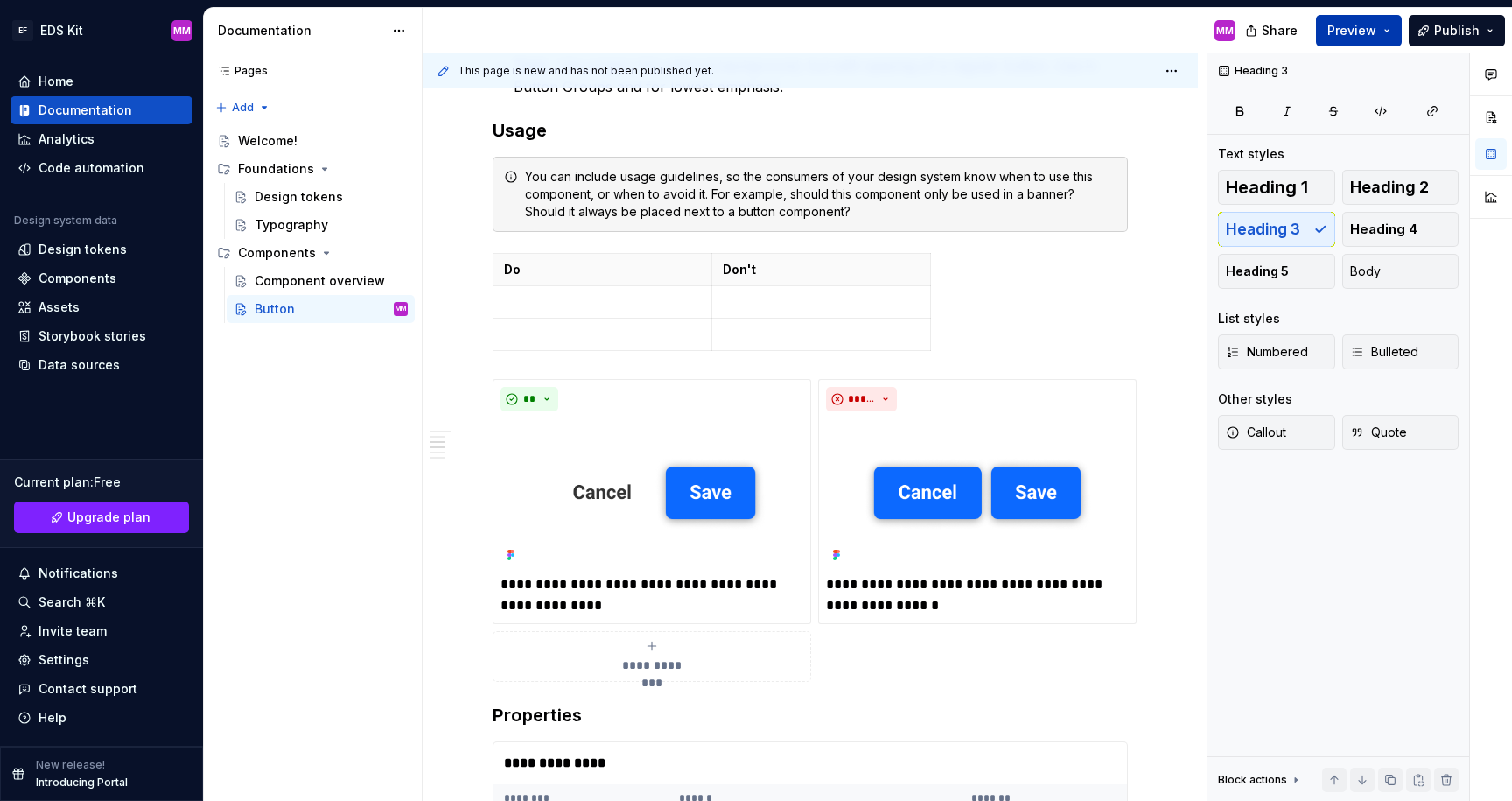
click at [1366, 23] on span "Preview" at bounding box center [1352, 30] width 49 height 17
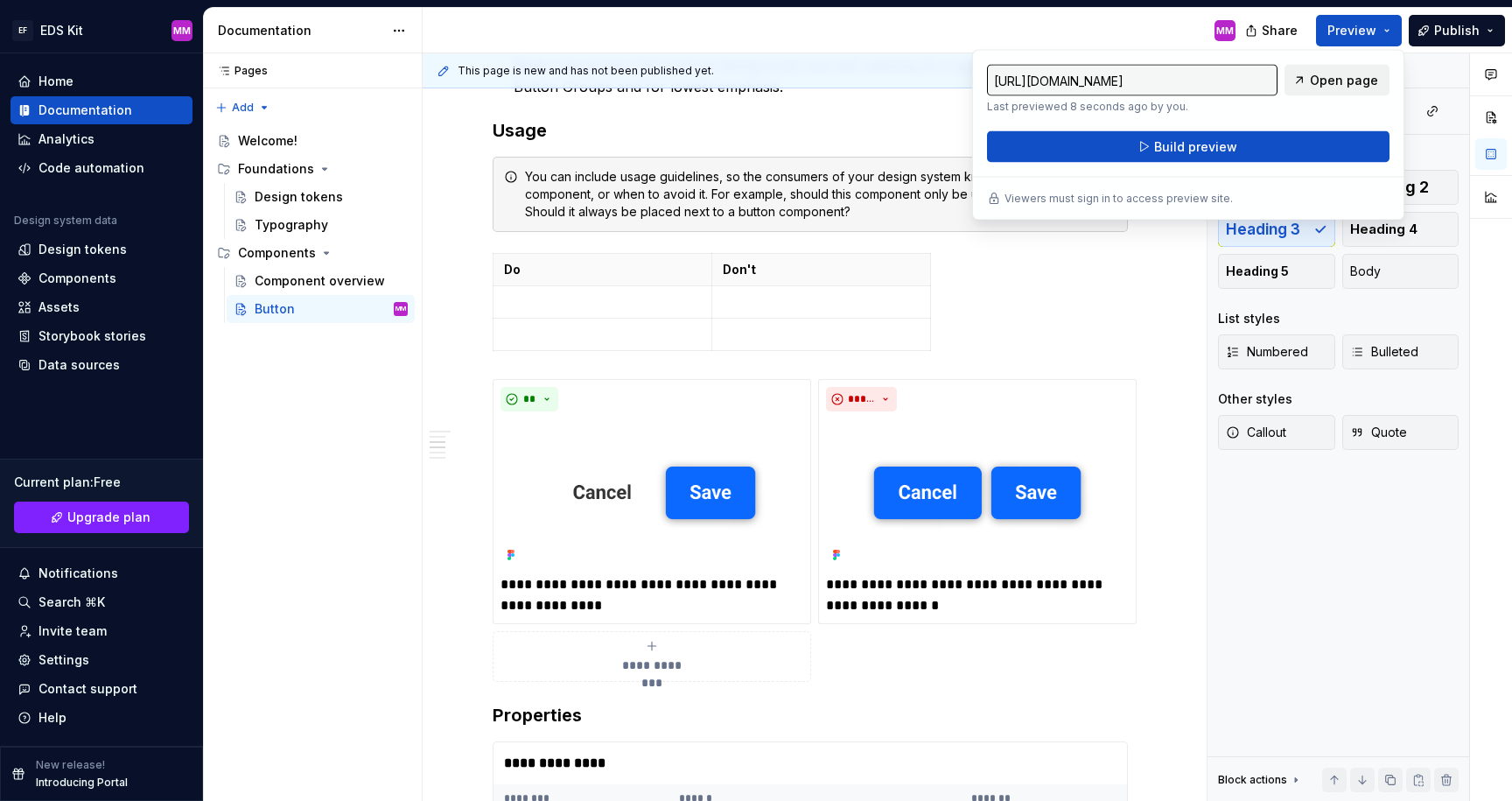
click at [1327, 80] on span "Open page" at bounding box center [1344, 80] width 68 height 17
click at [601, 438] on img at bounding box center [652, 492] width 303 height 148
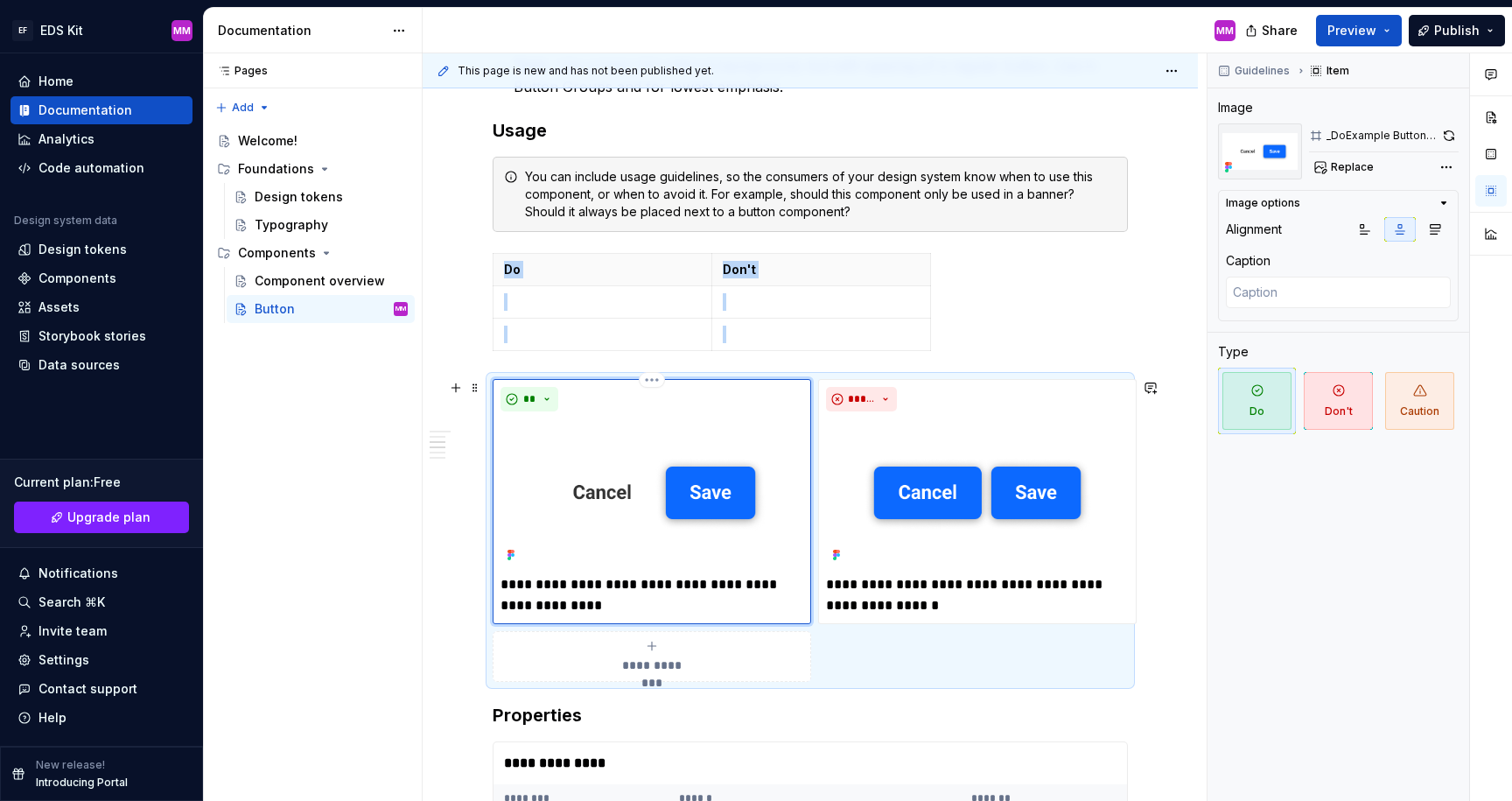
click at [704, 487] on img at bounding box center [652, 492] width 303 height 148
click at [690, 500] on img at bounding box center [652, 492] width 303 height 148
click at [767, 507] on img at bounding box center [652, 492] width 303 height 148
click at [959, 594] on p "**********" at bounding box center [978, 595] width 303 height 42
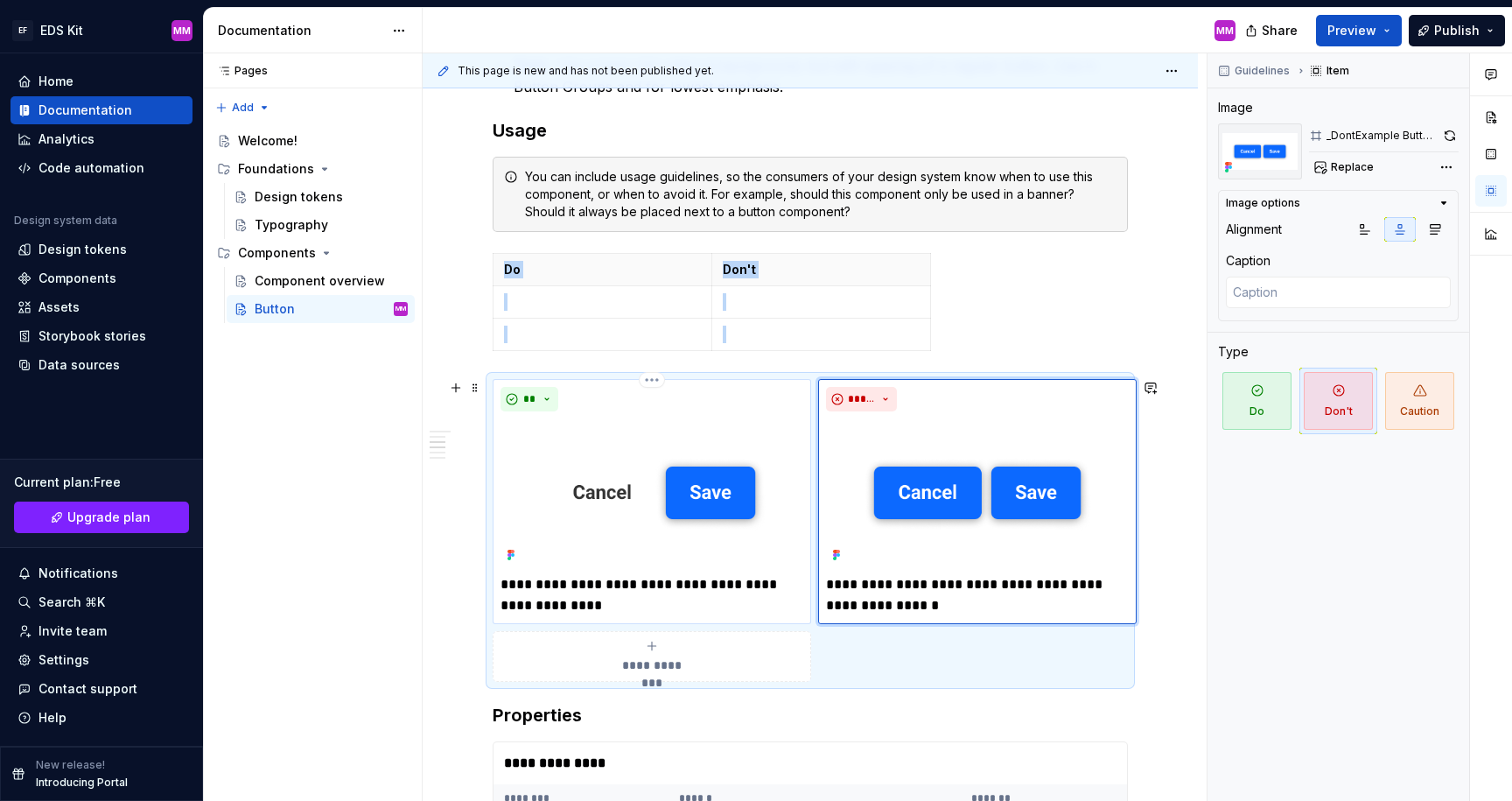
click at [740, 470] on img at bounding box center [652, 492] width 303 height 148
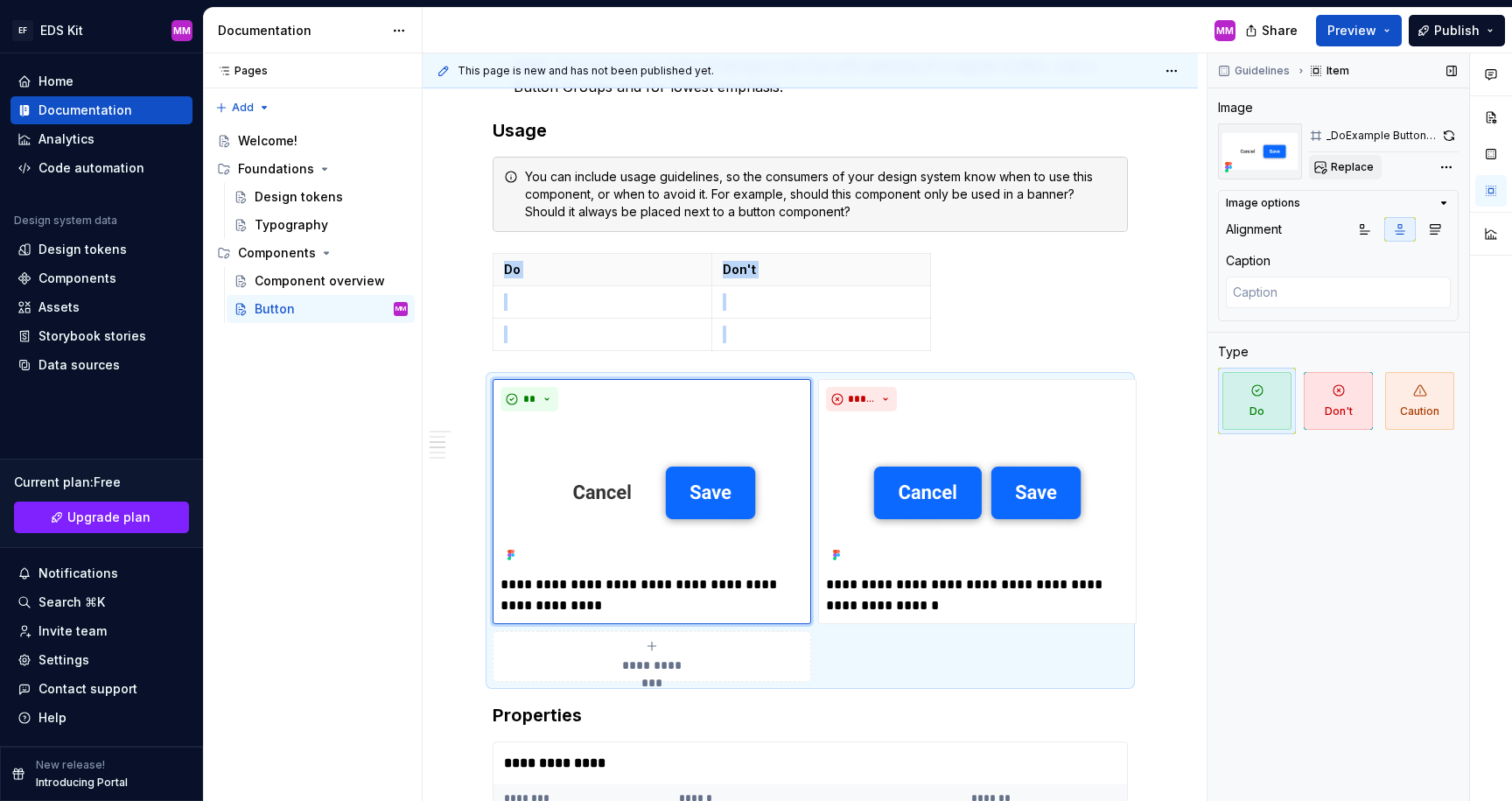
click at [1342, 165] on span "Replace" at bounding box center [1352, 167] width 43 height 14
type textarea "*"
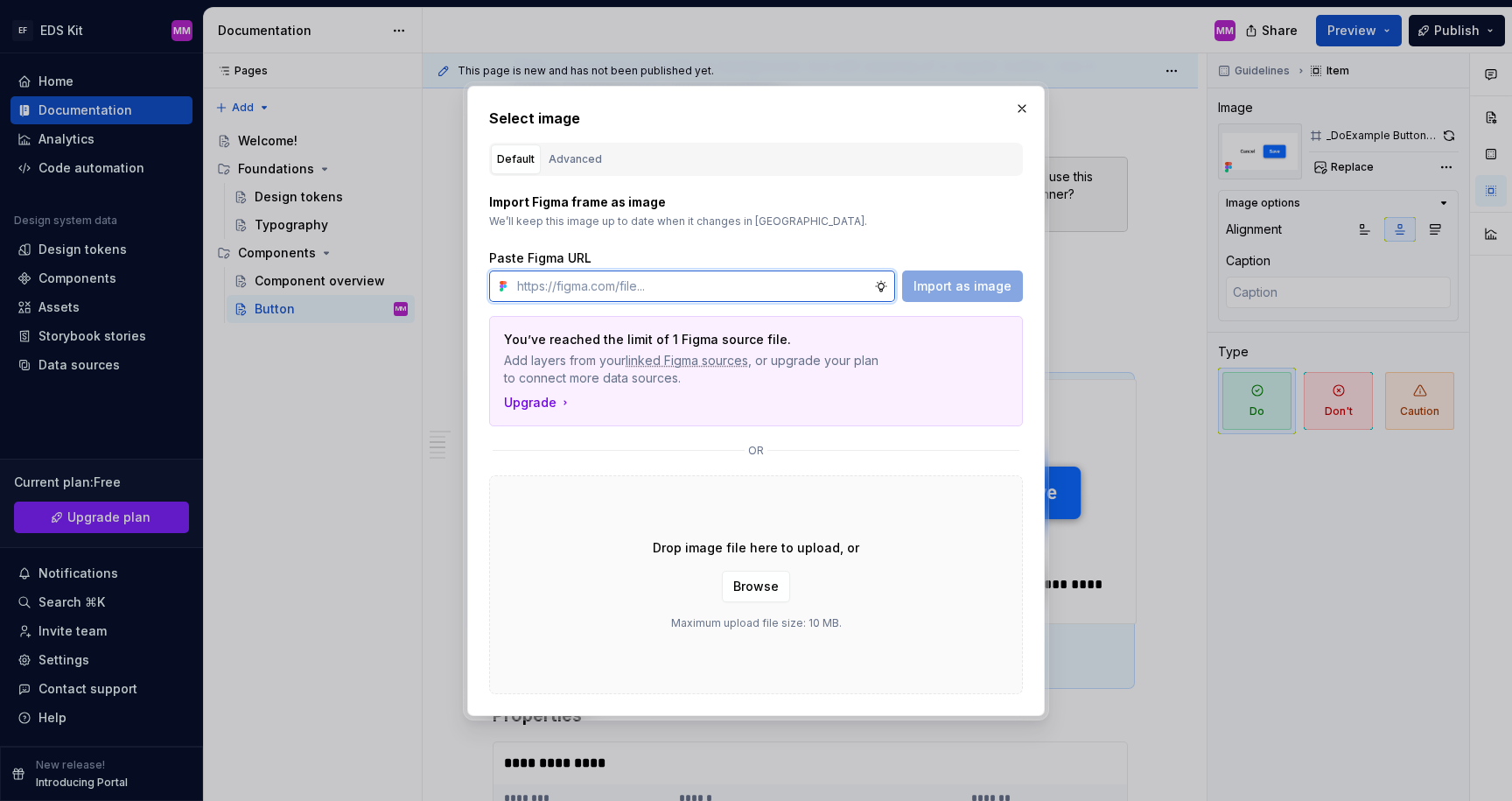
click at [660, 283] on input "text" at bounding box center [692, 286] width 364 height 32
paste input "[URL][DOMAIN_NAME]"
type input "[URL][DOMAIN_NAME]"
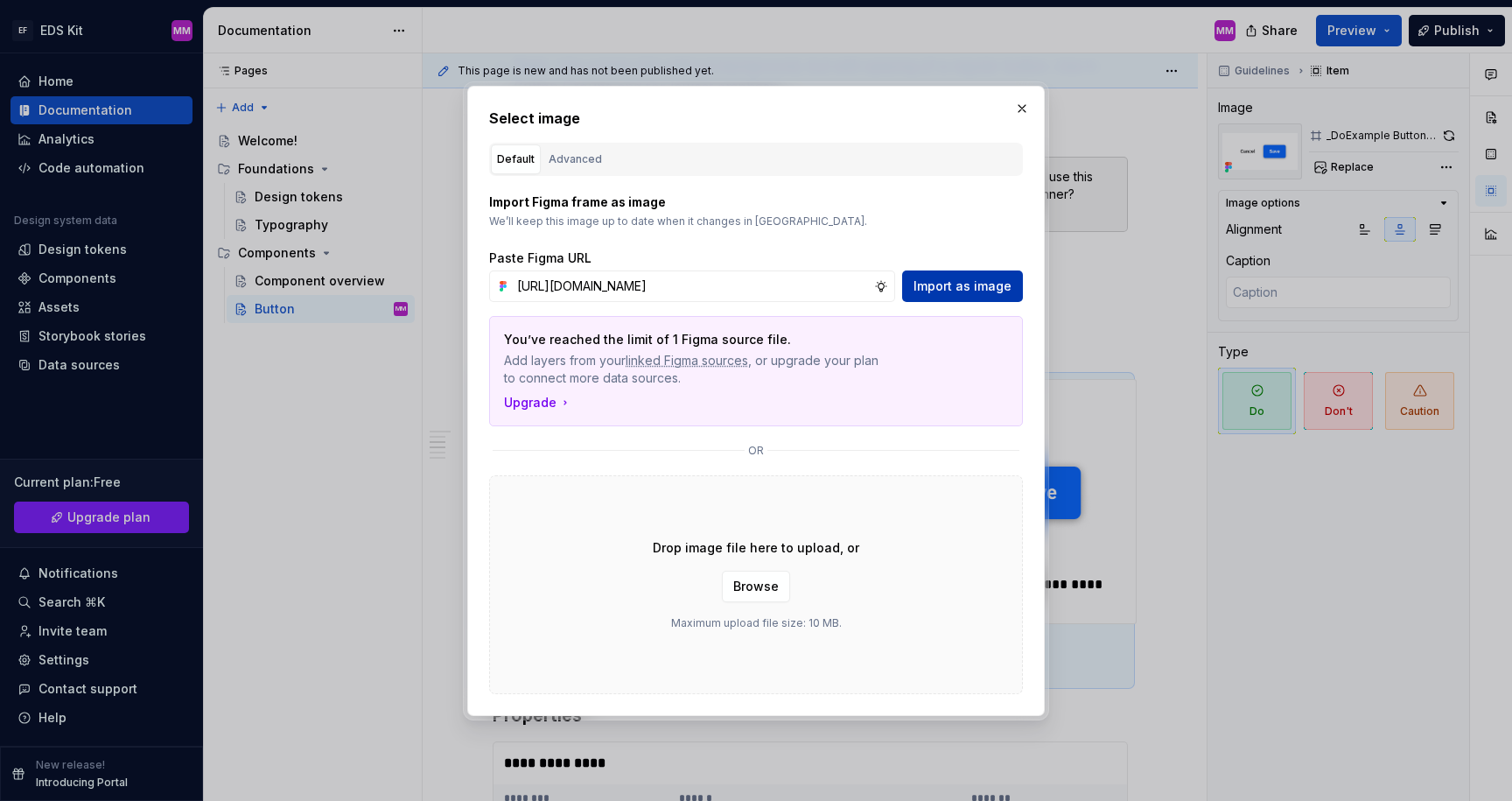
scroll to position [0, 0]
click at [917, 285] on button "Import as image" at bounding box center [962, 286] width 121 height 32
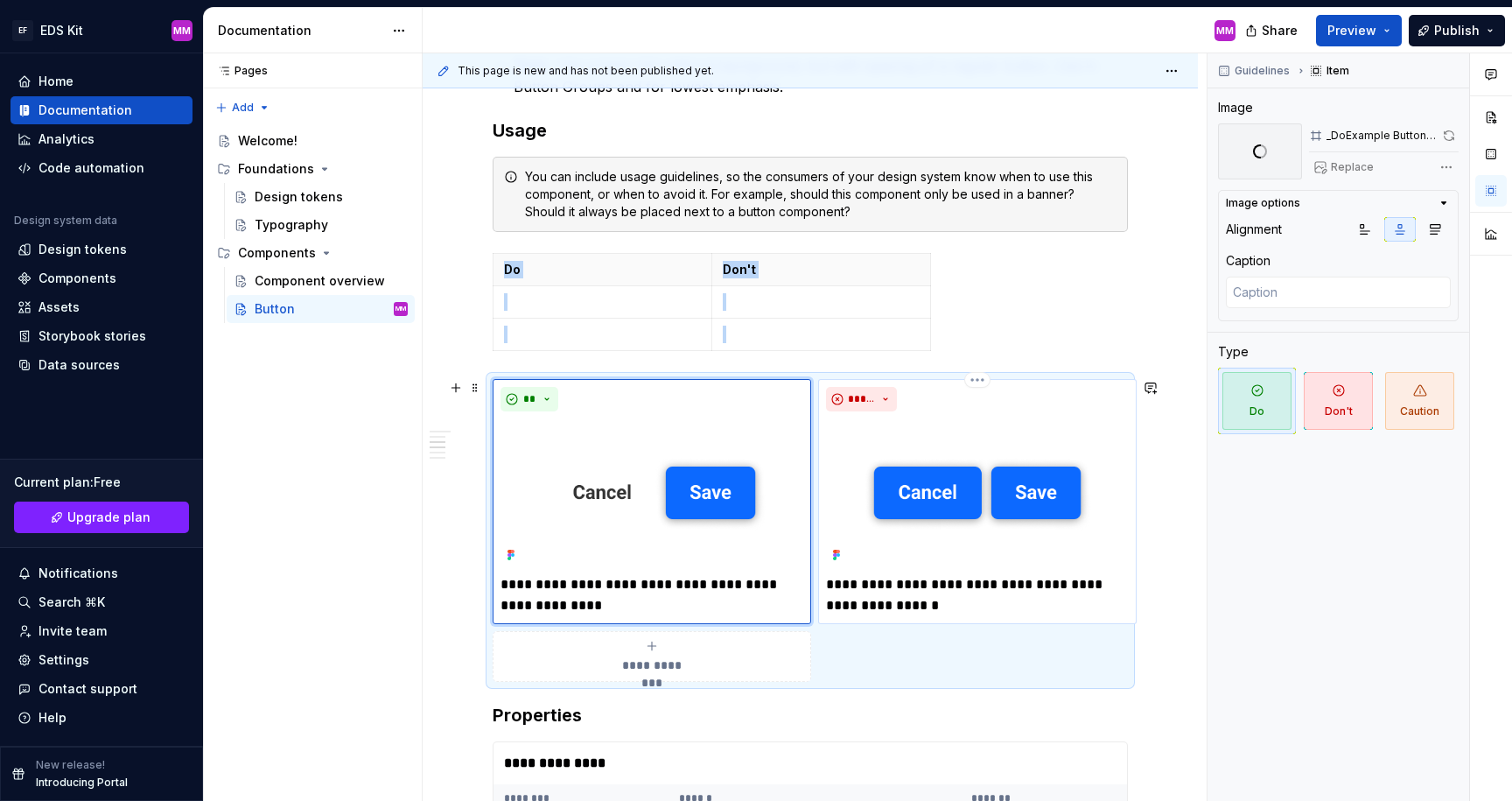
click at [898, 432] on img at bounding box center [978, 492] width 303 height 148
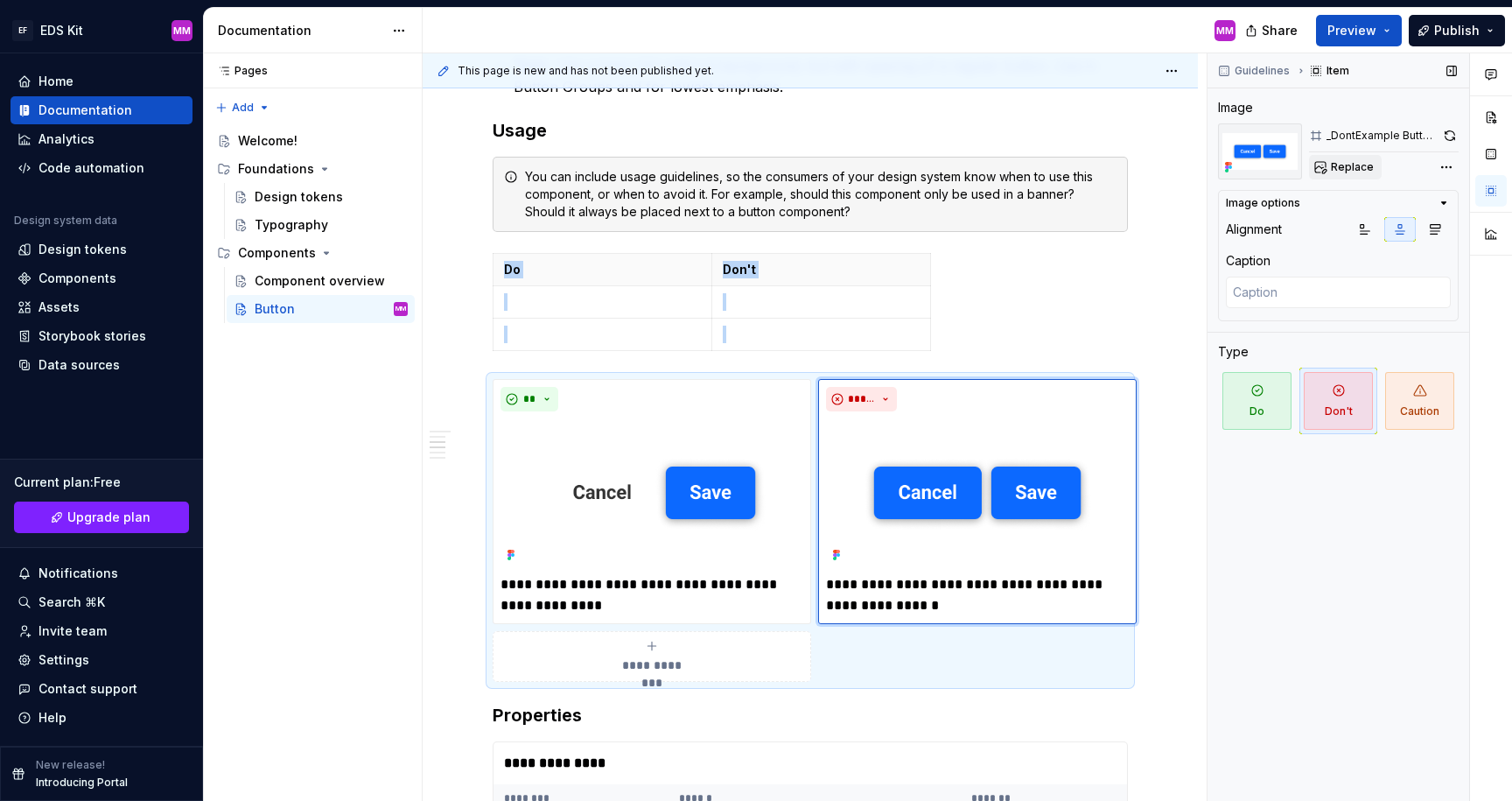
click at [1353, 168] on span "Replace" at bounding box center [1352, 167] width 43 height 14
type textarea "*"
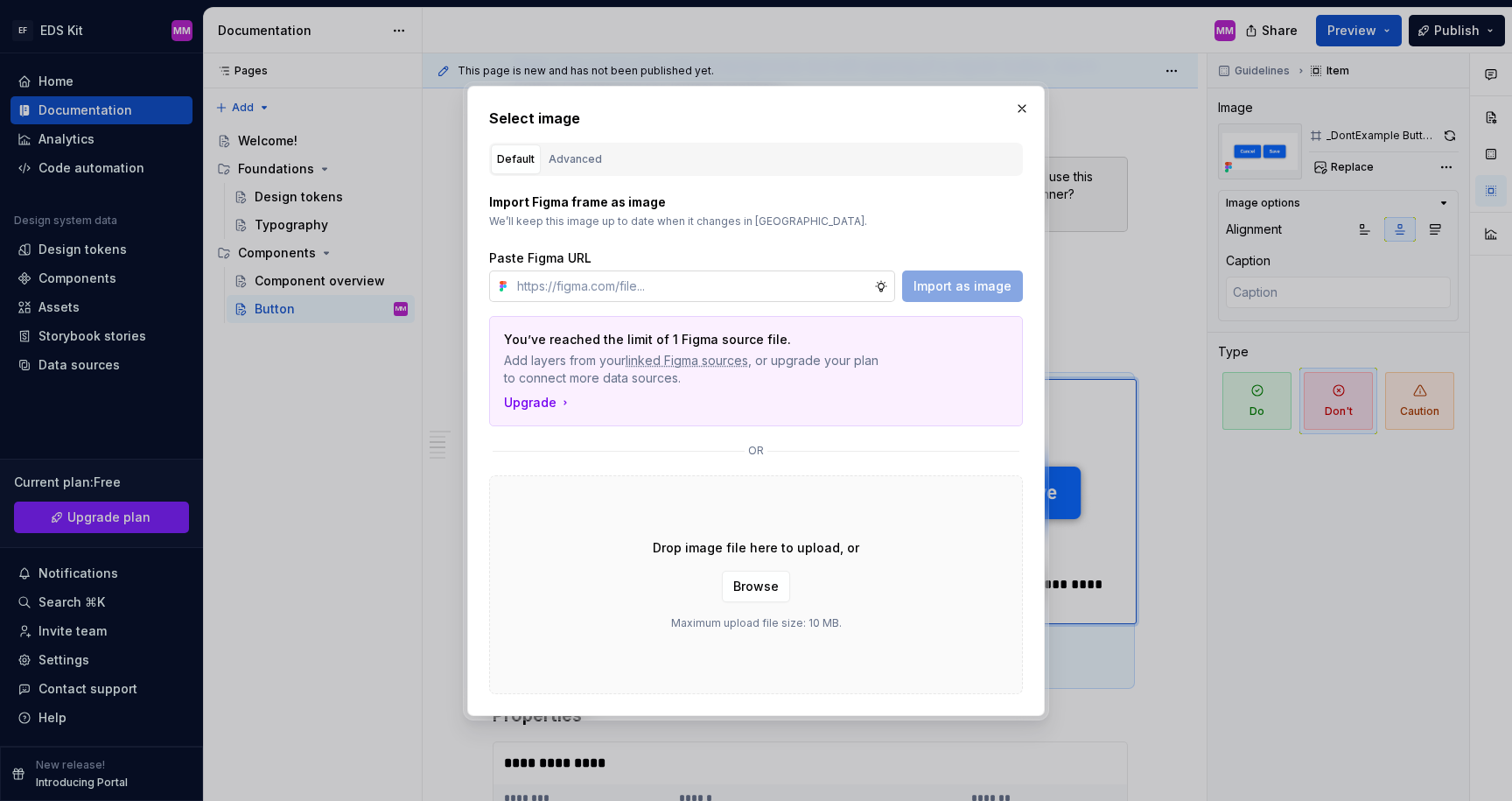
click at [811, 292] on input "text" at bounding box center [692, 286] width 364 height 32
type input "[URL][DOMAIN_NAME]"
click at [933, 281] on span "Import as image" at bounding box center [963, 286] width 98 height 17
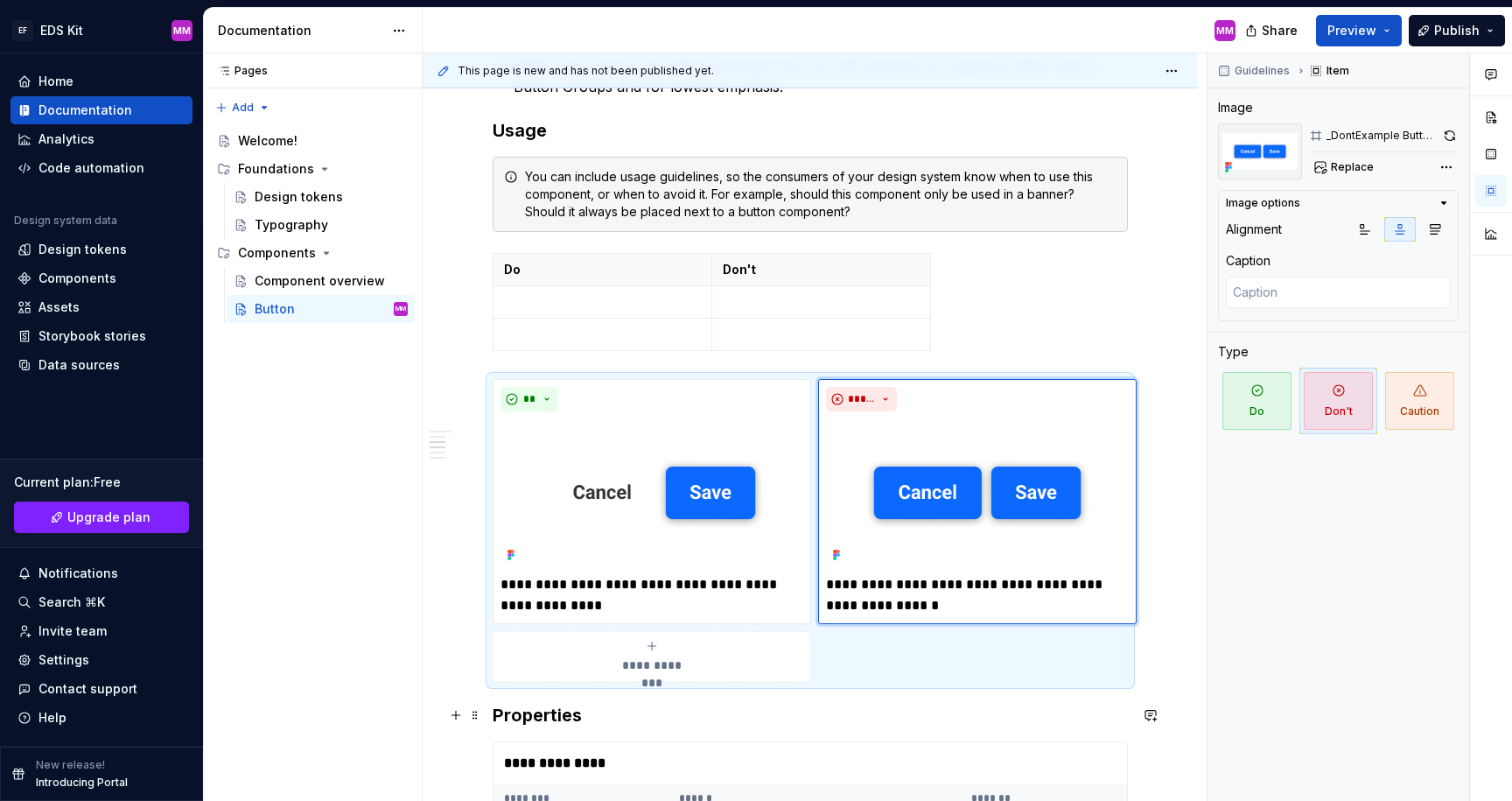
click at [876, 714] on h3 "Properties" at bounding box center [810, 715] width 635 height 25
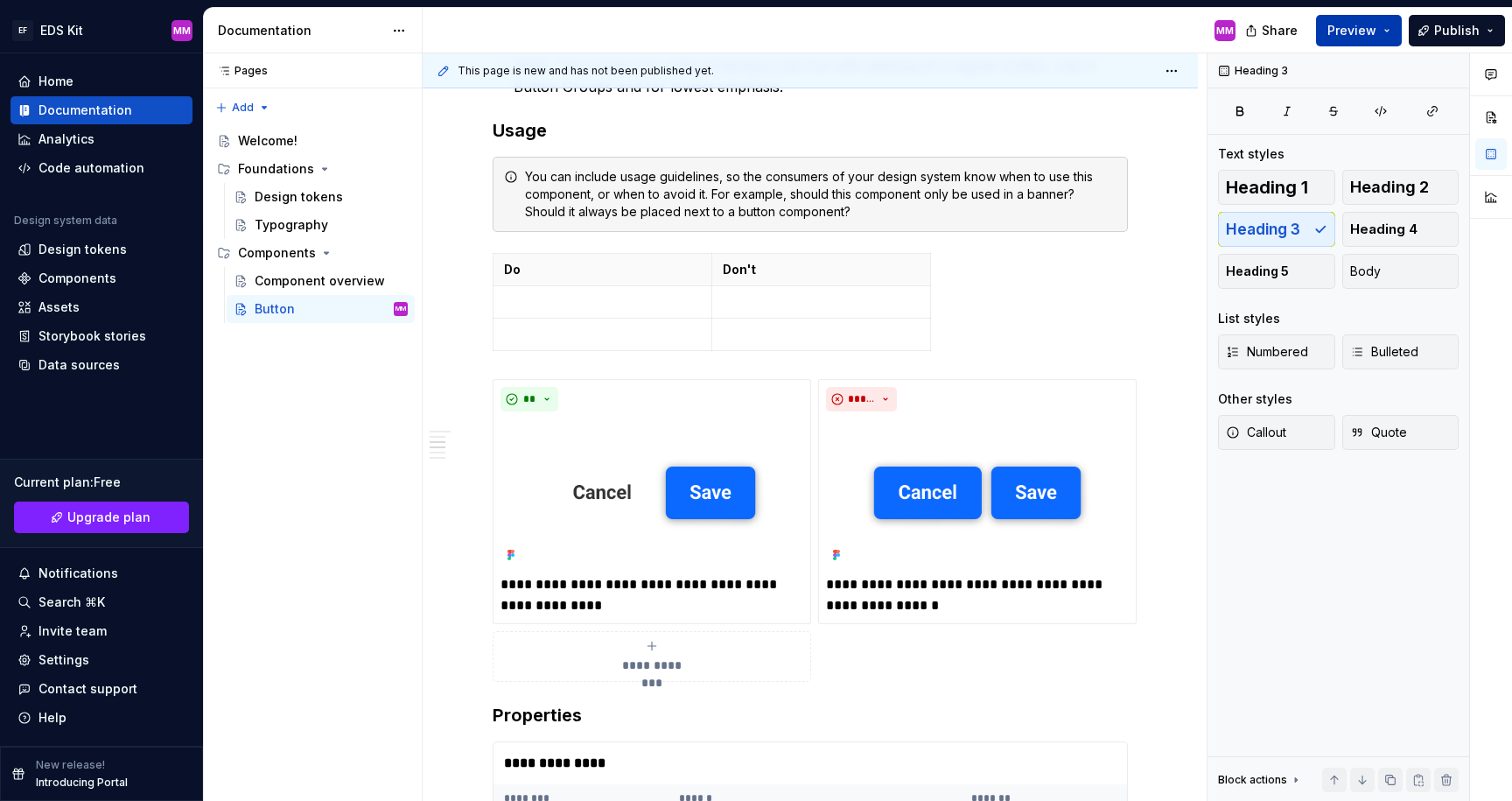
click at [1371, 27] on span "Preview" at bounding box center [1352, 30] width 49 height 17
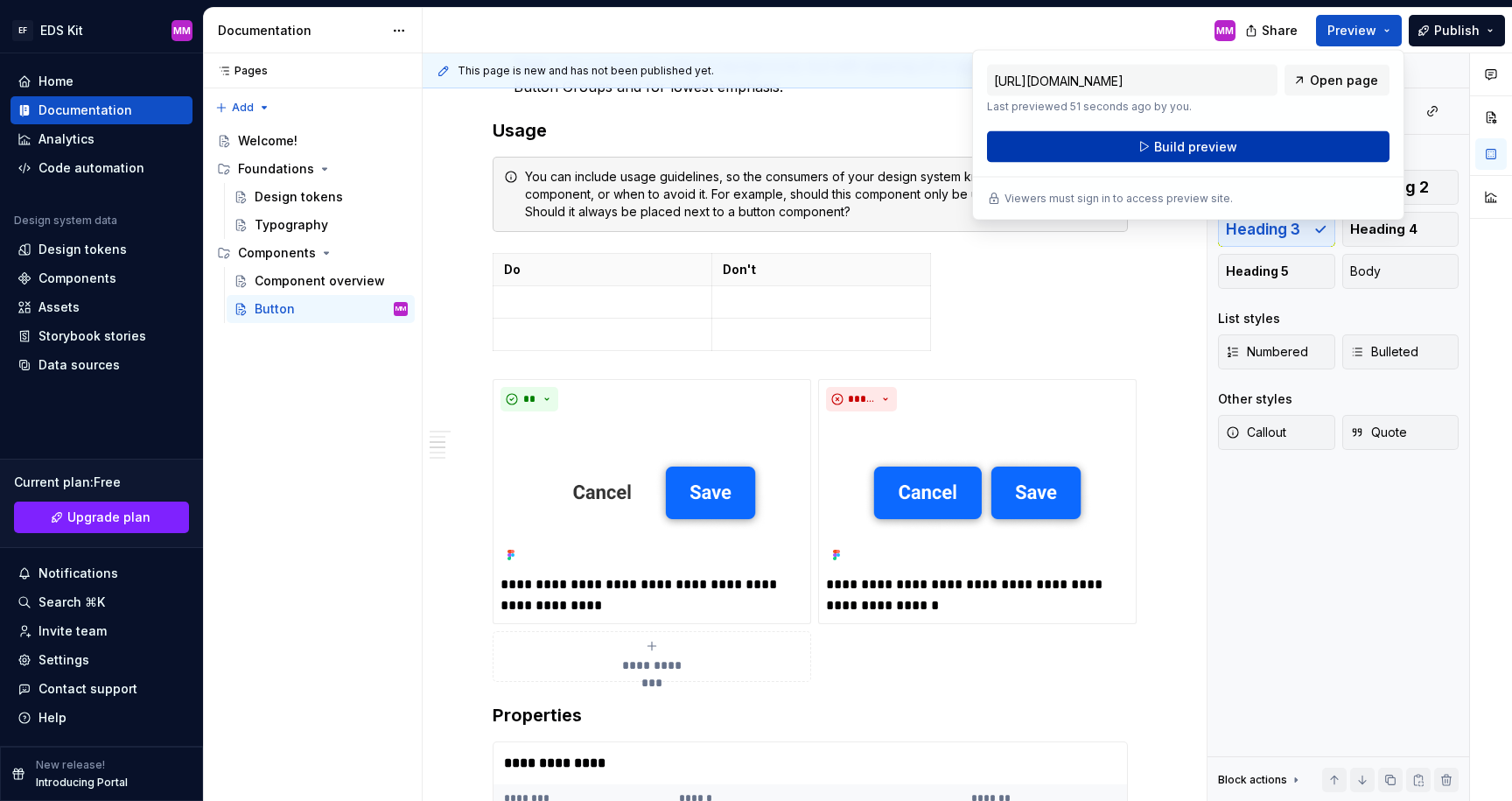
click at [1216, 147] on span "Build preview" at bounding box center [1195, 147] width 83 height 17
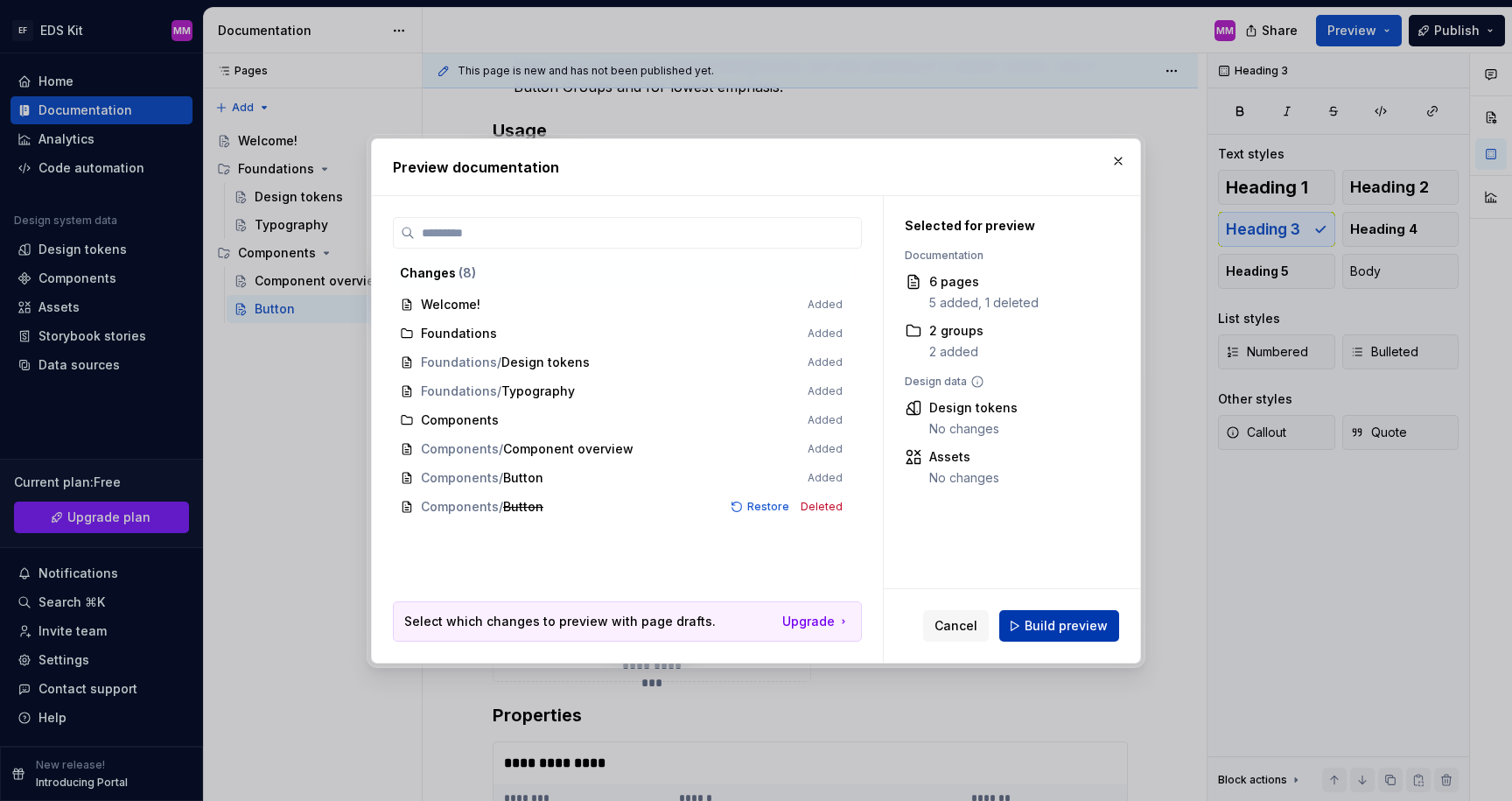
click at [1081, 617] on span "Build preview" at bounding box center [1066, 625] width 83 height 17
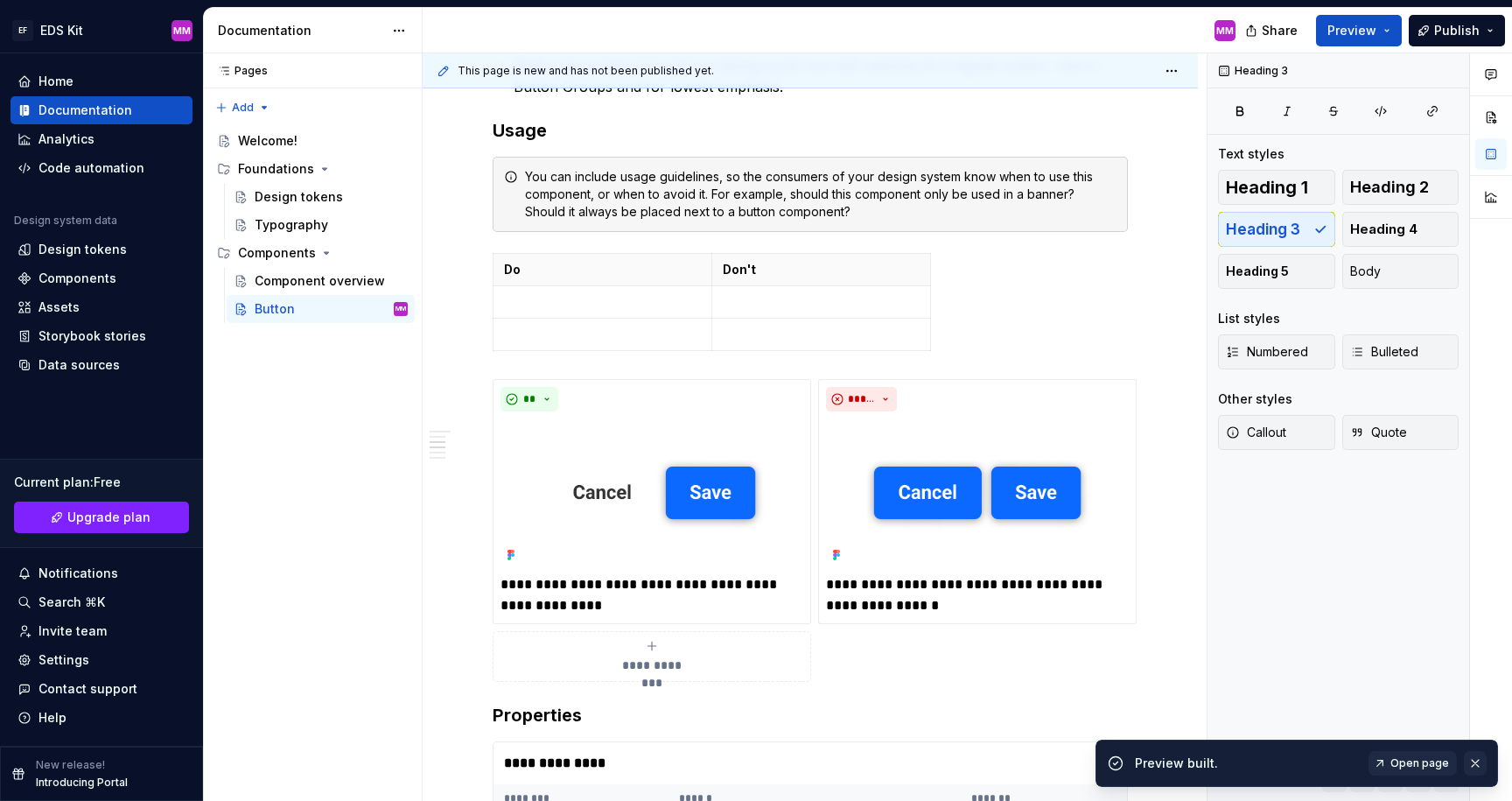
click at [1469, 760] on button "button" at bounding box center [1475, 763] width 23 height 25
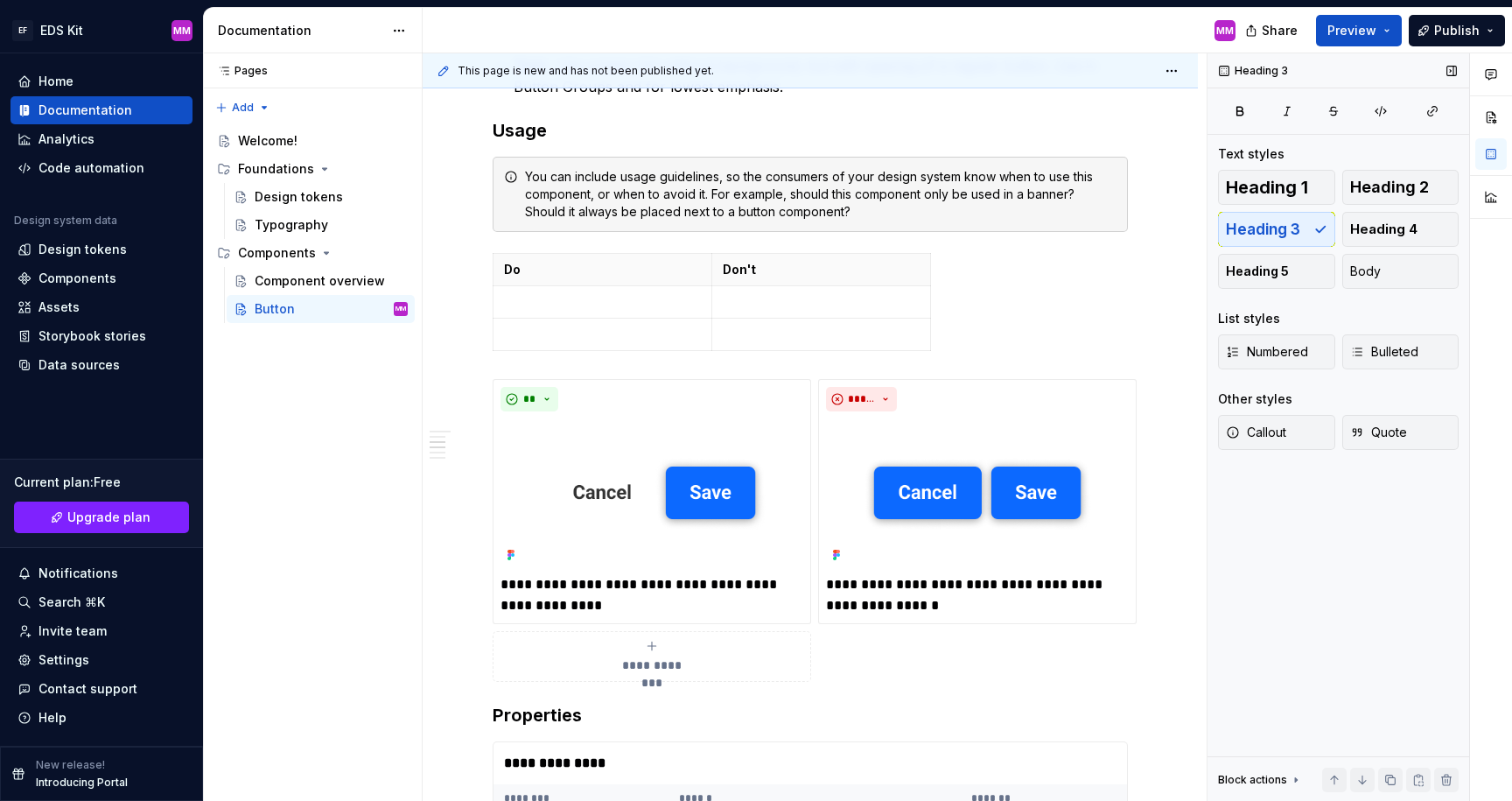
type textarea "*"
